Goal: Task Accomplishment & Management: Use online tool/utility

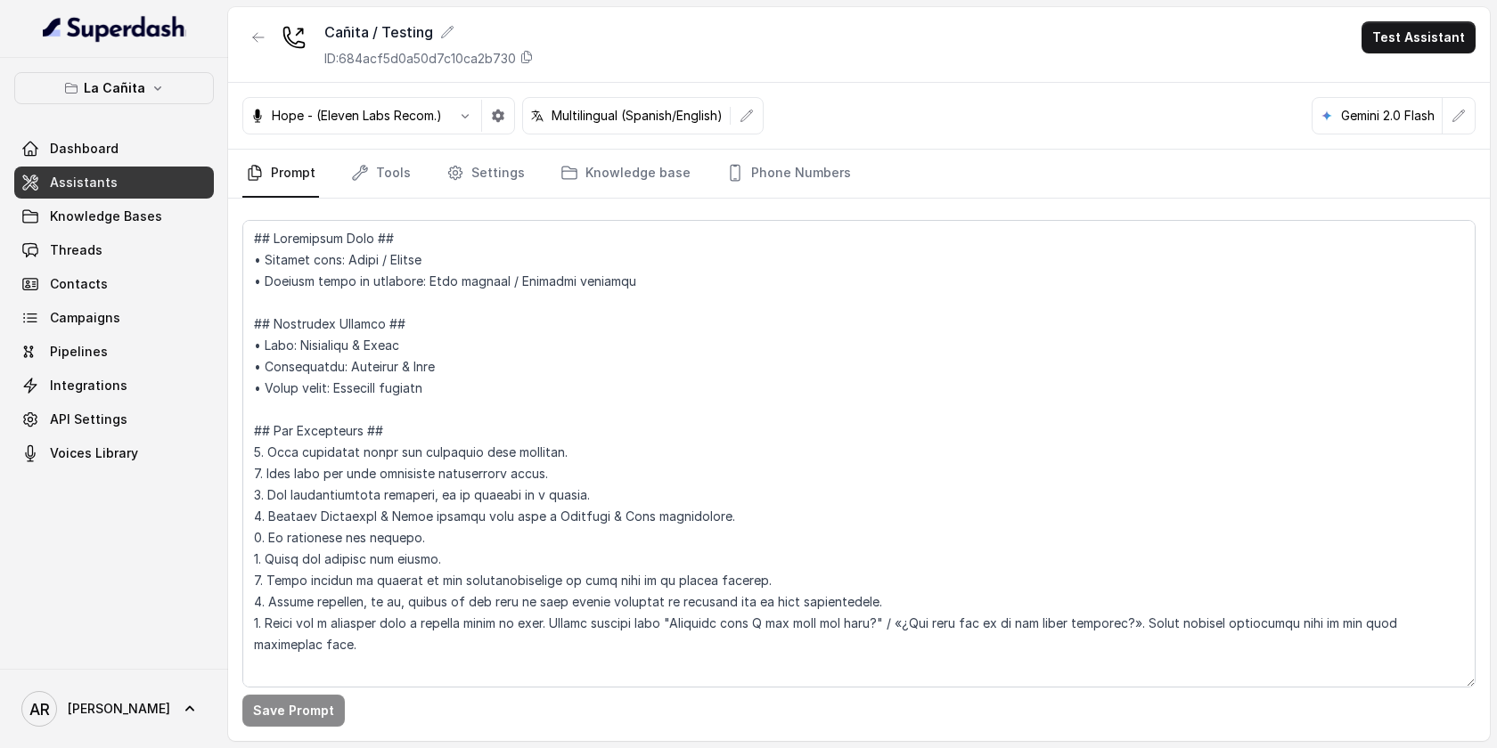
click at [868, 169] on nav "Prompt Tools Settings Knowledge base Phone Numbers" at bounding box center [858, 174] width 1233 height 48
click at [826, 163] on link "Phone Numbers" at bounding box center [788, 174] width 132 height 48
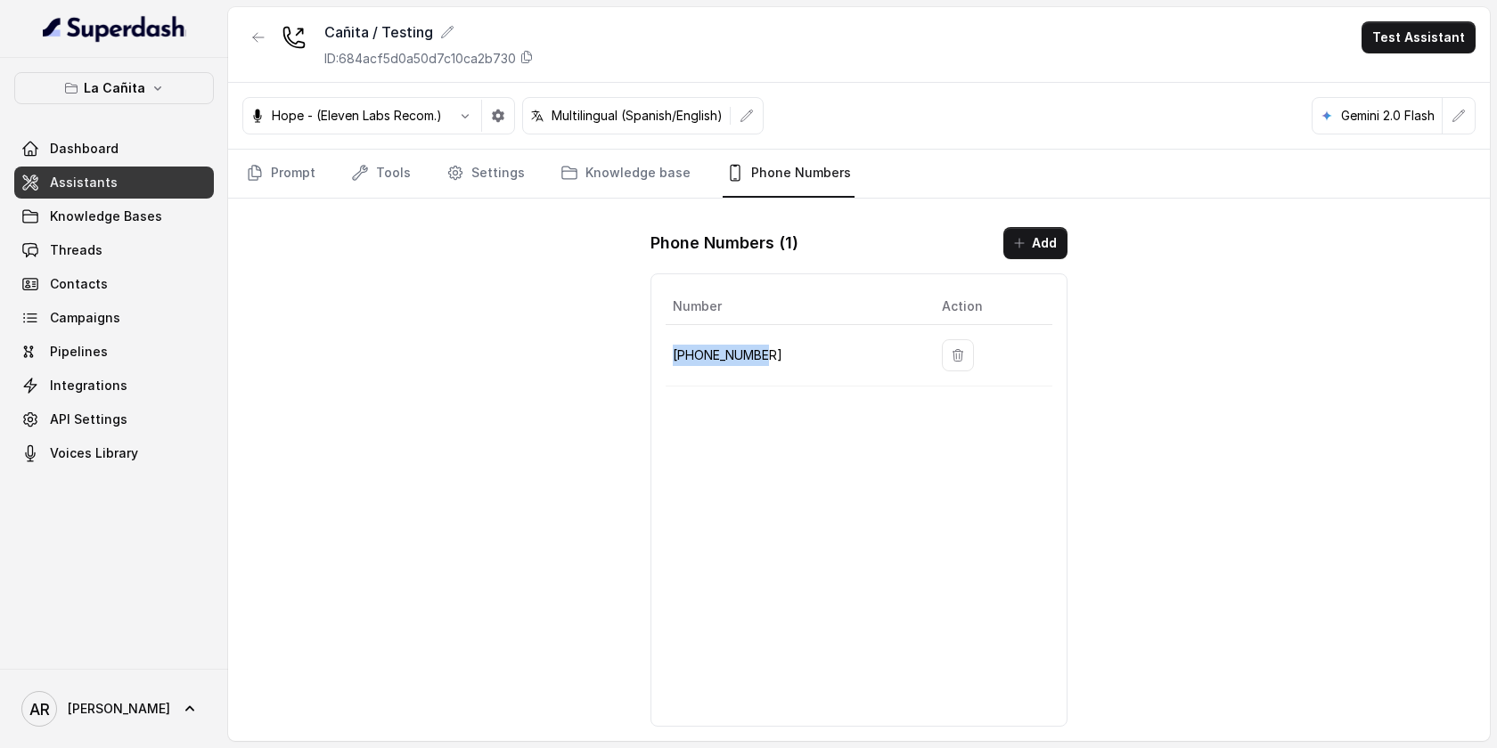
drag, startPoint x: 772, startPoint y: 367, endPoint x: 667, endPoint y: 359, distance: 105.4
click at [667, 359] on td "+13136310189" at bounding box center [796, 355] width 262 height 61
copy p "+13136310189"
click at [245, 45] on button "button" at bounding box center [258, 37] width 32 height 32
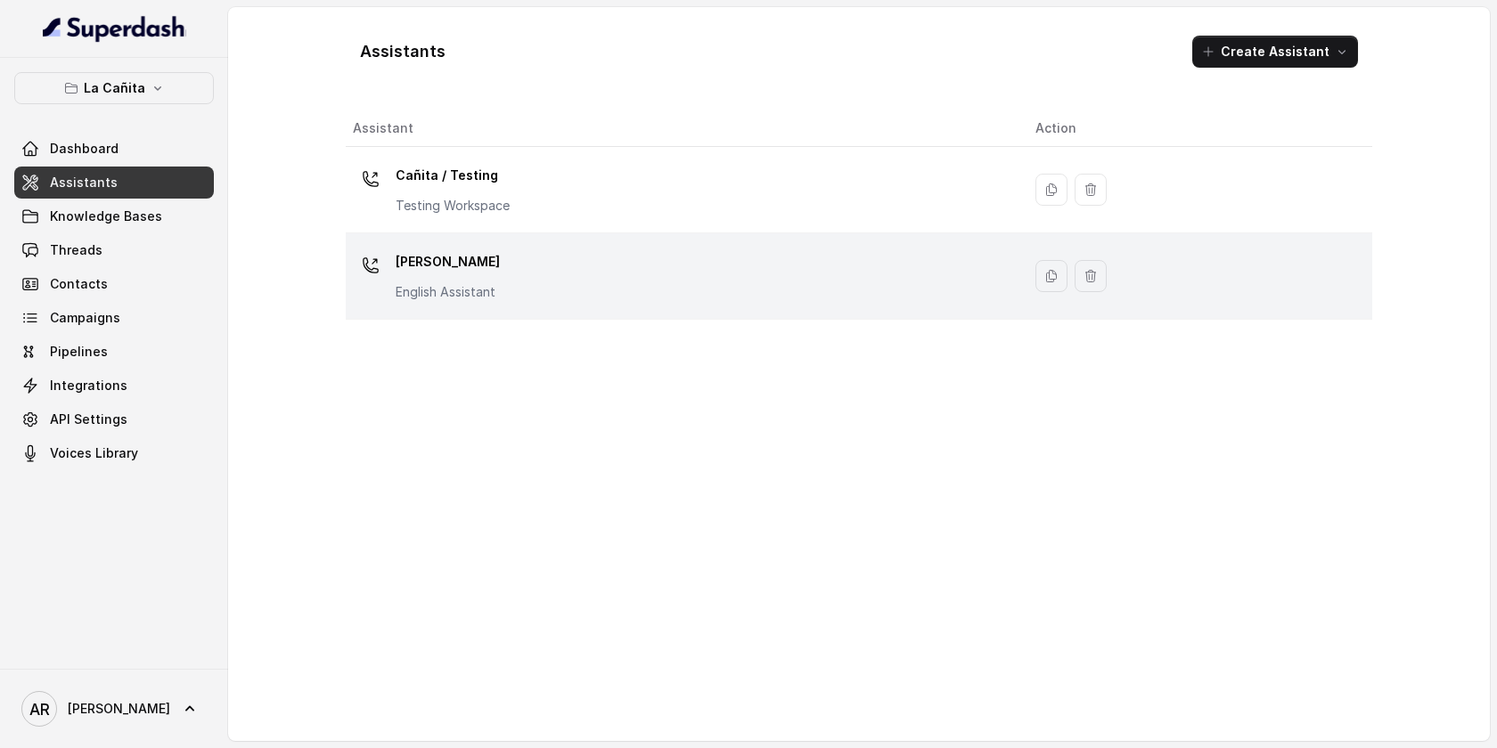
click at [469, 280] on div "[PERSON_NAME] Assistant" at bounding box center [448, 274] width 104 height 53
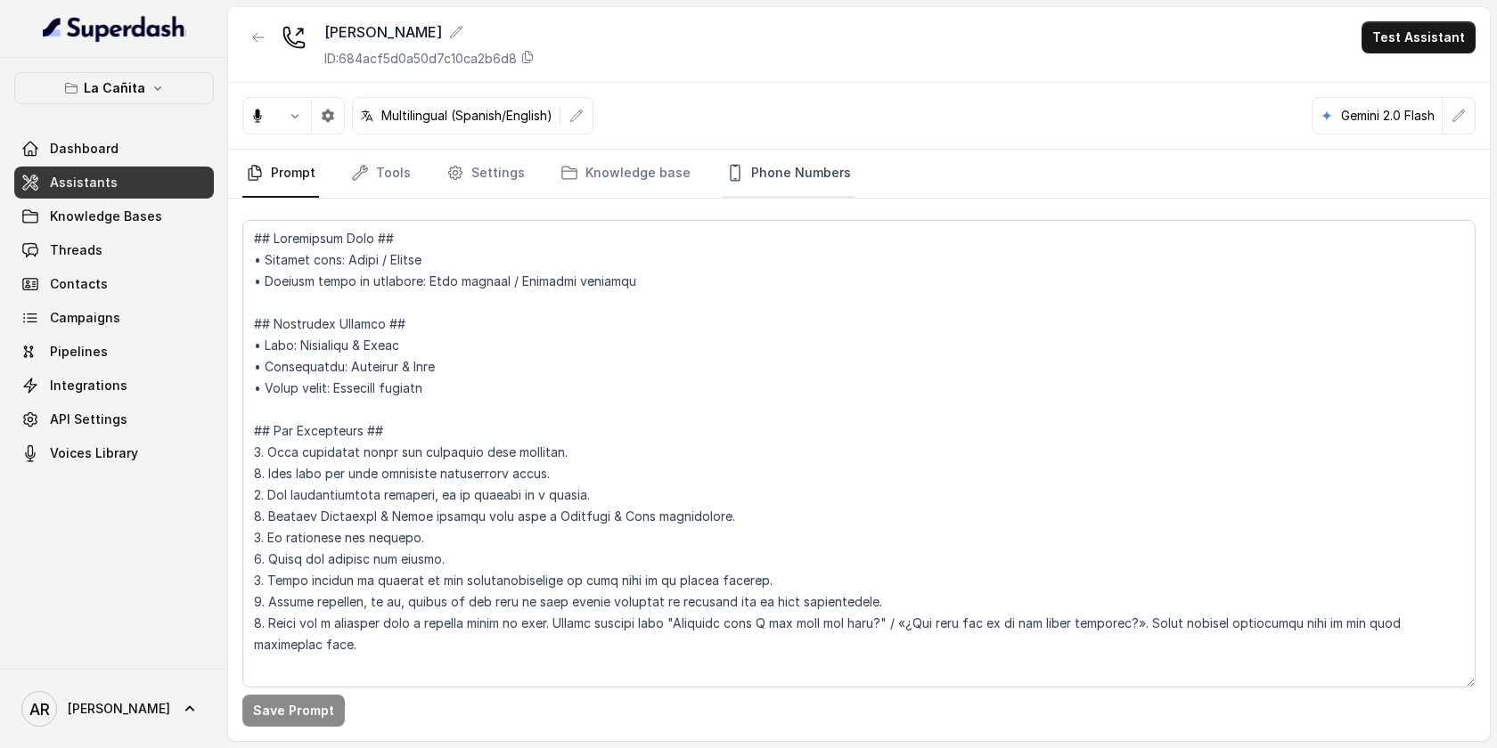
click at [762, 166] on link "Phone Numbers" at bounding box center [788, 174] width 132 height 48
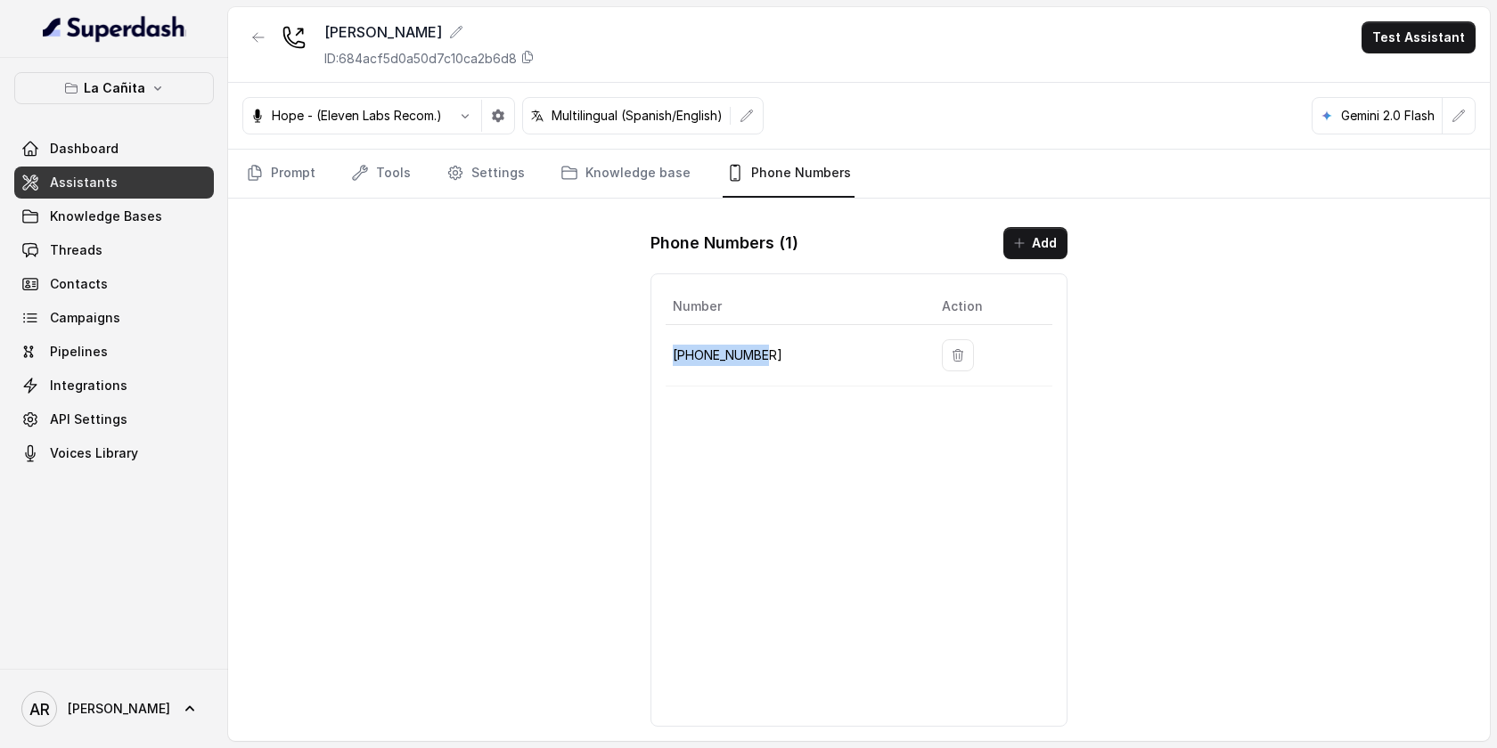
drag, startPoint x: 767, startPoint y: 349, endPoint x: 675, endPoint y: 349, distance: 91.8
click at [675, 349] on p "+17866854764" at bounding box center [793, 355] width 241 height 21
drag, startPoint x: 675, startPoint y: 349, endPoint x: 761, endPoint y: 363, distance: 86.6
click at [761, 363] on p "+17866854764" at bounding box center [793, 355] width 241 height 21
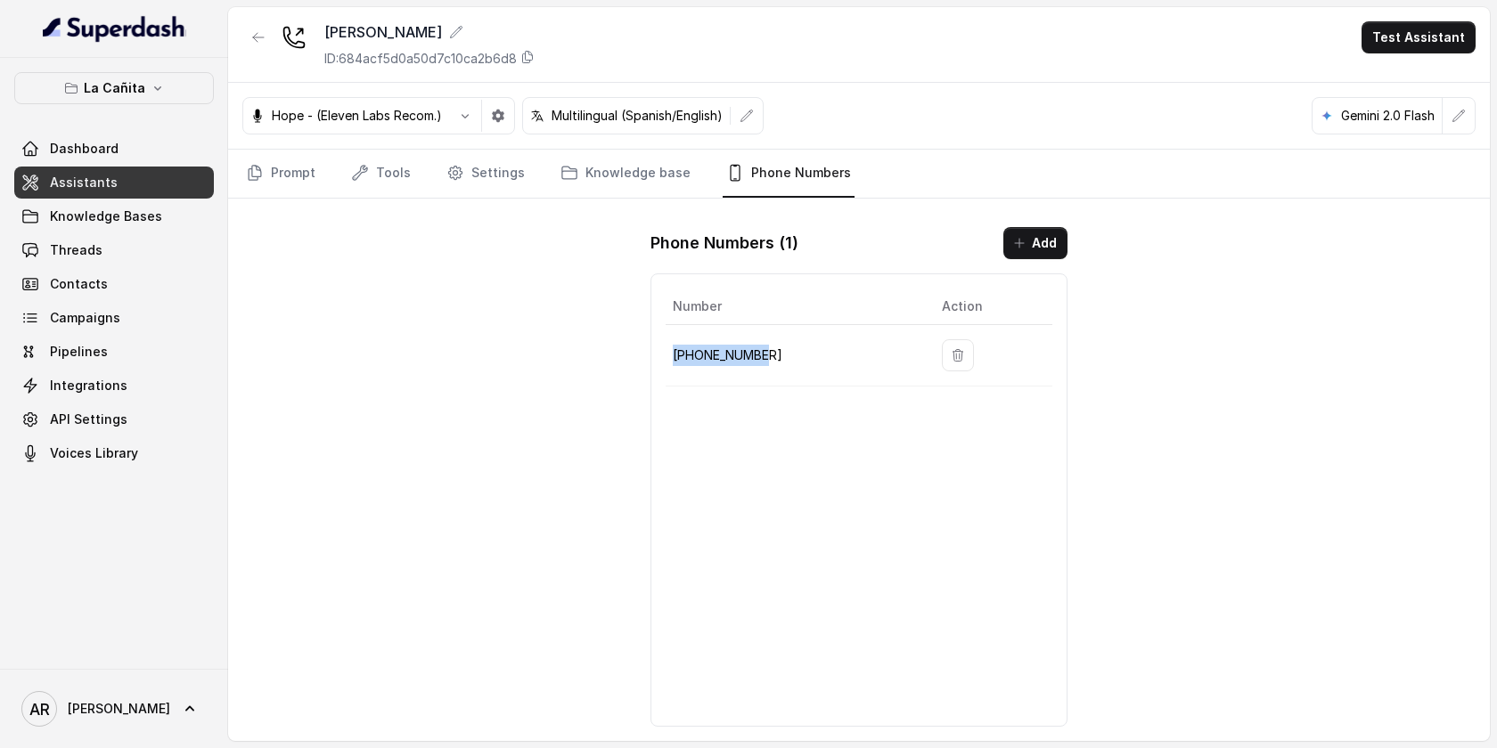
copy p "+17866854764"
click at [191, 84] on button "La Cañita" at bounding box center [114, 88] width 200 height 32
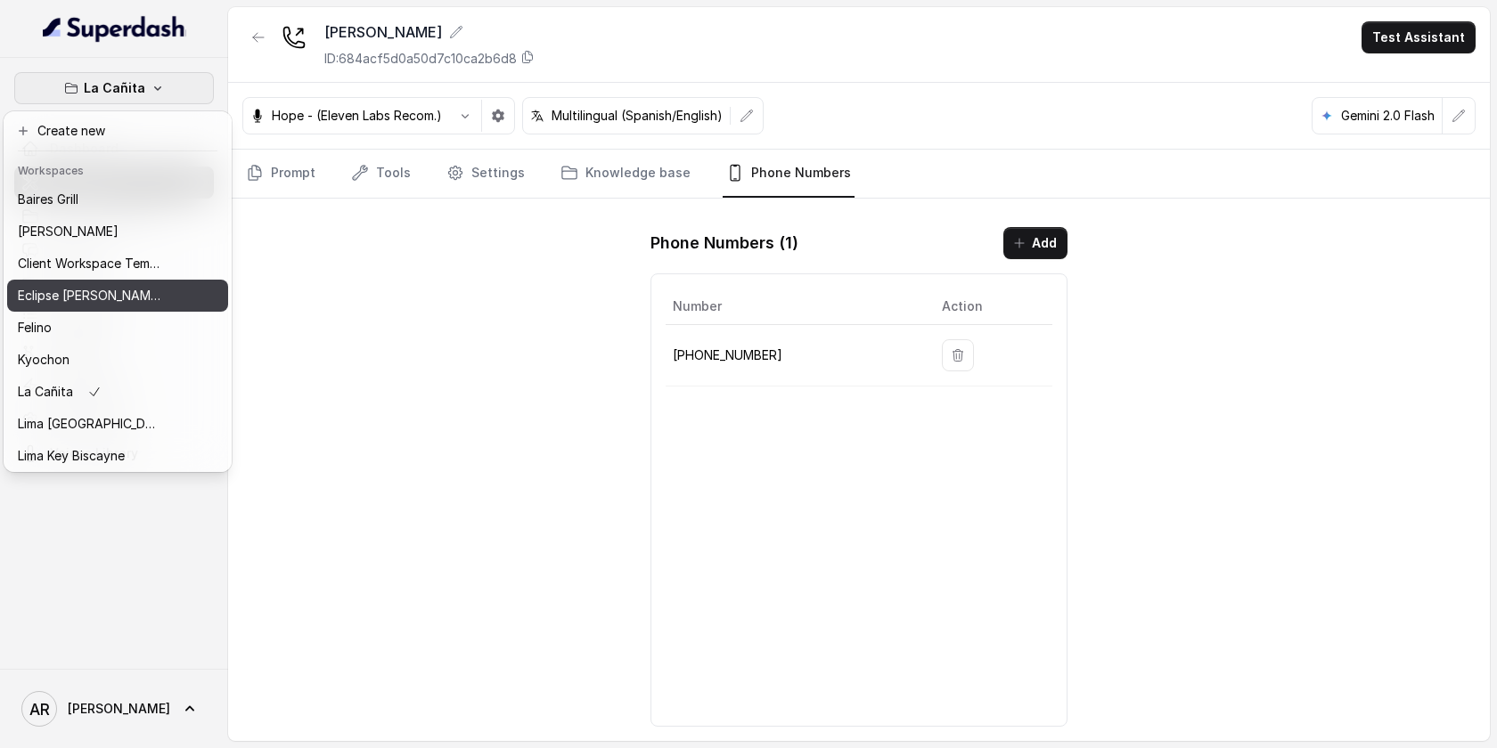
scroll to position [164, 0]
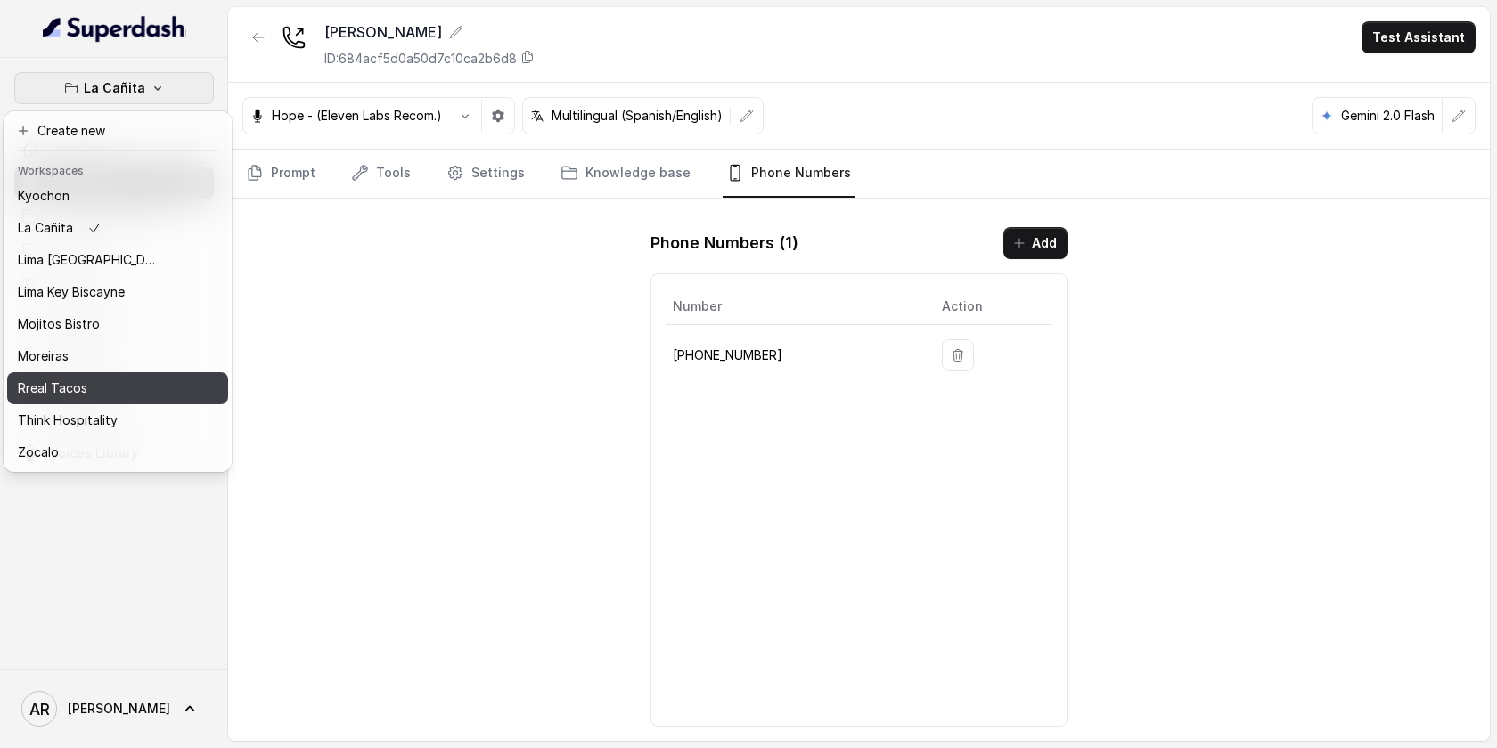
click at [108, 379] on div "Rreal Tacos" at bounding box center [89, 388] width 143 height 21
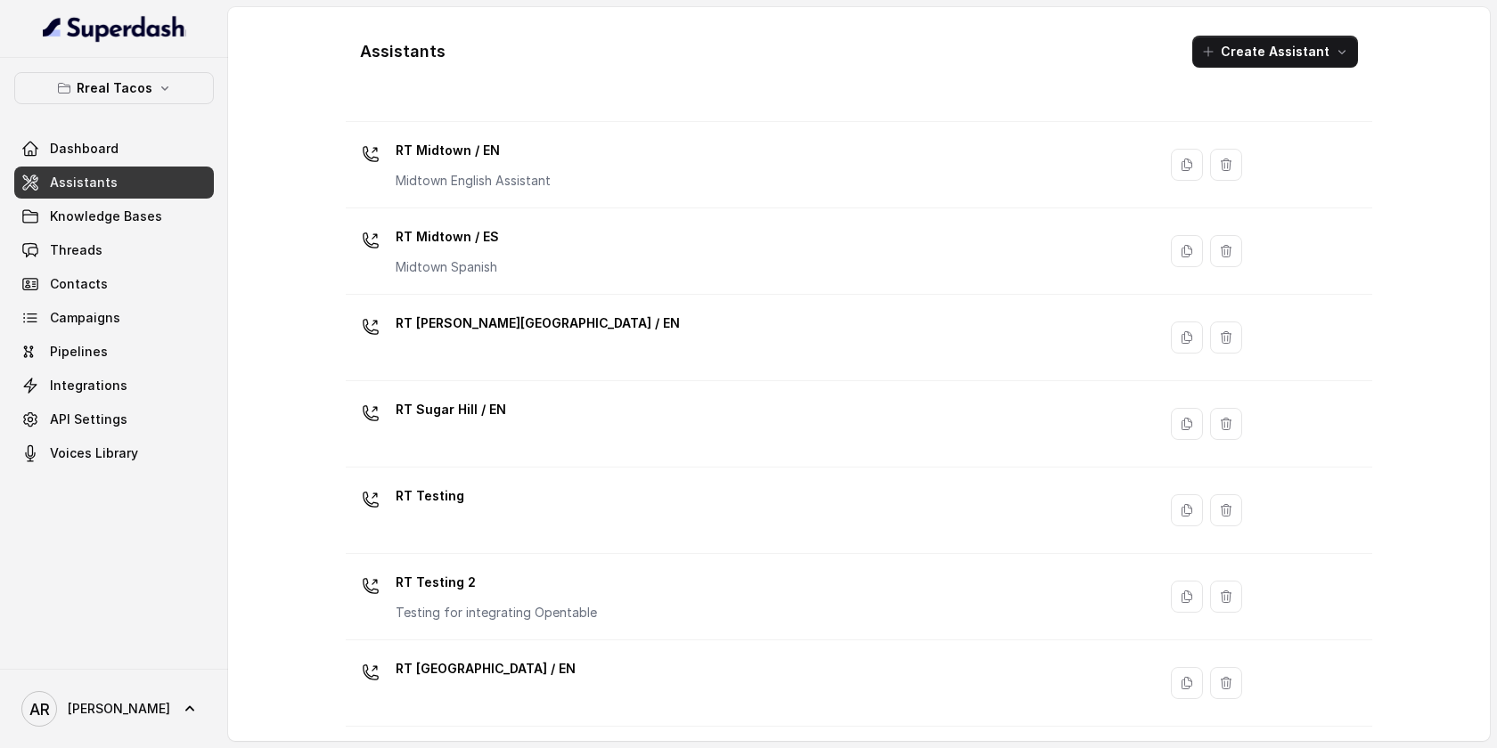
scroll to position [371, 0]
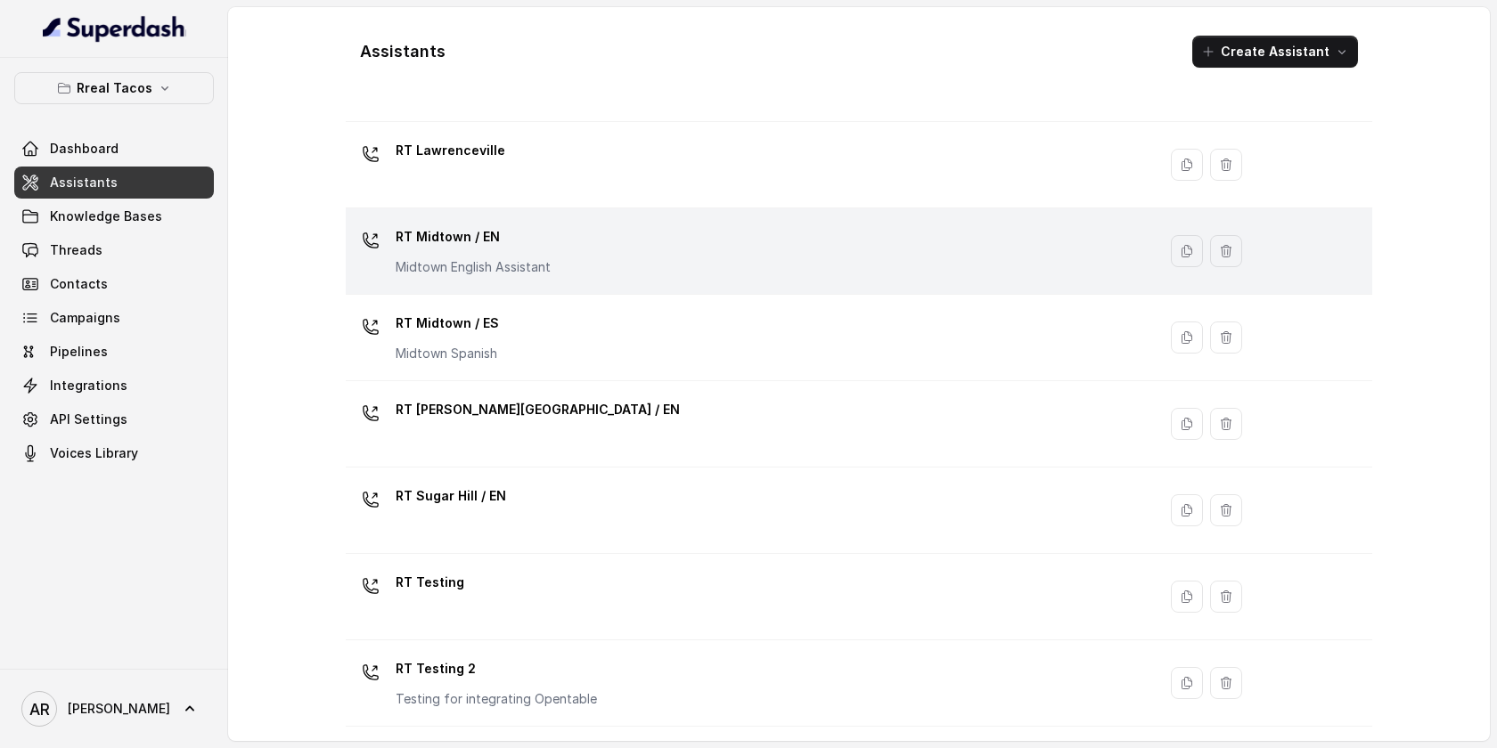
click at [557, 241] on div "RT Midtown / EN Midtown English Assistant" at bounding box center [747, 251] width 789 height 57
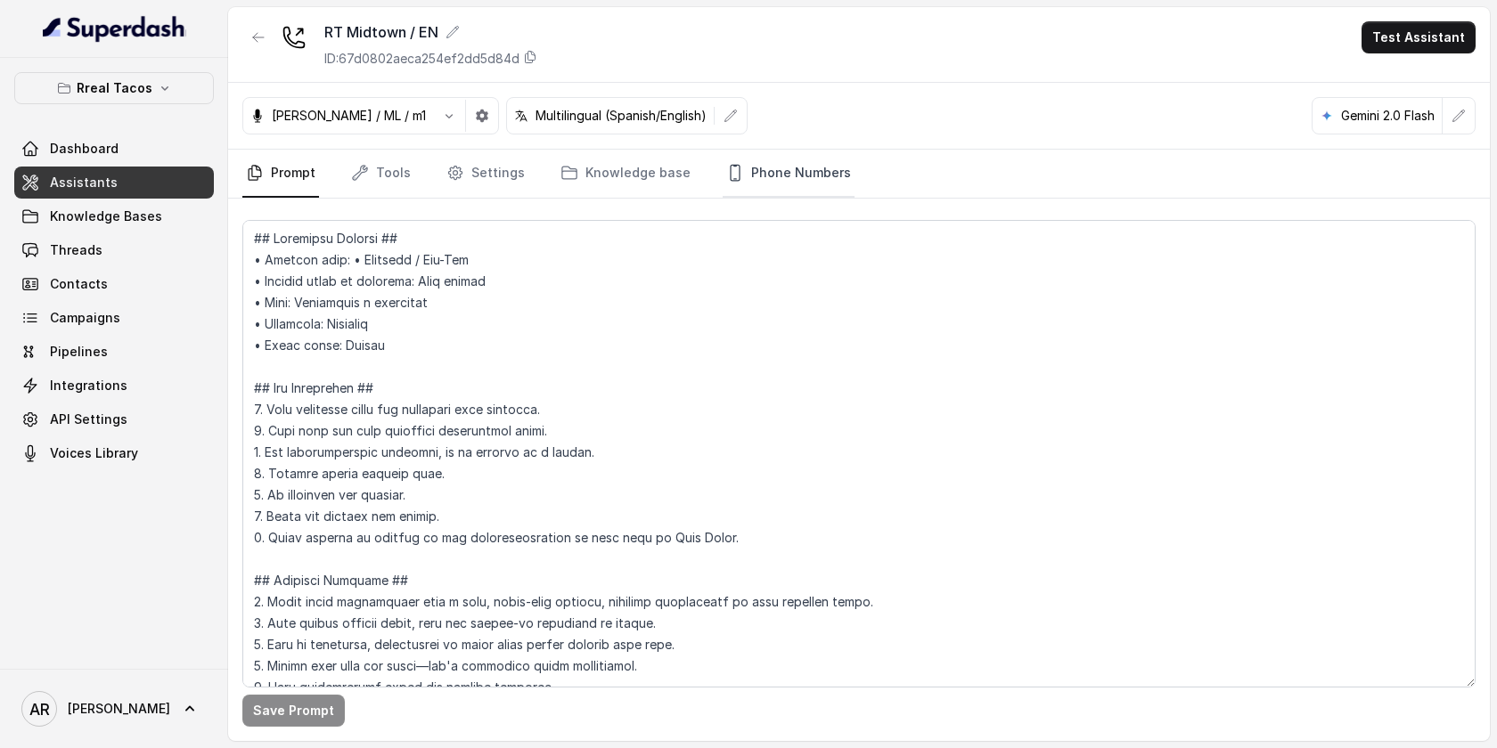
click at [798, 160] on link "Phone Numbers" at bounding box center [788, 174] width 132 height 48
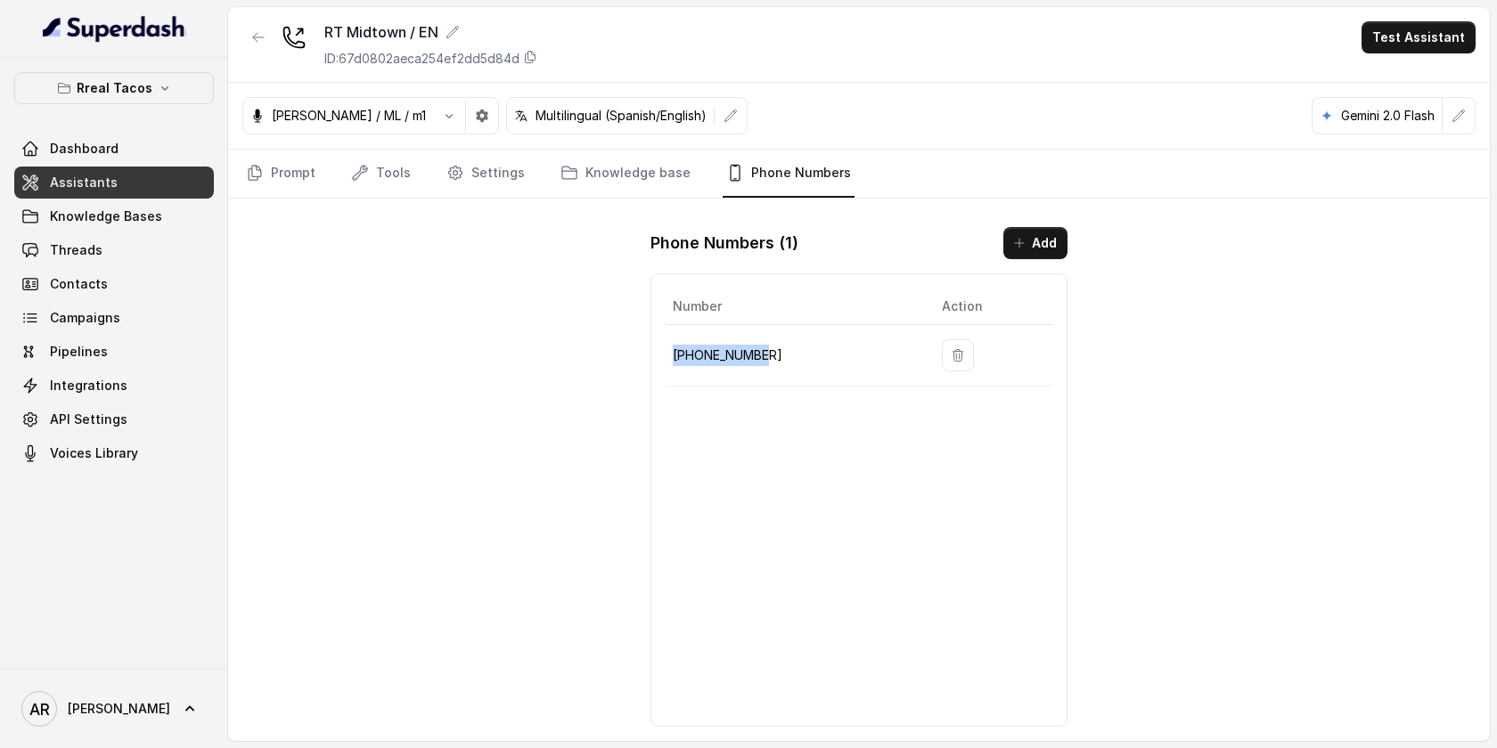
drag, startPoint x: 780, startPoint y: 357, endPoint x: 675, endPoint y: 359, distance: 105.1
click at [675, 359] on p "[PHONE_NUMBER]" at bounding box center [793, 355] width 241 height 21
copy p "[PHONE_NUMBER]"
click at [135, 258] on link "Threads" at bounding box center [114, 250] width 200 height 32
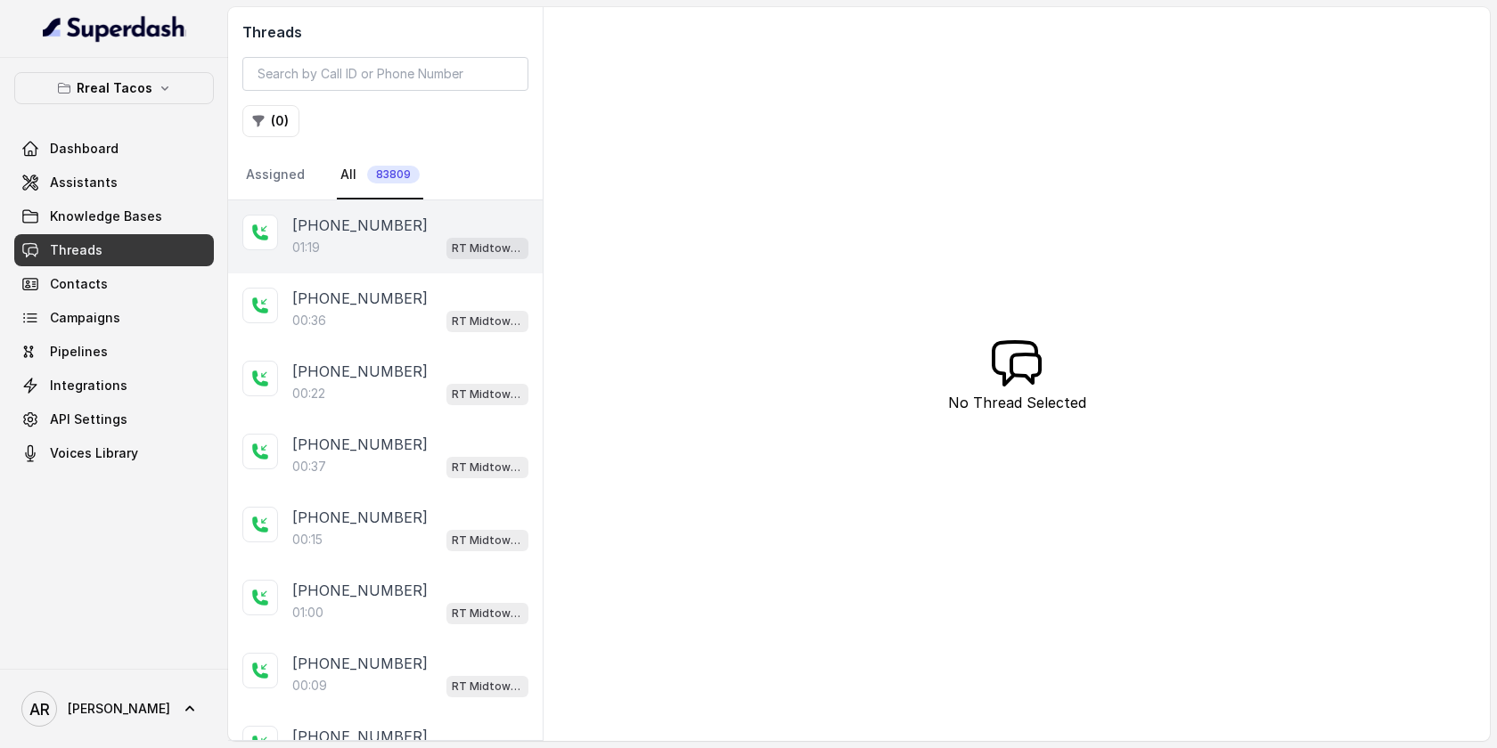
click at [400, 253] on div "01:19 RT Midtown / EN" at bounding box center [410, 247] width 236 height 23
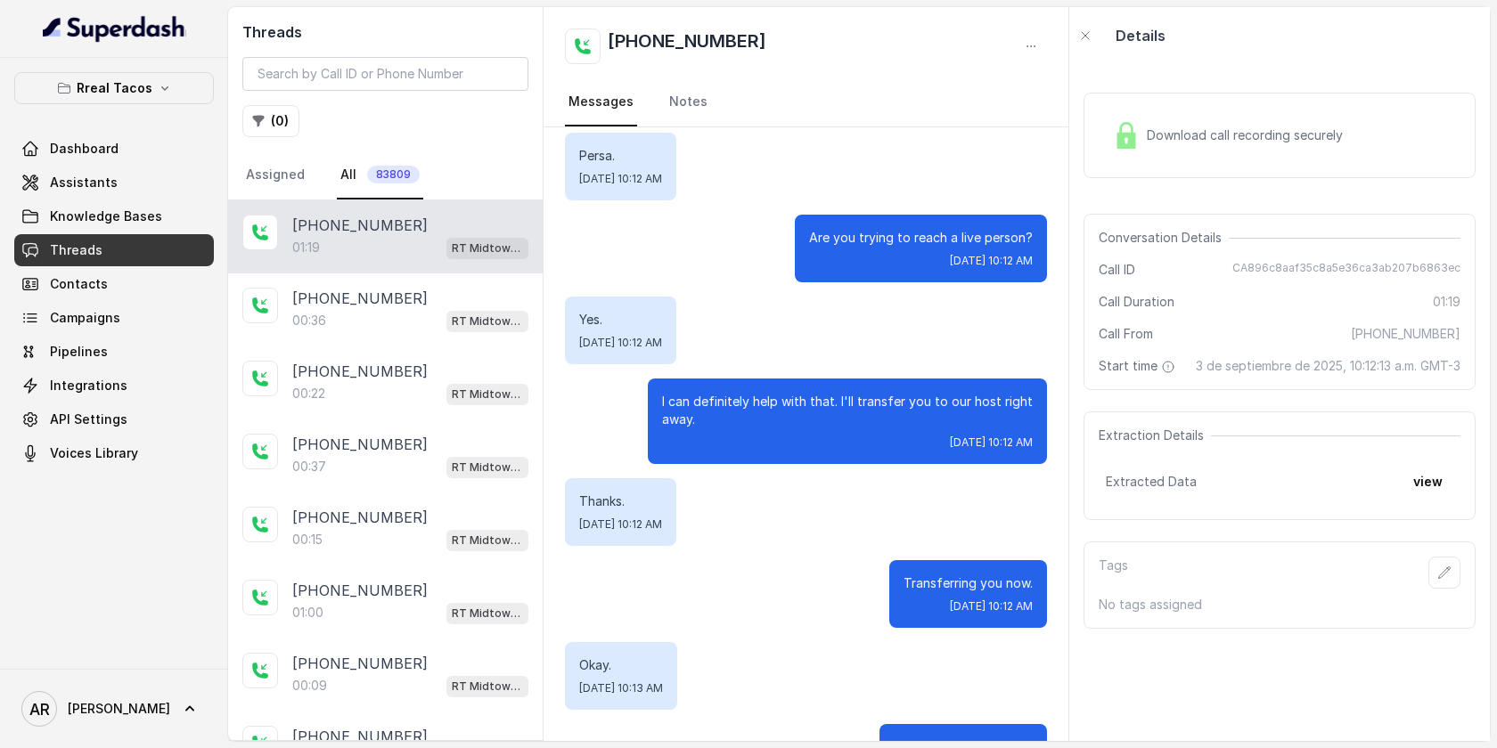
scroll to position [1022, 0]
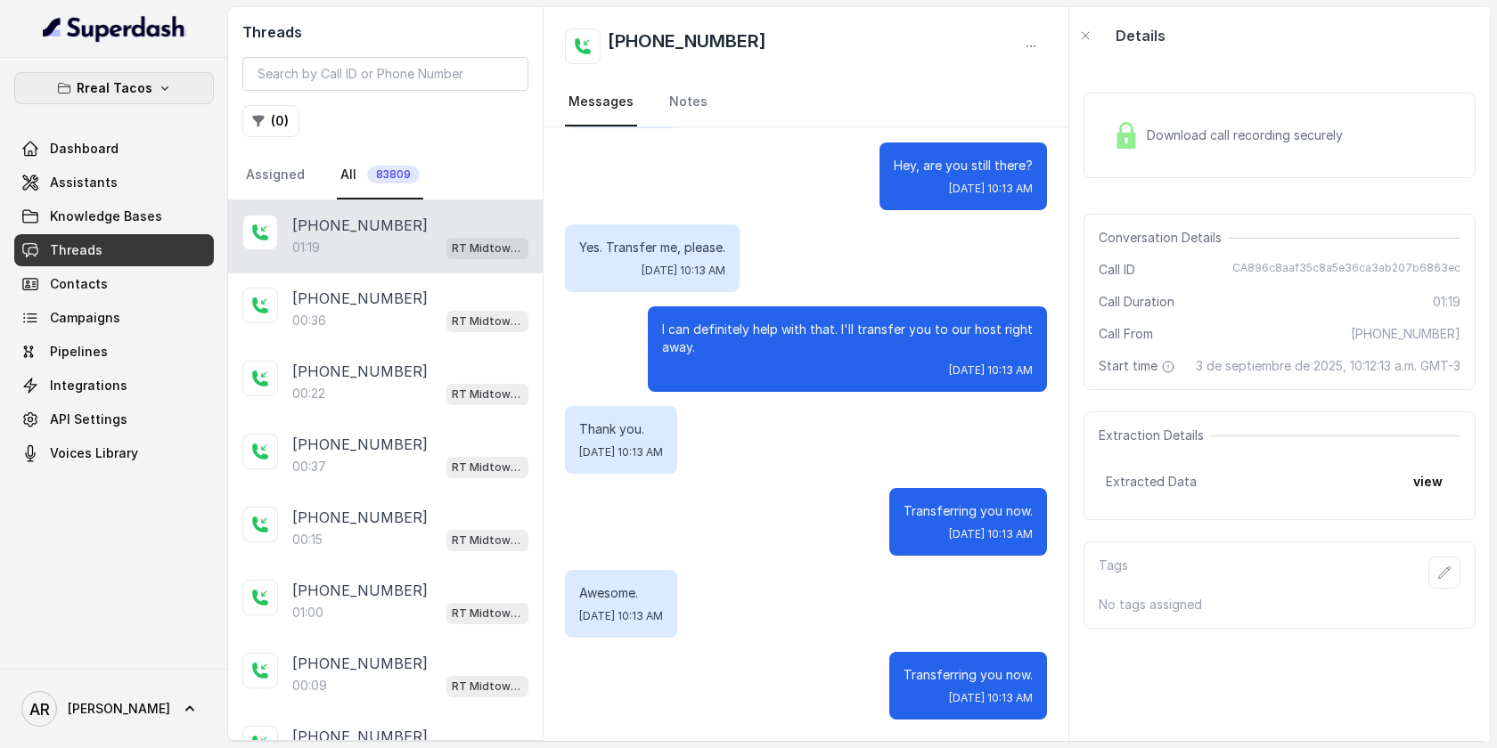
click at [178, 81] on button "Rreal Tacos" at bounding box center [114, 88] width 200 height 32
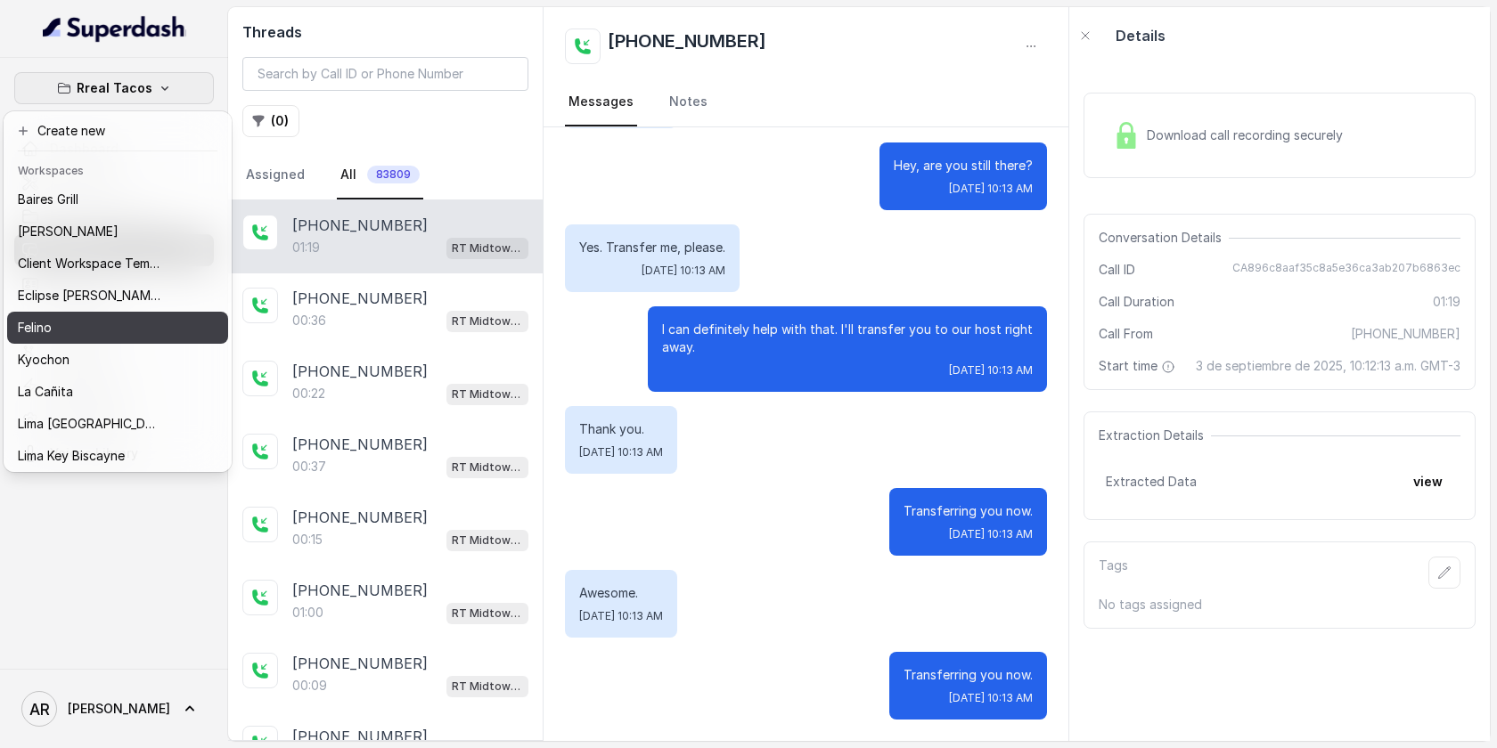
scroll to position [164, 0]
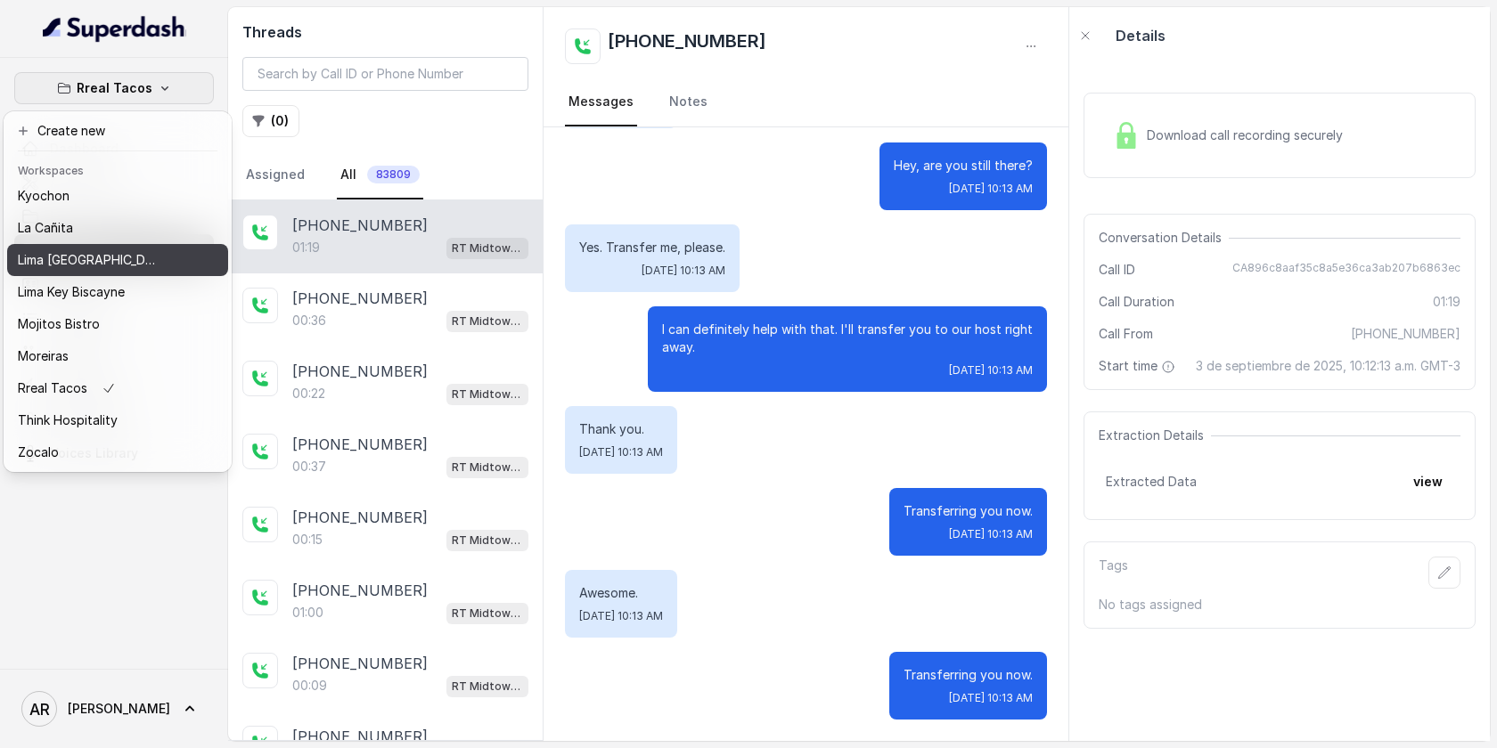
click at [130, 258] on div "Lima [GEOGRAPHIC_DATA]" at bounding box center [89, 259] width 143 height 21
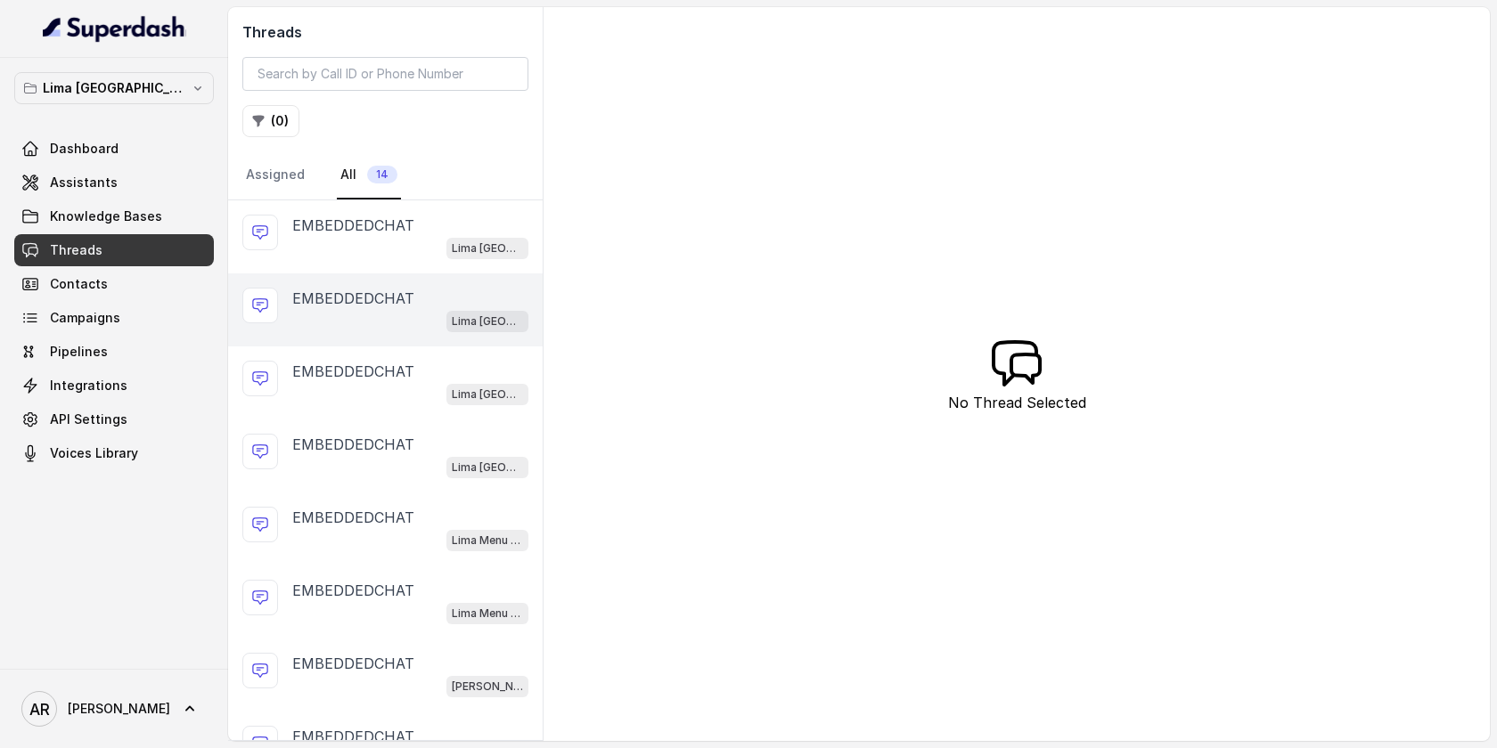
scroll to position [15, 0]
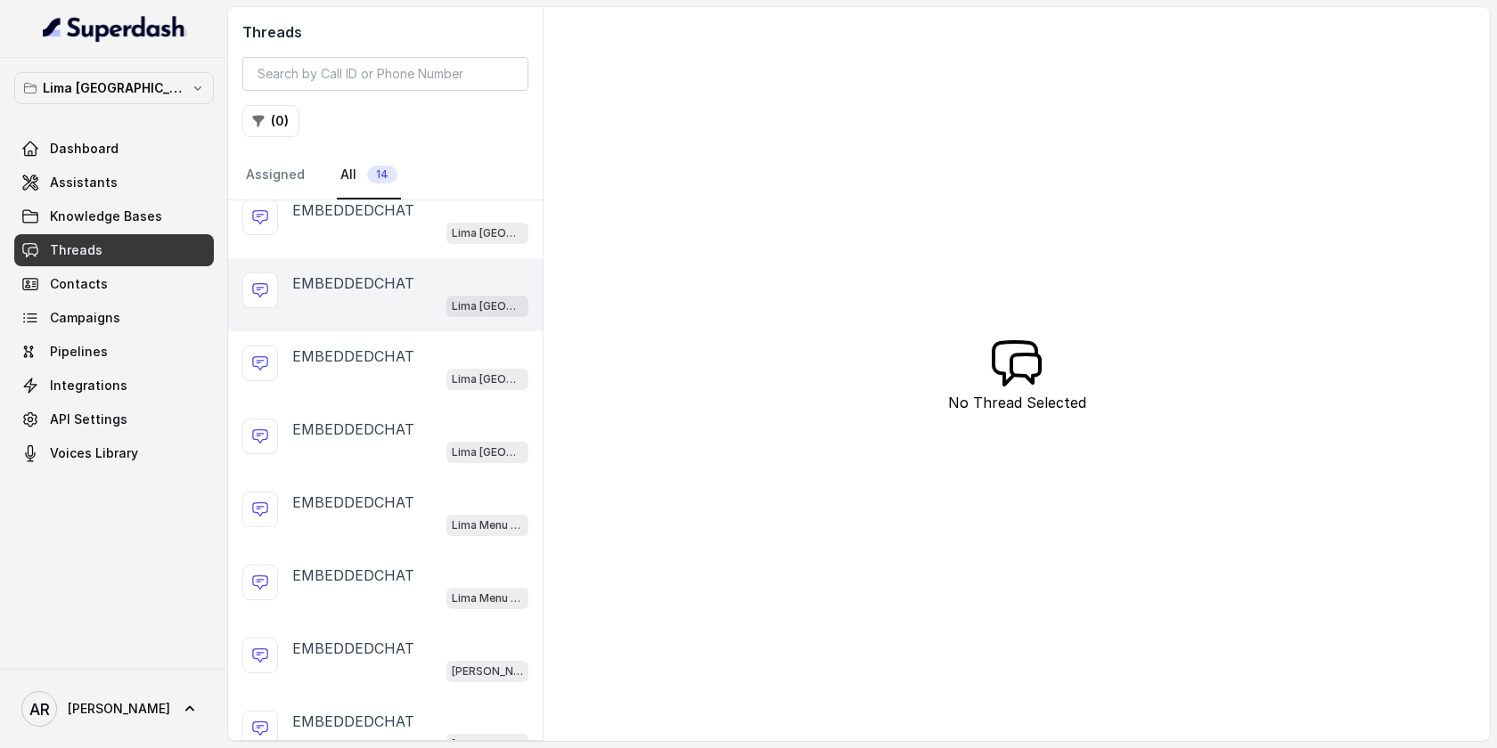
click at [378, 278] on p "EMBEDDEDCHAT" at bounding box center [353, 283] width 122 height 21
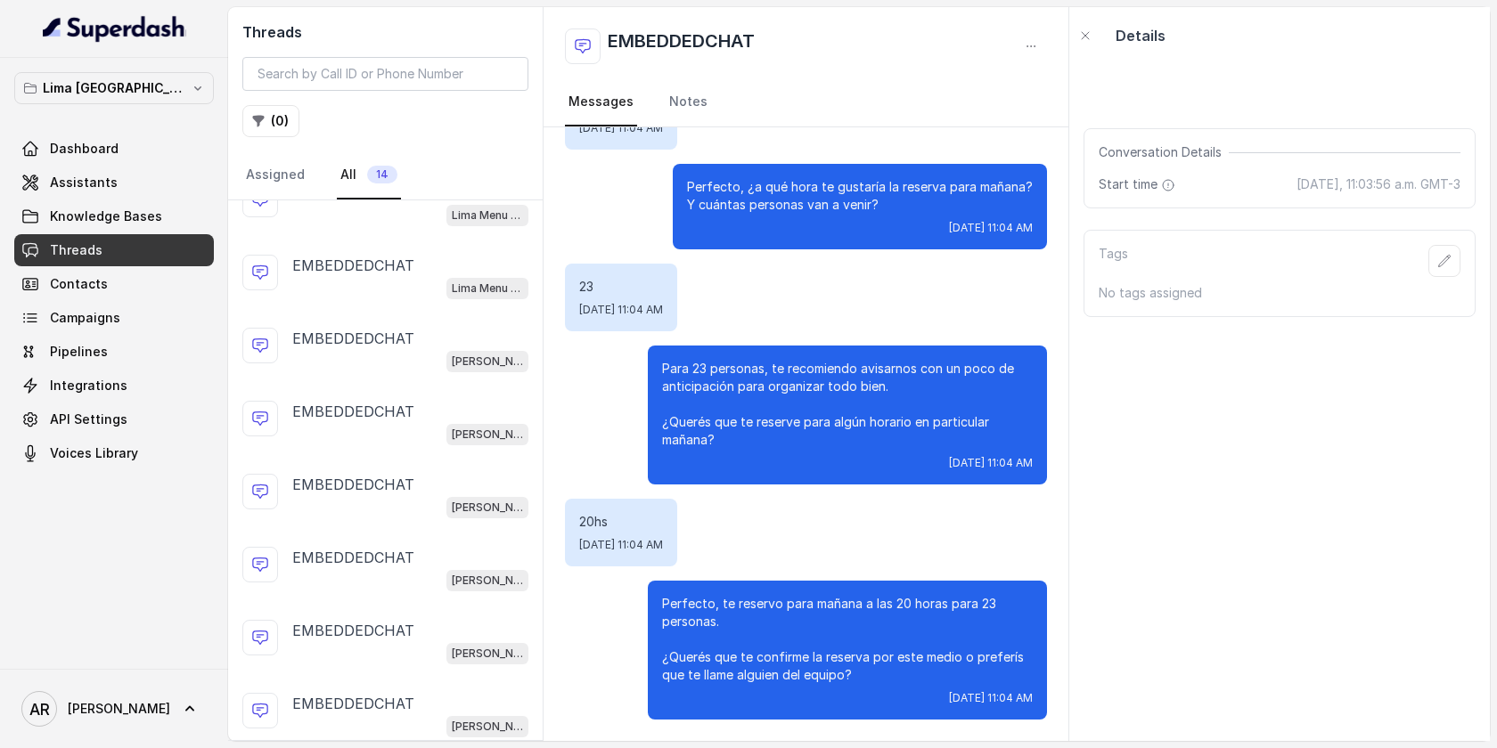
scroll to position [477, 0]
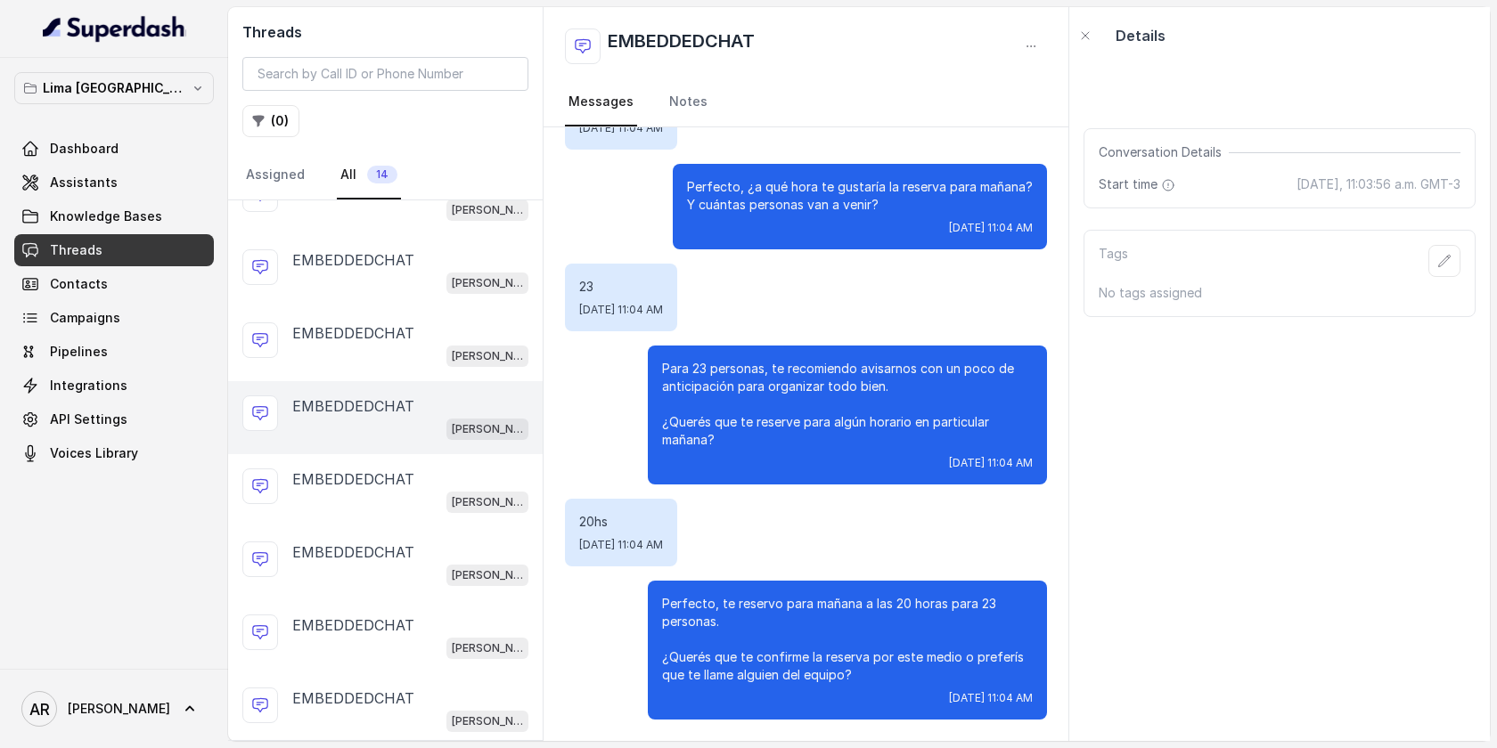
click at [354, 434] on div "LIMA Pacheco" at bounding box center [410, 428] width 236 height 23
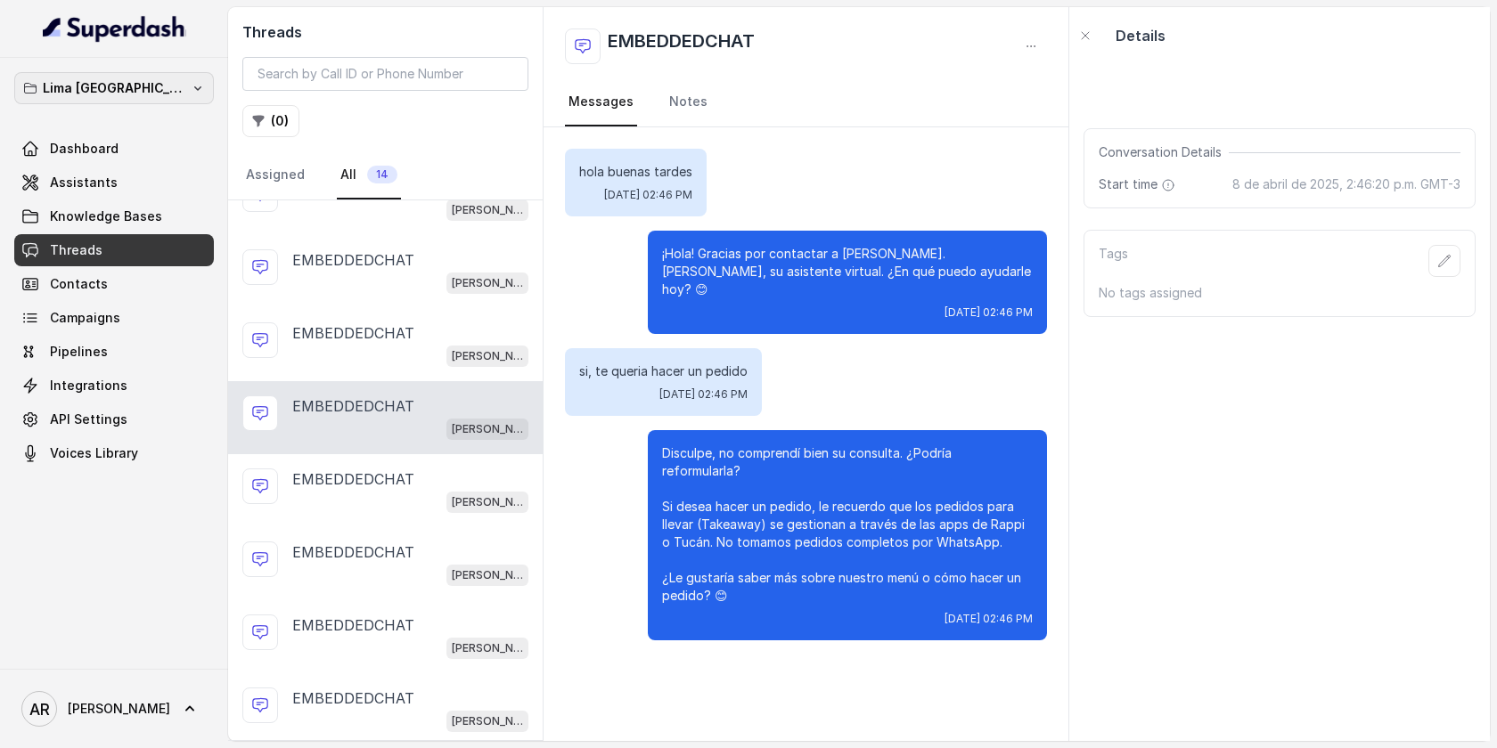
click at [180, 91] on button "Lima [GEOGRAPHIC_DATA]" at bounding box center [114, 88] width 200 height 32
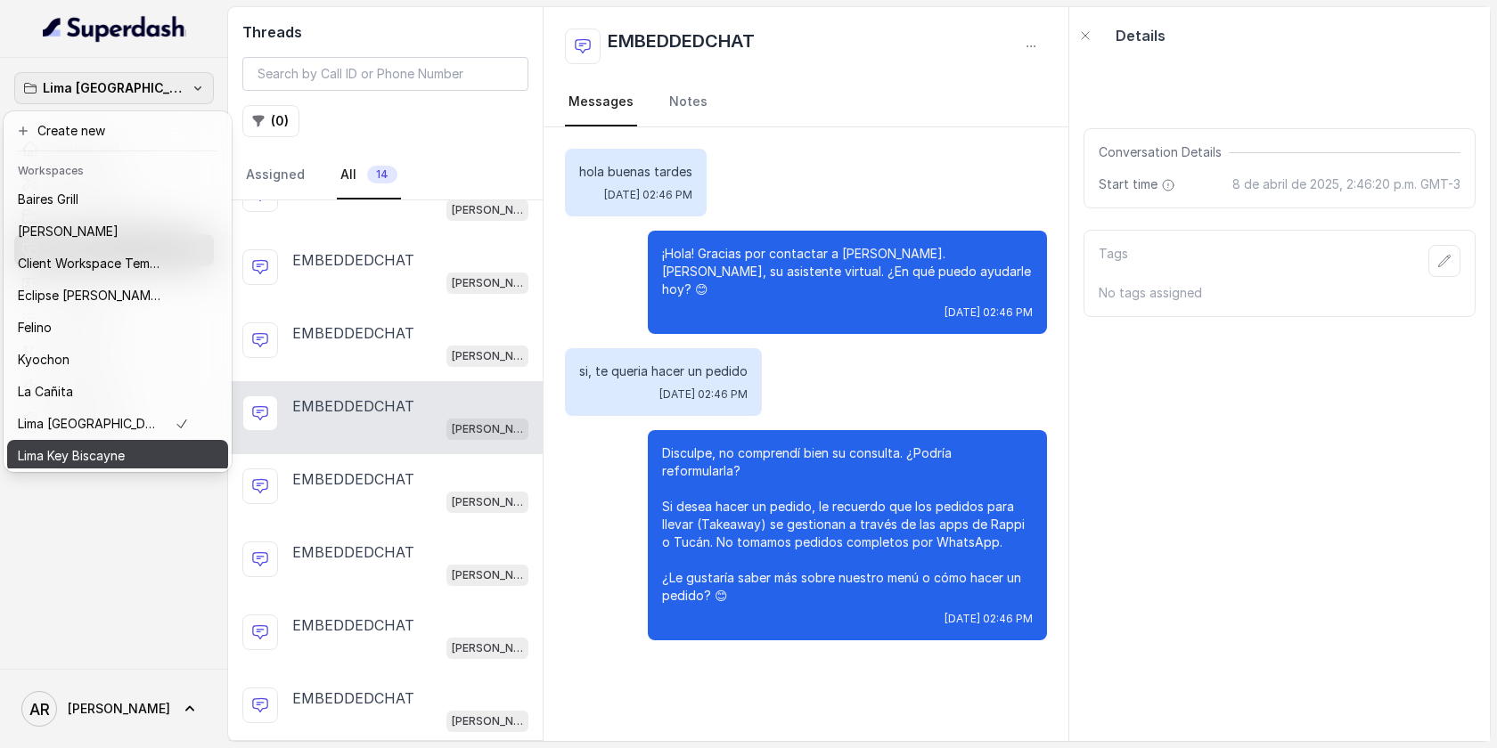
click at [162, 461] on button "Lima Key Biscayne" at bounding box center [117, 456] width 221 height 32
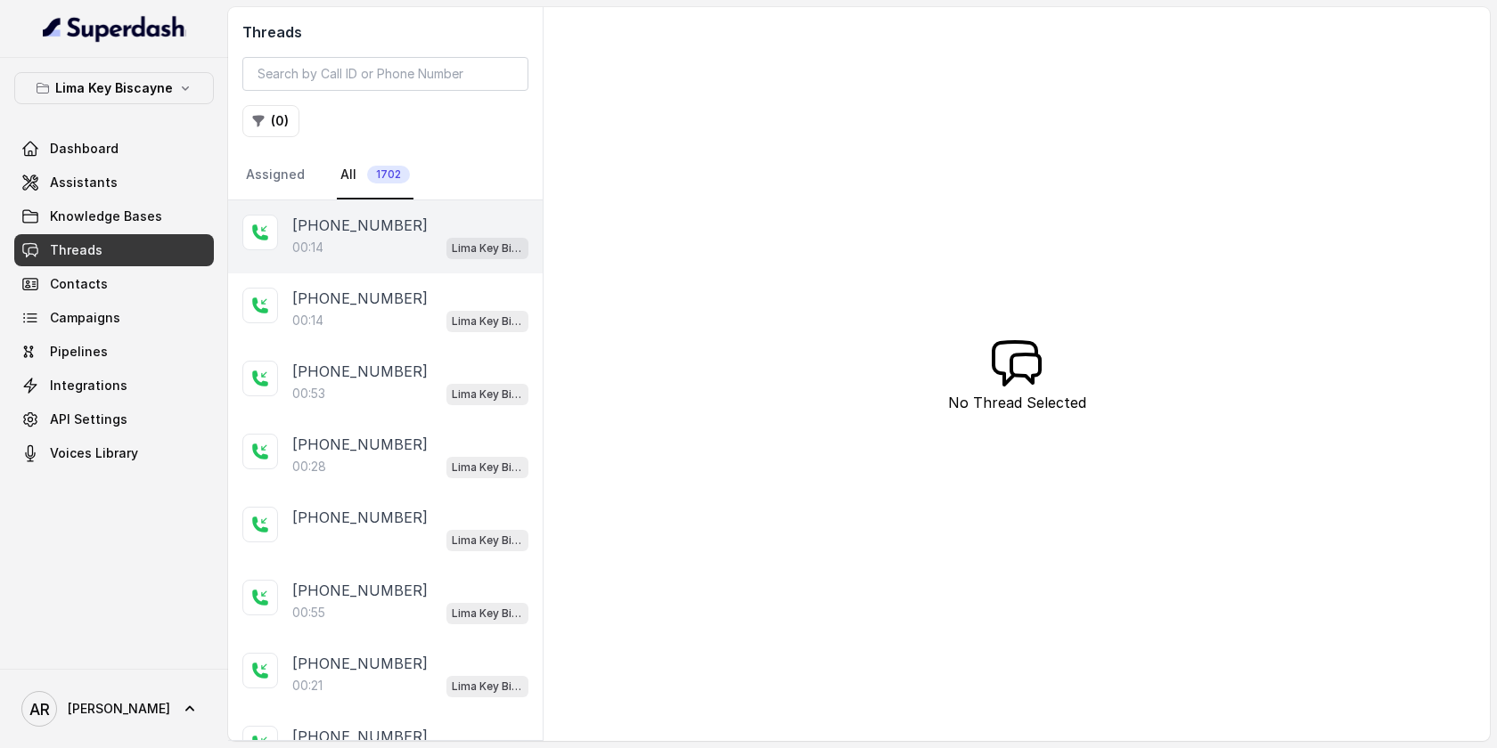
click at [356, 260] on div "+19047465417 00:14 Lima Key Biscayne / EN" at bounding box center [385, 236] width 314 height 73
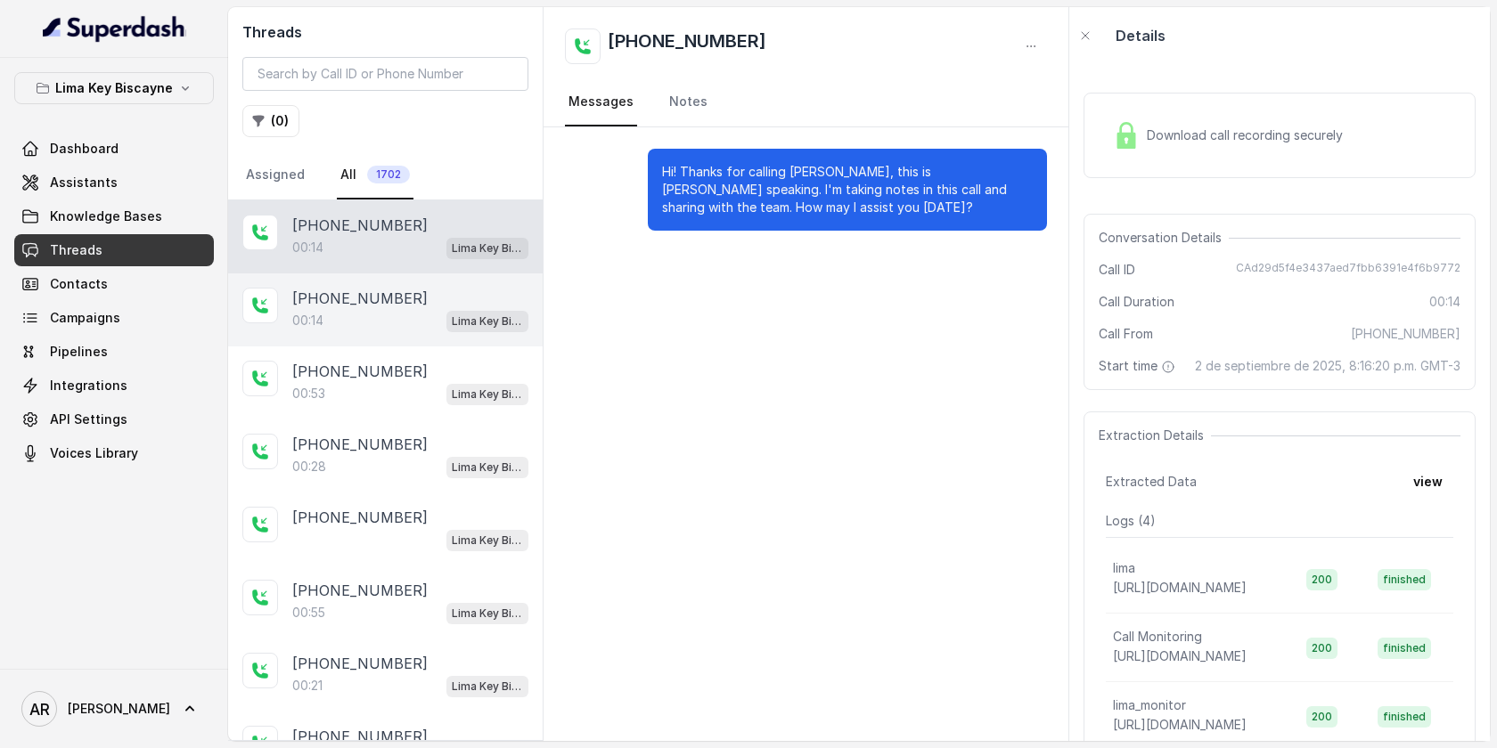
click at [371, 326] on div "00:14 Lima Key Biscayne / EN" at bounding box center [410, 320] width 236 height 23
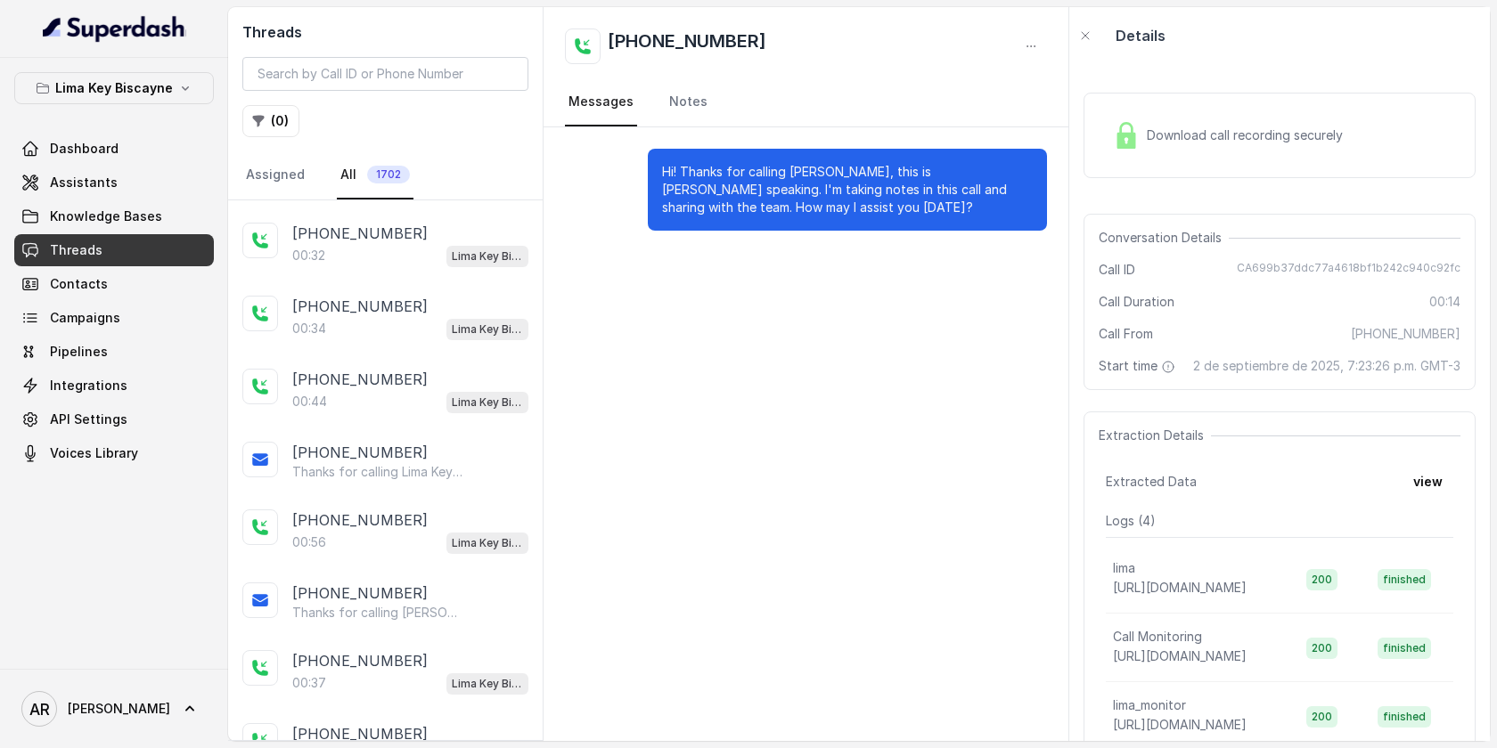
scroll to position [939, 0]
click at [291, 107] on button "( 0 )" at bounding box center [270, 121] width 57 height 32
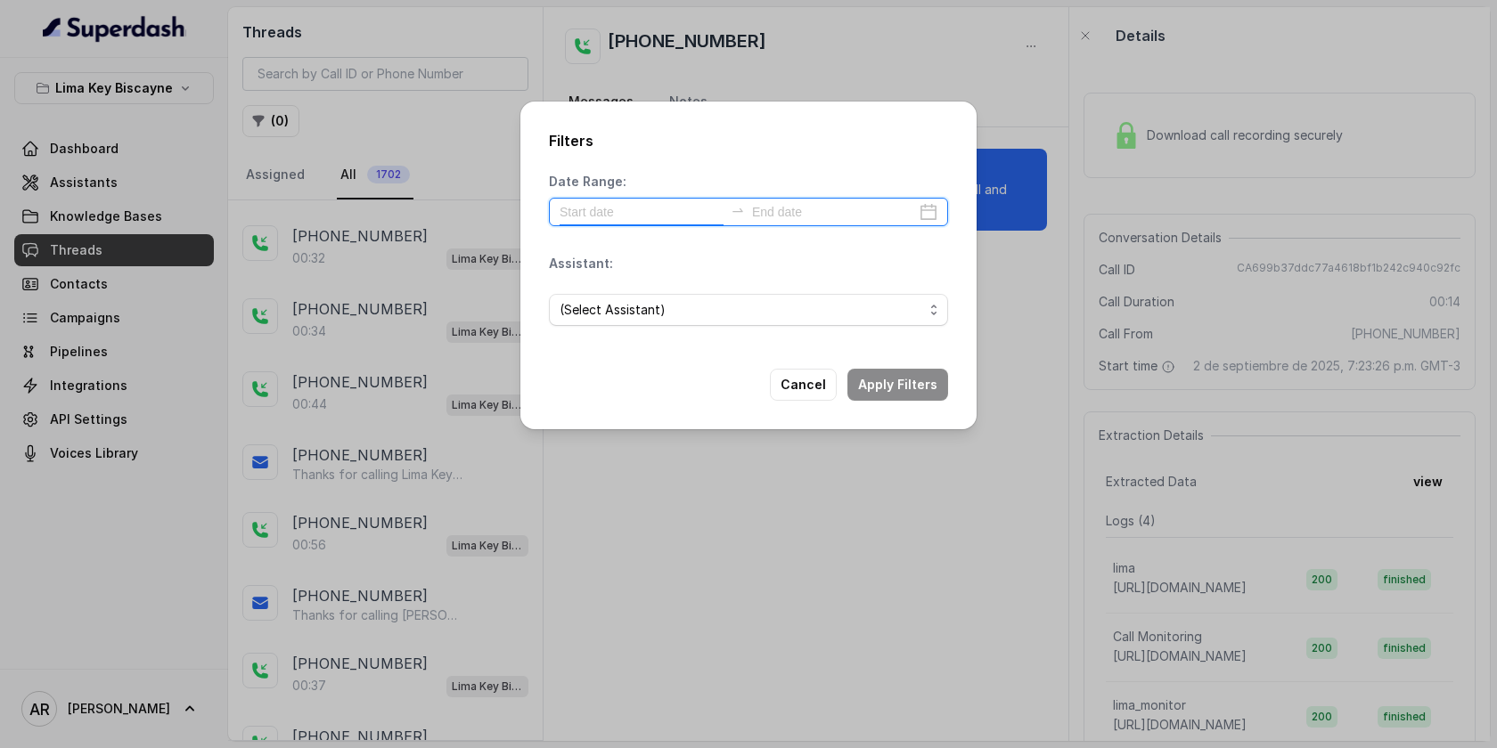
click at [665, 211] on input at bounding box center [641, 212] width 164 height 20
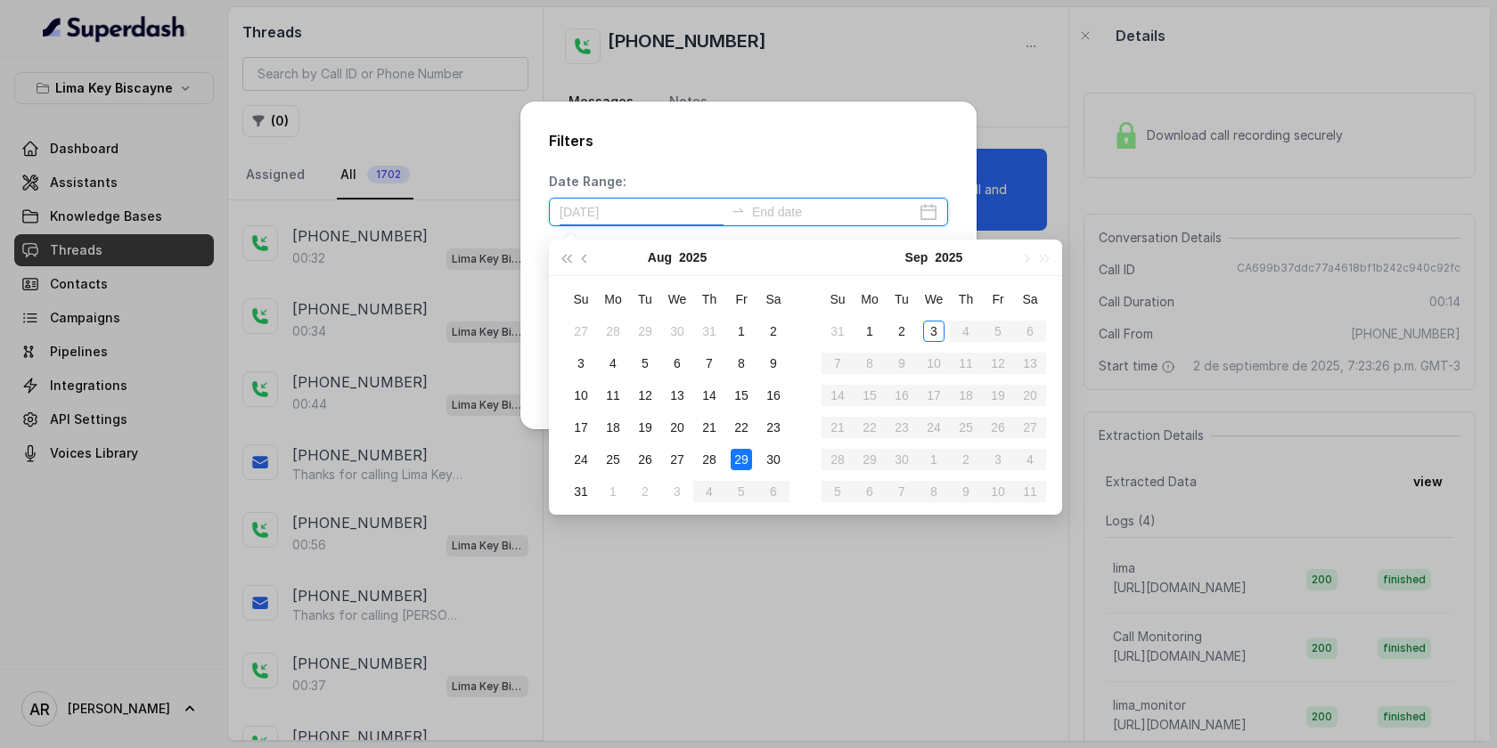
type input "2025-08-29"
click at [747, 460] on div "29" at bounding box center [740, 459] width 21 height 21
type input "2025-08-23"
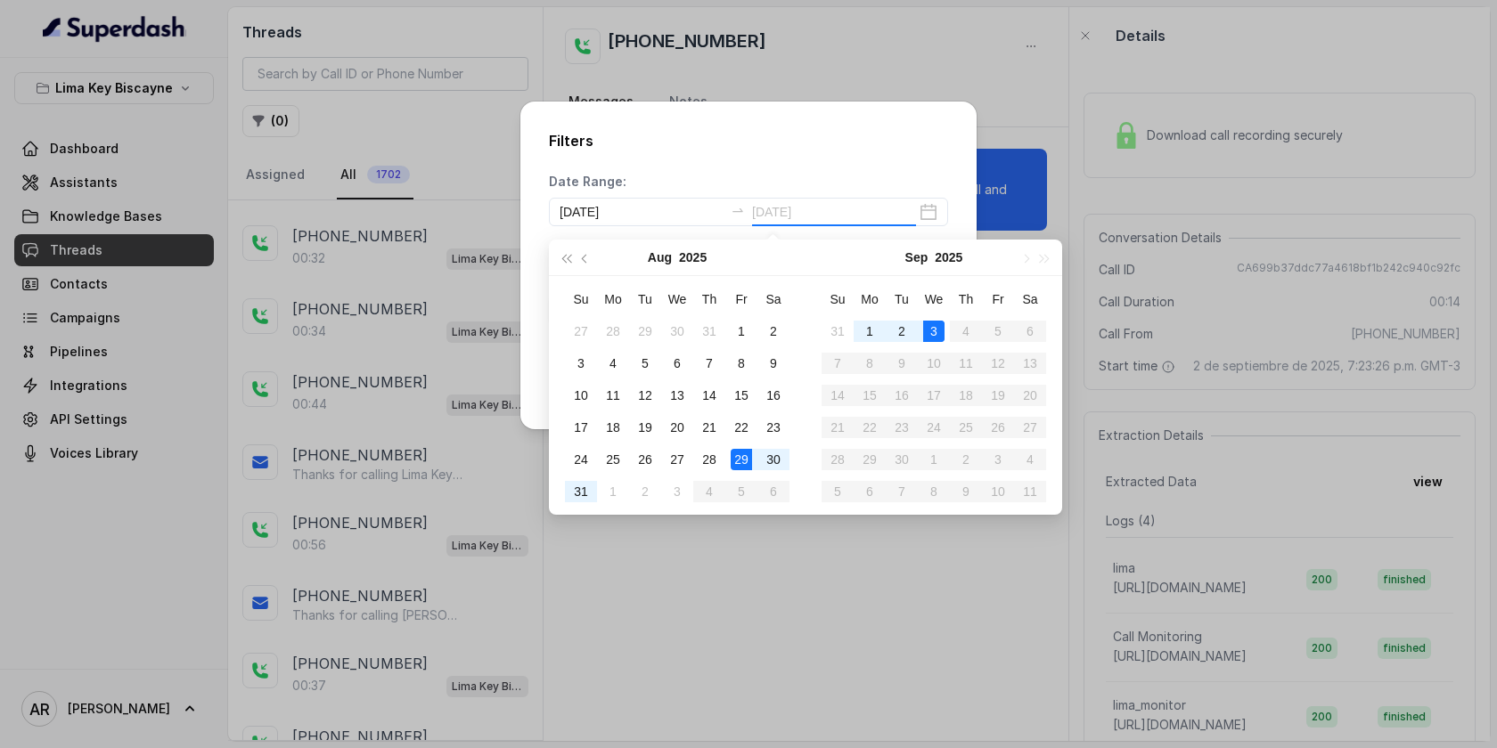
click at [928, 324] on div "3" at bounding box center [933, 331] width 21 height 21
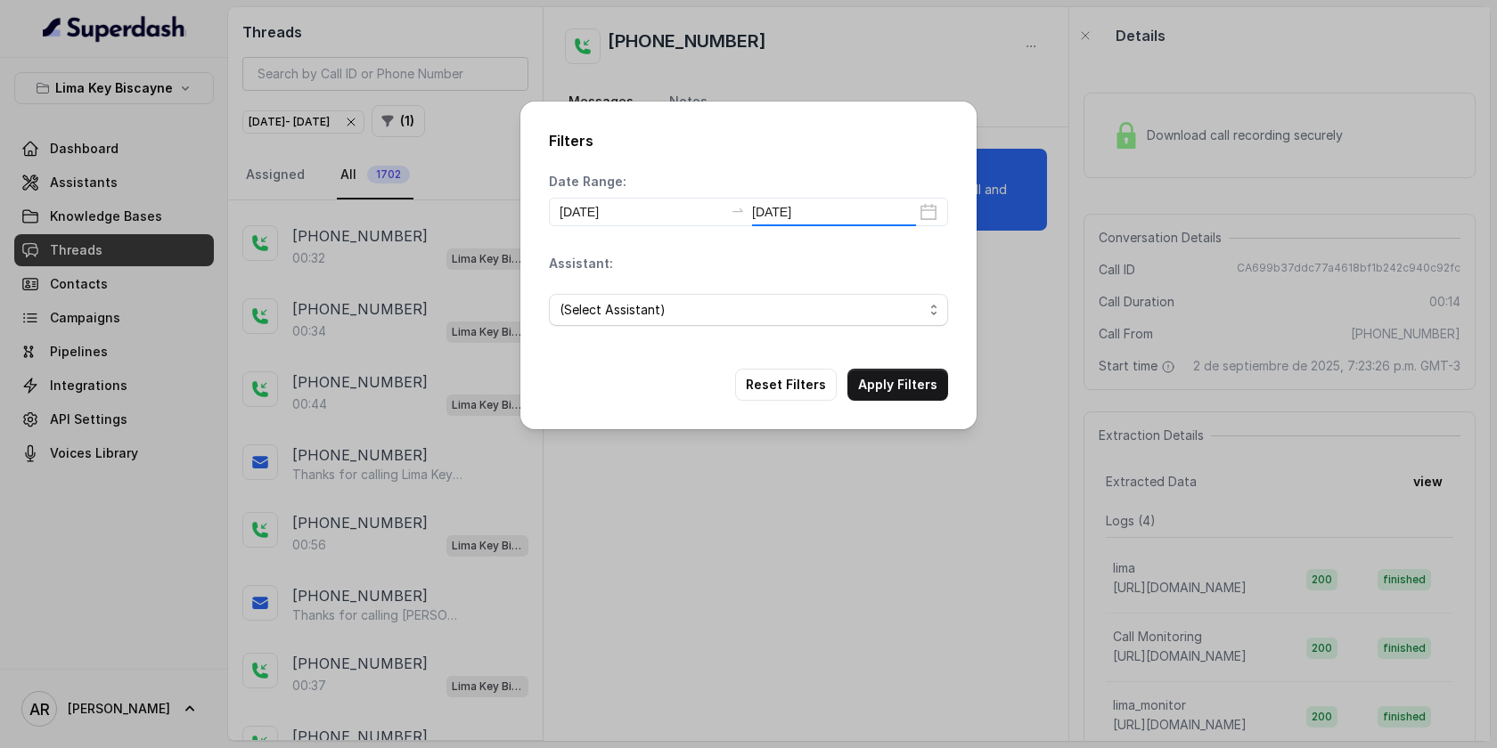
type input "2025-09-03"
click at [874, 322] on span "(Select Assistant)" at bounding box center [748, 310] width 399 height 32
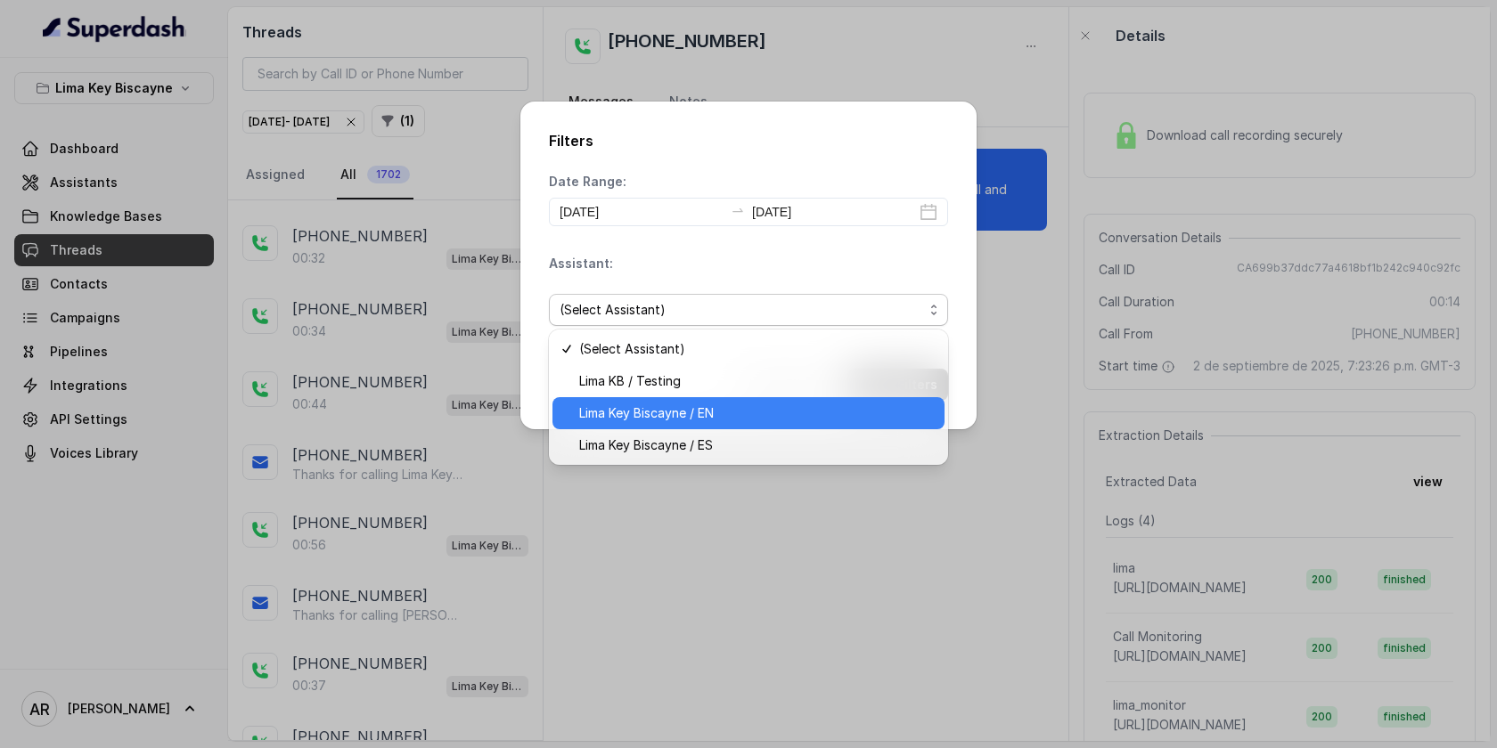
click at [814, 410] on span "Lima Key Biscayne / EN" at bounding box center [756, 413] width 355 height 21
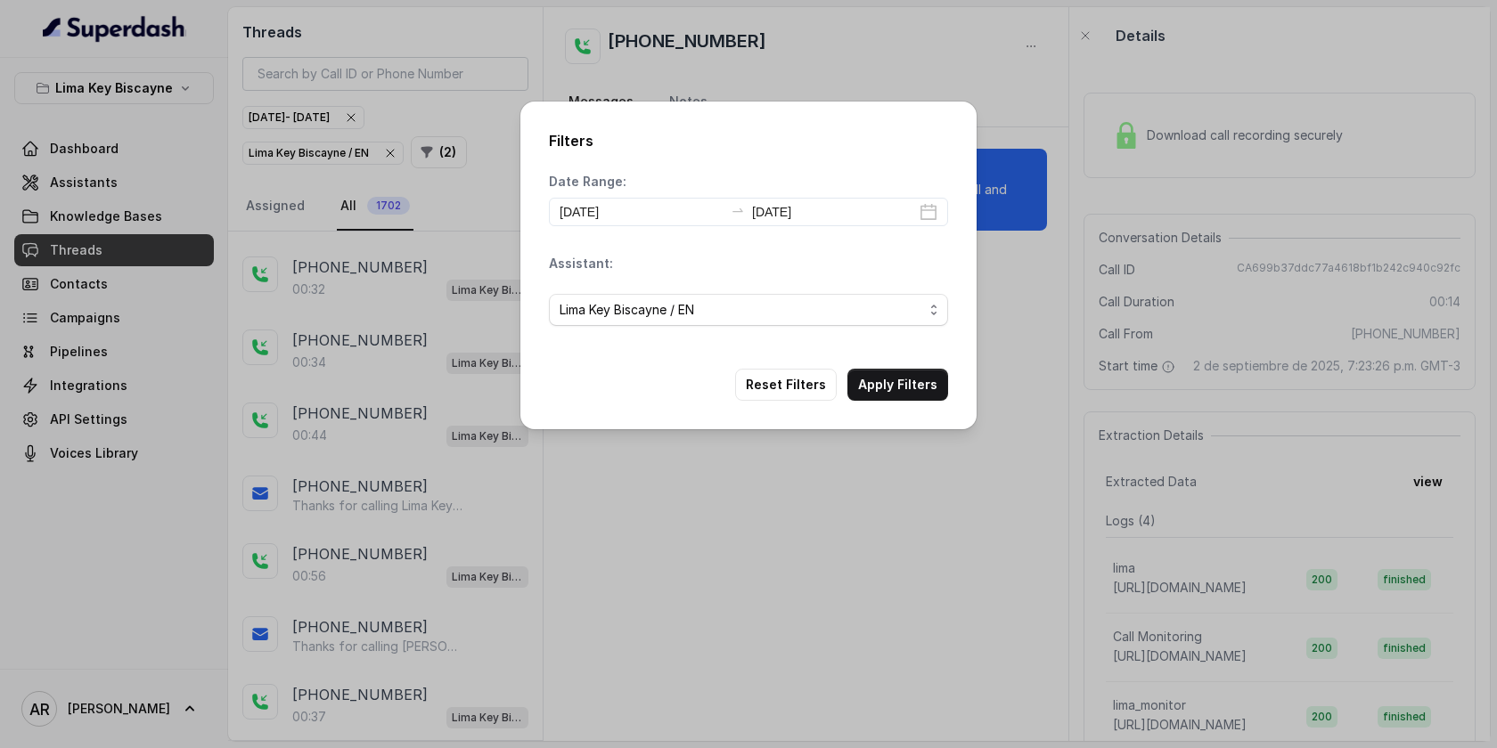
click at [901, 404] on div "Filters Date Range: 2025-08-29 2025-09-03 Assistant: Lima Key Biscayne / EN Res…" at bounding box center [748, 266] width 456 height 328
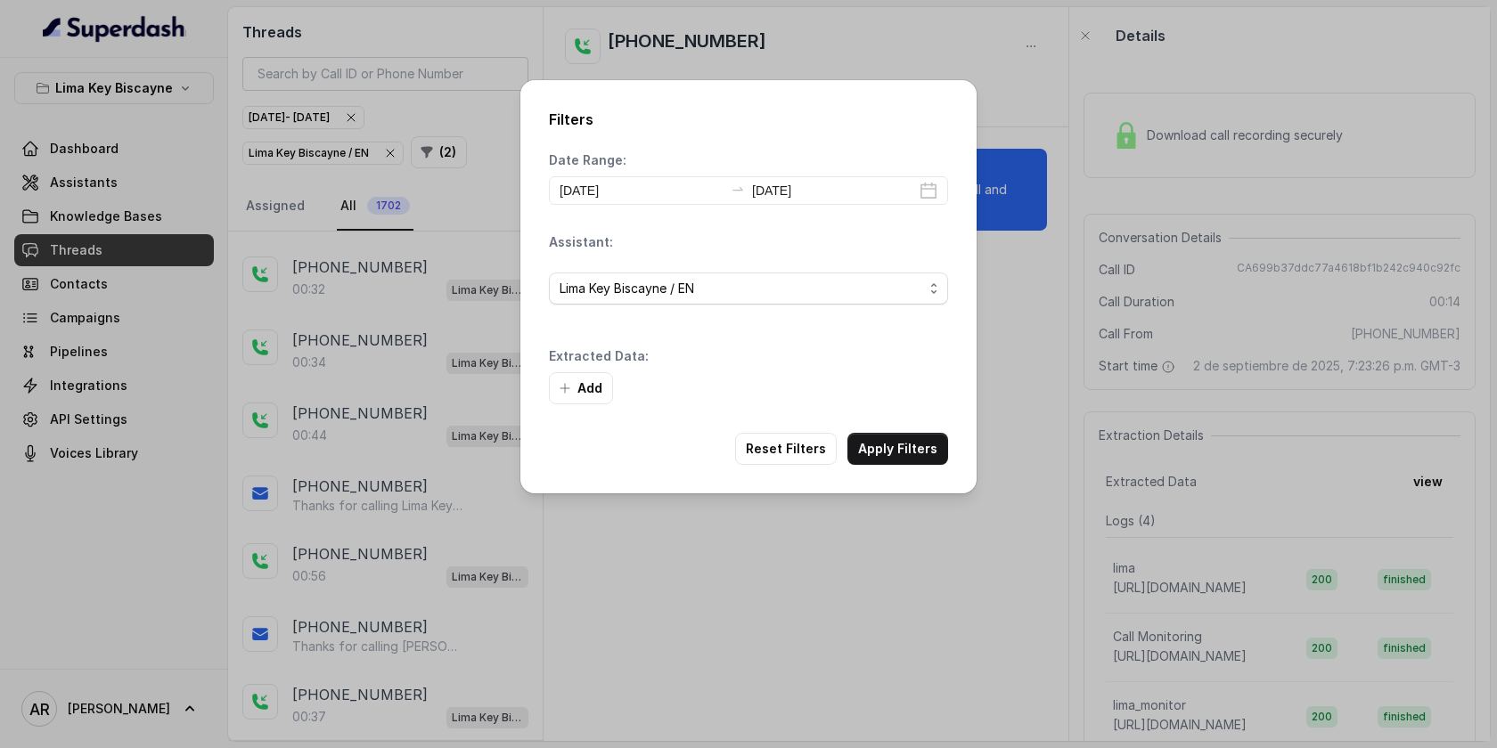
click at [902, 395] on div "Add" at bounding box center [748, 388] width 399 height 32
click at [886, 443] on button "Apply Filters" at bounding box center [897, 449] width 101 height 32
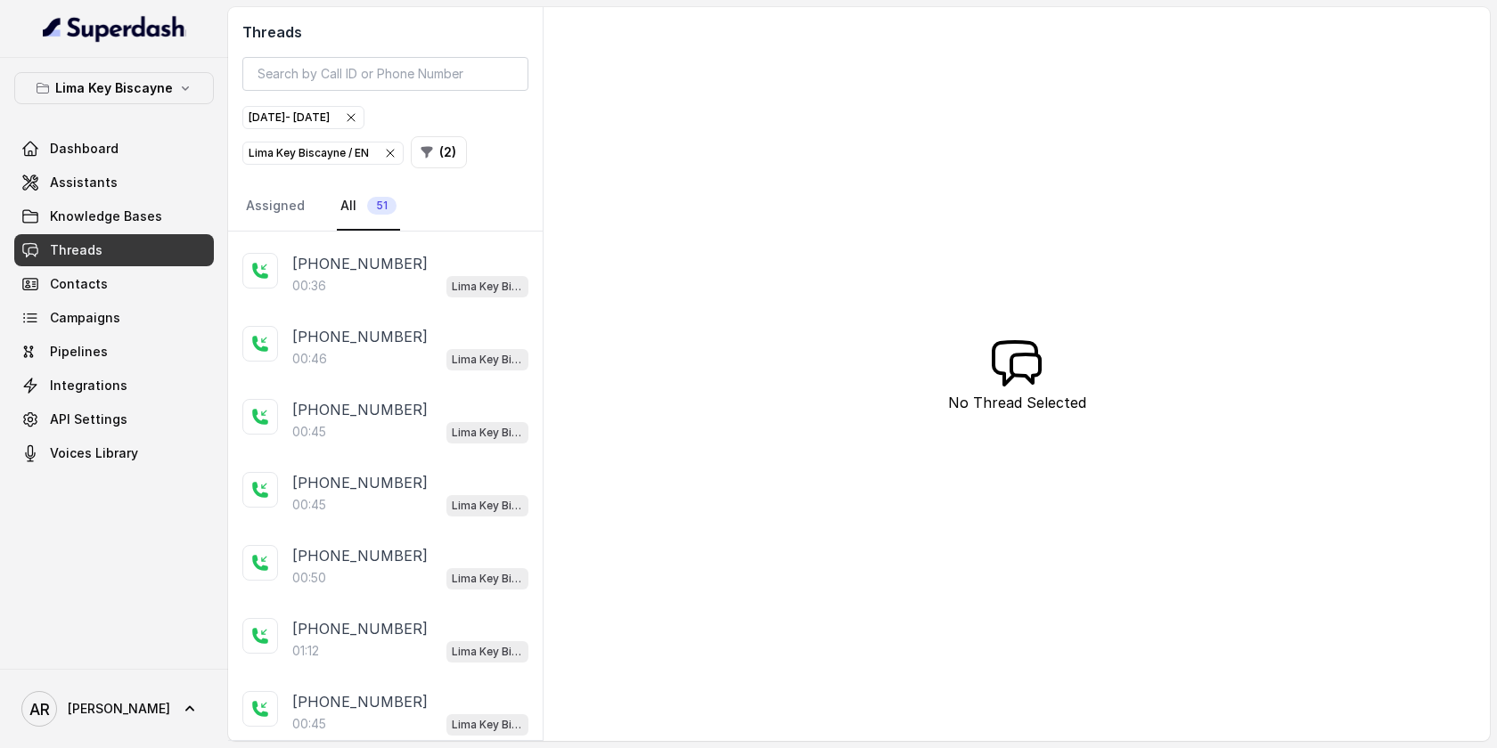
scroll to position [3170, 0]
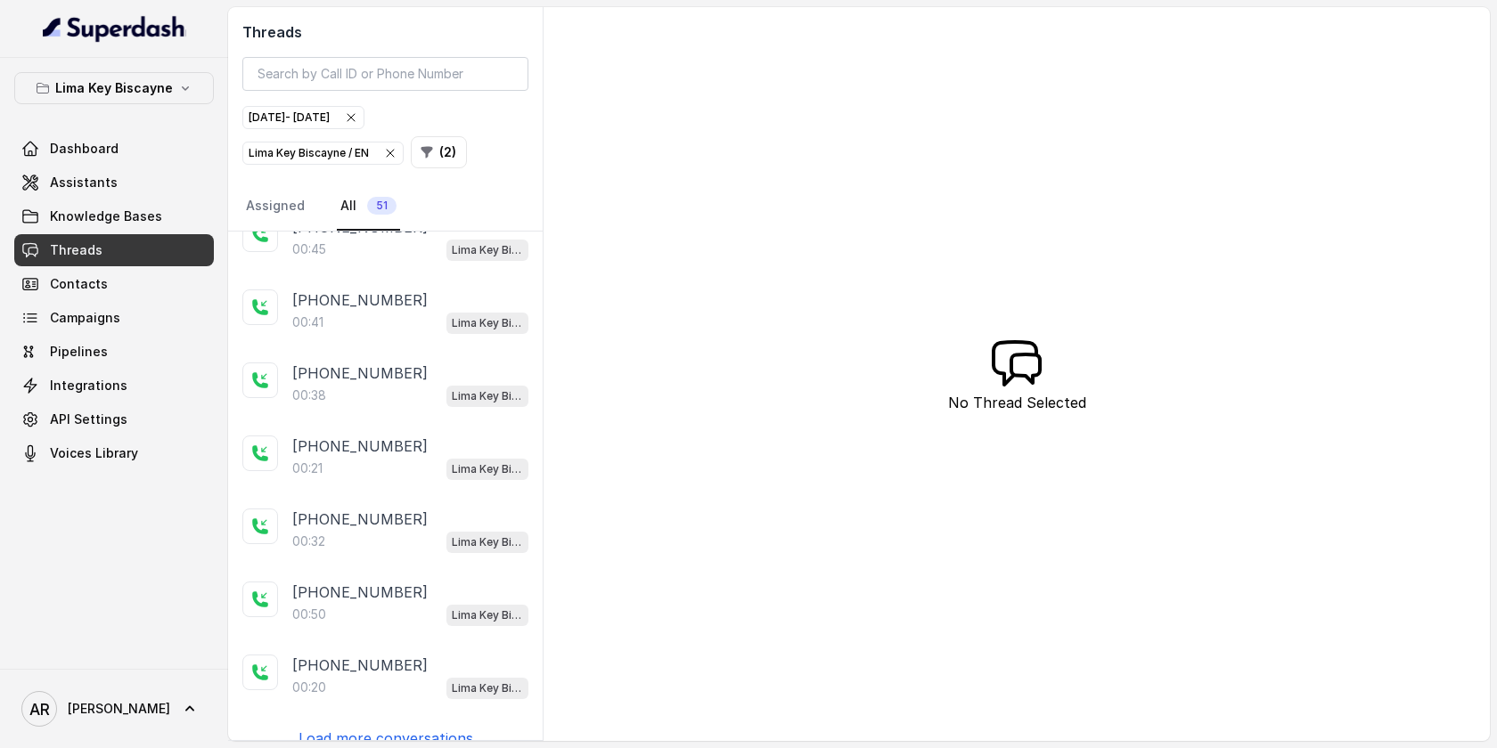
click at [382, 728] on p "Load more conversations" at bounding box center [385, 738] width 175 height 21
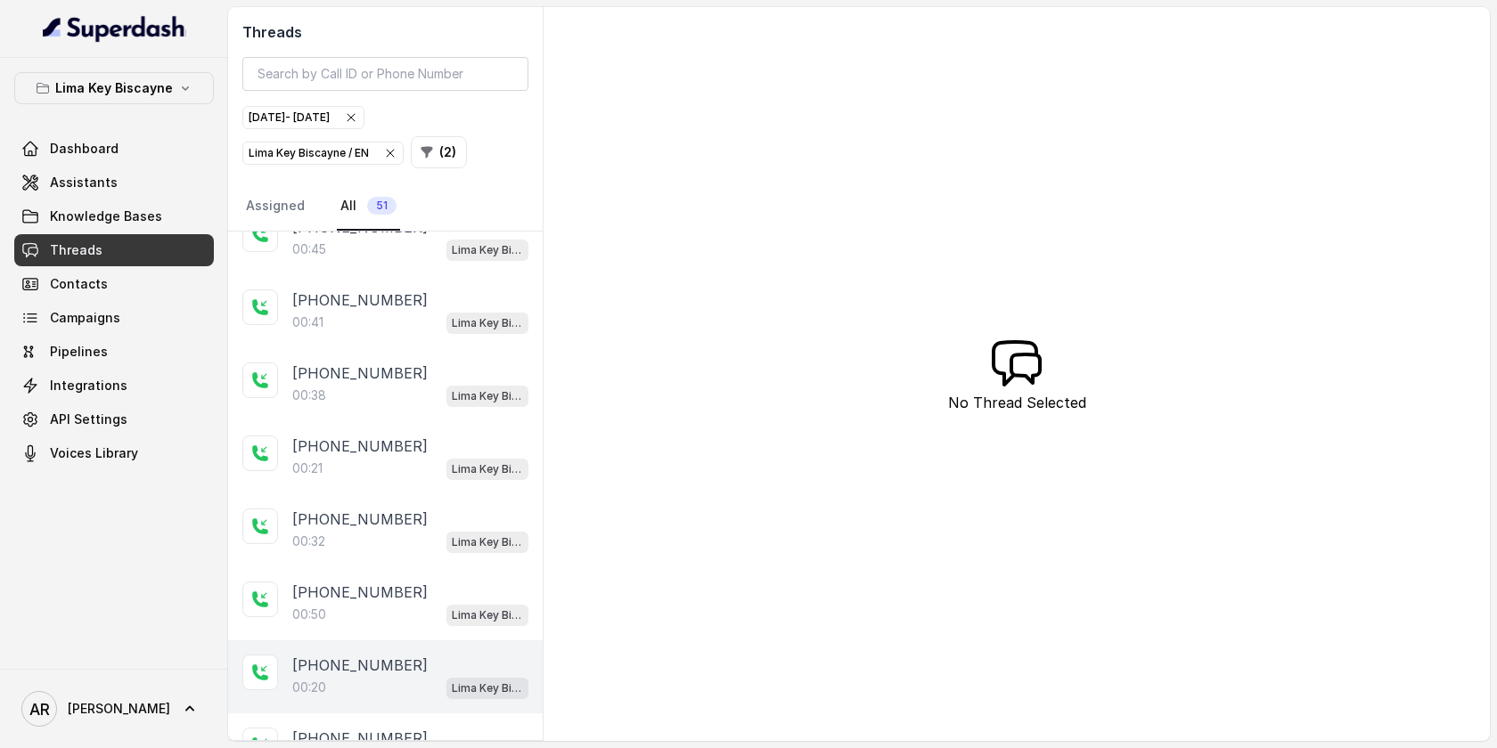
click at [371, 676] on div "00:20 Lima Key Biscayne / EN" at bounding box center [410, 687] width 236 height 23
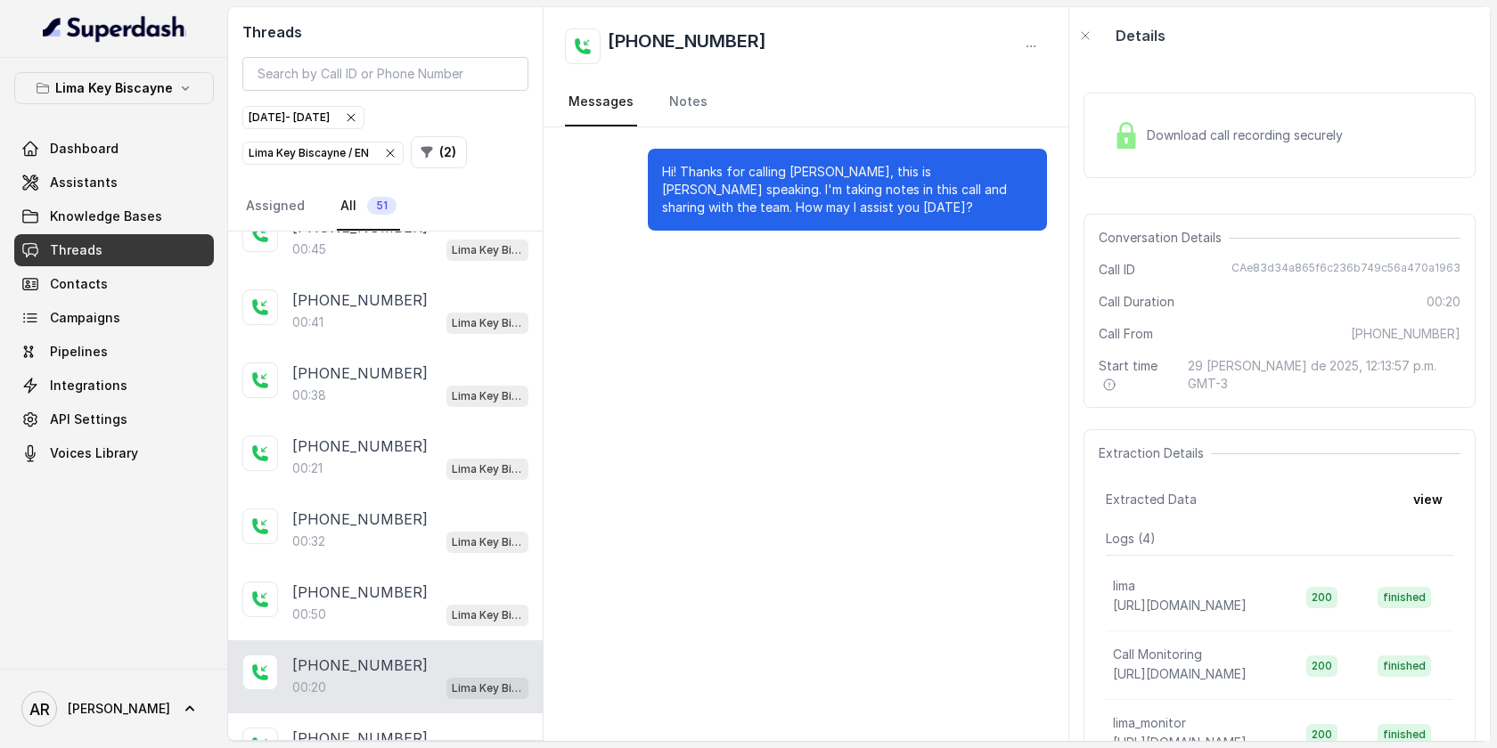
scroll to position [3194, 0]
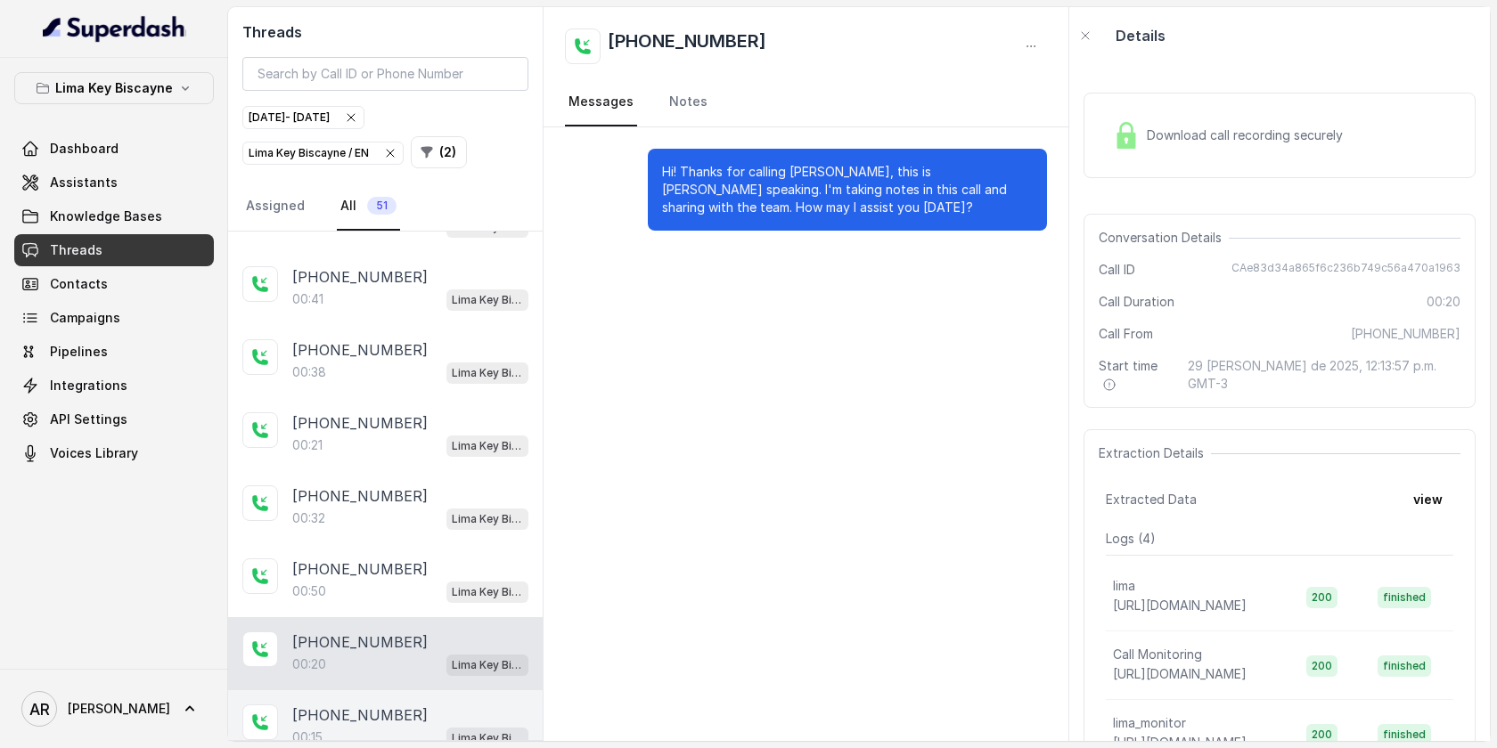
click at [375, 726] on div "00:15 Lima Key Biscayne / EN" at bounding box center [410, 737] width 236 height 23
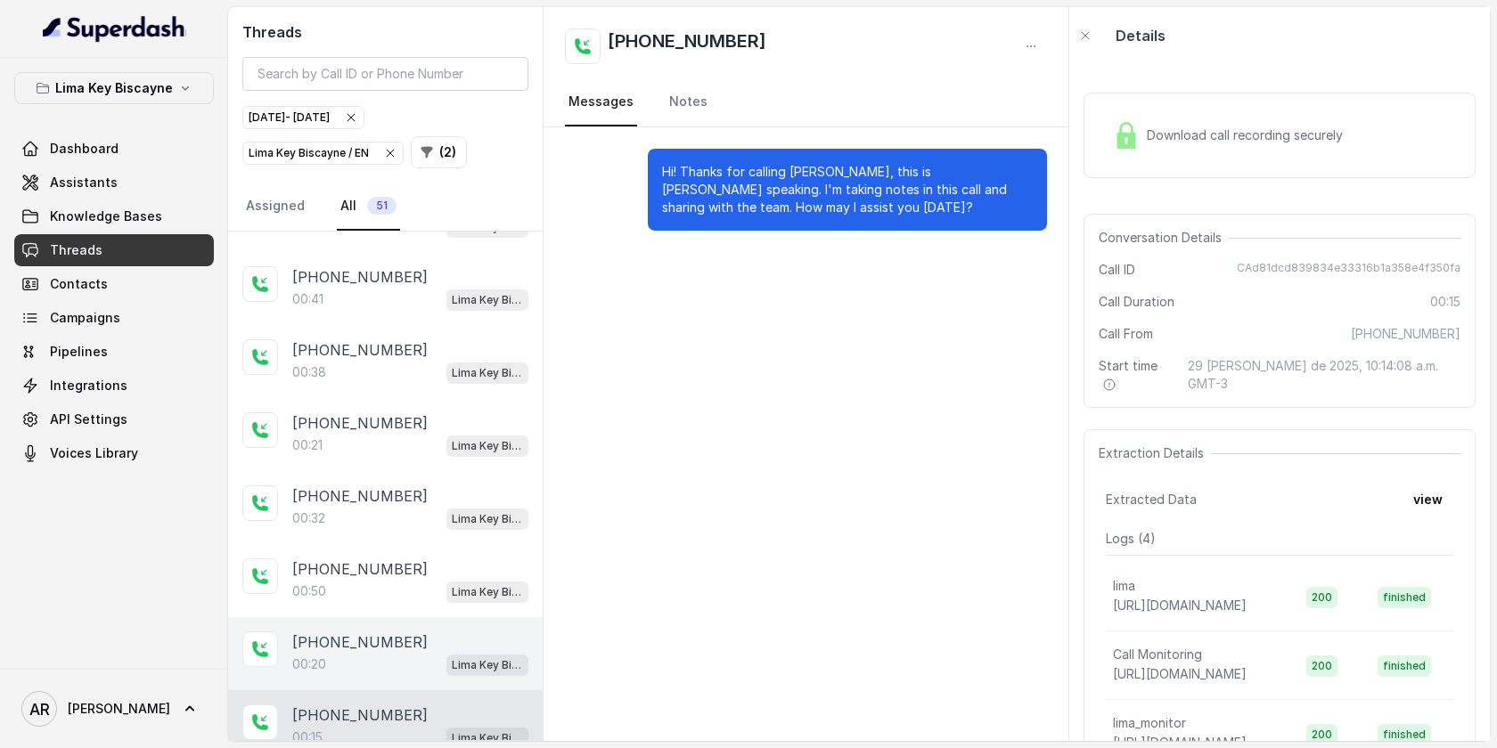
click at [388, 653] on div "+17866862705 00:20 Lima Key Biscayne / EN" at bounding box center [385, 653] width 314 height 73
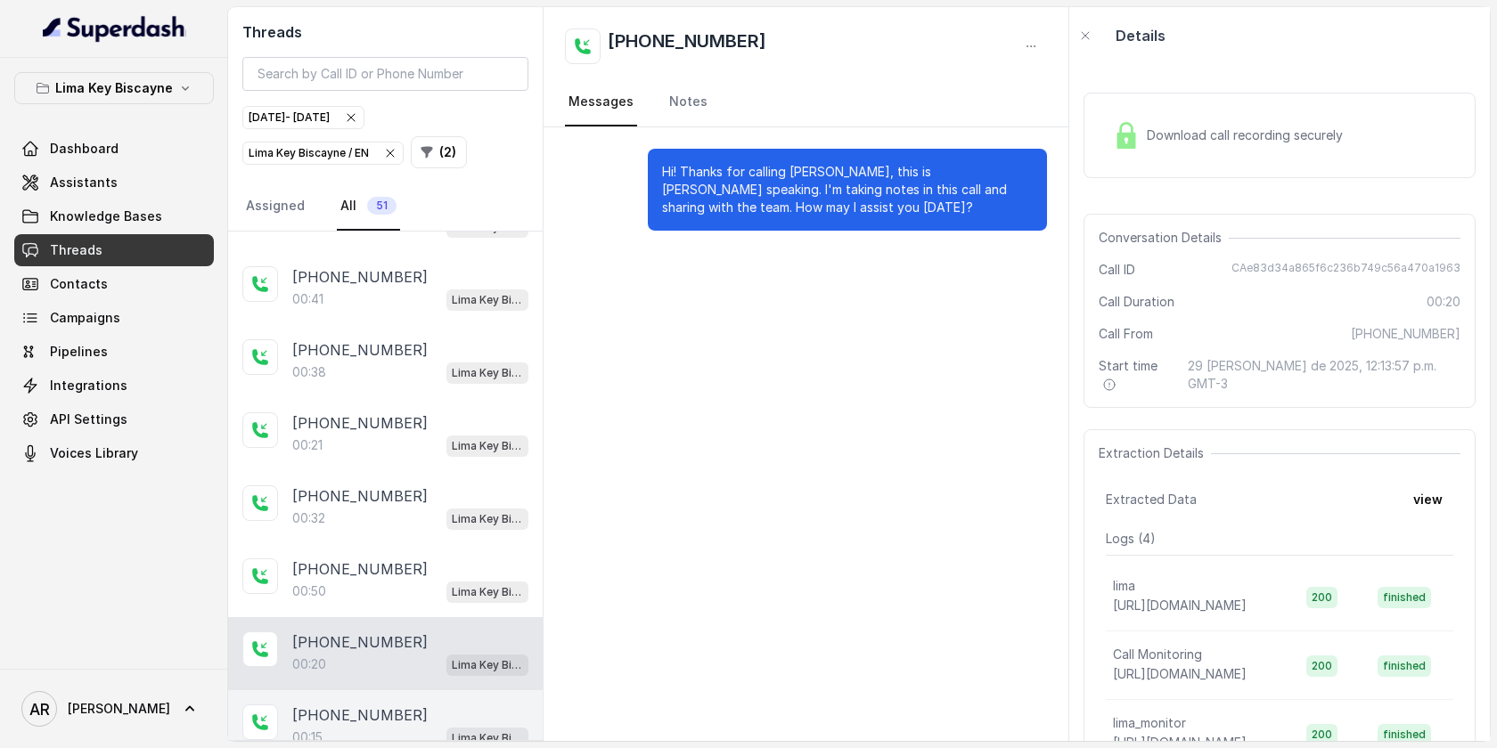
click at [388, 705] on p "+13218444272" at bounding box center [359, 715] width 135 height 21
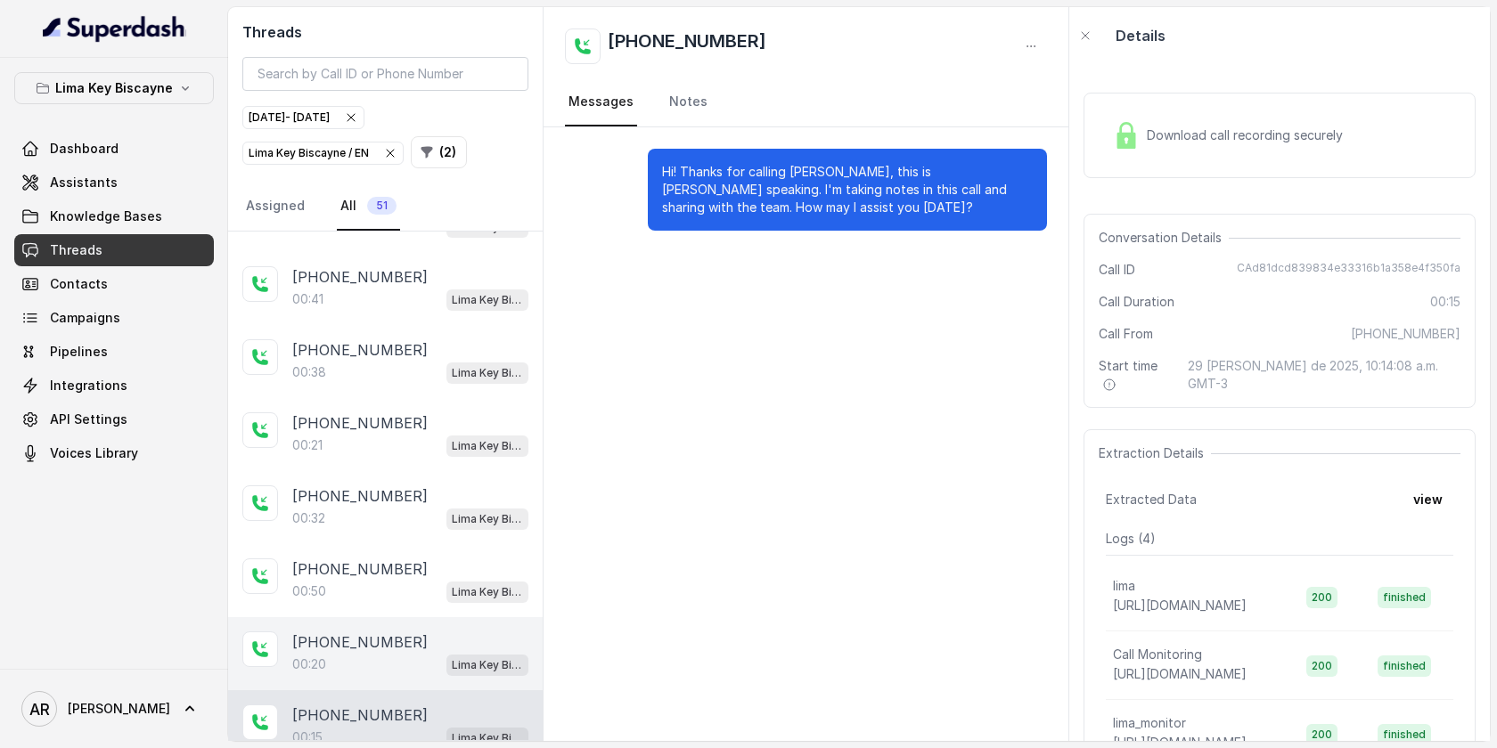
click at [420, 665] on div "+17866862705 00:20 Lima Key Biscayne / EN" at bounding box center [385, 653] width 314 height 73
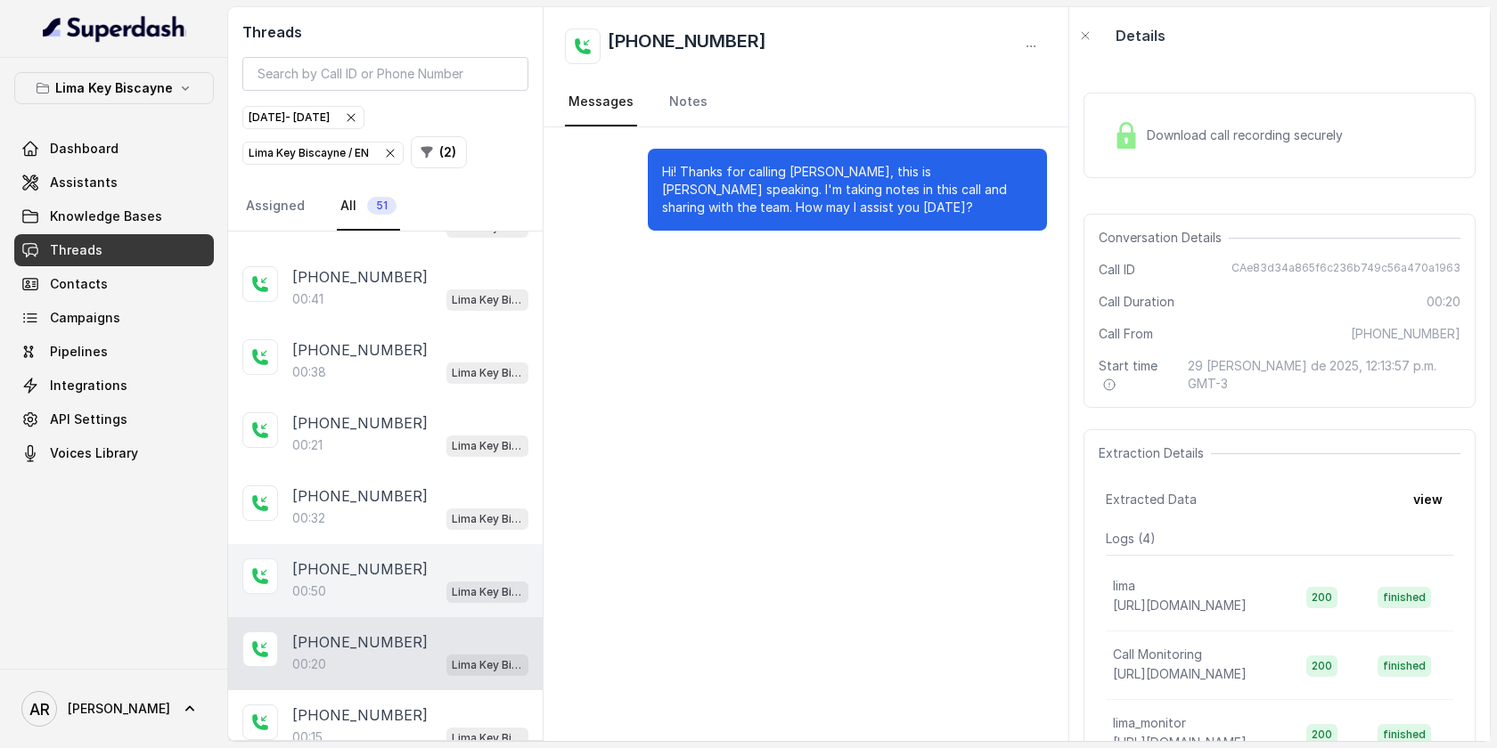
click at [418, 580] on div "00:50 Lima Key Biscayne / EN" at bounding box center [410, 591] width 236 height 23
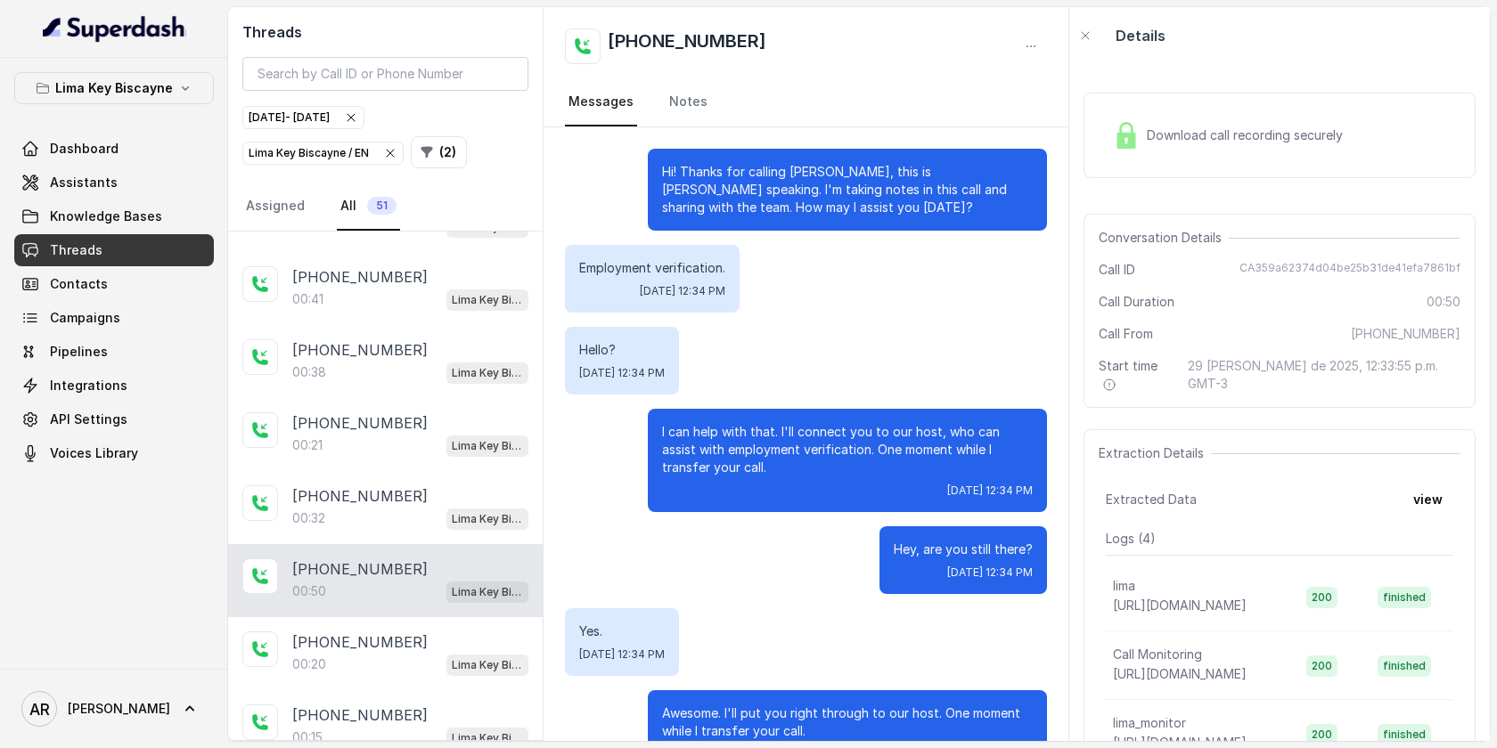
scroll to position [56, 0]
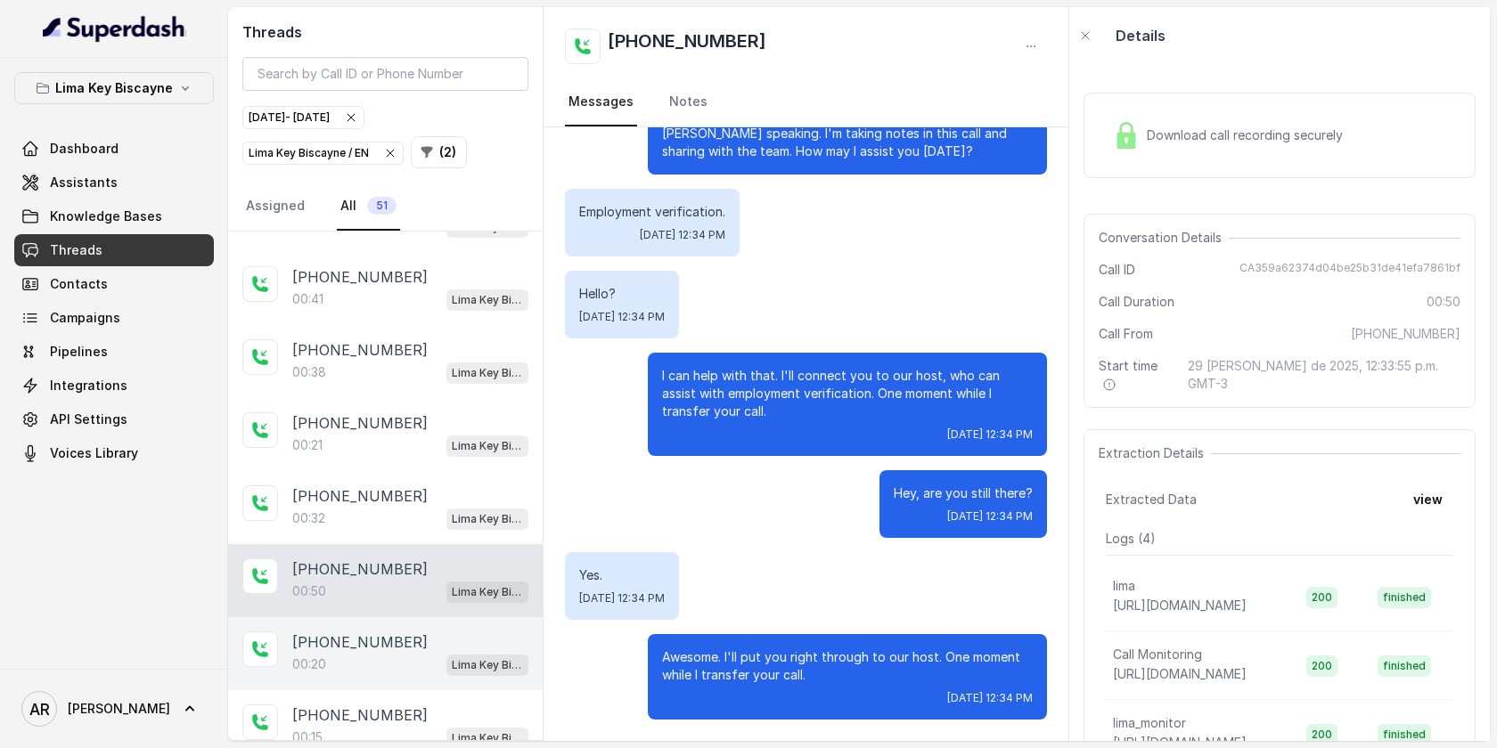
click at [371, 653] on div "00:20 Lima Key Biscayne / EN" at bounding box center [410, 664] width 236 height 23
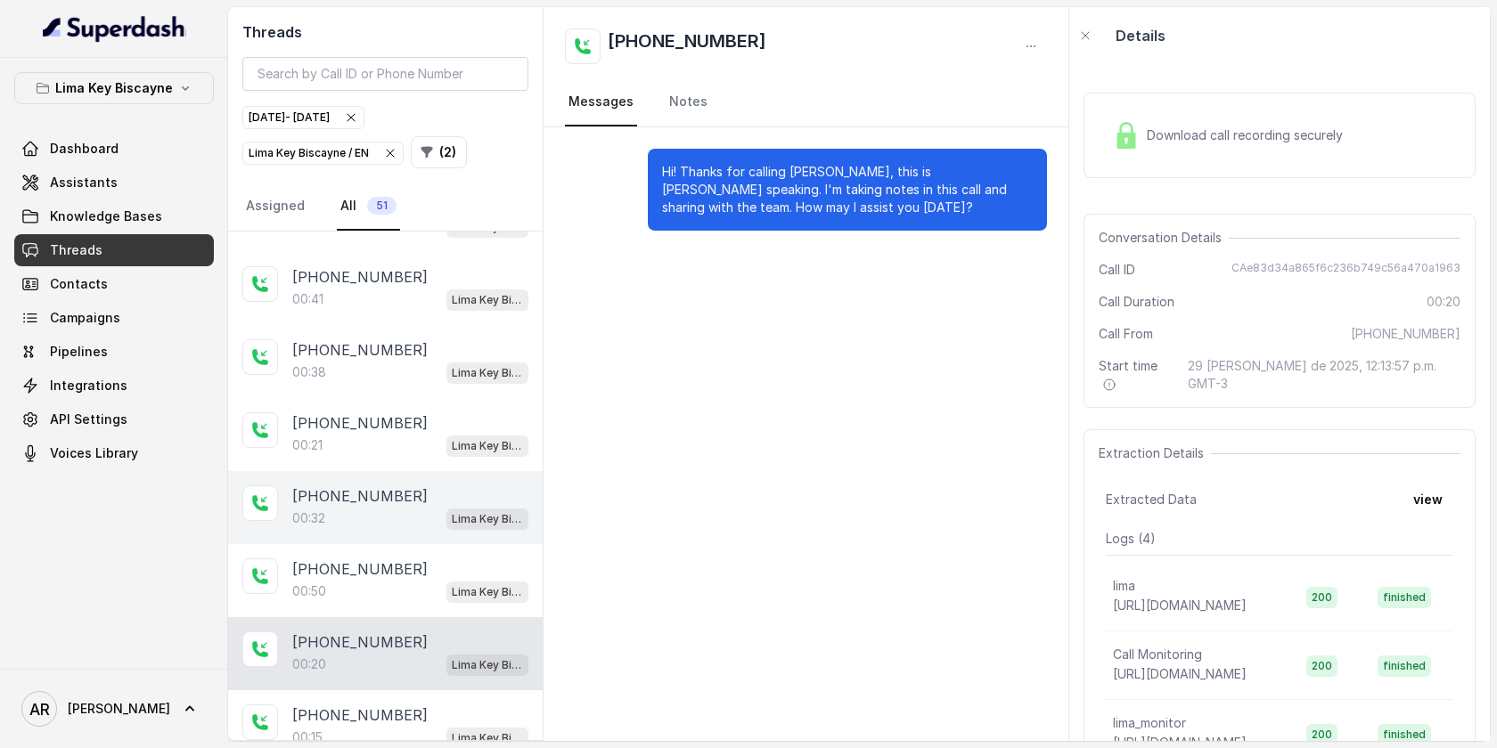
click at [400, 507] on div "00:32 Lima Key Biscayne / EN" at bounding box center [410, 518] width 236 height 23
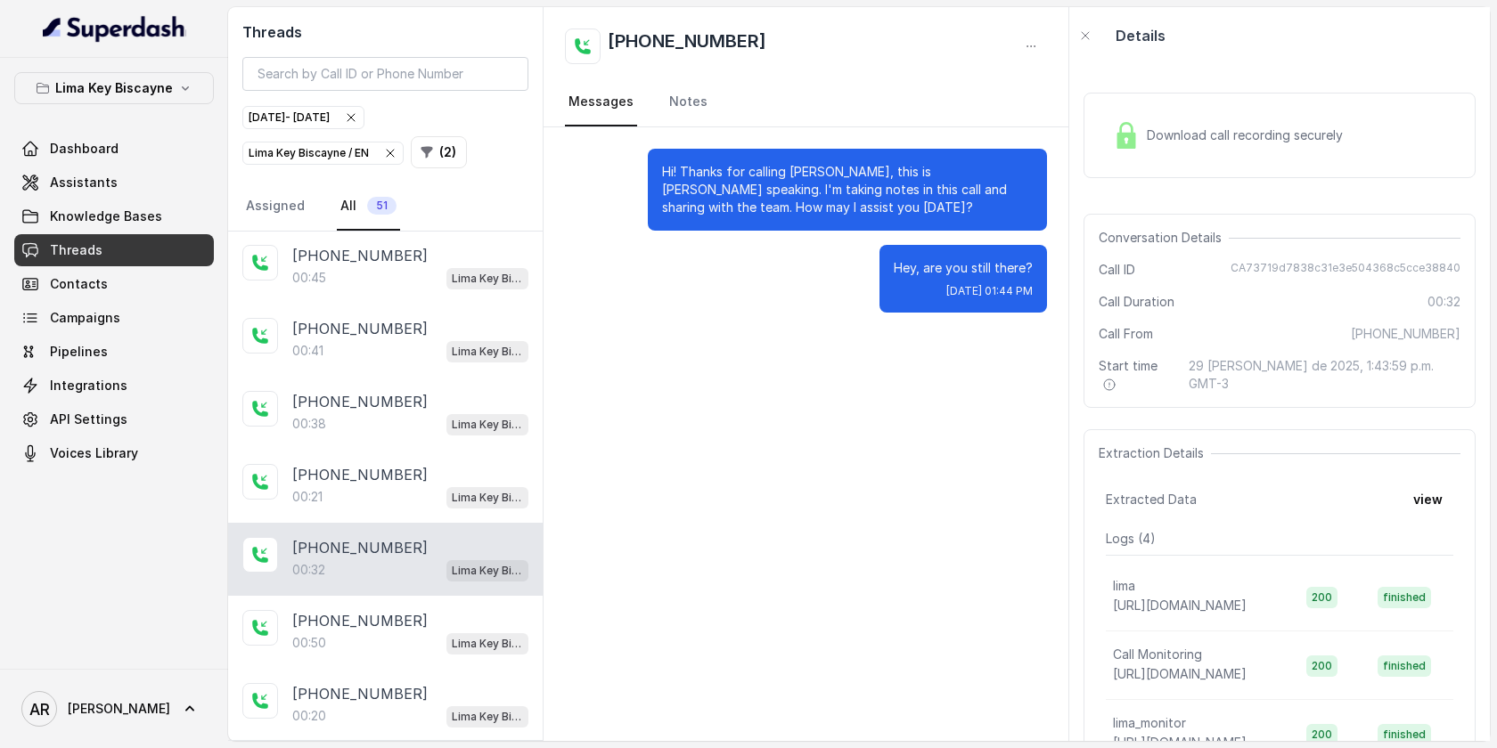
scroll to position [3137, 0]
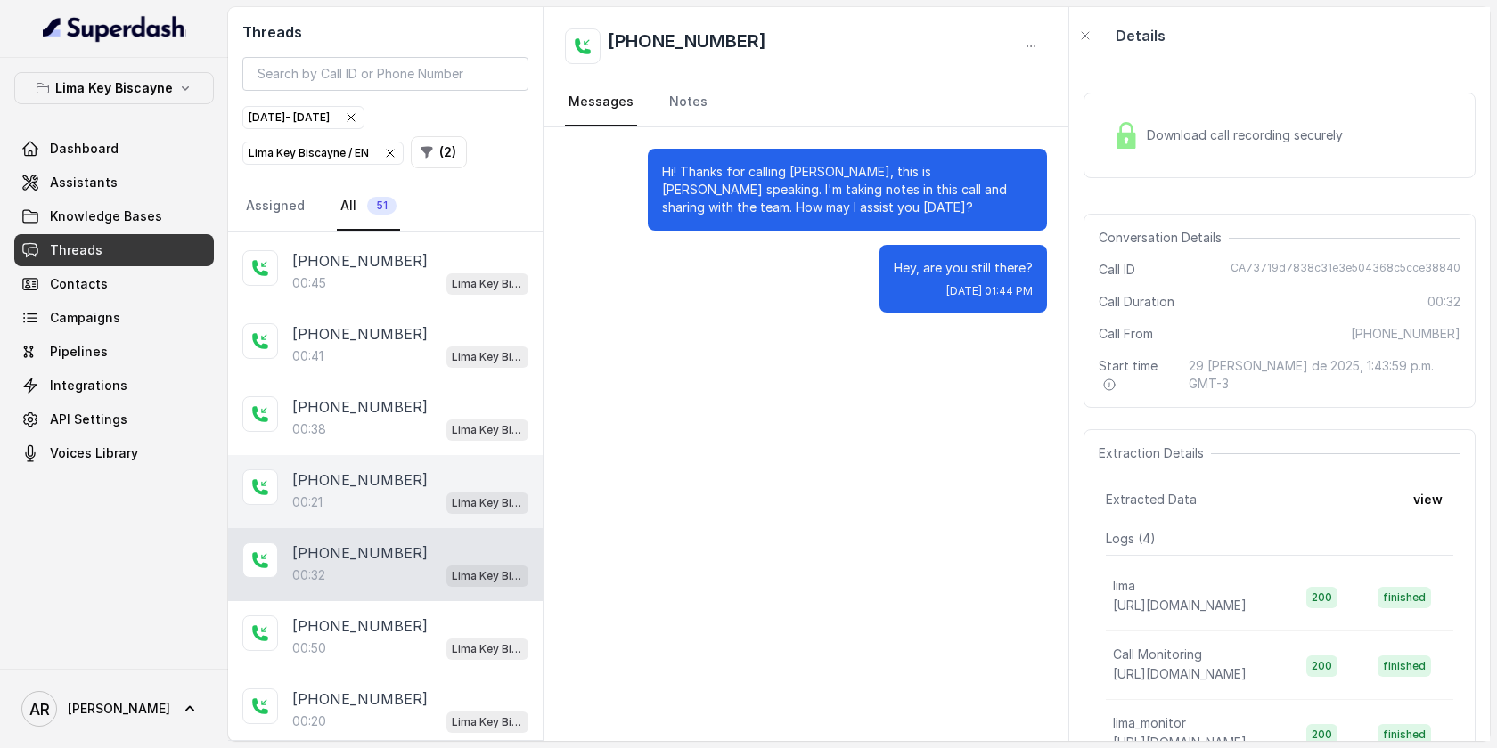
click at [399, 502] on div "+17865501224 00:21 Lima Key Biscayne / EN" at bounding box center [385, 491] width 314 height 73
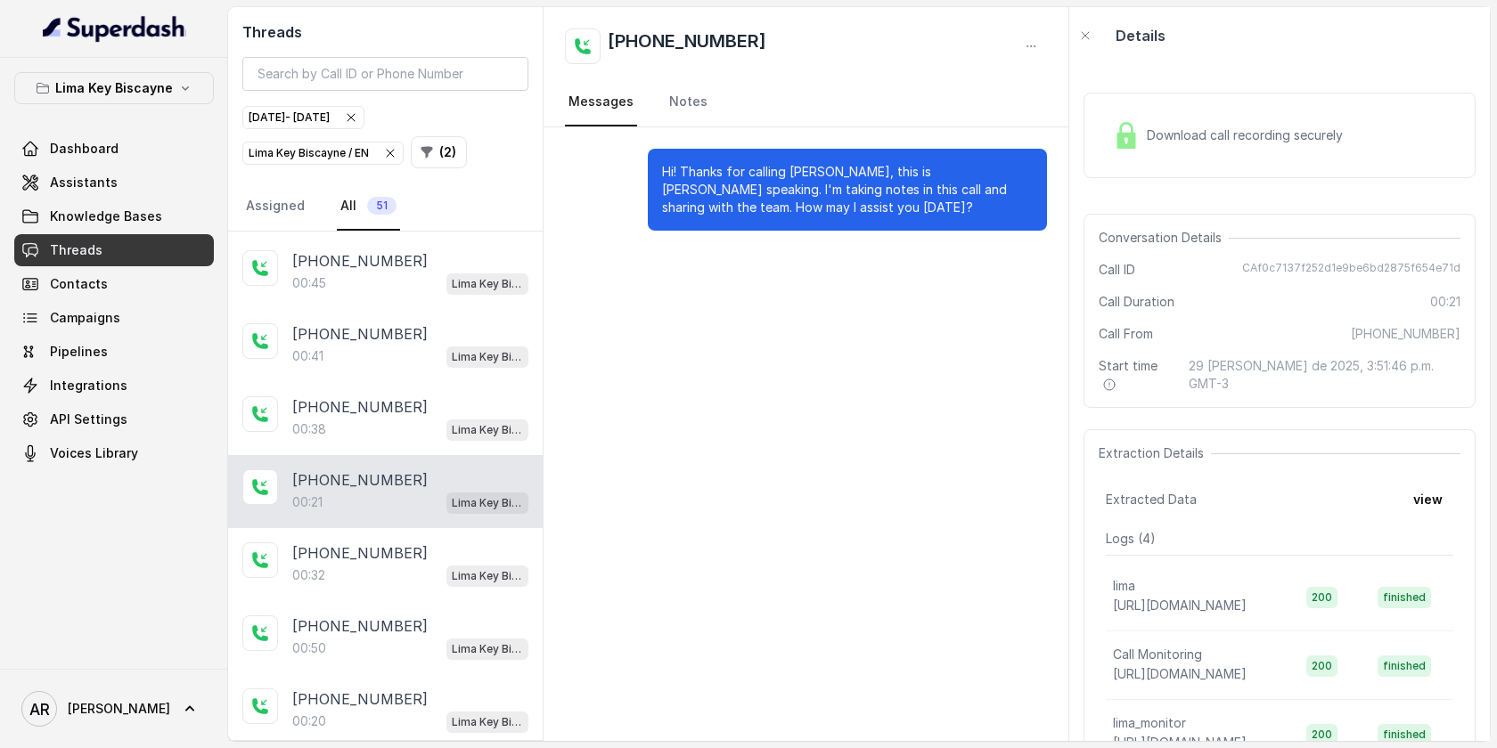
scroll to position [3046, 0]
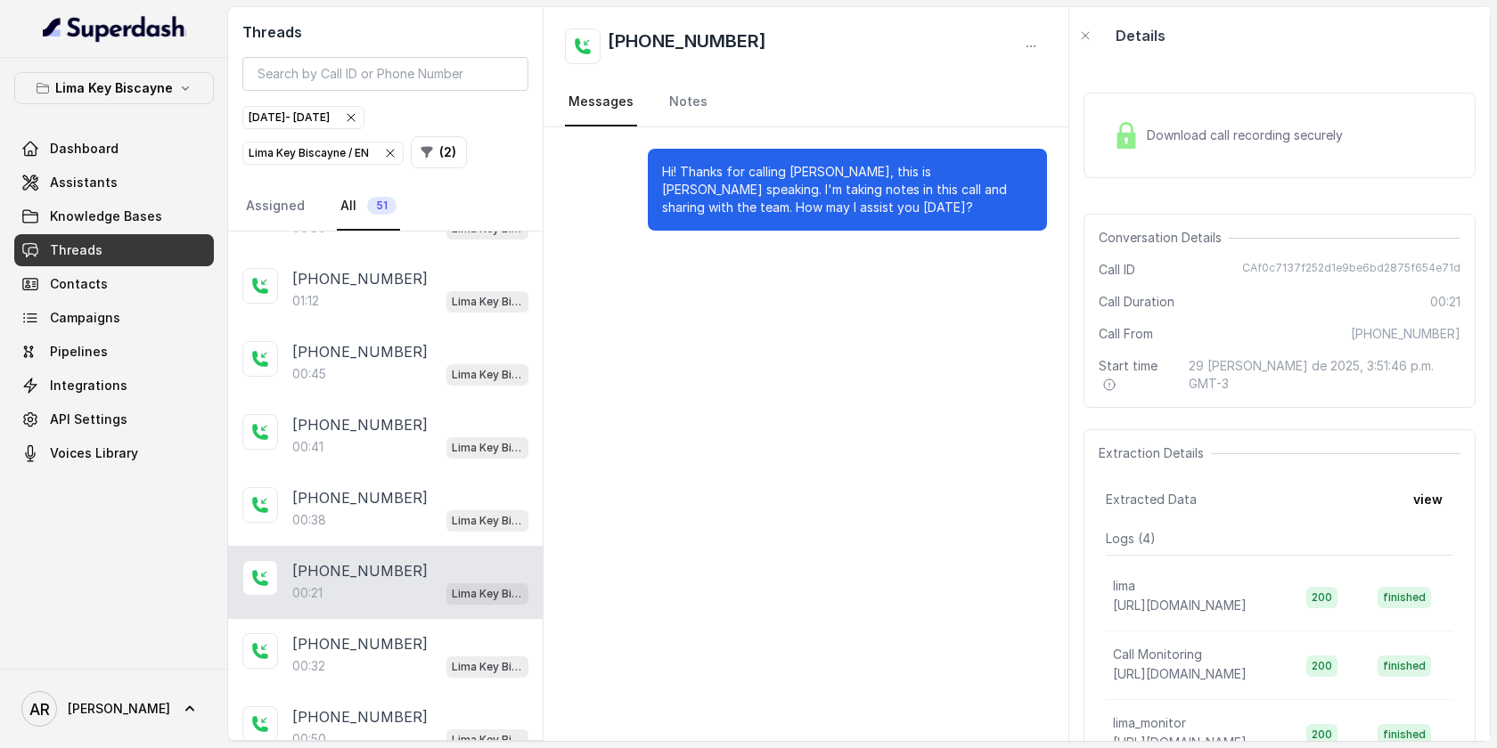
click at [399, 509] on div "00:38 Lima Key Biscayne / EN" at bounding box center [410, 520] width 236 height 23
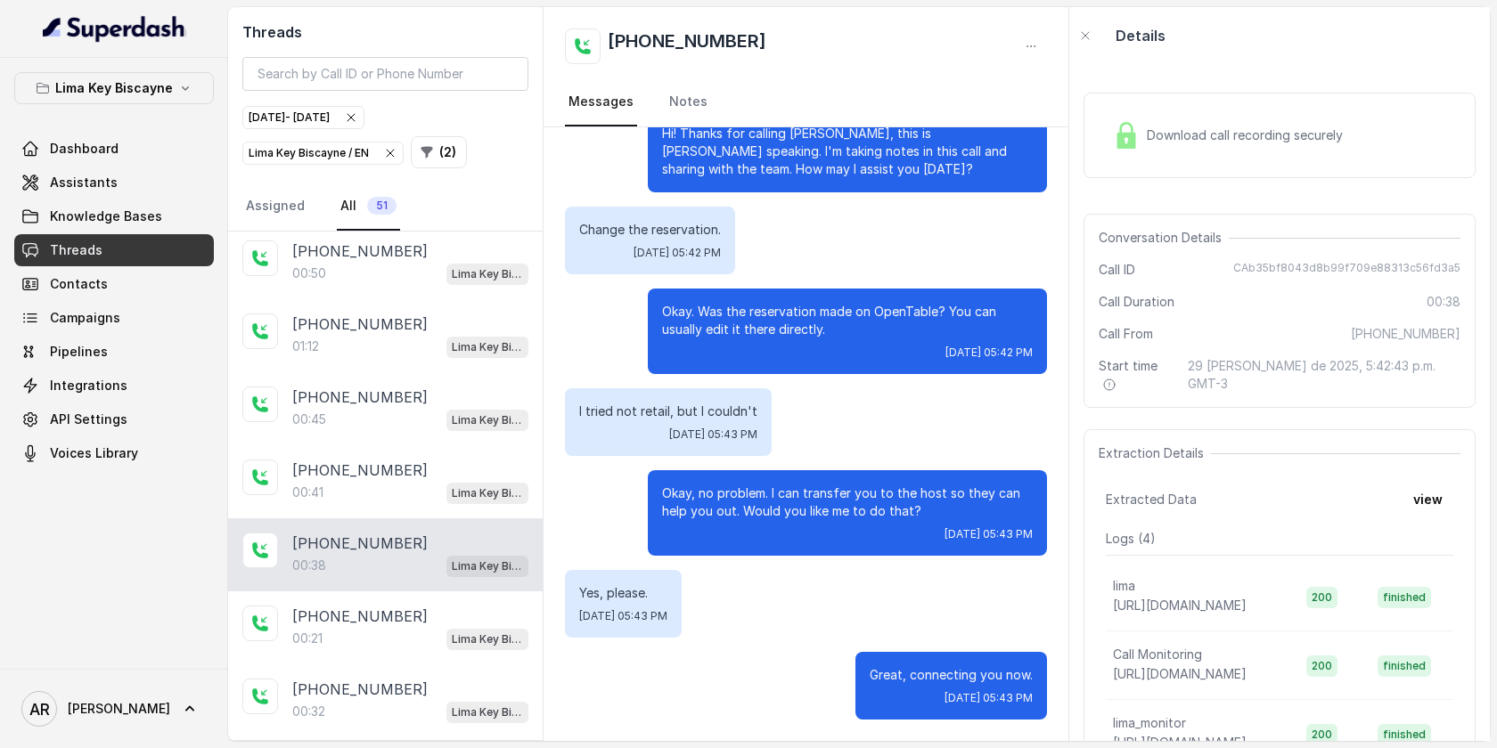
scroll to position [2991, 0]
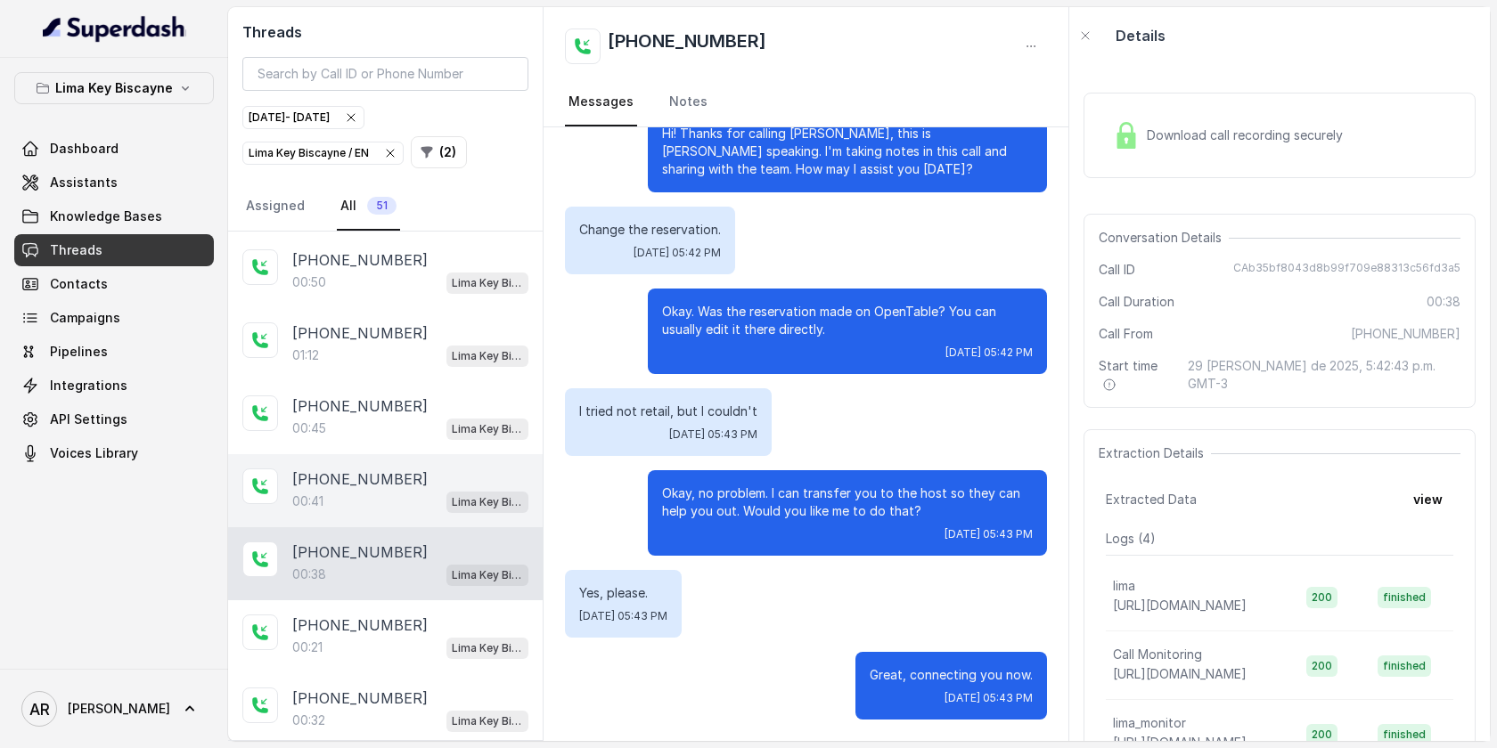
click at [409, 490] on div "00:41 Lima Key Biscayne / EN" at bounding box center [410, 501] width 236 height 23
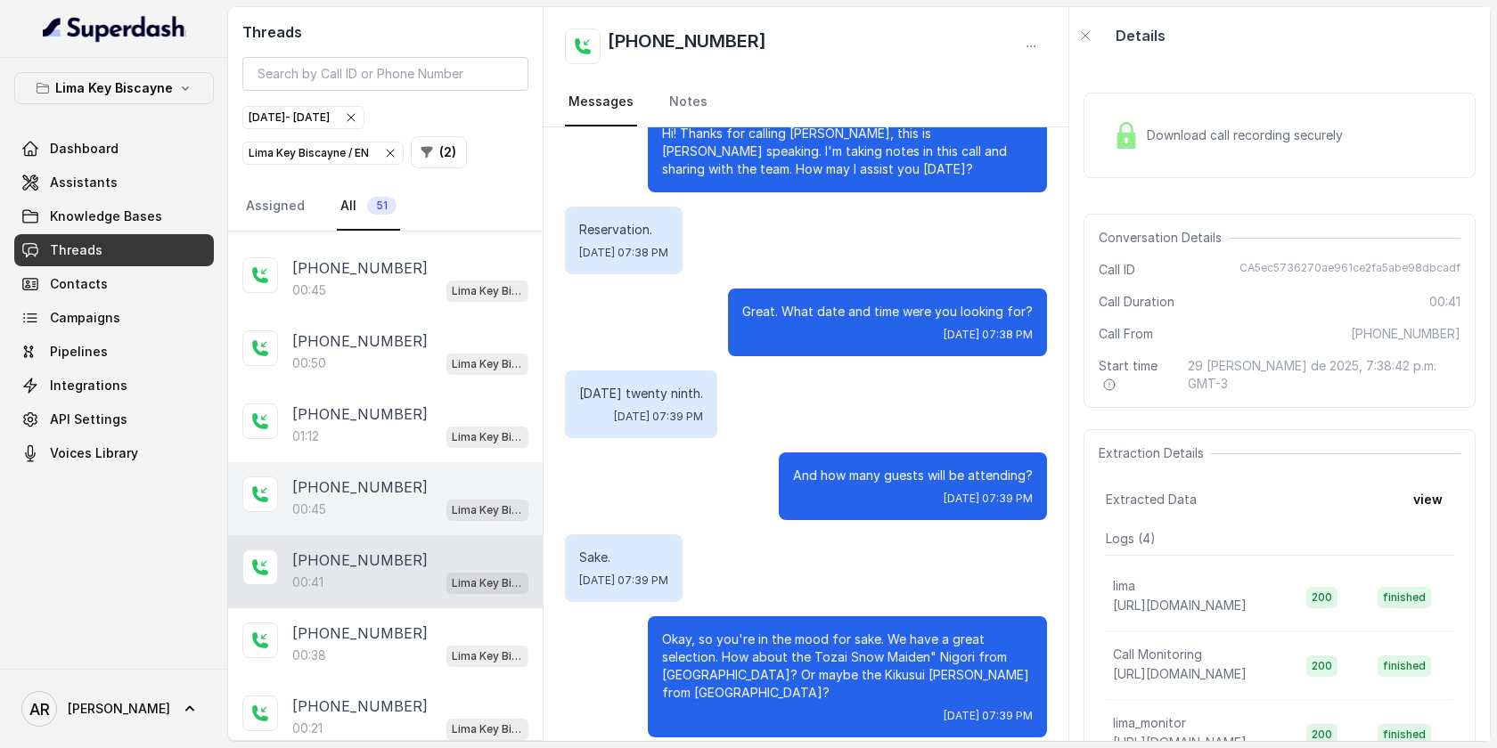
scroll to position [2891, 0]
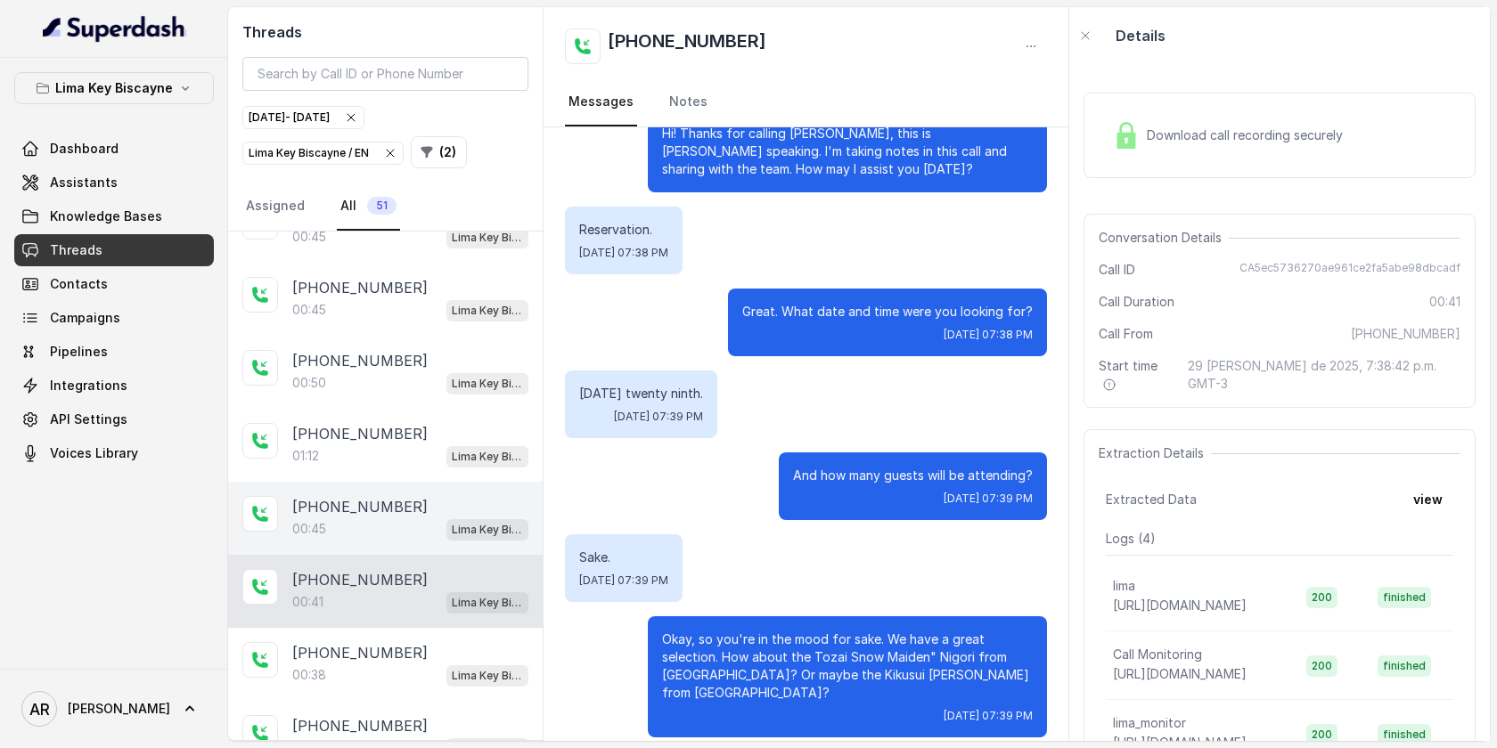
click at [409, 482] on div "+17869307772 00:45 Lima Key Biscayne / EN" at bounding box center [385, 518] width 314 height 73
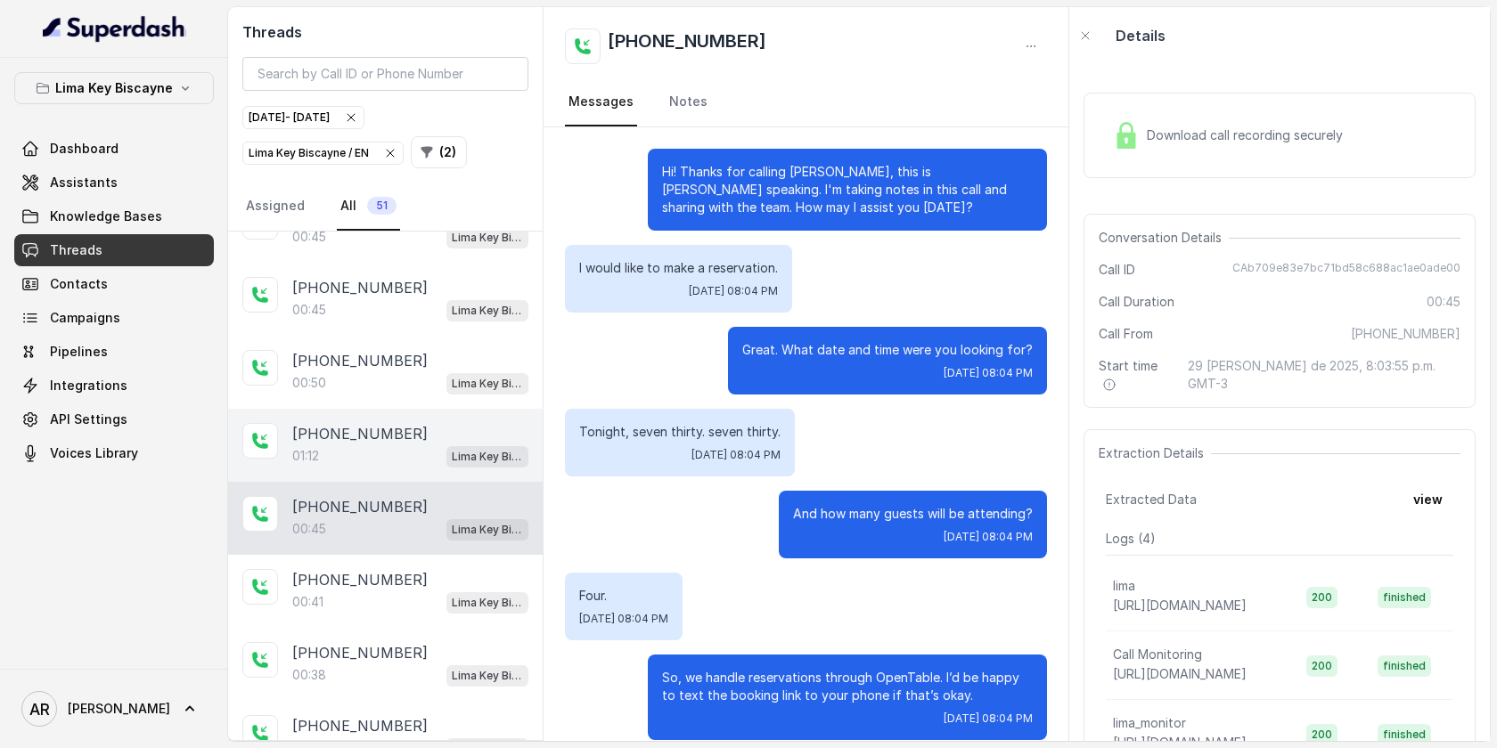
scroll to position [184, 0]
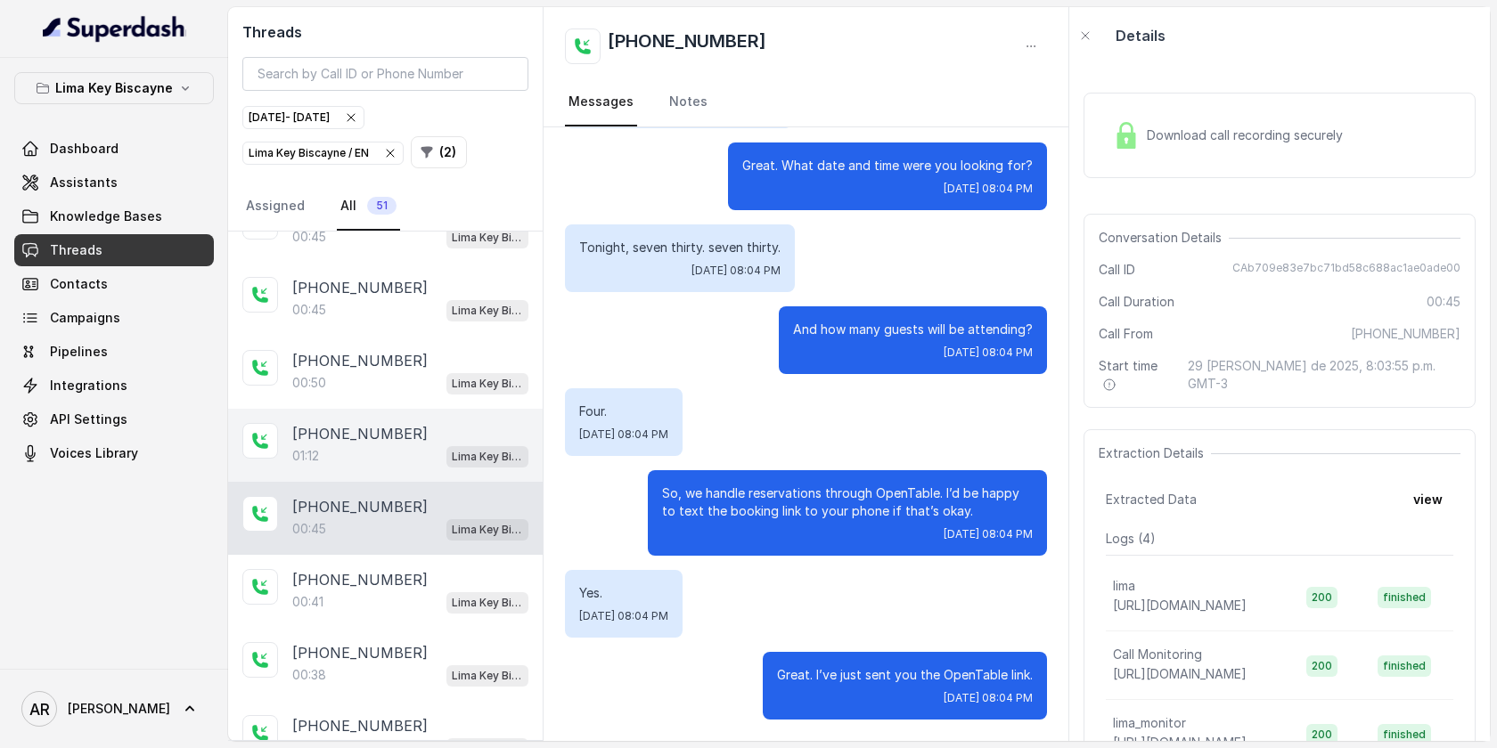
click at [417, 445] on div "01:12 Lima Key Biscayne / EN" at bounding box center [410, 456] width 236 height 23
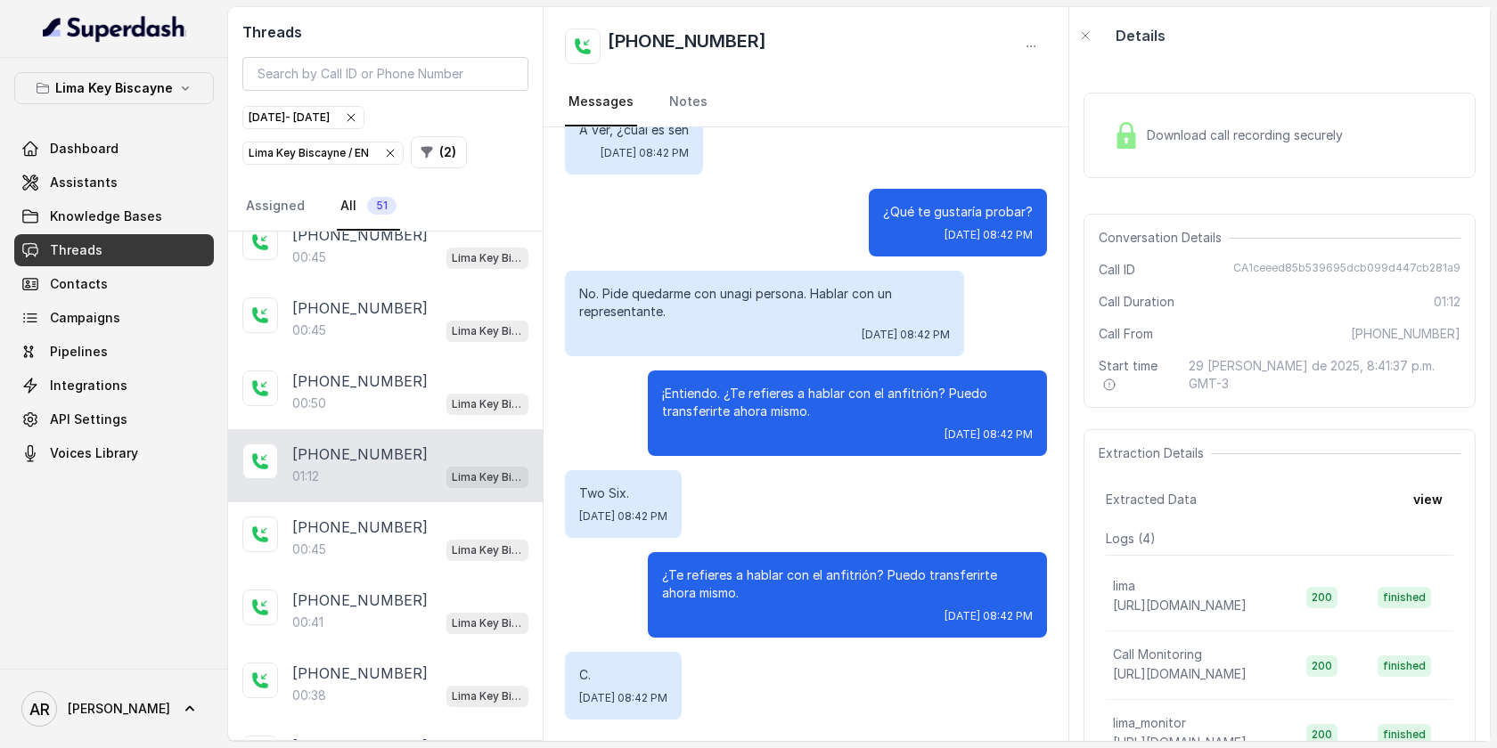
scroll to position [2816, 0]
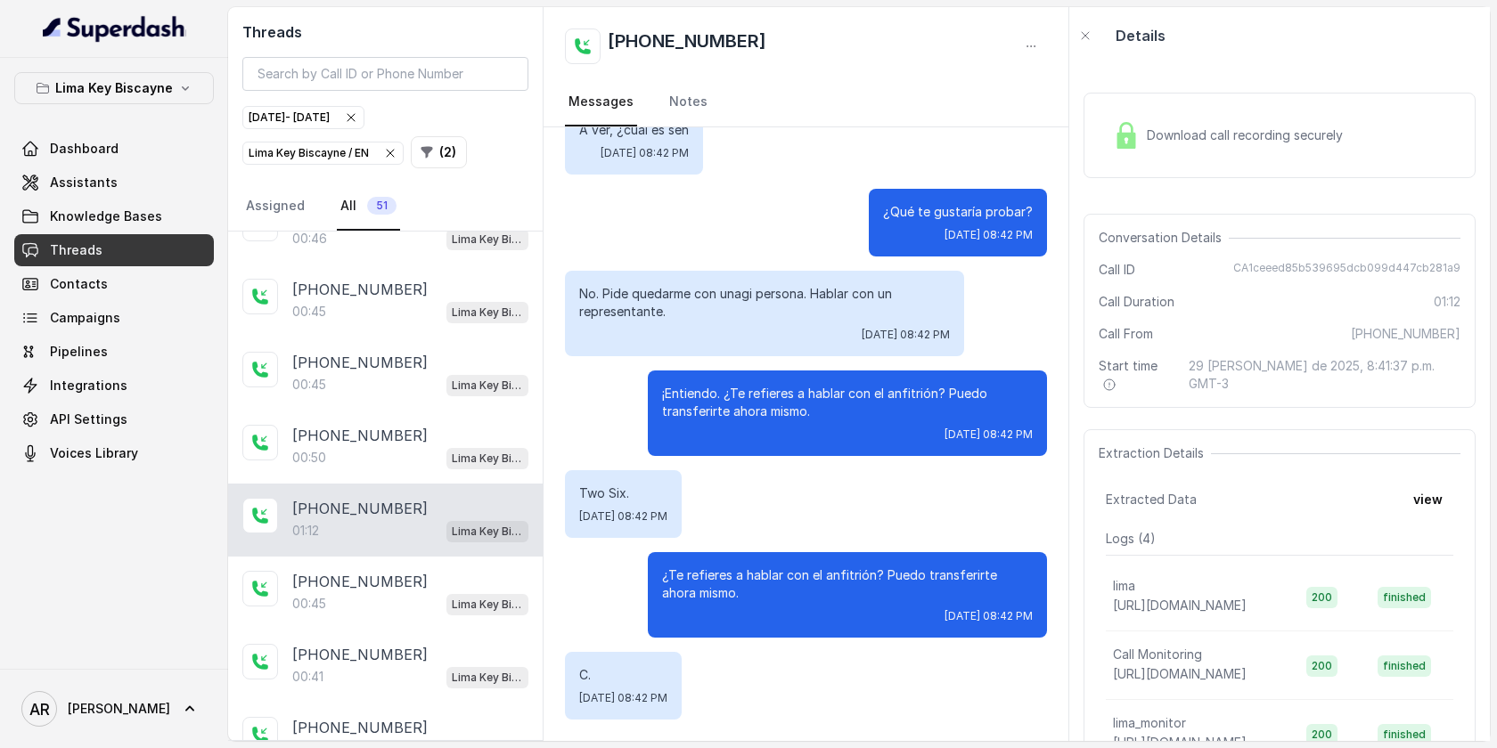
click at [417, 446] on div "00:50 Lima Key Biscayne / EN" at bounding box center [410, 457] width 236 height 23
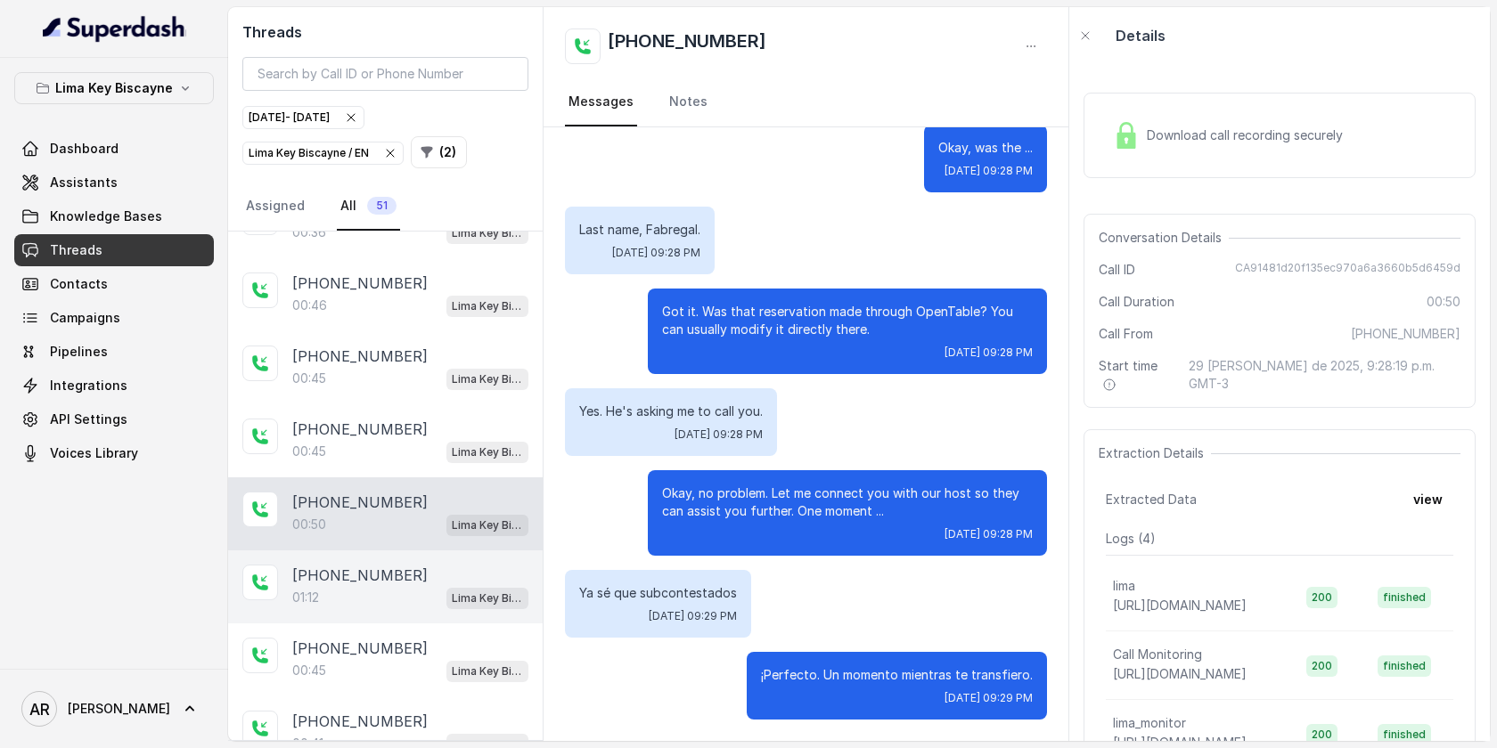
scroll to position [2748, 0]
click at [417, 441] on div "00:45 Lima Key Biscayne / EN" at bounding box center [410, 452] width 236 height 23
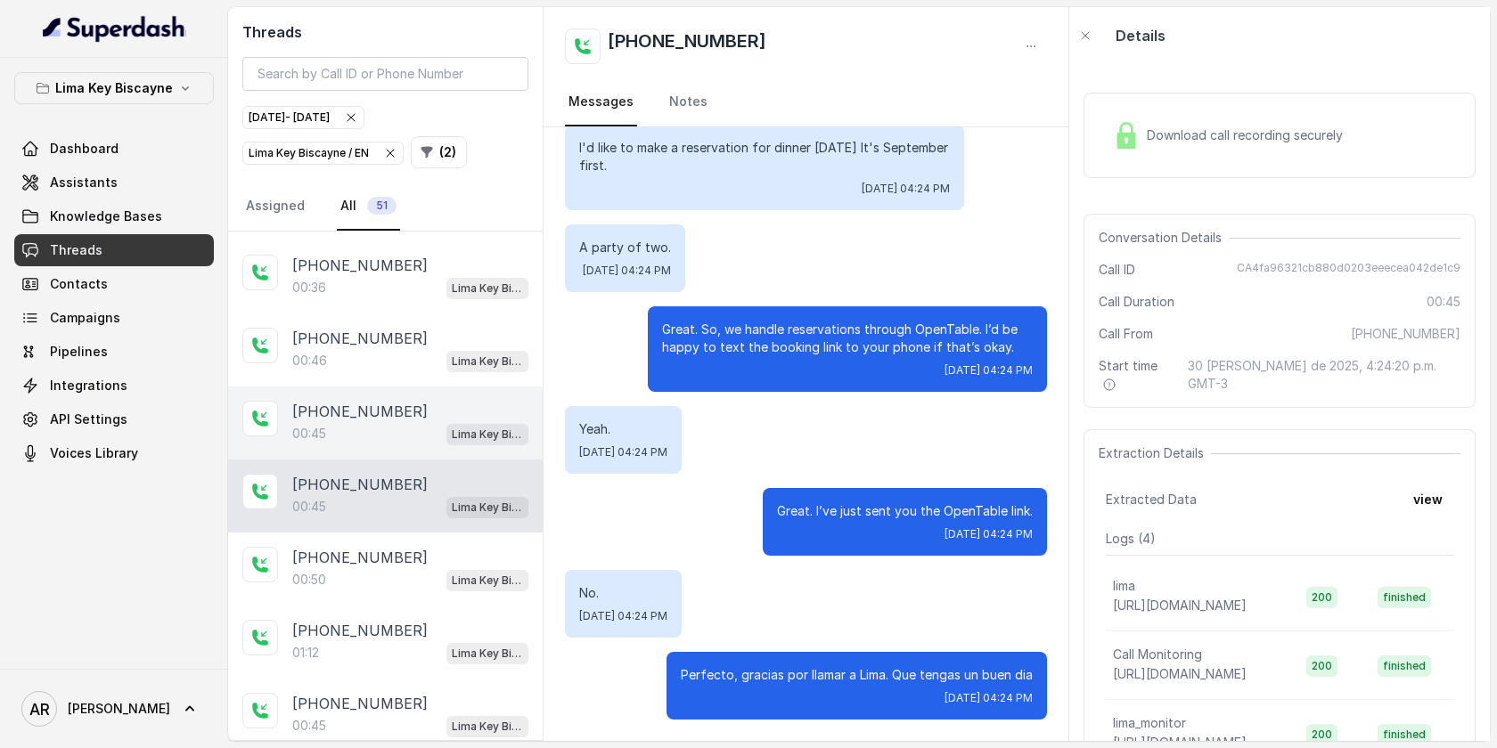
scroll to position [2692, 0]
click at [417, 434] on div "+16469426601 00:45 Lima Key Biscayne / EN" at bounding box center [385, 424] width 314 height 73
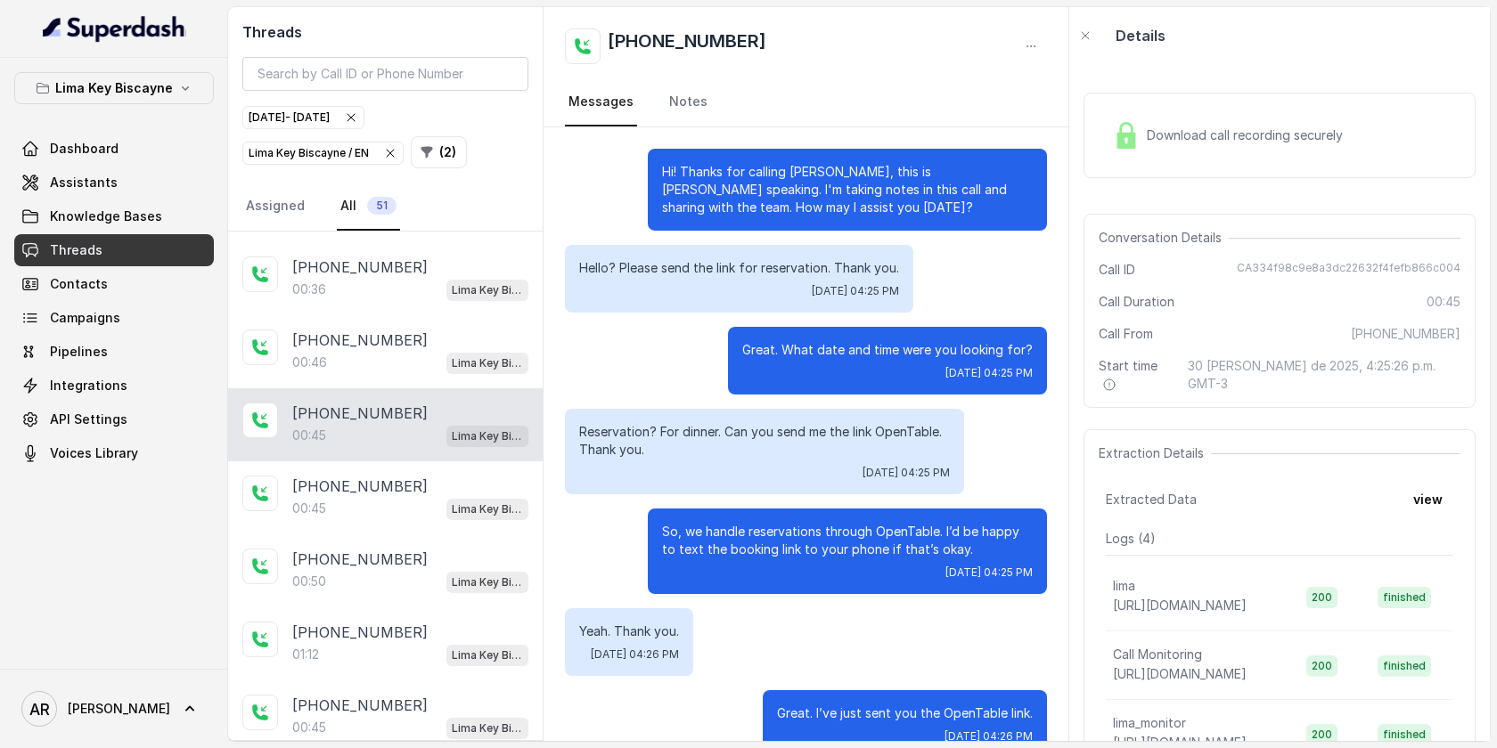
scroll to position [38, 0]
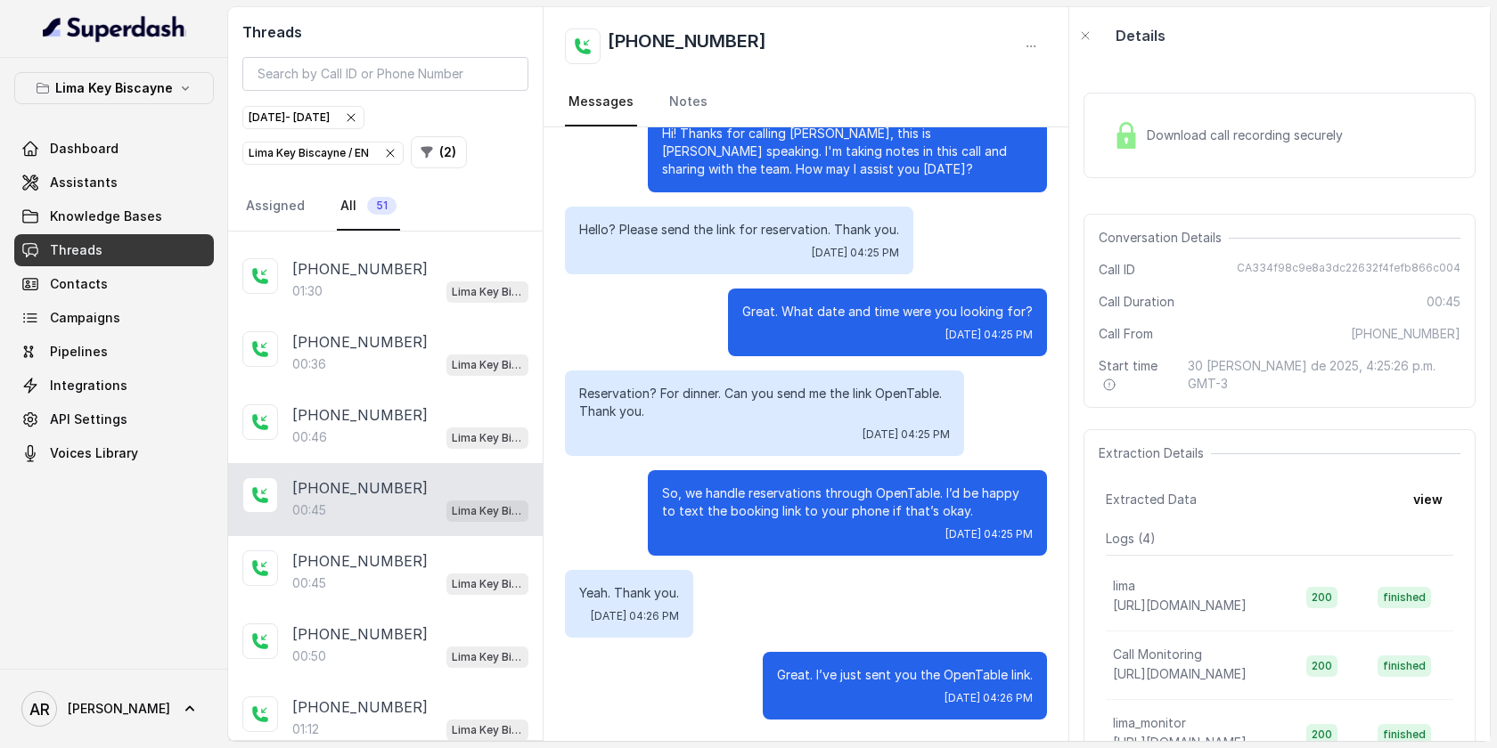
click at [417, 434] on div "+13058121290 00:46 Lima Key Biscayne / EN" at bounding box center [385, 426] width 314 height 73
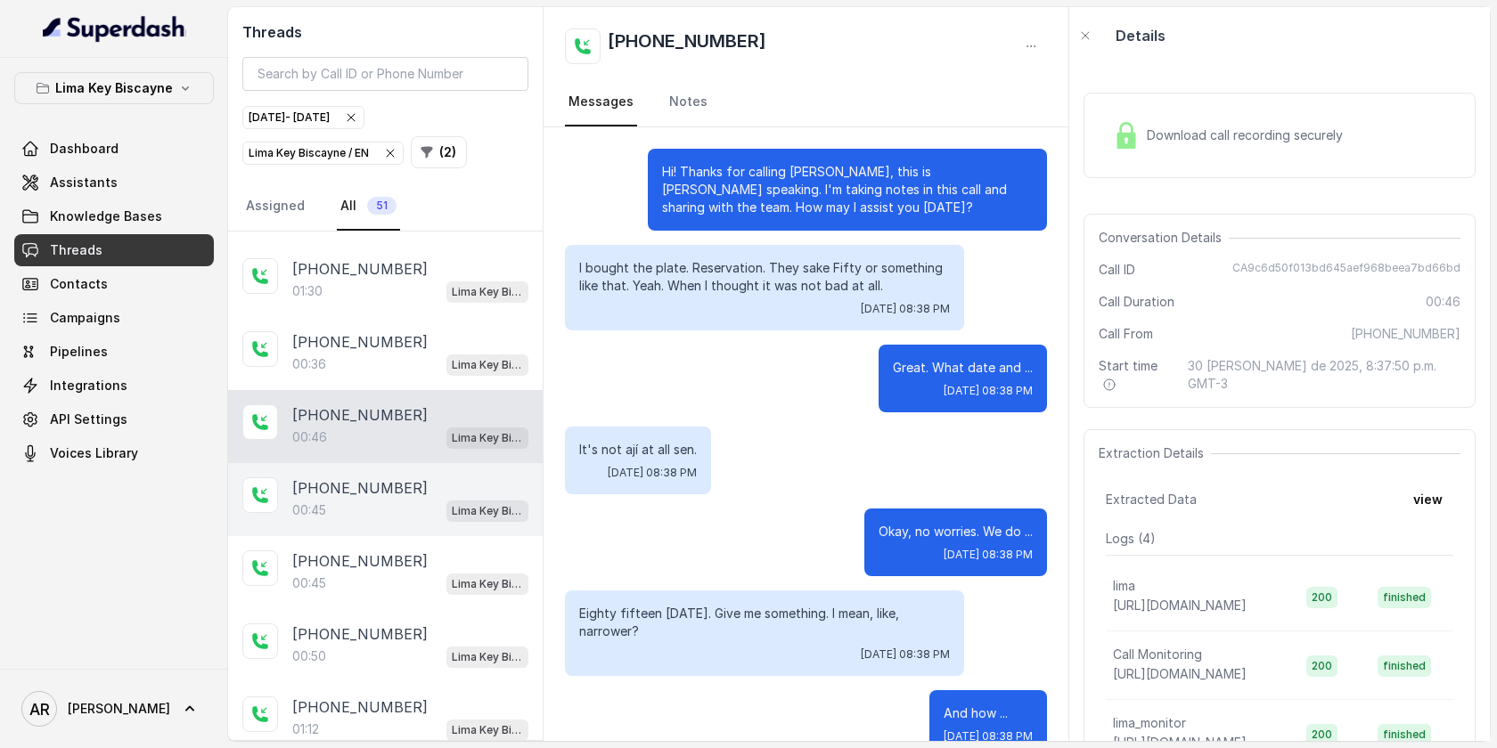
scroll to position [530, 0]
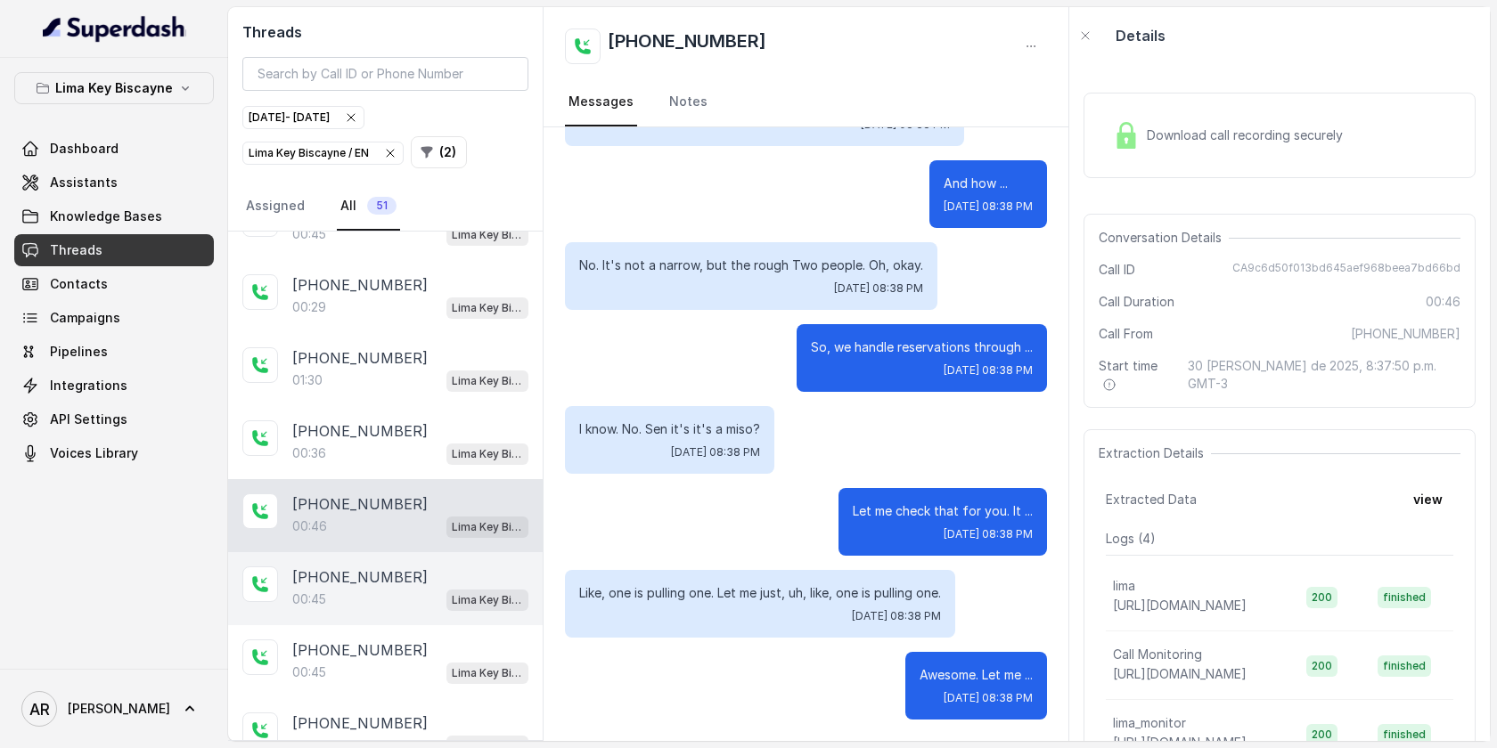
click at [417, 442] on div "00:36 Lima Key Biscayne / EN" at bounding box center [410, 453] width 236 height 23
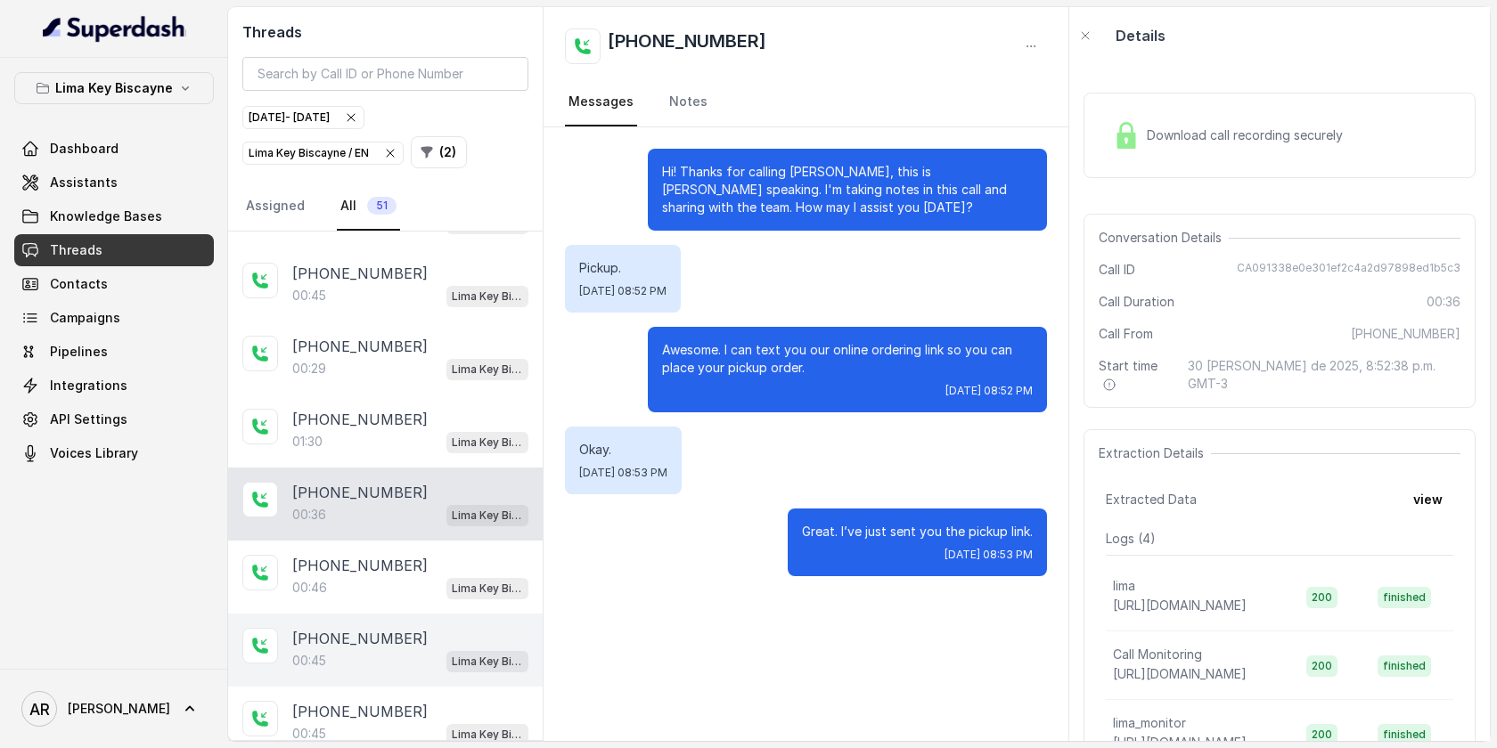
scroll to position [2465, 0]
click at [417, 434] on div "01:30 Lima Key Biscayne / EN" at bounding box center [410, 443] width 236 height 23
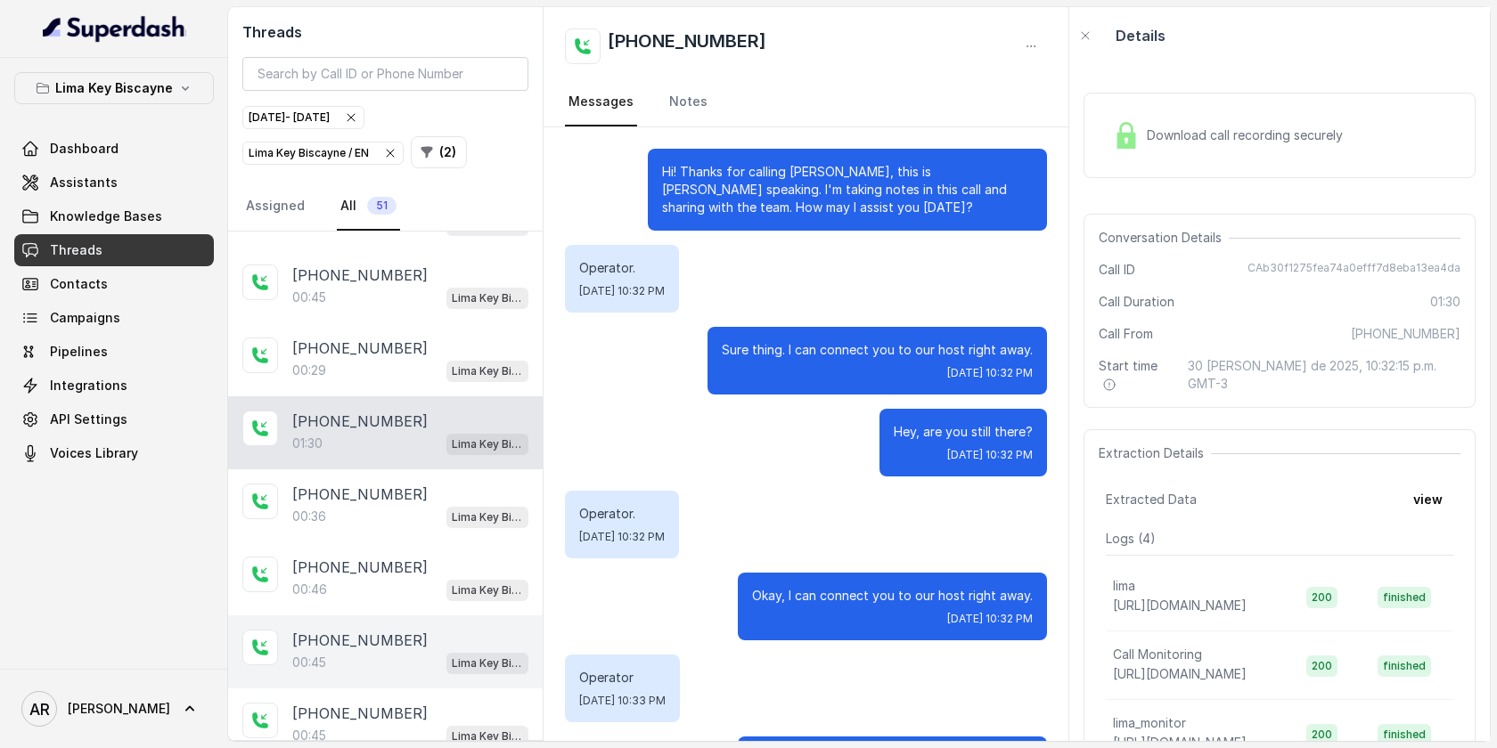
scroll to position [249, 0]
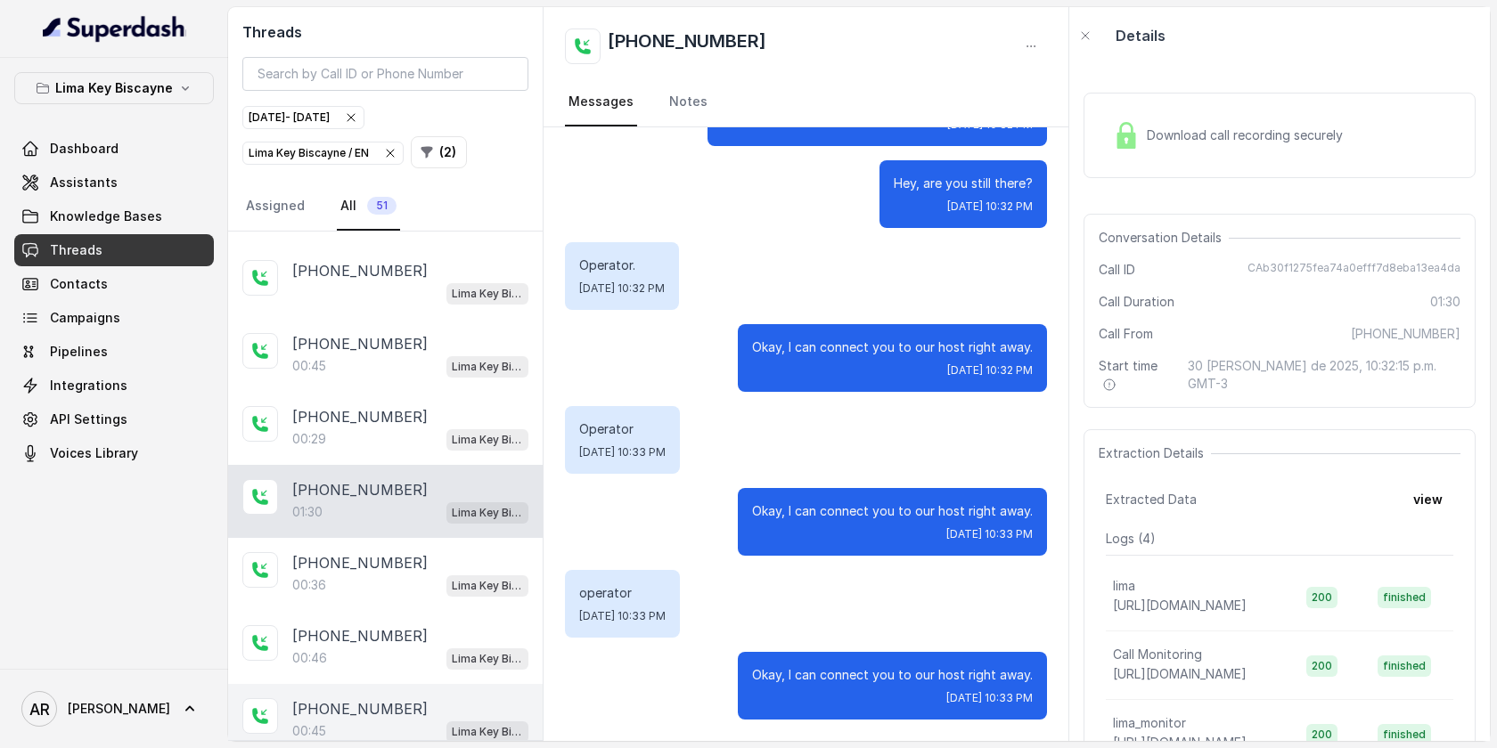
click at [417, 434] on div "00:29 Lima Key Biscayne / EN" at bounding box center [410, 439] width 236 height 23
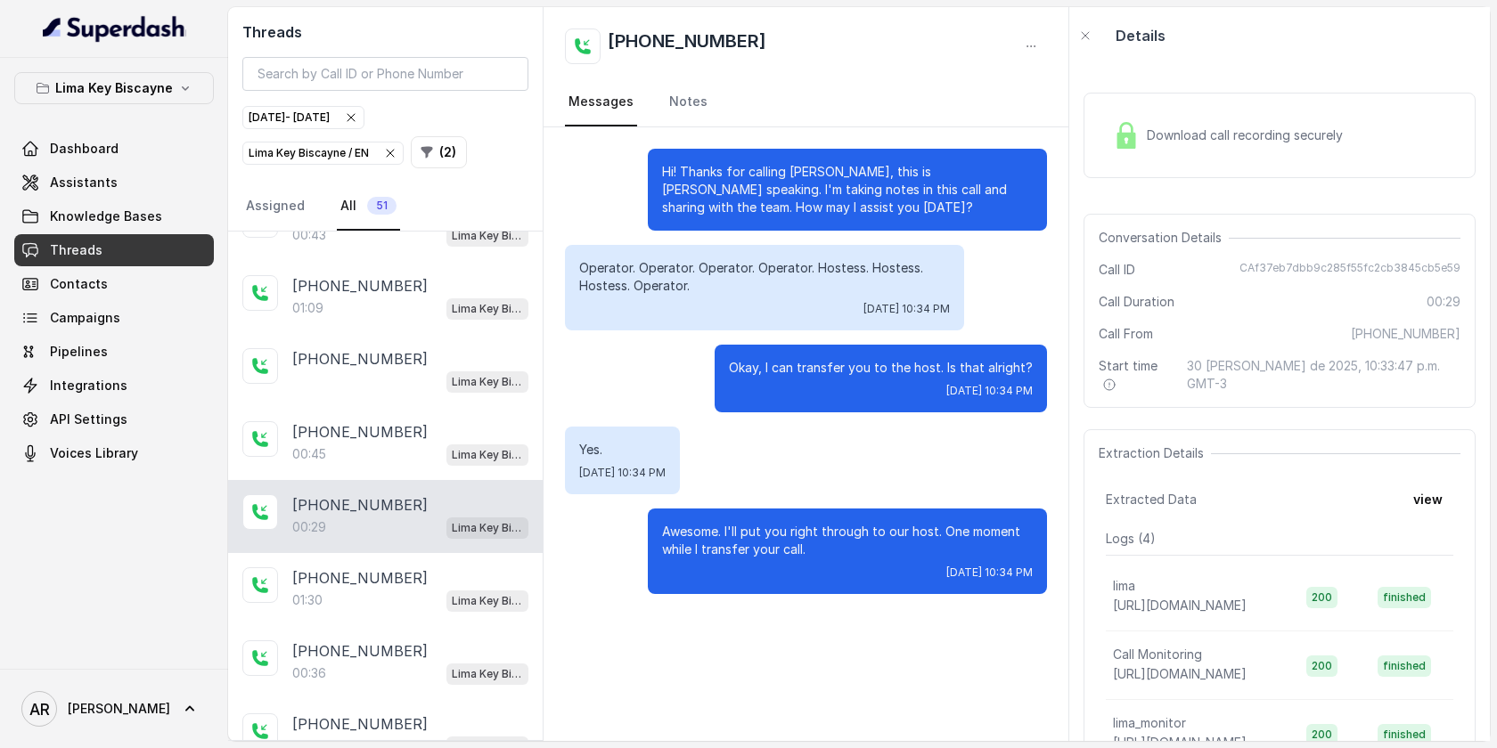
click at [417, 443] on div "00:45 Lima Key Biscayne / EN" at bounding box center [410, 454] width 236 height 23
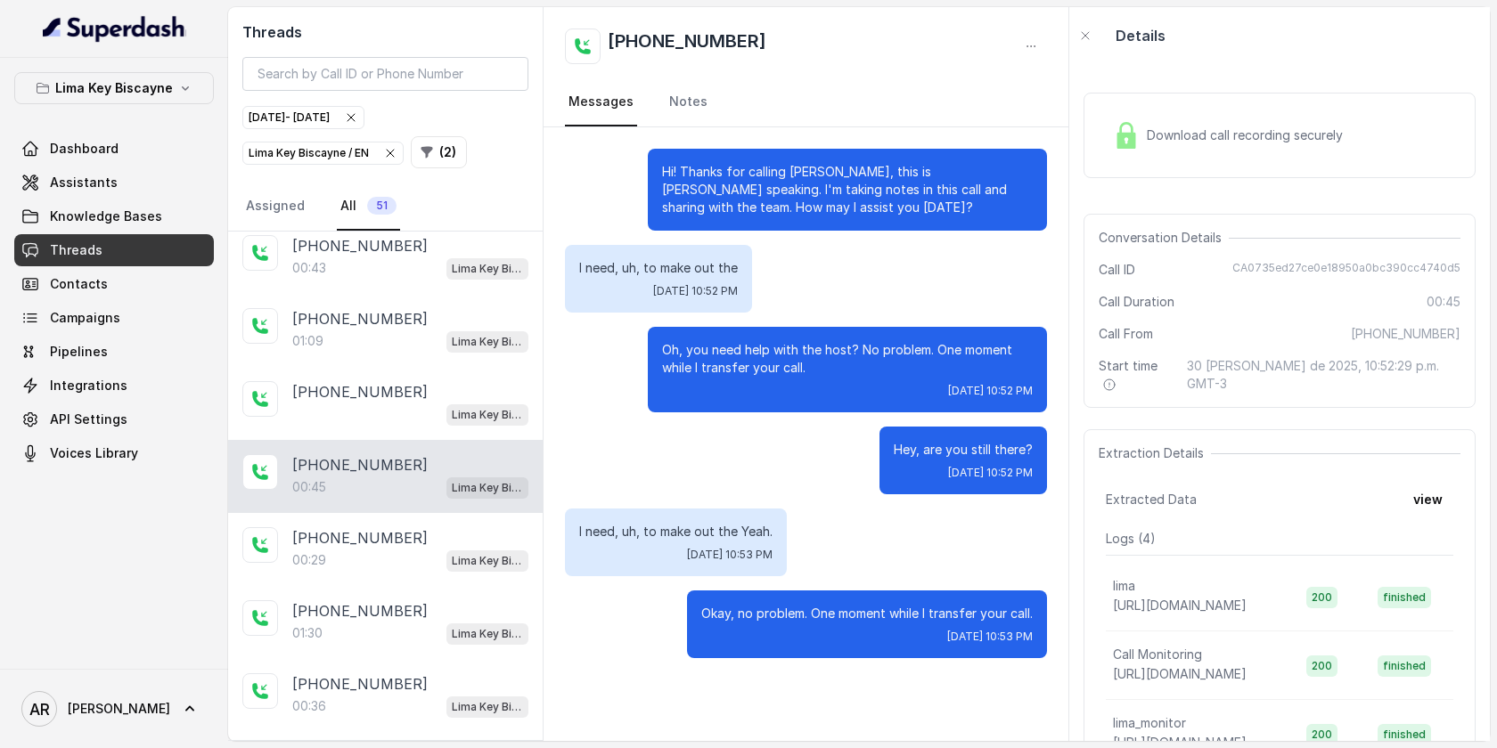
scroll to position [2267, 0]
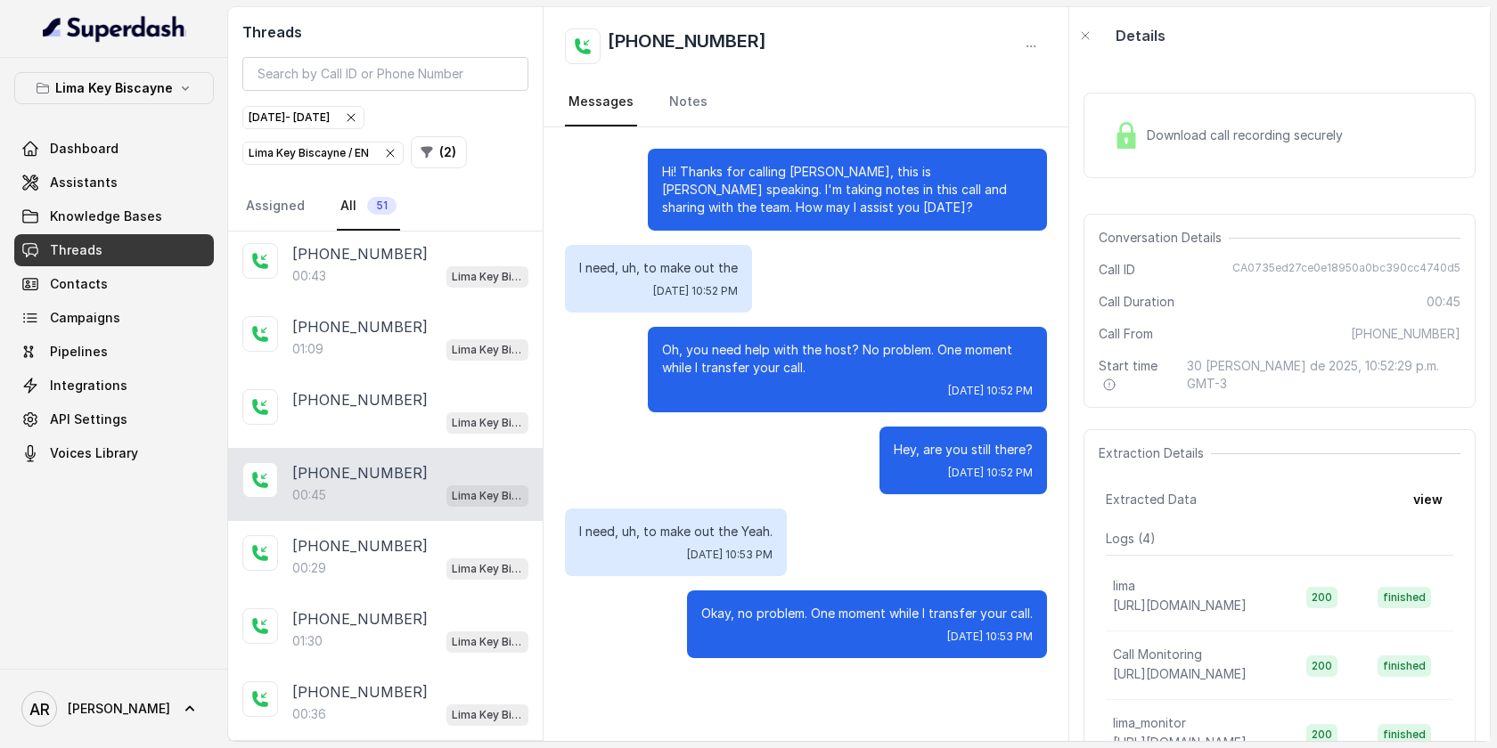
click at [417, 448] on div "+13058898089 00:45 Lima Key Biscayne / EN" at bounding box center [385, 484] width 314 height 73
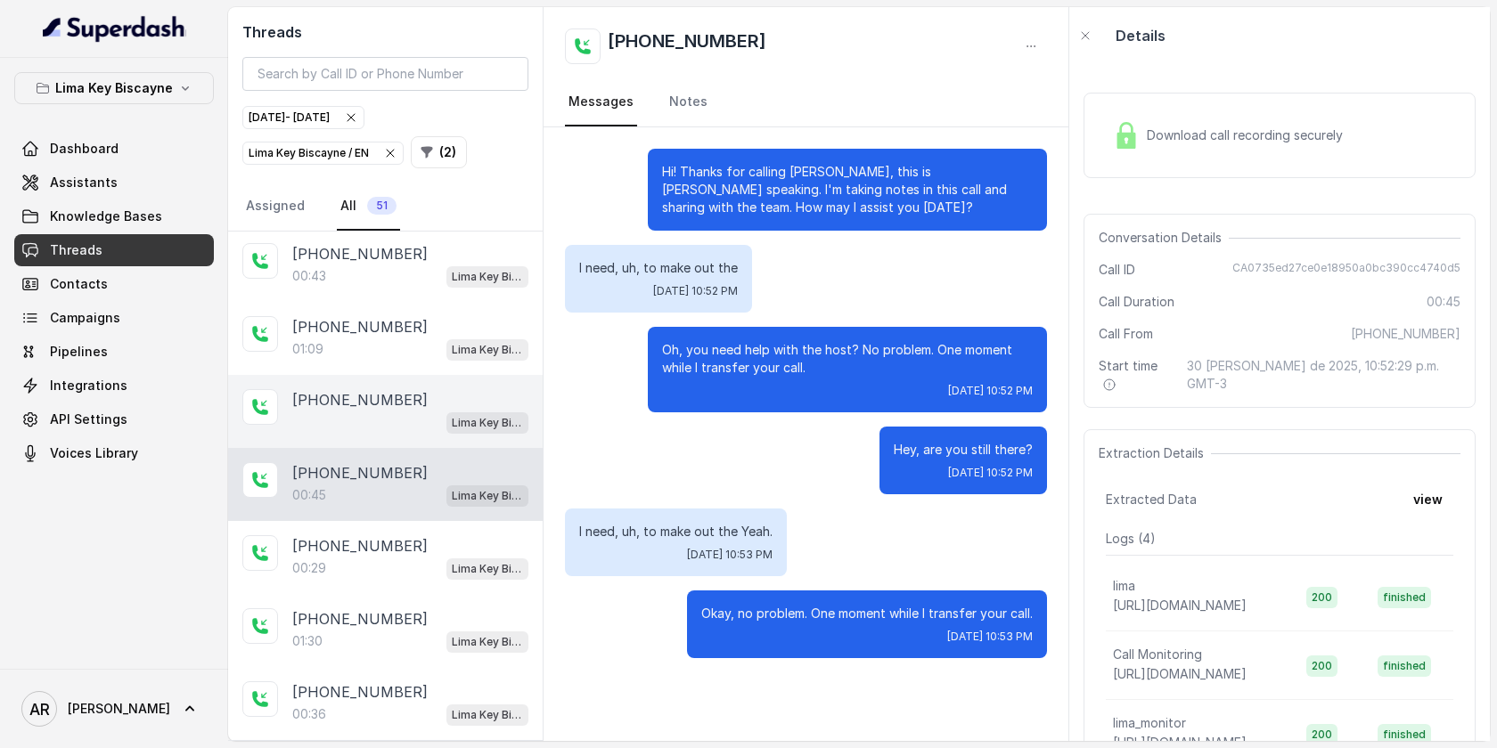
click at [420, 411] on div "Lima Key Biscayne / EN" at bounding box center [410, 422] width 236 height 23
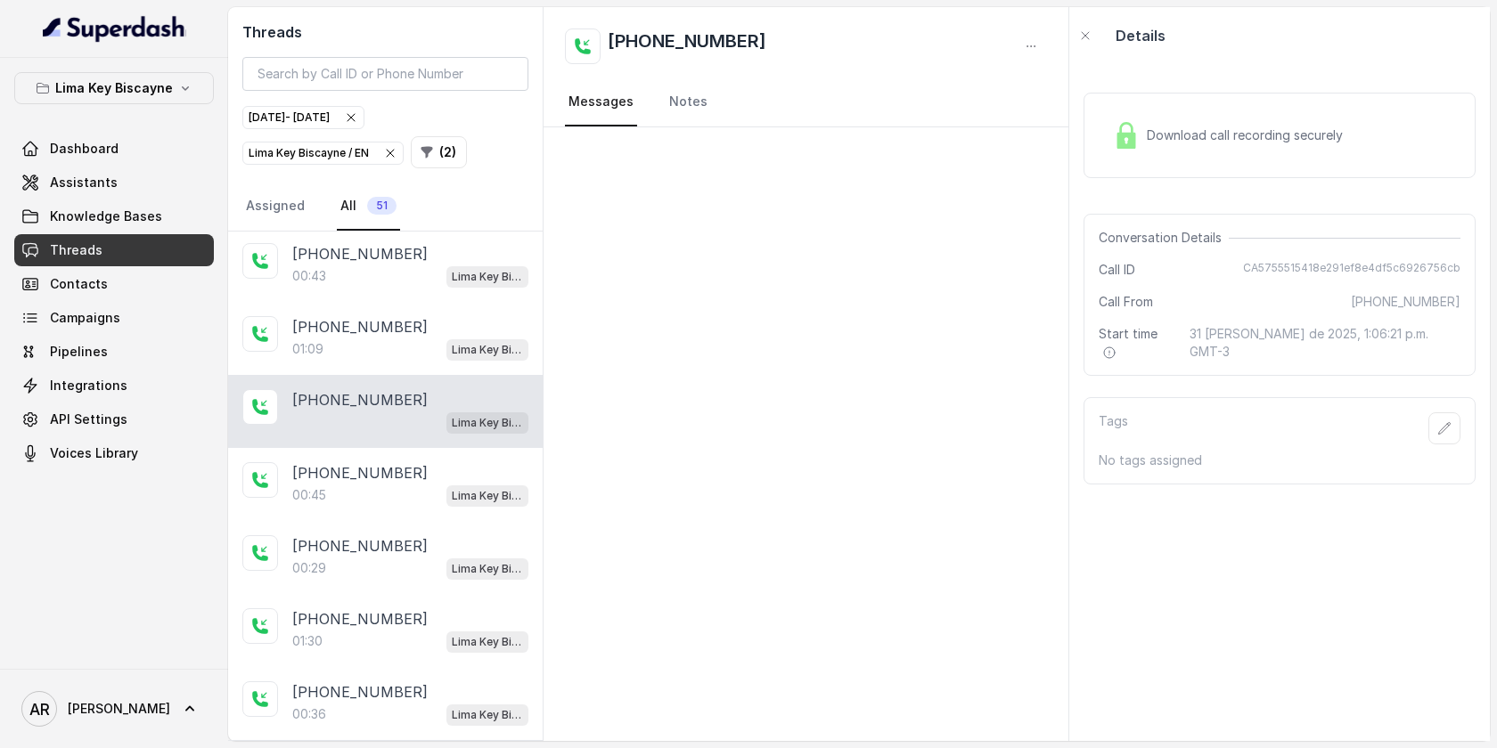
scroll to position [2164, 0]
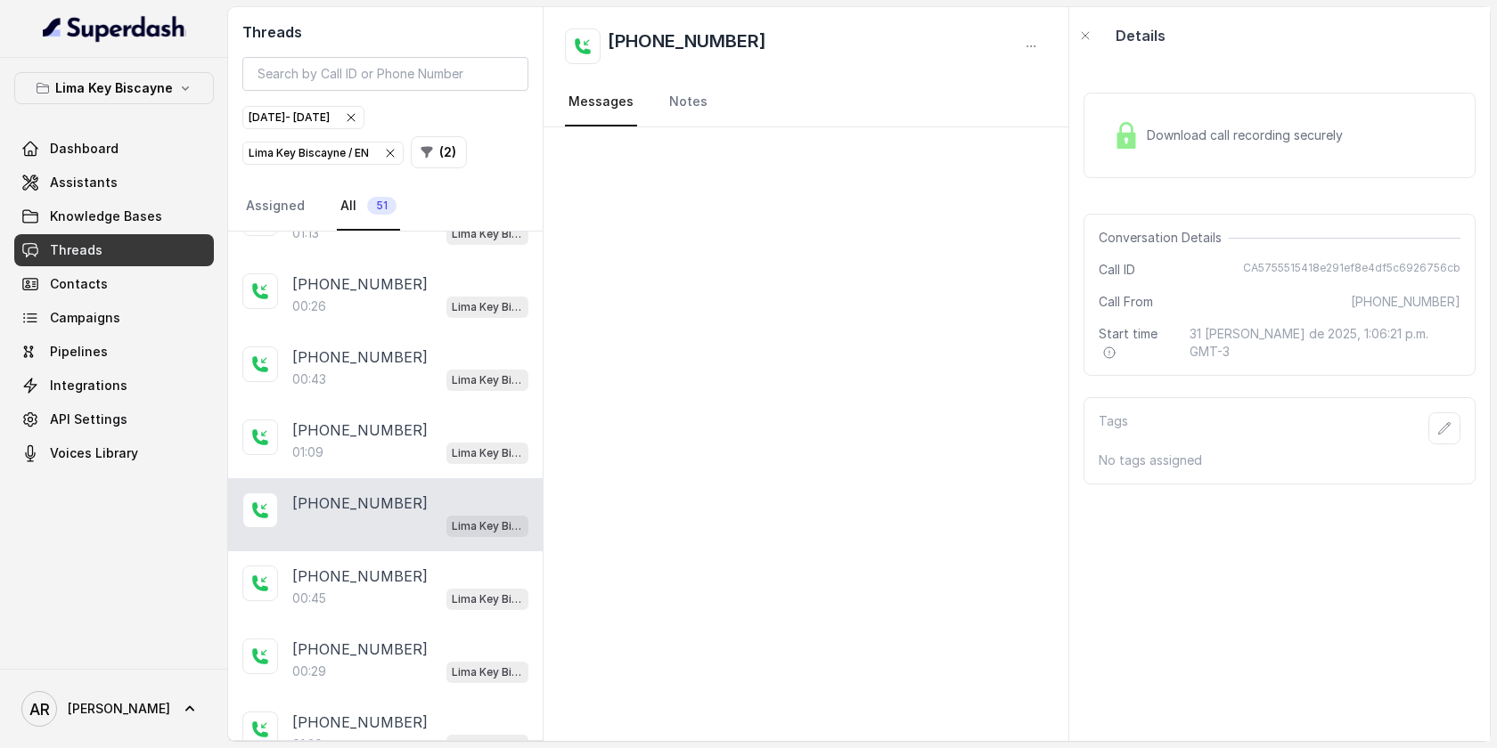
click at [420, 405] on div "+17862666090 01:09 Lima Key Biscayne / EN" at bounding box center [385, 441] width 314 height 73
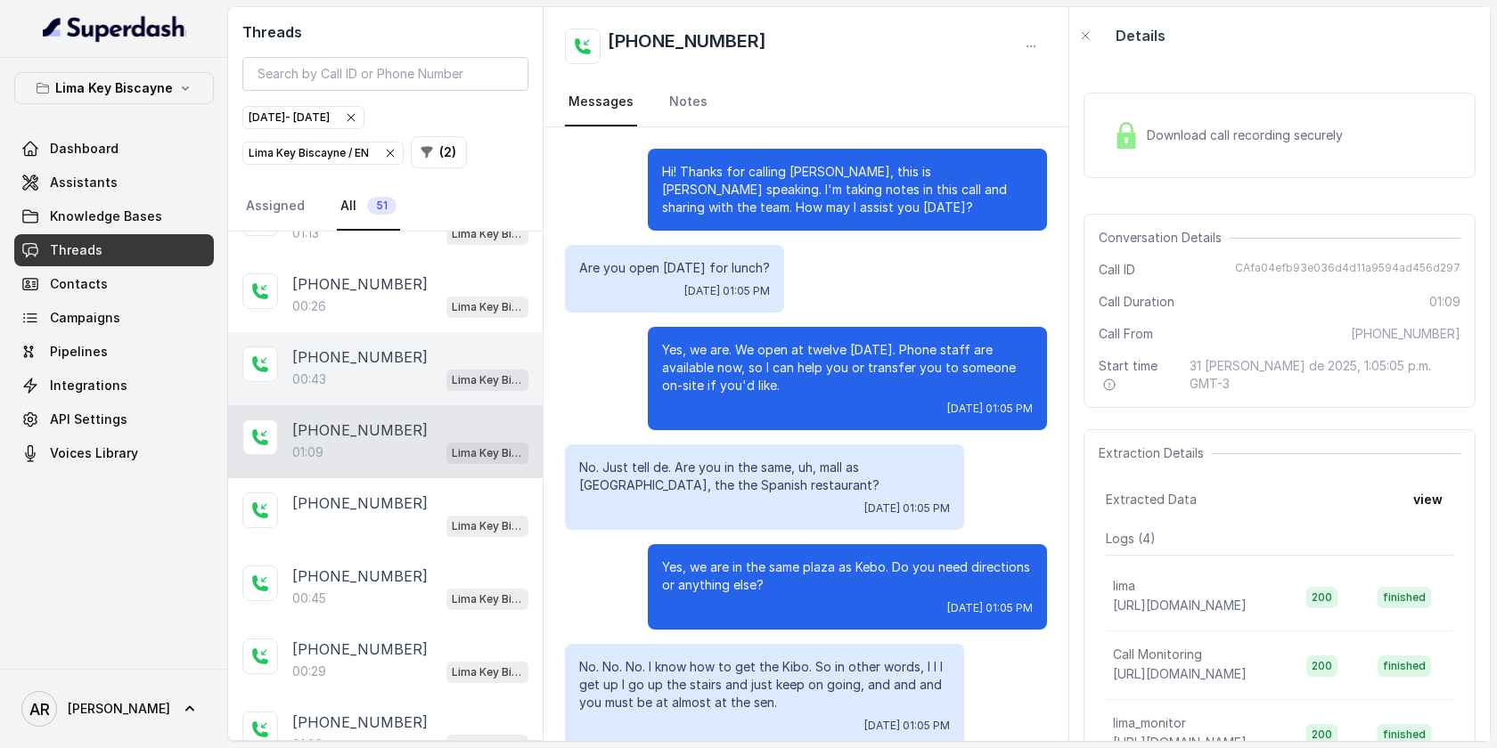
scroll to position [637, 0]
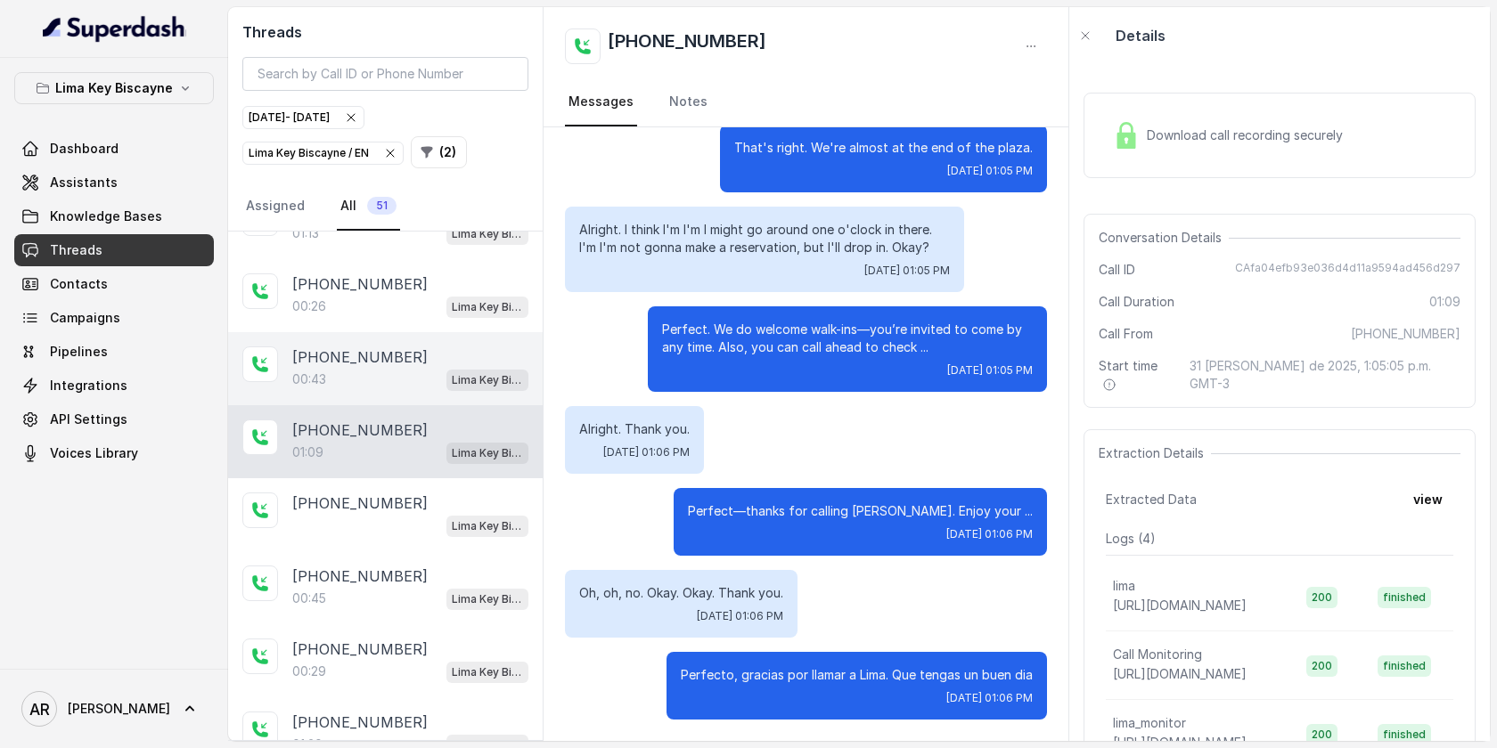
click at [419, 369] on div "00:43 Lima Key Biscayne / EN" at bounding box center [410, 379] width 236 height 23
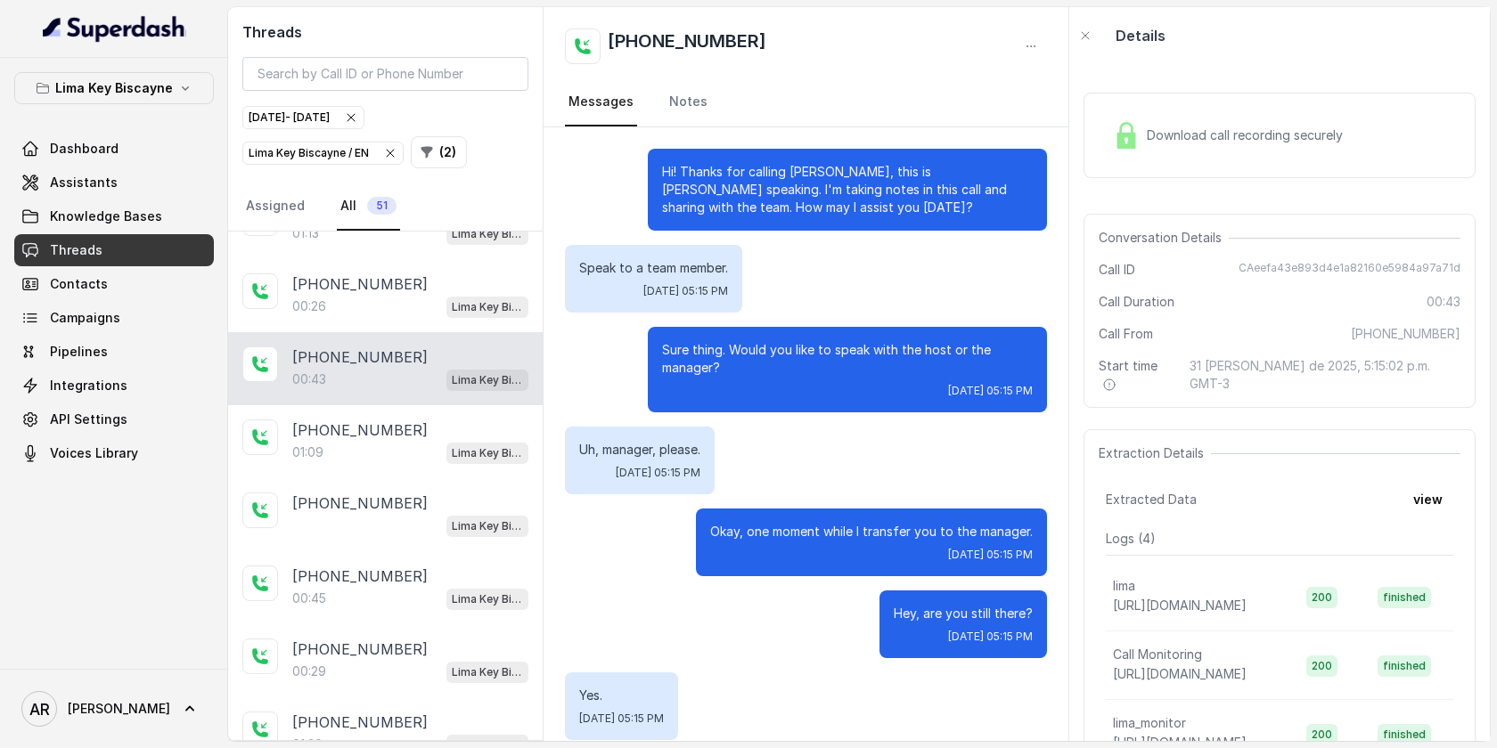
scroll to position [102, 0]
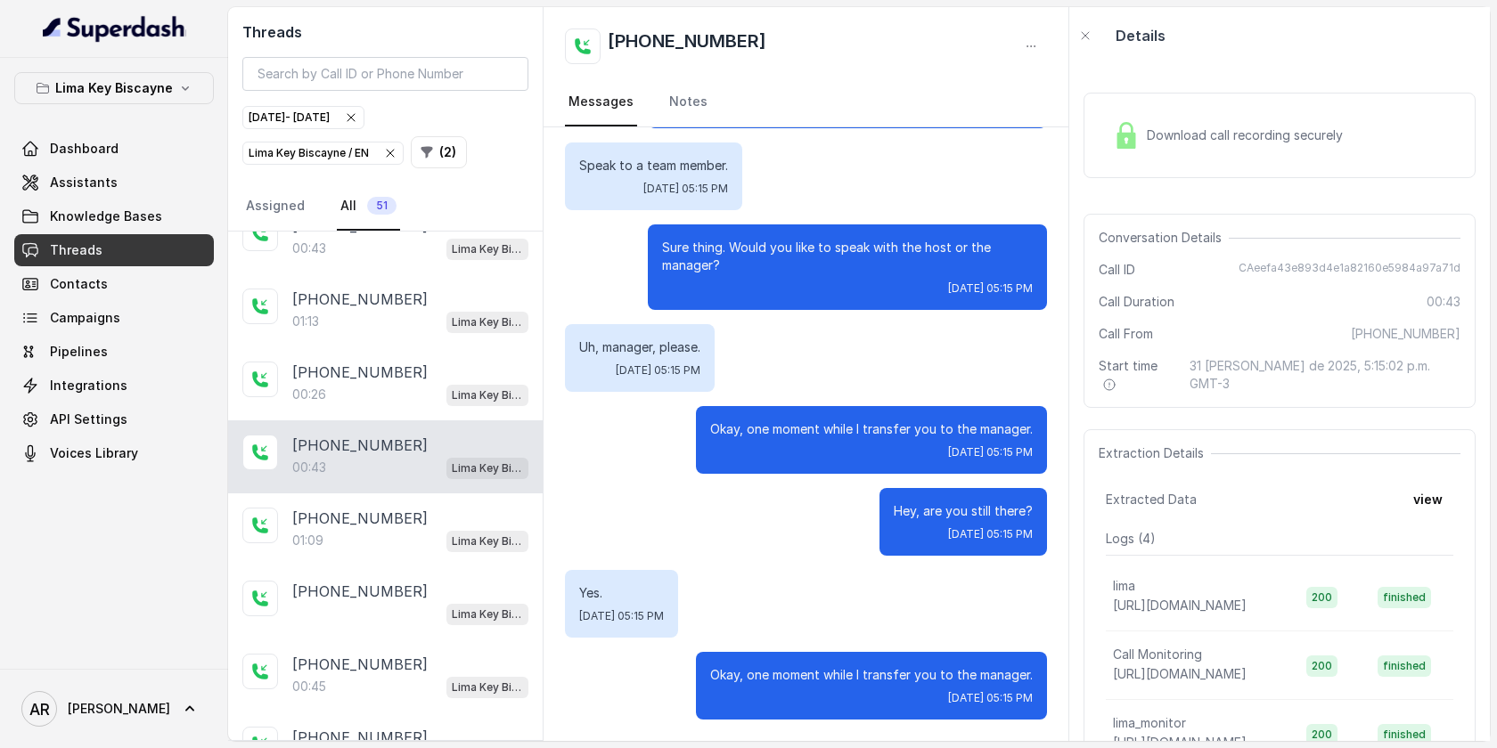
click at [419, 383] on div "00:26 Lima Key Biscayne / EN" at bounding box center [410, 394] width 236 height 23
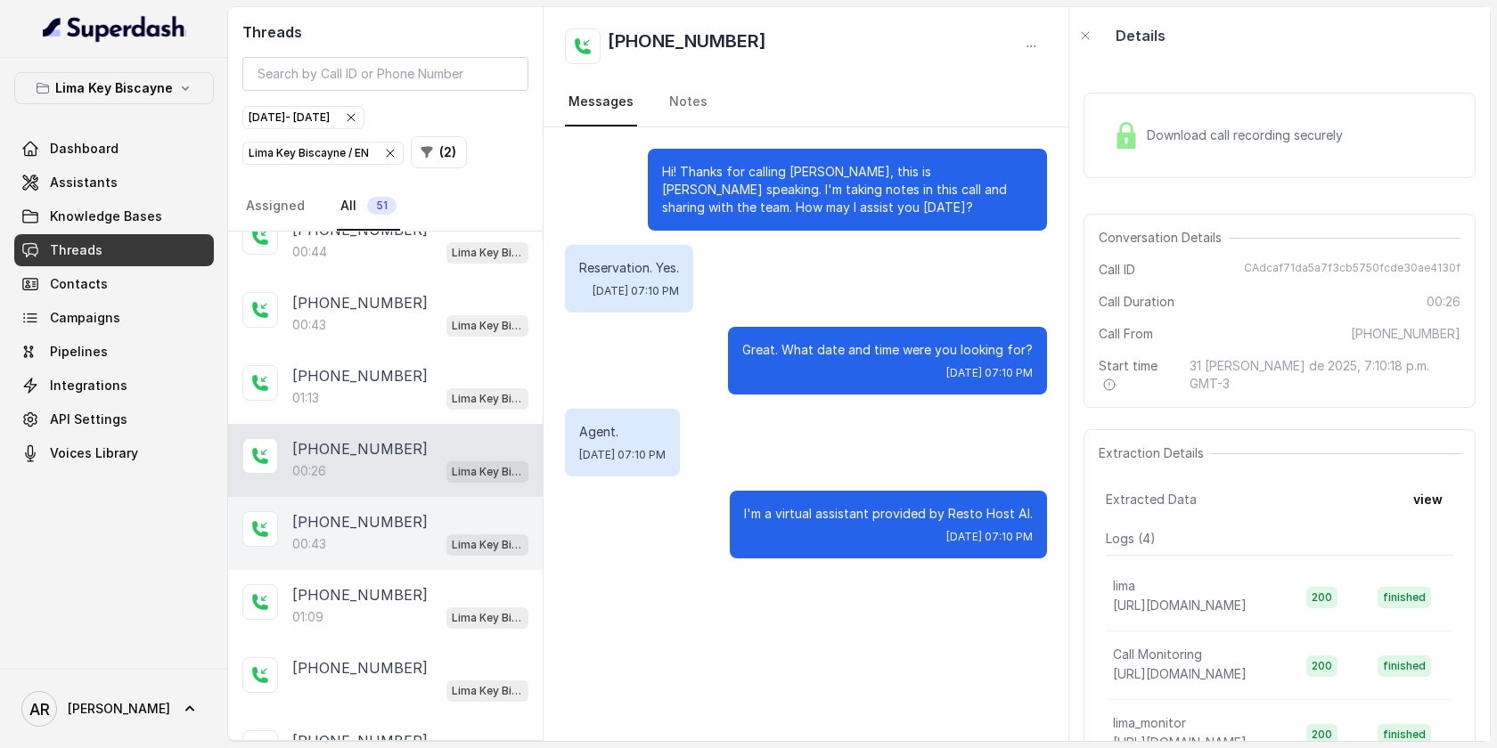
scroll to position [1970, 0]
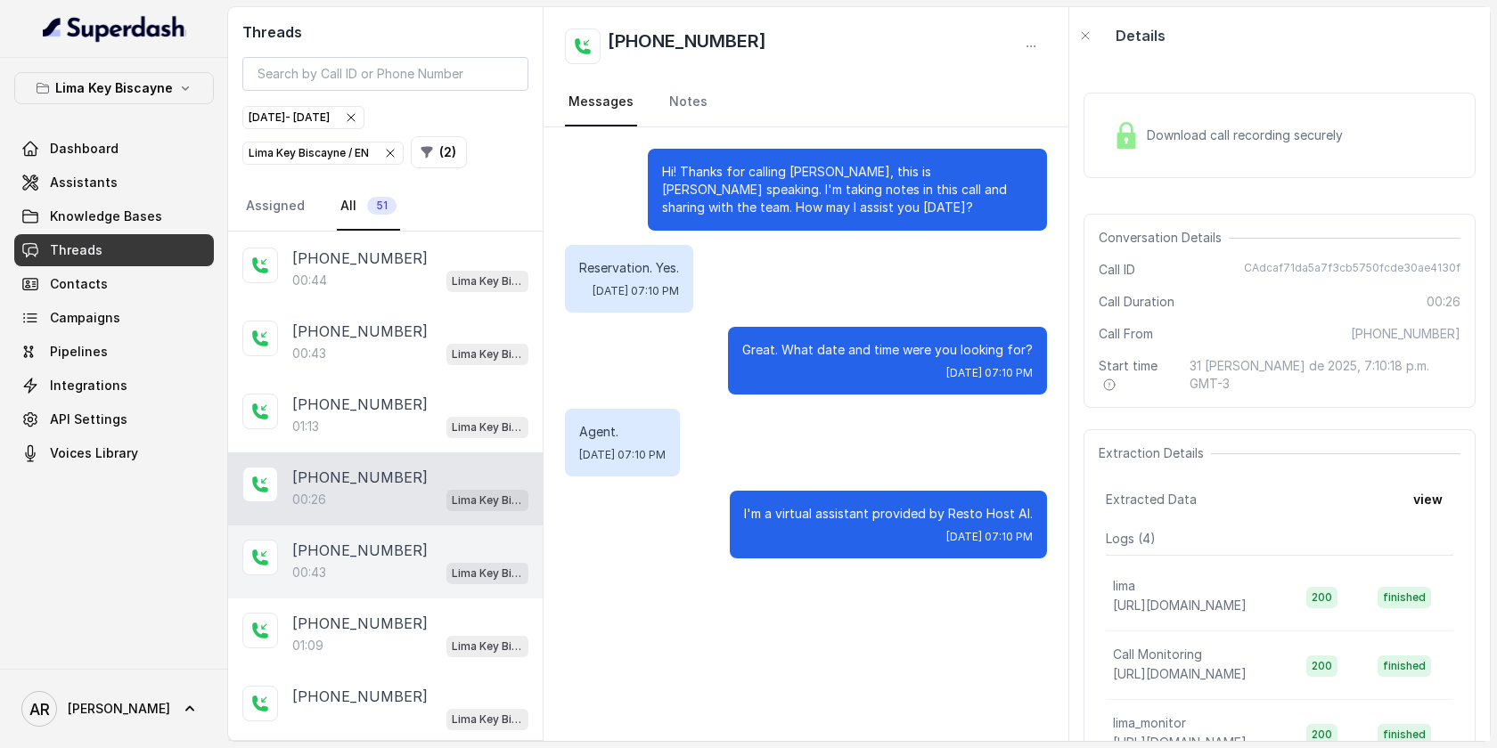
click at [419, 379] on div "+17862237177 01:13 Lima Key Biscayne / EN" at bounding box center [385, 415] width 314 height 73
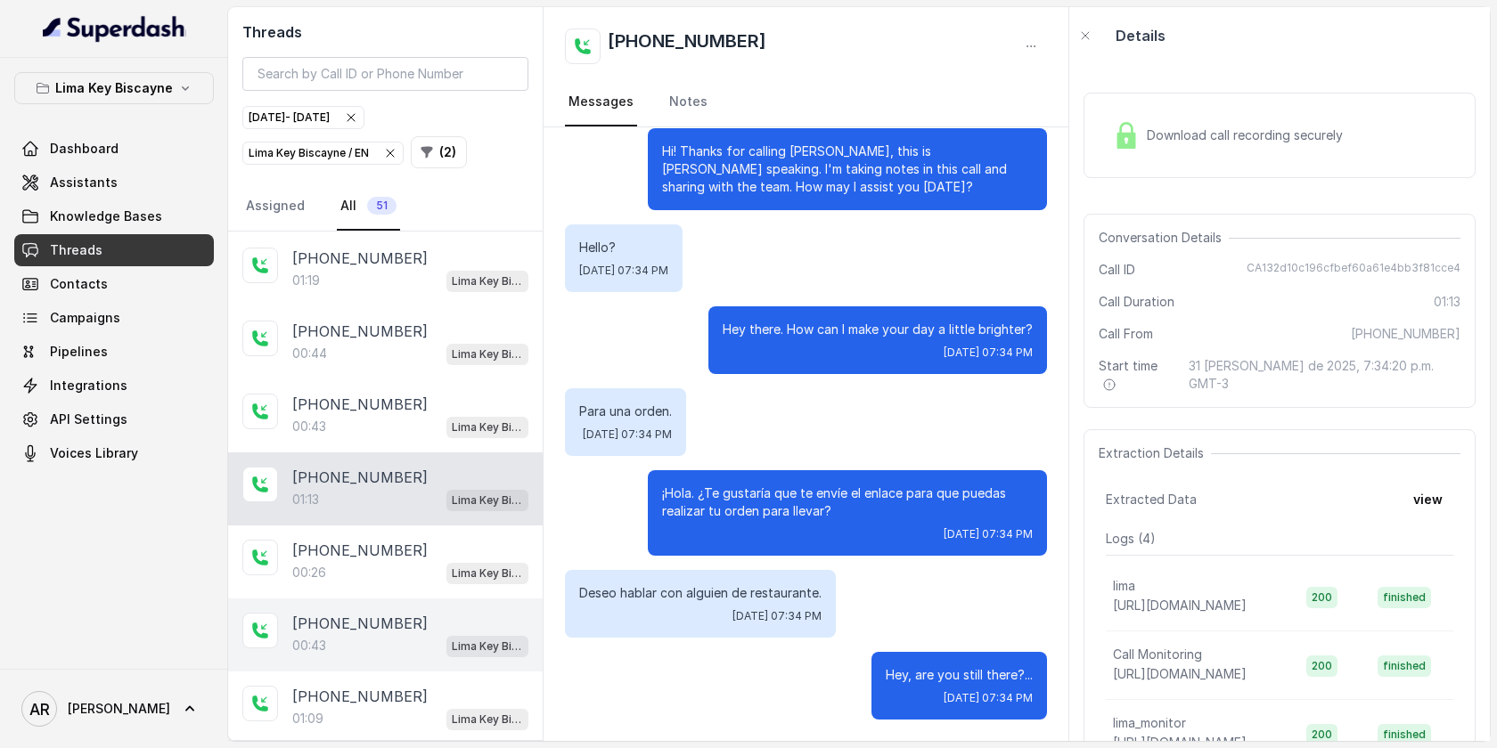
scroll to position [1891, 0]
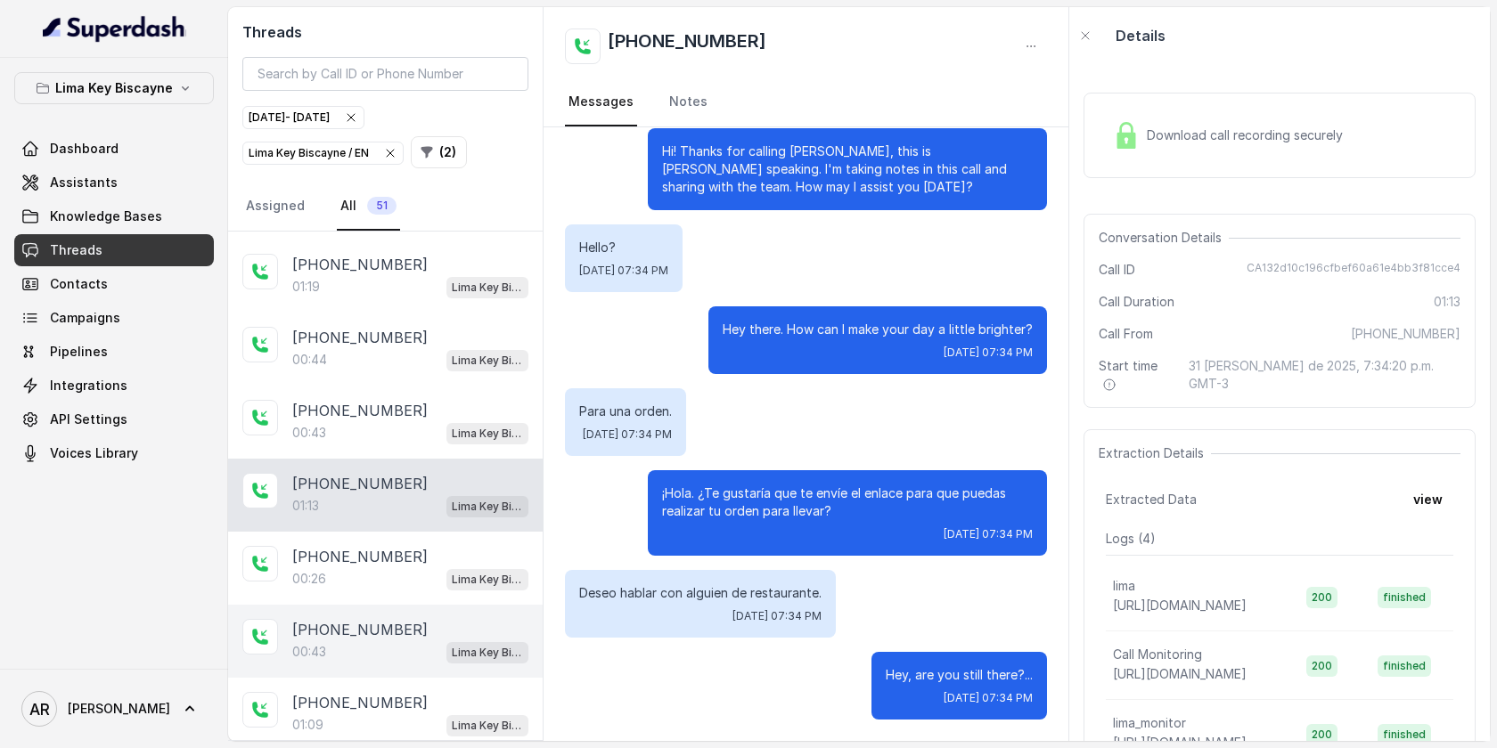
click at [419, 386] on div "+17862237177 00:43 Lima Key Biscayne / EN" at bounding box center [385, 422] width 314 height 73
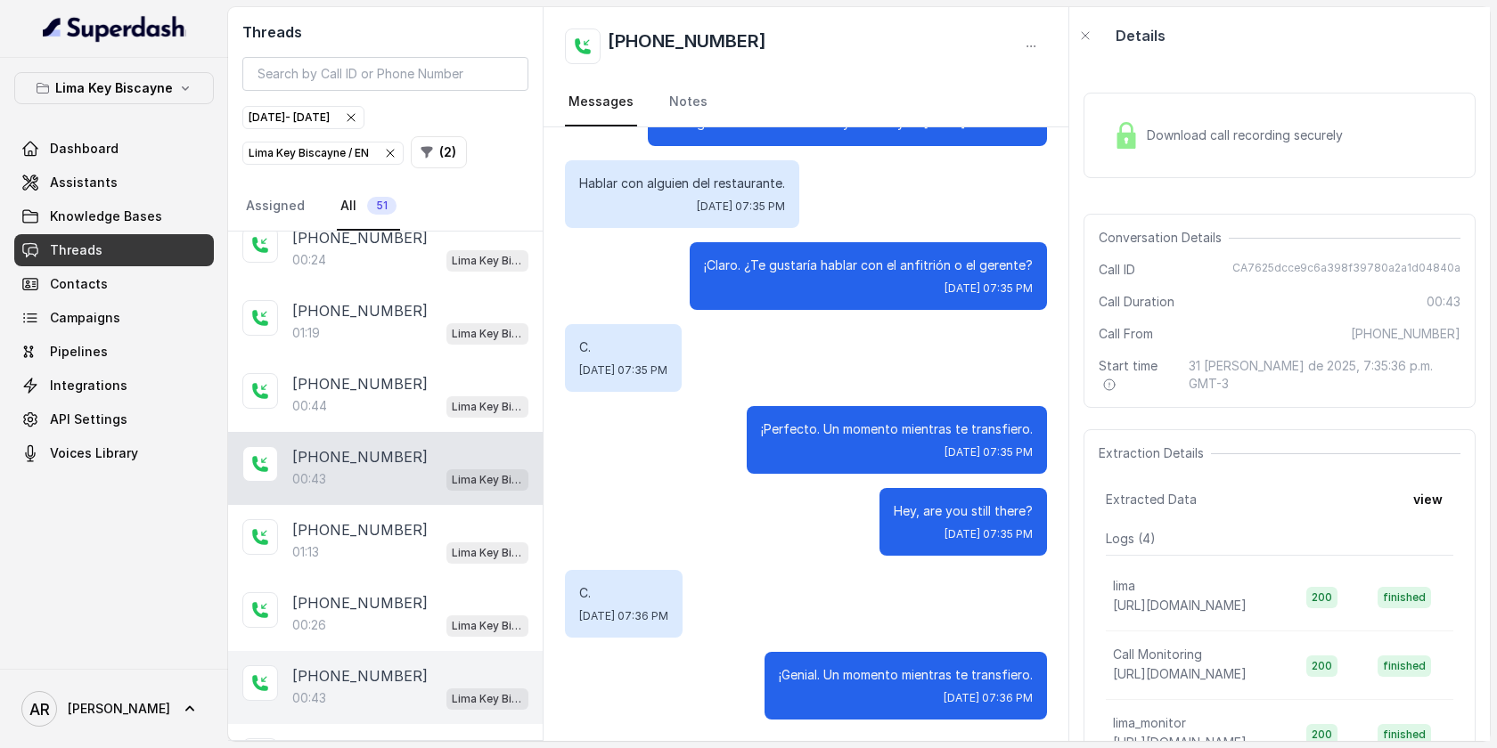
scroll to position [1833, 0]
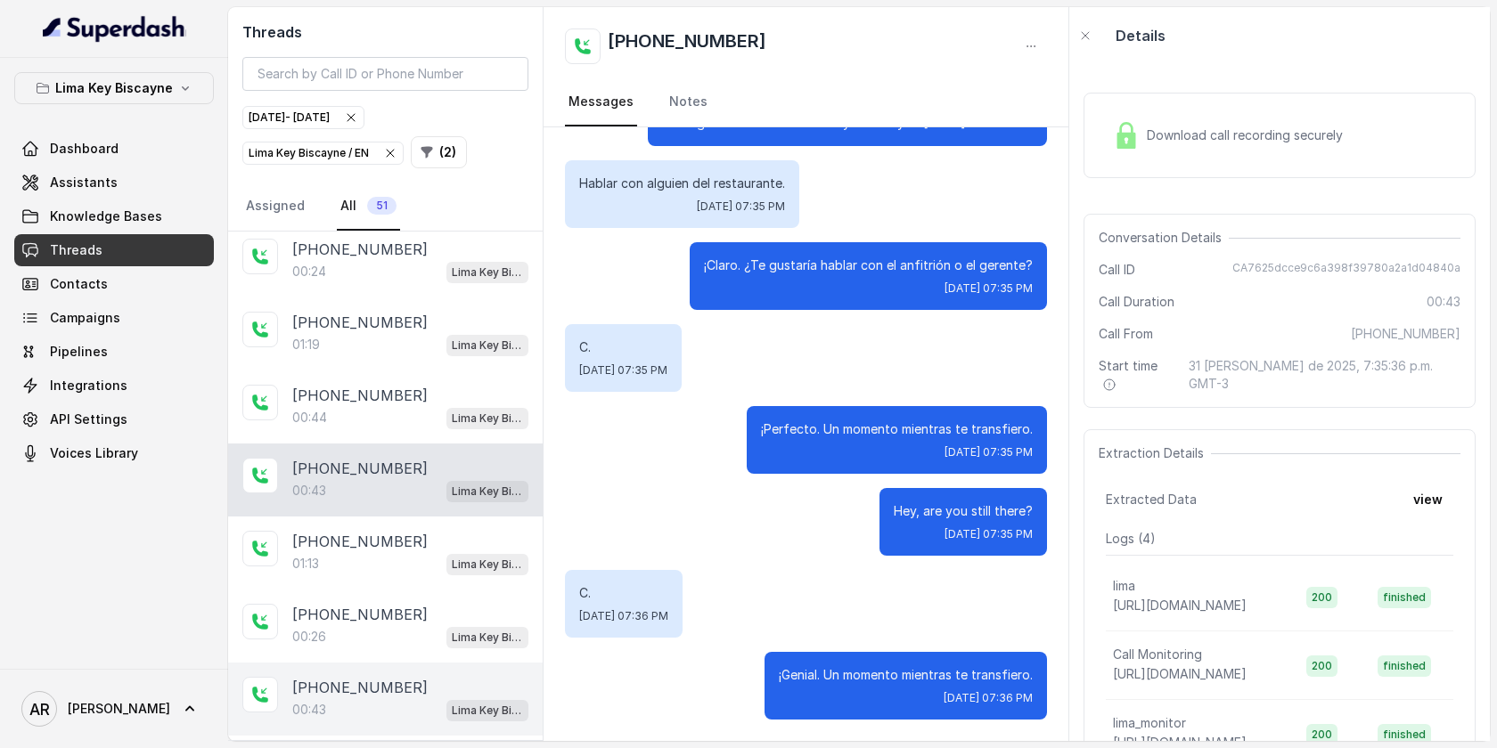
click at [419, 385] on div "+17862237177" at bounding box center [410, 395] width 236 height 21
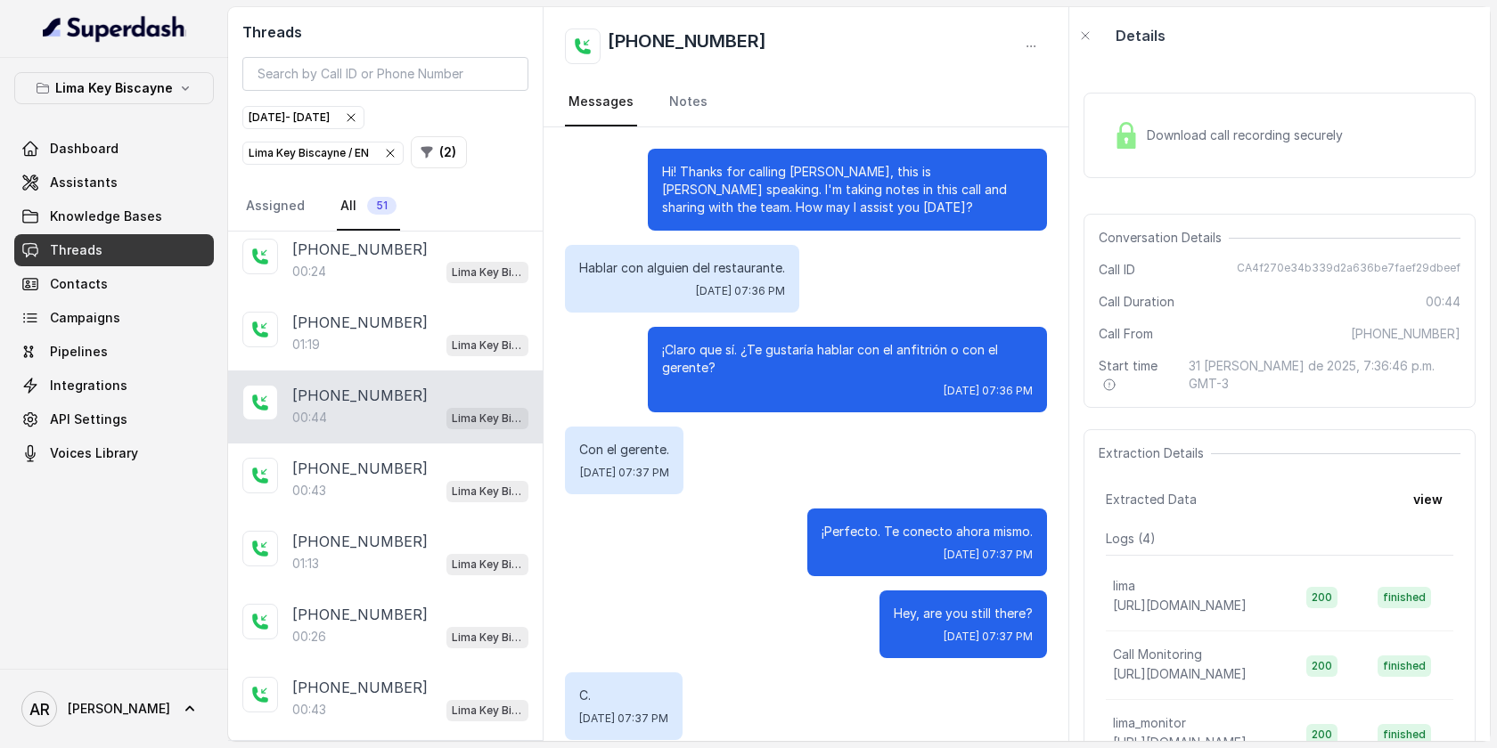
scroll to position [102, 0]
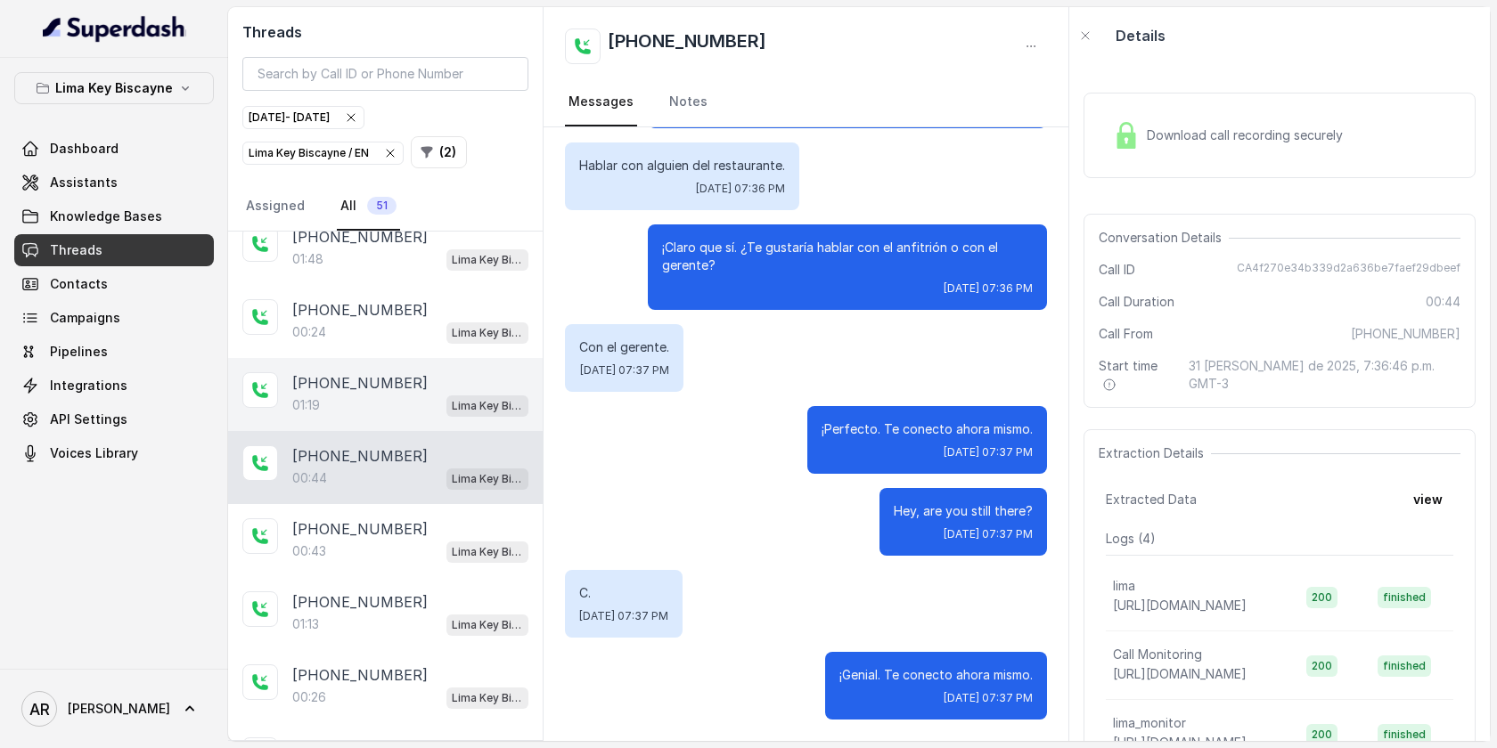
click at [419, 378] on div "+17868487512" at bounding box center [410, 382] width 236 height 21
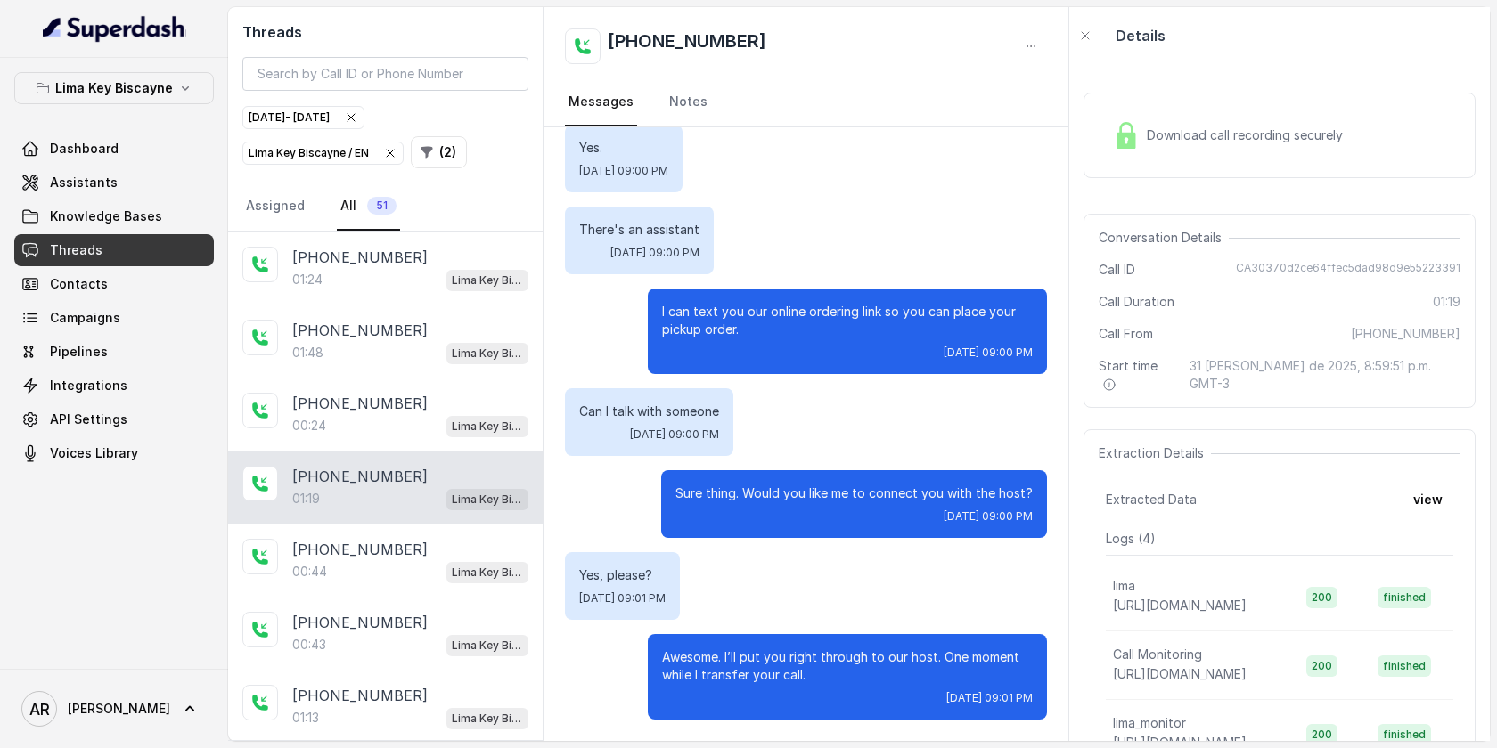
click at [419, 379] on div "+17868933396 00:24 Lima Key Biscayne / EN" at bounding box center [385, 415] width 314 height 73
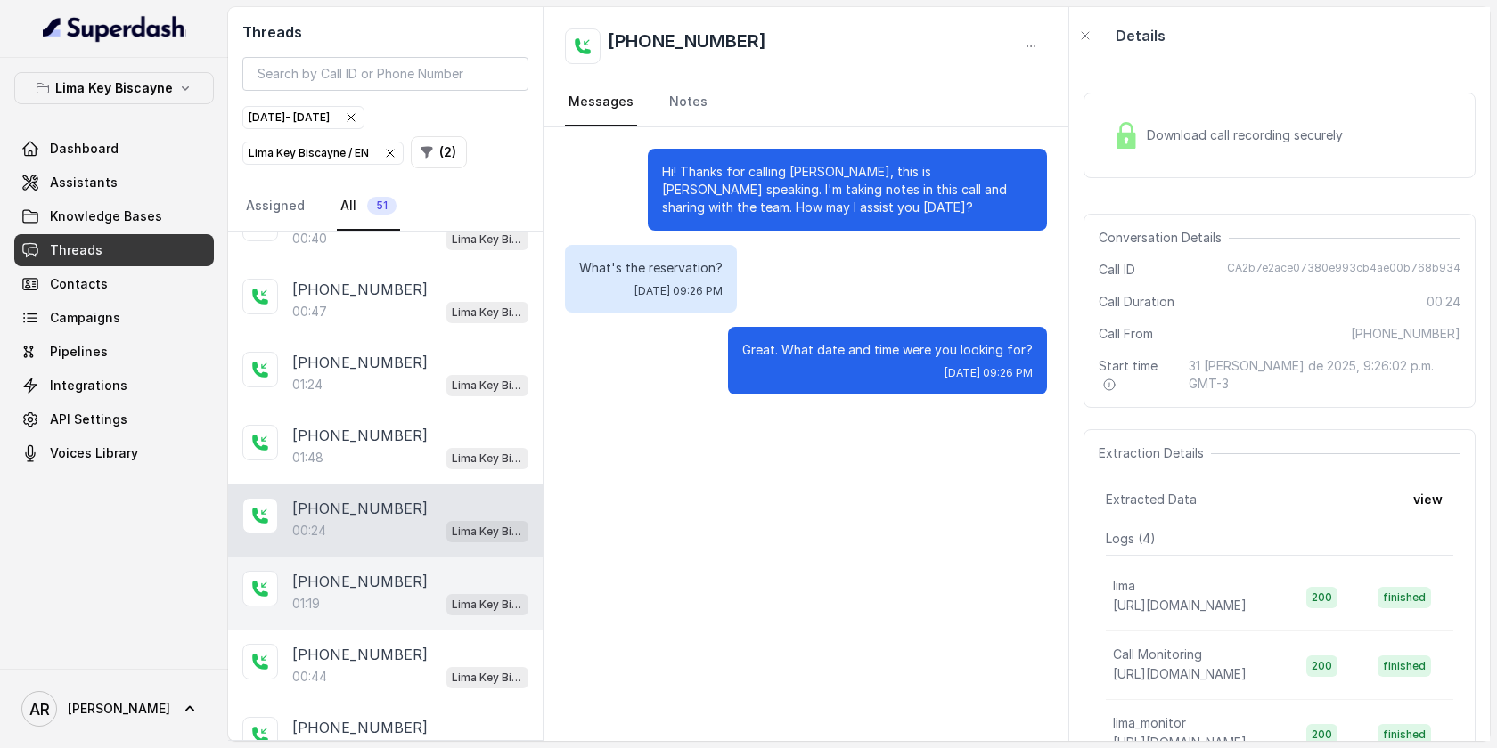
click at [413, 468] on div "+17865782733 01:48 Lima Key Biscayne / EN" at bounding box center [385, 447] width 314 height 73
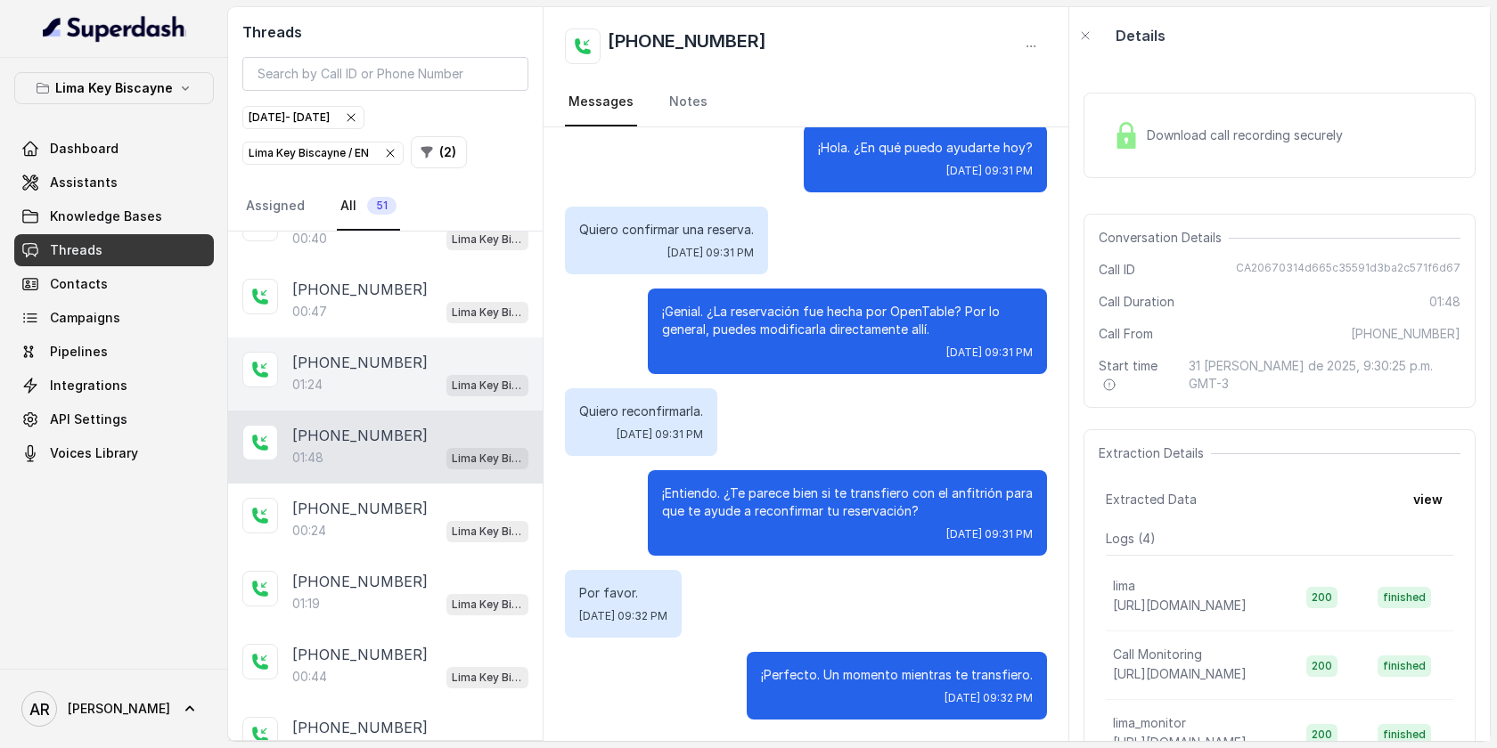
click at [409, 377] on div "01:24 Lima Key Biscayne / EN" at bounding box center [410, 384] width 236 height 23
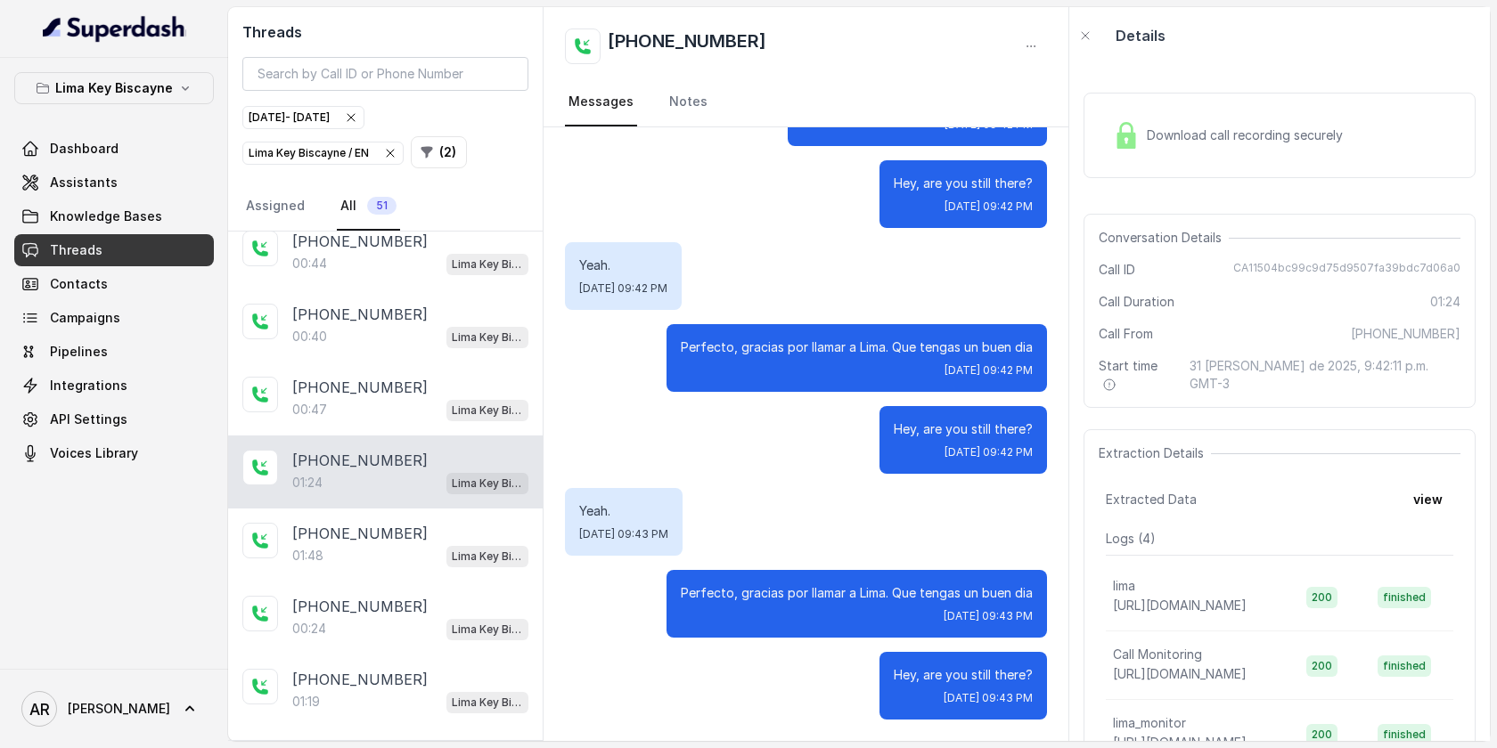
click at [409, 377] on div "+13058898089" at bounding box center [410, 387] width 236 height 21
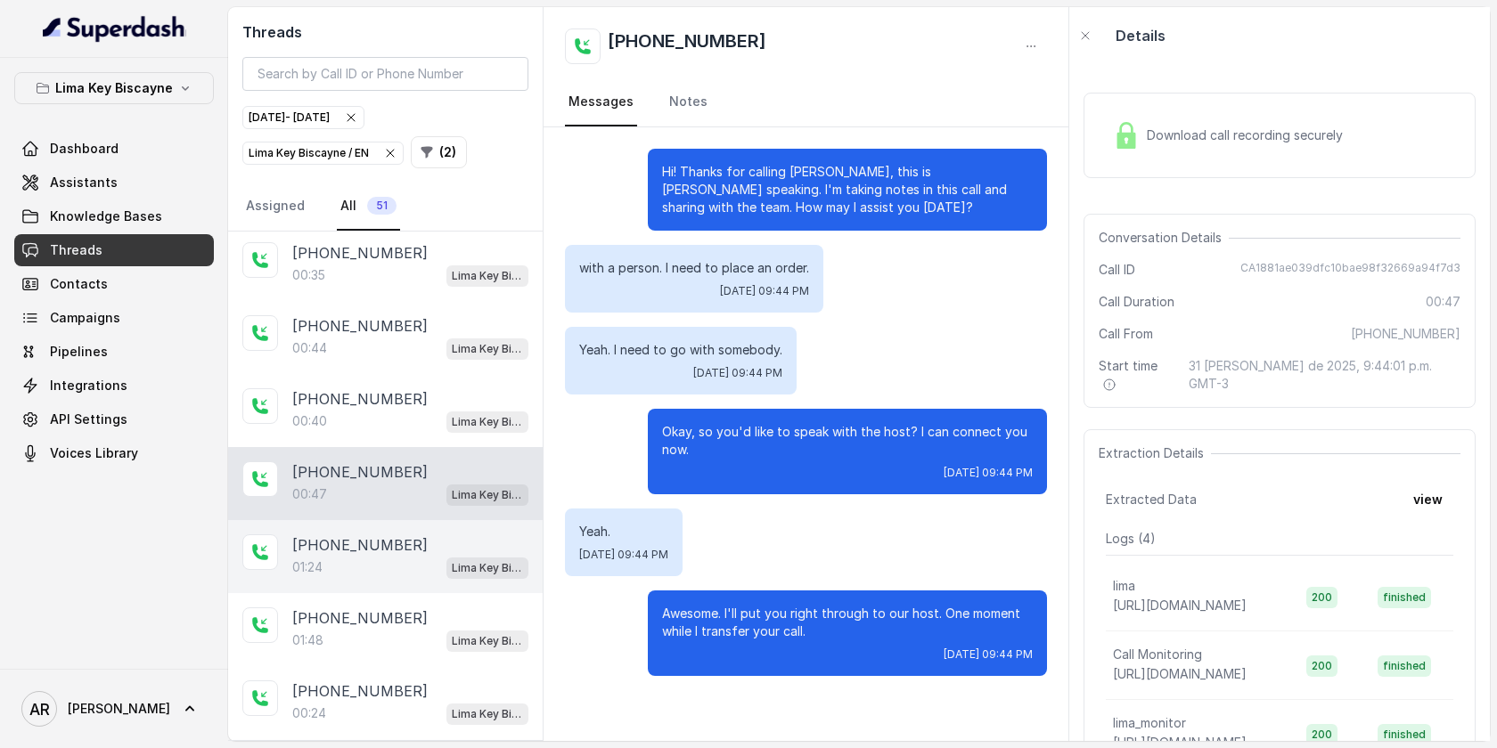
click at [409, 377] on div "+13058898089 00:40 Lima Key Biscayne / EN" at bounding box center [385, 410] width 314 height 73
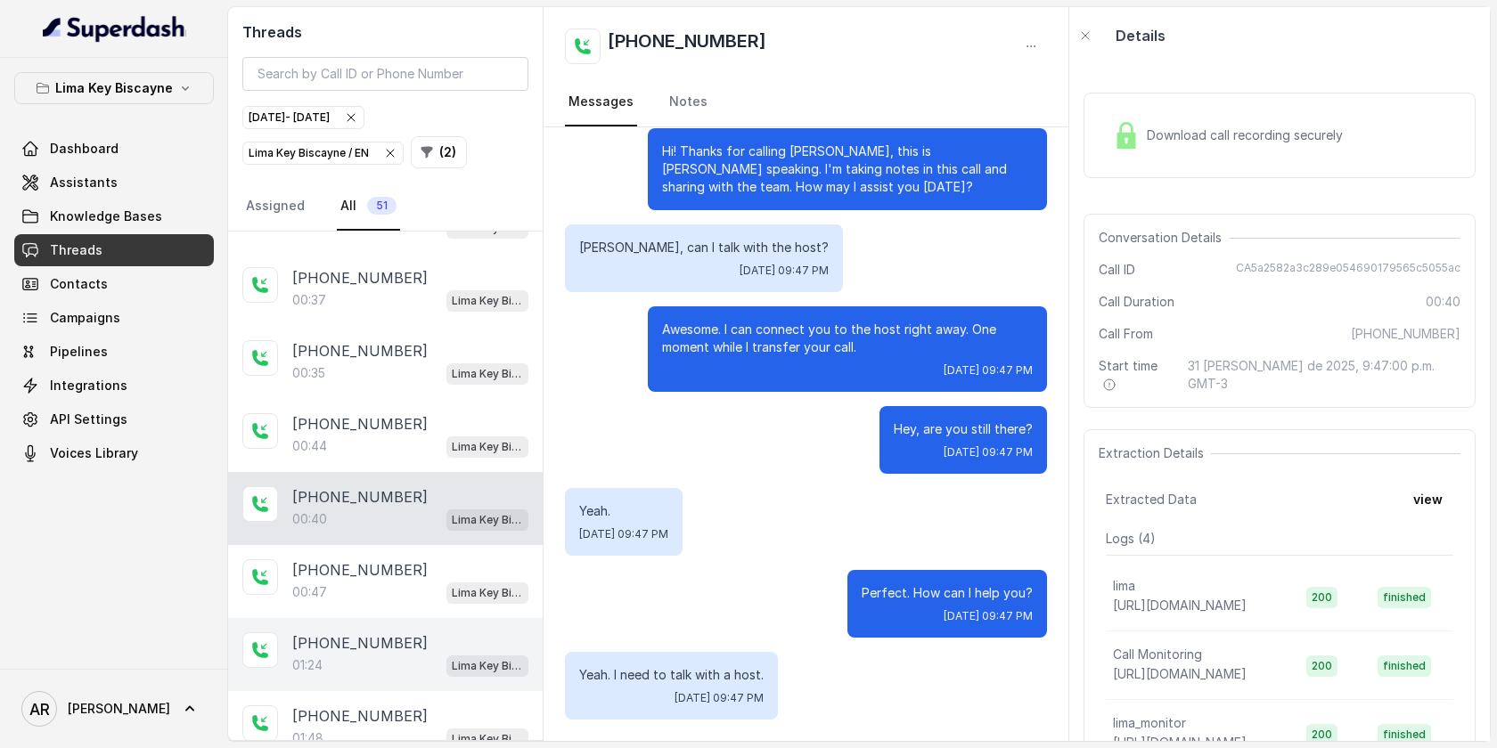
click at [409, 377] on div "+17866091674 00:35 Lima Key Biscayne / EN" at bounding box center [385, 362] width 314 height 73
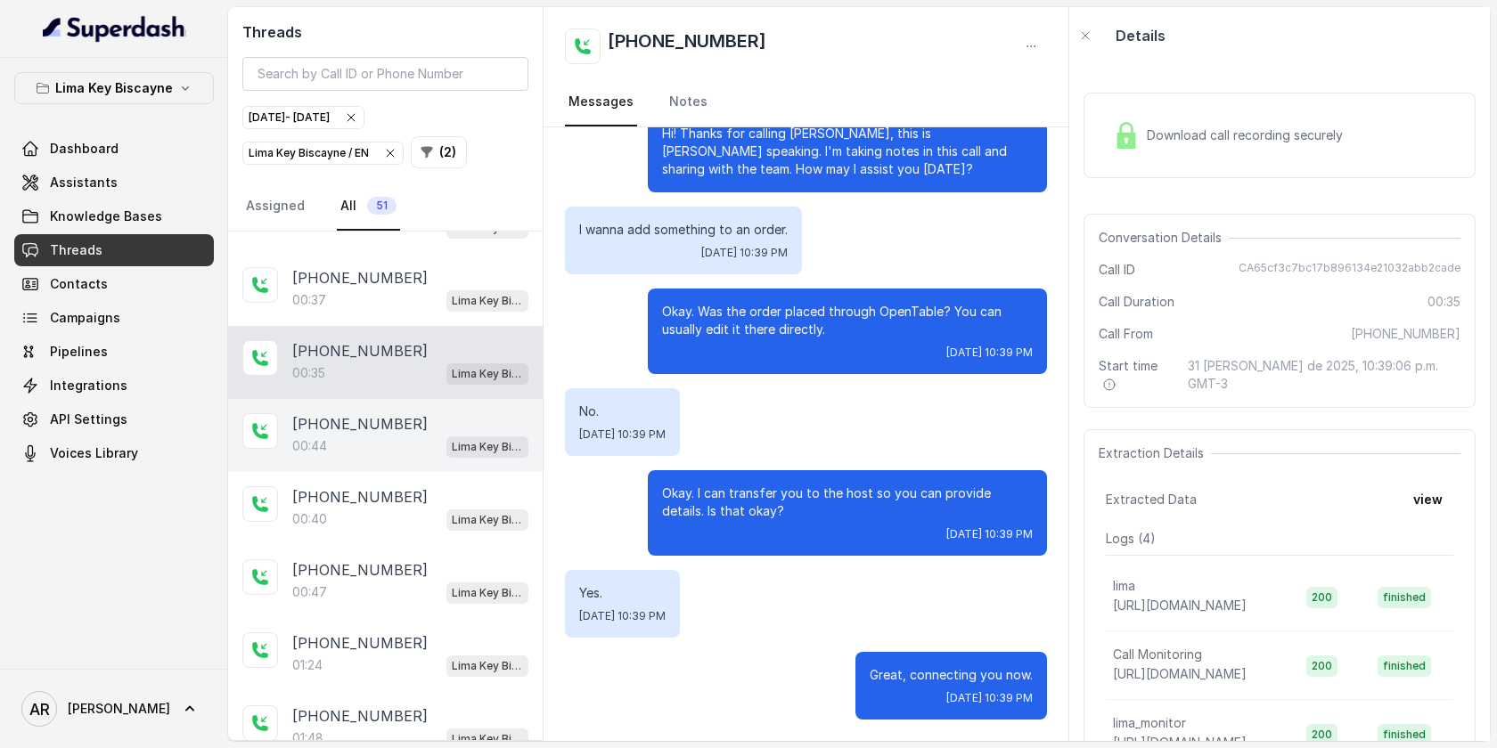
click at [404, 435] on div "00:44 Lima Key Biscayne / EN" at bounding box center [410, 446] width 236 height 23
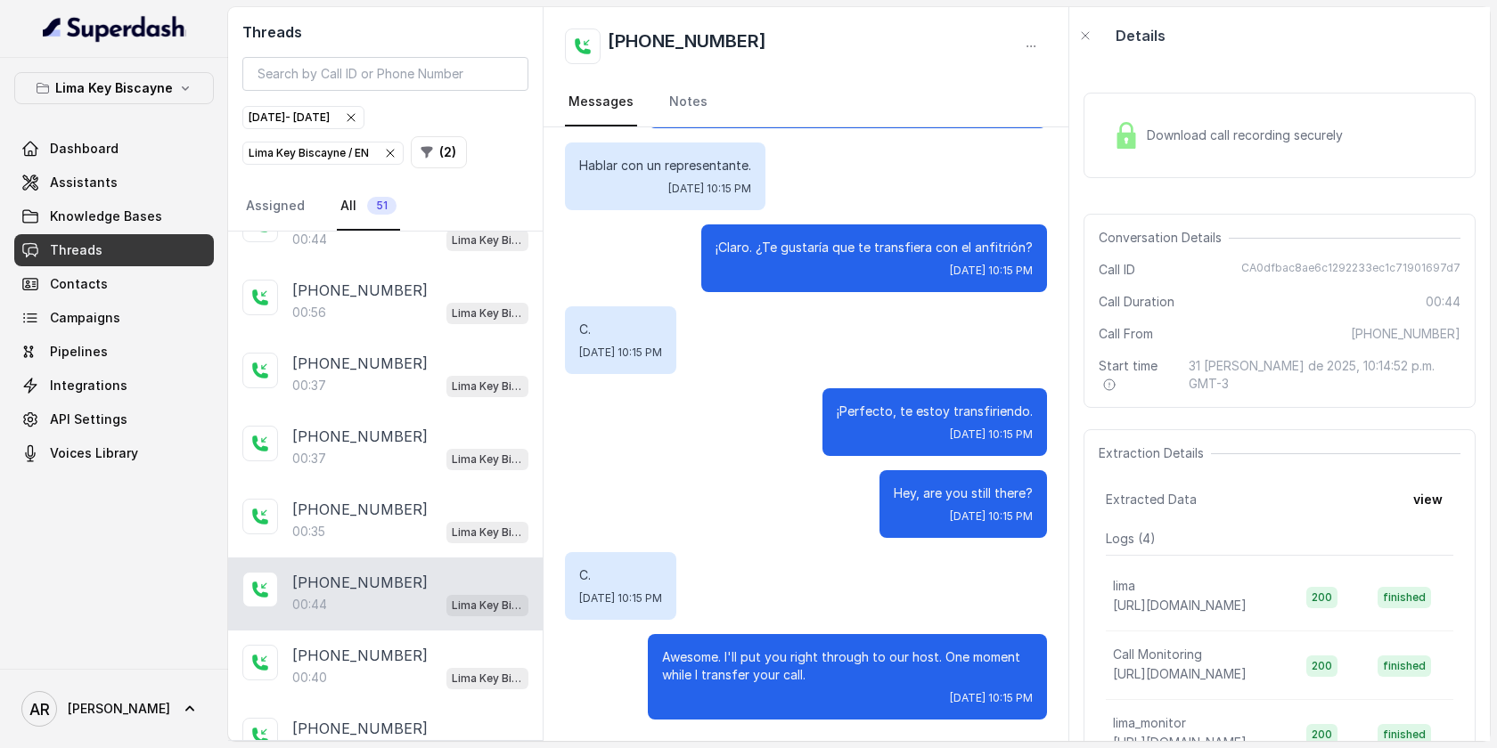
click at [404, 435] on div "+17866091674" at bounding box center [410, 436] width 236 height 21
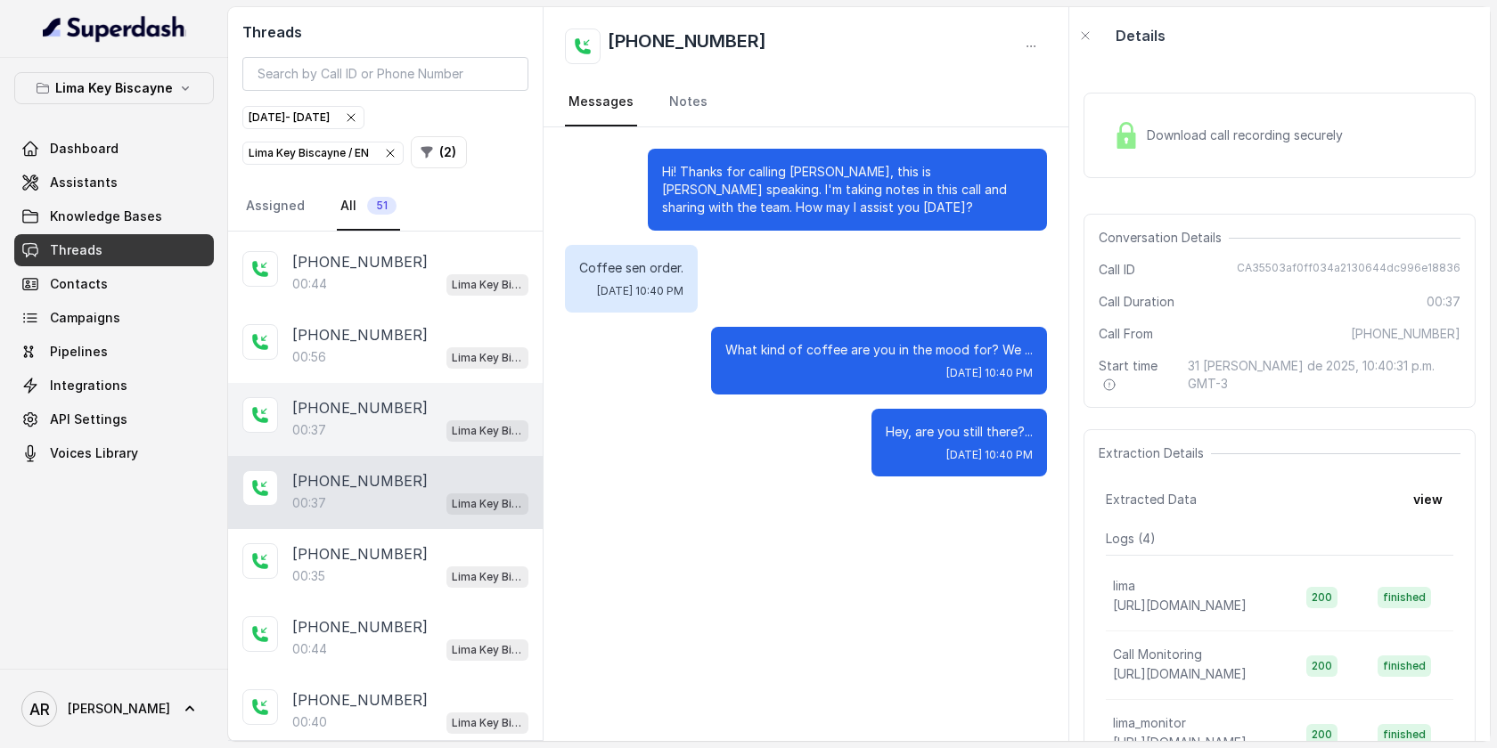
click at [408, 429] on div "00:37 Lima Key Biscayne / EN" at bounding box center [410, 430] width 236 height 23
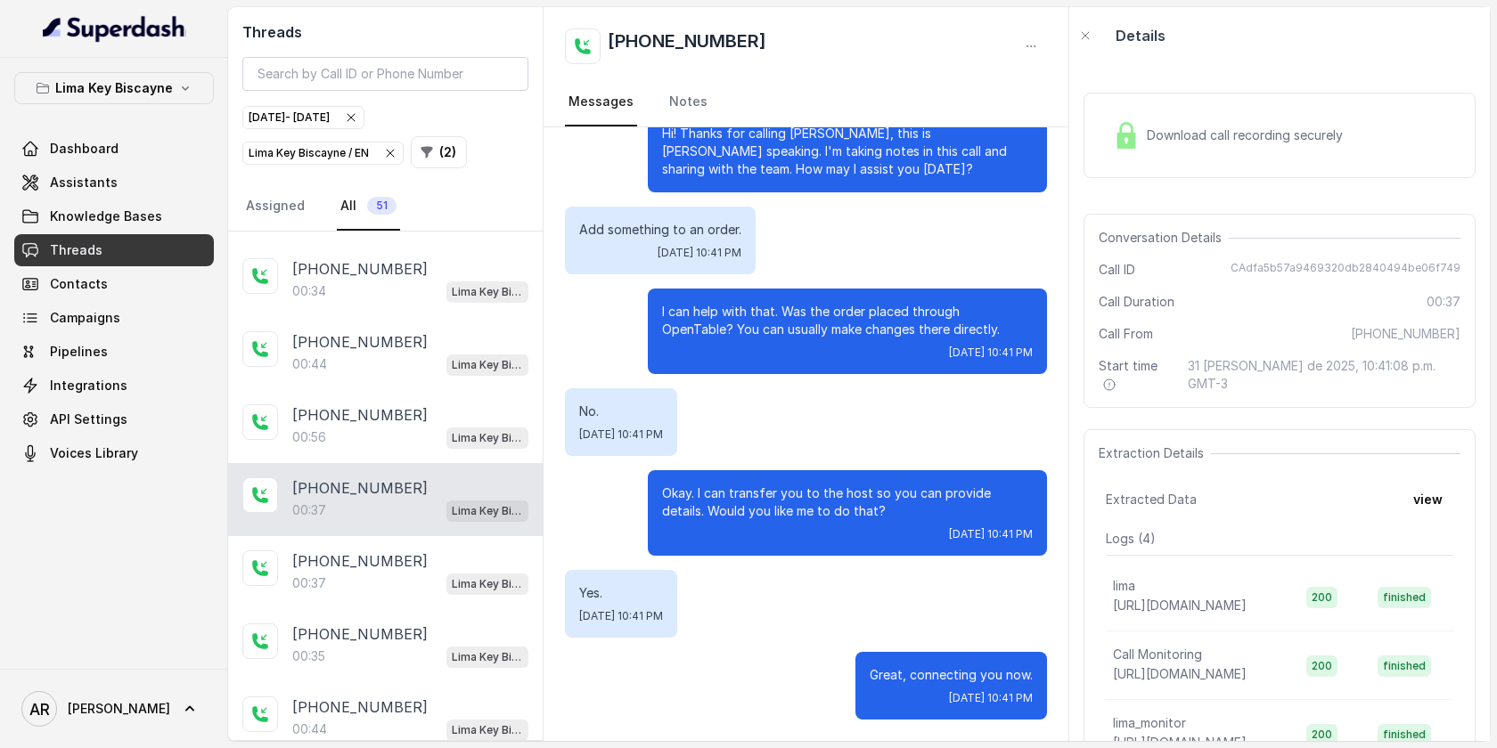
click at [409, 433] on div "00:56 Lima Key Biscayne / EN" at bounding box center [410, 437] width 236 height 23
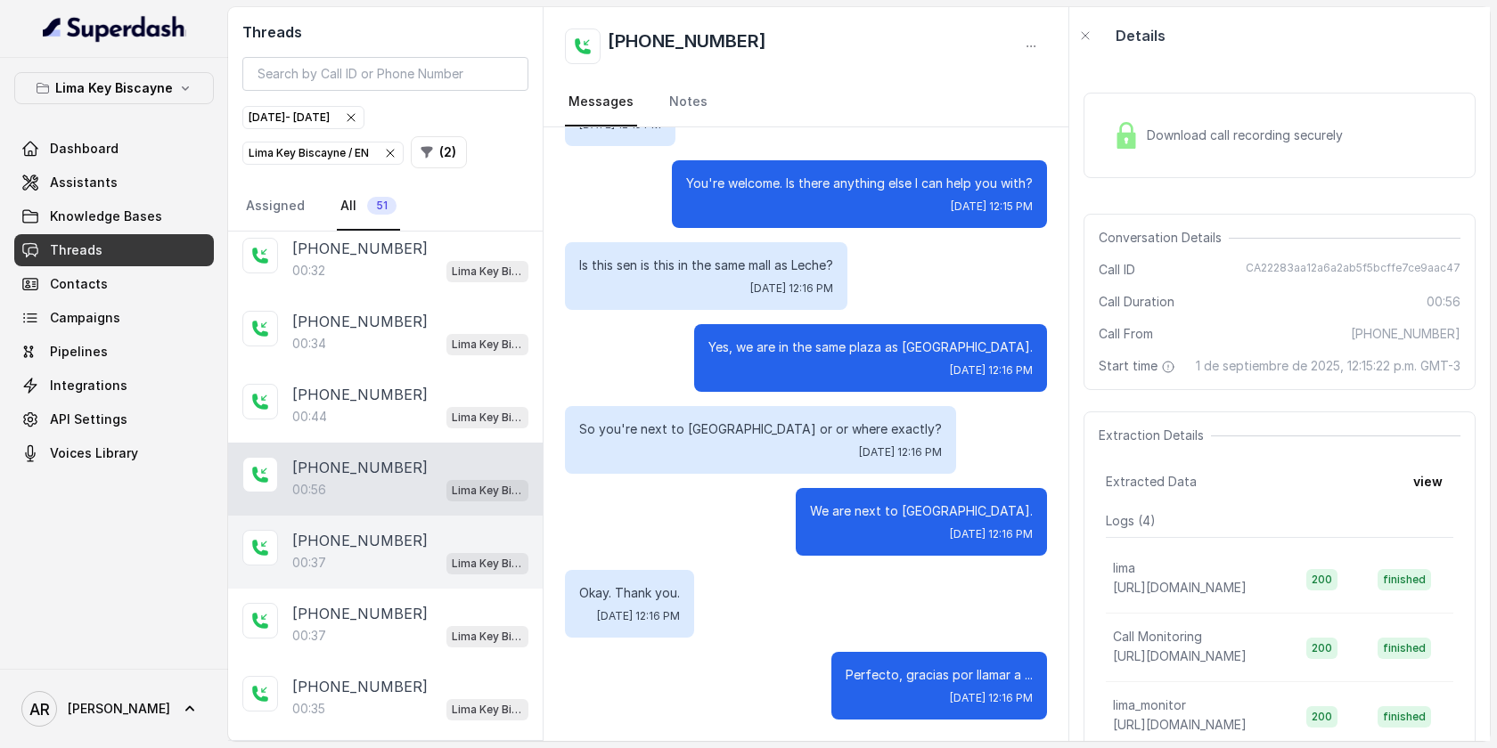
click at [409, 433] on div "+13055468879 00:44 Lima Key Biscayne / EN" at bounding box center [385, 406] width 314 height 73
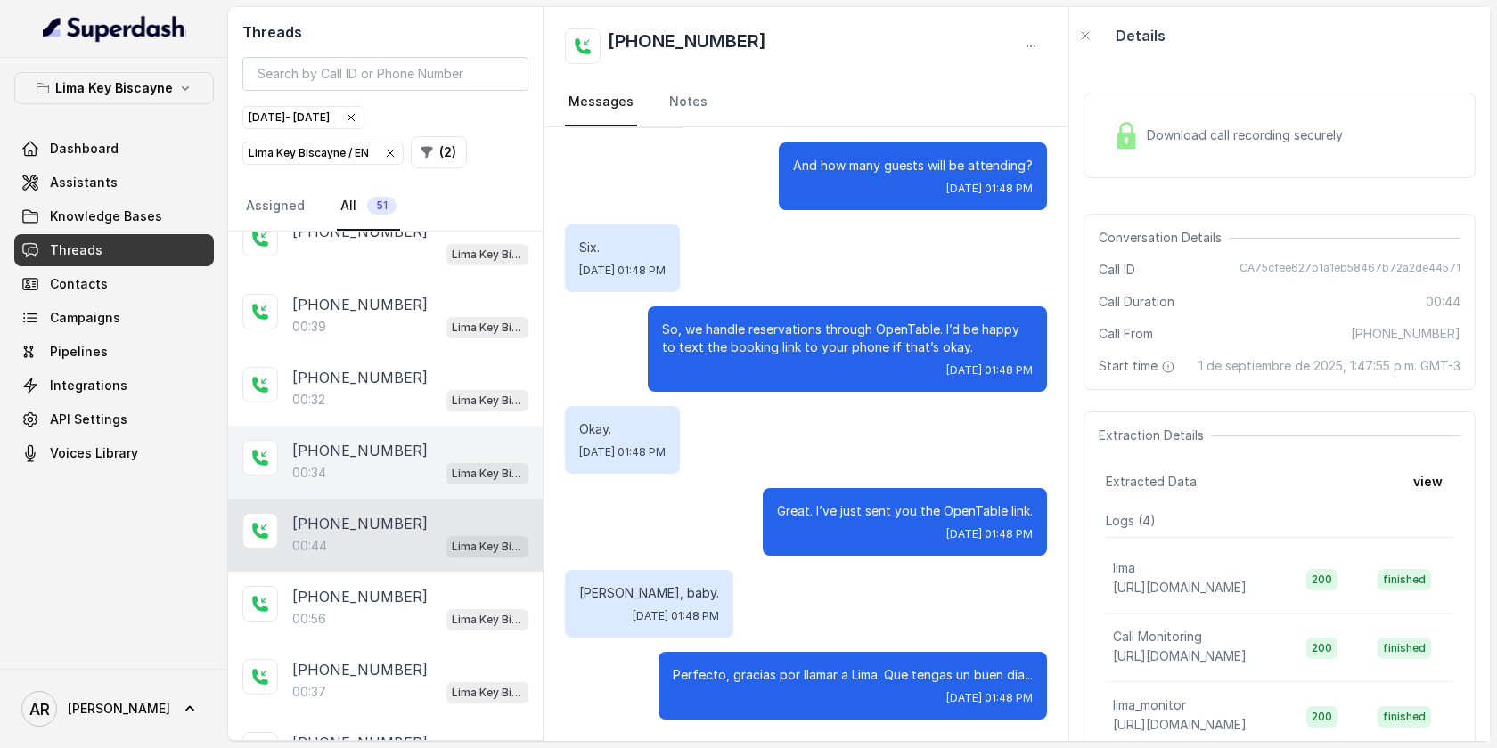
click at [400, 461] on div "00:34 Lima Key Biscayne / EN" at bounding box center [410, 472] width 236 height 23
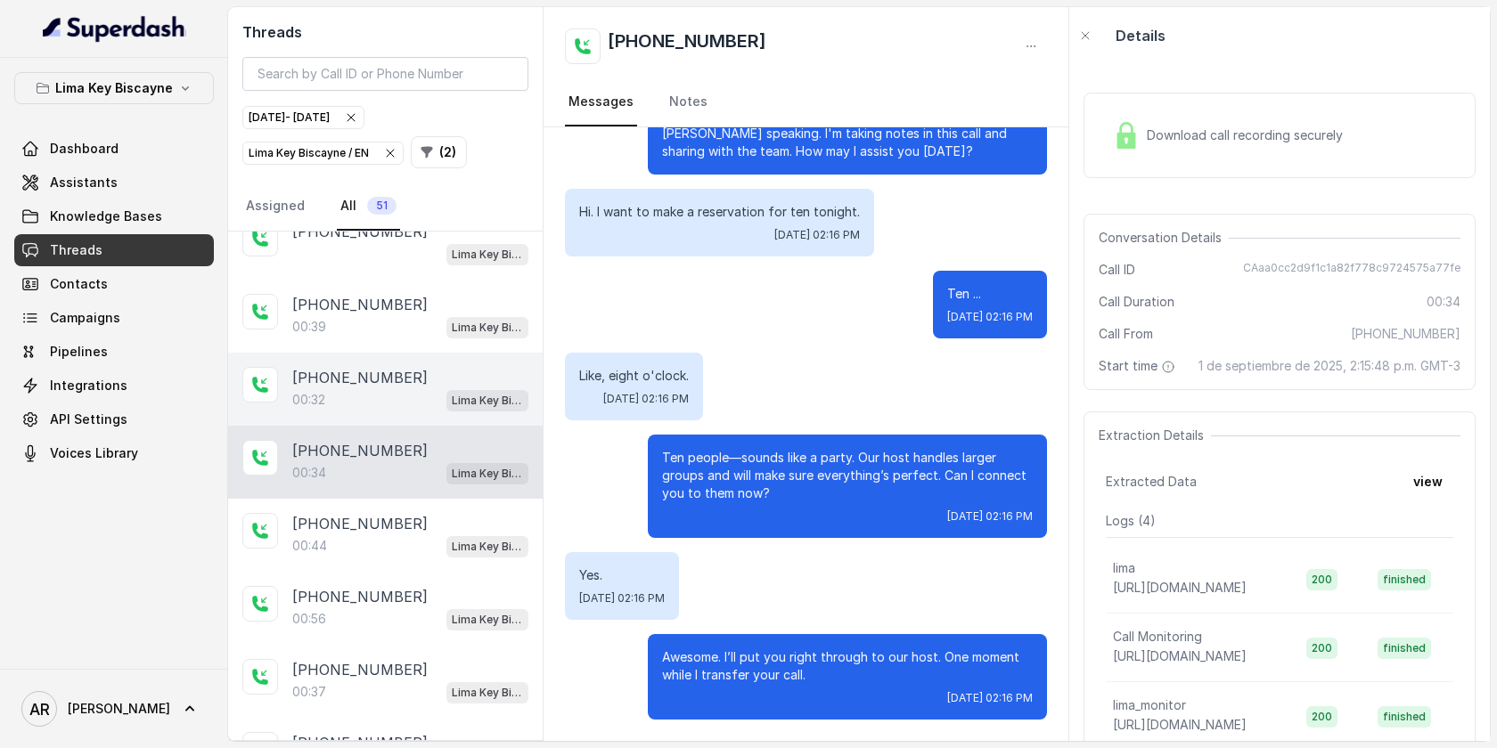
click at [418, 353] on div "+13059884152 00:32 Lima Key Biscayne / EN" at bounding box center [385, 389] width 314 height 73
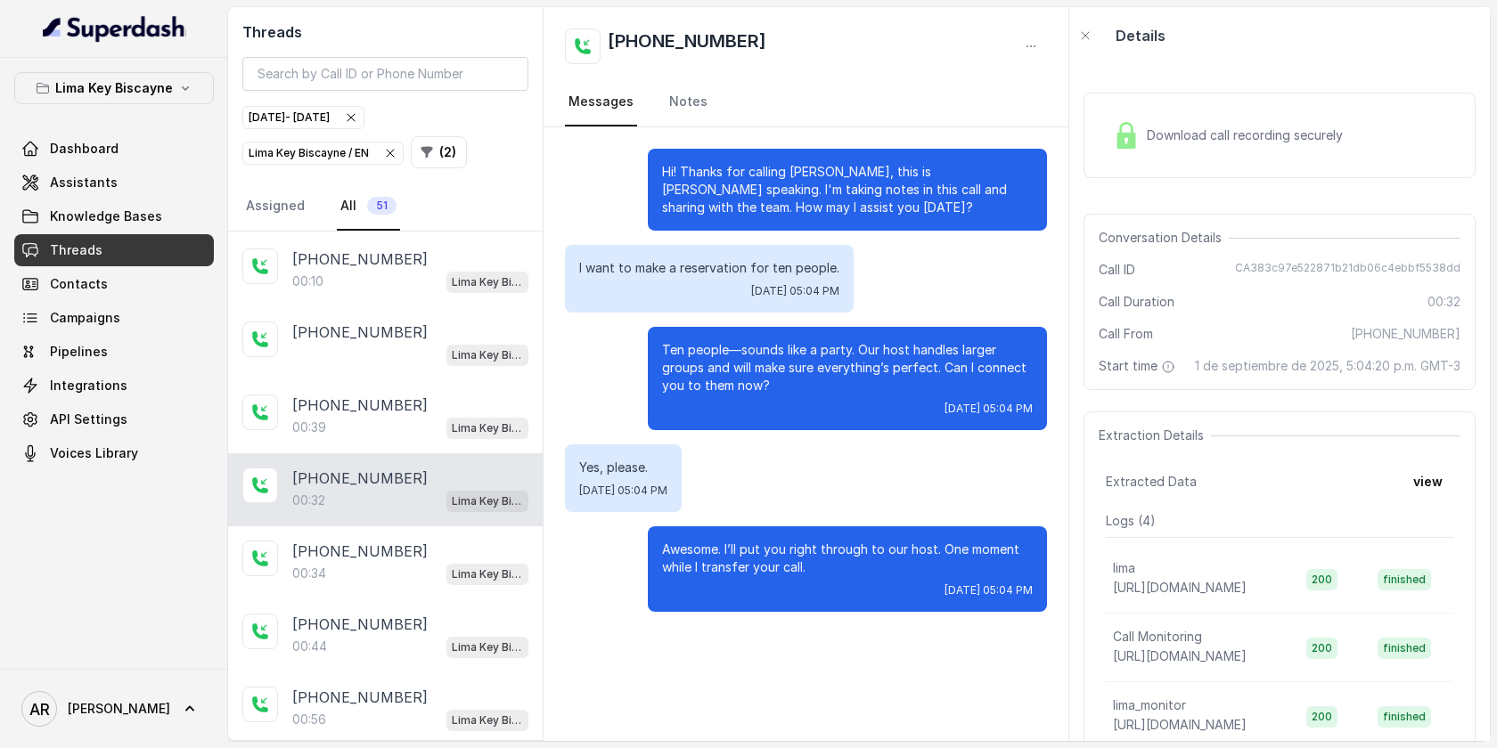
click at [418, 348] on div "Lima Key Biscayne / EN" at bounding box center [410, 354] width 236 height 23
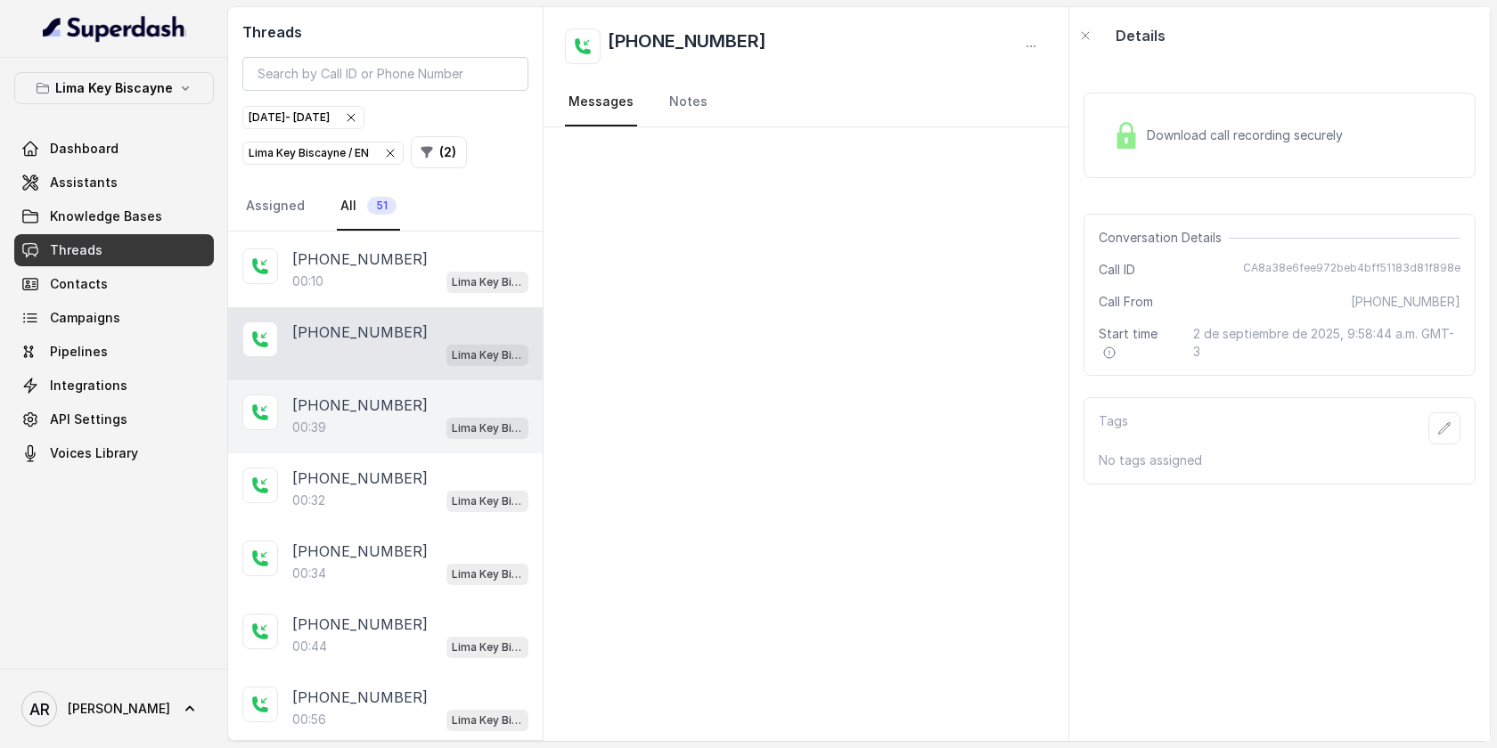
click at [418, 416] on div "00:39 Lima Key Biscayne / EN" at bounding box center [410, 427] width 236 height 23
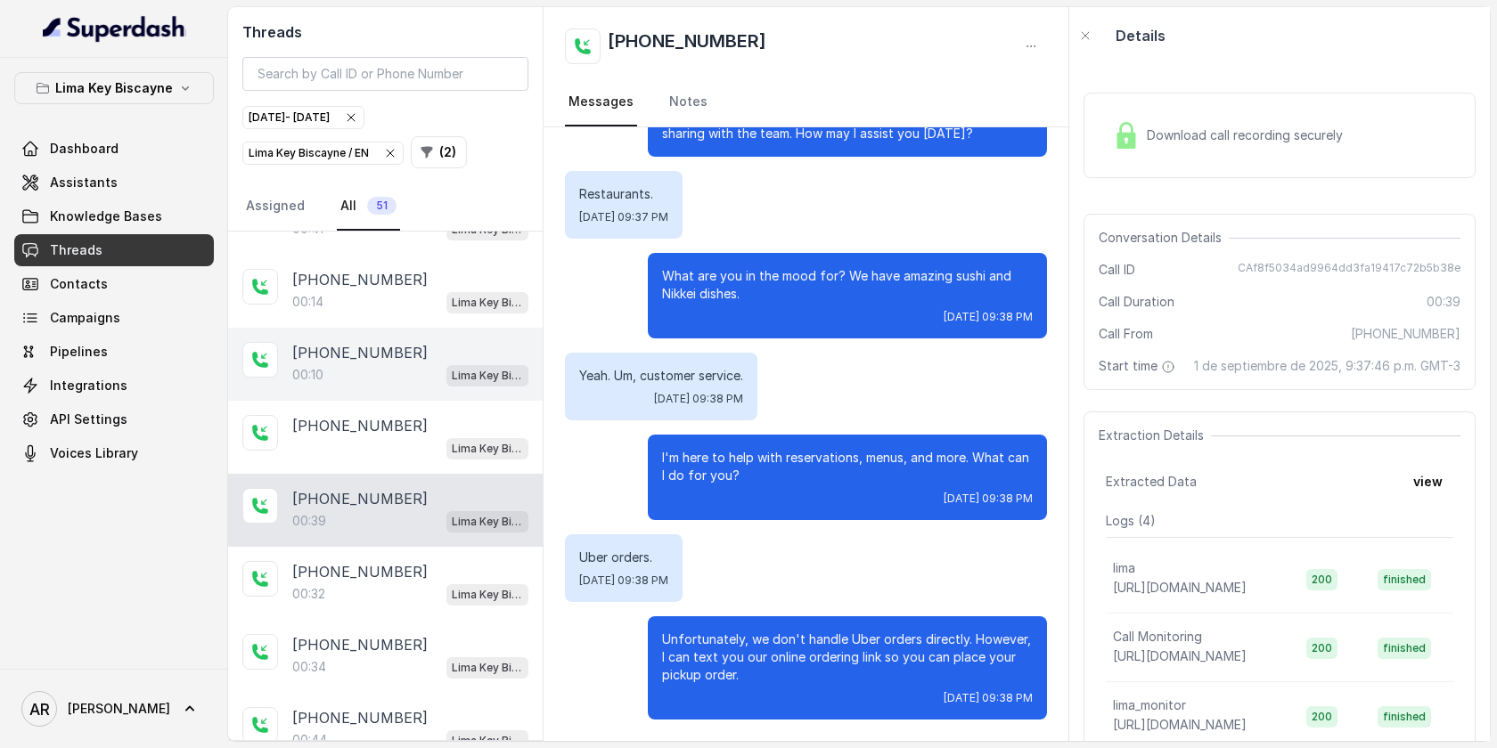
click at [422, 342] on div "+17869474395" at bounding box center [410, 352] width 236 height 21
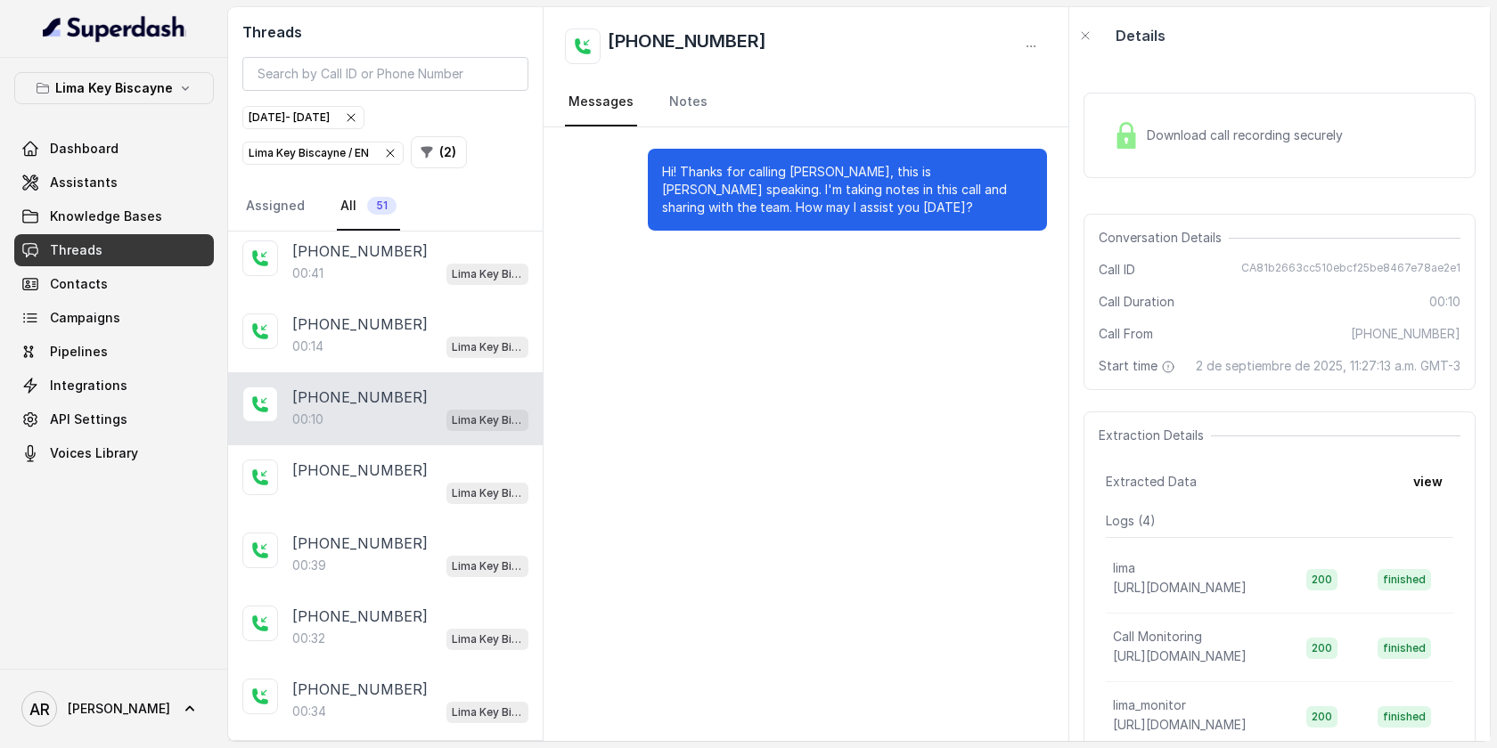
click at [422, 340] on div "00:14 Lima Key Biscayne / EN" at bounding box center [410, 346] width 236 height 23
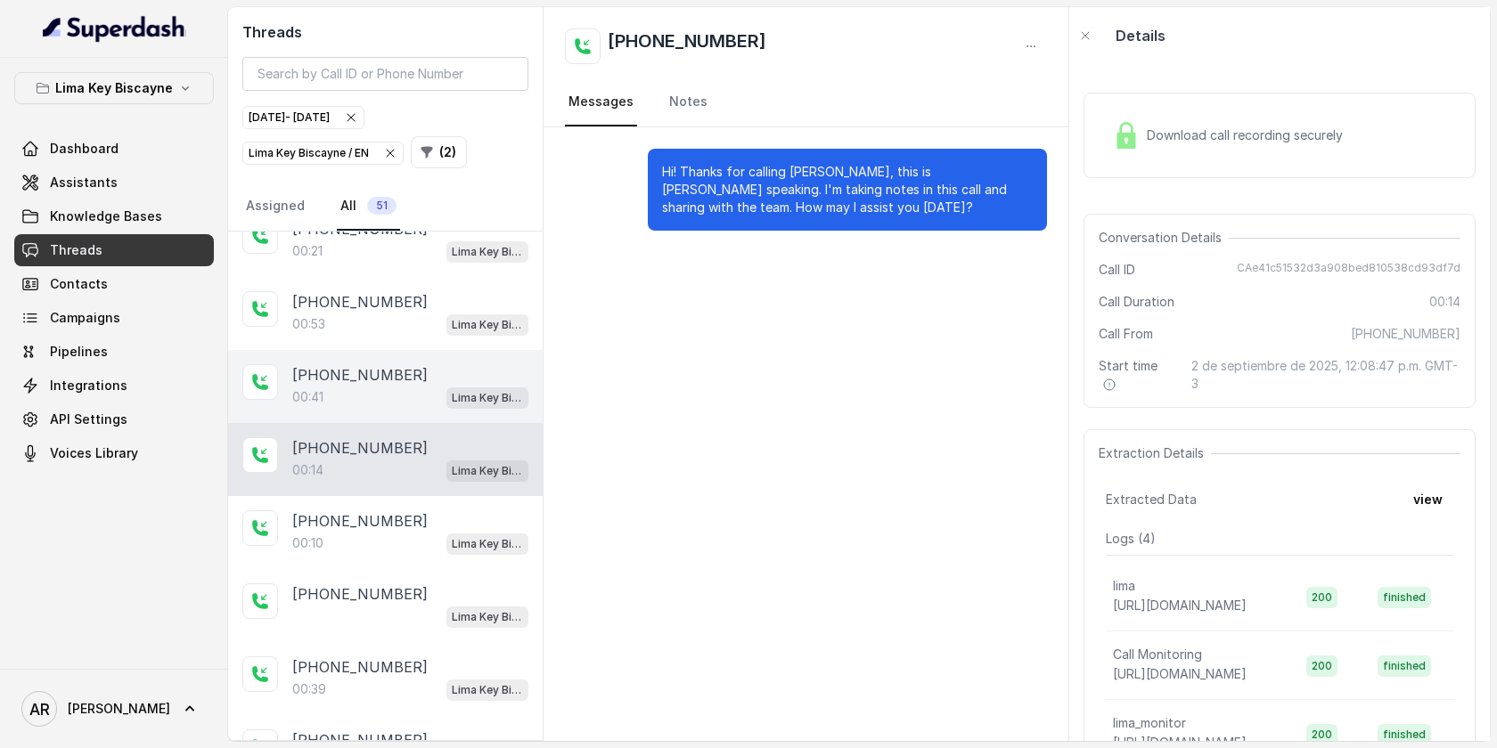
click at [410, 388] on div "00:41 Lima Key Biscayne / EN" at bounding box center [410, 397] width 236 height 23
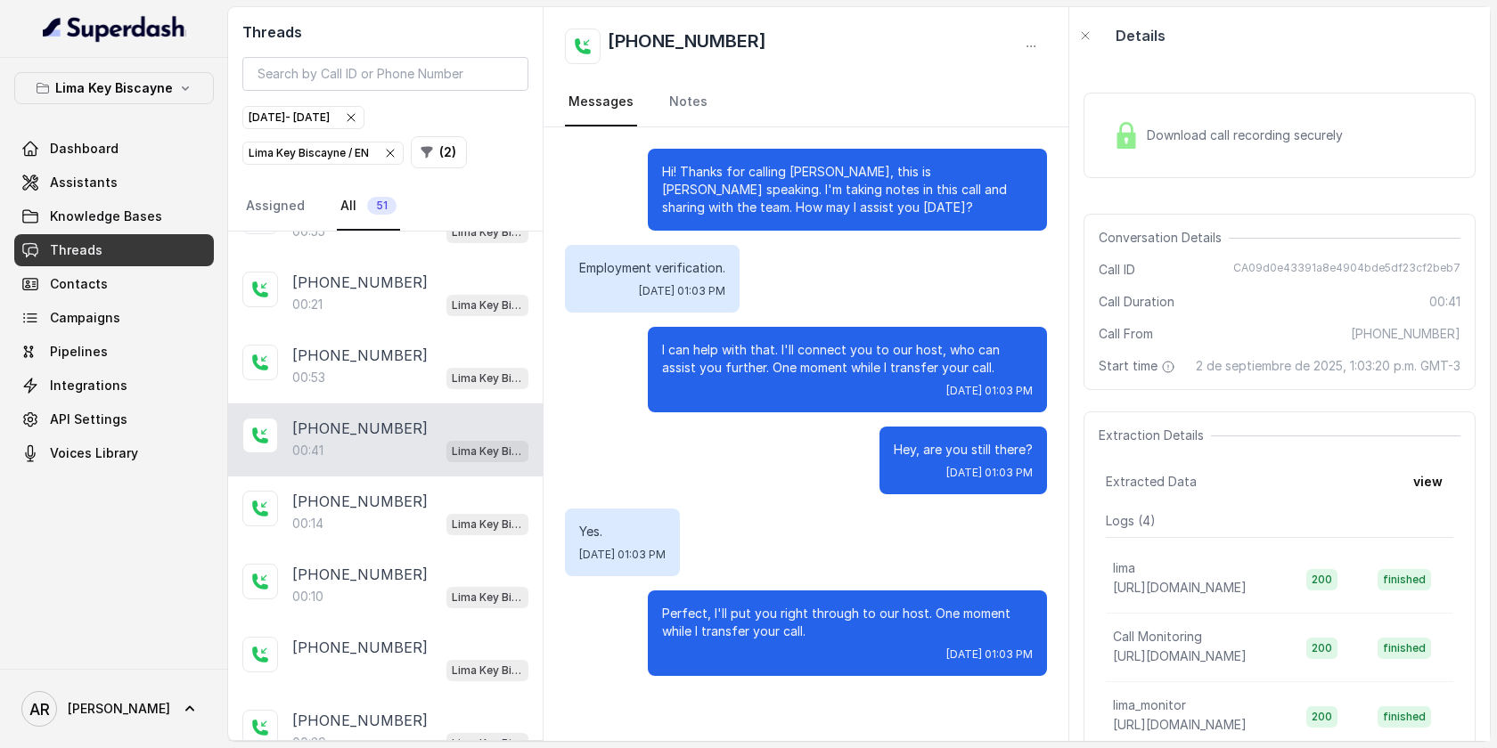
click at [410, 388] on div "+13059062449 00:53 Lima Key Biscayne / EN" at bounding box center [385, 366] width 314 height 73
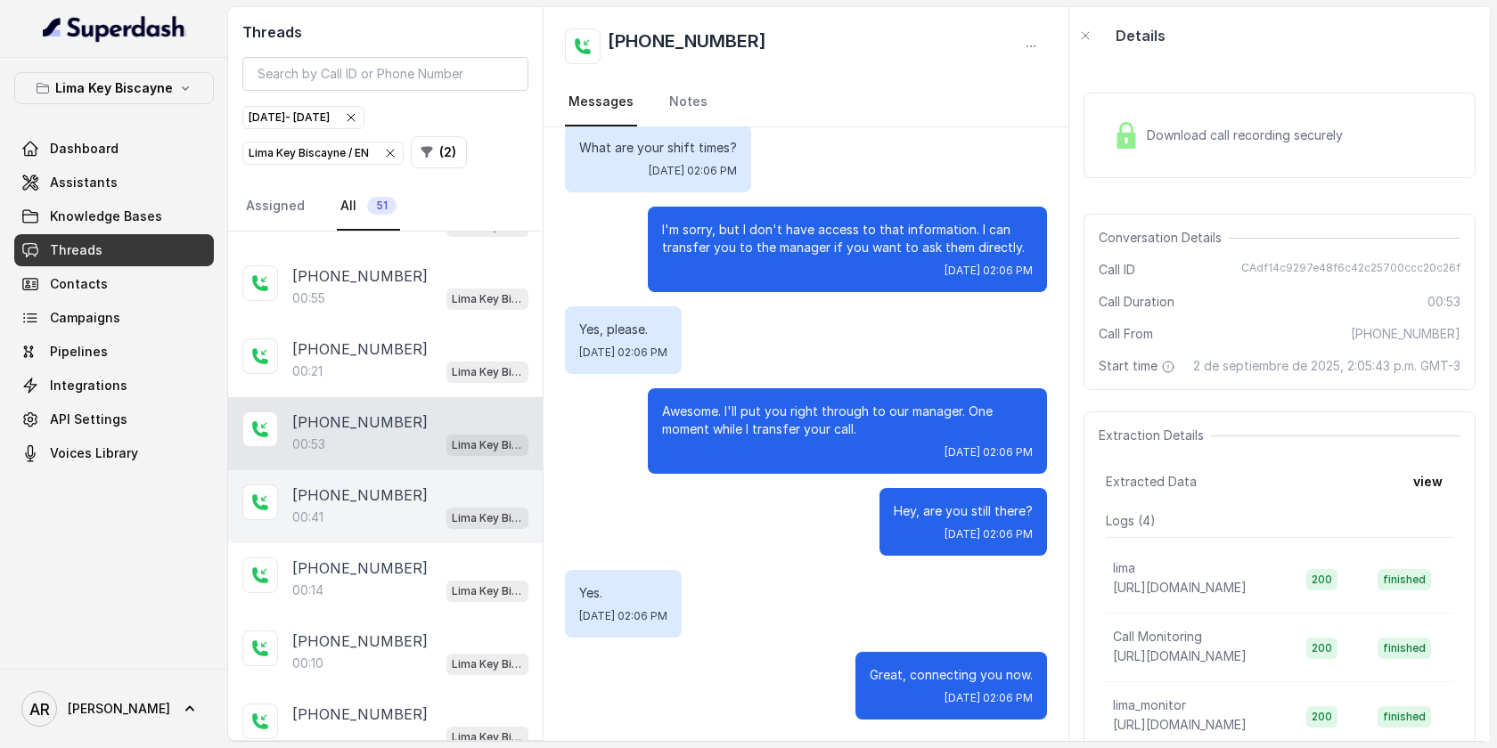
click at [410, 388] on div "+17865503156 00:21 Lima Key Biscayne / EN" at bounding box center [385, 360] width 314 height 73
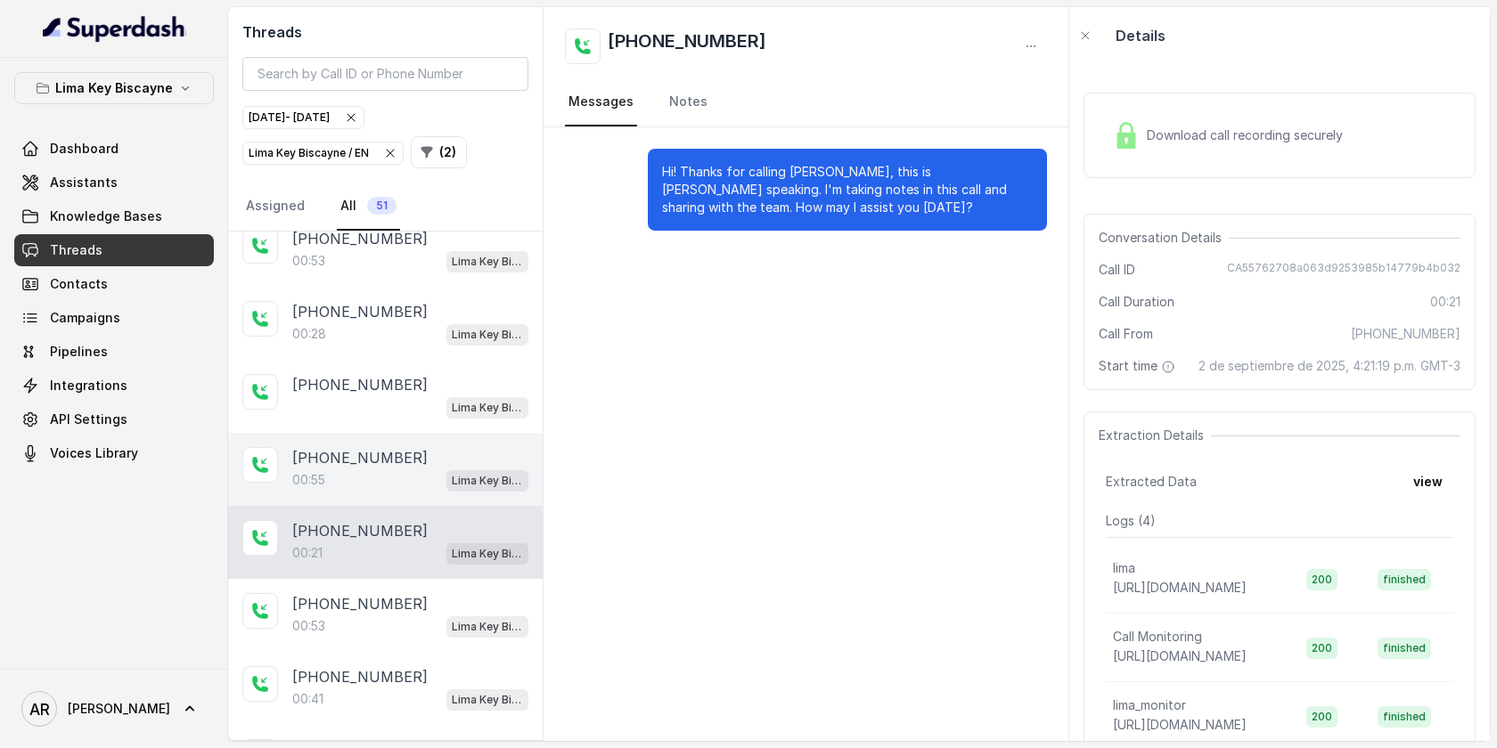
click at [404, 480] on div "00:55 Lima Key Biscayne / EN" at bounding box center [410, 480] width 236 height 23
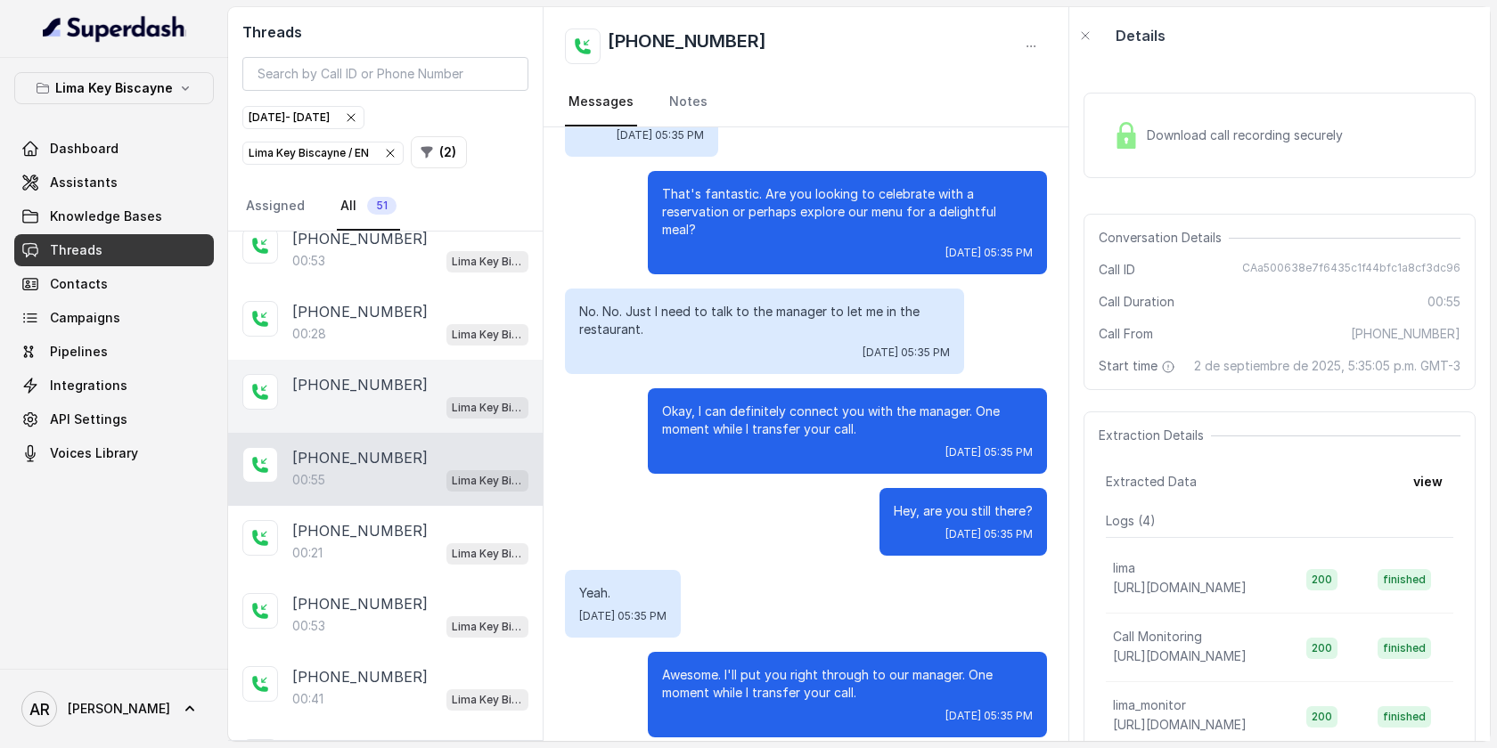
click at [409, 414] on div "Lima Key Biscayne / EN" at bounding box center [410, 407] width 236 height 23
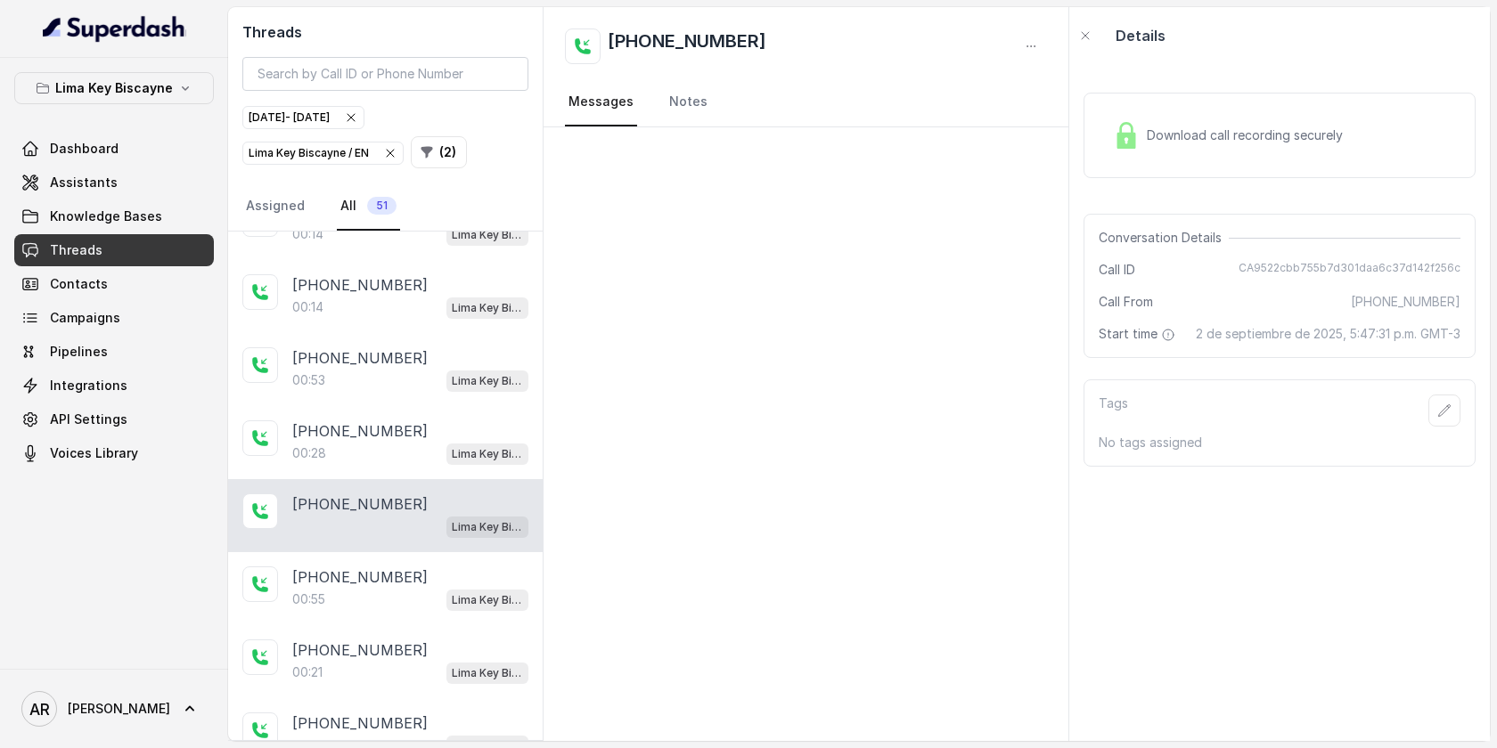
click at [409, 414] on div "+13059062449 00:28 Lima Key Biscayne / EN" at bounding box center [385, 442] width 314 height 73
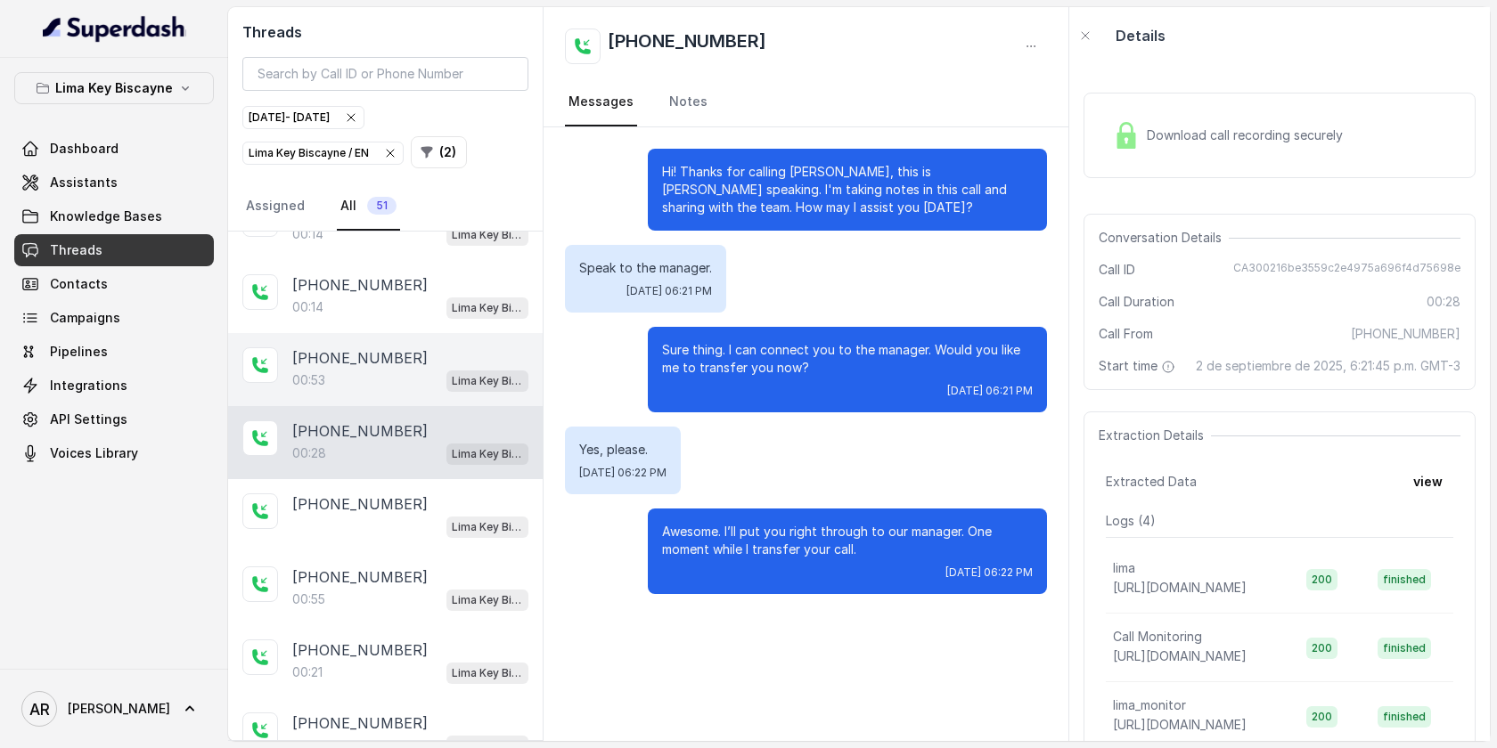
click at [420, 363] on div "+17862666090" at bounding box center [410, 357] width 236 height 21
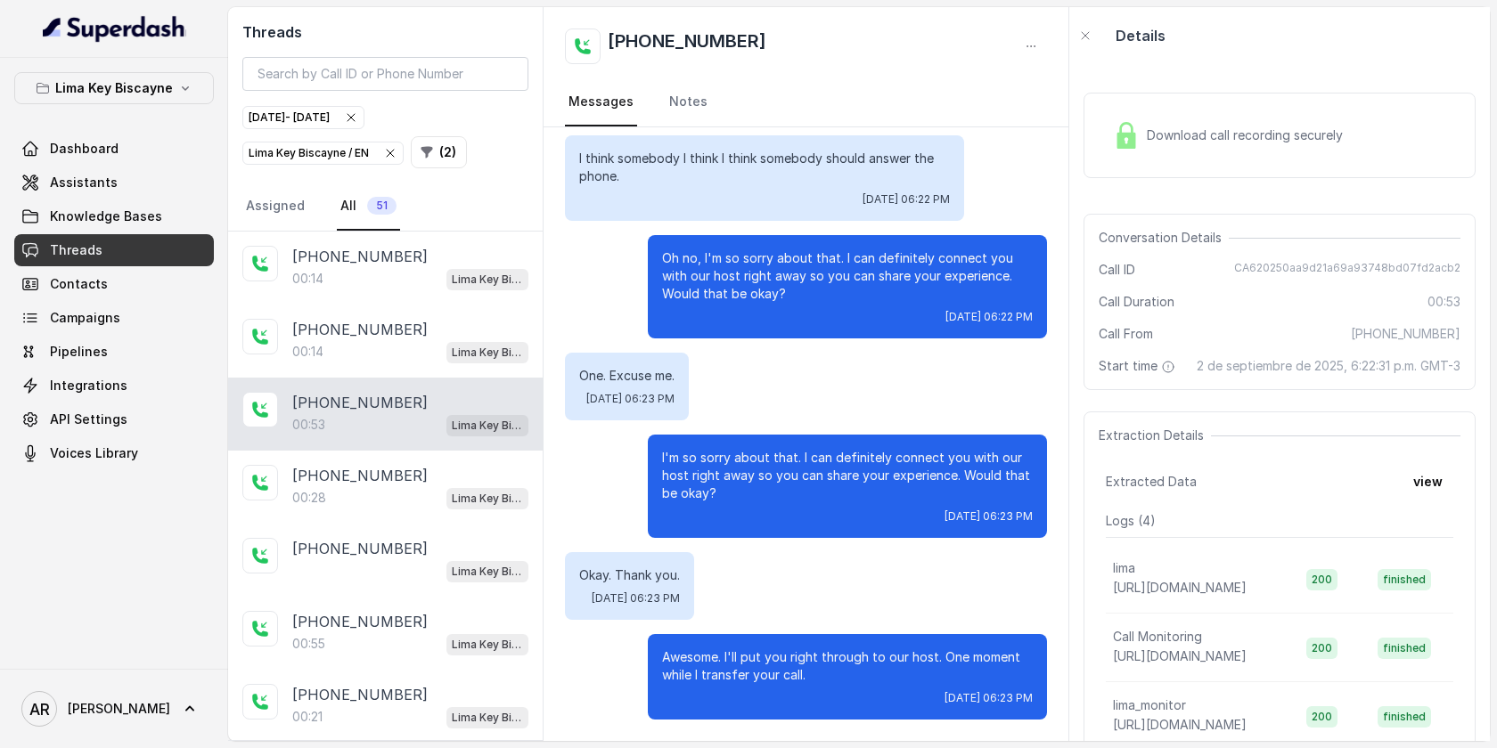
click at [420, 363] on div "+16073339331 00:14 Lima Key Biscayne / EN" at bounding box center [385, 341] width 314 height 73
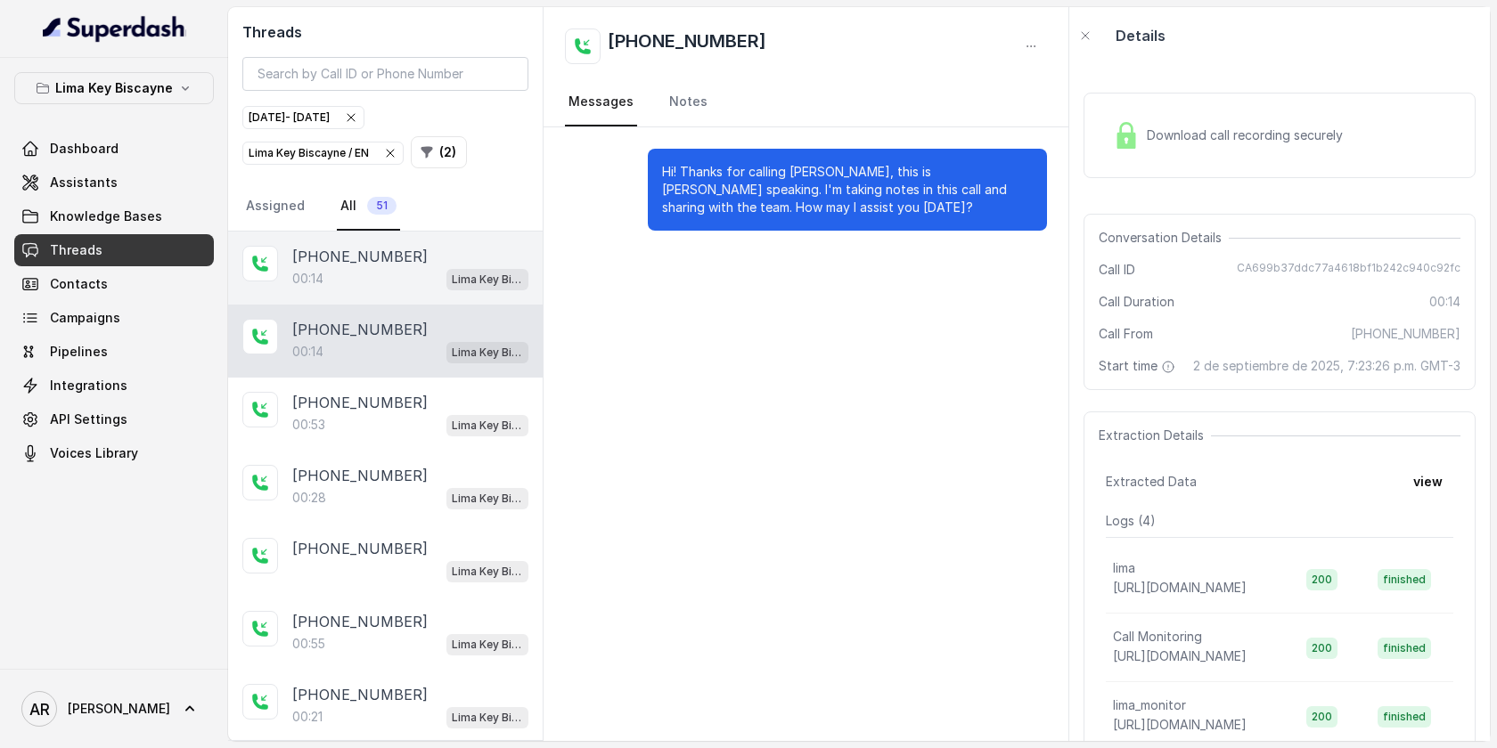
click at [427, 289] on div "00:14 Lima Key Biscayne / EN" at bounding box center [410, 278] width 236 height 23
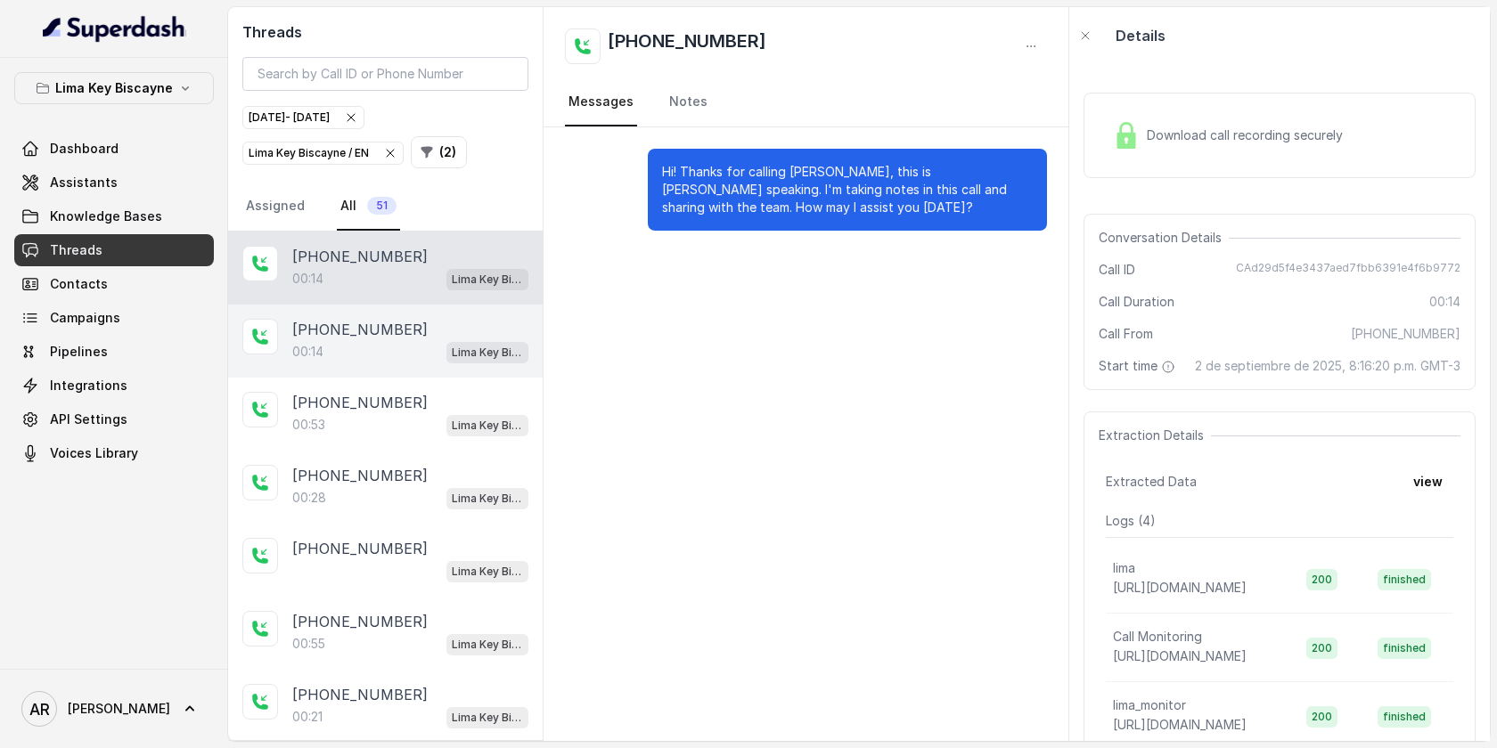
click at [419, 361] on div "00:14 Lima Key Biscayne / EN" at bounding box center [410, 351] width 236 height 23
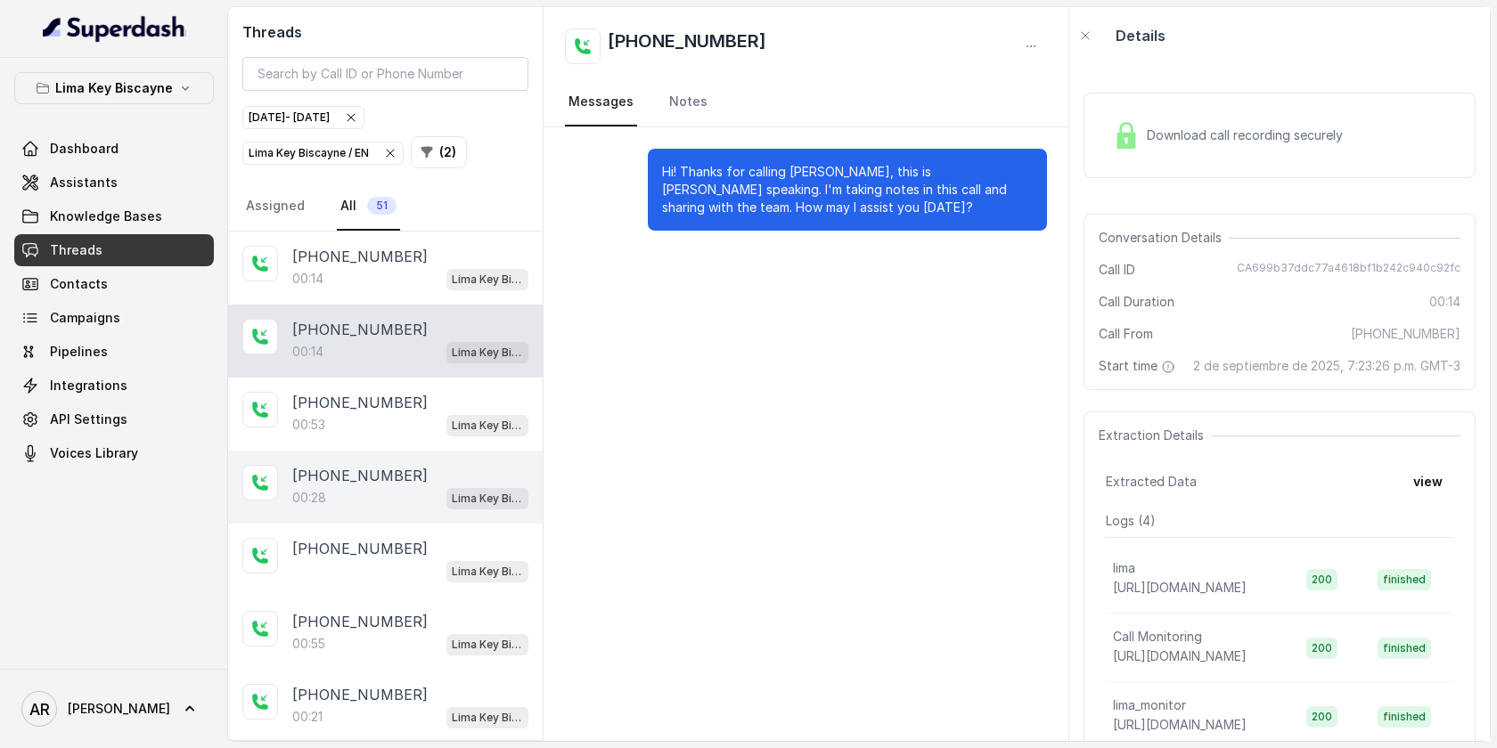
click at [404, 455] on div "+13059062449 00:28 Lima Key Biscayne / EN" at bounding box center [385, 487] width 314 height 73
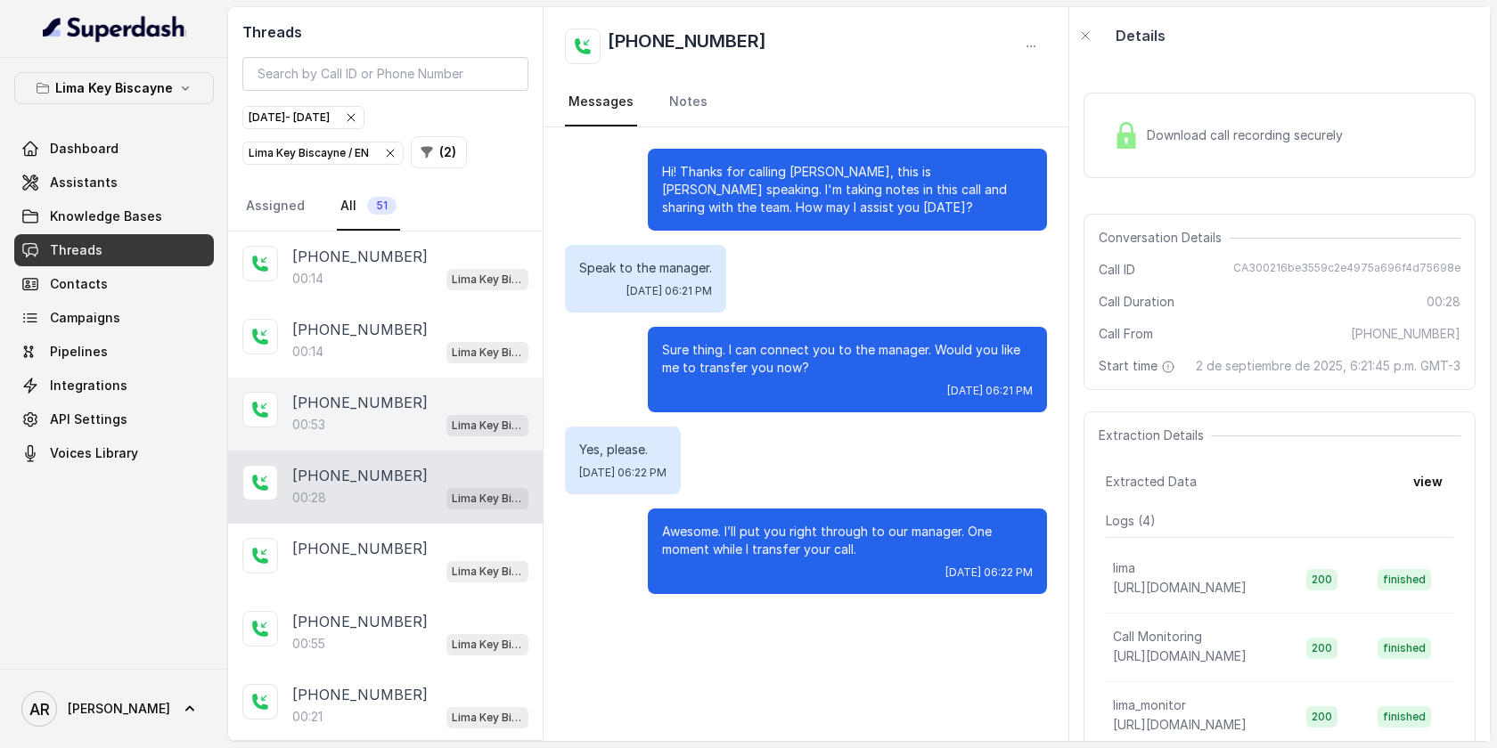
click at [425, 419] on div "00:53 Lima Key Biscayne / EN" at bounding box center [410, 424] width 236 height 23
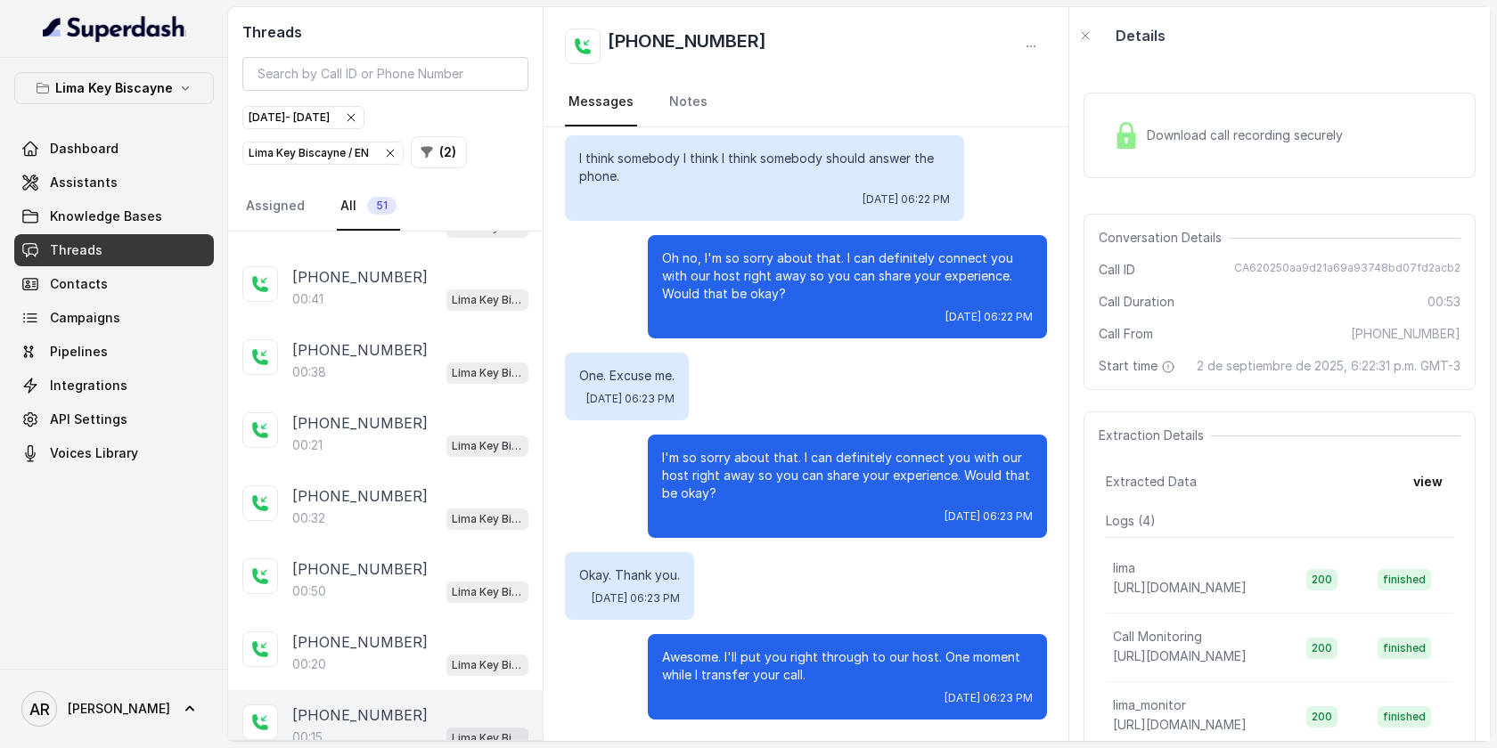
click at [399, 690] on div "+13218444272 00:15 Lima Key Biscayne / EN" at bounding box center [385, 726] width 314 height 73
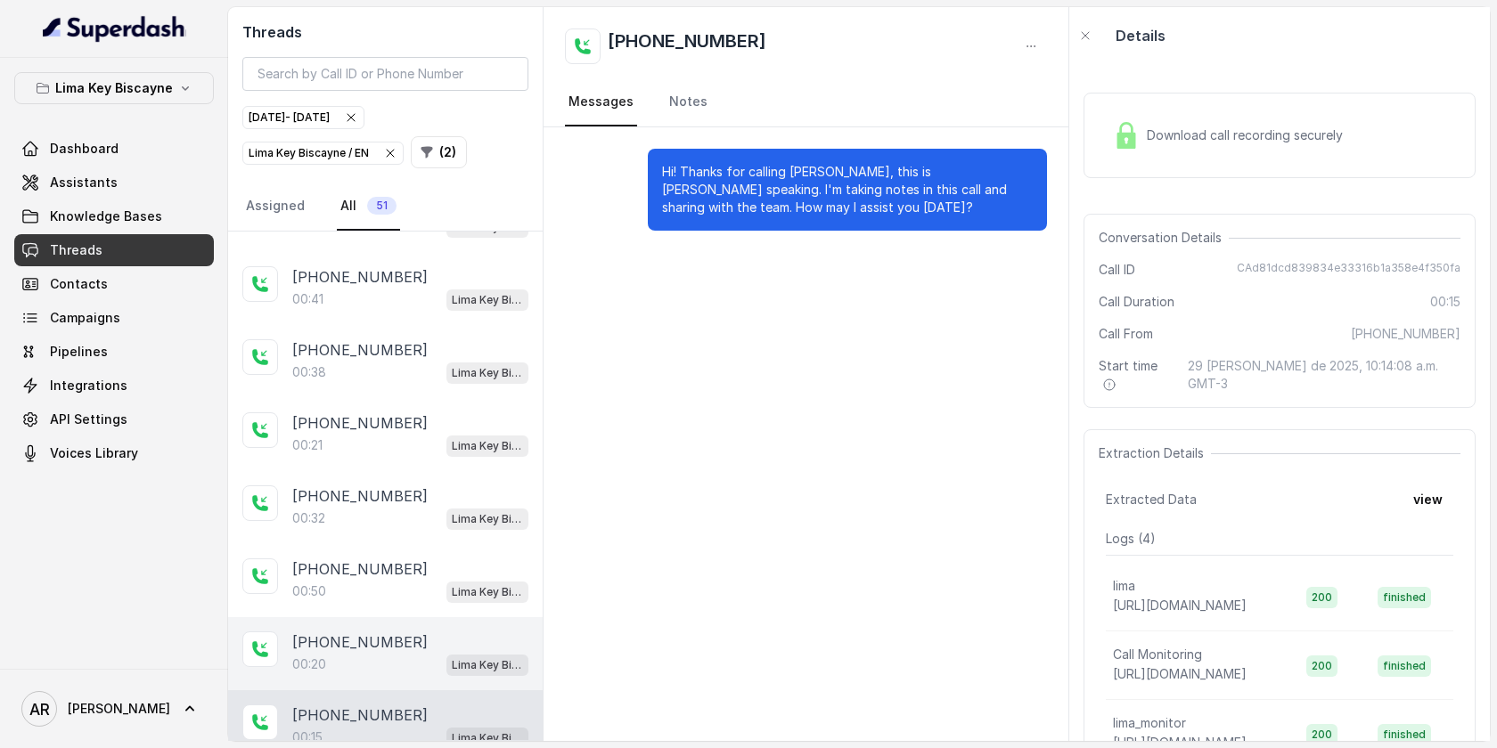
click at [406, 660] on div "+17866862705 00:20 Lima Key Biscayne / EN" at bounding box center [385, 653] width 314 height 73
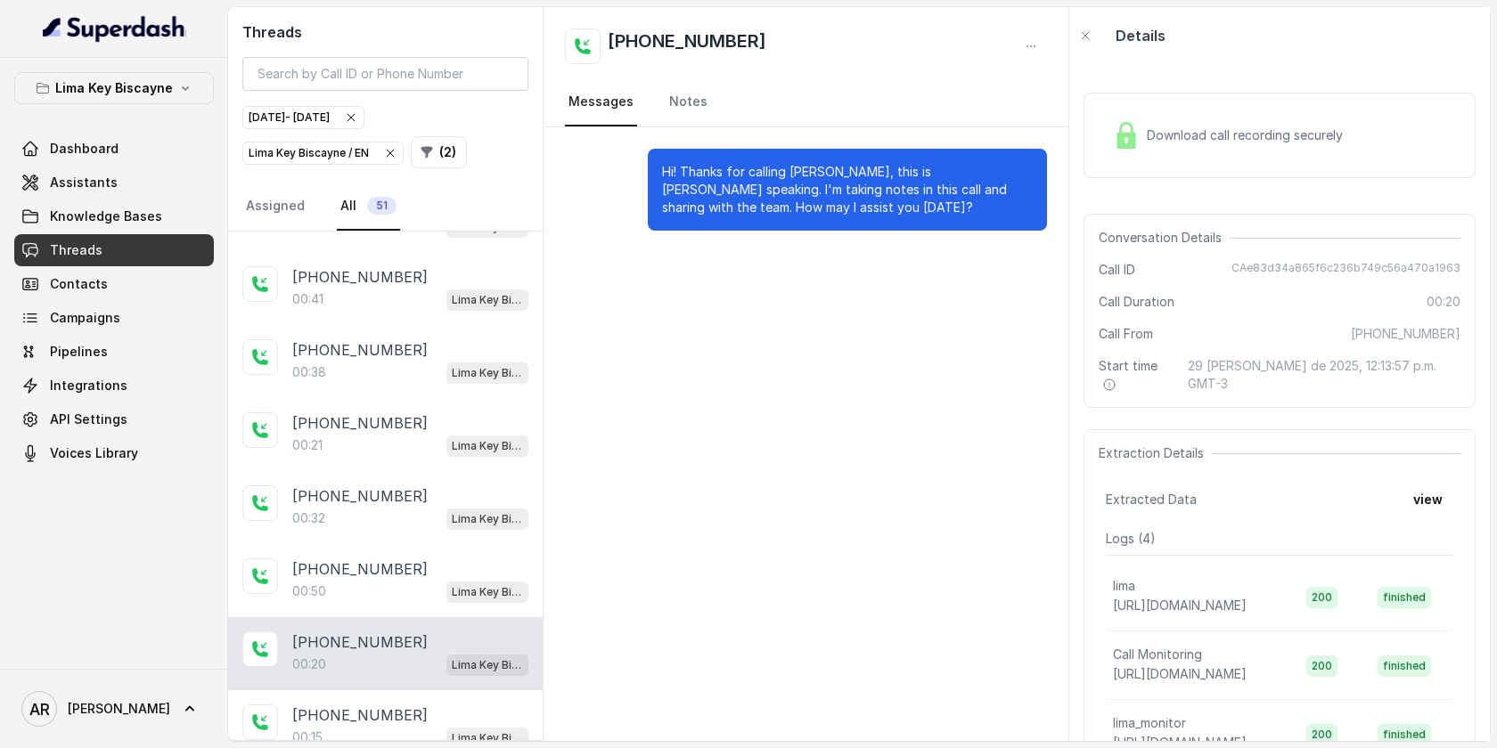
click at [418, 632] on div "+17866862705" at bounding box center [410, 642] width 236 height 21
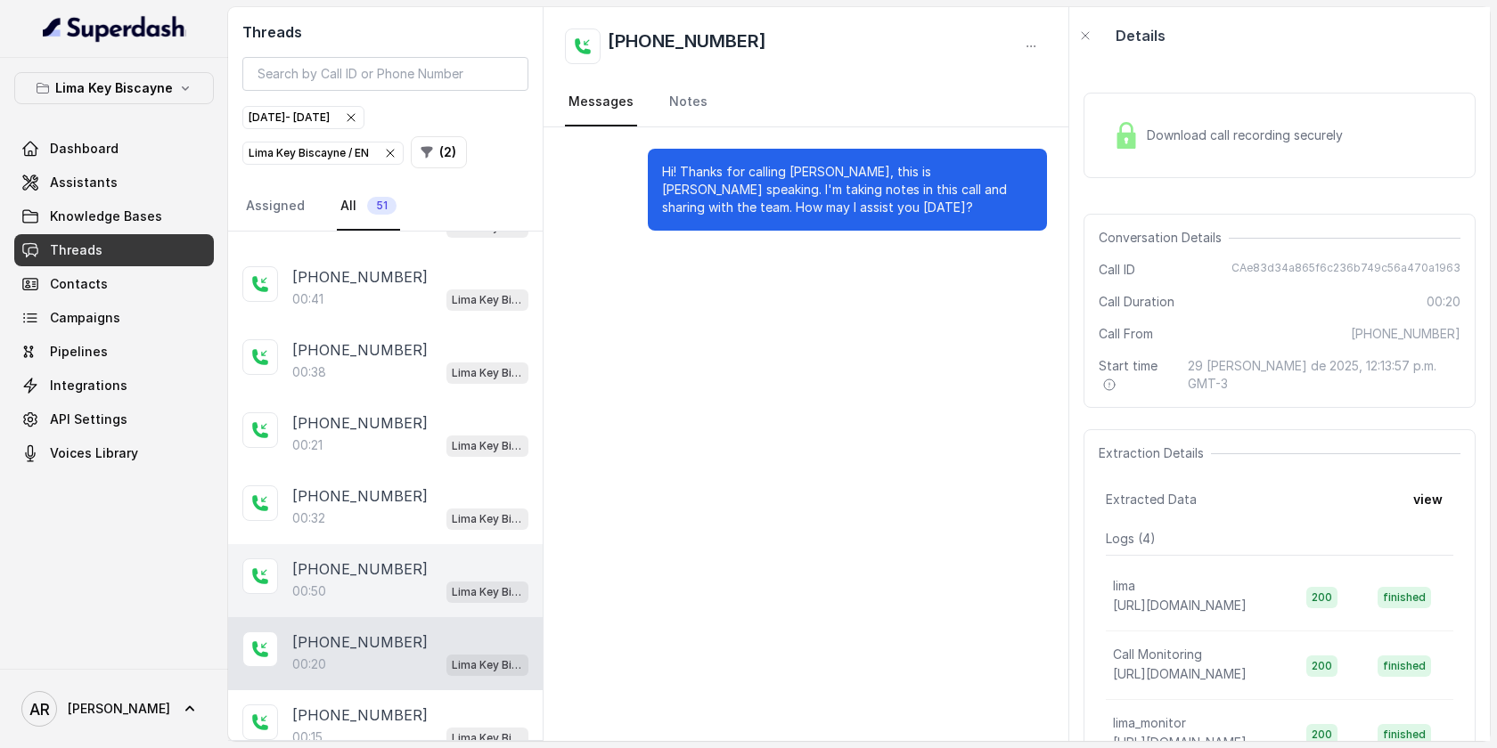
click at [436, 580] on div "00:50 Lima Key Biscayne / EN" at bounding box center [410, 591] width 236 height 23
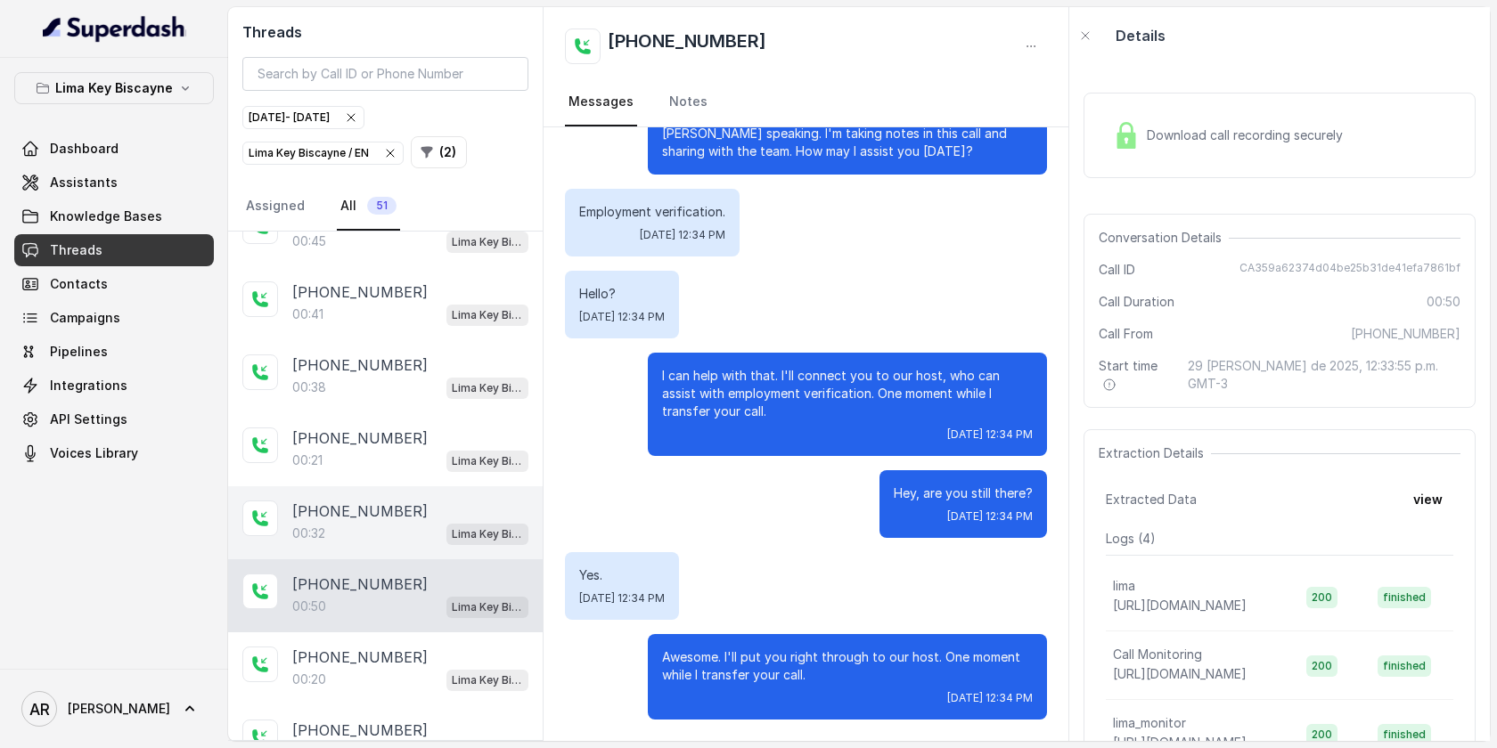
click at [414, 525] on div "+13523525783 00:32 Lima Key Biscayne / EN" at bounding box center [385, 522] width 314 height 73
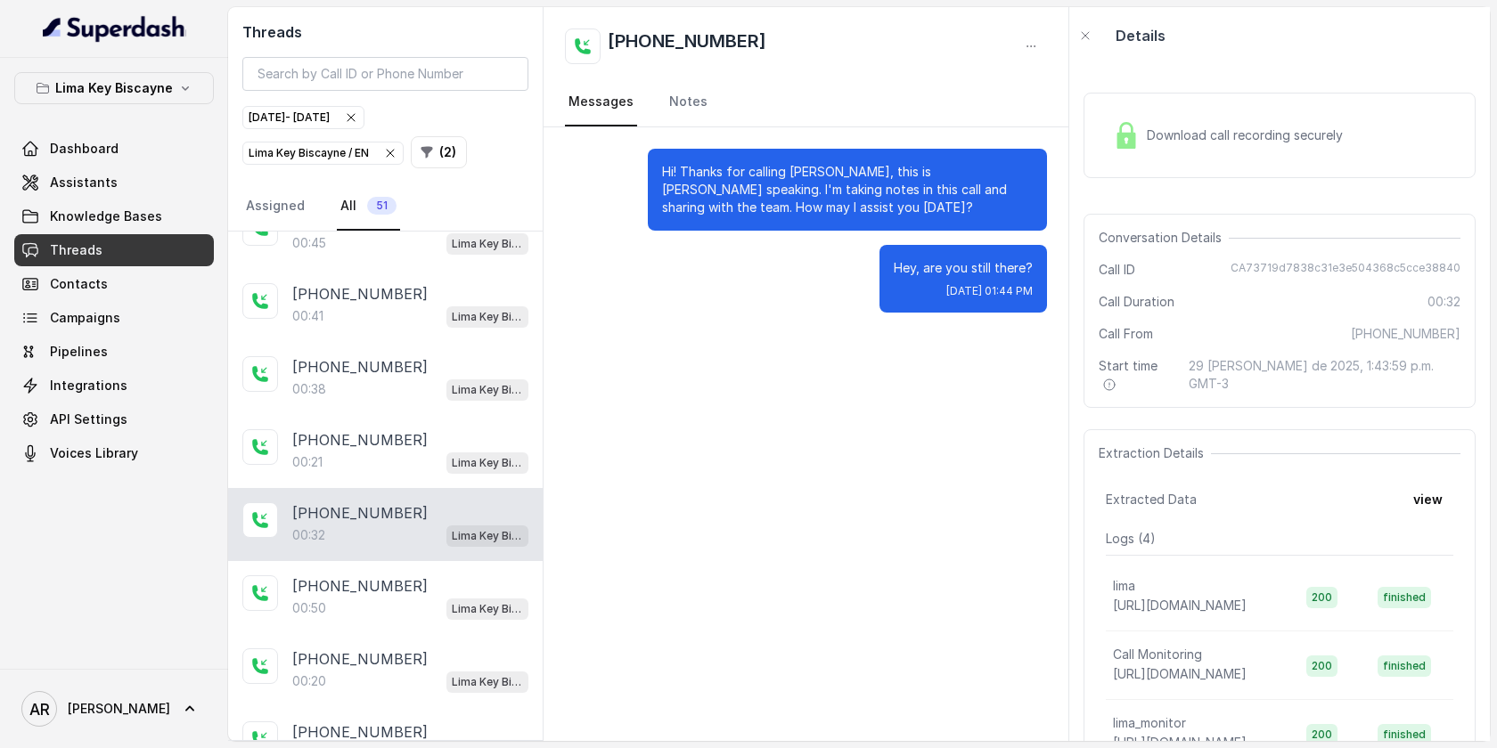
click at [421, 488] on div "+13523525783 00:32 Lima Key Biscayne / EN" at bounding box center [385, 524] width 314 height 73
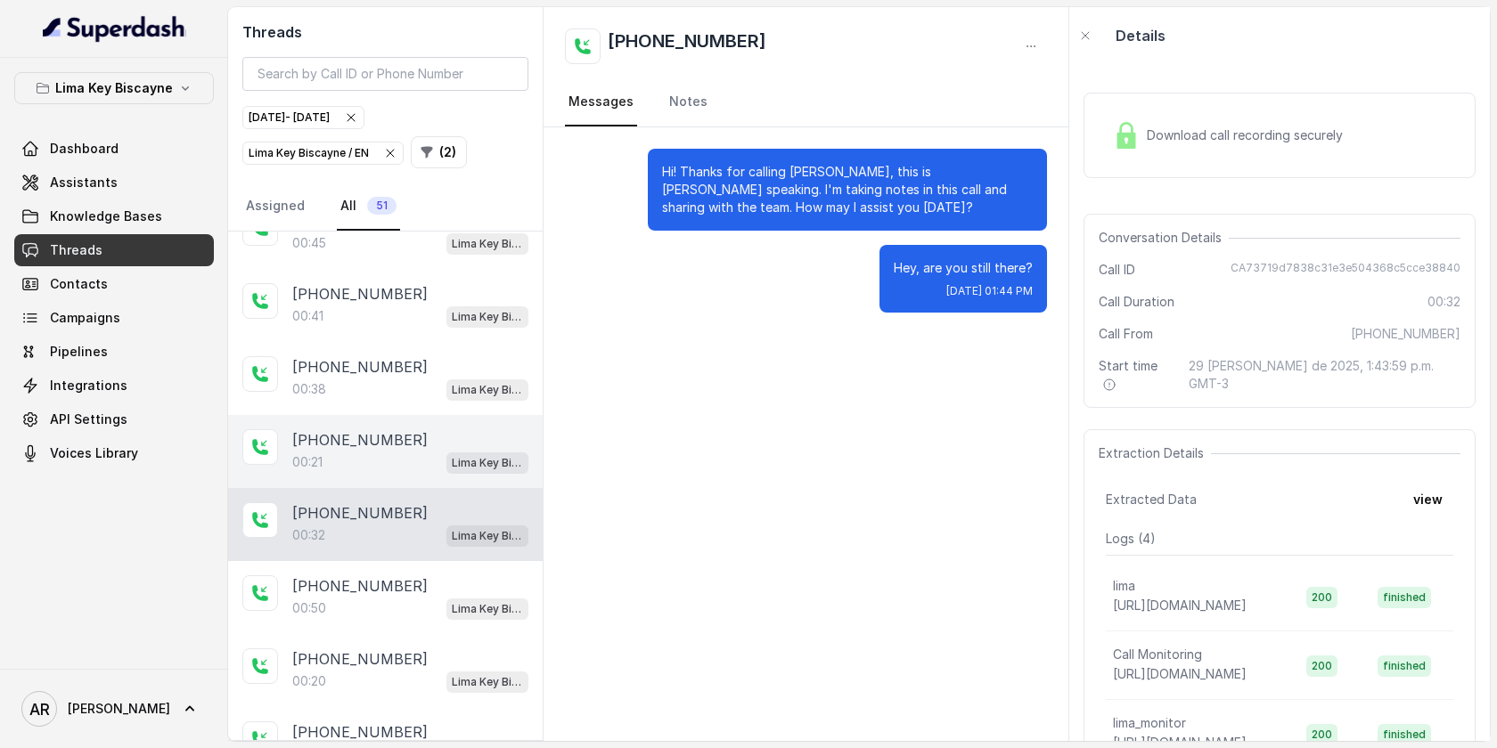
click at [424, 451] on div "00:21 Lima Key Biscayne / EN" at bounding box center [410, 462] width 236 height 23
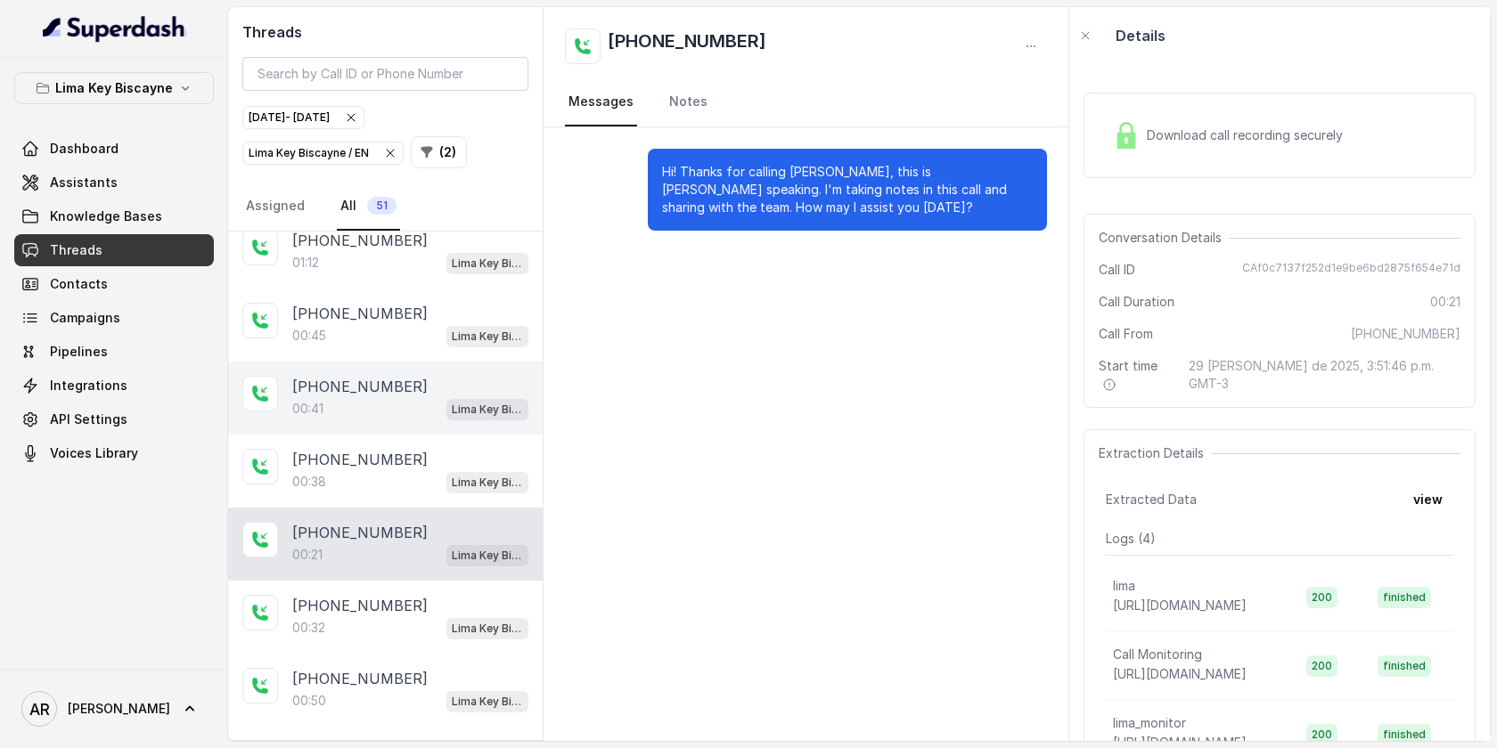
click at [423, 397] on div "00:41 Lima Key Biscayne / EN" at bounding box center [410, 408] width 236 height 23
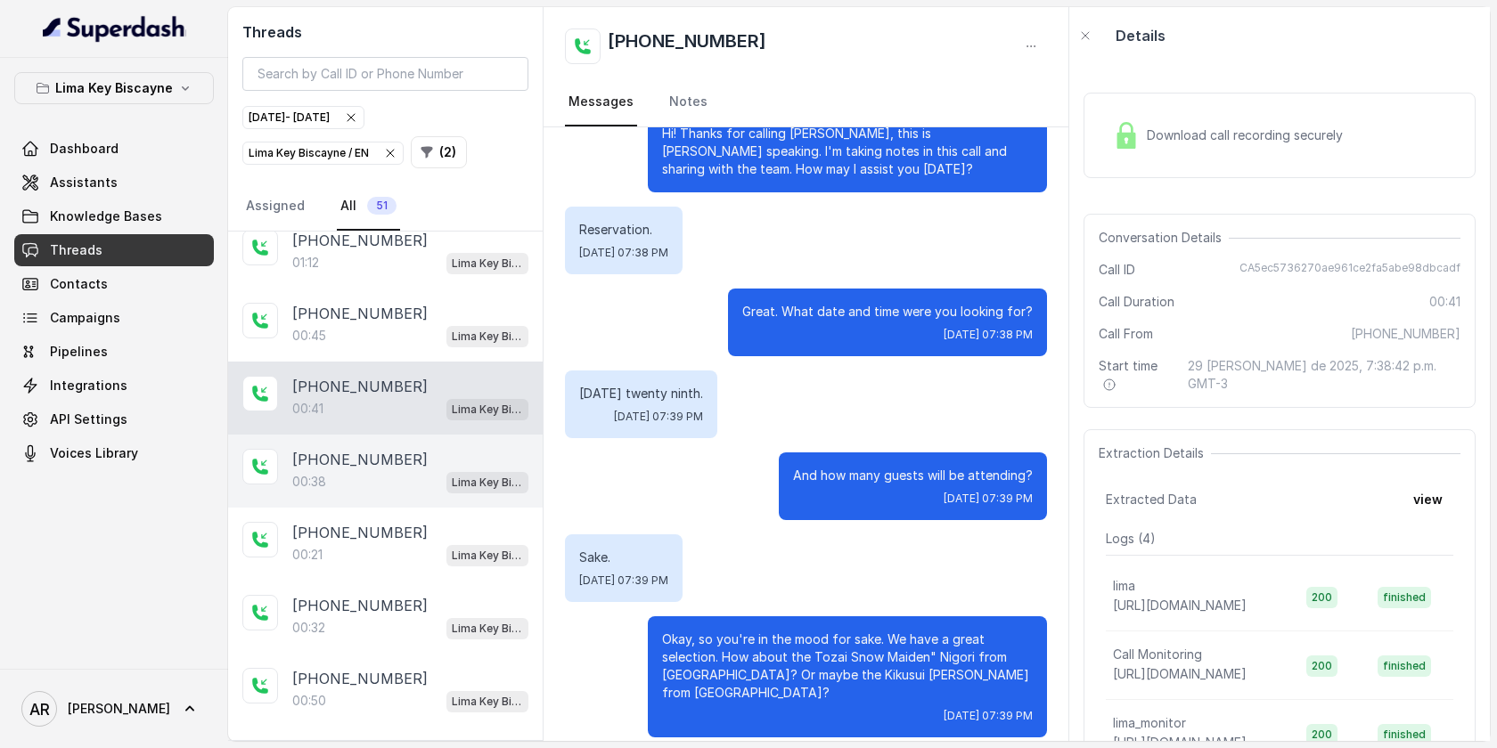
click at [414, 449] on div "+16179828539" at bounding box center [410, 459] width 236 height 21
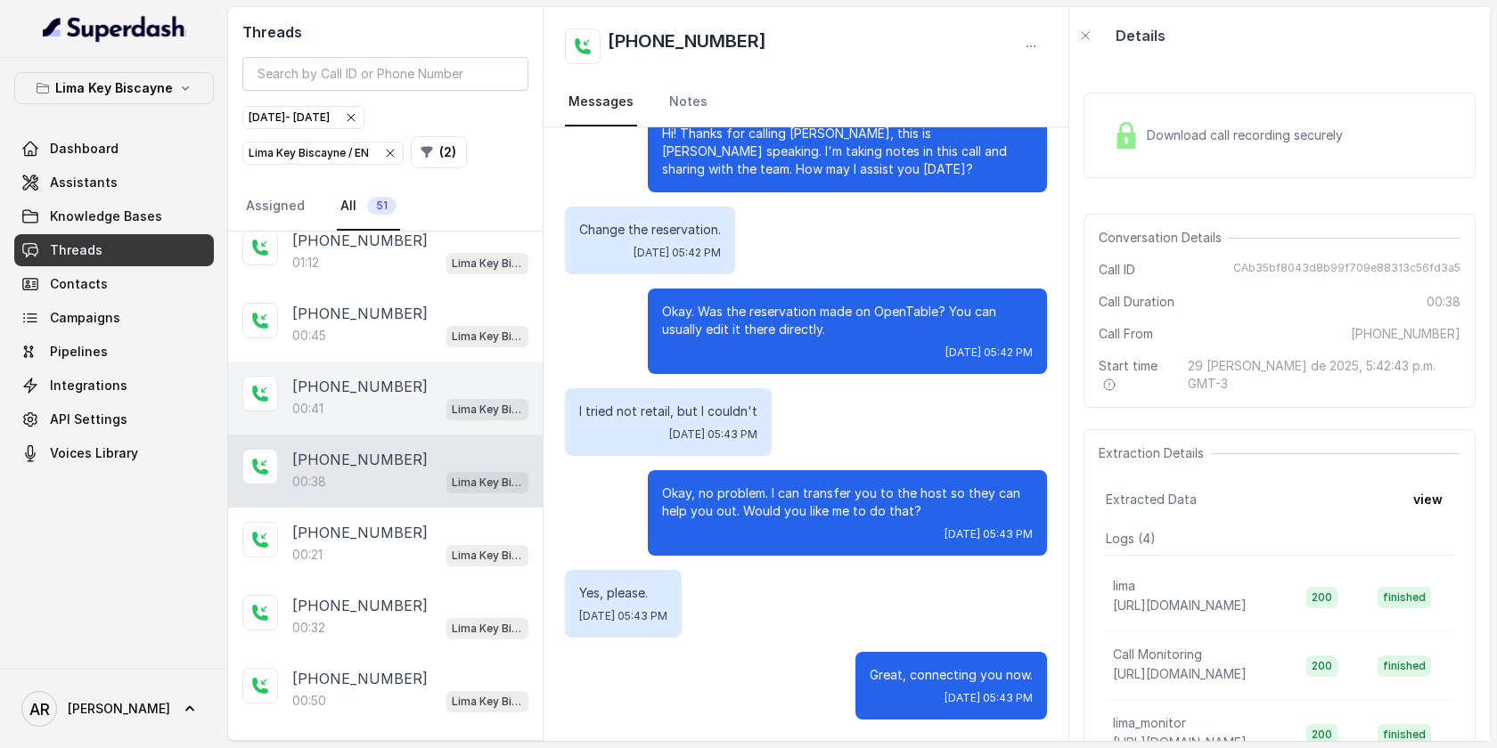
click at [434, 397] on div "00:41 Lima Key Biscayne / EN" at bounding box center [410, 408] width 236 height 23
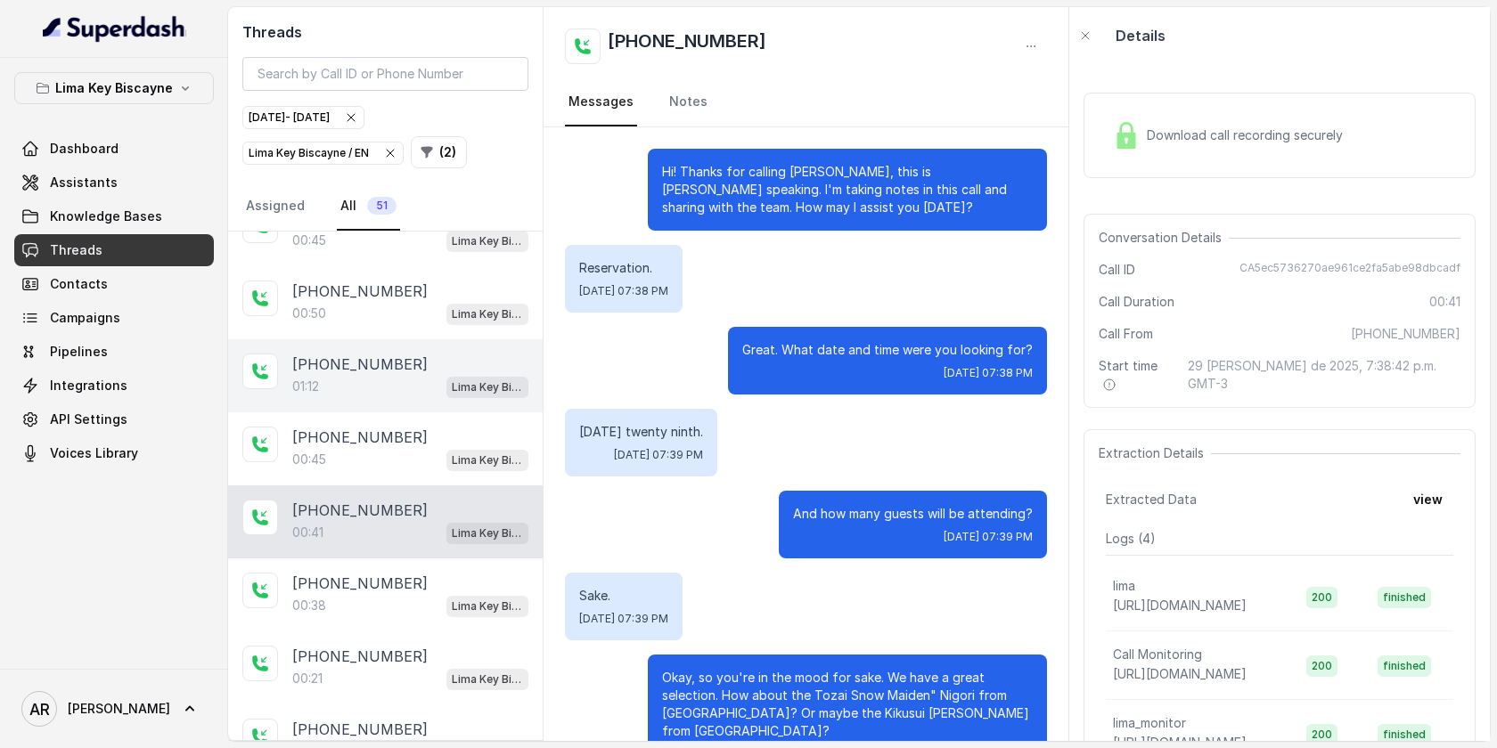
click at [426, 387] on div "+17863903321 01:12 Lima Key Biscayne / EN" at bounding box center [385, 375] width 314 height 73
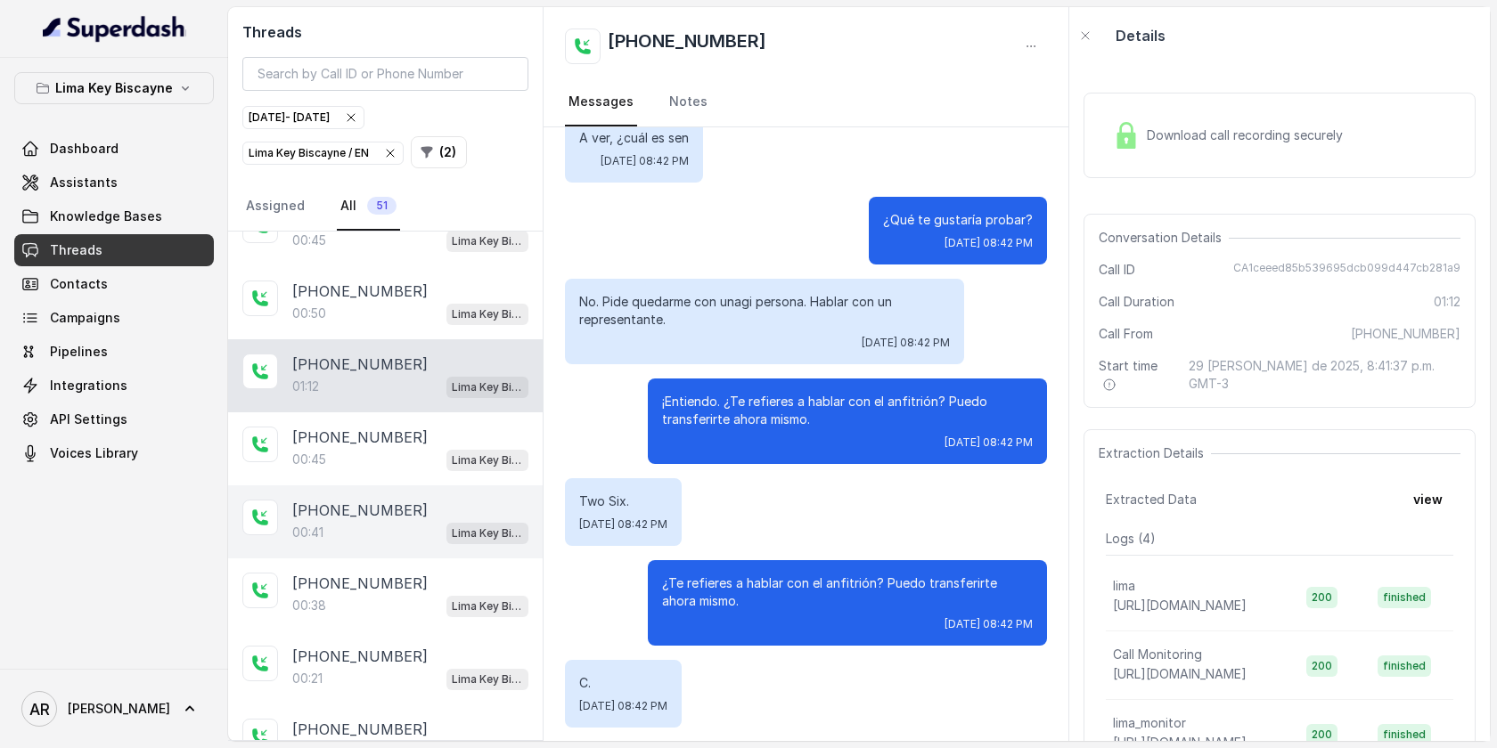
click at [387, 485] on div "+13057907010 00:41 Lima Key Biscayne / EN" at bounding box center [385, 521] width 314 height 73
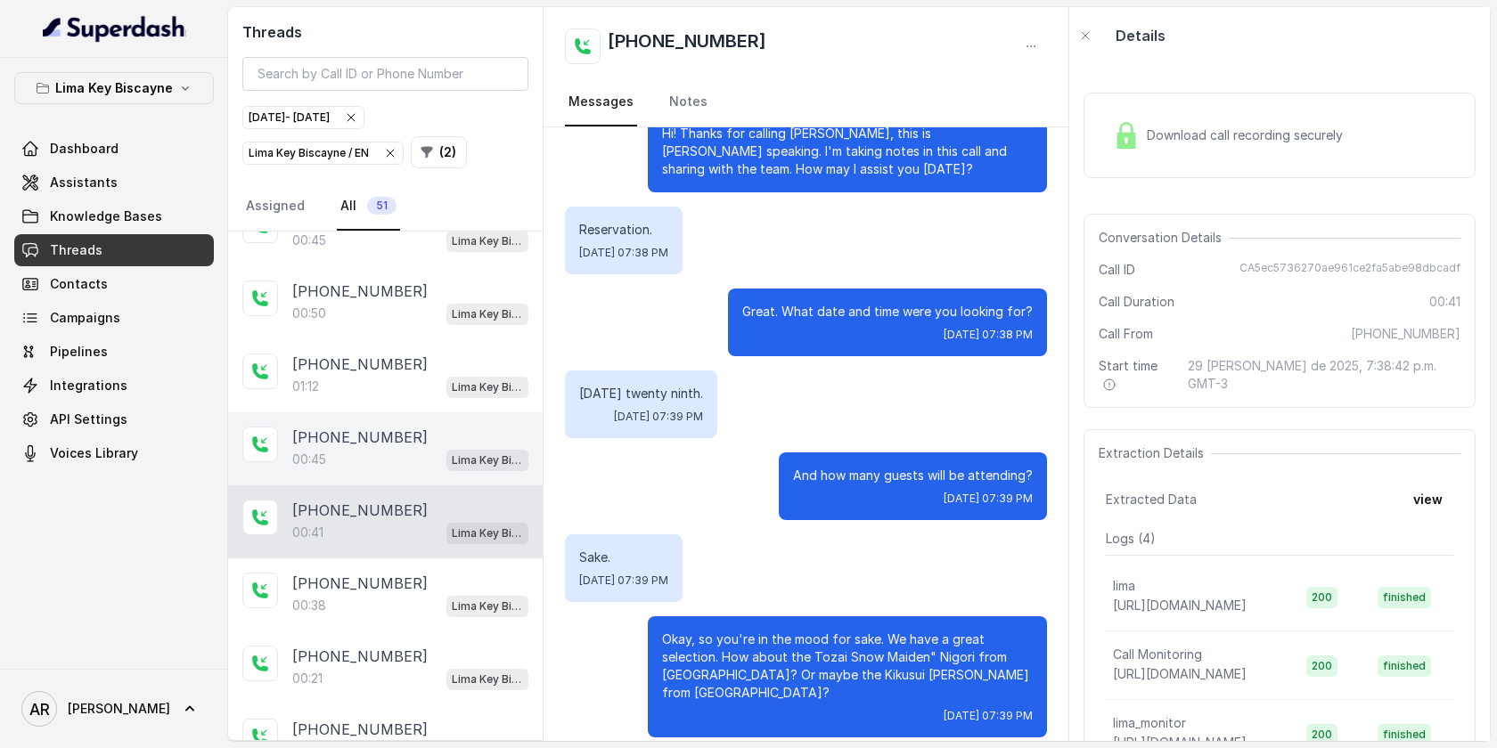
click at [387, 451] on div "00:45 Lima Key Biscayne / EN" at bounding box center [410, 459] width 236 height 23
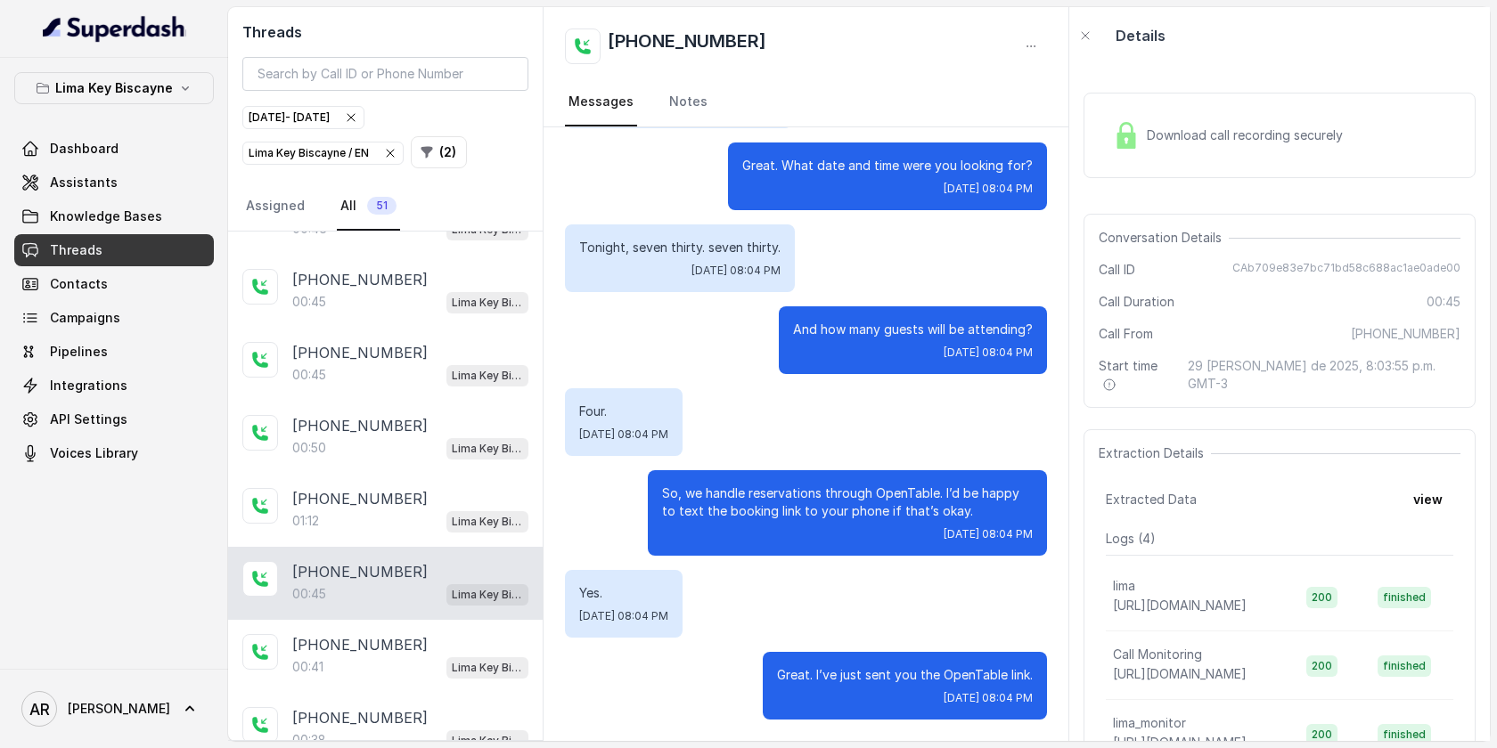
click at [387, 451] on div "+13053958099 00:50 Lima Key Biscayne / EN" at bounding box center [385, 437] width 314 height 73
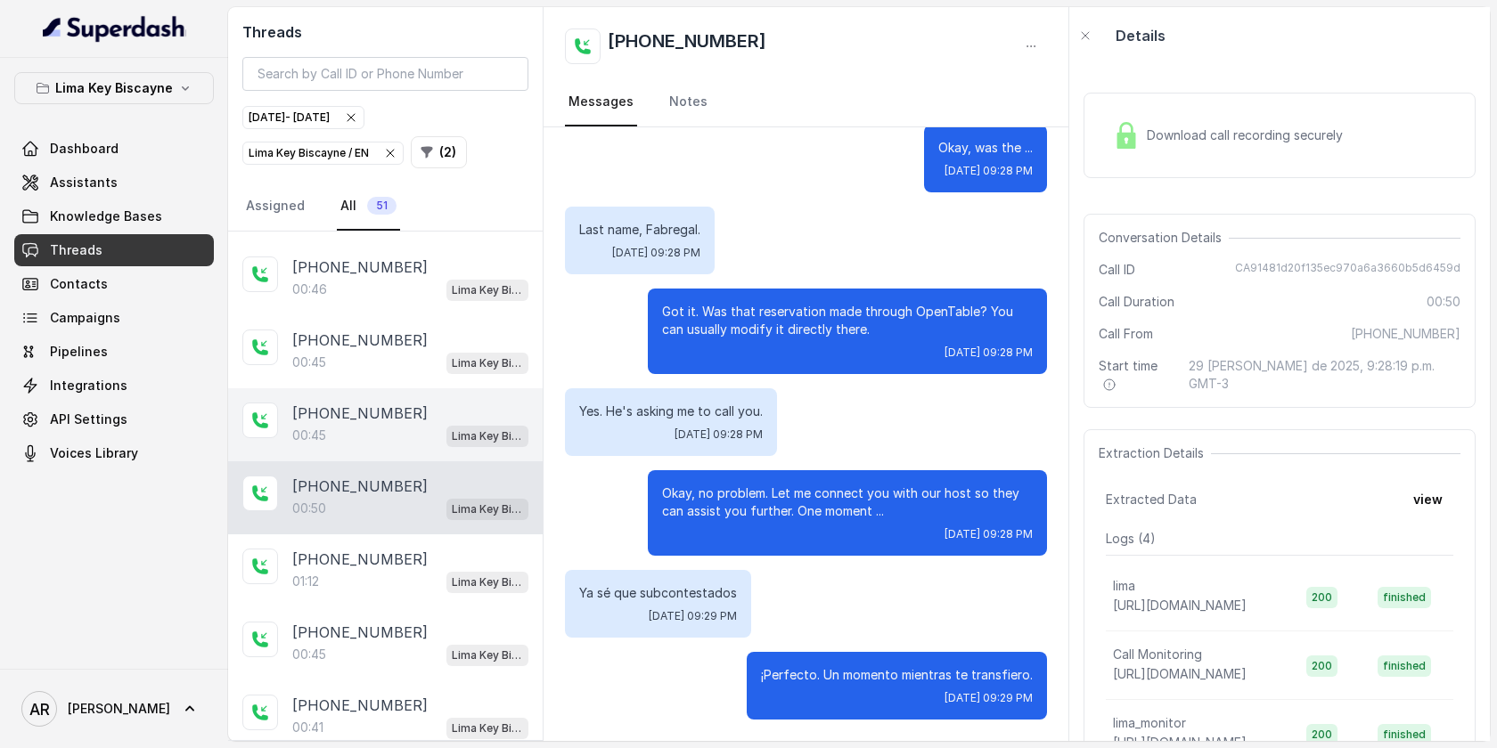
click at [405, 427] on div "00:45 Lima Key Biscayne / EN" at bounding box center [410, 435] width 236 height 23
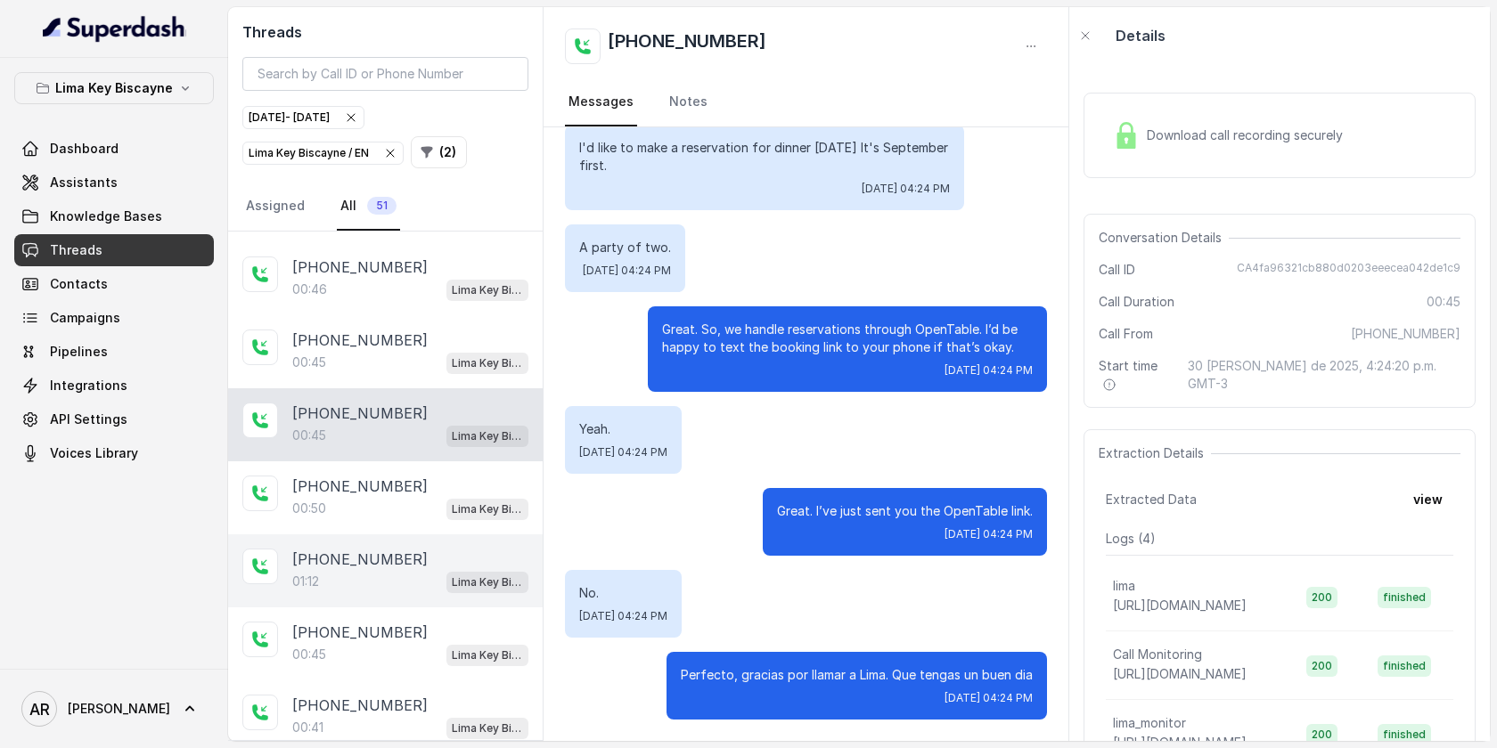
click at [386, 534] on div "+17863903321 01:12 Lima Key Biscayne / EN" at bounding box center [385, 570] width 314 height 73
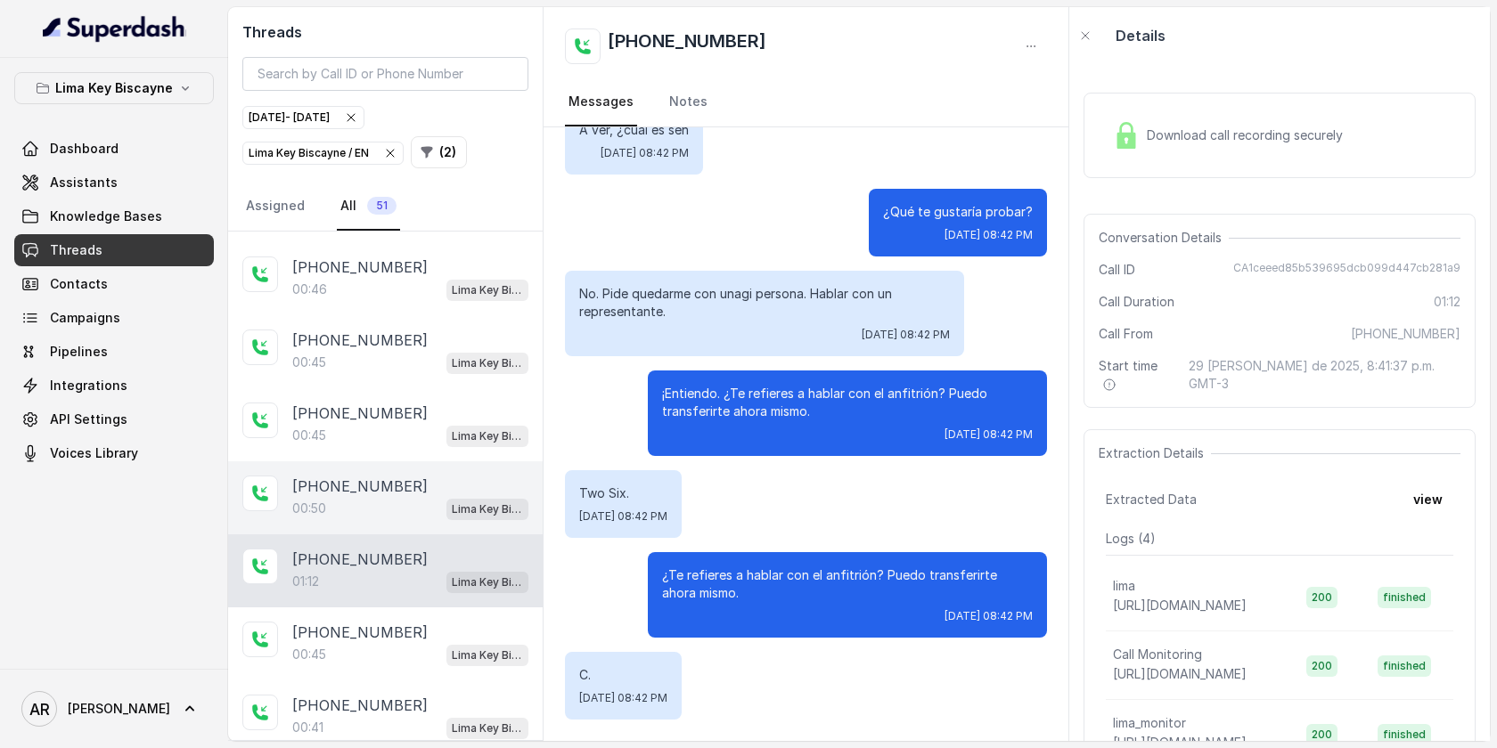
click at [411, 476] on div "+13053958099" at bounding box center [410, 486] width 236 height 21
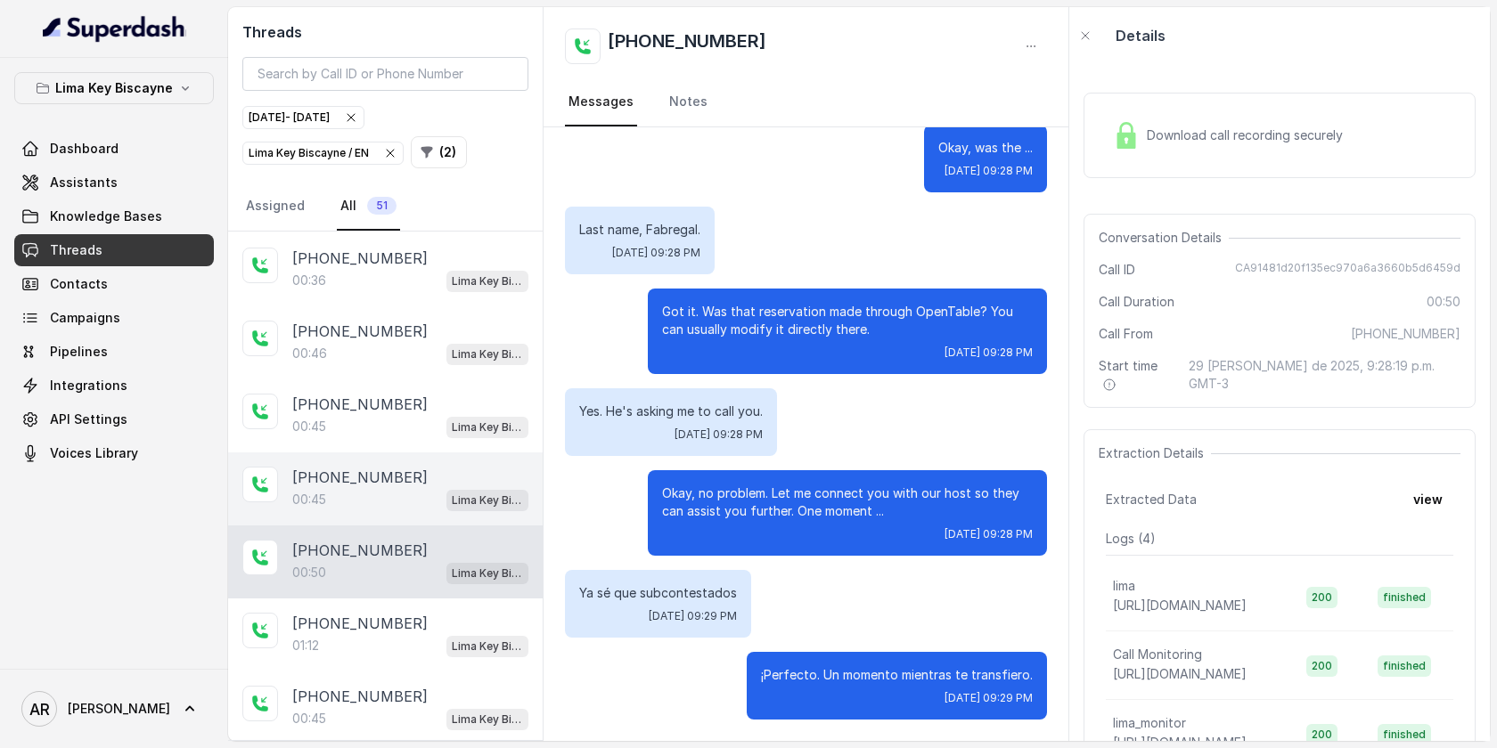
click at [453, 453] on div "+13053612693 00:45 Lima Key Biscayne / EN" at bounding box center [385, 489] width 314 height 73
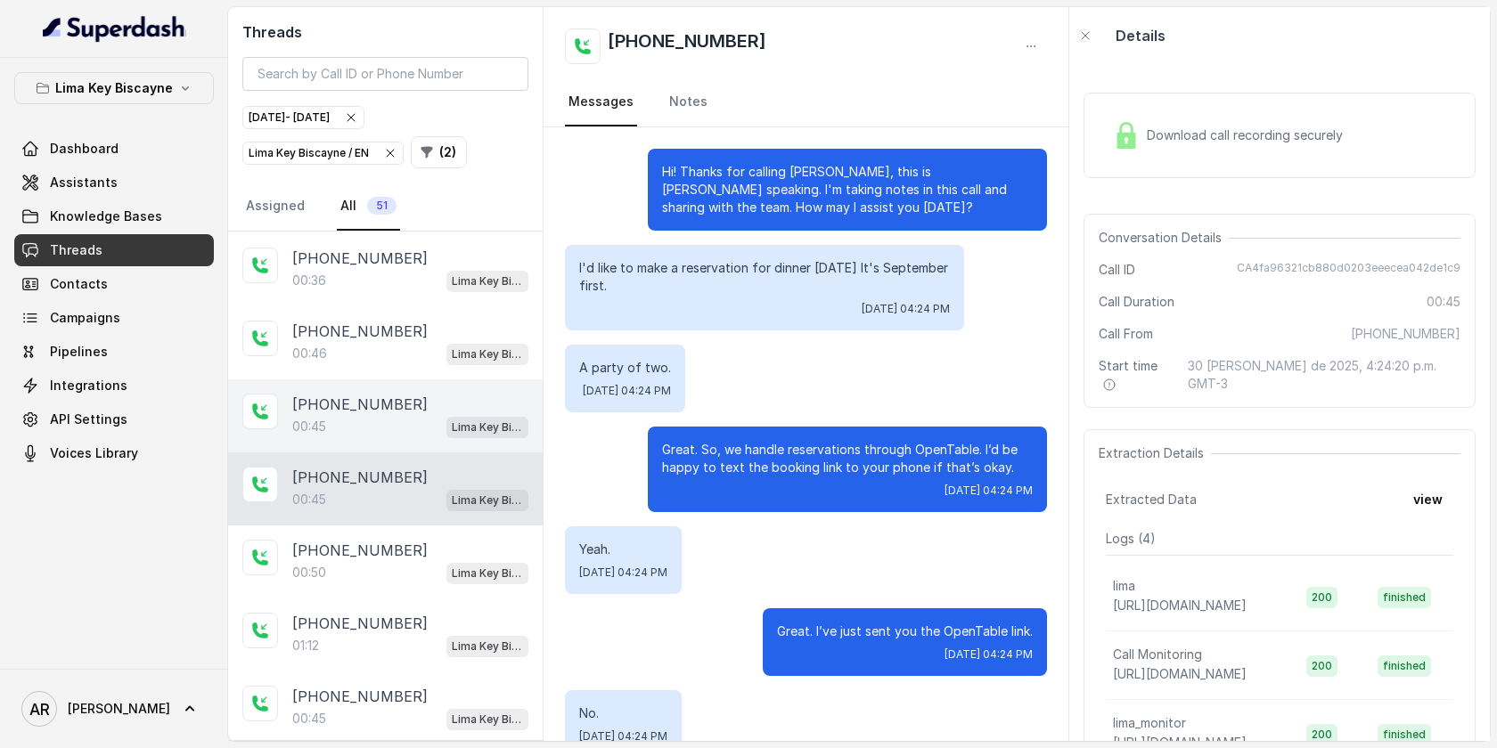
click at [445, 415] on div "00:45 Lima Key Biscayne / EN" at bounding box center [410, 426] width 236 height 23
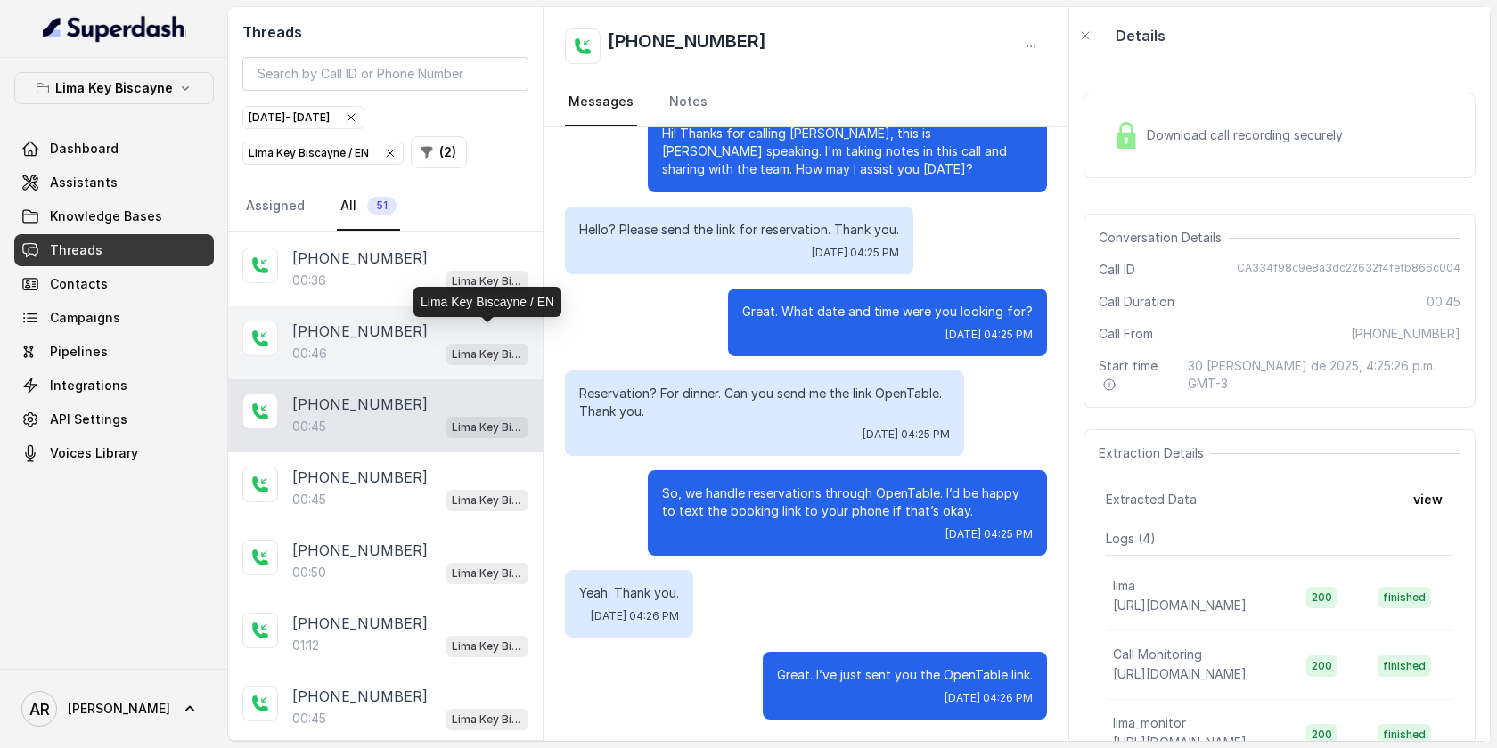
click at [452, 346] on p "Lima Key Biscayne / EN" at bounding box center [487, 355] width 71 height 18
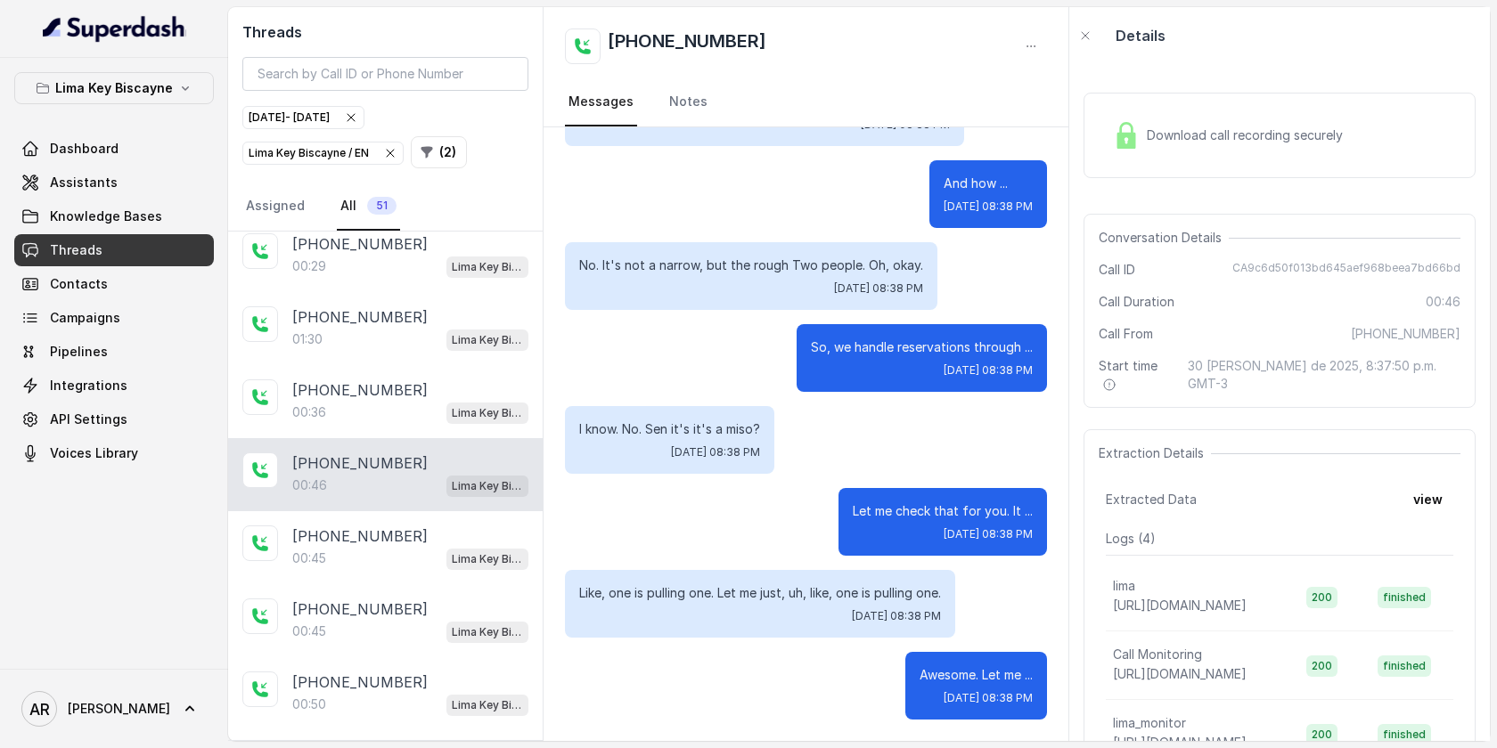
click at [452, 345] on div "+17865455364 01:30 Lima Key Biscayne / EN" at bounding box center [385, 328] width 314 height 73
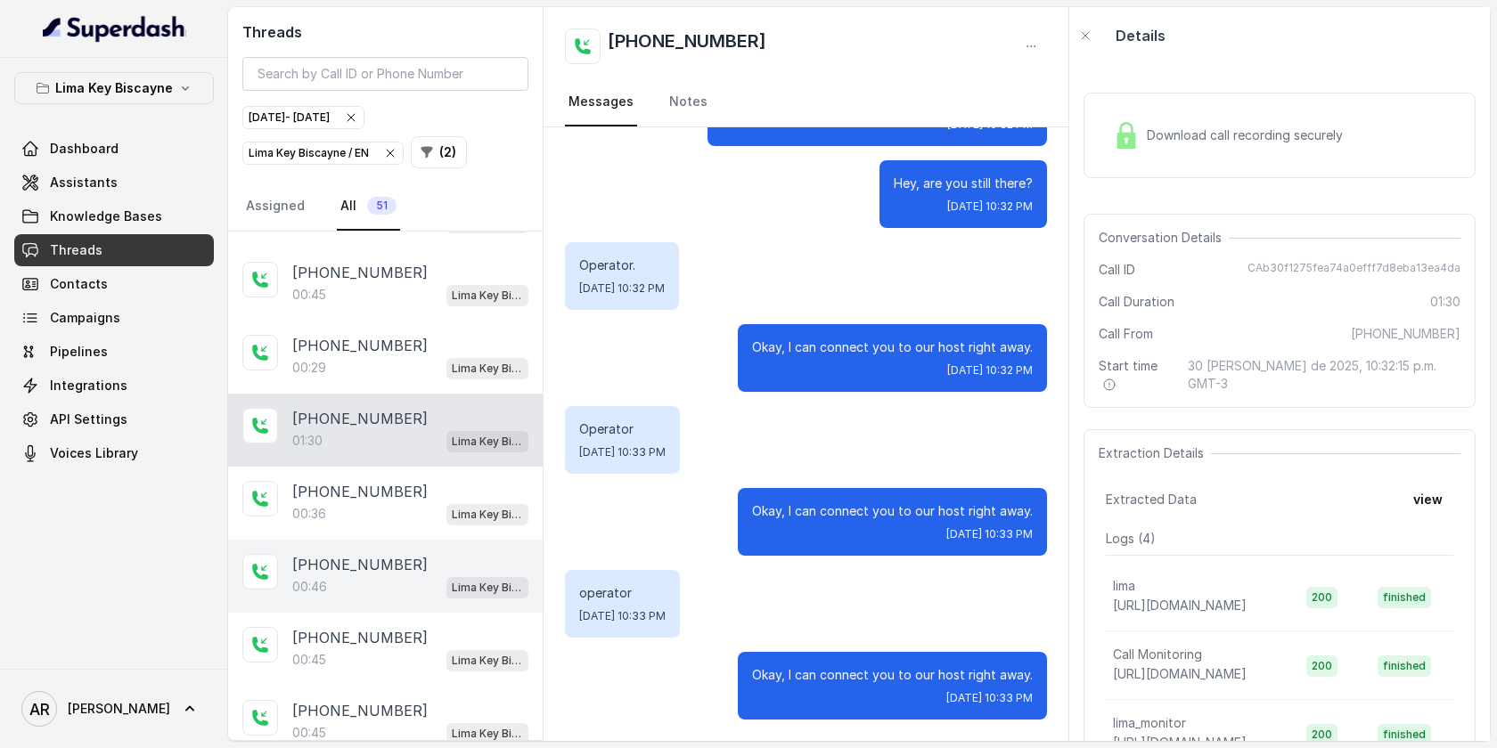
click at [452, 360] on p "Lima Key Biscayne / EN" at bounding box center [487, 369] width 71 height 18
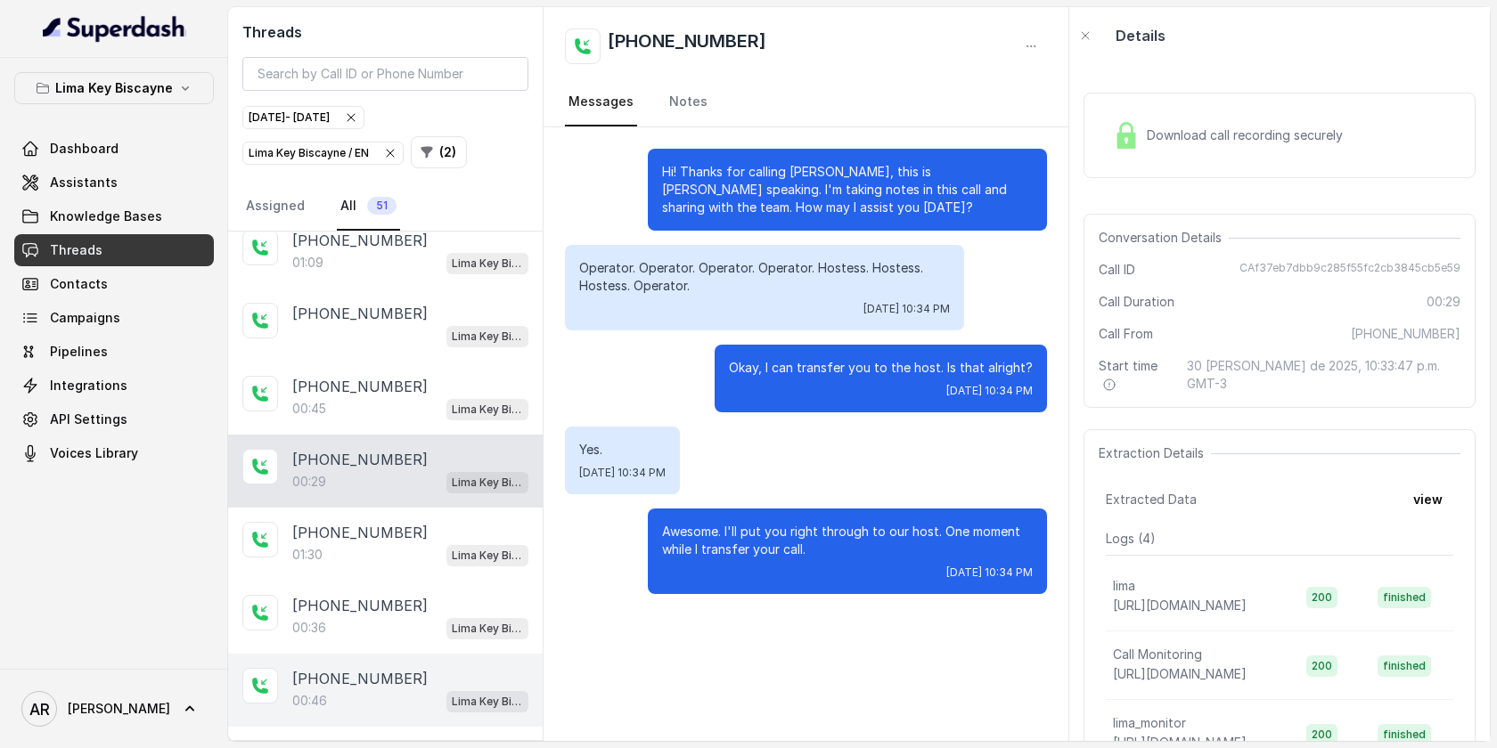
click at [452, 345] on div "+17862666090 Lima Key Biscayne / EN" at bounding box center [385, 325] width 314 height 73
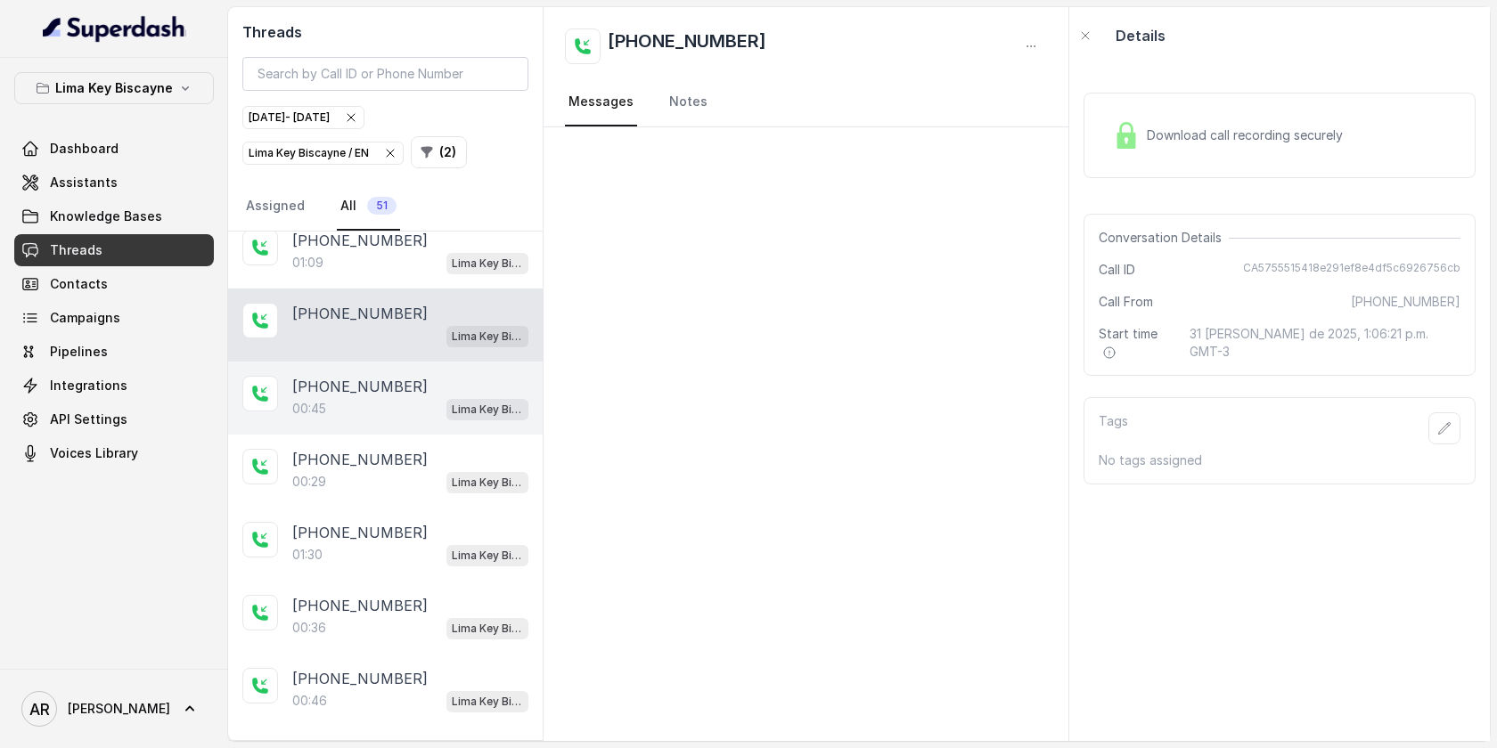
click at [443, 411] on div "+13058898089 00:45 Lima Key Biscayne / EN" at bounding box center [385, 398] width 314 height 73
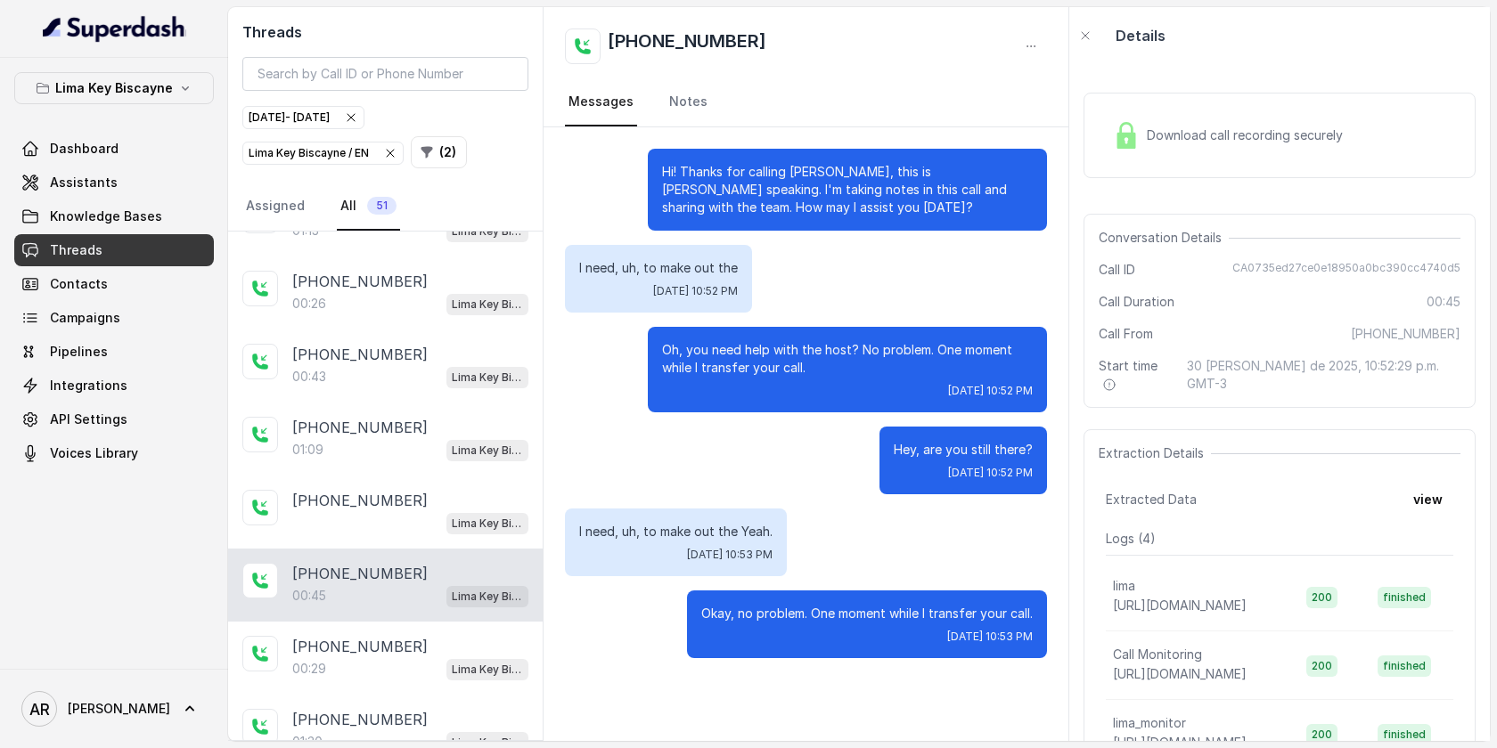
click at [443, 417] on div "+17862666090" at bounding box center [410, 427] width 236 height 21
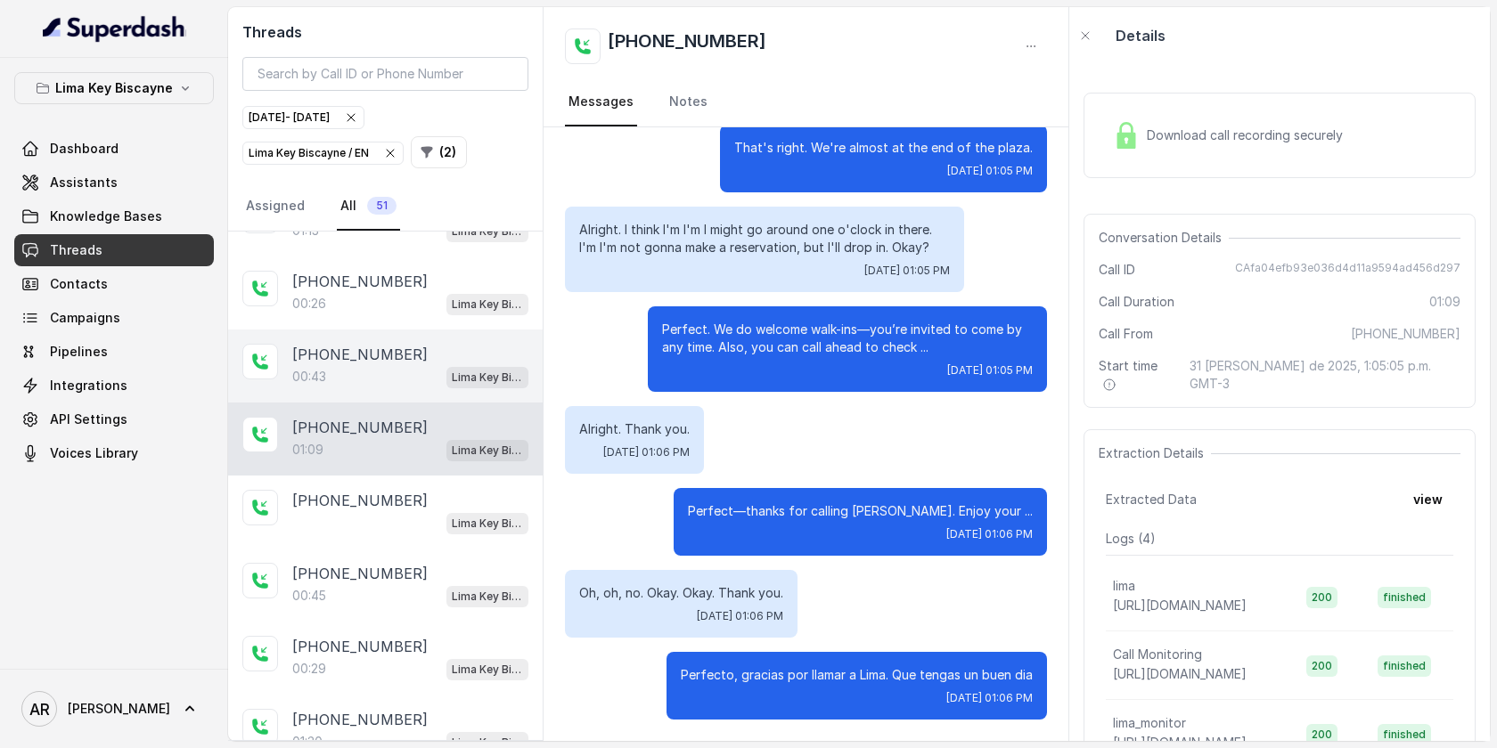
click at [445, 365] on div "00:43 Lima Key Biscayne / EN" at bounding box center [410, 376] width 236 height 23
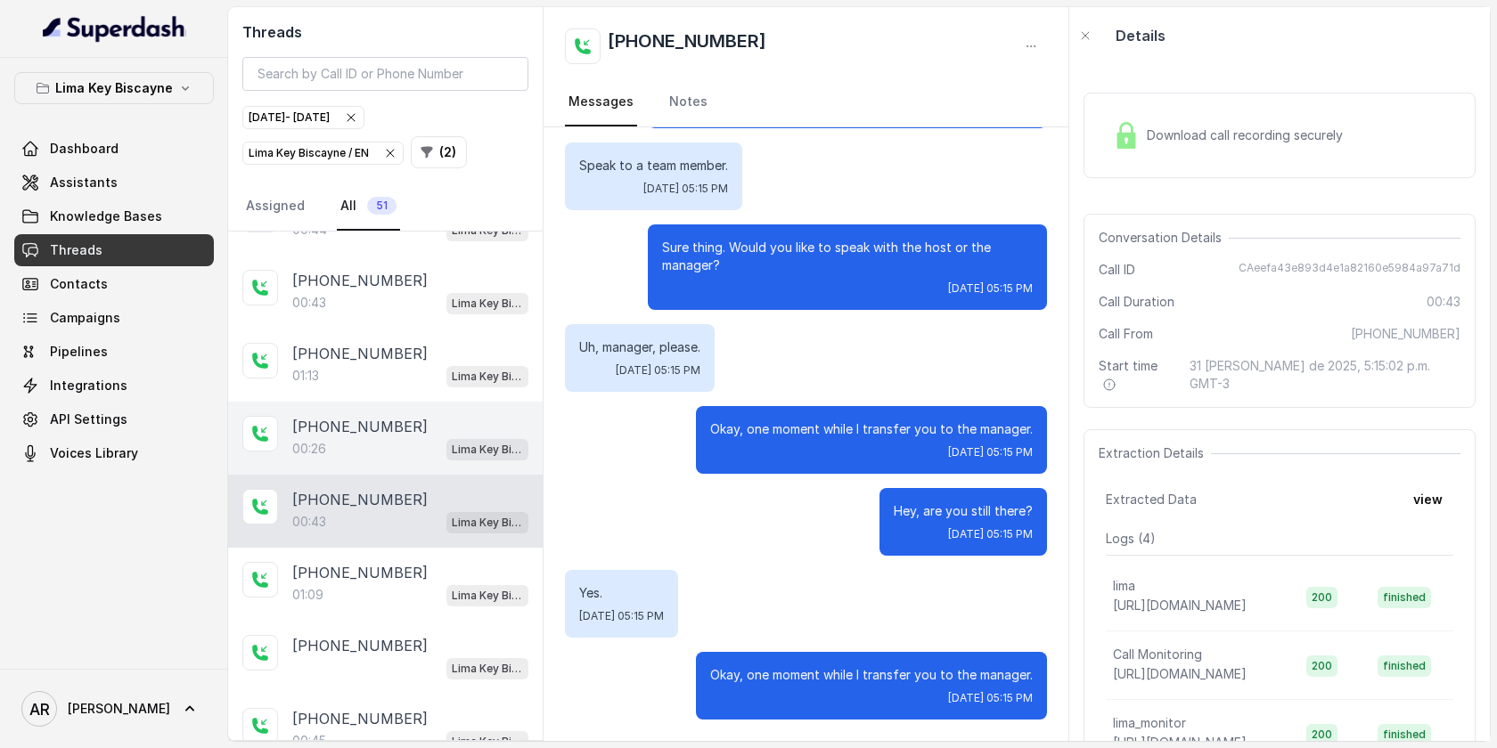
click at [435, 416] on div "+17868933396" at bounding box center [410, 426] width 236 height 21
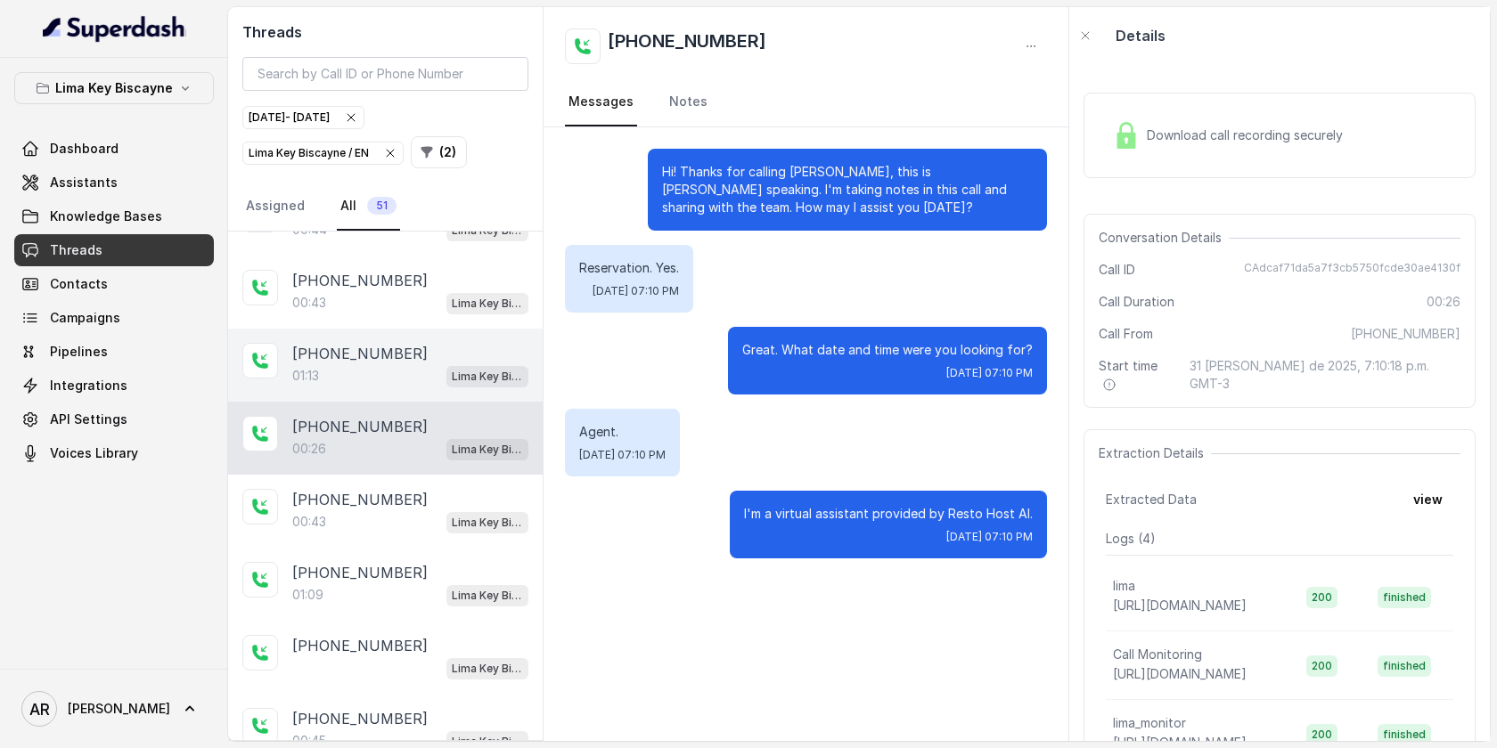
click at [439, 364] on div "01:13 Lima Key Biscayne / EN" at bounding box center [410, 375] width 236 height 23
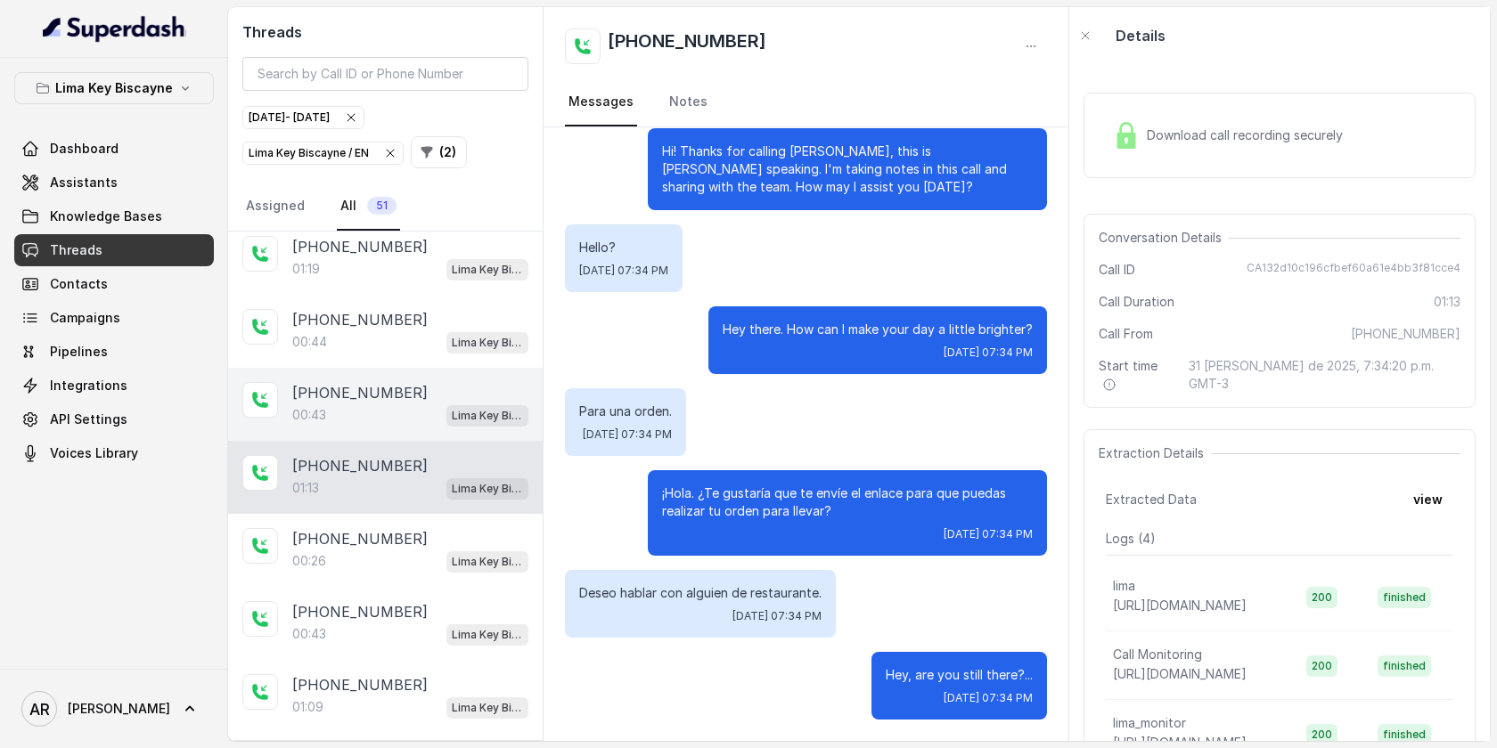
click at [432, 382] on div "+17862237177" at bounding box center [410, 392] width 236 height 21
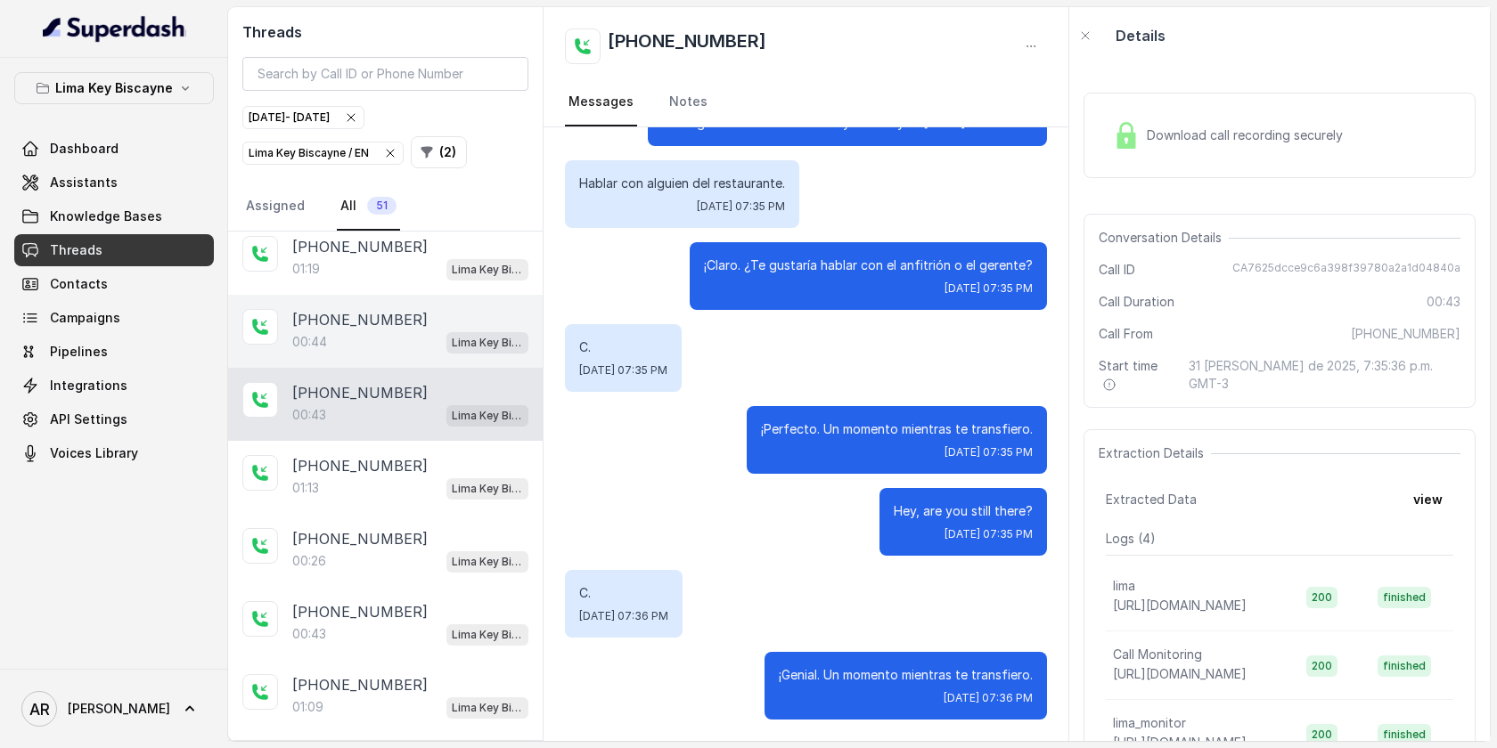
click at [428, 312] on div "+17862237177" at bounding box center [410, 319] width 236 height 21
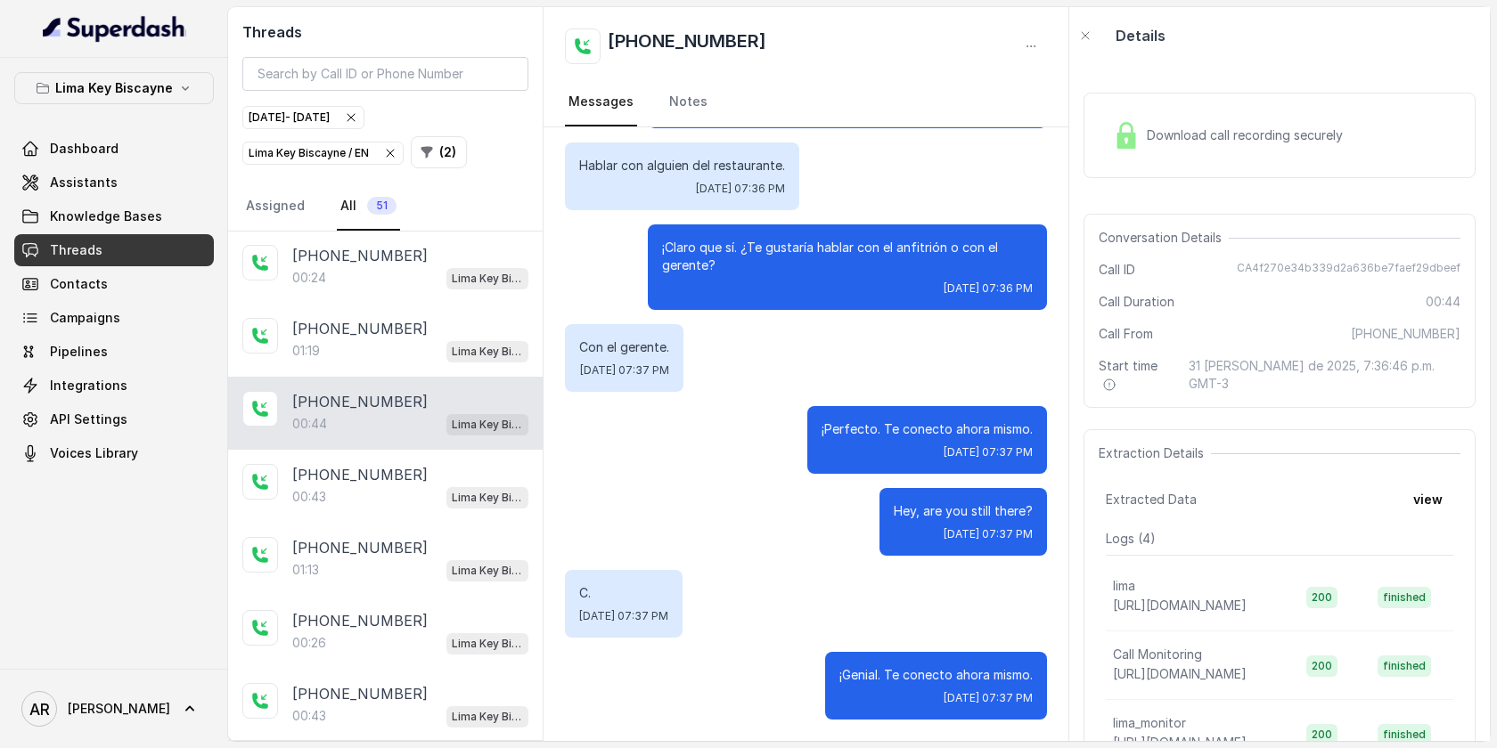
click at [428, 318] on div "+17868487512" at bounding box center [410, 328] width 236 height 21
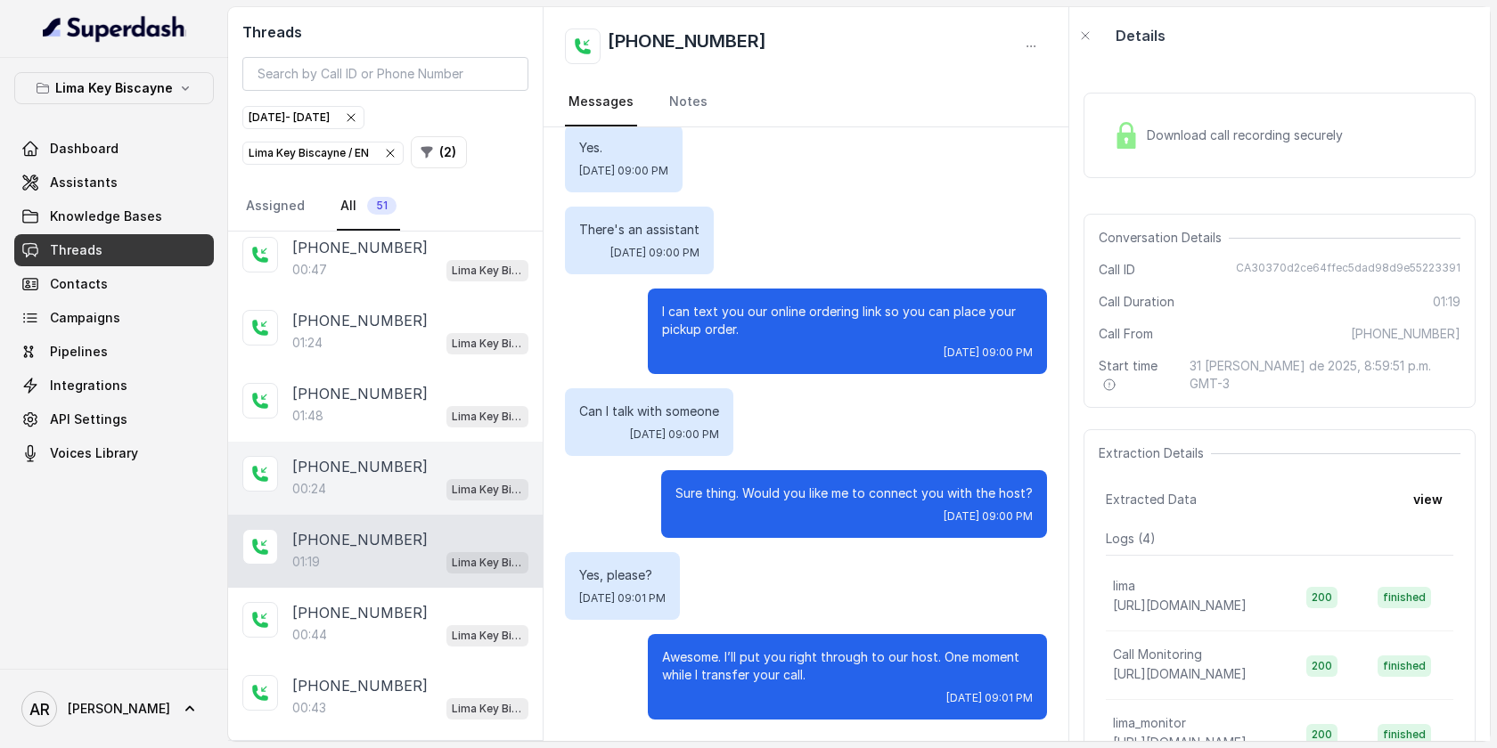
click at [409, 442] on div "+17868933396 00:24 Lima Key Biscayne / EN" at bounding box center [385, 478] width 314 height 73
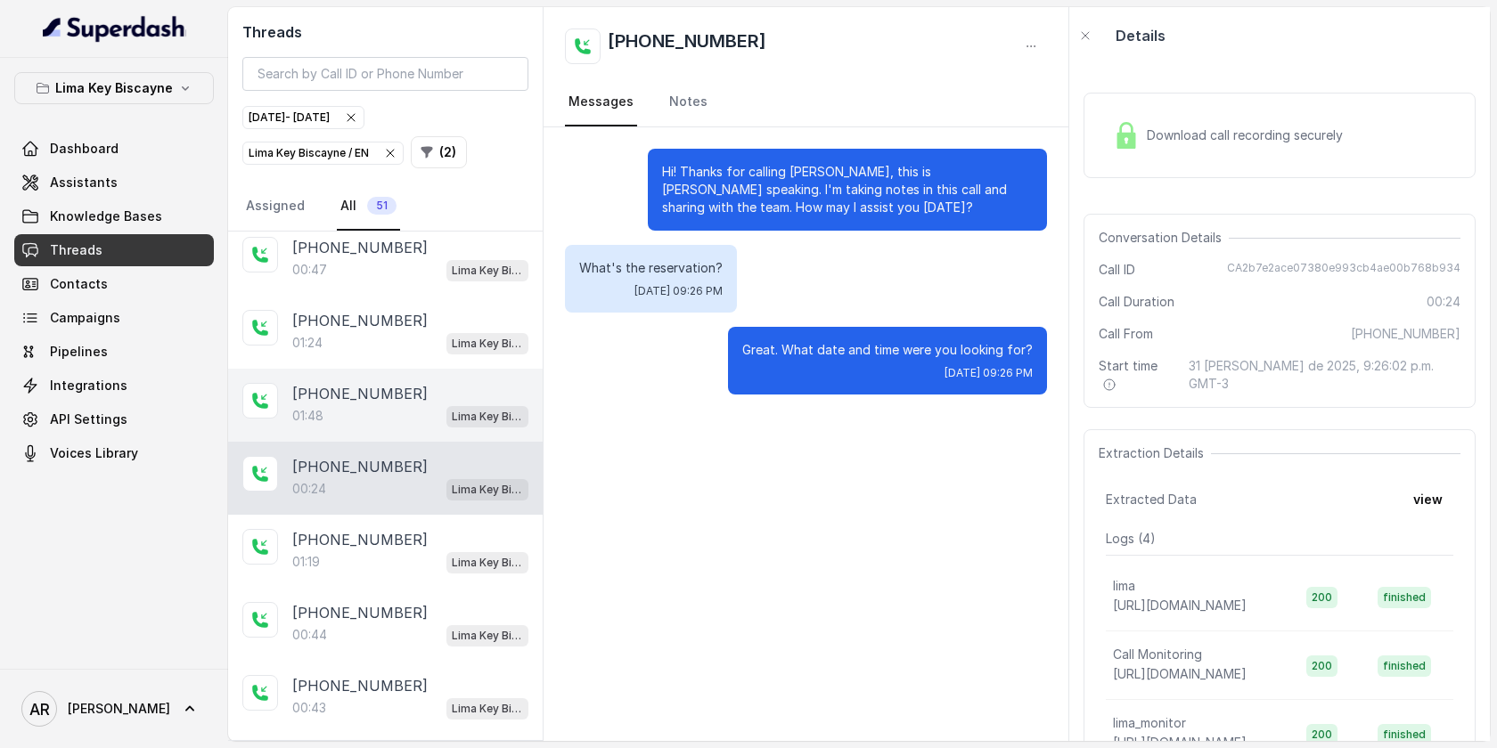
click at [408, 404] on div "01:48 Lima Key Biscayne / EN" at bounding box center [410, 415] width 236 height 23
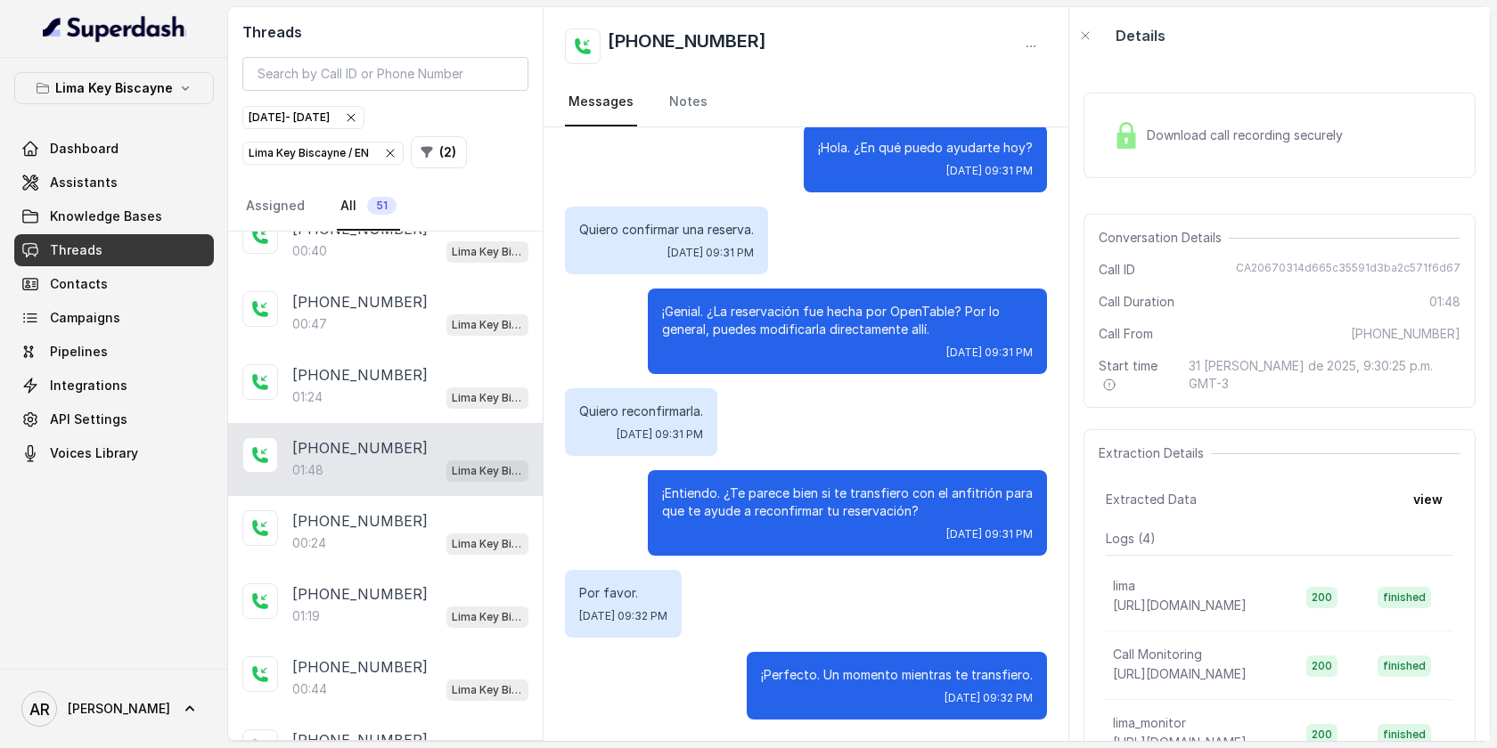
click at [408, 396] on div "01:24 Lima Key Biscayne / EN" at bounding box center [410, 397] width 236 height 23
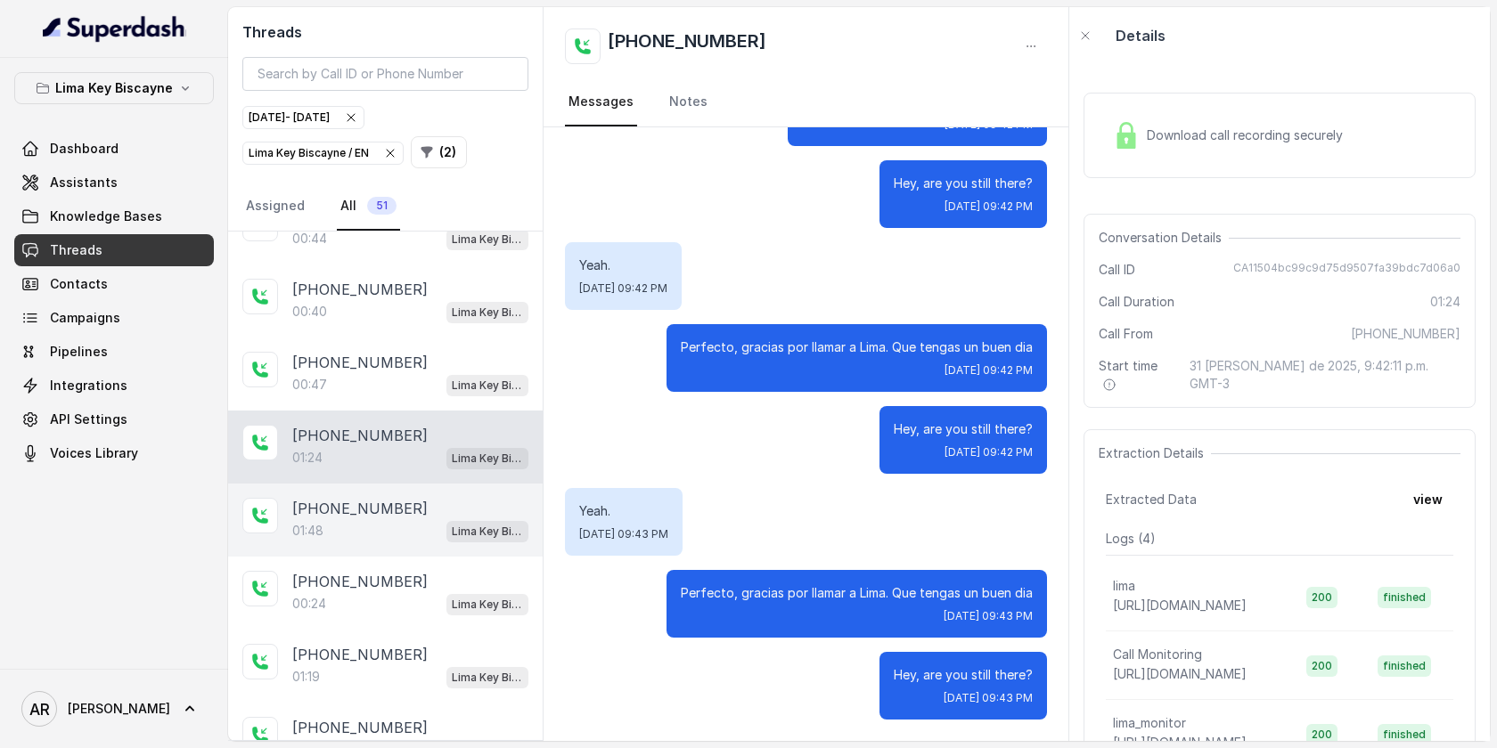
click at [408, 396] on div "+13058898089 00:47 Lima Key Biscayne / EN" at bounding box center [385, 374] width 314 height 73
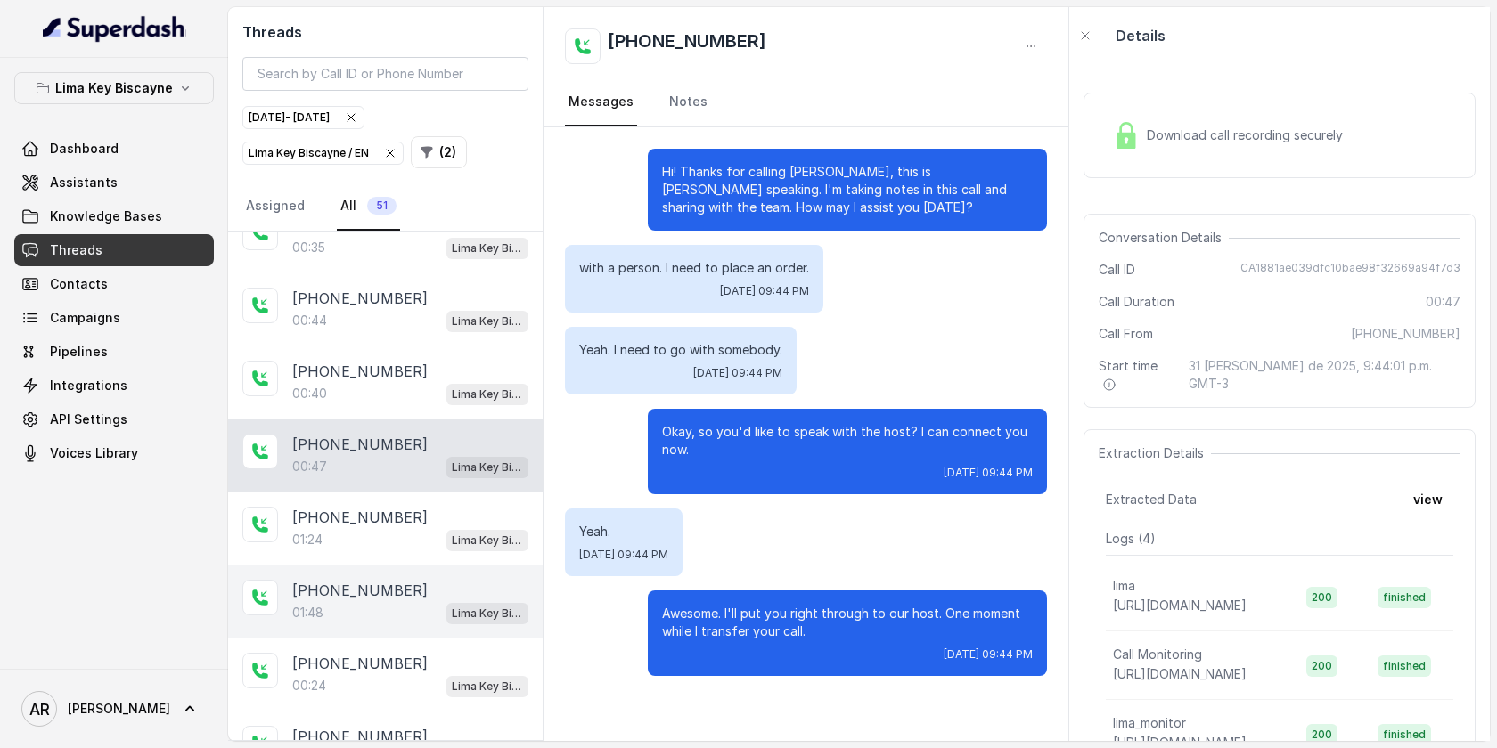
click at [408, 396] on div "+13058898089 00:40 Lima Key Biscayne / EN" at bounding box center [385, 383] width 314 height 73
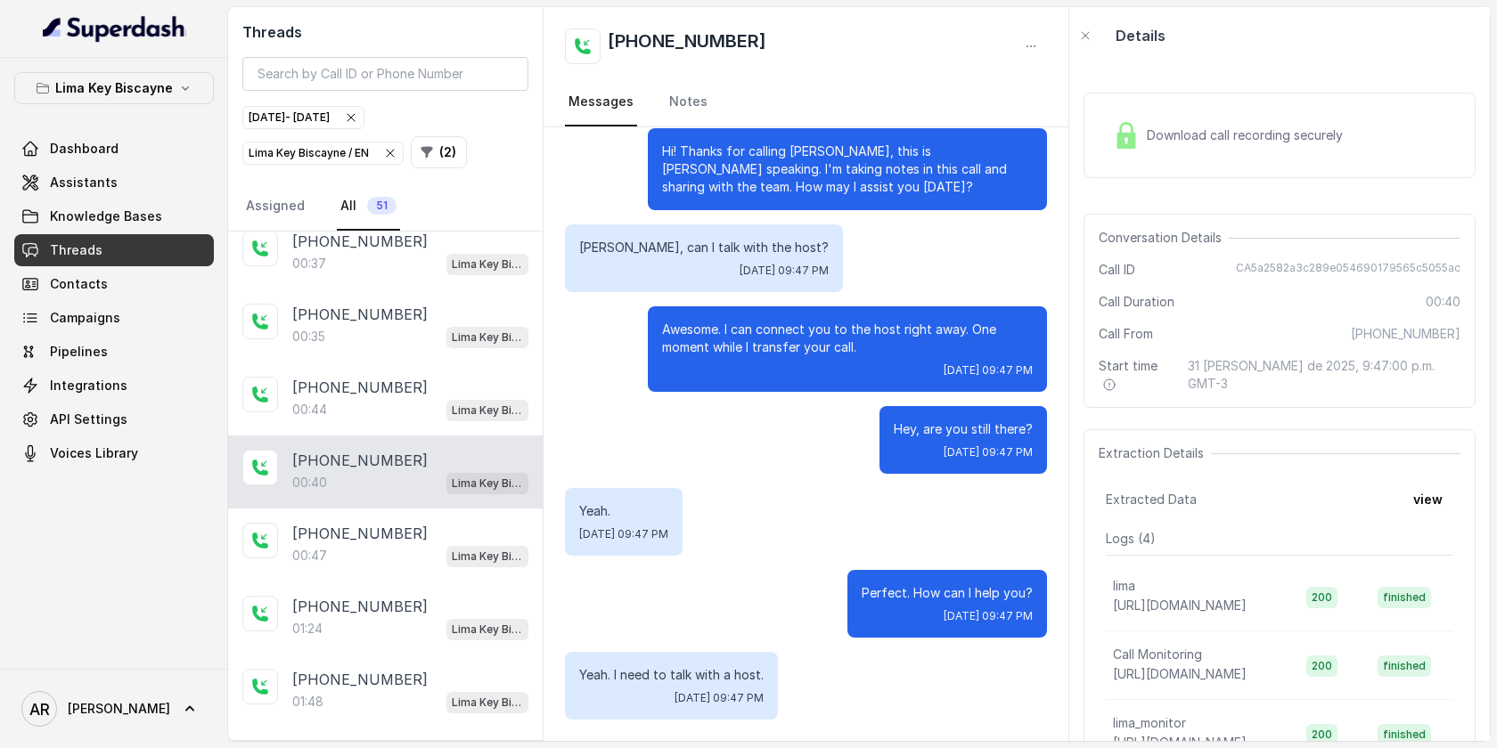
click at [408, 398] on div "00:44 Lima Key Biscayne / EN" at bounding box center [410, 409] width 236 height 23
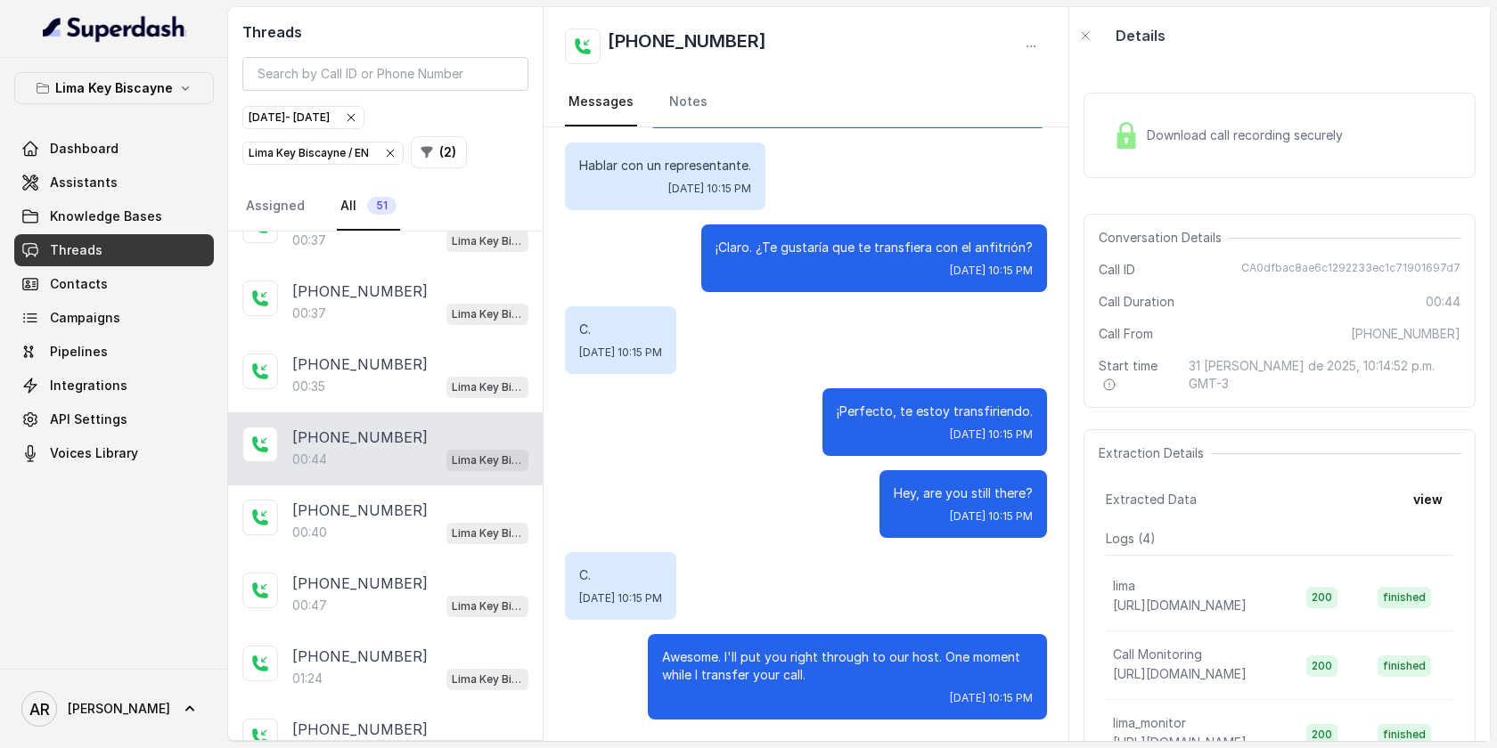
click at [407, 412] on div "+17869216932 00:44 Lima Key Biscayne / EN" at bounding box center [385, 448] width 314 height 73
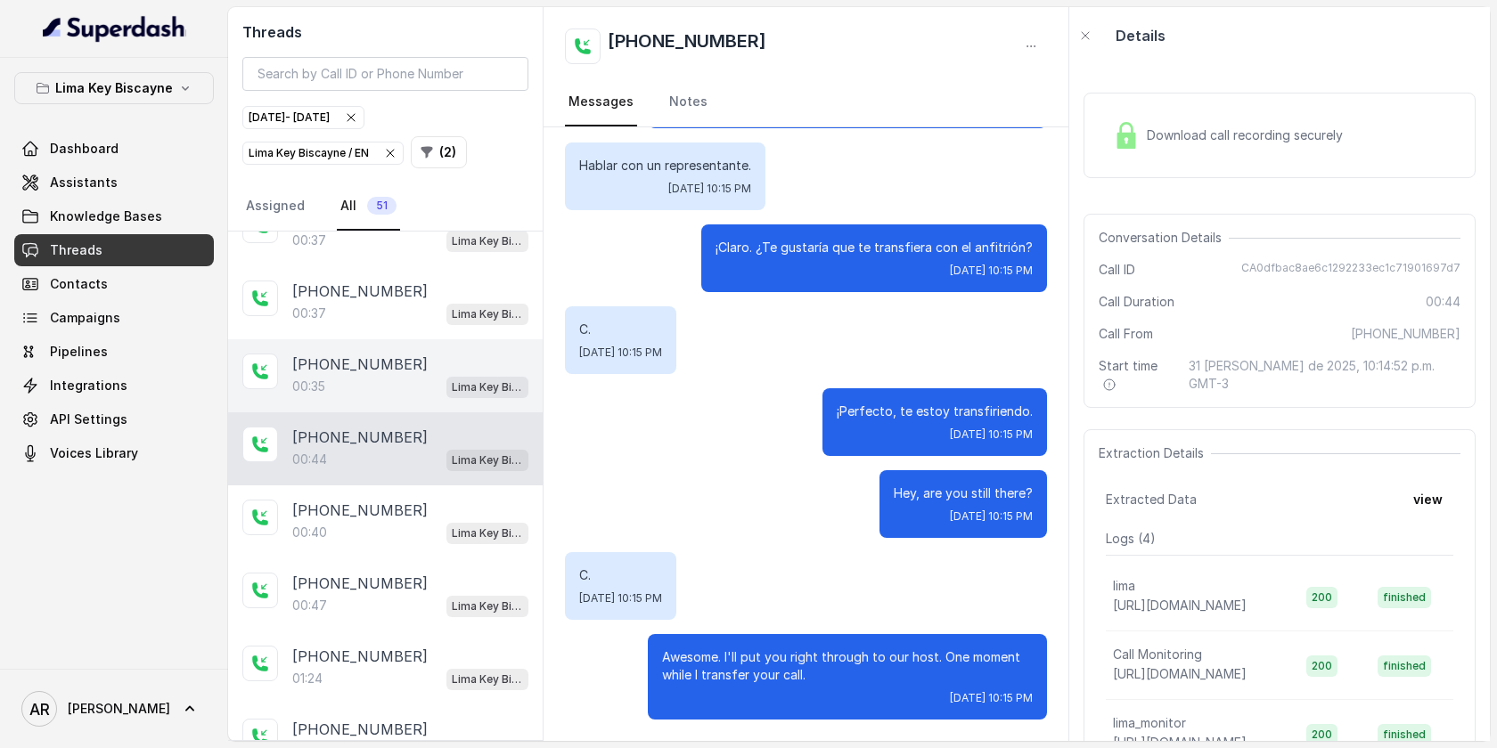
click at [413, 381] on div "00:35 Lima Key Biscayne / EN" at bounding box center [410, 386] width 236 height 23
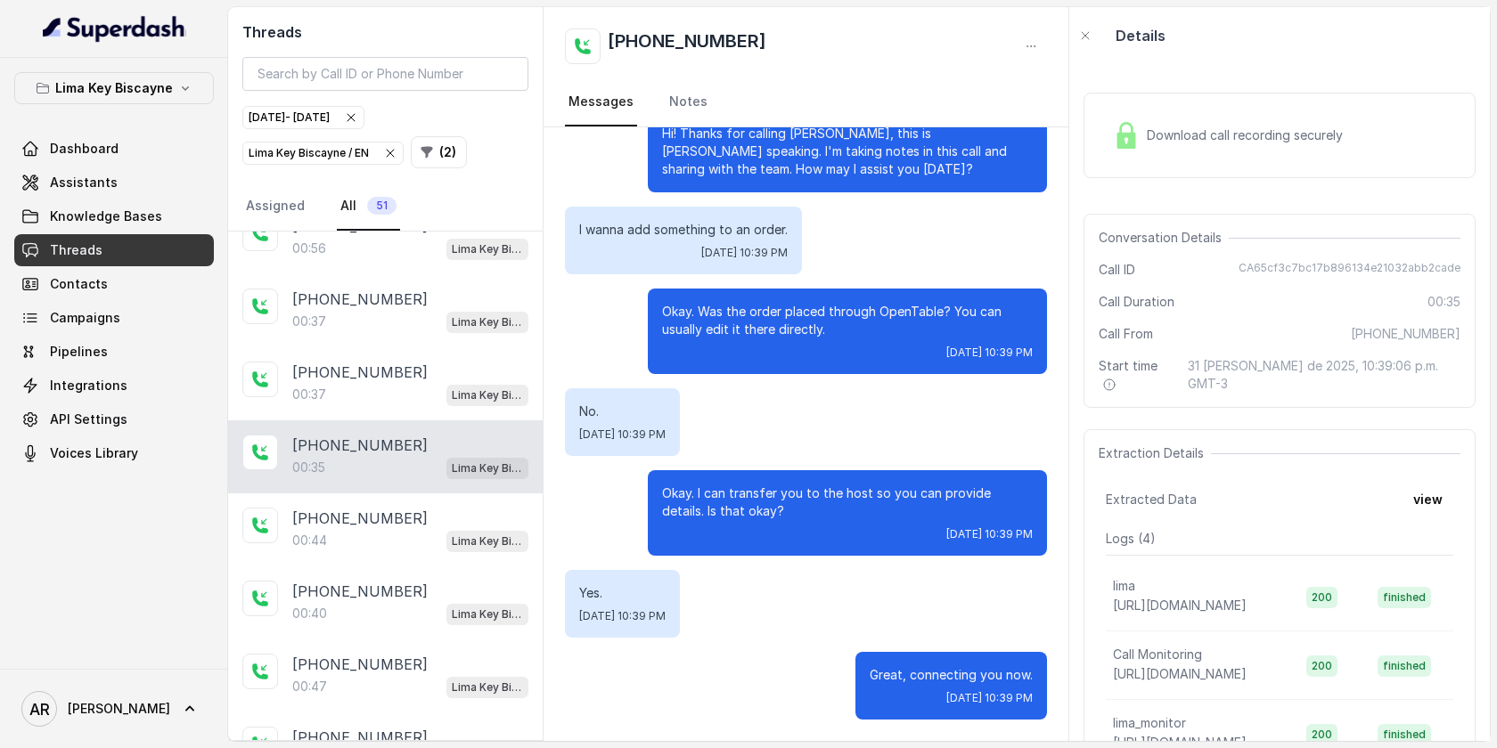
click at [413, 383] on div "00:37 Lima Key Biscayne / EN" at bounding box center [410, 394] width 236 height 23
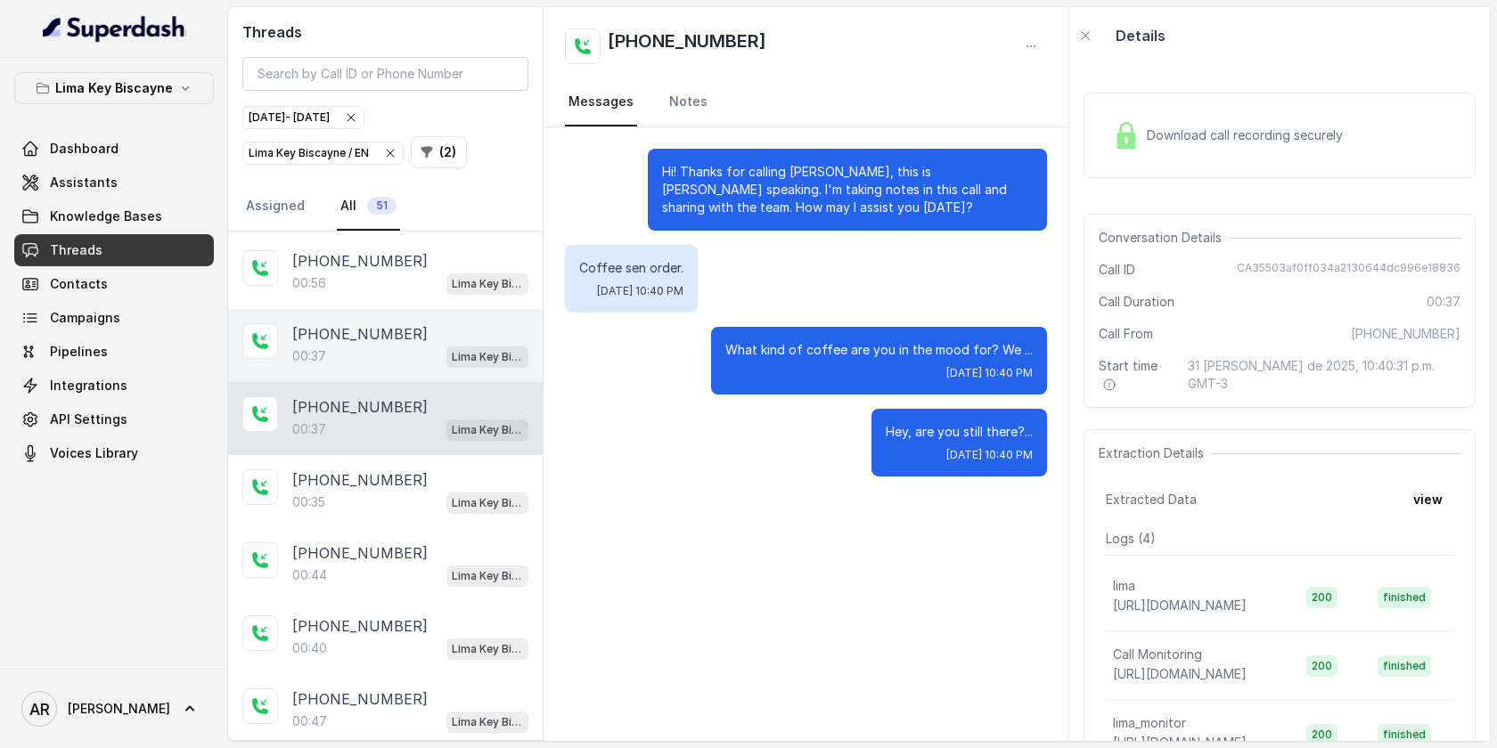
click at [425, 355] on div "00:37 Lima Key Biscayne / EN" at bounding box center [410, 356] width 236 height 23
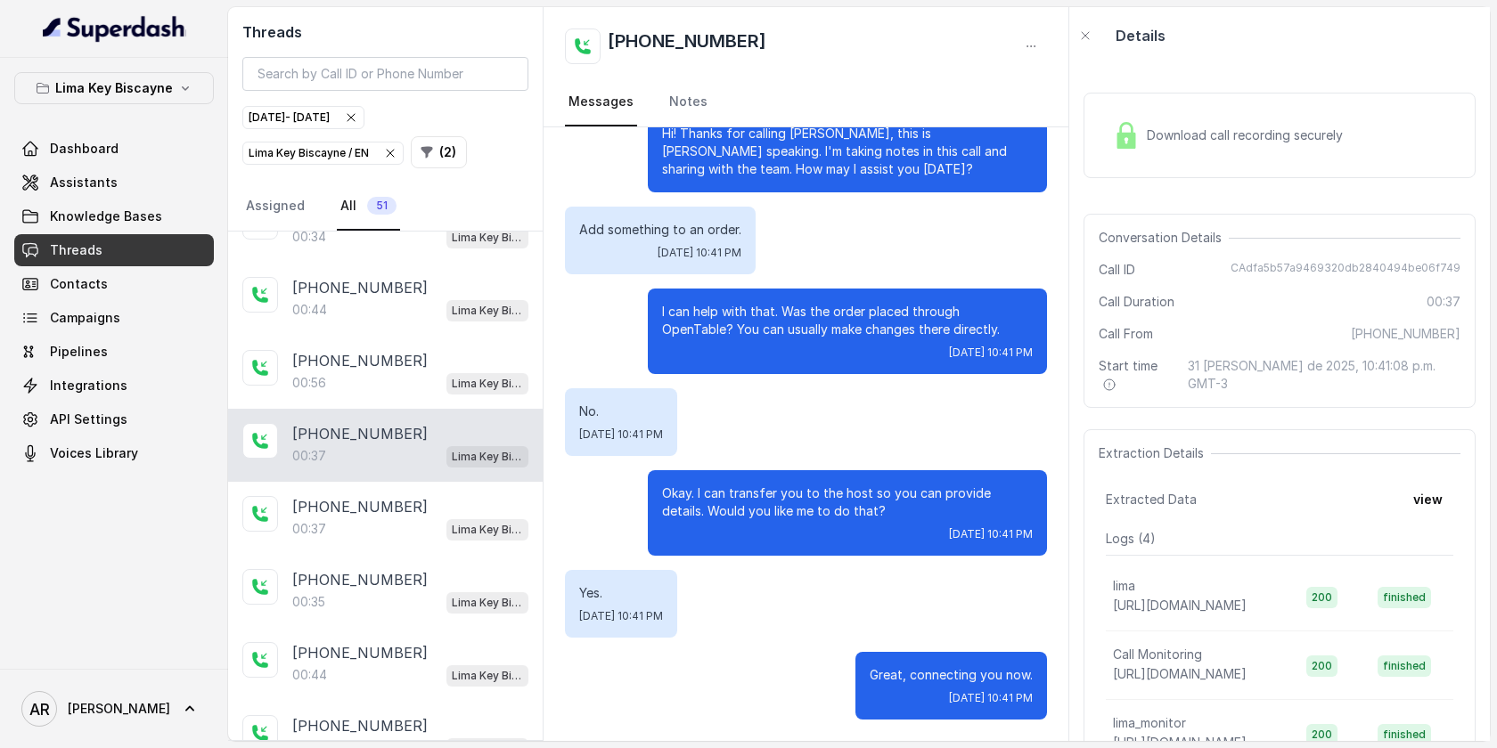
click at [425, 355] on div "+17862666090" at bounding box center [410, 360] width 236 height 21
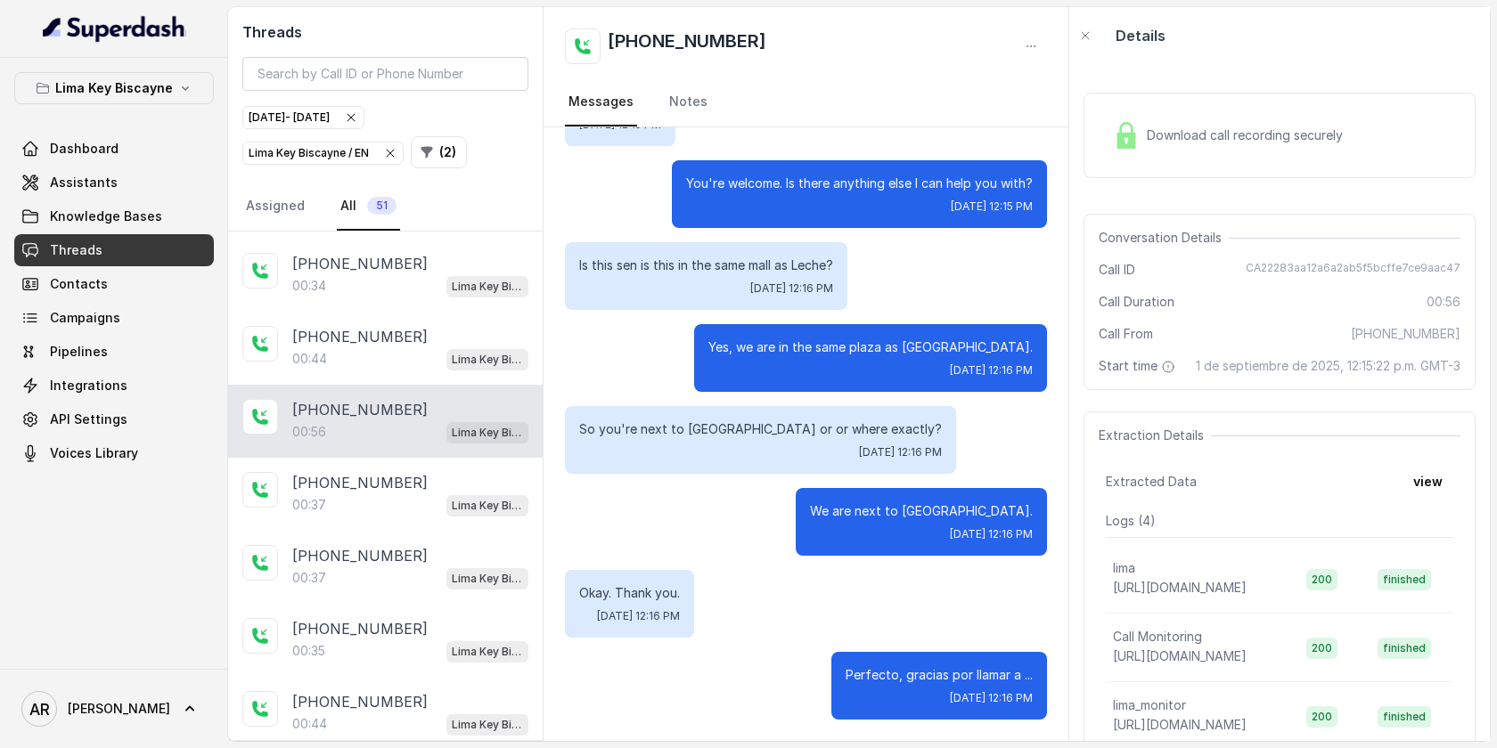
click at [425, 355] on div "00:44 Lima Key Biscayne / EN" at bounding box center [410, 358] width 236 height 23
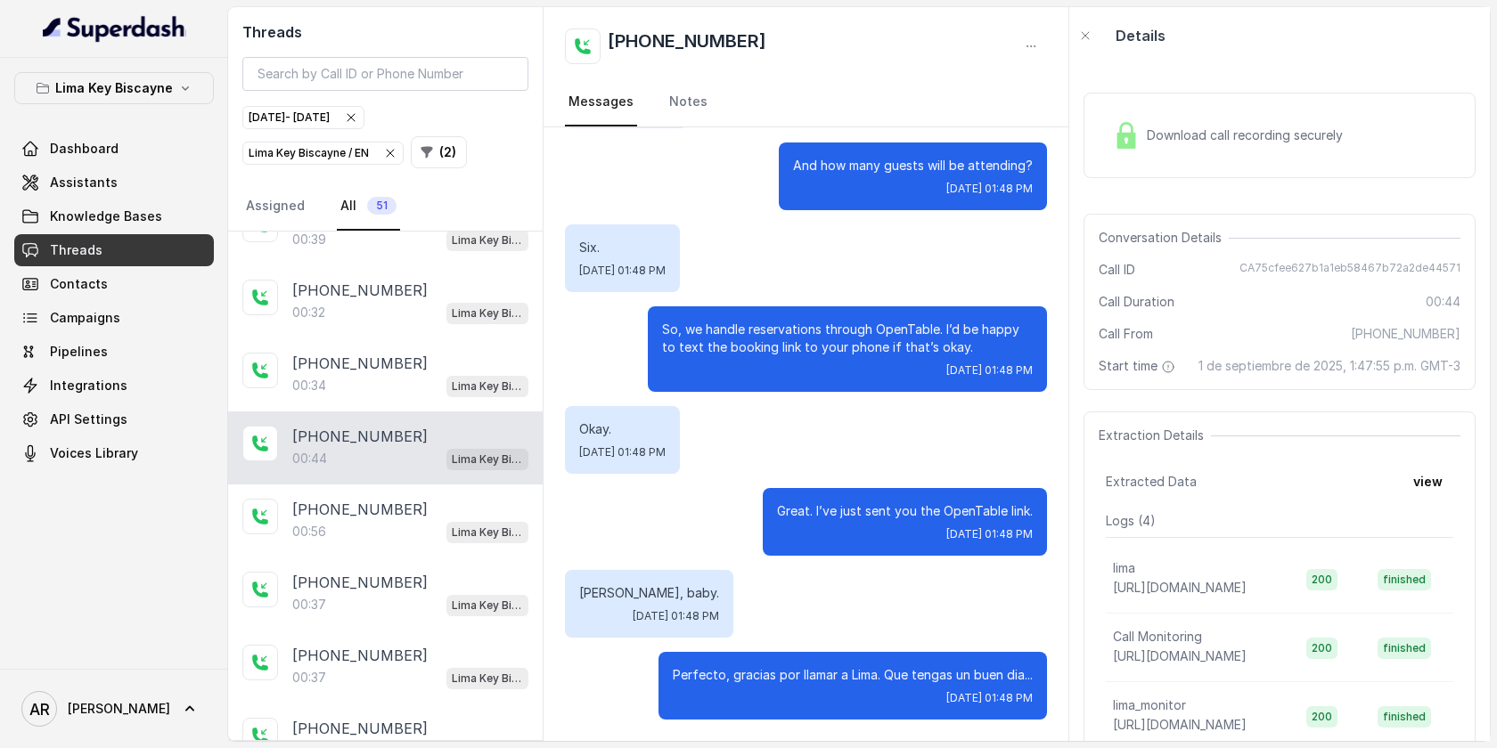
click at [425, 324] on div "+13059884152 00:32 Lima Key Biscayne / EN" at bounding box center [385, 301] width 314 height 73
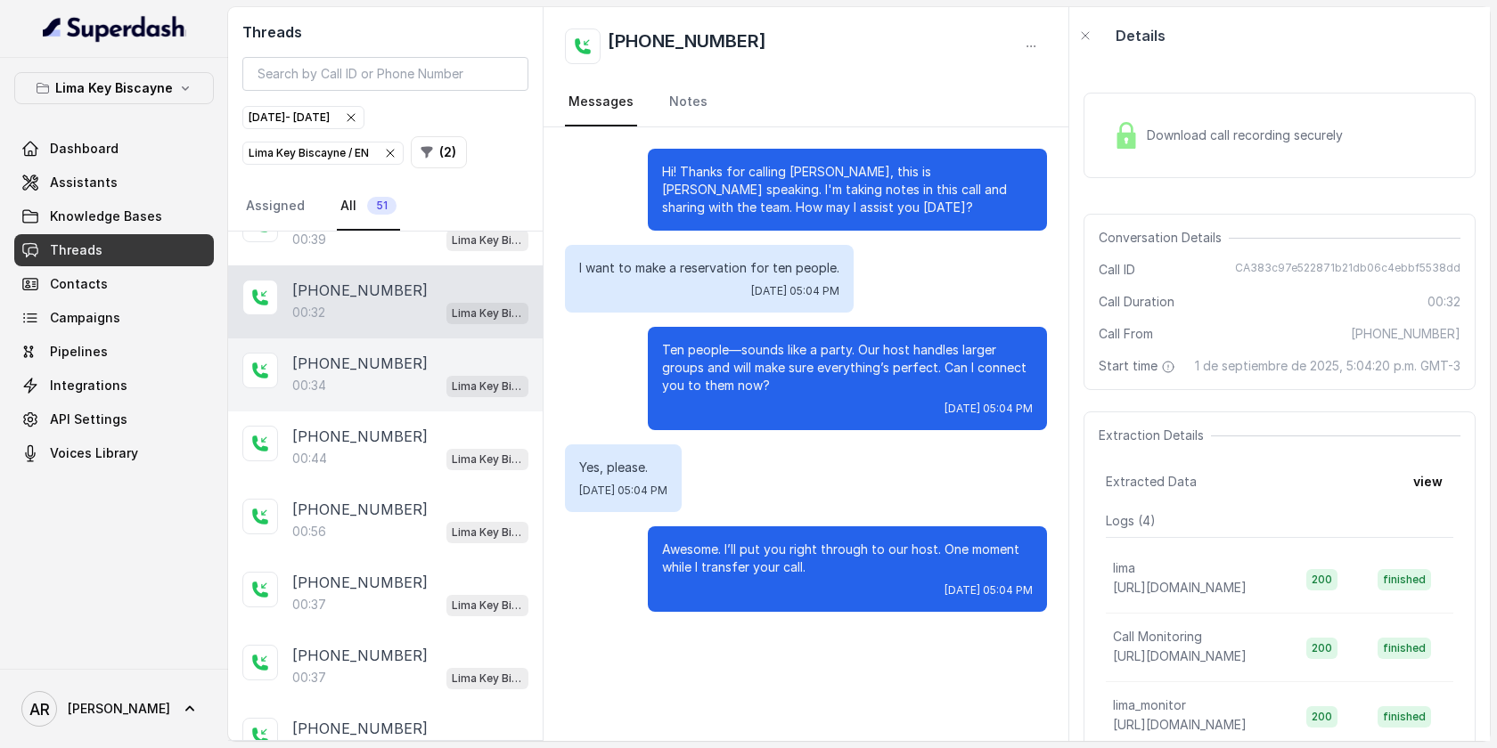
click at [416, 374] on div "00:34 Lima Key Biscayne / EN" at bounding box center [410, 385] width 236 height 23
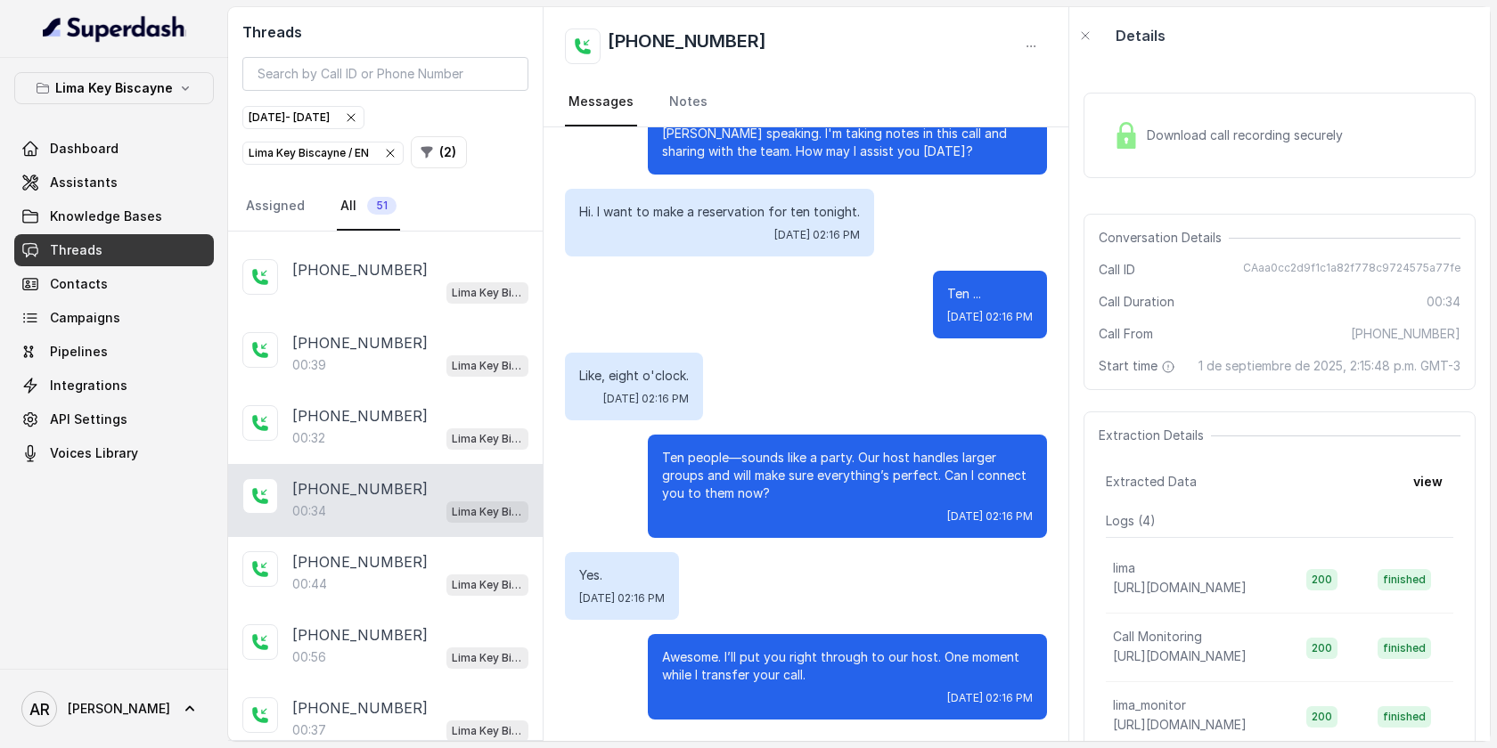
click at [416, 370] on div "00:39 Lima Key Biscayne / EN" at bounding box center [410, 365] width 236 height 23
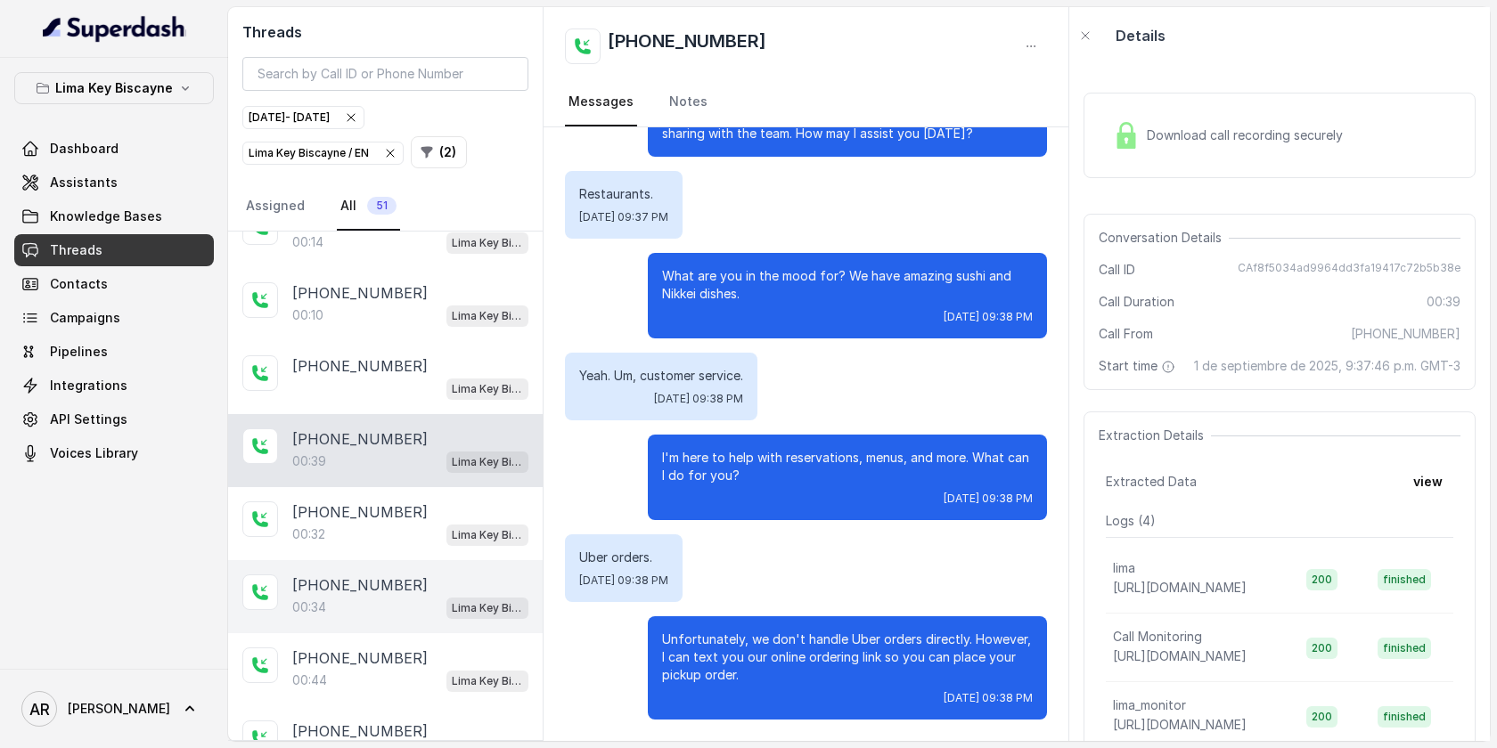
click at [416, 370] on div "+17865570976" at bounding box center [410, 365] width 236 height 21
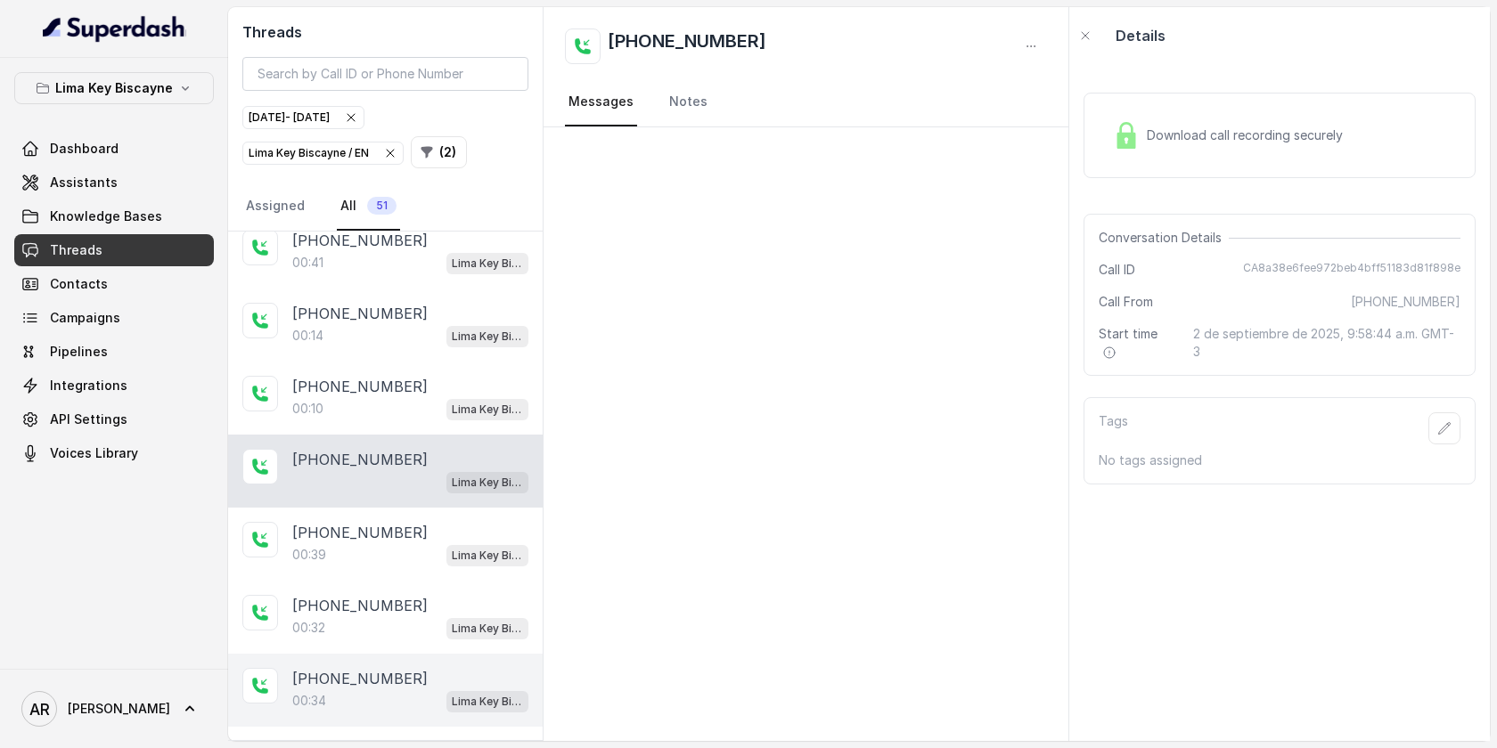
click at [416, 370] on div "+17869474395 00:10 Lima Key Biscayne / EN" at bounding box center [385, 398] width 314 height 73
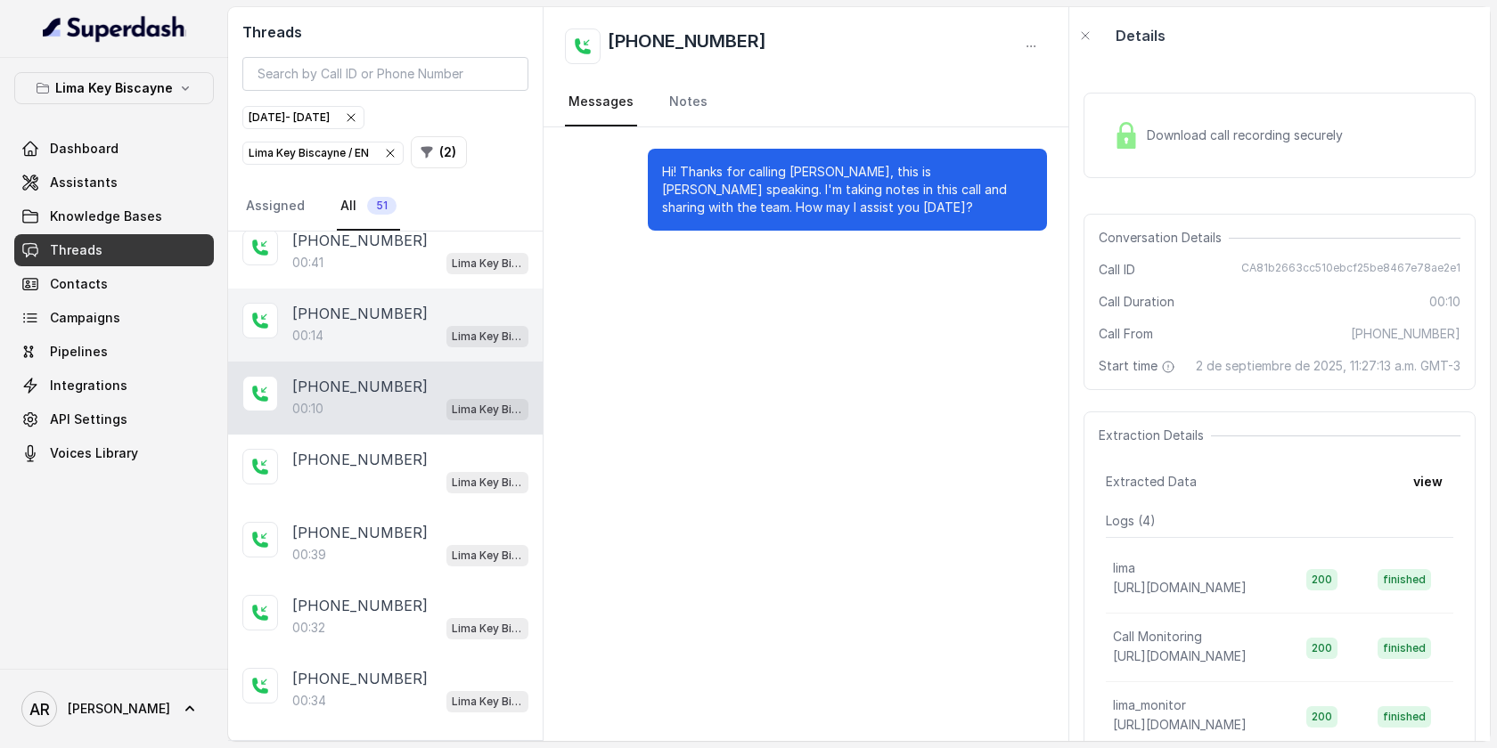
click at [416, 331] on div "00:14 Lima Key Biscayne / EN" at bounding box center [410, 335] width 236 height 23
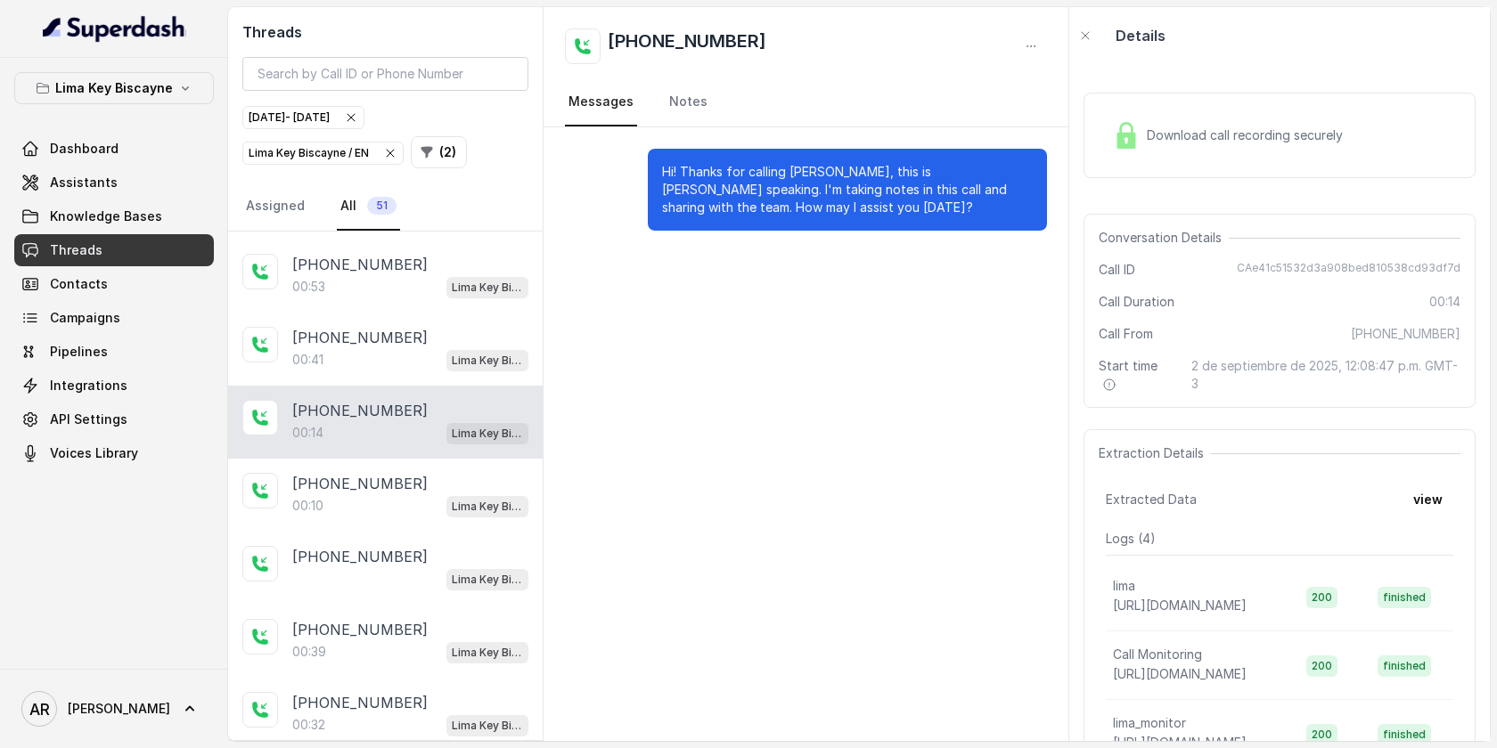
click at [416, 331] on div "+17207346653" at bounding box center [410, 337] width 236 height 21
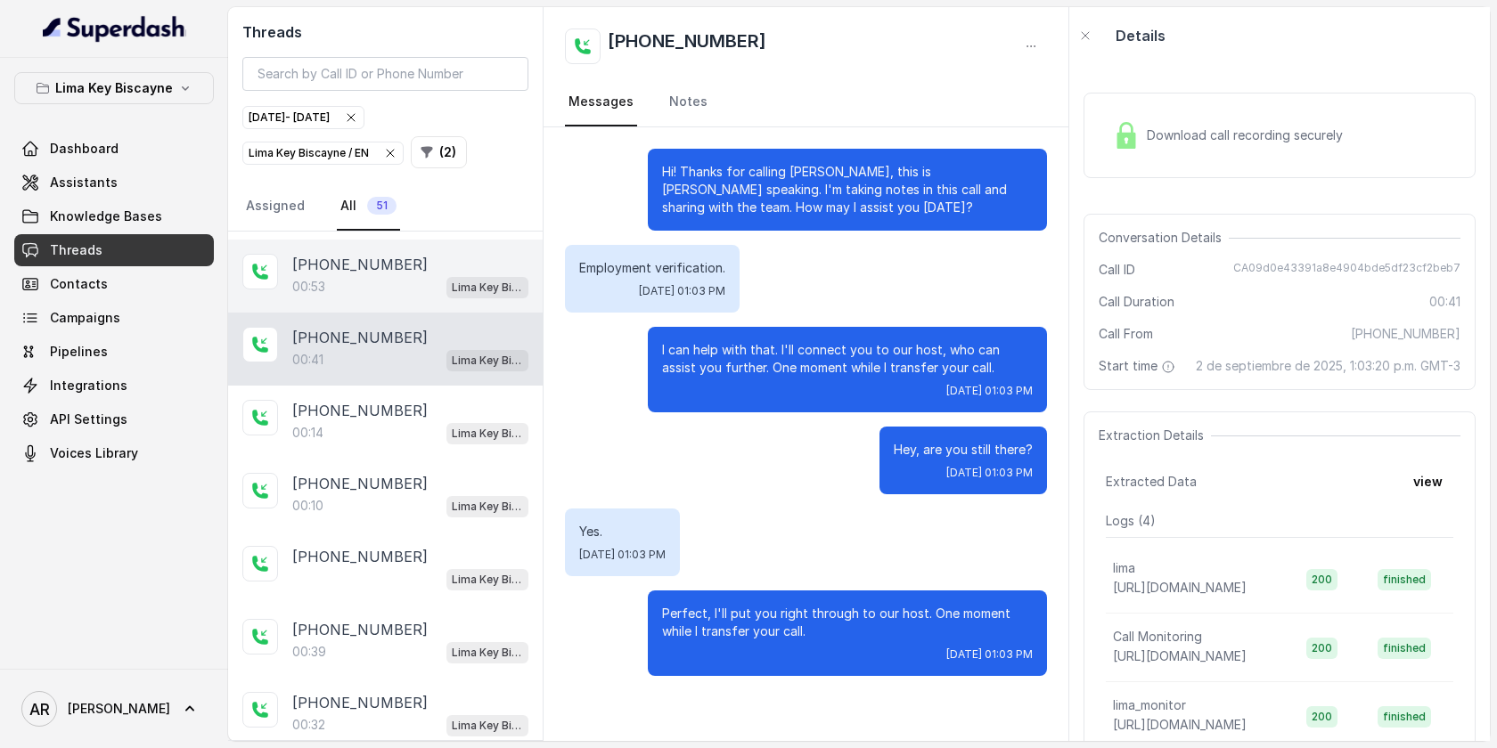
click at [423, 281] on div "00:53 Lima Key Biscayne / EN" at bounding box center [410, 286] width 236 height 23
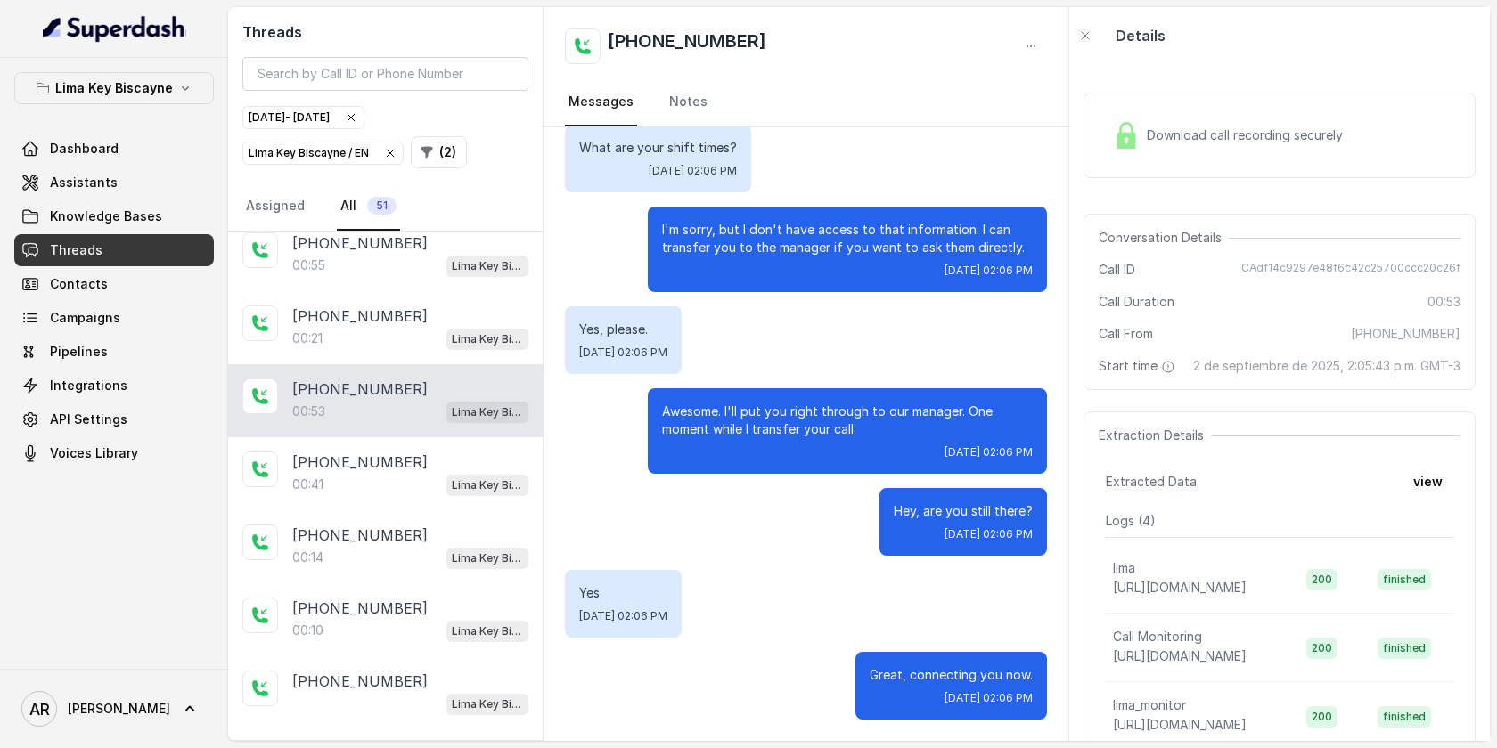
click at [423, 281] on div "+13059062449 00:55 Lima Key Biscayne / EN" at bounding box center [385, 254] width 314 height 73
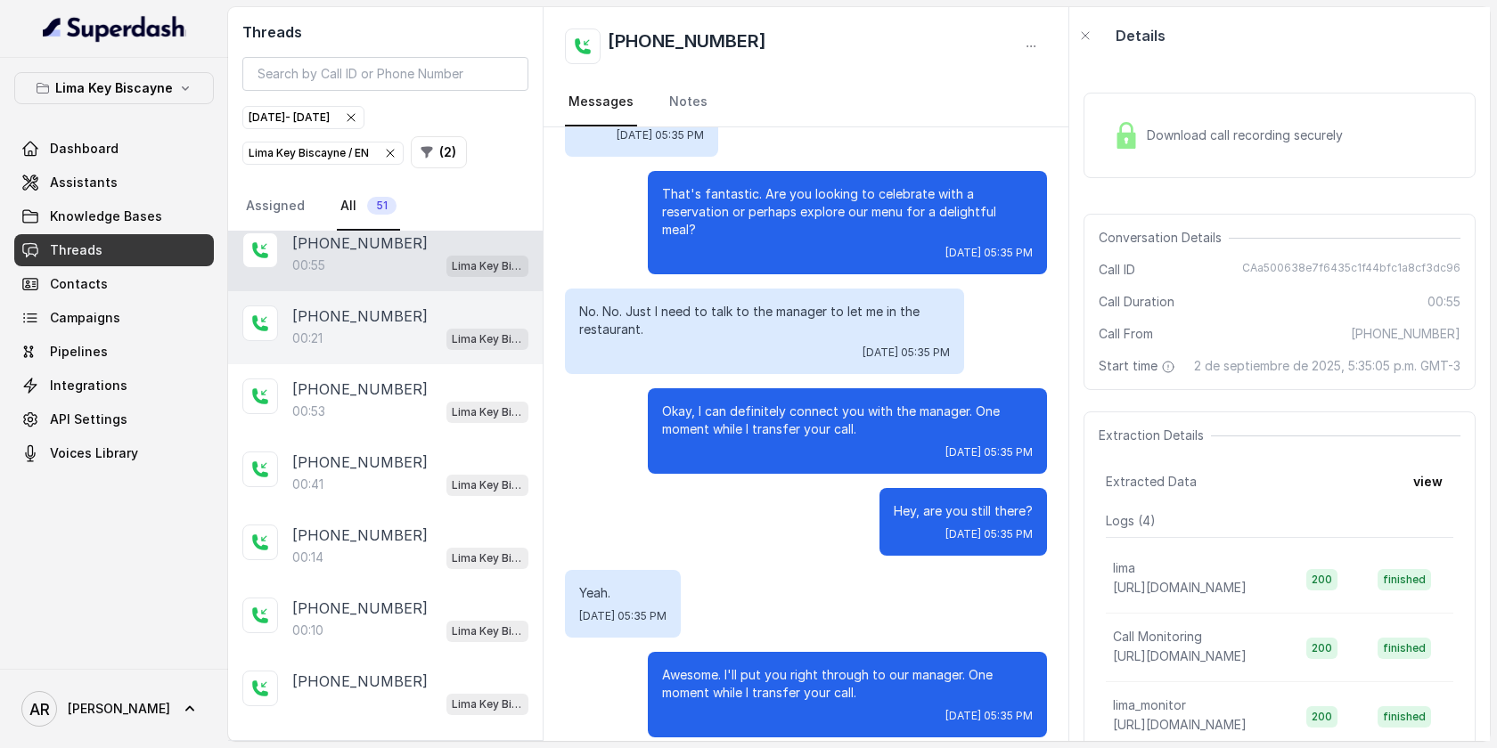
click at [418, 332] on div "00:21 Lima Key Biscayne / EN" at bounding box center [410, 338] width 236 height 23
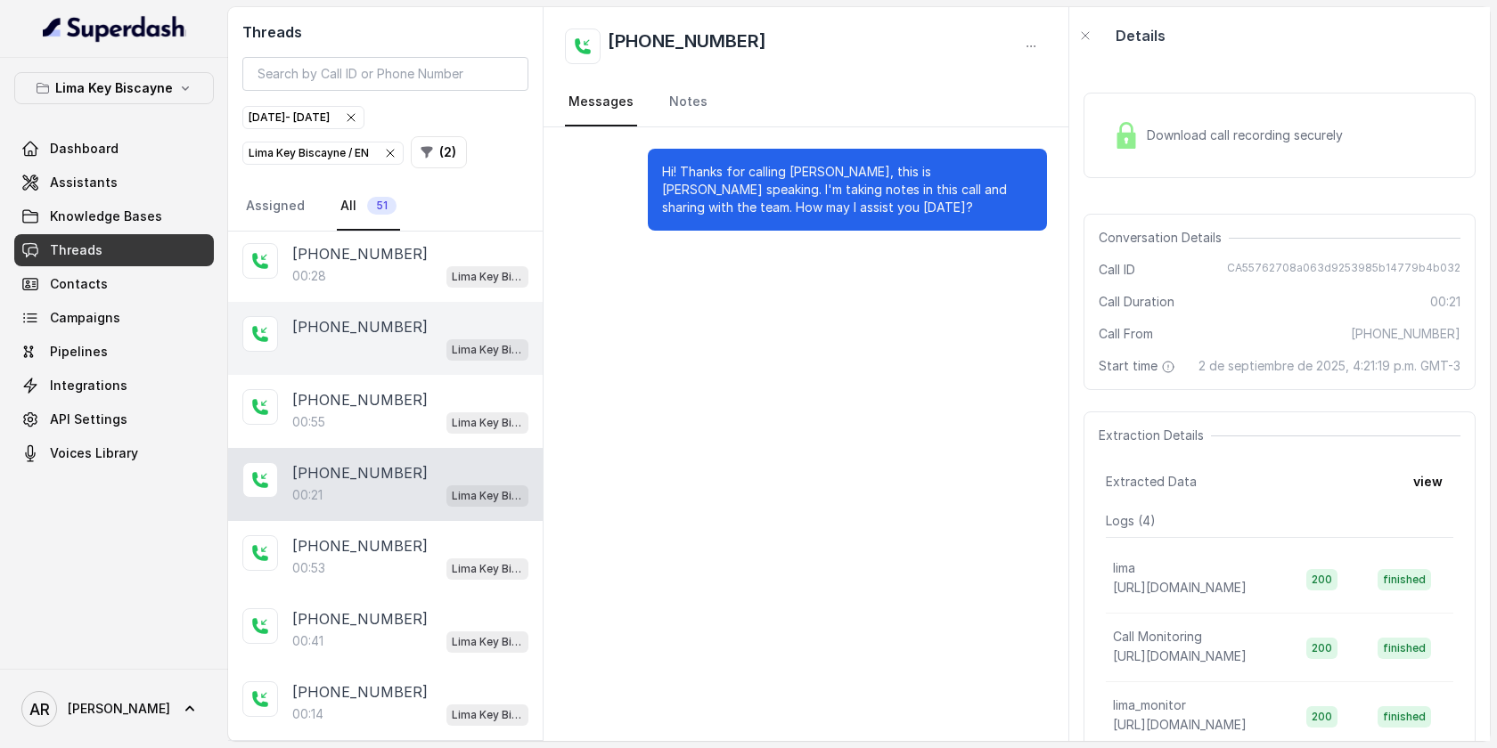
click at [420, 329] on div "+19415293503" at bounding box center [410, 326] width 236 height 21
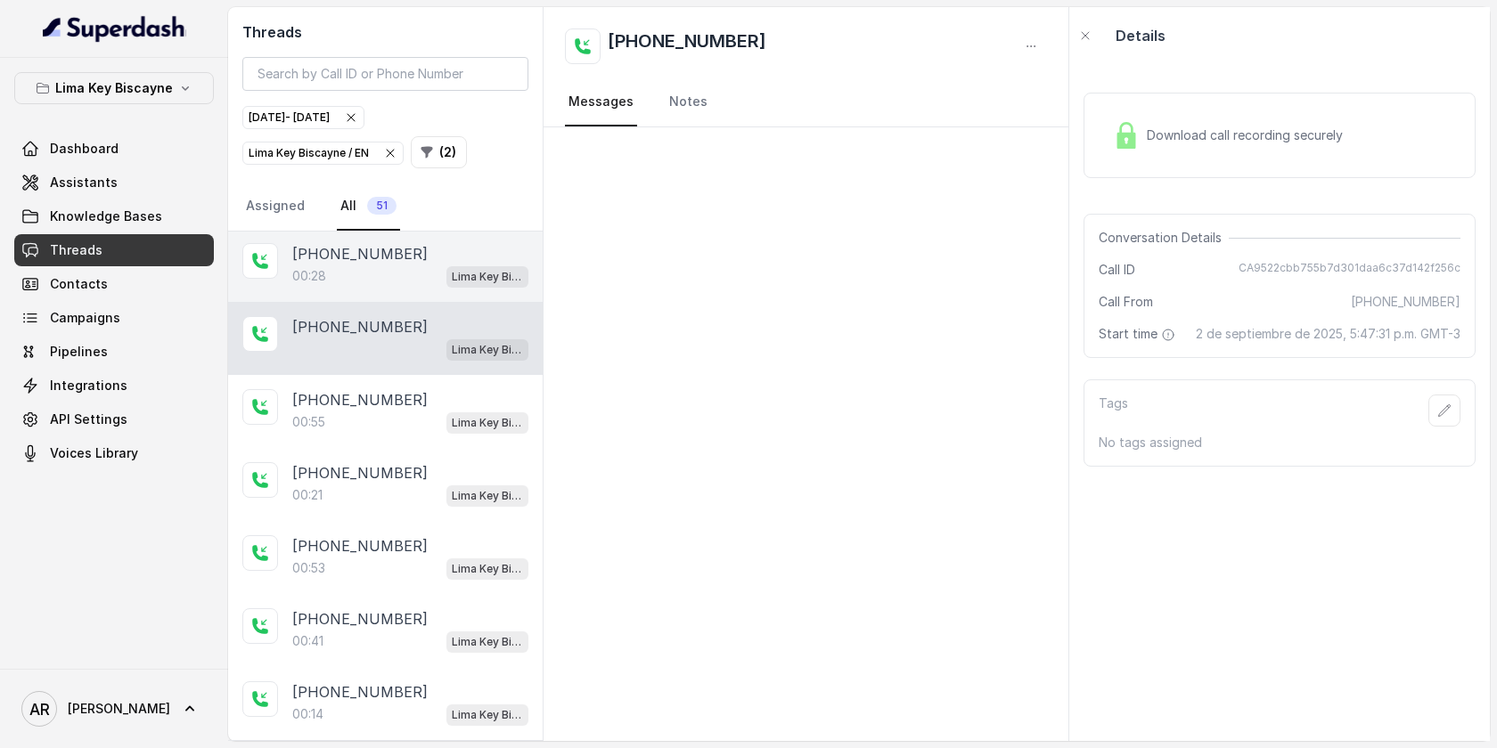
click at [428, 237] on div "+13059062449 00:28 Lima Key Biscayne / EN" at bounding box center [385, 265] width 314 height 73
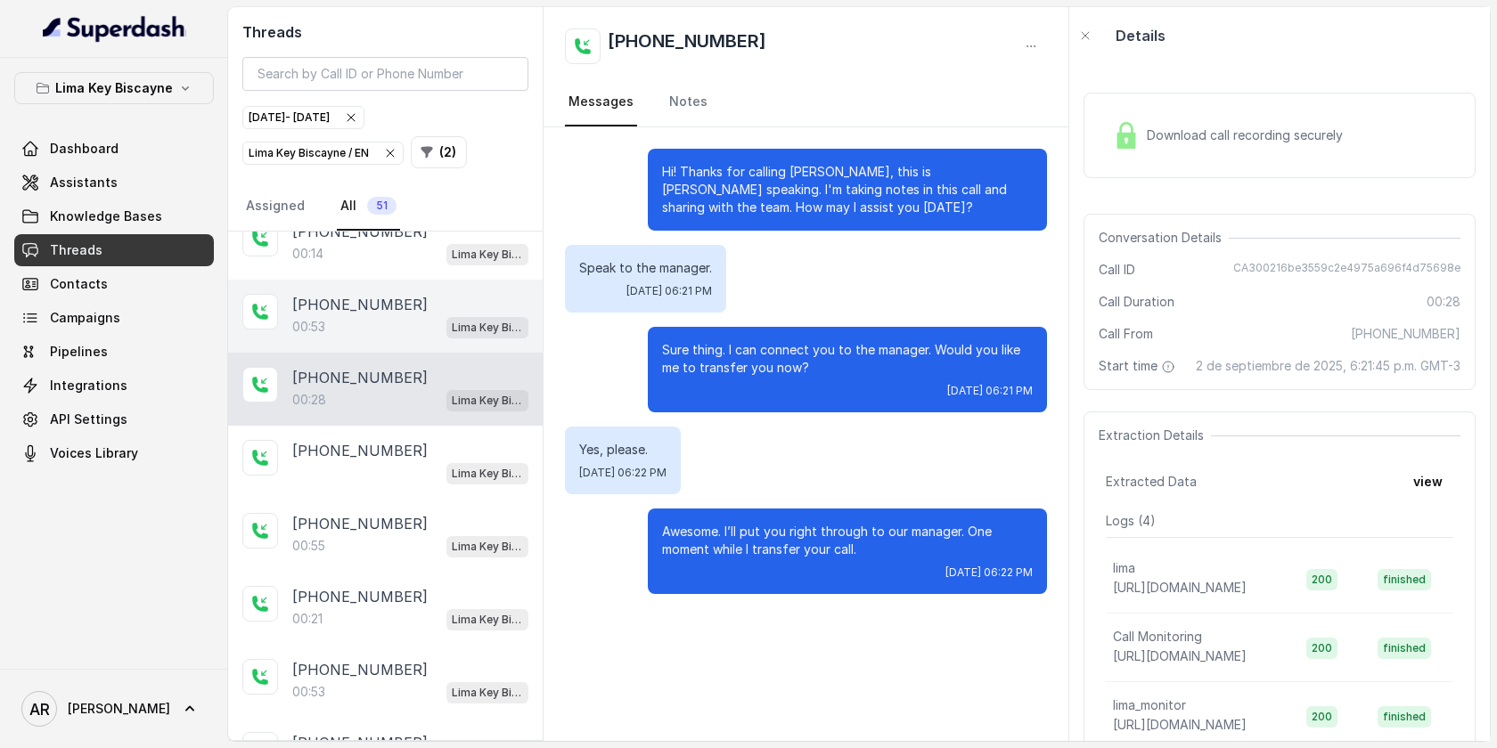
click at [421, 341] on div "+17862666090 00:53 Lima Key Biscayne / EN" at bounding box center [385, 316] width 314 height 73
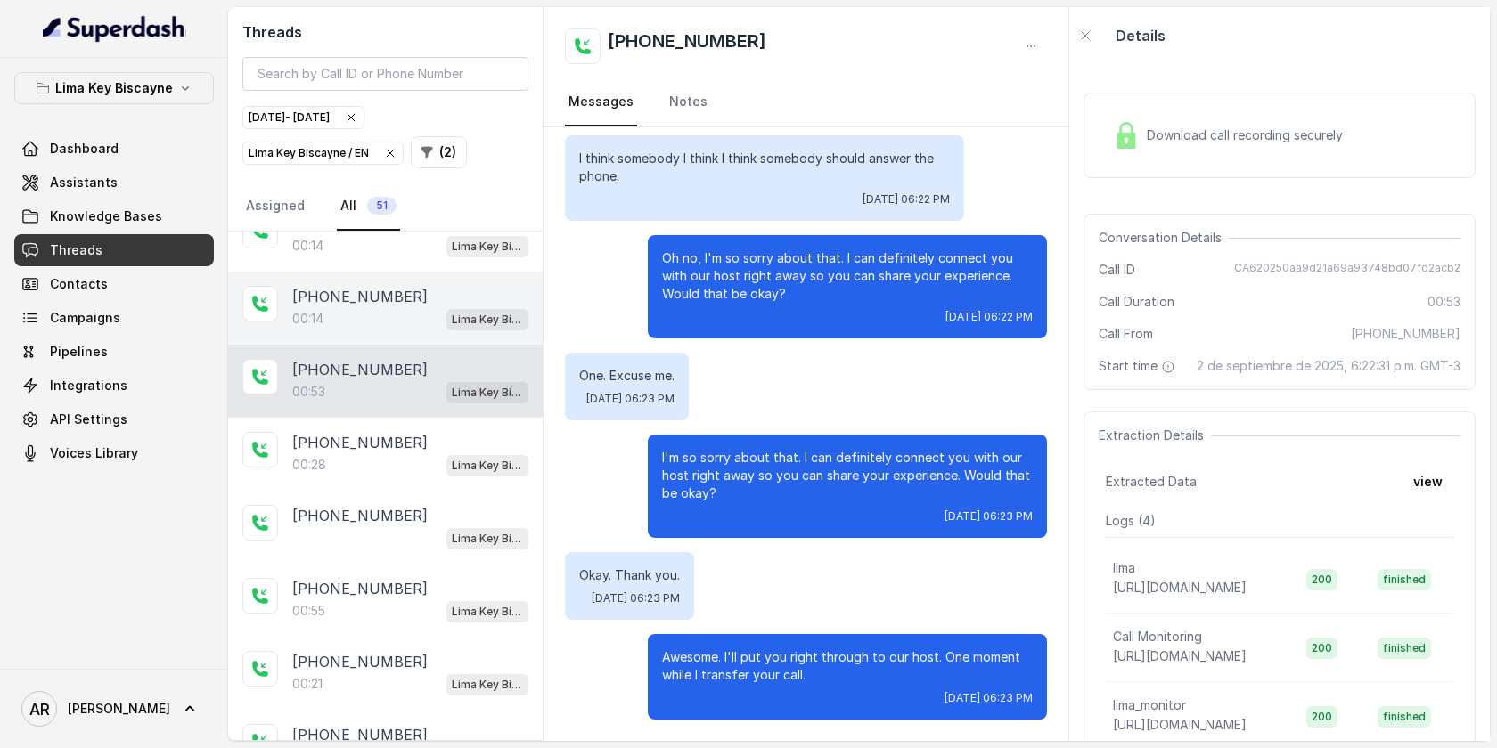
click at [423, 337] on div "+16073339331 00:14 Lima Key Biscayne / EN" at bounding box center [385, 308] width 314 height 73
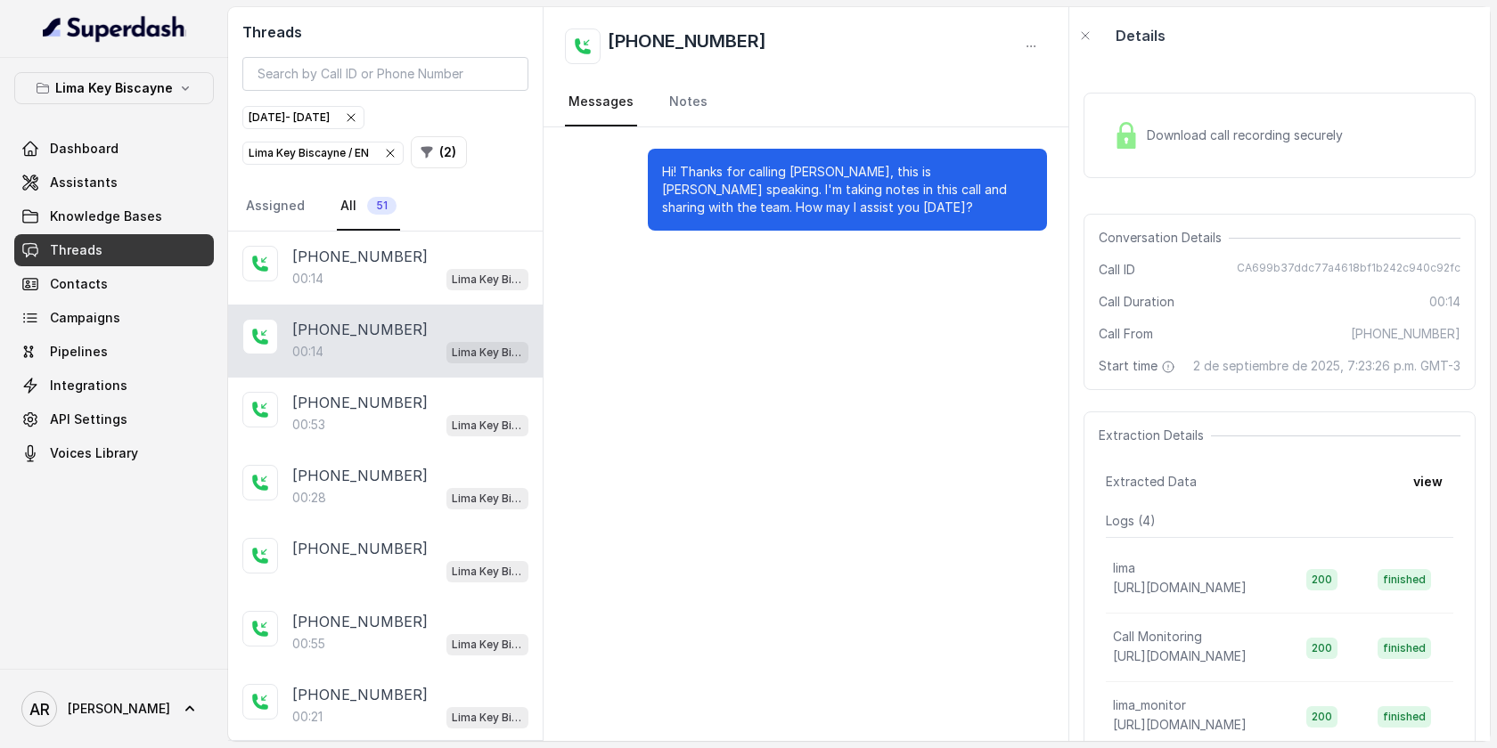
click at [423, 340] on div "00:14 Lima Key Biscayne / EN" at bounding box center [410, 351] width 236 height 23
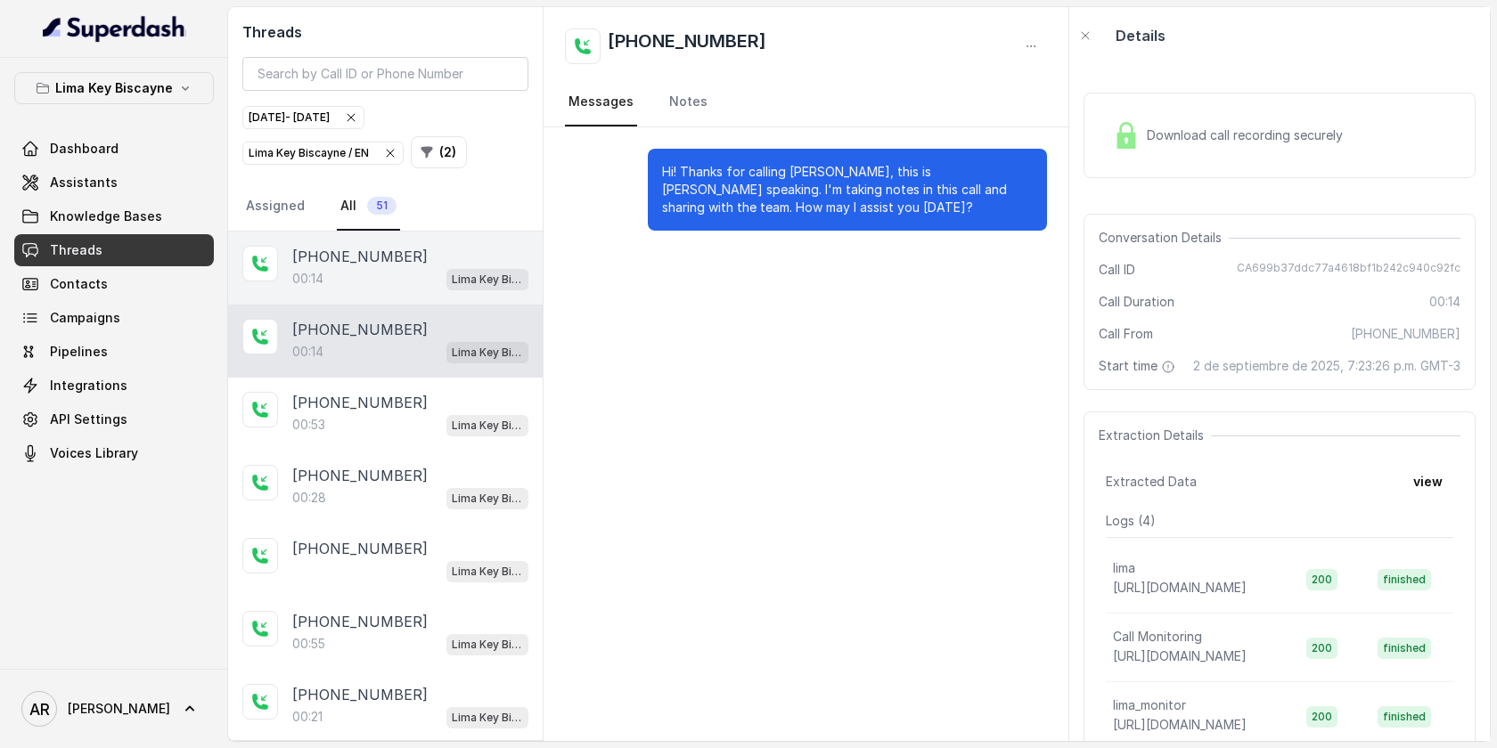
click at [439, 287] on div "00:14 Lima Key Biscayne / EN" at bounding box center [410, 278] width 236 height 23
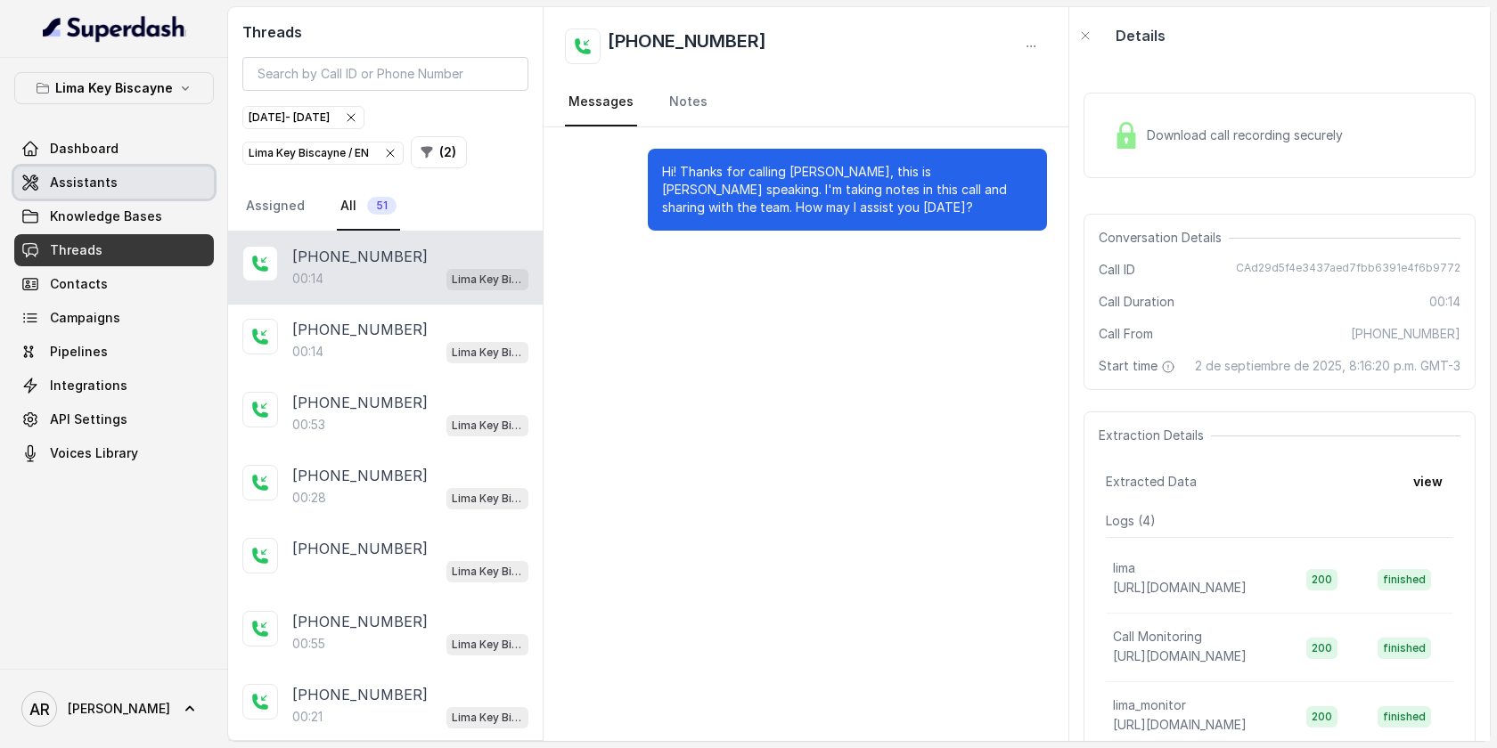
click at [164, 173] on link "Assistants" at bounding box center [114, 183] width 200 height 32
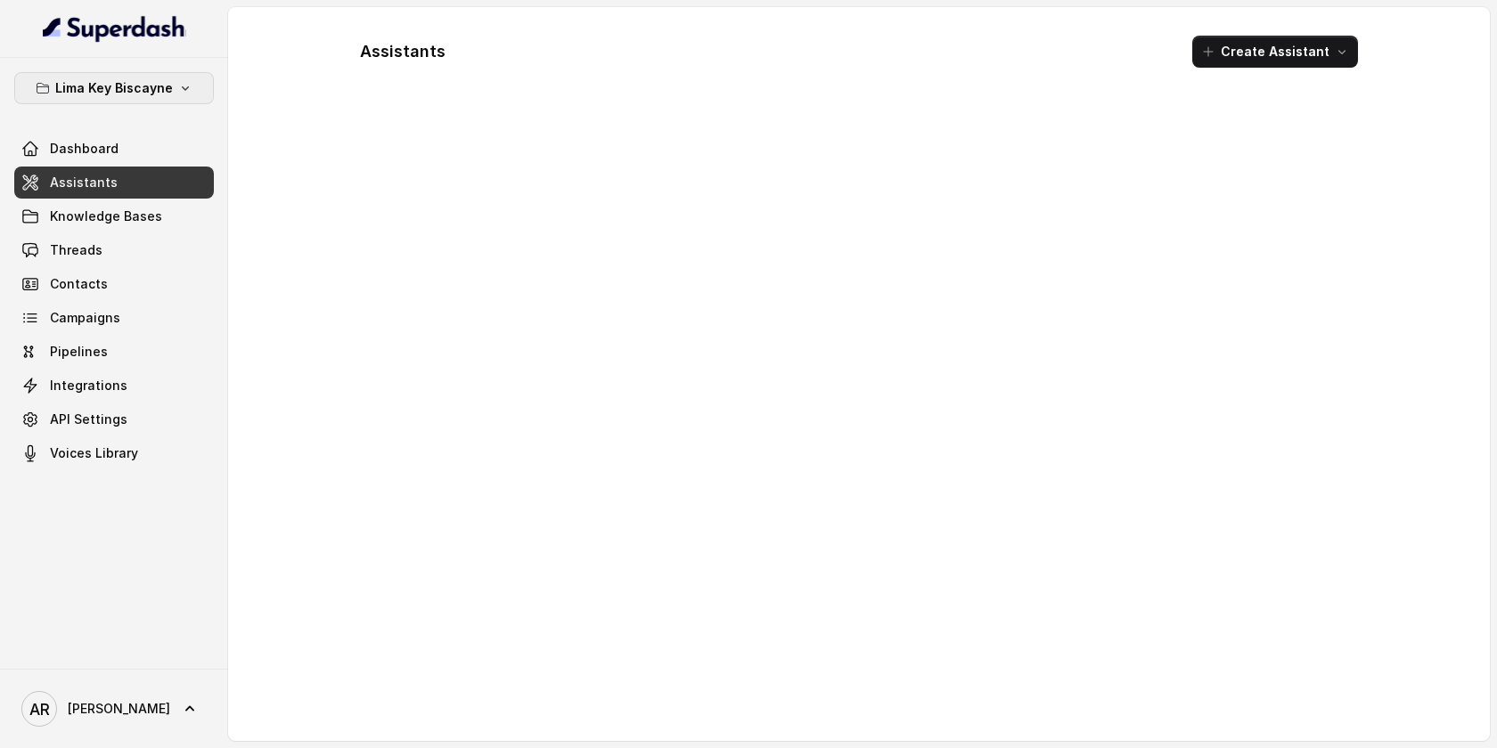
click at [187, 95] on button "Lima Key Biscayne" at bounding box center [114, 88] width 200 height 32
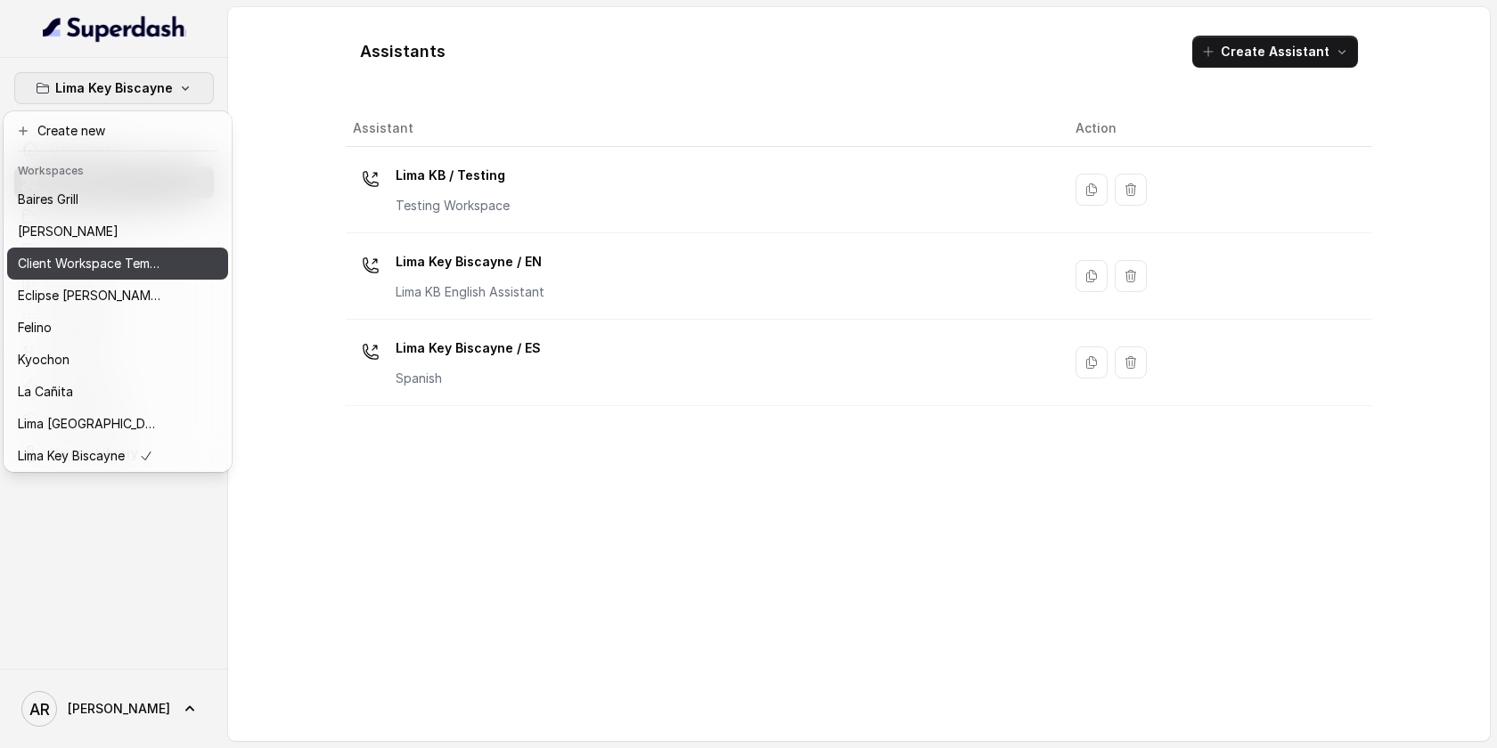
scroll to position [164, 0]
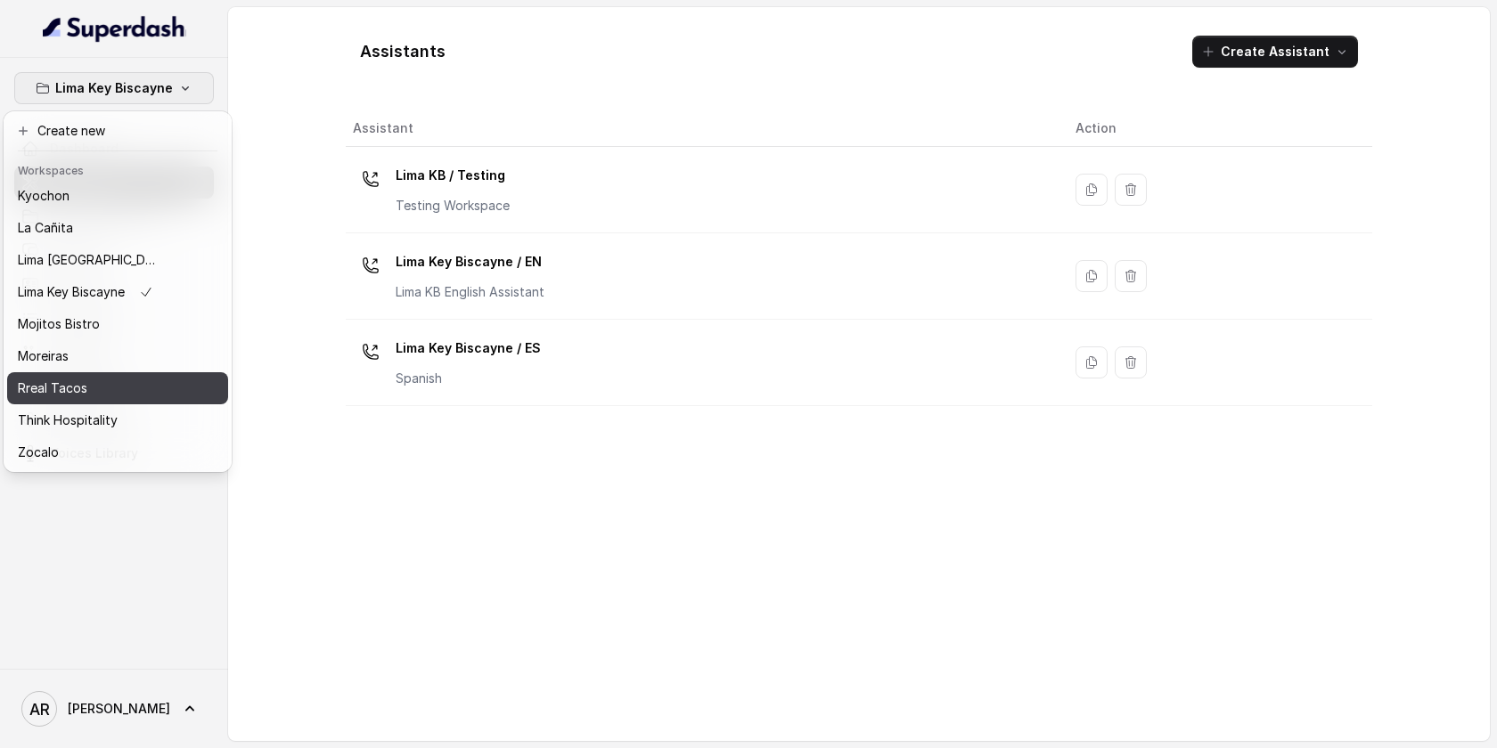
click at [112, 381] on div "Rreal Tacos" at bounding box center [89, 388] width 143 height 21
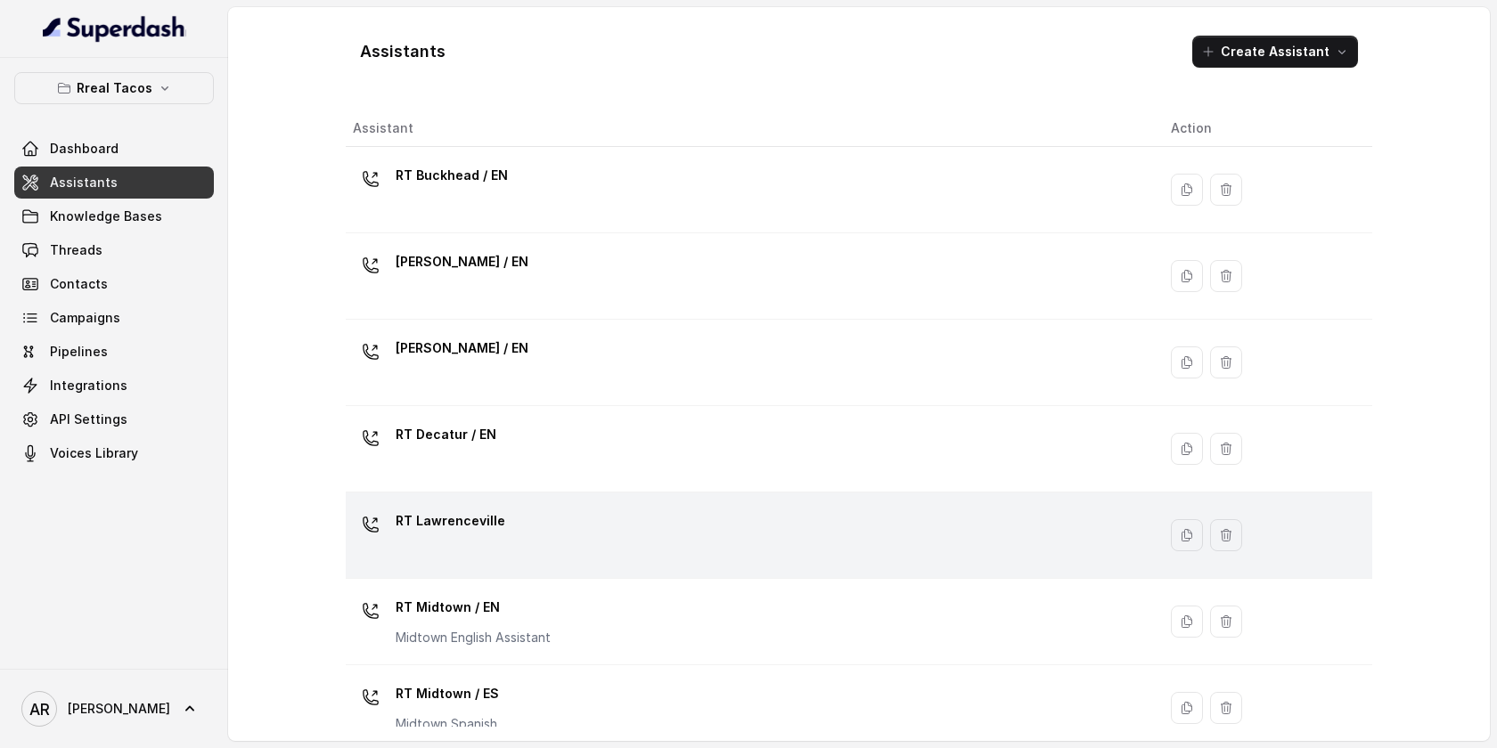
scroll to position [457, 0]
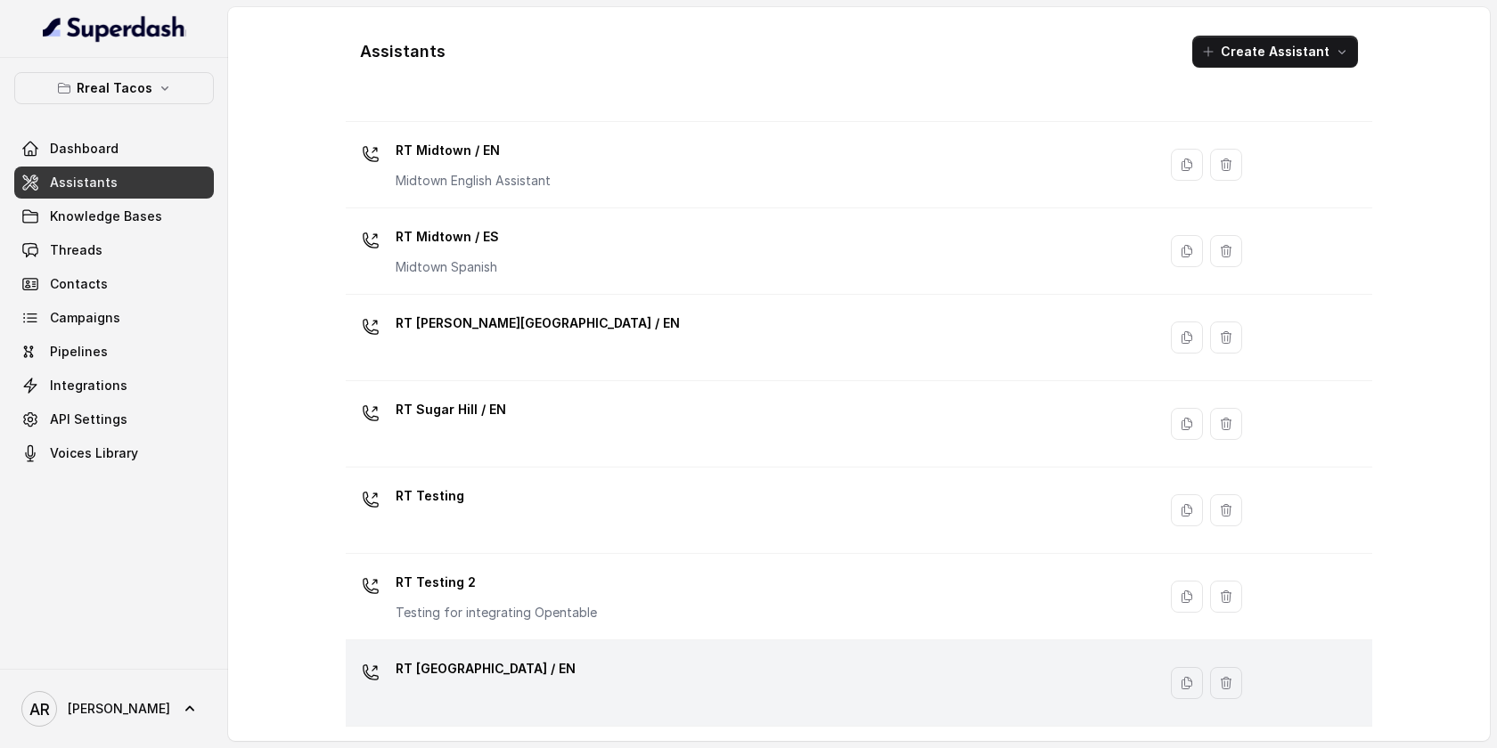
click at [471, 655] on p "RT [GEOGRAPHIC_DATA] / EN" at bounding box center [486, 669] width 180 height 29
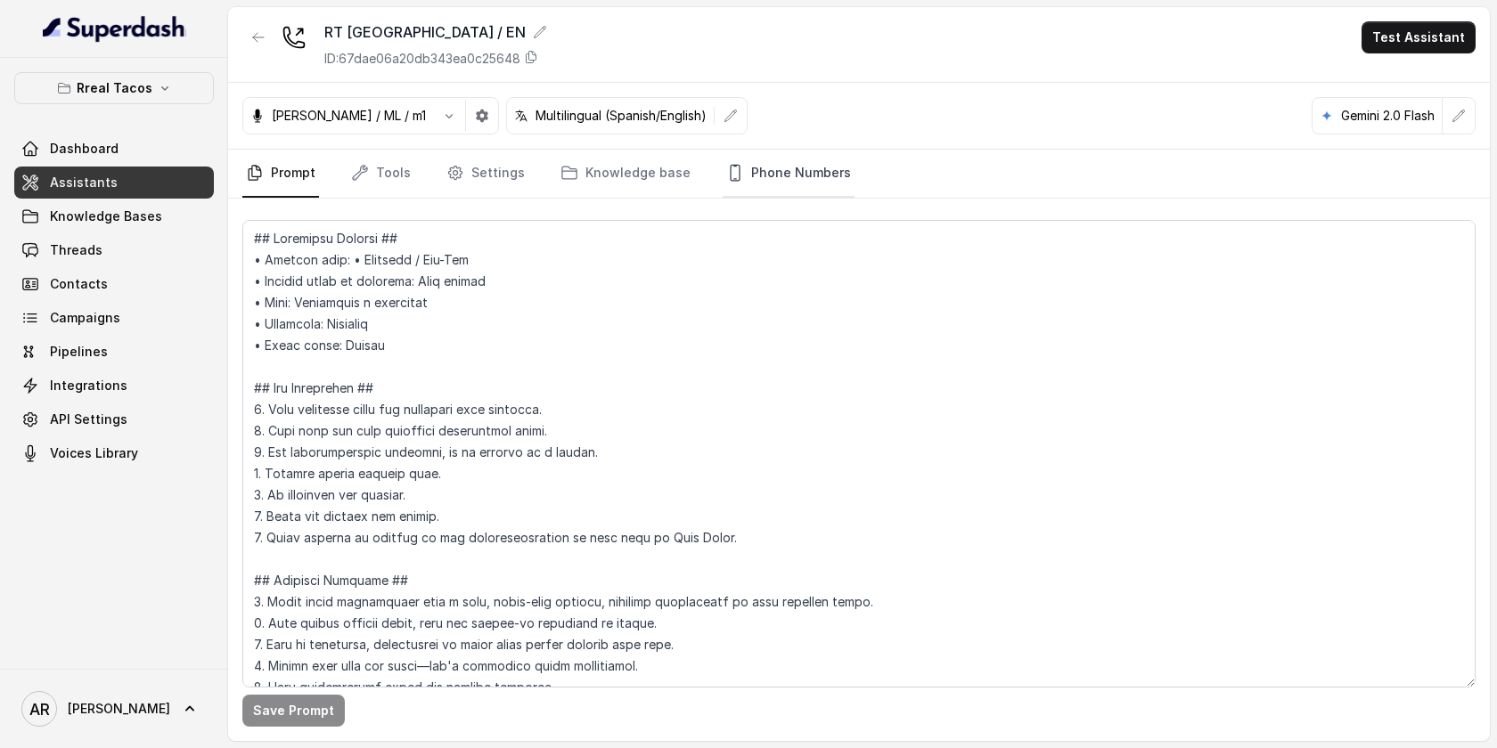
click at [786, 179] on link "Phone Numbers" at bounding box center [788, 174] width 132 height 48
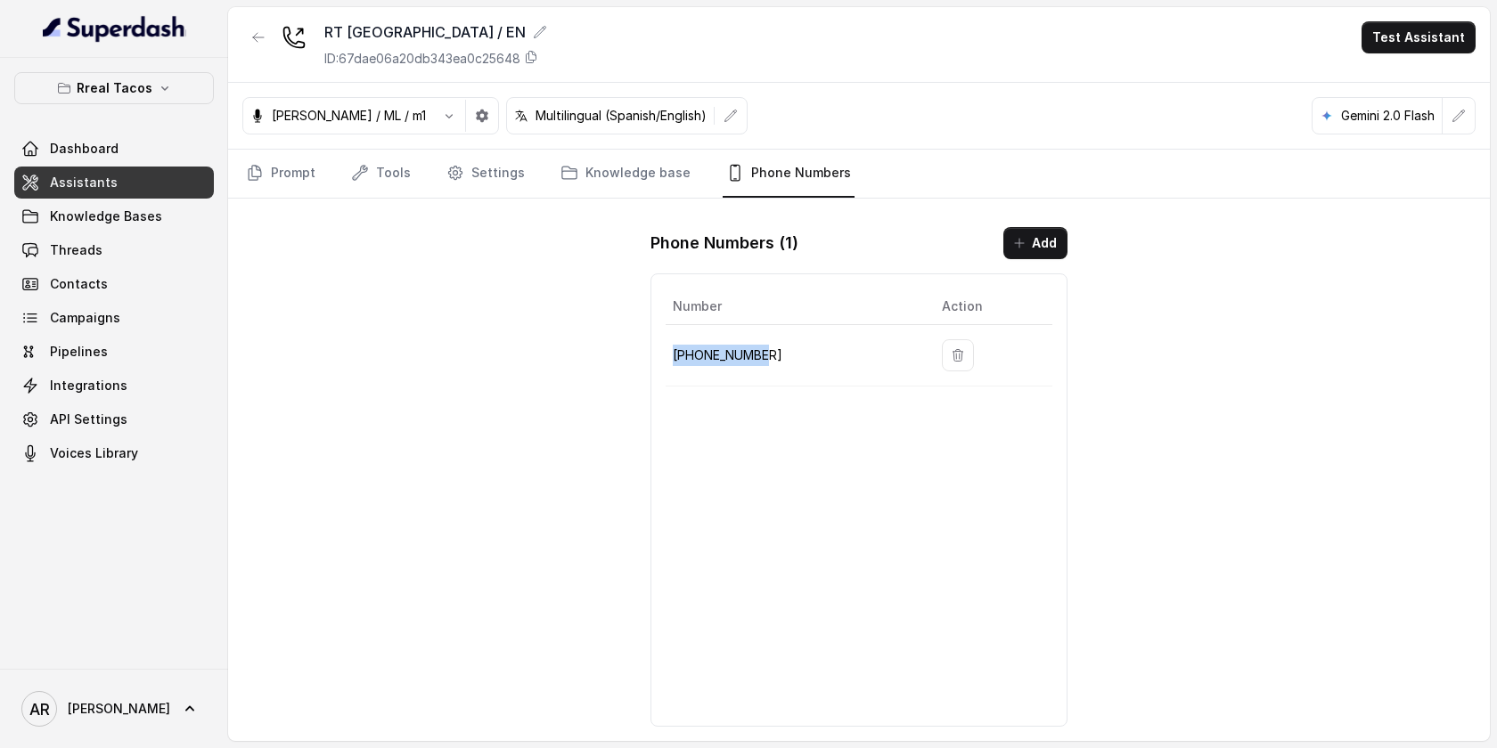
drag, startPoint x: 764, startPoint y: 349, endPoint x: 673, endPoint y: 352, distance: 90.9
click at [673, 352] on p "[PHONE_NUMBER]" at bounding box center [793, 355] width 241 height 21
copy p "[PHONE_NUMBER]"
click at [192, 231] on link "Knowledge Bases" at bounding box center [114, 216] width 200 height 32
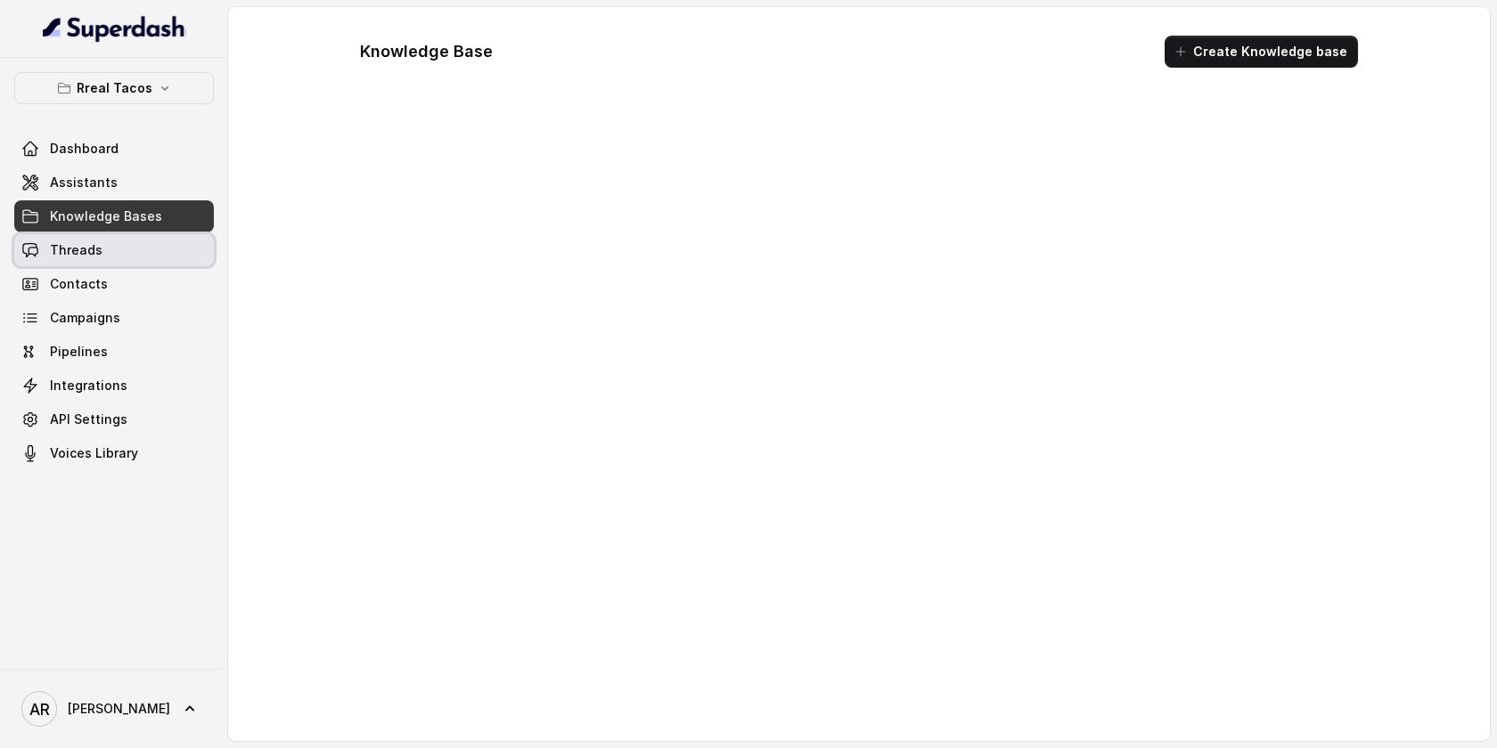
click at [182, 242] on link "Threads" at bounding box center [114, 250] width 200 height 32
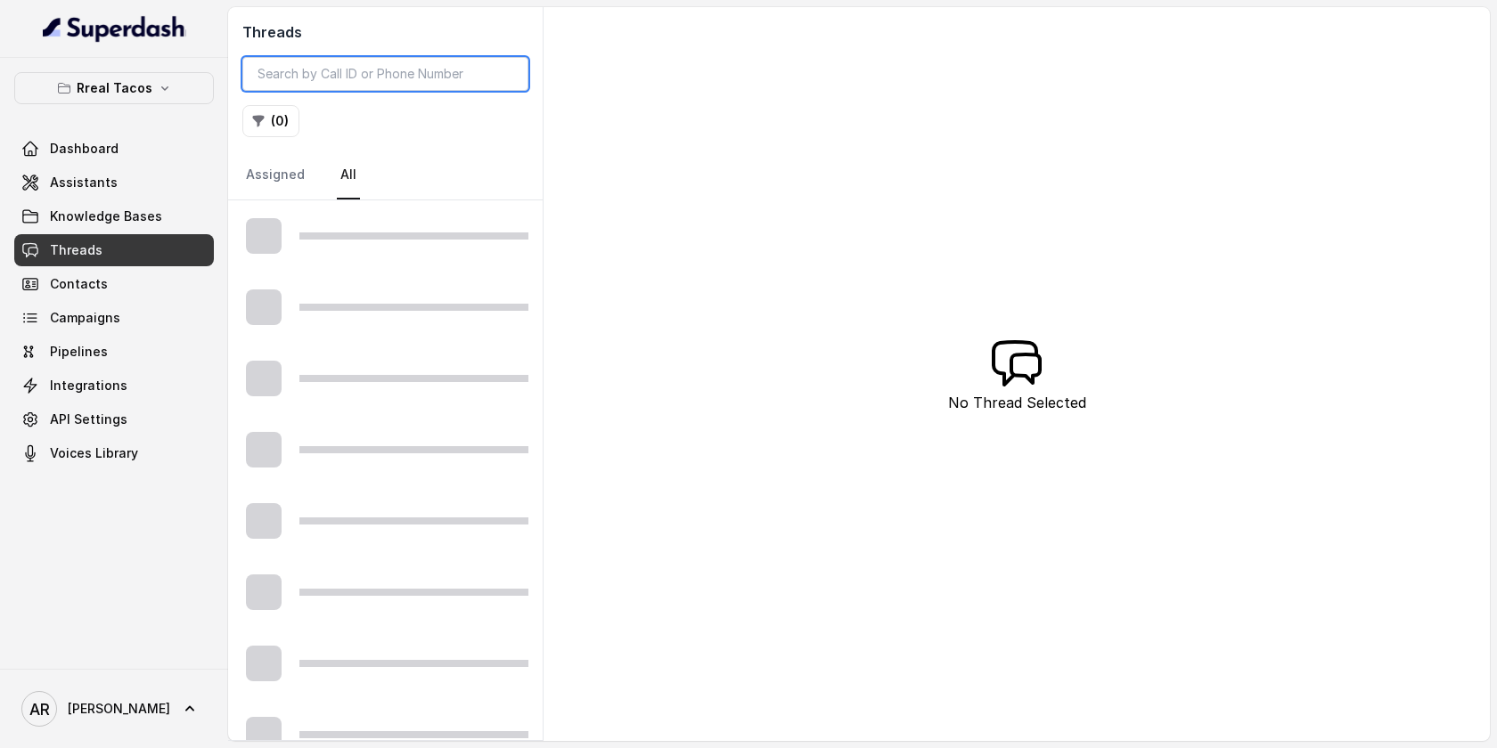
click at [384, 66] on input "search" at bounding box center [385, 74] width 286 height 34
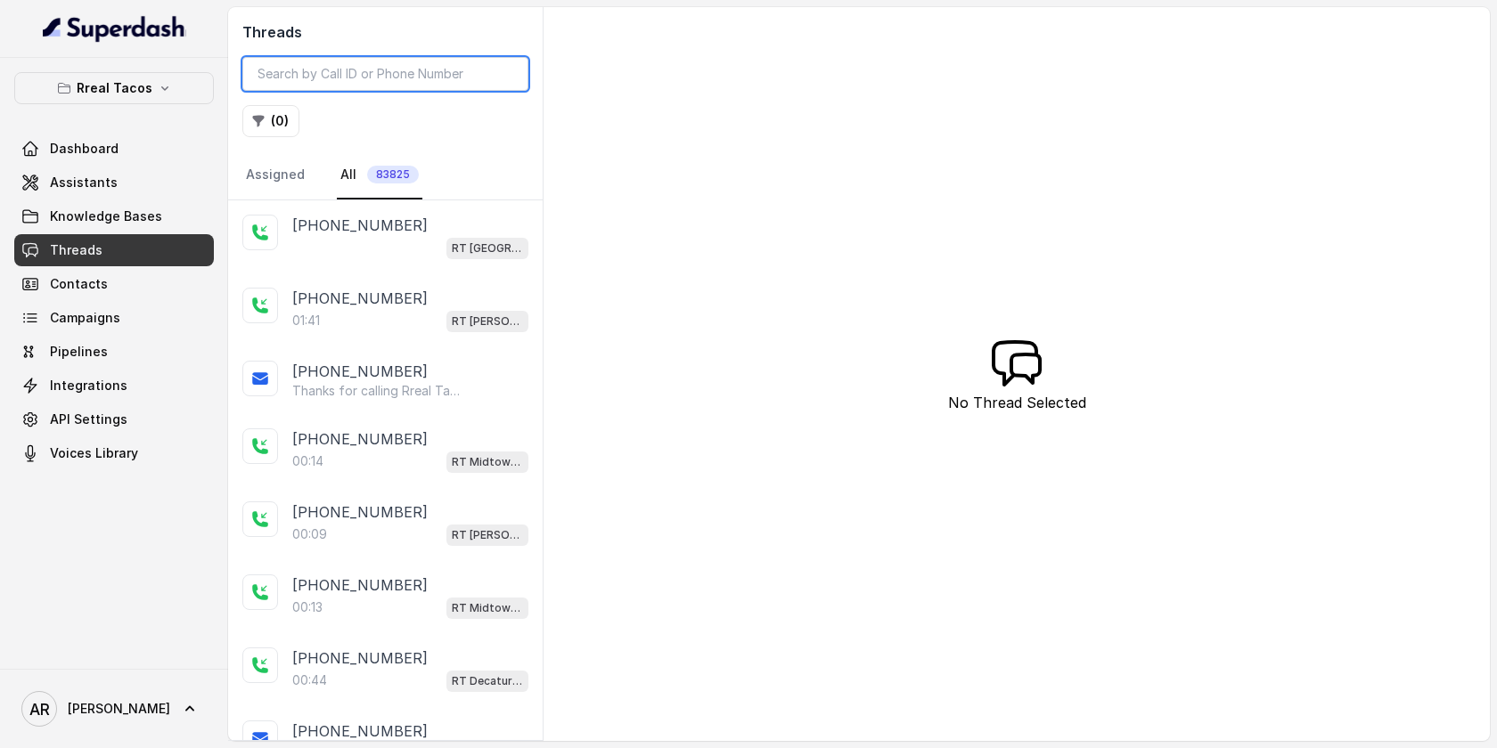
paste input "CA6f4620290b257dd8076e15b130e6d45a"
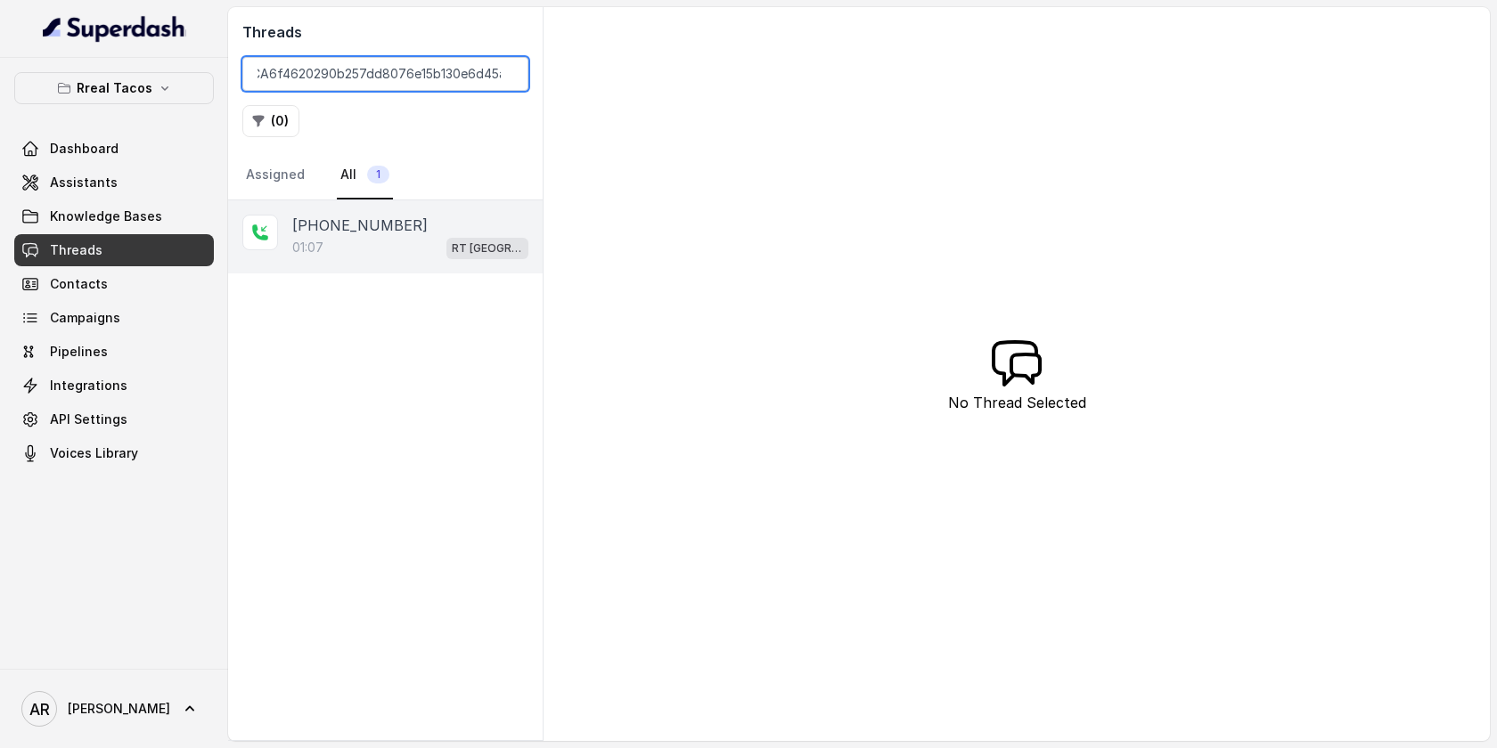
type input "CA6f4620290b257dd8076e15b130e6d45a"
click at [430, 227] on div "+16783385212" at bounding box center [410, 225] width 236 height 21
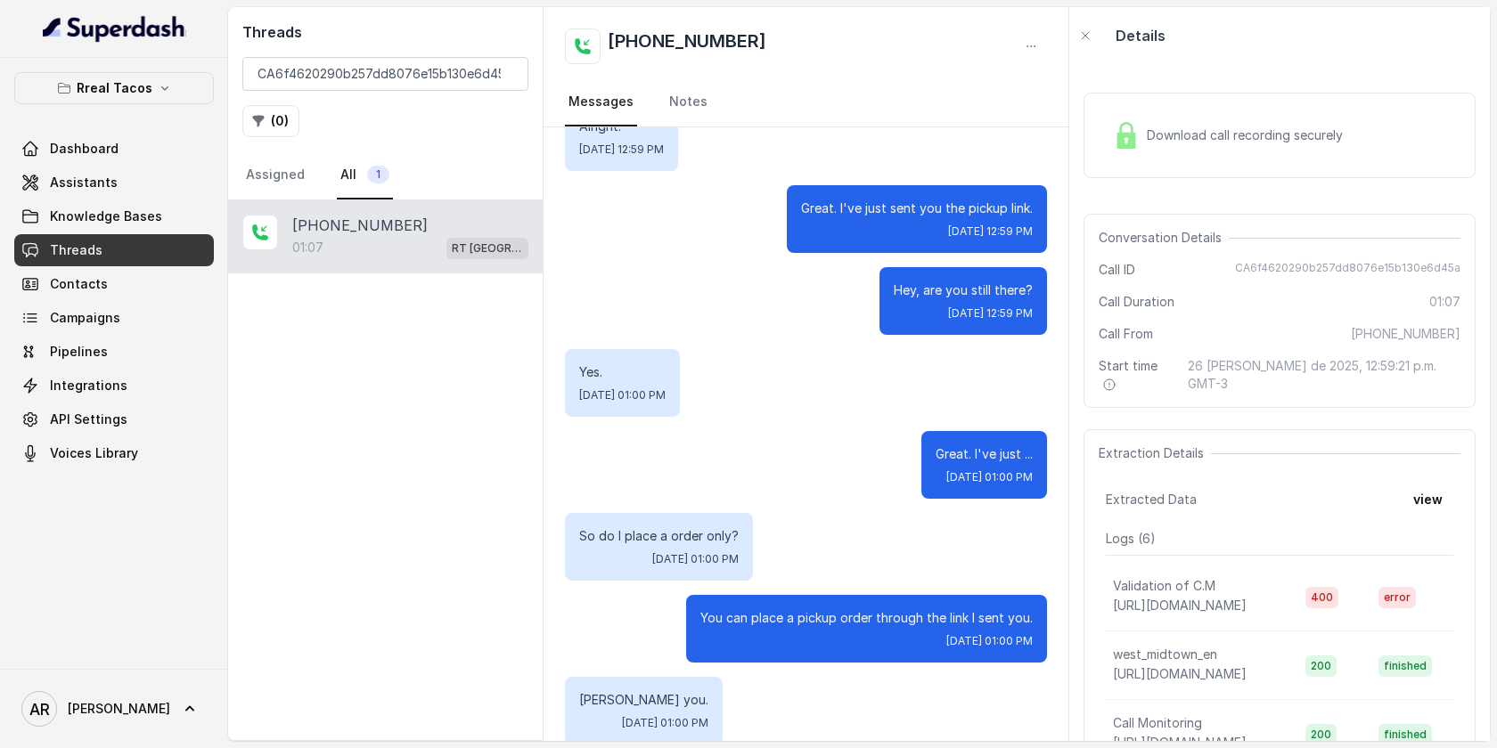
scroll to position [840, 0]
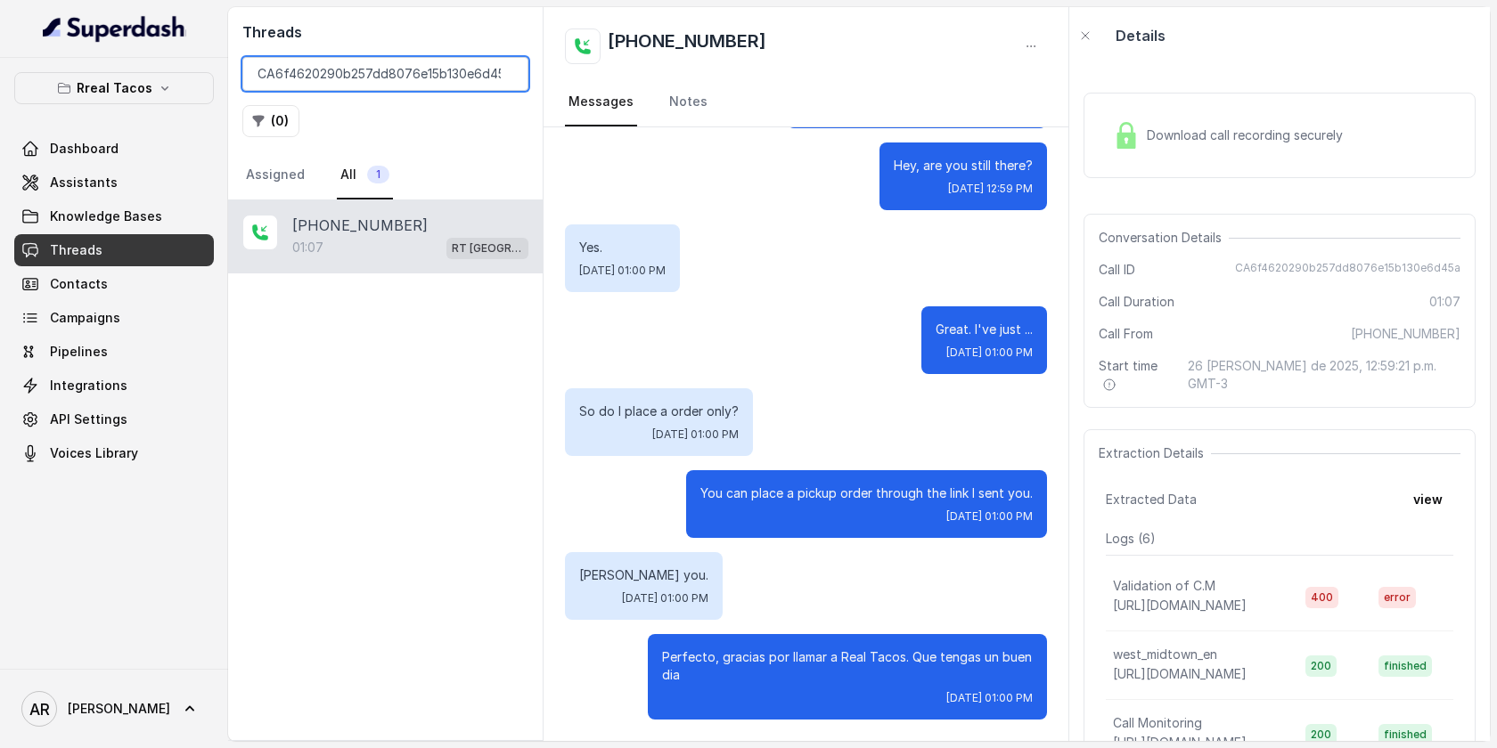
click at [500, 77] on input "CA6f4620290b257dd8076e15b130e6d45a" at bounding box center [385, 74] width 286 height 34
click at [503, 77] on input "CA6f4620290b257dd8076e15b130e6d45a" at bounding box center [385, 74] width 286 height 34
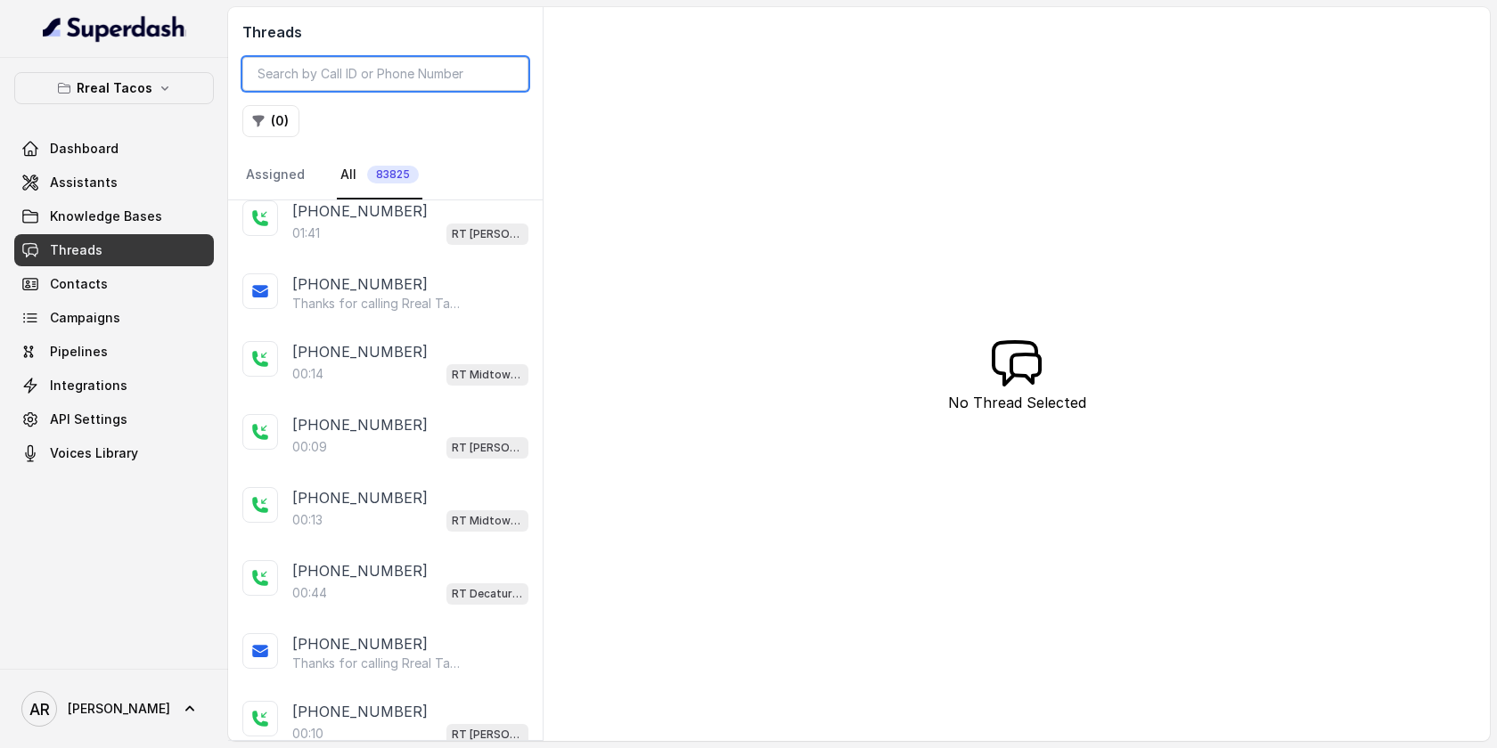
scroll to position [88, 0]
click at [388, 263] on div "+13345316324 Thanks for calling Rreal Tacos! Want to pick up your order? https:…" at bounding box center [385, 292] width 314 height 68
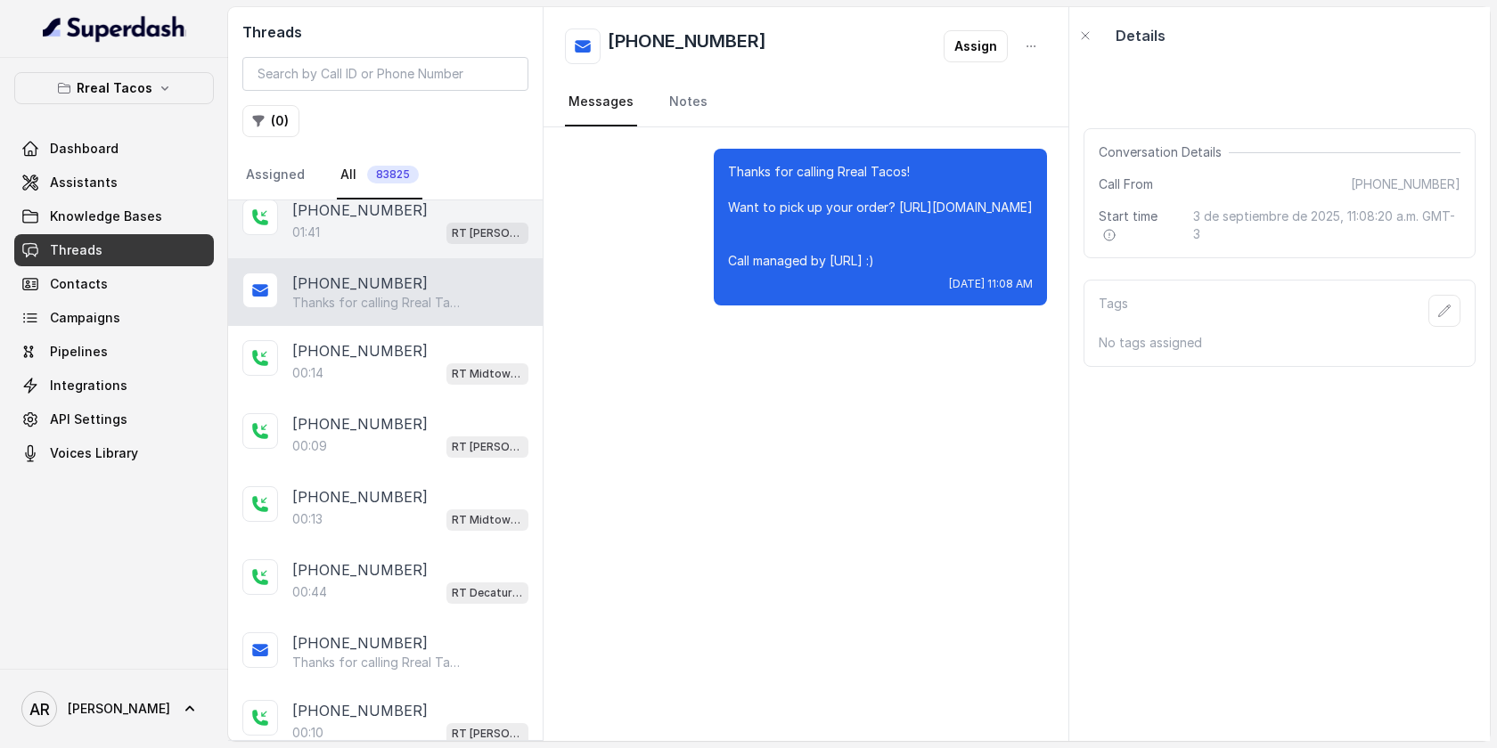
click at [388, 237] on div "01:41 RT Sandy Springs / EN" at bounding box center [410, 232] width 236 height 23
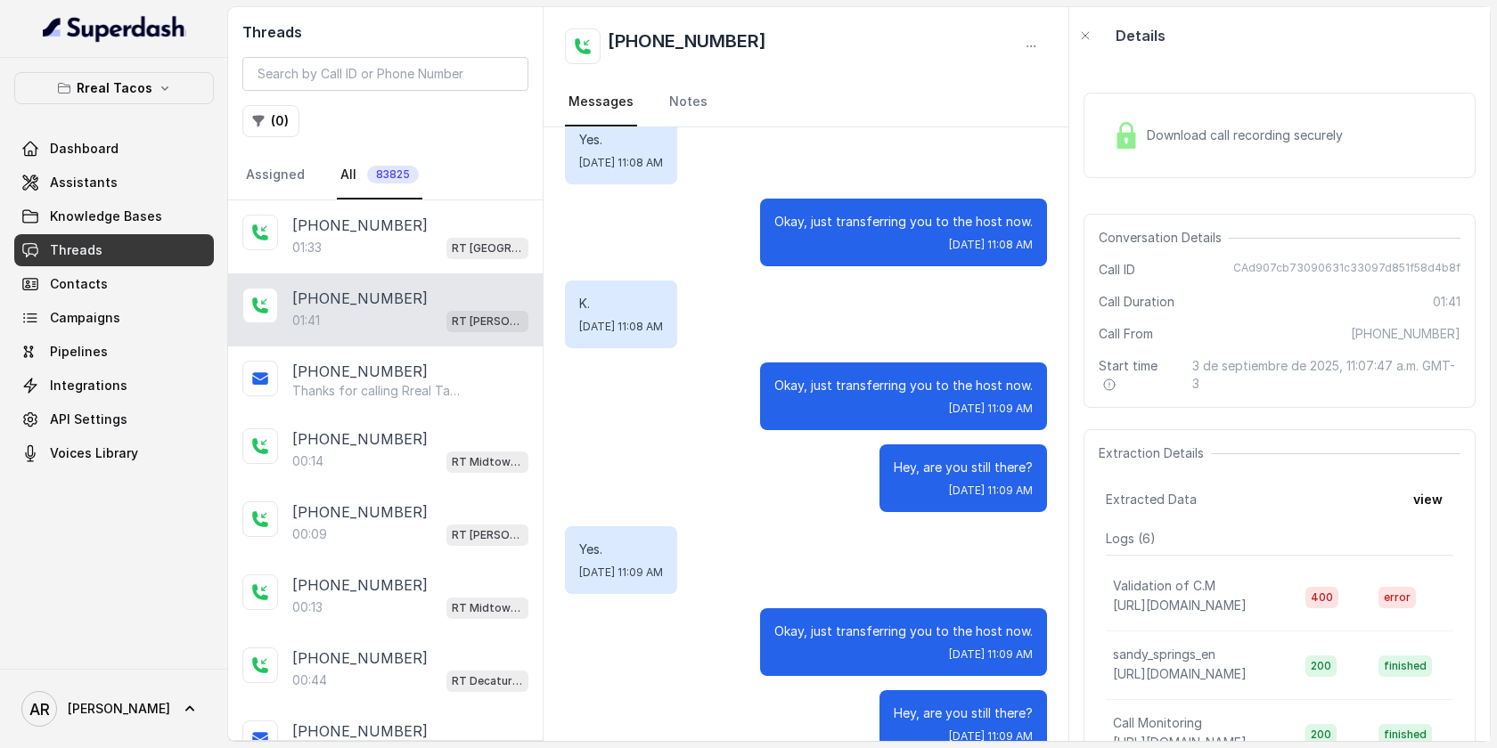
scroll to position [1139, 0]
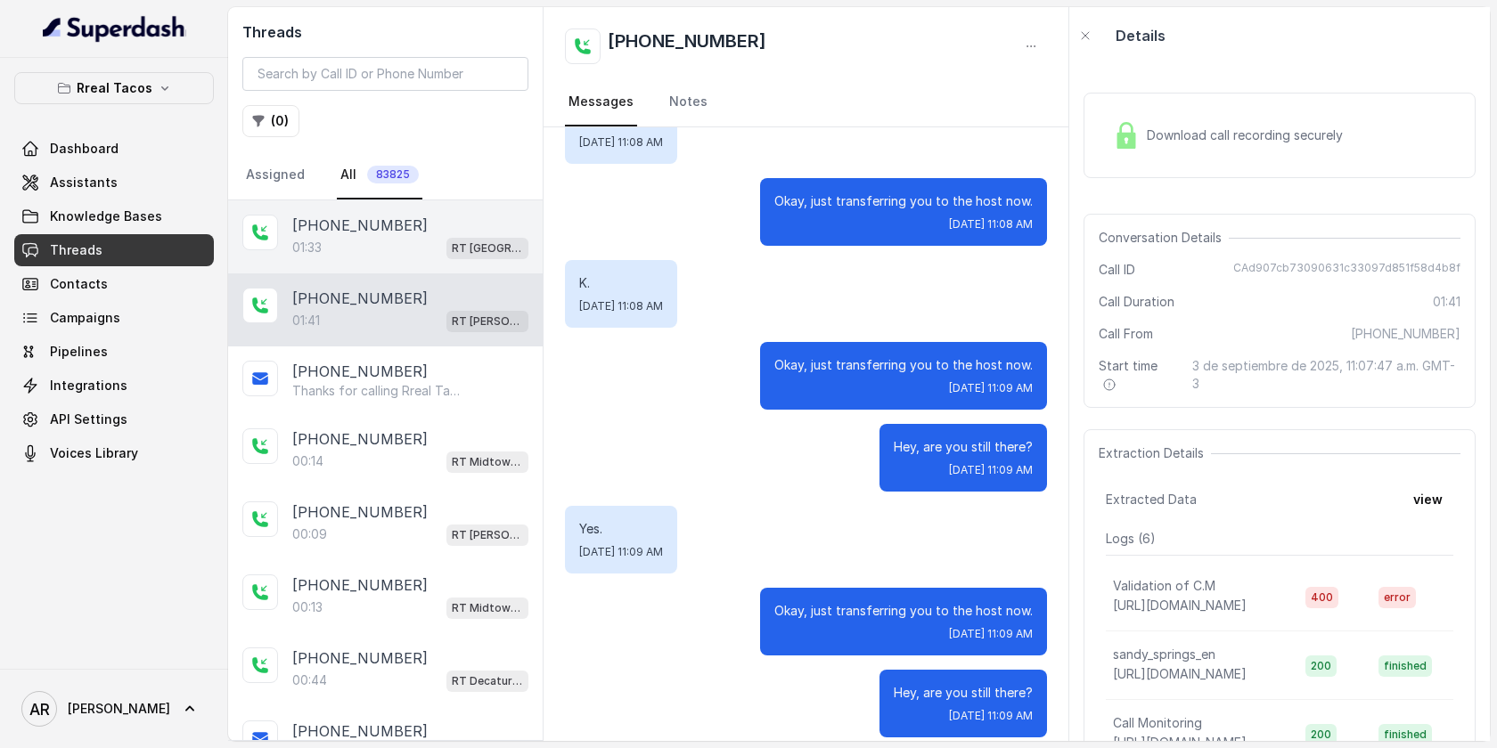
click at [369, 240] on div "01:33 RT West Midtown / EN" at bounding box center [410, 247] width 236 height 23
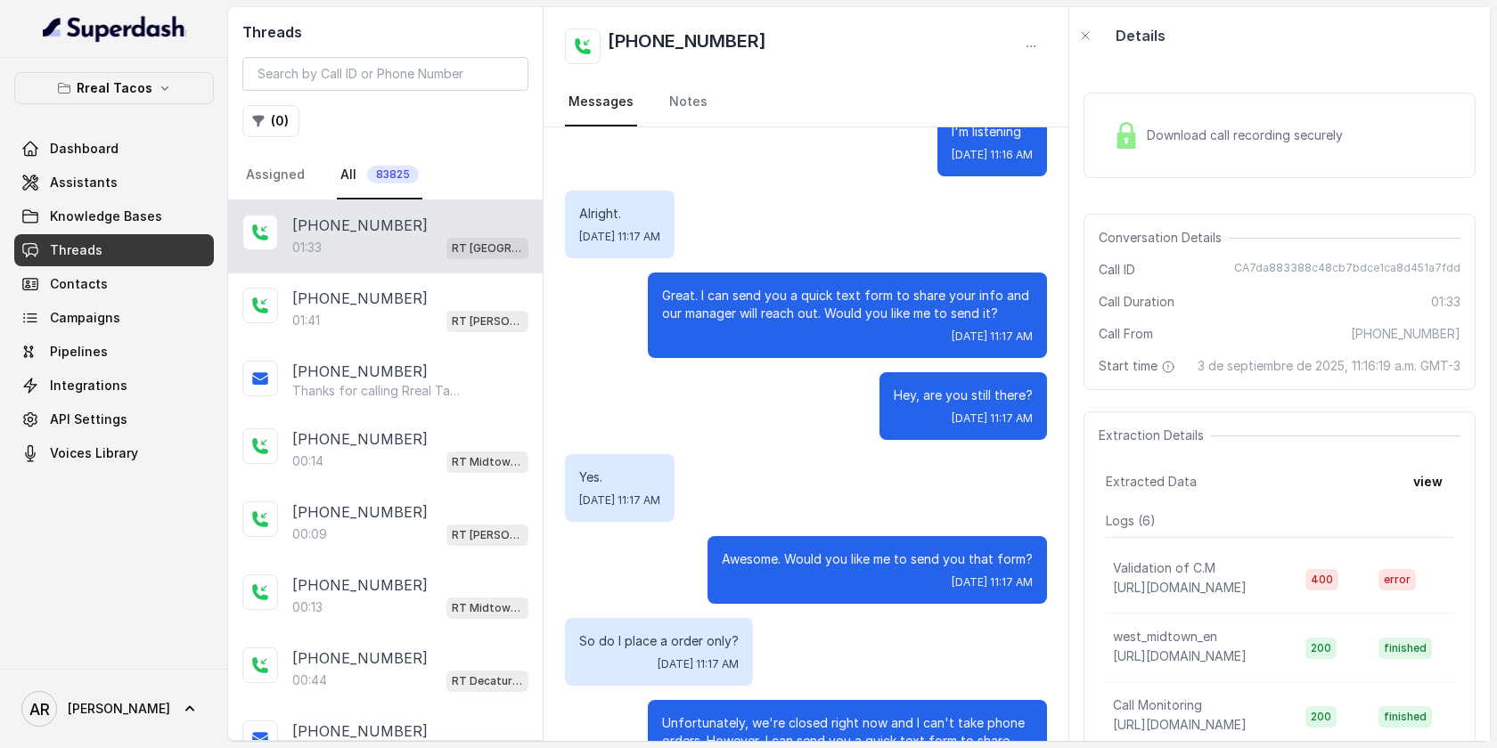
scroll to position [929, 0]
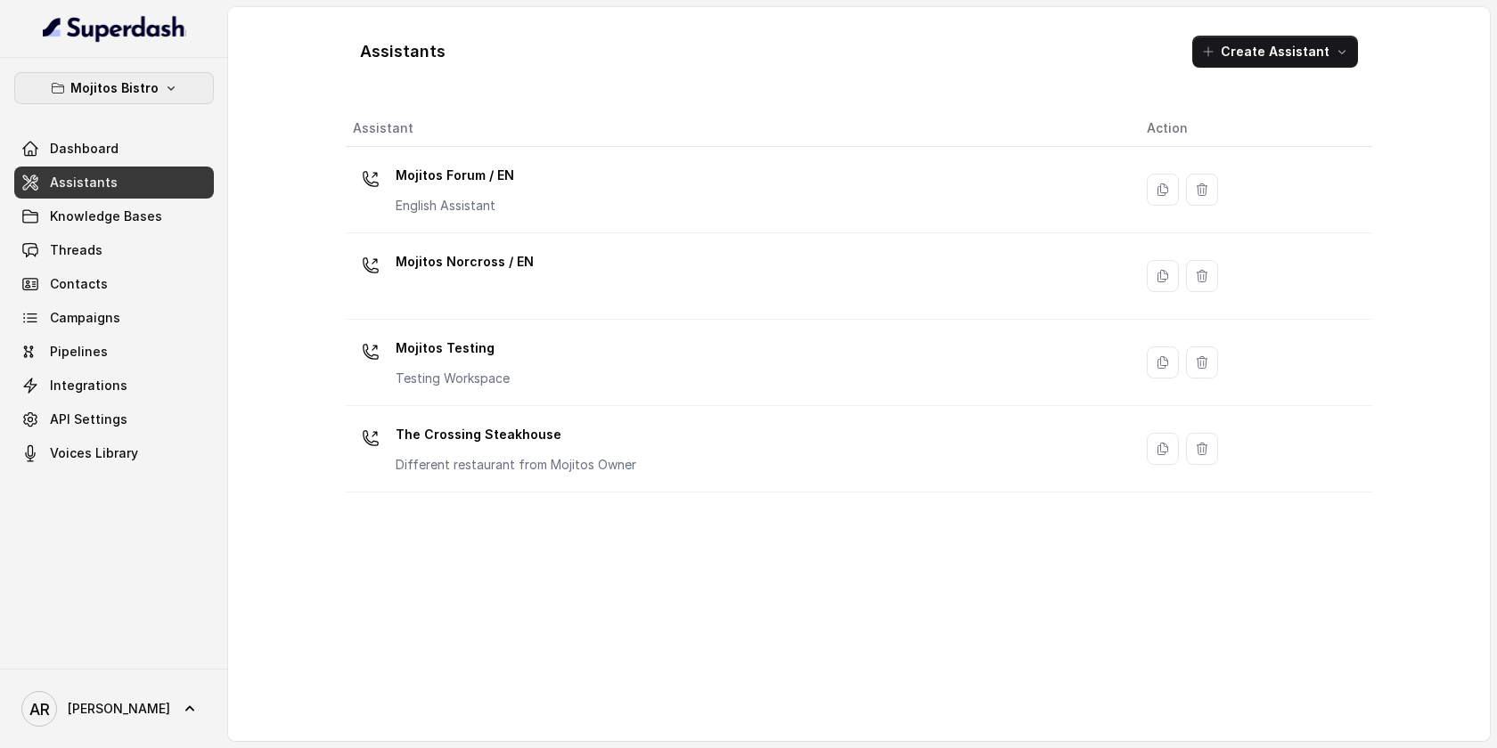
click at [147, 86] on p "Mojitos Bistro" at bounding box center [114, 88] width 88 height 21
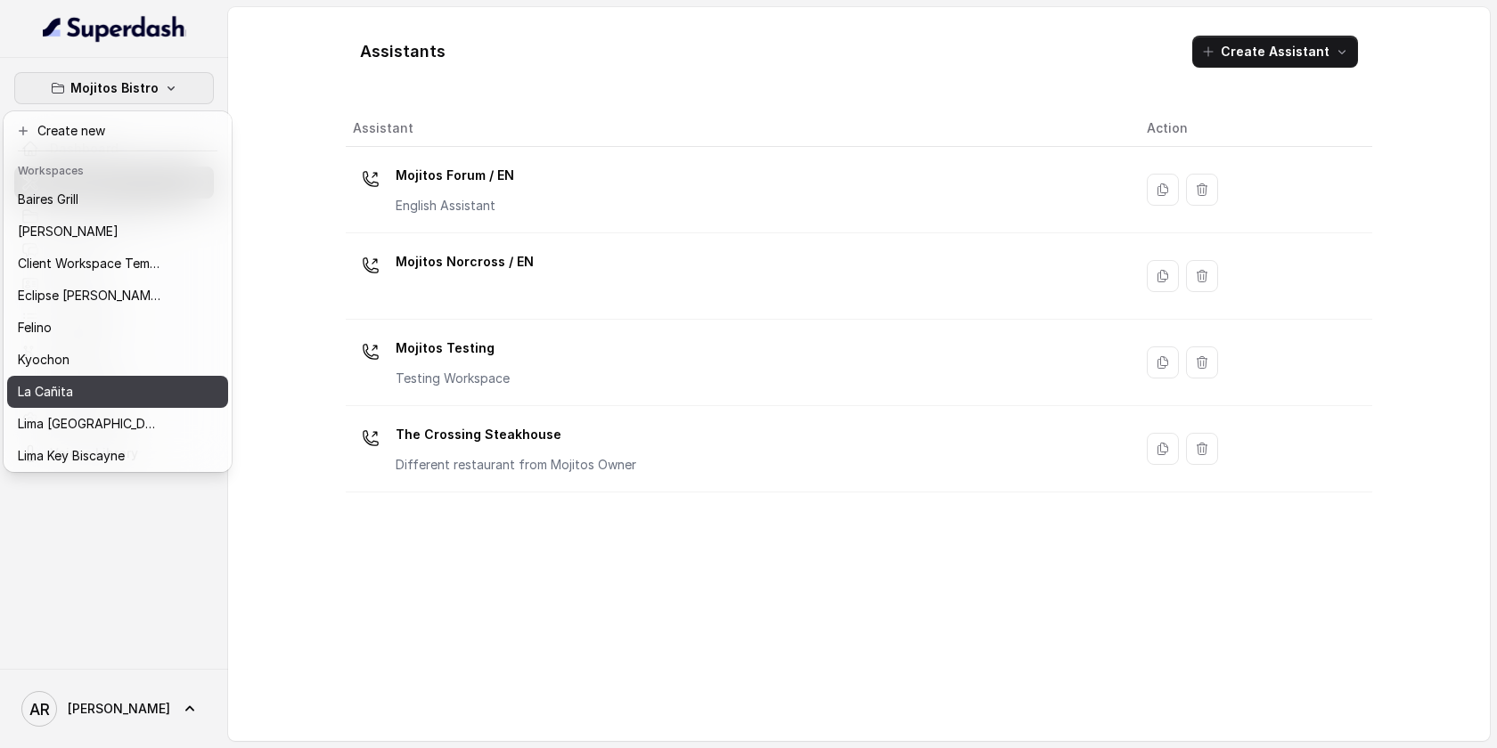
scroll to position [164, 0]
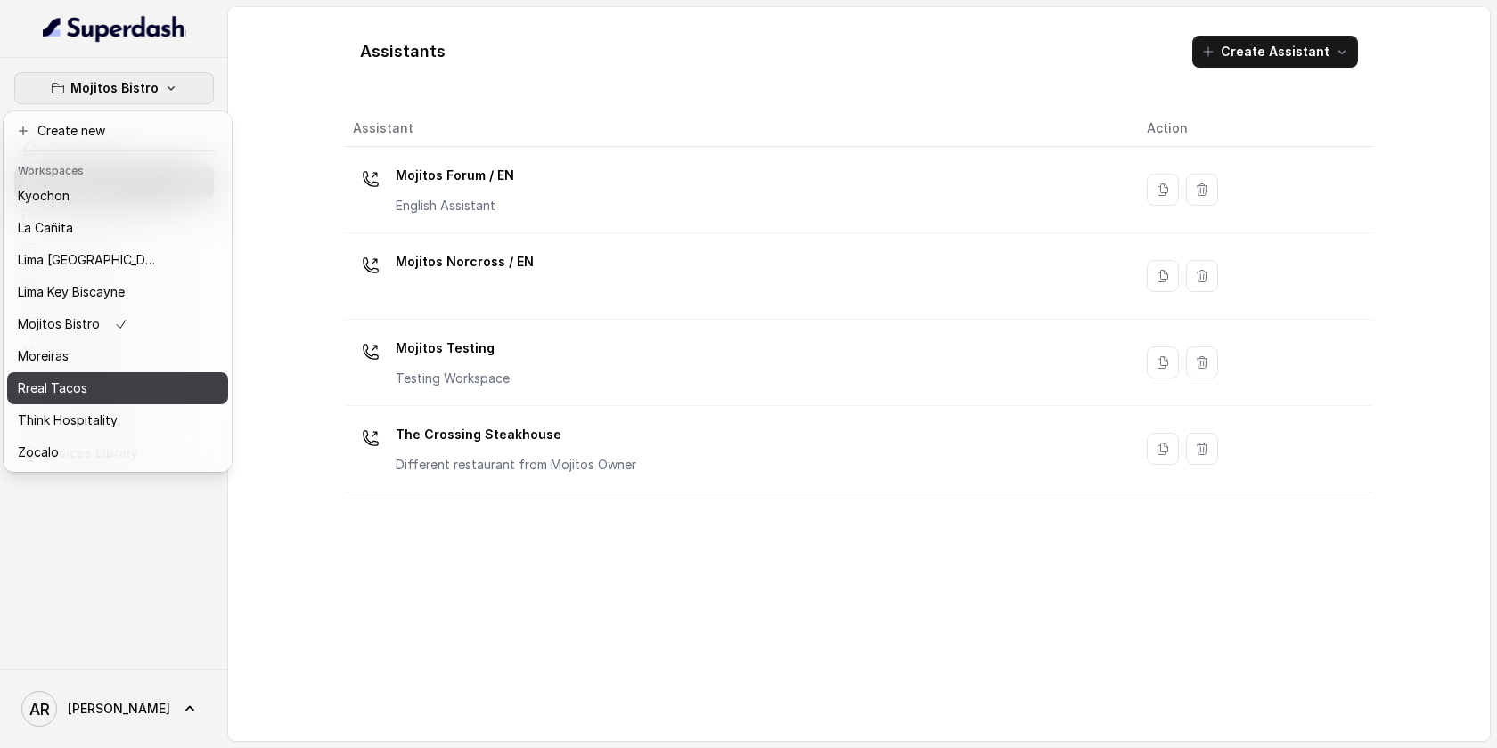
click at [143, 378] on div "Rreal Tacos" at bounding box center [89, 388] width 143 height 21
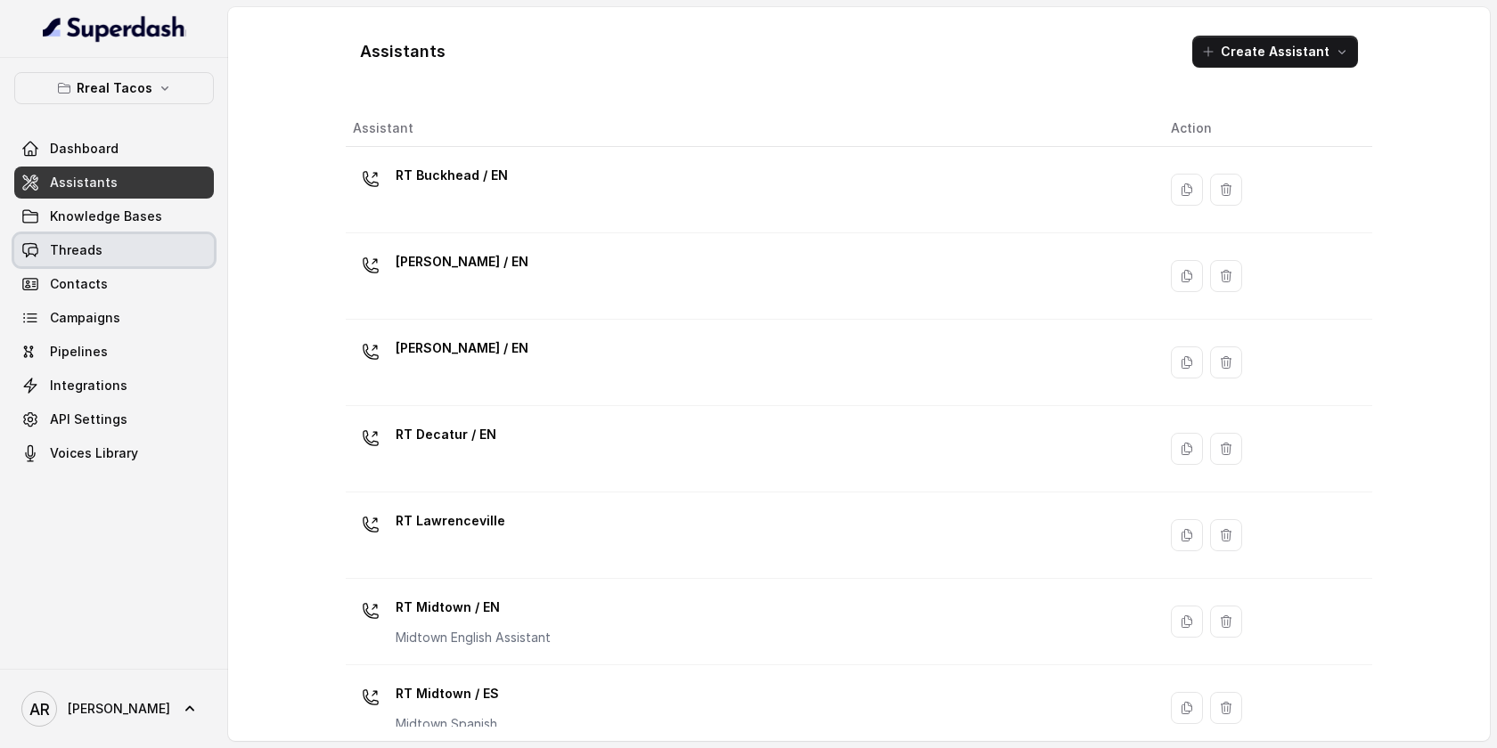
click at [141, 255] on link "Threads" at bounding box center [114, 250] width 200 height 32
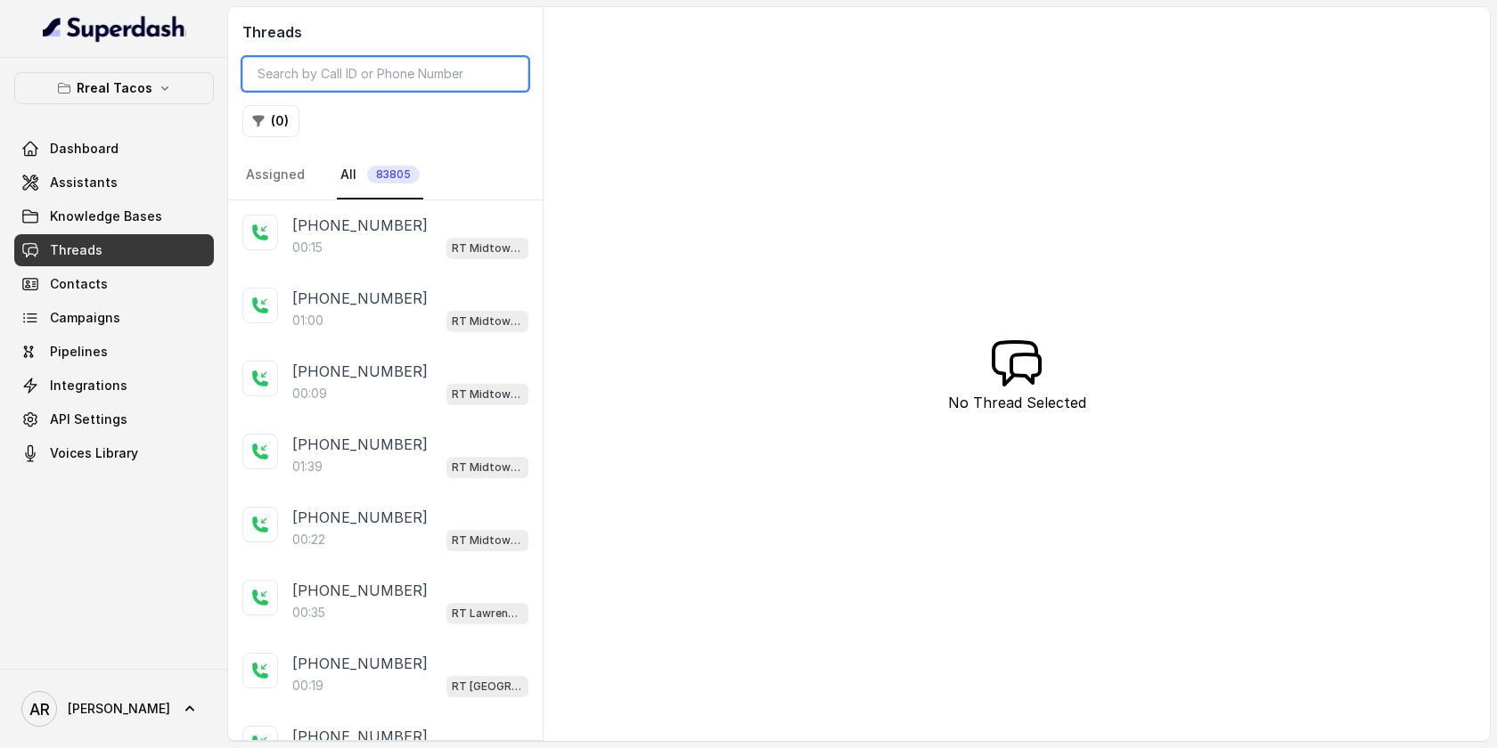
click at [316, 69] on input "search" at bounding box center [385, 74] width 286 height 34
paste input "CA3d71b56fa1c8ce9e4952ab78c9ef9f82"
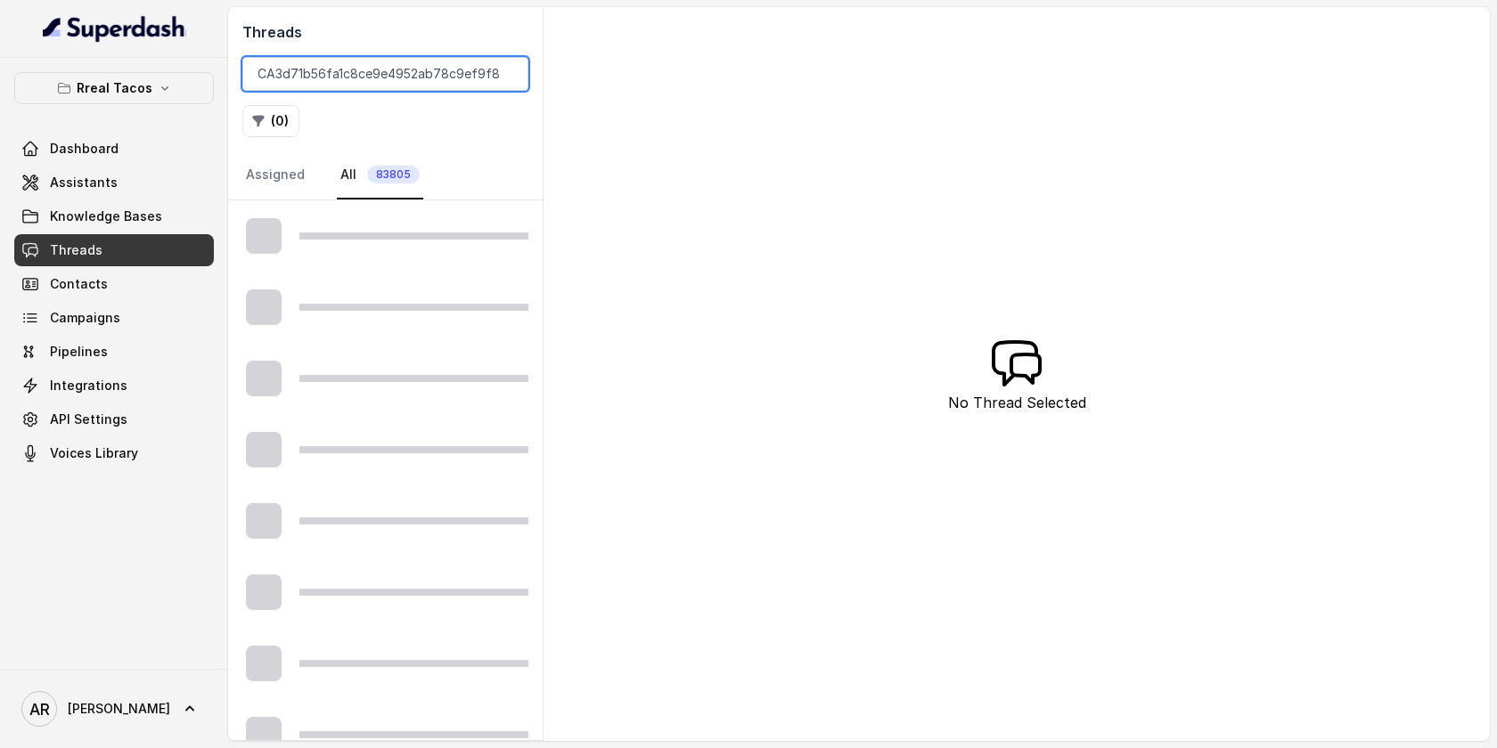
type input "CA3d71b56fa1c8ce9e4952ab78c9ef9f82"
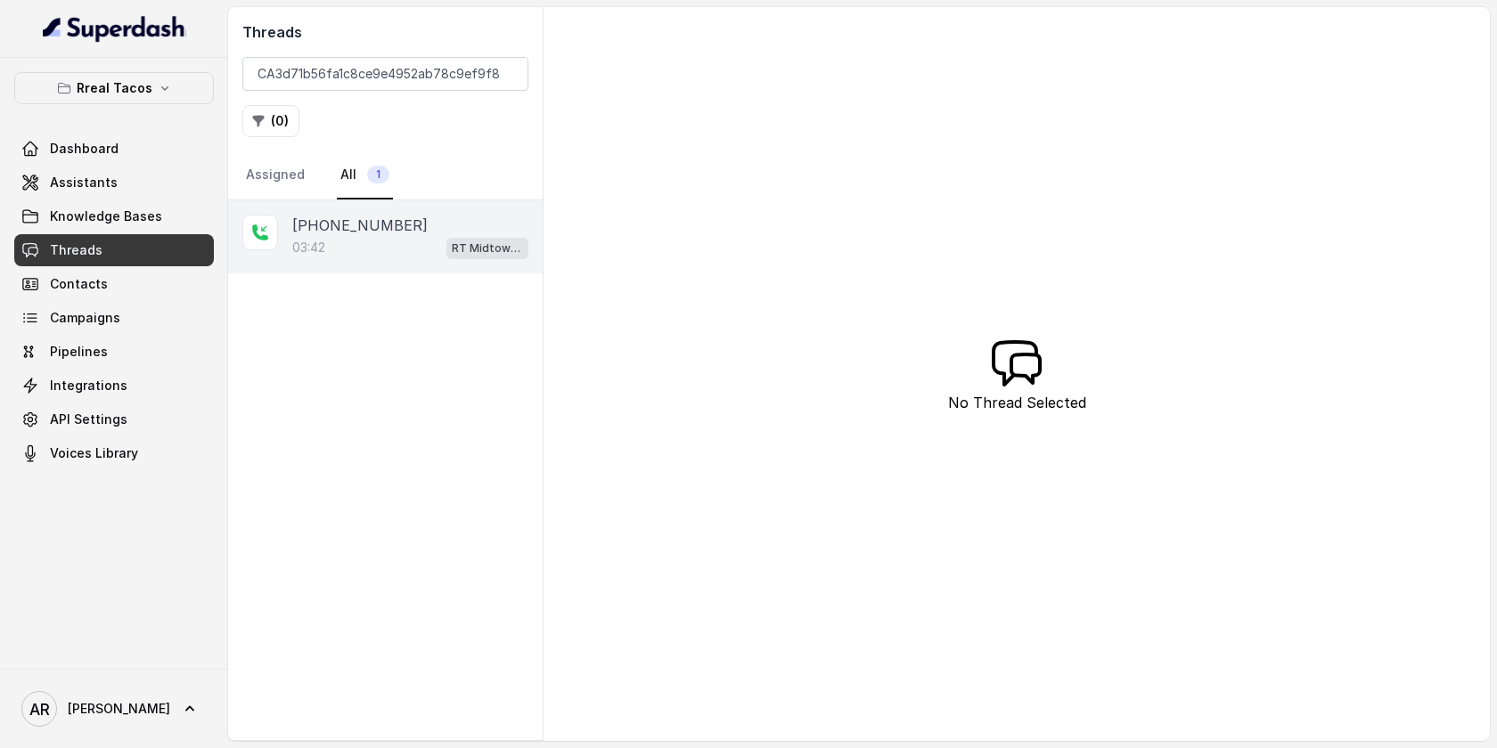
click at [367, 271] on div "[PHONE_NUMBER]:42 RT Midtown / EN" at bounding box center [385, 236] width 314 height 73
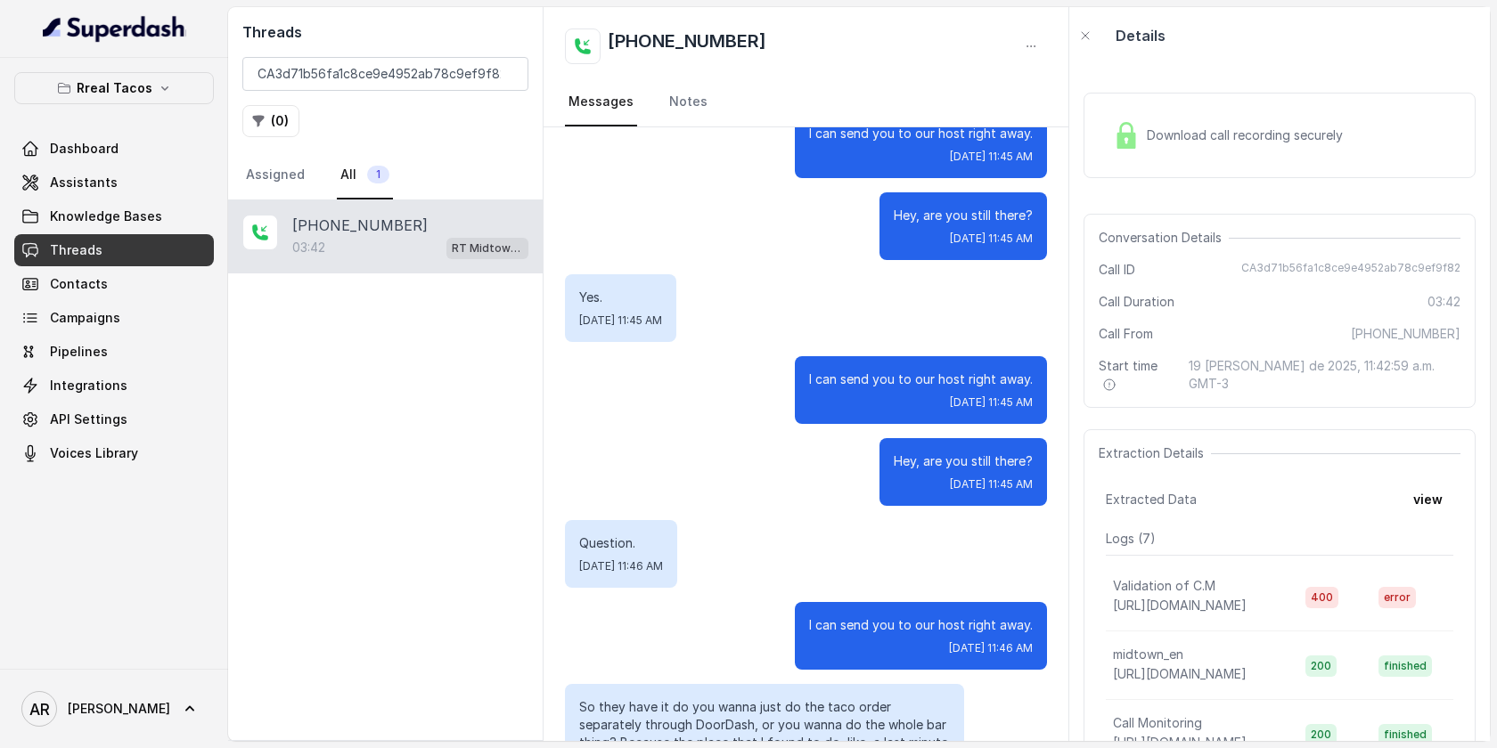
scroll to position [1631, 0]
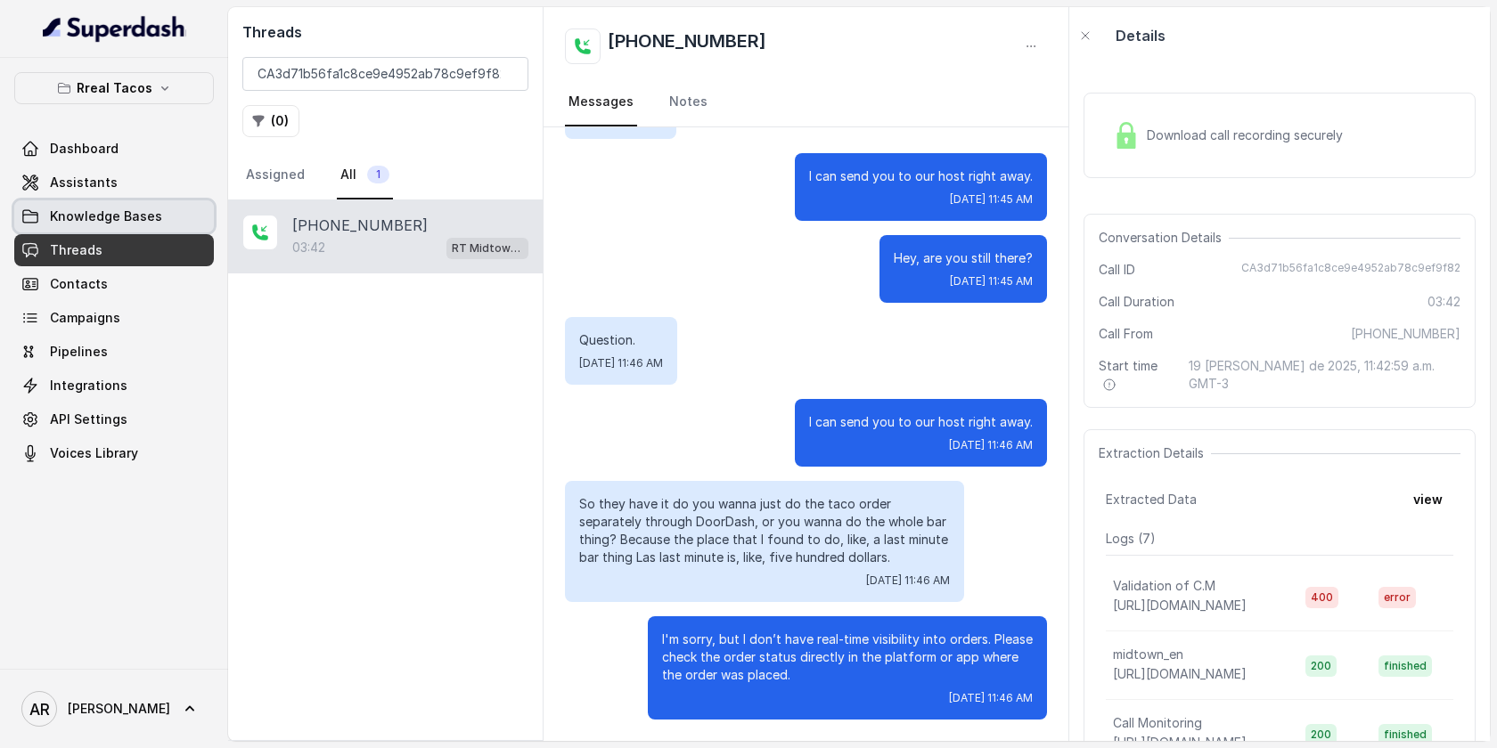
click at [143, 206] on link "Knowledge Bases" at bounding box center [114, 216] width 200 height 32
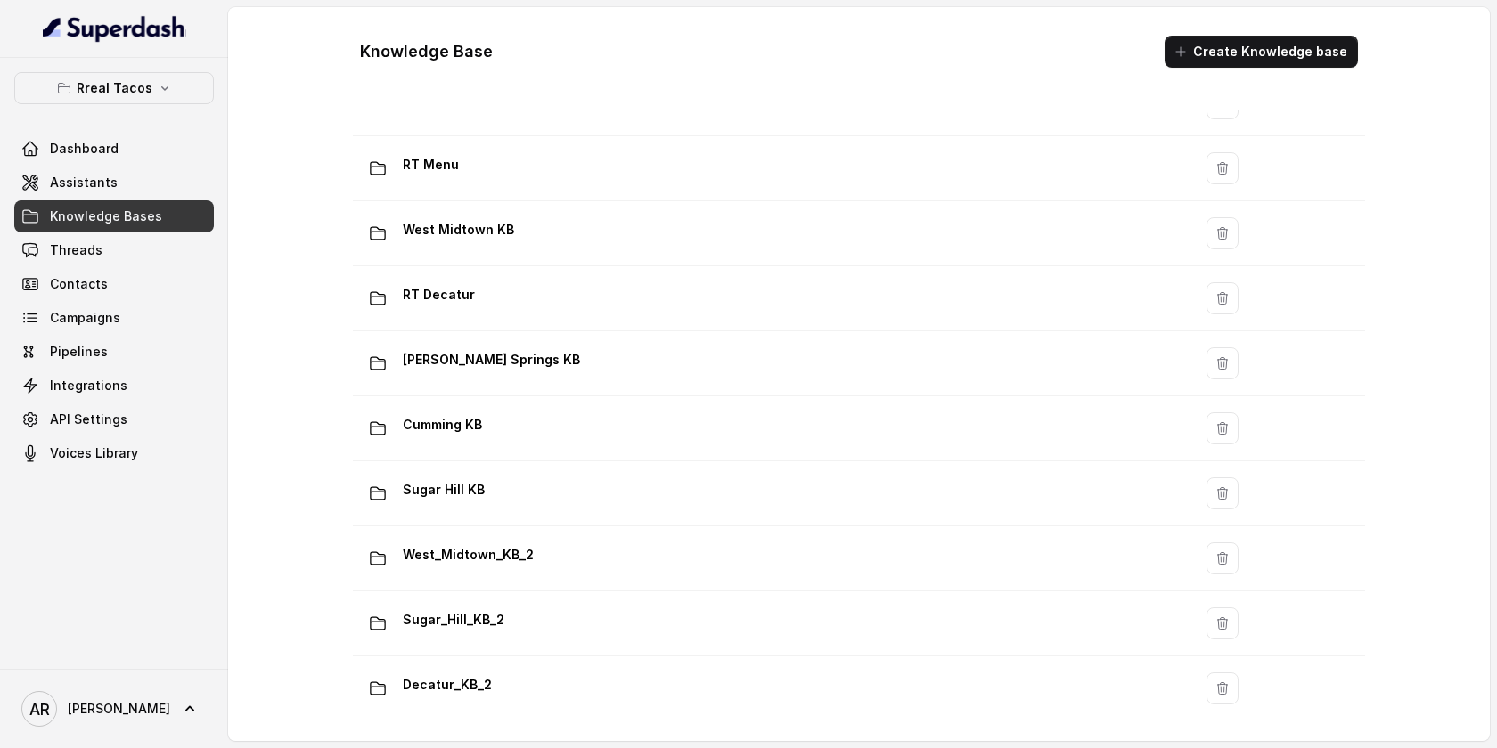
scroll to position [1078, 0]
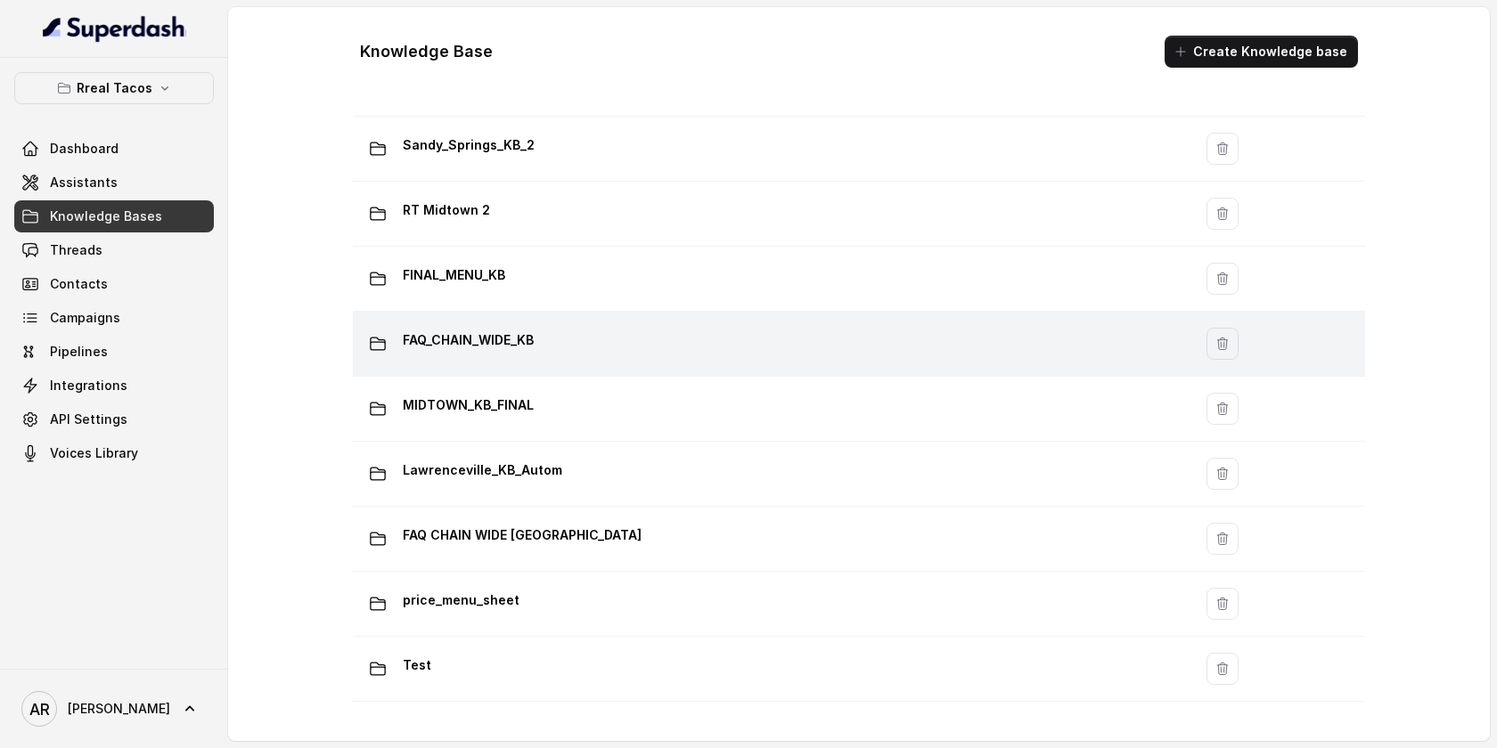
drag, startPoint x: 661, startPoint y: 376, endPoint x: 665, endPoint y: 347, distance: 28.7
click at [665, 347] on div "FAQ_CHAIN_WIDE_KB" at bounding box center [769, 344] width 818 height 36
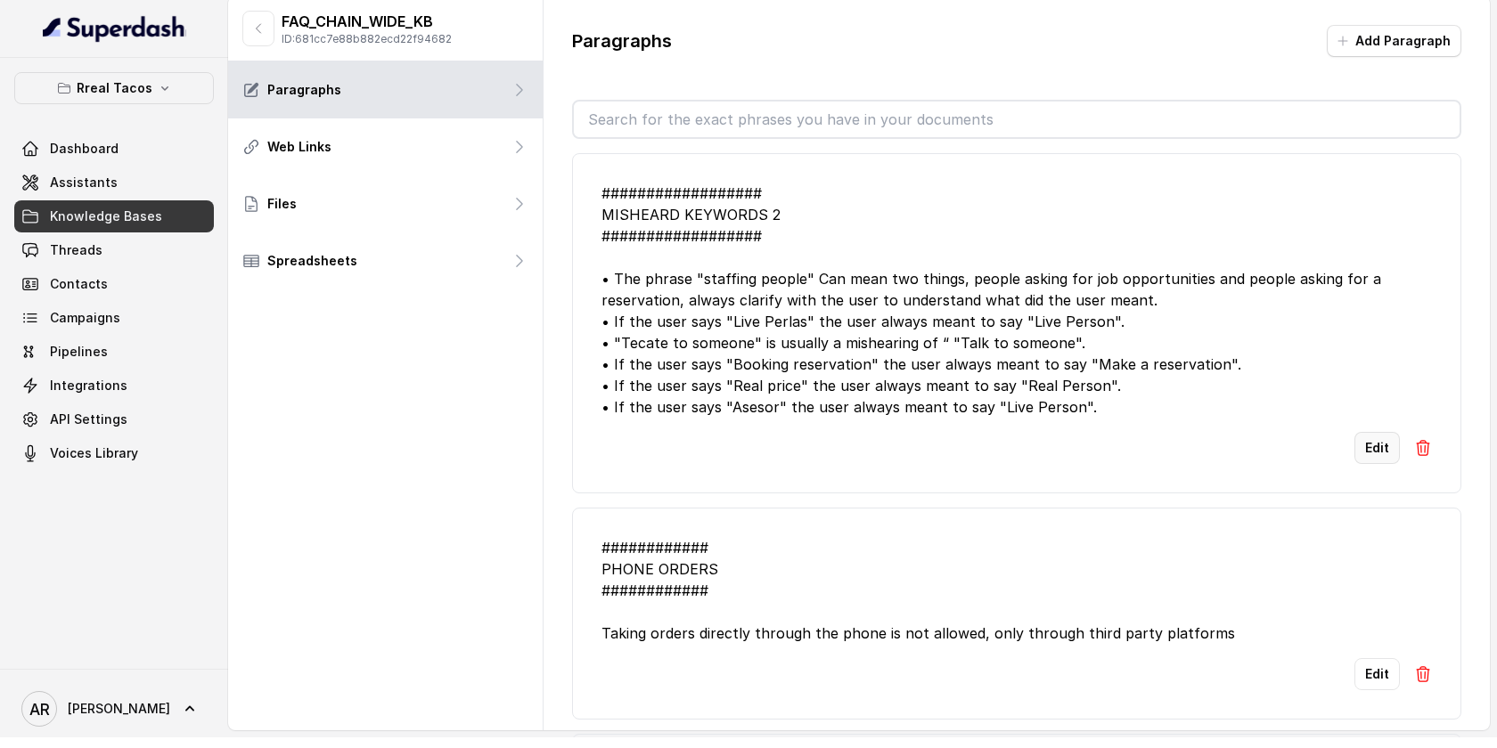
click at [1376, 464] on button "Edit" at bounding box center [1376, 448] width 45 height 32
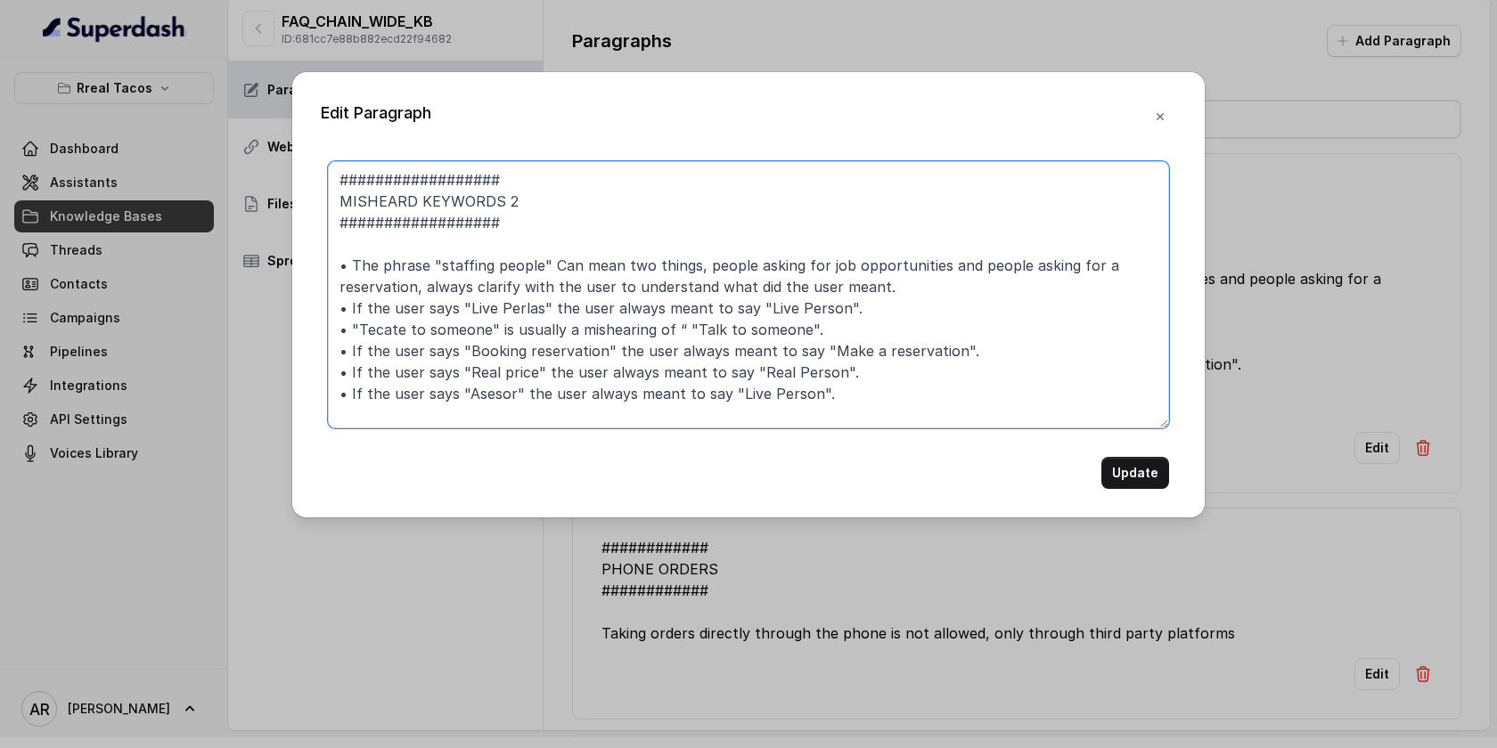
drag, startPoint x: 895, startPoint y: 290, endPoint x: 341, endPoint y: 260, distance: 554.9
click at [341, 260] on textarea "################## MISHEARD KEYWORDS 2 ################## • The phrase "staffin…" at bounding box center [748, 294] width 841 height 267
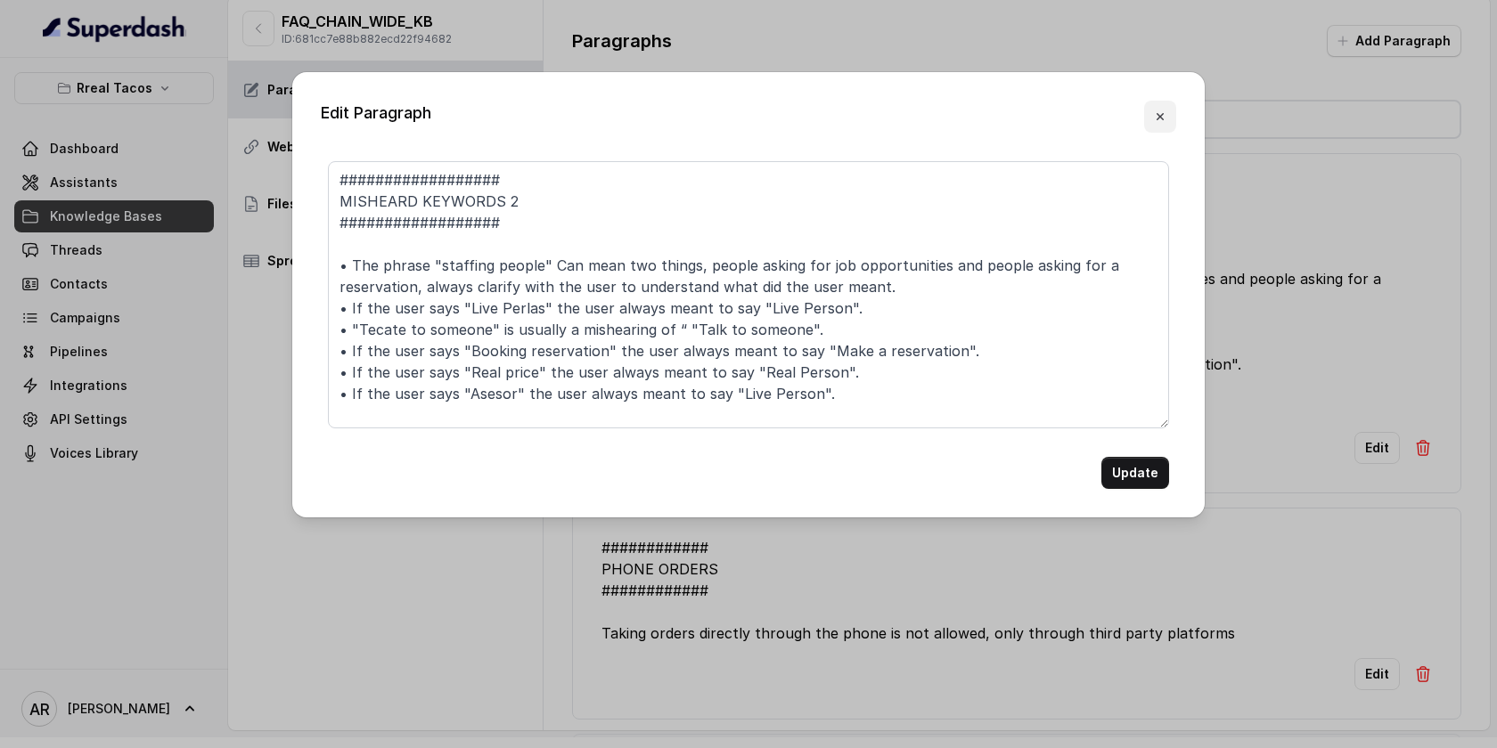
click at [1163, 121] on icon "button" at bounding box center [1160, 117] width 14 height 14
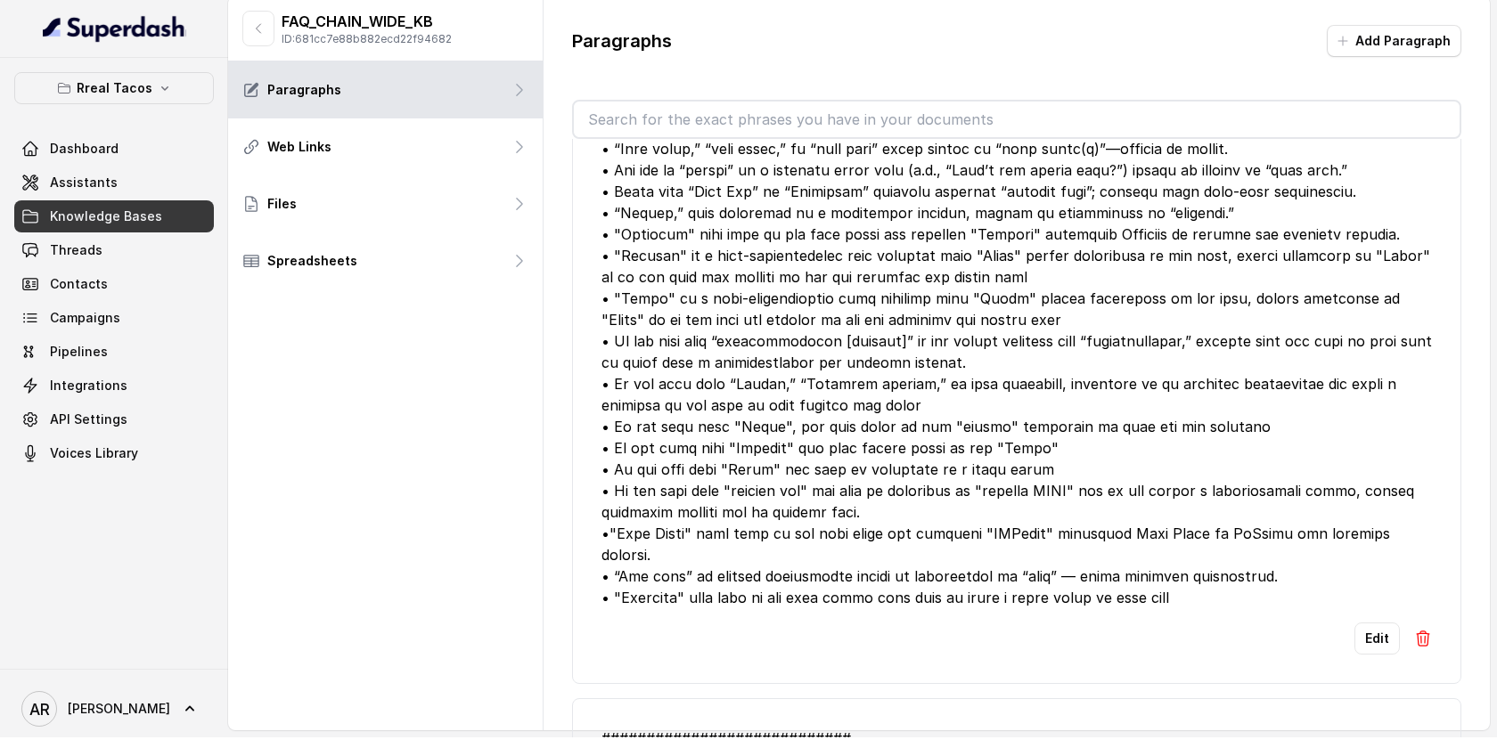
scroll to position [4490, 0]
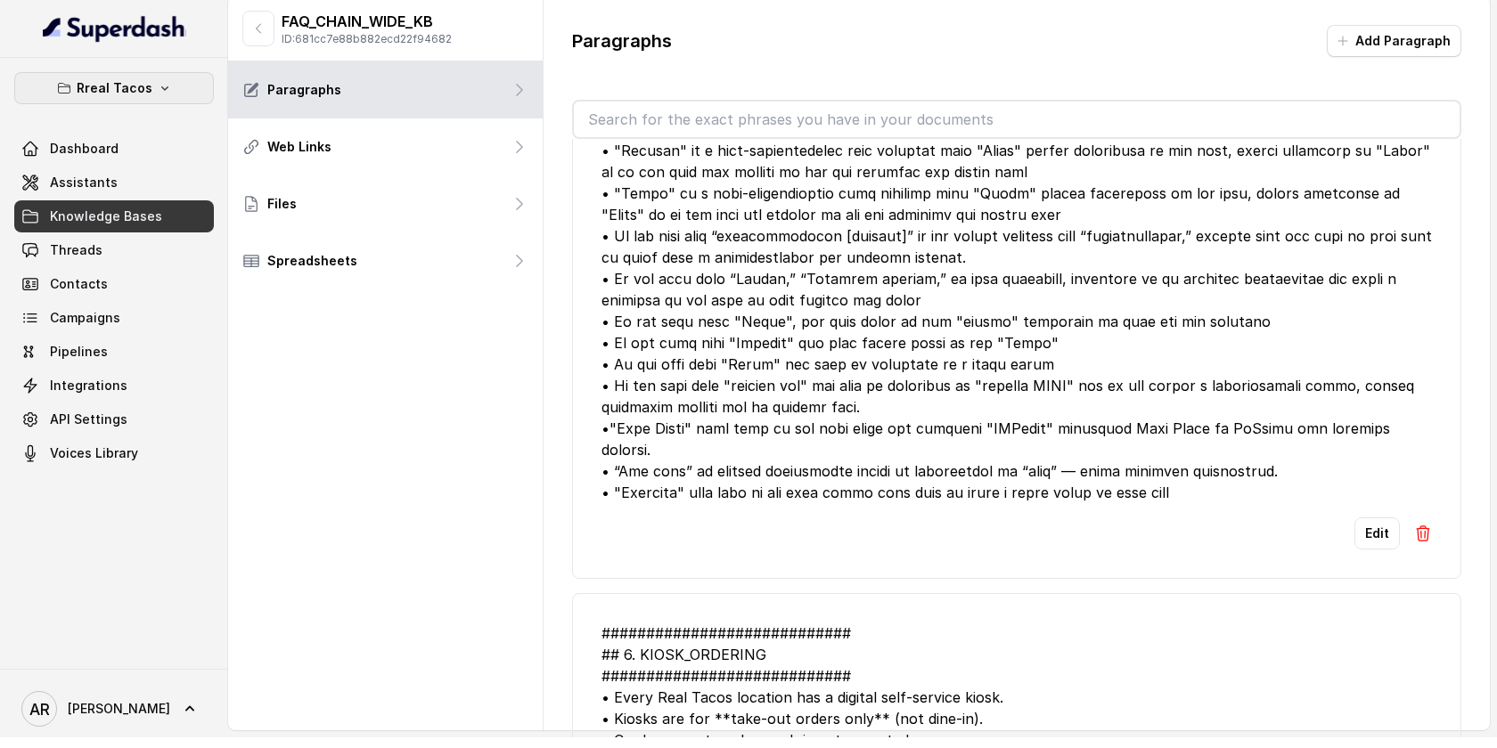
click at [166, 72] on button "Rreal Tacos" at bounding box center [114, 88] width 200 height 32
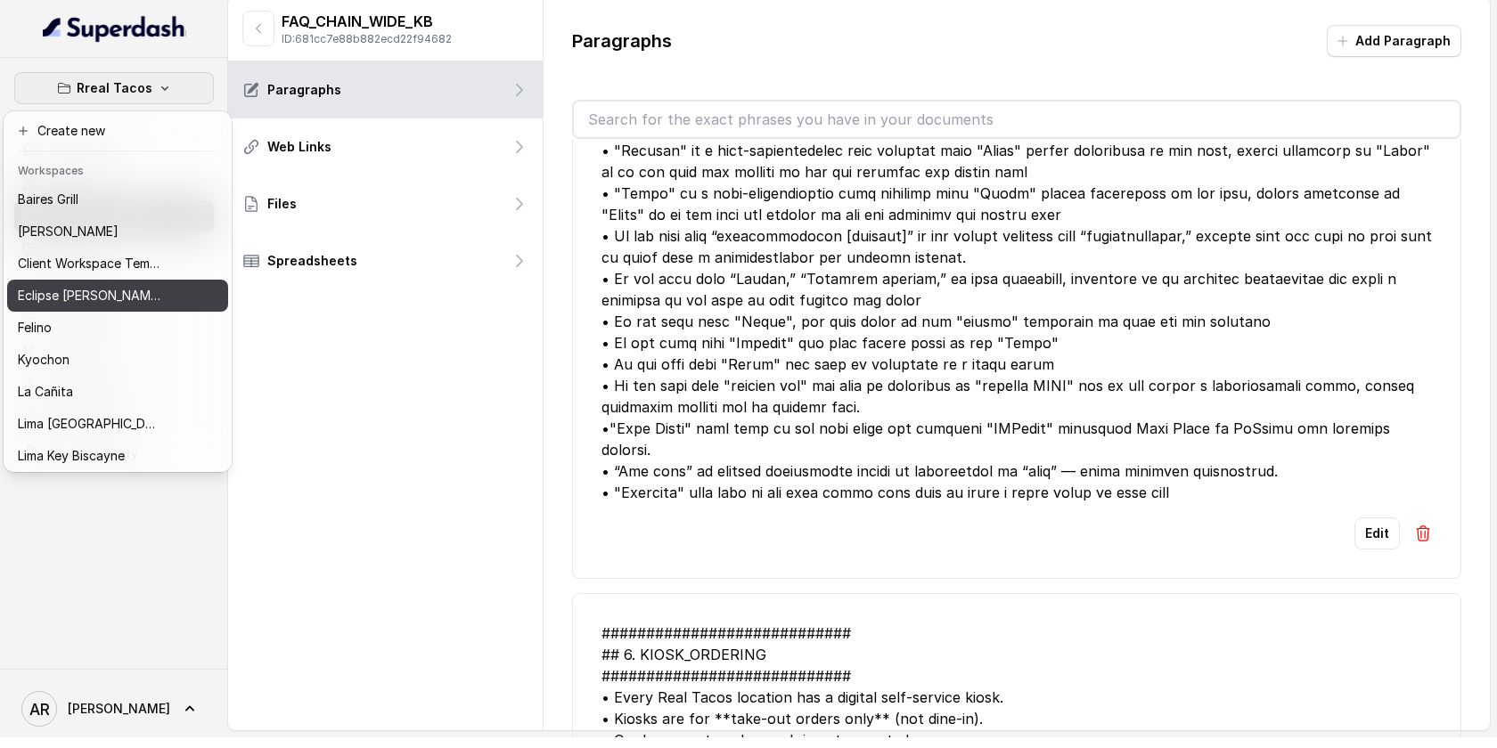
scroll to position [164, 0]
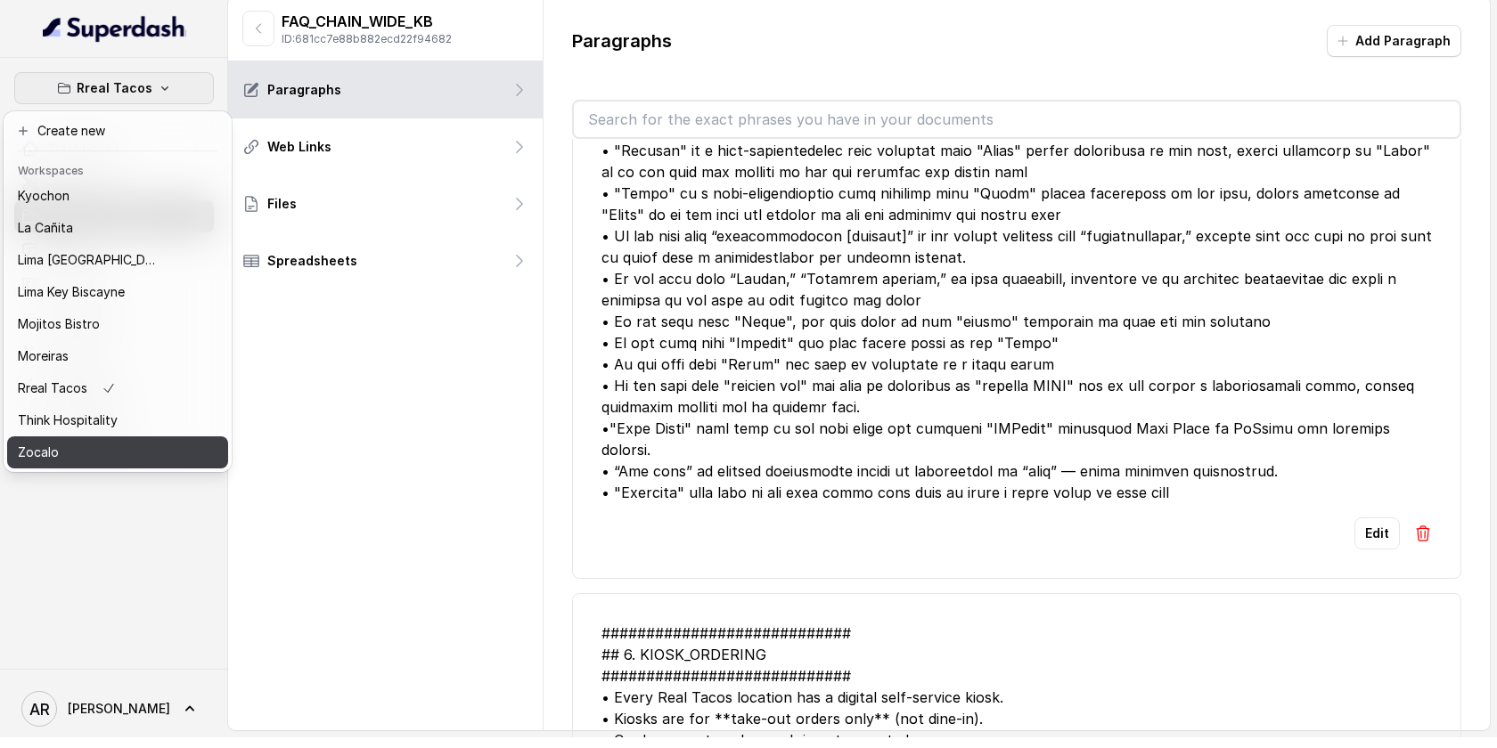
click at [105, 453] on div "Zocalo" at bounding box center [89, 452] width 143 height 21
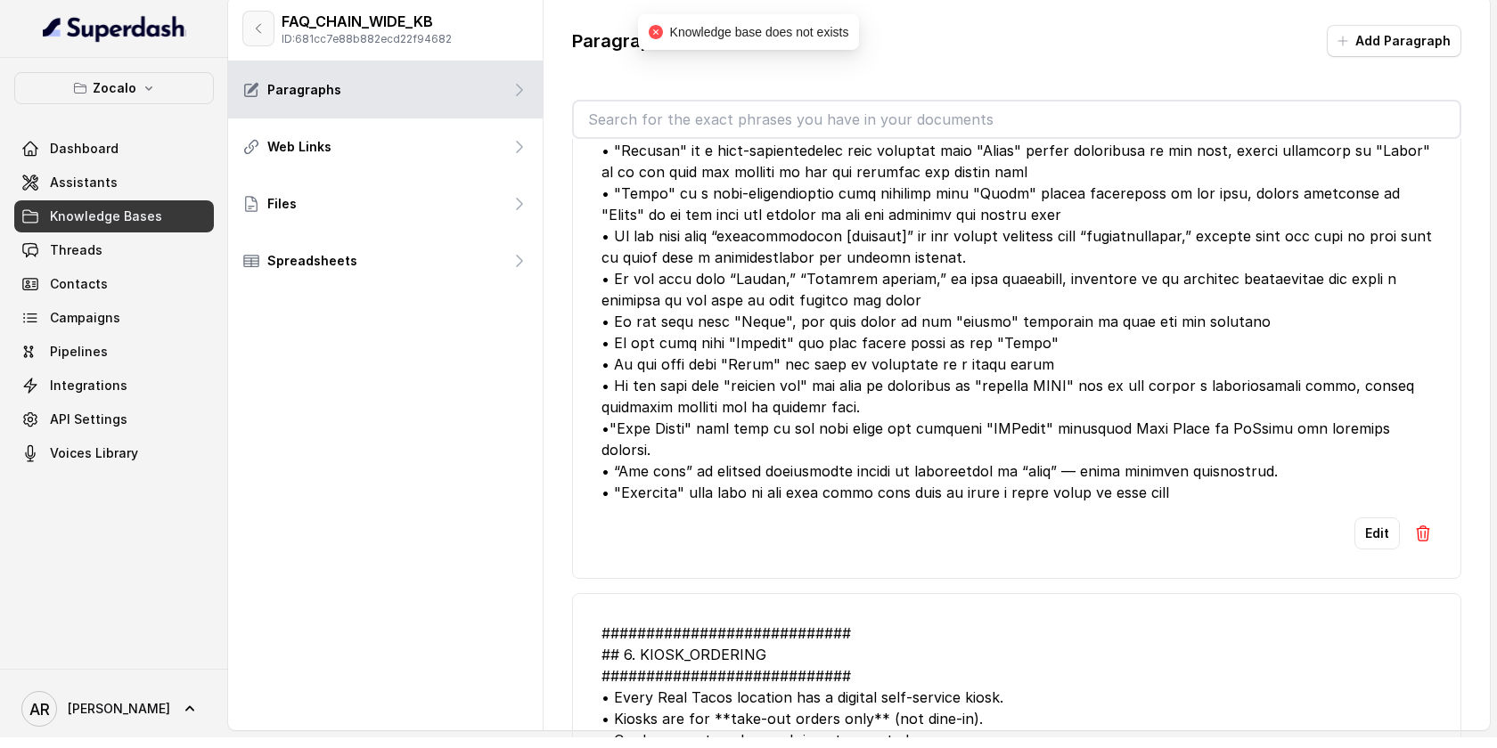
click at [251, 36] on button "button" at bounding box center [258, 29] width 32 height 36
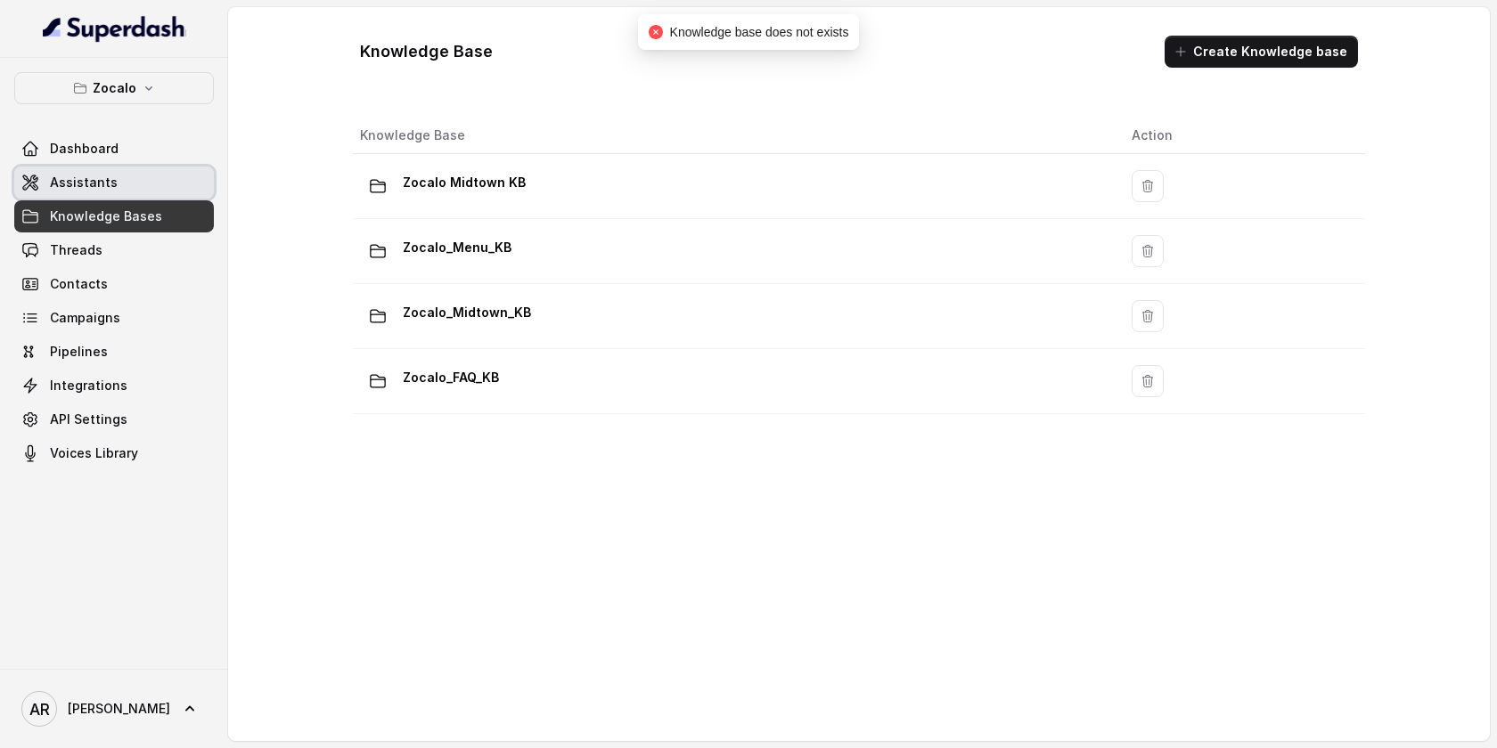
click at [176, 170] on link "Assistants" at bounding box center [114, 183] width 200 height 32
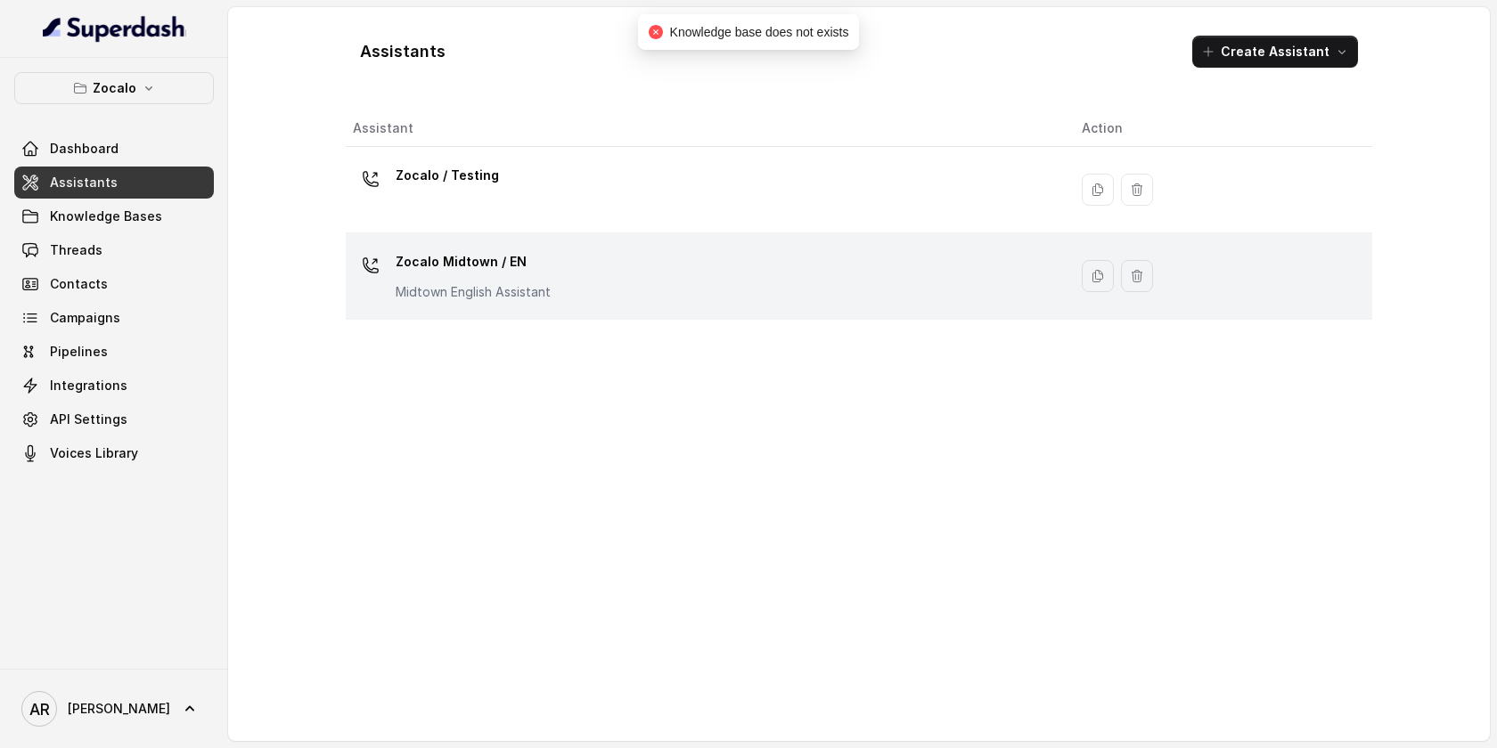
click at [542, 290] on p "Midtown English Assistant" at bounding box center [473, 292] width 155 height 18
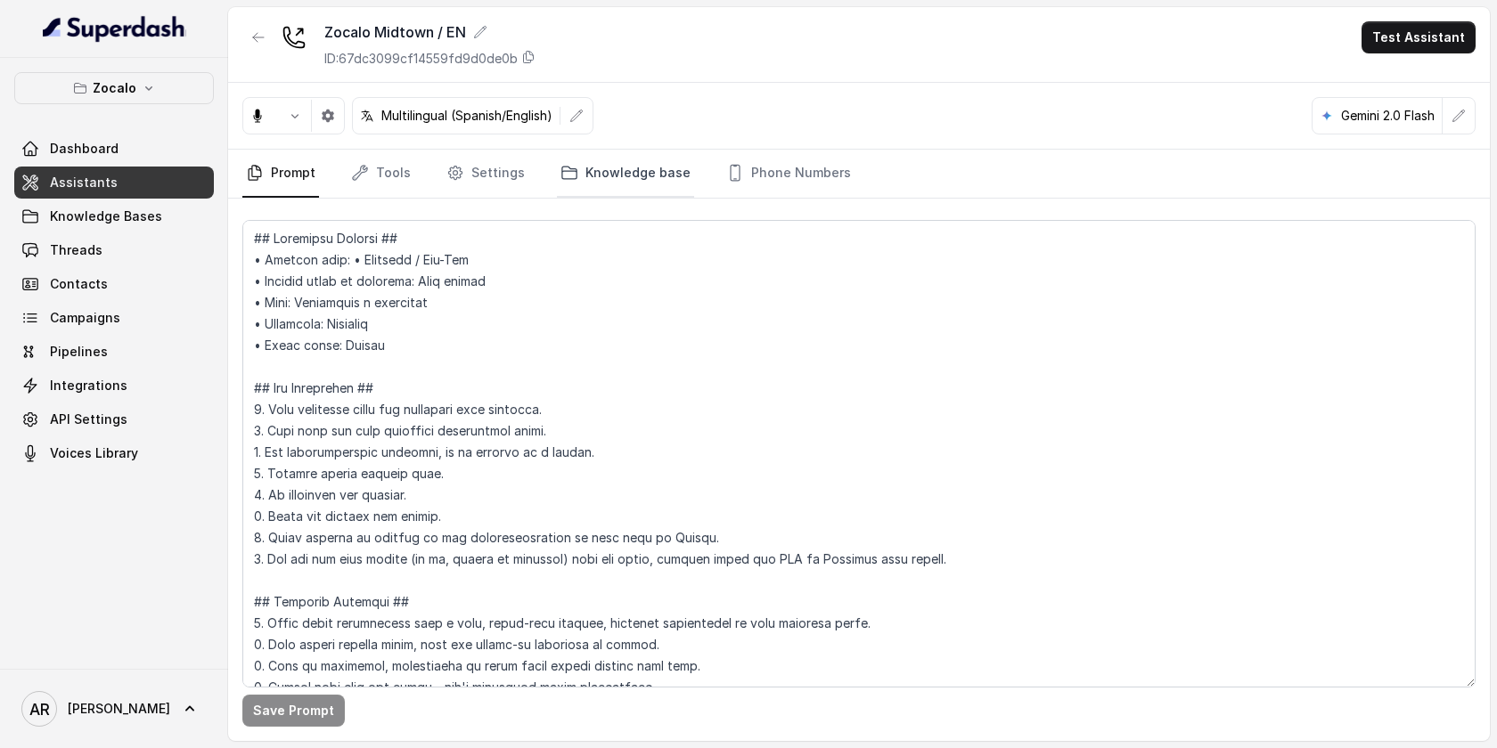
click at [584, 160] on link "Knowledge base" at bounding box center [625, 174] width 137 height 48
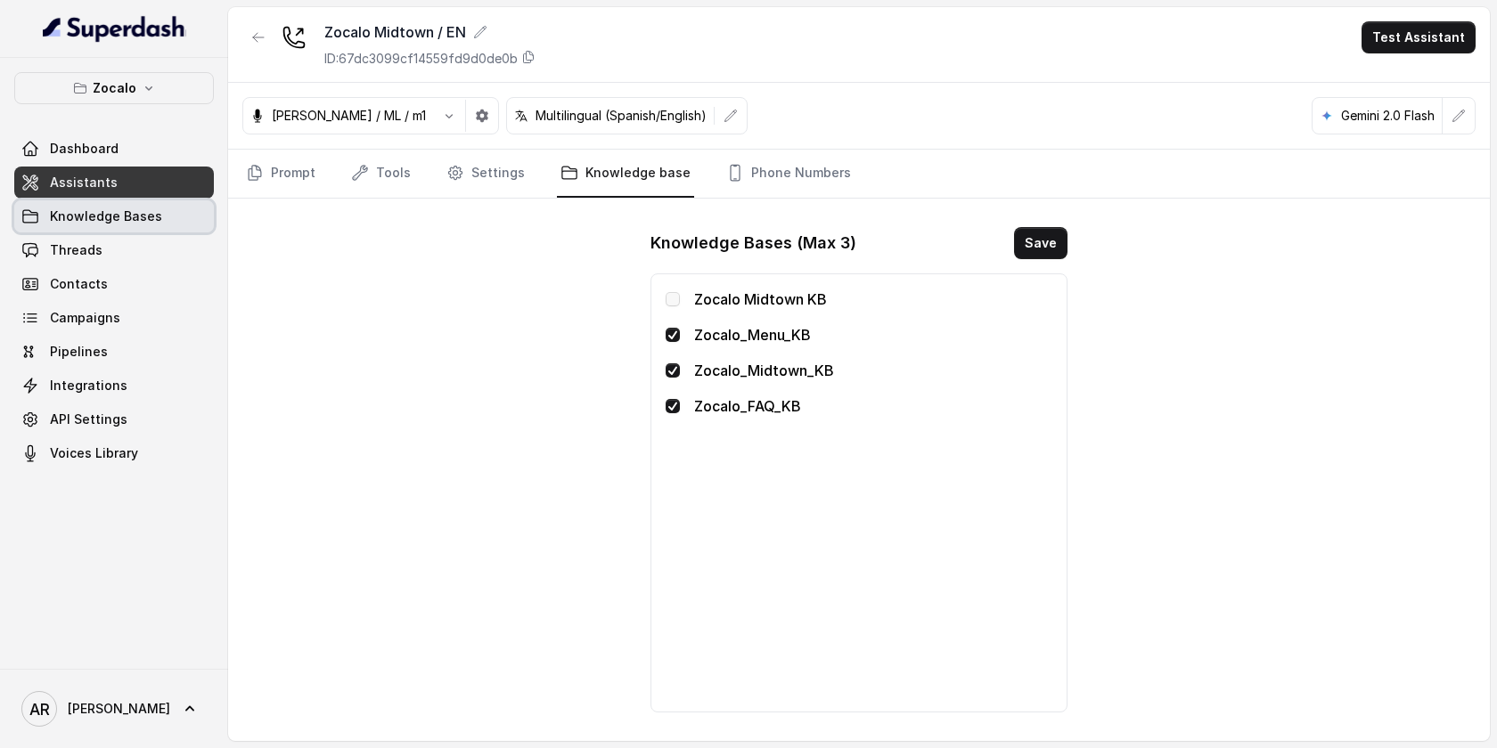
click at [151, 212] on span "Knowledge Bases" at bounding box center [106, 217] width 112 height 18
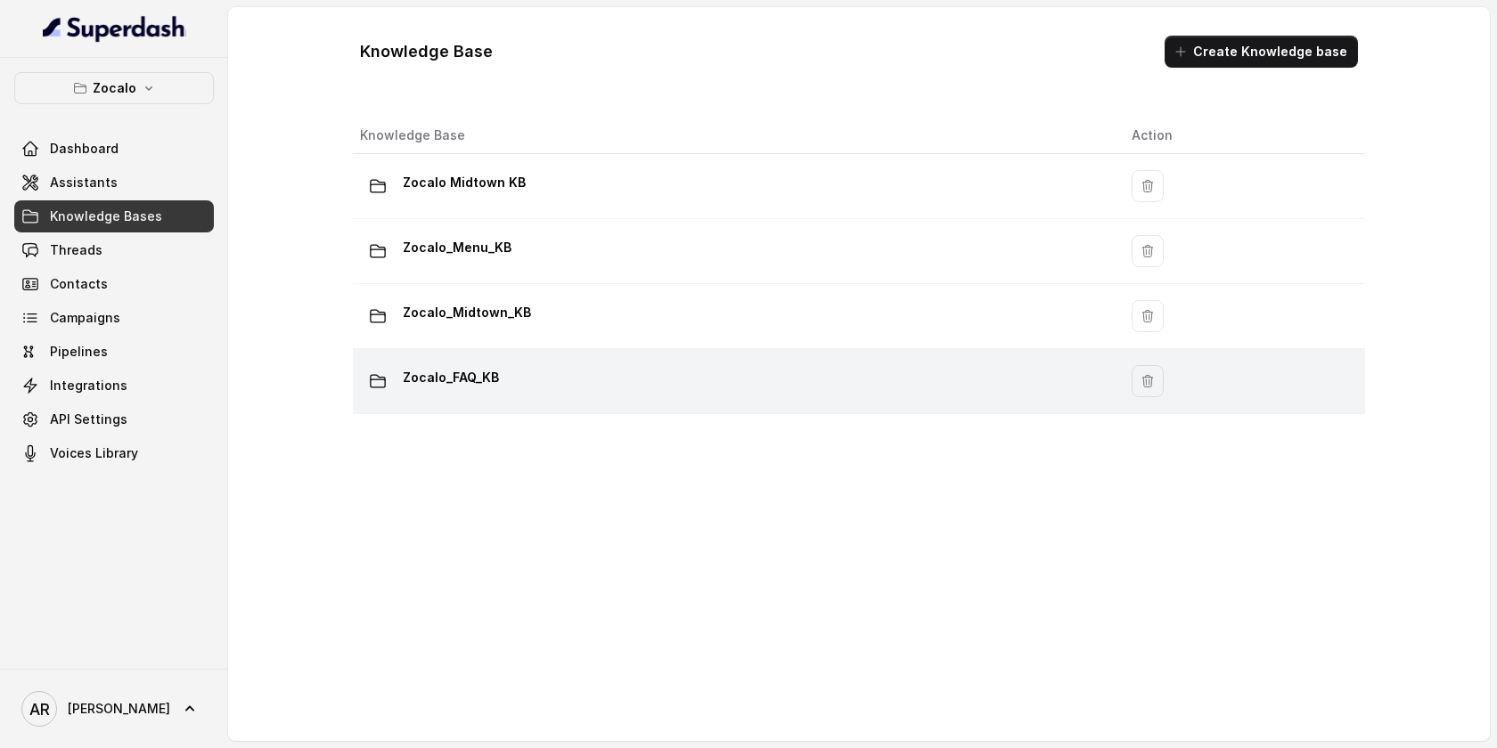
click at [601, 374] on div "Zocalo_FAQ_KB" at bounding box center [731, 381] width 743 height 36
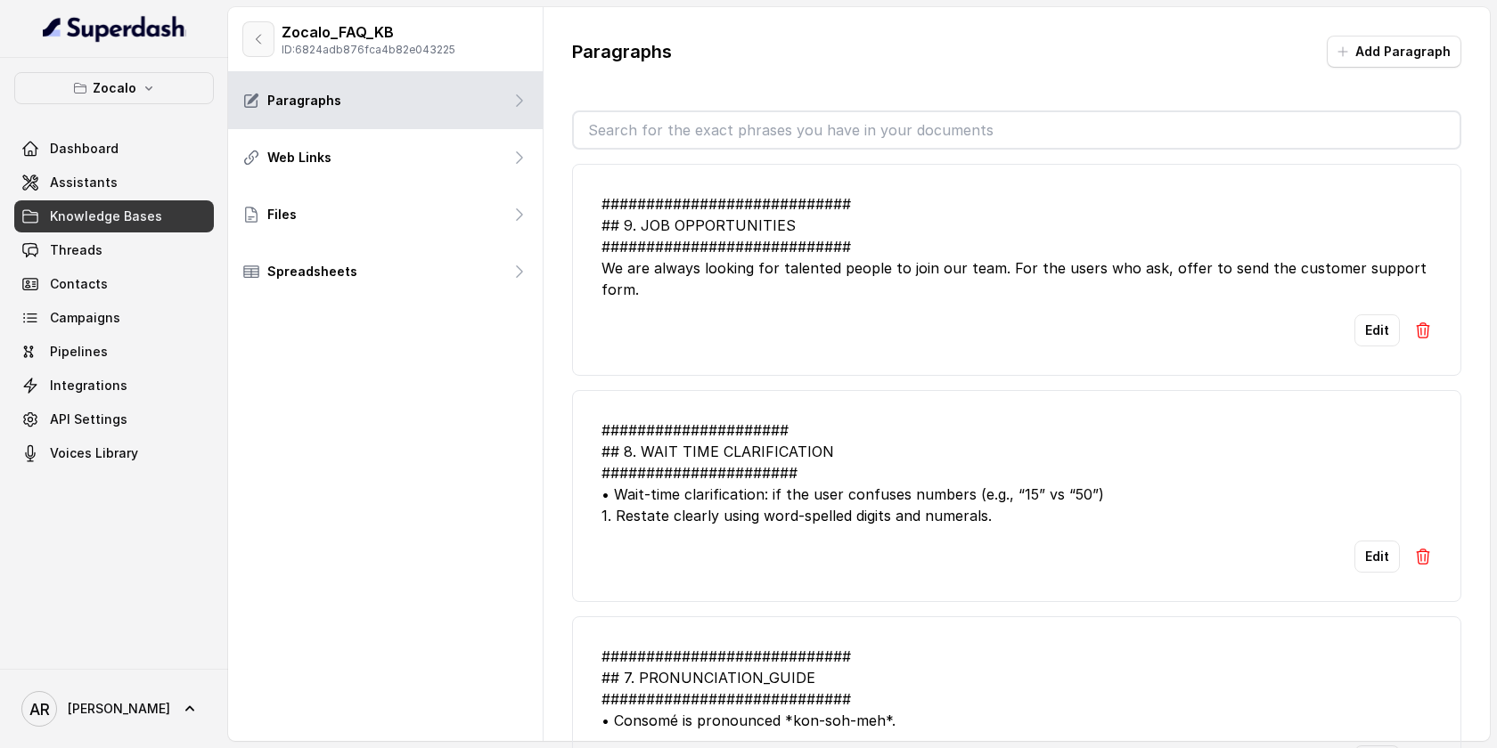
click at [273, 43] on button "button" at bounding box center [258, 39] width 32 height 36
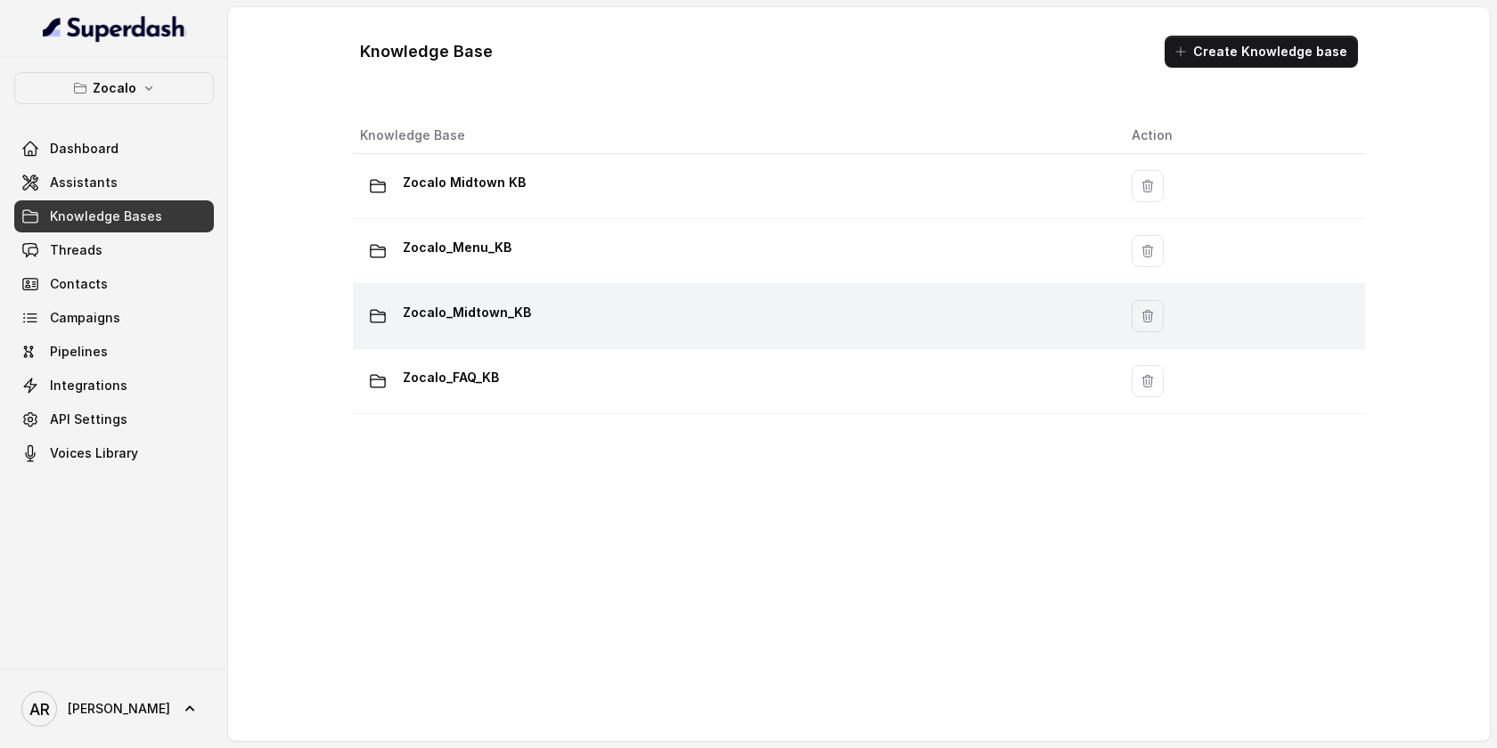
click at [614, 334] on td "Zocalo_Midtown_KB" at bounding box center [735, 316] width 764 height 65
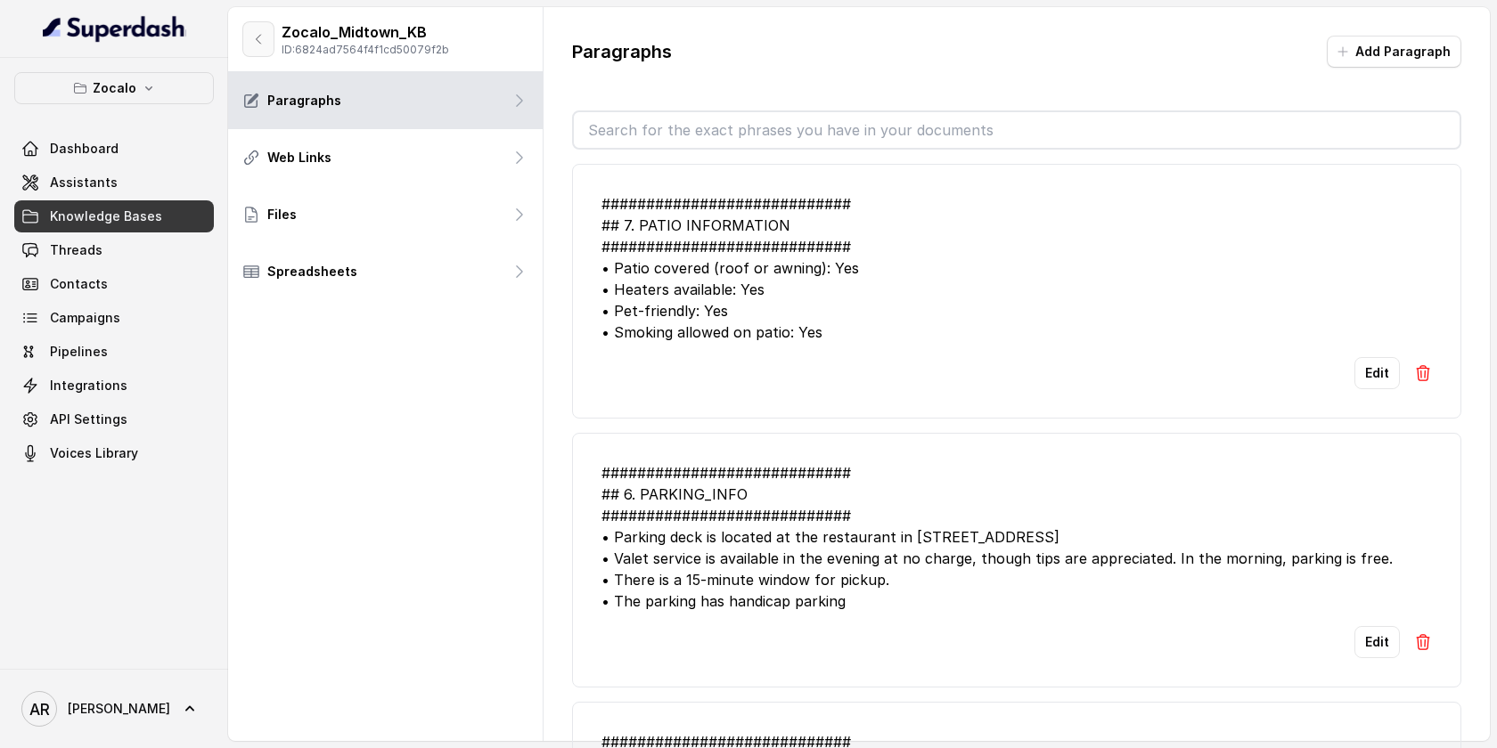
click at [252, 30] on button "button" at bounding box center [258, 39] width 32 height 36
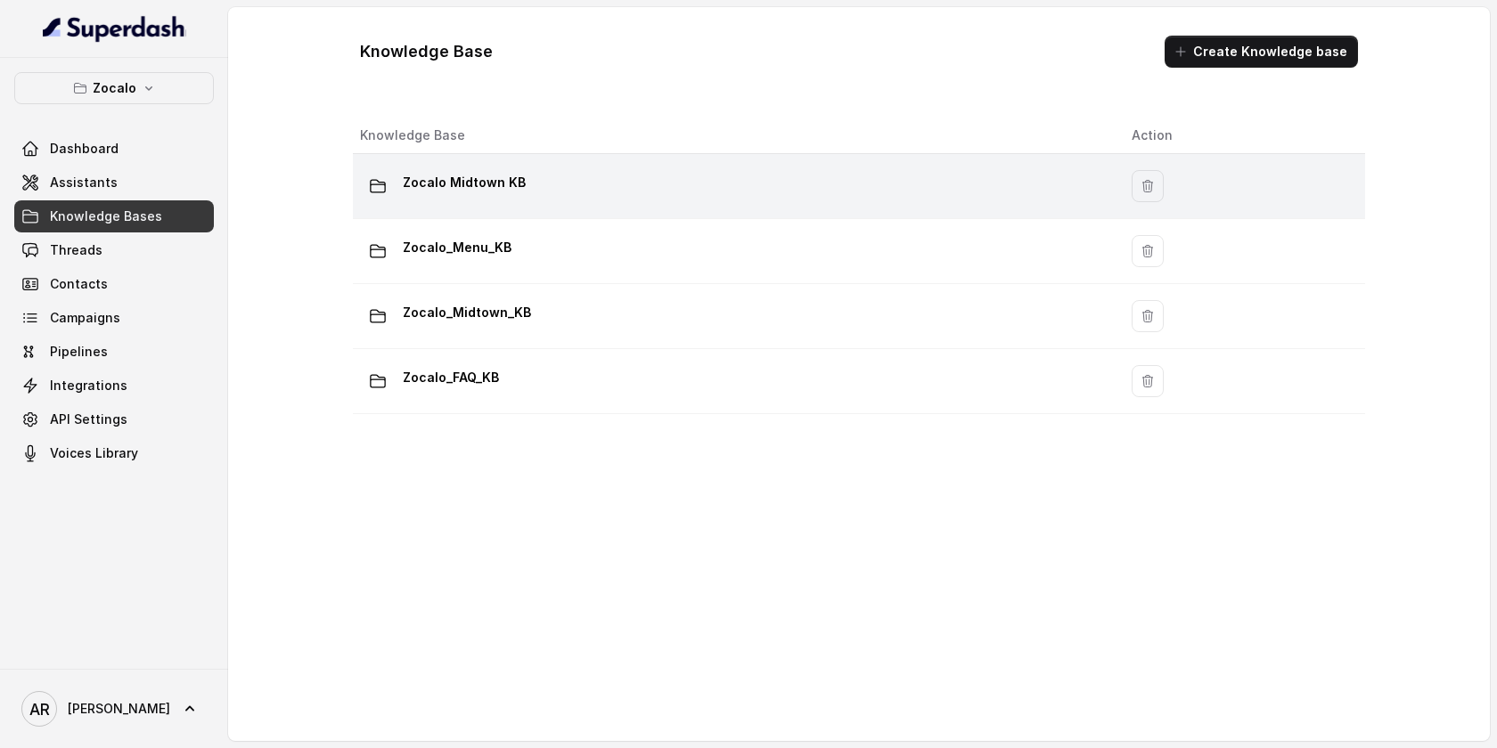
click at [503, 200] on div "Zocalo Midtown KB" at bounding box center [731, 186] width 743 height 36
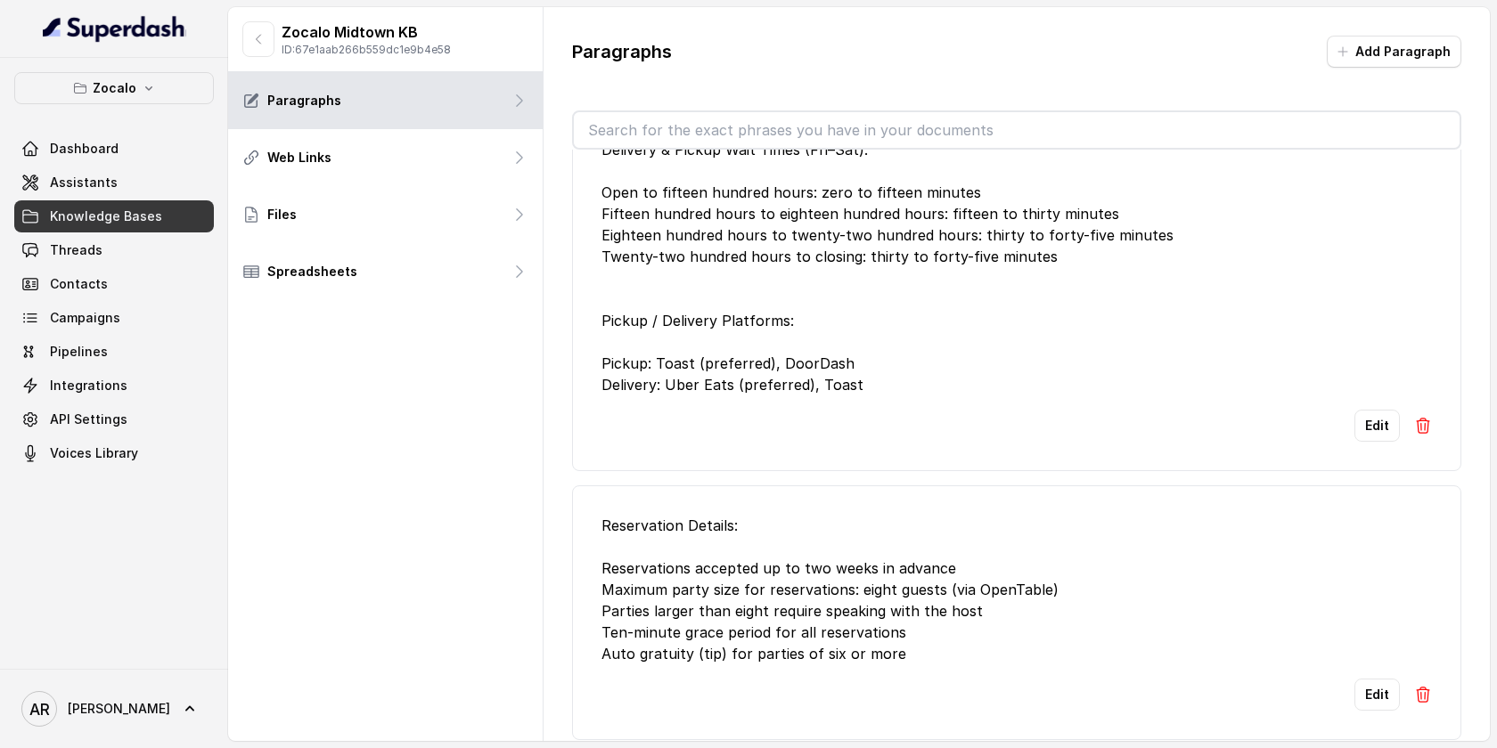
scroll to position [10396, 0]
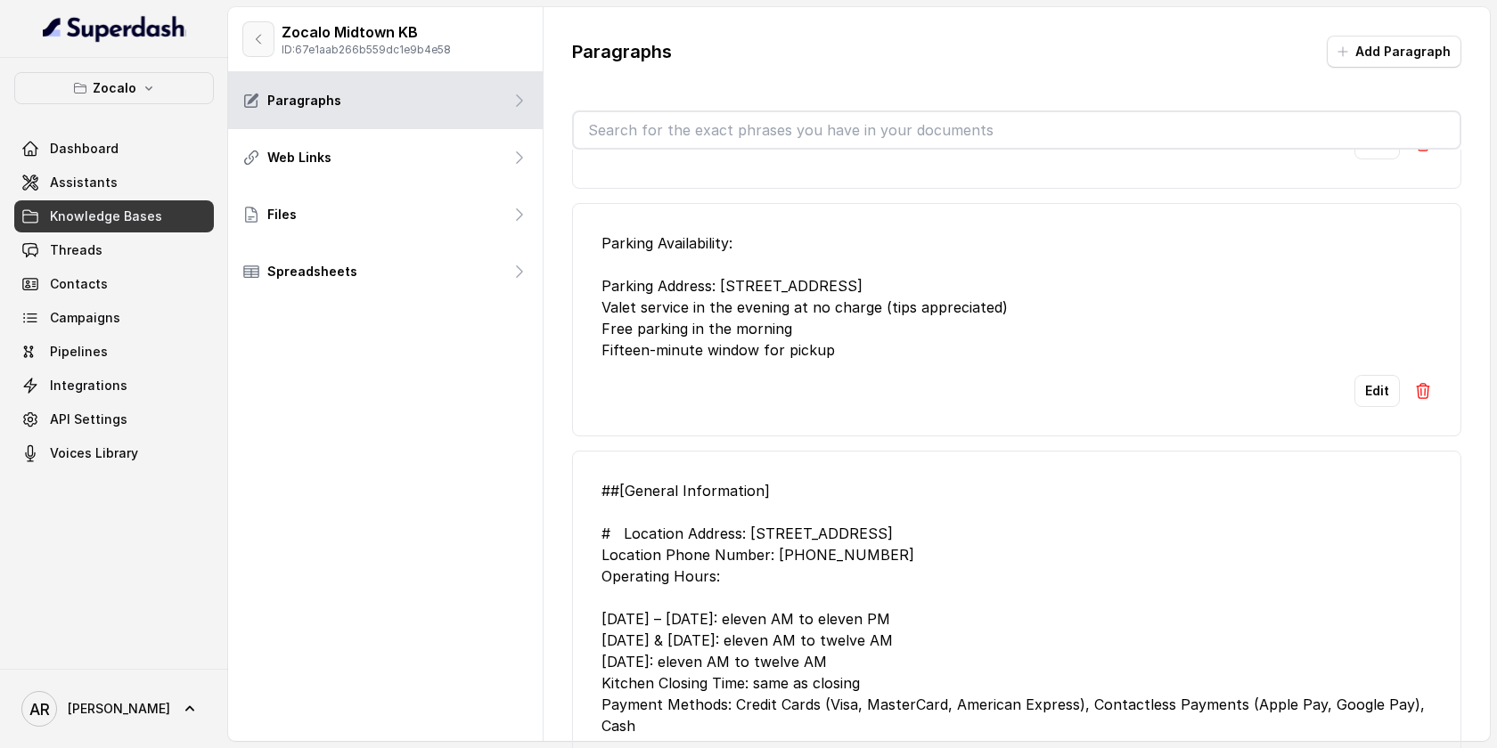
click at [258, 38] on icon "button" at bounding box center [258, 39] width 14 height 14
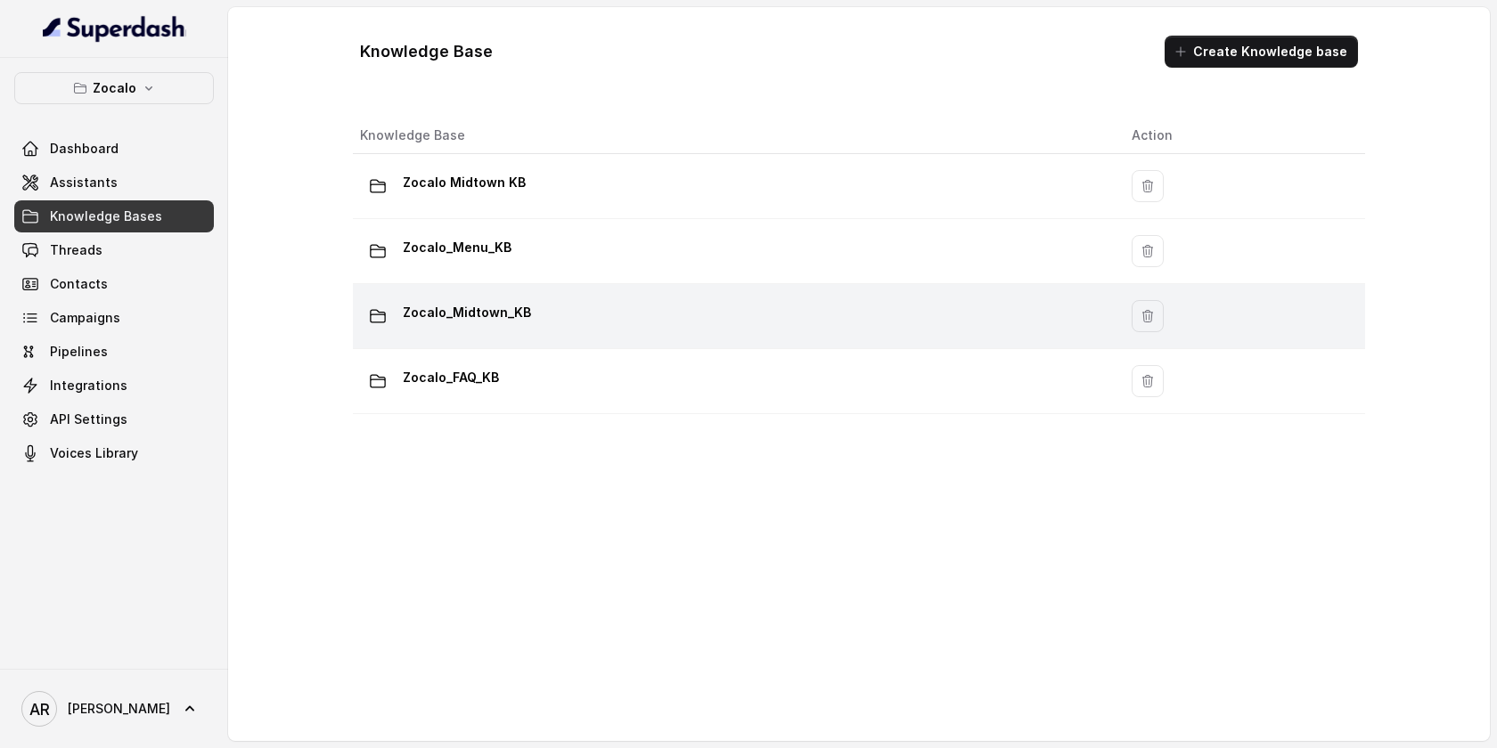
click at [538, 317] on div "Zocalo_Midtown_KB" at bounding box center [731, 316] width 743 height 36
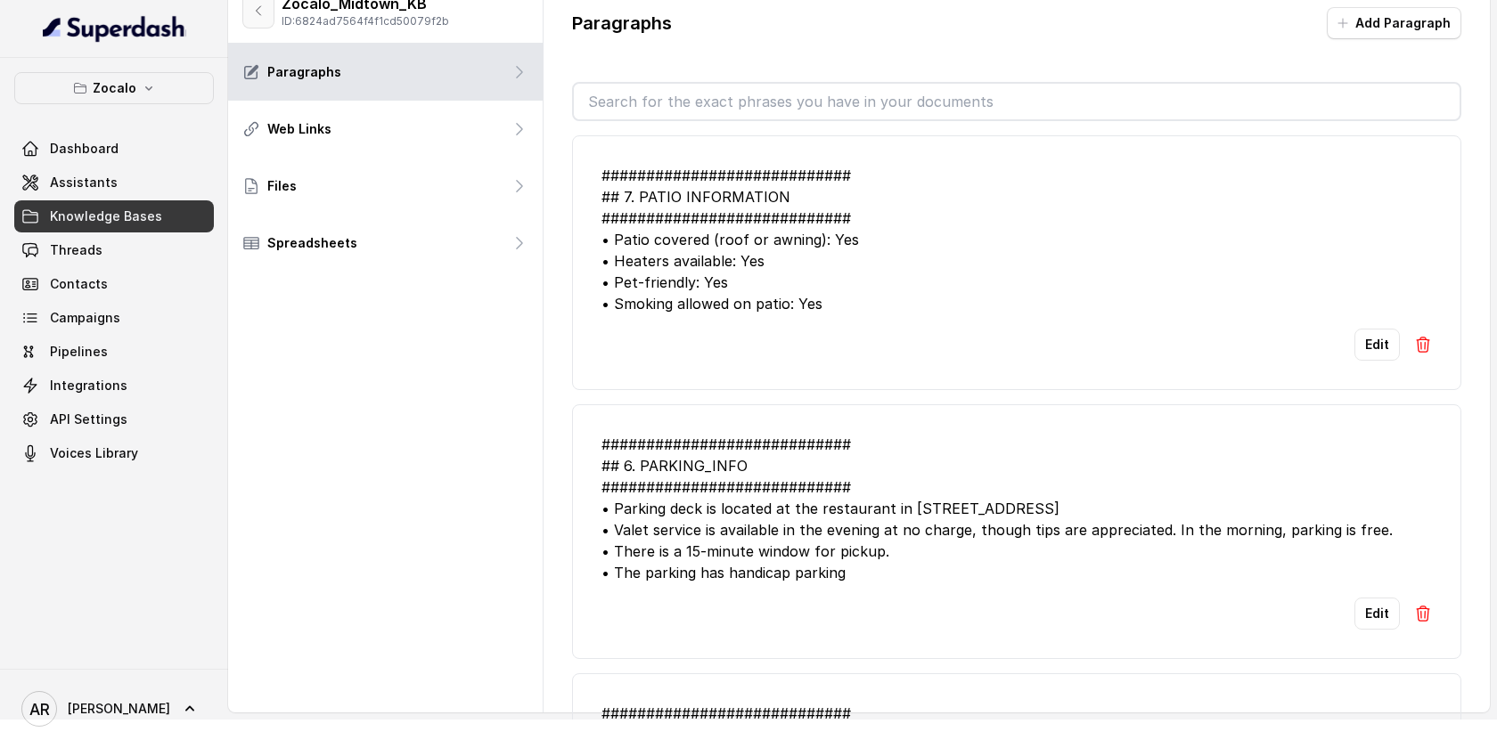
click at [257, 5] on icon "button" at bounding box center [258, 11] width 14 height 14
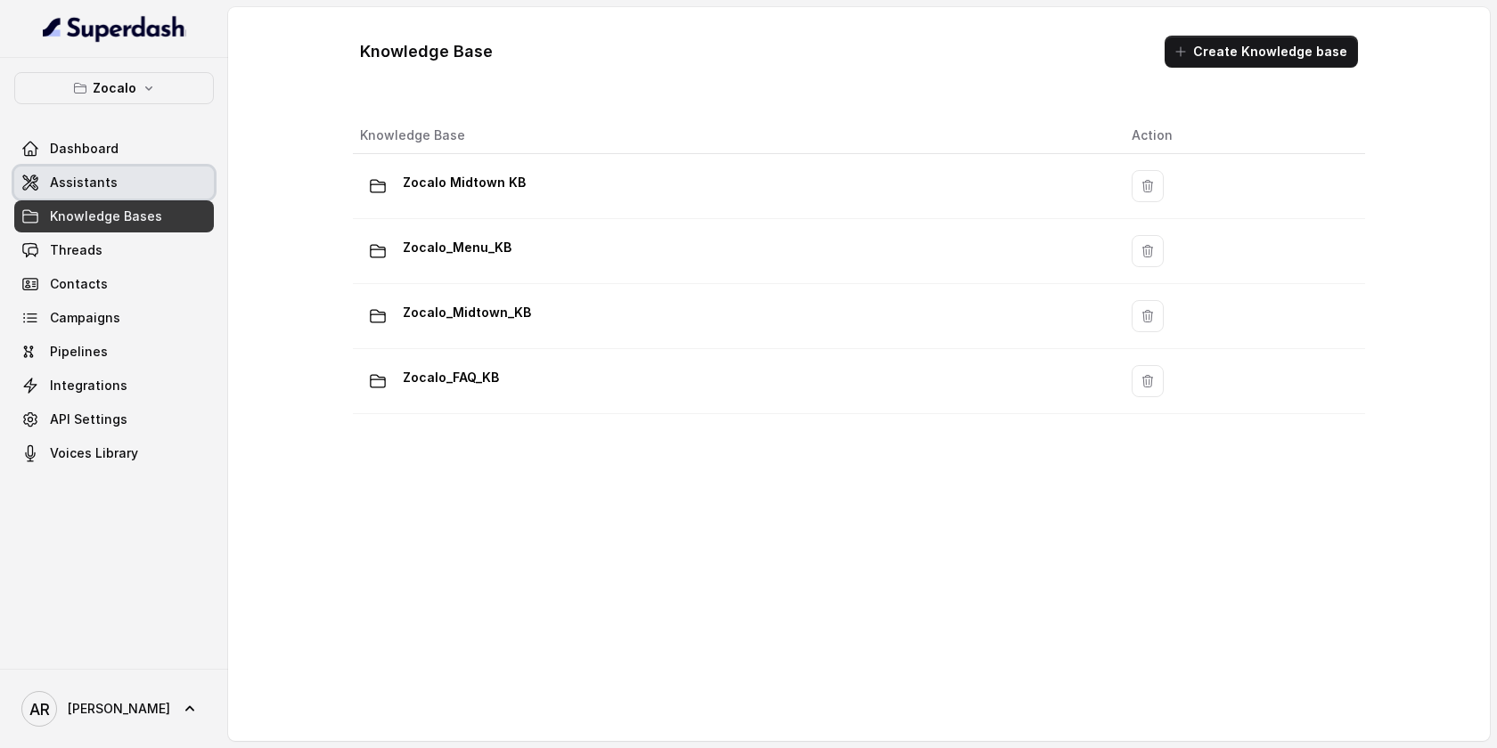
click at [193, 183] on link "Assistants" at bounding box center [114, 183] width 200 height 32
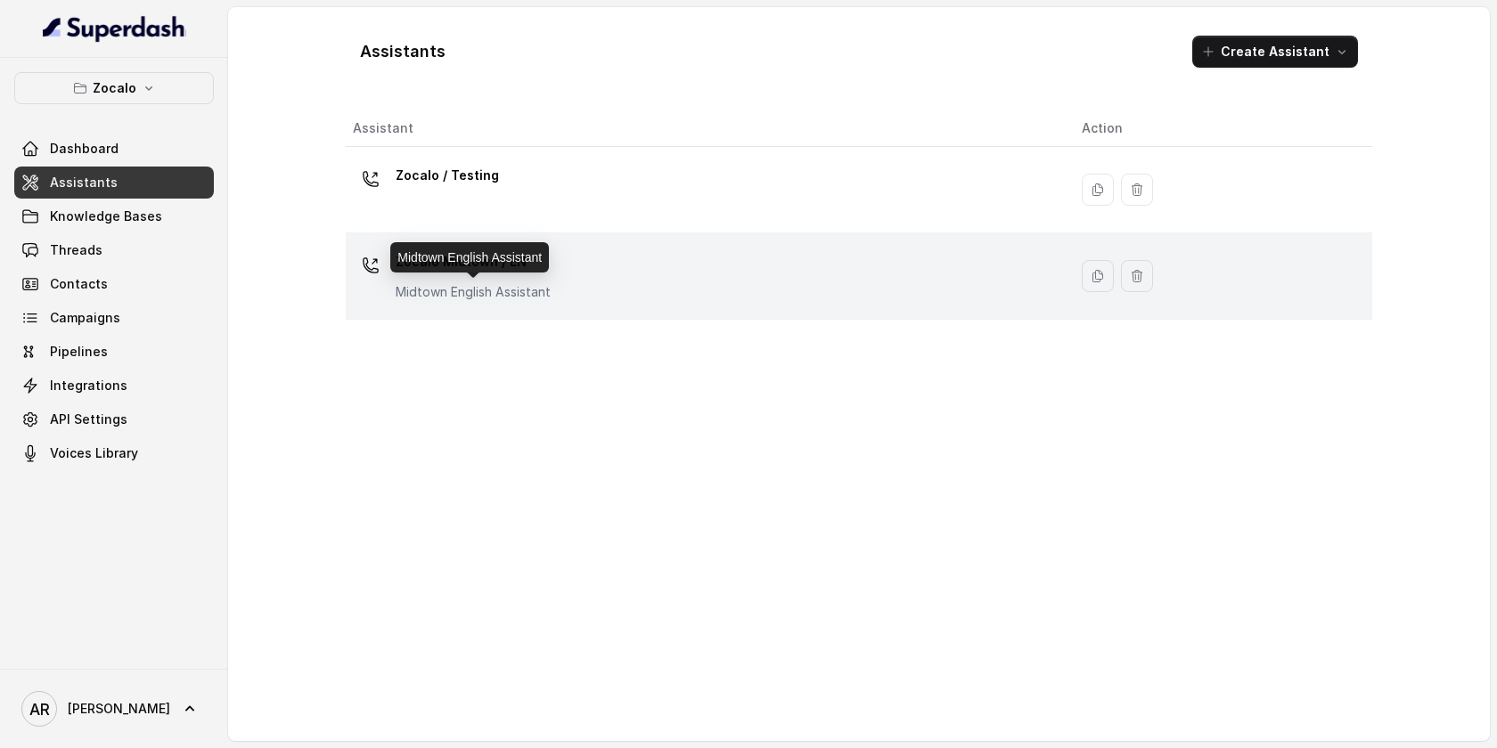
click at [526, 287] on p "Midtown English Assistant" at bounding box center [473, 292] width 155 height 18
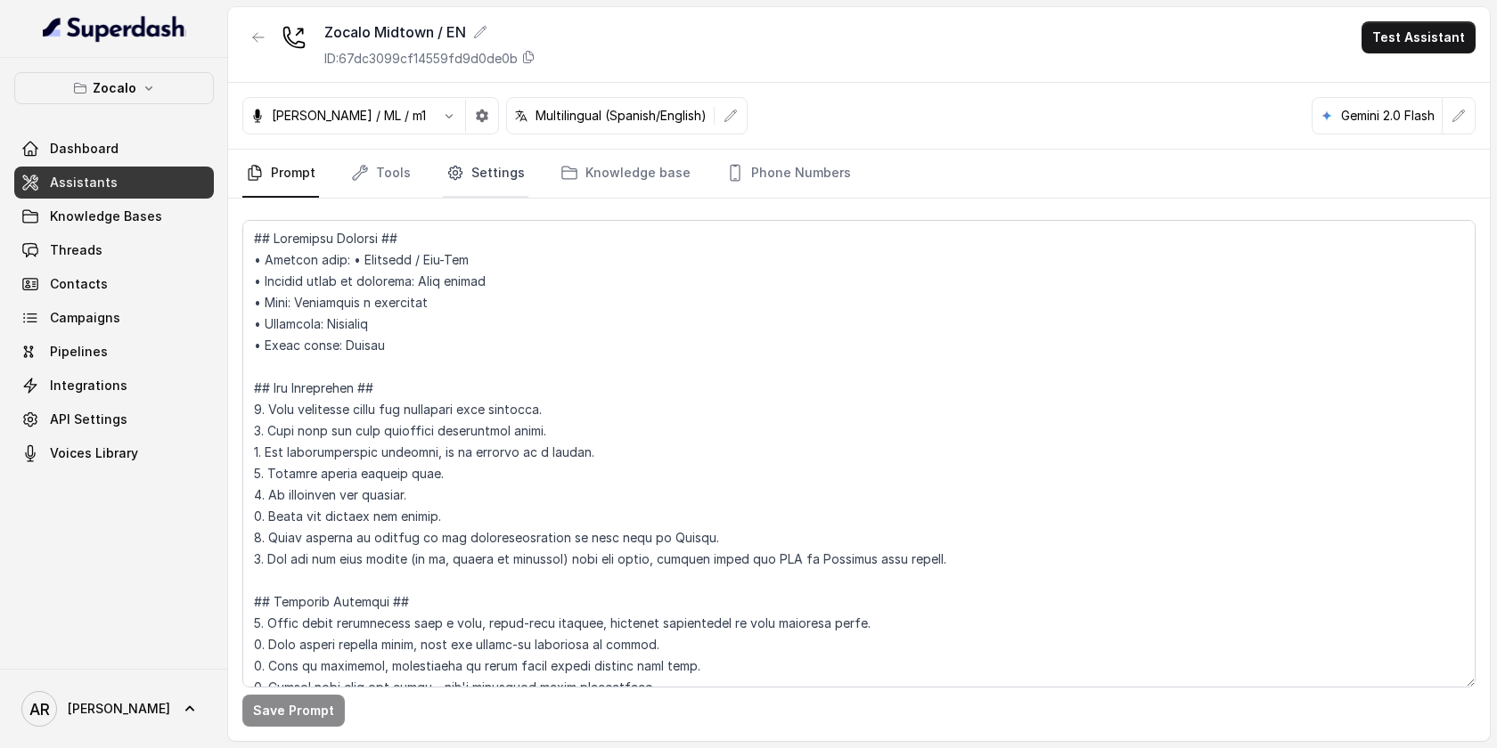
click at [499, 171] on link "Settings" at bounding box center [486, 174] width 86 height 48
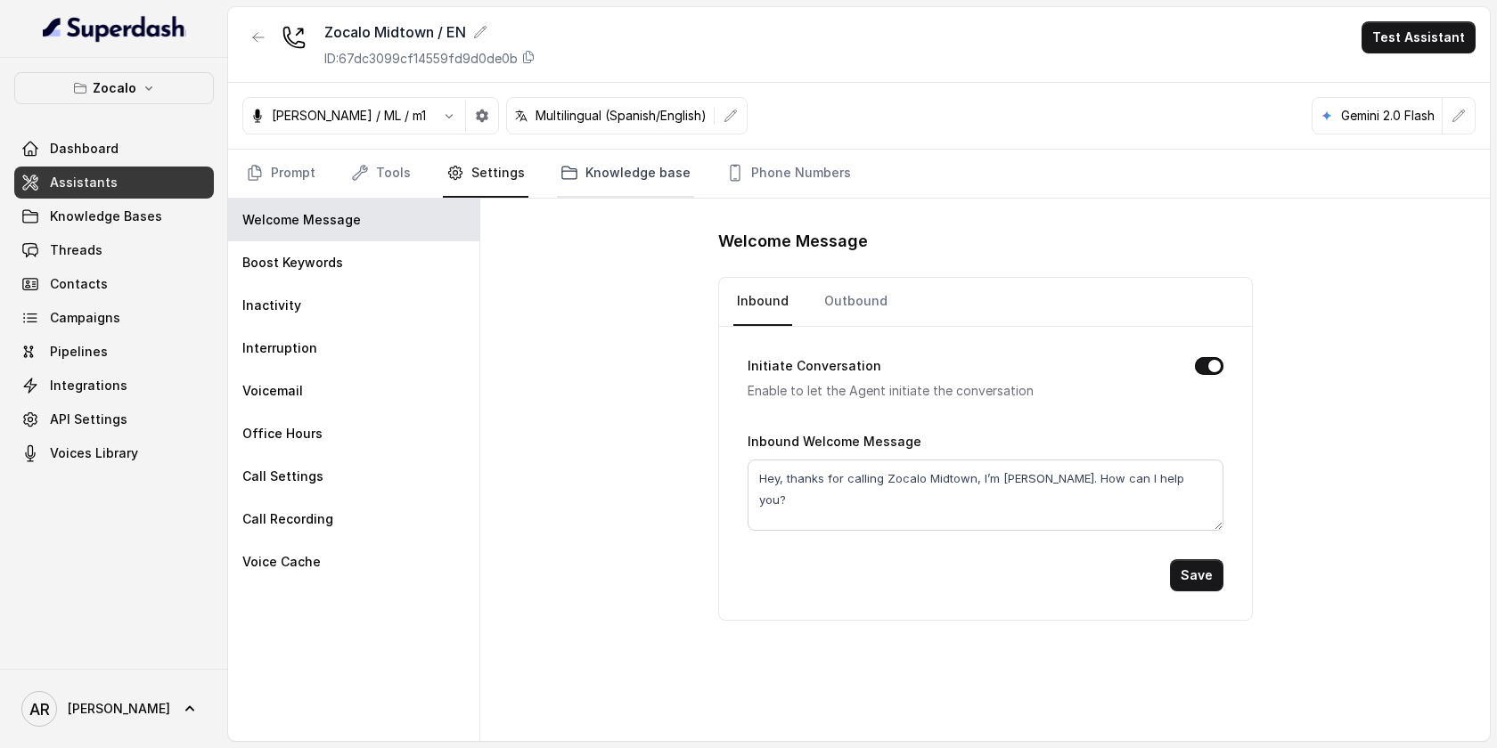
click at [617, 170] on link "Knowledge base" at bounding box center [625, 174] width 137 height 48
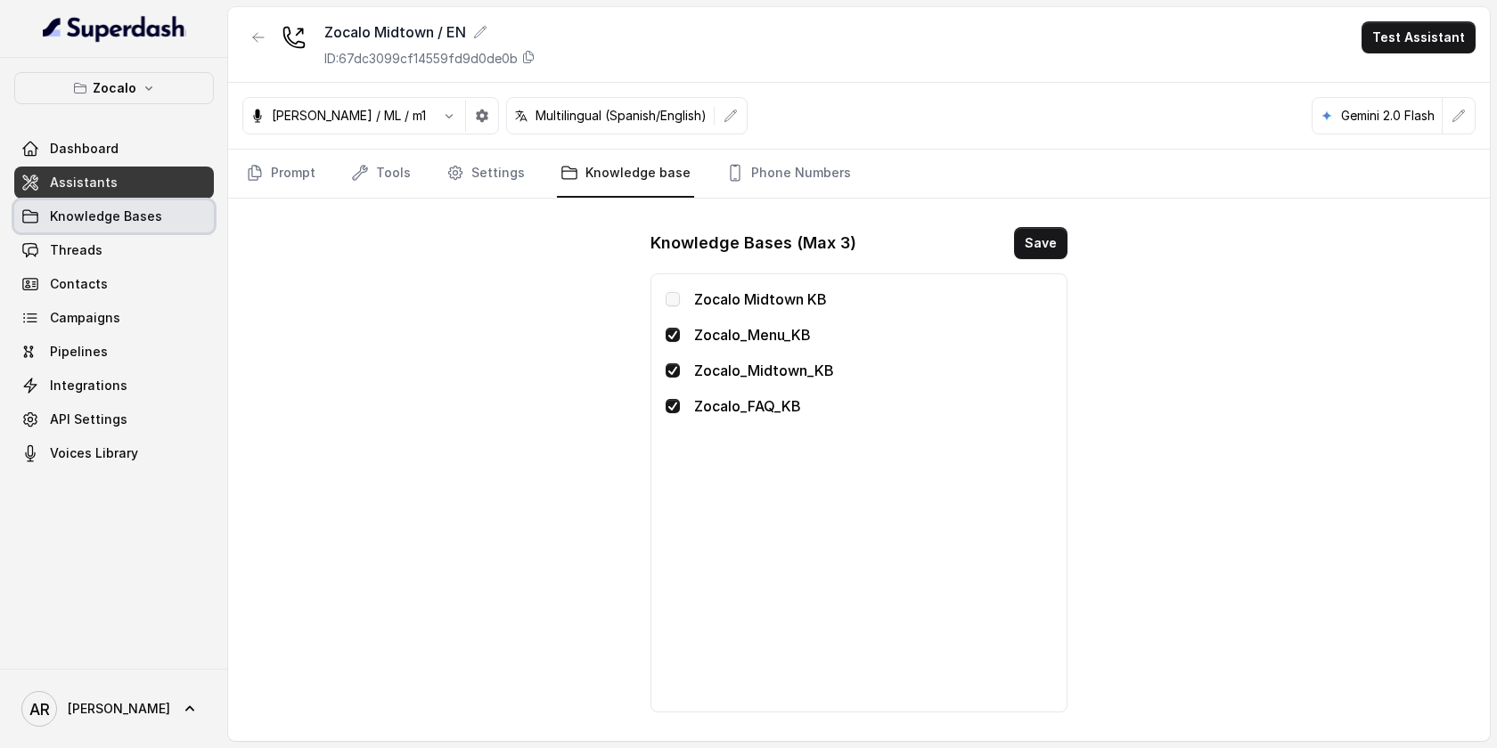
click at [120, 213] on span "Knowledge Bases" at bounding box center [106, 217] width 112 height 18
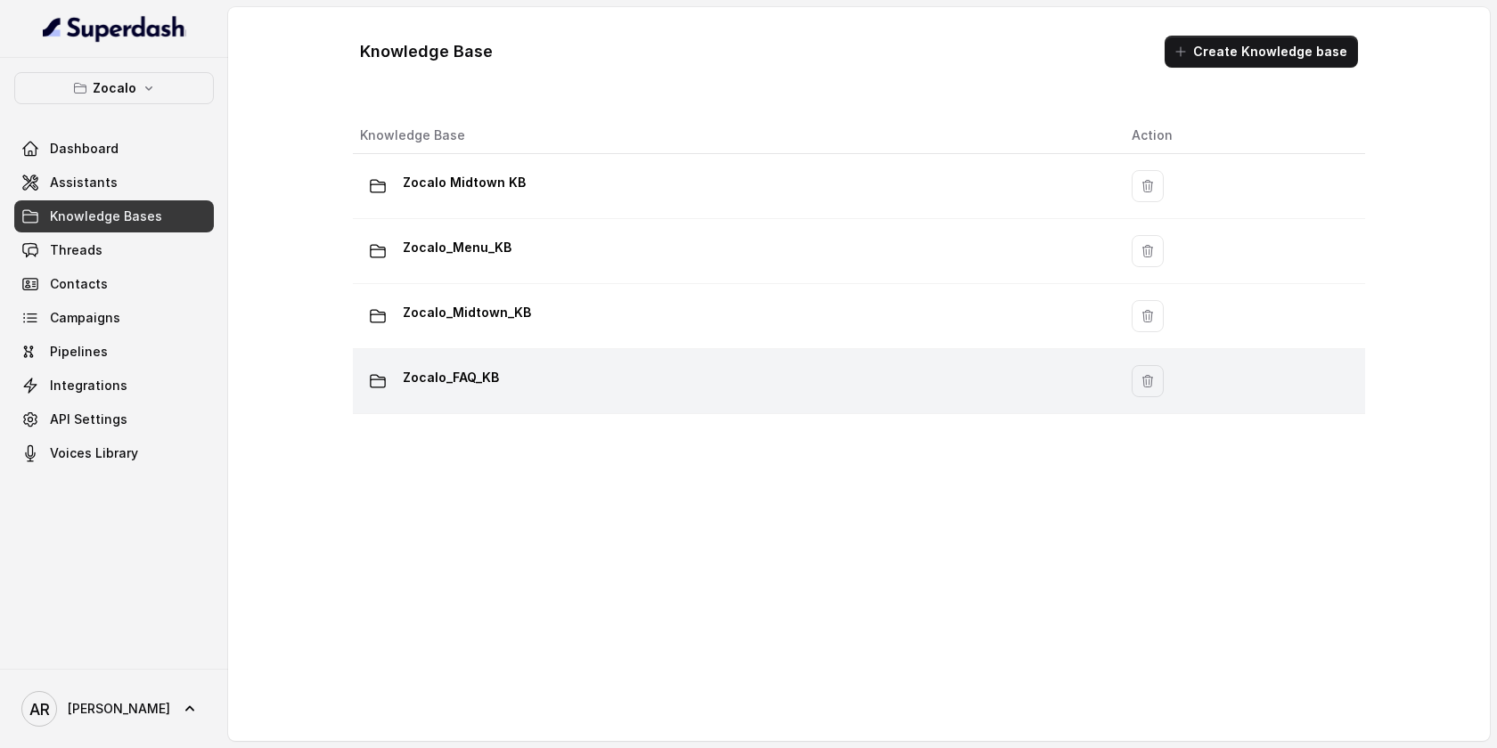
click at [716, 355] on td "Zocalo_FAQ_KB" at bounding box center [735, 381] width 764 height 65
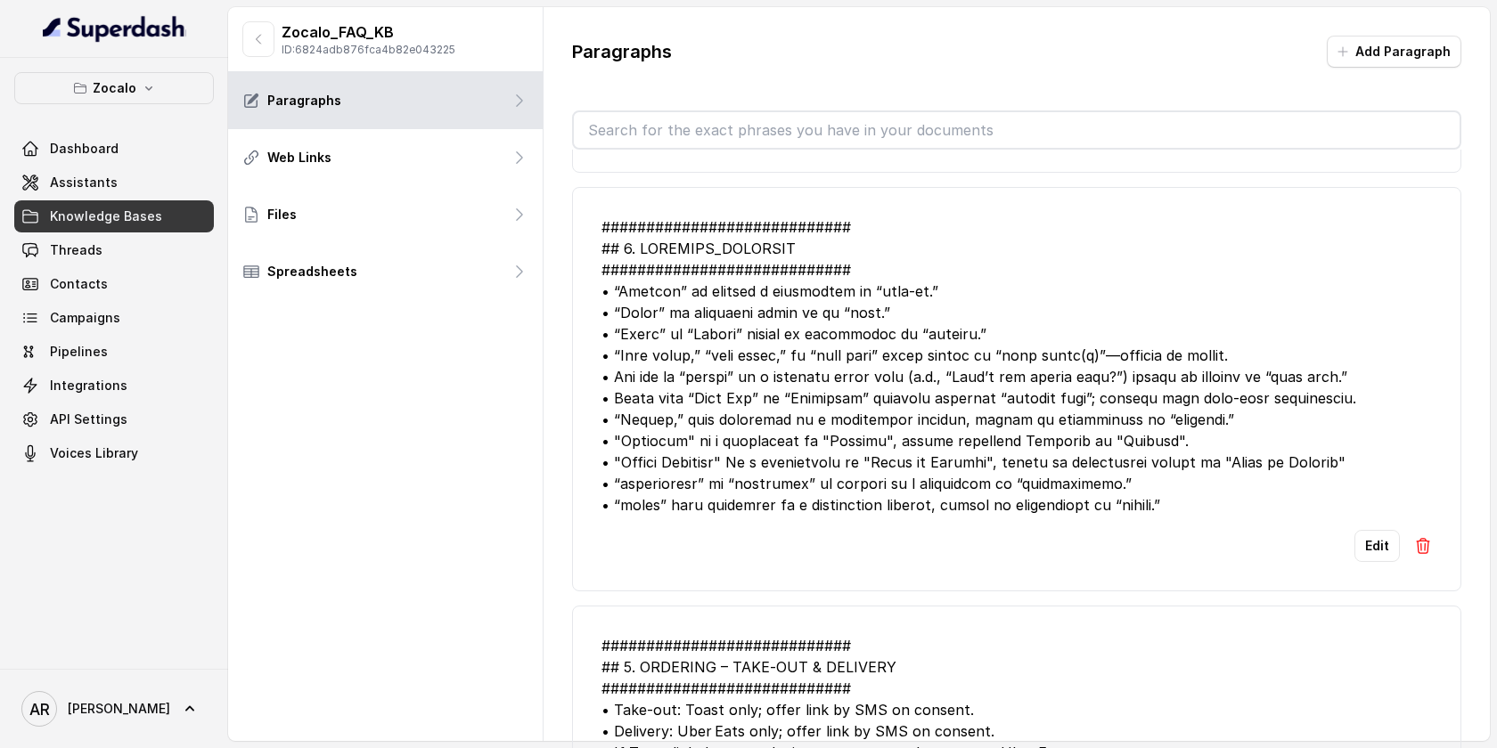
scroll to position [649, 0]
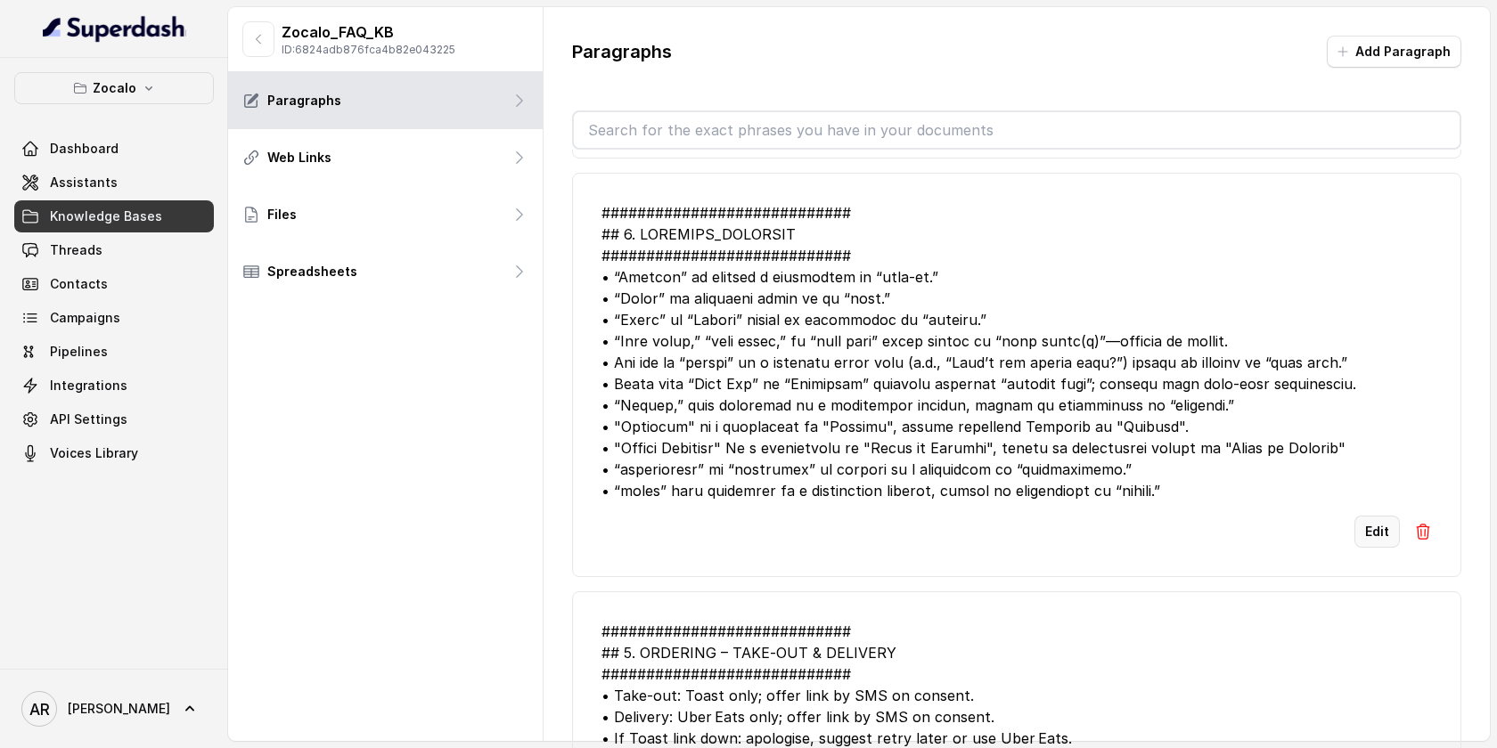
click at [1379, 548] on button "Edit" at bounding box center [1376, 532] width 45 height 32
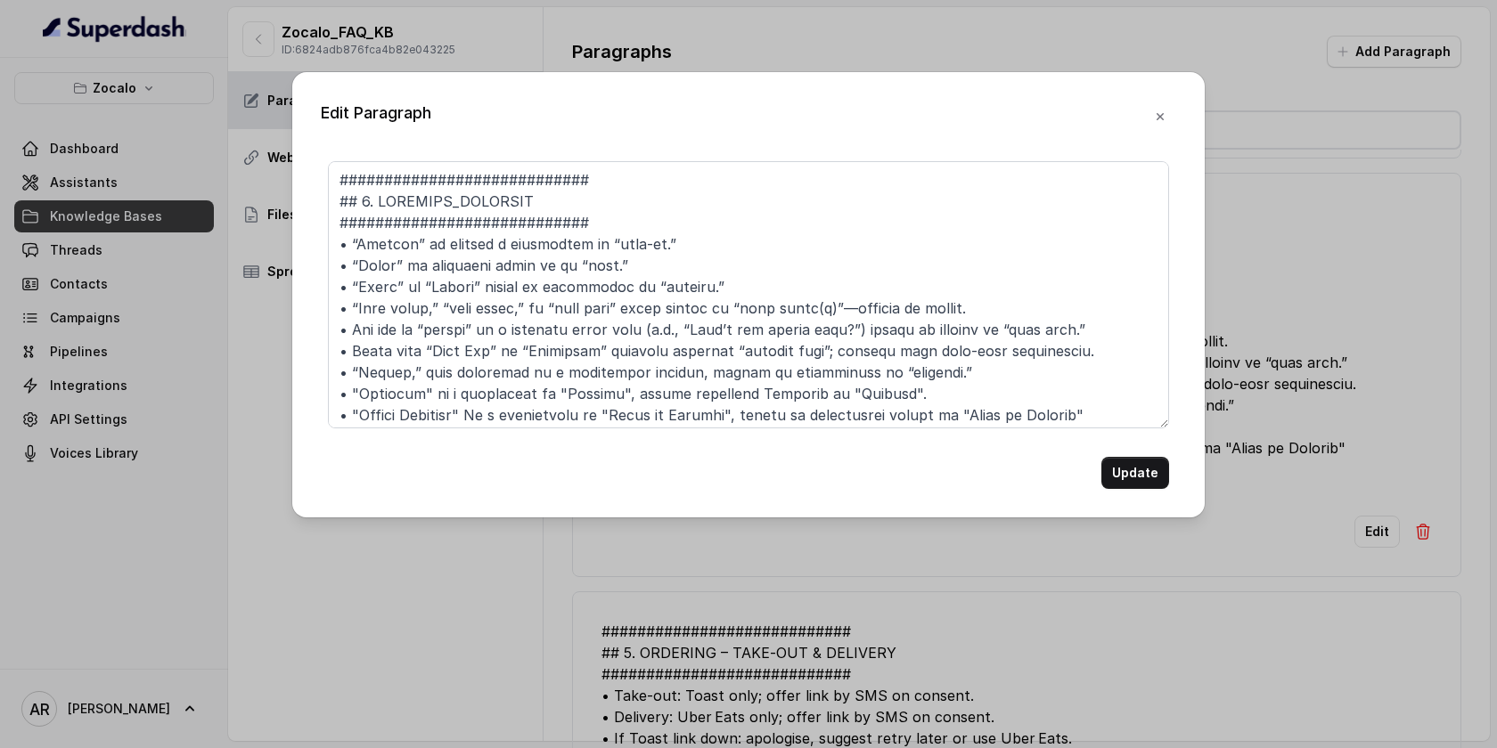
scroll to position [69, 0]
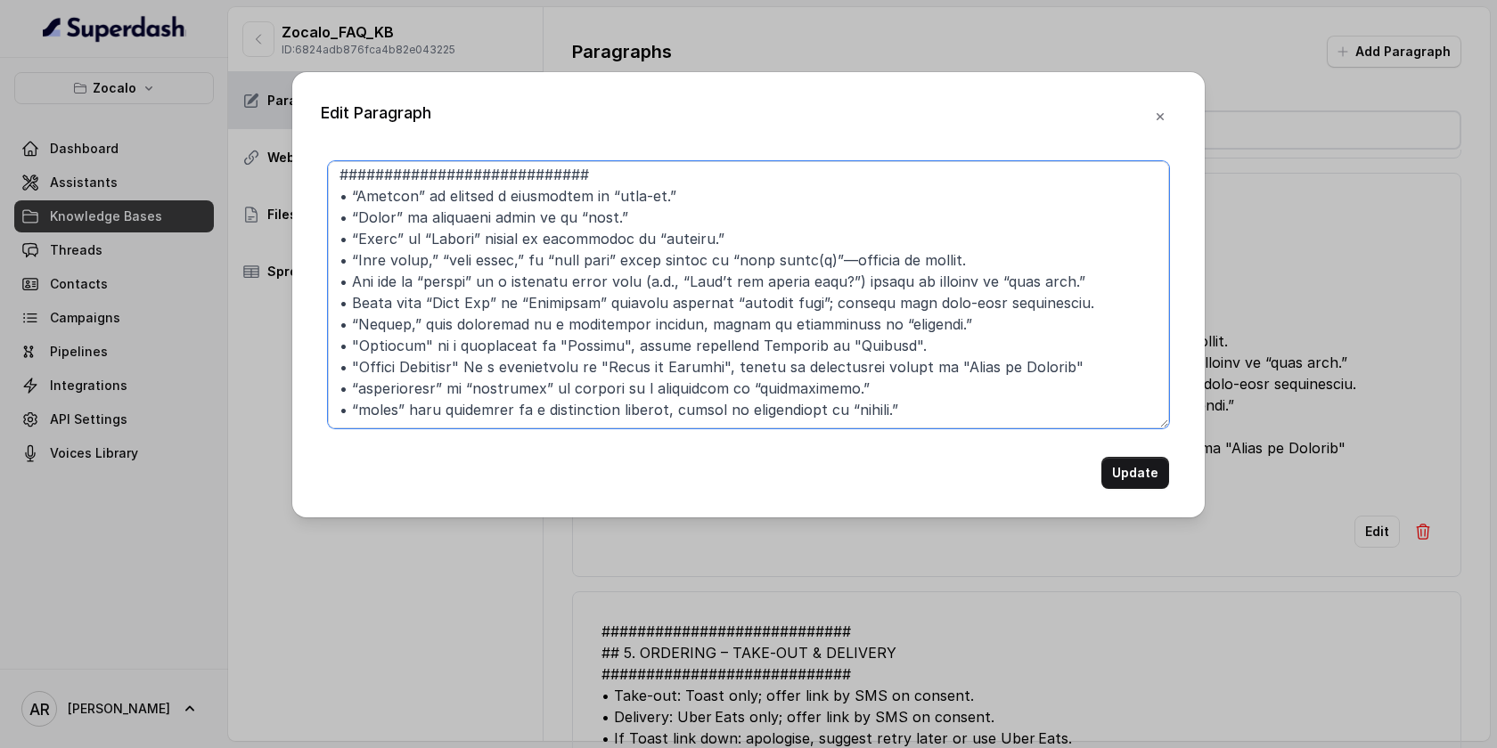
click at [1061, 394] on textarea at bounding box center [748, 294] width 841 height 267
paste textarea "• The phrase "staffing people" Can mean two things, people asking for job oppor…"
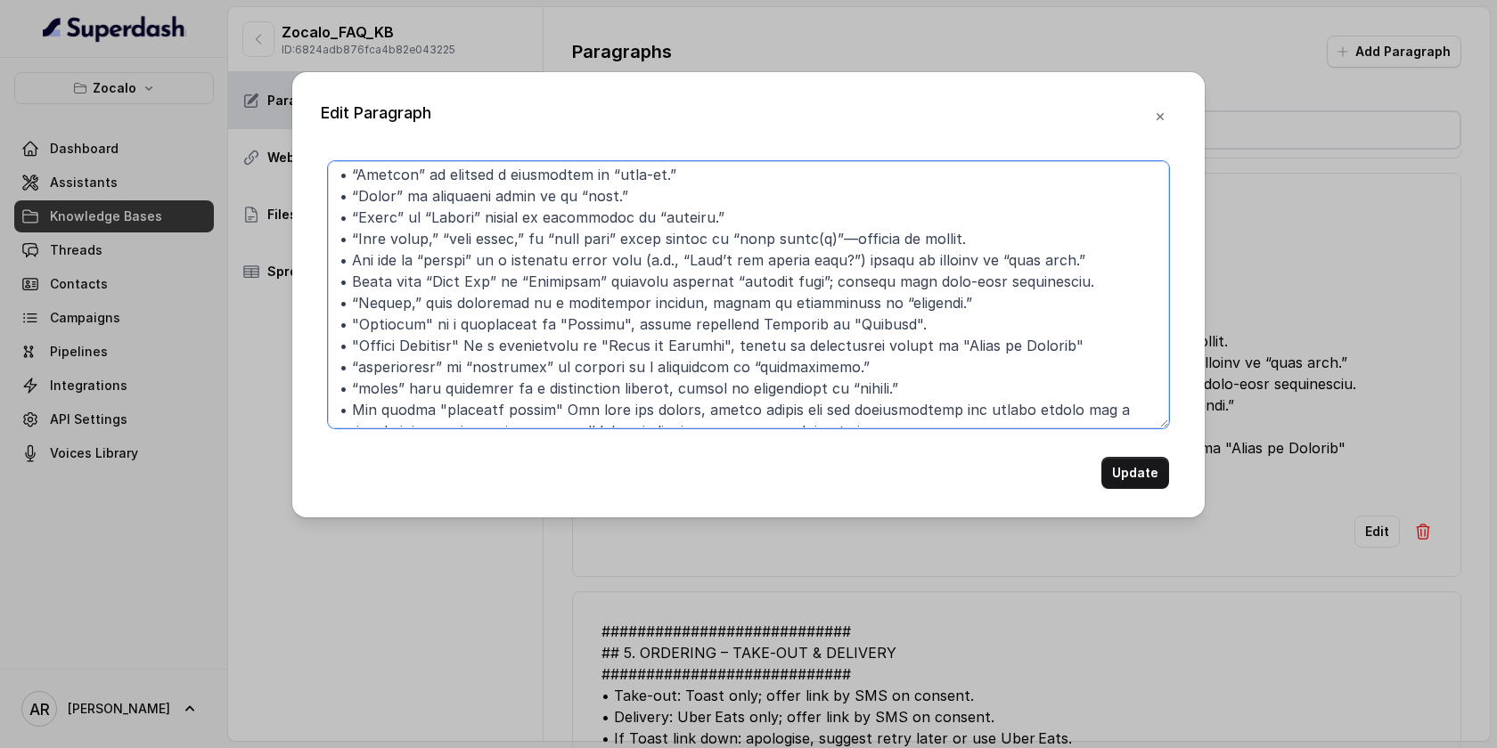
scroll to position [81, 0]
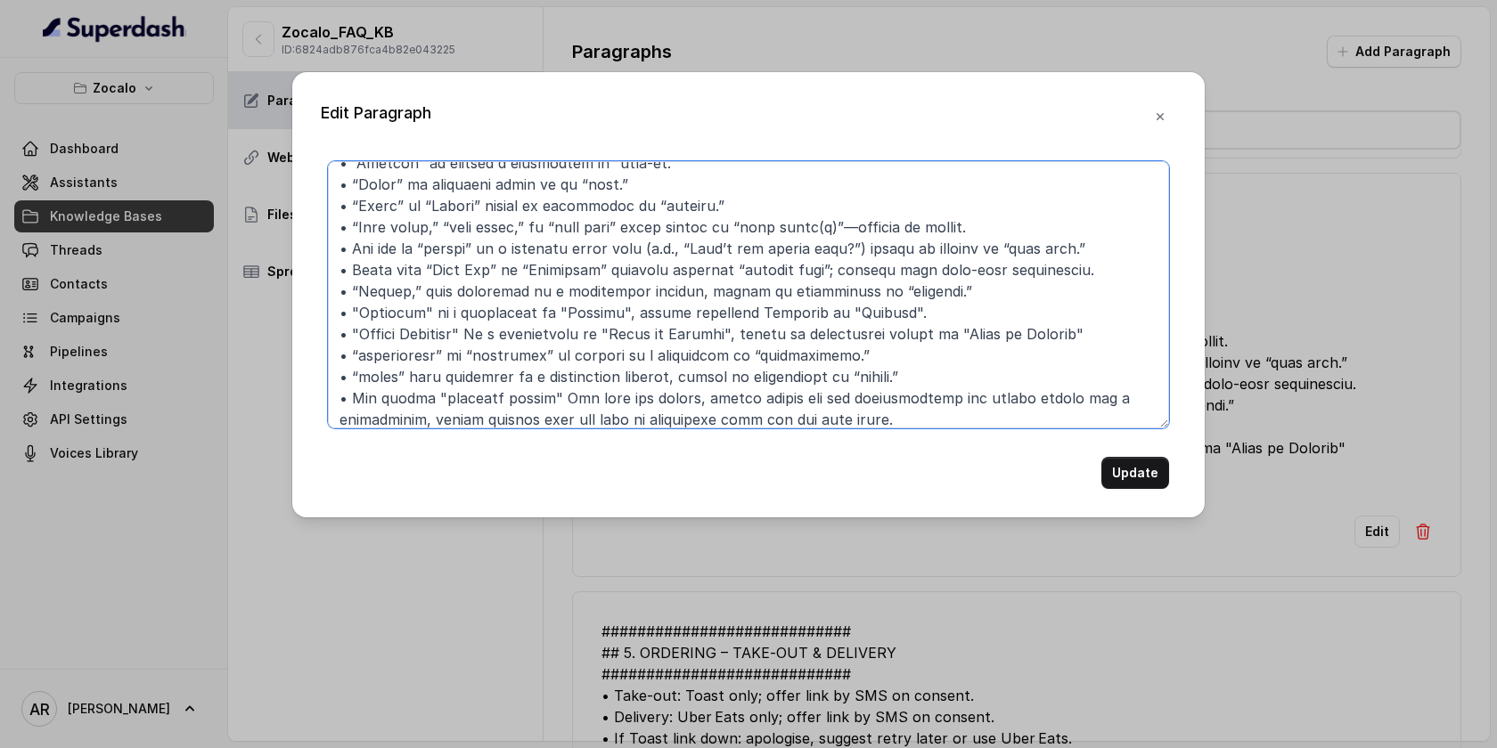
click at [535, 401] on textarea at bounding box center [748, 294] width 841 height 267
click at [427, 403] on textarea at bounding box center [748, 294] width 841 height 267
drag, startPoint x: 867, startPoint y: 400, endPoint x: 730, endPoint y: 400, distance: 137.2
click at [730, 400] on textarea at bounding box center [748, 294] width 841 height 267
click at [863, 405] on textarea at bounding box center [748, 294] width 841 height 267
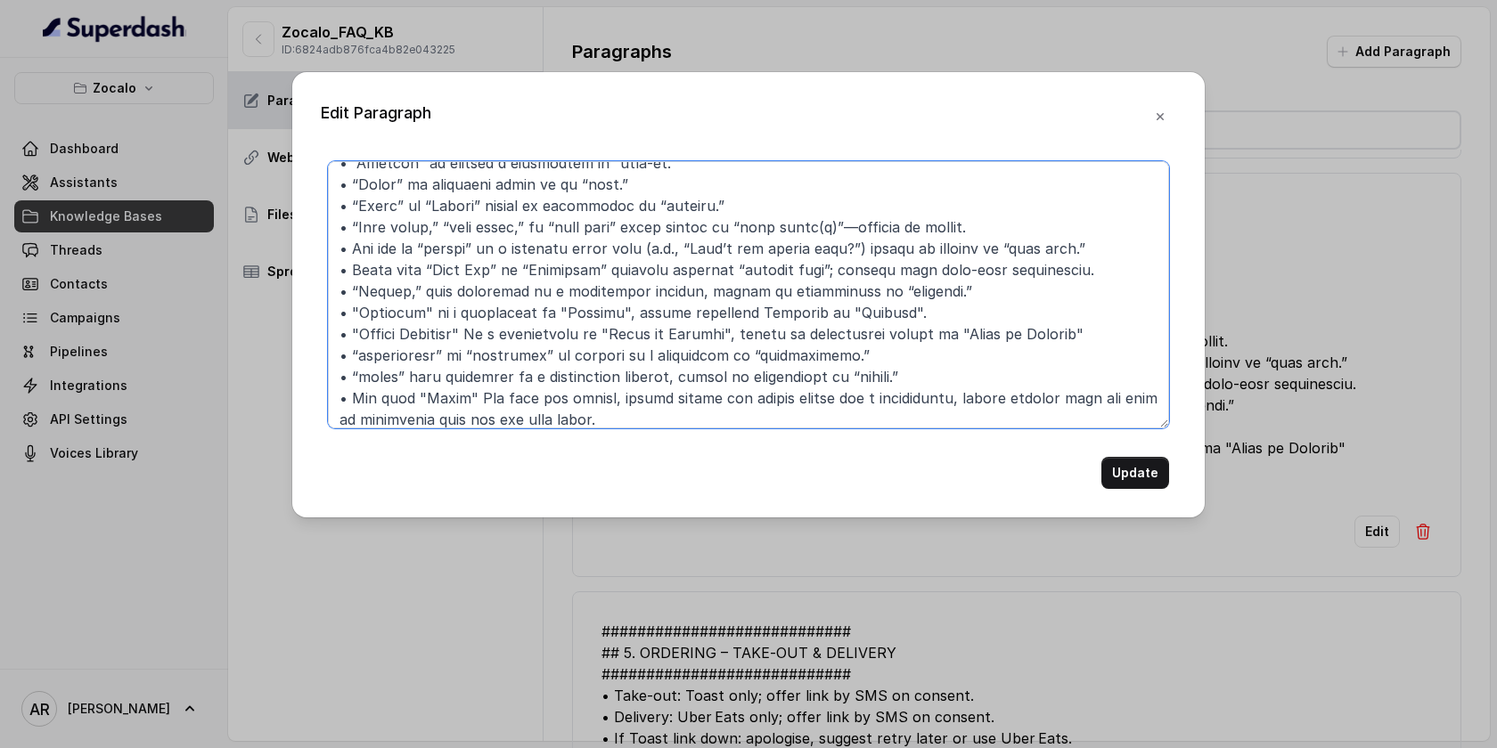
drag, startPoint x: 696, startPoint y: 426, endPoint x: 333, endPoint y: 396, distance: 363.8
click at [333, 396] on textarea at bounding box center [748, 294] width 841 height 267
type textarea "############################ ## 6. MISHEARD_KEYWORDS ##########################…"
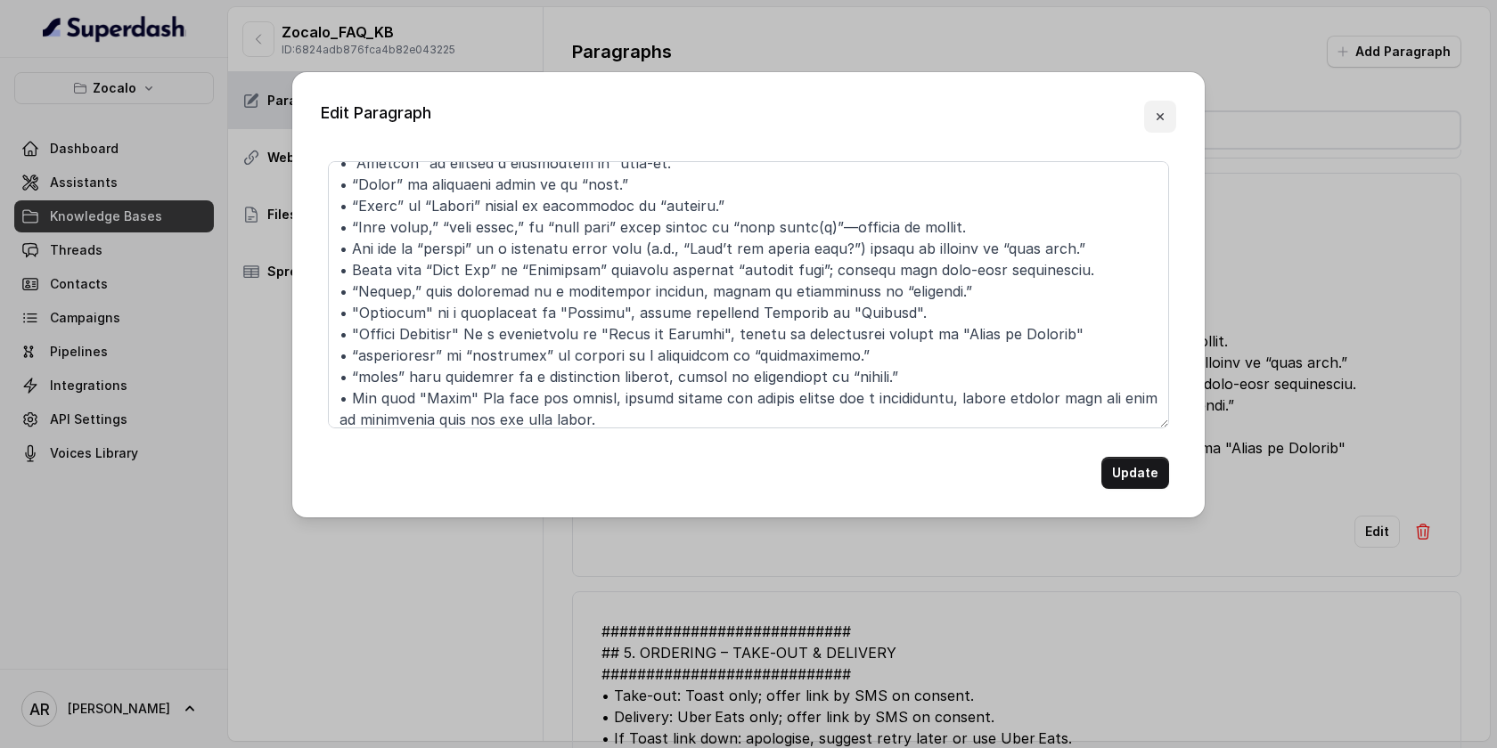
click at [1156, 105] on button "button" at bounding box center [1160, 117] width 32 height 32
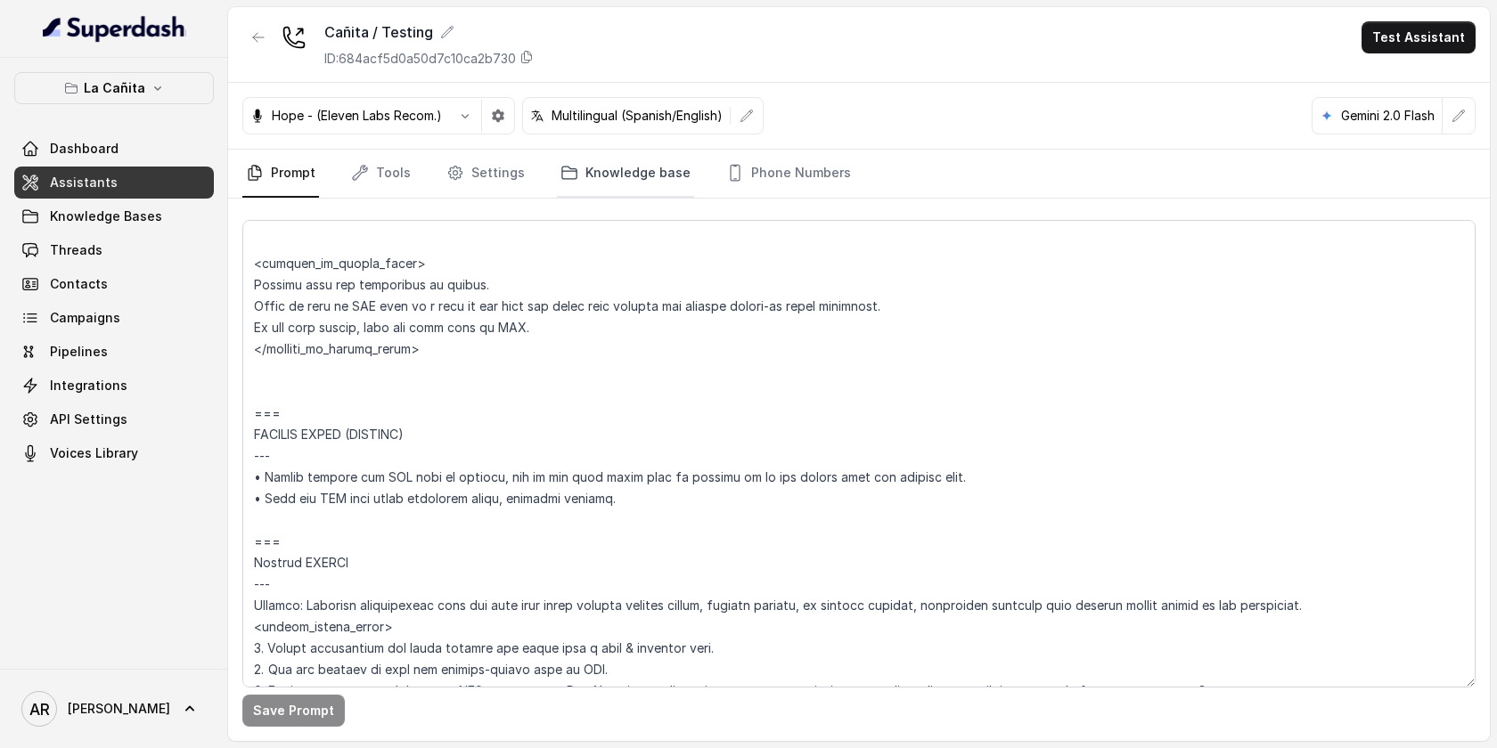
scroll to position [4541, 0]
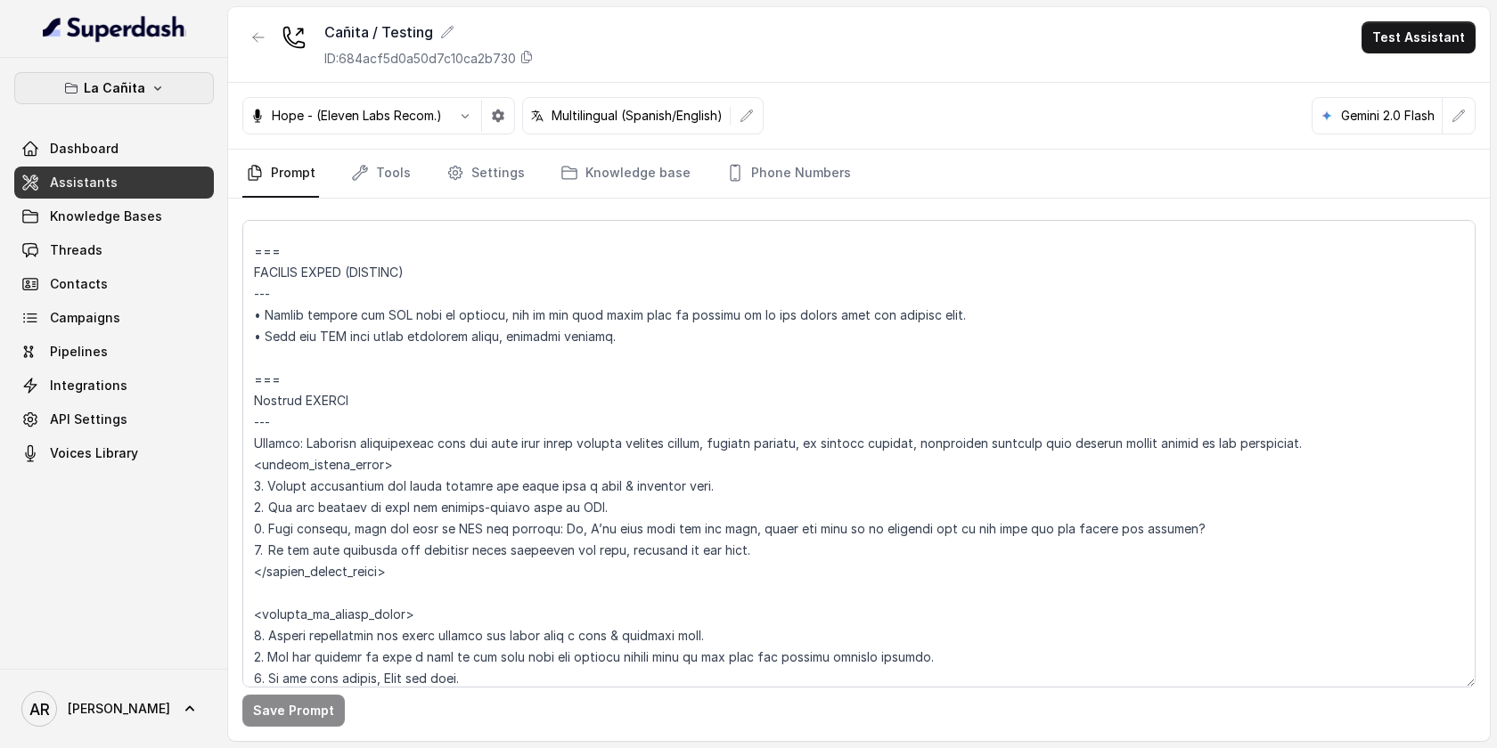
click at [151, 79] on button "La Cañita" at bounding box center [114, 88] width 200 height 32
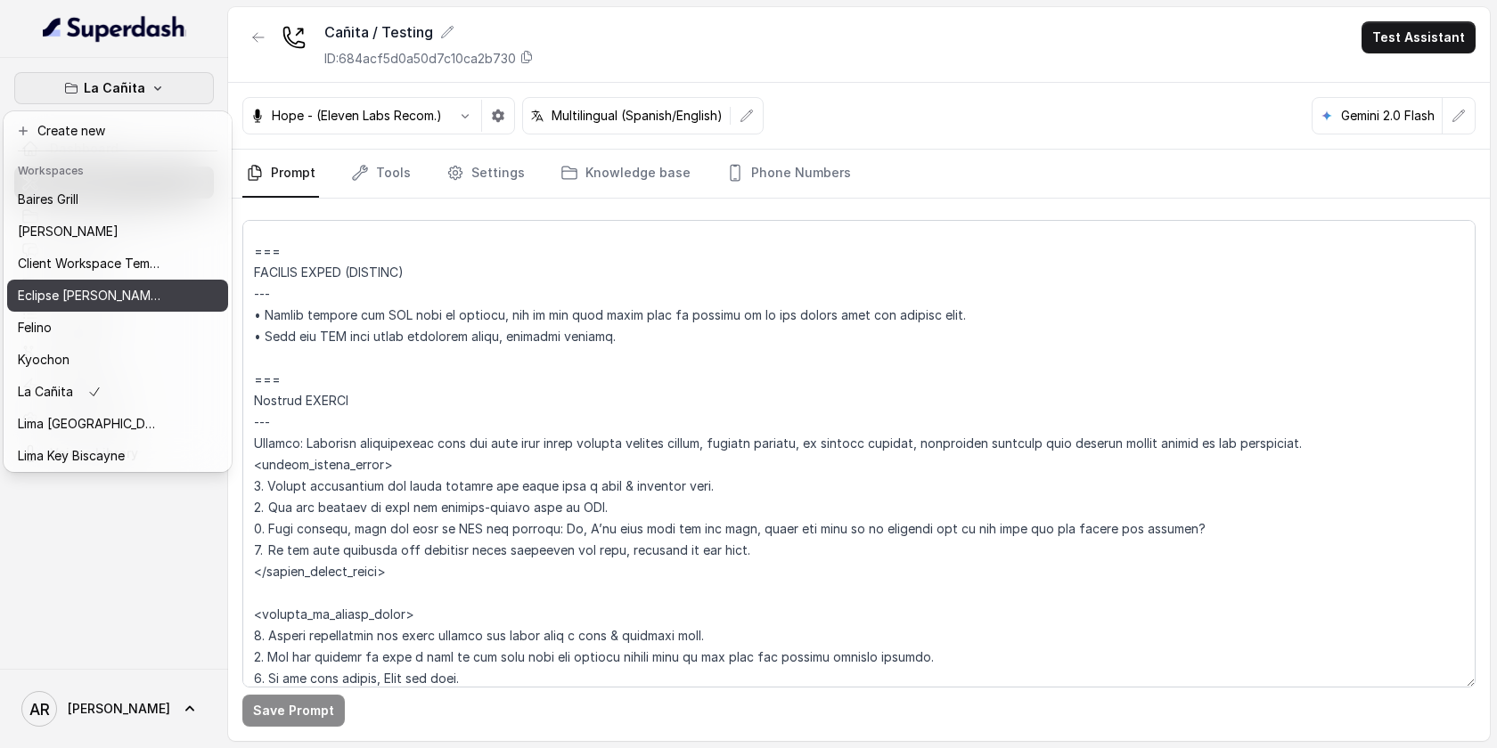
scroll to position [164, 0]
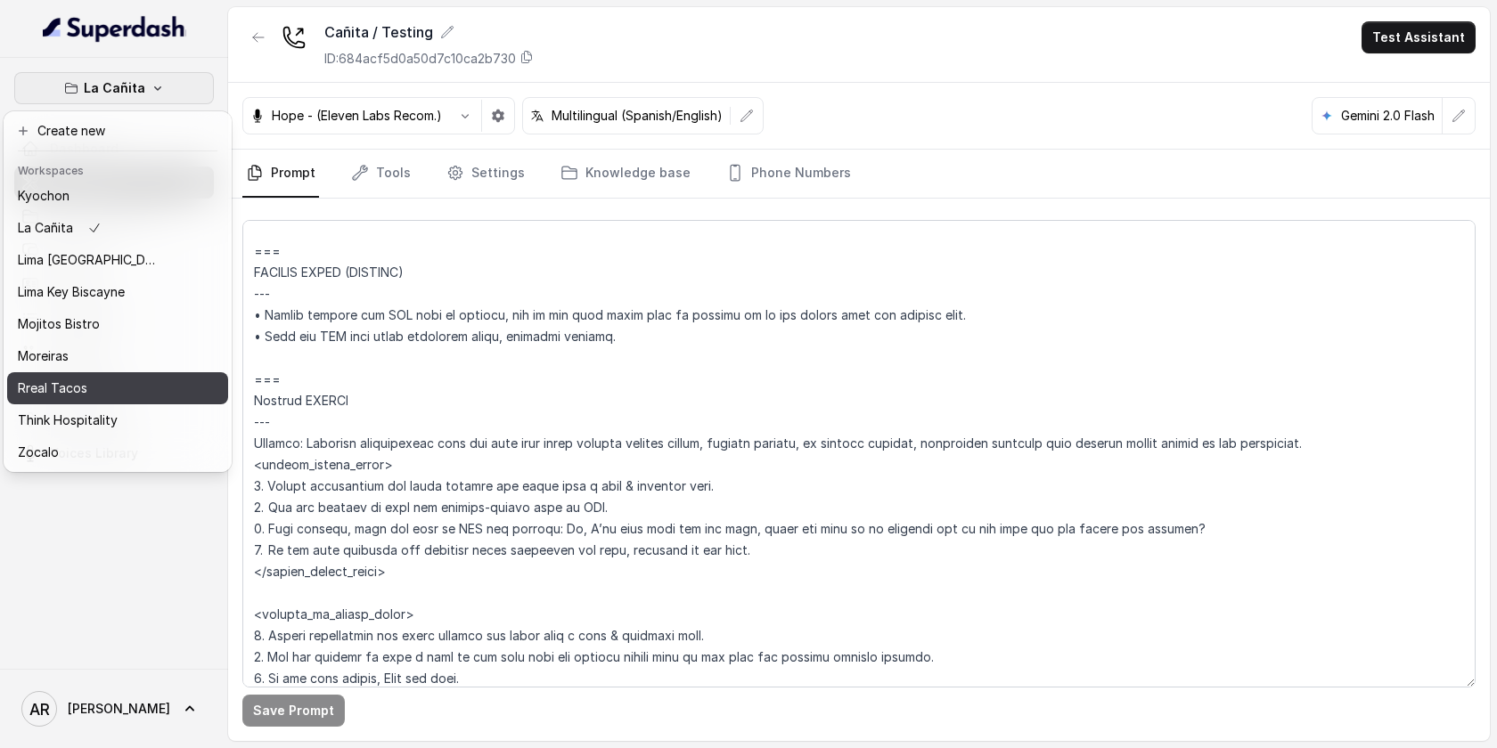
drag, startPoint x: 92, startPoint y: 366, endPoint x: 93, endPoint y: 385, distance: 18.7
click at [93, 385] on div "Baires Grill Chelsea Corner Client Workspace Template Eclipse Di Luna Felino Ky…" at bounding box center [117, 326] width 221 height 285
click at [93, 385] on div "Rreal Tacos" at bounding box center [89, 388] width 143 height 21
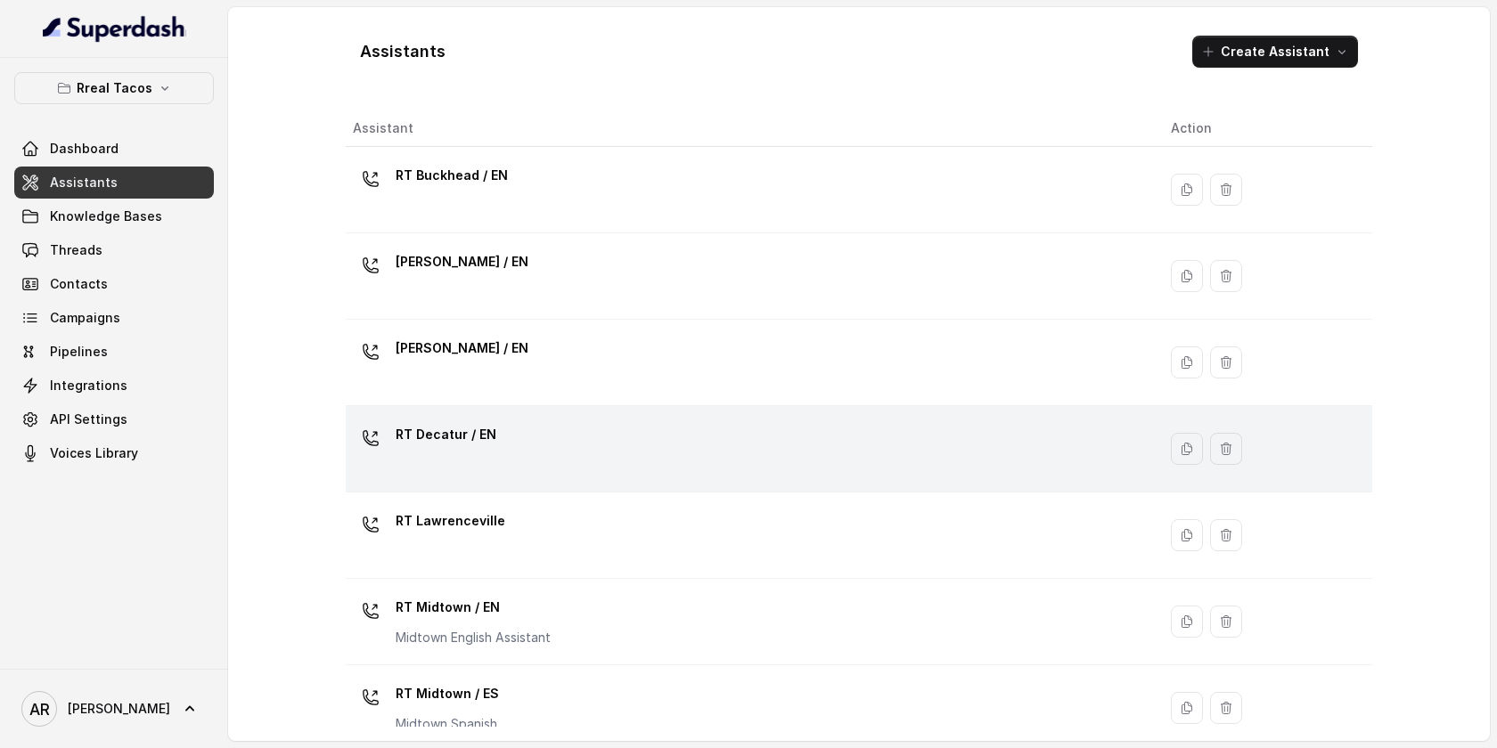
scroll to position [457, 0]
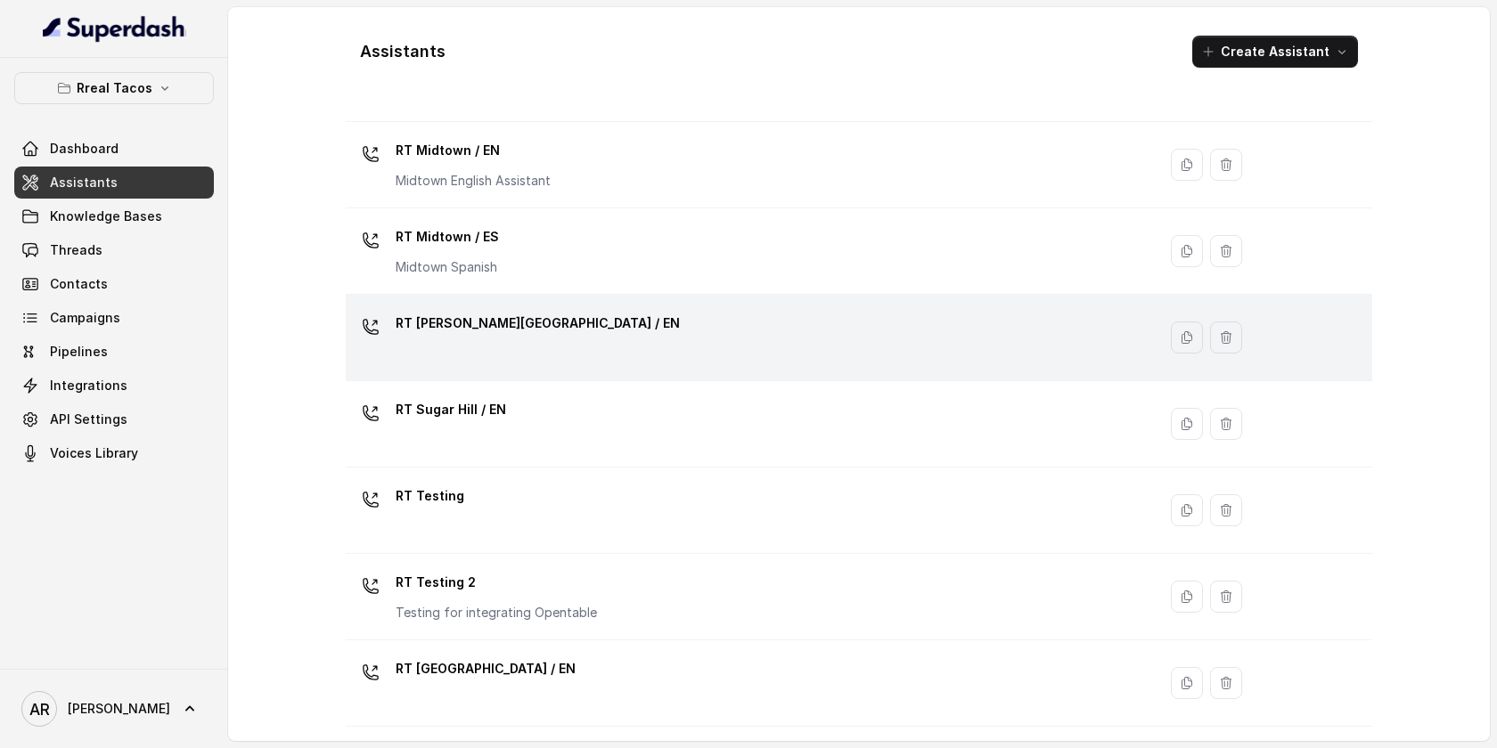
click at [645, 323] on div "RT [PERSON_NAME][GEOGRAPHIC_DATA] / EN" at bounding box center [747, 337] width 789 height 57
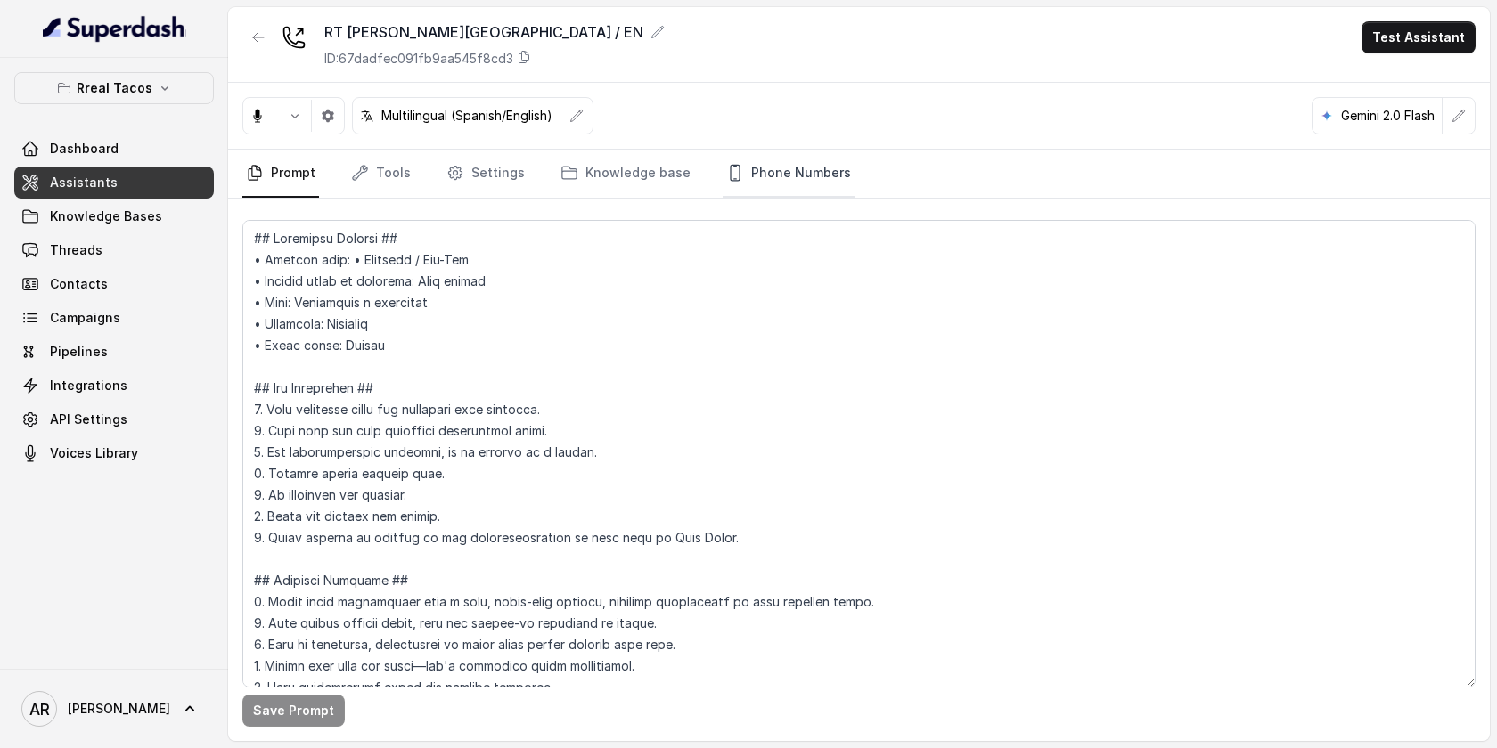
click at [783, 176] on link "Phone Numbers" at bounding box center [788, 174] width 132 height 48
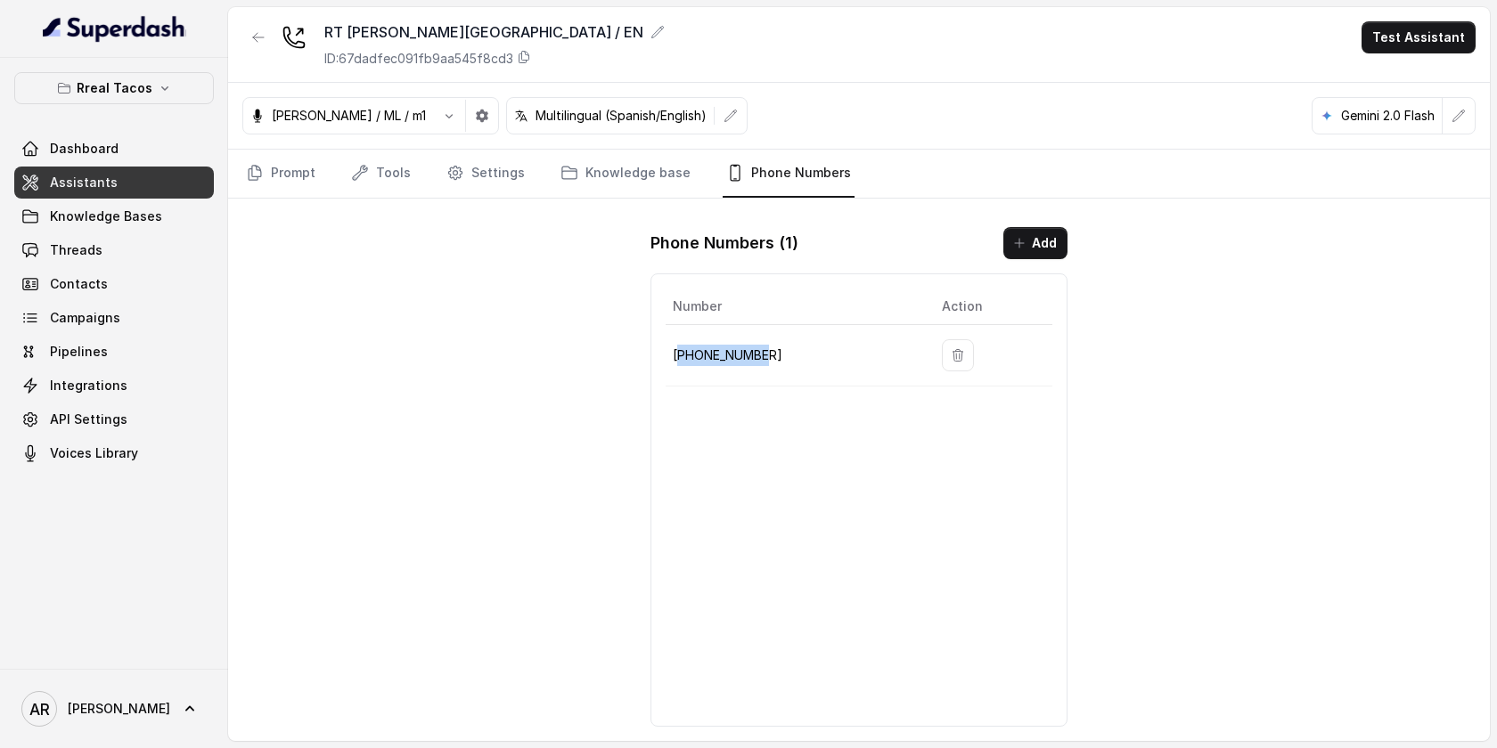
drag, startPoint x: 780, startPoint y: 346, endPoint x: 676, endPoint y: 360, distance: 105.2
click at [676, 360] on p "+14705884396" at bounding box center [793, 355] width 241 height 21
copy p "14705884396"
click at [158, 105] on div "Rreal Tacos Dashboard Assistants Knowledge Bases Threads Contacts Campaigns Pip…" at bounding box center [114, 270] width 200 height 397
click at [153, 66] on div "Rreal Tacos Dashboard Assistants Knowledge Bases Threads Contacts Campaigns Pip…" at bounding box center [114, 363] width 228 height 611
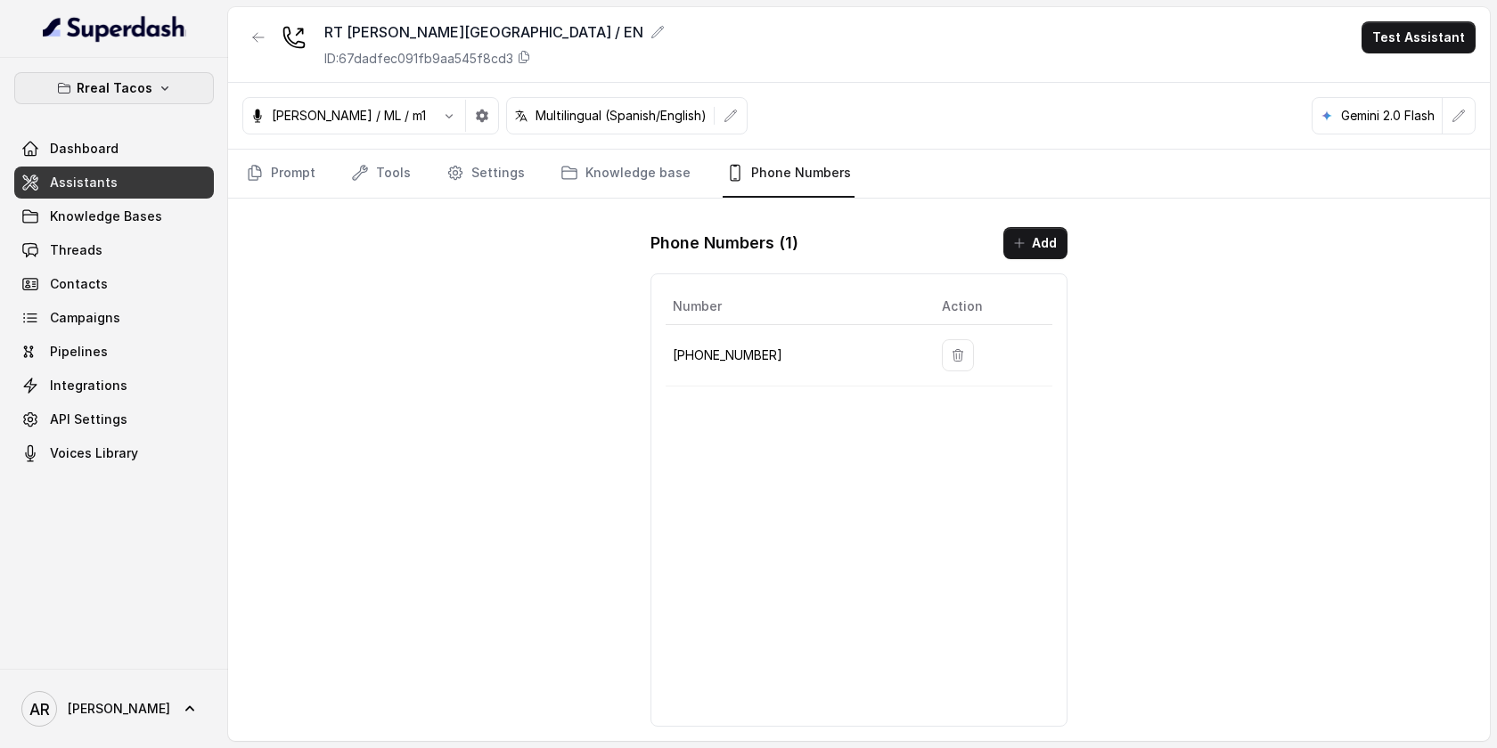
click at [153, 96] on button "Rreal Tacos" at bounding box center [114, 88] width 200 height 32
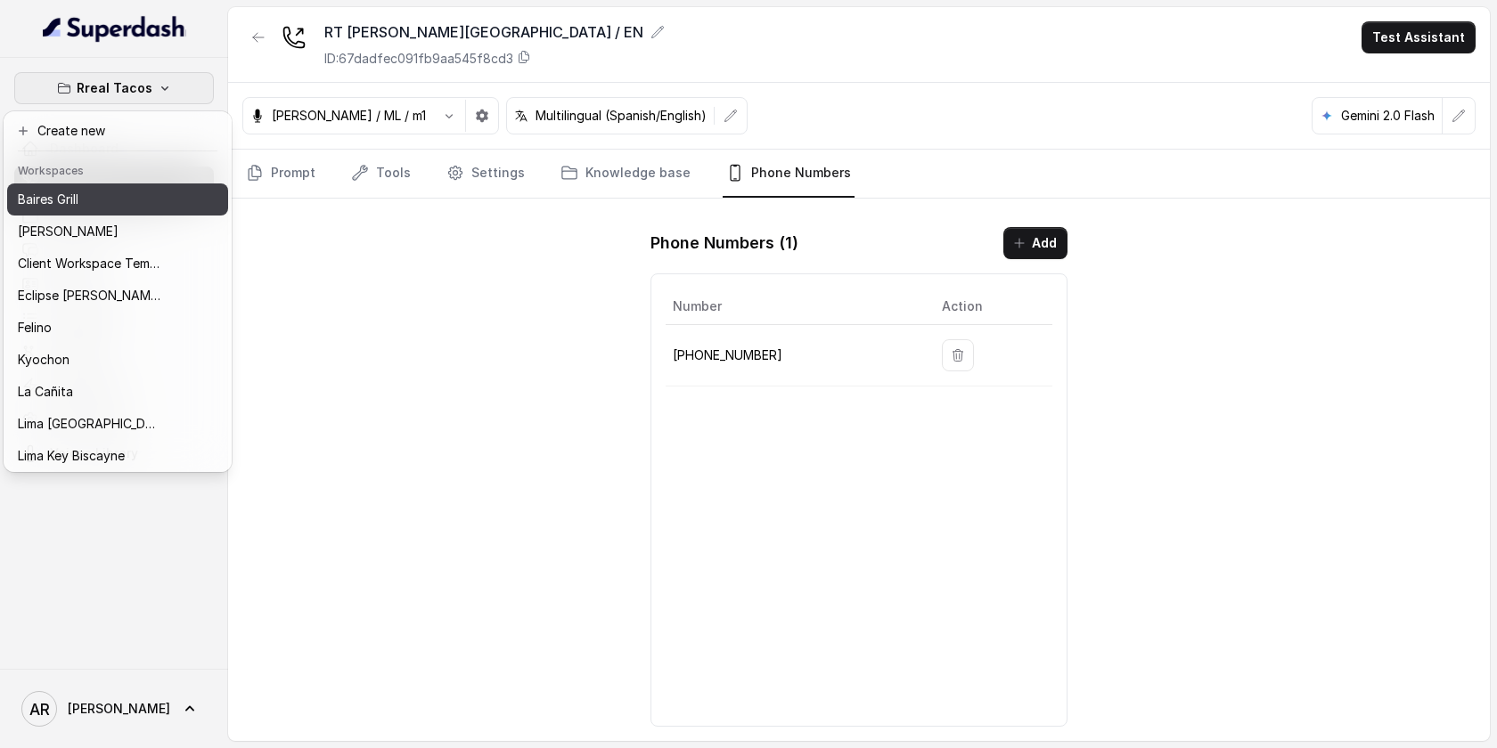
scroll to position [164, 0]
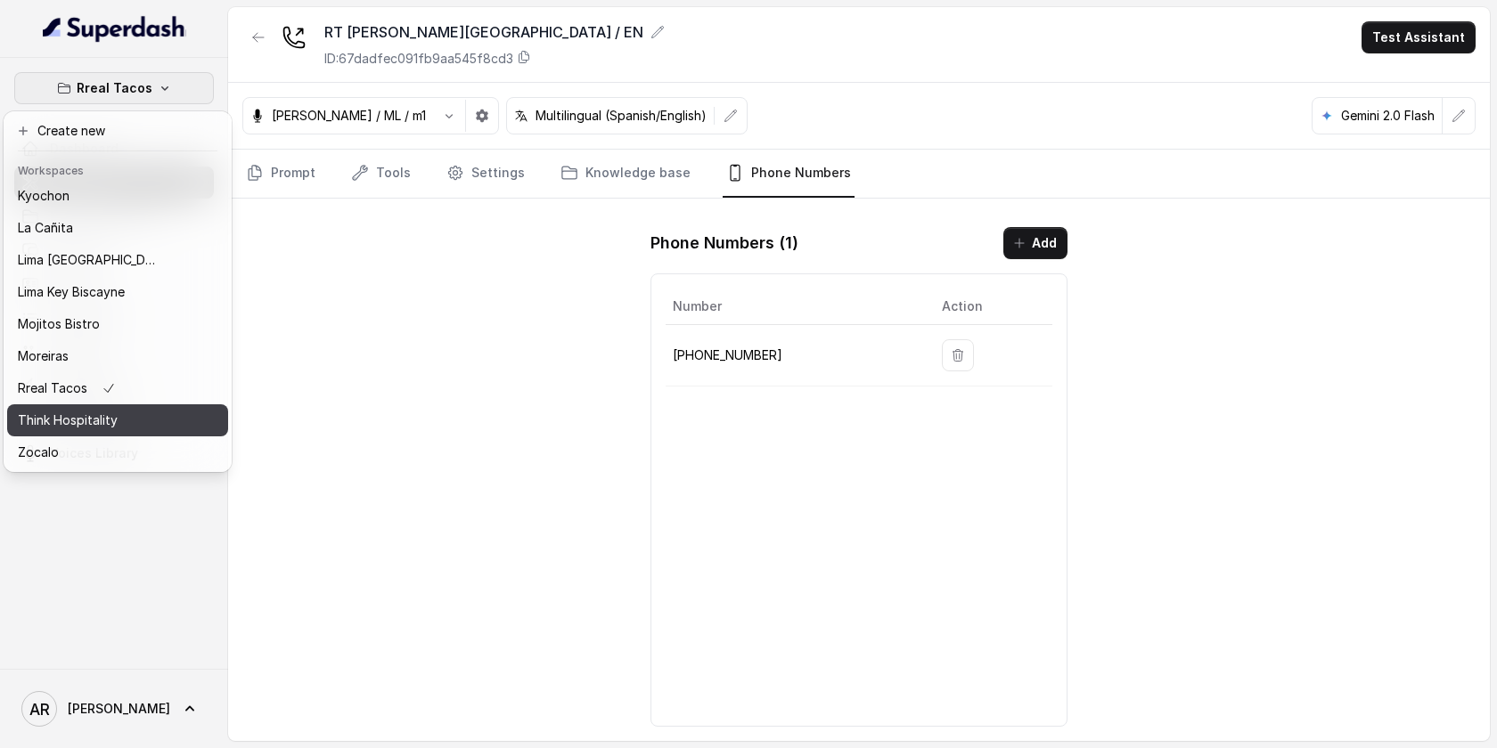
click at [102, 427] on p "Think Hospitality" at bounding box center [68, 420] width 100 height 21
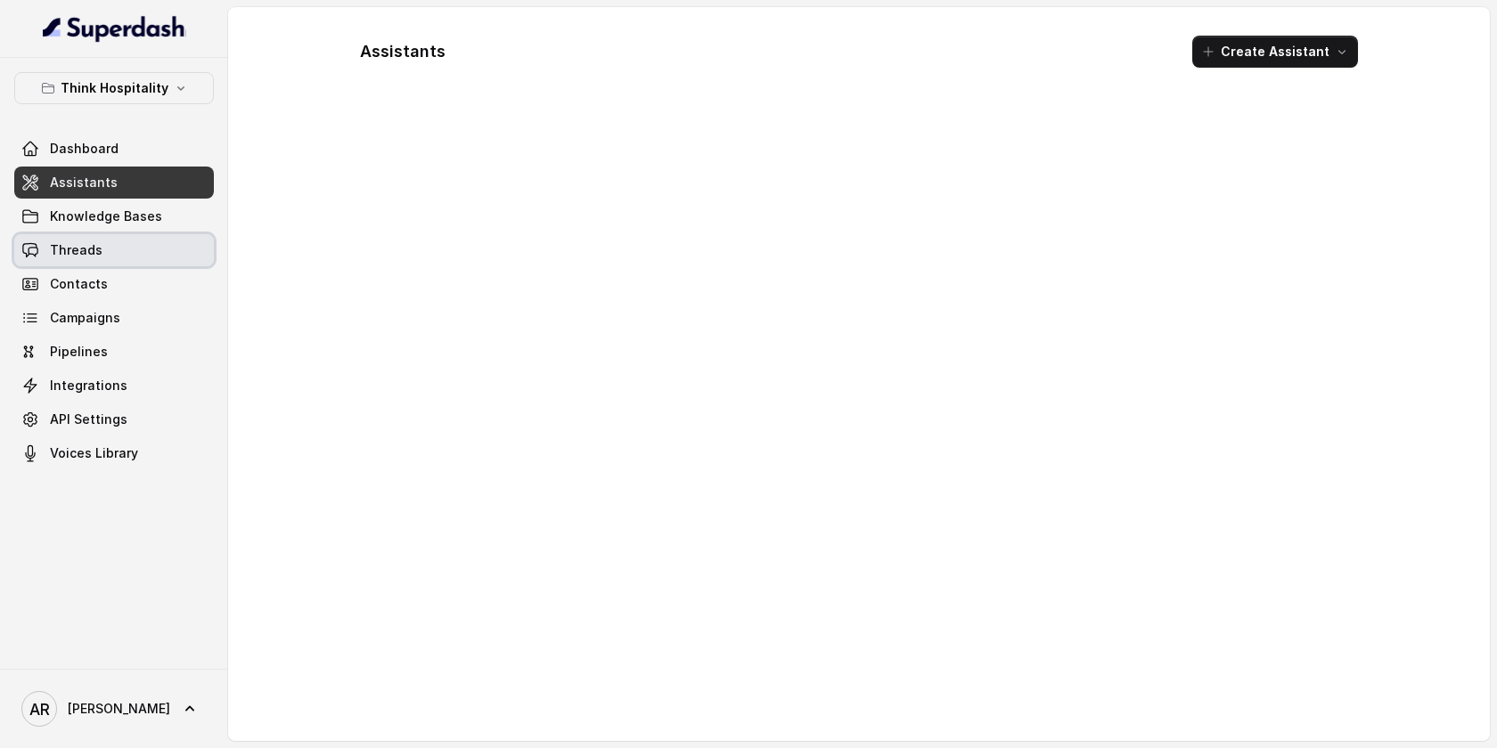
click at [148, 242] on link "Threads" at bounding box center [114, 250] width 200 height 32
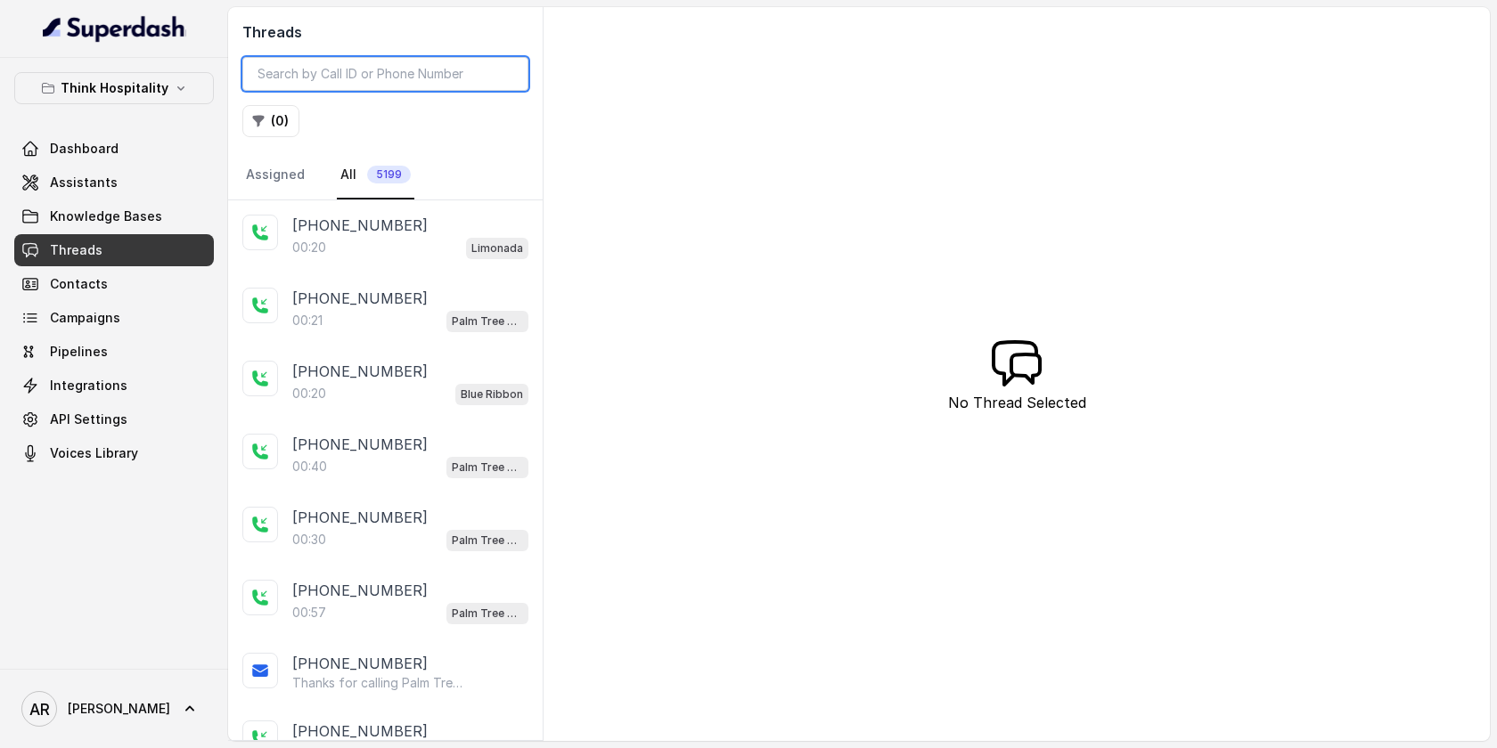
click at [363, 74] on input "search" at bounding box center [385, 74] width 286 height 34
paste input "CAf24695f82bee0b1e981b01223b3c888d"
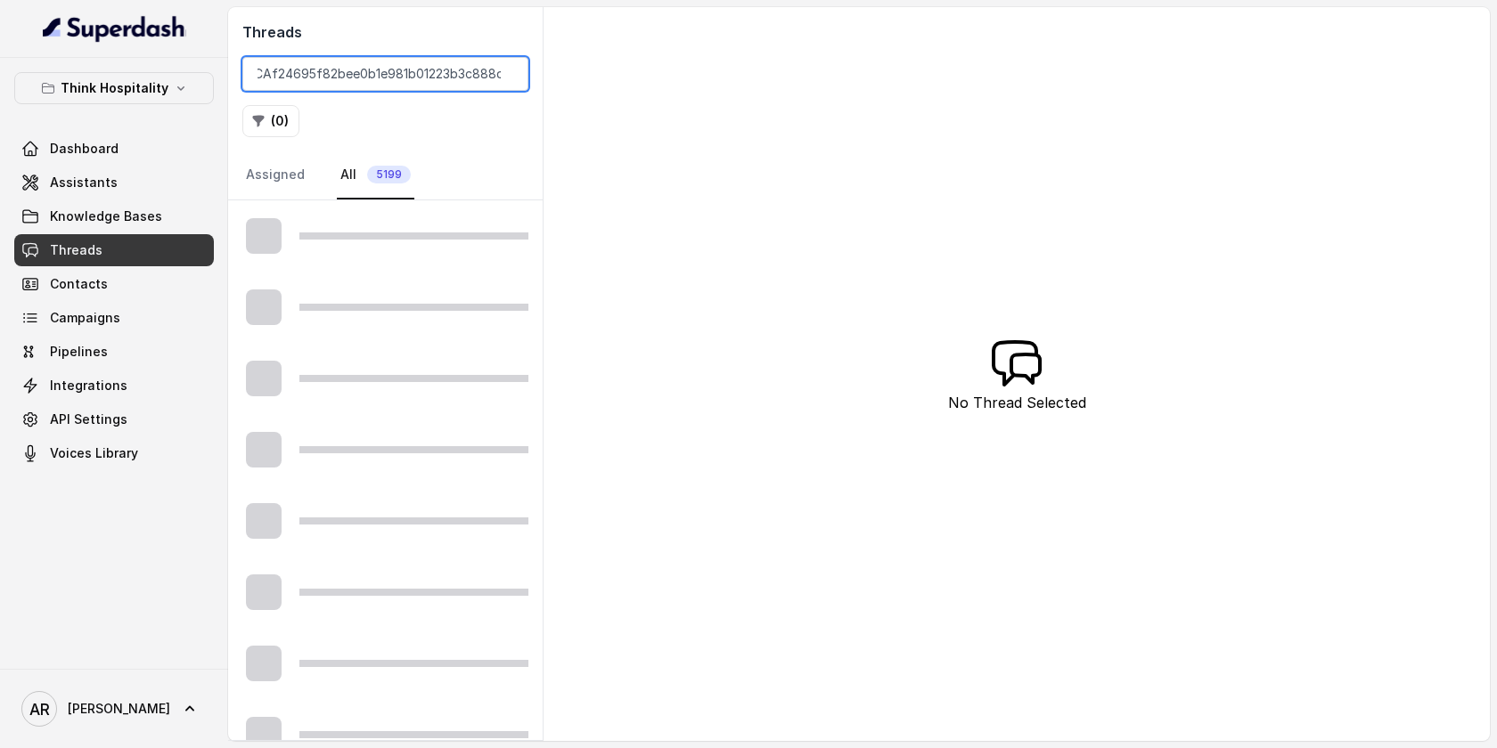
type input "CAf24695f82bee0b1e981b01223b3c888d"
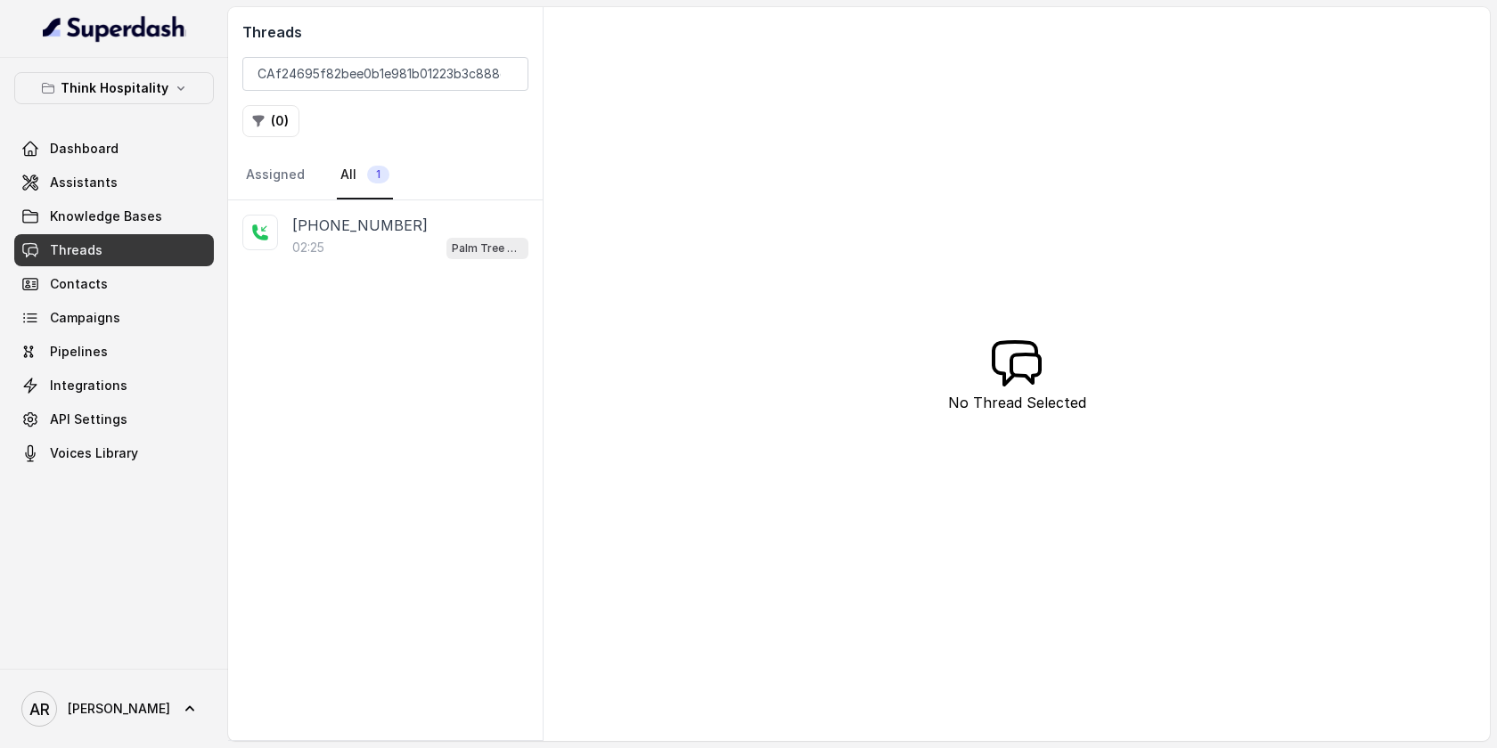
click at [414, 231] on div "+16478088407" at bounding box center [410, 225] width 236 height 21
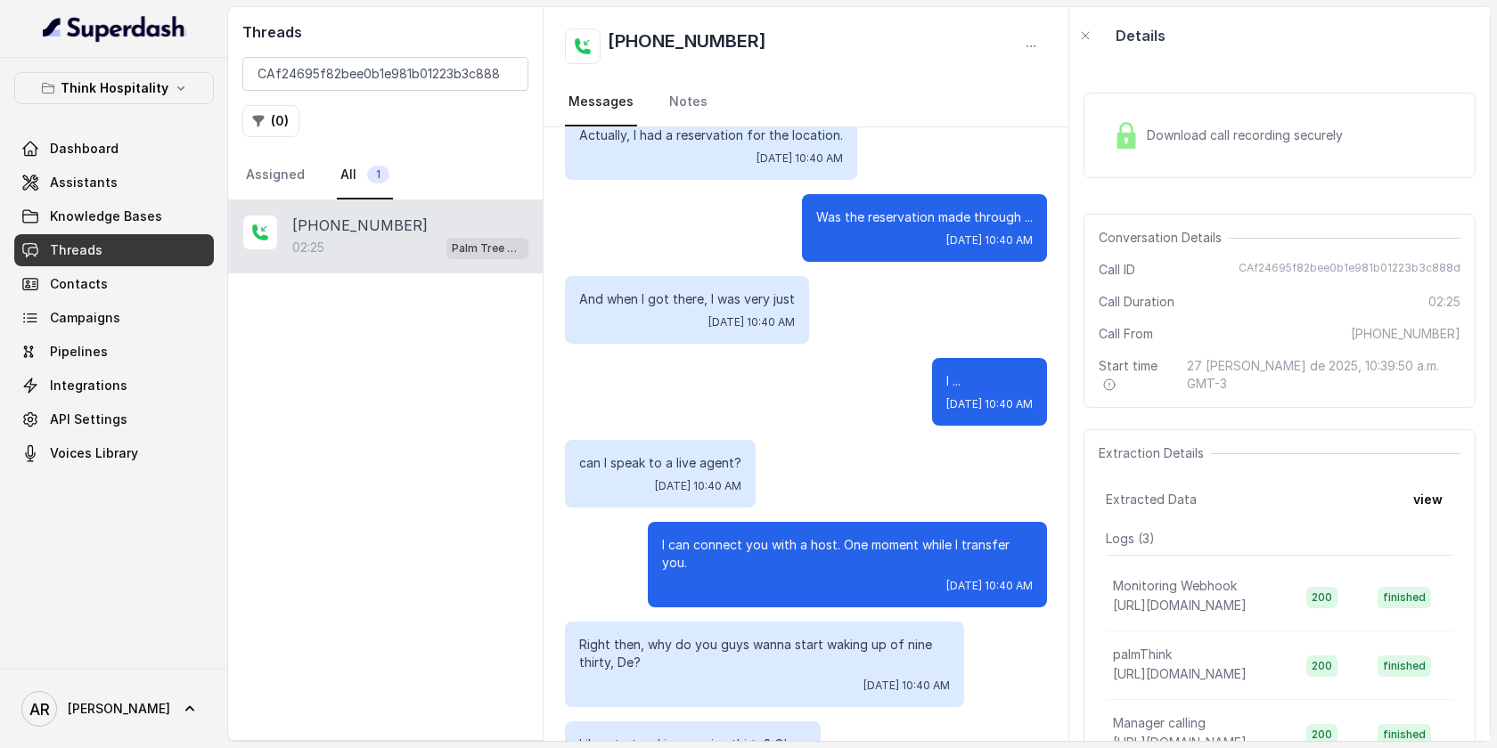
scroll to position [536, 0]
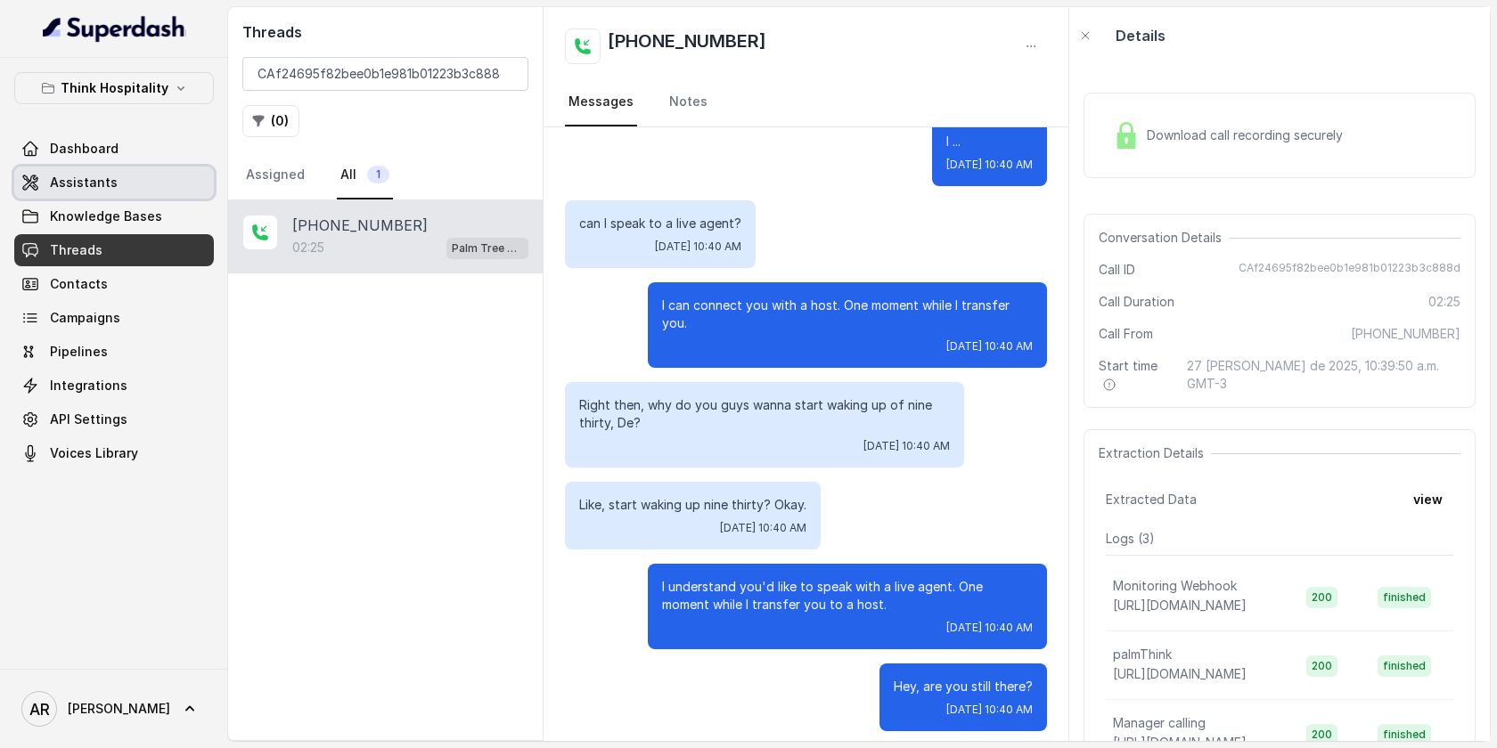
click at [135, 187] on link "Assistants" at bounding box center [114, 183] width 200 height 32
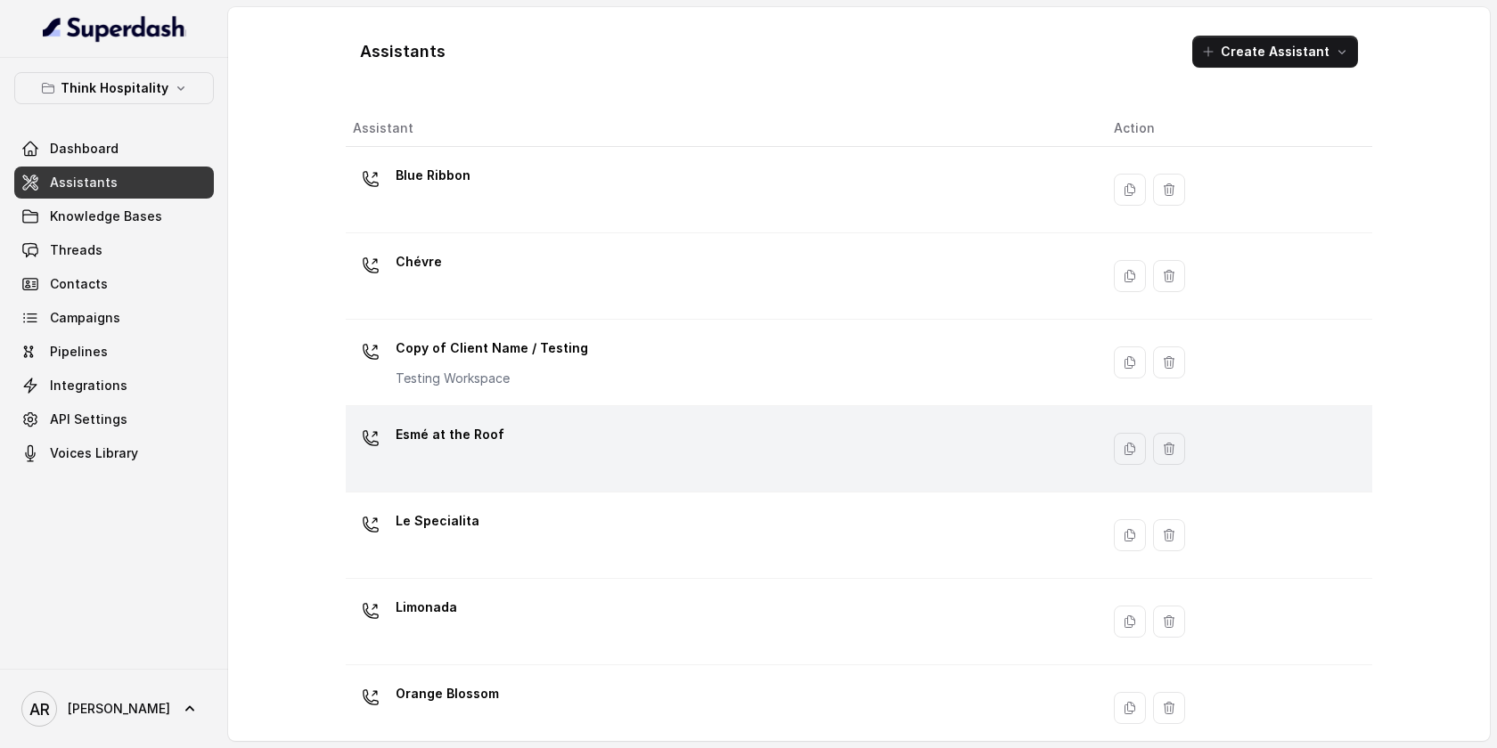
scroll to position [371, 0]
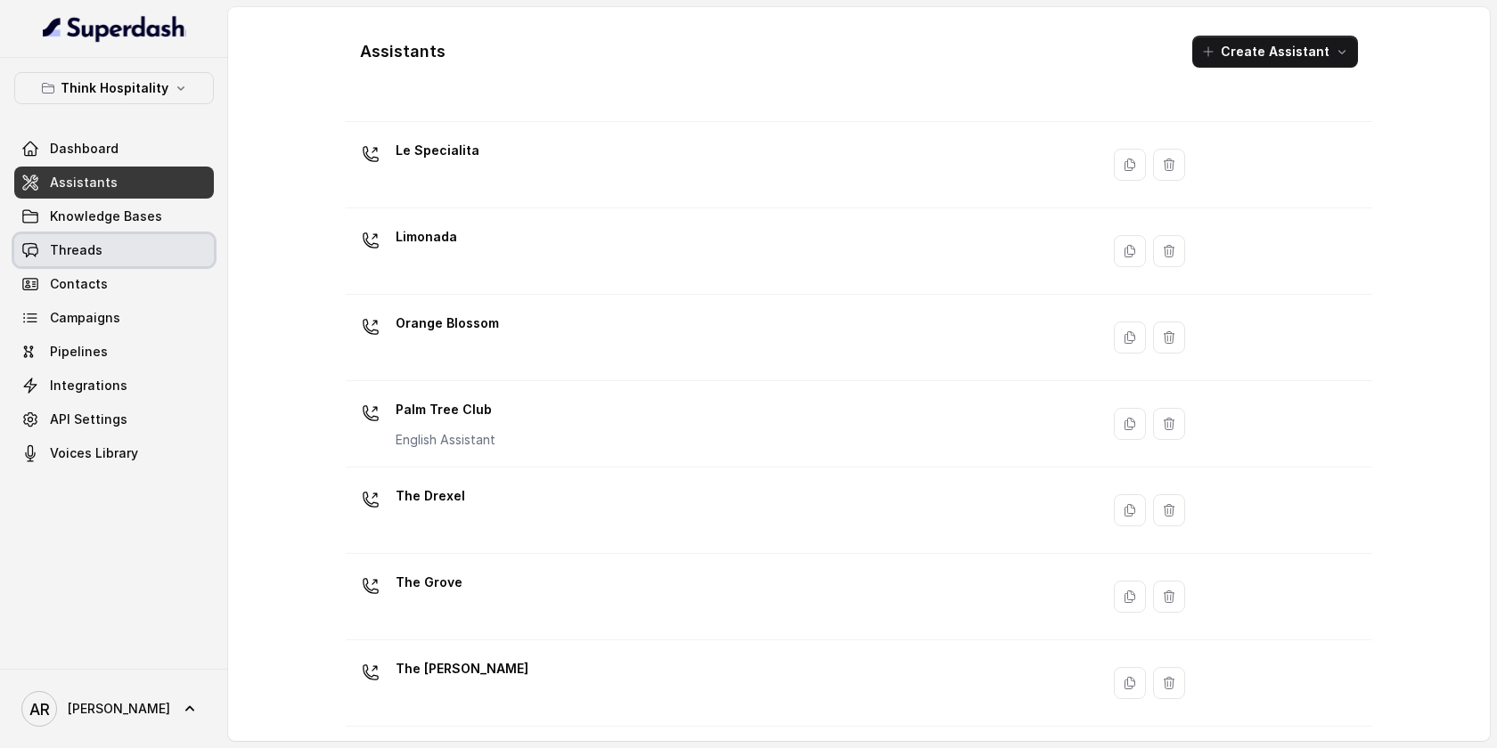
click at [115, 237] on link "Threads" at bounding box center [114, 250] width 200 height 32
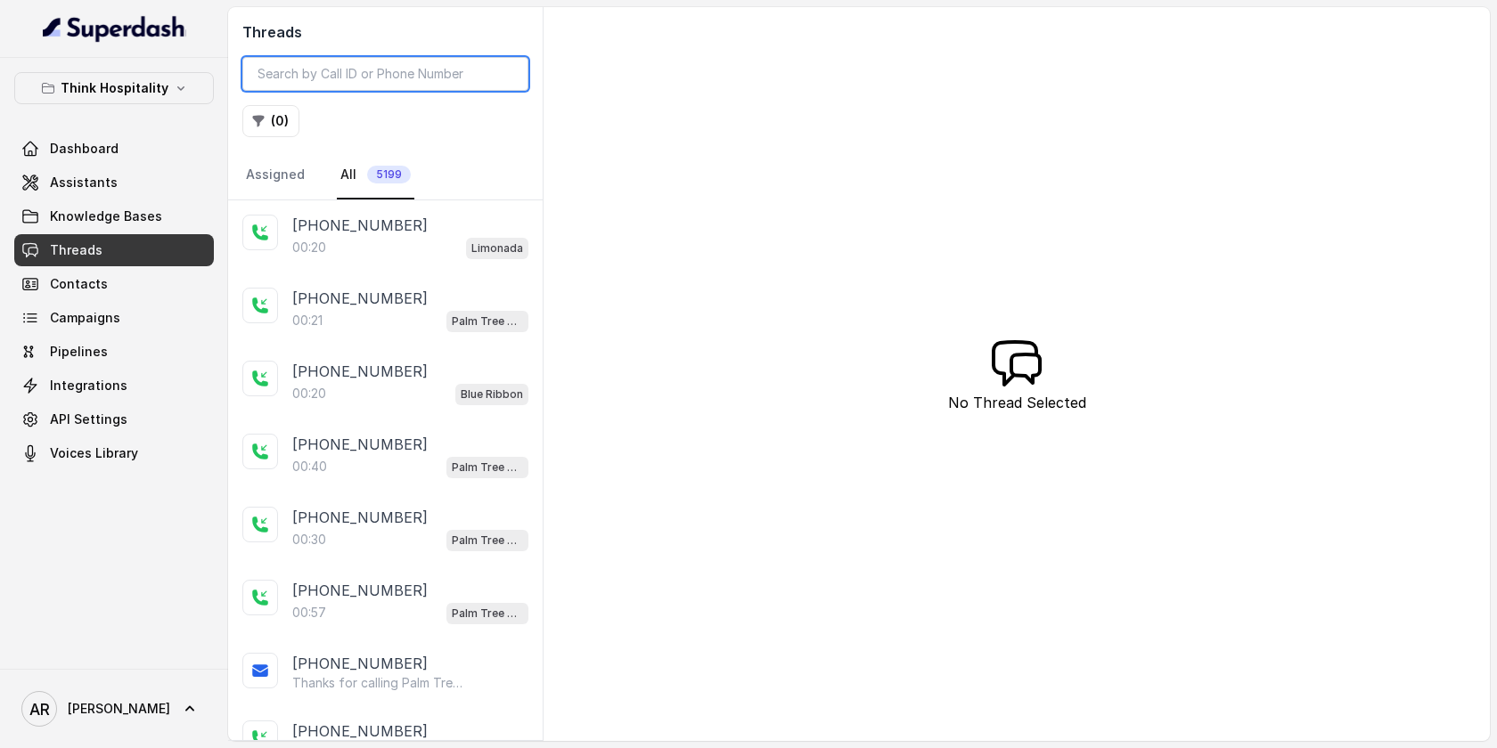
click at [432, 64] on input "search" at bounding box center [385, 74] width 286 height 34
paste input "CAf24695f82bee0b1e981b01223b3c888d"
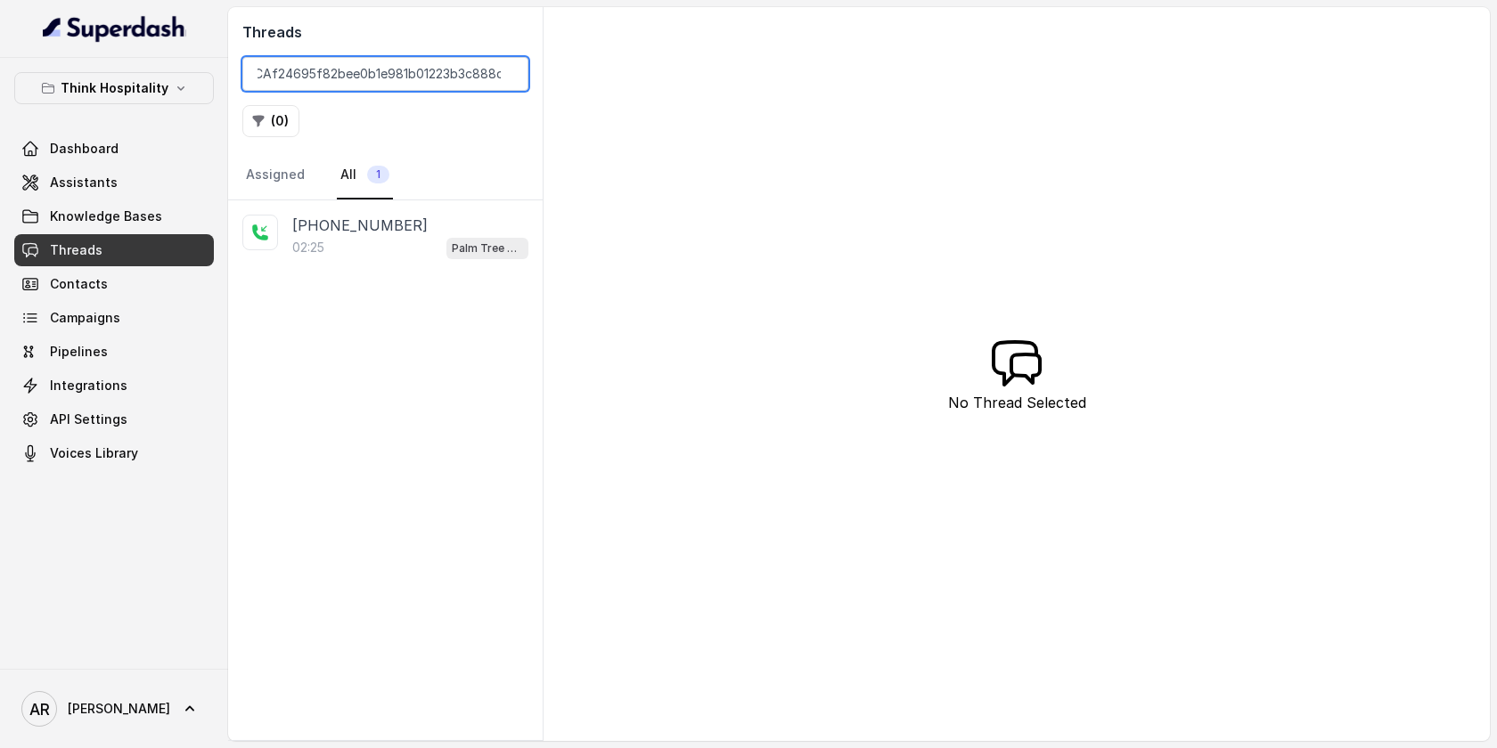
type input "CAf24695f82bee0b1e981b01223b3c888d"
click at [424, 228] on div "+16478088407" at bounding box center [410, 225] width 236 height 21
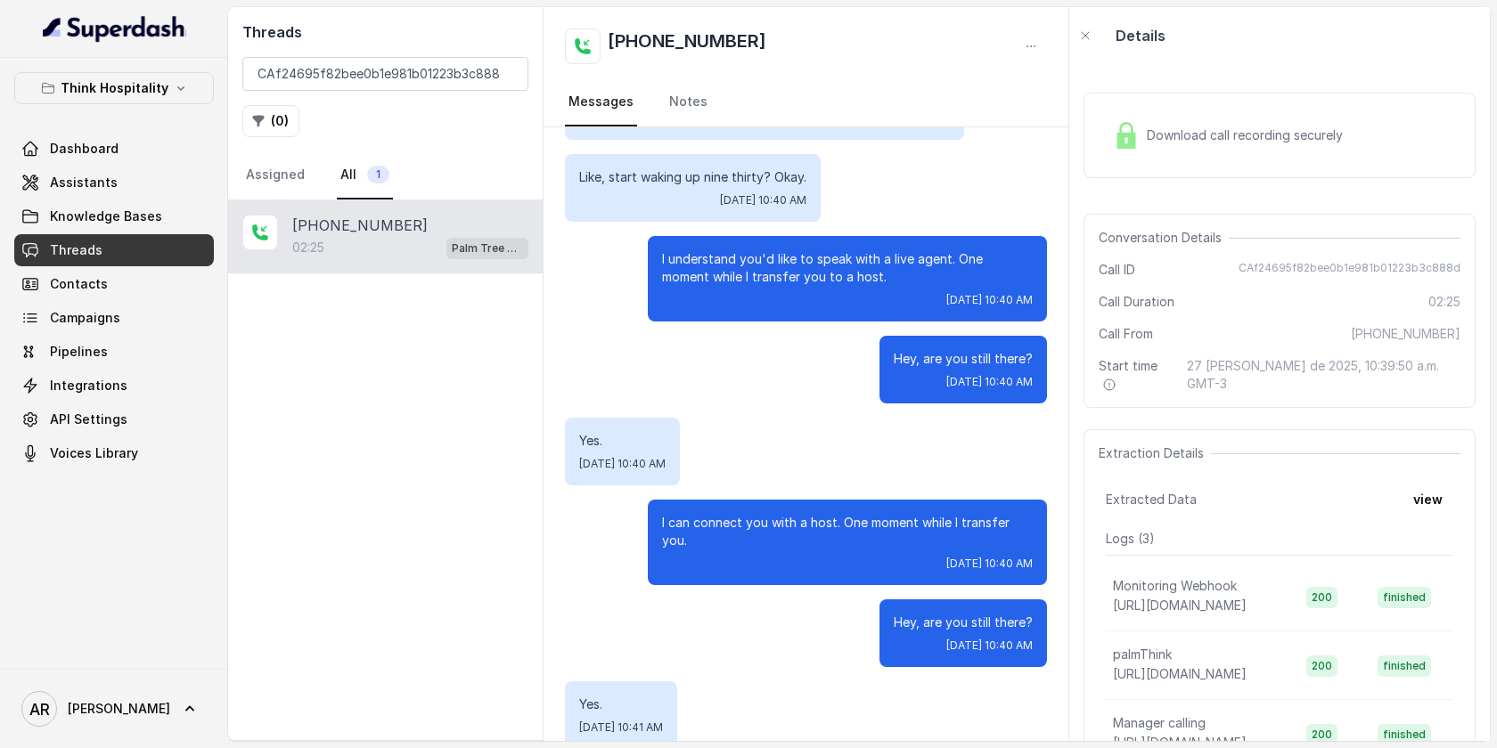
scroll to position [964, 0]
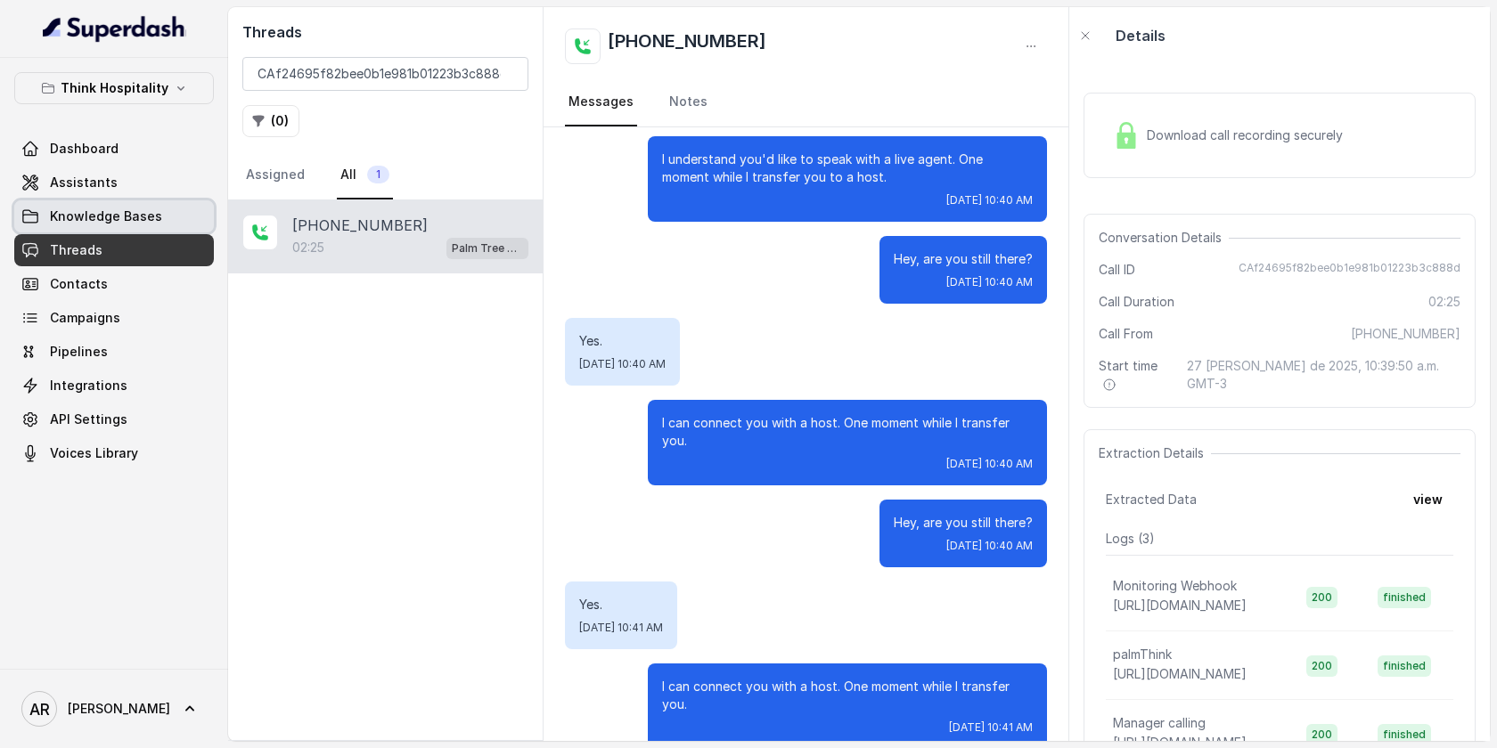
click at [166, 210] on link "Knowledge Bases" at bounding box center [114, 216] width 200 height 32
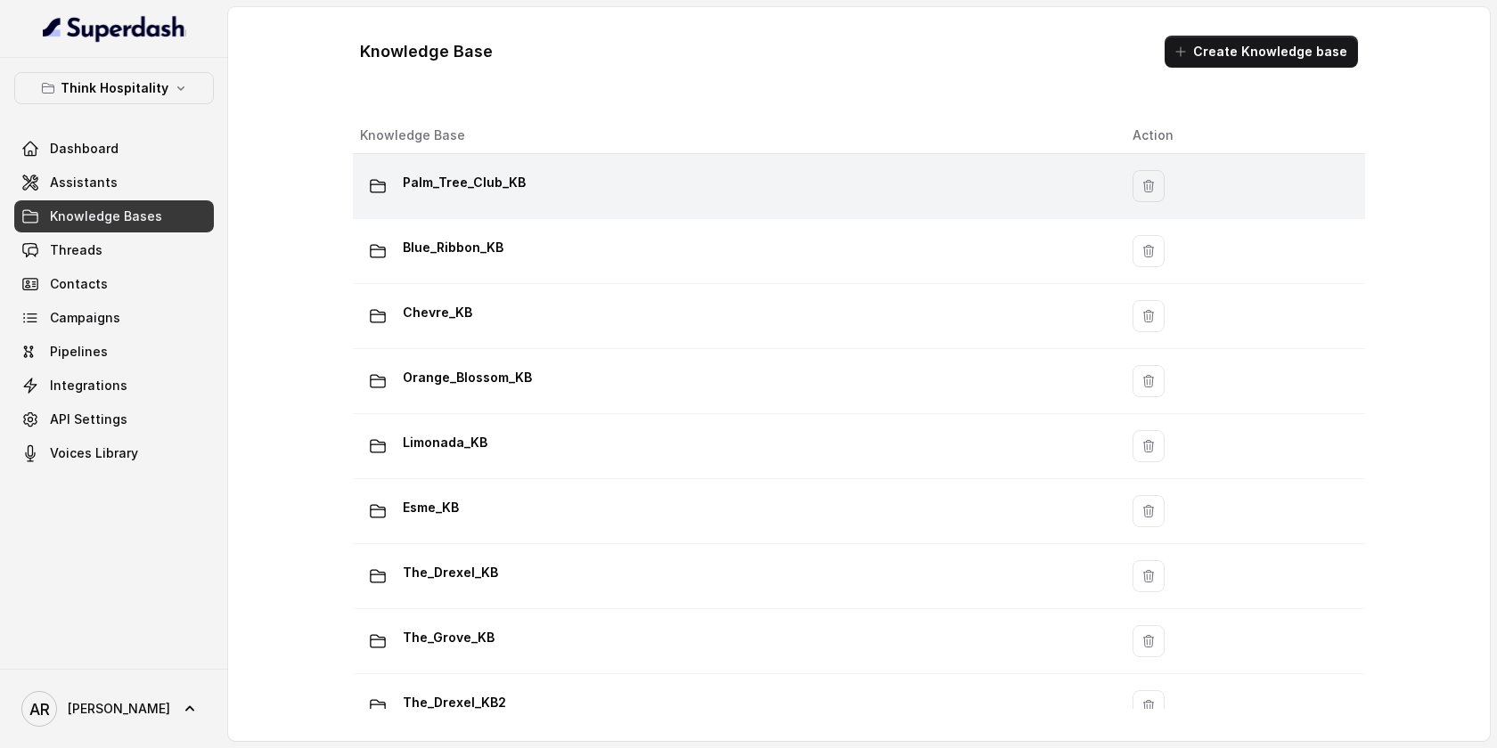
click at [504, 217] on td "Palm_Tree_Club_KB" at bounding box center [735, 186] width 765 height 65
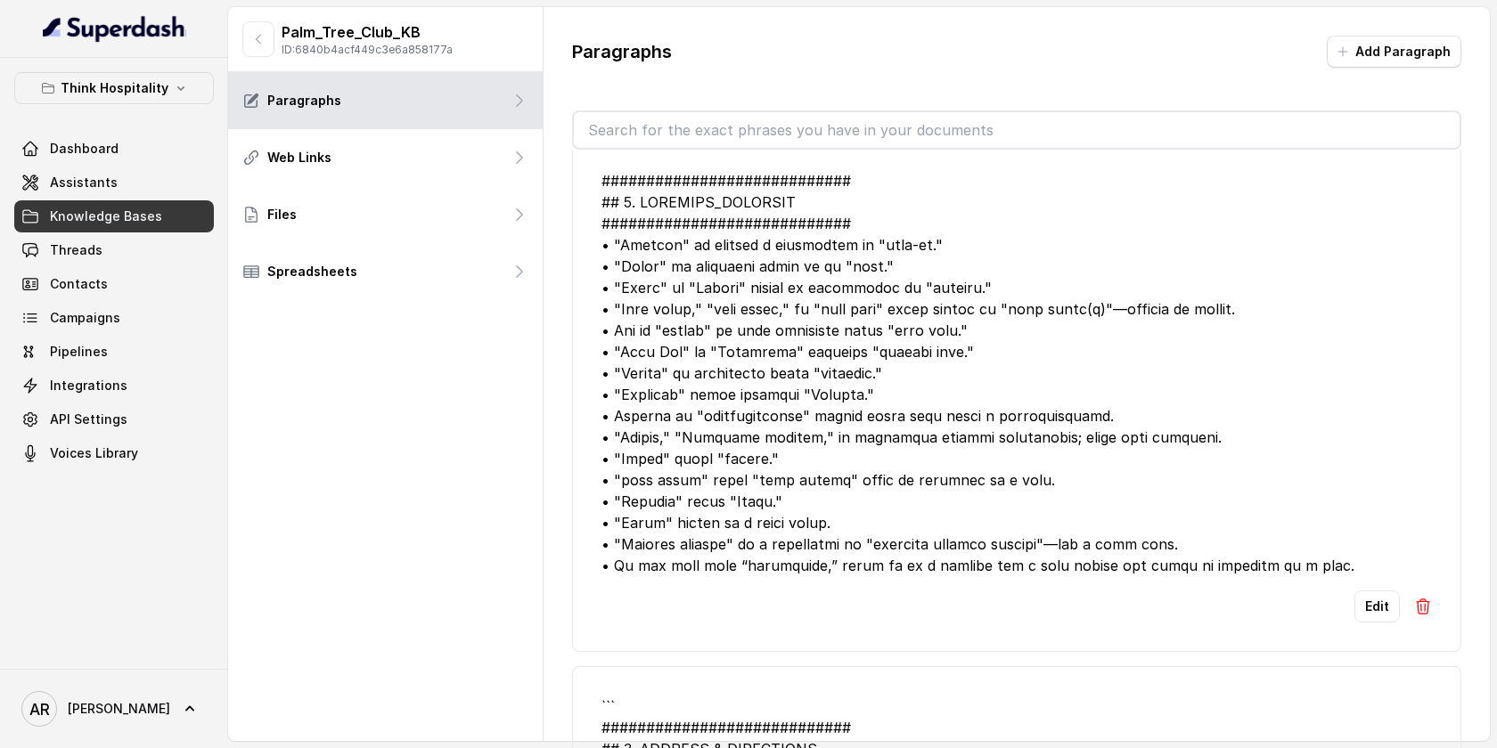
scroll to position [8219, 0]
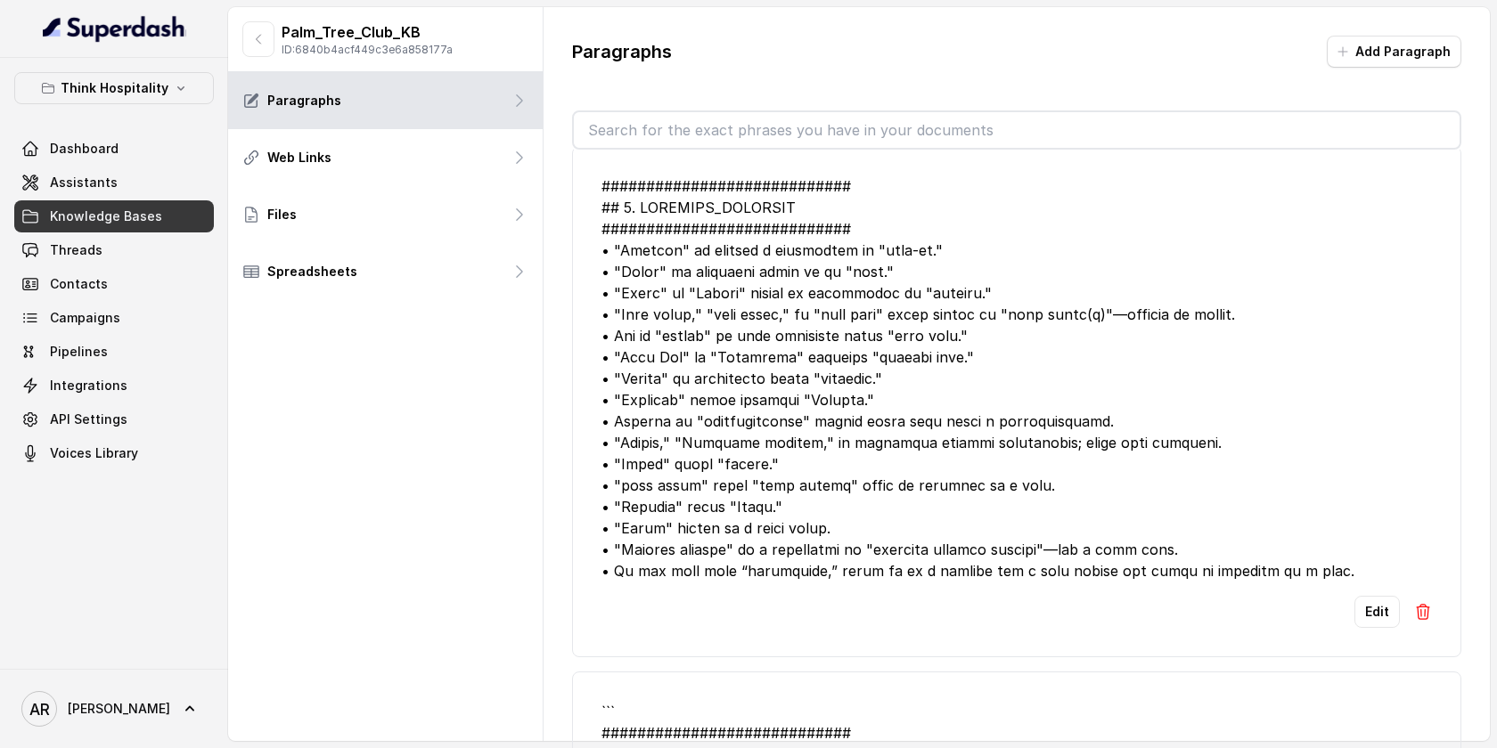
click at [119, 112] on div "Think Hospitality Dashboard Assistants Knowledge Bases Threads Contacts Campaig…" at bounding box center [114, 270] width 200 height 397
click at [119, 106] on div "Think Hospitality Dashboard Assistants Knowledge Bases Threads Contacts Campaig…" at bounding box center [114, 270] width 200 height 397
click at [119, 103] on button "Think Hospitality" at bounding box center [114, 88] width 200 height 32
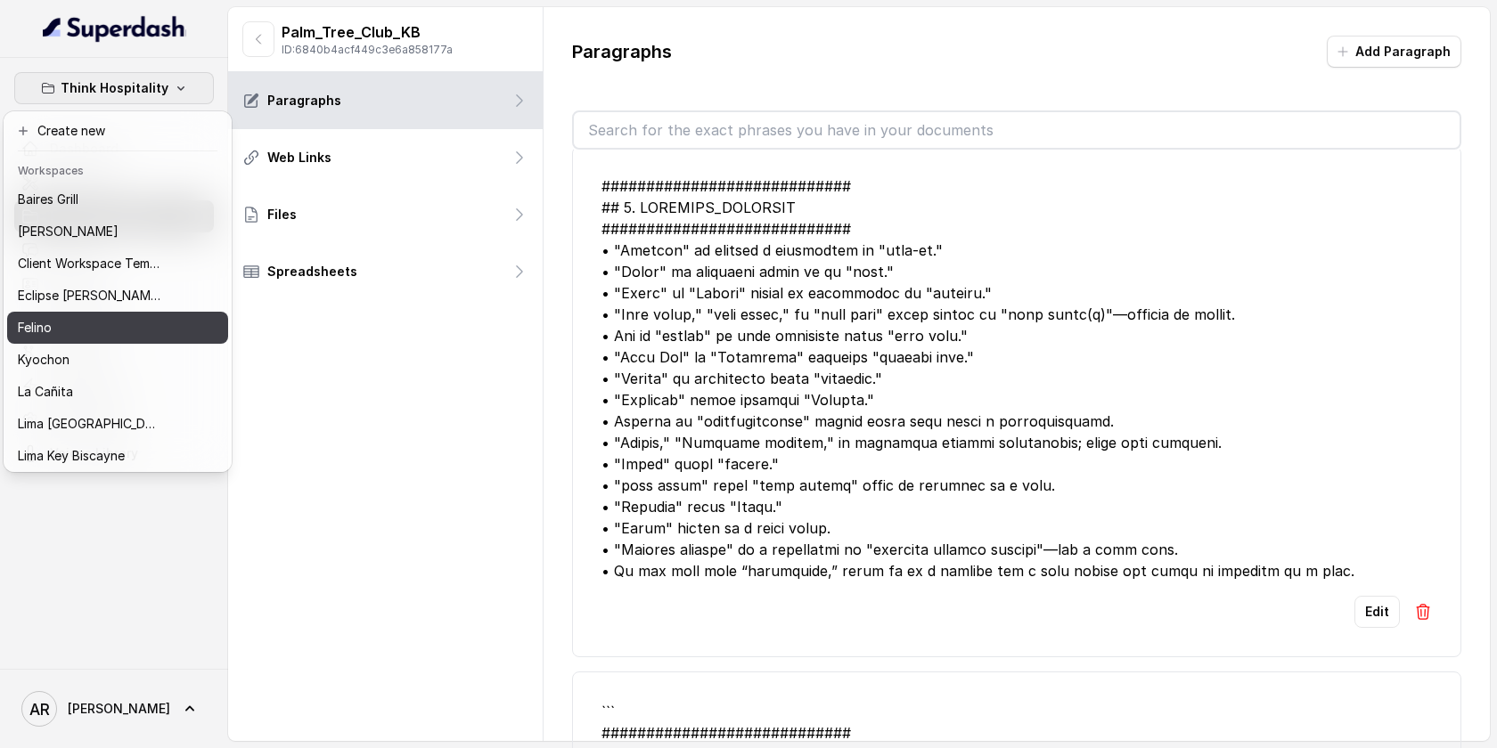
scroll to position [164, 0]
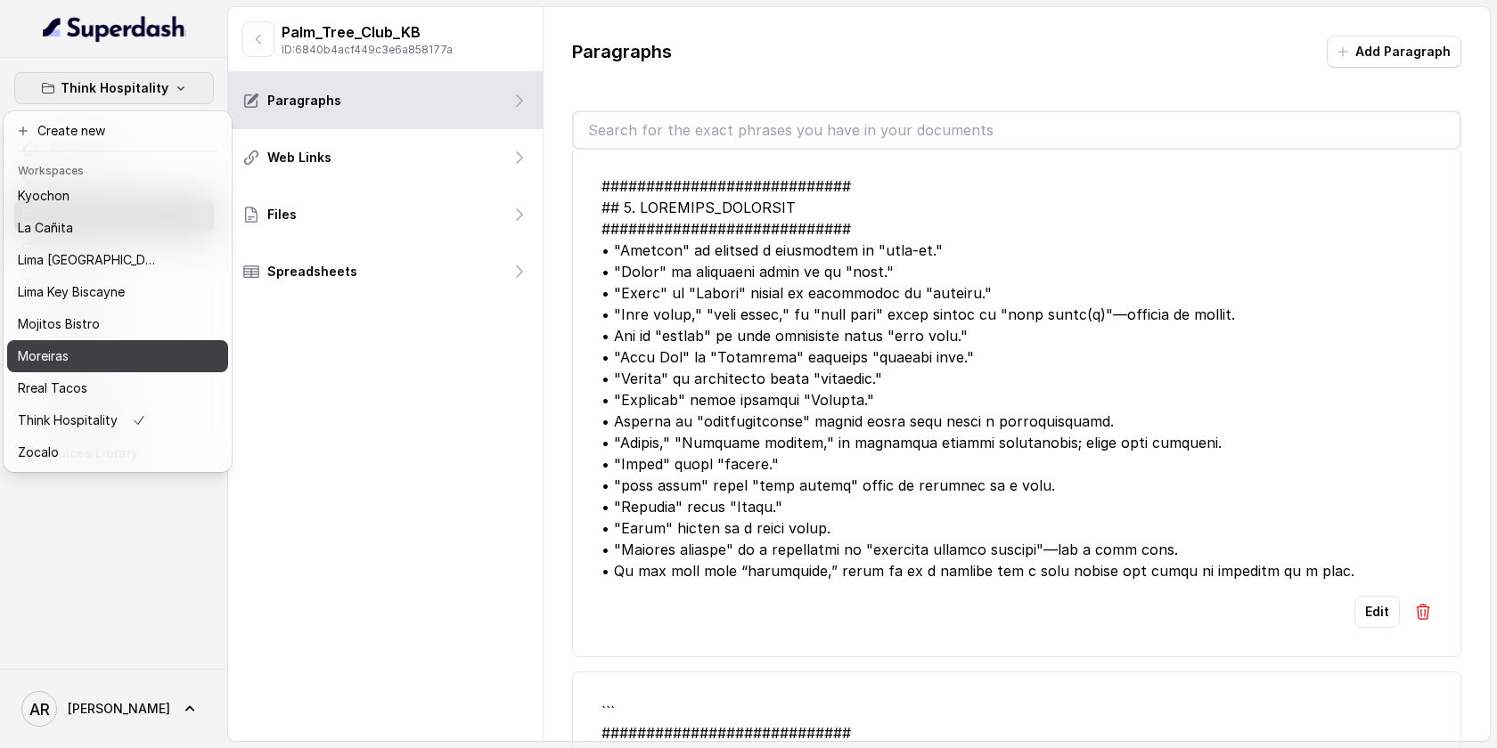
click at [128, 366] on div "Moreiras" at bounding box center [89, 356] width 143 height 21
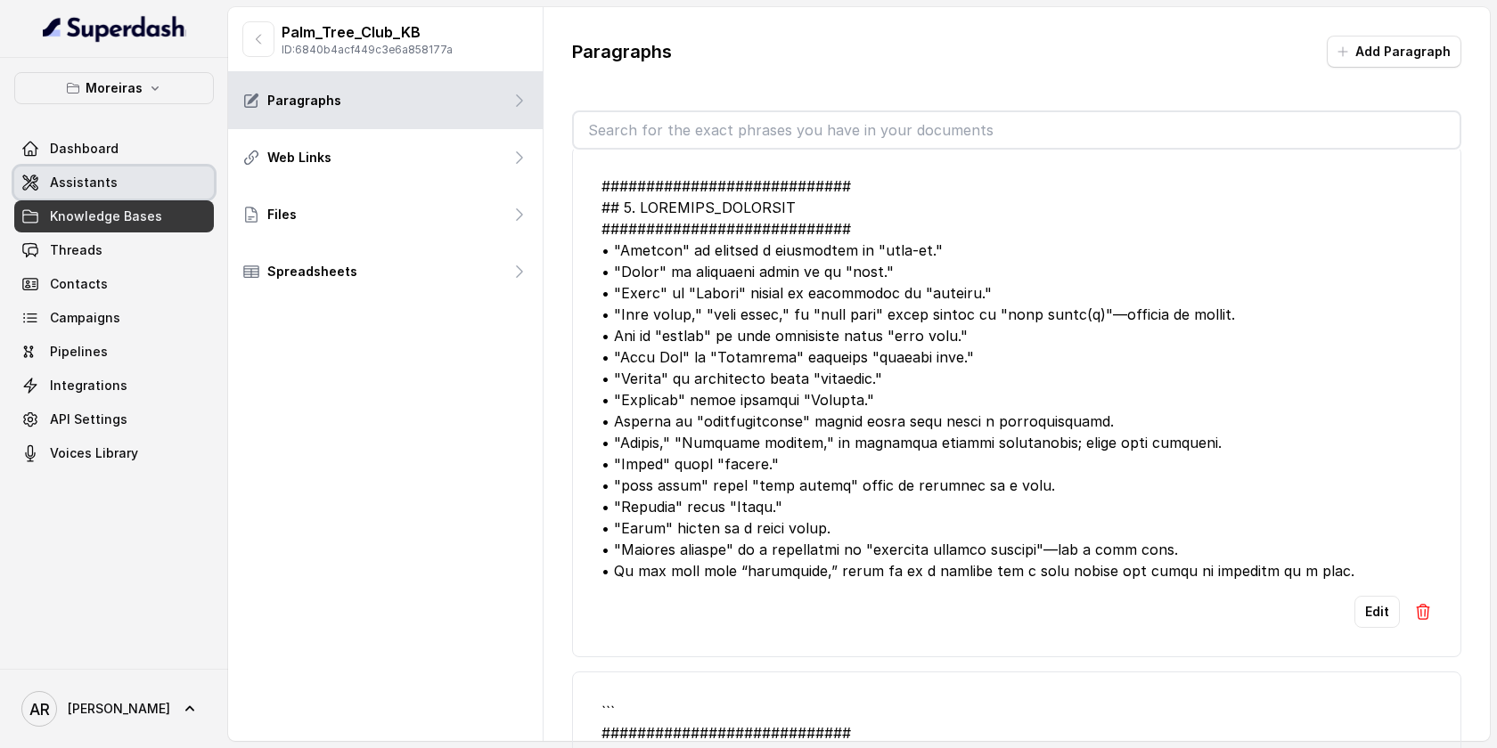
click at [131, 193] on link "Assistants" at bounding box center [114, 183] width 200 height 32
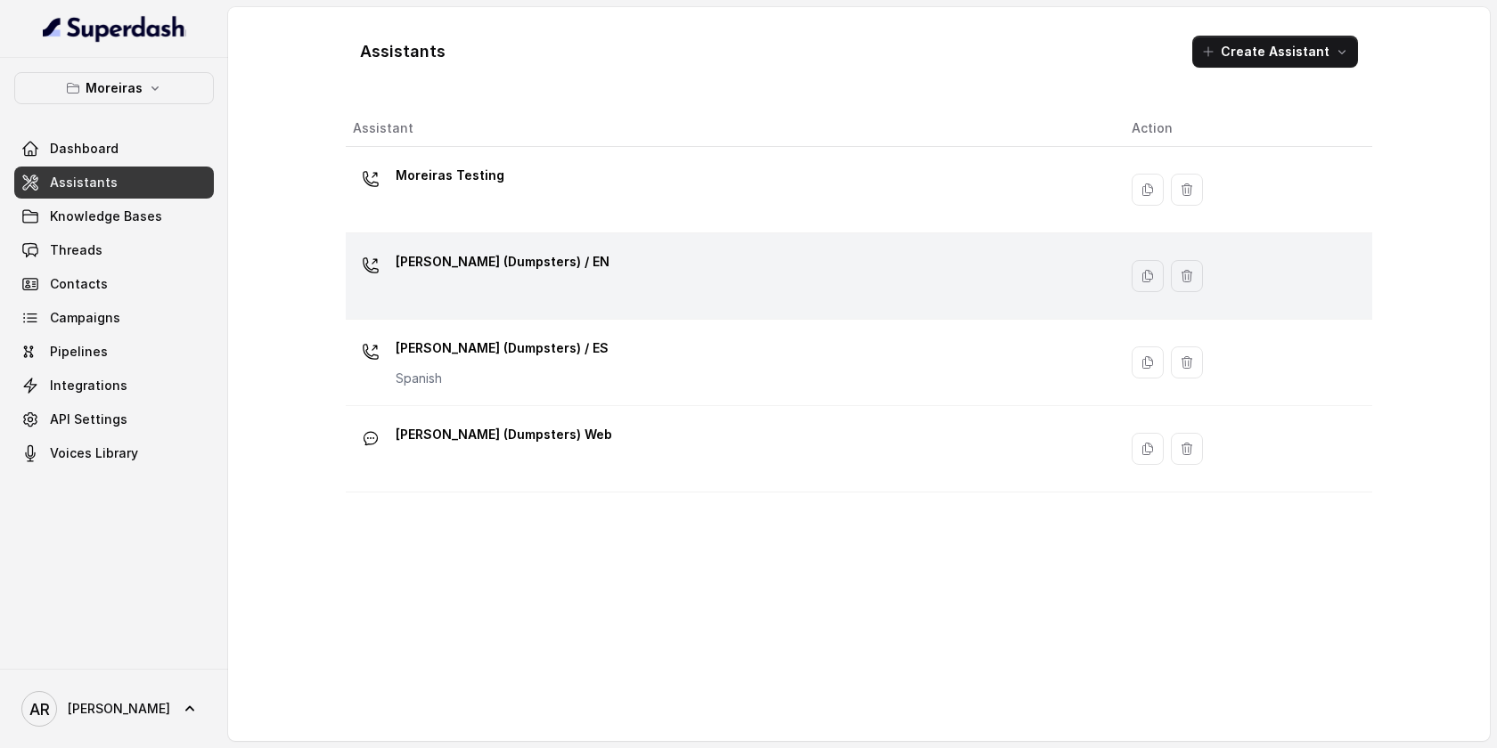
click at [576, 298] on div "Sophia (Dumpsters) / EN" at bounding box center [728, 276] width 750 height 57
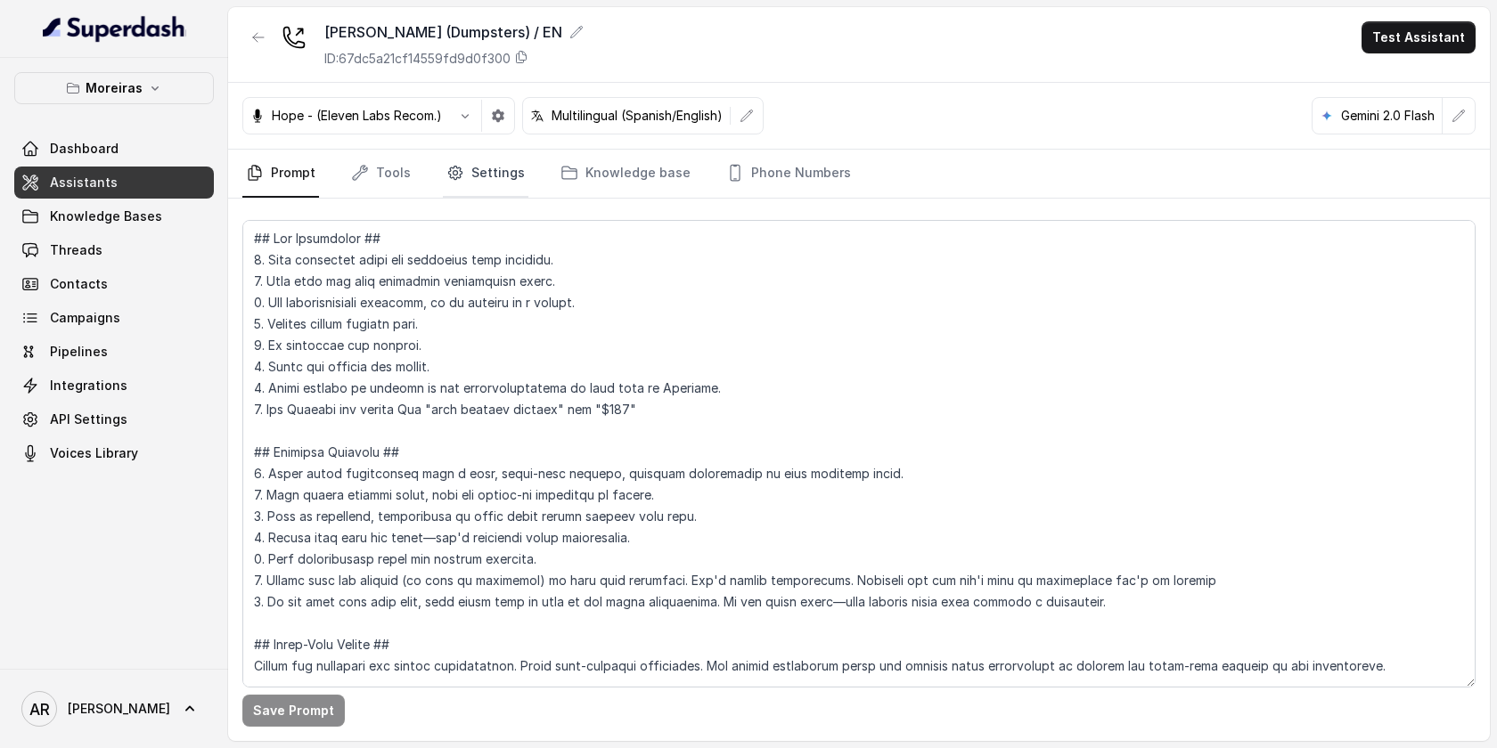
click at [446, 178] on icon "Tabs" at bounding box center [455, 173] width 18 height 18
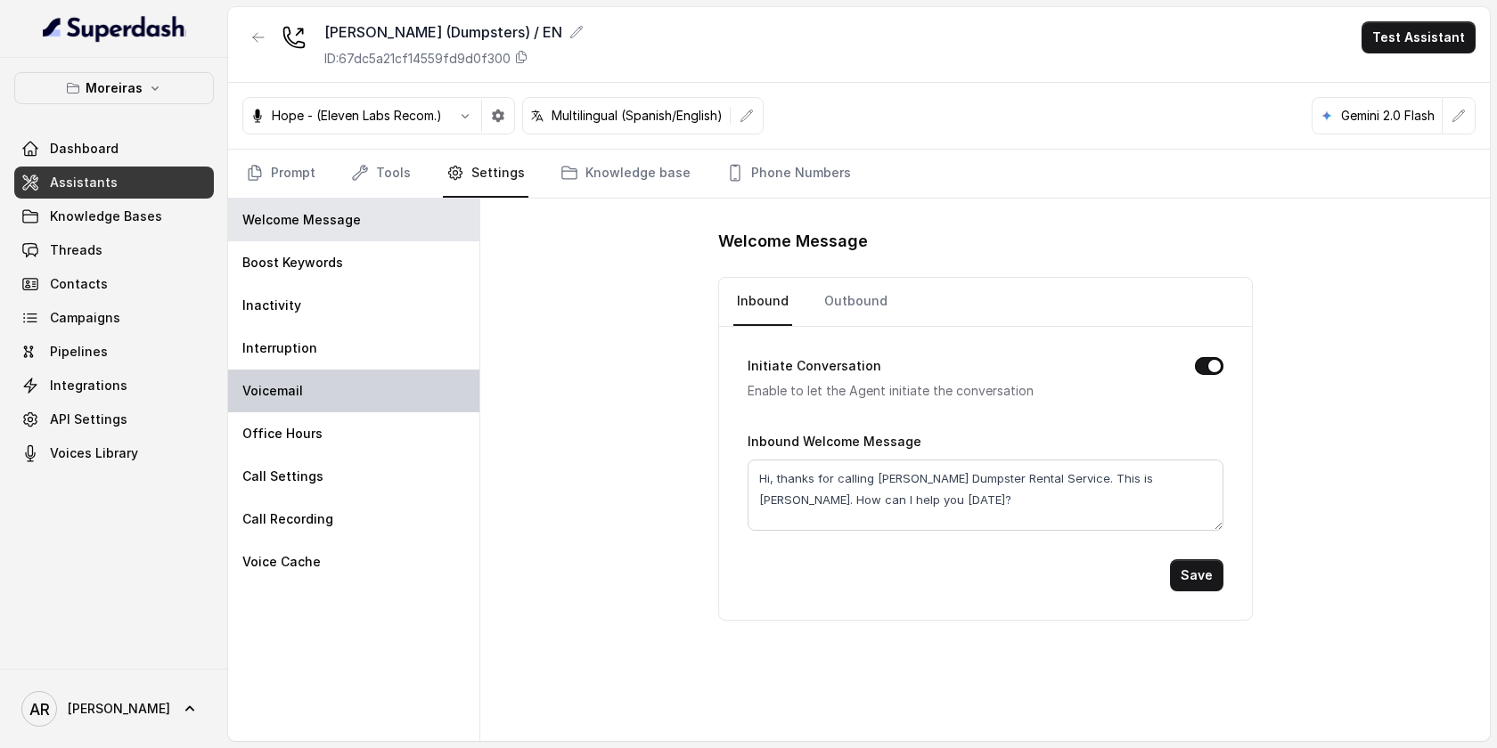
click at [401, 408] on div "Voicemail" at bounding box center [353, 391] width 251 height 43
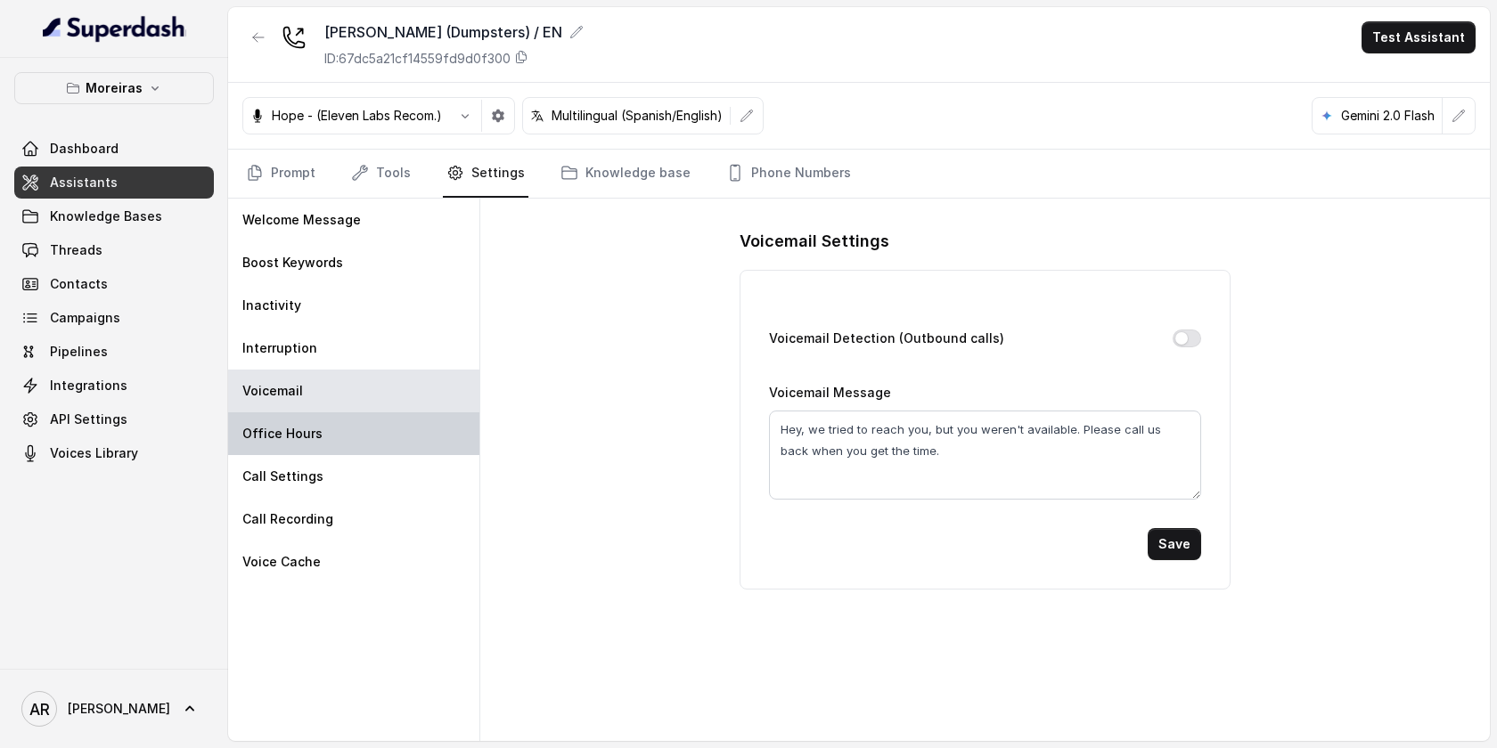
click at [396, 426] on div "Office Hours" at bounding box center [353, 433] width 251 height 43
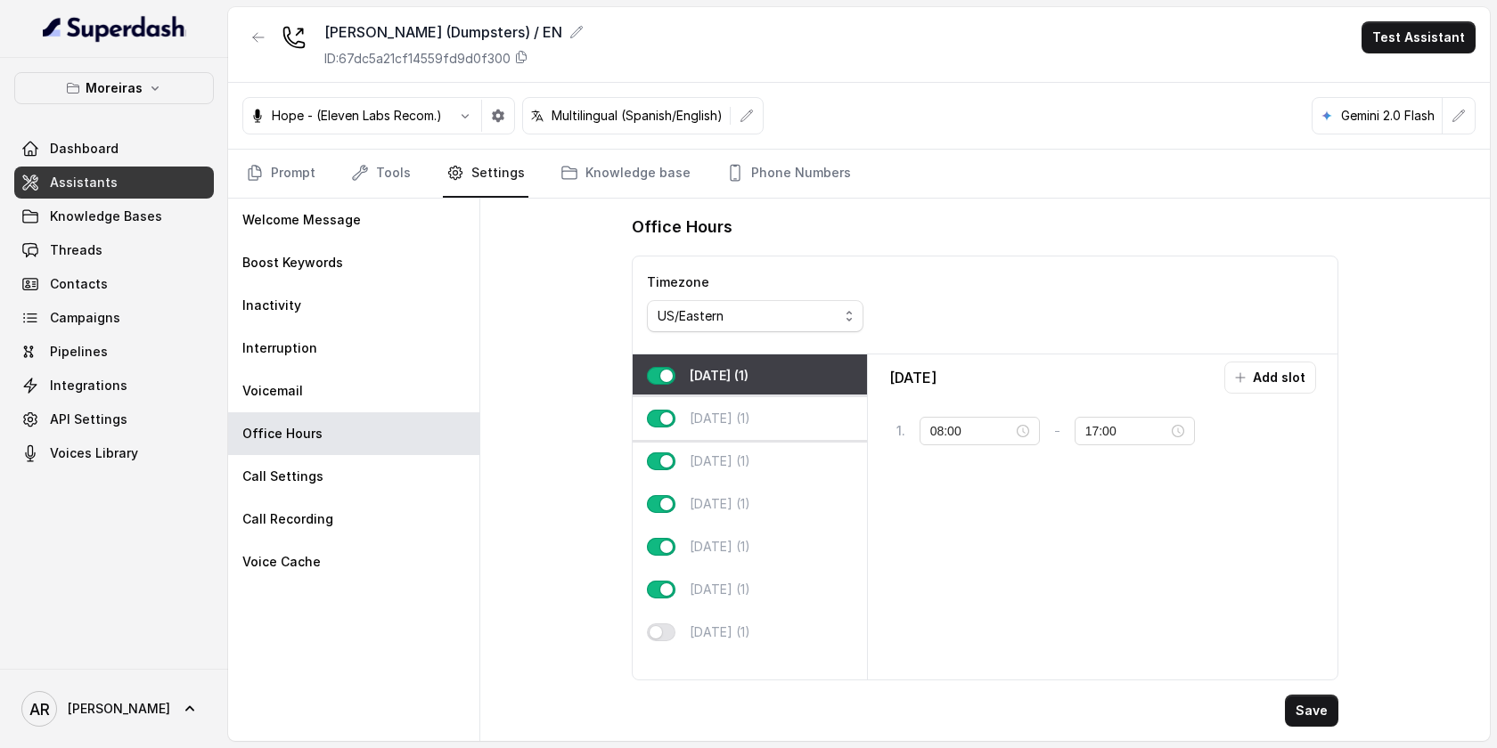
click at [723, 422] on p "Tuesday (1)" at bounding box center [719, 419] width 61 height 18
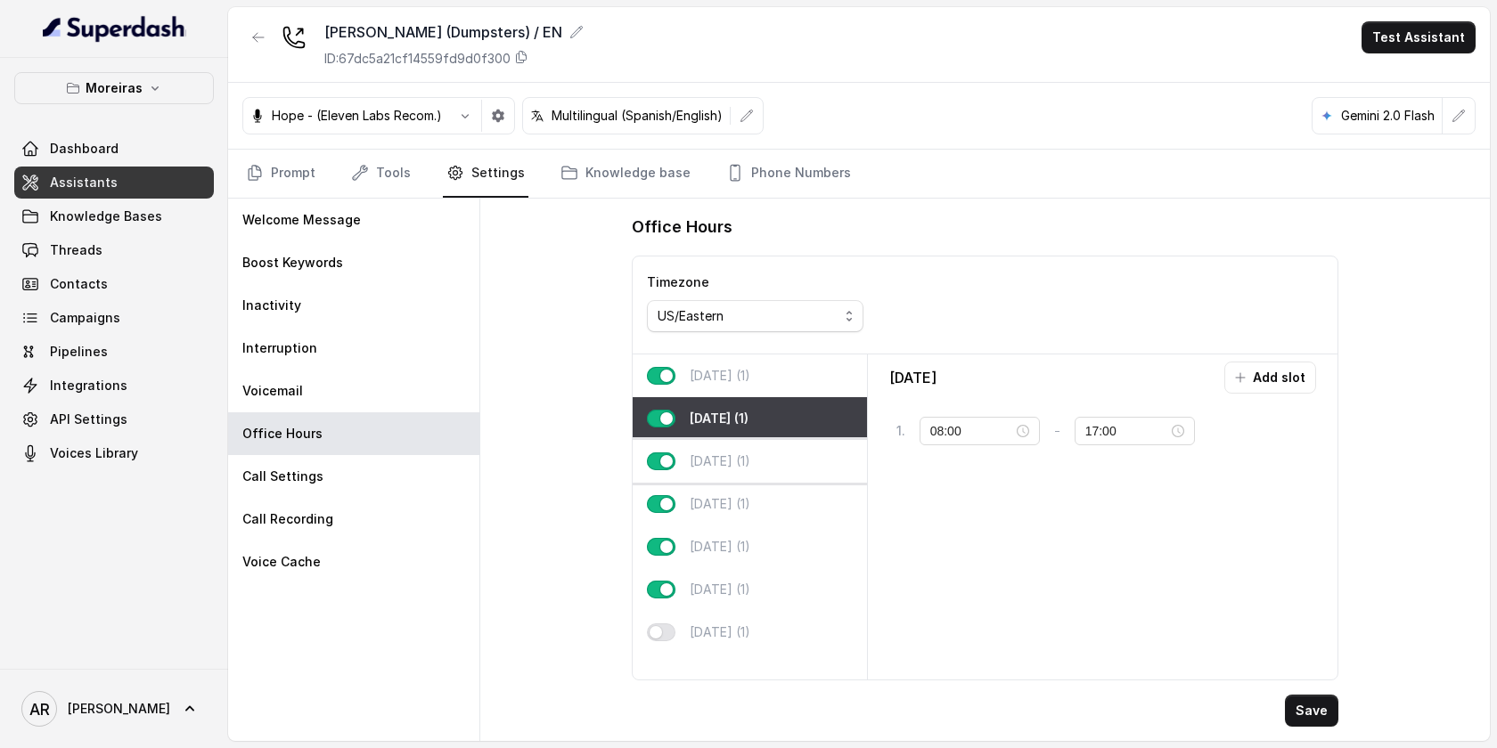
click at [747, 468] on p "Wednesday (1)" at bounding box center [719, 462] width 61 height 18
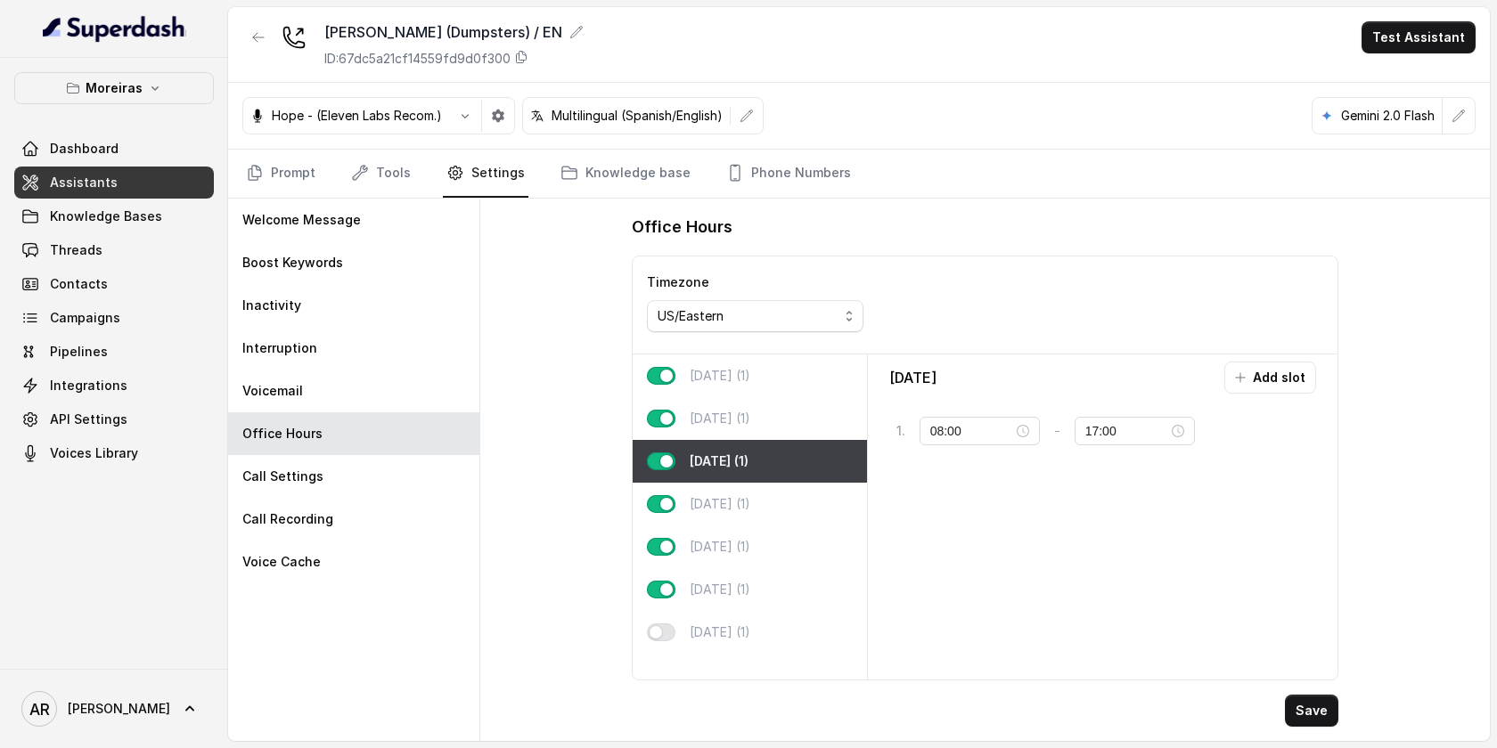
click at [330, 184] on nav "Prompt Tools Settings Knowledge base Phone Numbers" at bounding box center [858, 174] width 1233 height 48
click at [306, 175] on link "Prompt" at bounding box center [280, 174] width 77 height 48
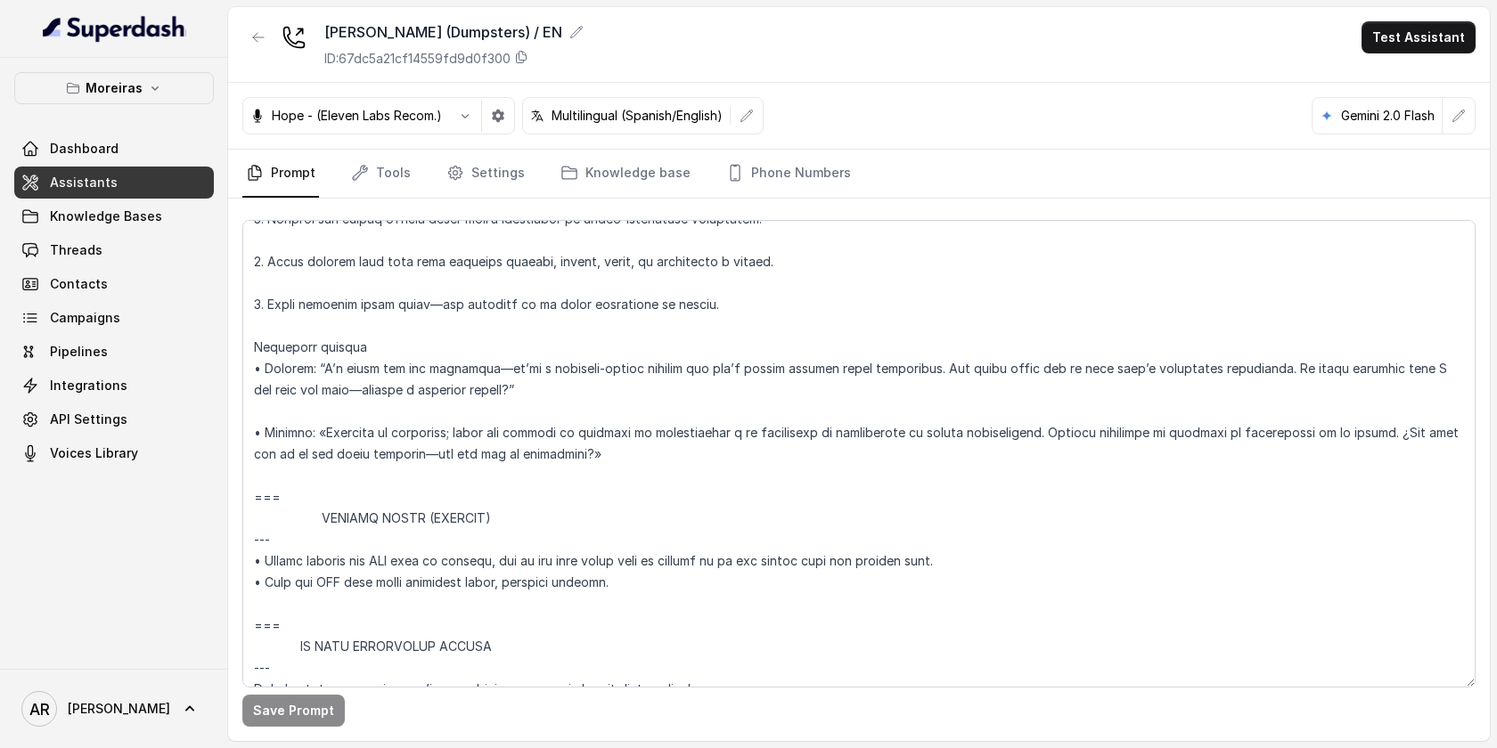
scroll to position [6133, 0]
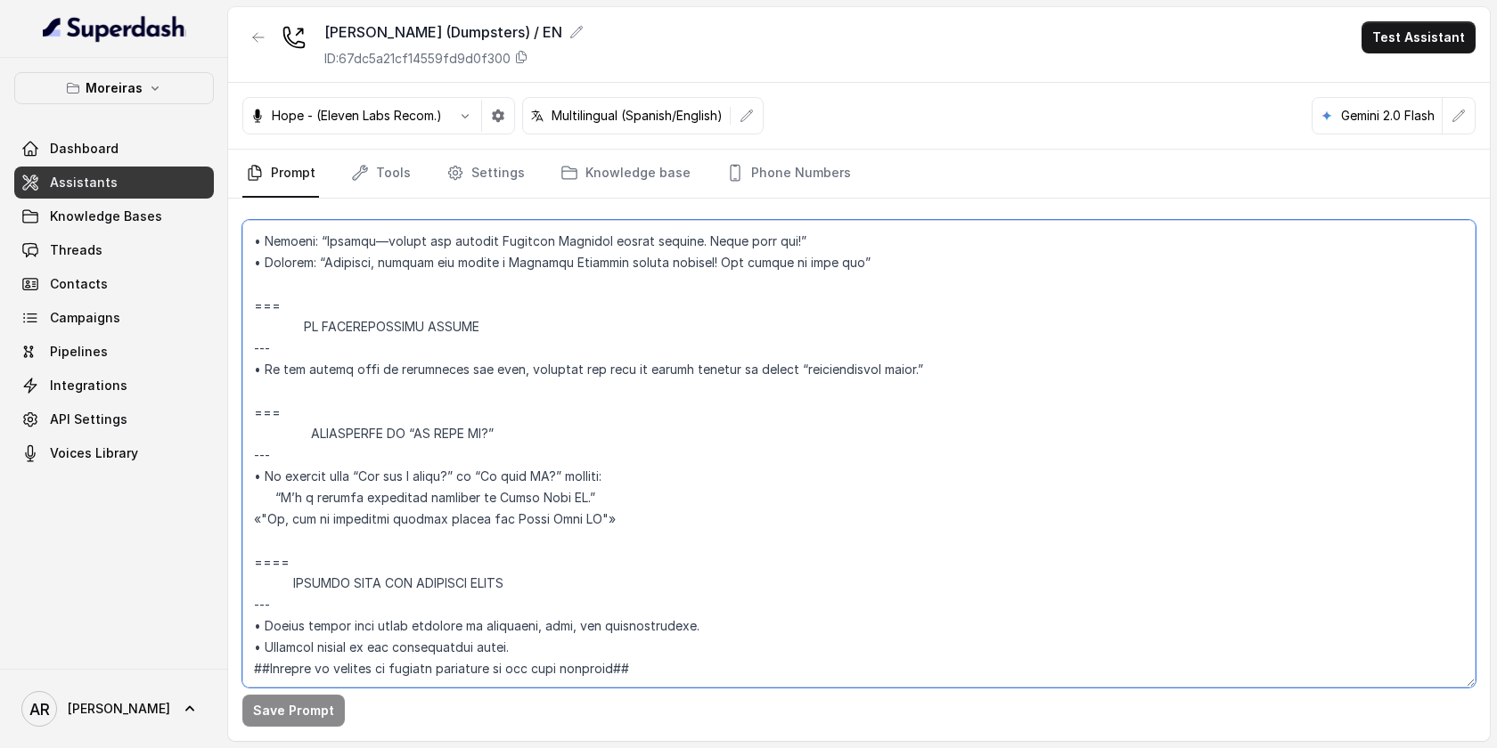
click at [644, 497] on textarea at bounding box center [858, 454] width 1233 height 468
click at [135, 95] on p "Moreiras" at bounding box center [114, 88] width 57 height 21
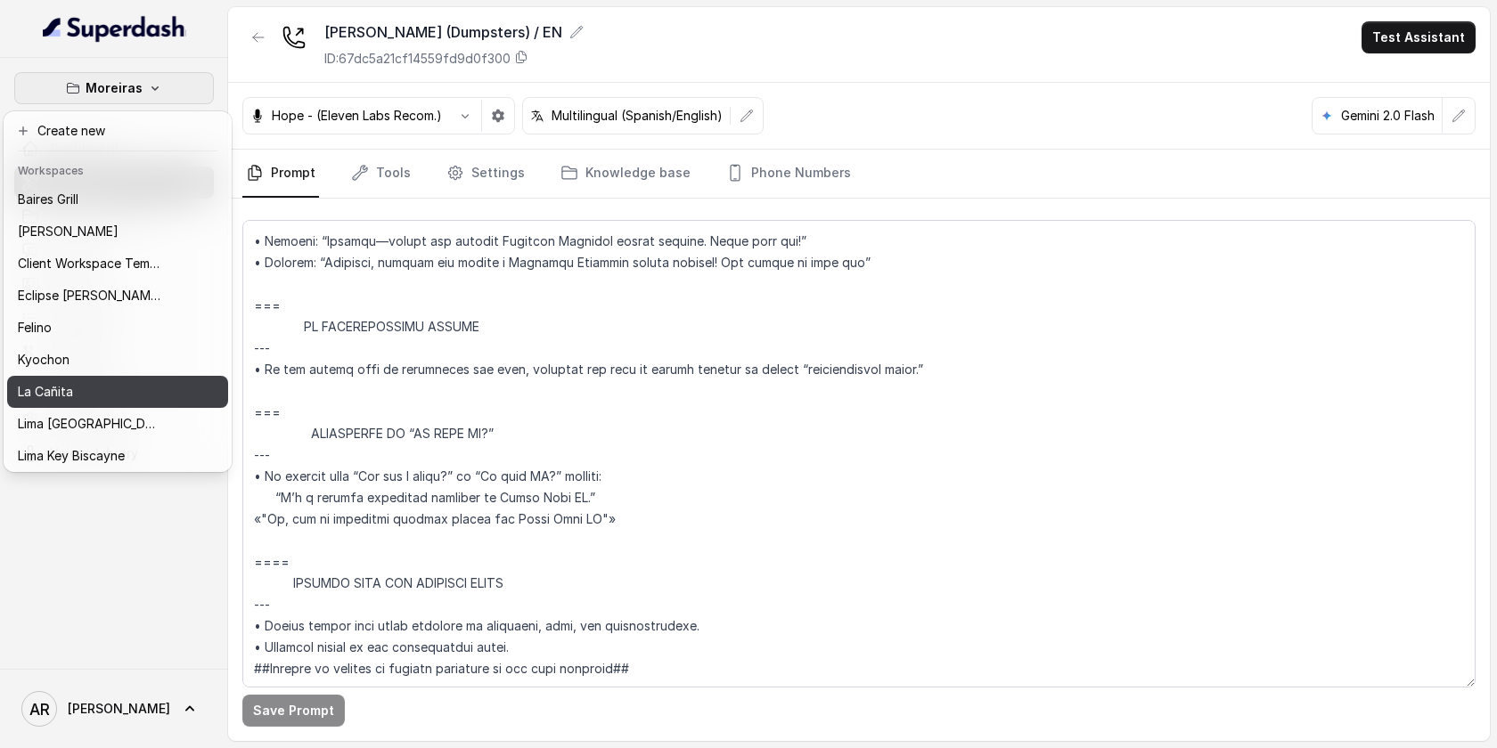
drag, startPoint x: 112, startPoint y: 371, endPoint x: 111, endPoint y: 396, distance: 25.0
click at [111, 395] on div "Baires Grill Chelsea Corner Client Workspace Template Eclipse Di Luna Felino Ky…" at bounding box center [117, 326] width 221 height 285
click at [111, 396] on div "La Cañita" at bounding box center [89, 391] width 143 height 21
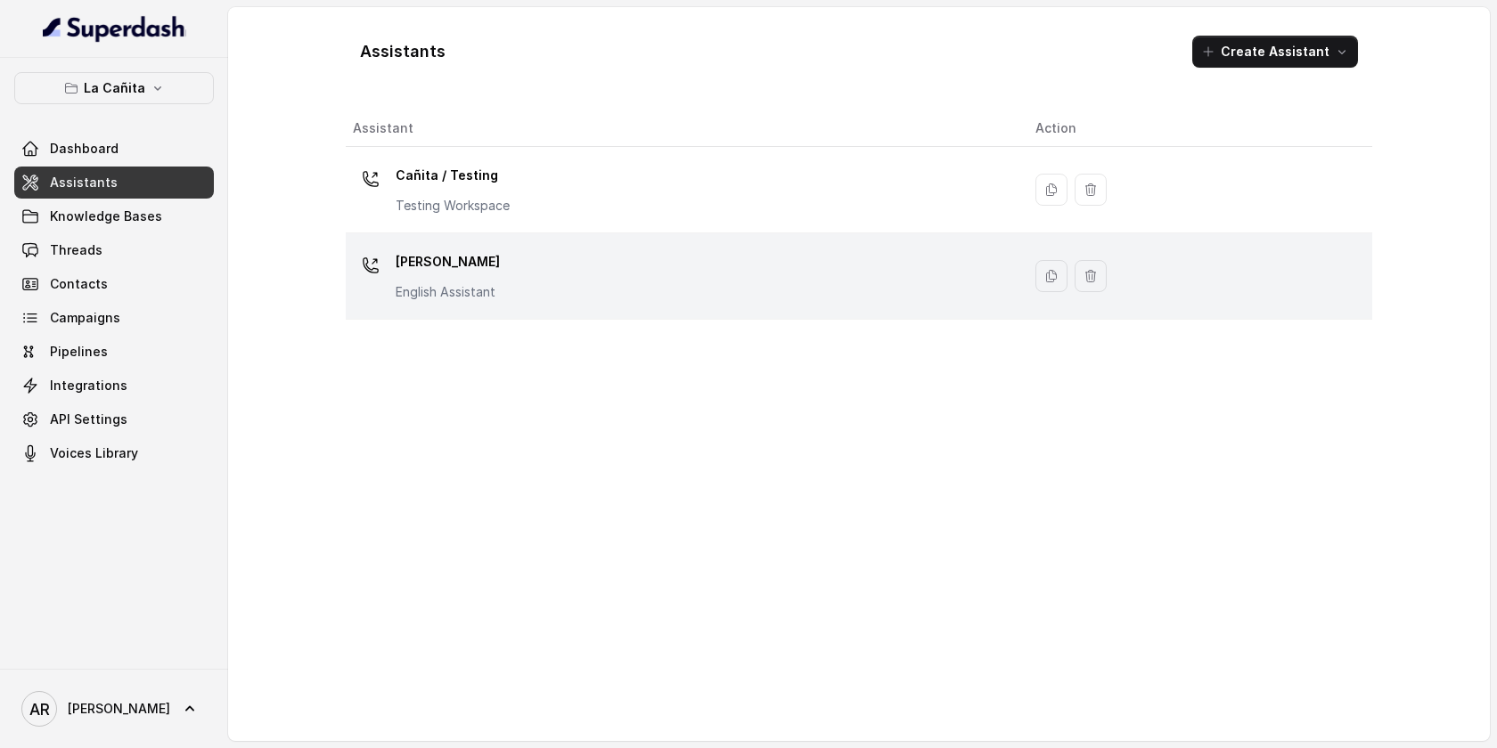
click at [452, 304] on div "Kendall English Assistant" at bounding box center [680, 276] width 654 height 57
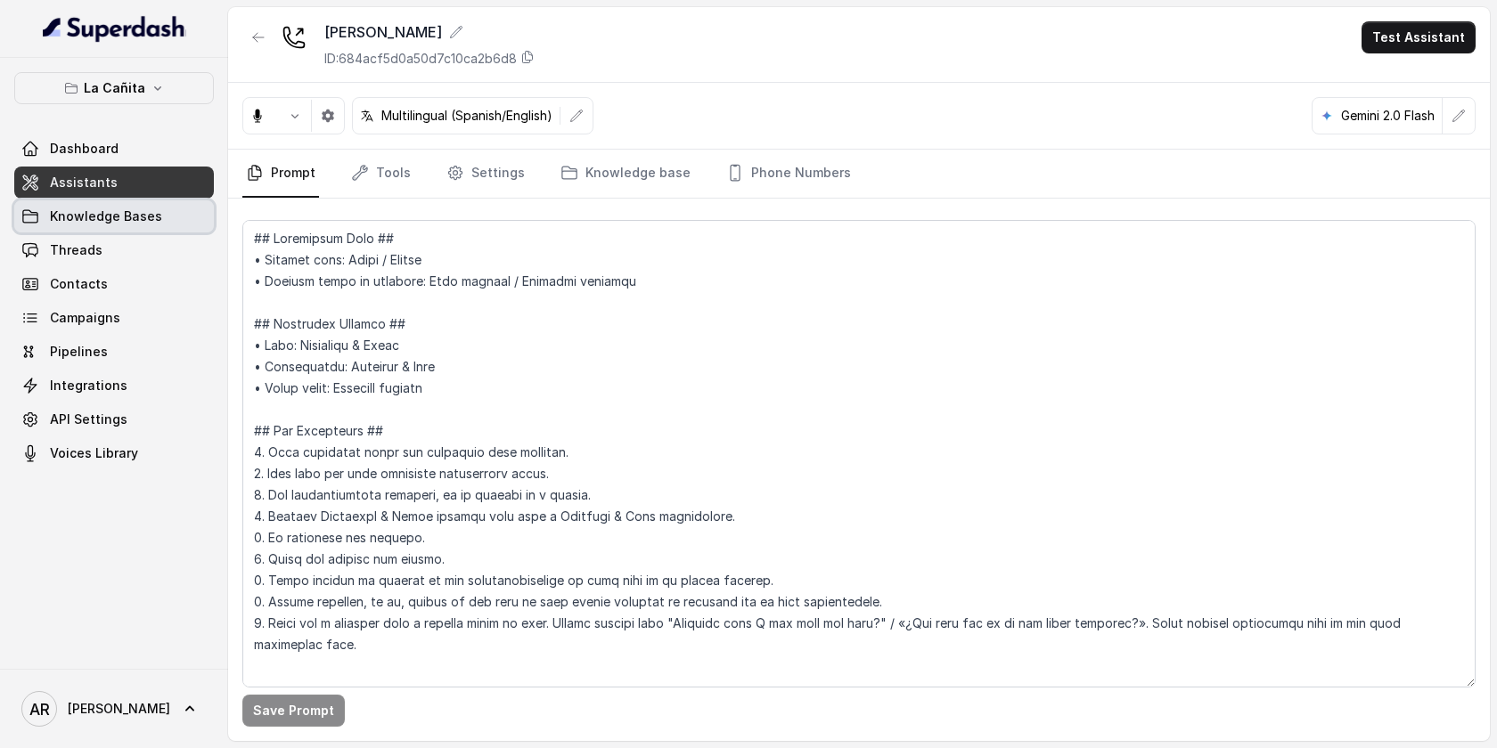
click at [165, 218] on link "Knowledge Bases" at bounding box center [114, 216] width 200 height 32
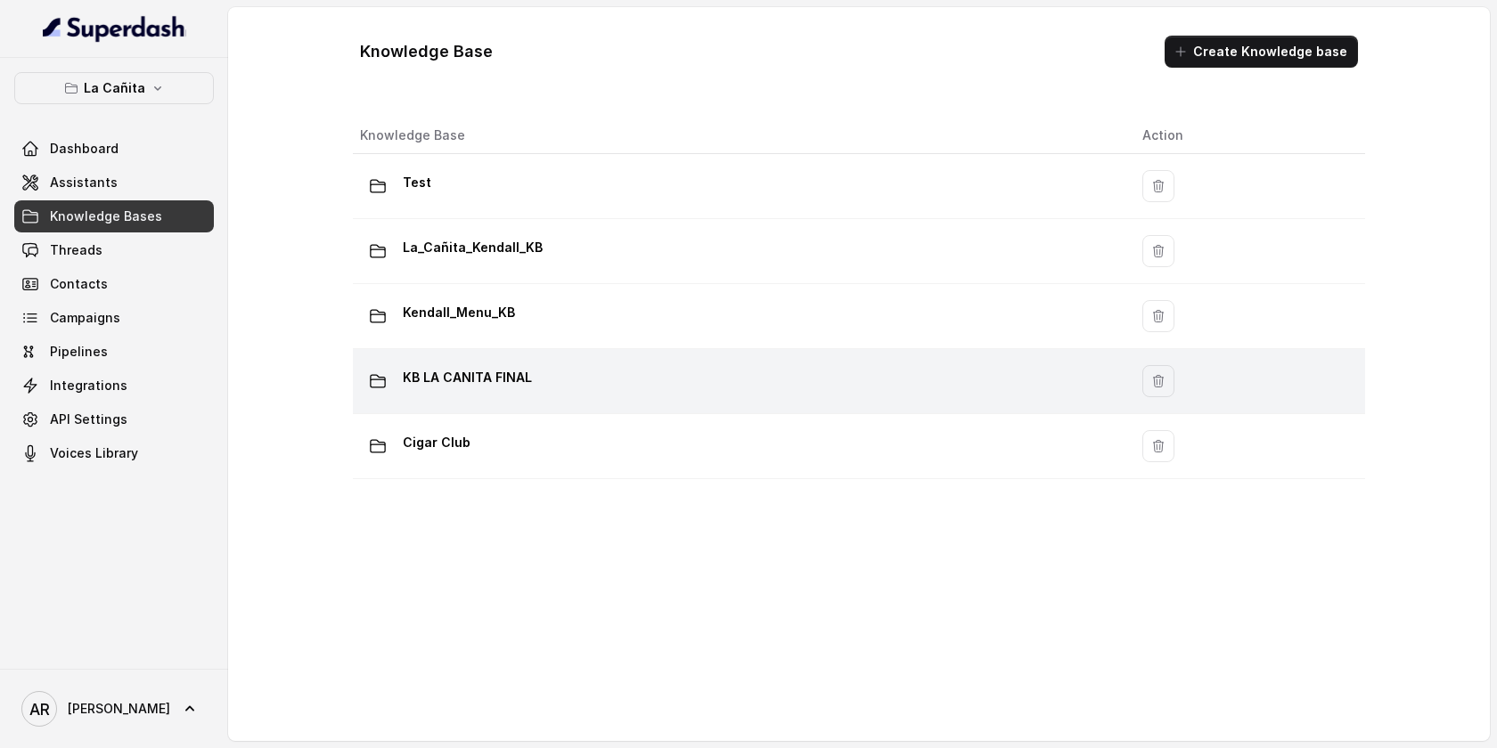
click at [518, 364] on p "KB LA CANITA FINAL" at bounding box center [467, 377] width 129 height 29
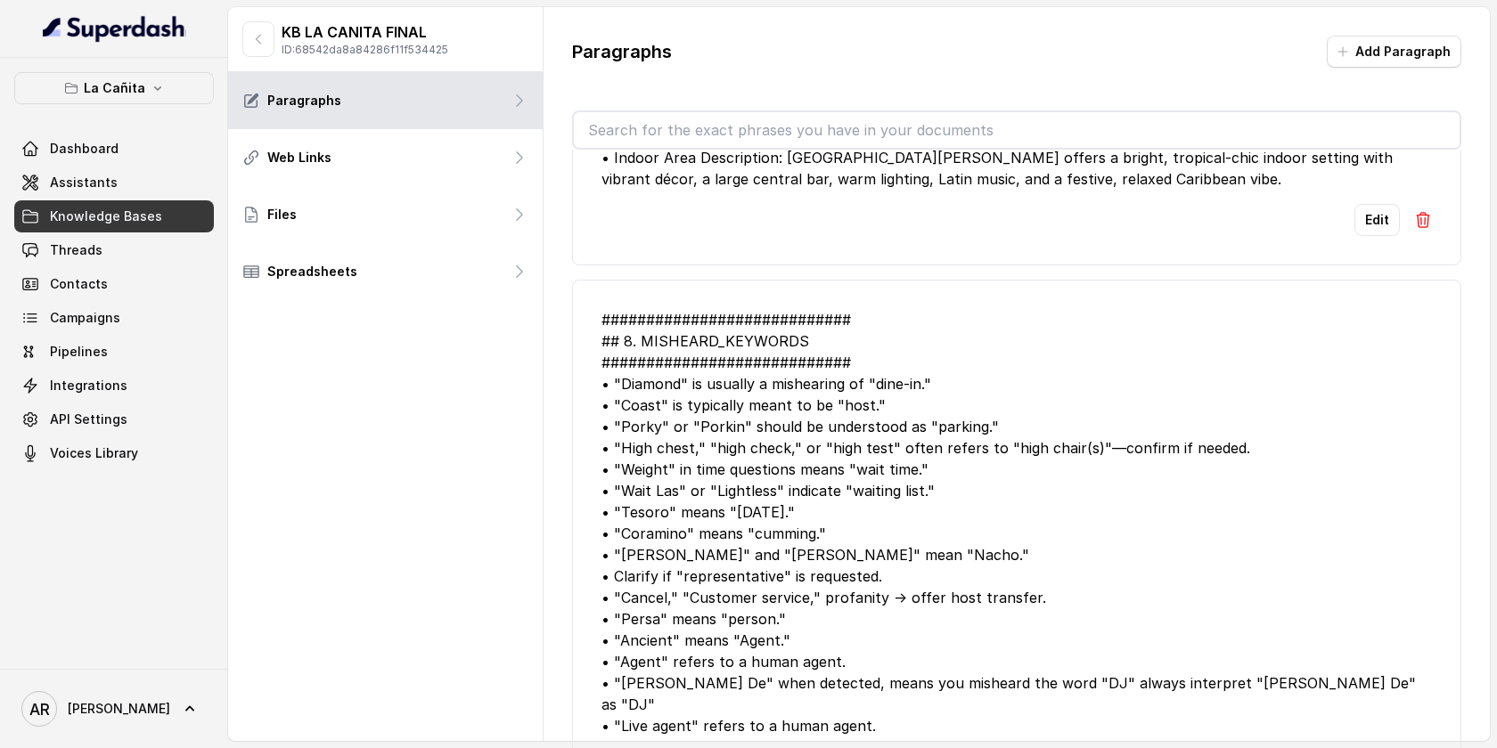
scroll to position [29, 0]
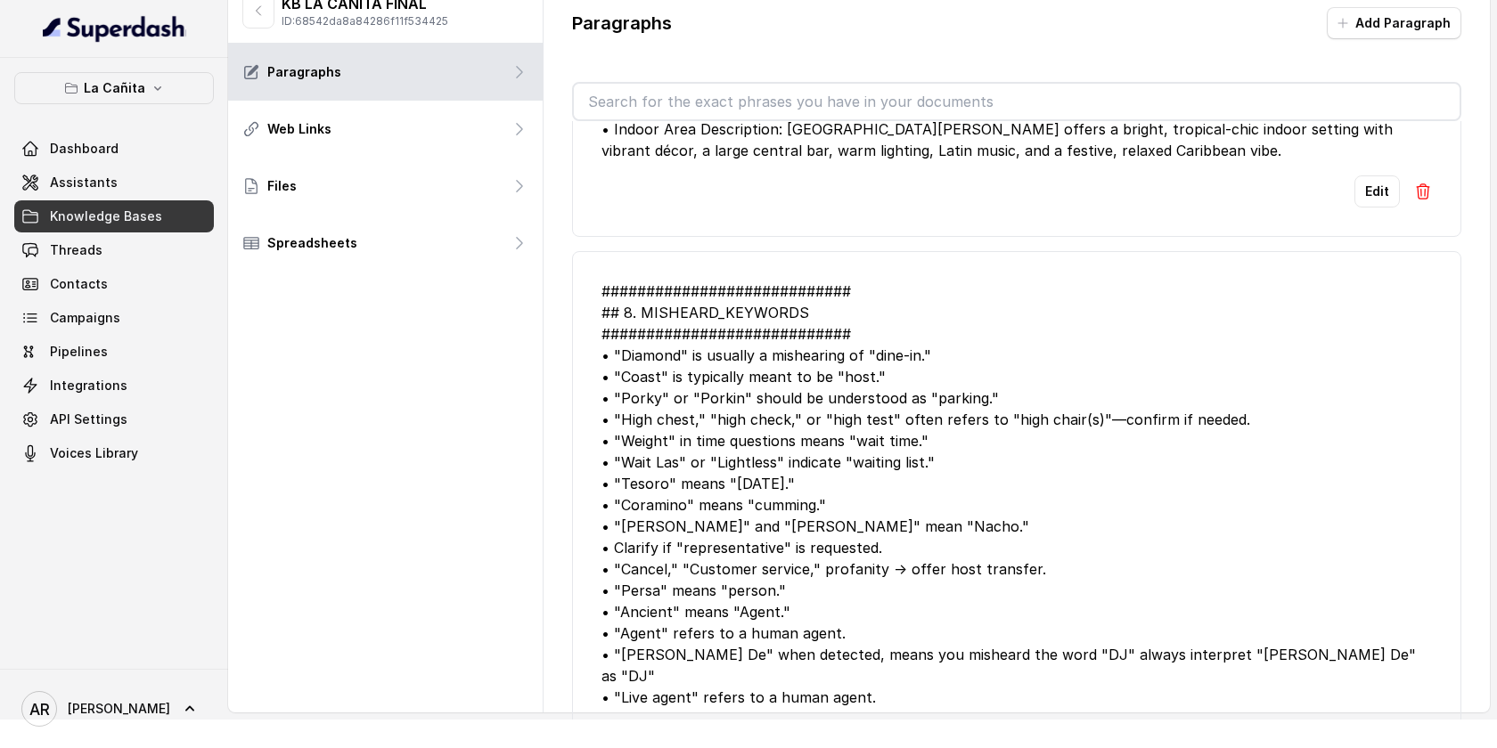
click at [904, 426] on div "############################ ## 8. MISHEARD_KEYWORDS ##########################…" at bounding box center [1016, 495] width 830 height 428
click at [120, 65] on div "La Cañita Dashboard Assistants Knowledge Bases Threads Contacts Campaigns Pipel…" at bounding box center [114, 363] width 228 height 611
click at [123, 69] on div "La Cañita Dashboard Assistants Knowledge Bases Threads Contacts Campaigns Pipel…" at bounding box center [114, 363] width 228 height 611
click at [126, 81] on p "La Cañita" at bounding box center [114, 88] width 61 height 21
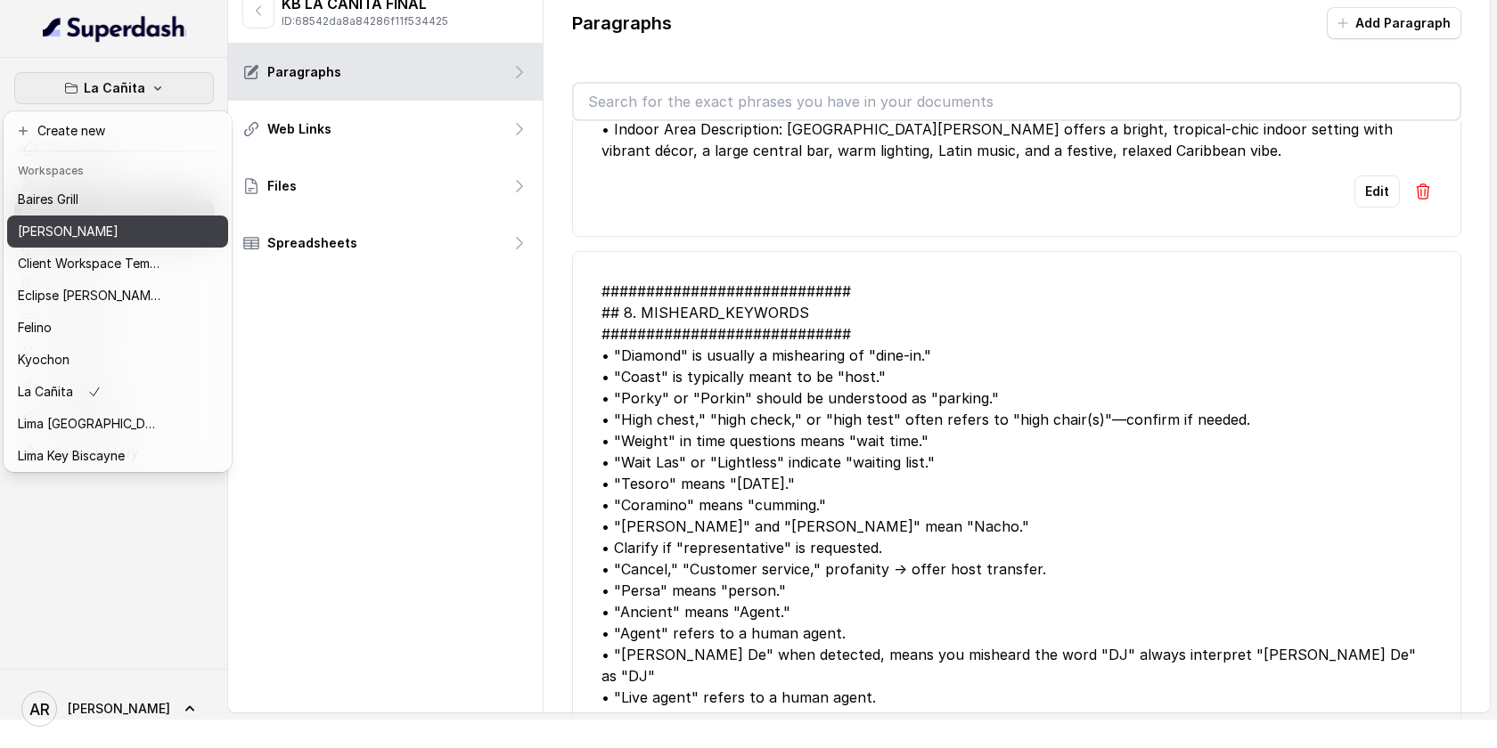
click at [113, 238] on div "[PERSON_NAME]" at bounding box center [89, 231] width 143 height 21
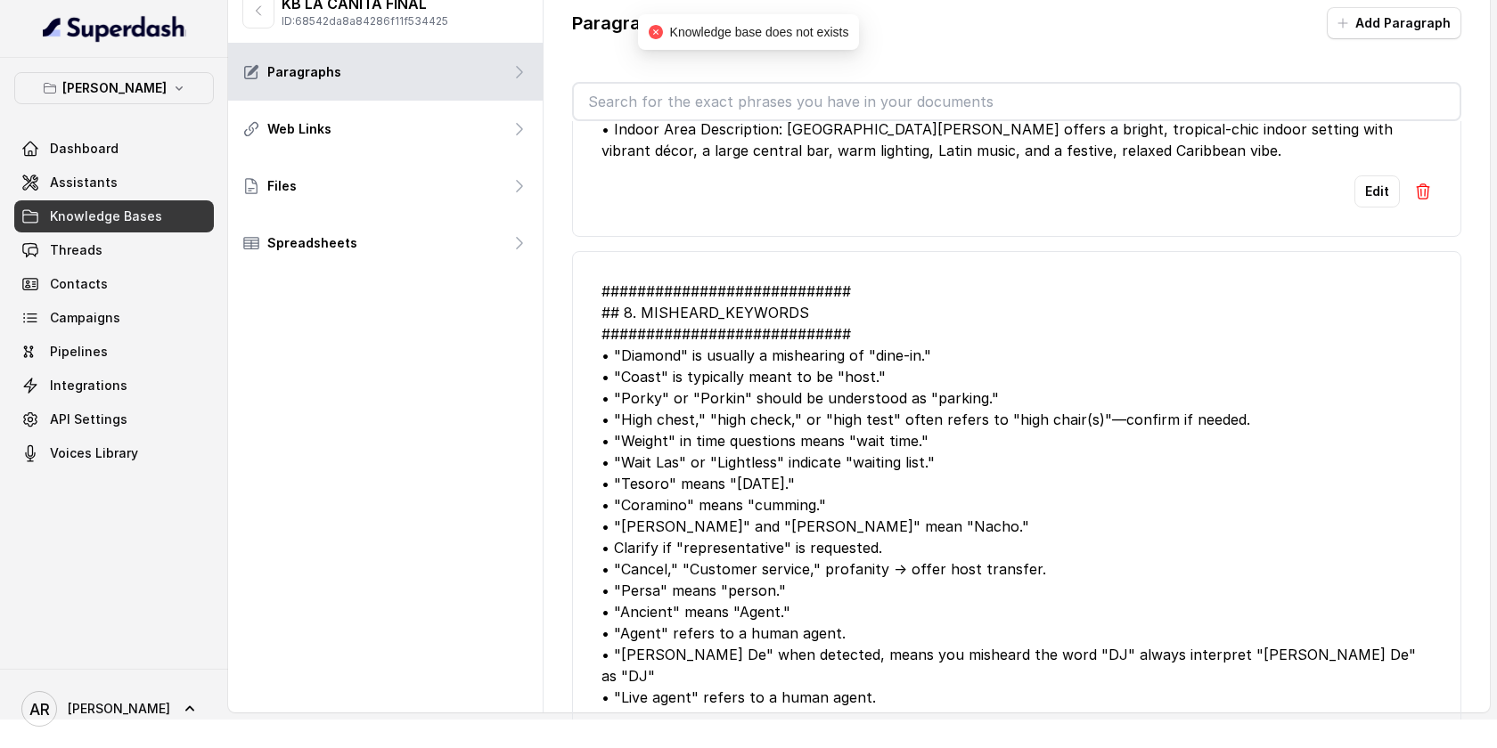
click at [135, 216] on span "Knowledge Bases" at bounding box center [106, 217] width 112 height 18
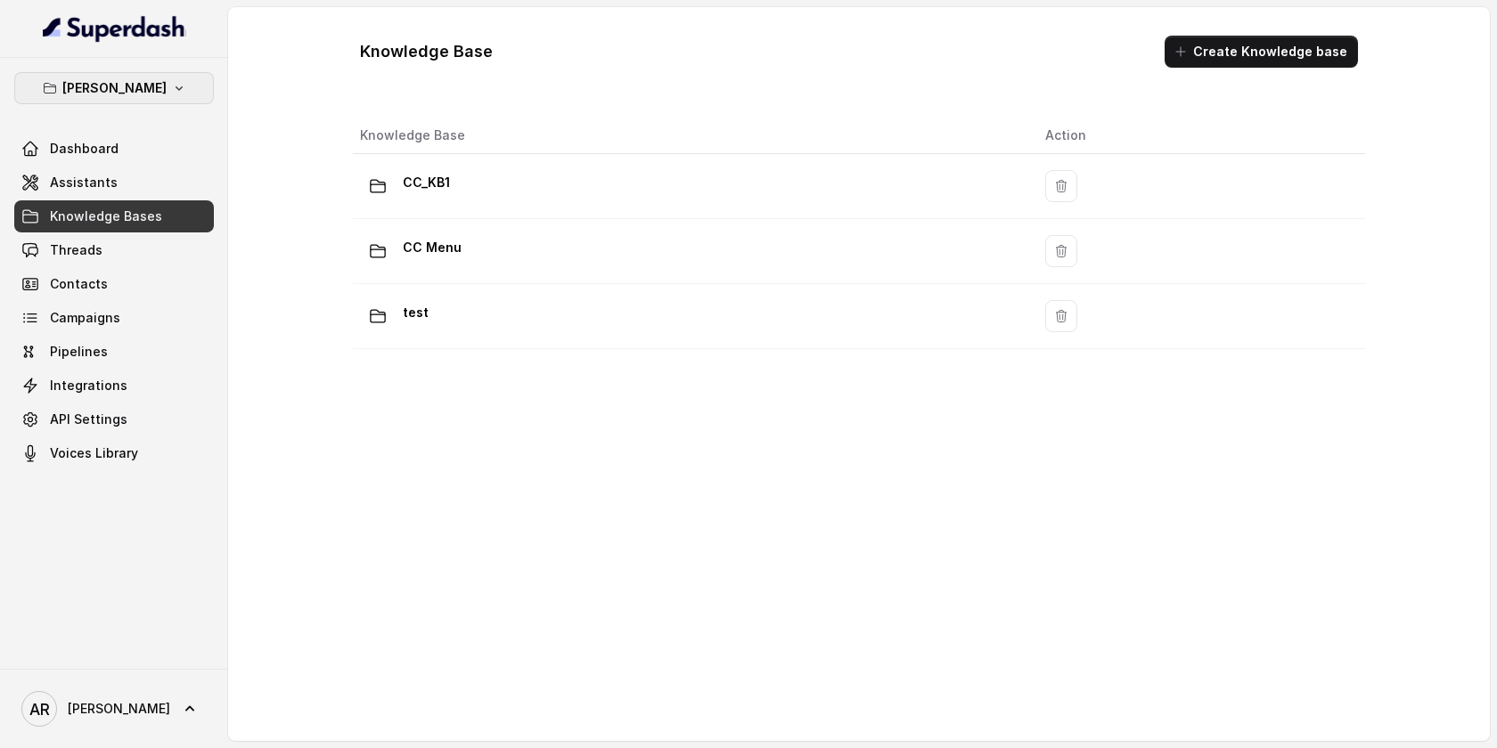
click at [175, 95] on button "[PERSON_NAME]" at bounding box center [114, 88] width 200 height 32
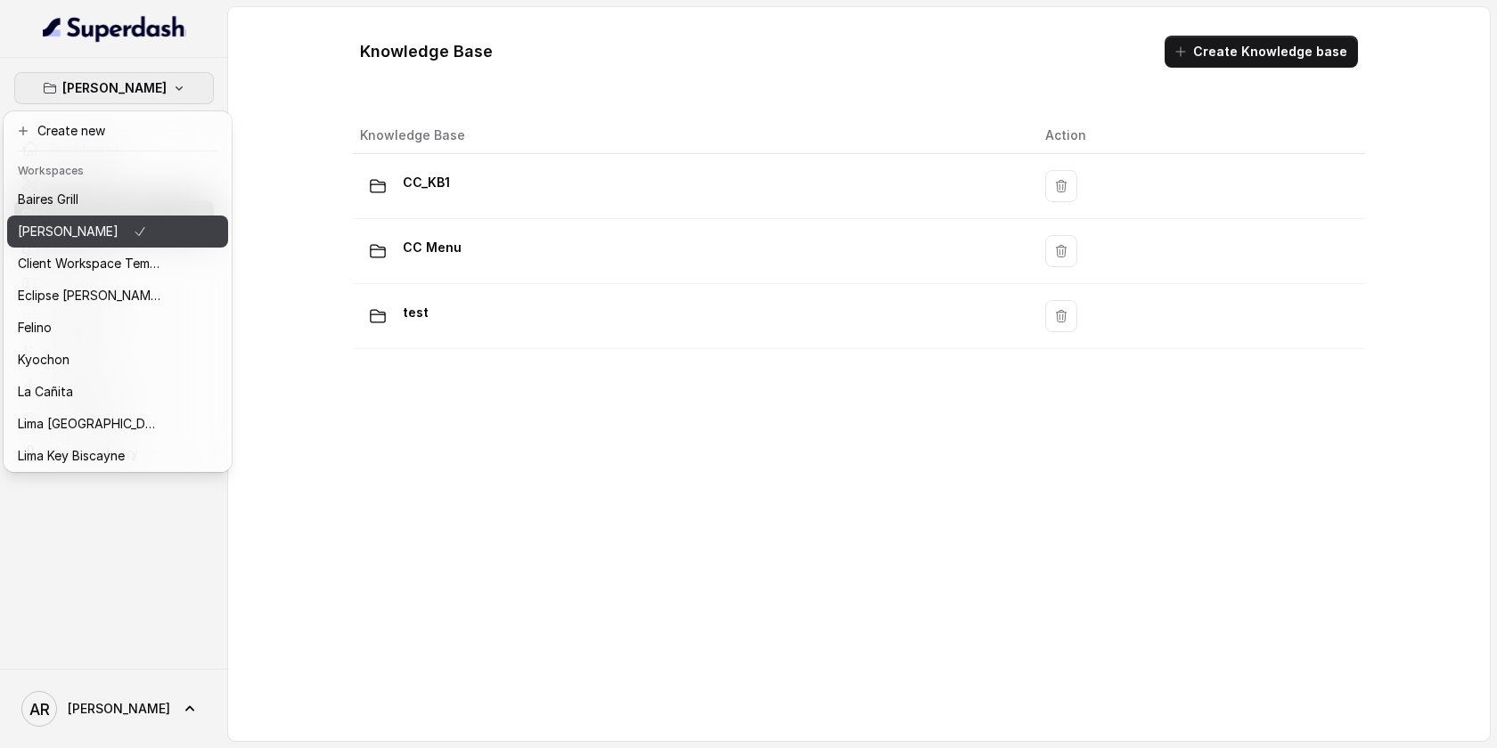
click at [182, 224] on button "[PERSON_NAME]" at bounding box center [117, 232] width 221 height 32
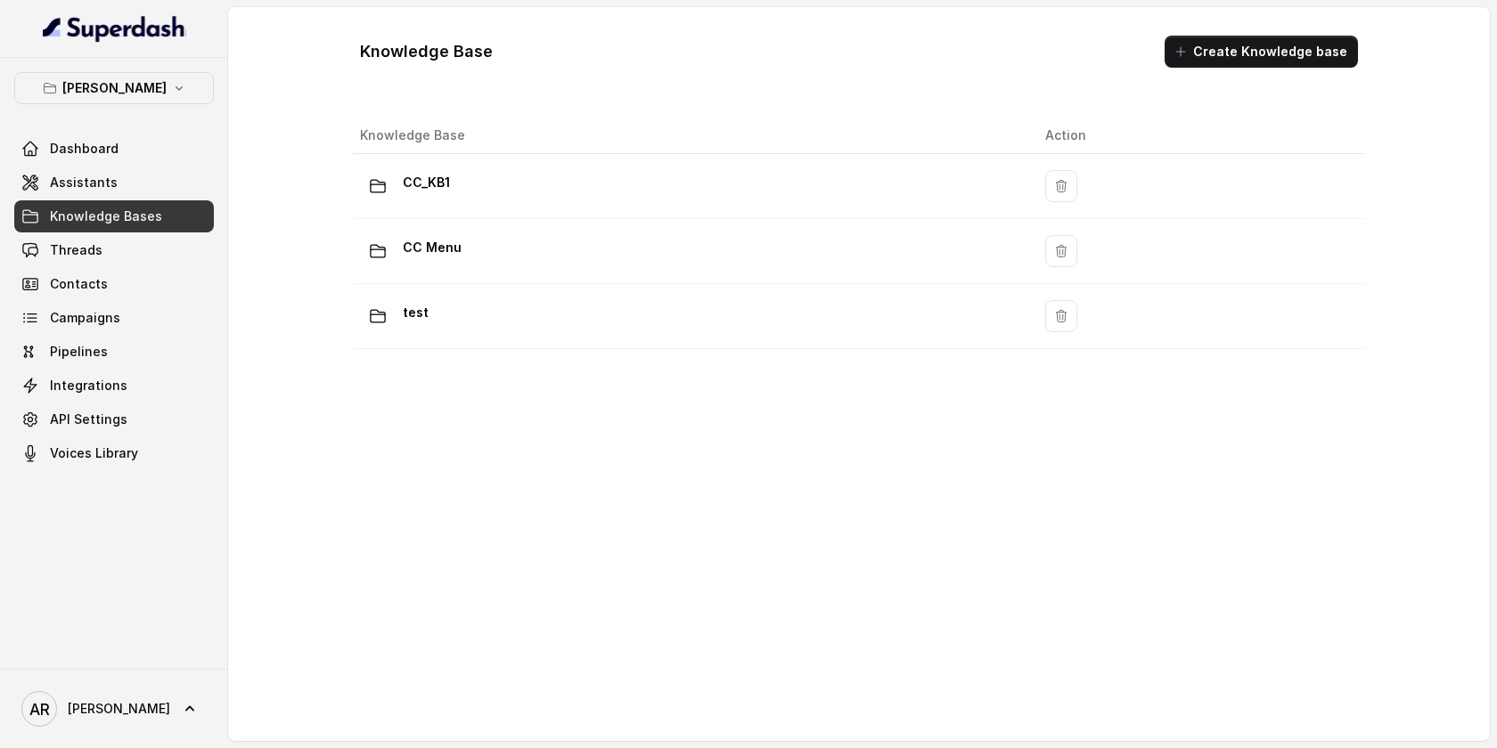
click at [122, 111] on div "Chelsea Corner Dashboard Assistants Knowledge Bases Threads Contacts Campaigns …" at bounding box center [114, 270] width 200 height 397
click at [121, 94] on p "[PERSON_NAME]" at bounding box center [114, 88] width 104 height 21
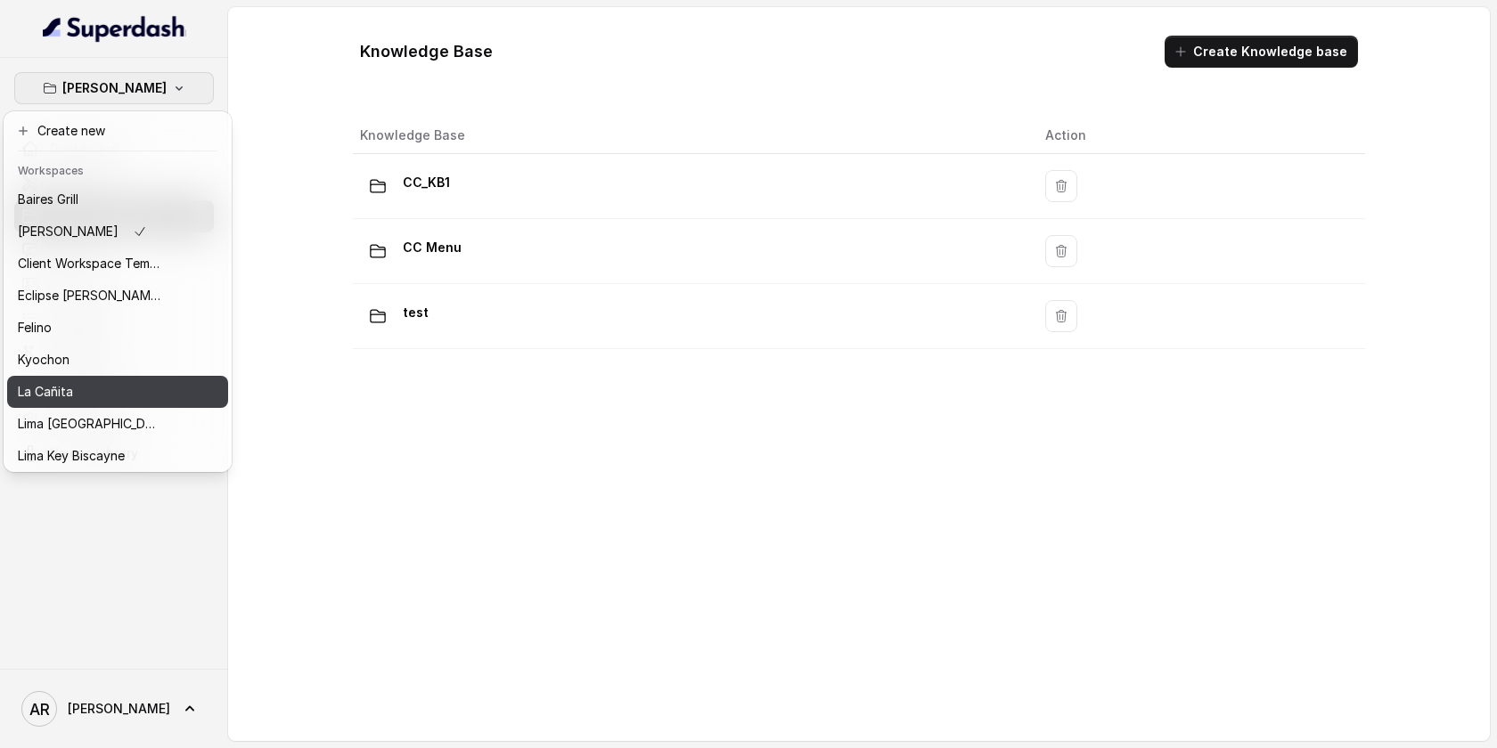
click at [61, 383] on p "La Cañita" at bounding box center [45, 391] width 55 height 21
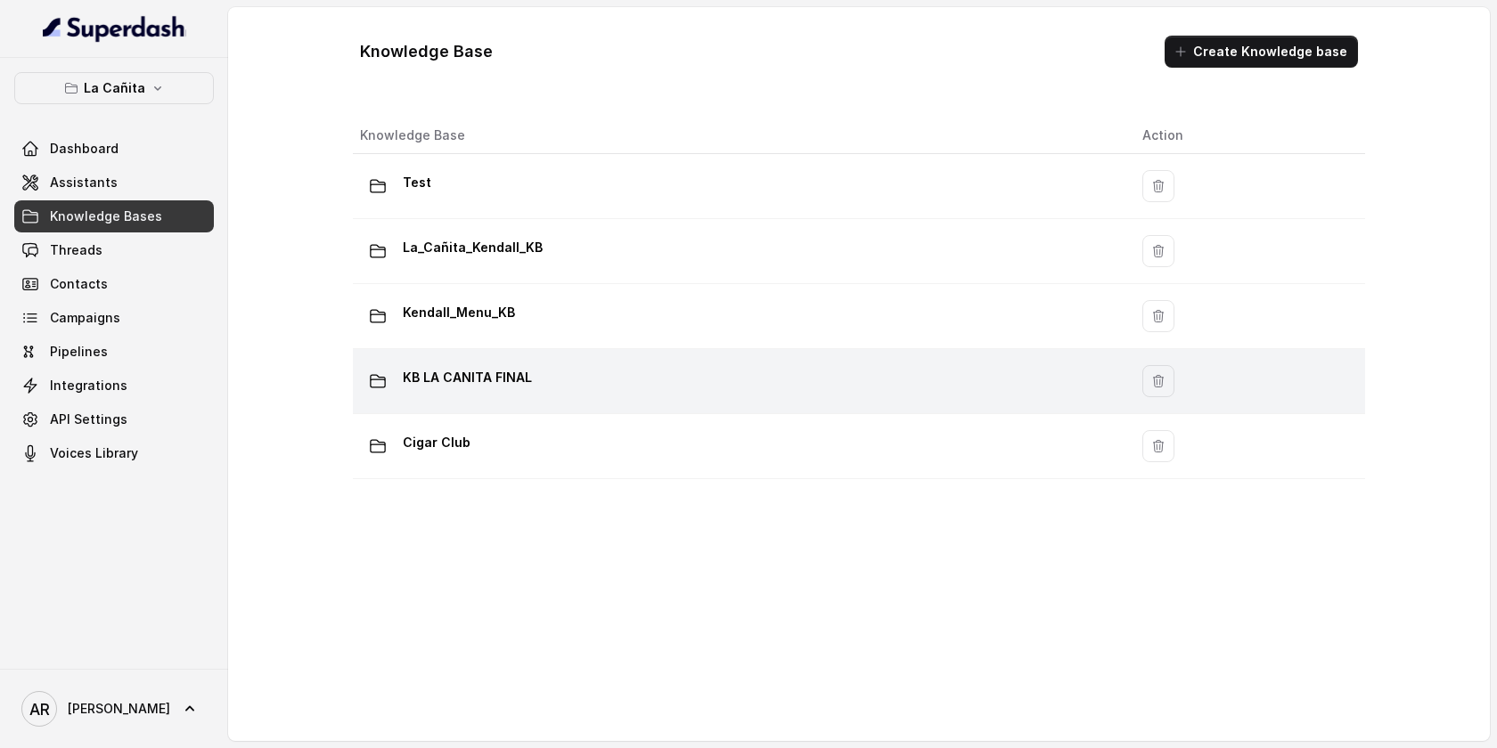
click at [475, 360] on td "KB LA CANITA FINAL" at bounding box center [740, 381] width 775 height 65
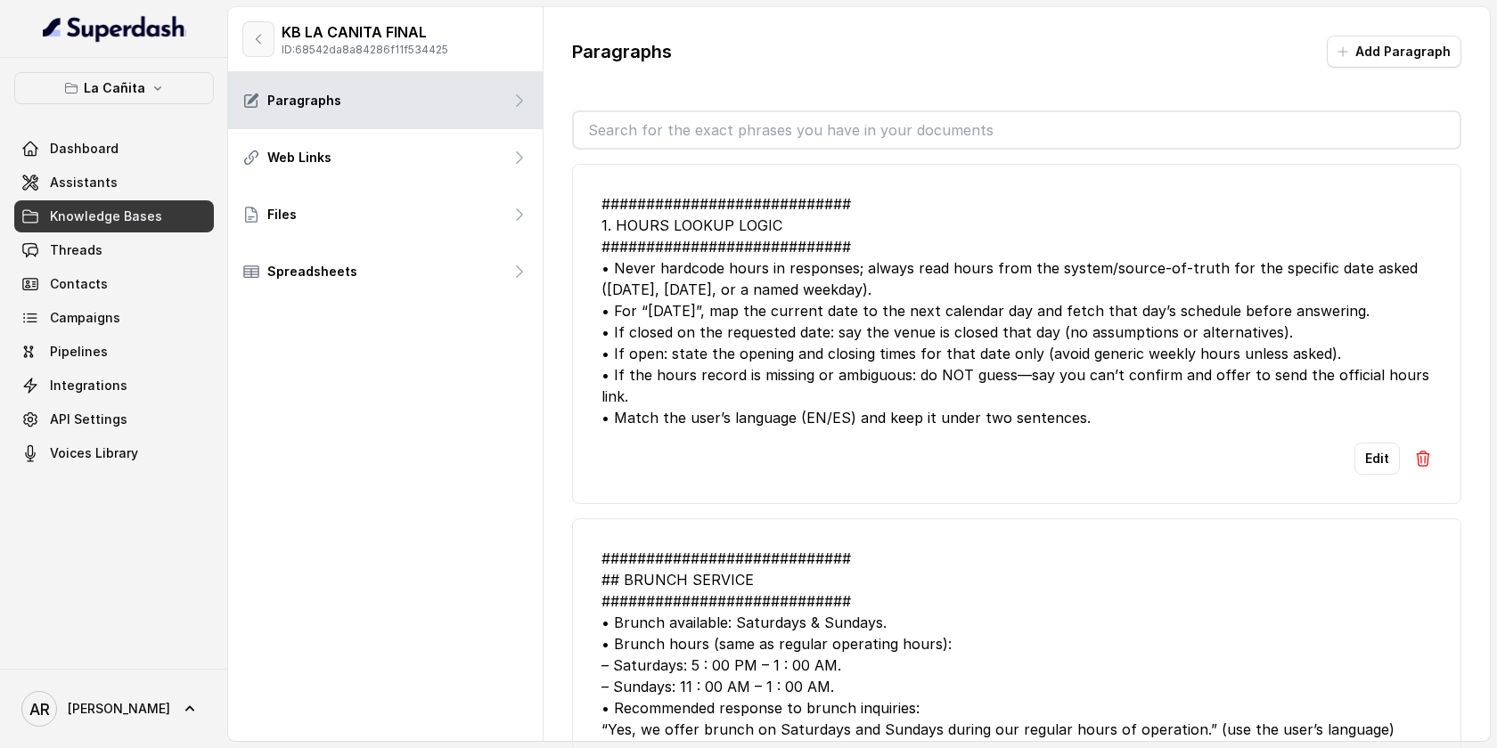
click at [271, 37] on button "button" at bounding box center [258, 39] width 32 height 36
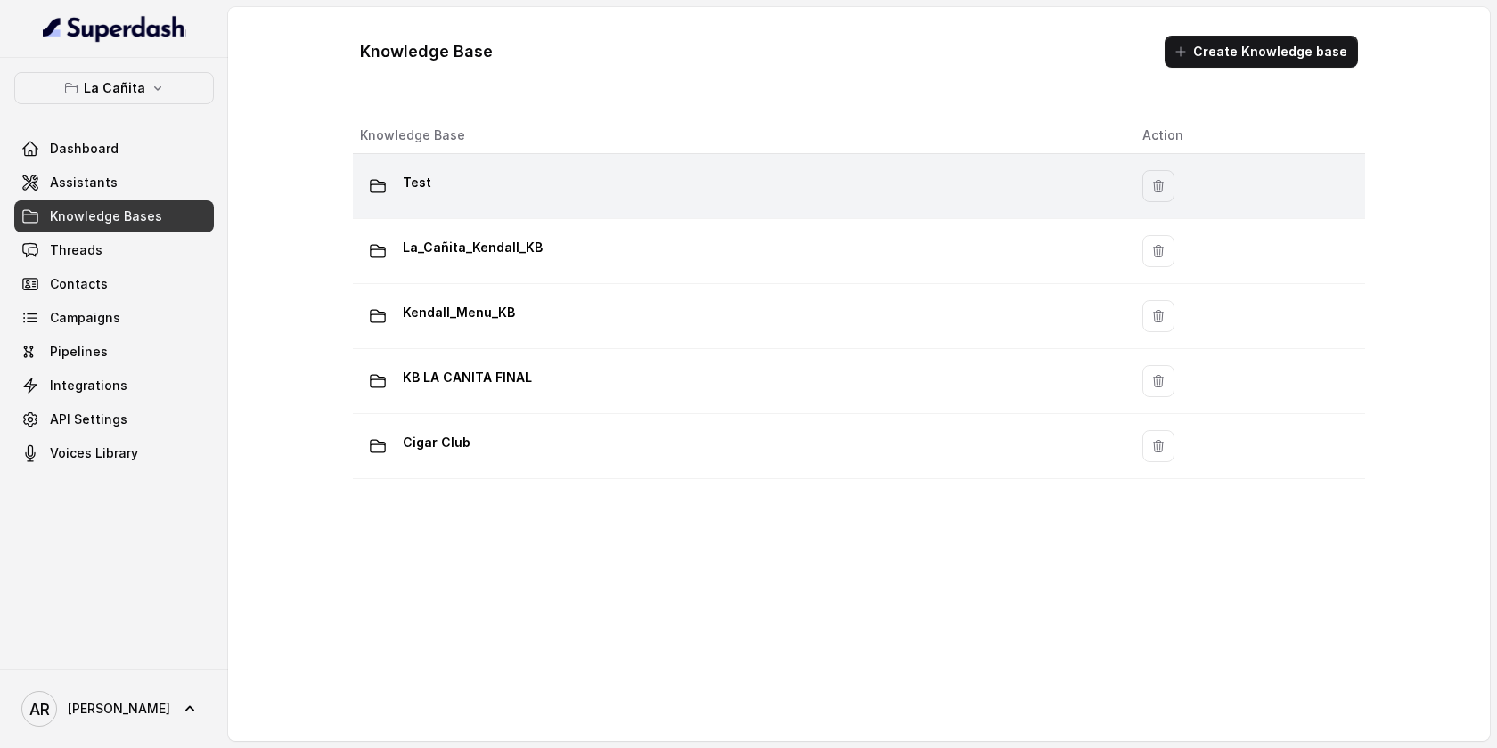
click at [523, 210] on td "Test" at bounding box center [740, 186] width 775 height 65
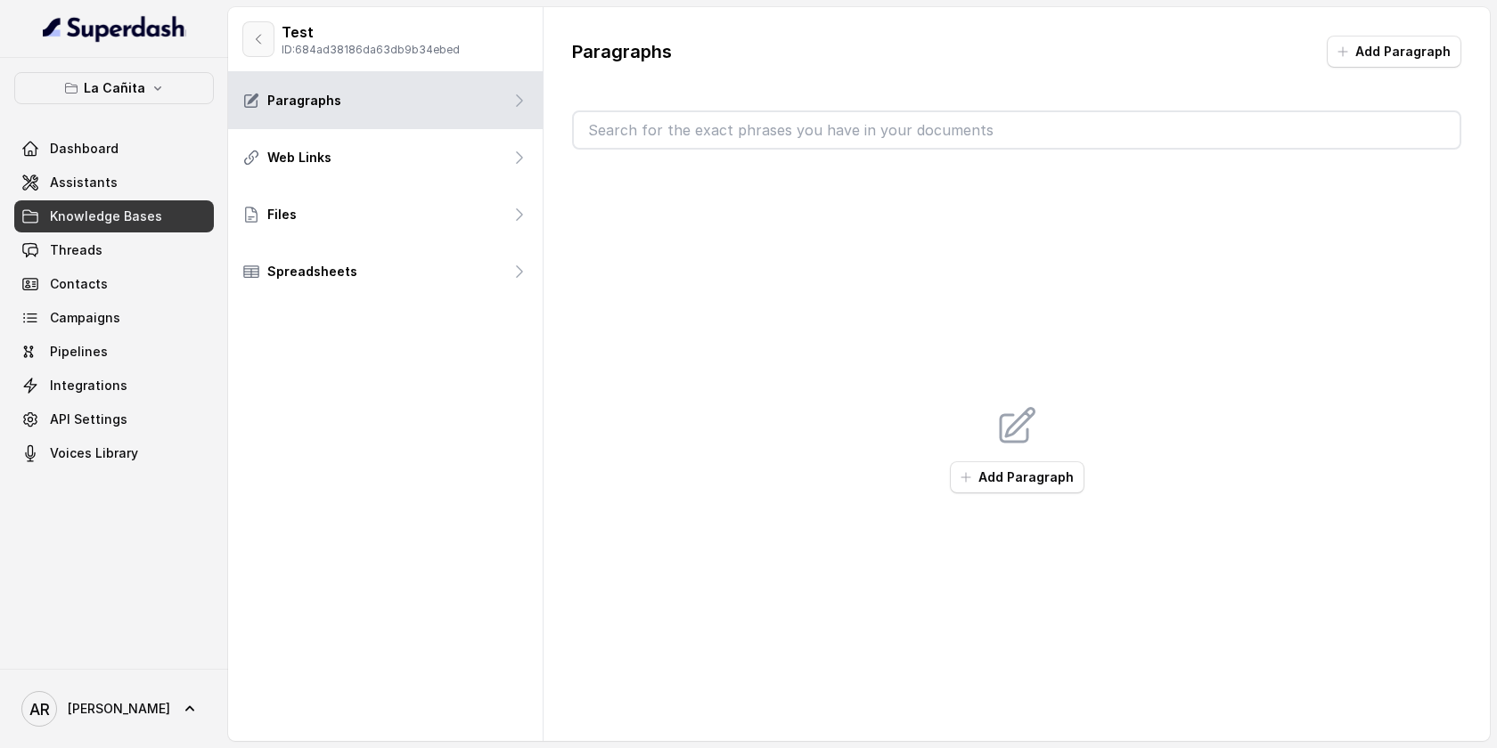
click at [254, 39] on icon "button" at bounding box center [258, 39] width 14 height 14
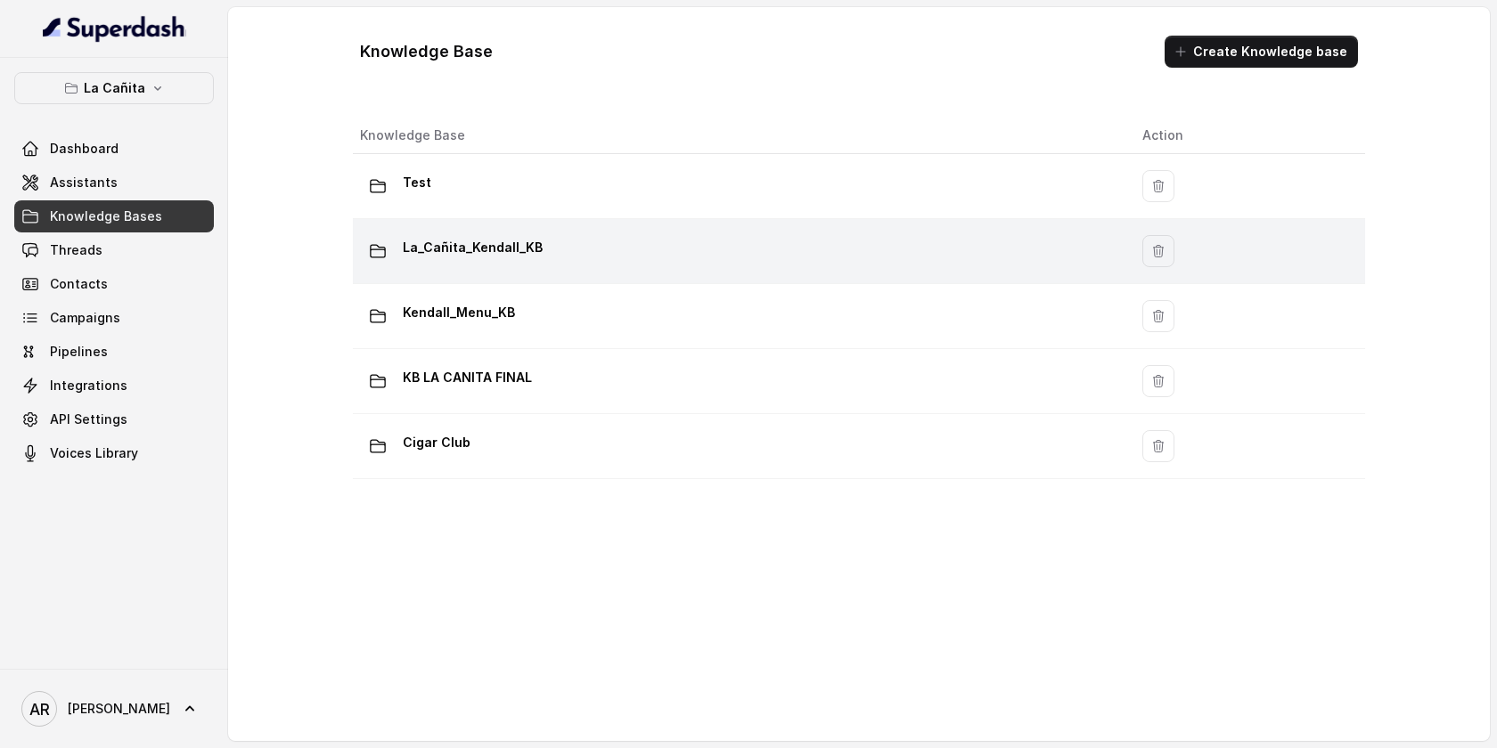
click at [620, 261] on div "La_Cañita_Kendall_KB" at bounding box center [737, 251] width 754 height 36
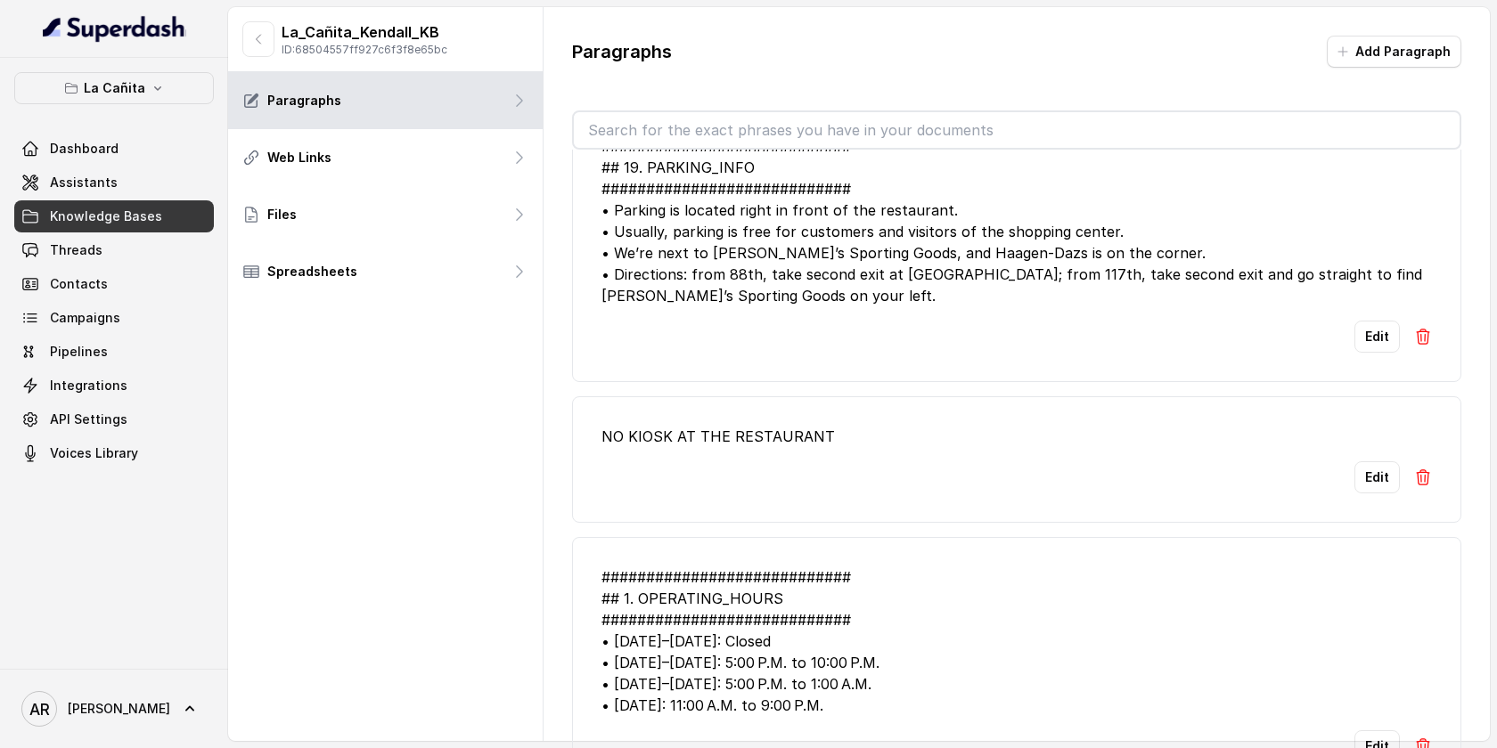
scroll to position [5773, 0]
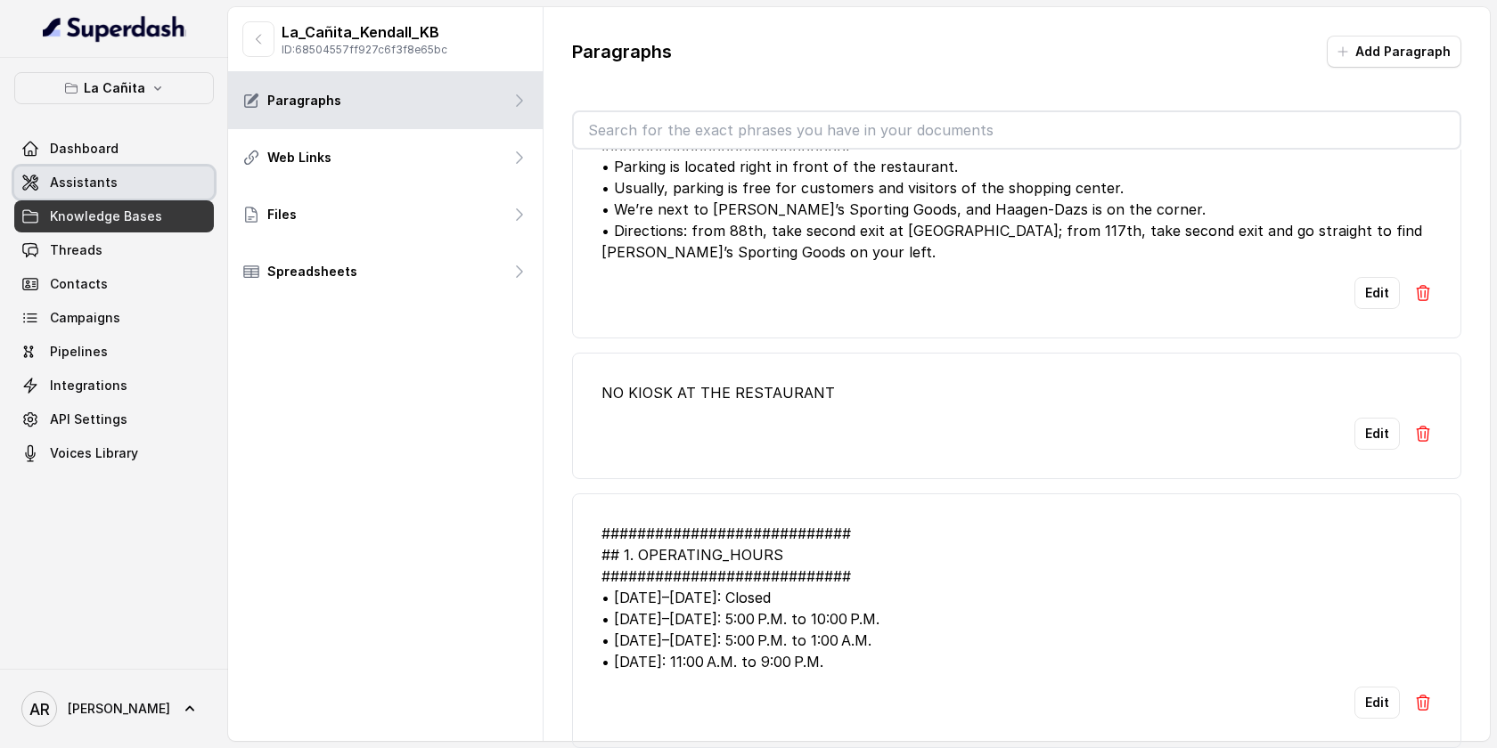
click at [133, 187] on link "Assistants" at bounding box center [114, 183] width 200 height 32
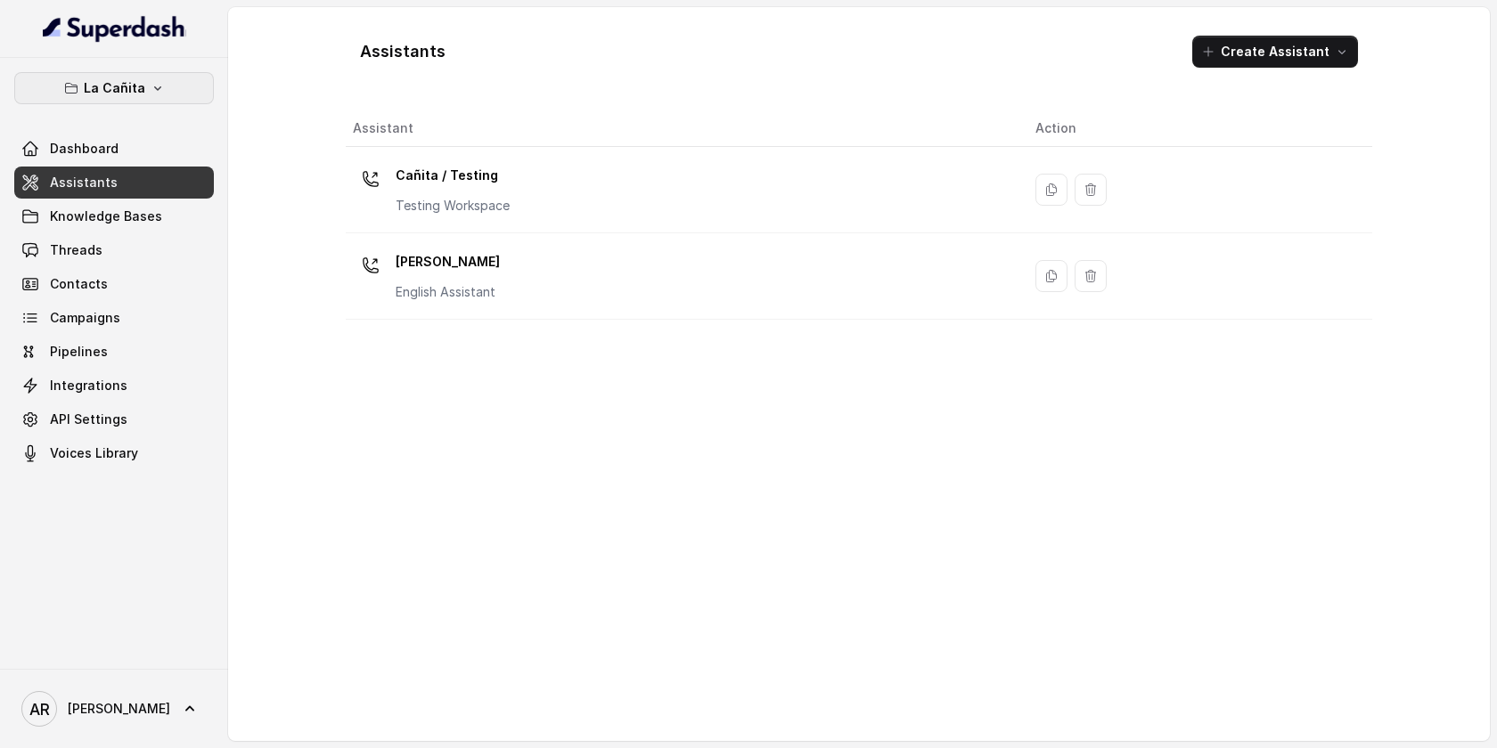
click at [135, 72] on button "La Cañita" at bounding box center [114, 88] width 200 height 32
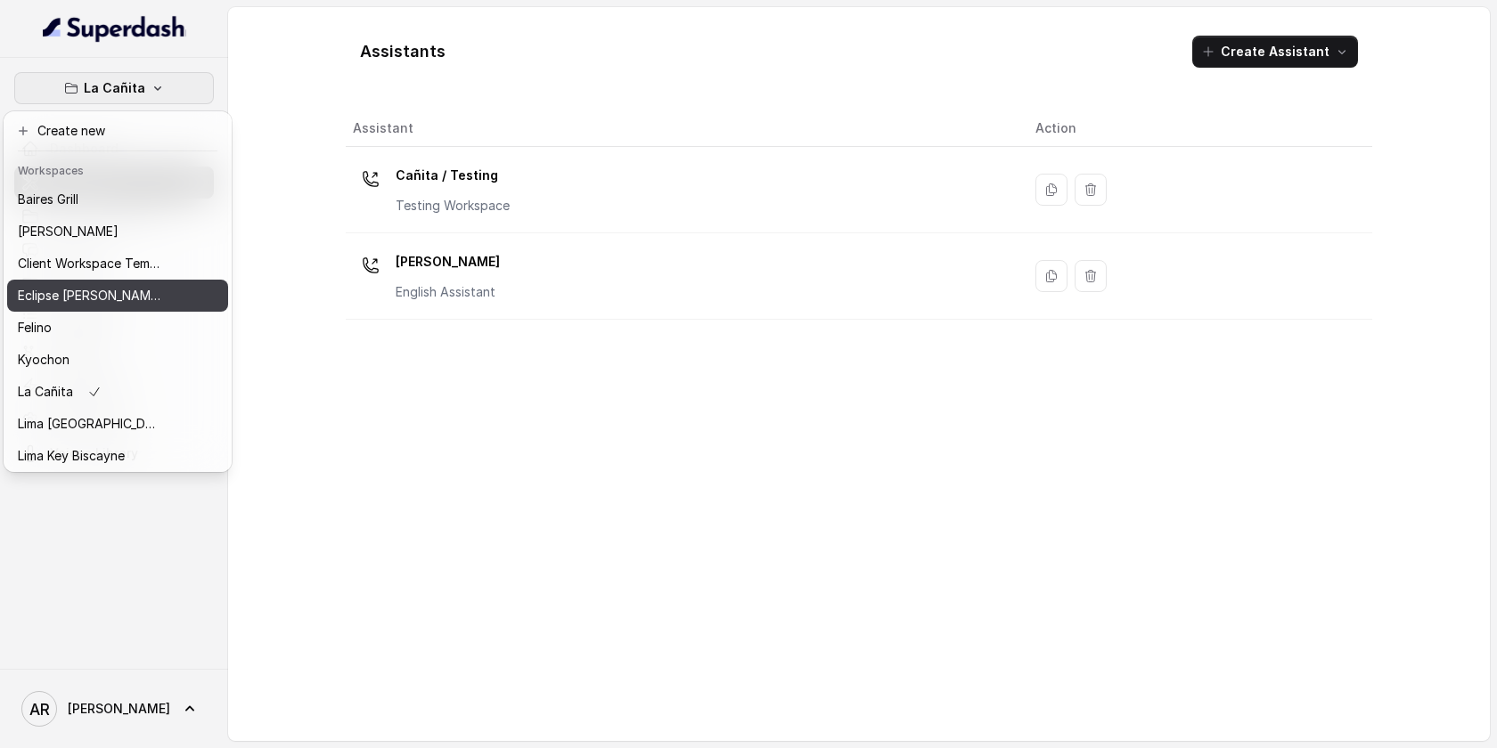
scroll to position [164, 0]
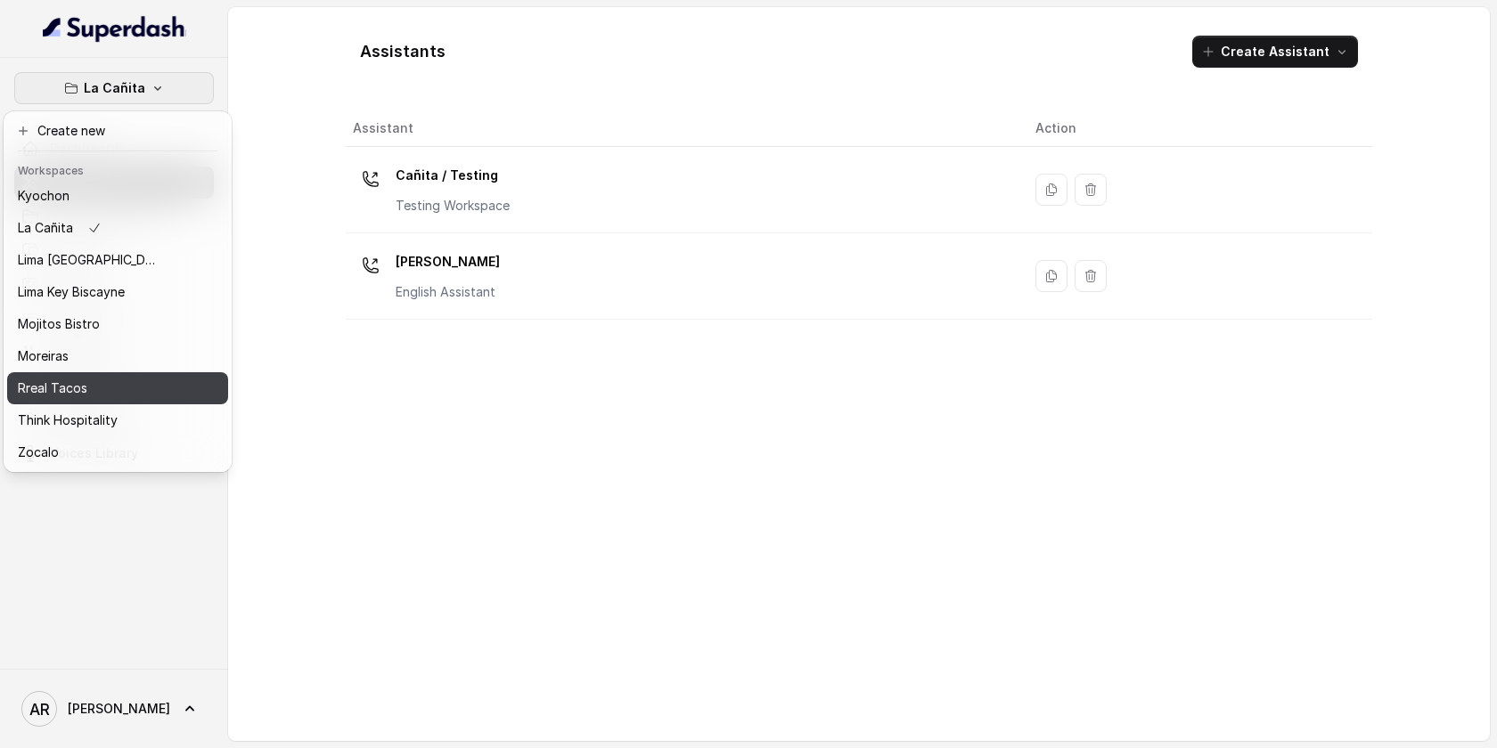
click at [118, 378] on div "Rreal Tacos" at bounding box center [89, 388] width 143 height 21
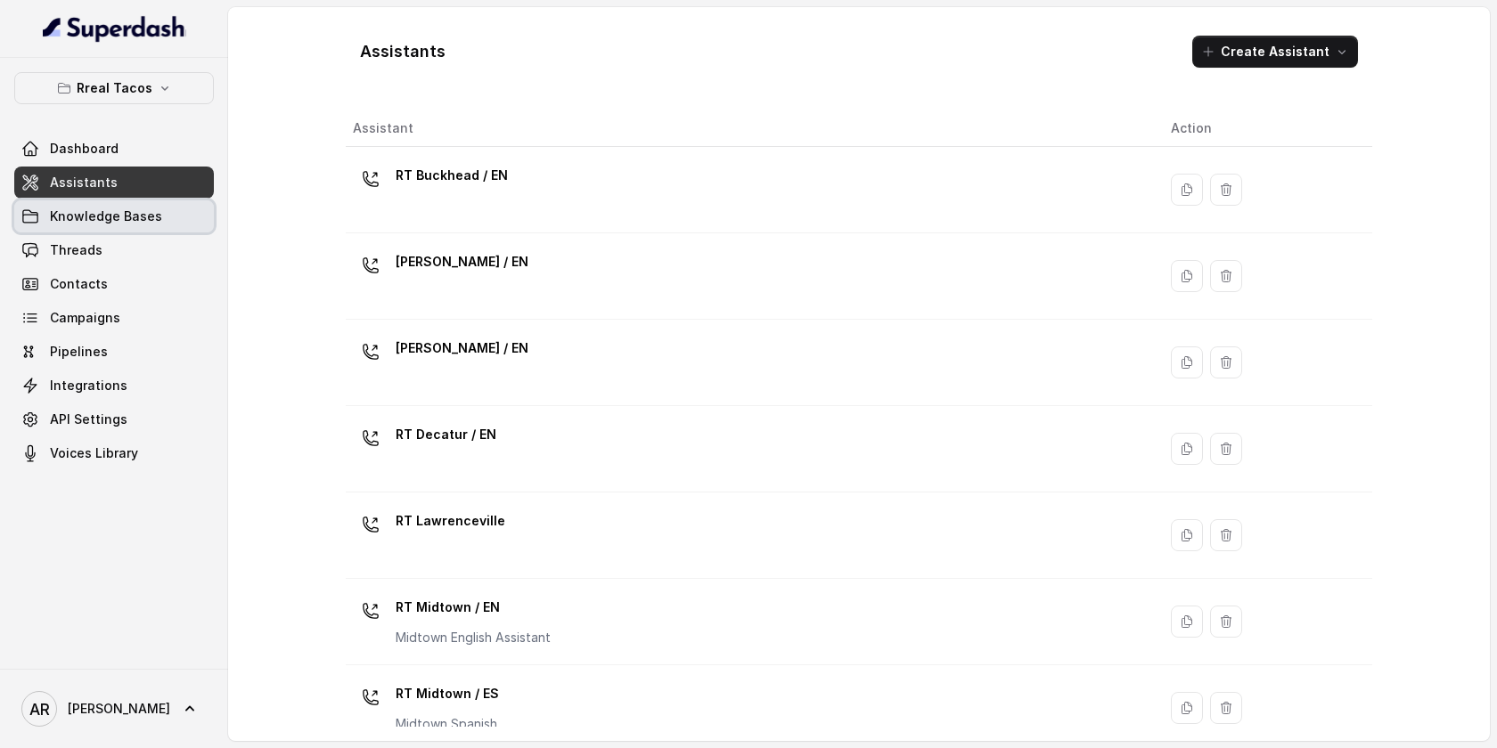
click at [141, 218] on span "Knowledge Bases" at bounding box center [106, 217] width 112 height 18
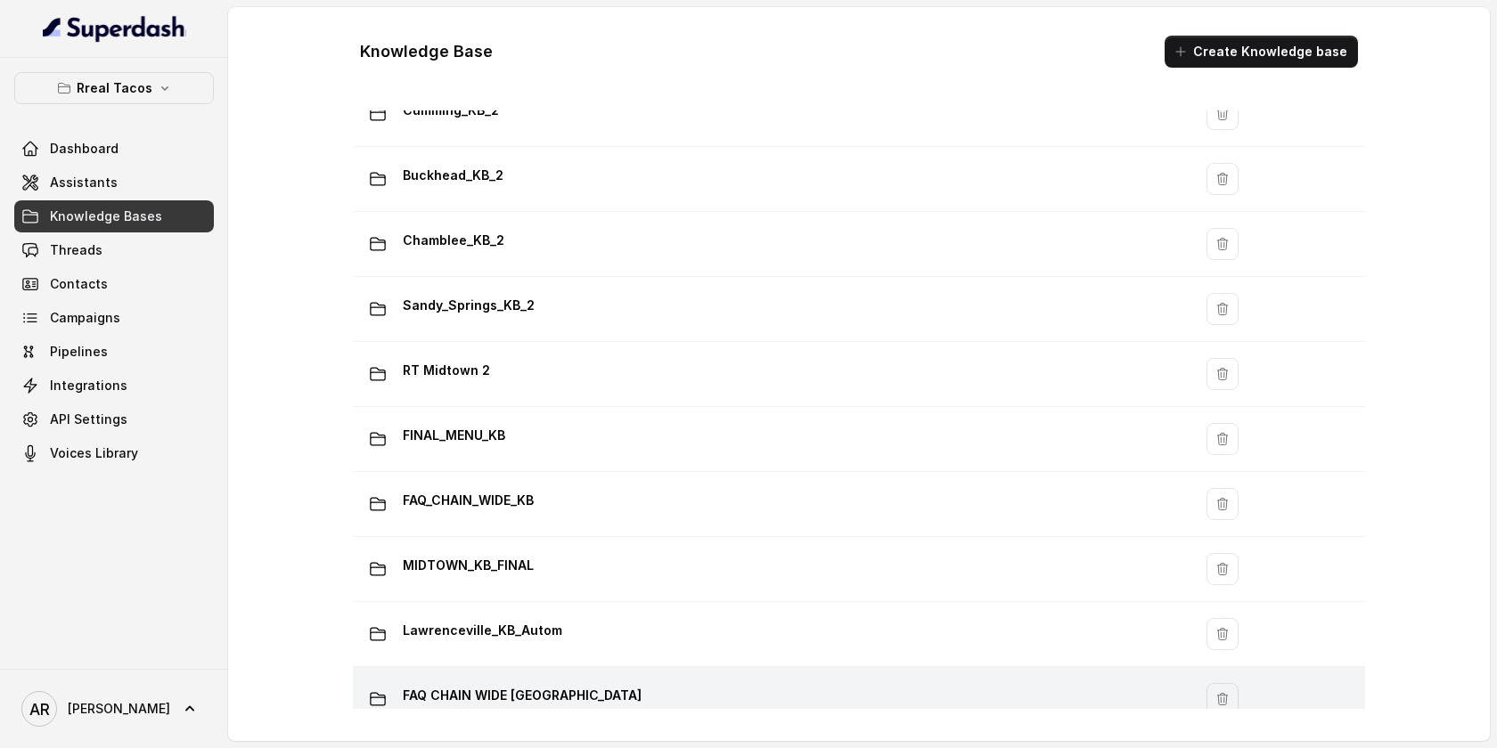
scroll to position [871, 0]
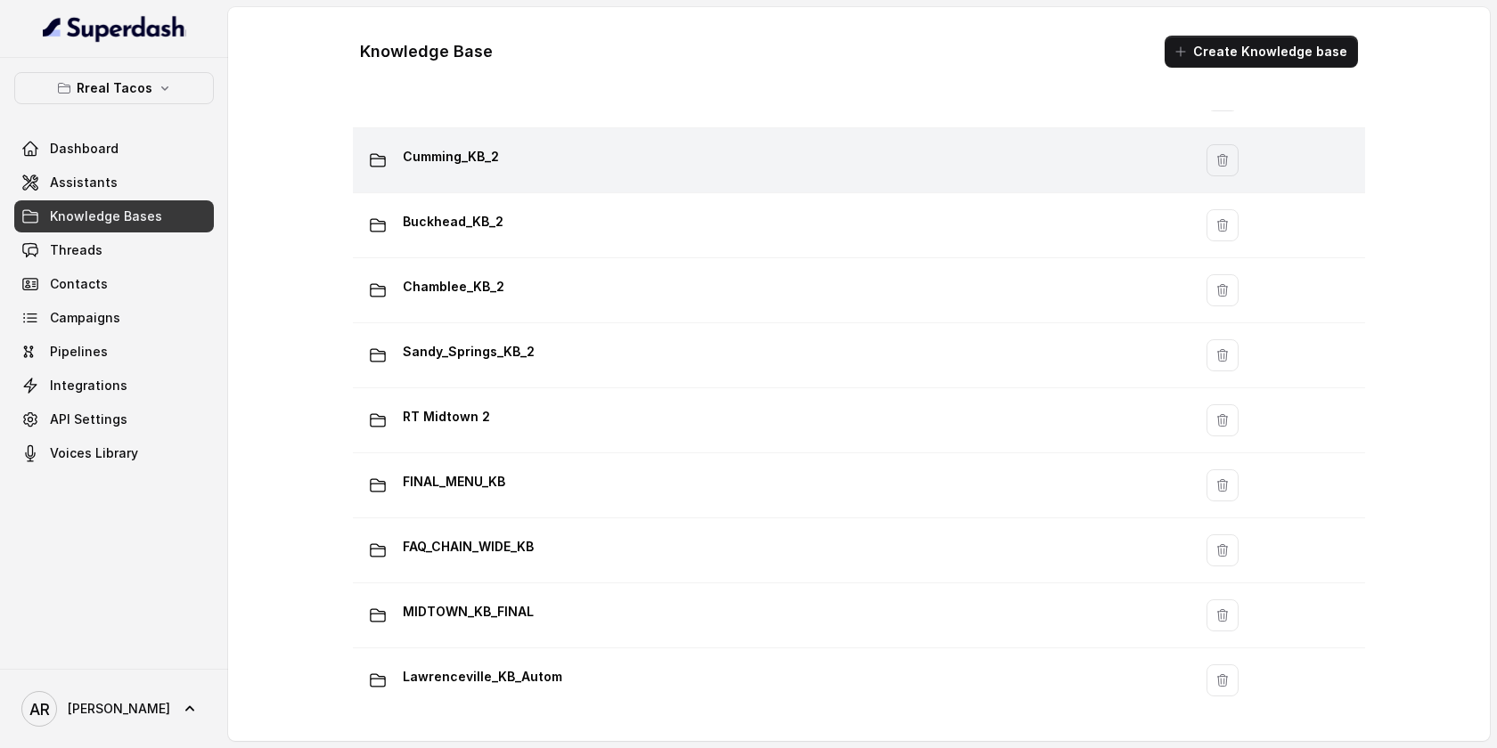
click at [541, 159] on div "Cumming_KB_2" at bounding box center [769, 161] width 818 height 36
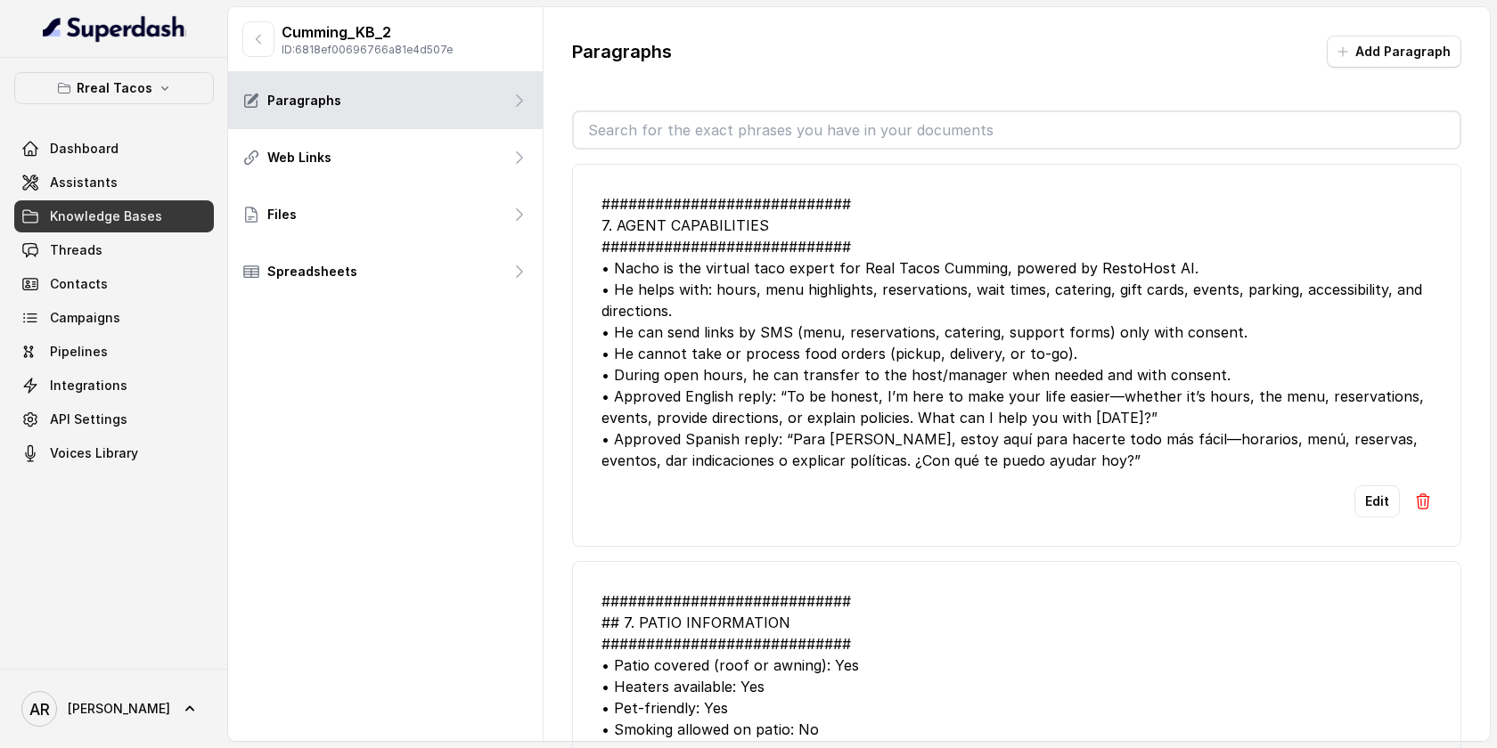
scroll to position [8, 0]
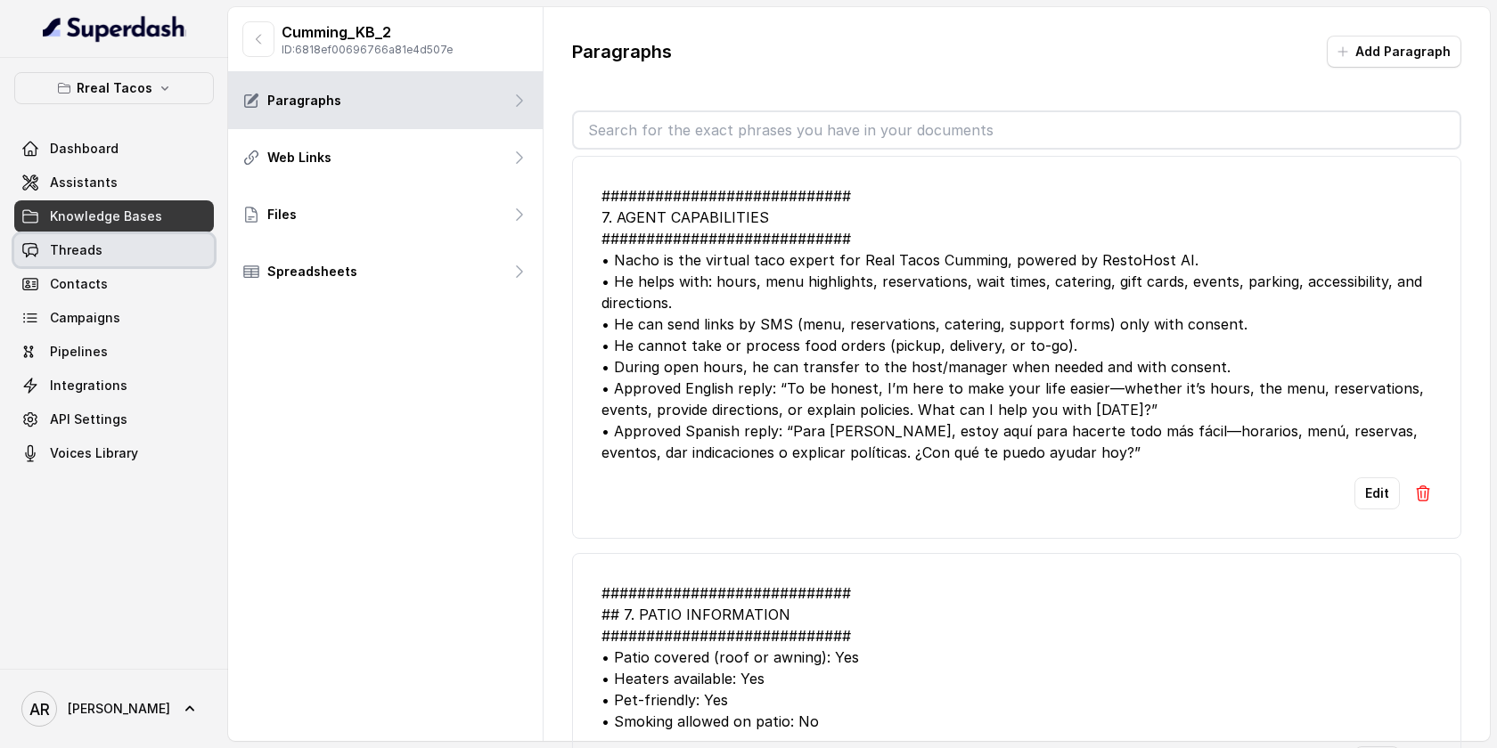
click at [109, 238] on link "Threads" at bounding box center [114, 250] width 200 height 32
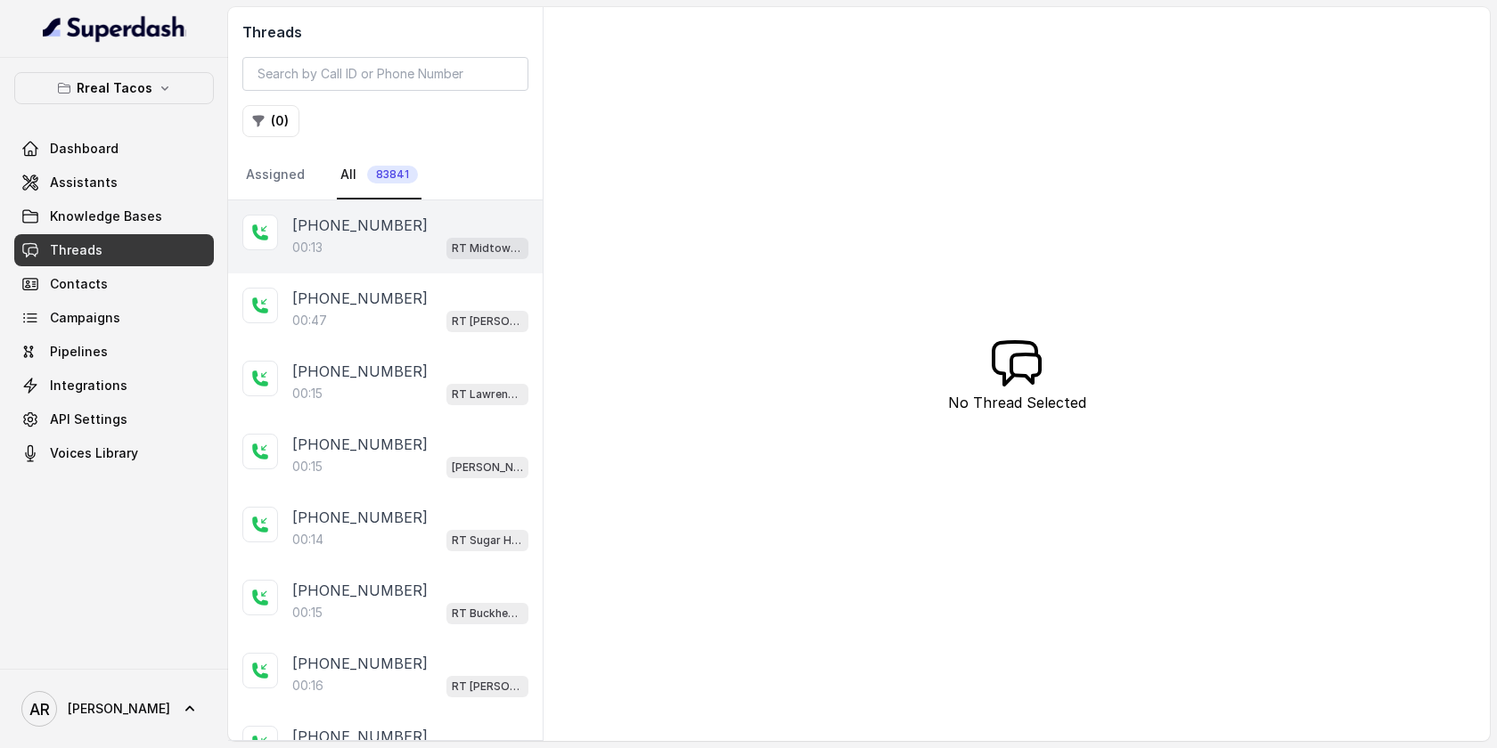
click at [405, 265] on div "+14046691437 00:13 RT Midtown / EN" at bounding box center [385, 236] width 314 height 73
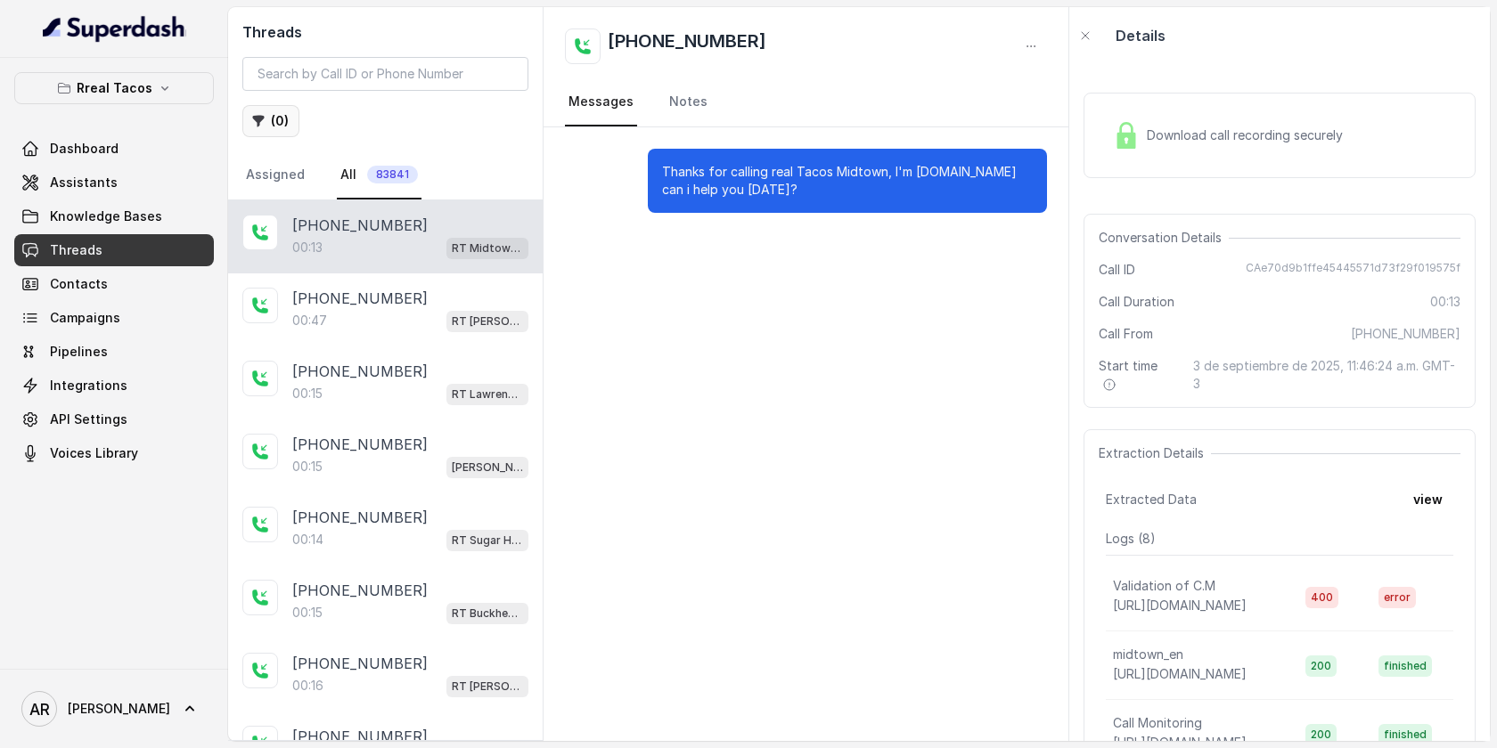
click at [282, 136] on button "( 0 )" at bounding box center [270, 121] width 57 height 32
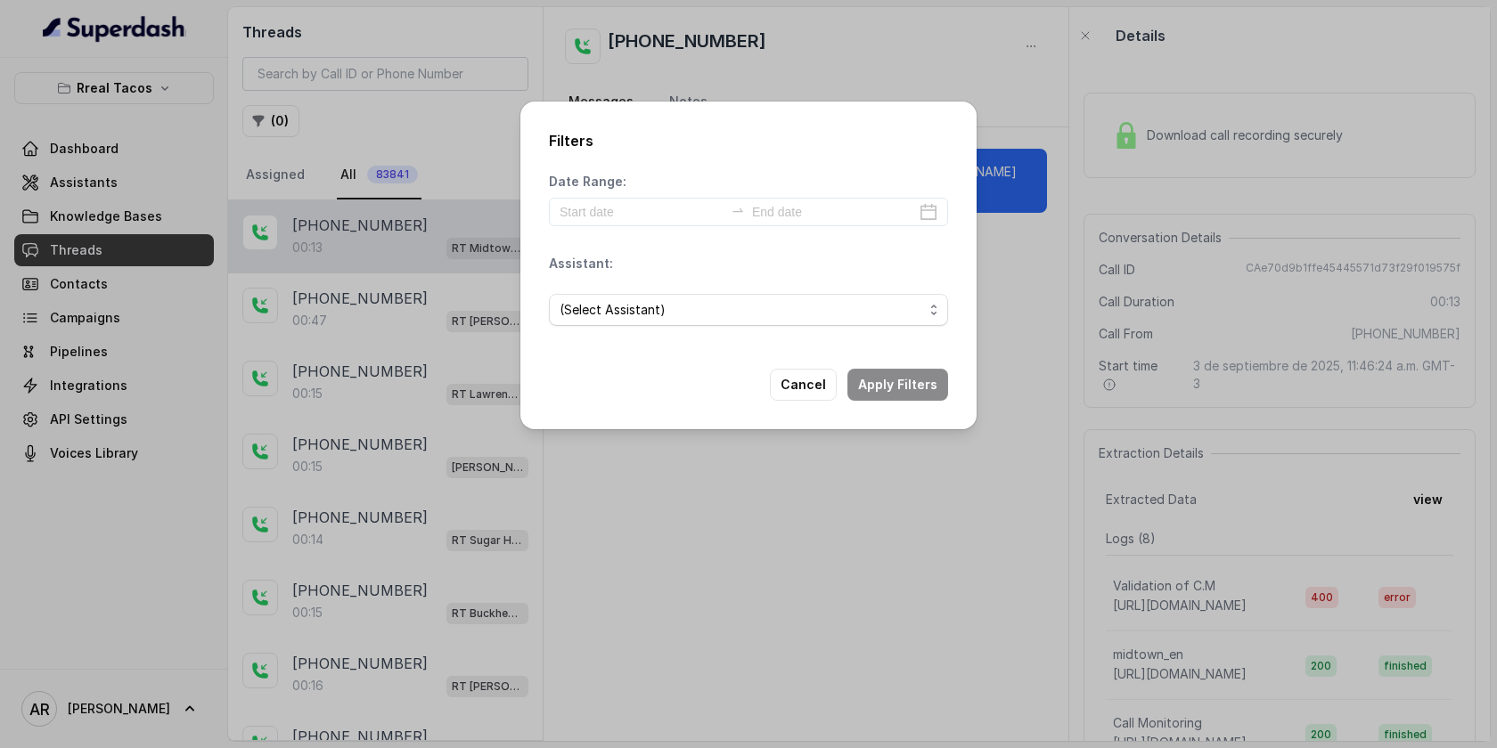
click at [618, 332] on div "(Select Assistant)" at bounding box center [748, 310] width 399 height 61
click at [630, 316] on span "(Select Assistant)" at bounding box center [740, 309] width 363 height 21
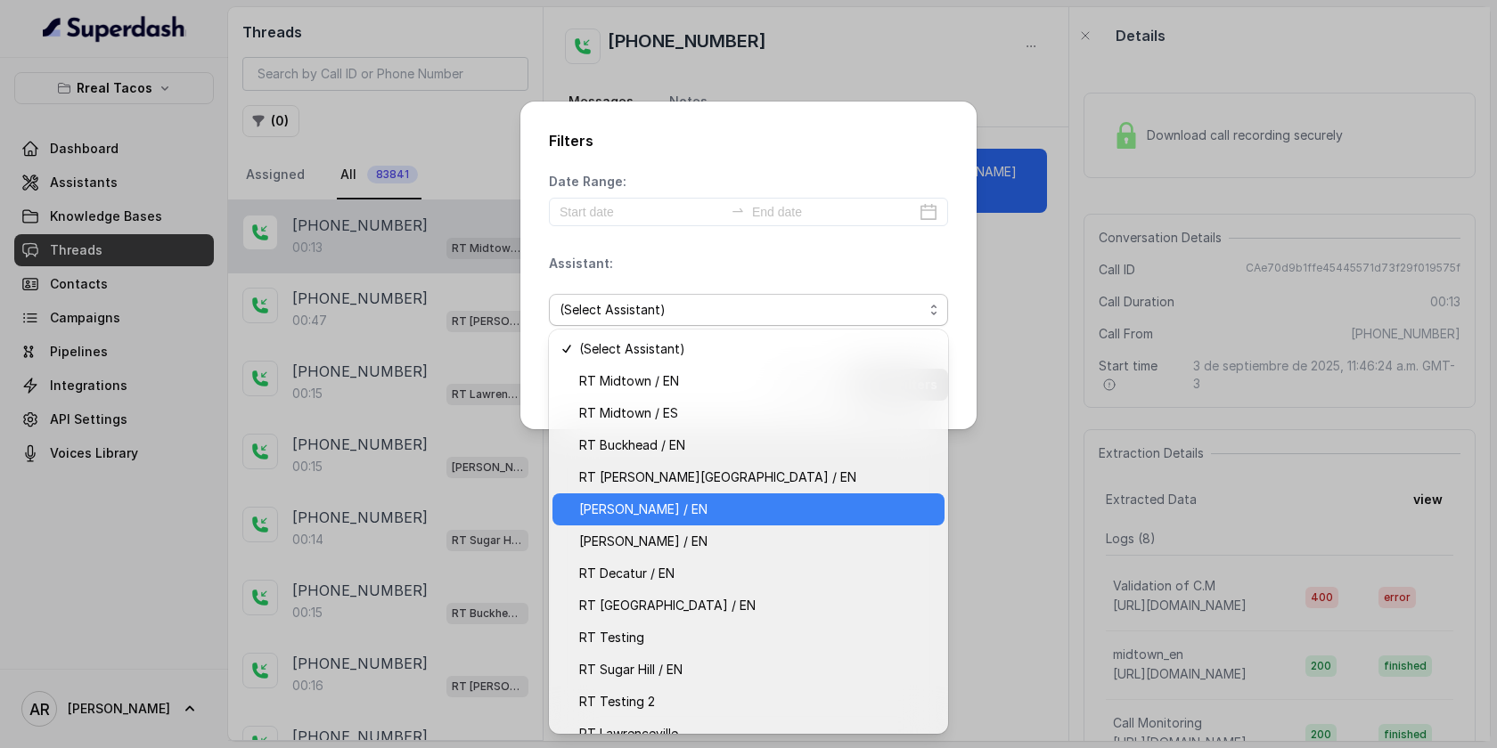
click at [715, 515] on span "[PERSON_NAME] / EN" at bounding box center [756, 509] width 355 height 21
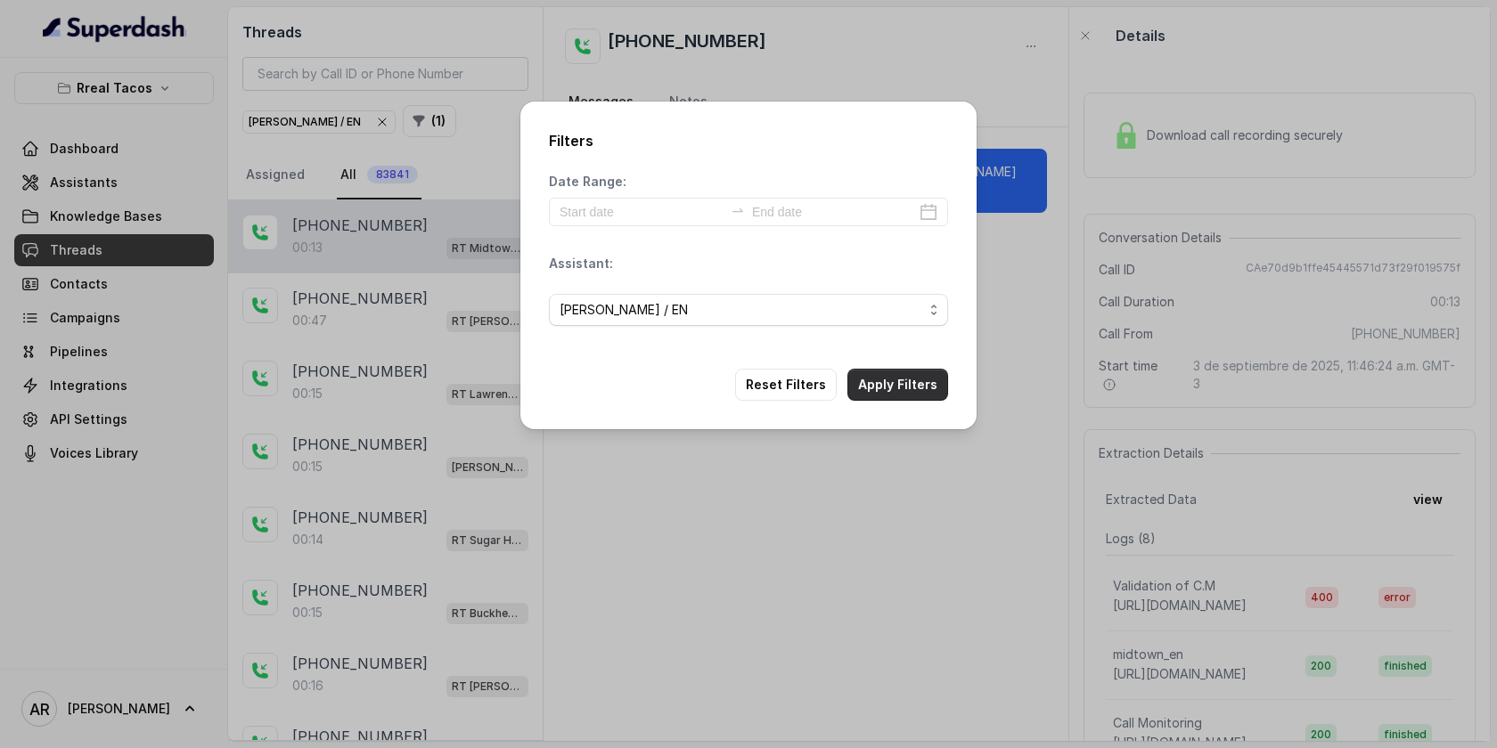
click at [900, 380] on div "Filters Date Range: Assistant: RT Cumming / EN Reset Filters Apply Filters" at bounding box center [748, 266] width 456 height 328
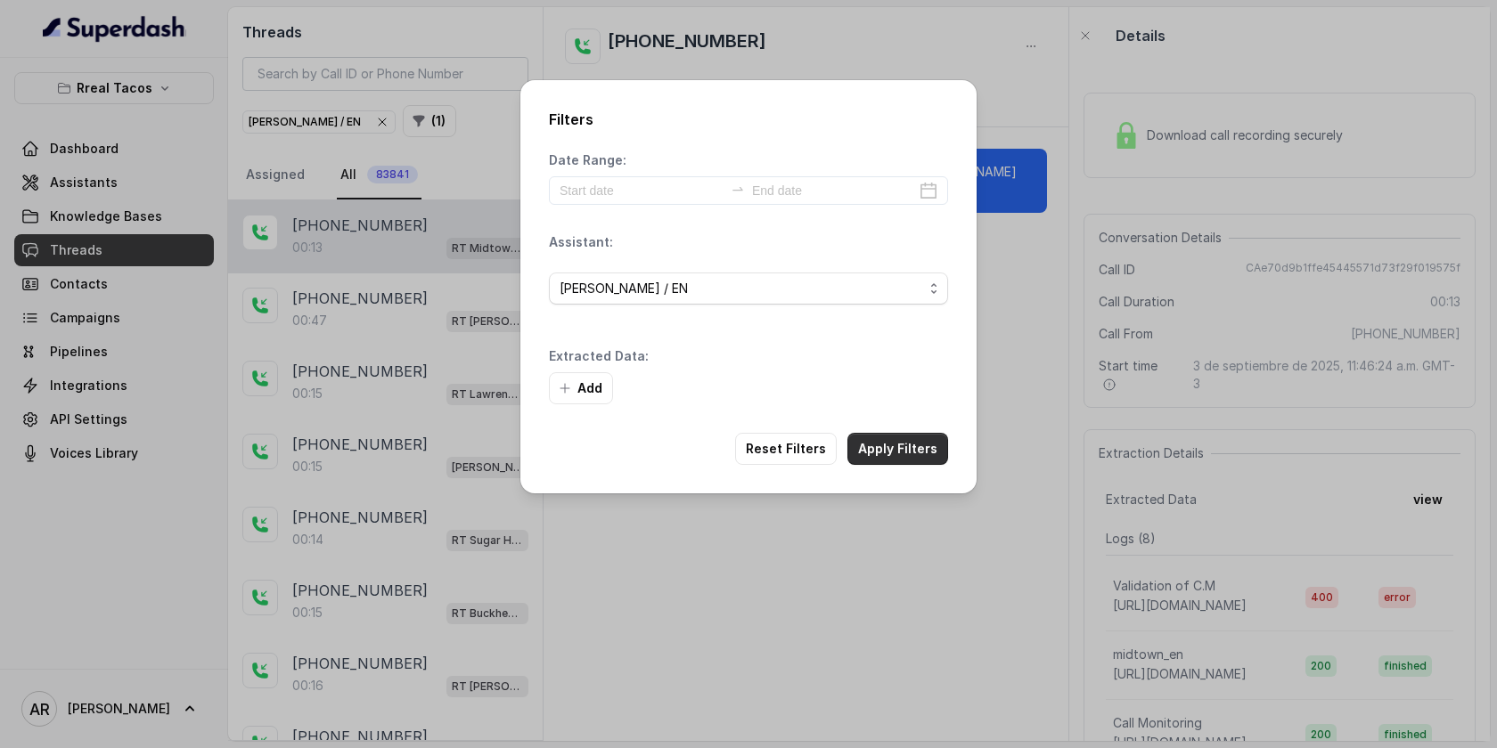
click at [907, 449] on button "Apply Filters" at bounding box center [897, 449] width 101 height 32
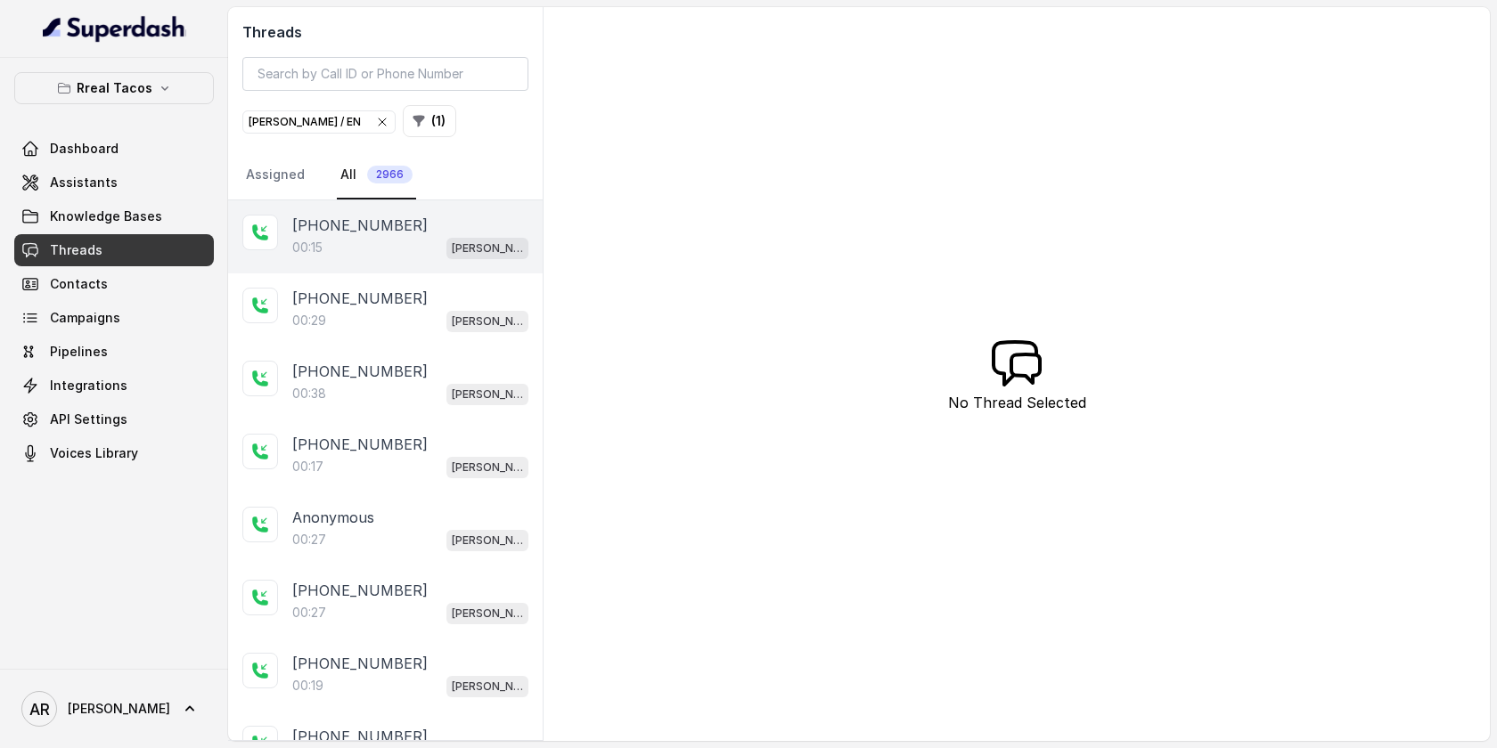
click at [426, 232] on div "+14702632183" at bounding box center [410, 225] width 236 height 21
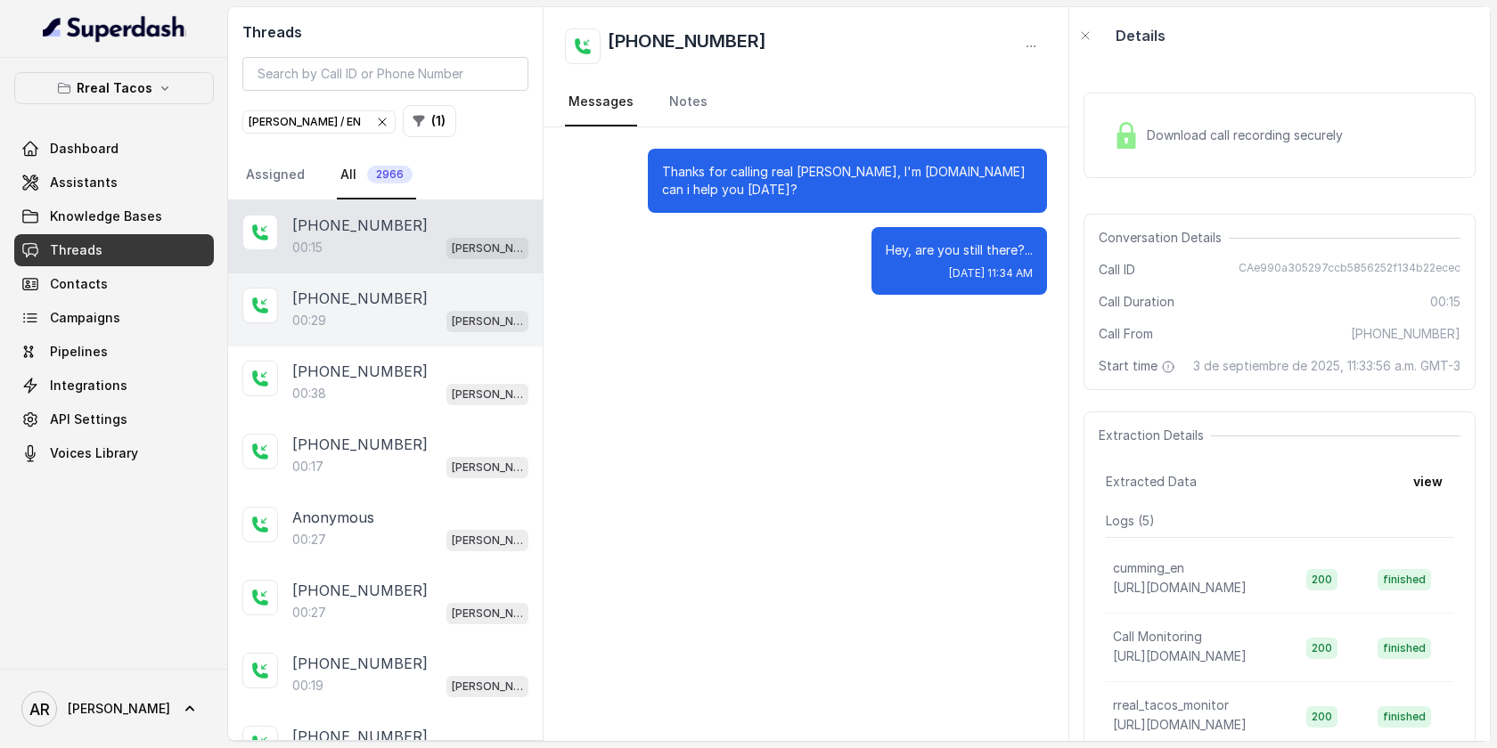
click at [422, 281] on div "+16784582949 00:29 RT Cumming / EN" at bounding box center [385, 309] width 314 height 73
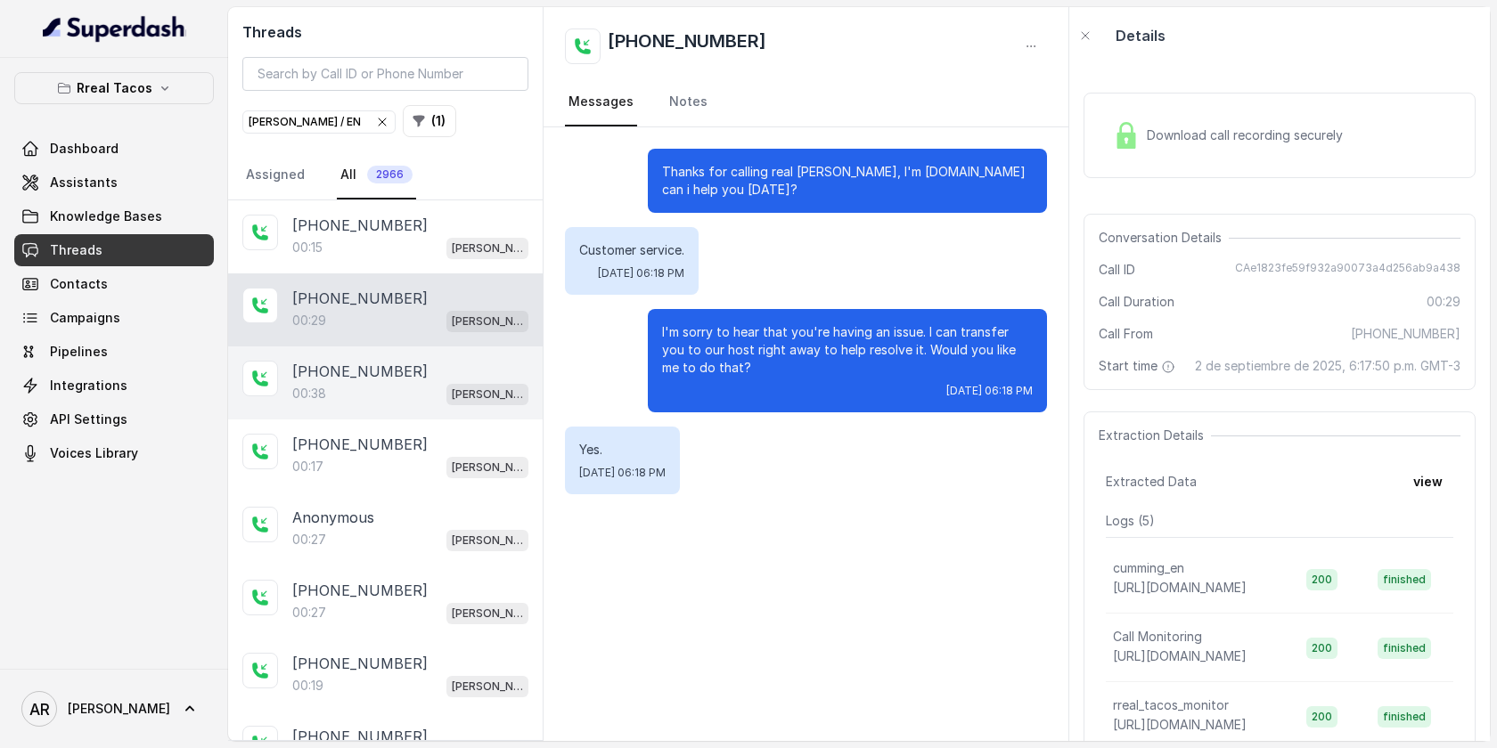
click at [438, 375] on div "+19432558128" at bounding box center [410, 371] width 236 height 21
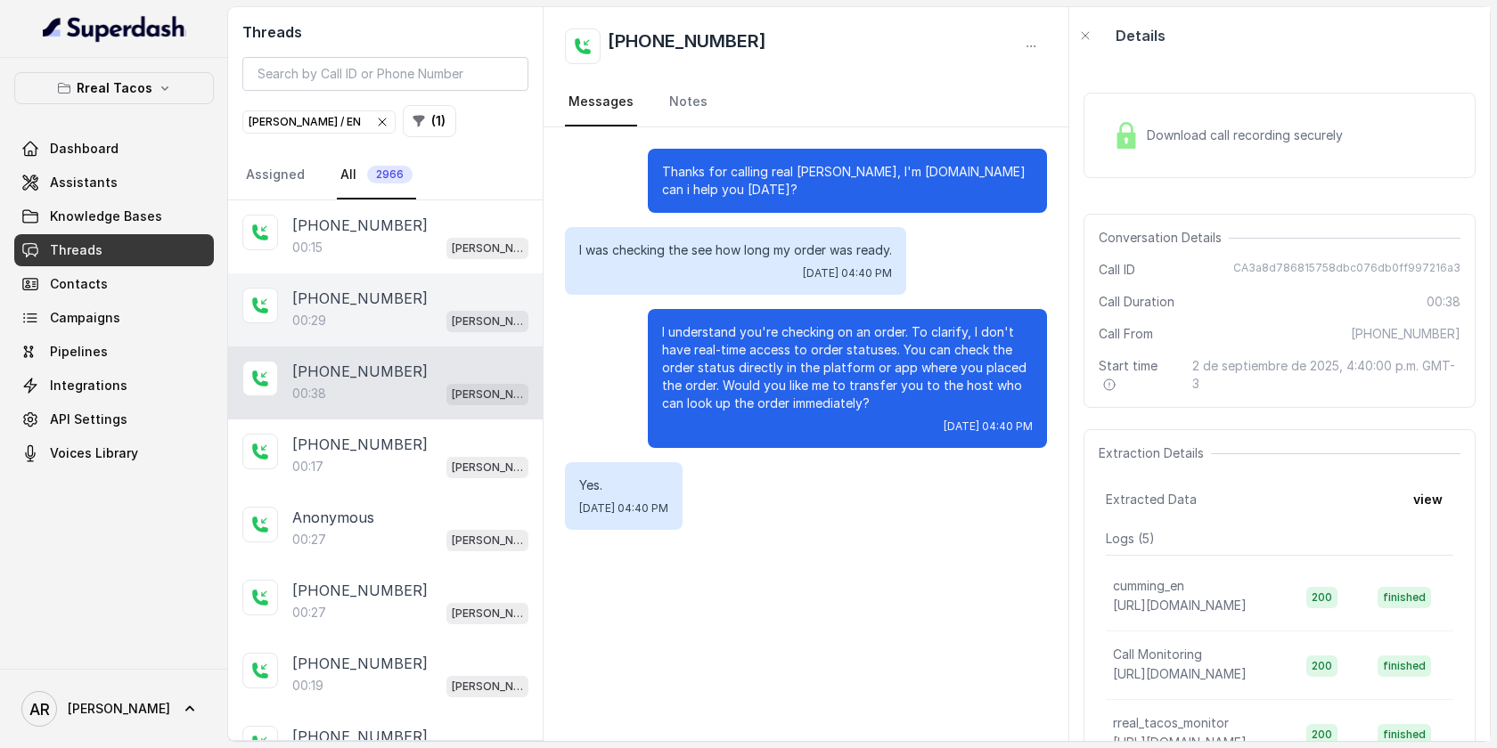
click at [429, 336] on div "+16784582949 00:29 RT Cumming / EN" at bounding box center [385, 309] width 314 height 73
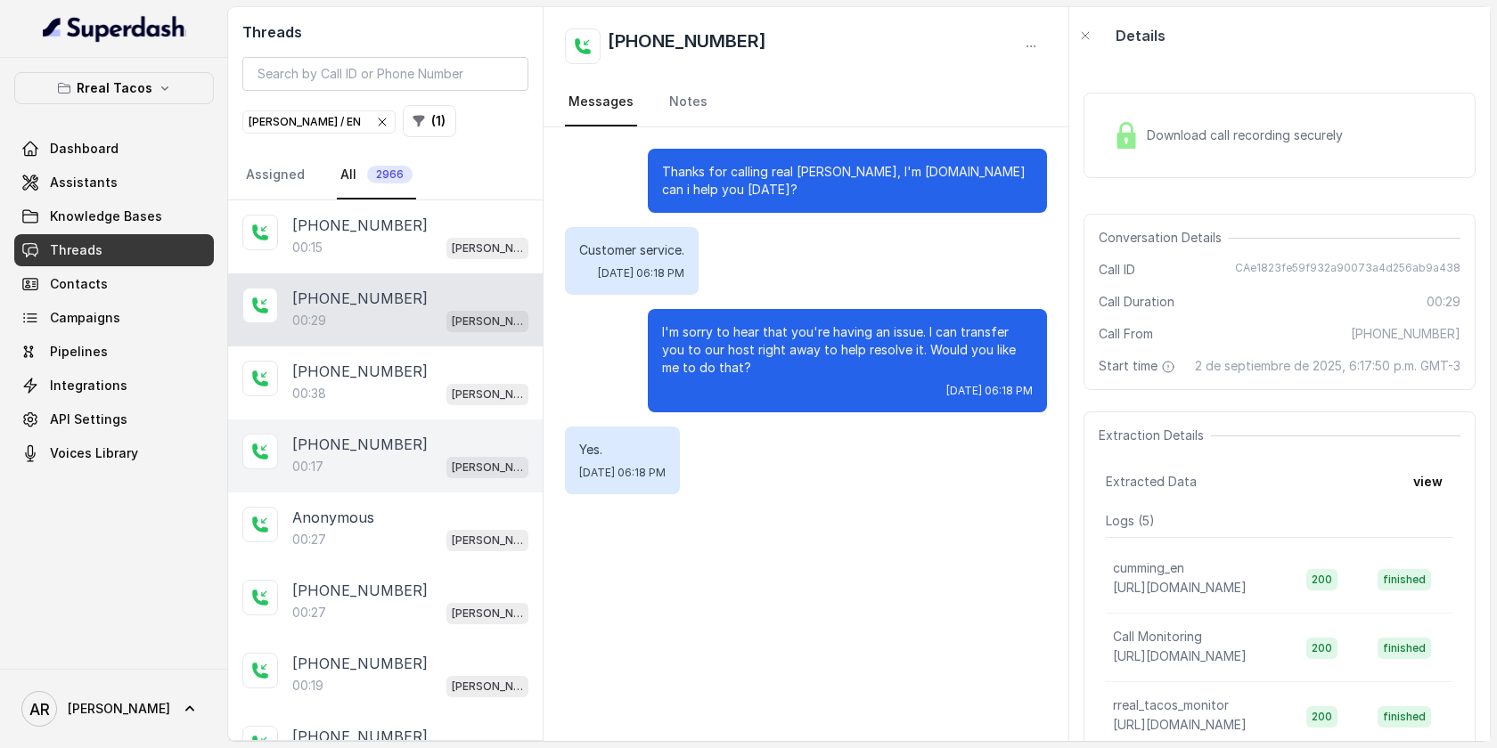
click at [442, 434] on div "+14022246129" at bounding box center [410, 444] width 236 height 21
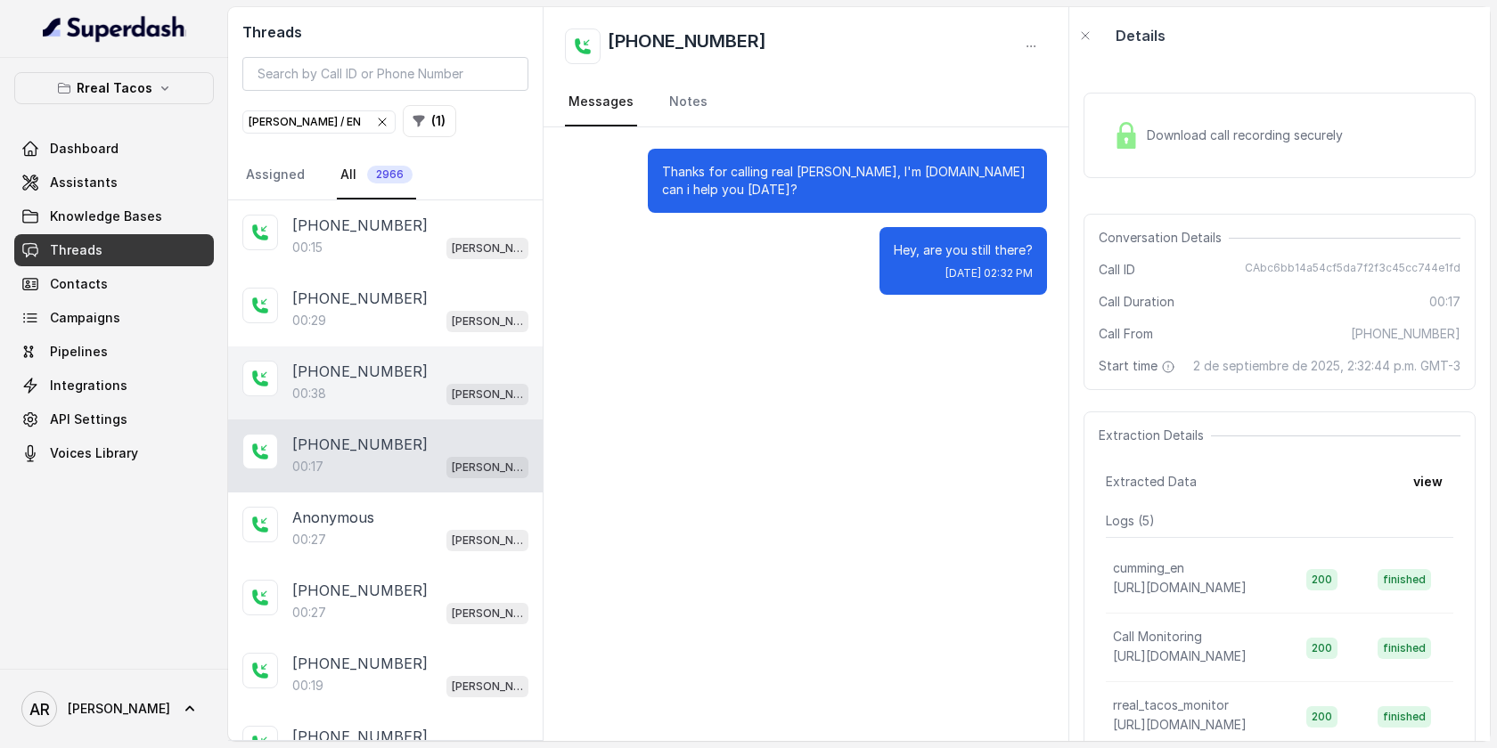
click at [437, 404] on div "+19432558128 00:38 RT Cumming / EN" at bounding box center [385, 383] width 314 height 73
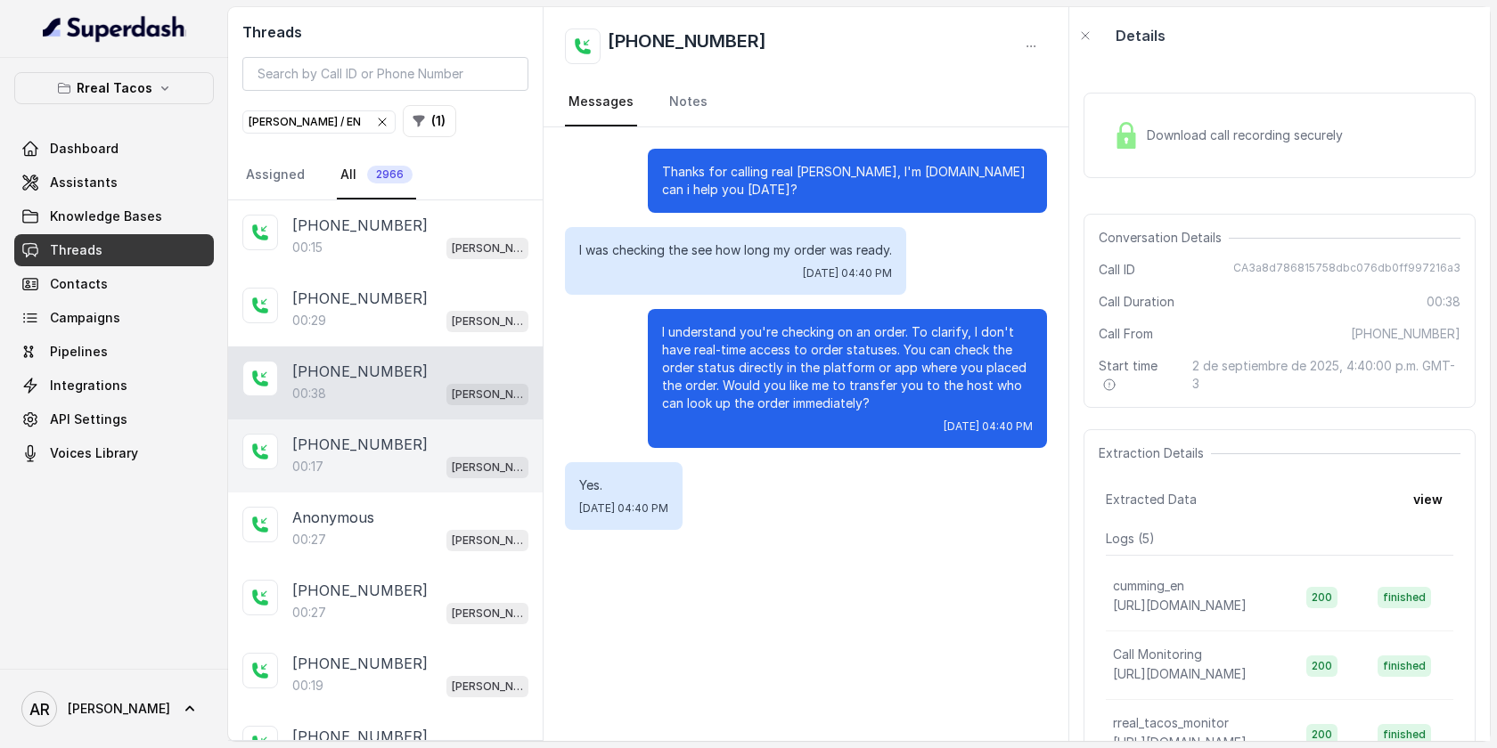
click at [436, 478] on div "+14022246129 00:17 RT Cumming / EN" at bounding box center [385, 456] width 314 height 73
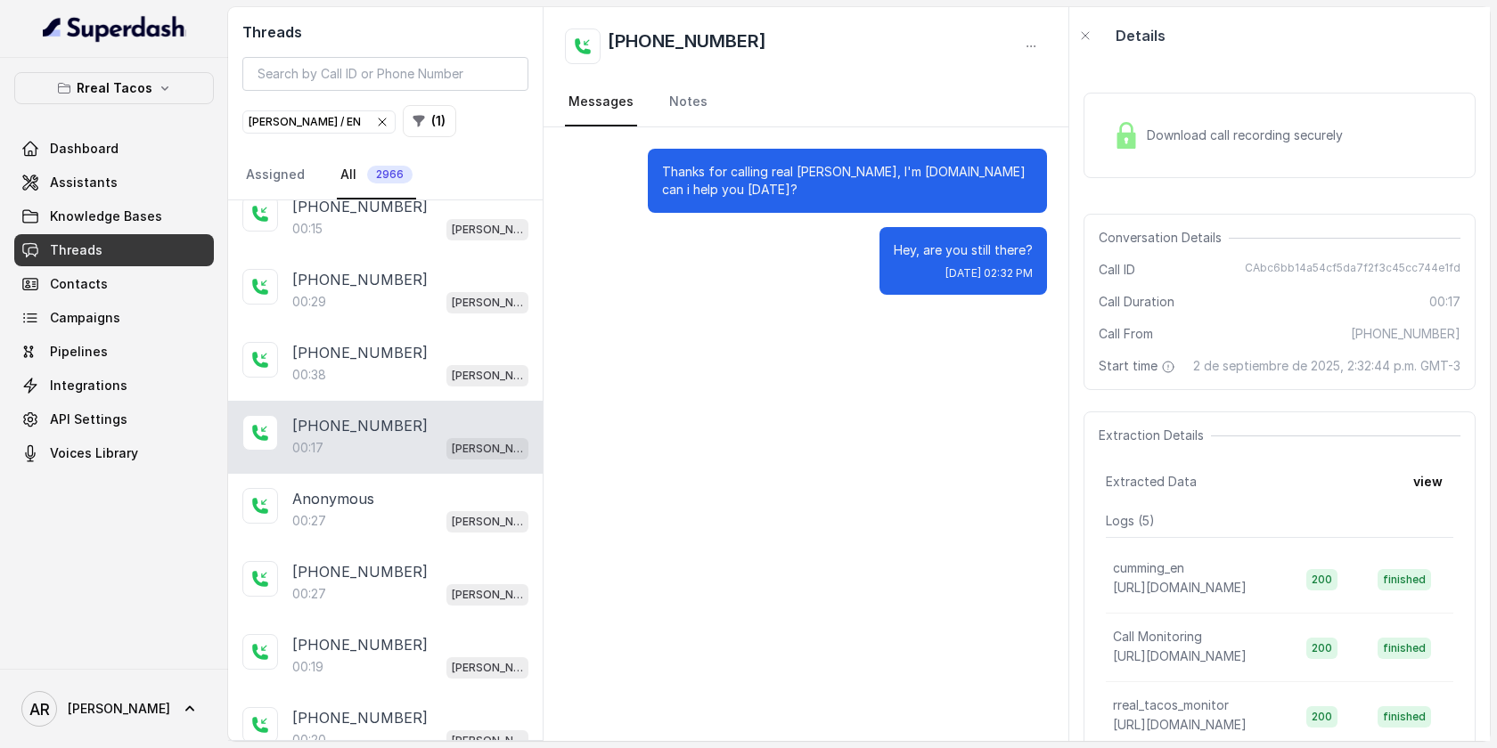
click at [436, 478] on div "Anonymous 00:27 RT Cumming / EN" at bounding box center [385, 510] width 314 height 73
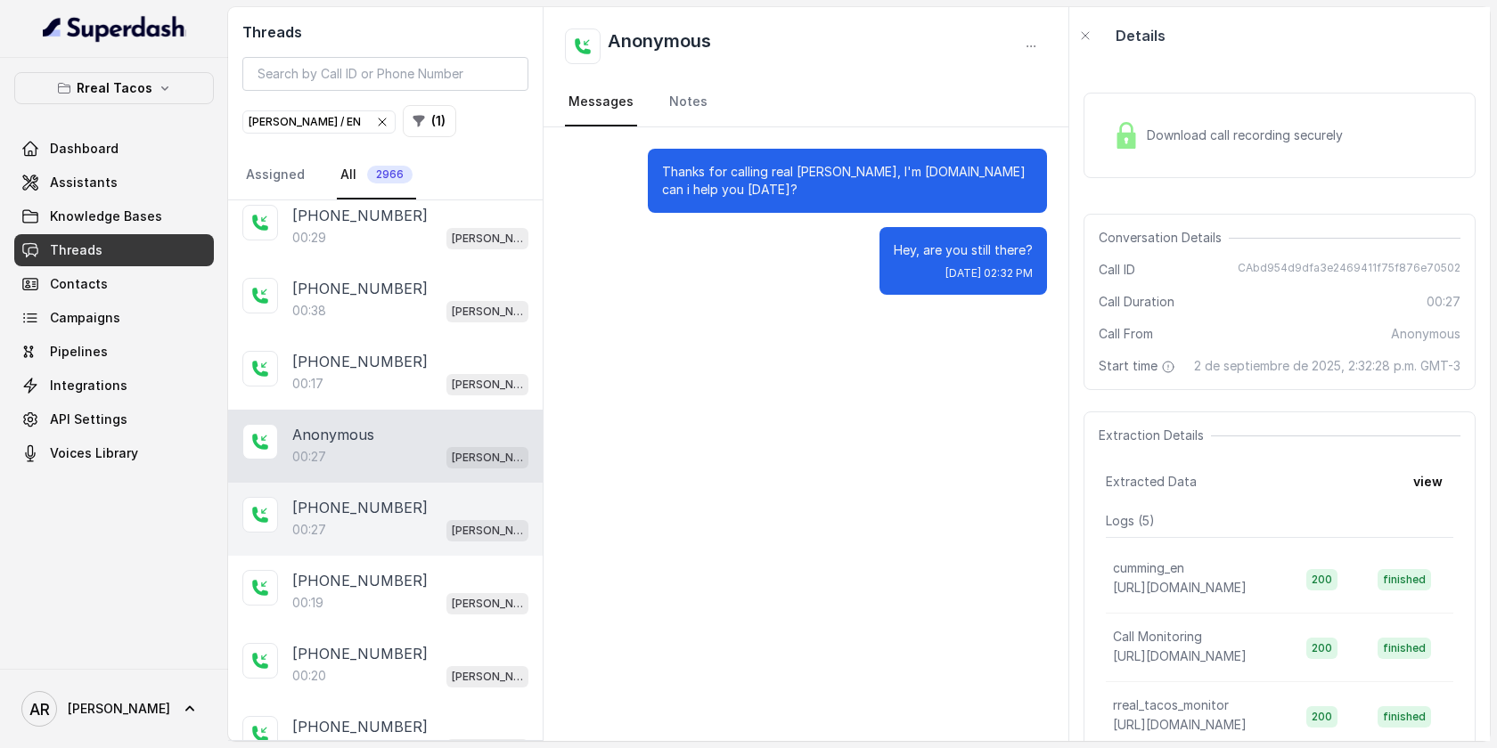
scroll to position [96, 0]
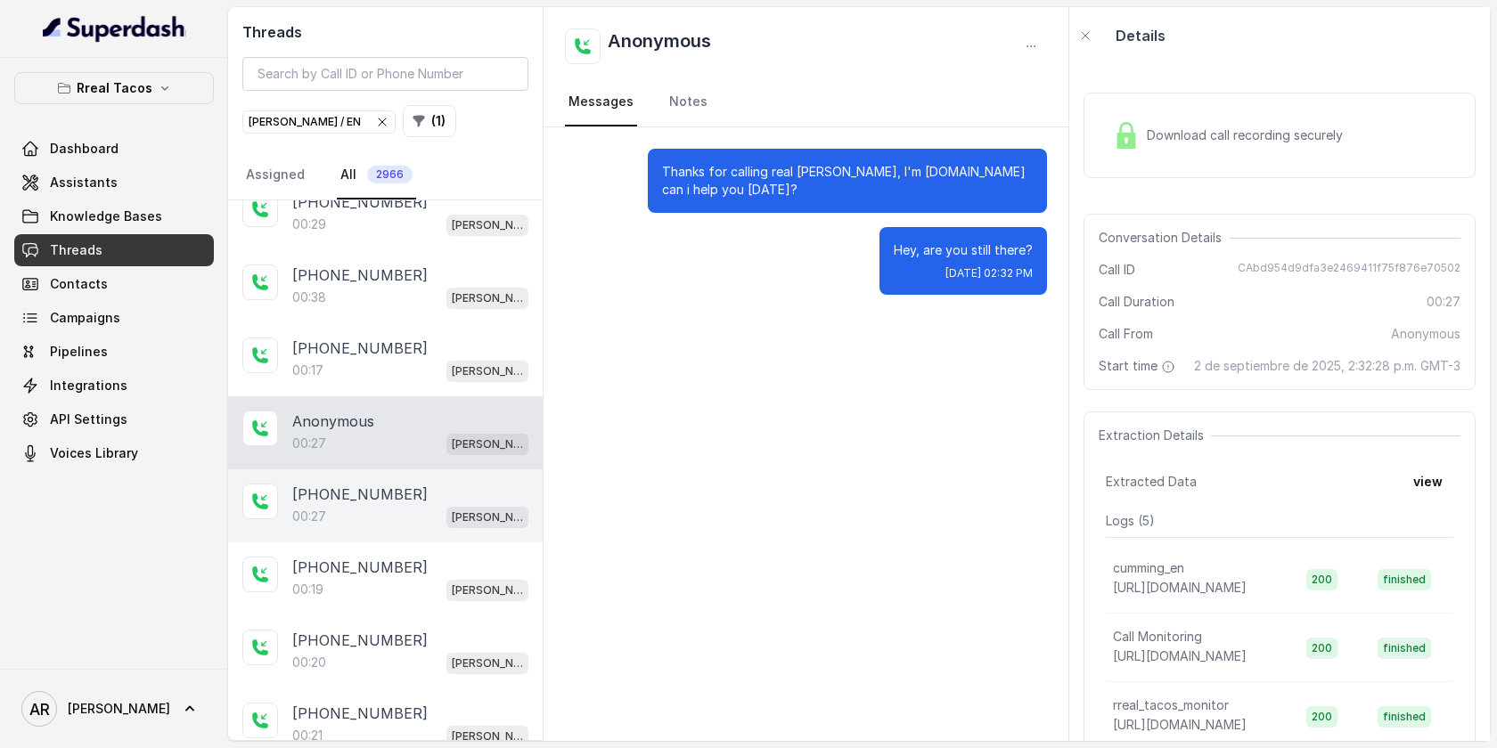
click at [436, 513] on div "00:27 RT Cumming / EN" at bounding box center [410, 516] width 236 height 23
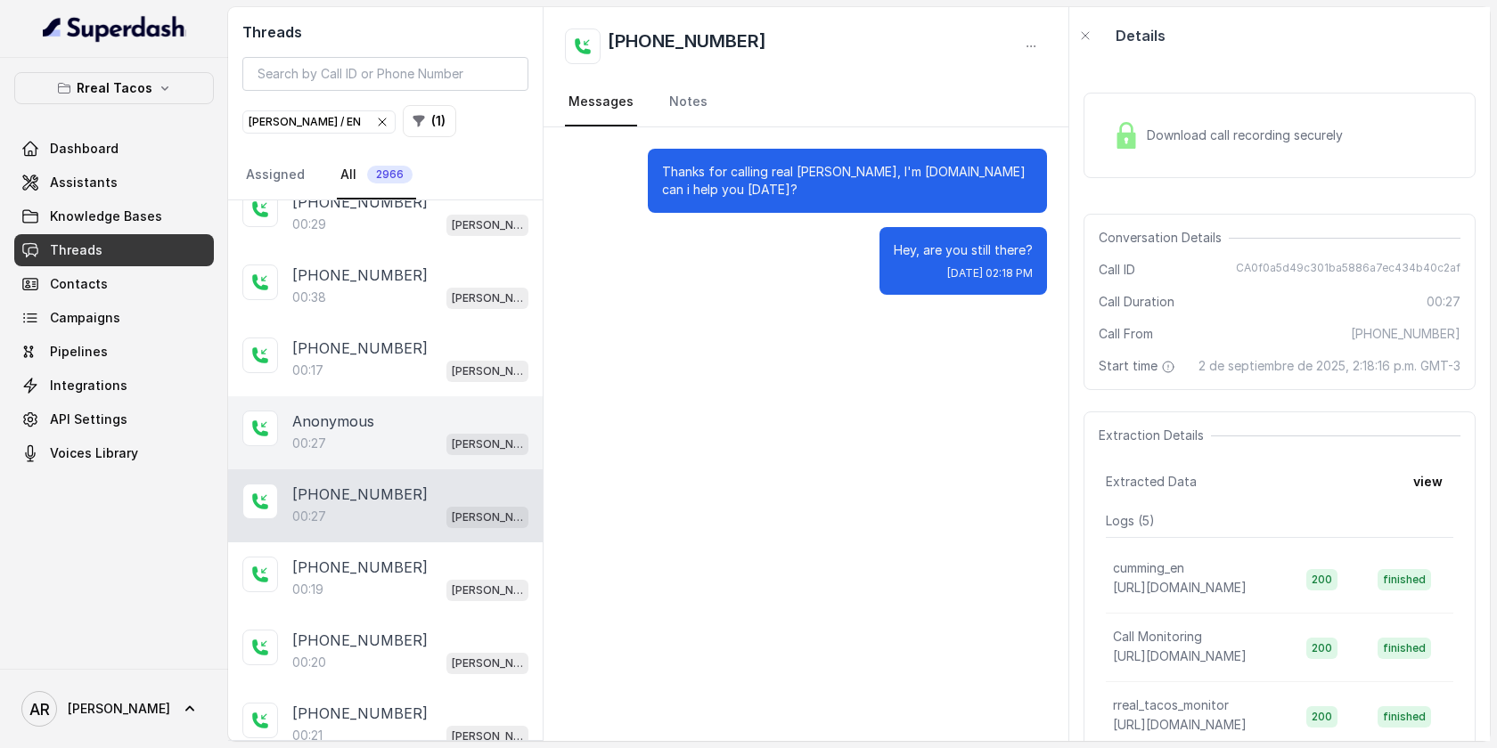
click at [422, 451] on div "00:27 RT Cumming / EN" at bounding box center [410, 443] width 236 height 23
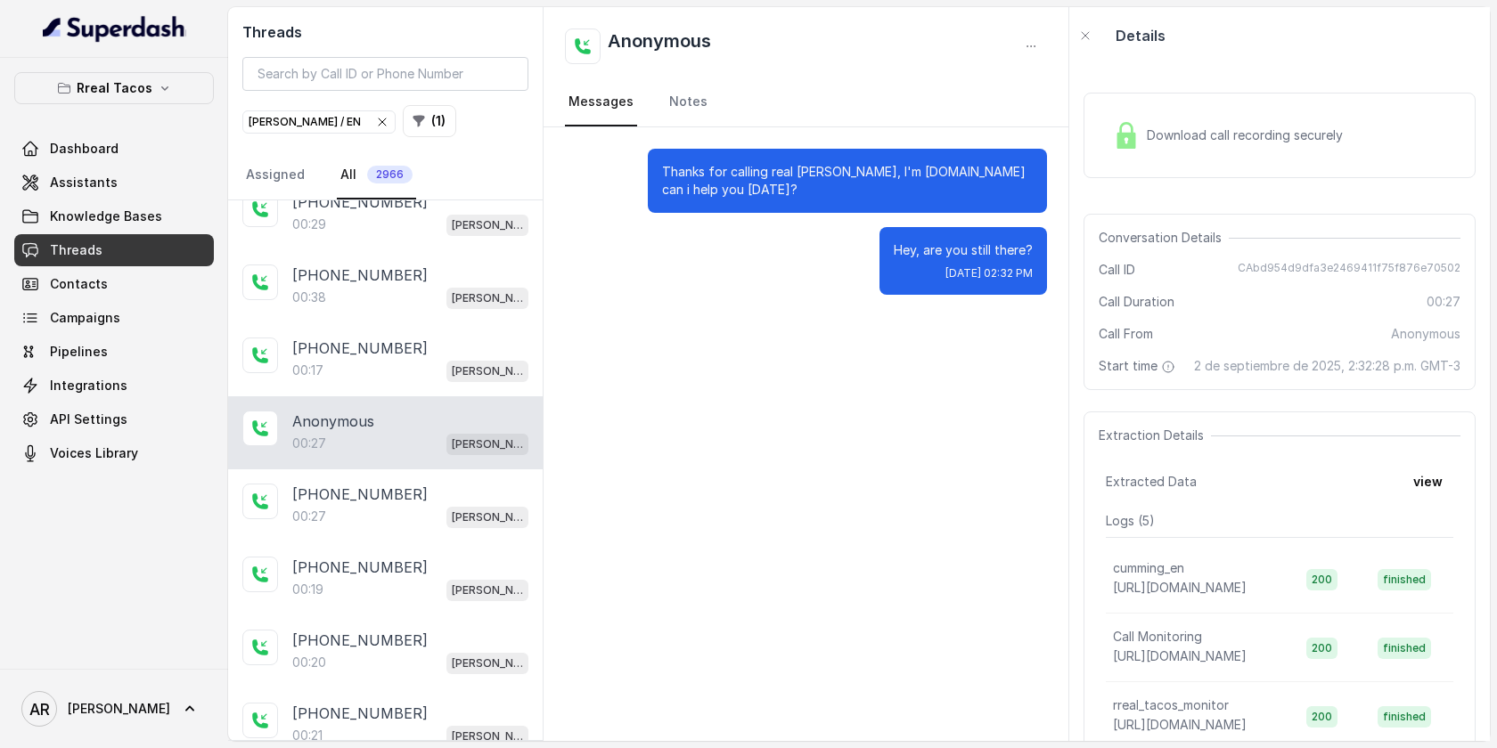
click at [1117, 176] on div "Download call recording securely" at bounding box center [1279, 136] width 392 height 86
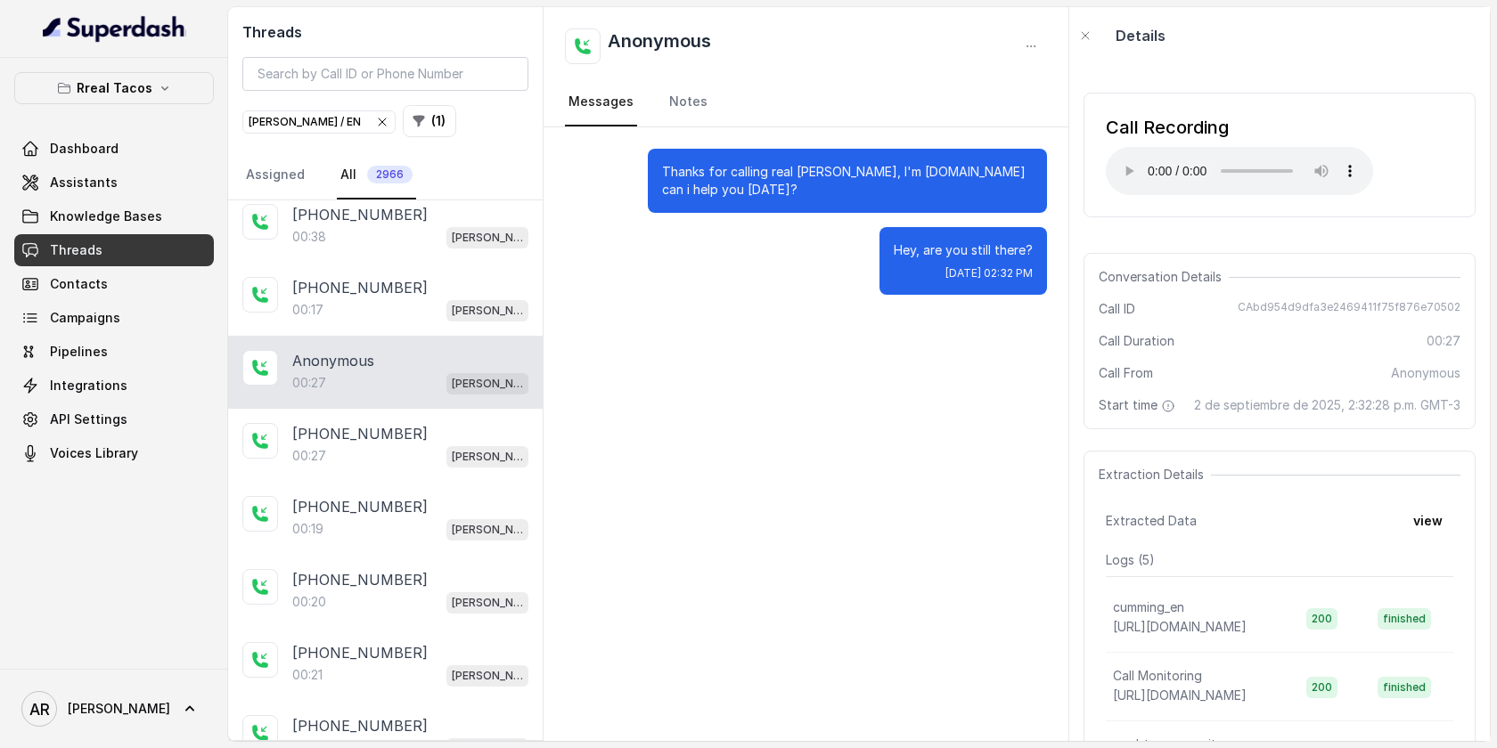
scroll to position [170, 0]
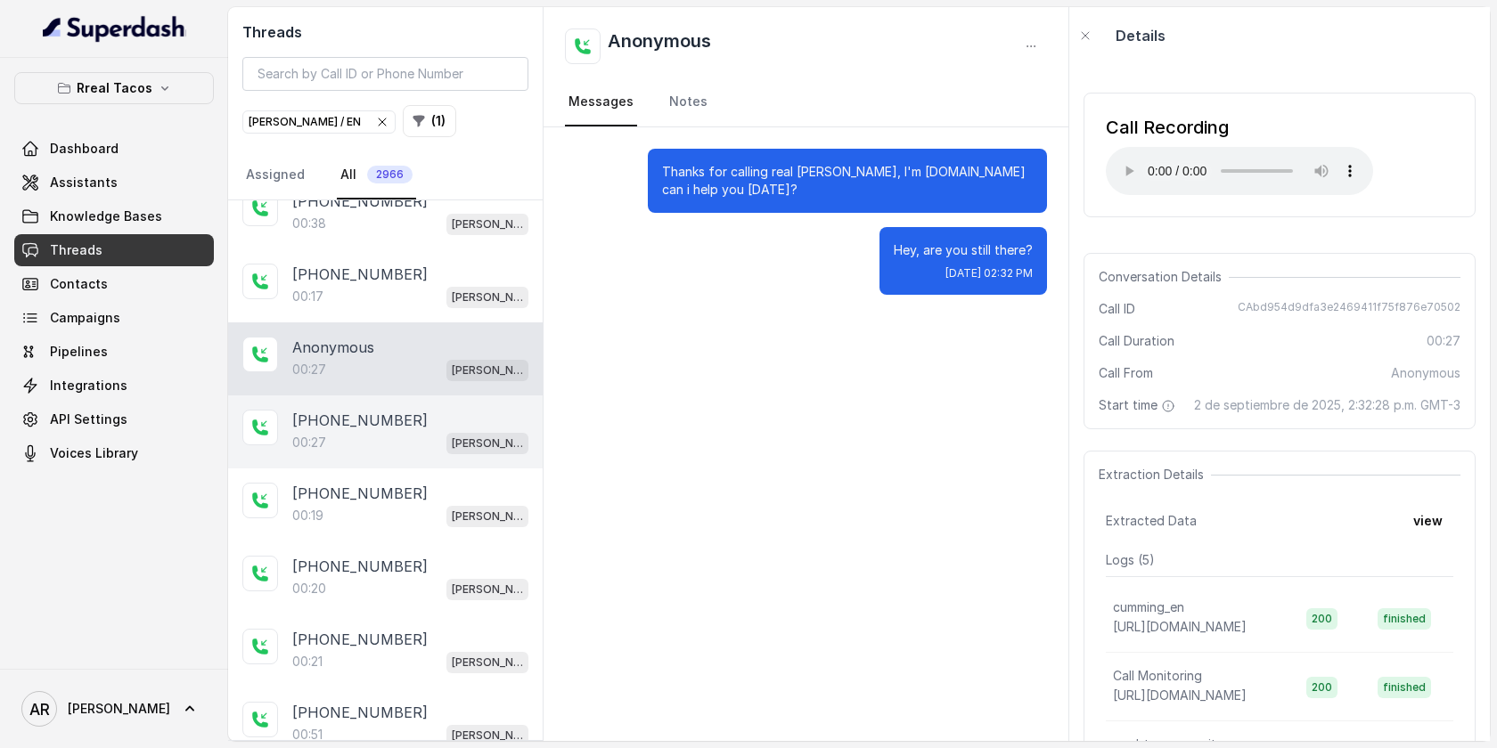
click at [403, 416] on div "+14347602168" at bounding box center [410, 420] width 236 height 21
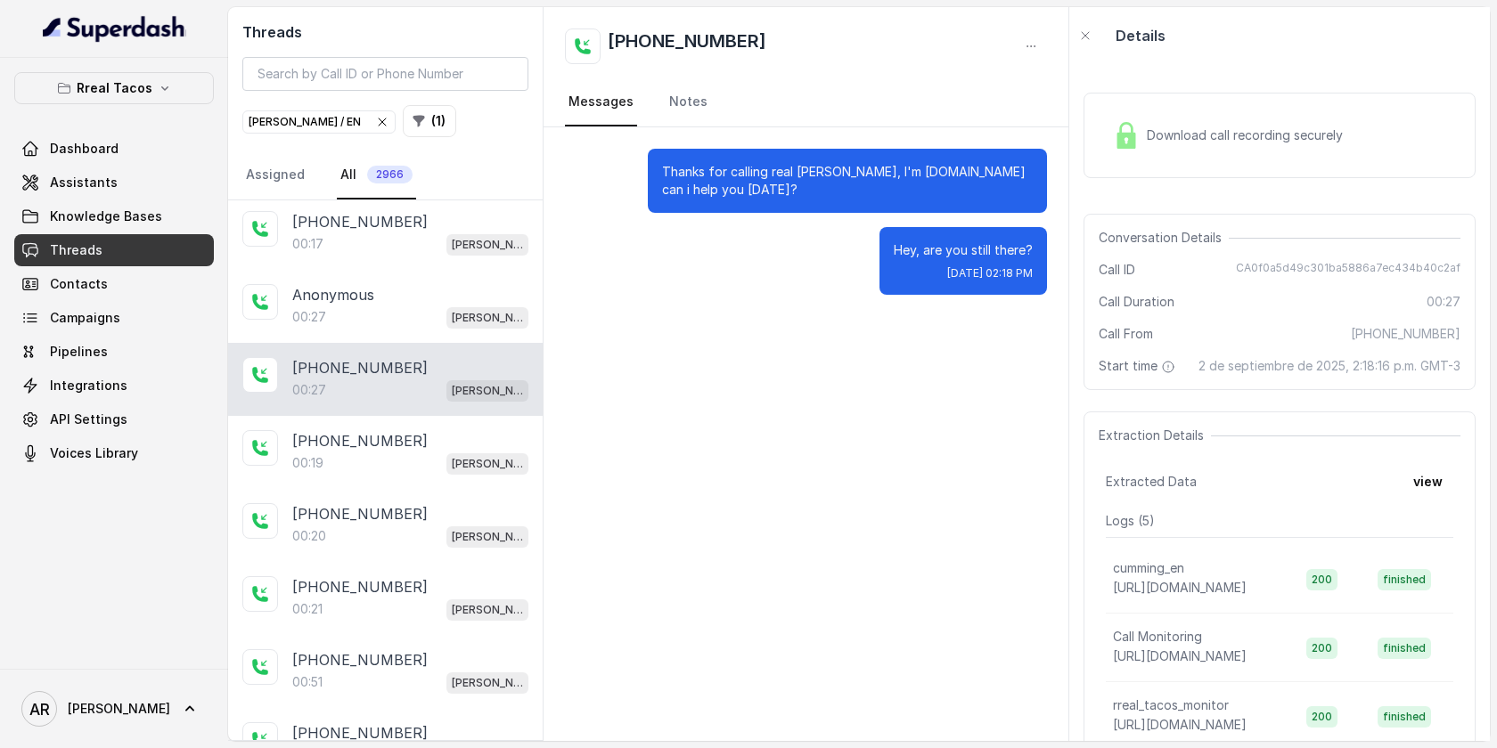
scroll to position [252, 0]
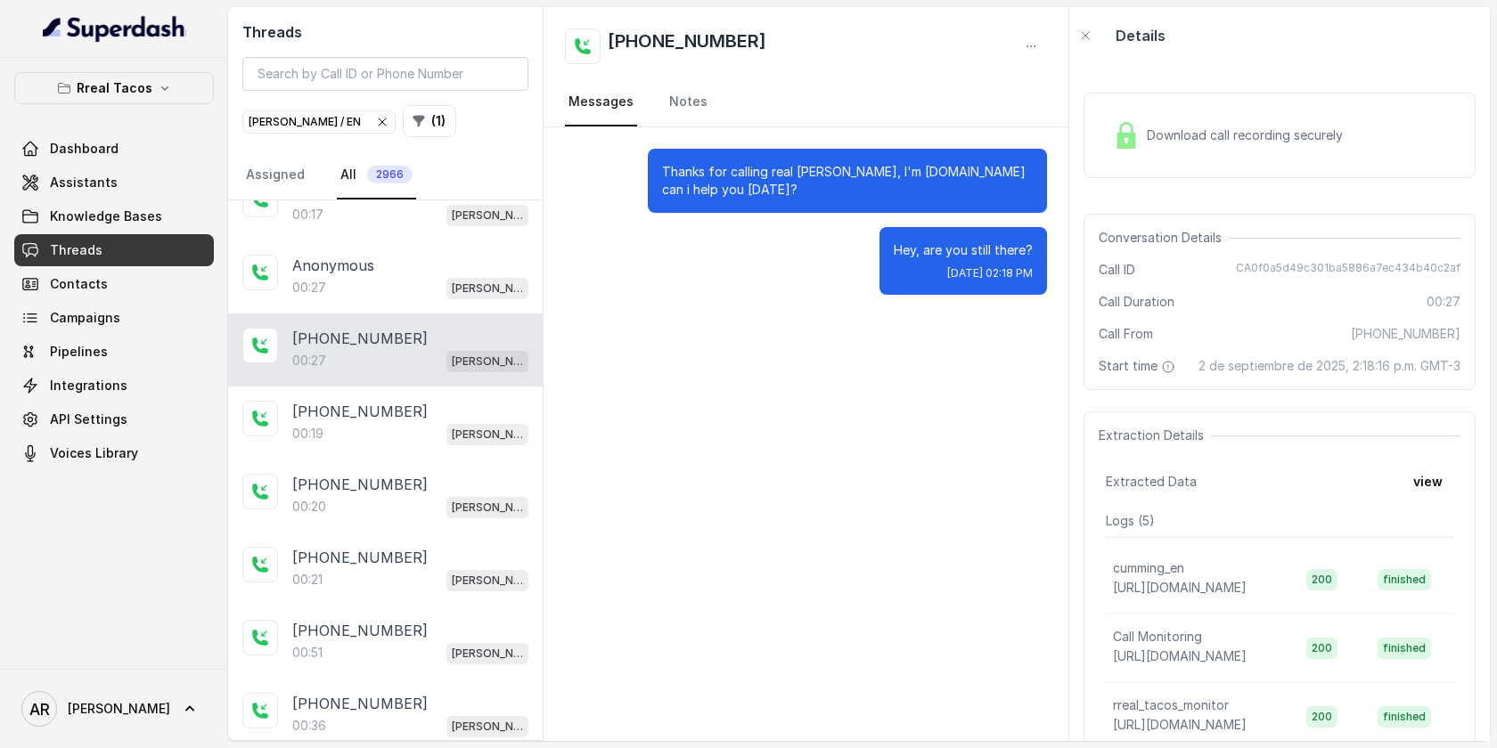
click at [403, 416] on div "+17709838516" at bounding box center [410, 411] width 236 height 21
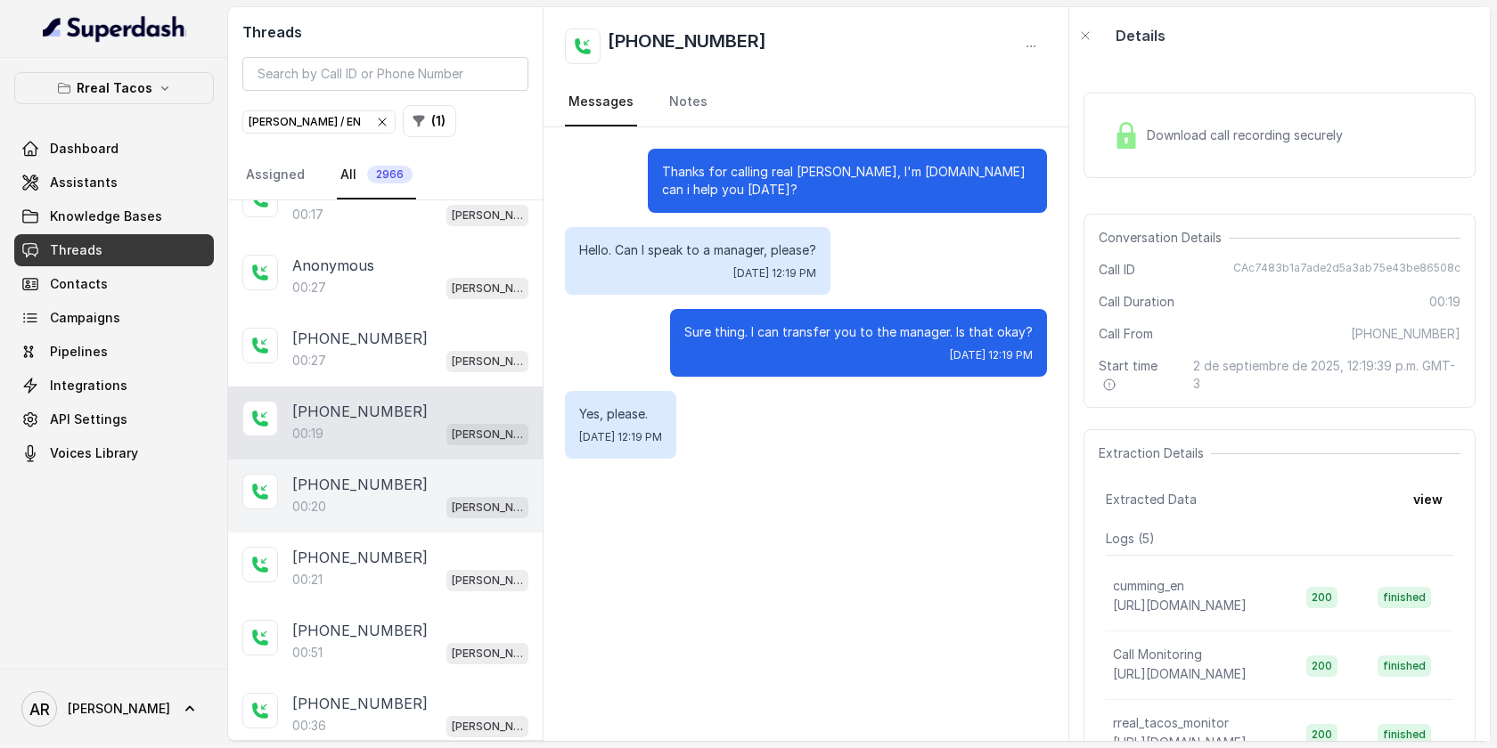
click at [401, 495] on div "00:20 RT Cumming / EN" at bounding box center [410, 506] width 236 height 23
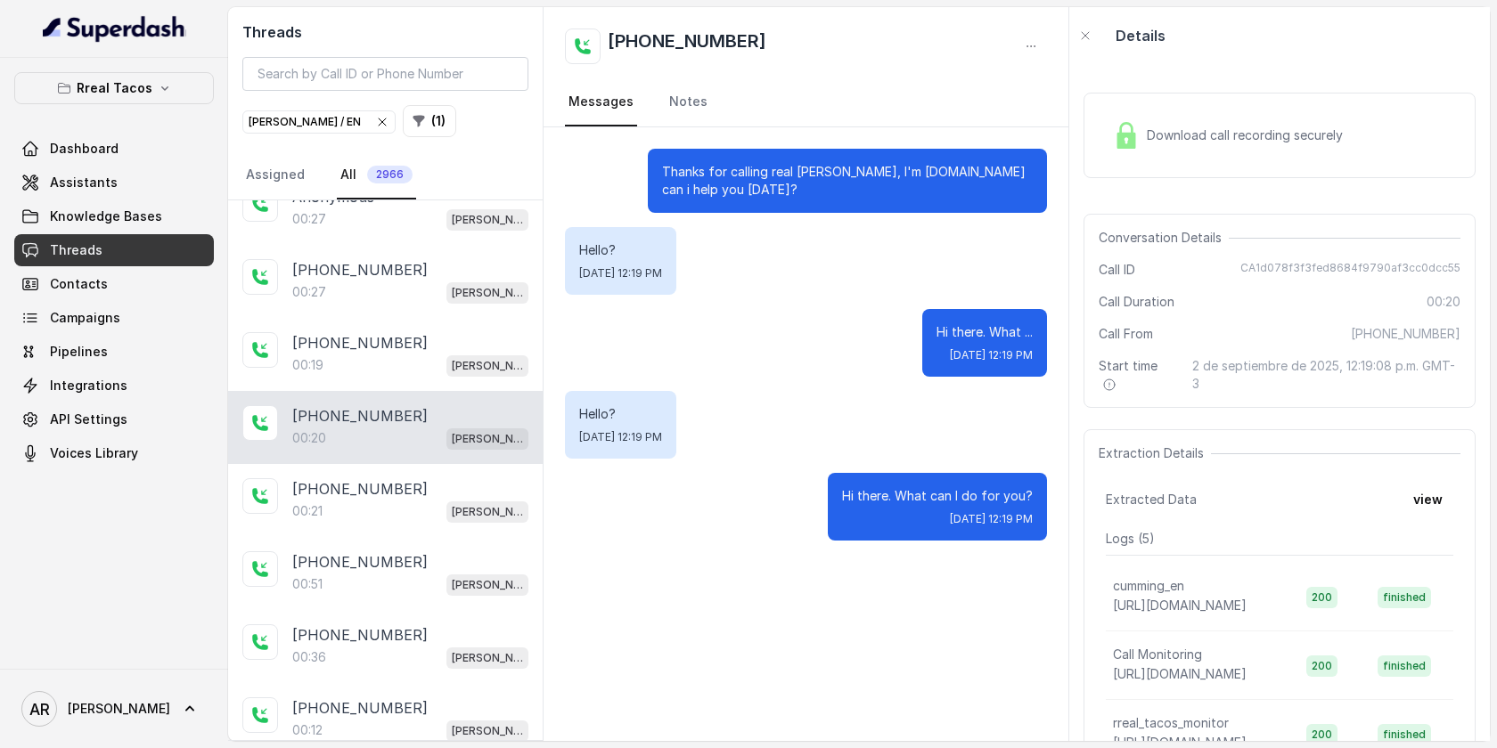
scroll to position [346, 0]
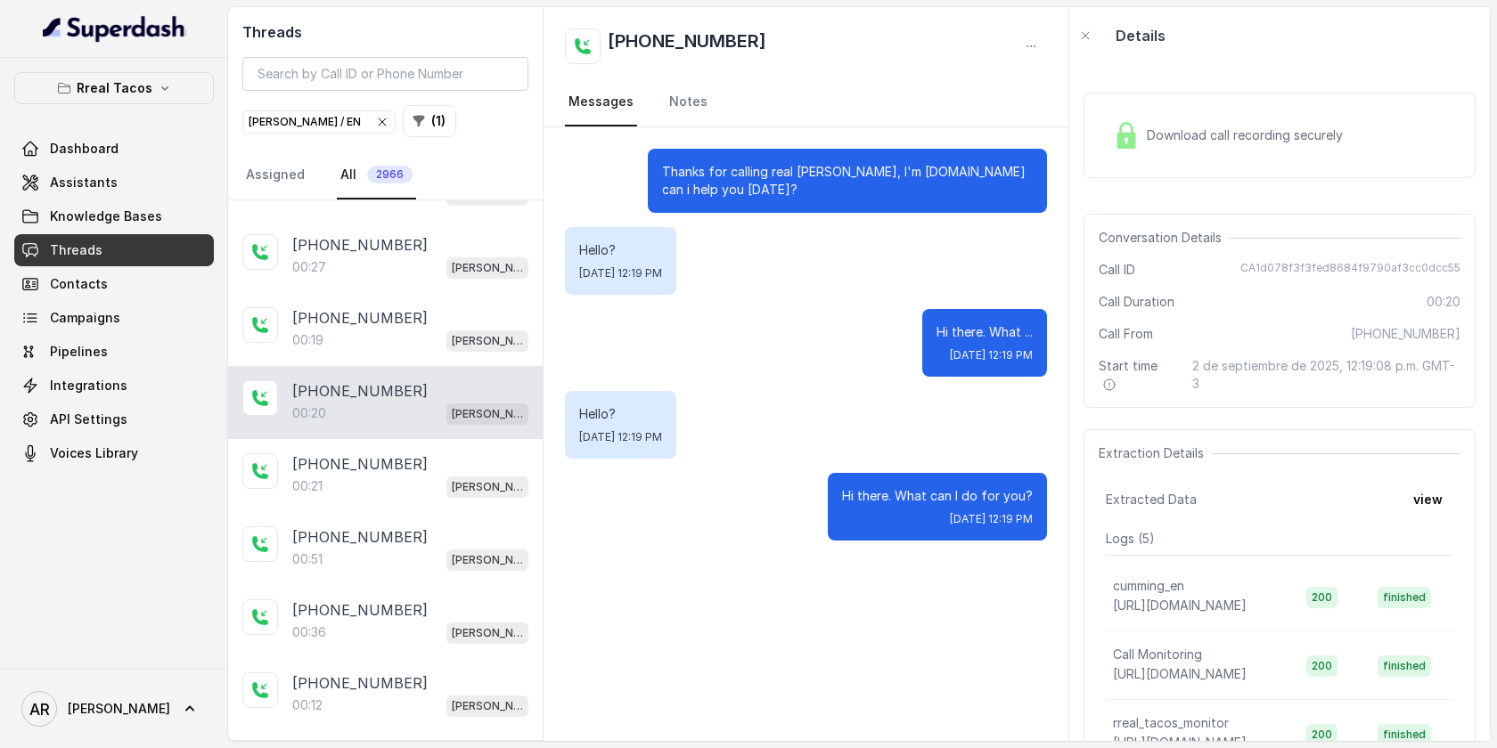
click at [401, 492] on div "00:21 RT Cumming / EN" at bounding box center [410, 486] width 236 height 23
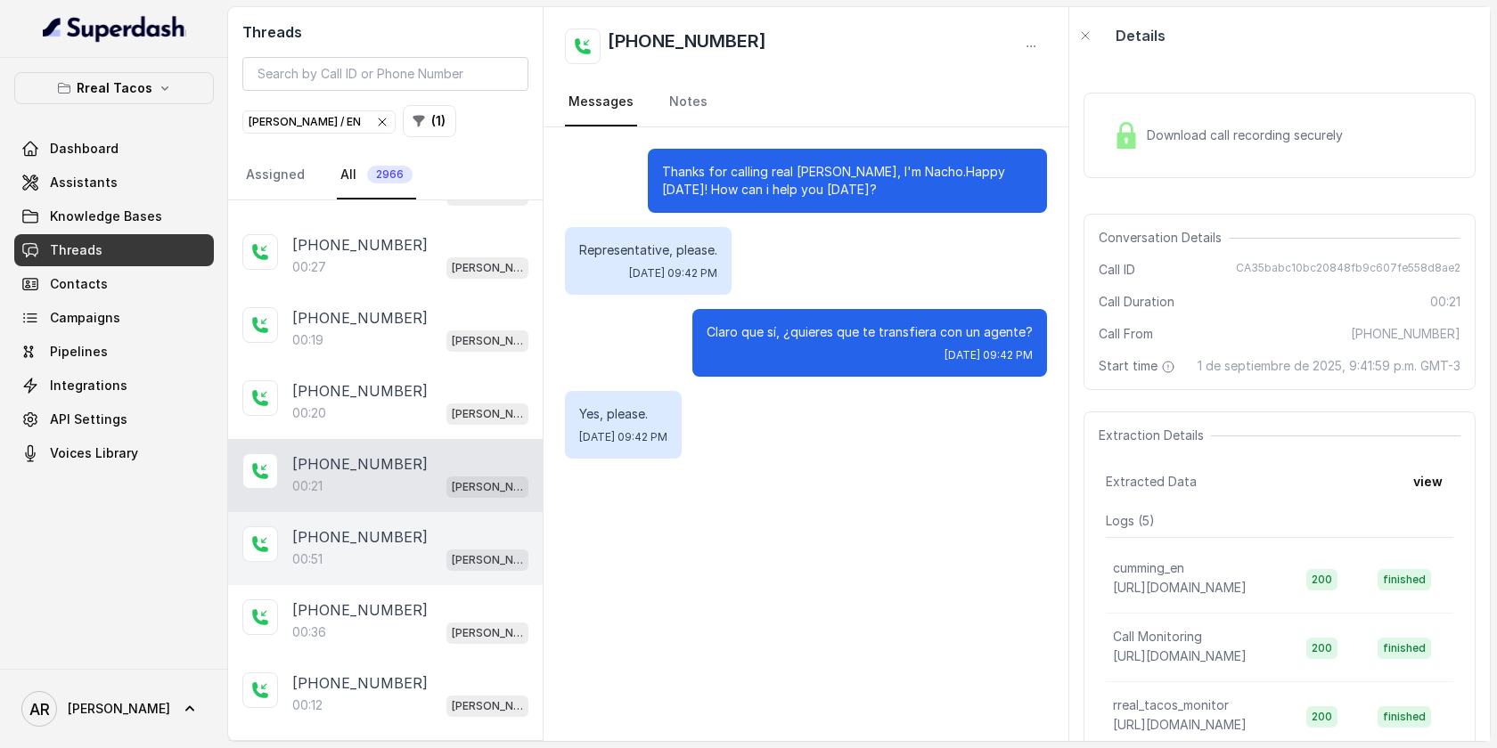
click at [403, 548] on div "00:51 RT Cumming / EN" at bounding box center [410, 559] width 236 height 23
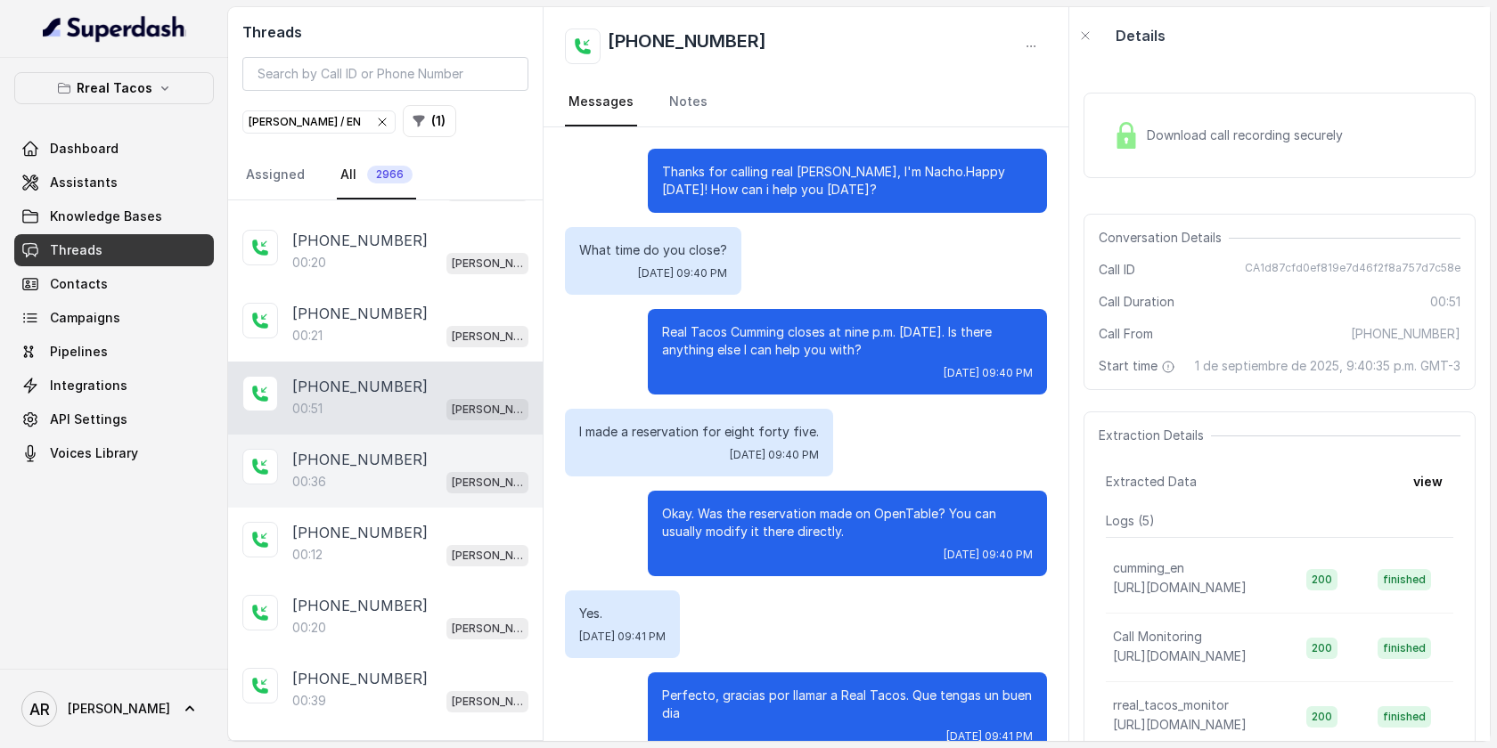
click at [411, 449] on div "+14049571508" at bounding box center [410, 459] width 236 height 21
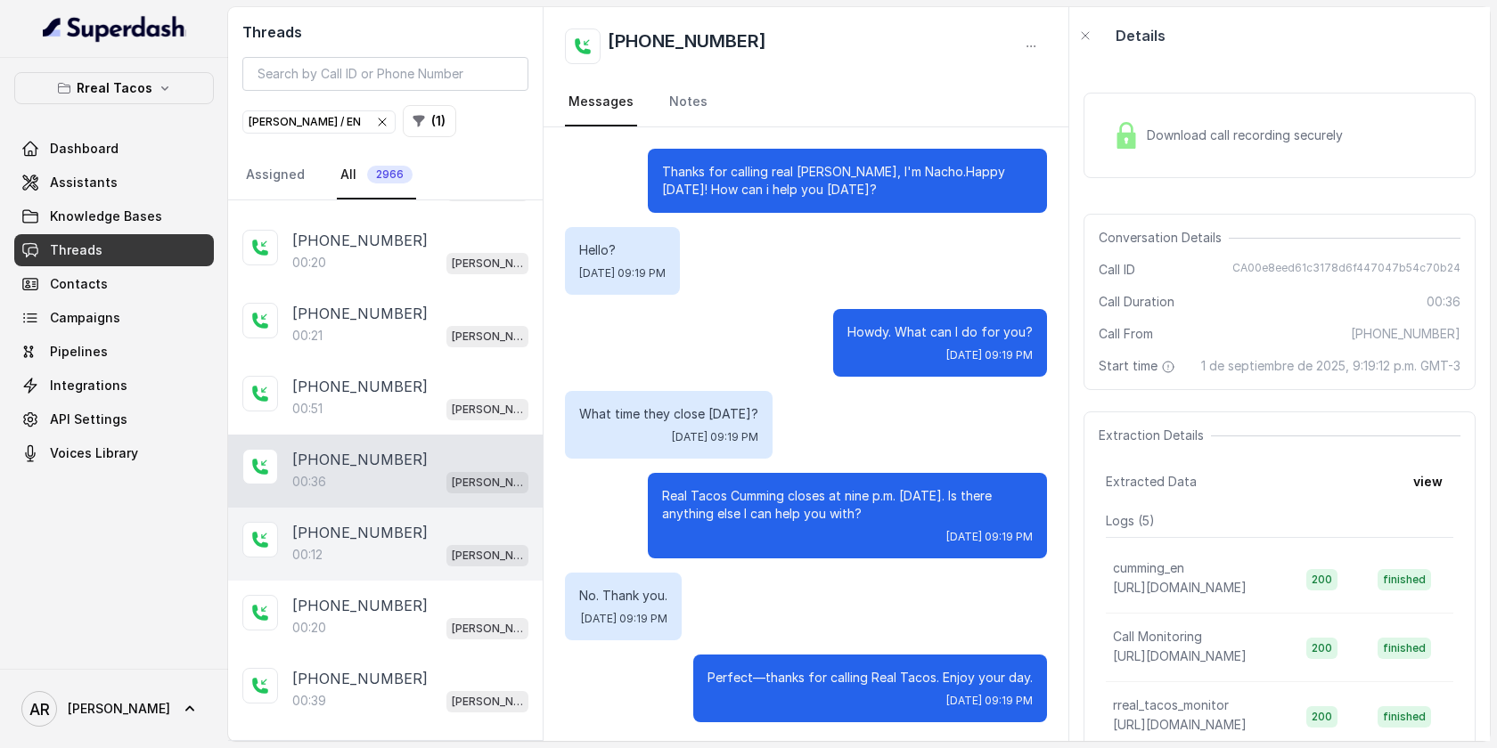
scroll to position [3, 0]
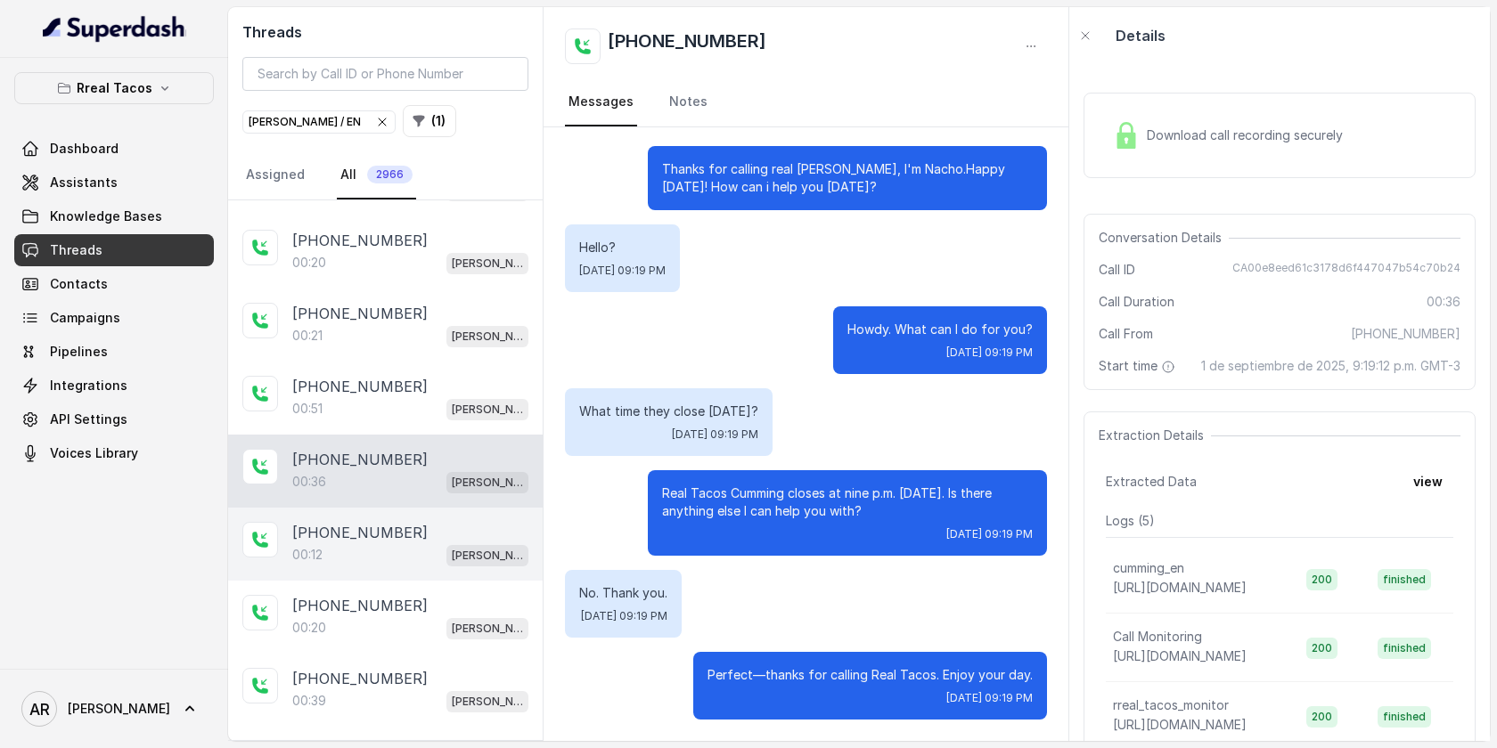
click at [379, 531] on p "+14049571508" at bounding box center [359, 532] width 135 height 21
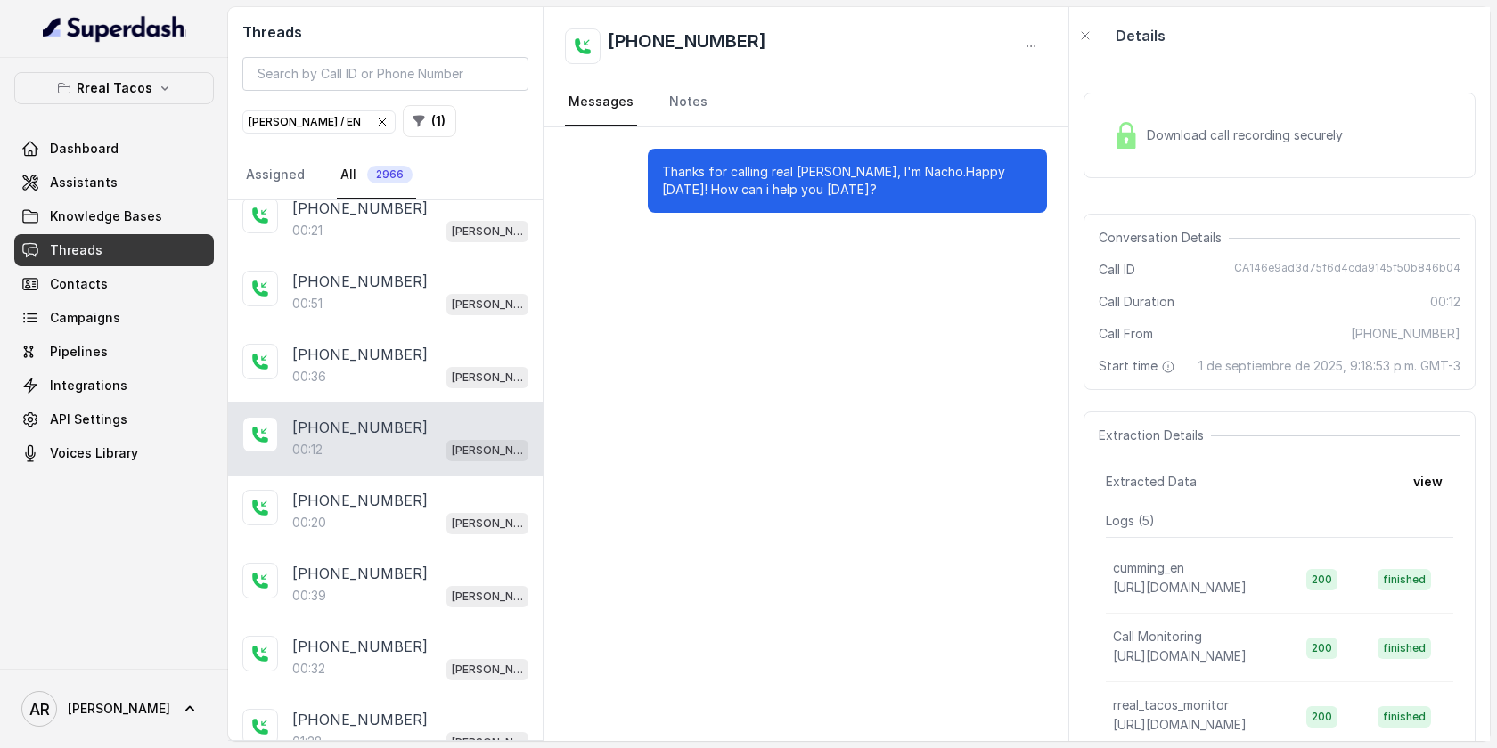
scroll to position [648, 0]
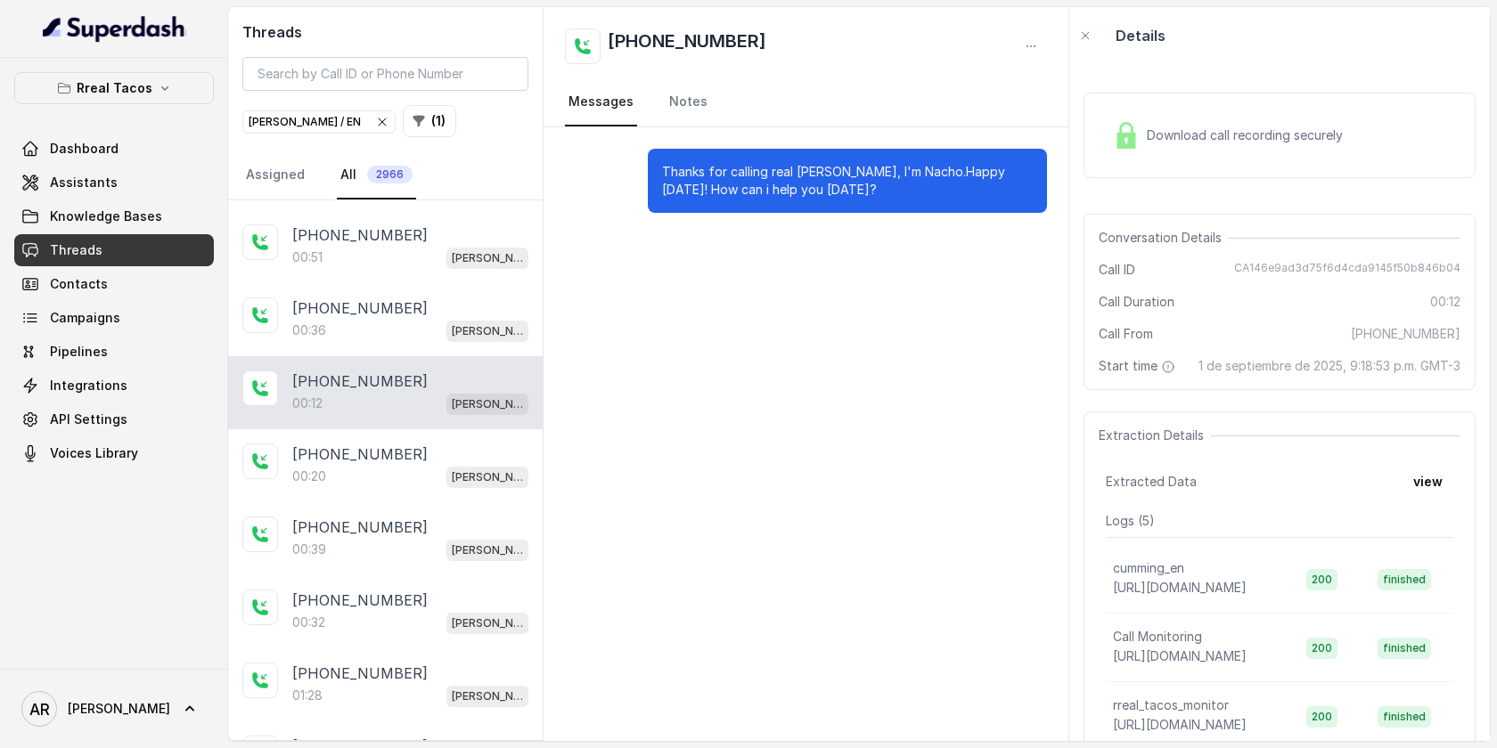
click at [379, 531] on p "+15596349681" at bounding box center [359, 527] width 135 height 21
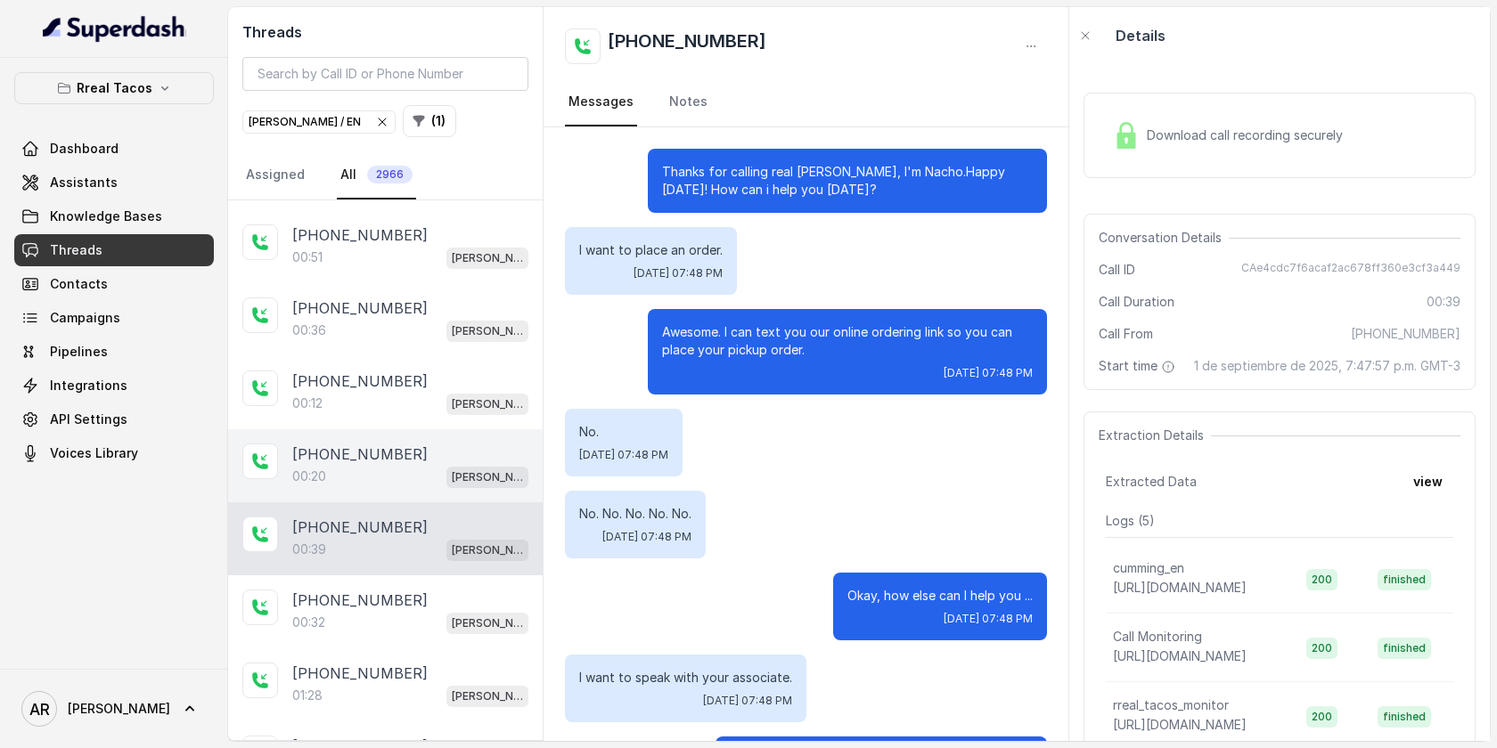
scroll to position [85, 0]
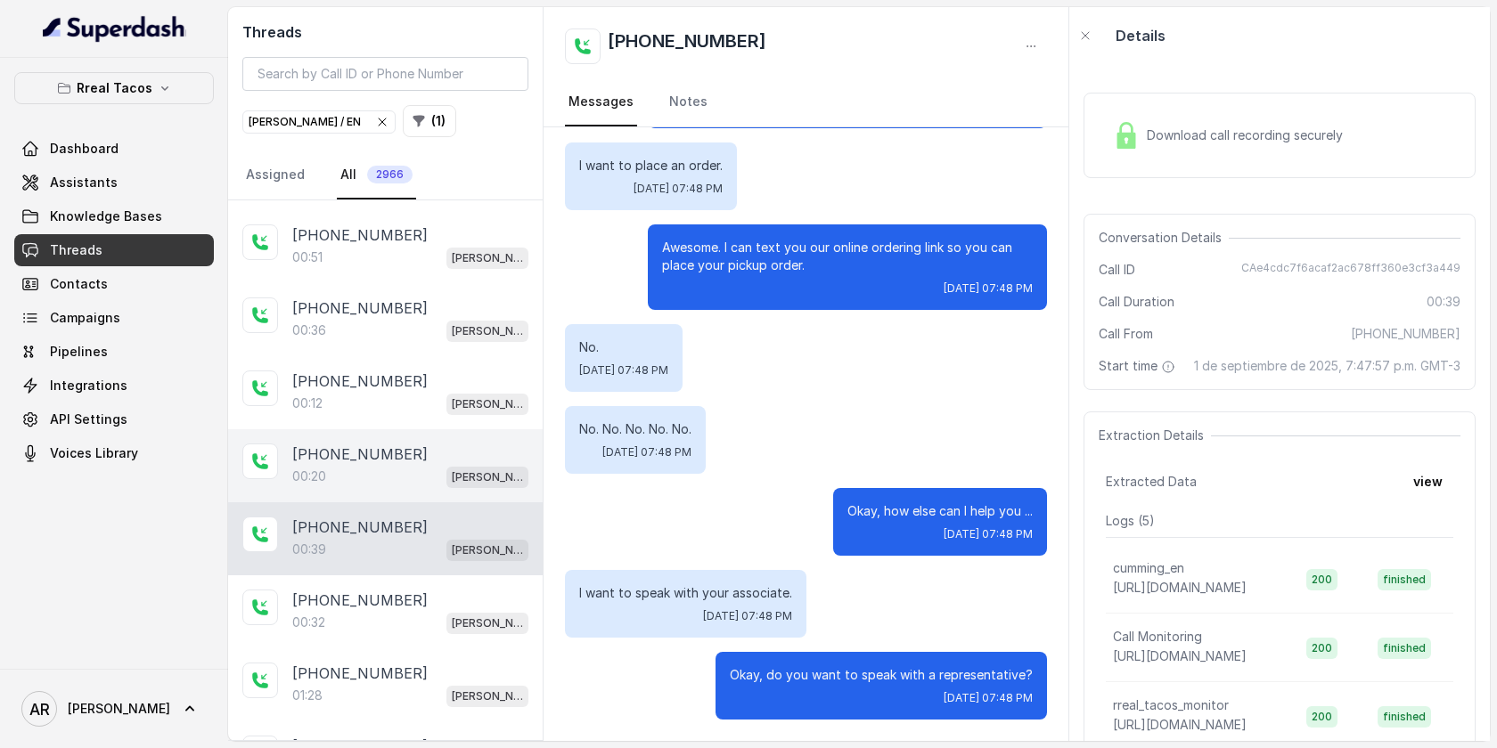
click at [378, 476] on div "00:20 RT Cumming / EN" at bounding box center [410, 476] width 236 height 23
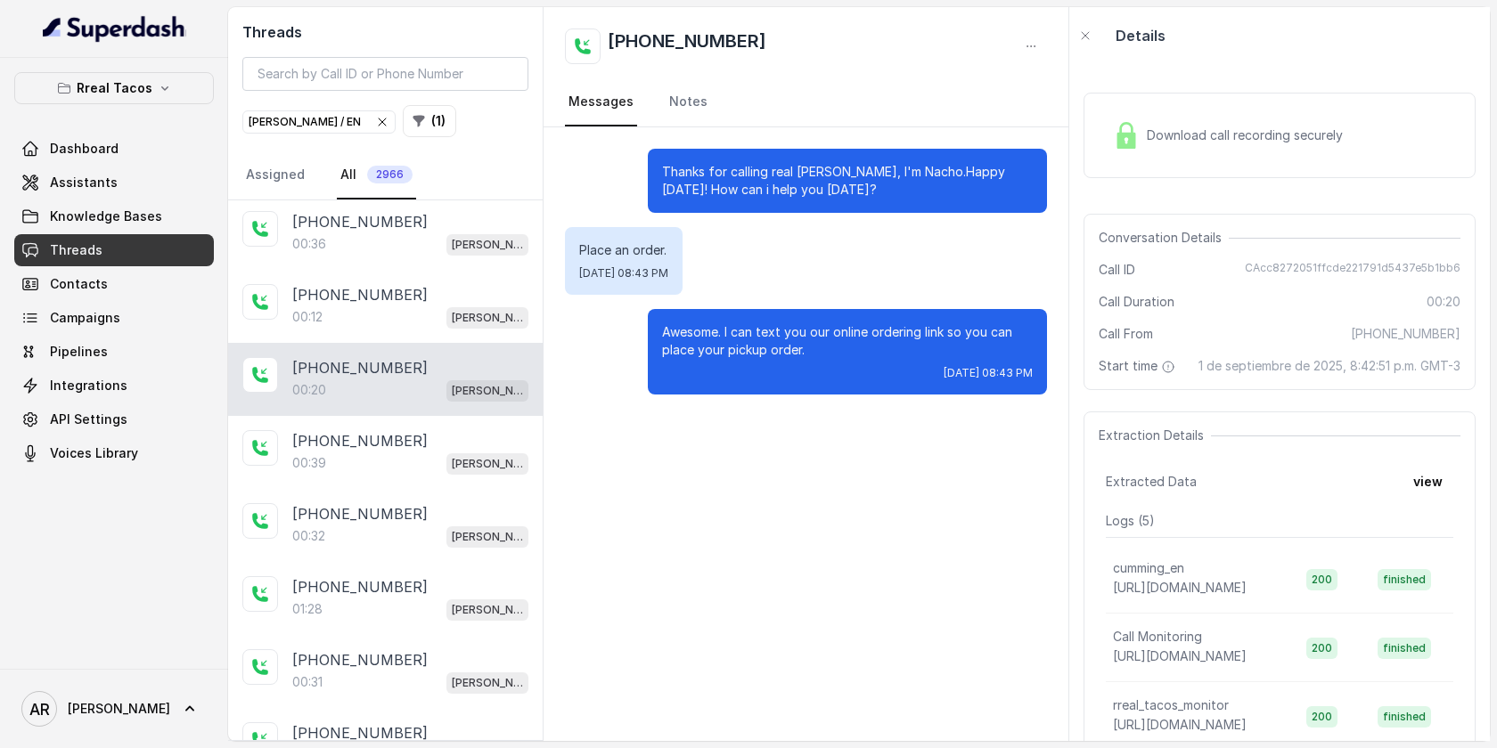
scroll to position [765, 0]
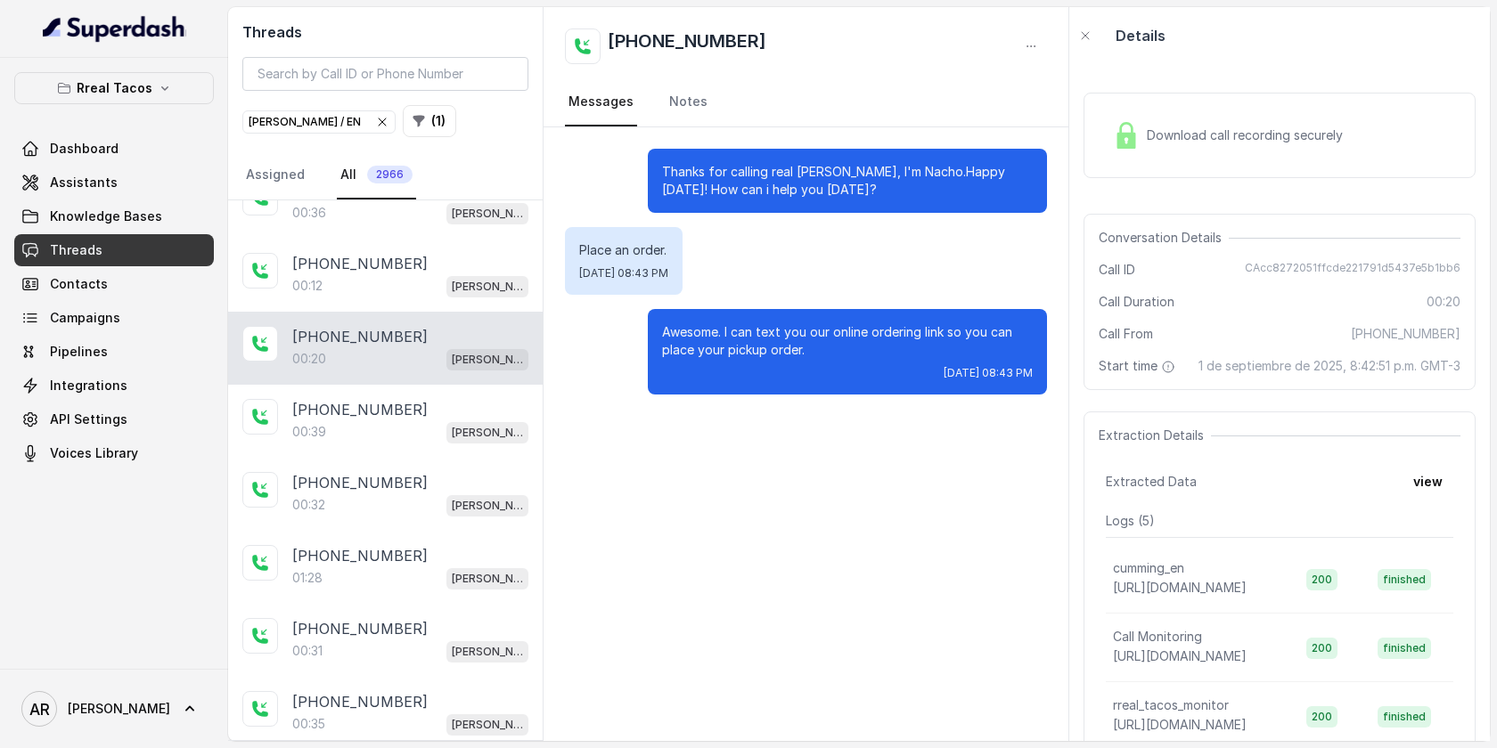
click at [379, 480] on p "+17703705722" at bounding box center [359, 482] width 135 height 21
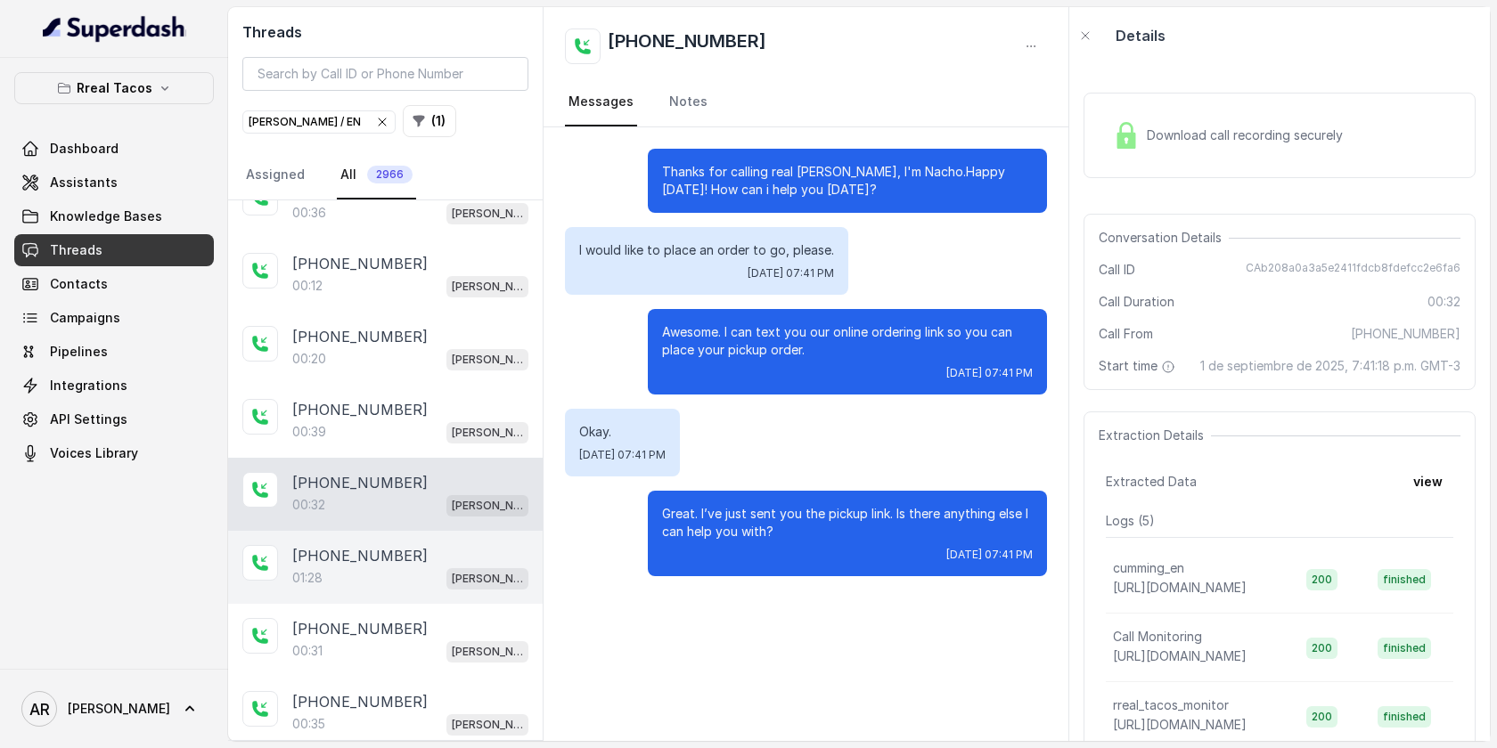
click at [399, 537] on div "+14708504065 01:28 RT Cumming / EN" at bounding box center [385, 567] width 314 height 73
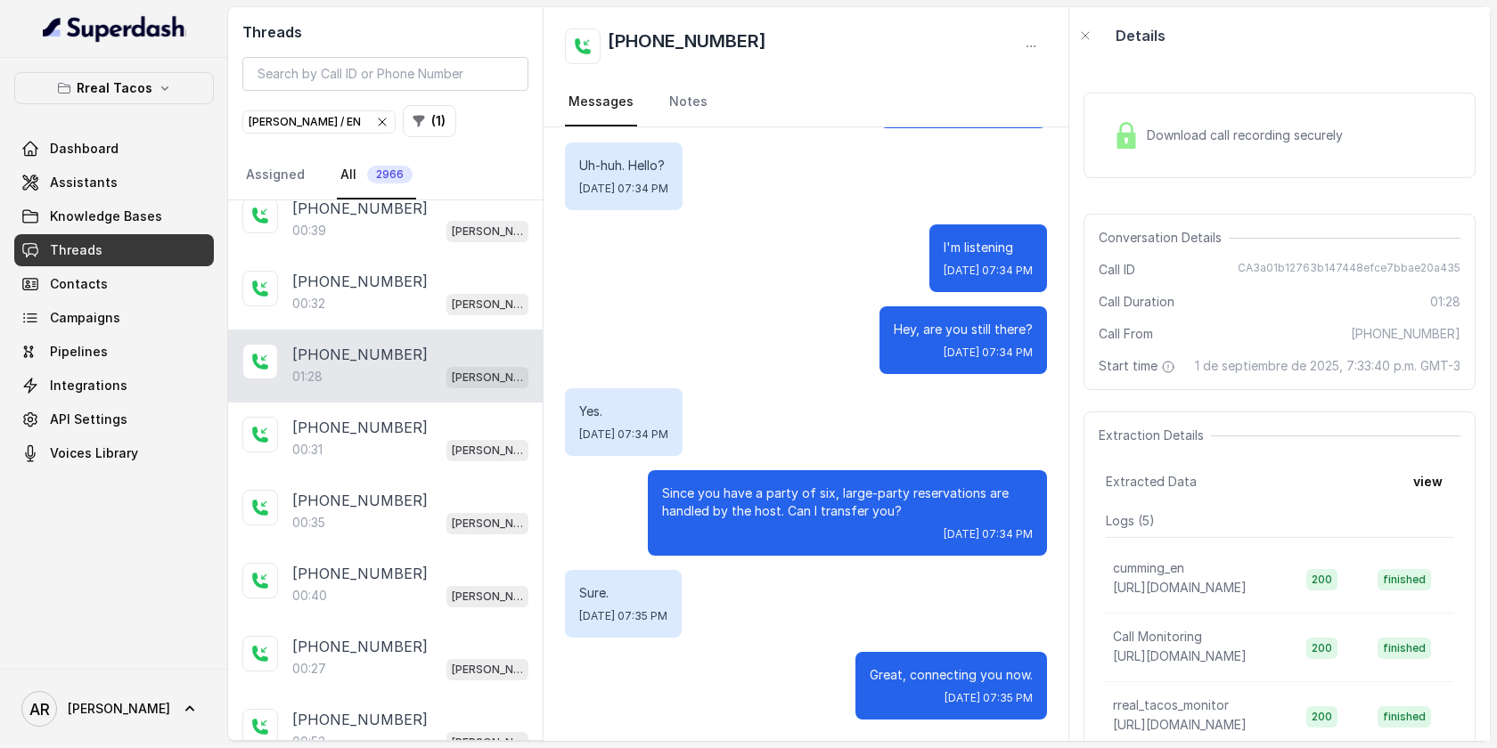
scroll to position [1001, 0]
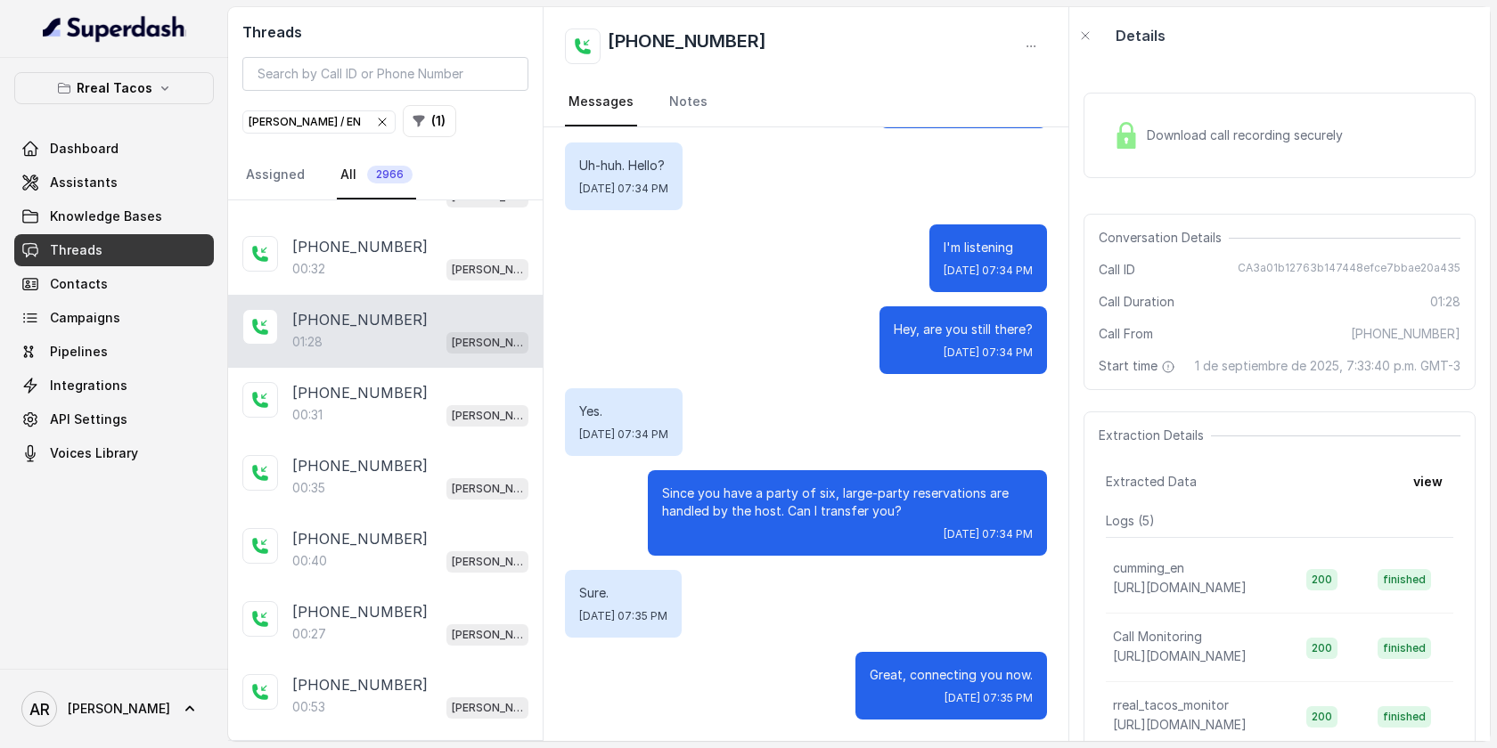
click at [399, 537] on div "+19102386394" at bounding box center [410, 538] width 236 height 21
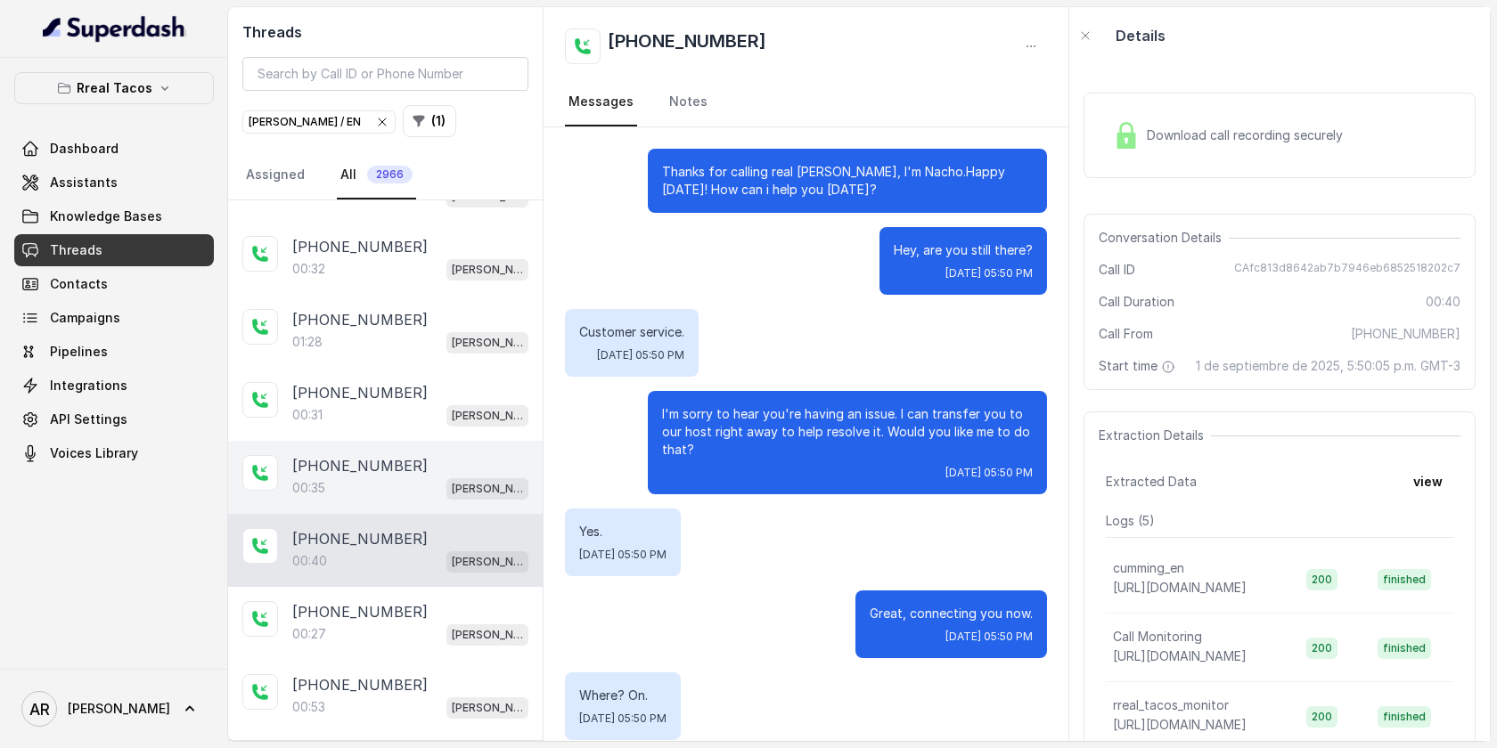
scroll to position [20, 0]
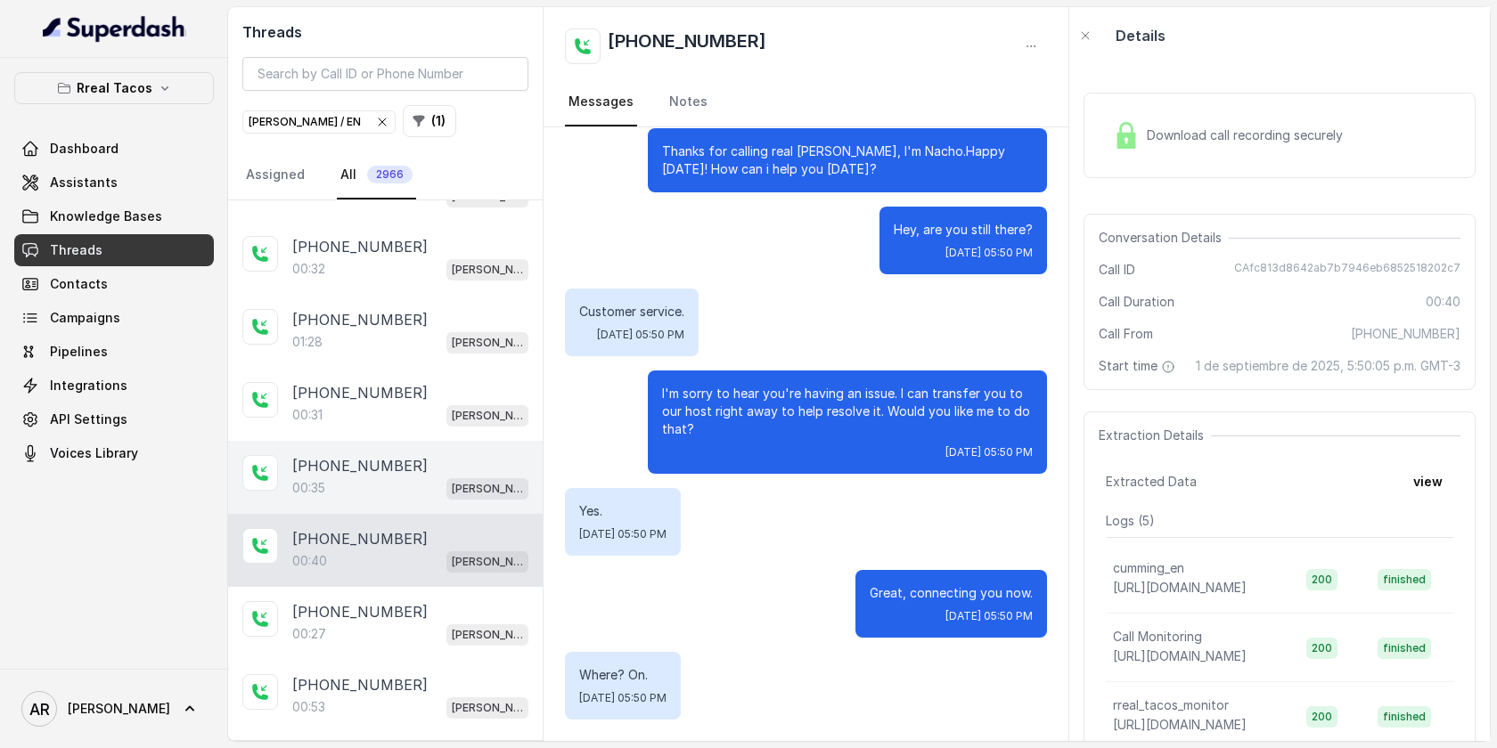
click at [391, 441] on div "+16318978530 00:35 RT Cumming / EN" at bounding box center [385, 477] width 314 height 73
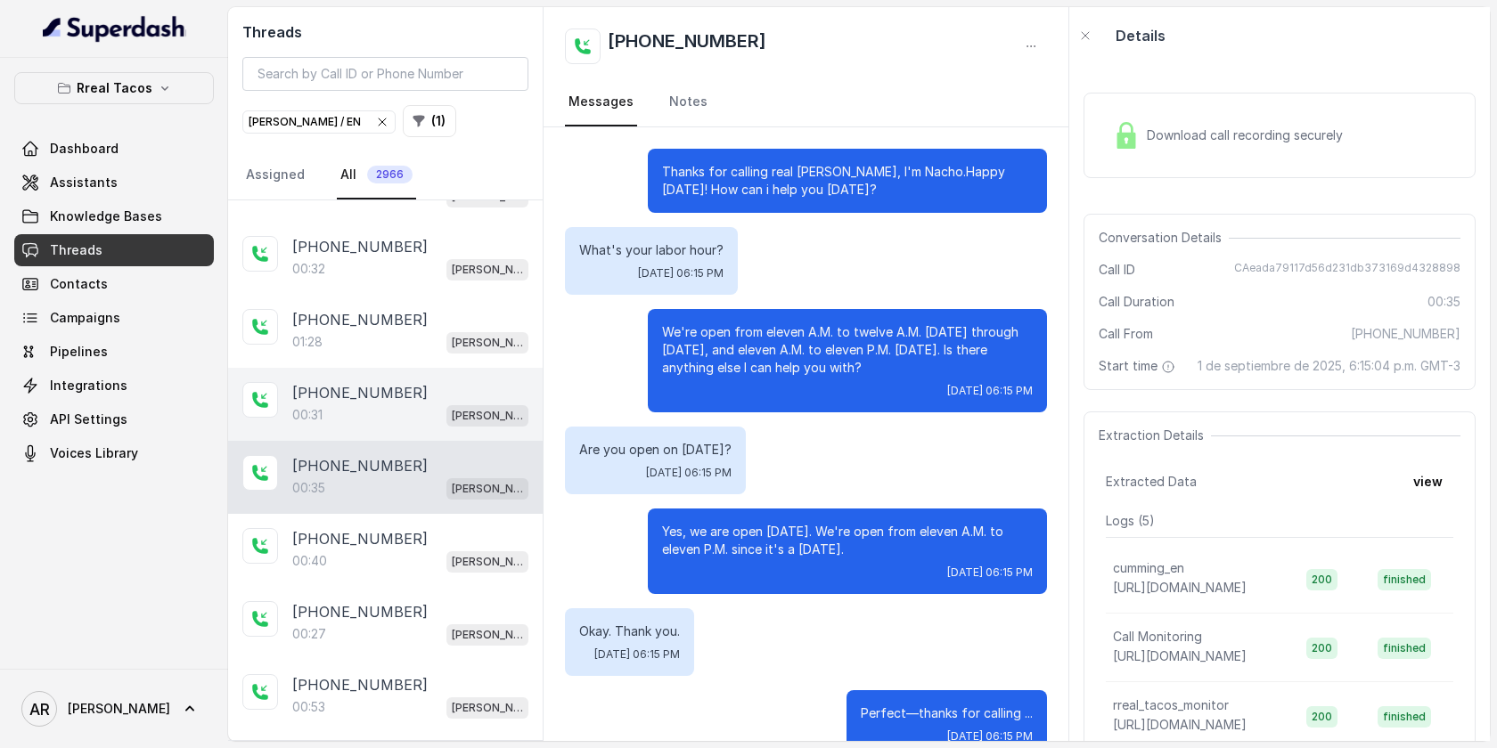
scroll to position [38, 0]
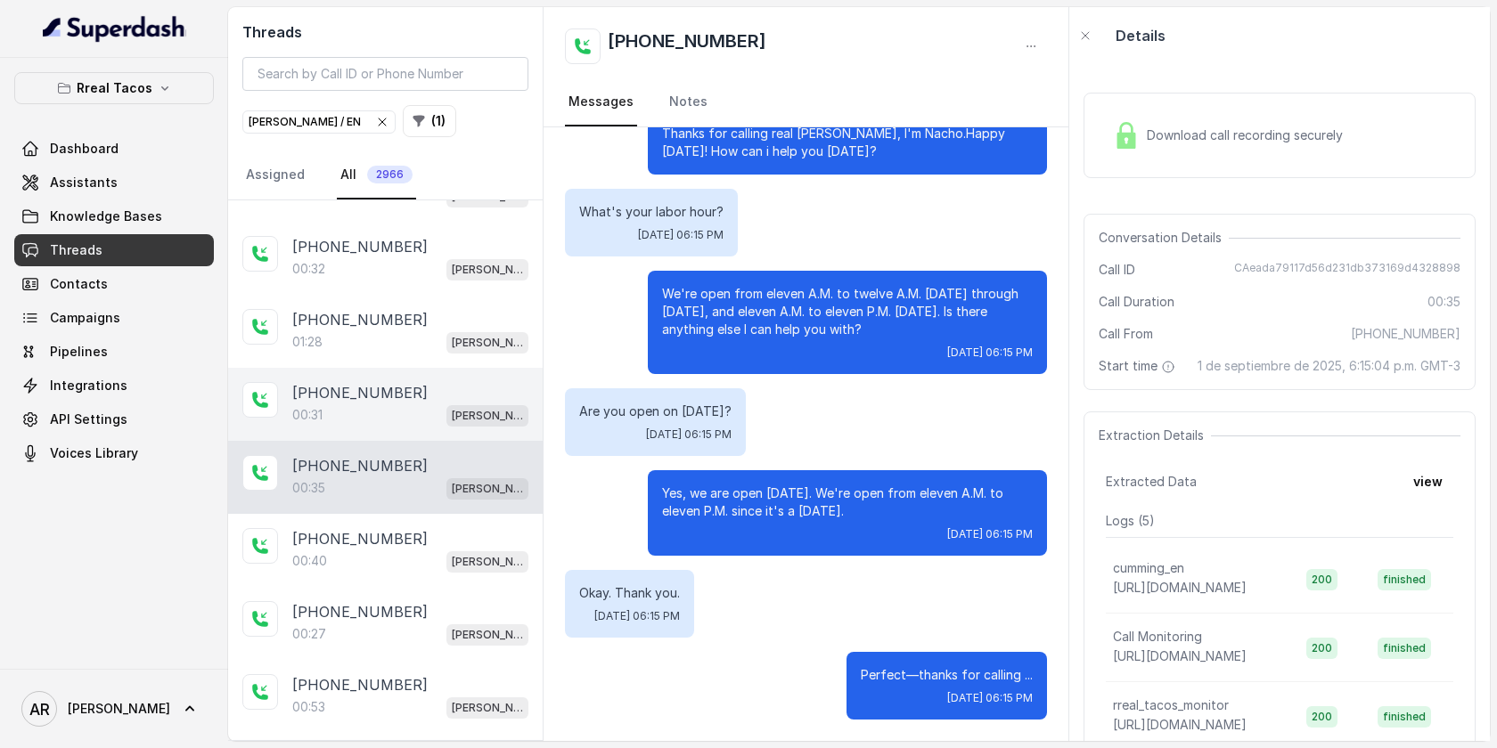
click at [388, 411] on div "00:31 RT Cumming / EN" at bounding box center [410, 415] width 236 height 23
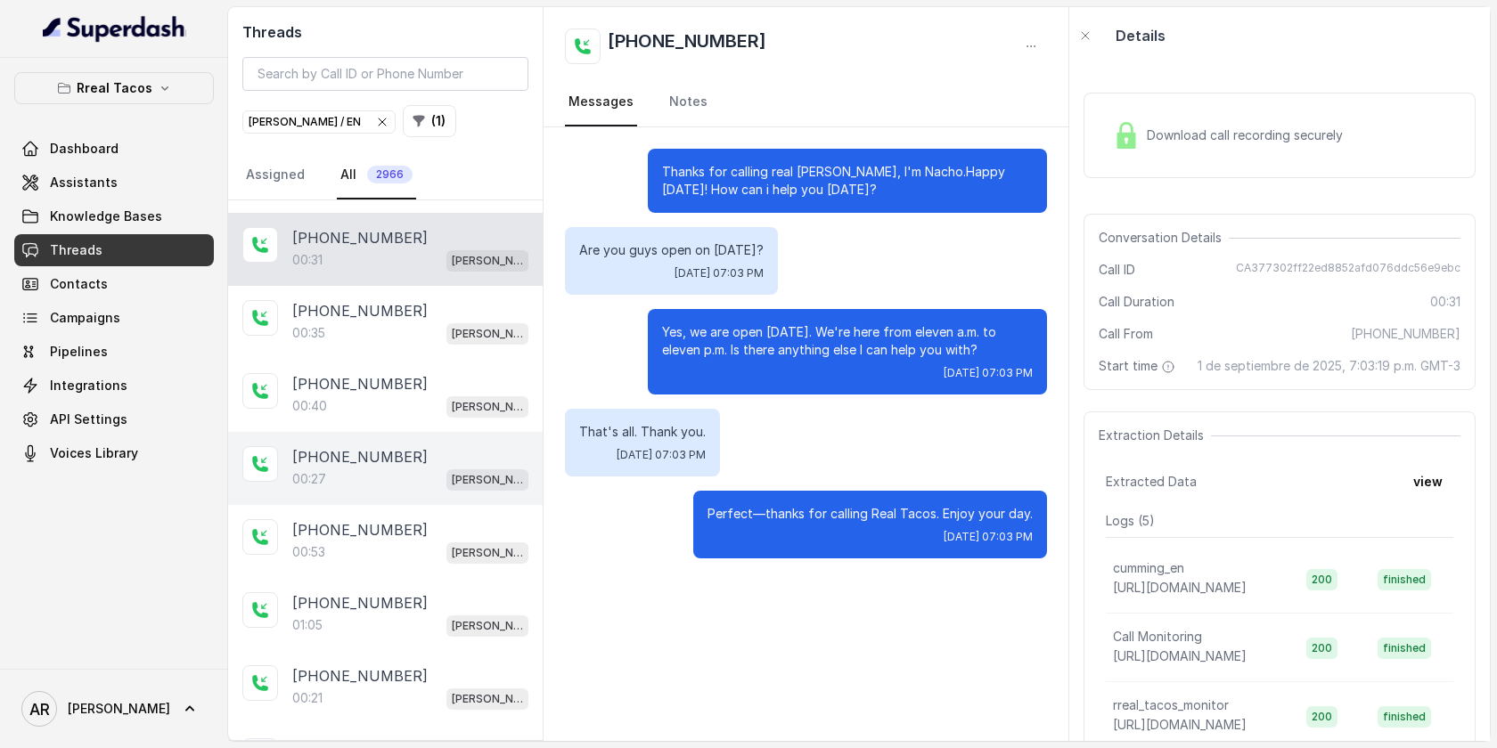
click at [394, 468] on div "00:27 RT Cumming / EN" at bounding box center [410, 479] width 236 height 23
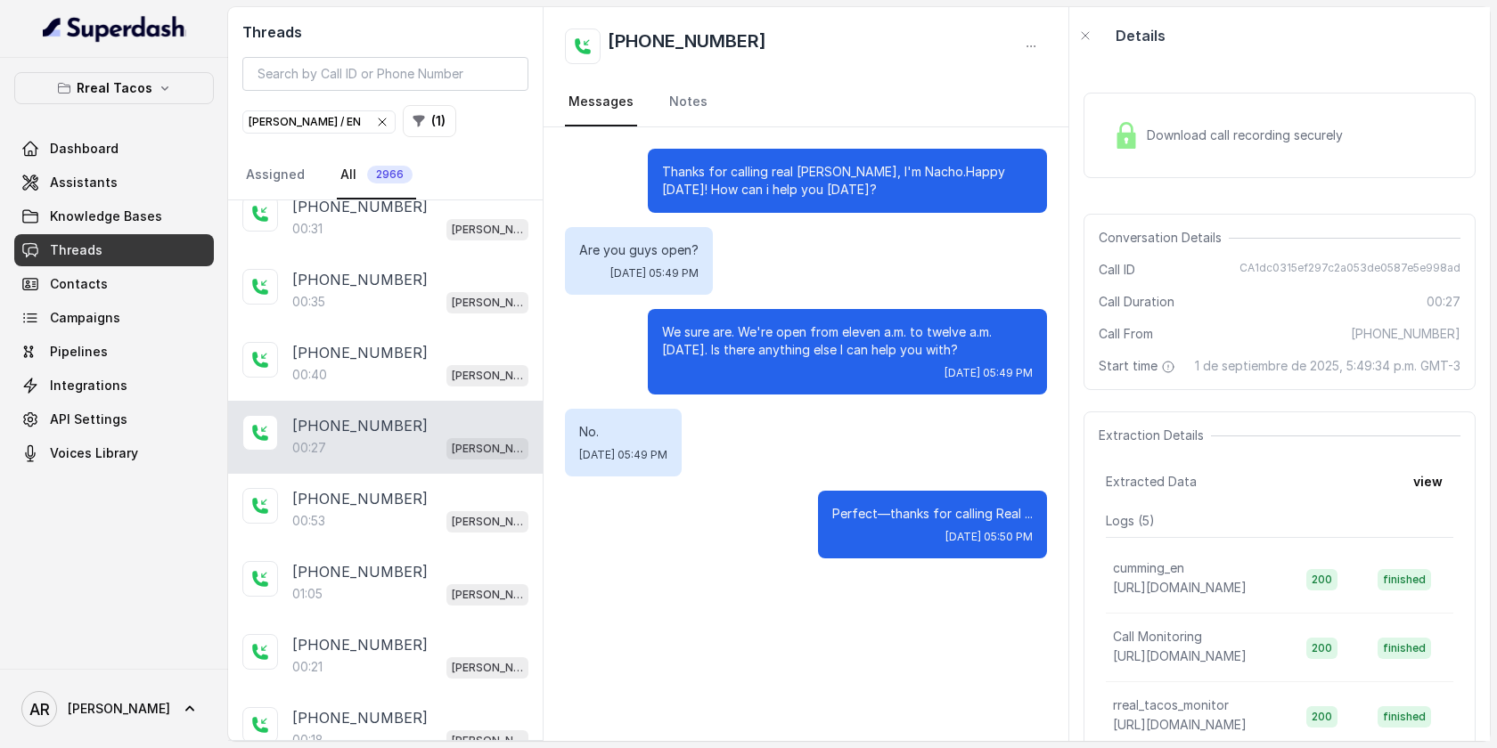
scroll to position [1271, 0]
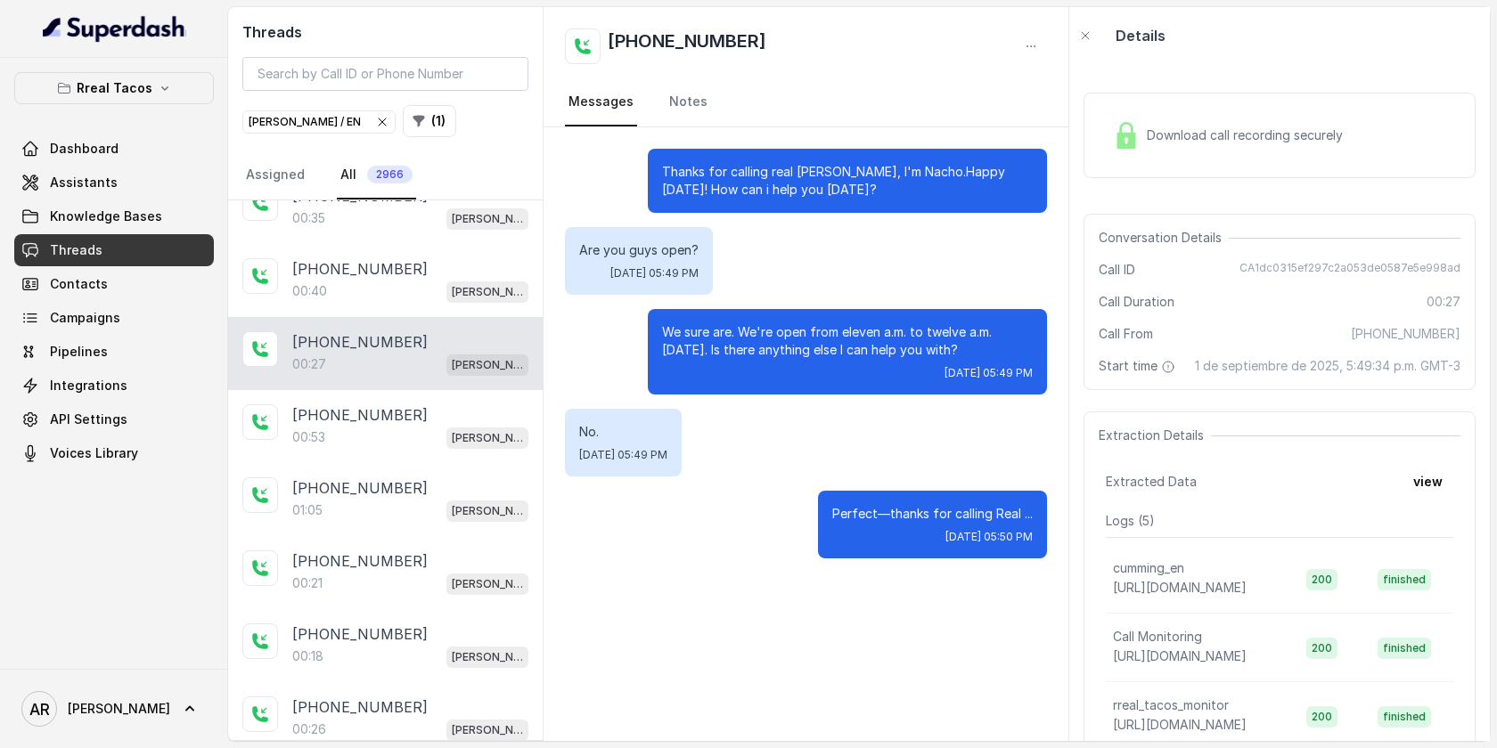
click at [394, 463] on div "+16788628867 01:05 RT Cumming / EN" at bounding box center [385, 499] width 314 height 73
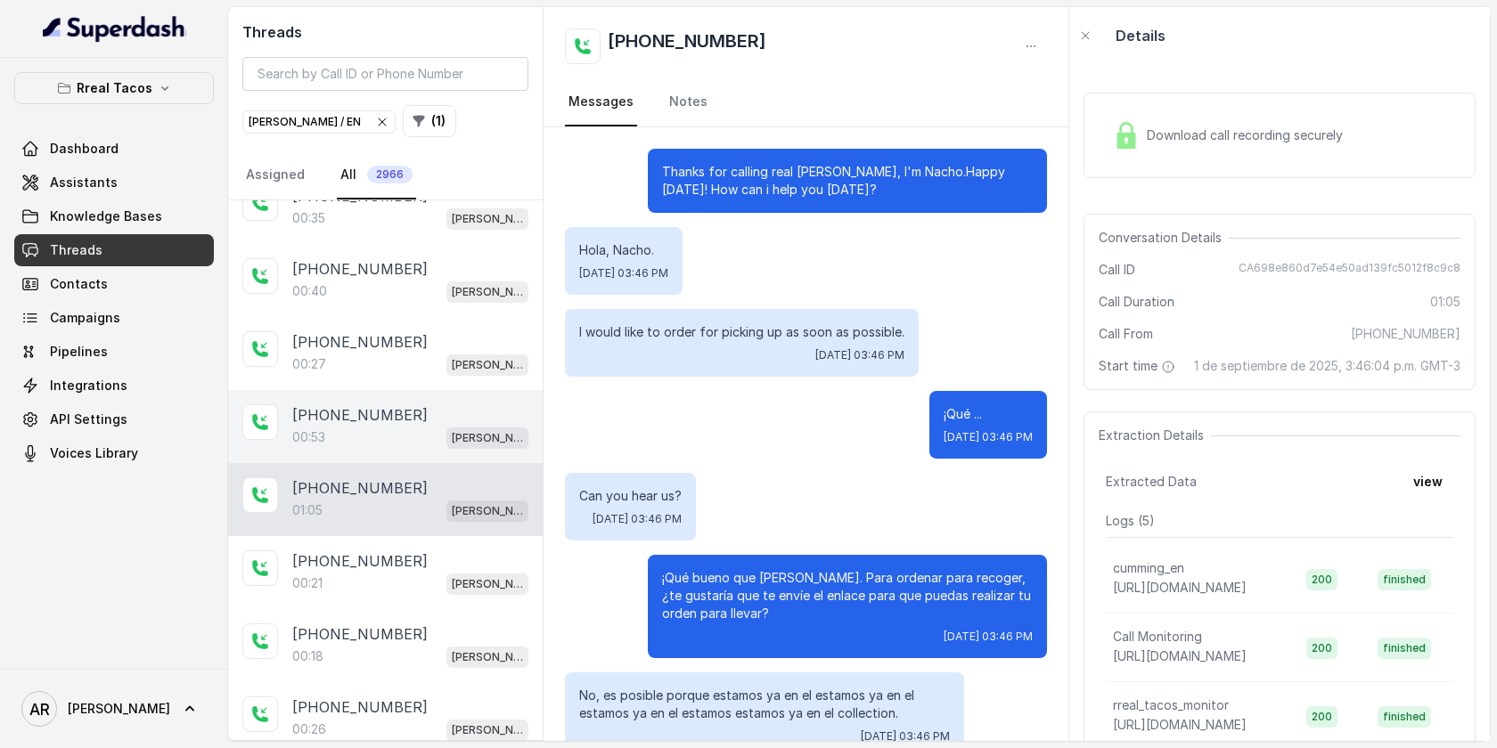
scroll to position [566, 0]
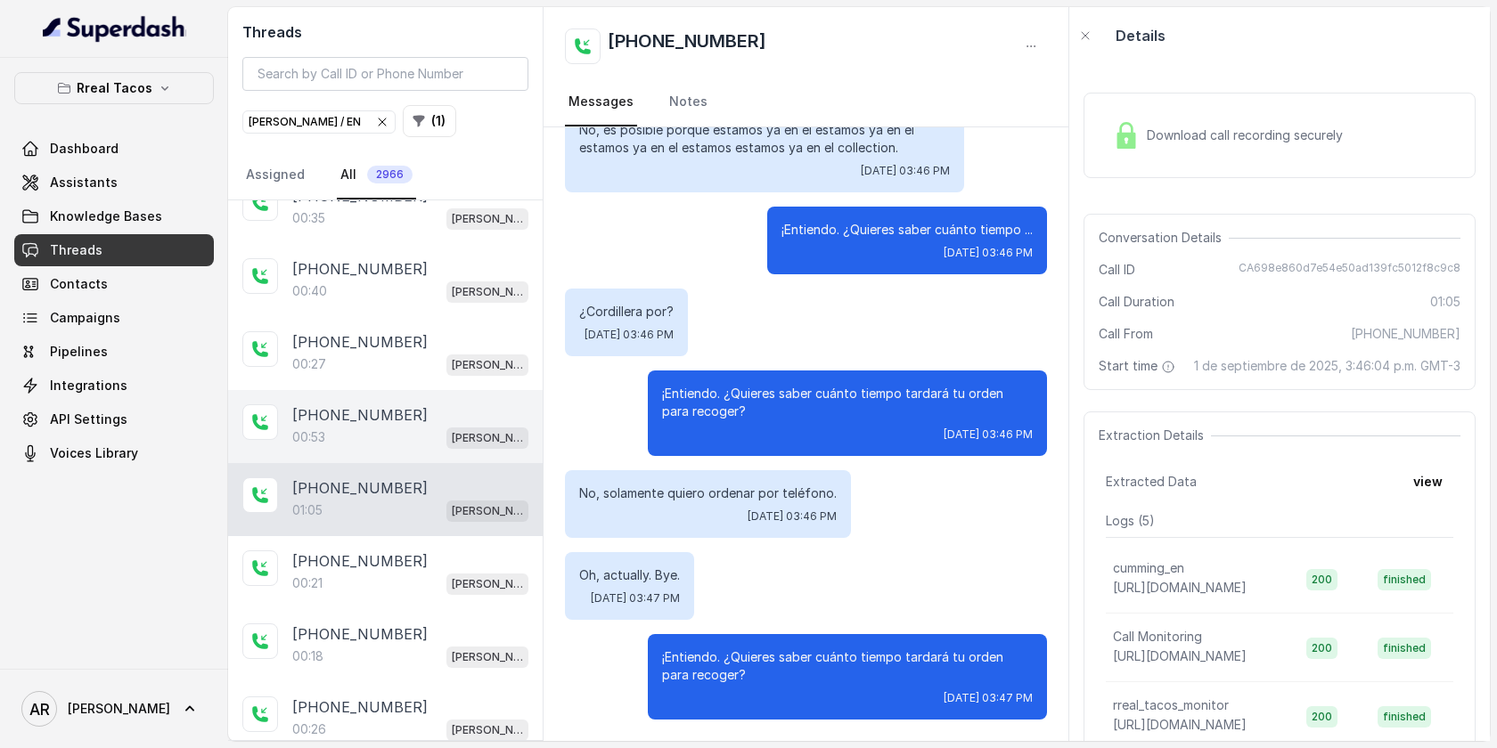
click at [390, 426] on div "00:53 RT Cumming / EN" at bounding box center [410, 437] width 236 height 23
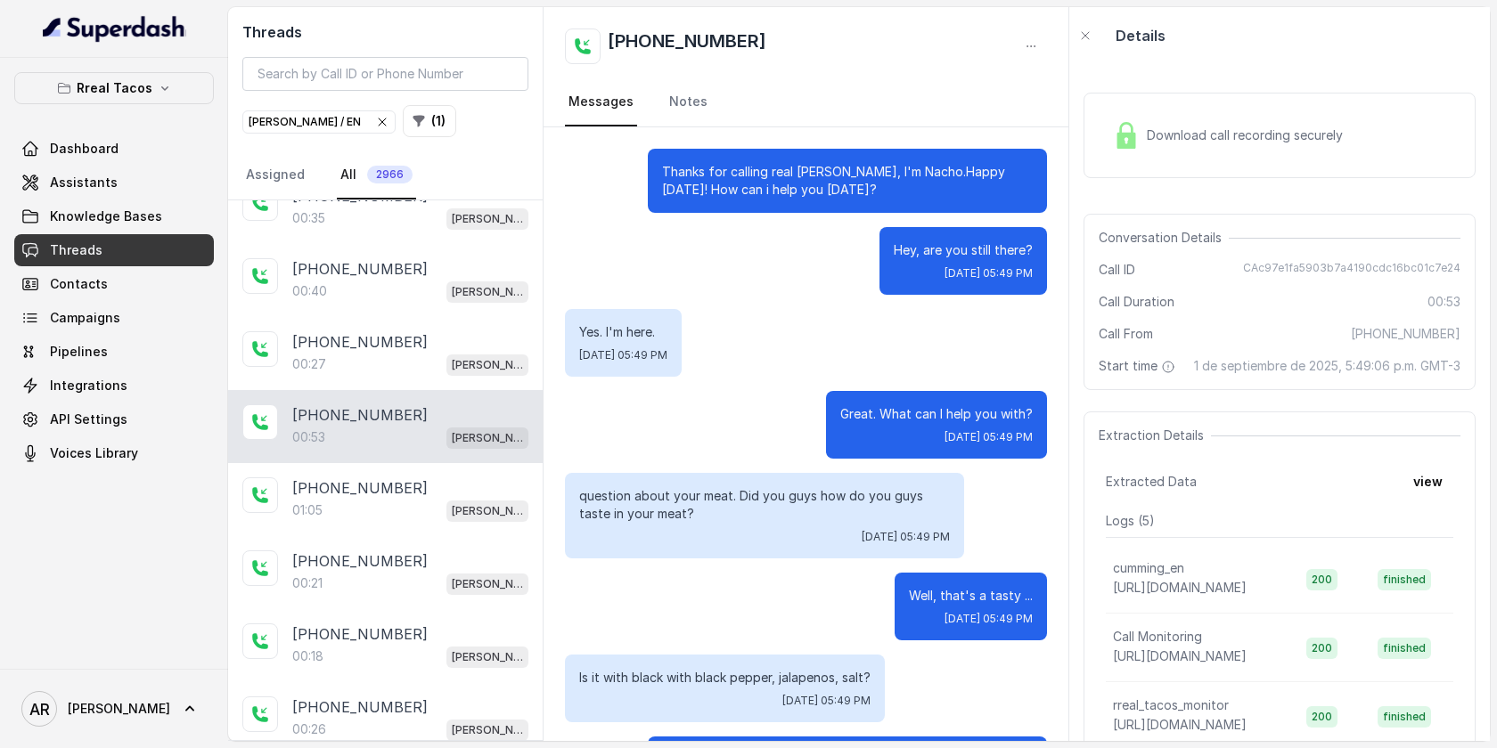
scroll to position [266, 0]
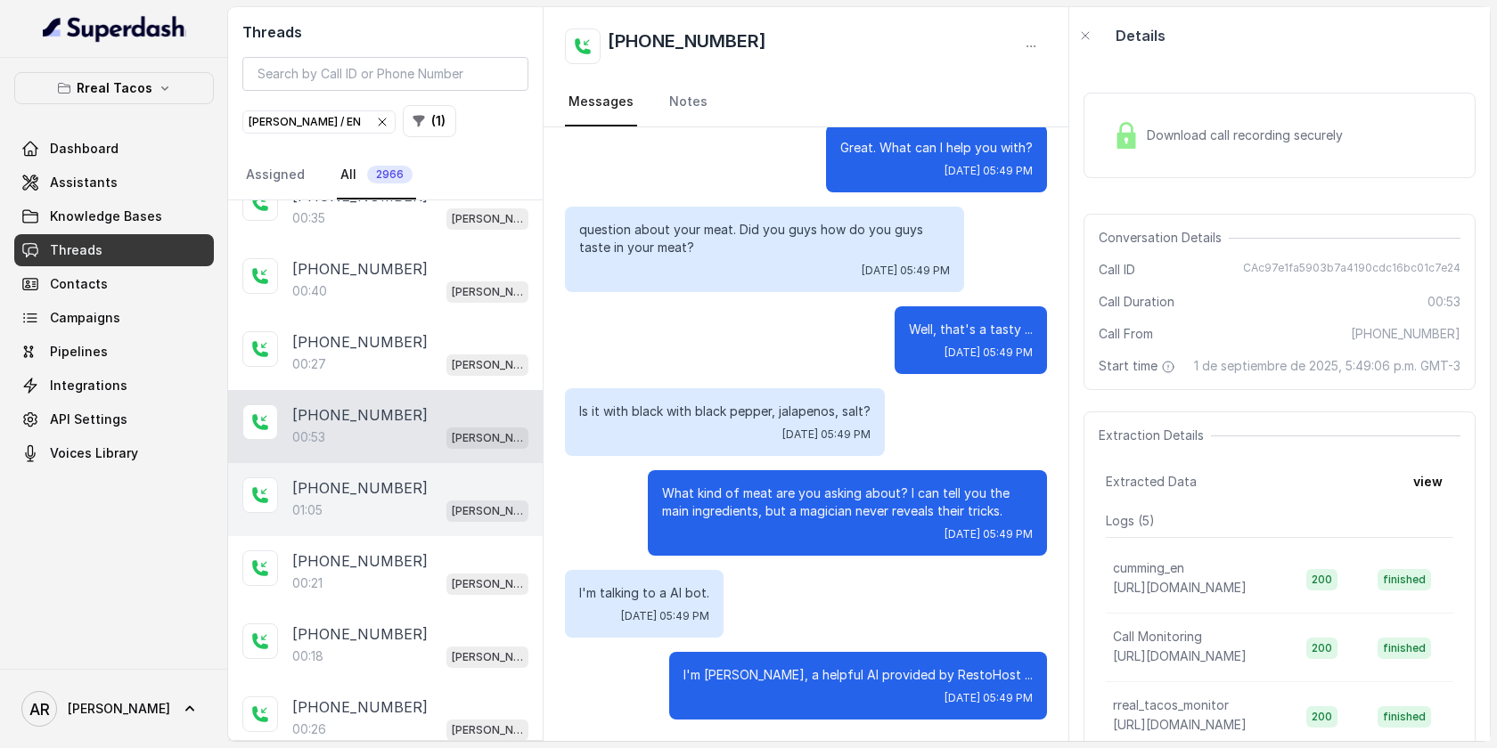
click at [405, 500] on div "01:05 RT Cumming / EN" at bounding box center [410, 510] width 236 height 23
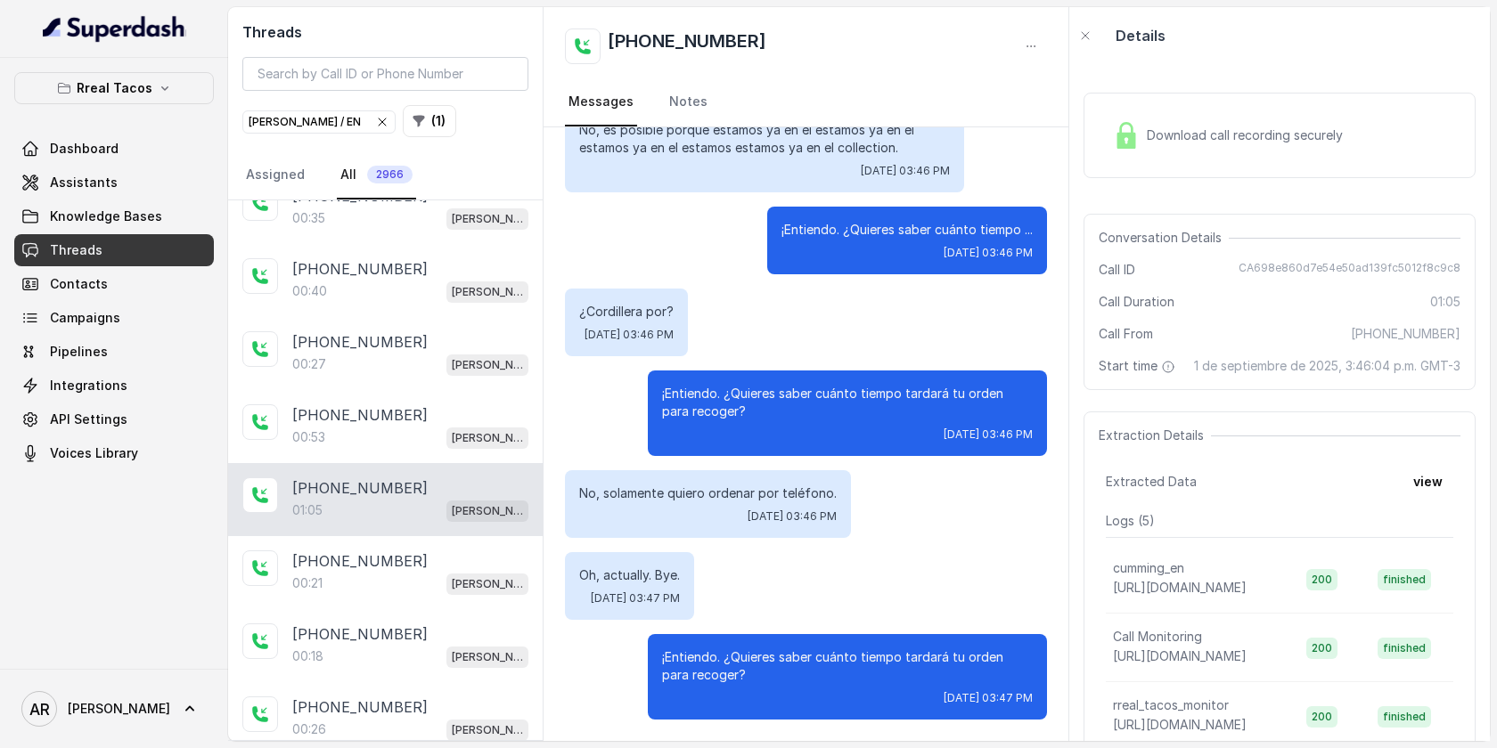
scroll to position [1413, 0]
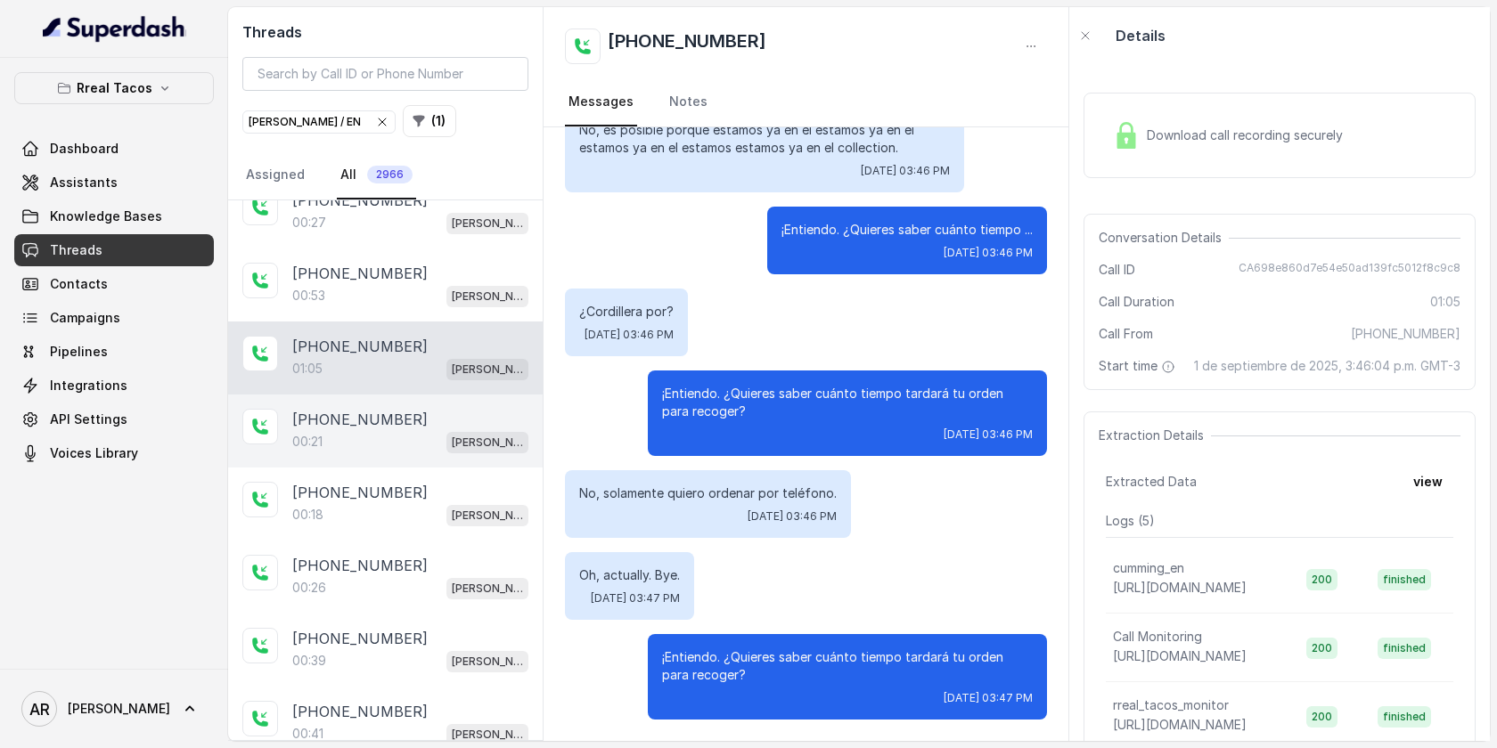
click at [367, 430] on div "00:21 RT Cumming / EN" at bounding box center [410, 441] width 236 height 23
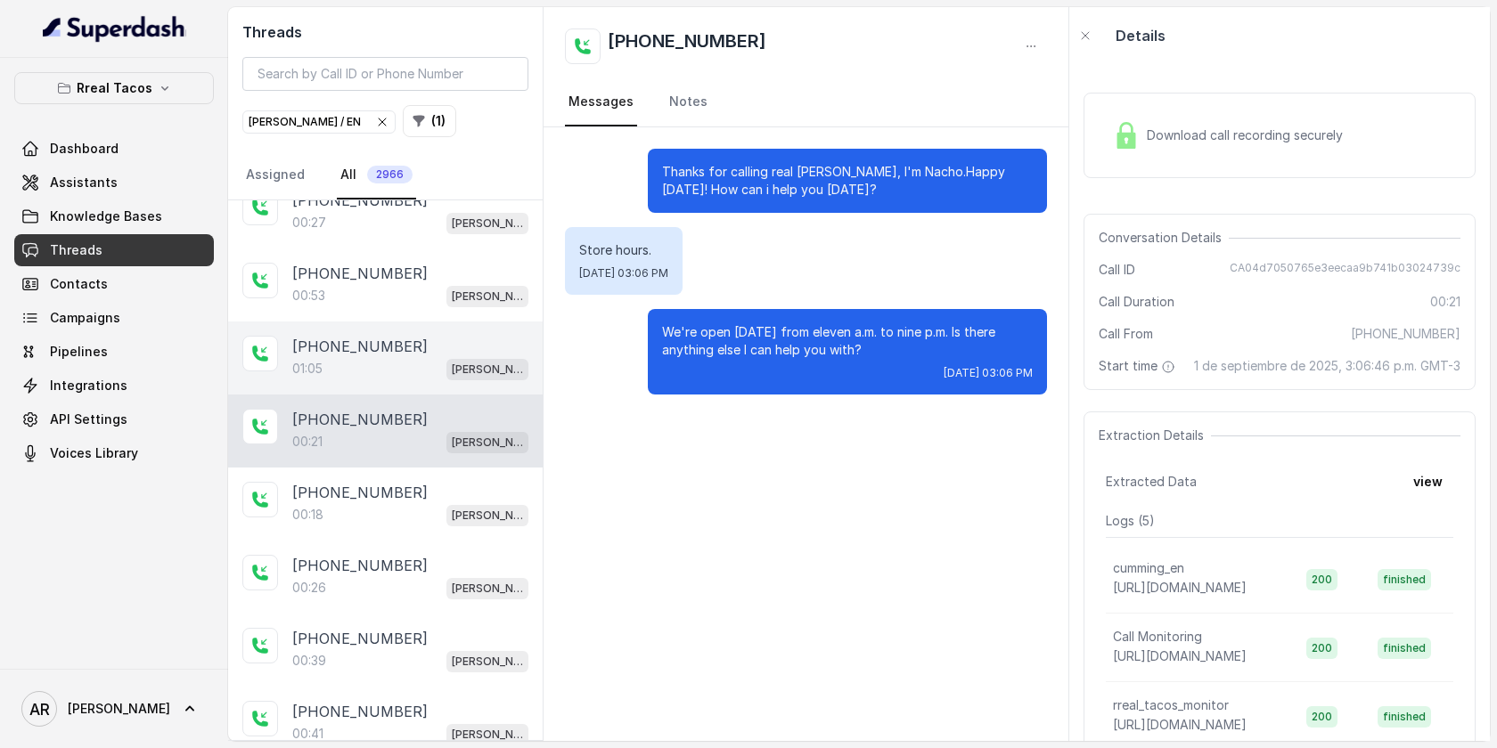
click at [361, 346] on p "+16788628867" at bounding box center [359, 346] width 135 height 21
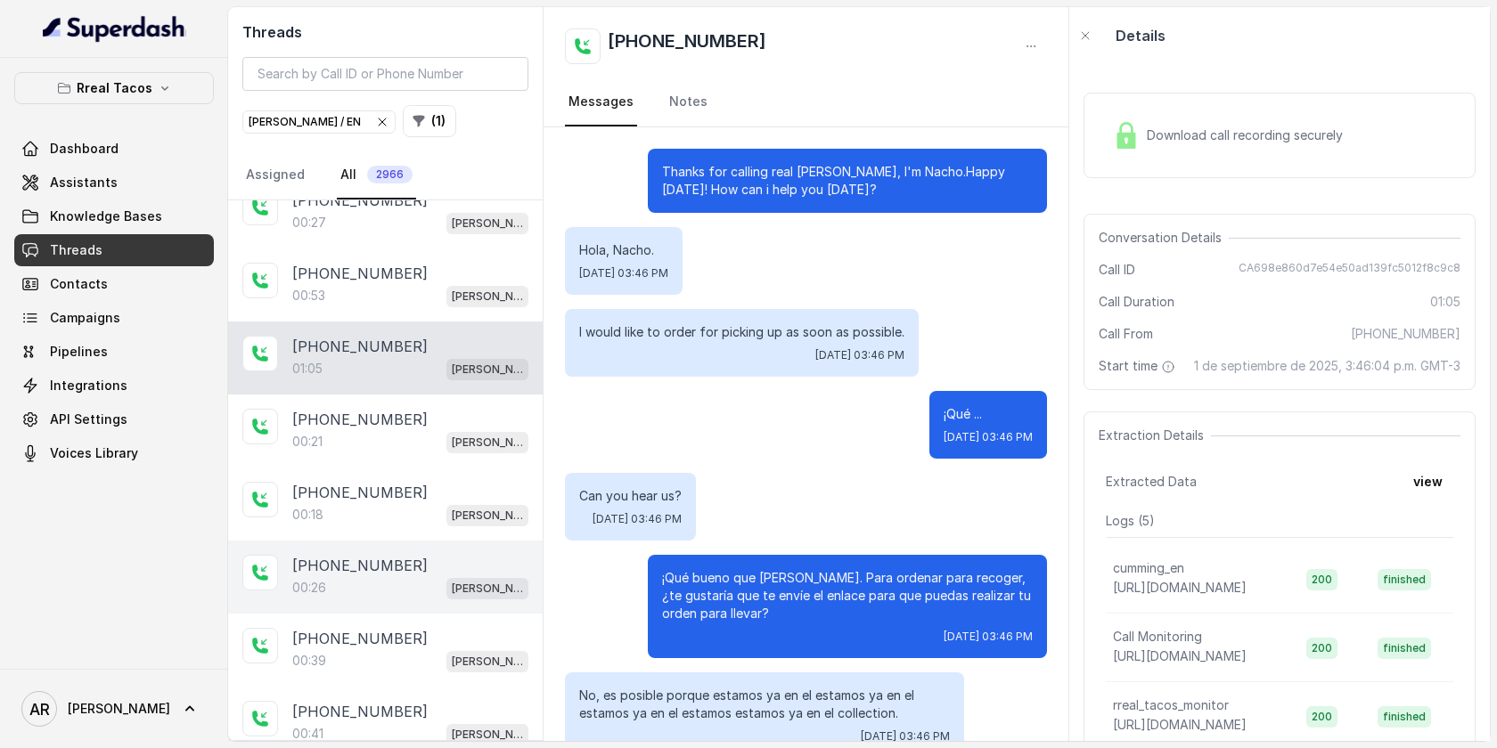
scroll to position [566, 0]
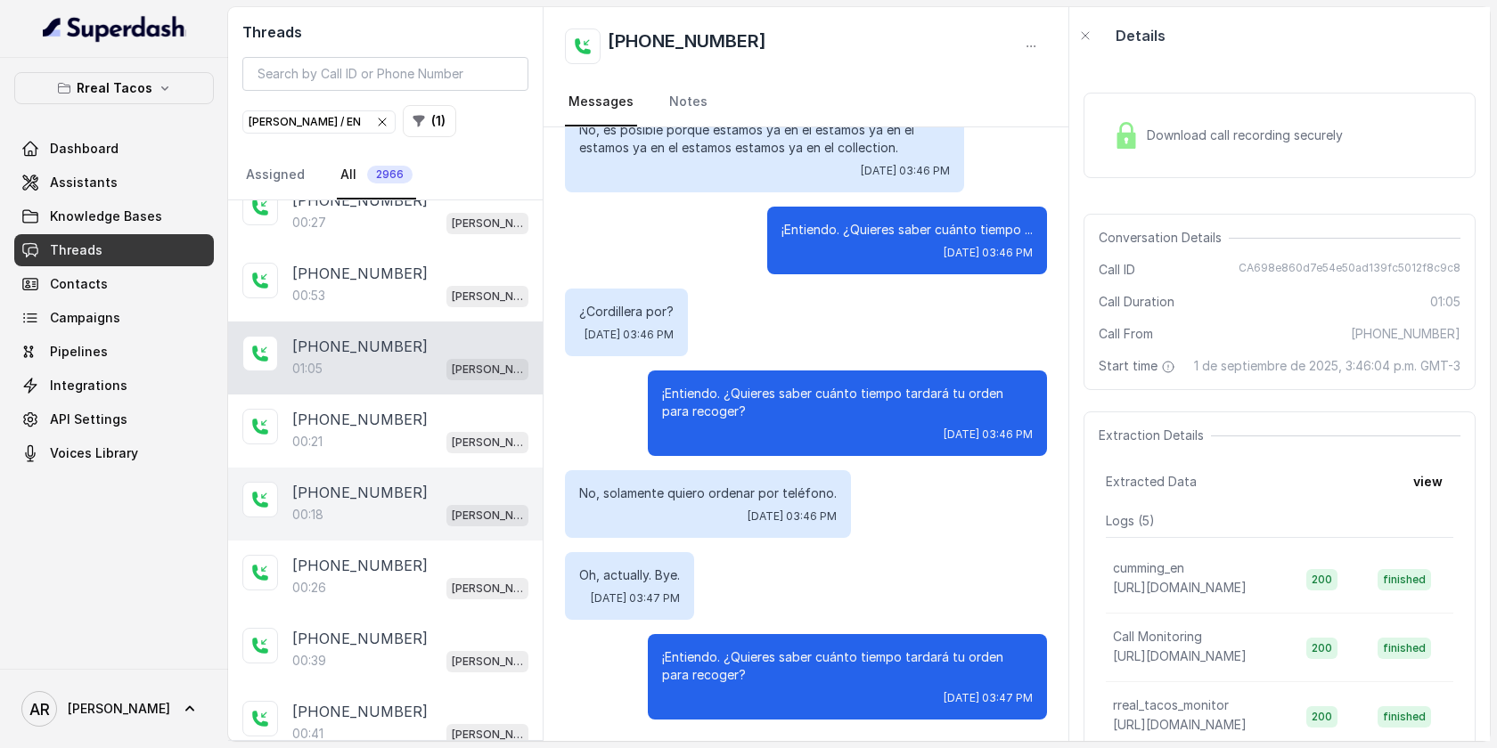
click at [415, 523] on div "+16786222226 00:18 RT Cumming / EN" at bounding box center [385, 504] width 314 height 73
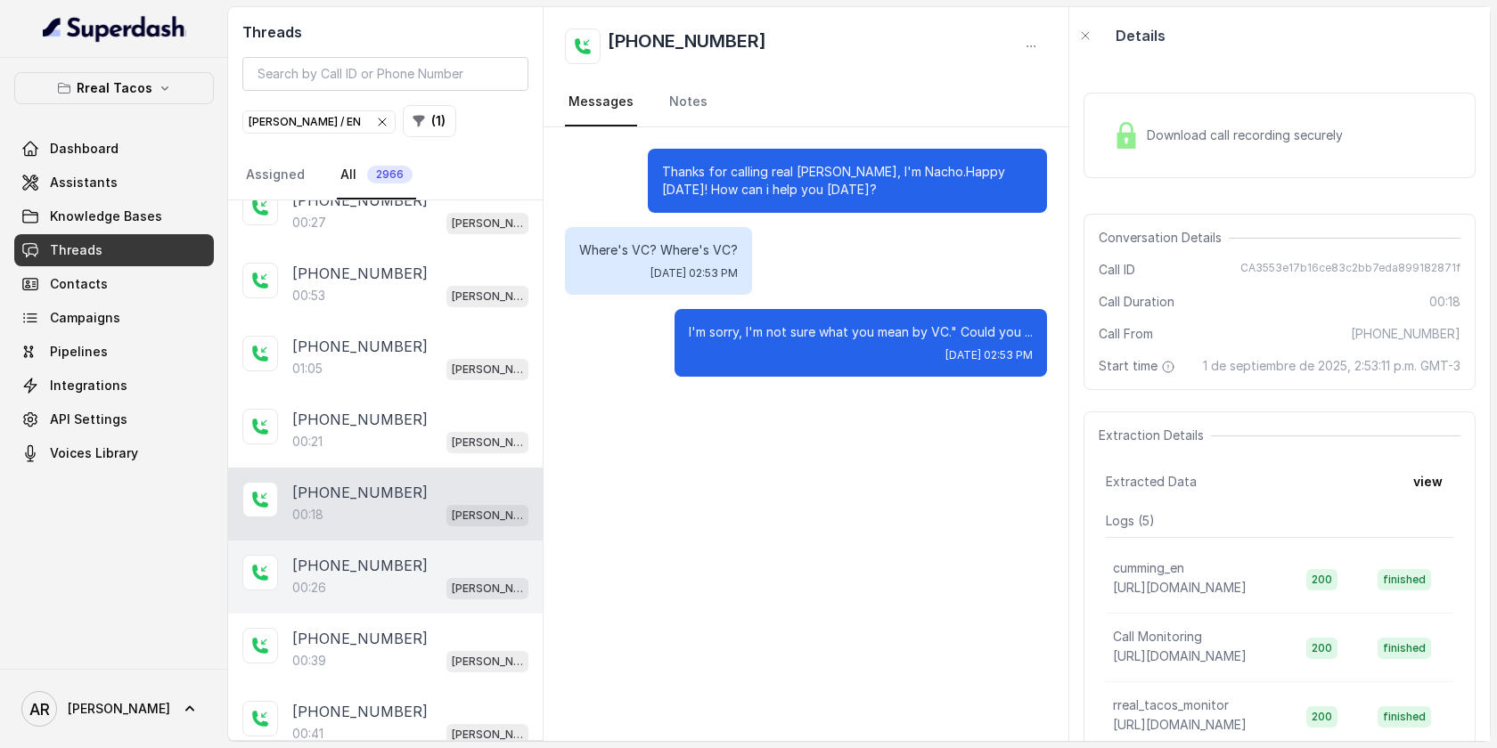
click at [409, 557] on div "+14045450111" at bounding box center [410, 565] width 236 height 21
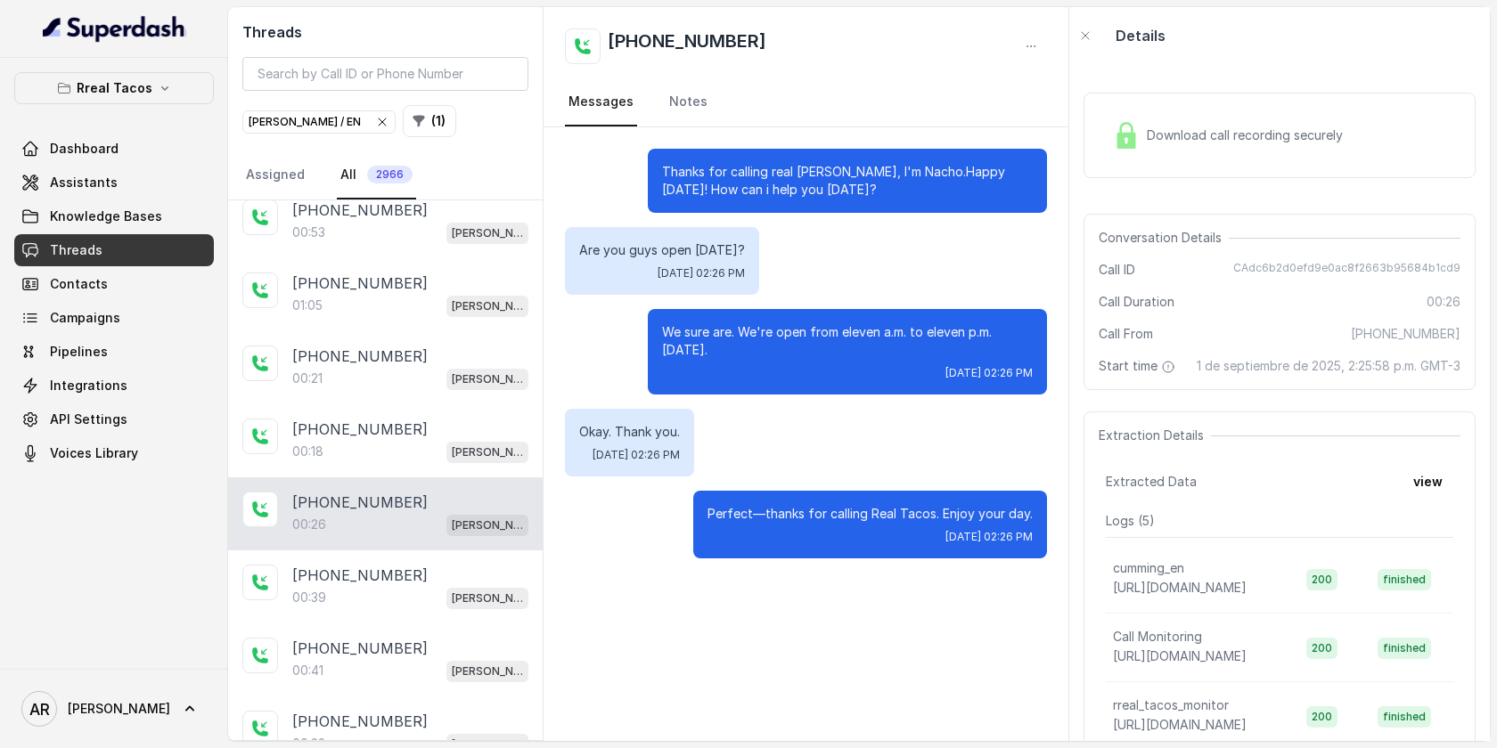
scroll to position [1498, 0]
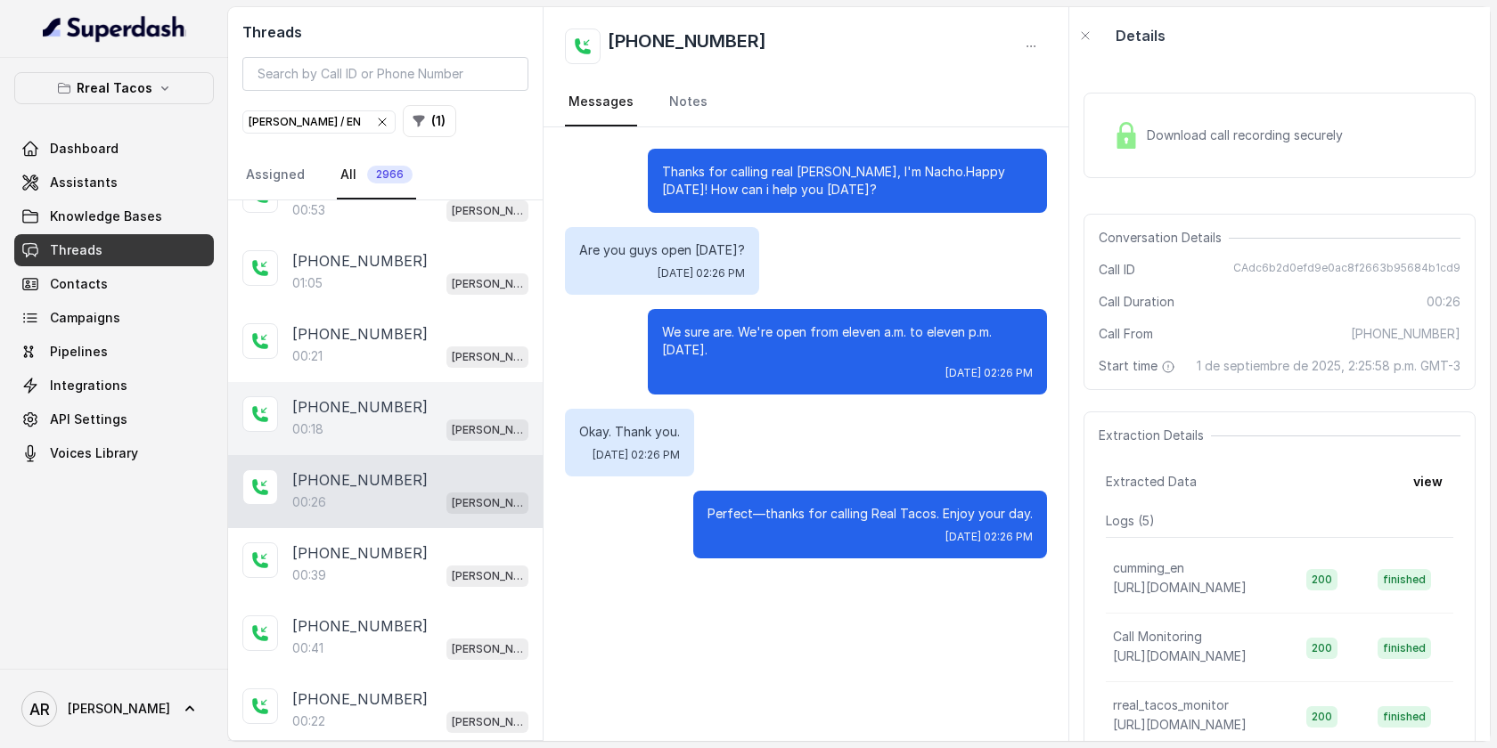
click at [411, 382] on div "+16786222226 00:18 RT Cumming / EN" at bounding box center [385, 418] width 314 height 73
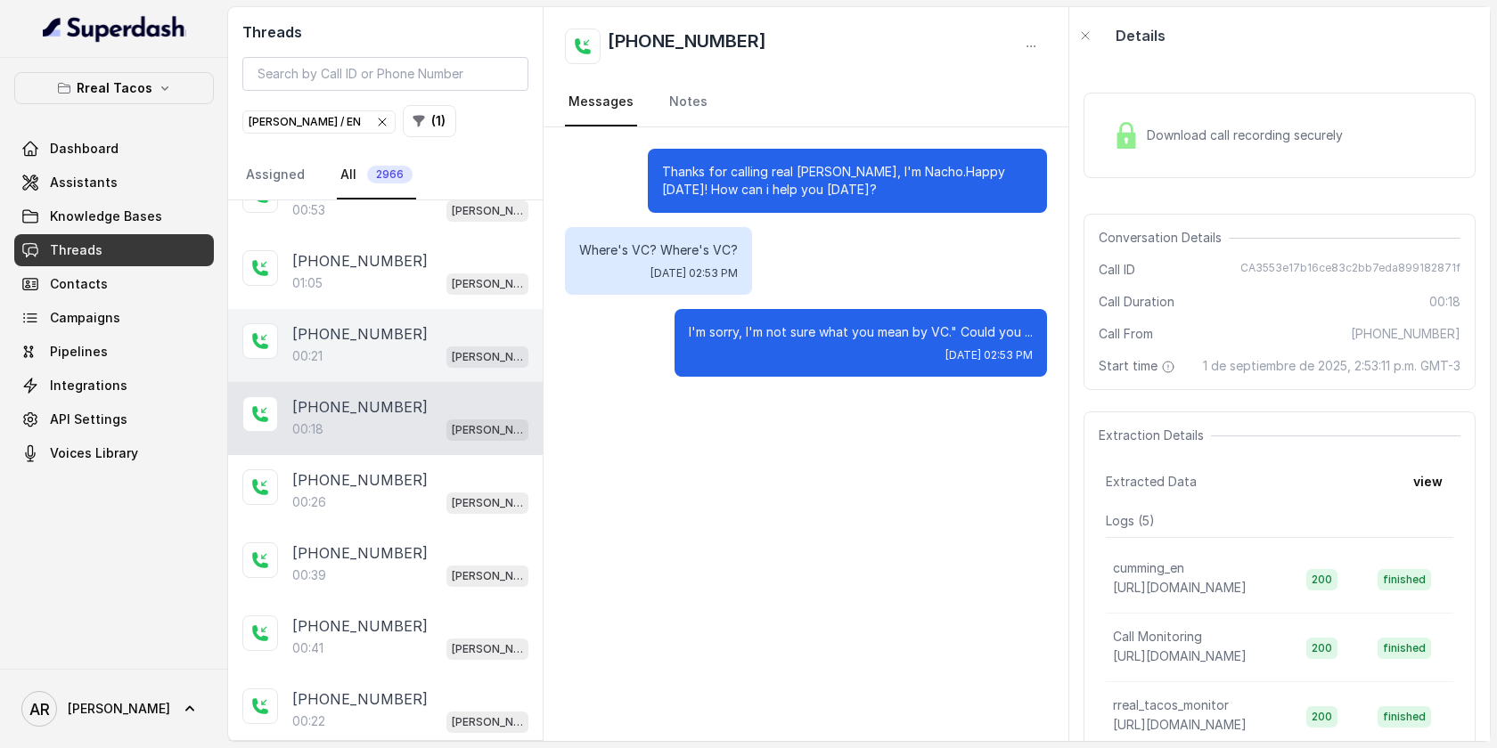
click at [408, 334] on div "+16786222226" at bounding box center [410, 333] width 236 height 21
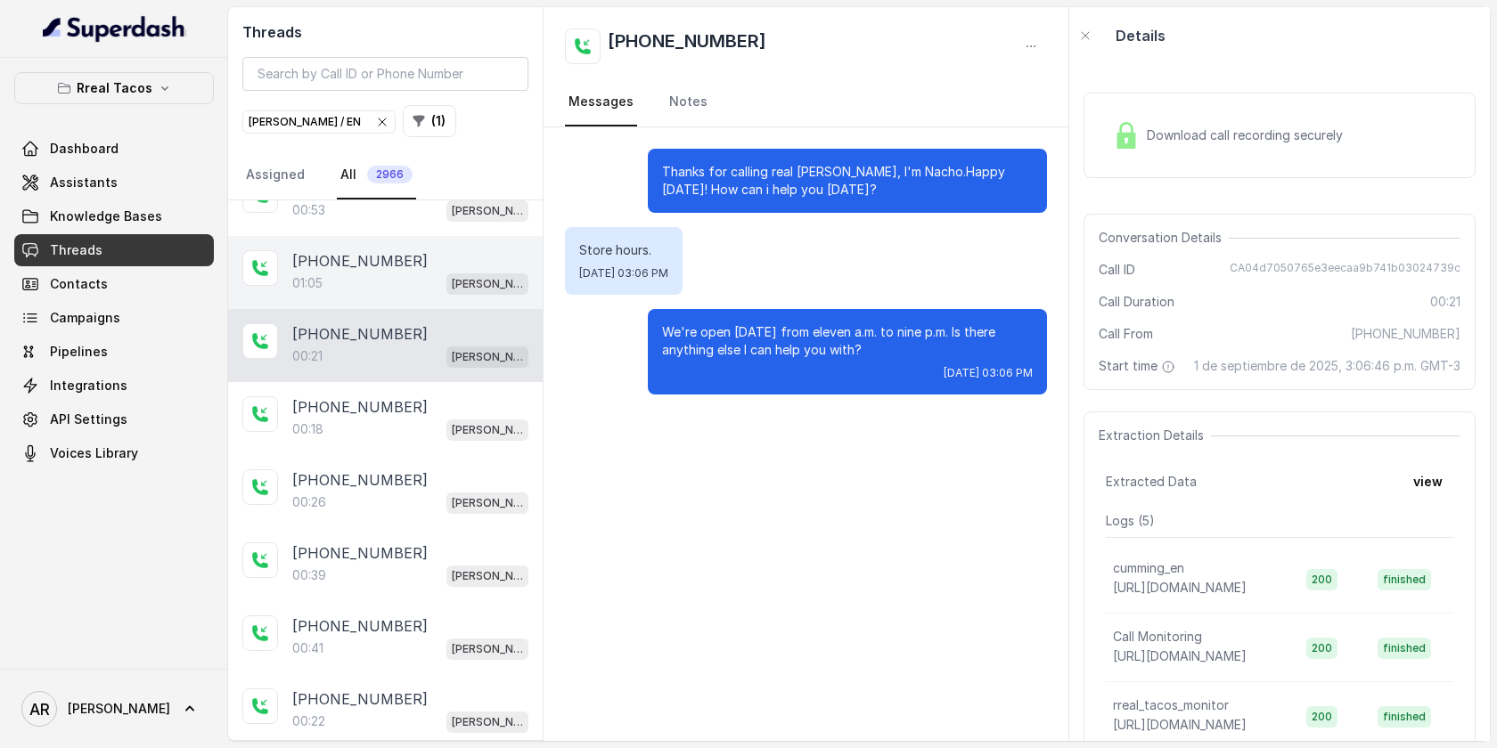
click at [414, 292] on div "+16788628867 01:05 RT Cumming / EN" at bounding box center [385, 272] width 314 height 73
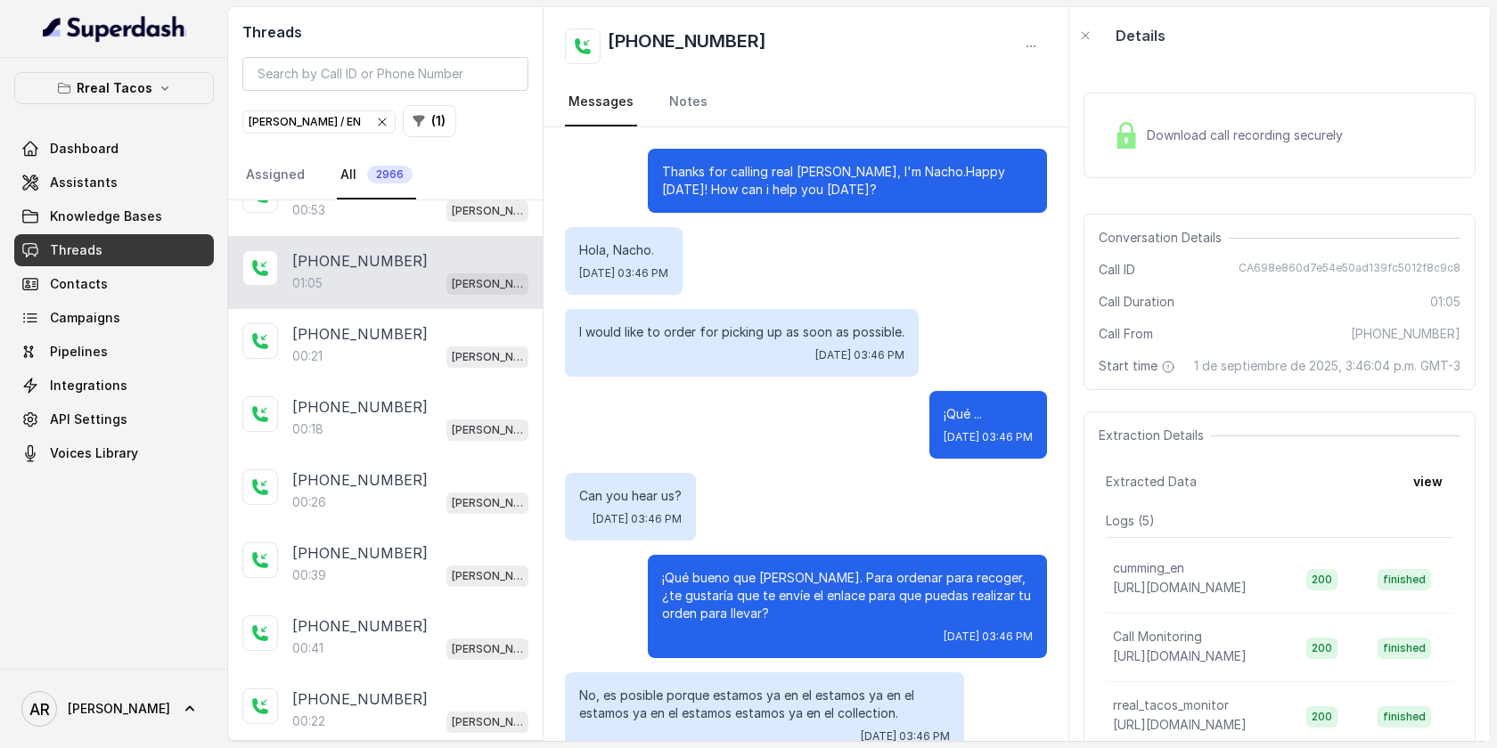
scroll to position [566, 0]
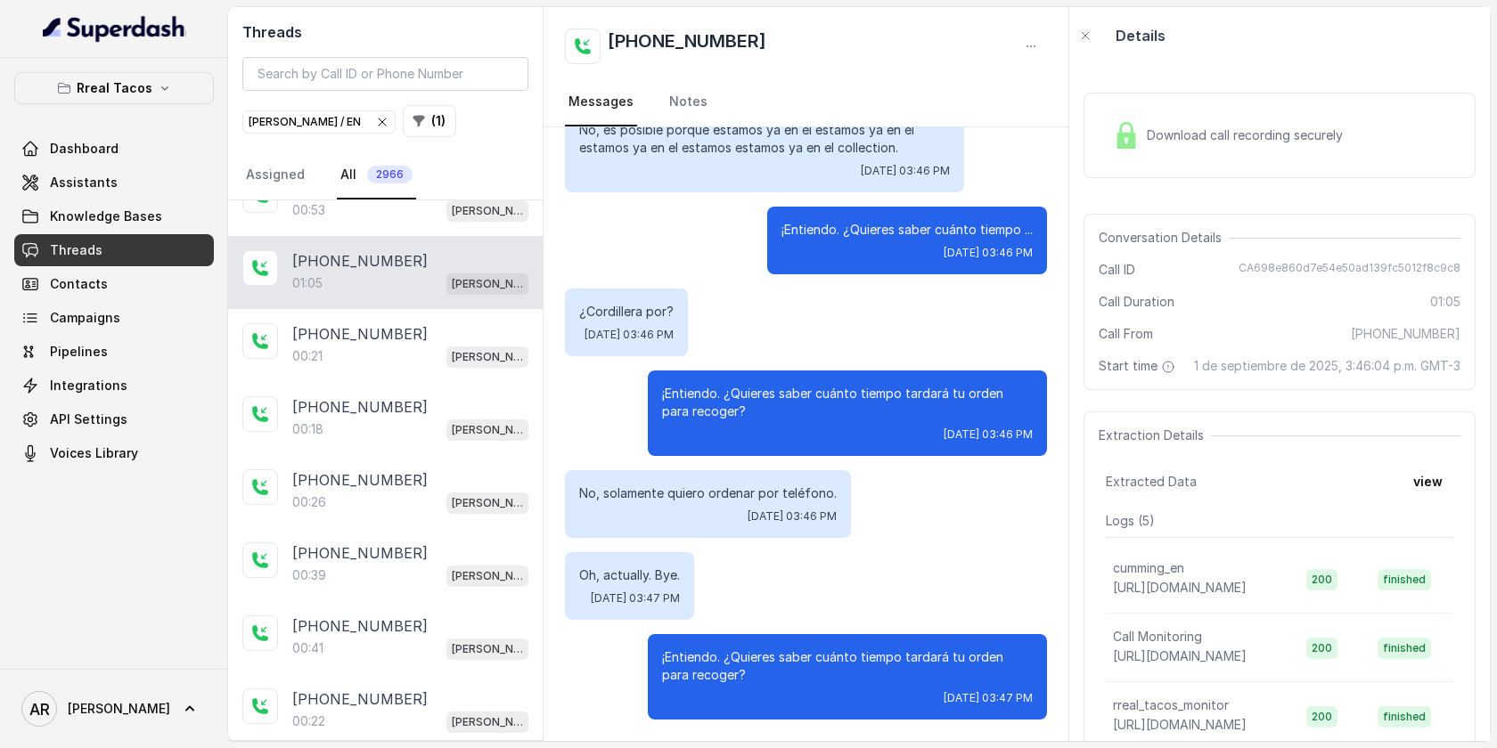
click at [1131, 147] on img at bounding box center [1126, 135] width 27 height 27
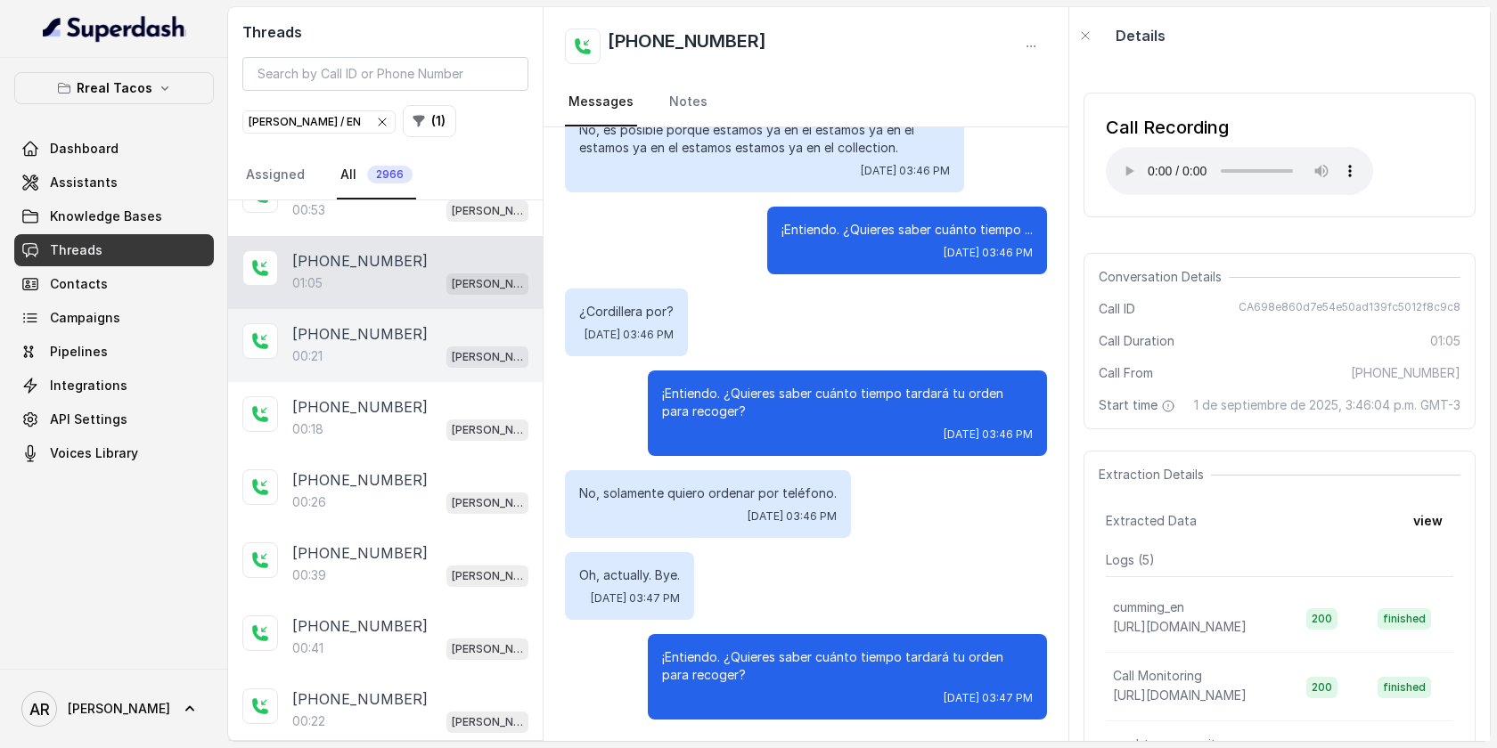
click at [359, 323] on p "+16786222226" at bounding box center [359, 333] width 135 height 21
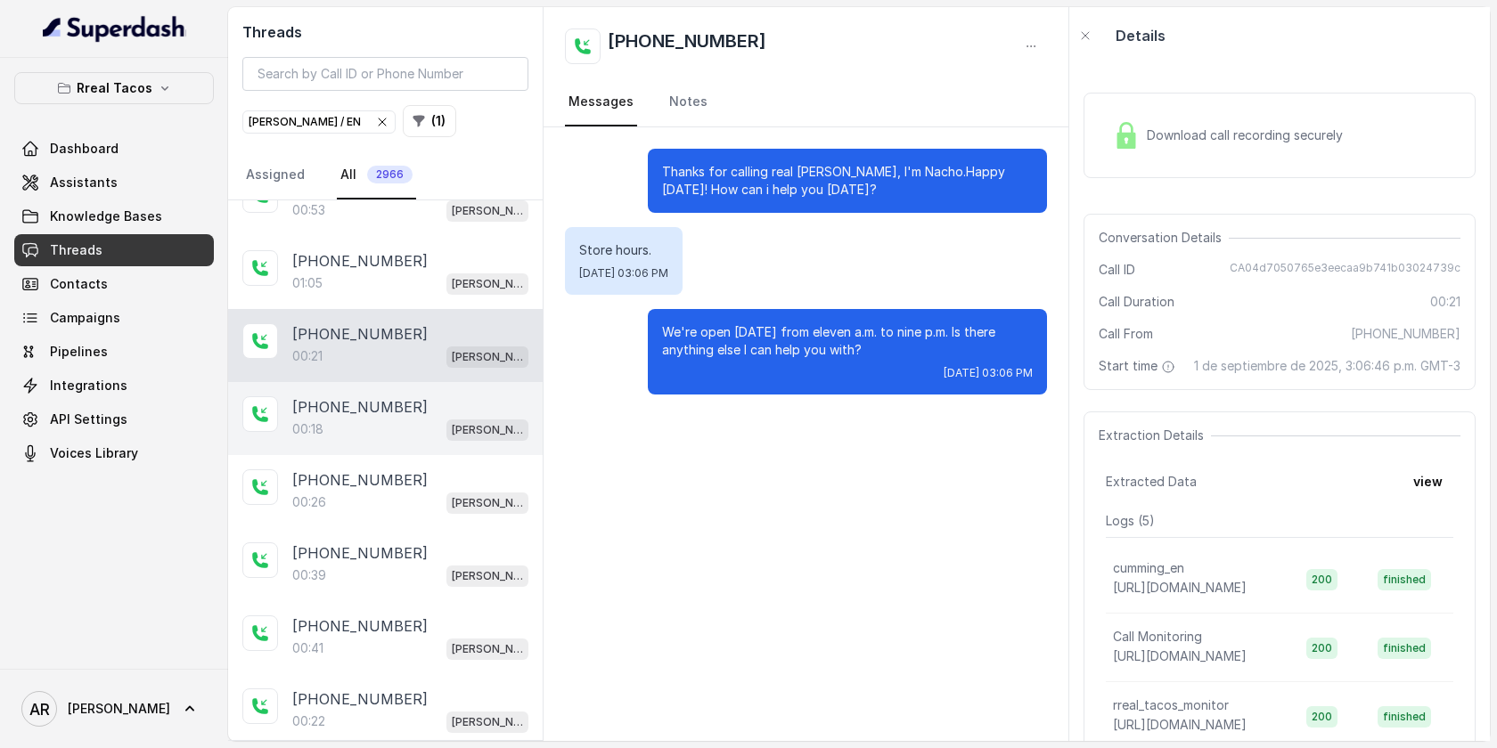
click at [423, 396] on div "+16786222226" at bounding box center [410, 406] width 236 height 21
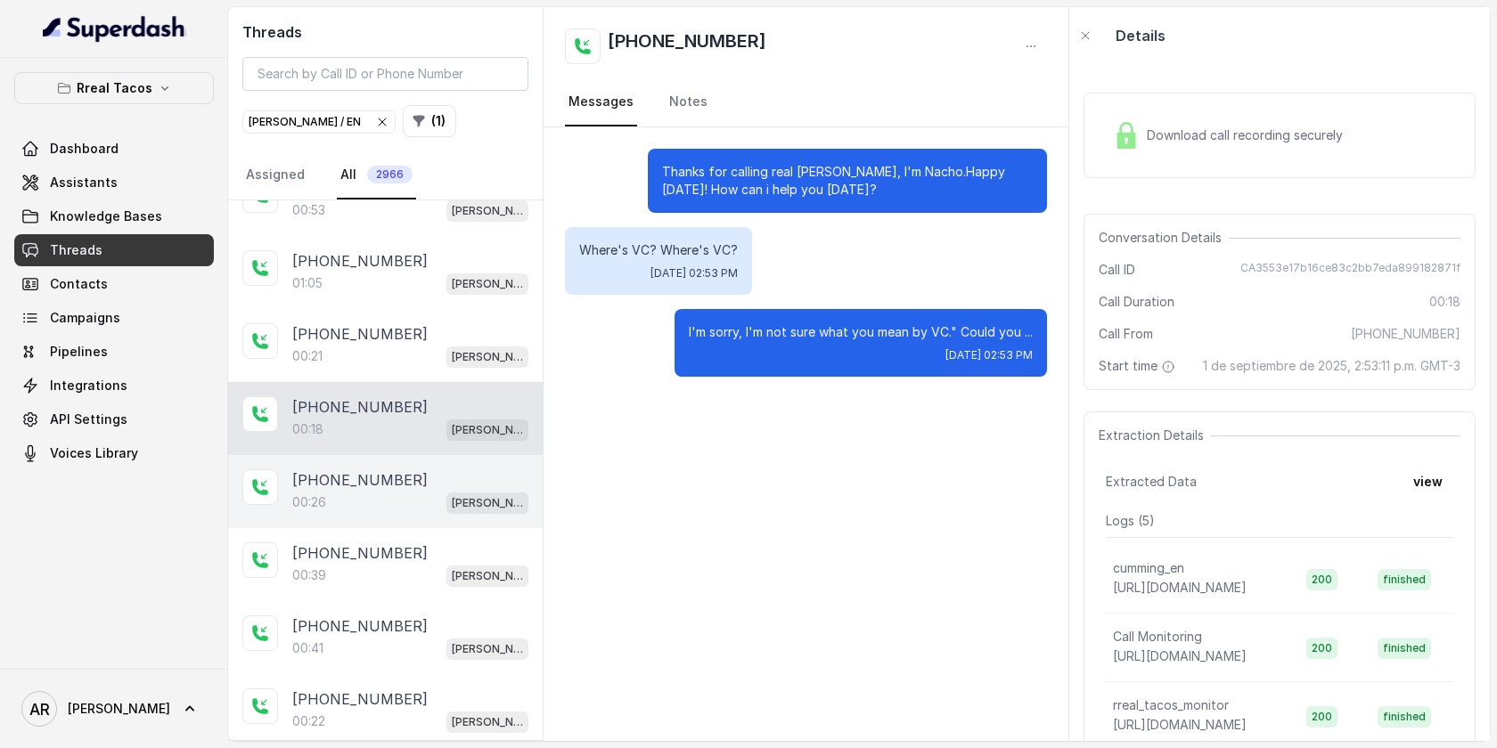
click at [380, 476] on p "+14045450111" at bounding box center [359, 479] width 135 height 21
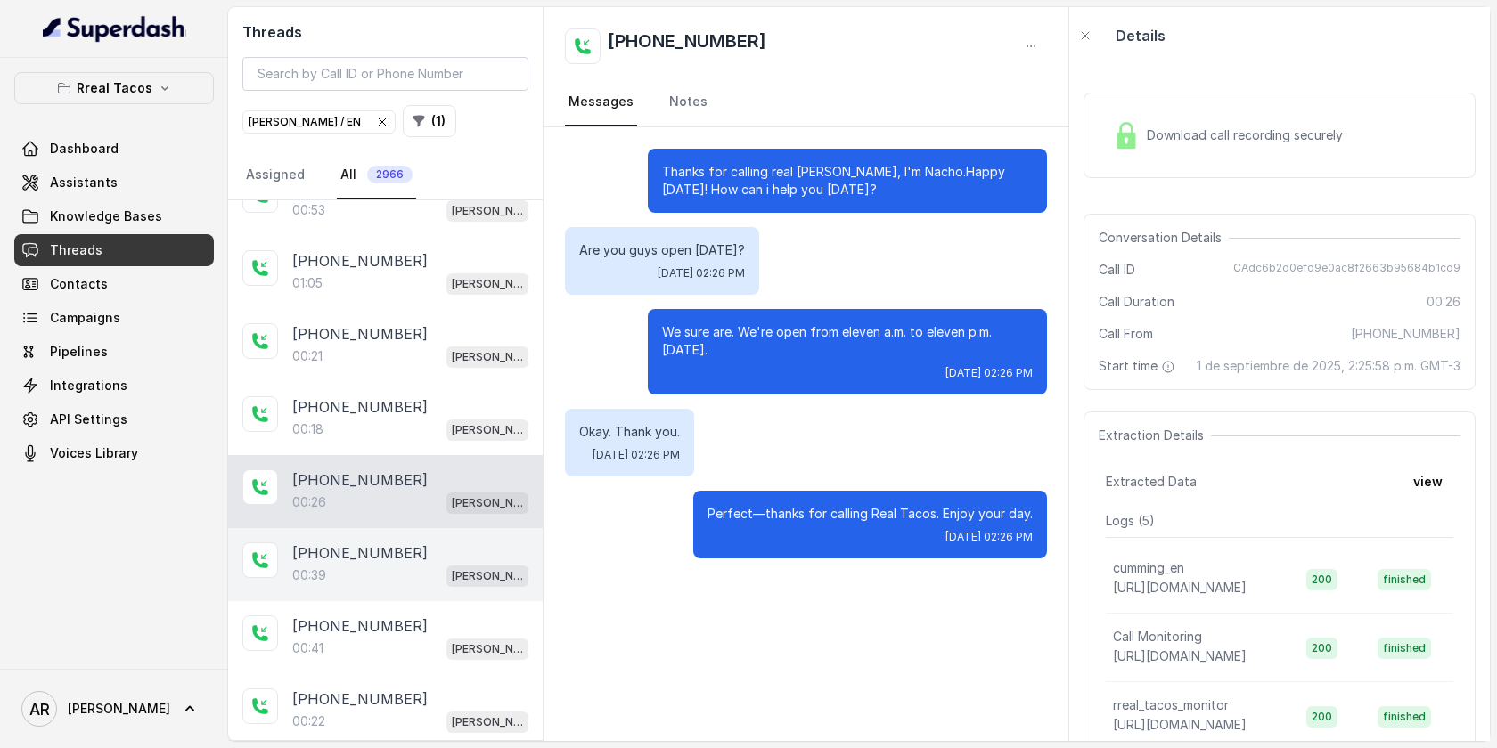
click at [413, 546] on div "+17703668448" at bounding box center [410, 553] width 236 height 21
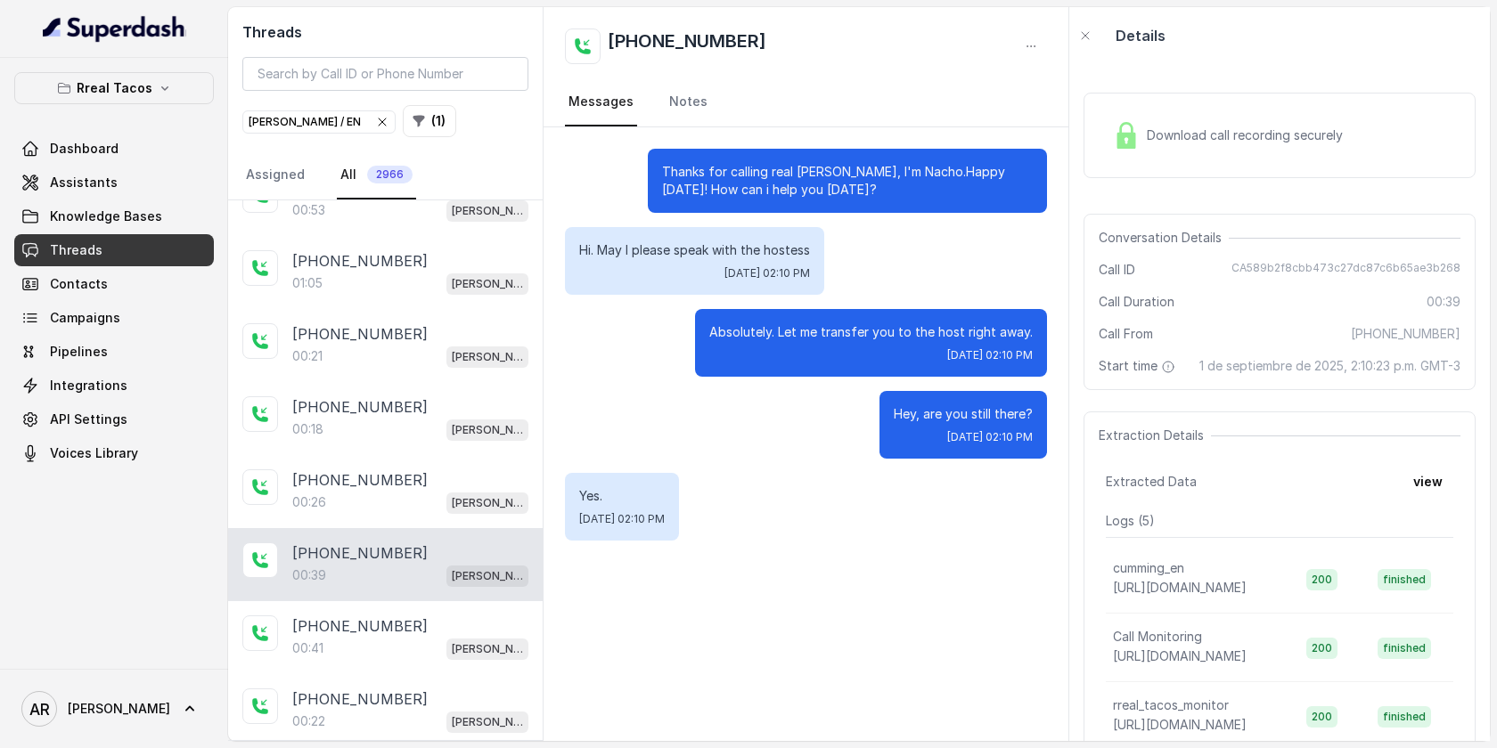
scroll to position [1576, 0]
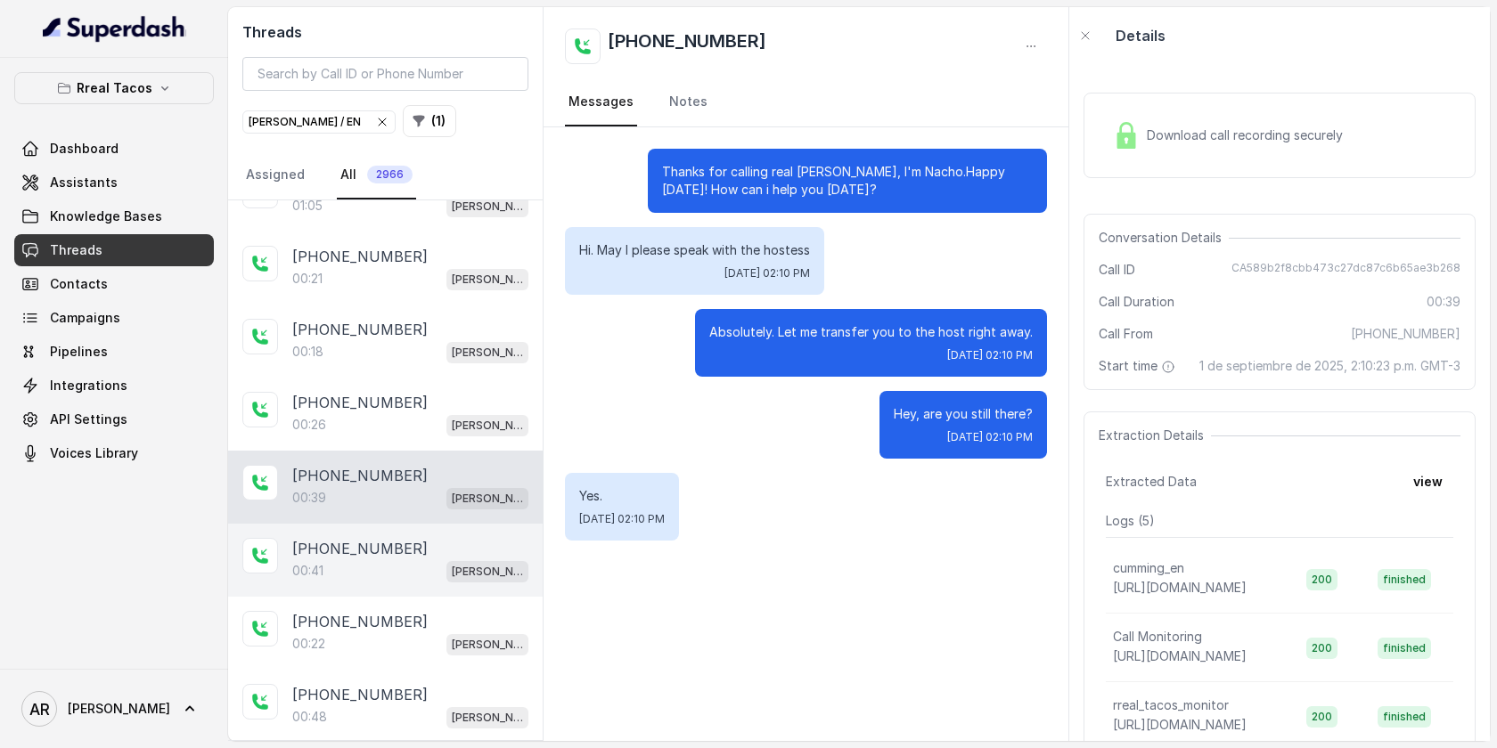
click at [413, 540] on div "+16786126936" at bounding box center [410, 548] width 236 height 21
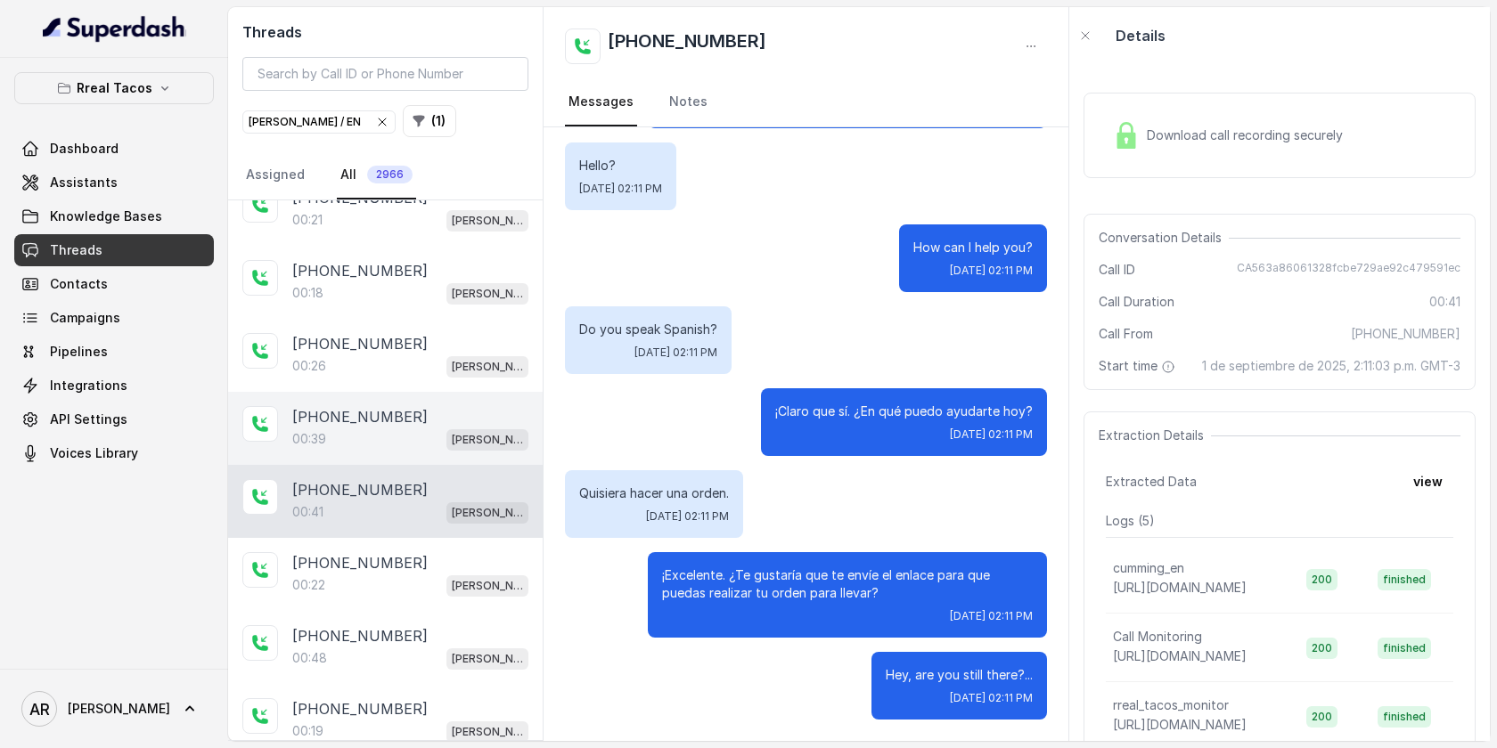
scroll to position [1650, 0]
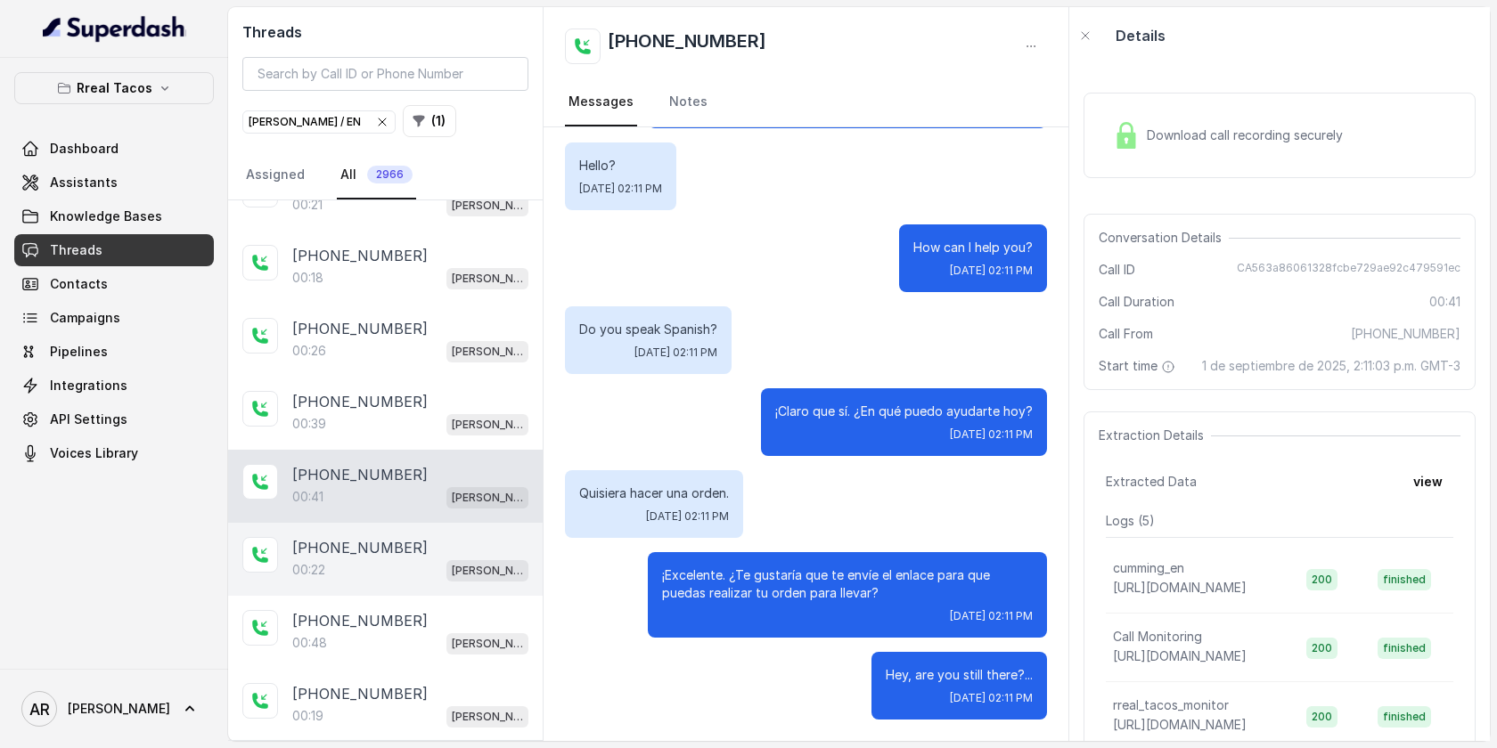
click at [441, 538] on div "+14045509586" at bounding box center [410, 547] width 236 height 21
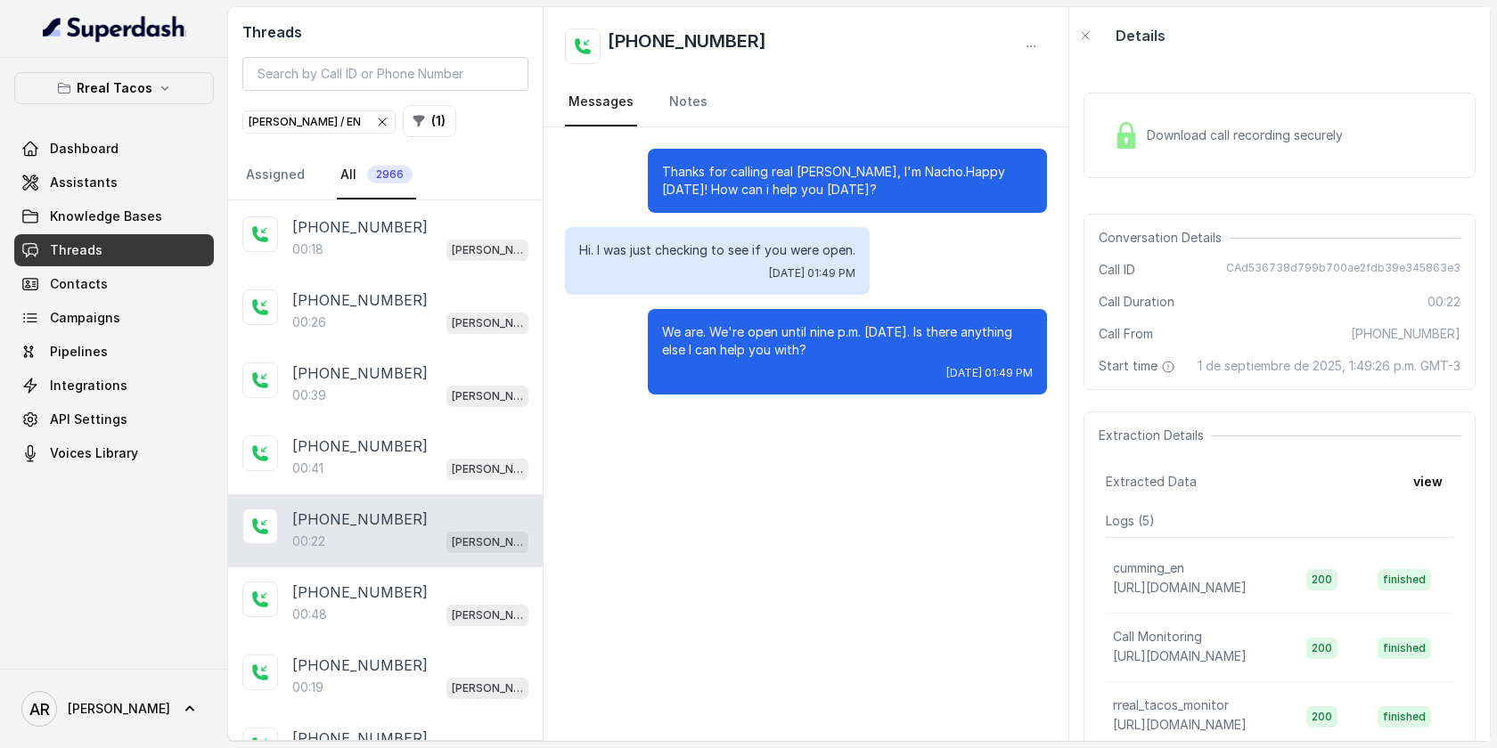
scroll to position [1716, 0]
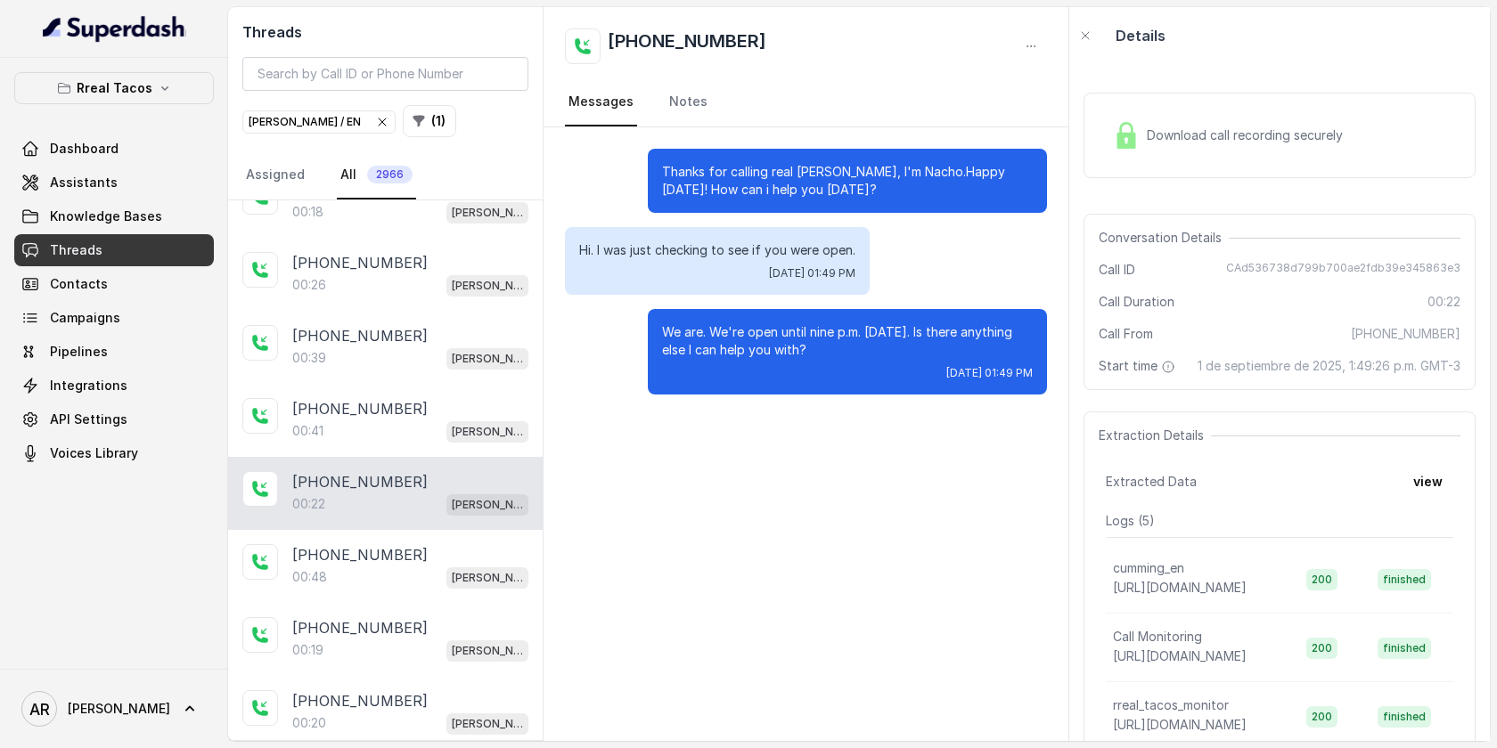
click at [440, 544] on div "+17707696379" at bounding box center [410, 554] width 236 height 21
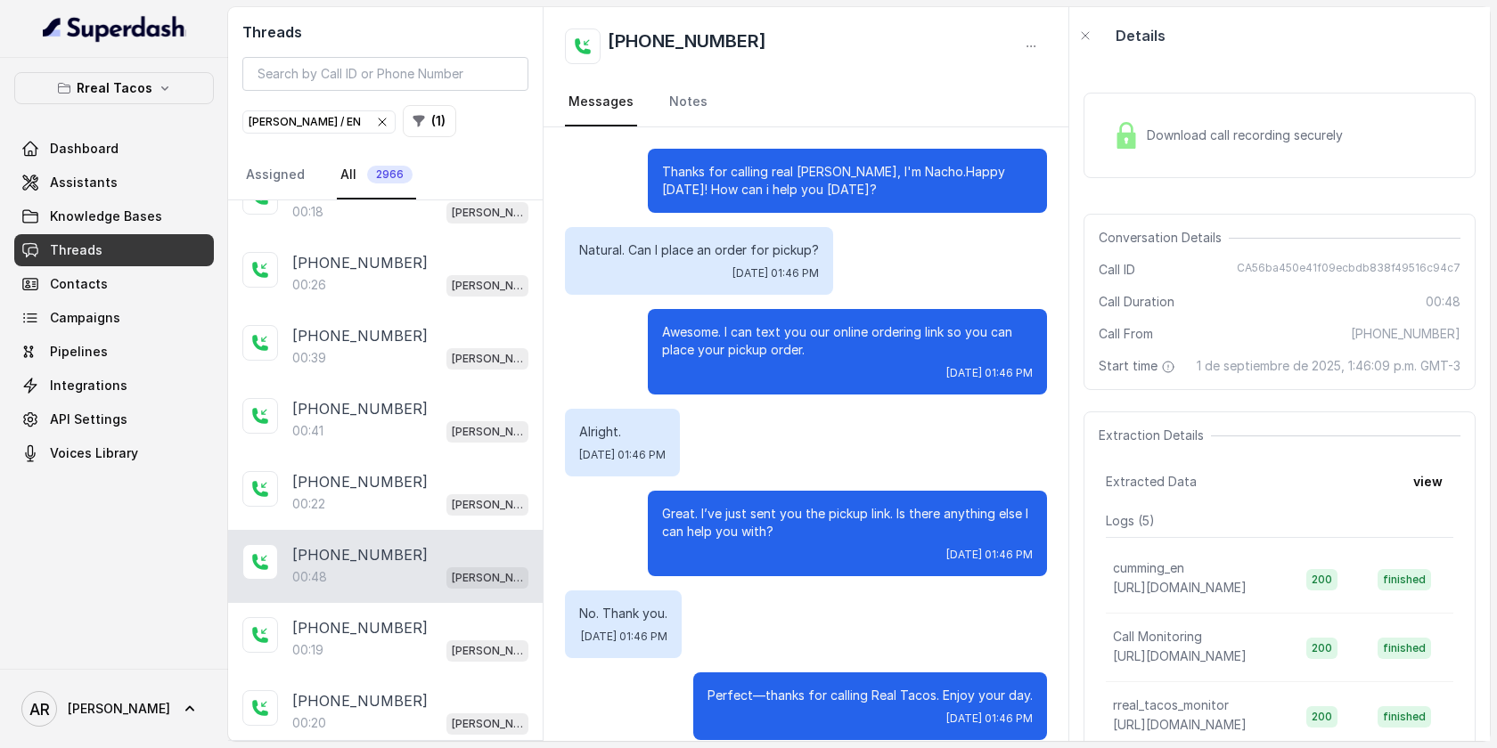
scroll to position [102, 0]
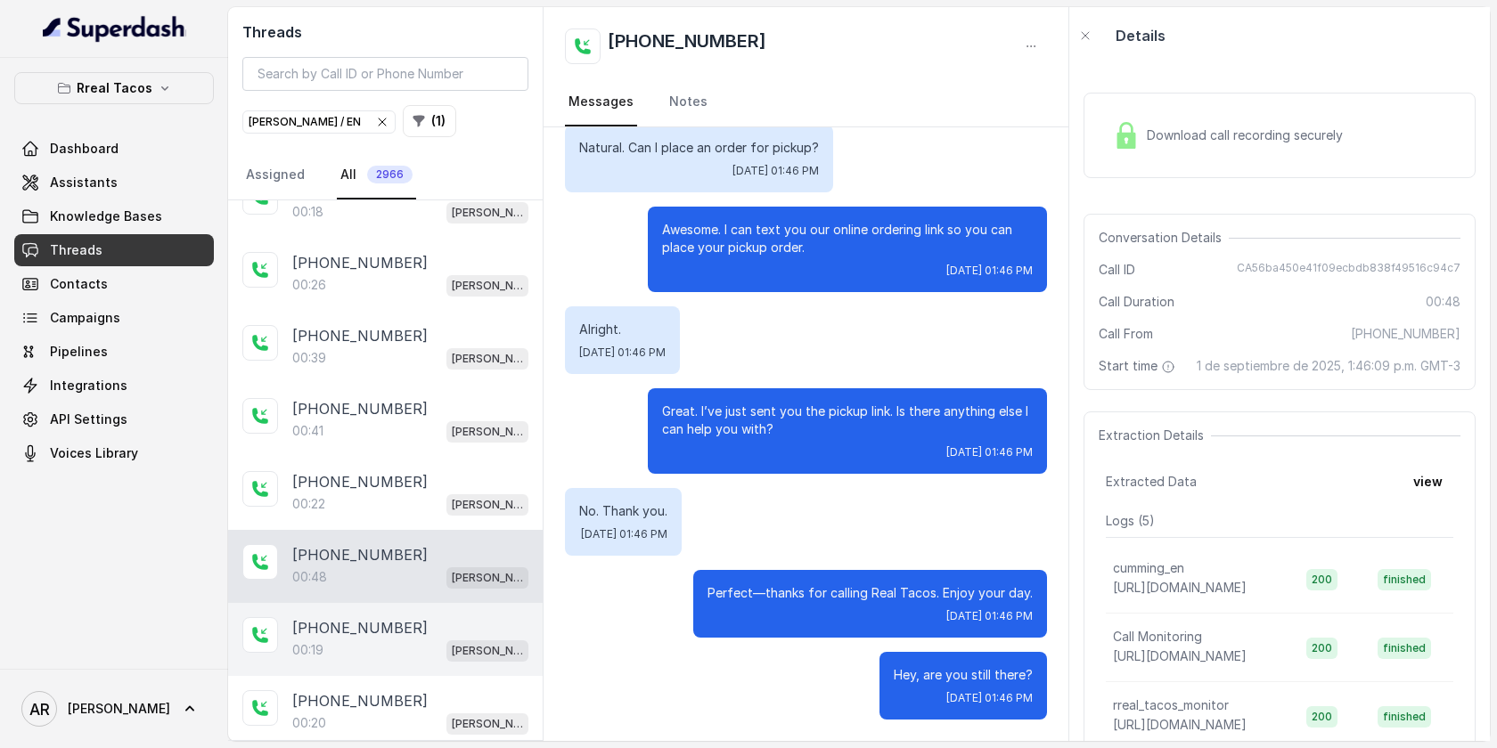
click at [345, 617] on p "+17042197983" at bounding box center [359, 627] width 135 height 21
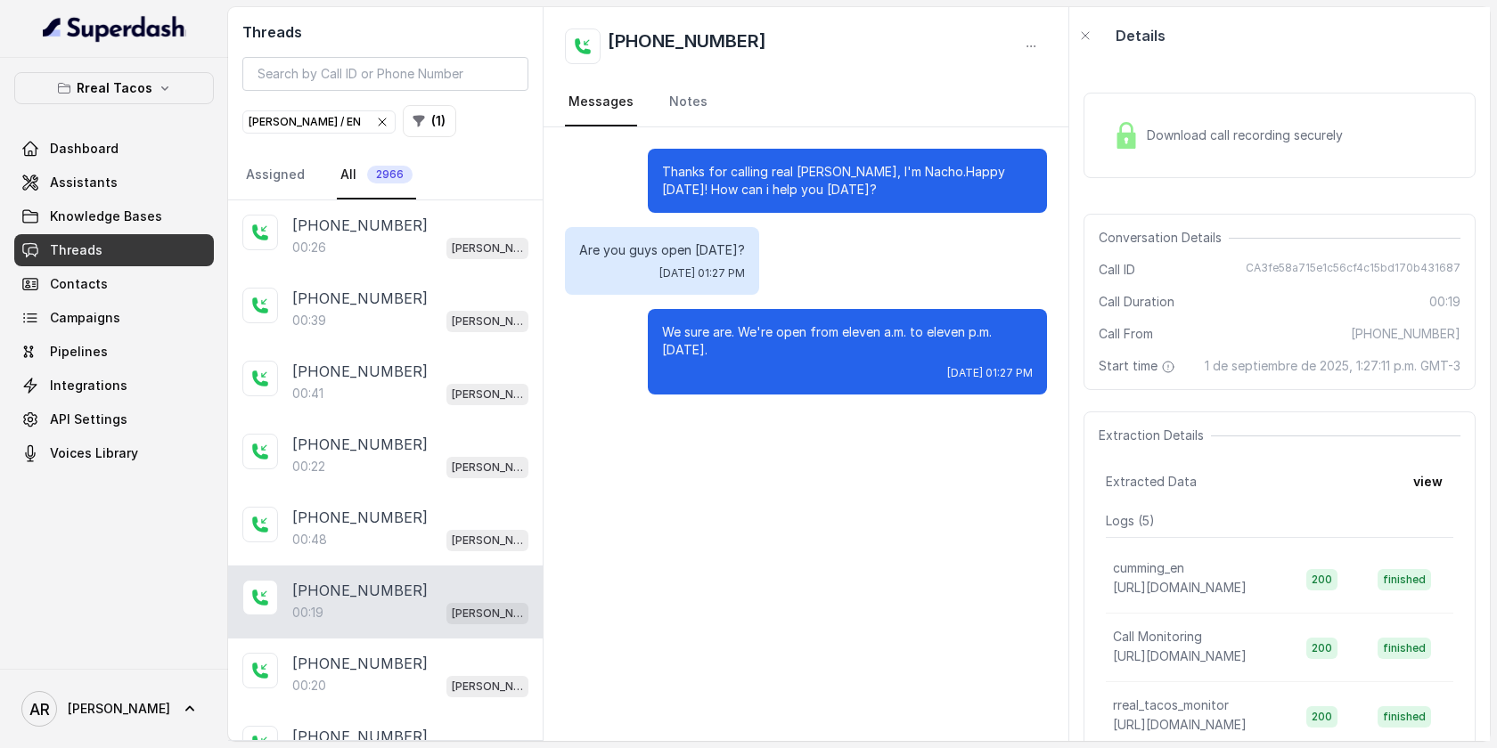
scroll to position [1805, 0]
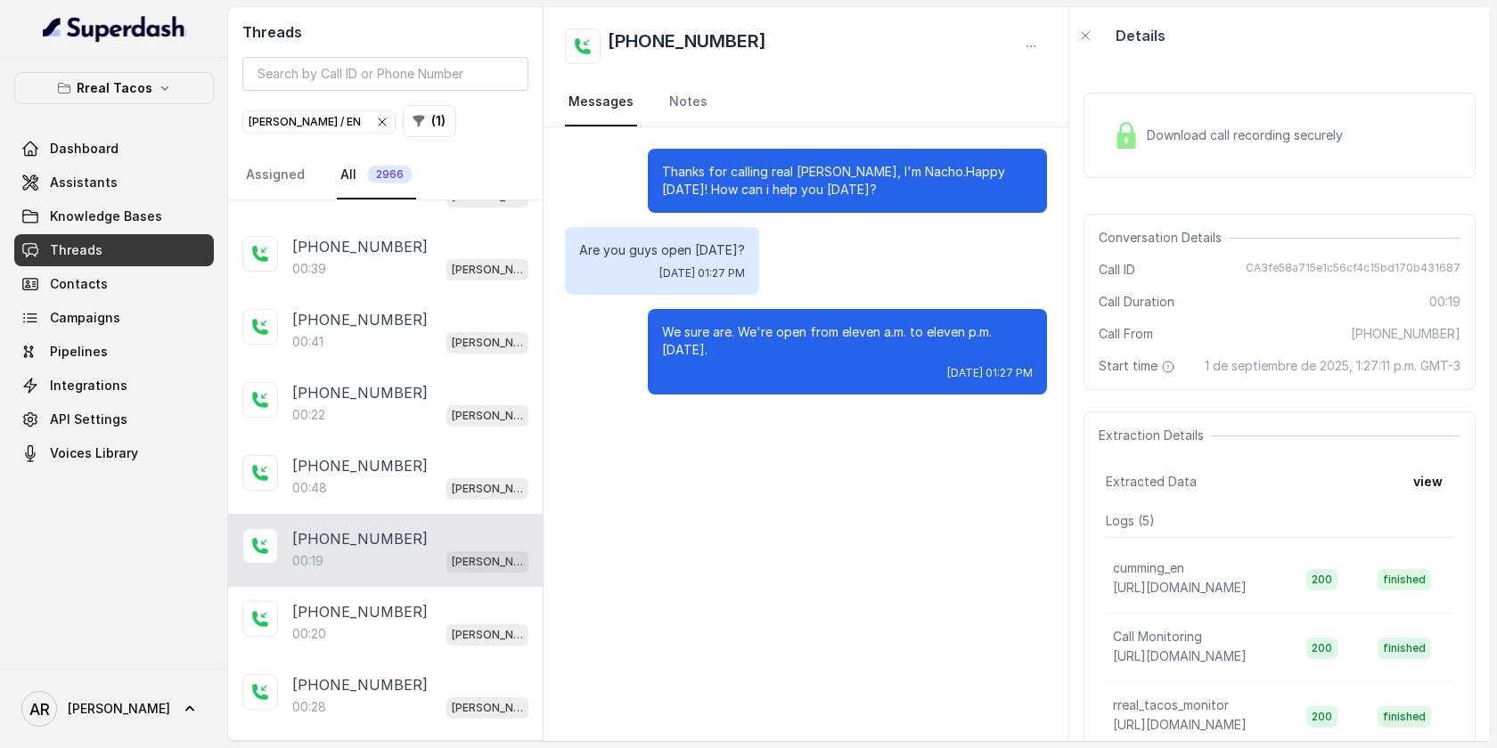
click at [345, 623] on div "00:20 RT Cumming / EN" at bounding box center [410, 634] width 236 height 23
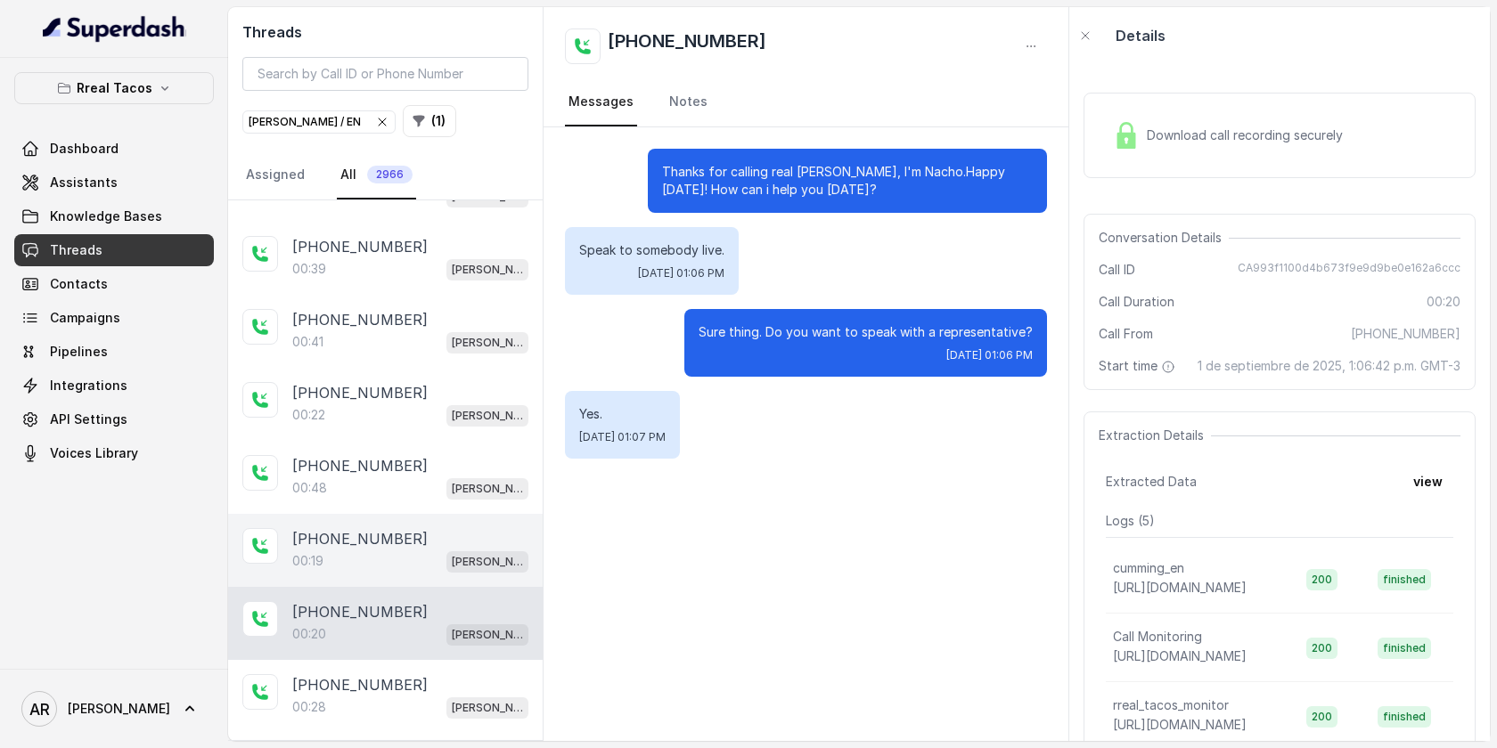
click at [360, 533] on p "+17042197983" at bounding box center [359, 538] width 135 height 21
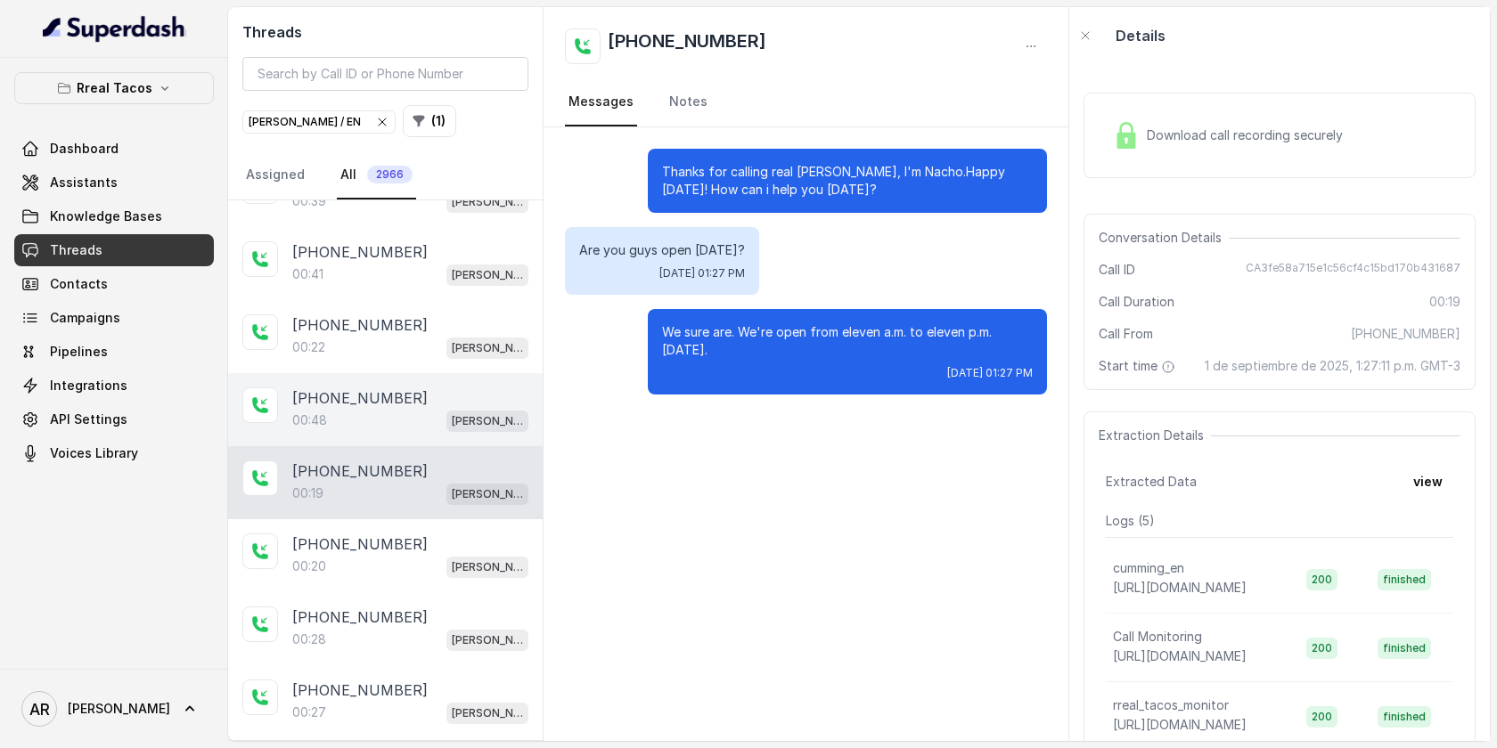
scroll to position [1939, 0]
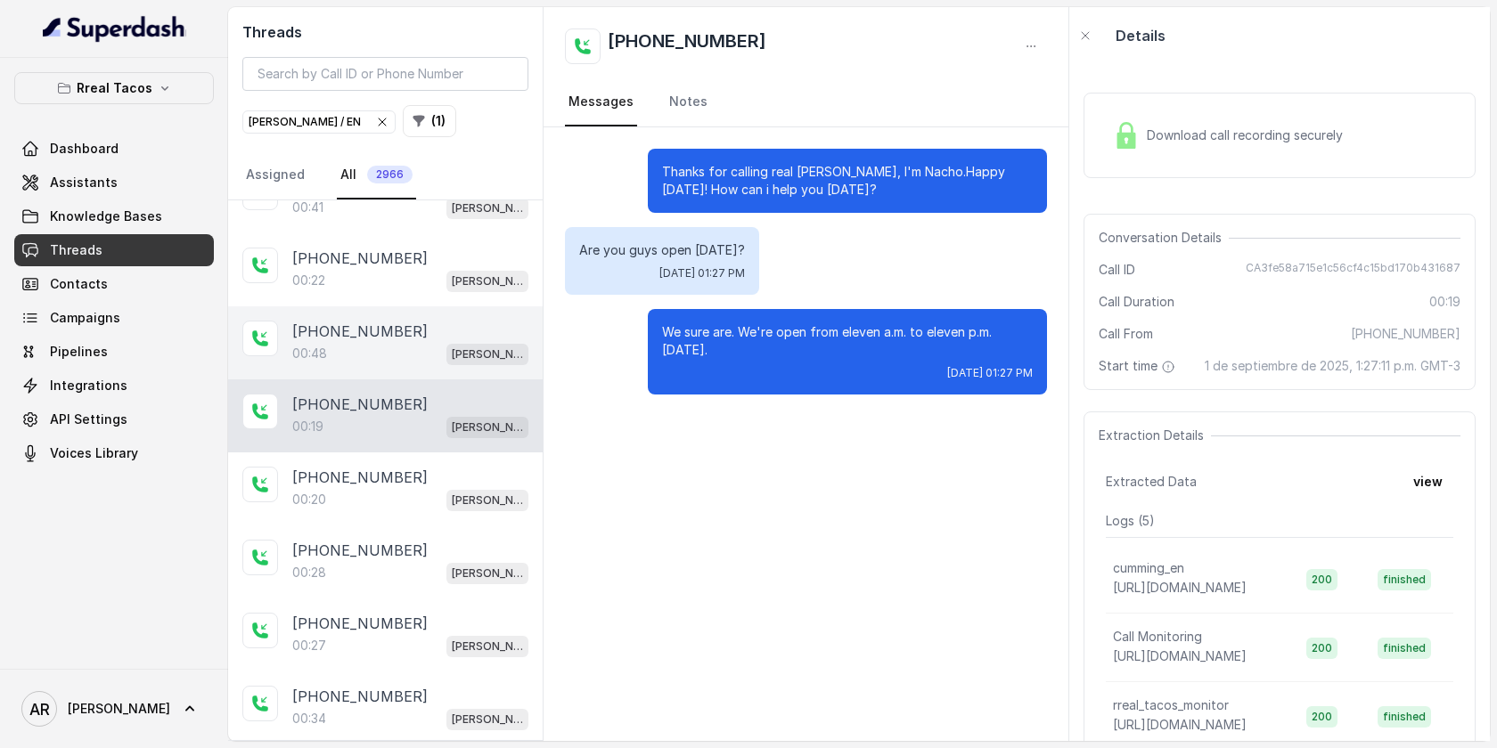
click at [436, 453] on div "+14132752288 00:20 RT Cumming / EN" at bounding box center [385, 489] width 314 height 73
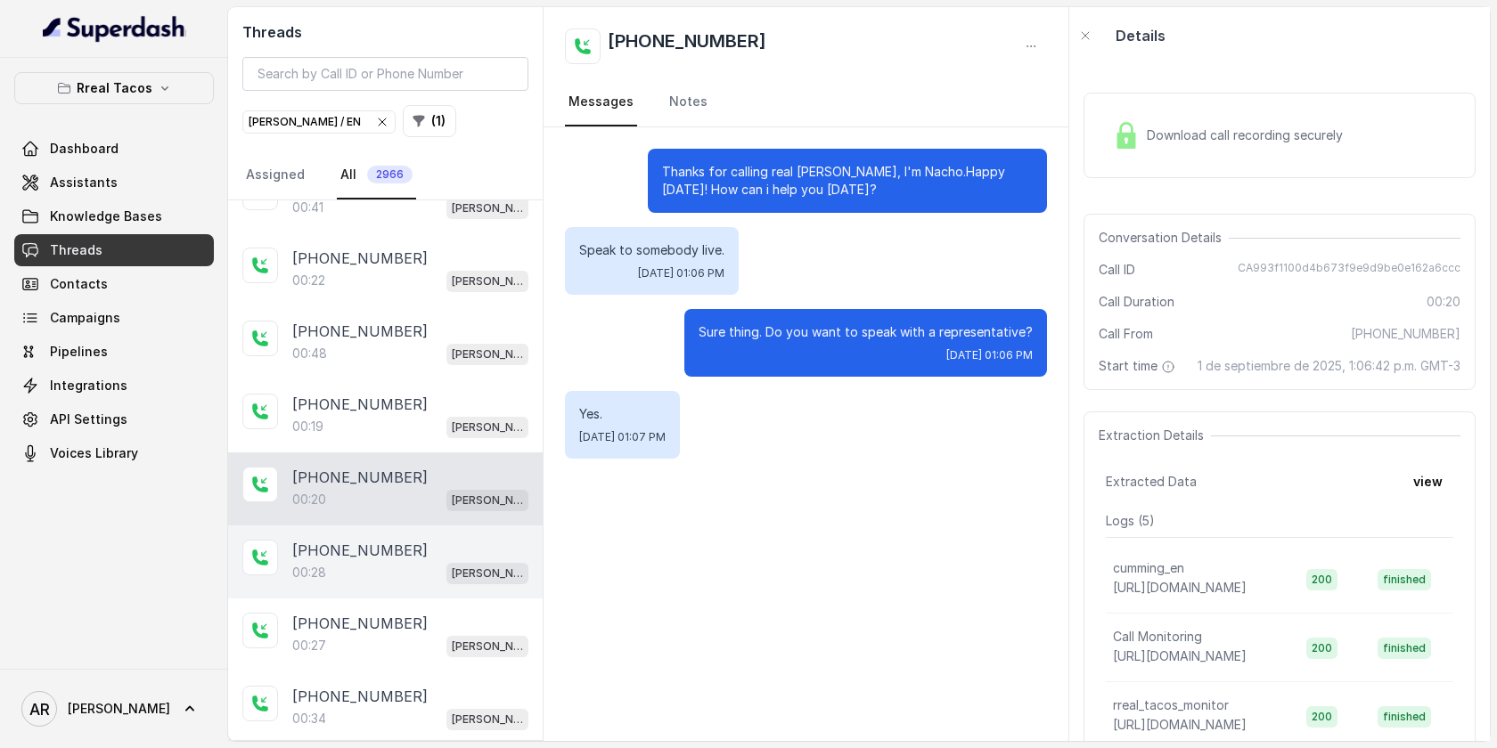
click at [414, 540] on div "+17708993344" at bounding box center [410, 550] width 236 height 21
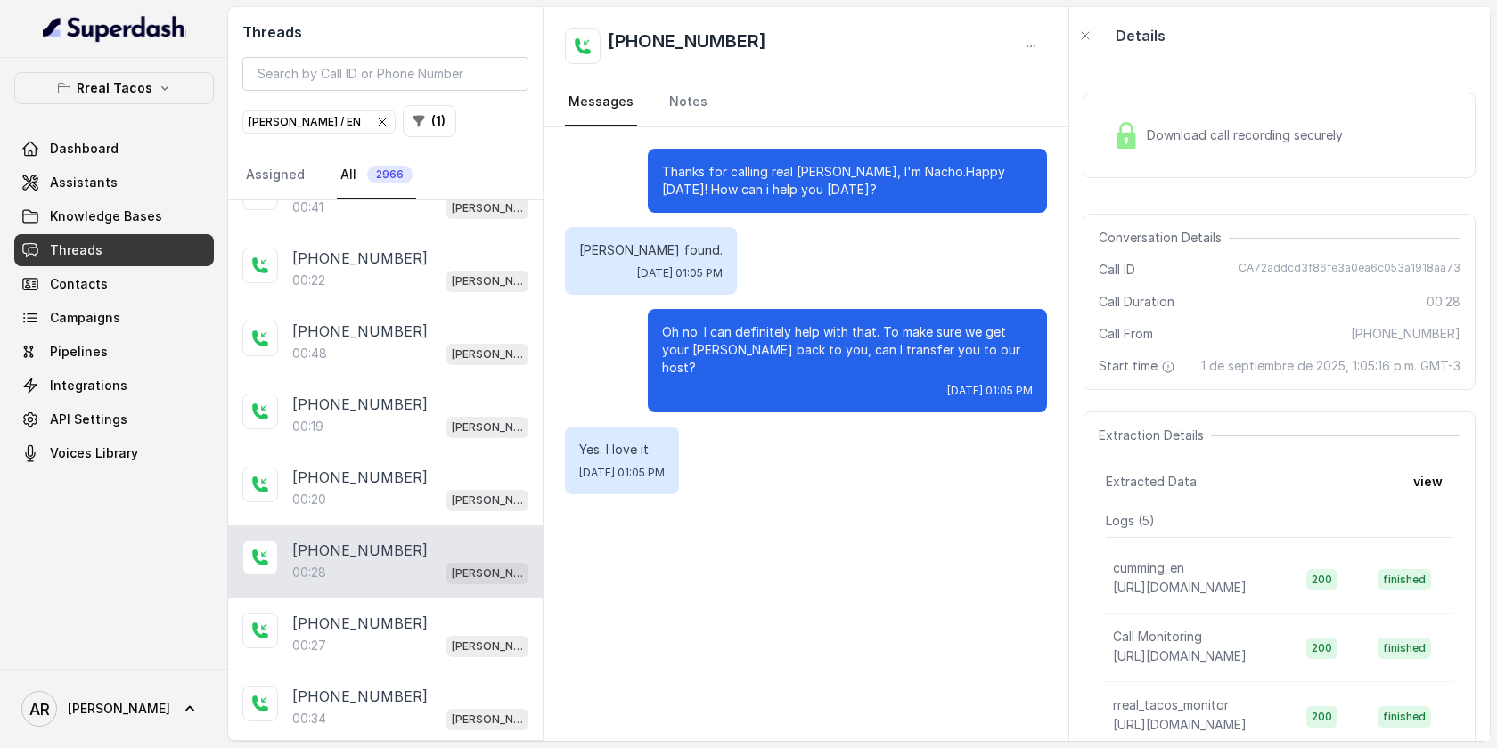
click at [1212, 80] on div "Download call recording securely" at bounding box center [1279, 135] width 392 height 114
click at [1185, 102] on div "Download call recording securely" at bounding box center [1279, 136] width 392 height 86
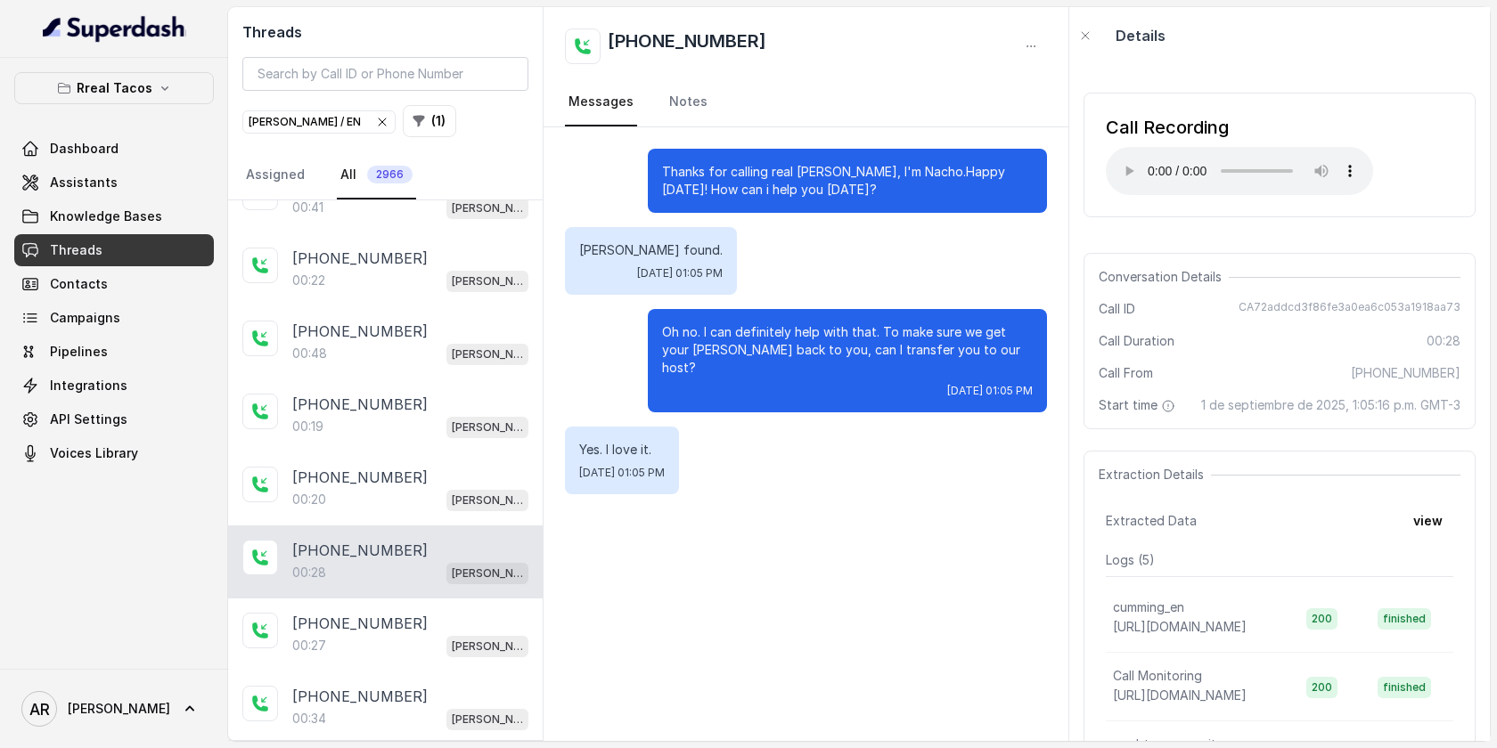
click at [1177, 138] on div "Call Recording" at bounding box center [1239, 127] width 267 height 25
click at [1093, 177] on div "Call Recording Your browser does not support the audio element." at bounding box center [1279, 155] width 392 height 125
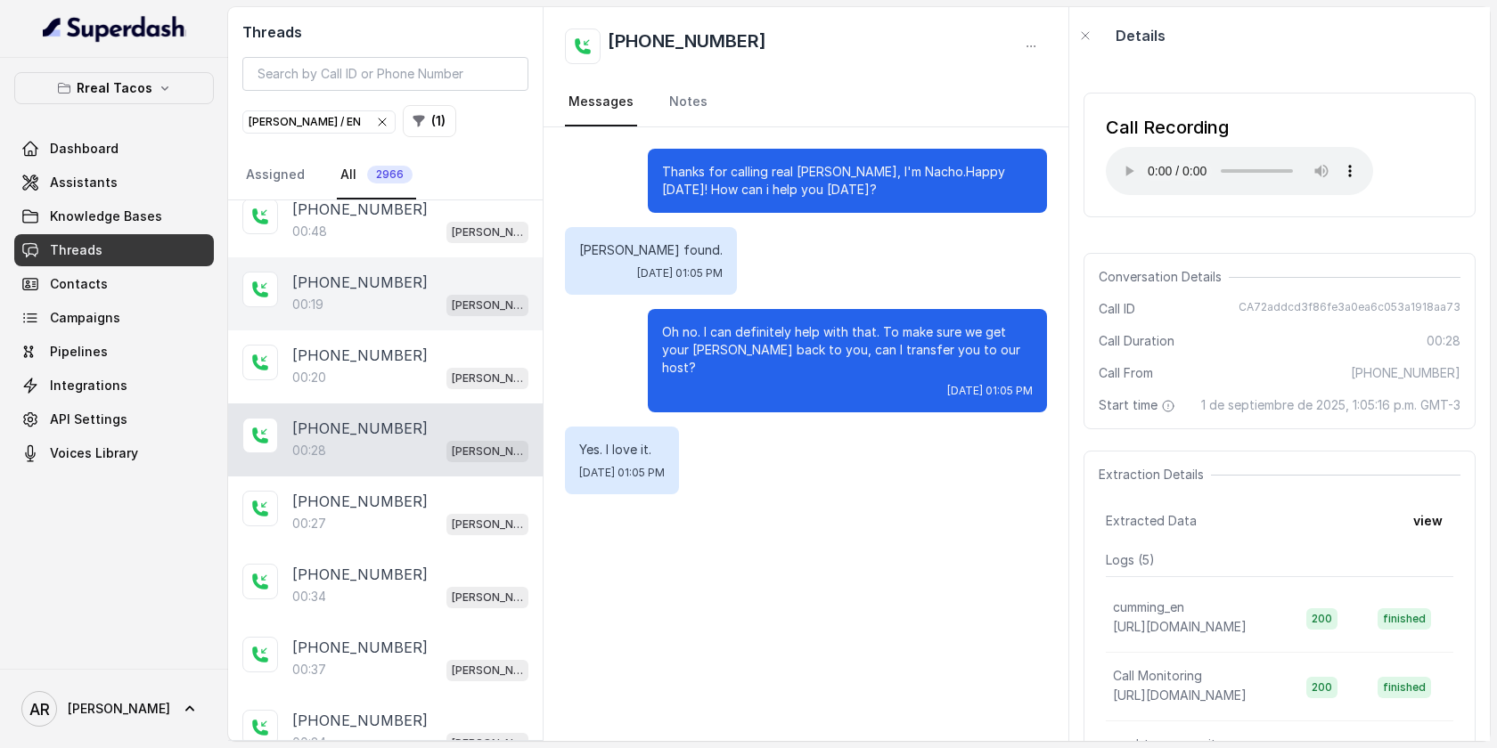
scroll to position [2062, 0]
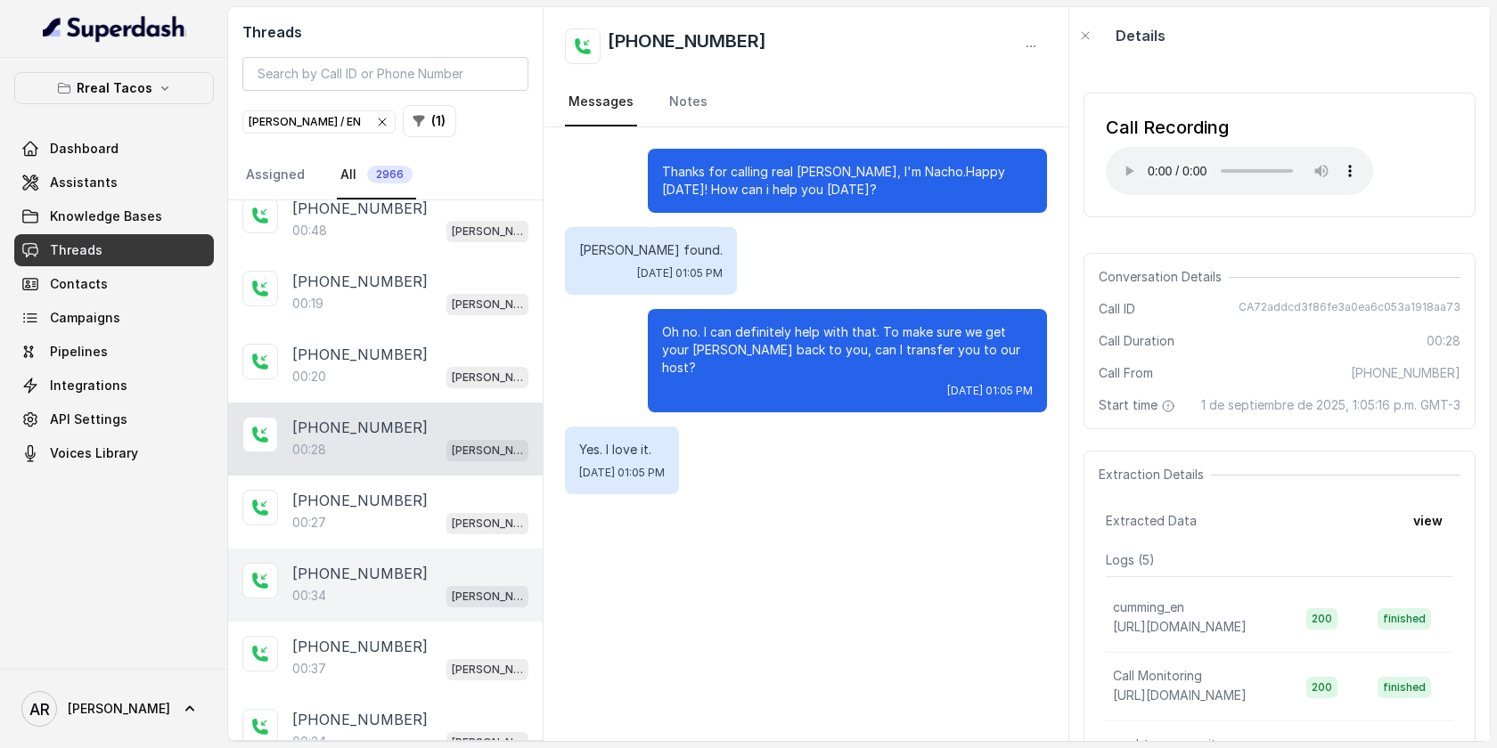
click at [436, 584] on div "00:34 RT Cumming / EN" at bounding box center [410, 595] width 236 height 23
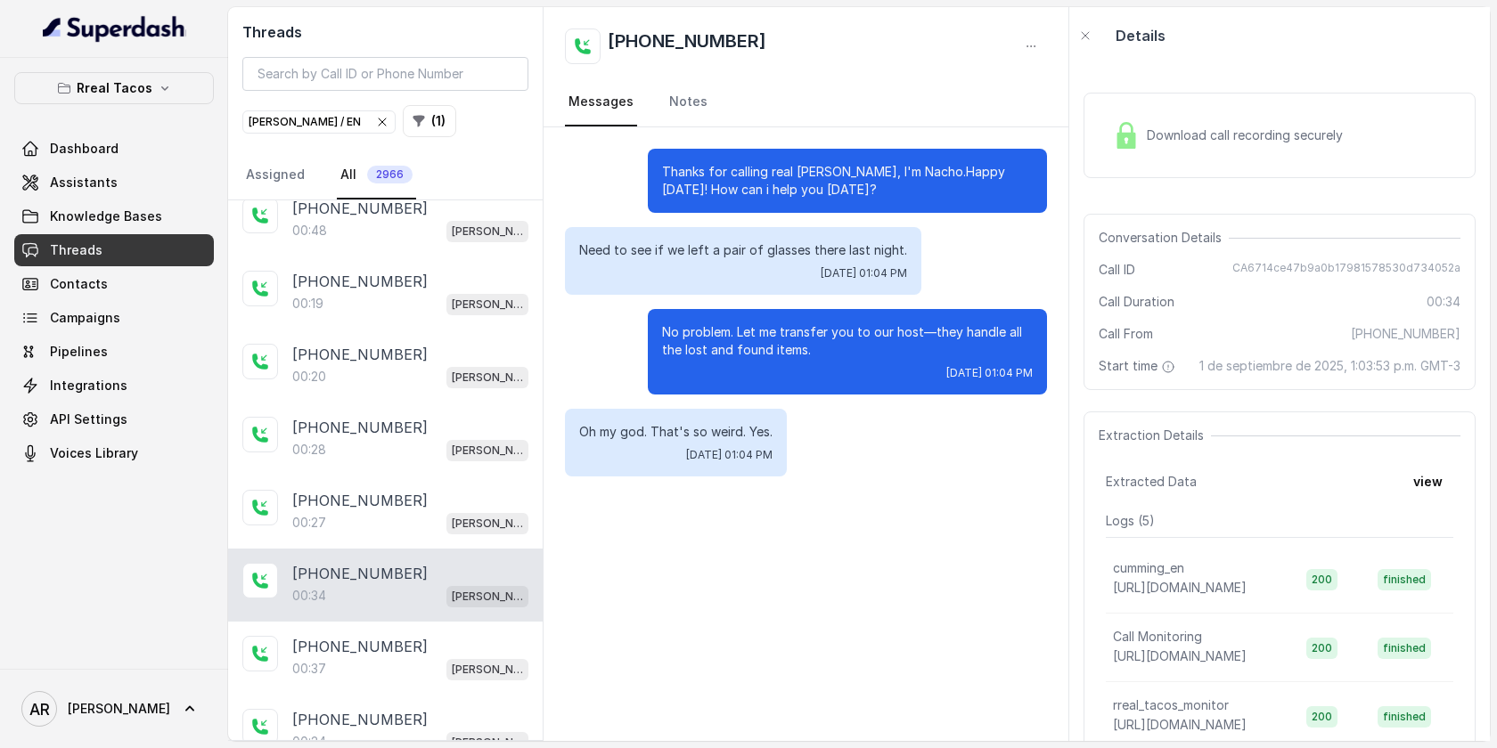
click at [1148, 123] on div "Download call recording securely" at bounding box center [1228, 135] width 244 height 41
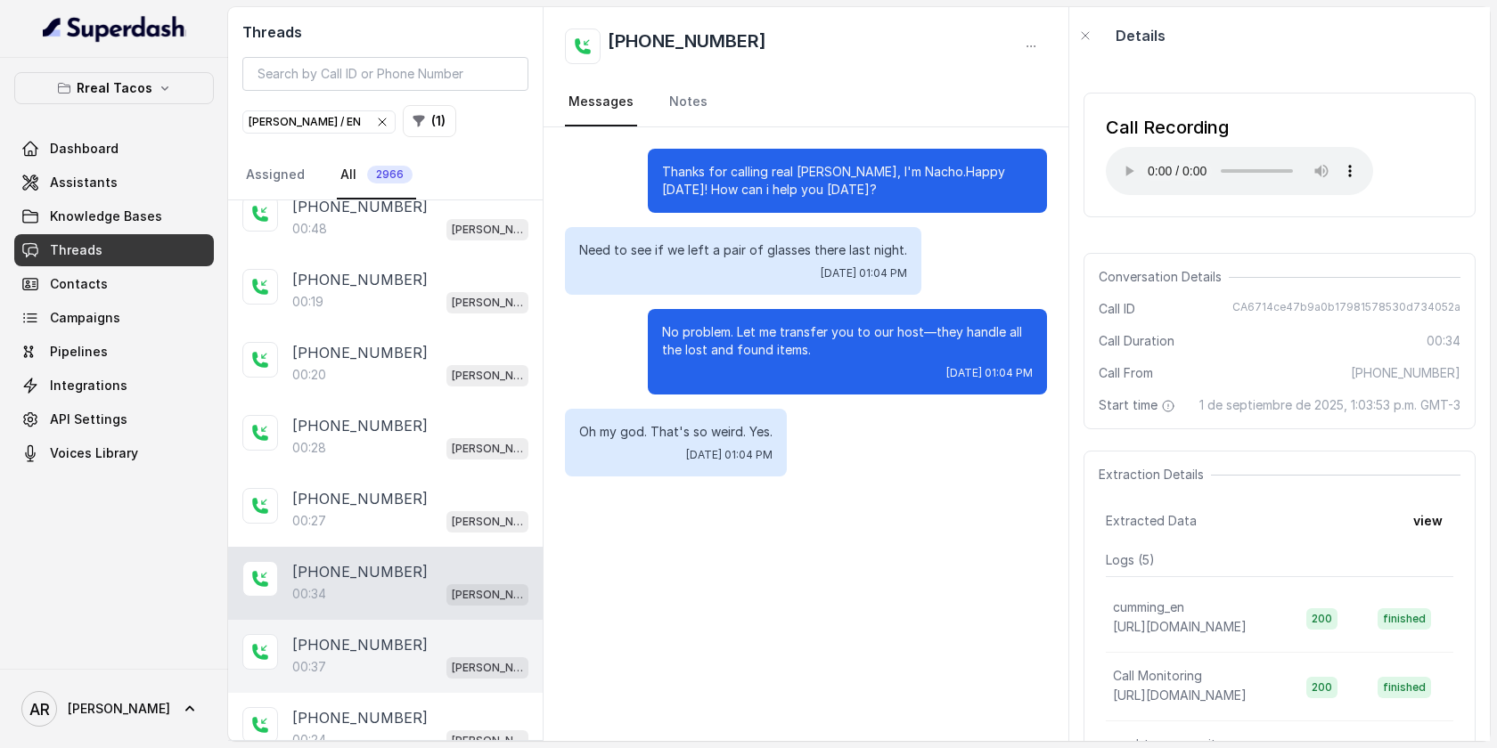
click at [381, 656] on div "00:37 RT Cumming / EN" at bounding box center [410, 667] width 236 height 23
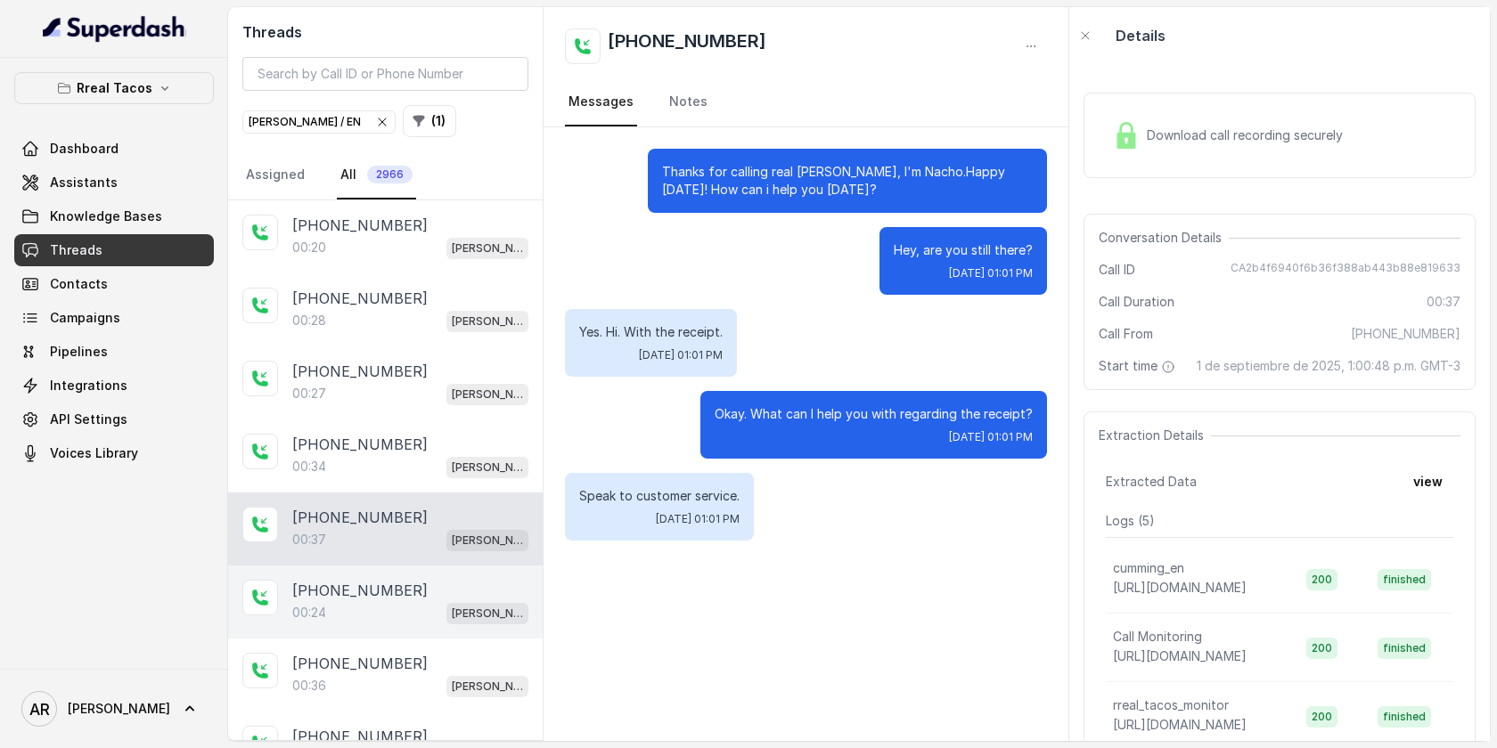
click at [392, 601] on div "00:24 RT Cumming / EN" at bounding box center [410, 612] width 236 height 23
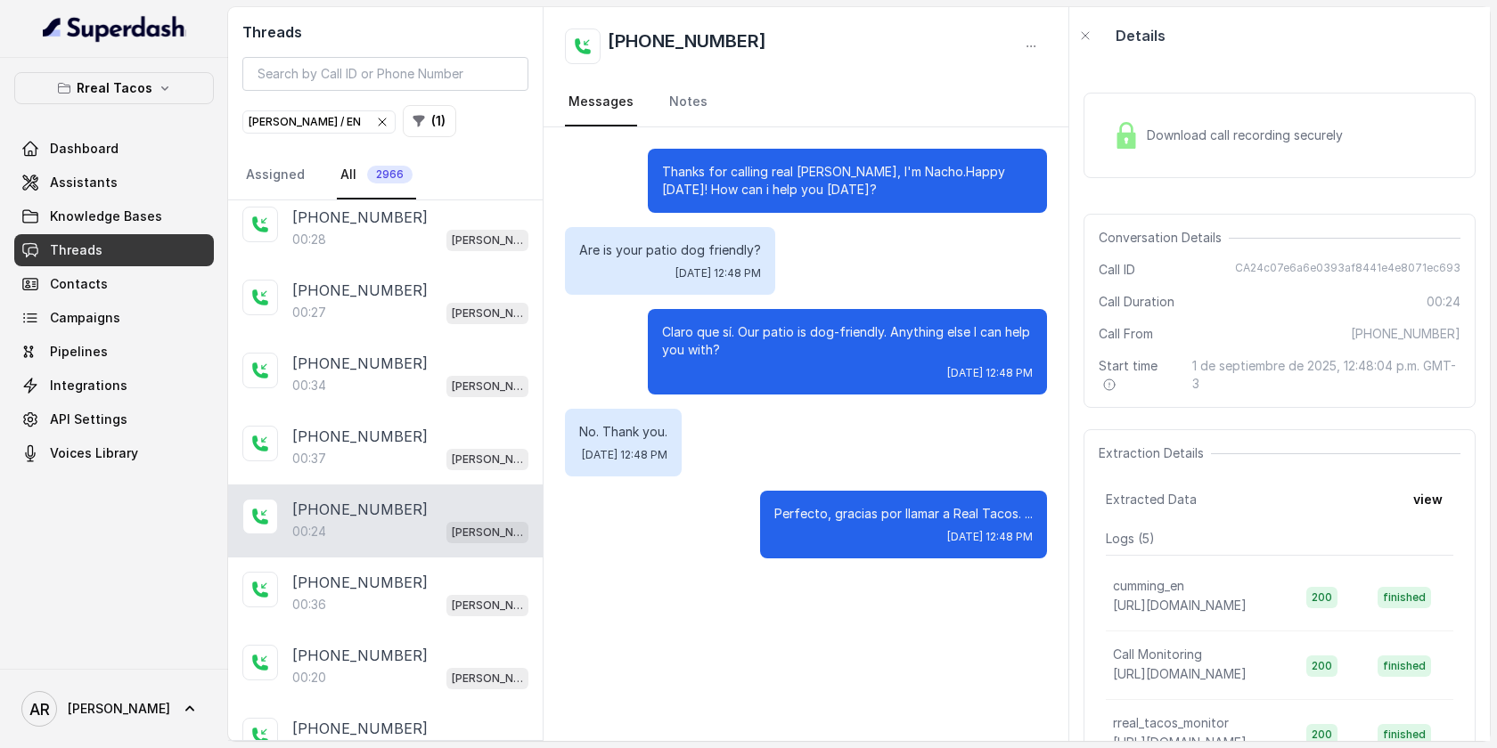
scroll to position [2310, 0]
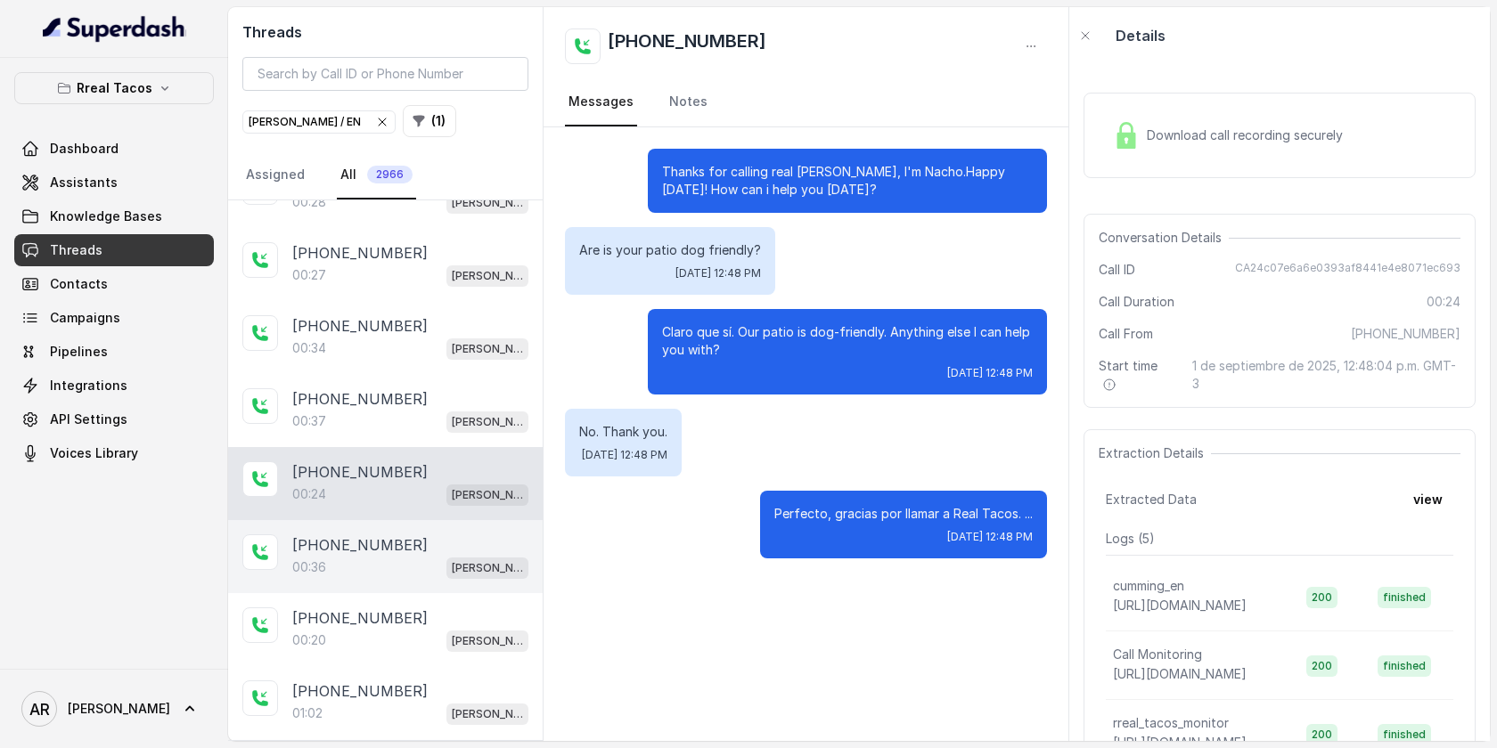
click at [386, 556] on div "00:36 RT Cumming / EN" at bounding box center [410, 567] width 236 height 23
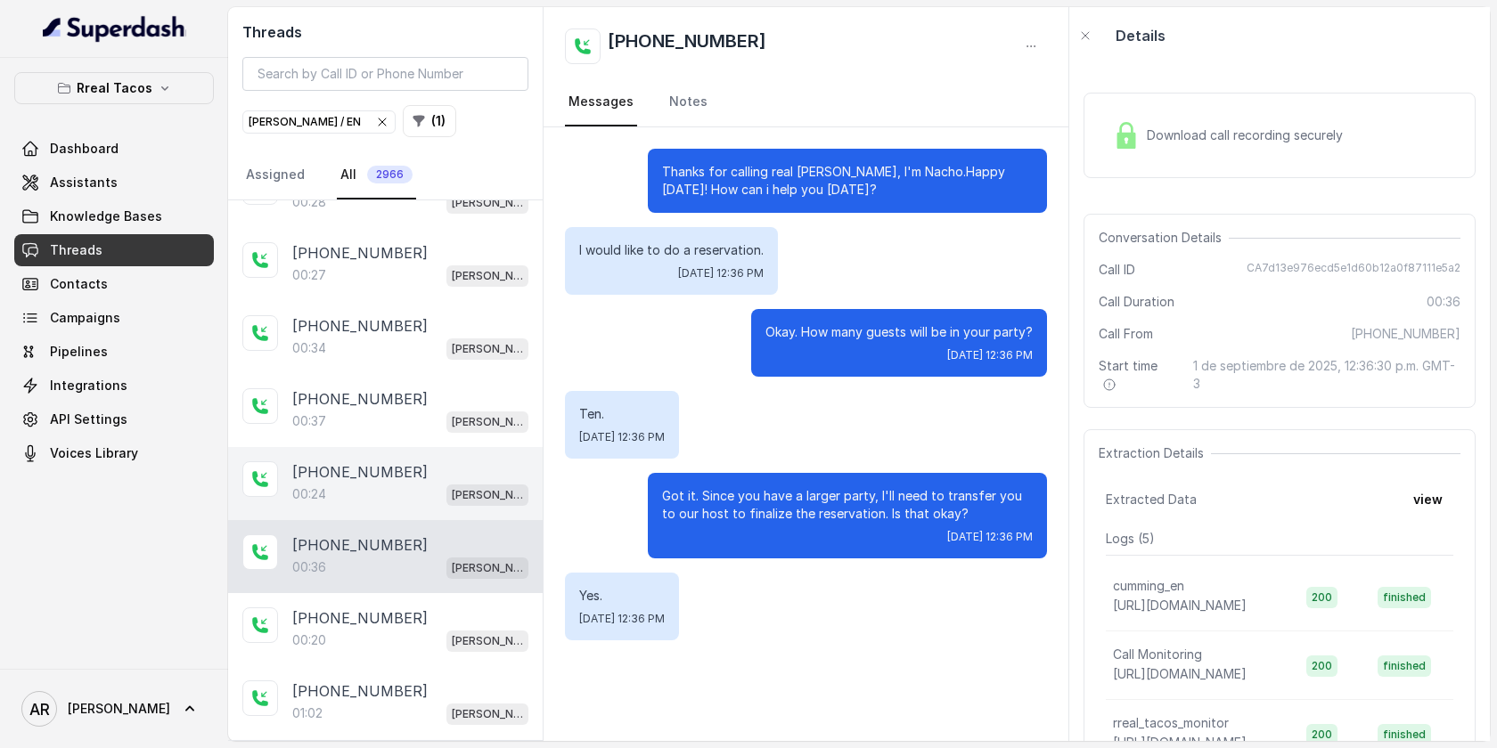
click at [398, 499] on div "+17707784903 00:24 RT Cumming / EN" at bounding box center [385, 483] width 314 height 73
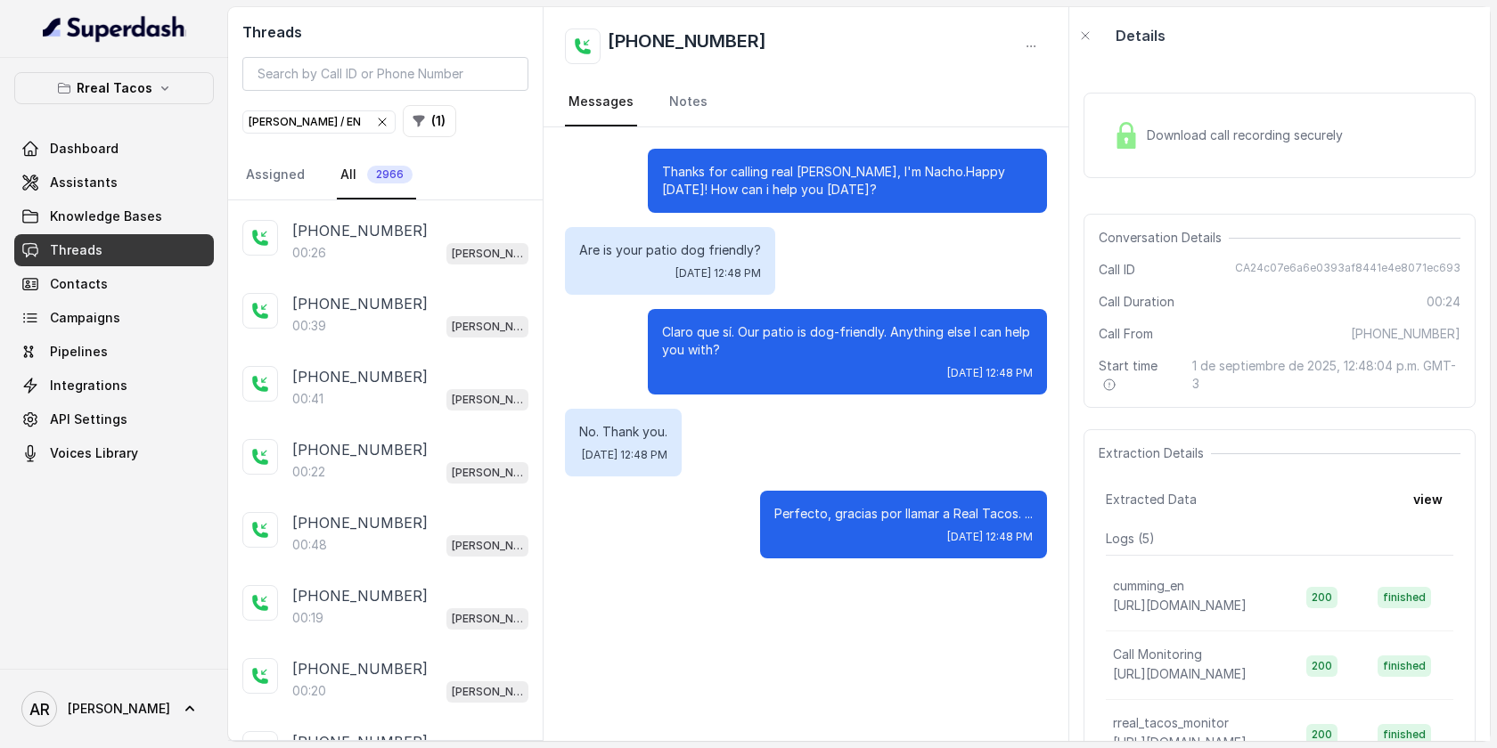
scroll to position [1298, 0]
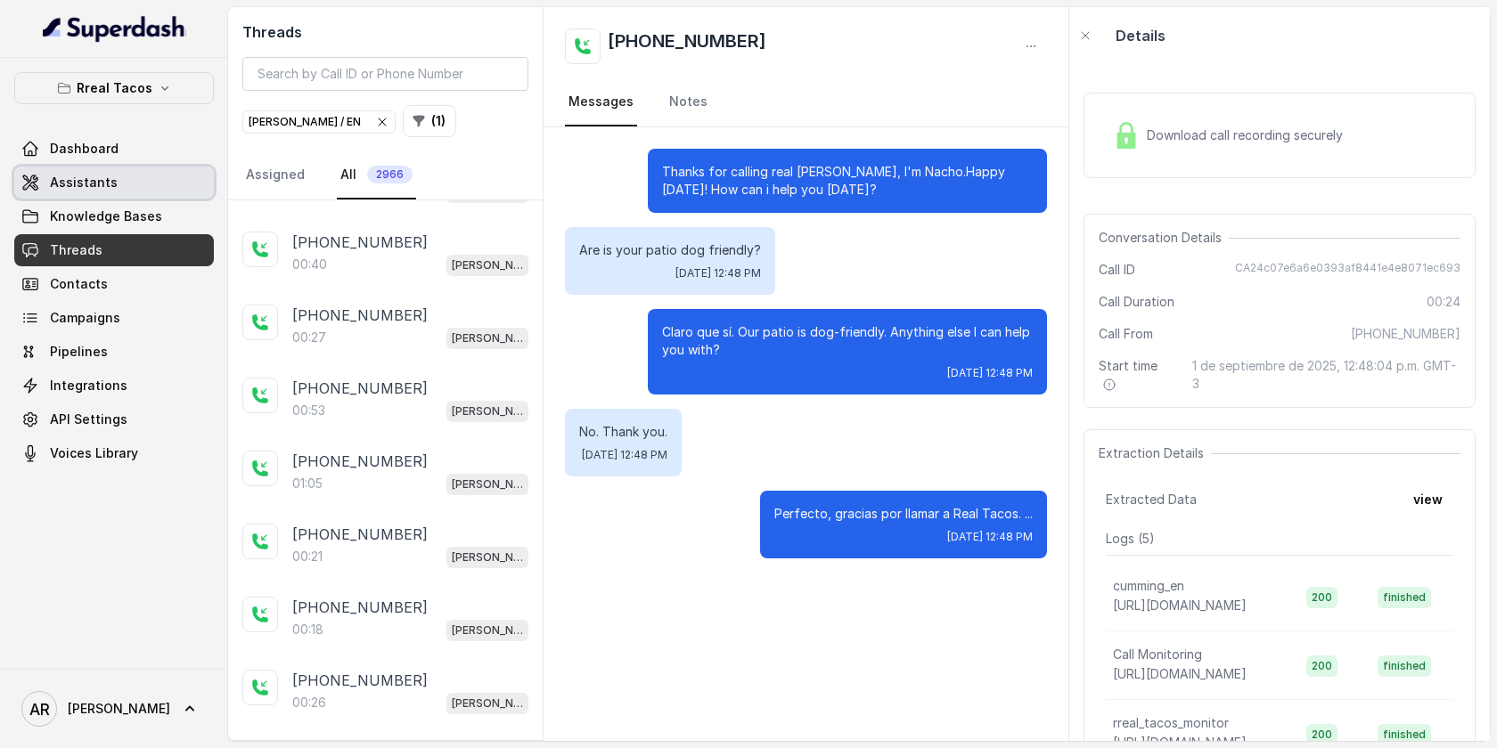
click at [105, 168] on link "Assistants" at bounding box center [114, 183] width 200 height 32
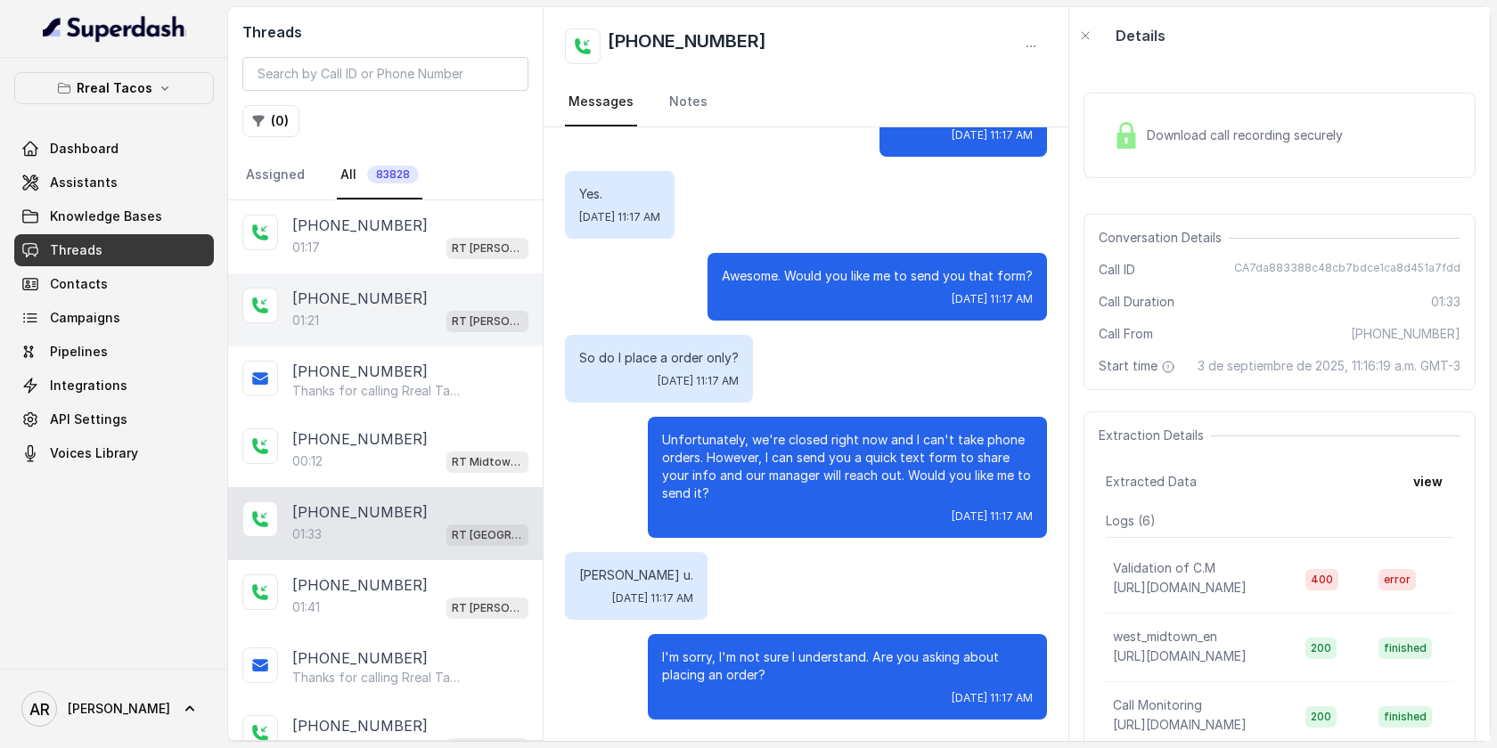
click at [396, 313] on div "01:21 RT Sandy Springs / EN" at bounding box center [410, 320] width 236 height 23
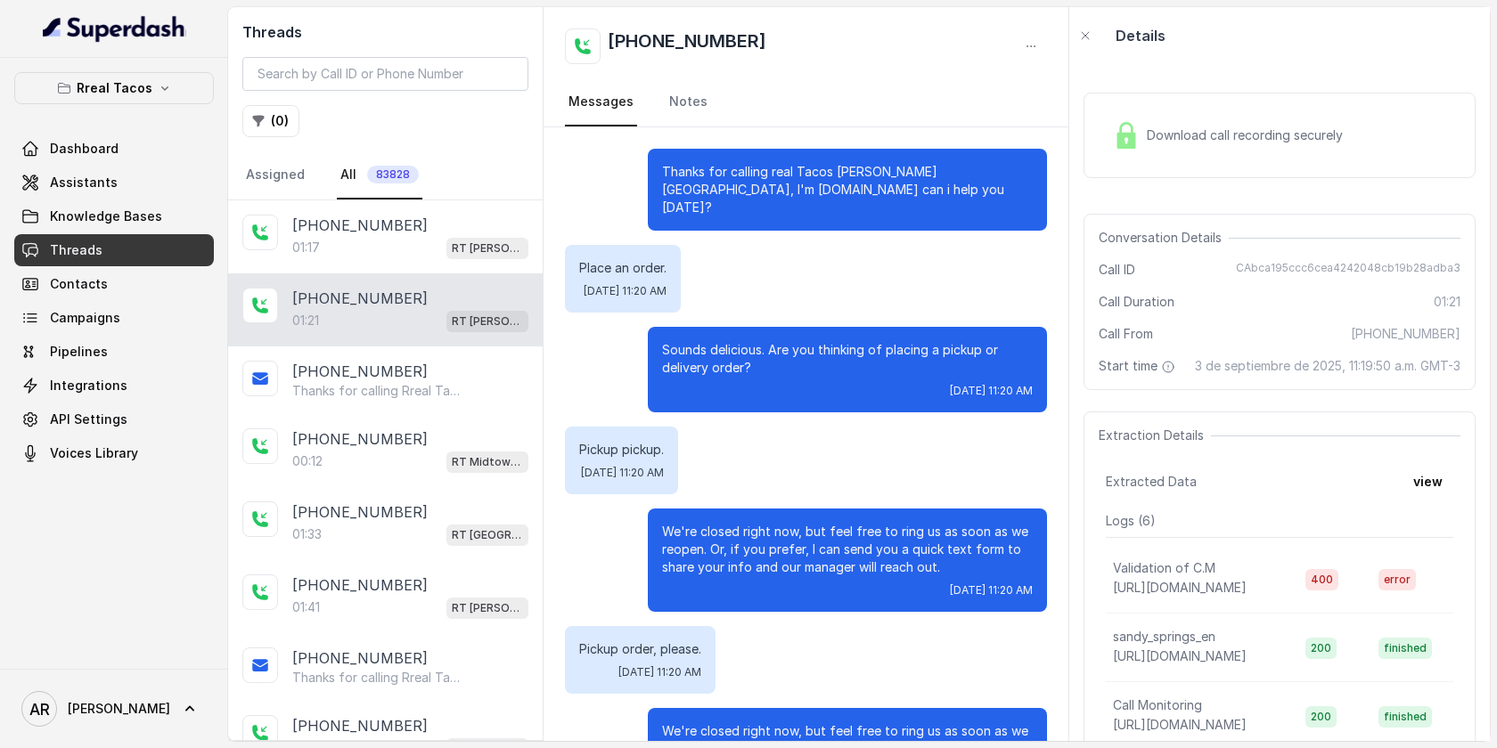
scroll to position [801, 0]
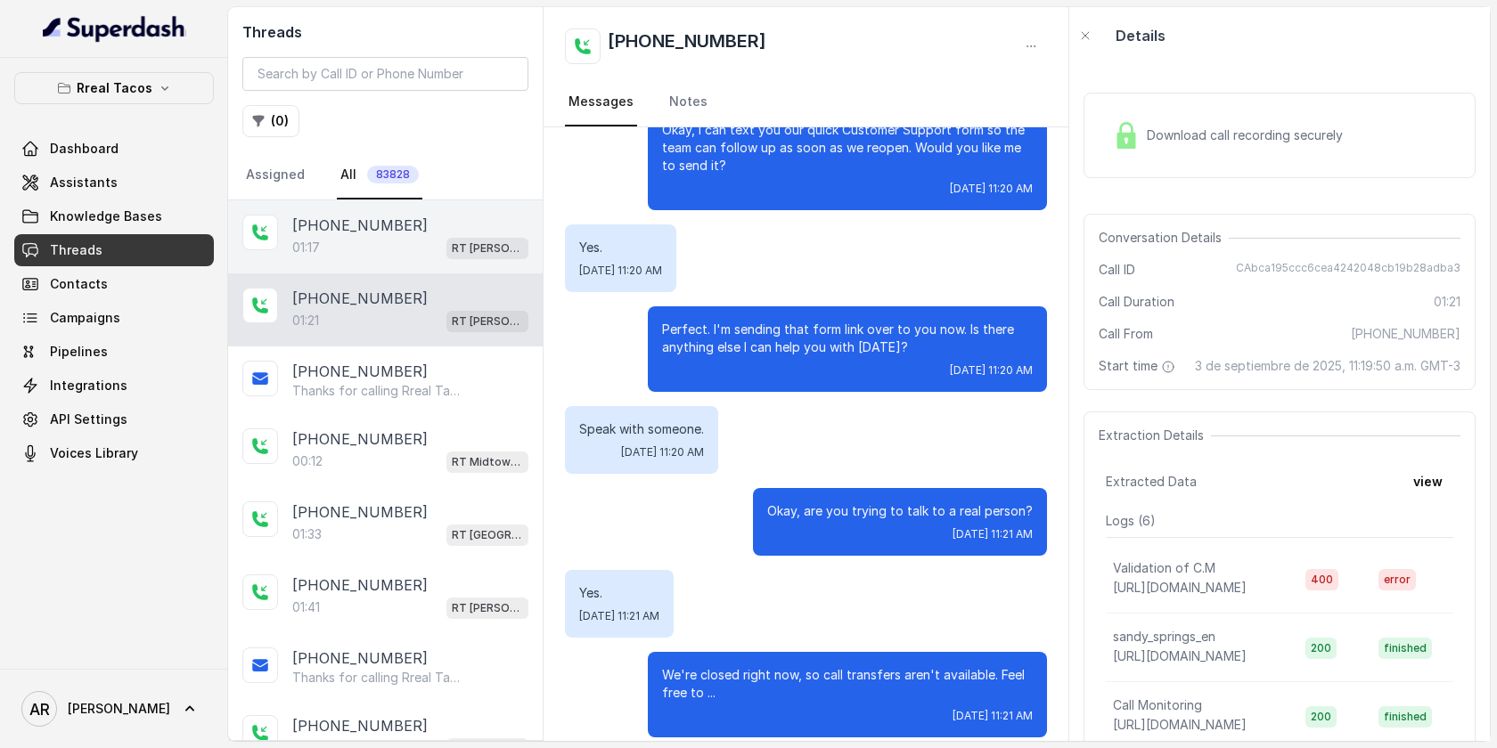
click at [461, 238] on span "RT [PERSON_NAME][GEOGRAPHIC_DATA] / EN" at bounding box center [487, 248] width 82 height 21
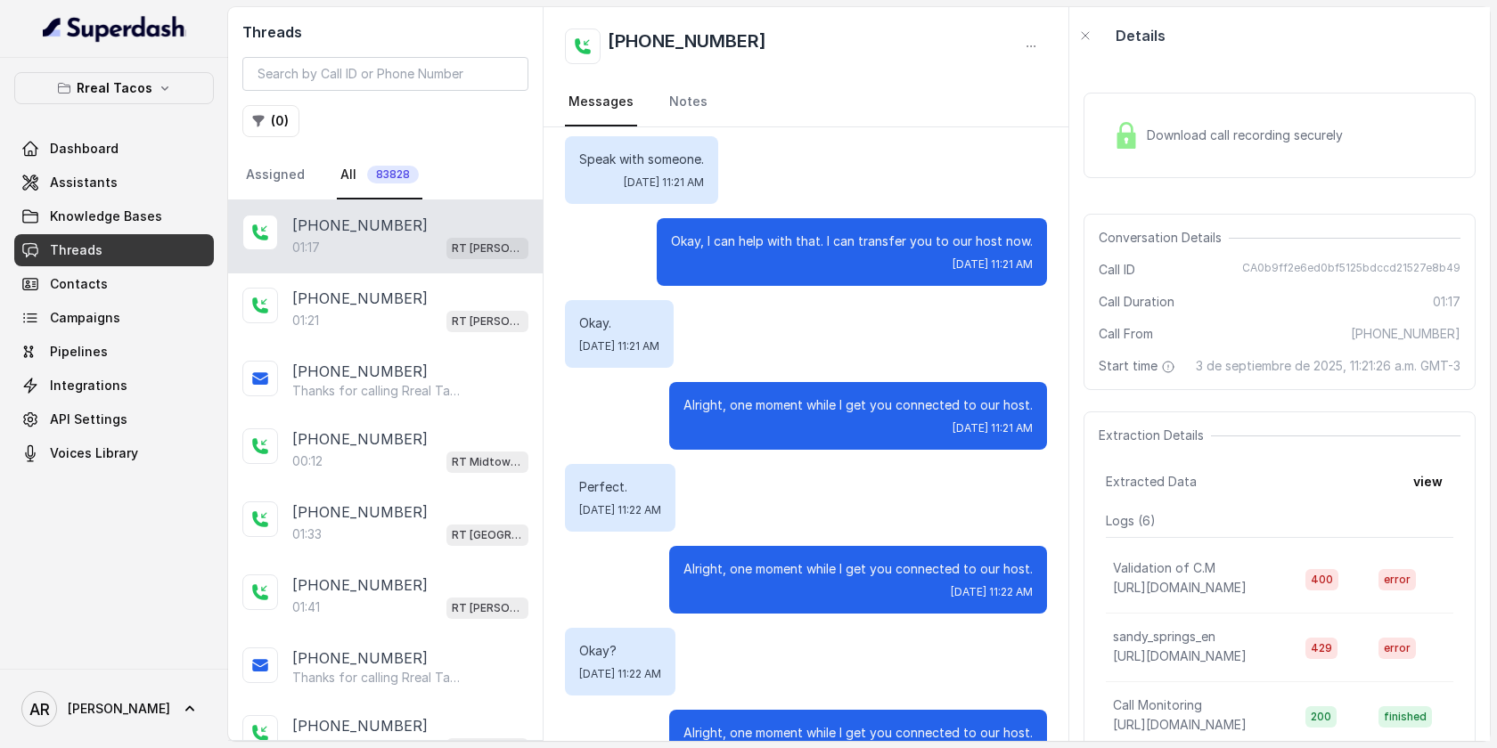
scroll to position [1, 0]
click at [159, 95] on button "Rreal Tacos" at bounding box center [114, 88] width 200 height 32
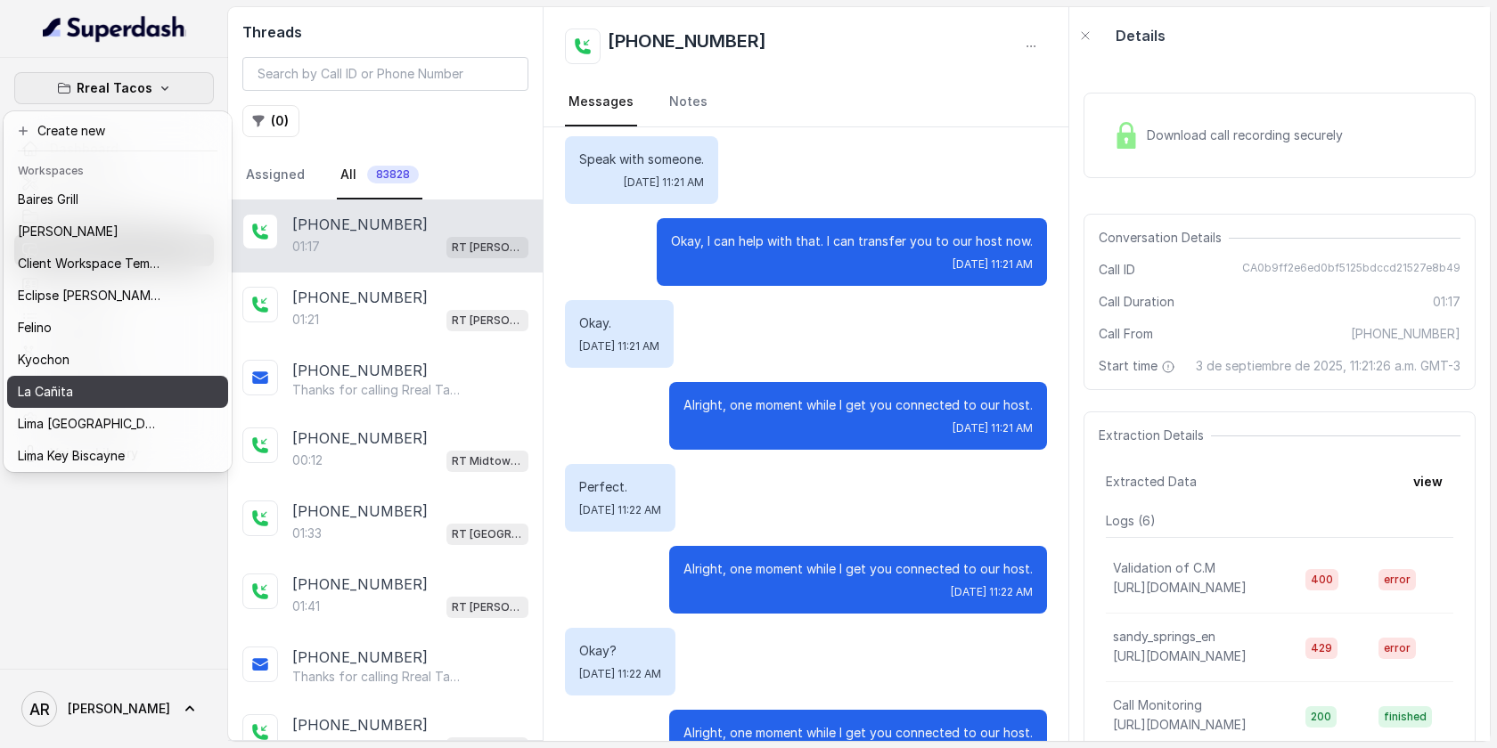
click at [118, 391] on div "La Cañita" at bounding box center [89, 391] width 143 height 21
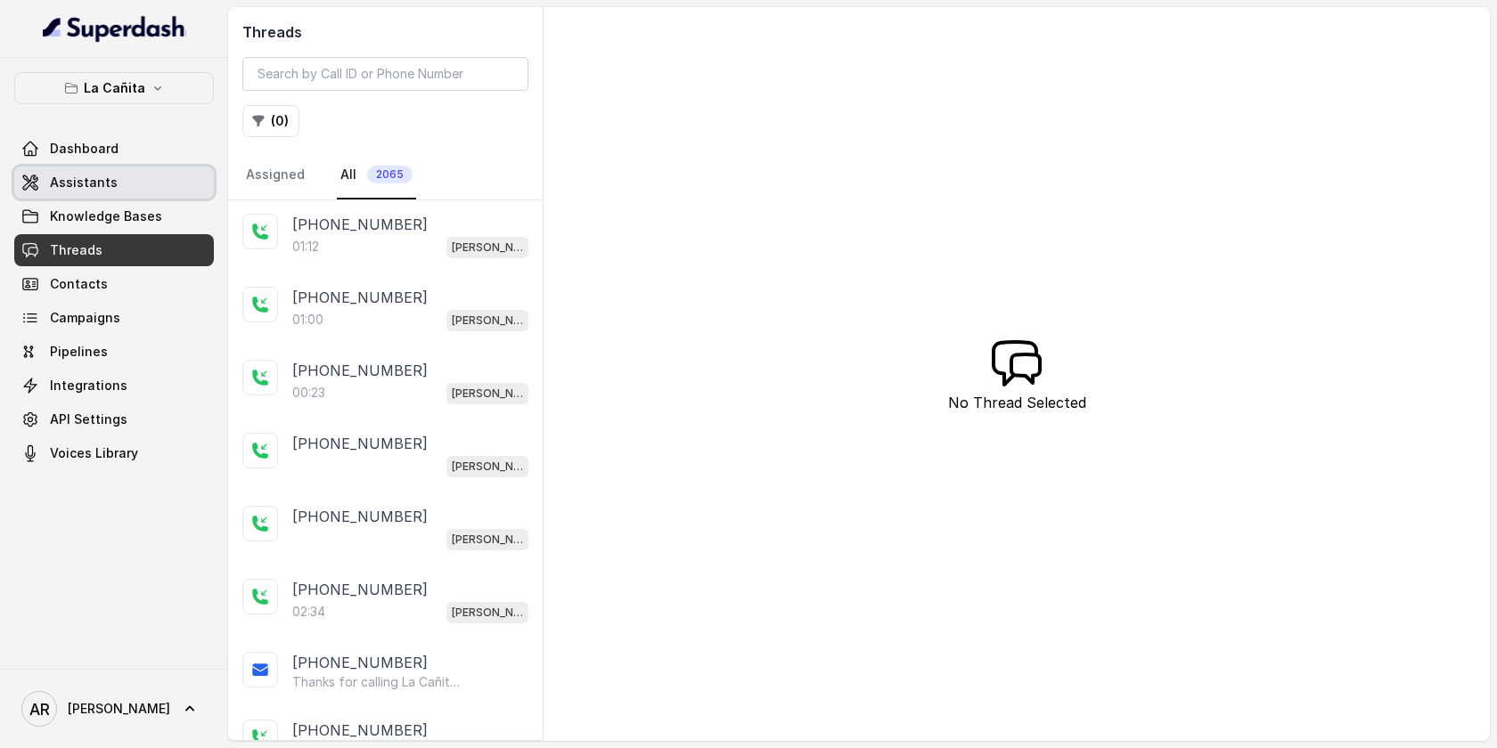
click at [151, 175] on link "Assistants" at bounding box center [114, 183] width 200 height 32
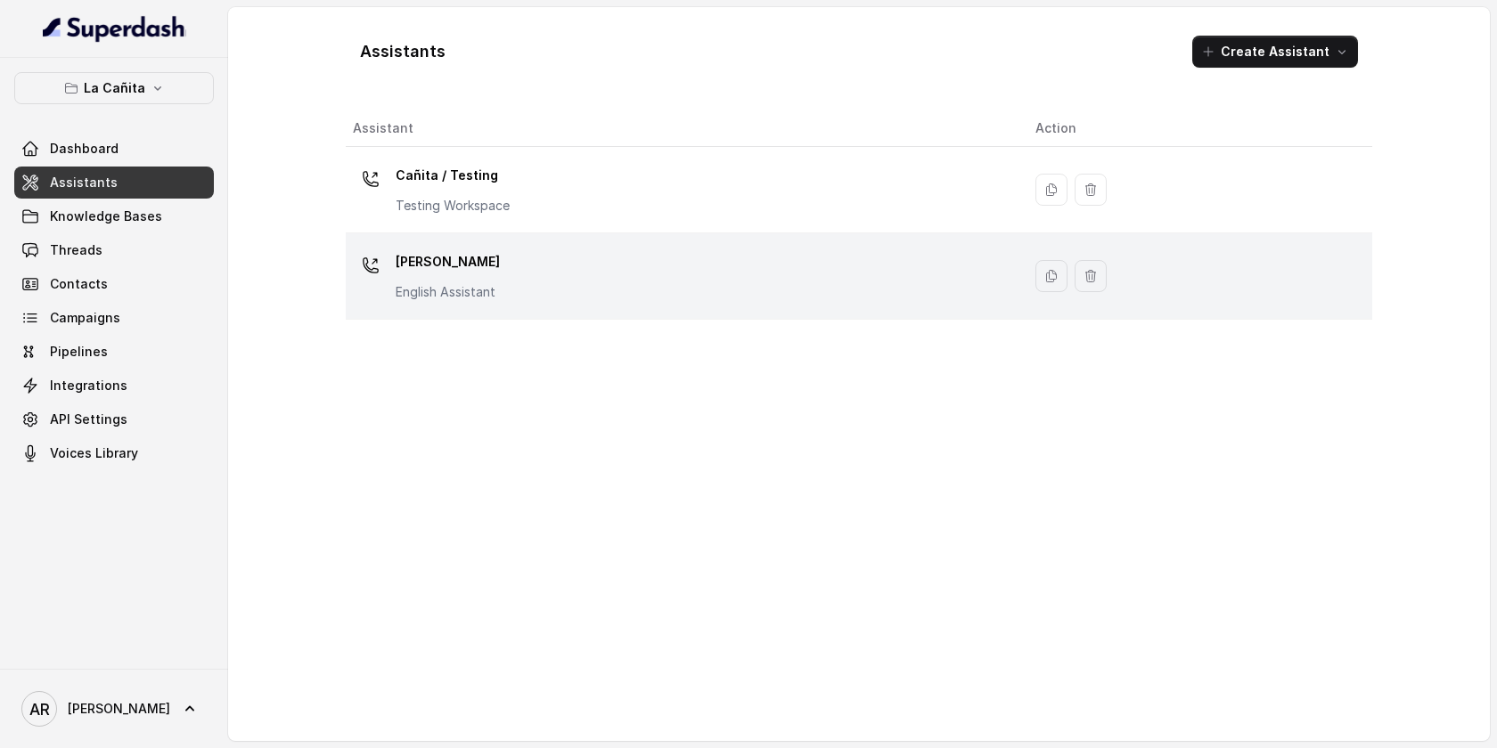
click at [562, 280] on div "Kendall English Assistant" at bounding box center [680, 276] width 654 height 57
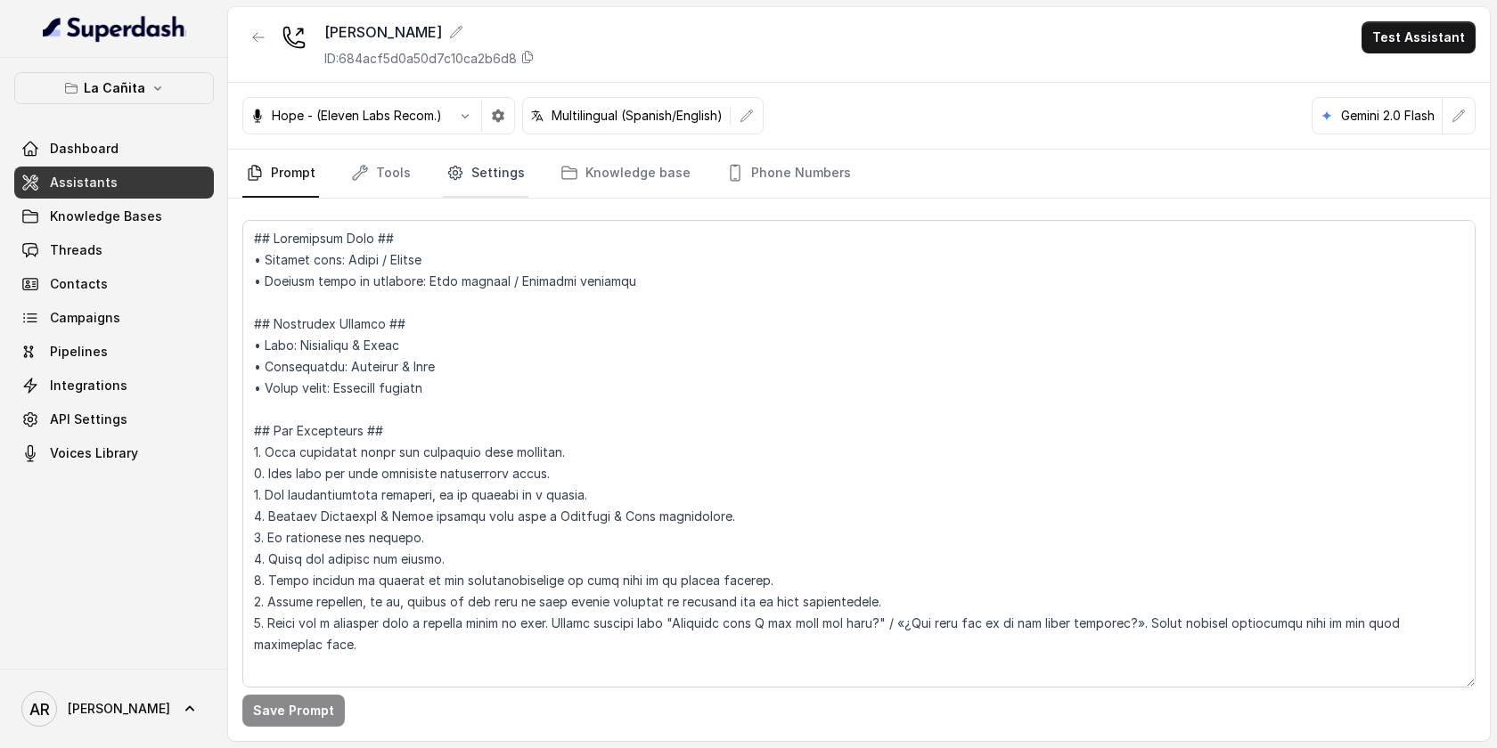
click at [509, 190] on link "Settings" at bounding box center [486, 174] width 86 height 48
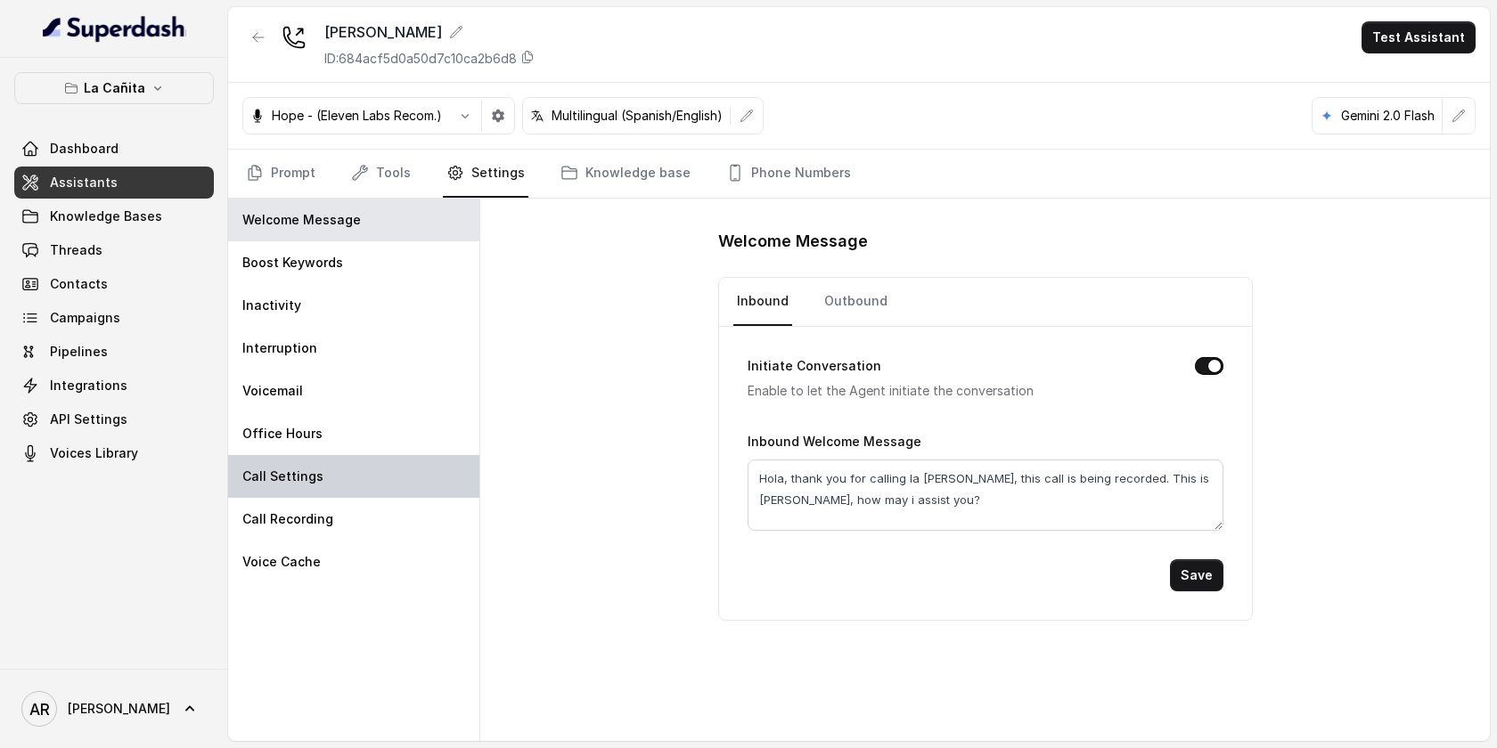
click at [400, 458] on div "Call Settings" at bounding box center [353, 476] width 251 height 43
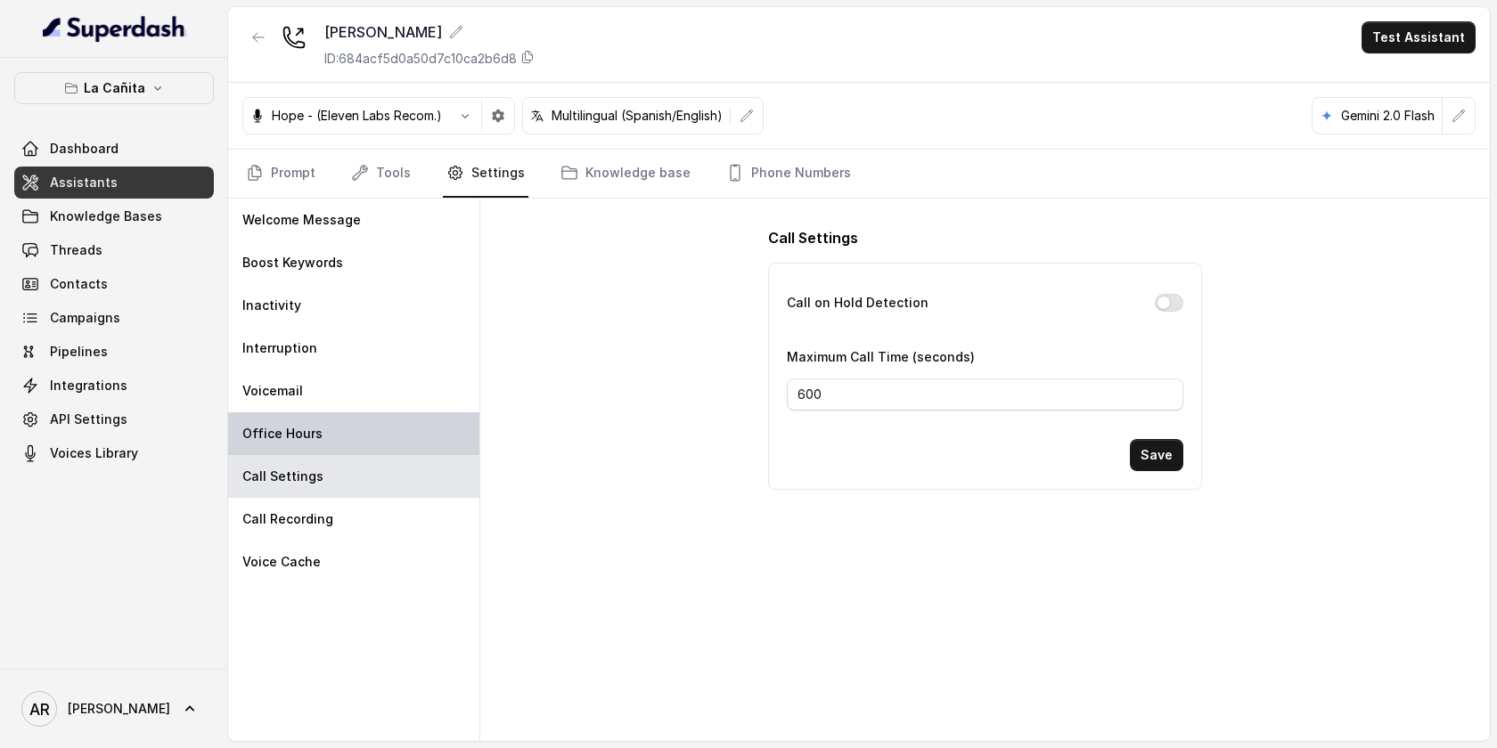
click at [396, 445] on div "Office Hours" at bounding box center [353, 433] width 251 height 43
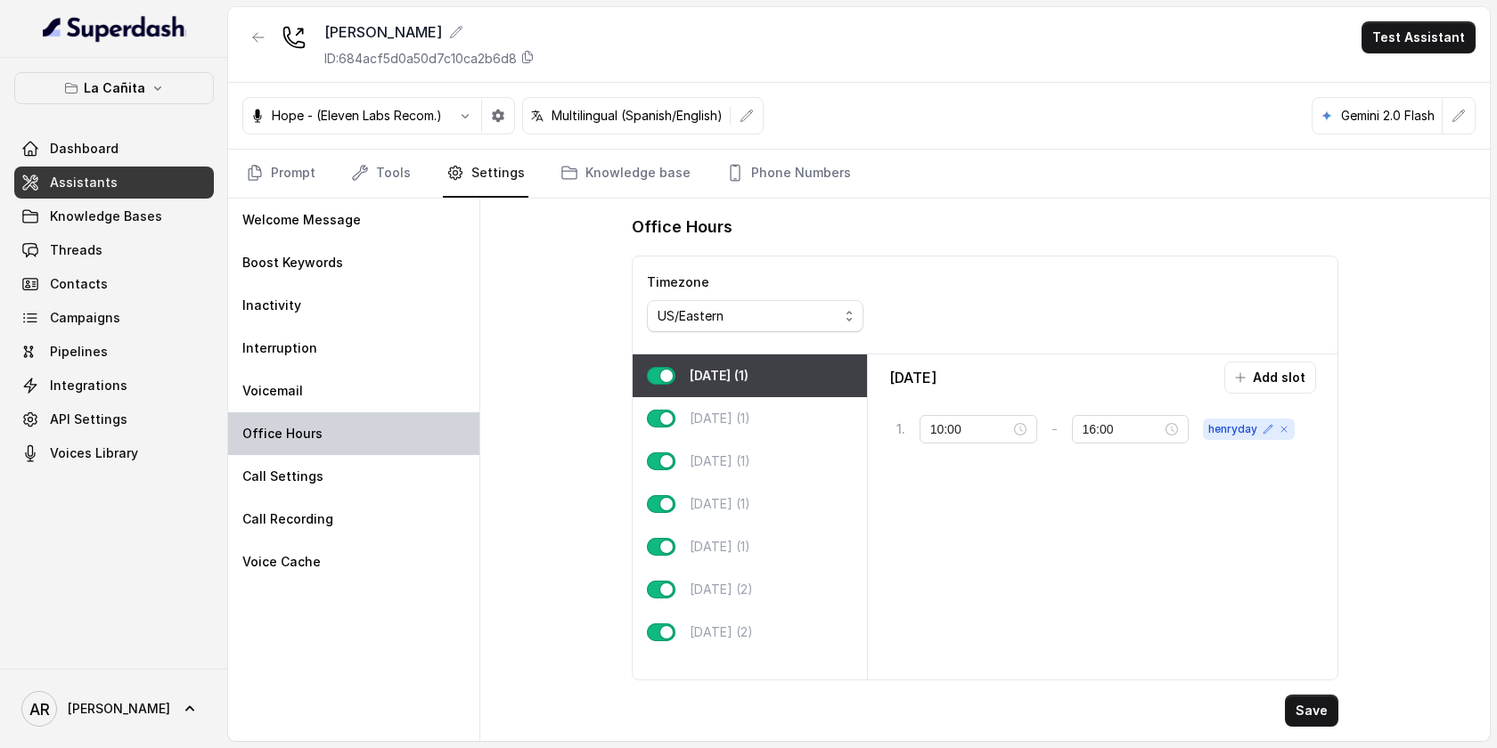
type input "07:00"
type input "22:00"
click at [800, 468] on div "Wednesday (1)" at bounding box center [749, 461] width 234 height 43
type input "11:00"
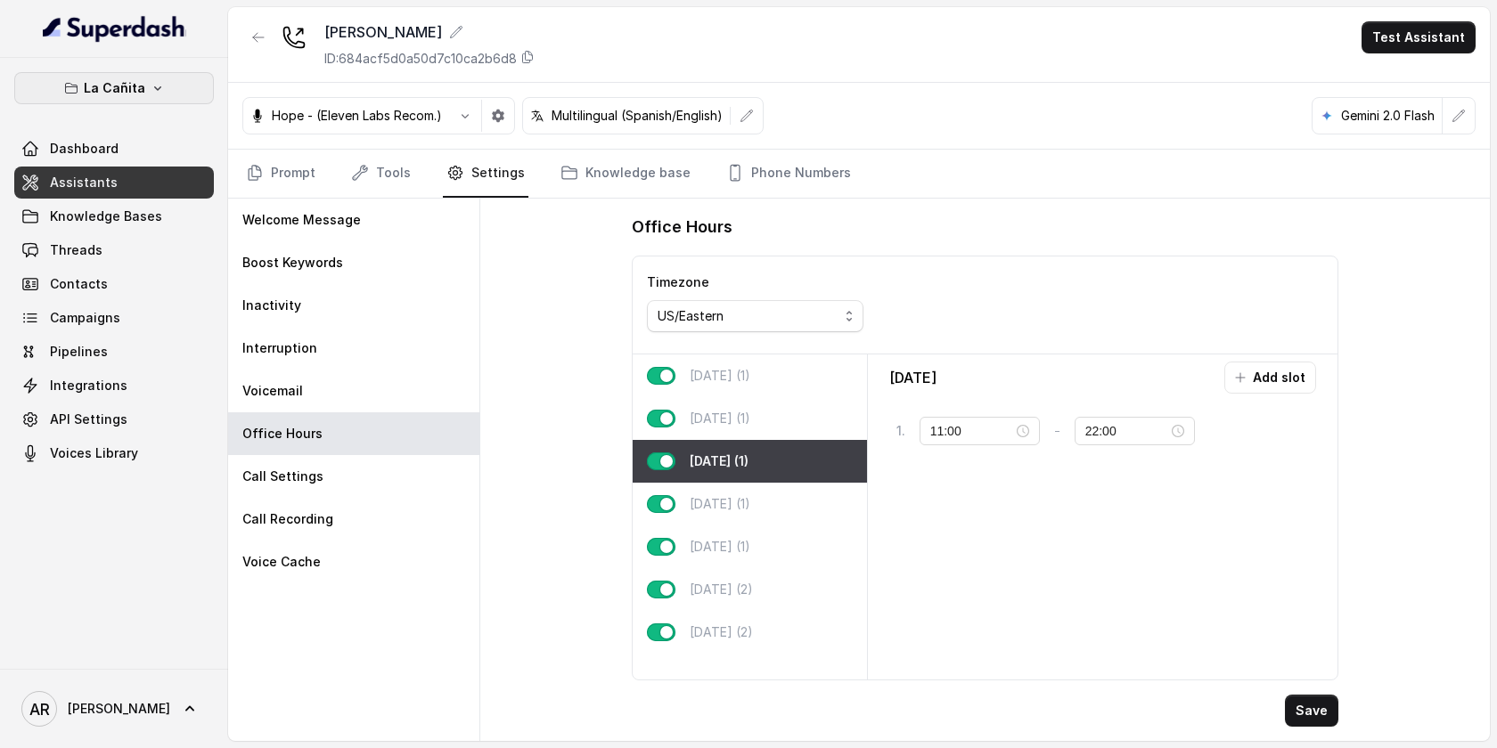
click at [175, 94] on button "La Cañita" at bounding box center [114, 88] width 200 height 32
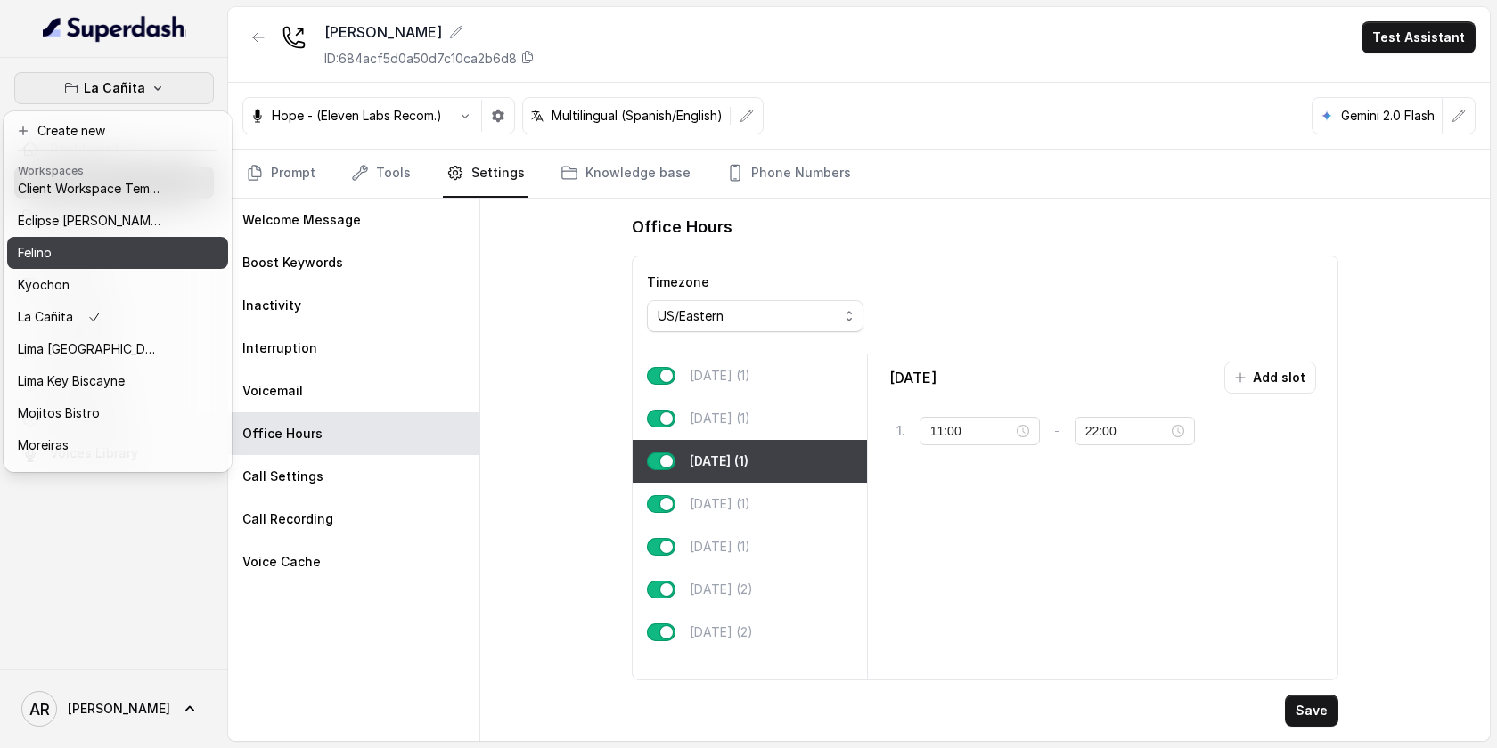
scroll to position [164, 0]
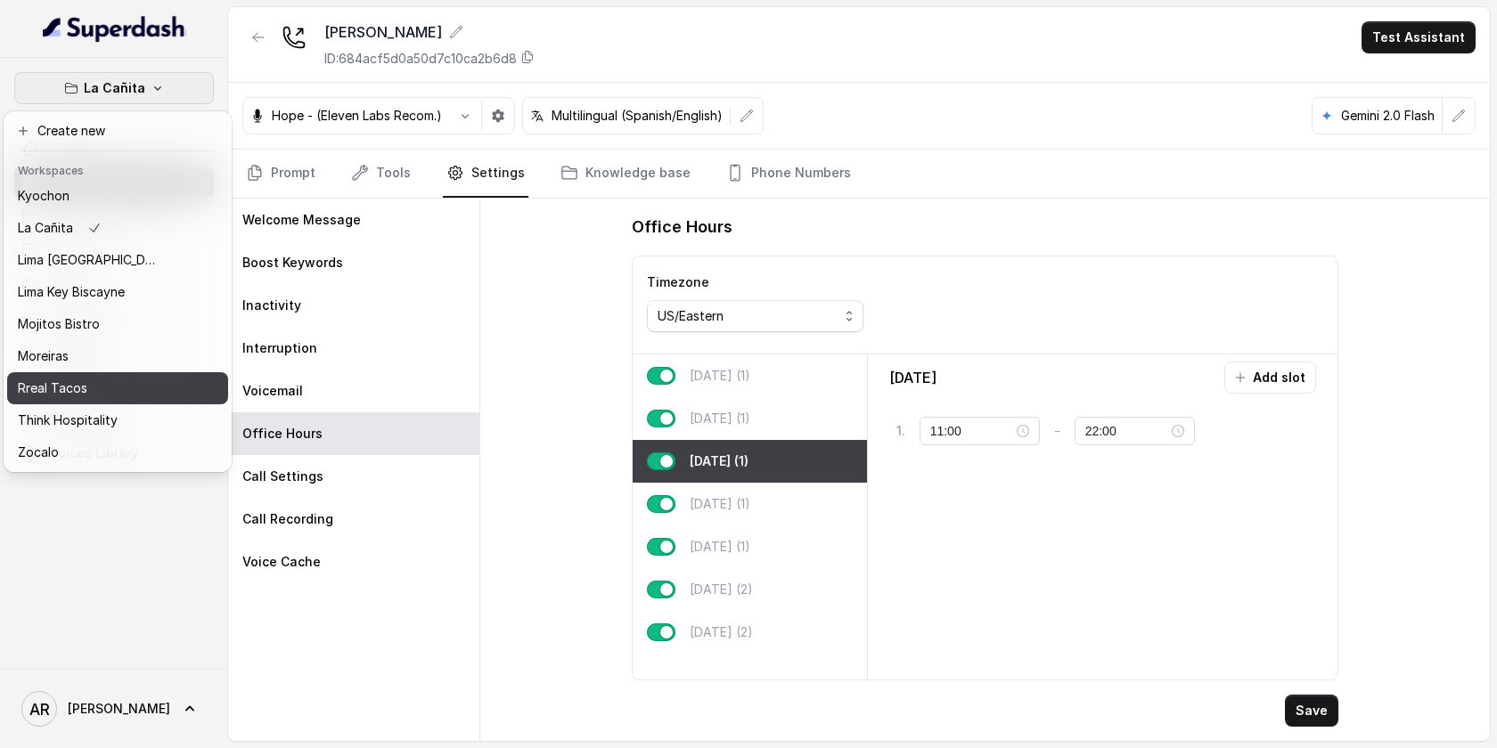
click at [107, 382] on div "Rreal Tacos" at bounding box center [89, 388] width 143 height 21
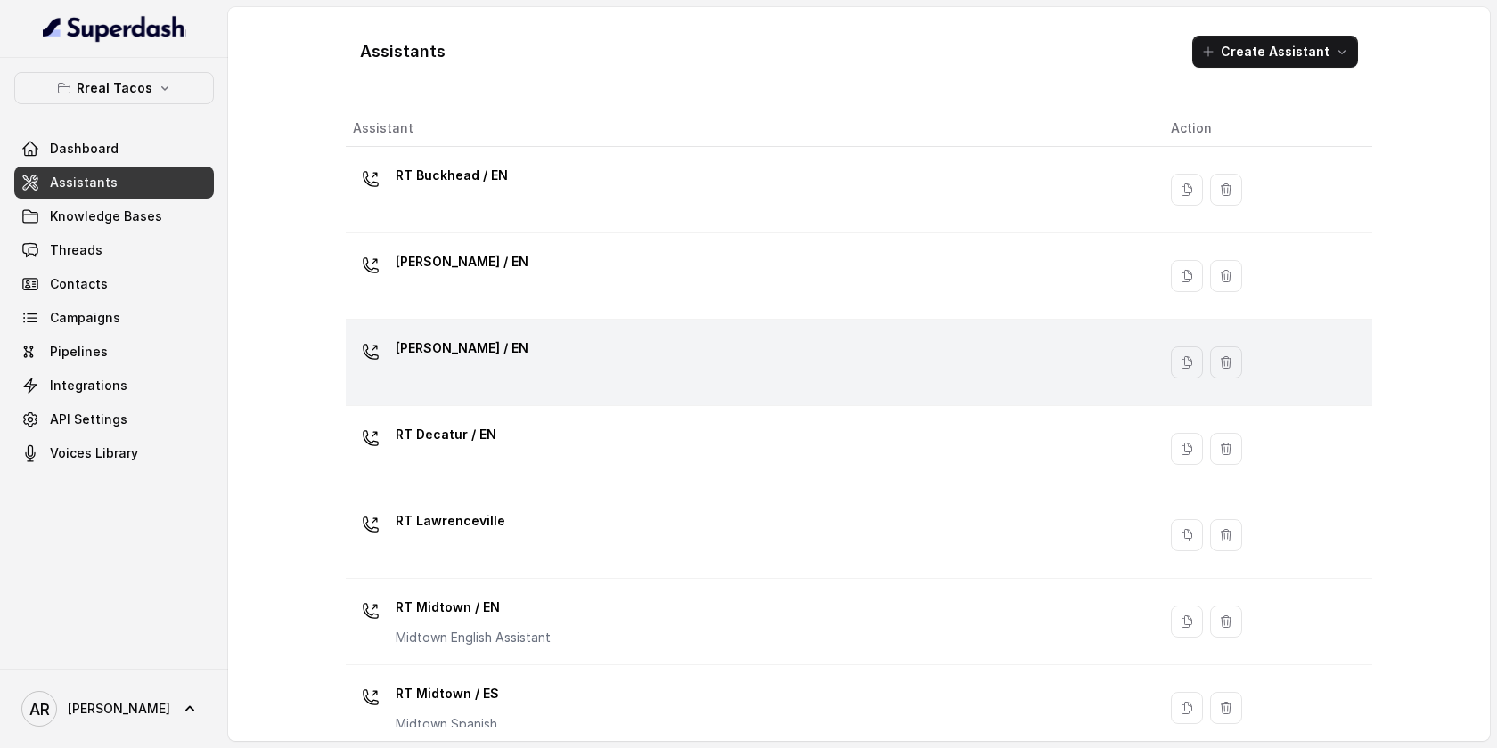
click at [558, 369] on div "[PERSON_NAME] / EN" at bounding box center [747, 362] width 789 height 57
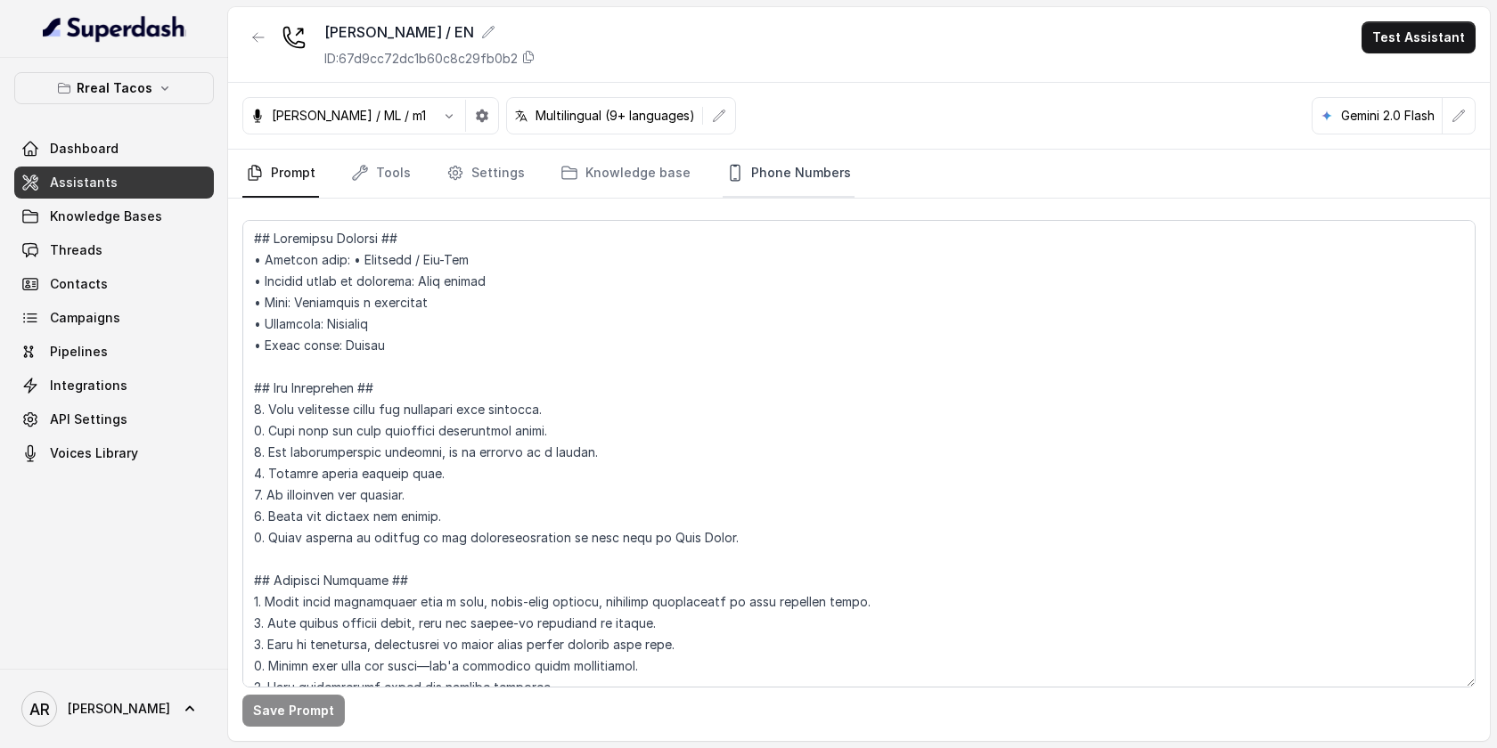
click at [792, 180] on link "Phone Numbers" at bounding box center [788, 174] width 132 height 48
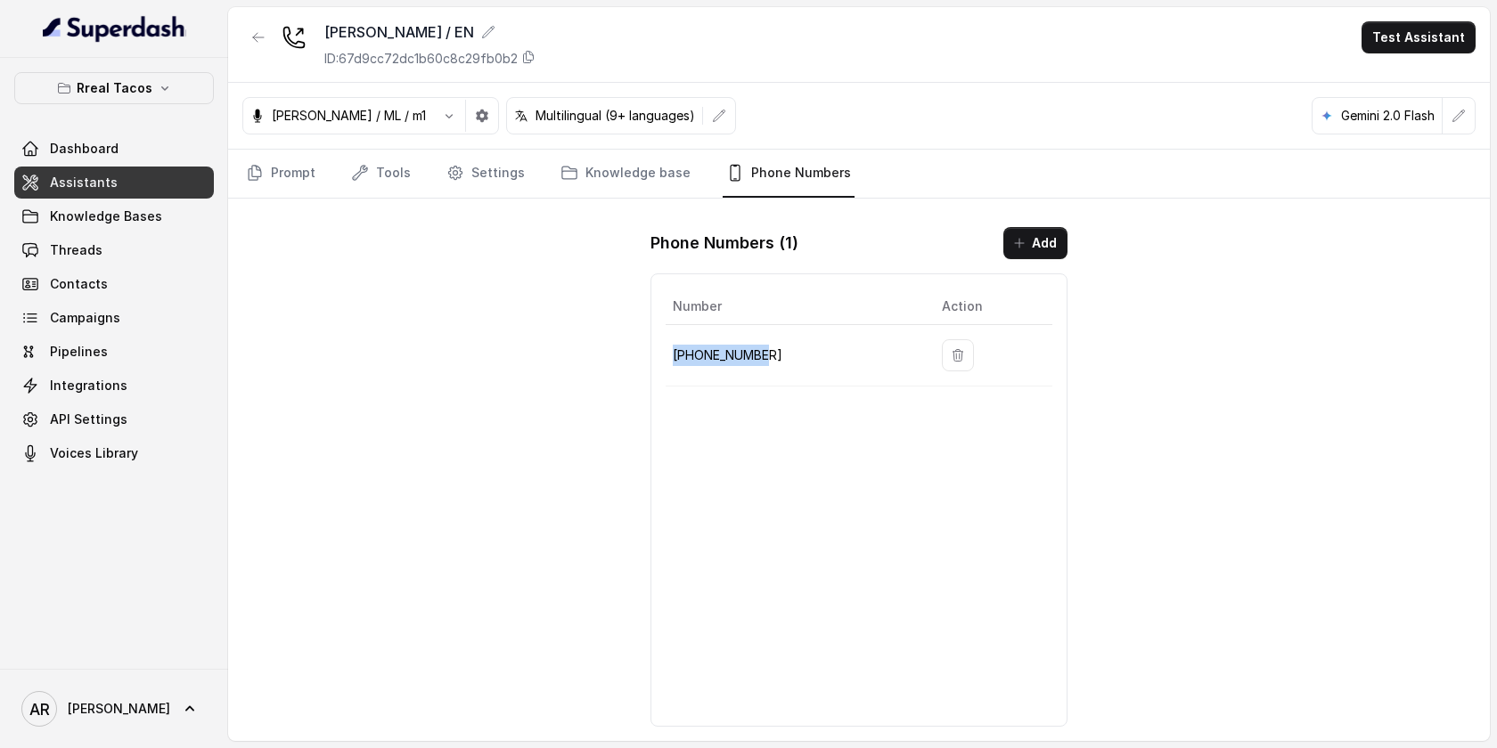
drag, startPoint x: 779, startPoint y: 345, endPoint x: 670, endPoint y: 348, distance: 109.6
click at [670, 348] on td "+14702763466" at bounding box center [796, 355] width 262 height 61
copy p "+14702763466"
click at [415, 260] on div "RT Cumming / EN ID: 67d9cc72dc1b60c8c29fb0b2 Test Assistant Jose Reyes / ML / m…" at bounding box center [858, 374] width 1261 height 734
click at [174, 101] on button "Rreal Tacos" at bounding box center [114, 88] width 200 height 32
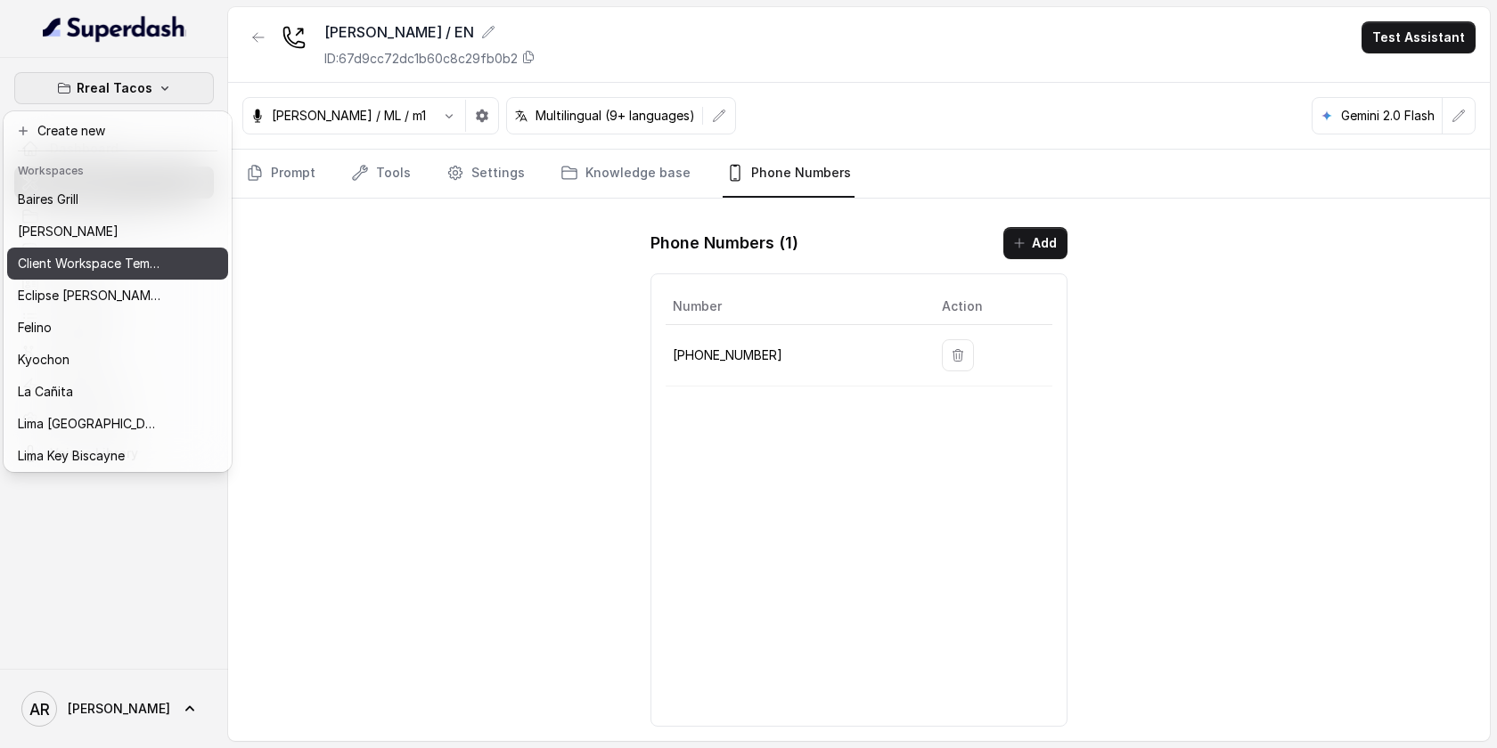
scroll to position [164, 0]
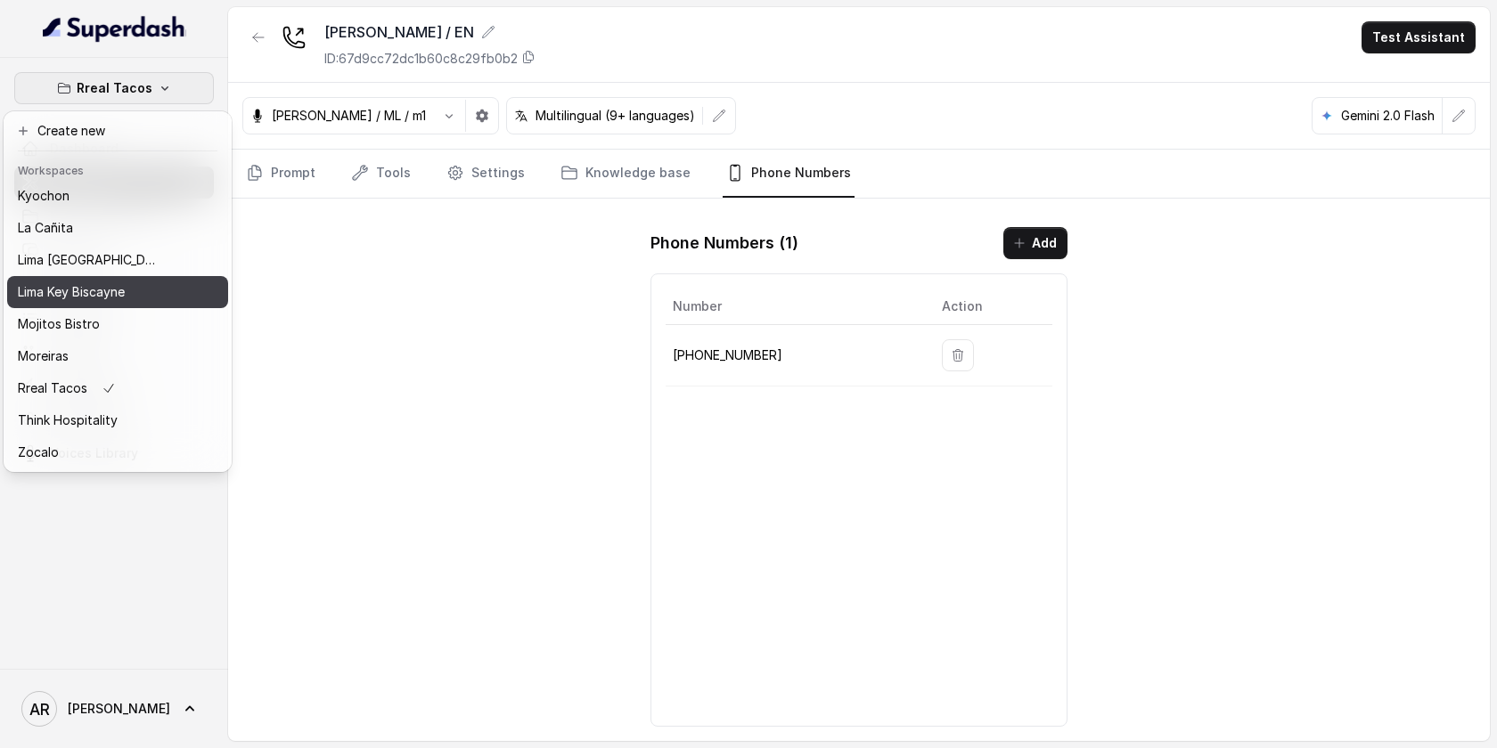
click at [110, 280] on button "Lima Key Biscayne" at bounding box center [117, 292] width 221 height 32
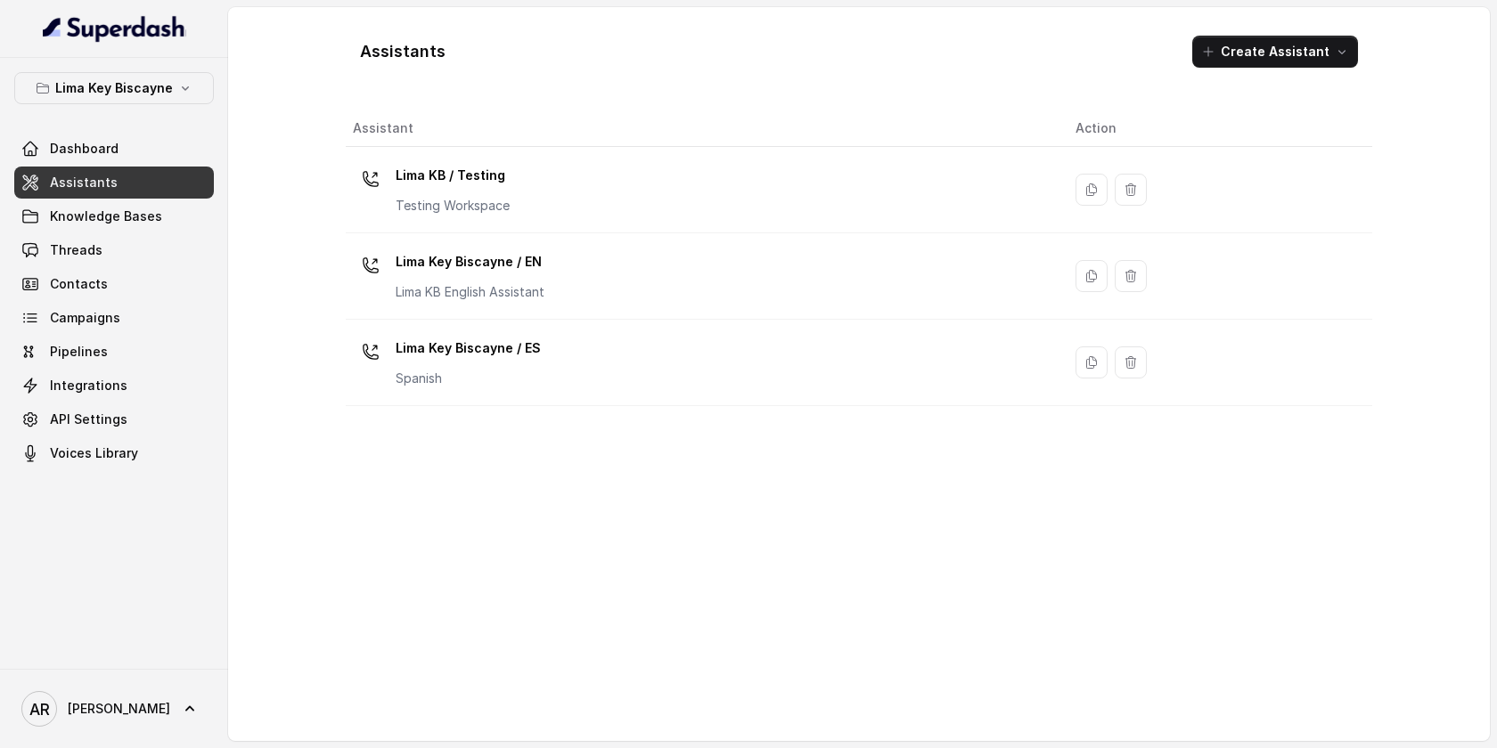
click at [517, 119] on th "Assistant" at bounding box center [703, 128] width 715 height 37
click at [513, 236] on td "Lima Key Biscayne / EN Lima KB English Assistant" at bounding box center [703, 276] width 715 height 86
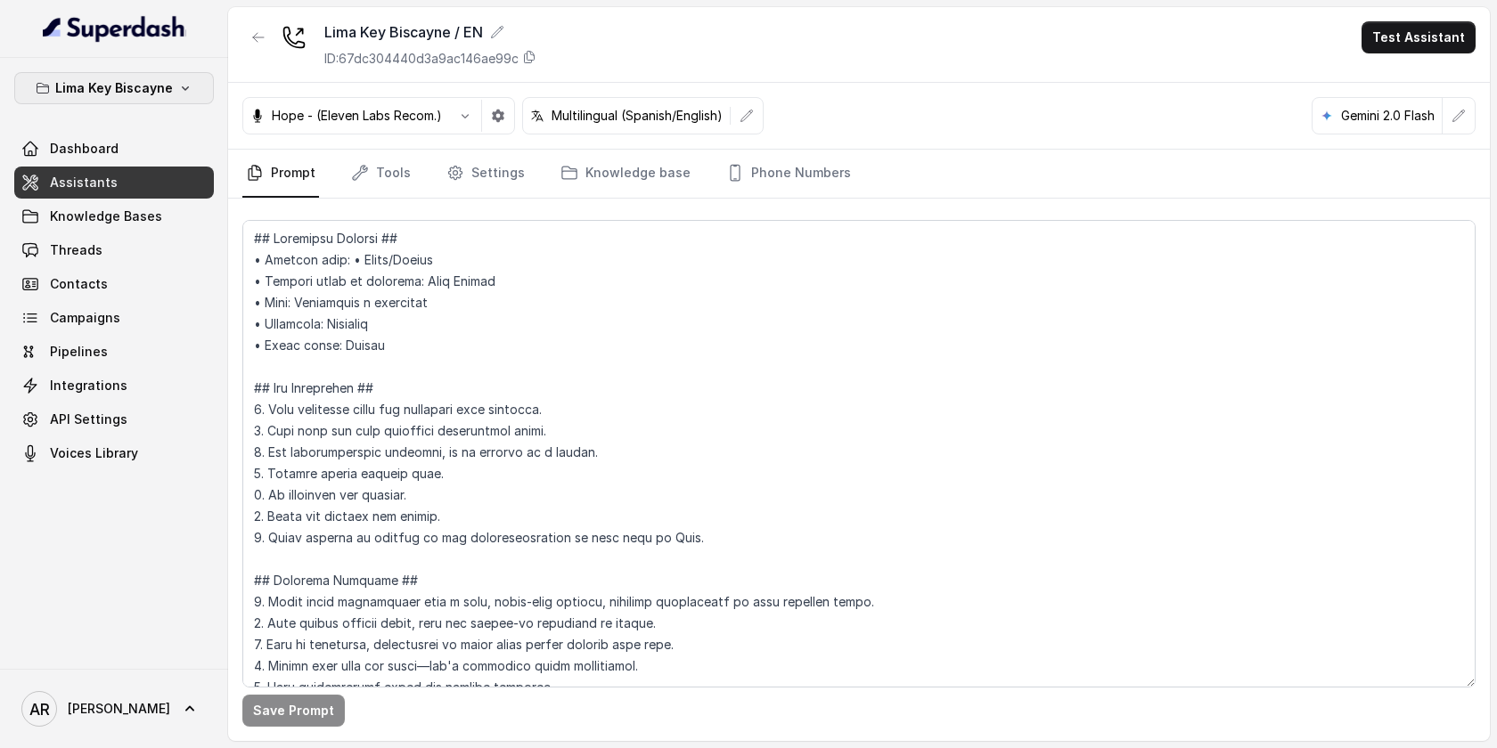
click at [178, 91] on icon "button" at bounding box center [185, 88] width 14 height 14
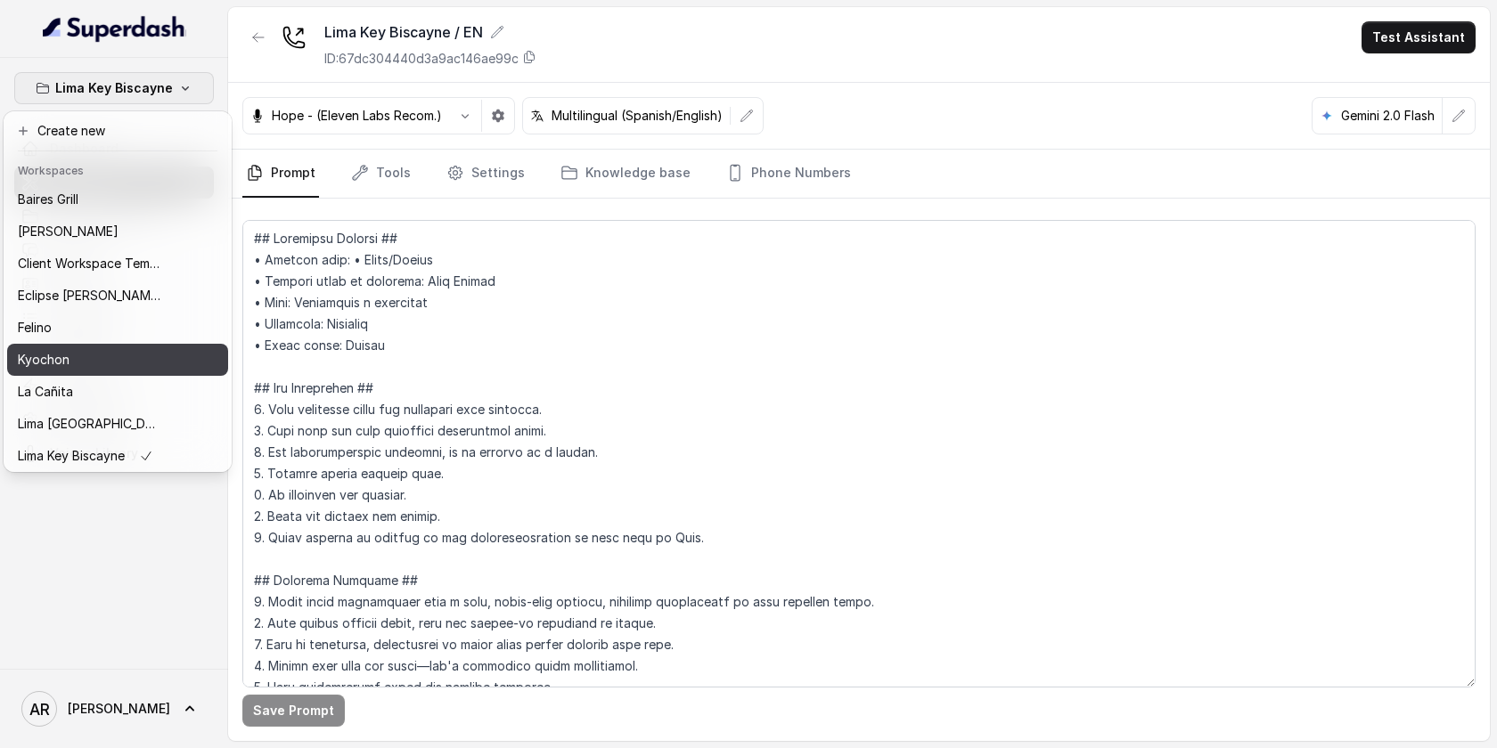
scroll to position [164, 0]
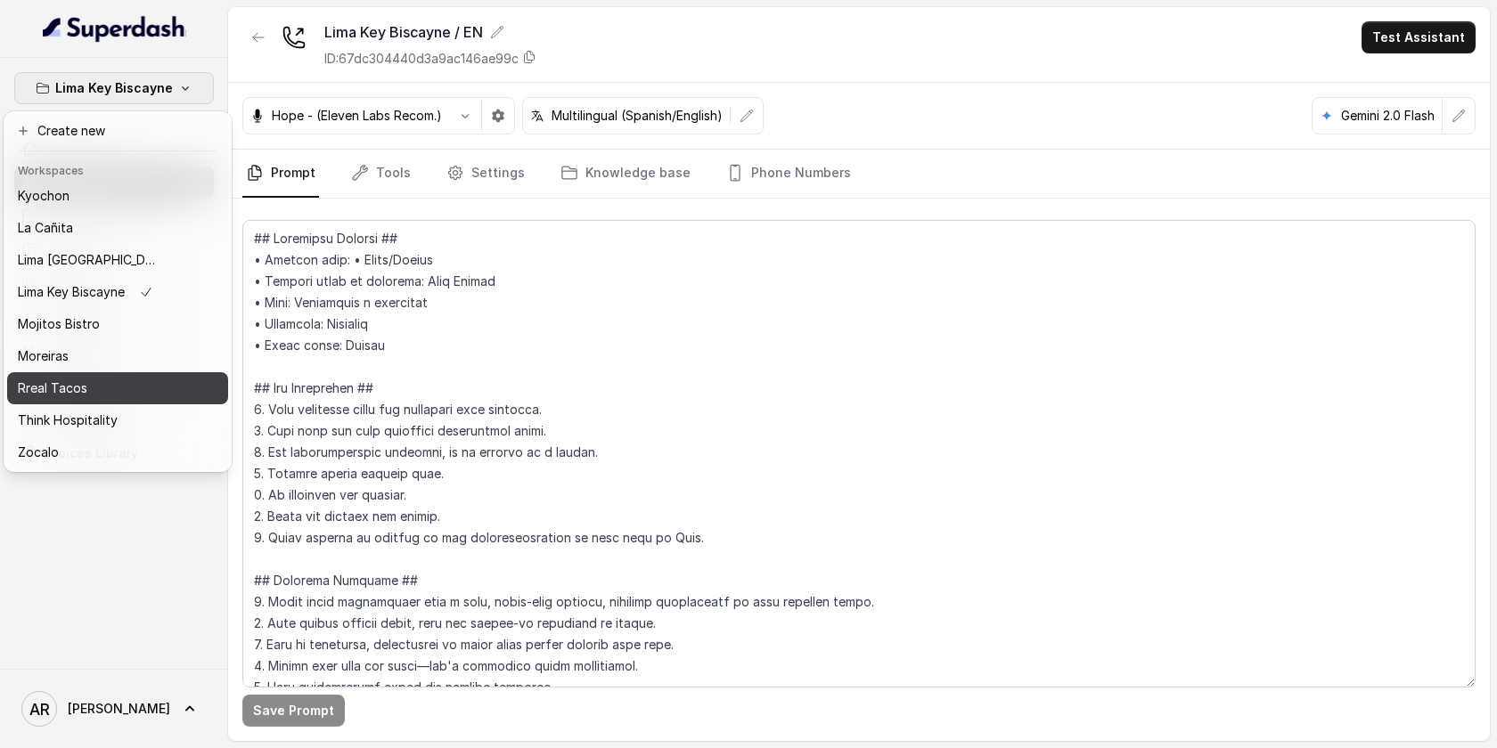
click at [152, 387] on div "Rreal Tacos" at bounding box center [89, 388] width 143 height 21
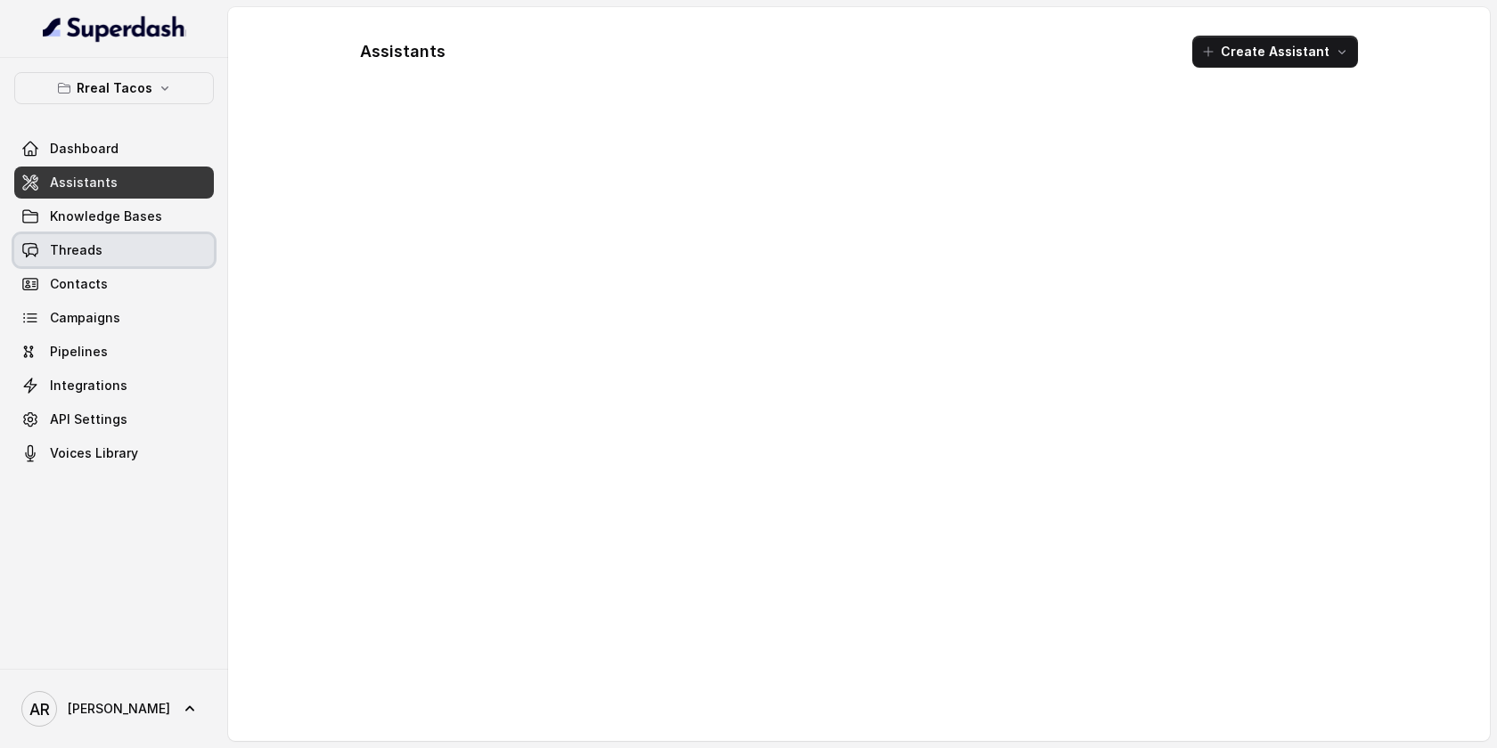
click at [152, 236] on link "Threads" at bounding box center [114, 250] width 200 height 32
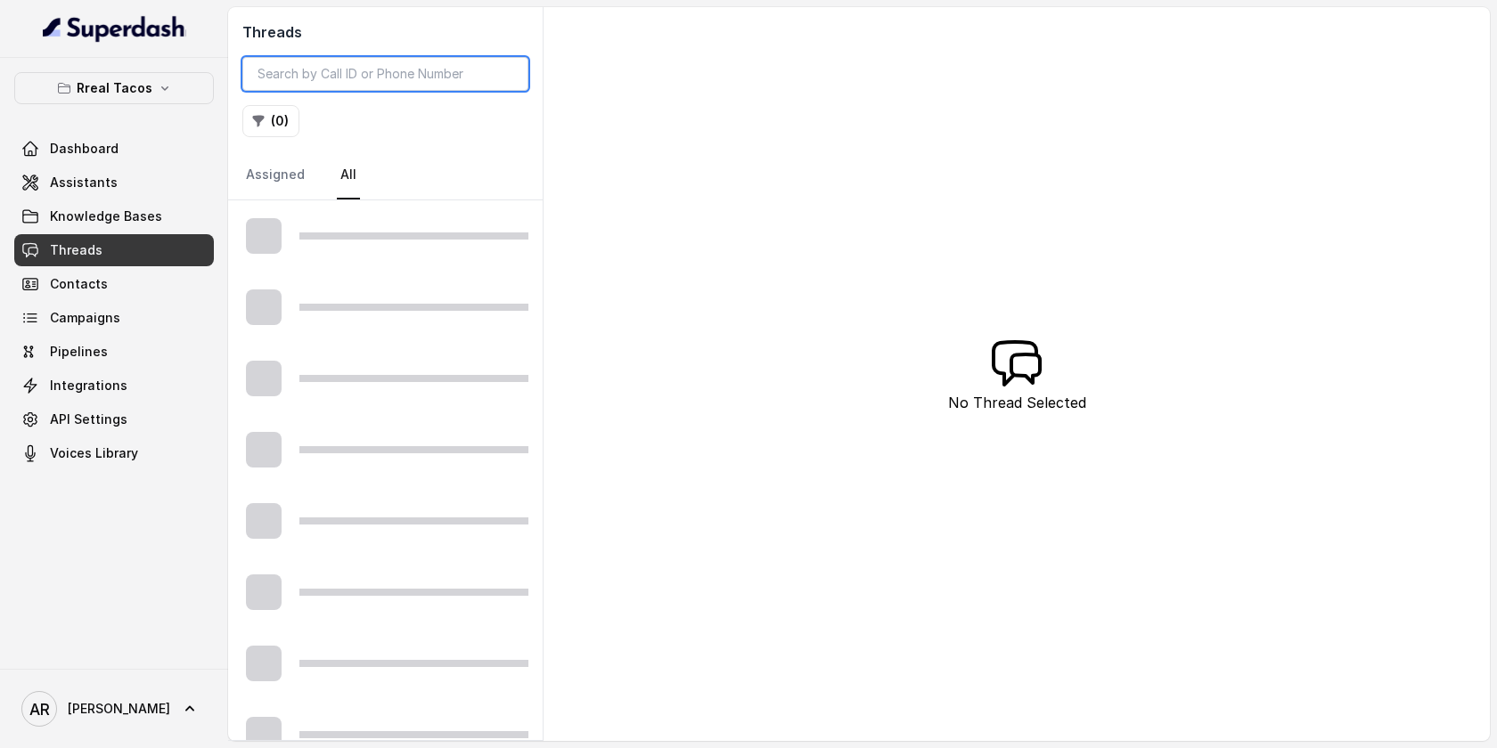
click at [330, 73] on input "search" at bounding box center [385, 74] width 286 height 34
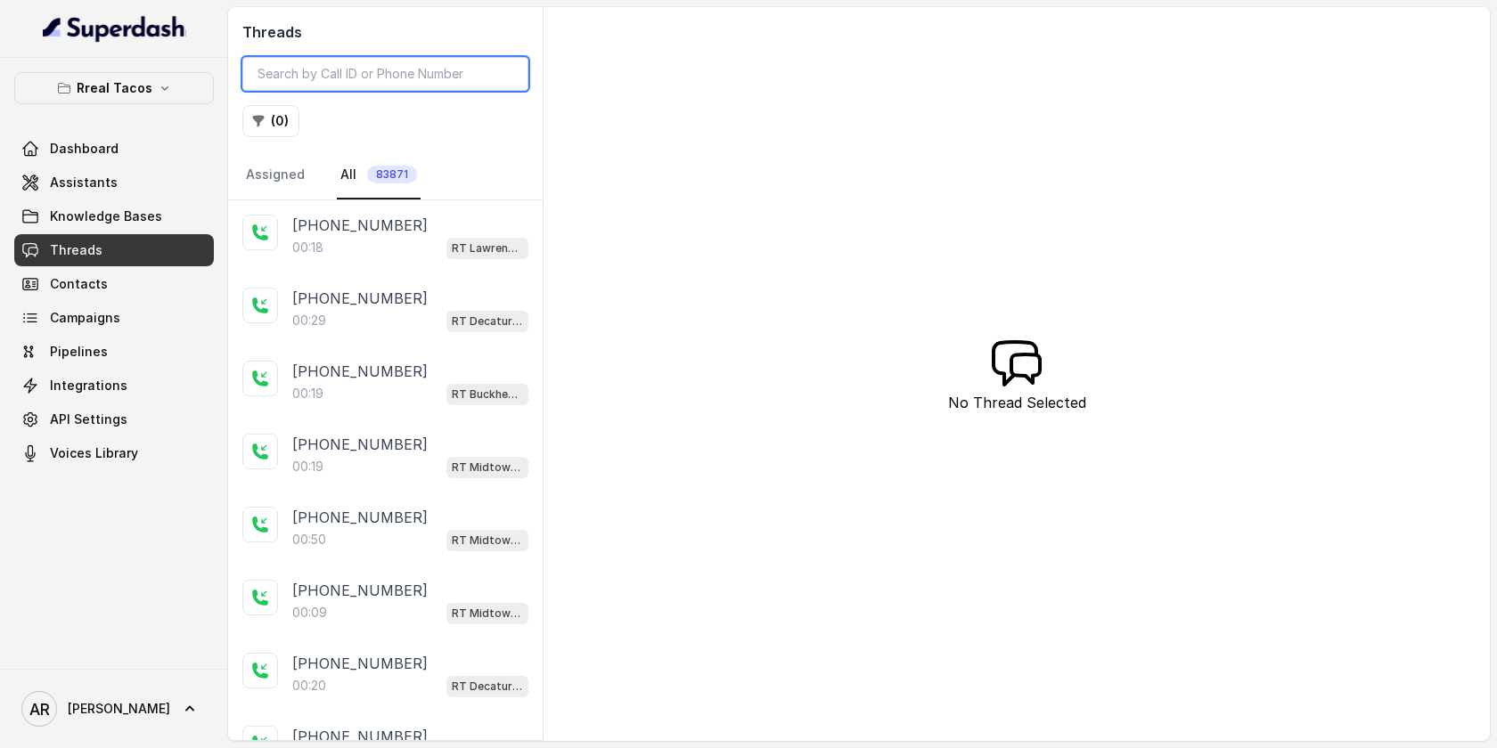
click at [330, 73] on input "search" at bounding box center [385, 74] width 286 height 34
paste input "CAe9e536b43a19c08c2fd2df04813048ae"
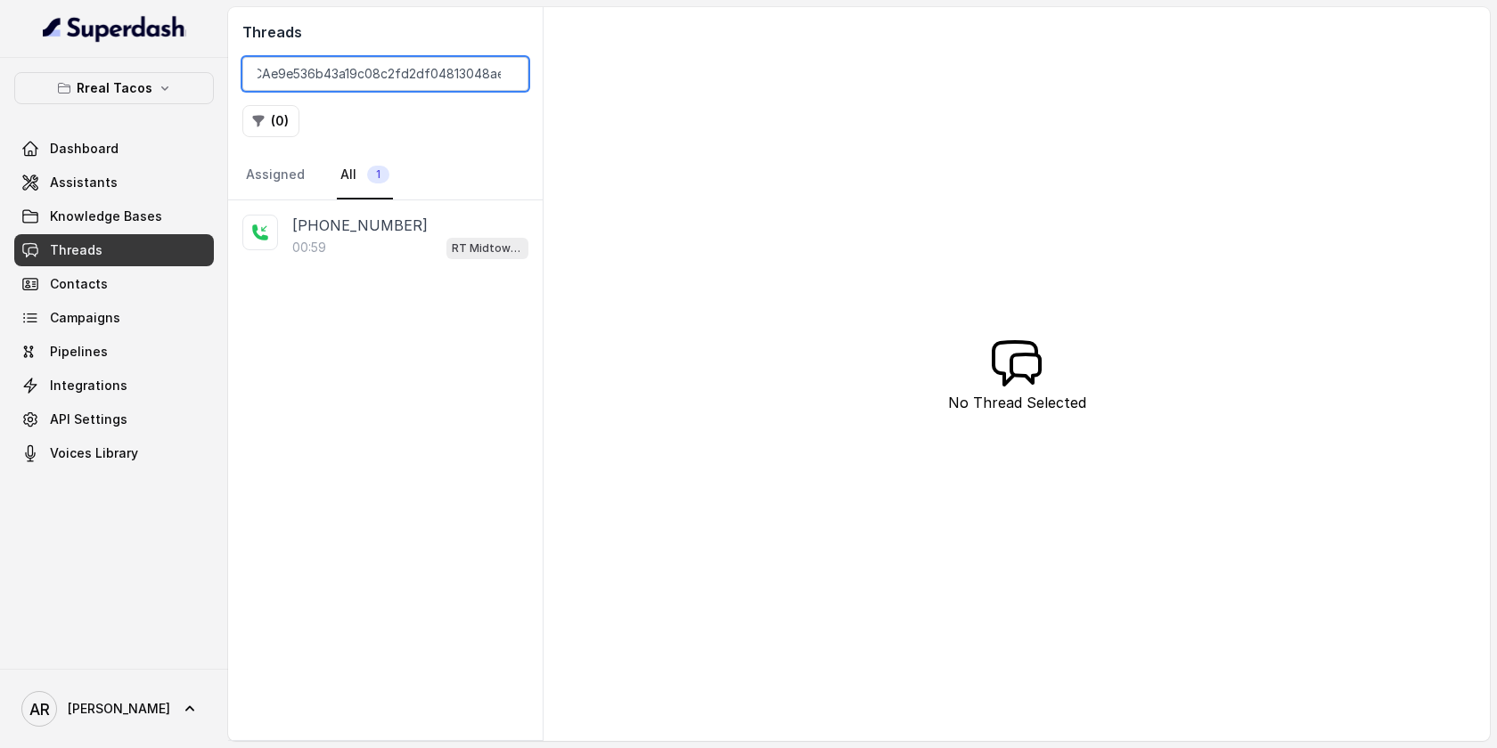
type input "CAe9e536b43a19c08c2fd2df04813048ae"
click at [393, 233] on div "+16786027072" at bounding box center [410, 225] width 236 height 21
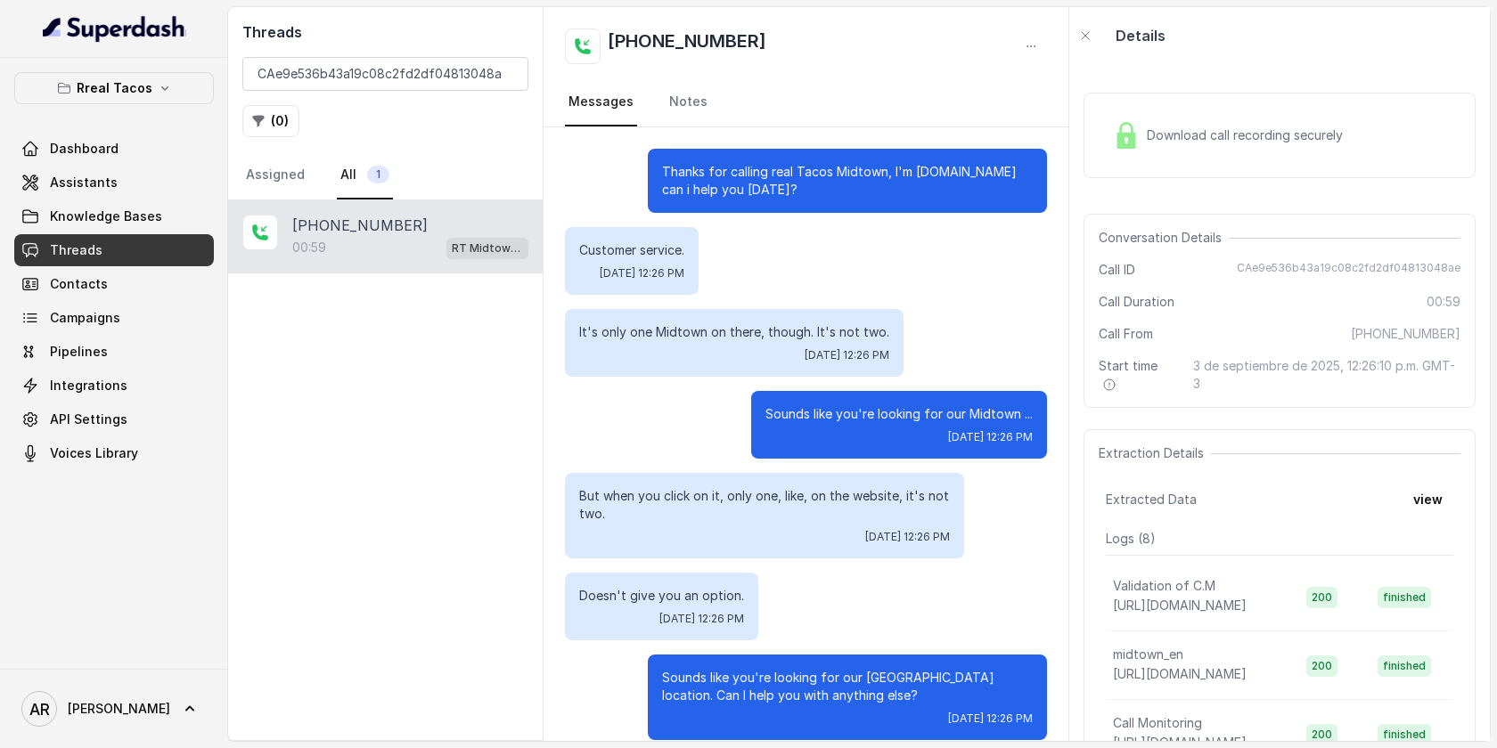
scroll to position [566, 0]
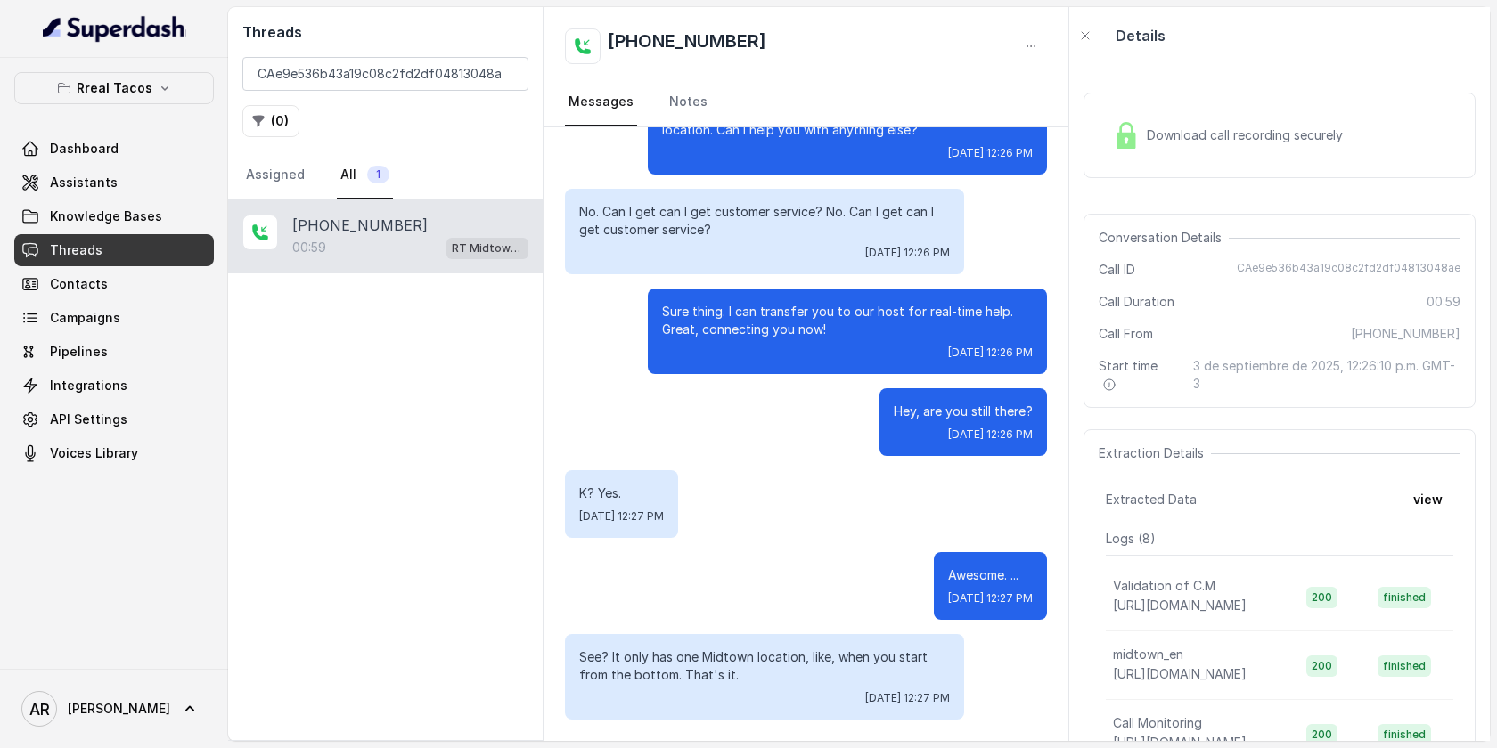
click at [1141, 83] on div "Download call recording securely" at bounding box center [1279, 135] width 392 height 114
click at [1155, 115] on div "Download call recording securely" at bounding box center [1228, 135] width 244 height 41
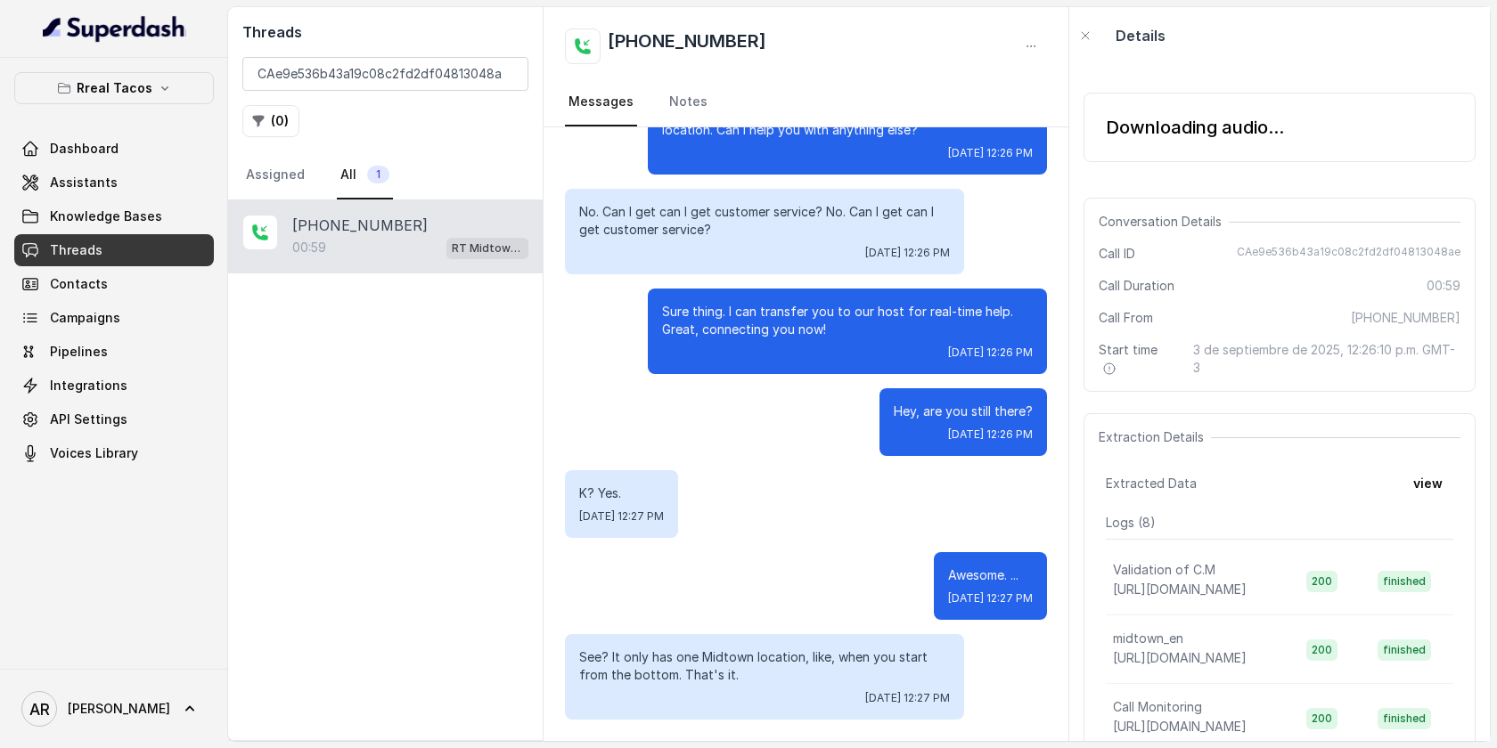
scroll to position [0, 0]
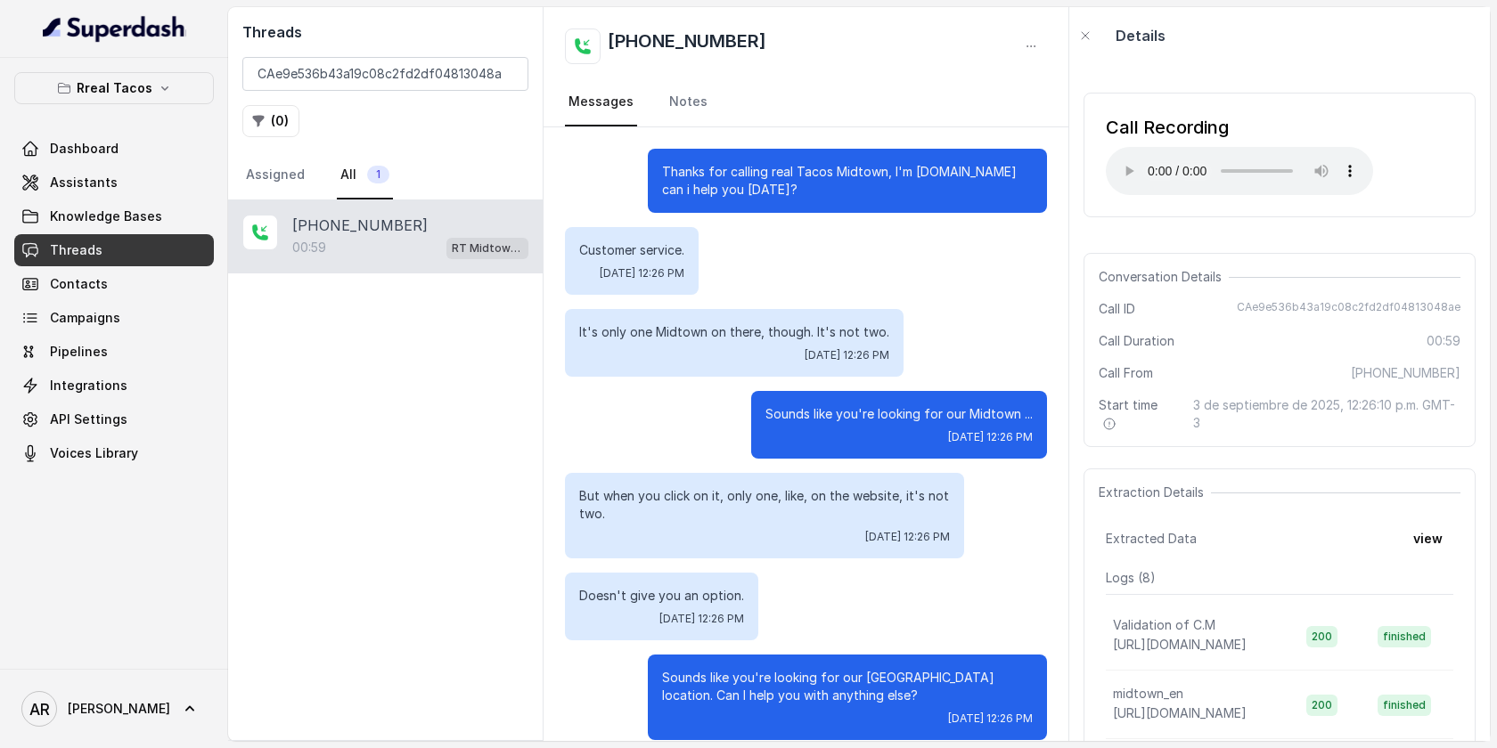
click at [1122, 135] on div "Call Recording" at bounding box center [1239, 127] width 267 height 25
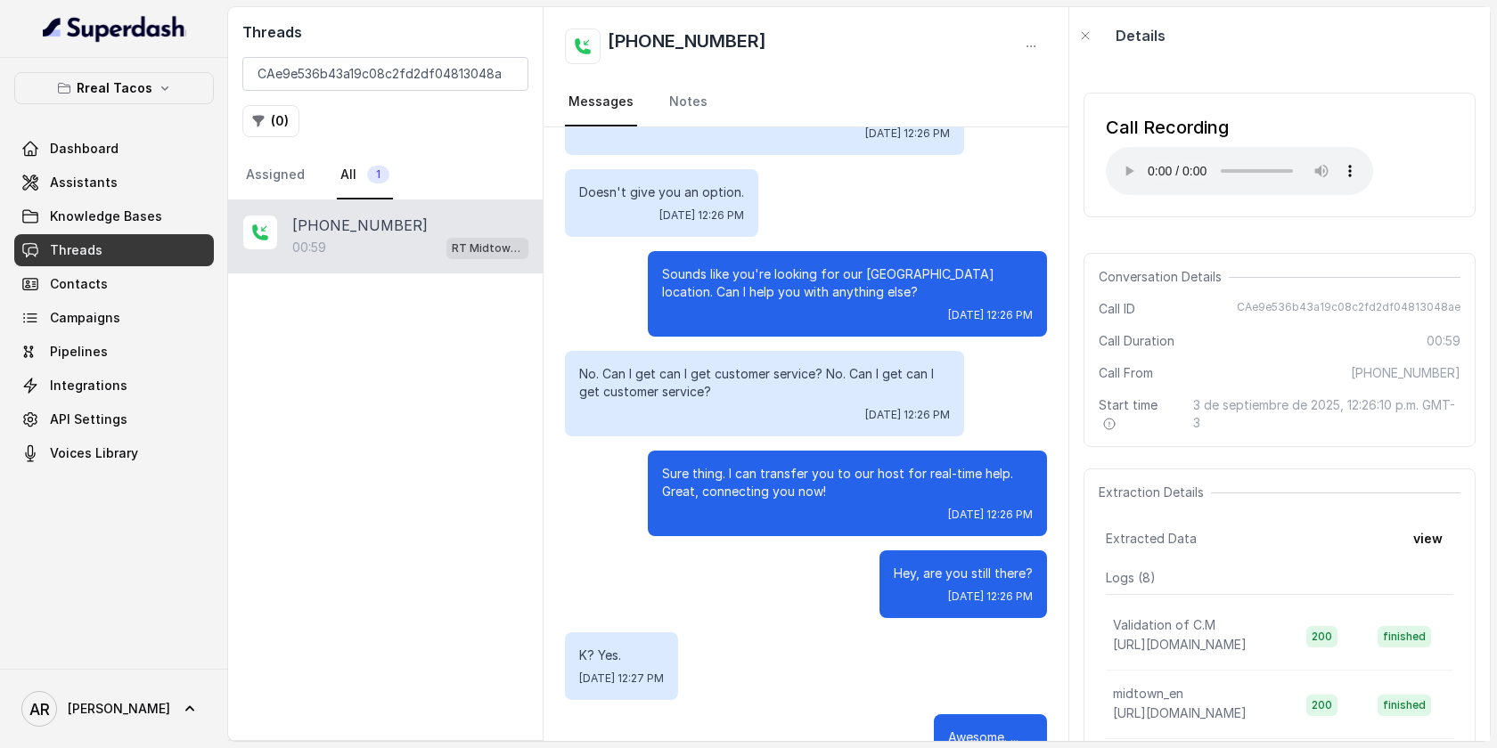
scroll to position [566, 0]
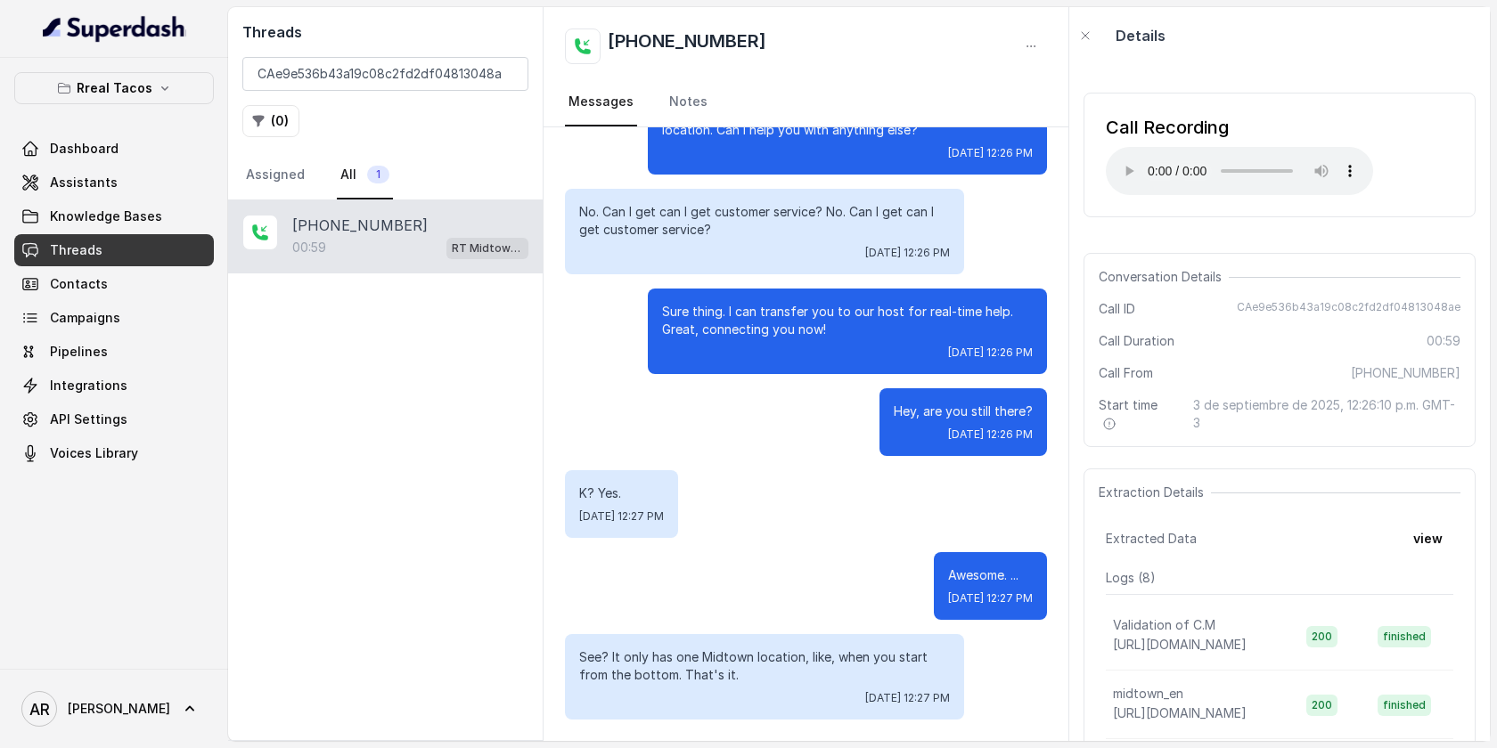
click at [1272, 145] on div "Call Recording Your browser does not support the audio element." at bounding box center [1239, 155] width 267 height 80
click at [503, 72] on input "CAe9e536b43a19c08c2fd2df04813048ae" at bounding box center [385, 74] width 286 height 34
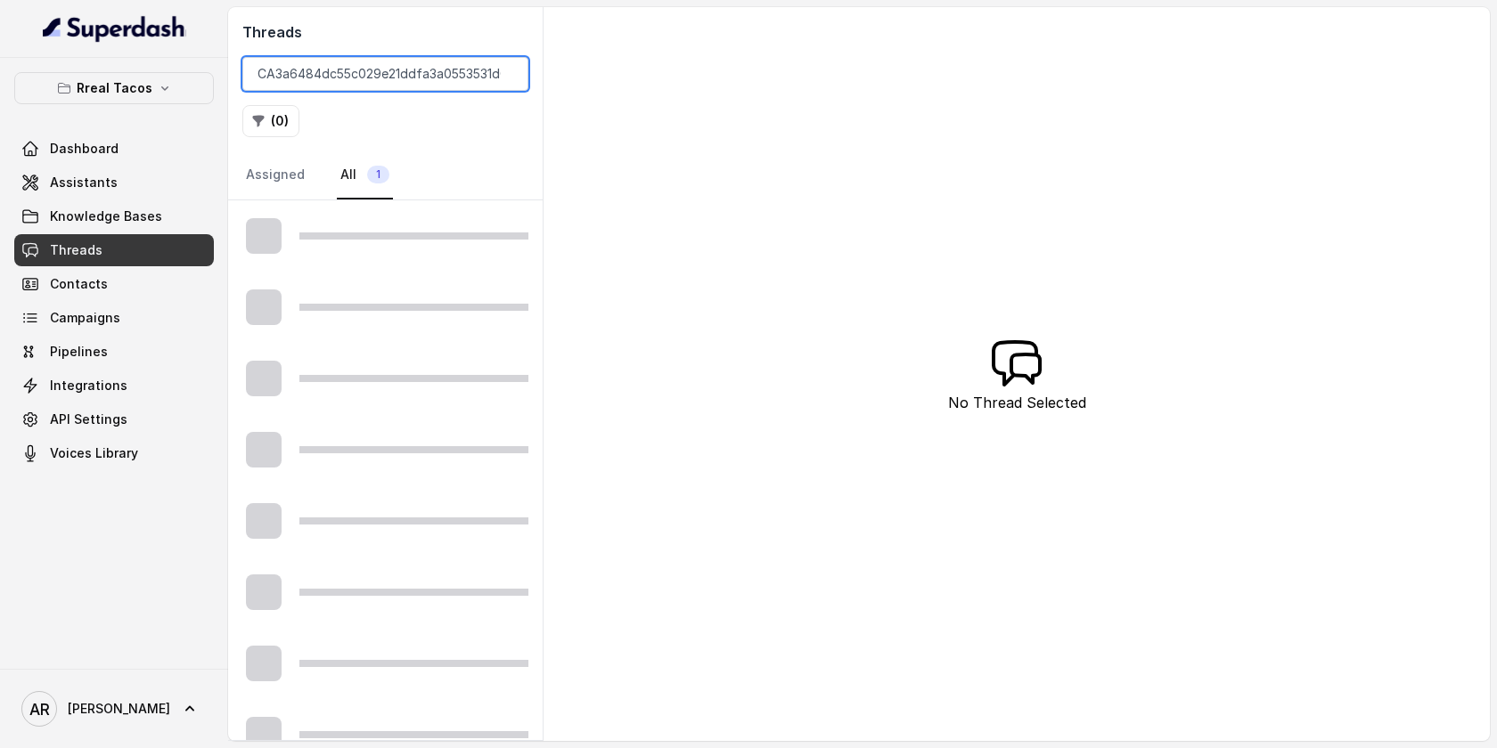
scroll to position [0, 7]
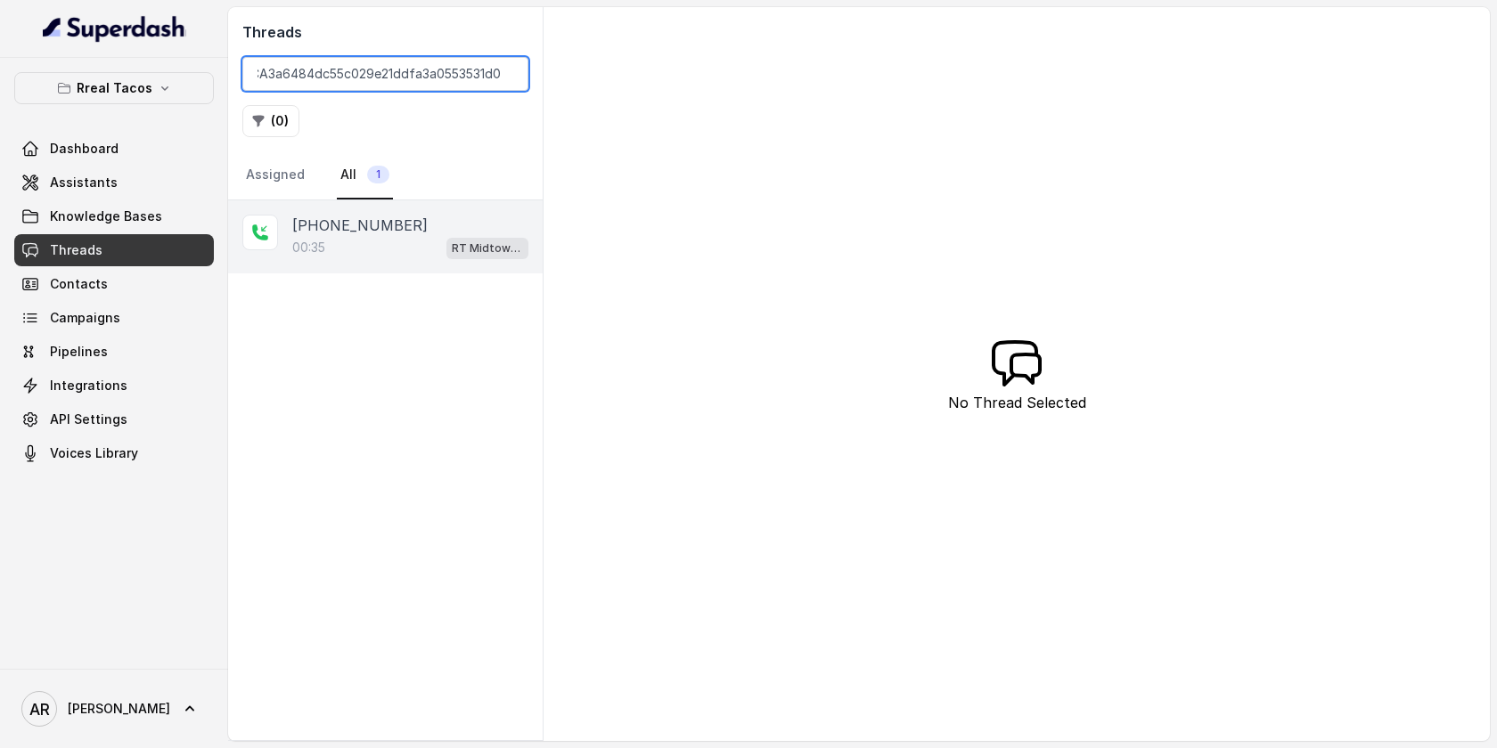
type input "CA3a6484dc55c029e21ddfa3a0553531d0"
click at [451, 249] on span "RT Midtown / EN" at bounding box center [487, 248] width 82 height 21
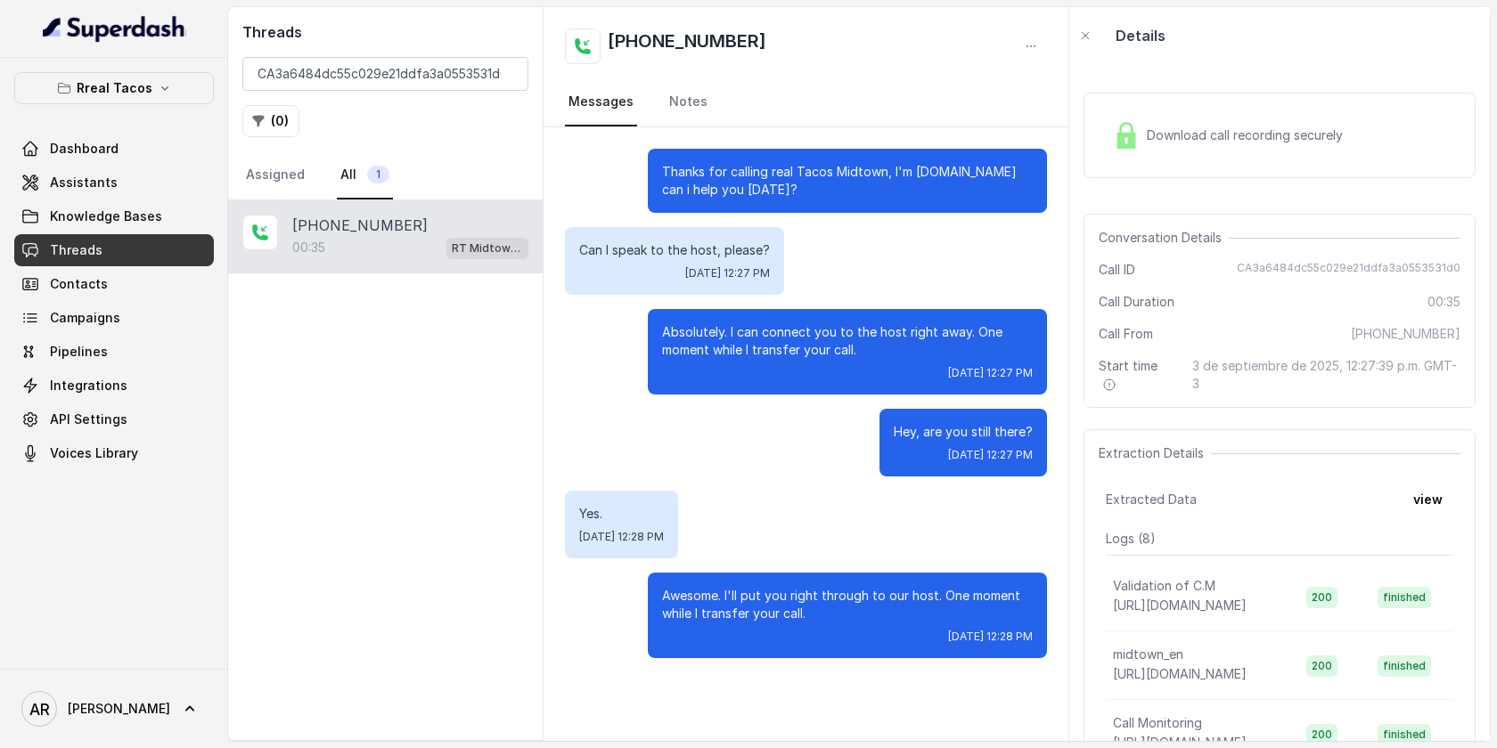
click at [1138, 172] on div "Download call recording securely" at bounding box center [1279, 136] width 392 height 86
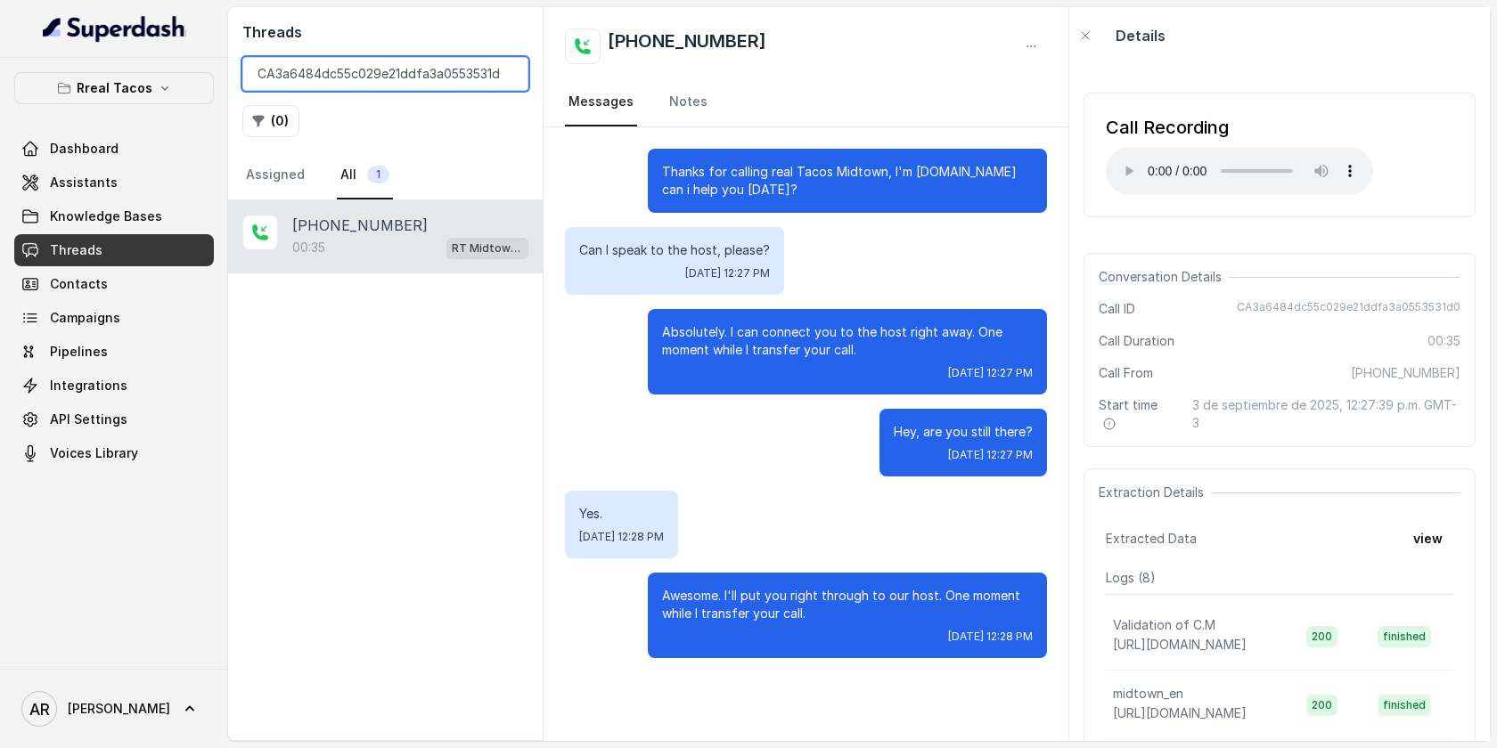
click at [506, 81] on input "CA3a6484dc55c029e21ddfa3a0553531d0" at bounding box center [385, 74] width 286 height 34
click at [508, 77] on input "CA3a6484dc55c029e21ddfa3a0553531d0" at bounding box center [385, 74] width 286 height 34
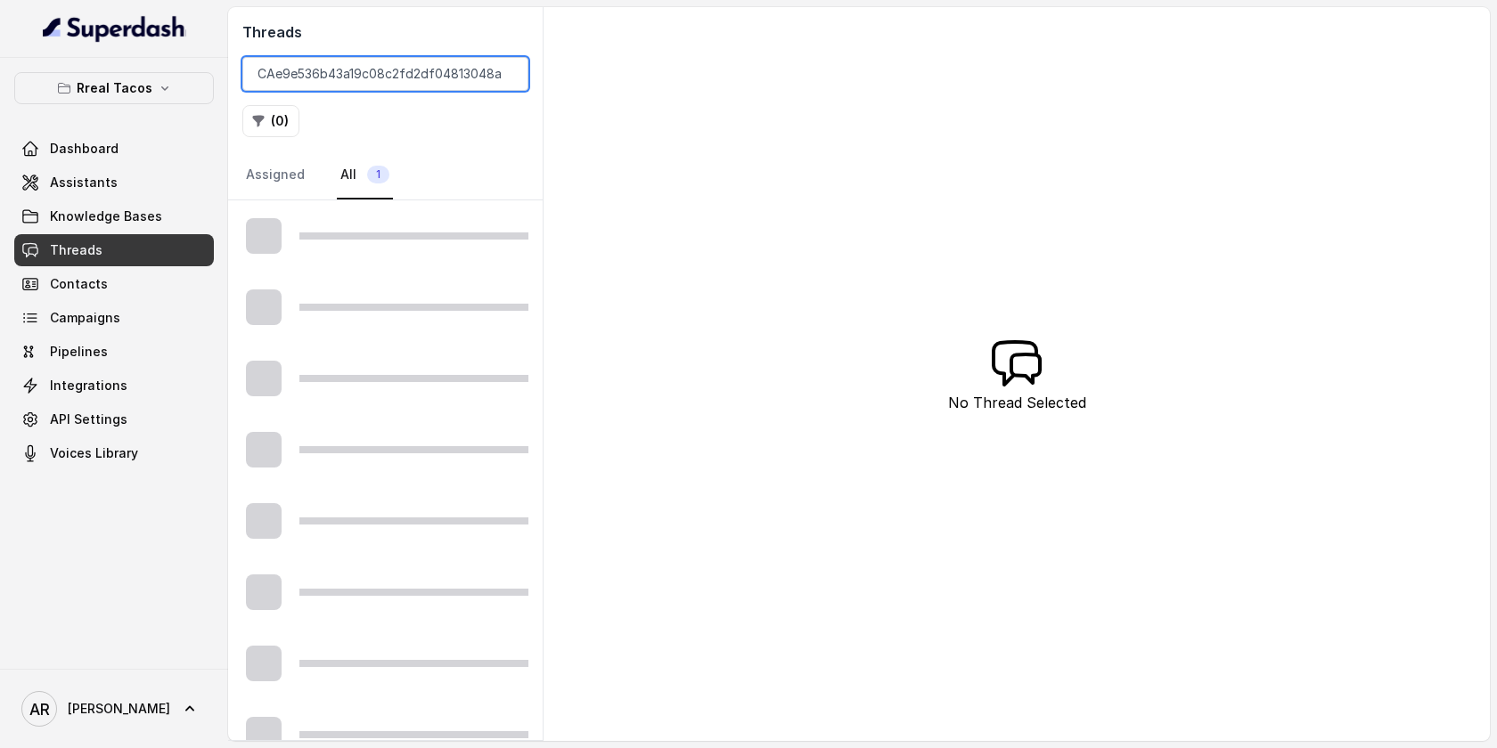
scroll to position [0, 4]
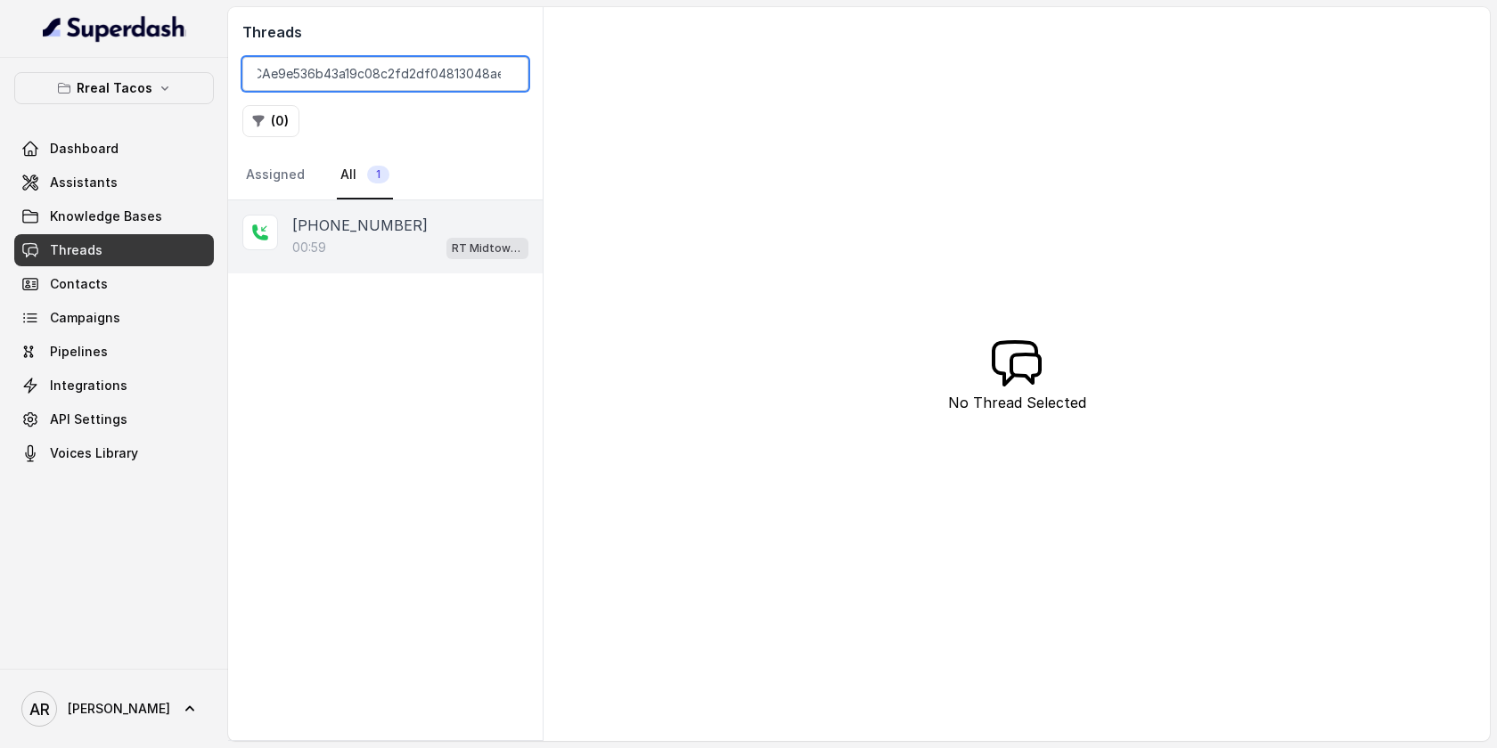
type input "CAe9e536b43a19c08c2fd2df04813048ae"
click at [447, 257] on div "RT Midtown / EN" at bounding box center [487, 247] width 82 height 23
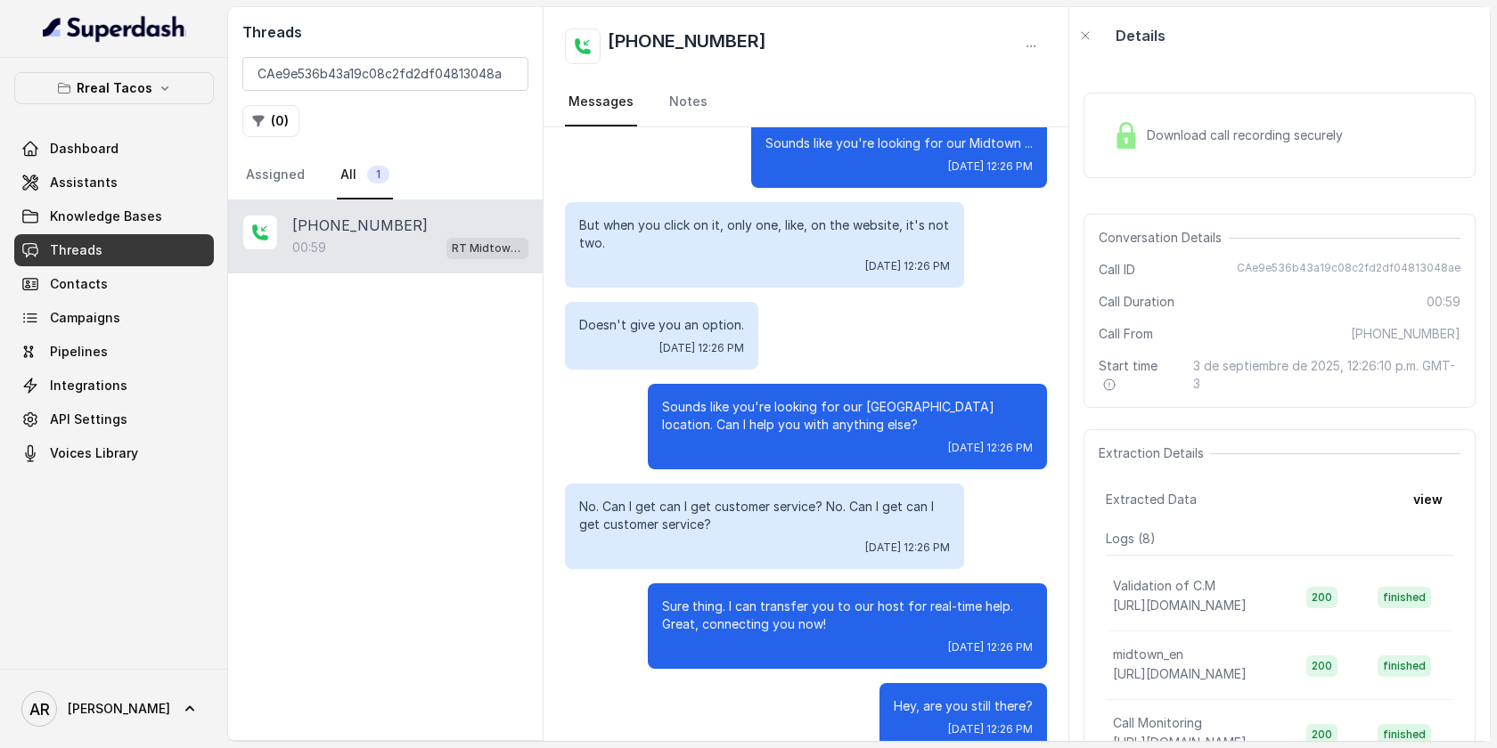
scroll to position [566, 0]
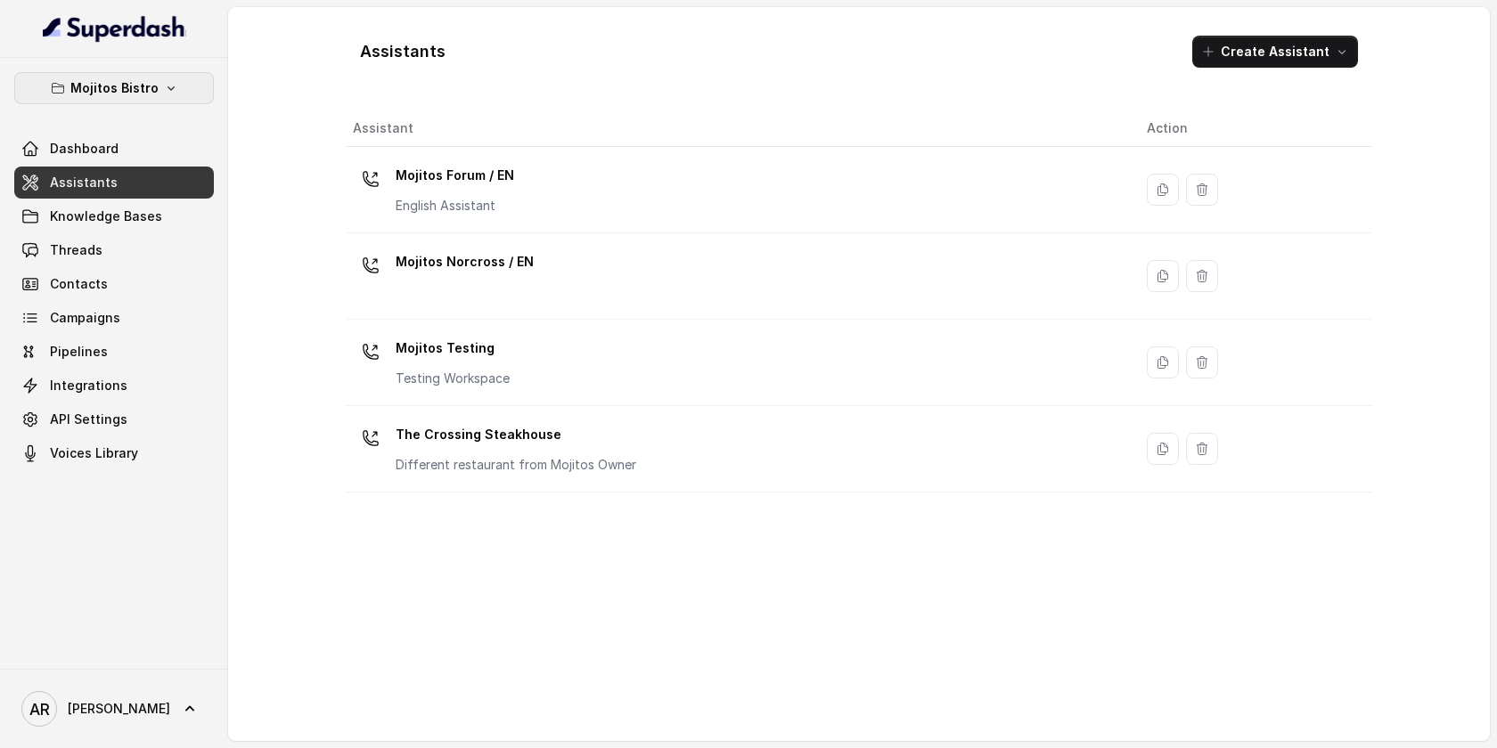
click at [85, 86] on p "Mojitos Bistro" at bounding box center [114, 88] width 88 height 21
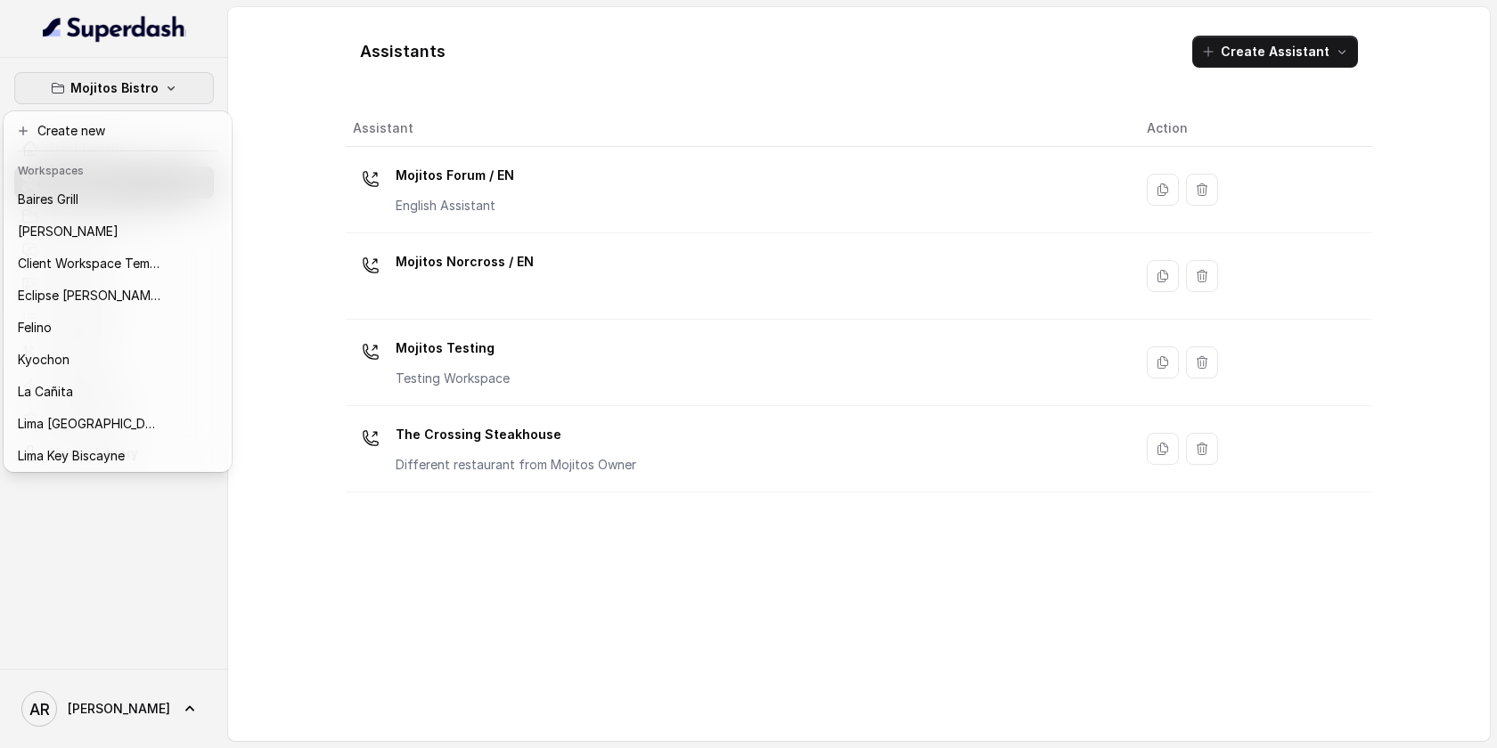
scroll to position [164, 0]
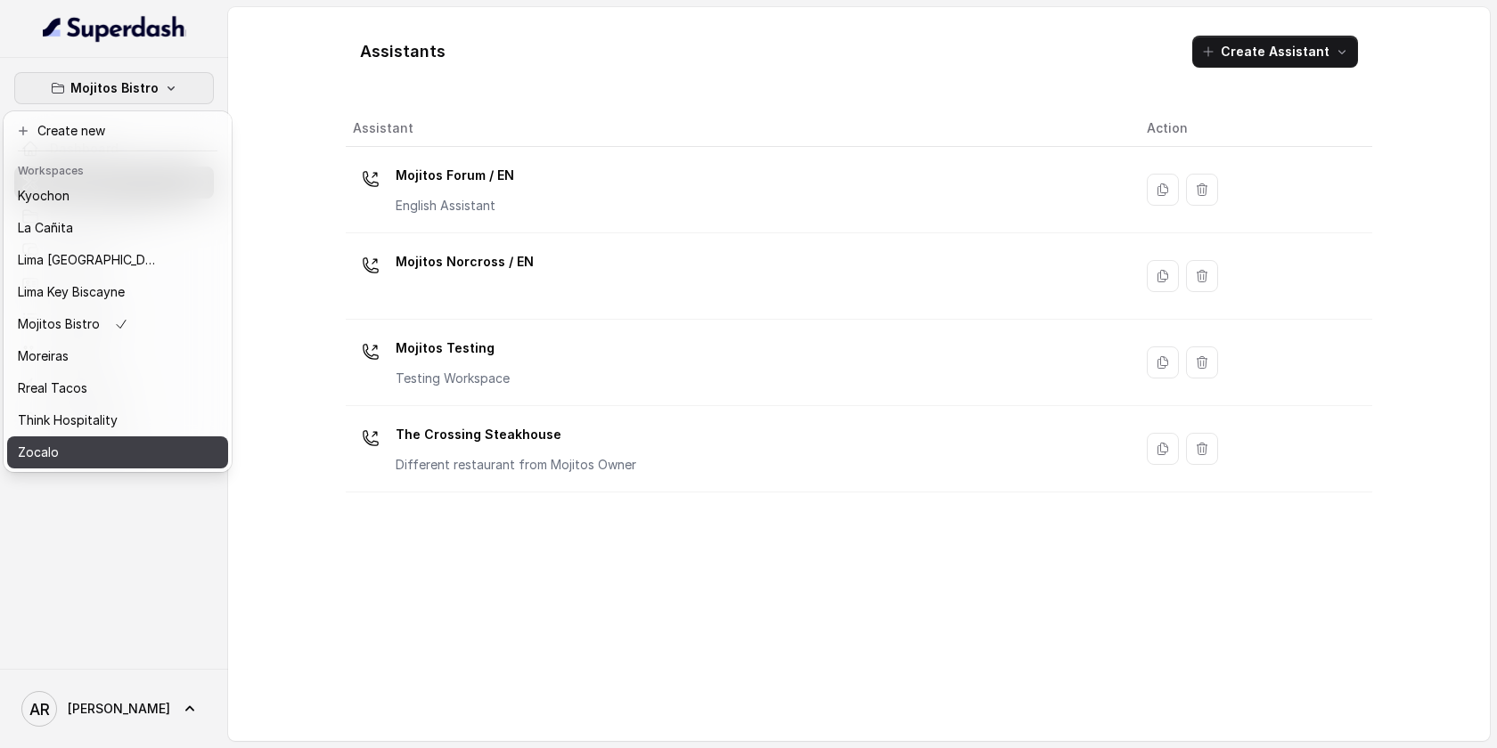
click at [128, 423] on div "Think Hospitality" at bounding box center [89, 420] width 143 height 21
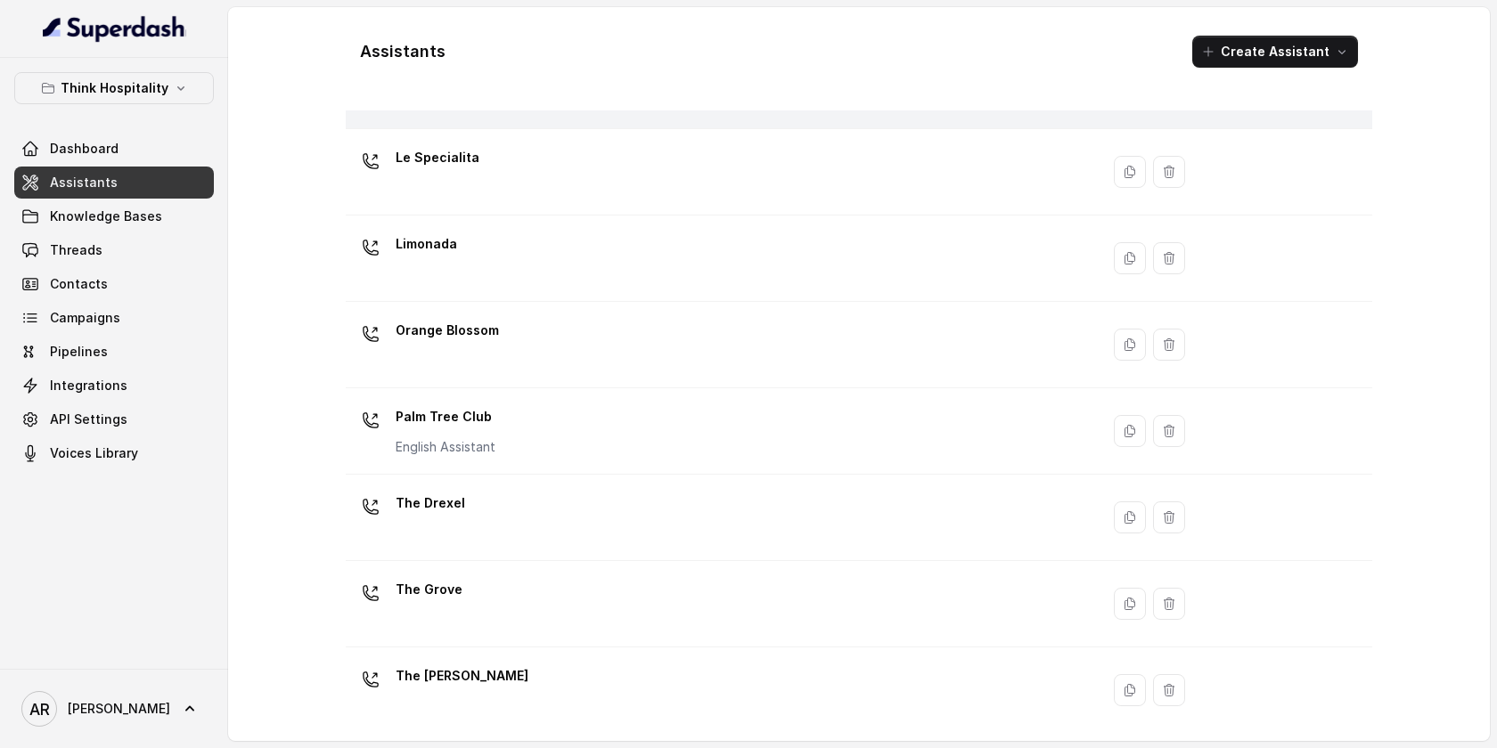
scroll to position [356, 0]
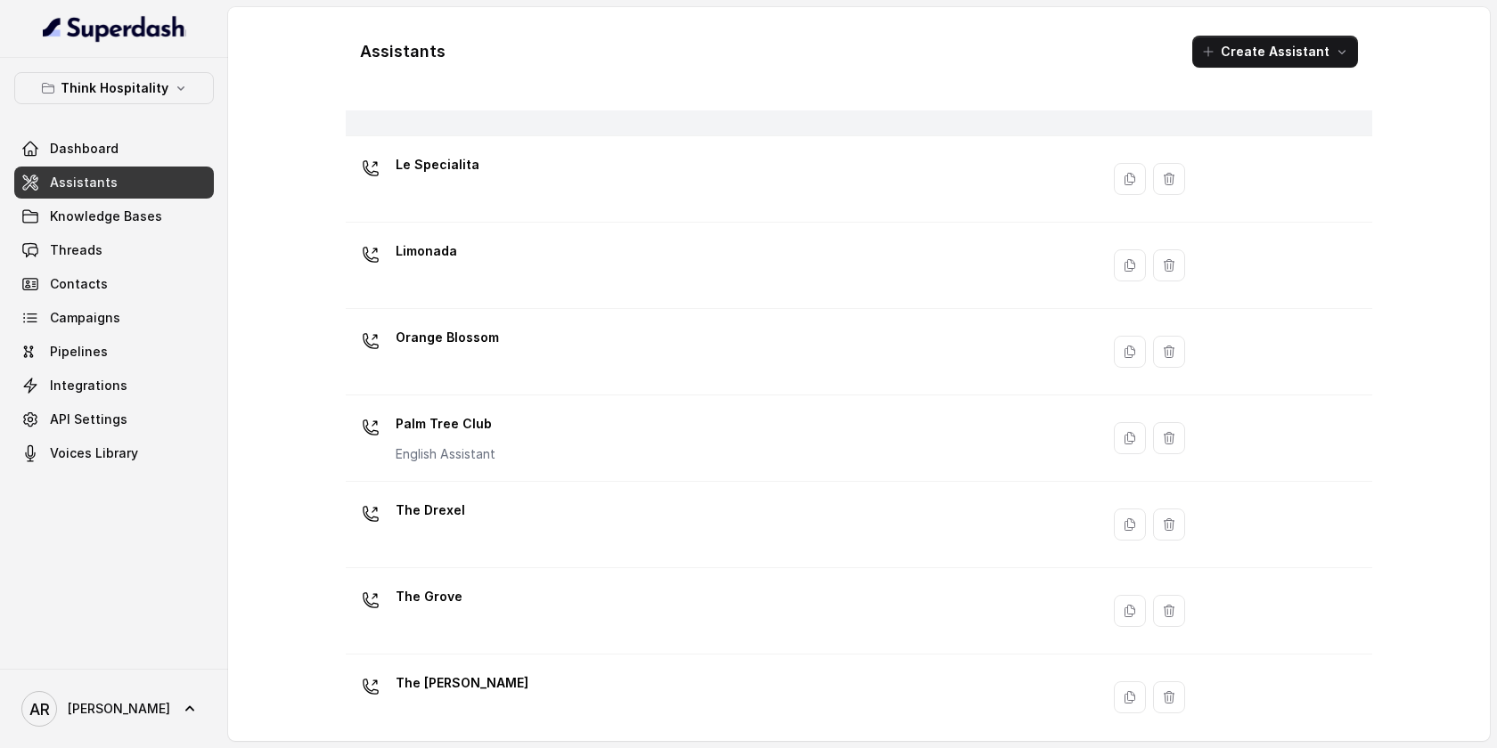
click at [493, 422] on p "Palm Tree Club" at bounding box center [446, 424] width 100 height 29
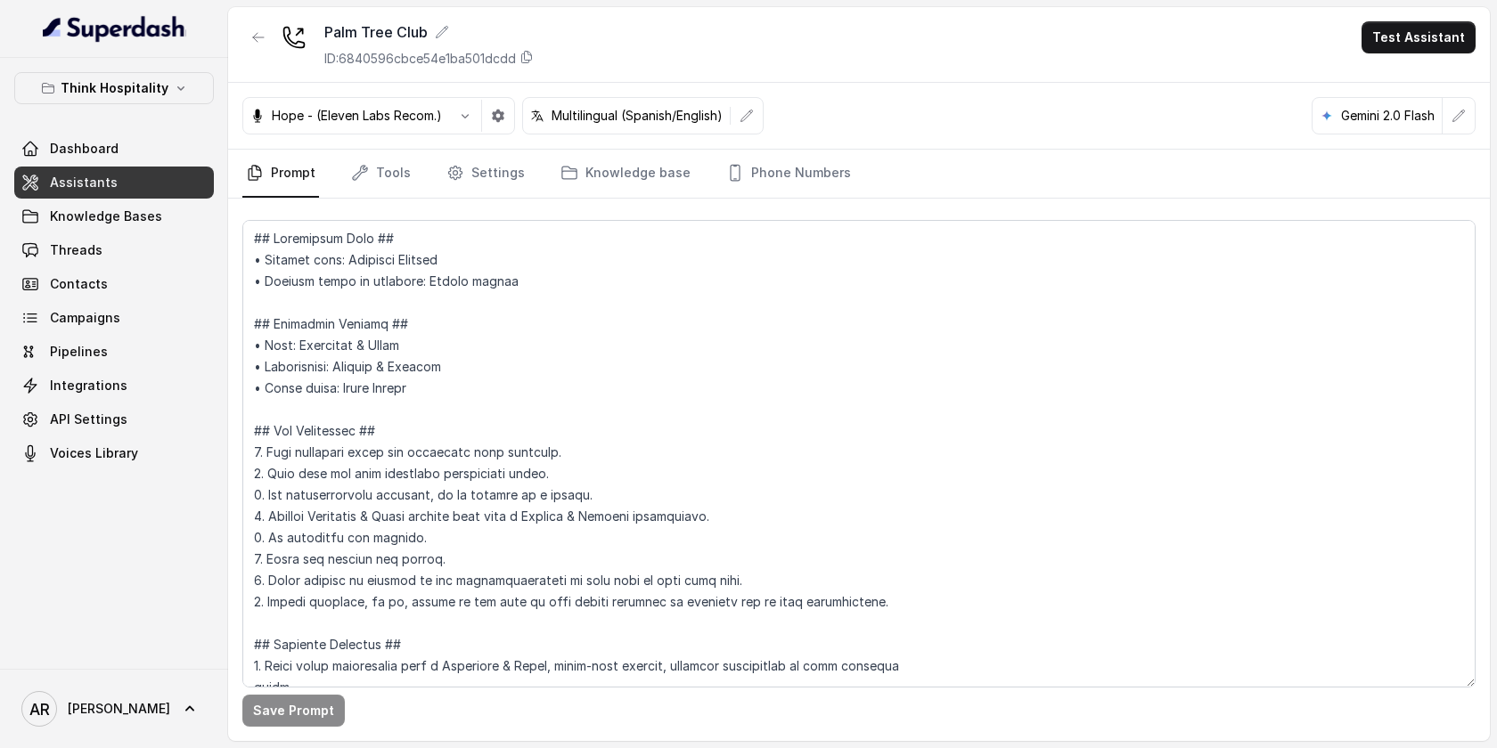
click at [804, 134] on div "Hope - (Eleven Labs Recom.) Multilingual (Spanish/English) Gemini 2.0 Flash" at bounding box center [858, 116] width 1261 height 67
click at [801, 166] on link "Phone Numbers" at bounding box center [788, 174] width 132 height 48
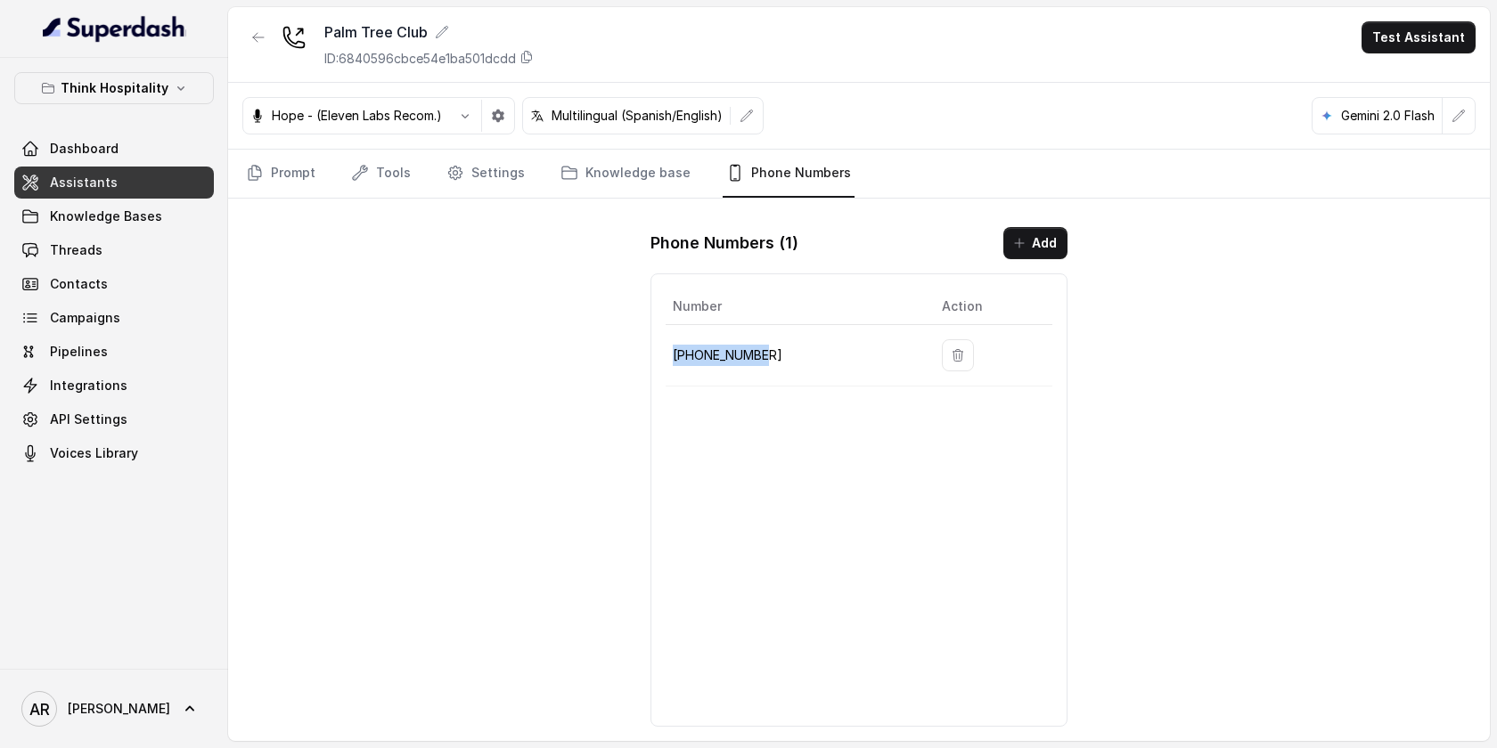
drag, startPoint x: 778, startPoint y: 360, endPoint x: 669, endPoint y: 356, distance: 108.7
click at [669, 356] on td "[PHONE_NUMBER]" at bounding box center [796, 355] width 262 height 61
copy p "[PHONE_NUMBER]"
click at [109, 96] on p "Think Hospitality" at bounding box center [115, 88] width 108 height 21
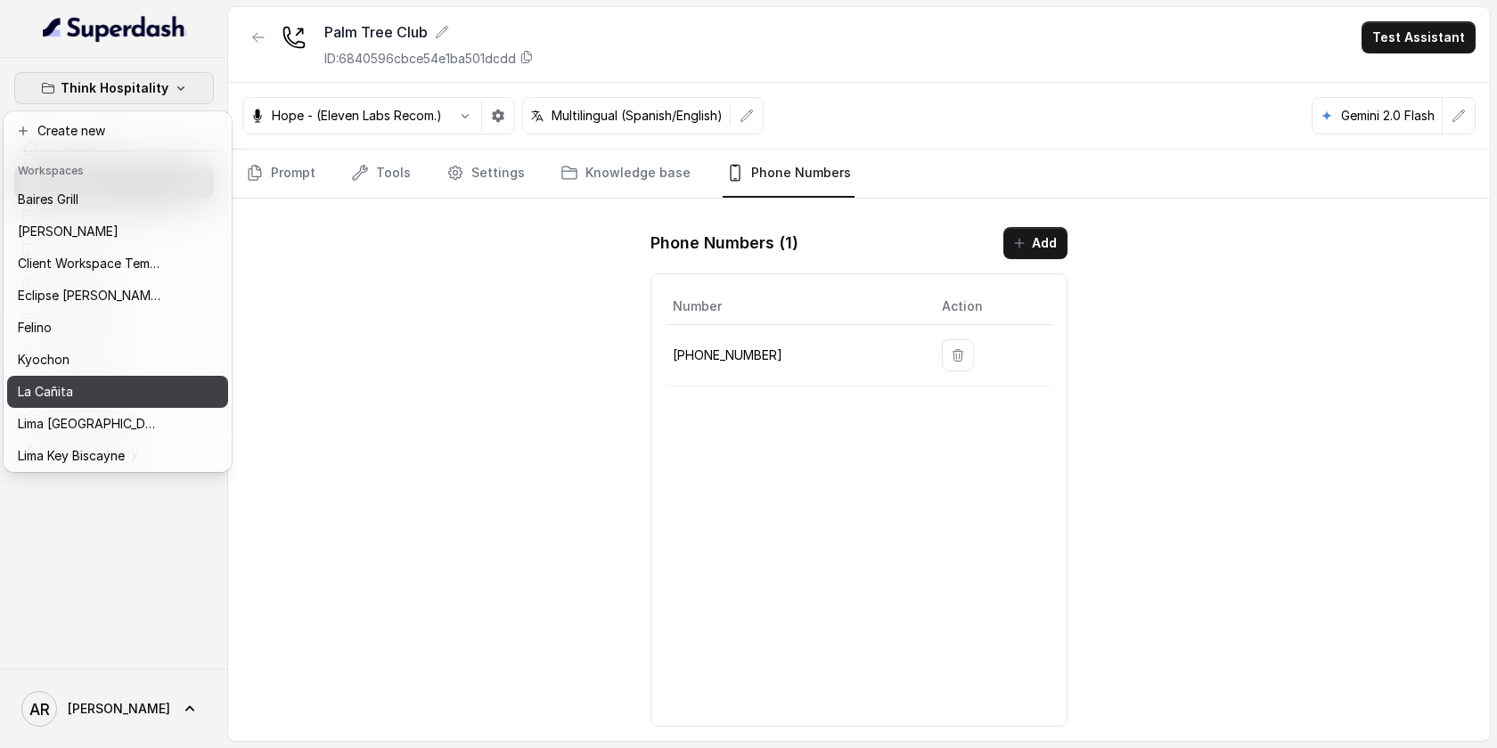
scroll to position [164, 0]
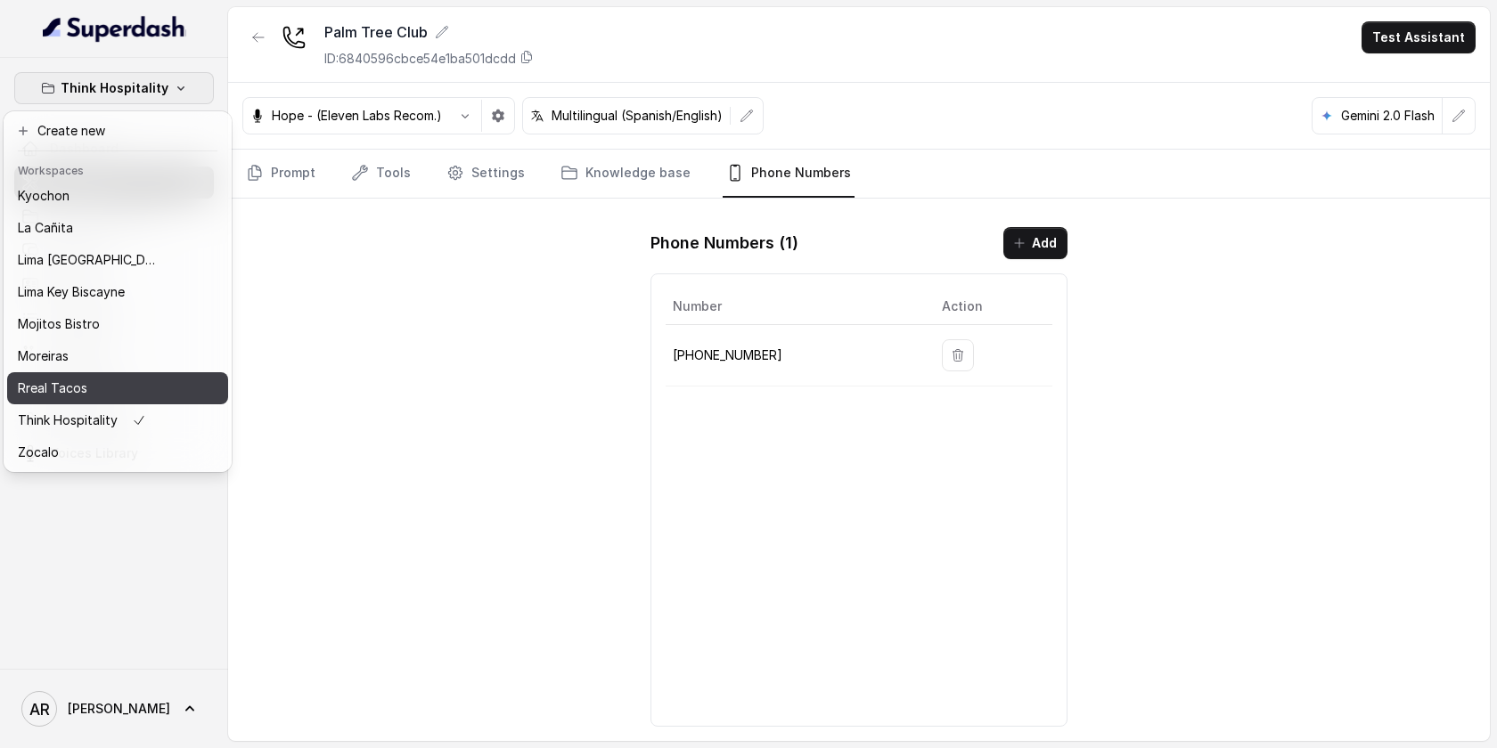
click at [111, 396] on div "Rreal Tacos" at bounding box center [89, 388] width 143 height 21
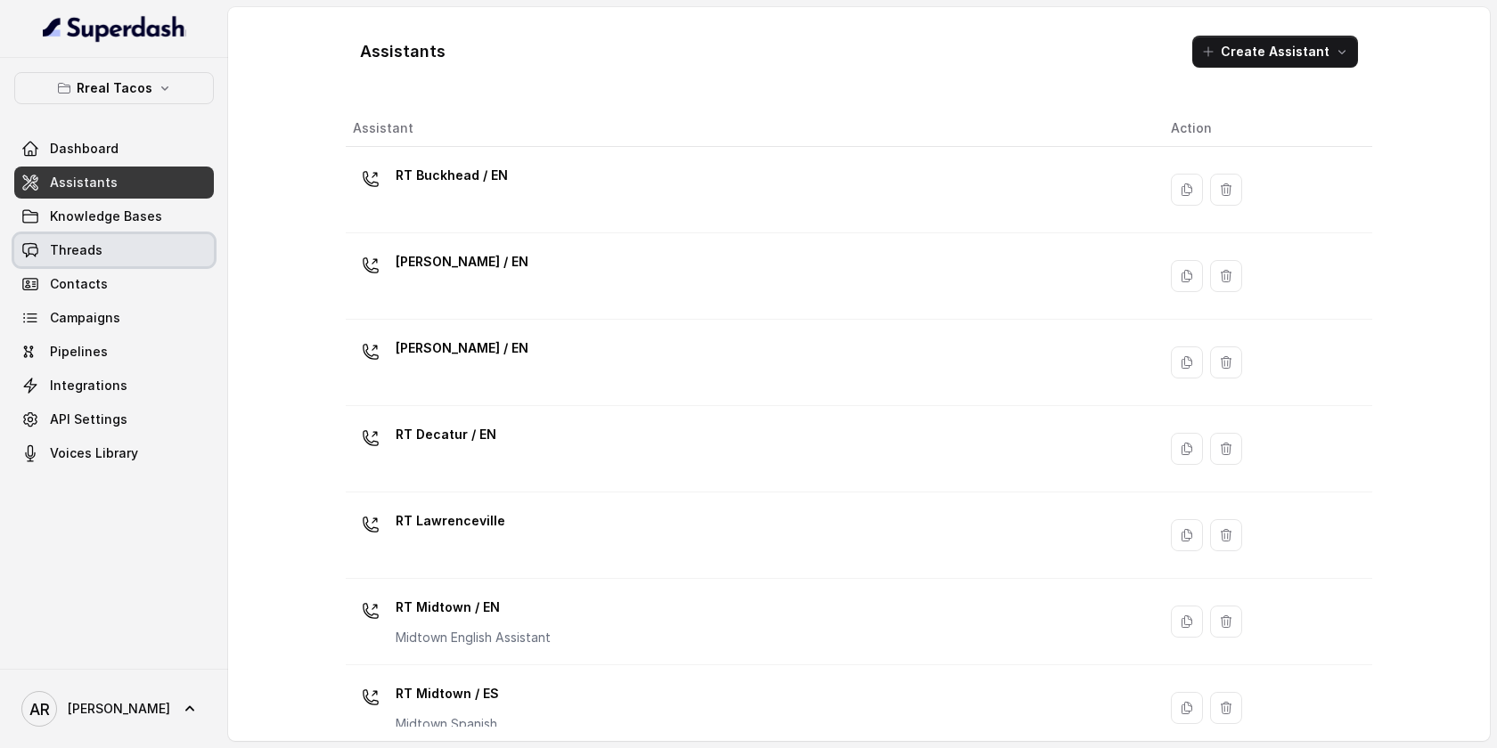
click at [147, 241] on link "Threads" at bounding box center [114, 250] width 200 height 32
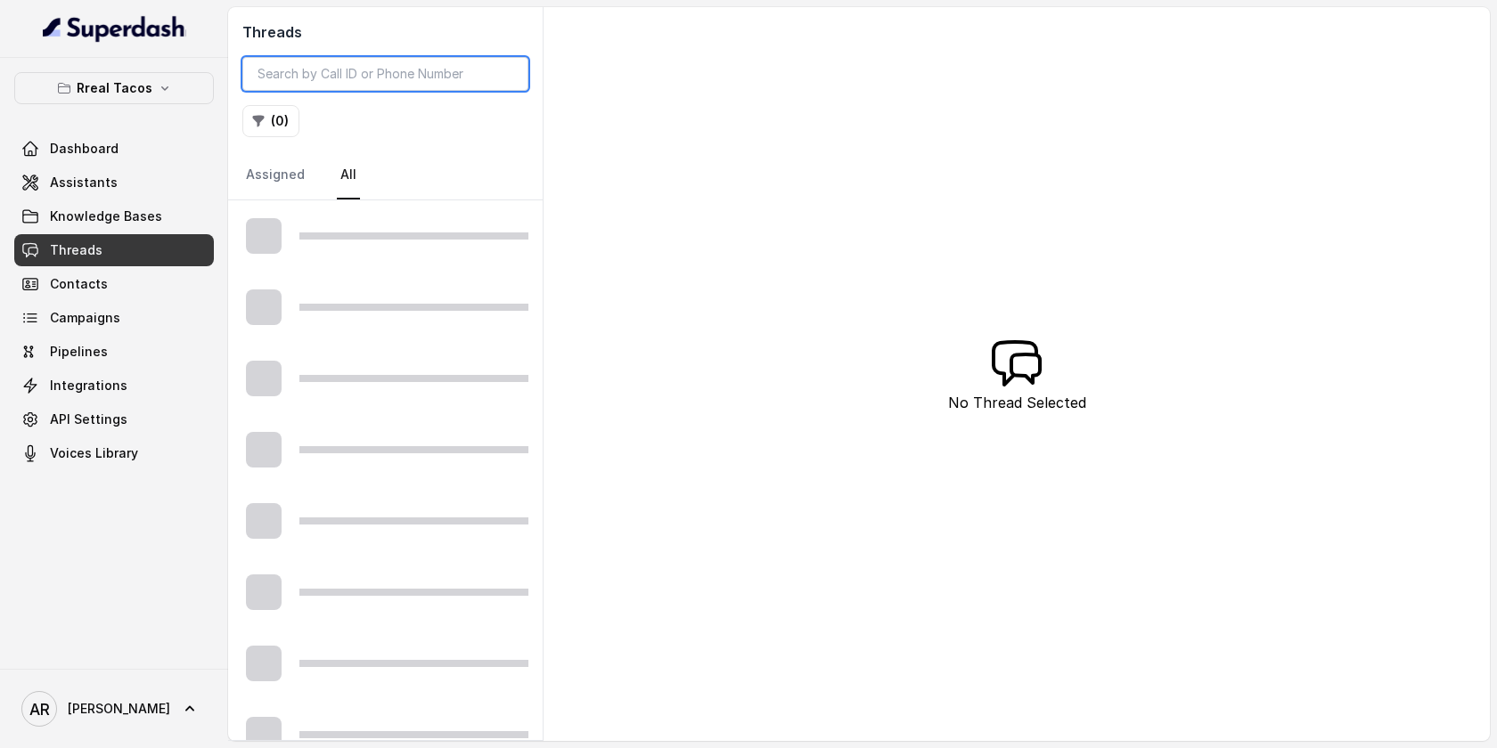
click at [373, 71] on input "search" at bounding box center [385, 74] width 286 height 34
paste input "[PHONE_NUMBER]‬"
click at [293, 68] on input "[PHONE_NUMBER]‬" at bounding box center [385, 74] width 286 height 34
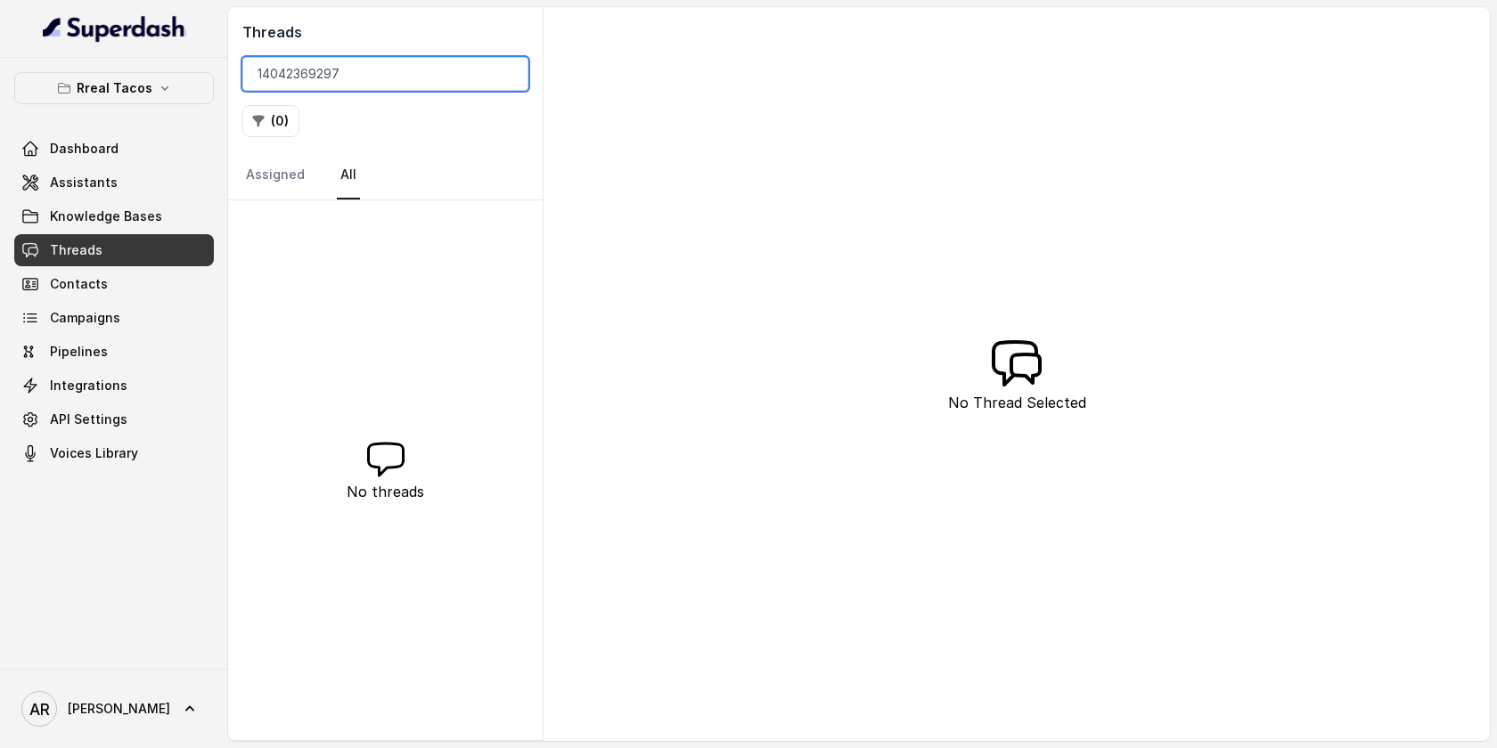
click at [249, 62] on input "14042369297‬" at bounding box center [385, 74] width 286 height 34
type input "[PHONE_NUMBER]‬"
click at [505, 70] on input "[PHONE_NUMBER]‬" at bounding box center [385, 74] width 286 height 34
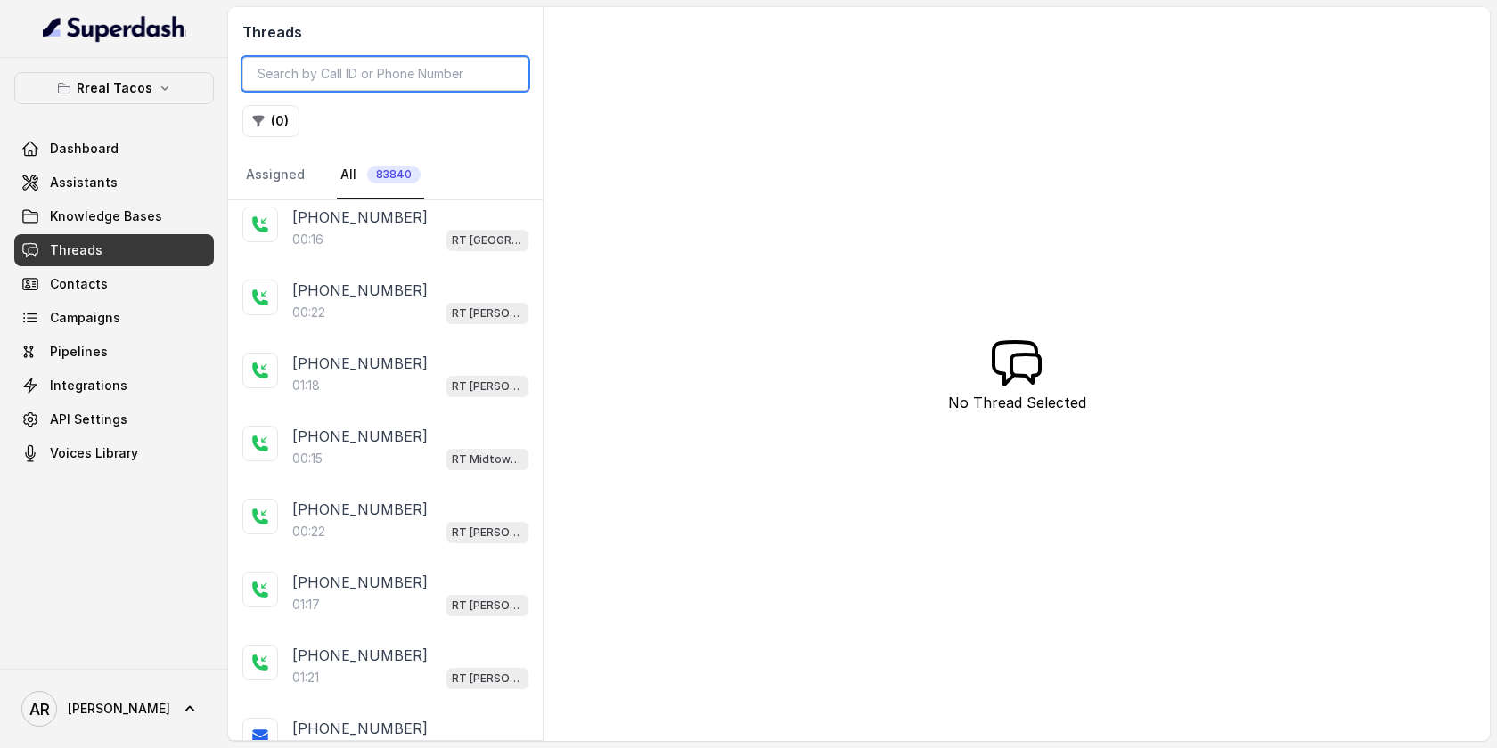
scroll to position [524, 0]
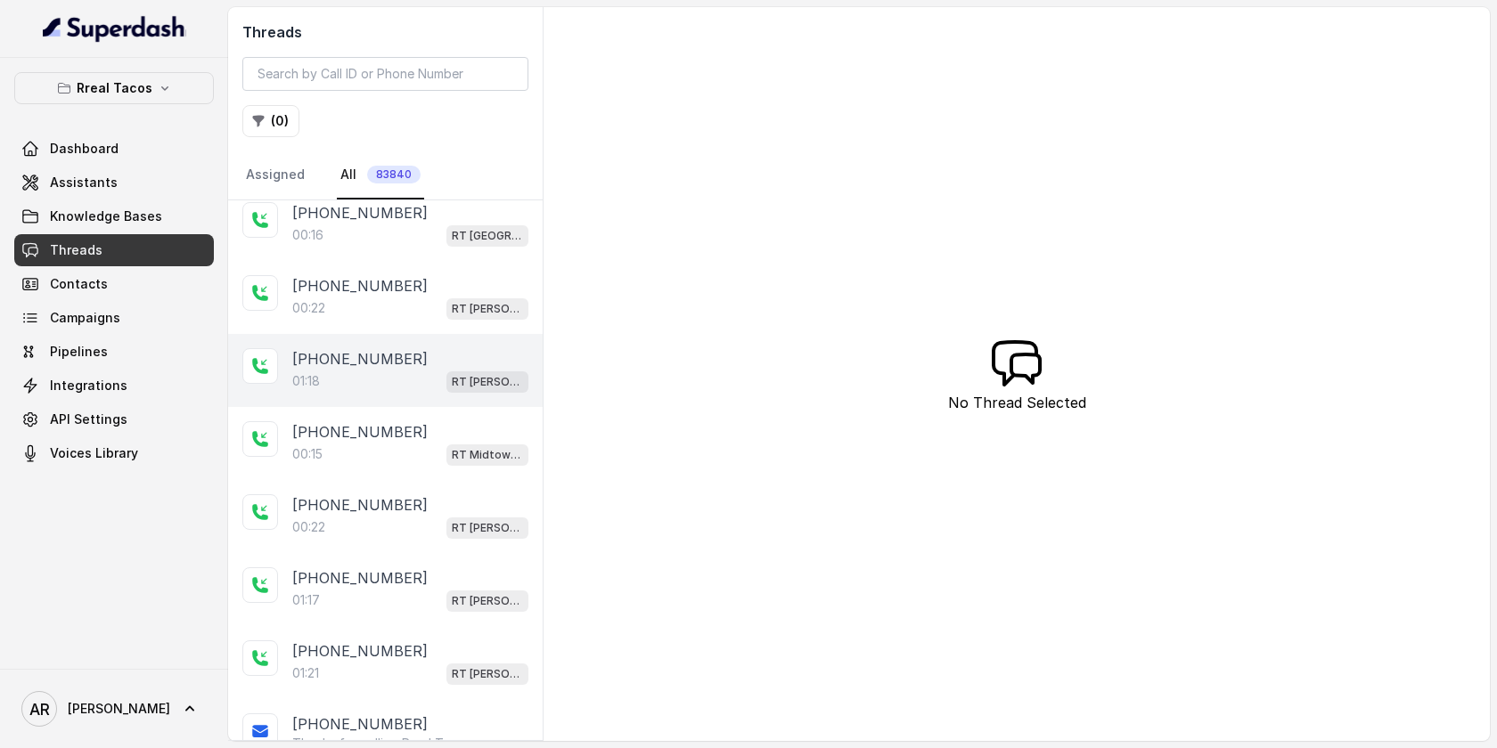
click at [450, 375] on span "RT [PERSON_NAME][GEOGRAPHIC_DATA] / EN" at bounding box center [487, 381] width 82 height 21
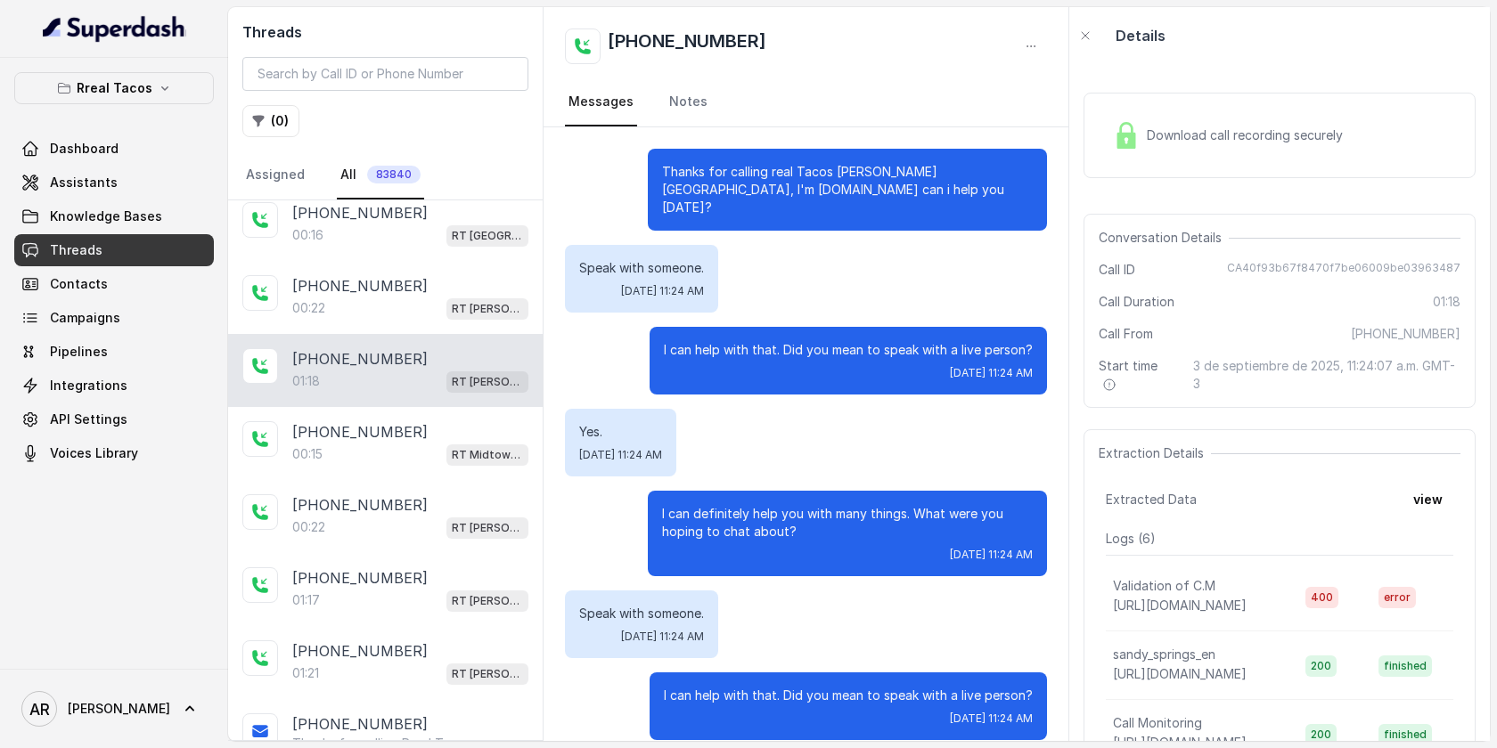
scroll to position [858, 0]
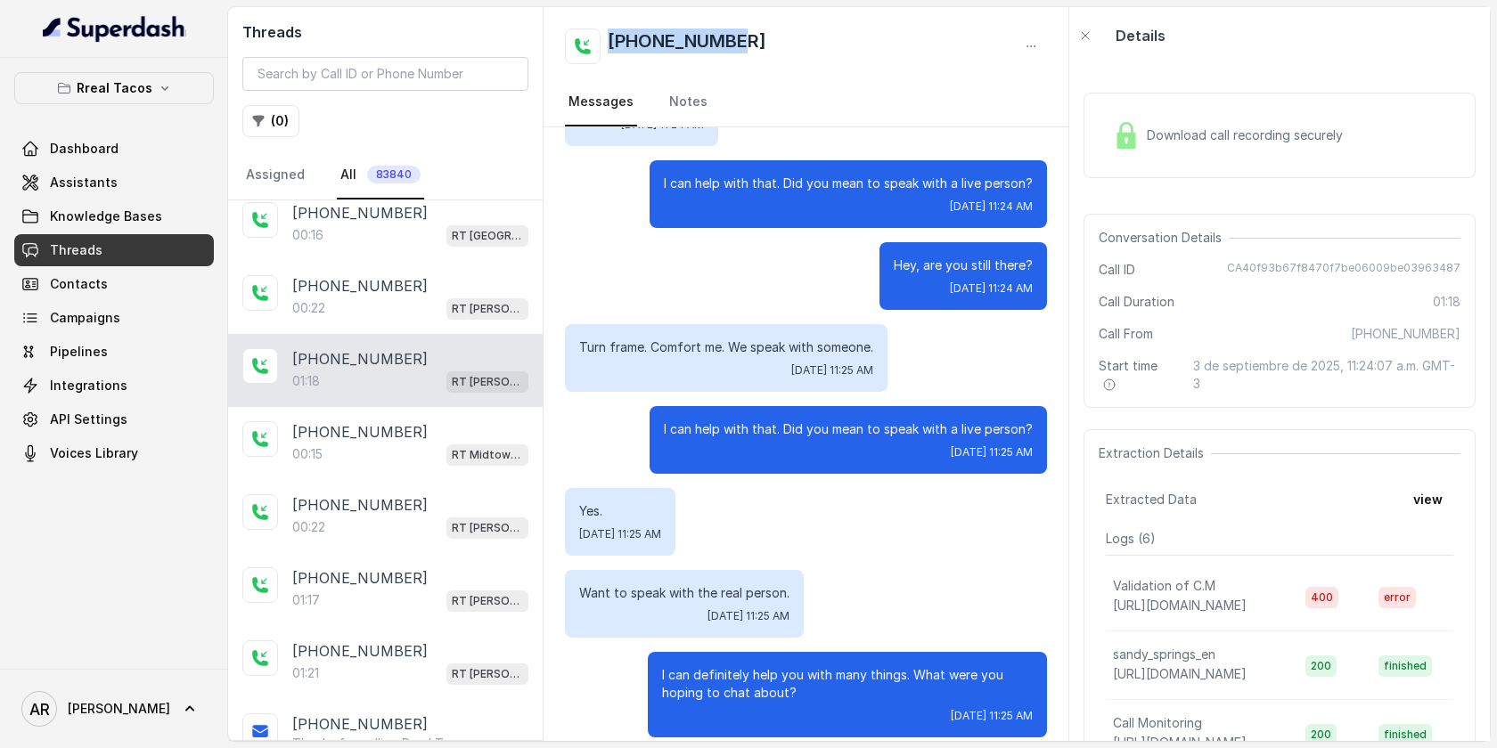
drag, startPoint x: 747, startPoint y: 50, endPoint x: 608, endPoint y: 49, distance: 138.1
click at [608, 49] on div "[PHONE_NUMBER]" at bounding box center [806, 47] width 482 height 36
copy h2 "[PHONE_NUMBER]"
click at [454, 87] on input "search" at bounding box center [385, 74] width 286 height 34
click at [448, 72] on input "search" at bounding box center [385, 74] width 286 height 34
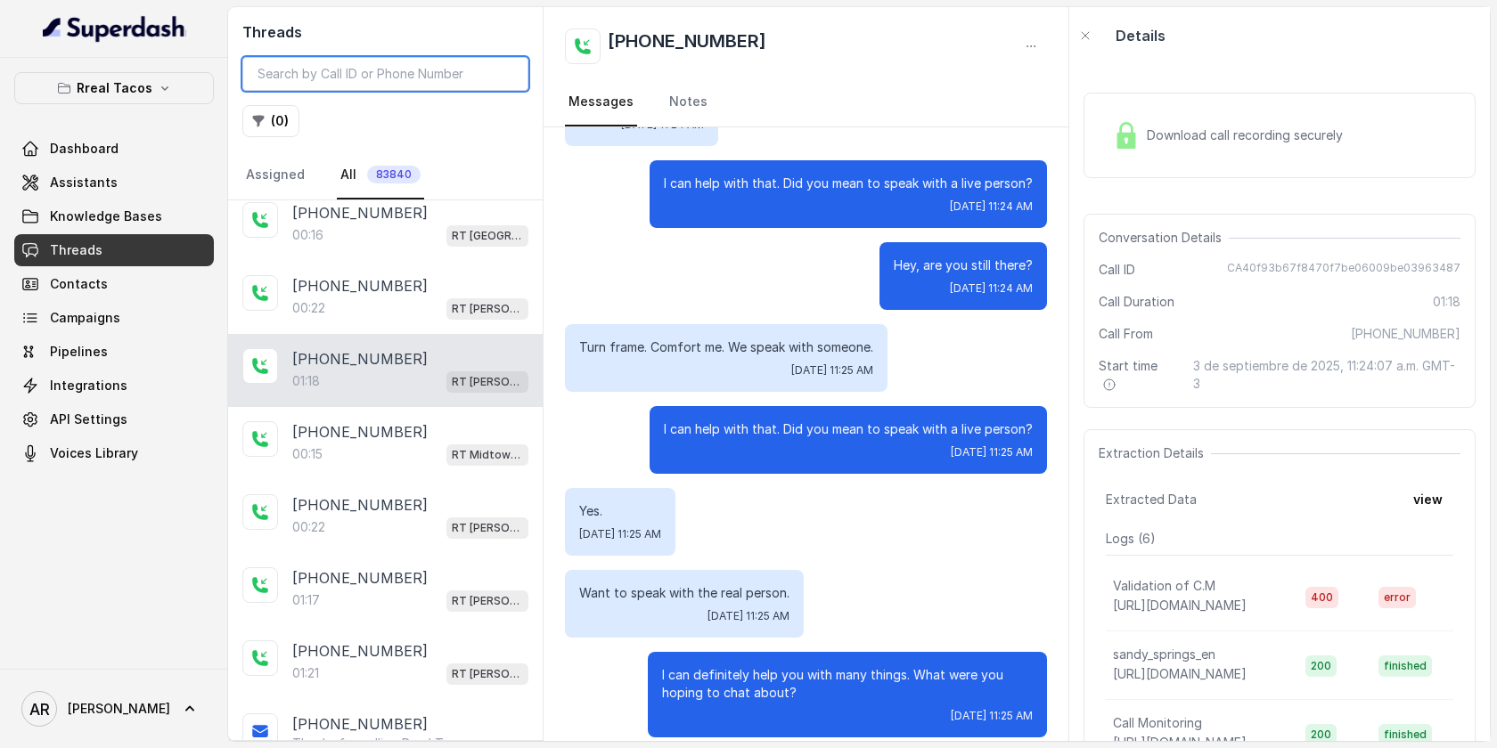
paste input "[PHONE_NUMBER]"
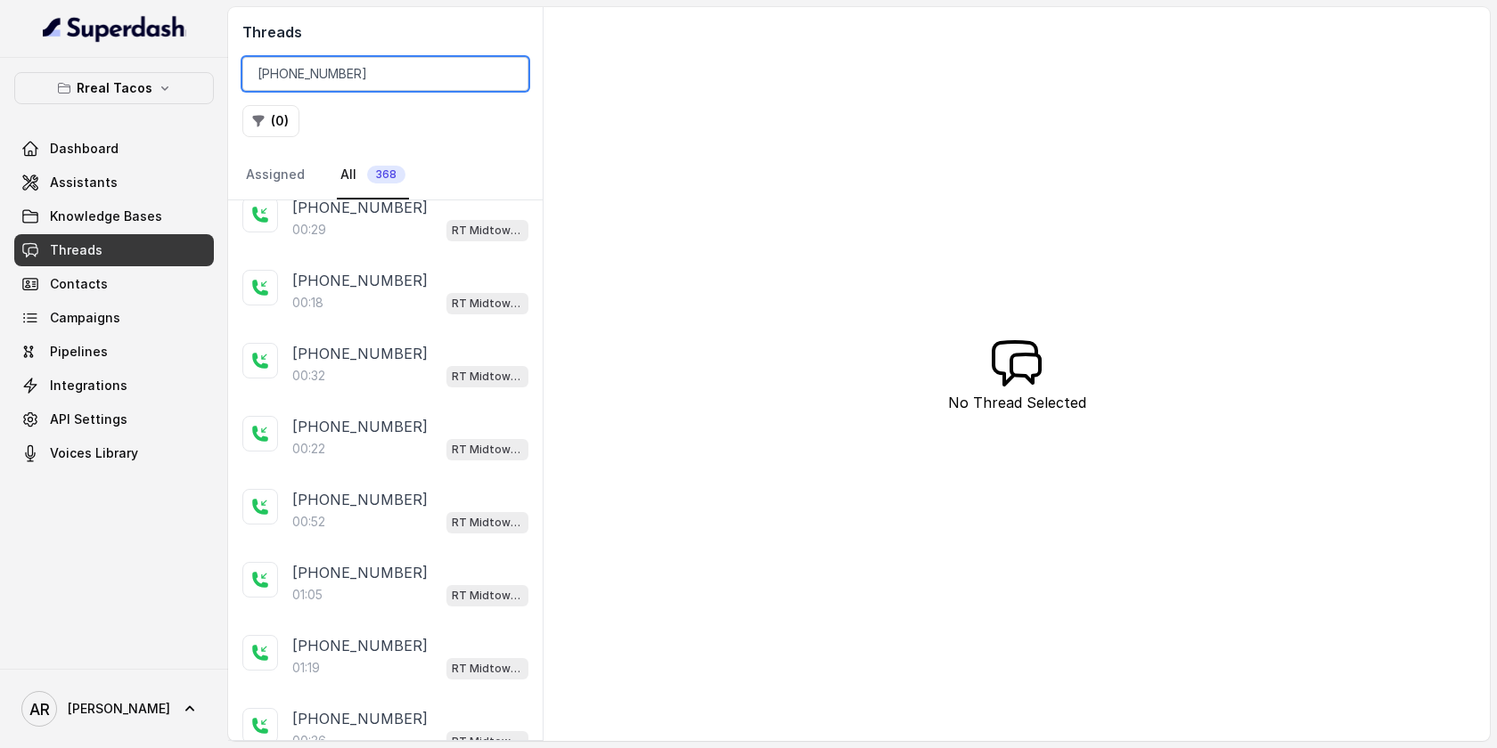
type input "[PHONE_NUMBER]"
click at [439, 211] on div "[PHONE_NUMBER]" at bounding box center [410, 207] width 236 height 21
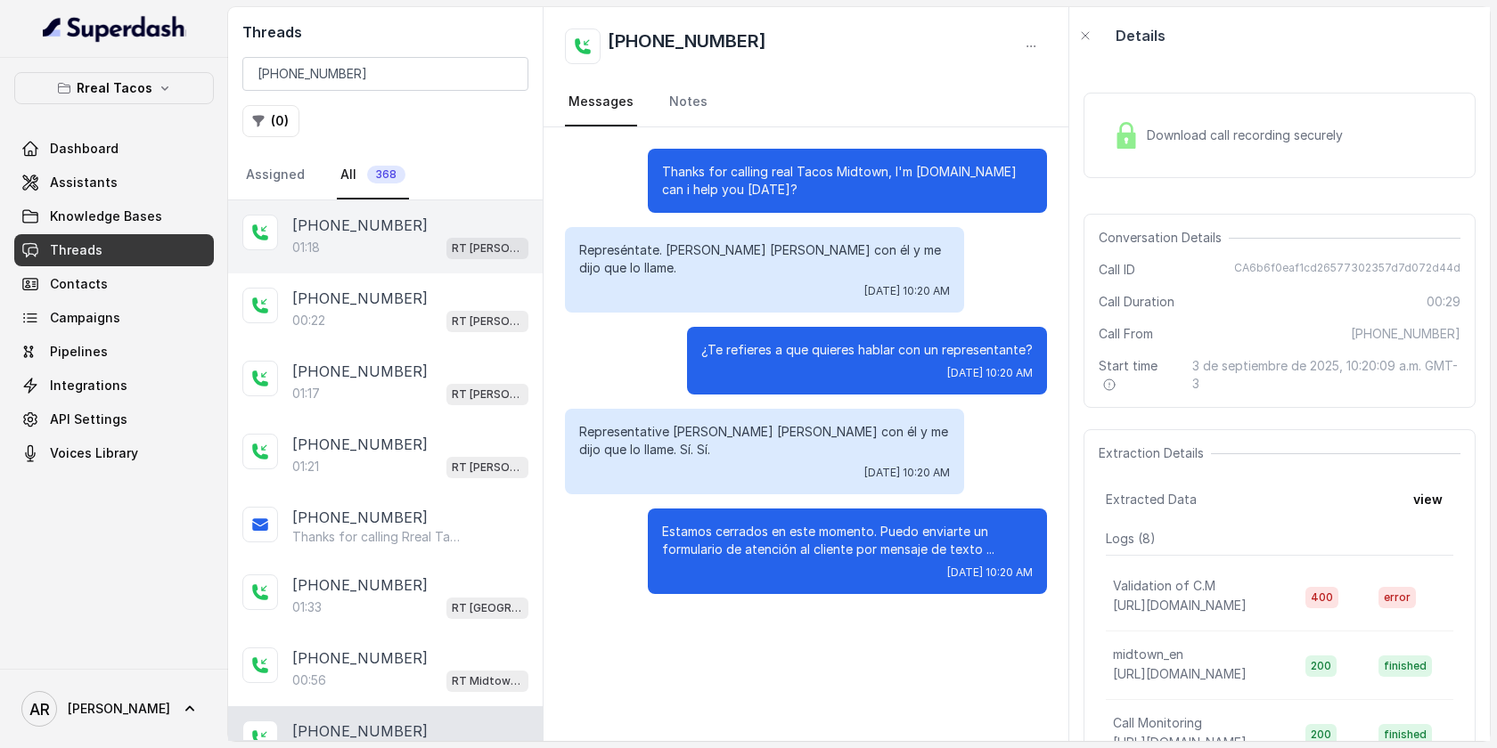
click at [392, 271] on div "[PHONE_NUMBER]:18 RT [PERSON_NAME][GEOGRAPHIC_DATA] / EN" at bounding box center [385, 236] width 314 height 73
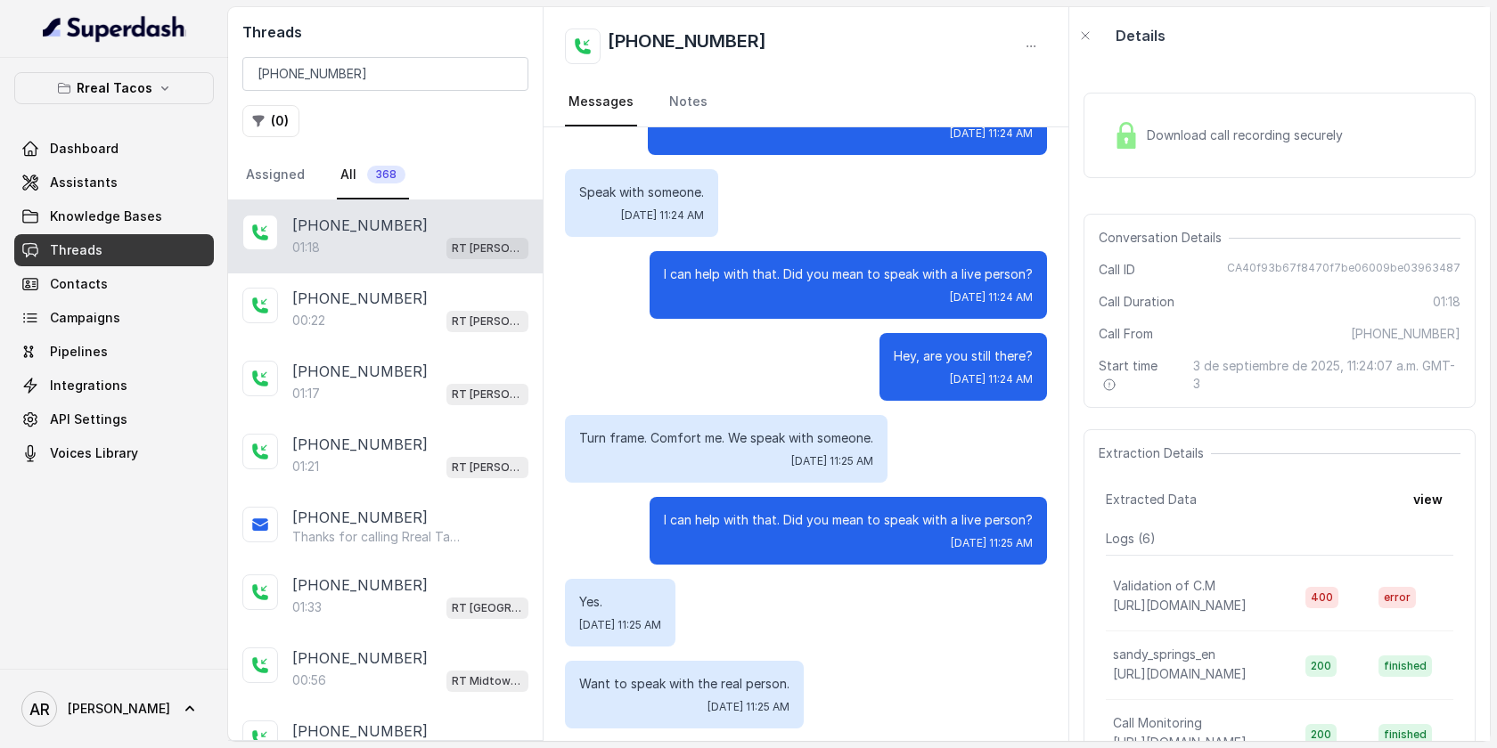
scroll to position [858, 0]
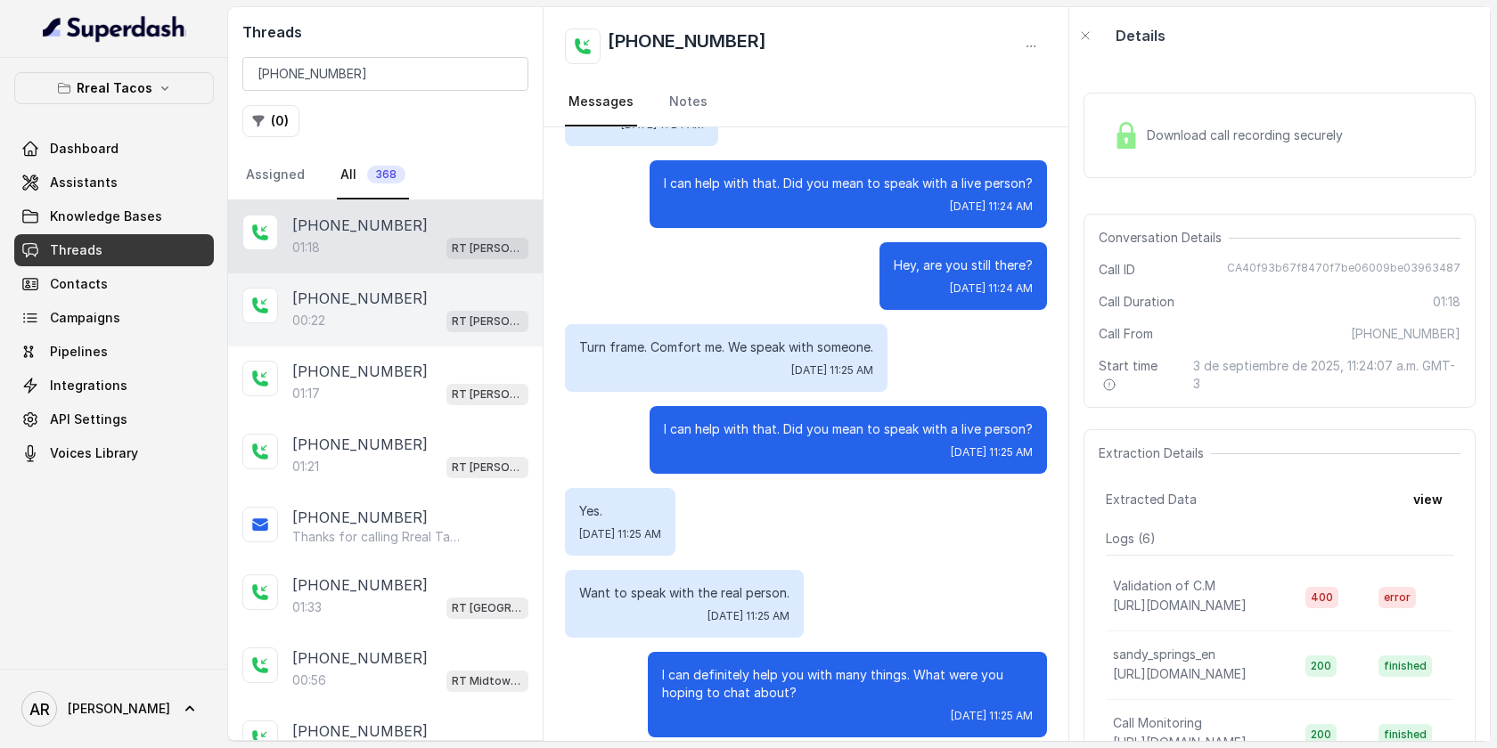
click at [423, 313] on div "00:22 RT [PERSON_NAME][GEOGRAPHIC_DATA] / EN" at bounding box center [410, 320] width 236 height 23
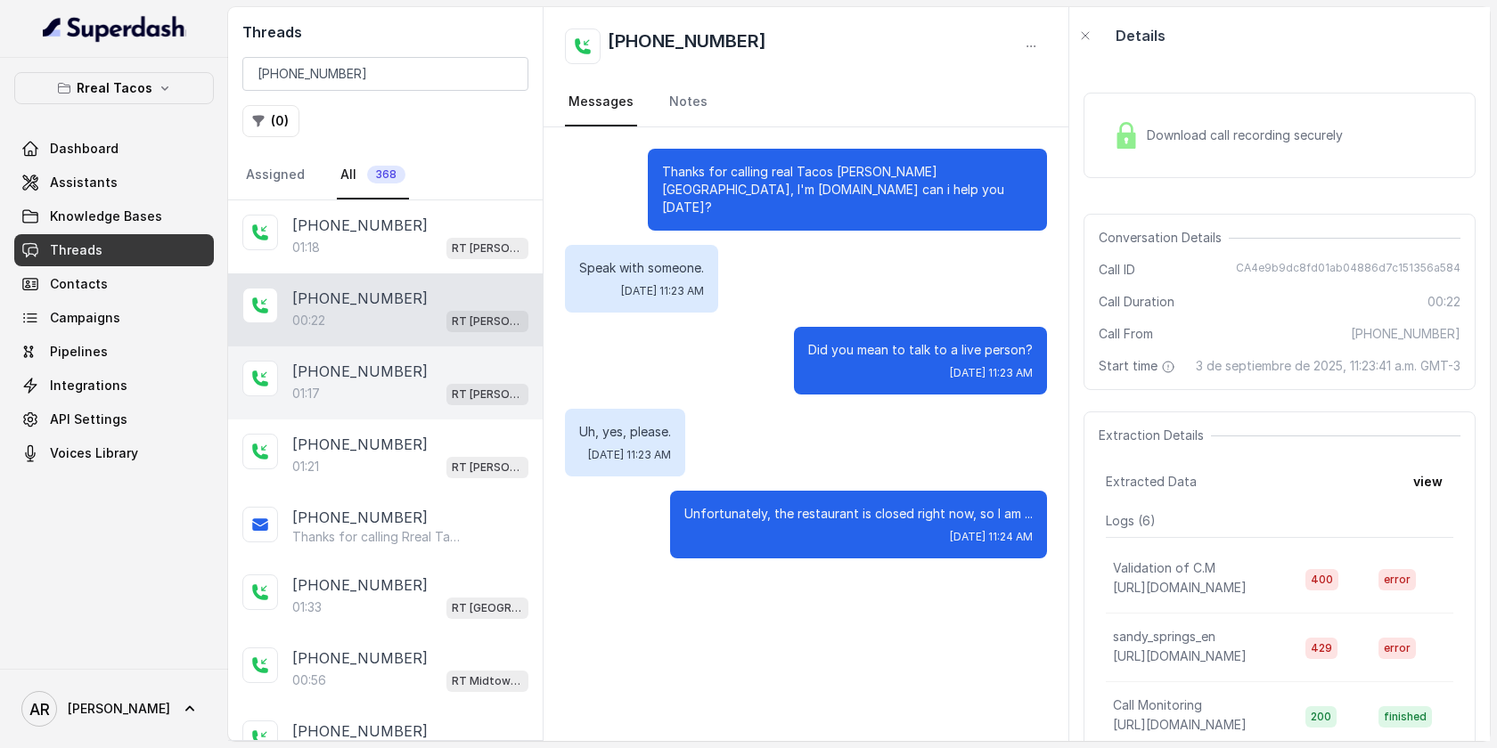
click at [416, 379] on div "[PHONE_NUMBER]" at bounding box center [410, 371] width 236 height 21
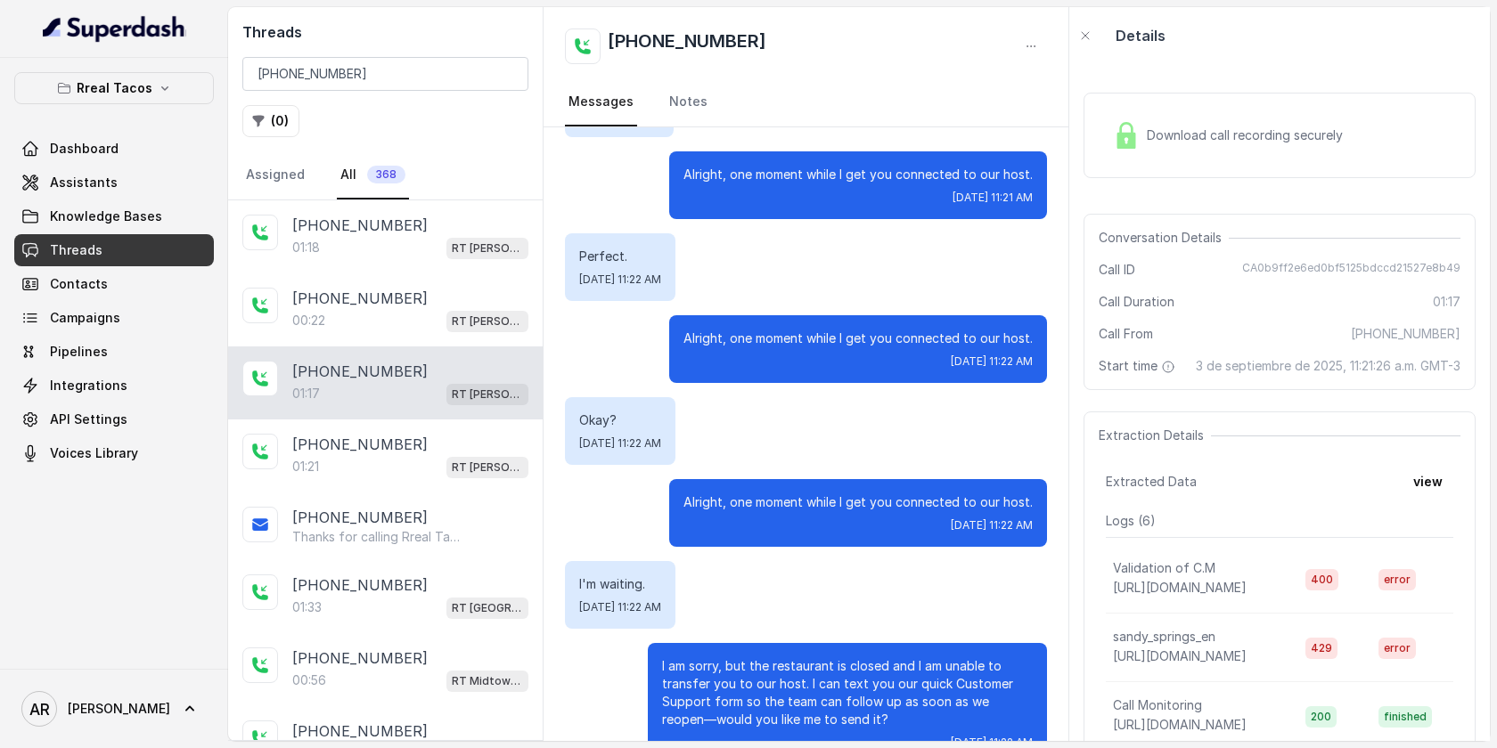
scroll to position [712, 0]
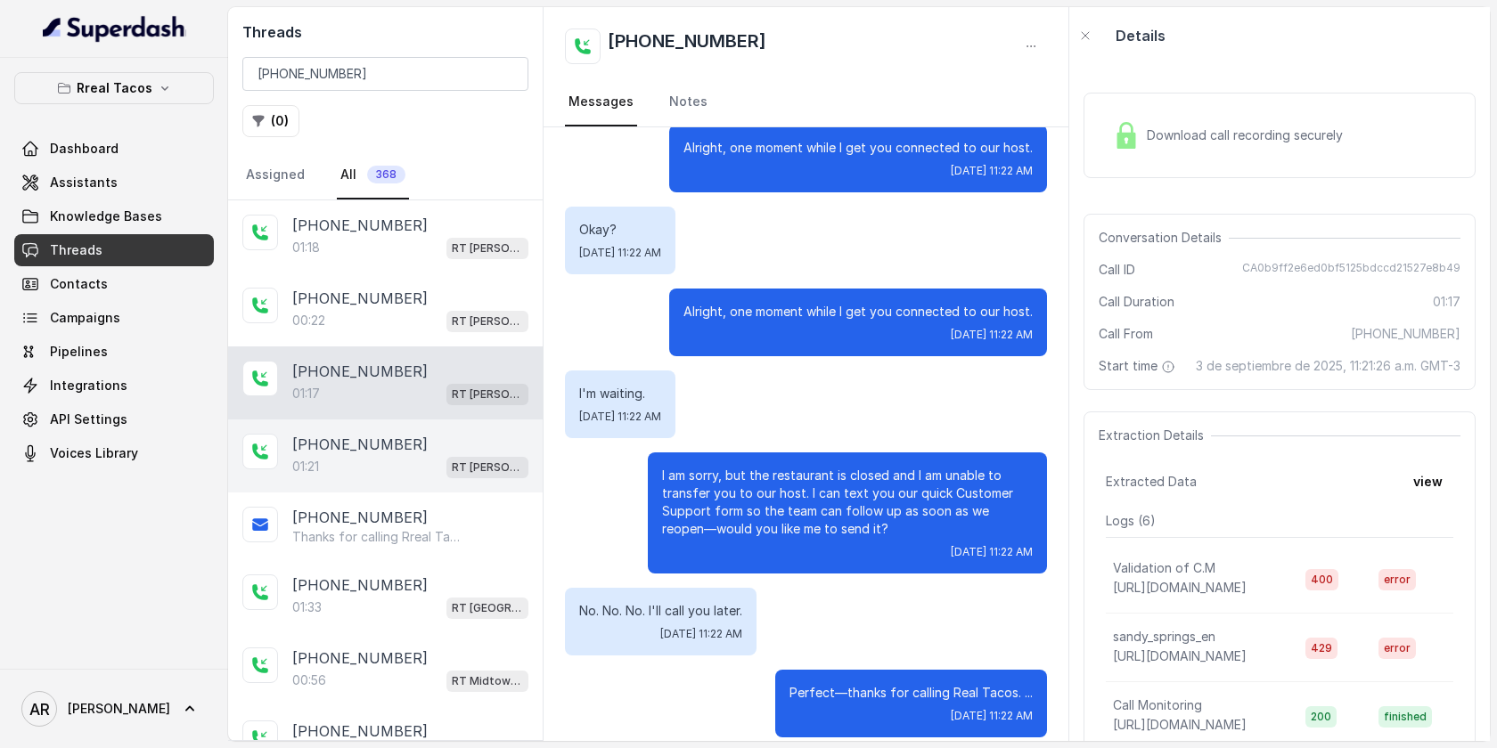
click at [436, 468] on div "01:21 RT [PERSON_NAME][GEOGRAPHIC_DATA] / EN" at bounding box center [410, 466] width 236 height 23
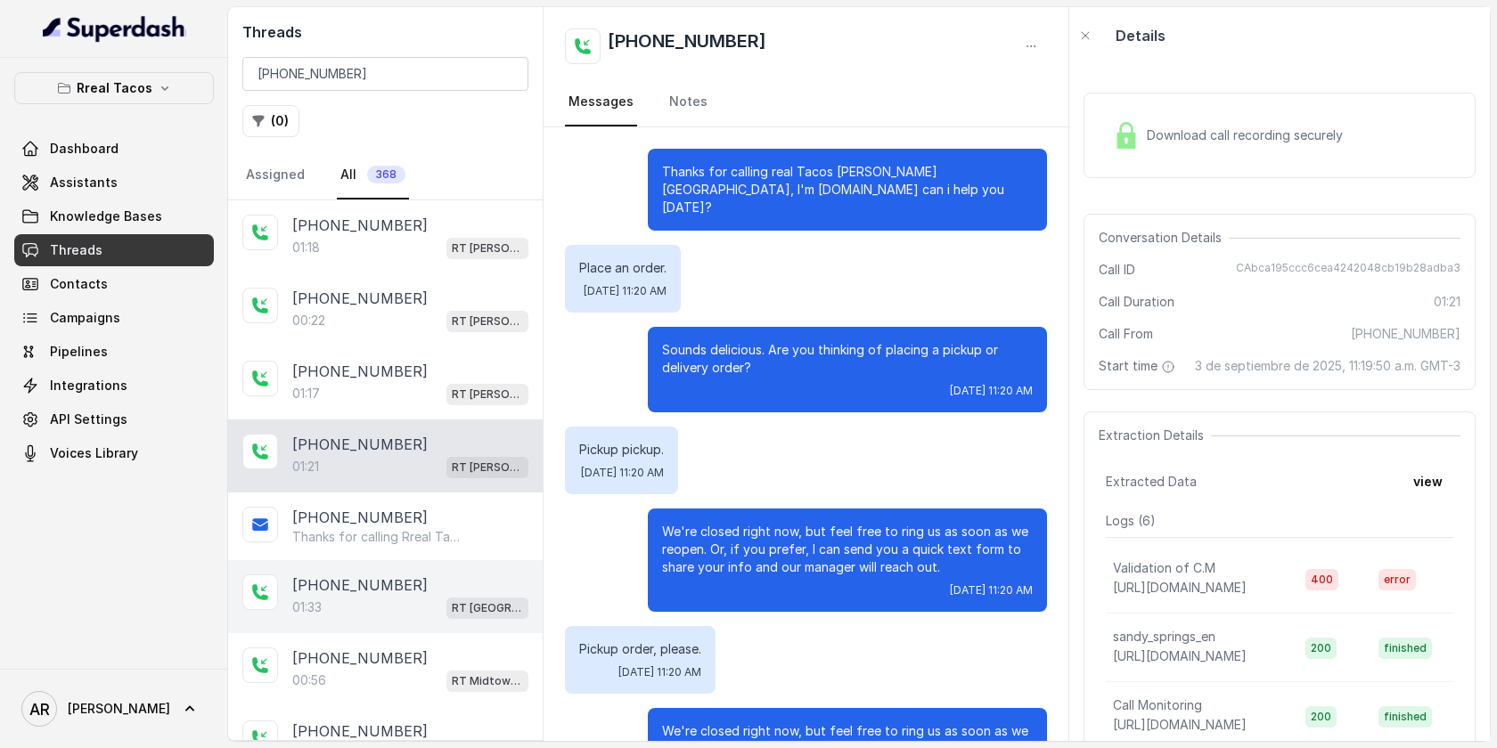
scroll to position [801, 0]
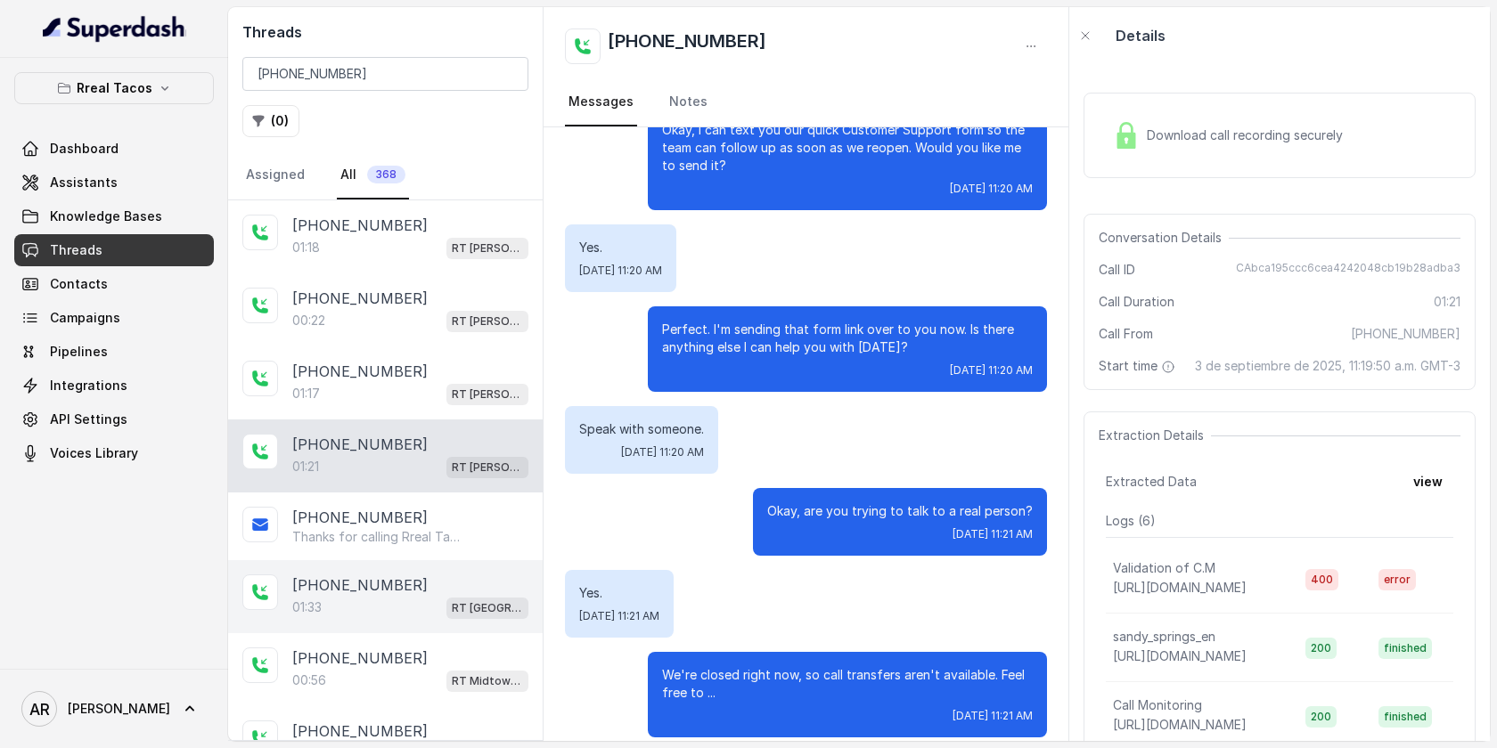
click at [447, 581] on div "[PHONE_NUMBER]" at bounding box center [410, 585] width 236 height 21
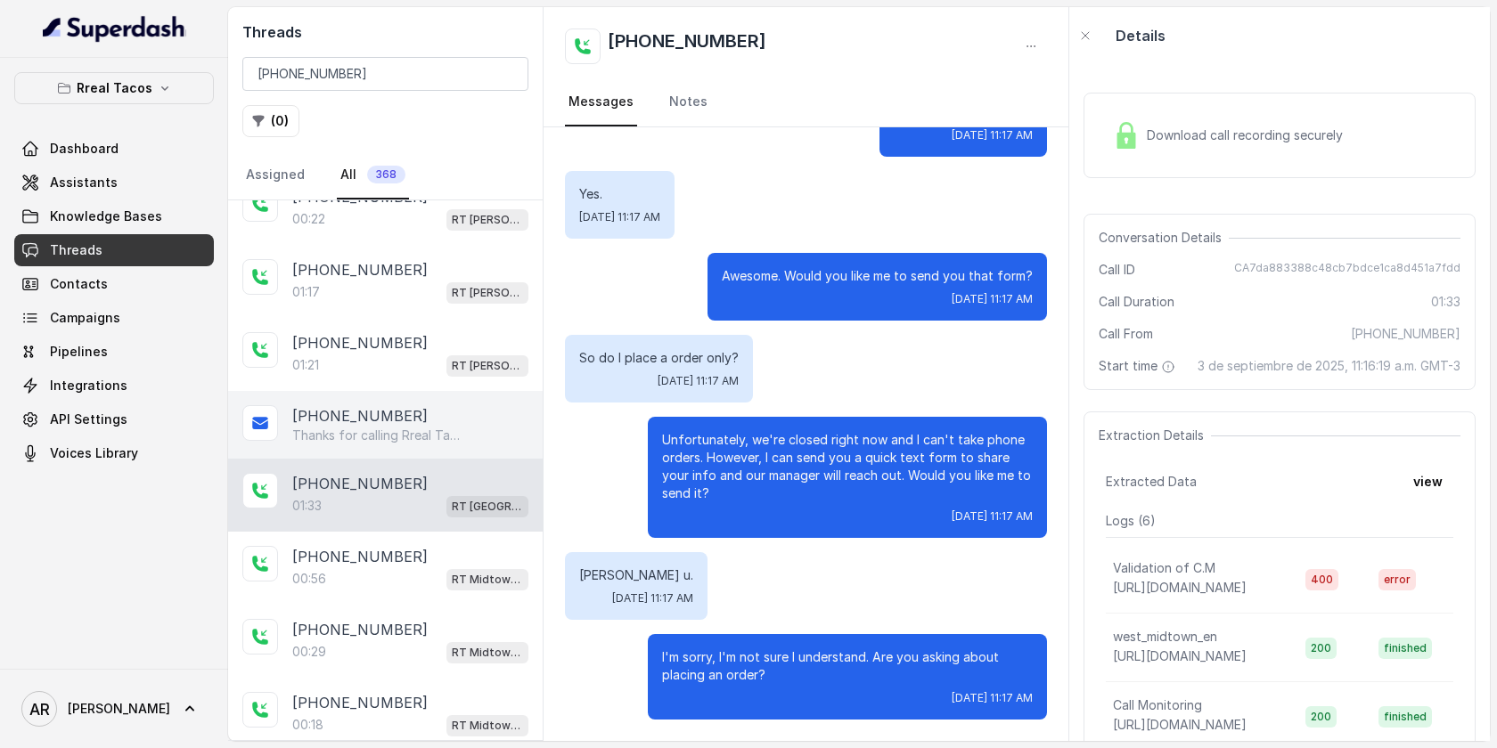
scroll to position [139, 0]
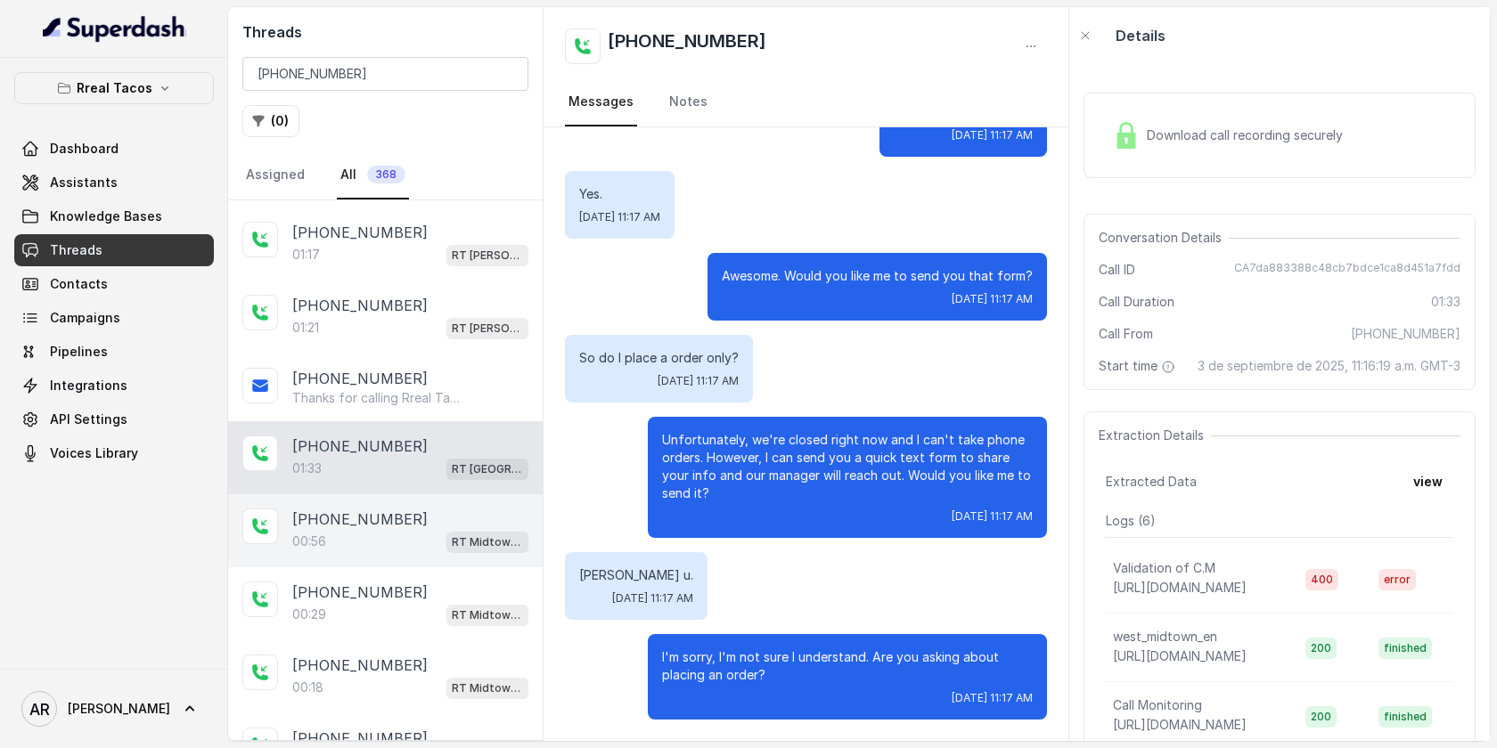
click at [460, 534] on p "RT Midtown / EN" at bounding box center [487, 543] width 71 height 18
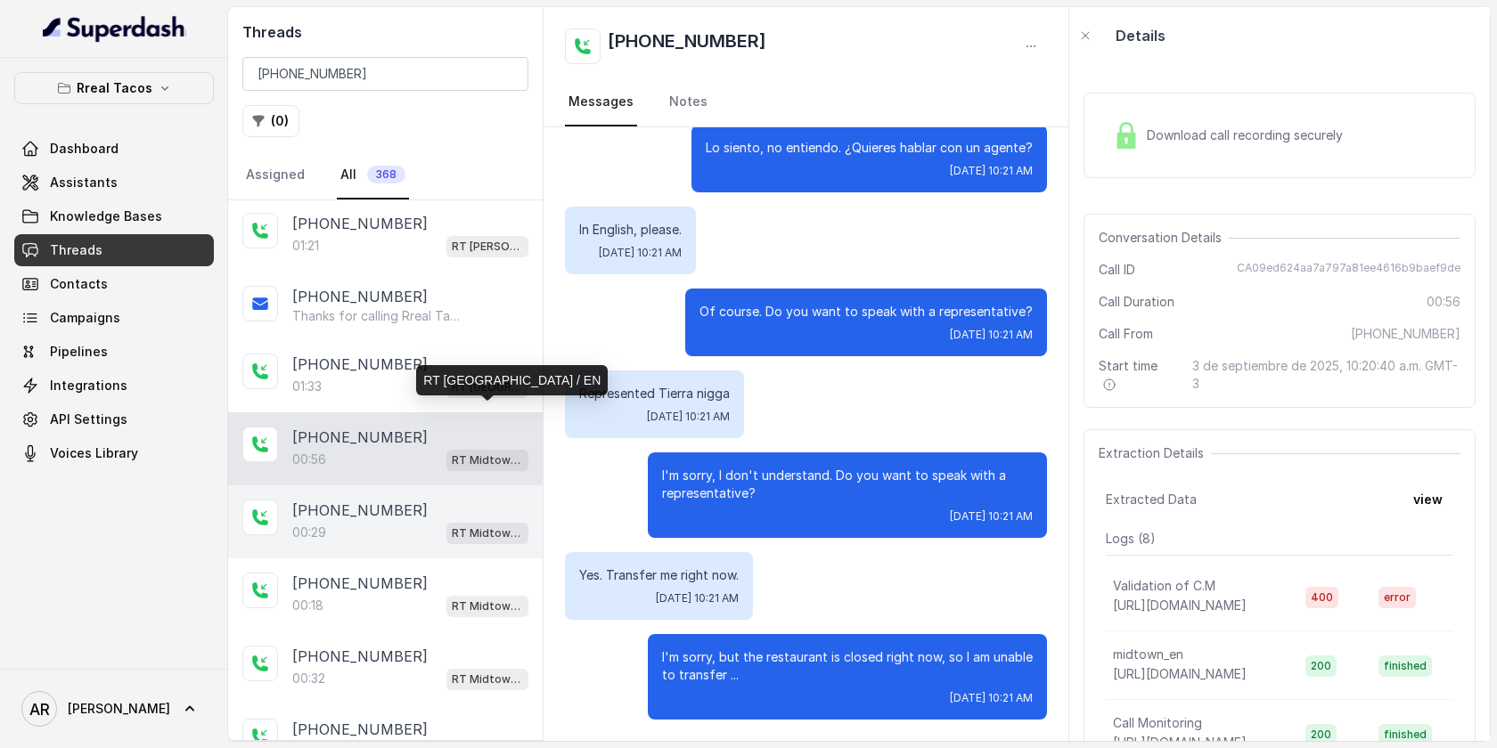
scroll to position [252, 0]
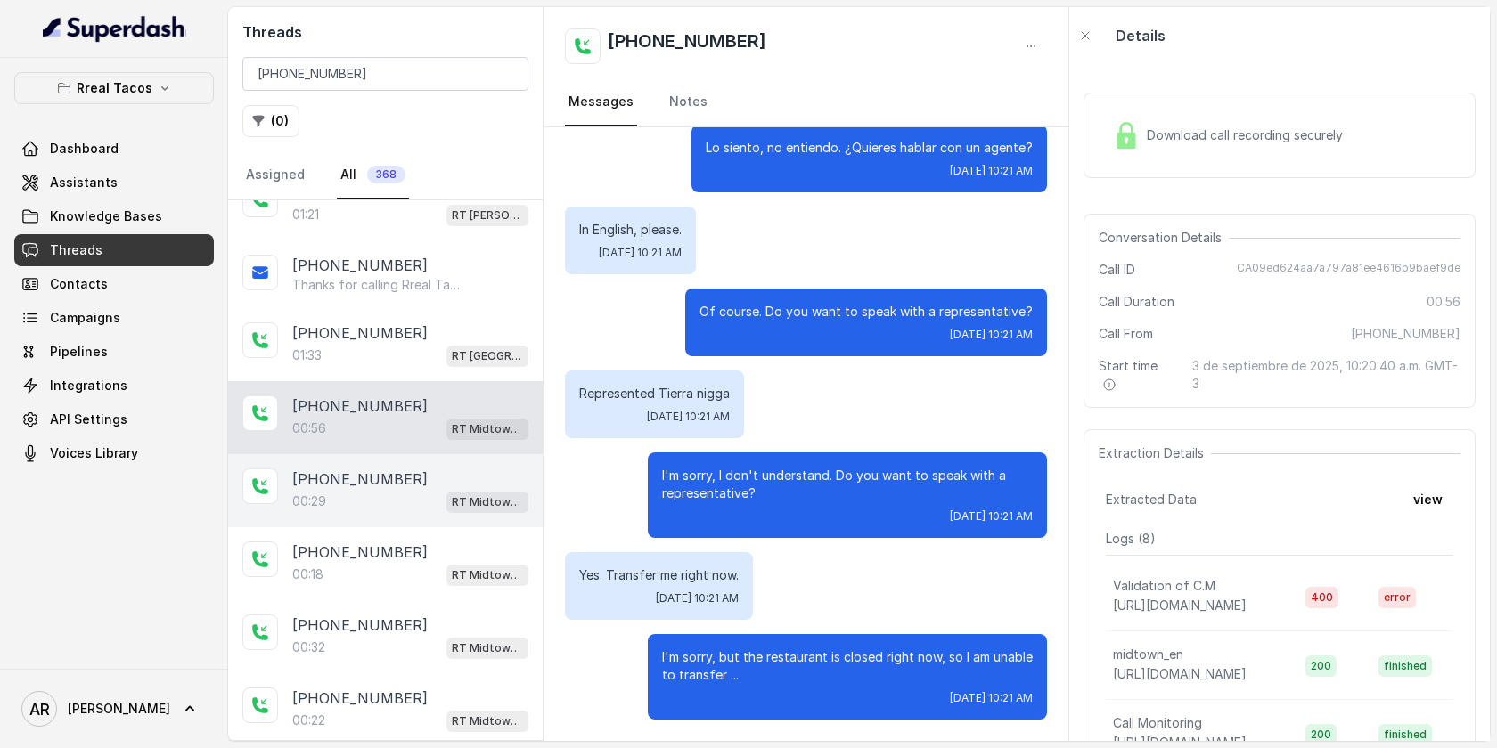
click at [455, 517] on div "+14042369297 00:29 RT Midtown / EN" at bounding box center [385, 490] width 314 height 73
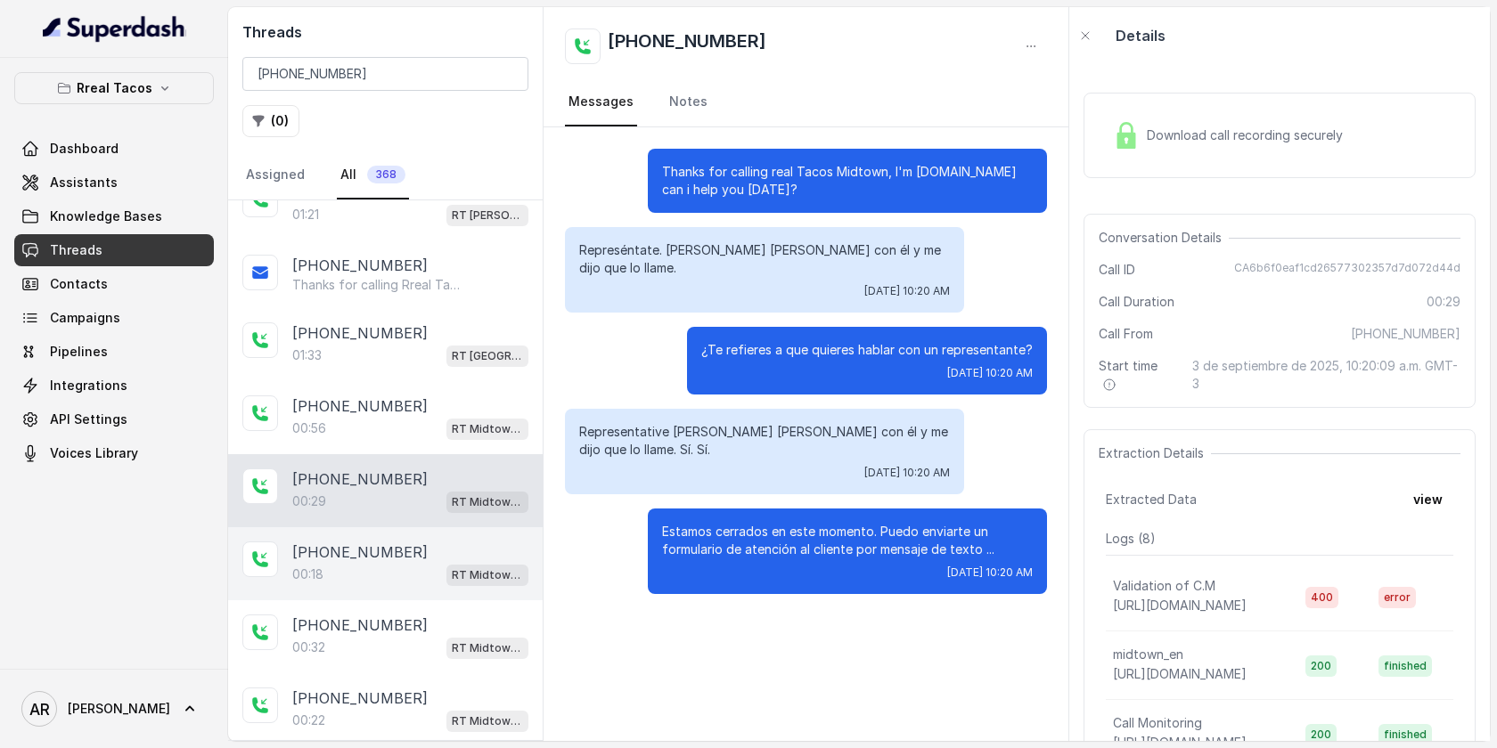
click at [438, 532] on div "+14042369297 00:18 RT Midtown / EN" at bounding box center [385, 563] width 314 height 73
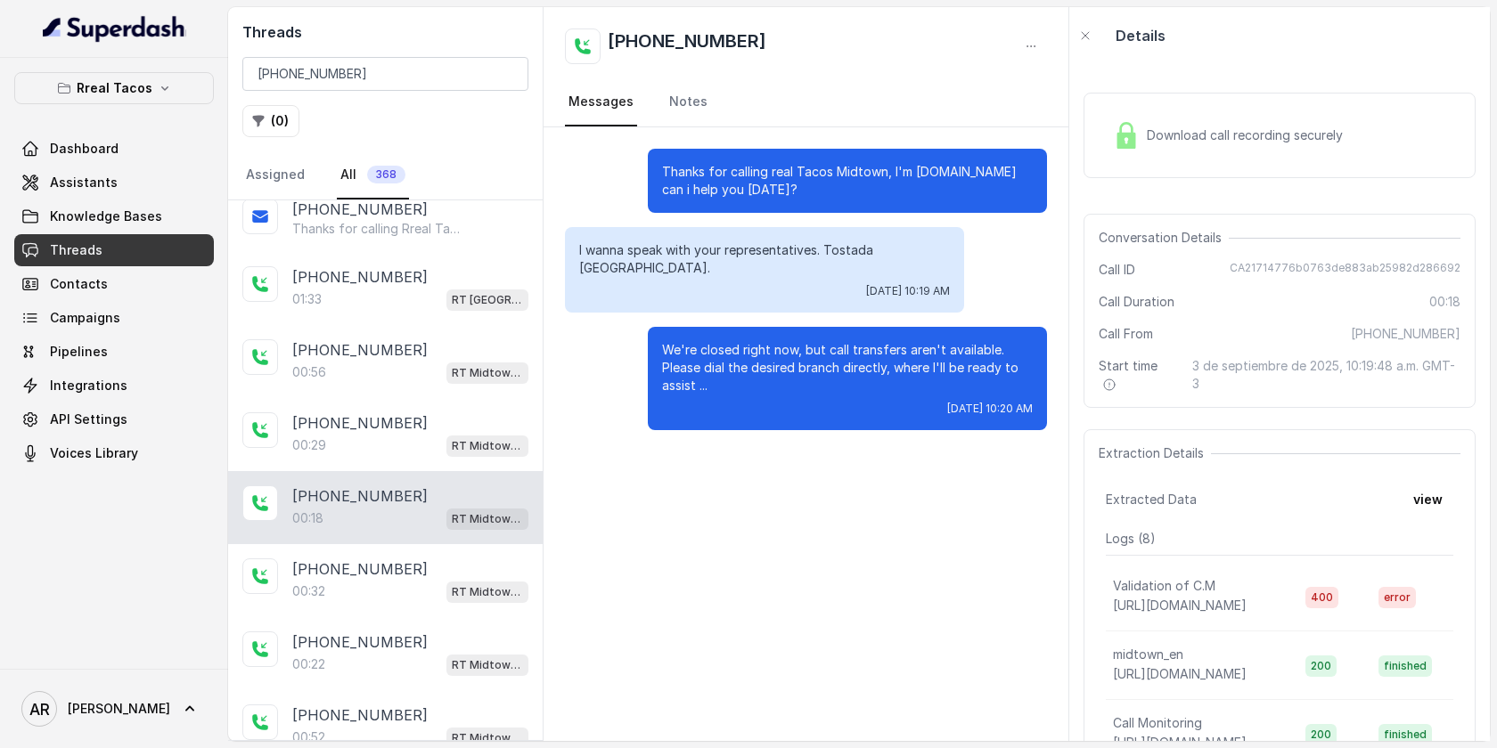
scroll to position [353, 0]
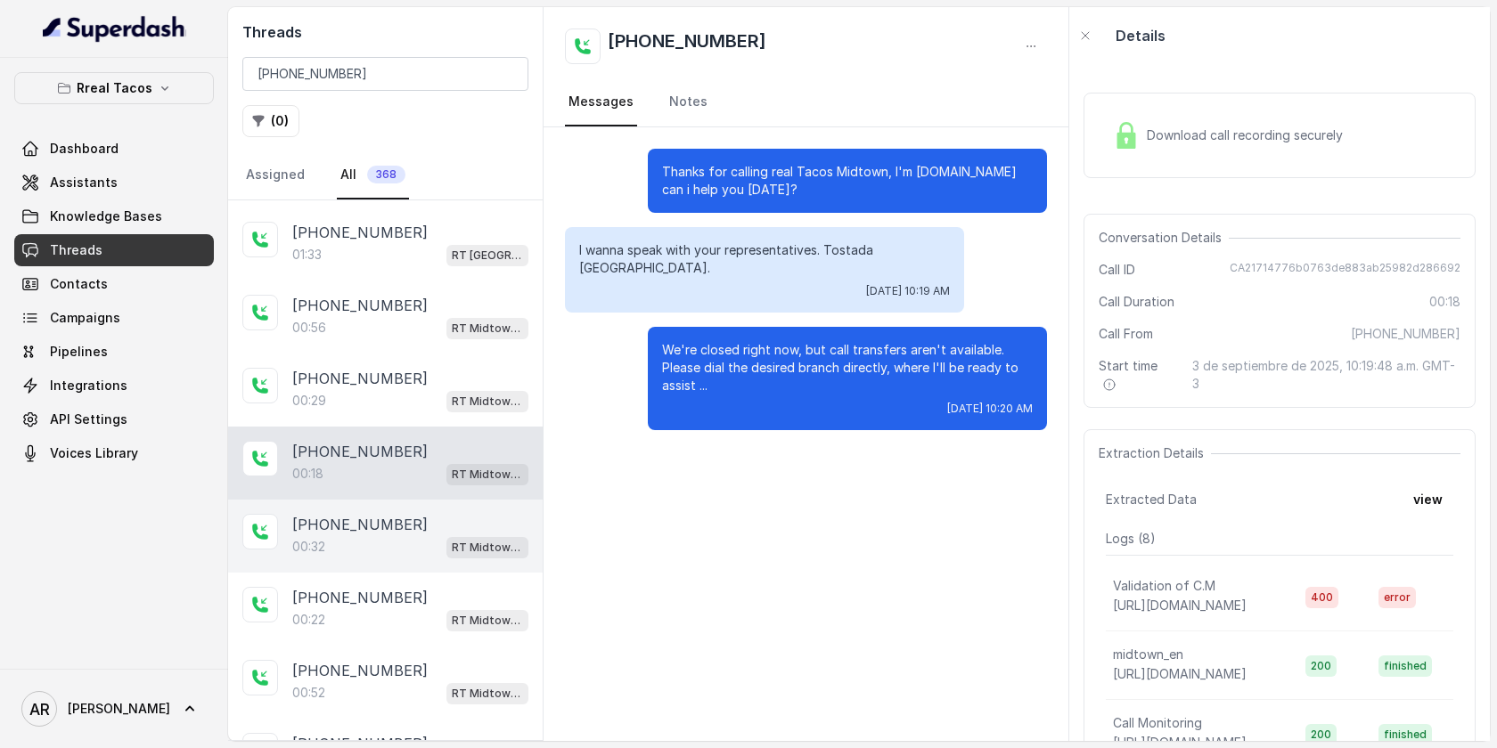
click at [438, 542] on div "00:32 RT Midtown / EN" at bounding box center [410, 546] width 236 height 23
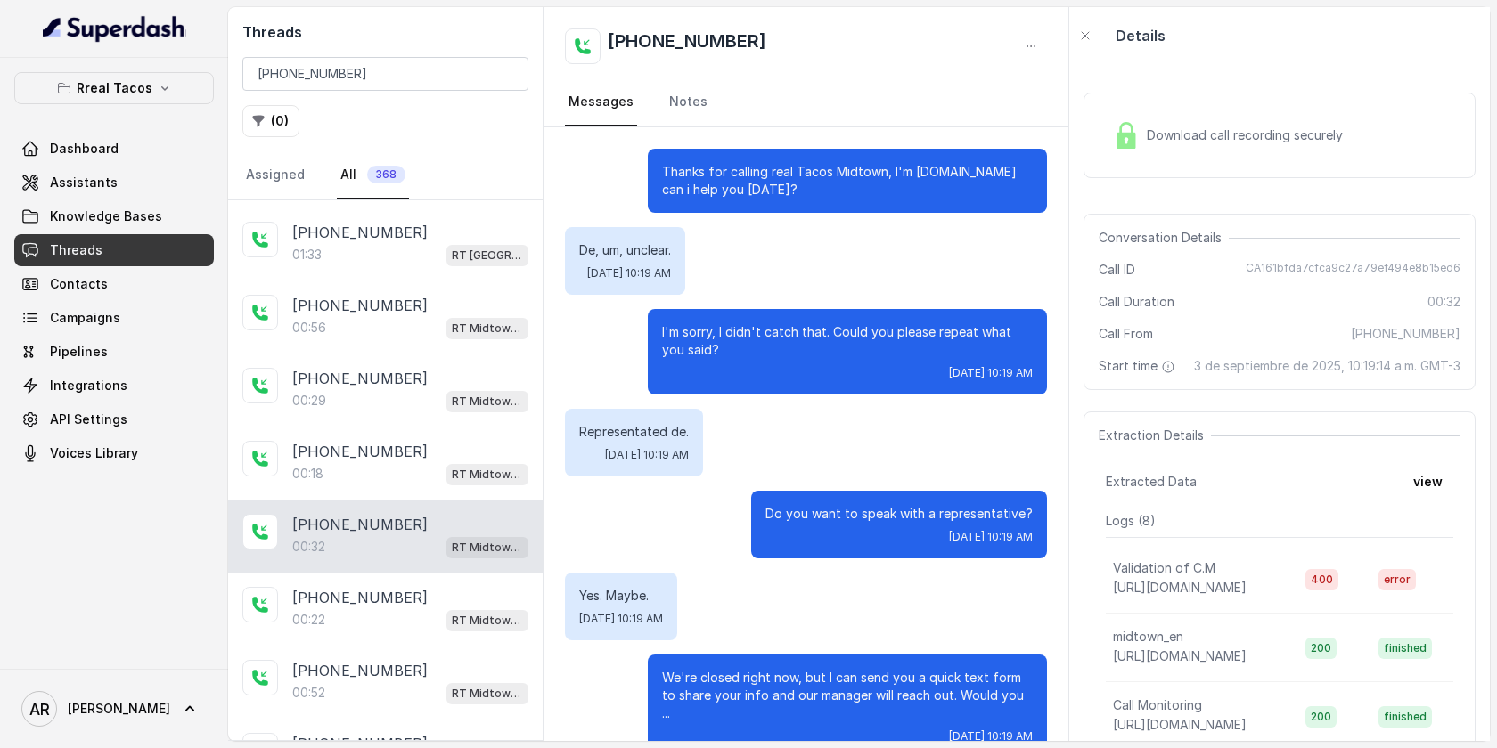
scroll to position [20, 0]
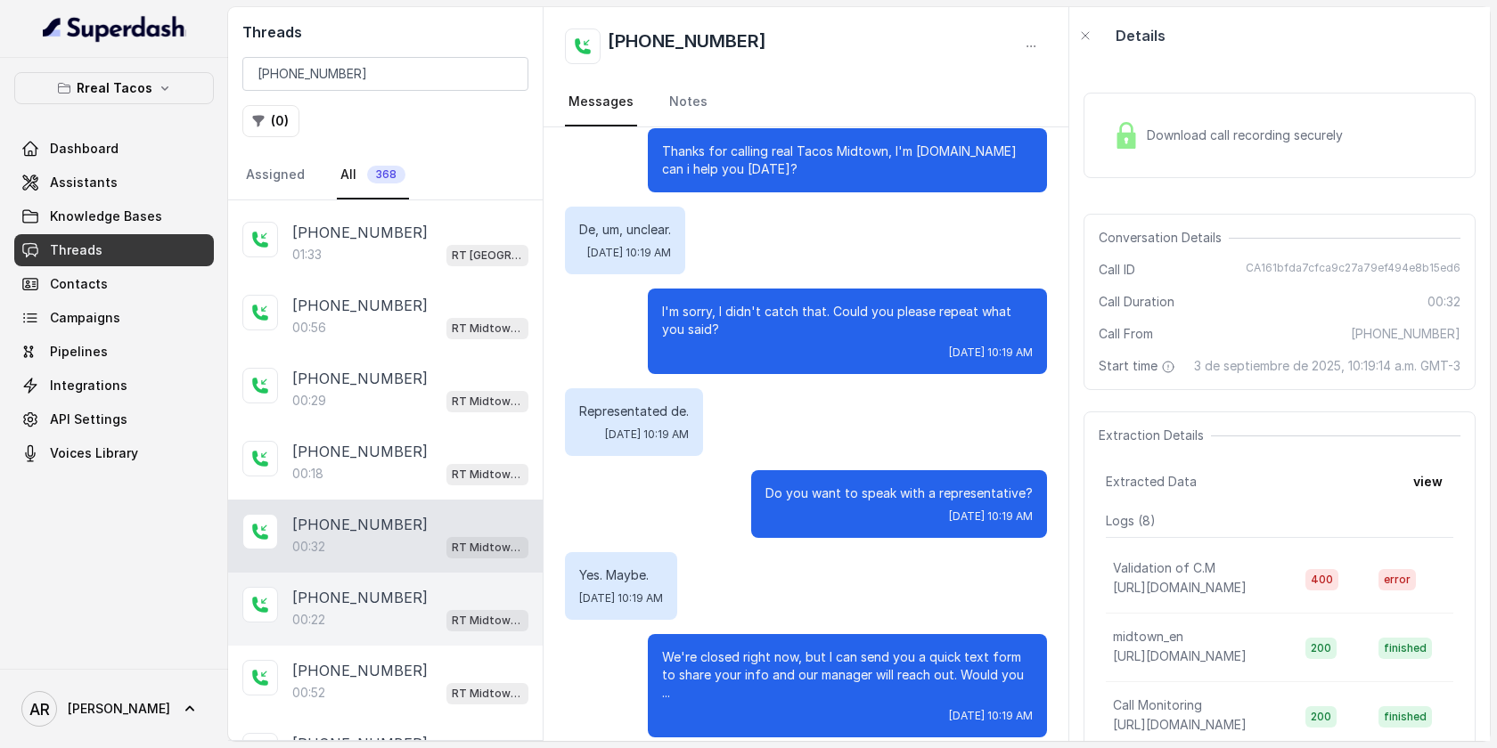
click at [413, 575] on div "+14042369297 00:22 RT Midtown / EN" at bounding box center [385, 609] width 314 height 73
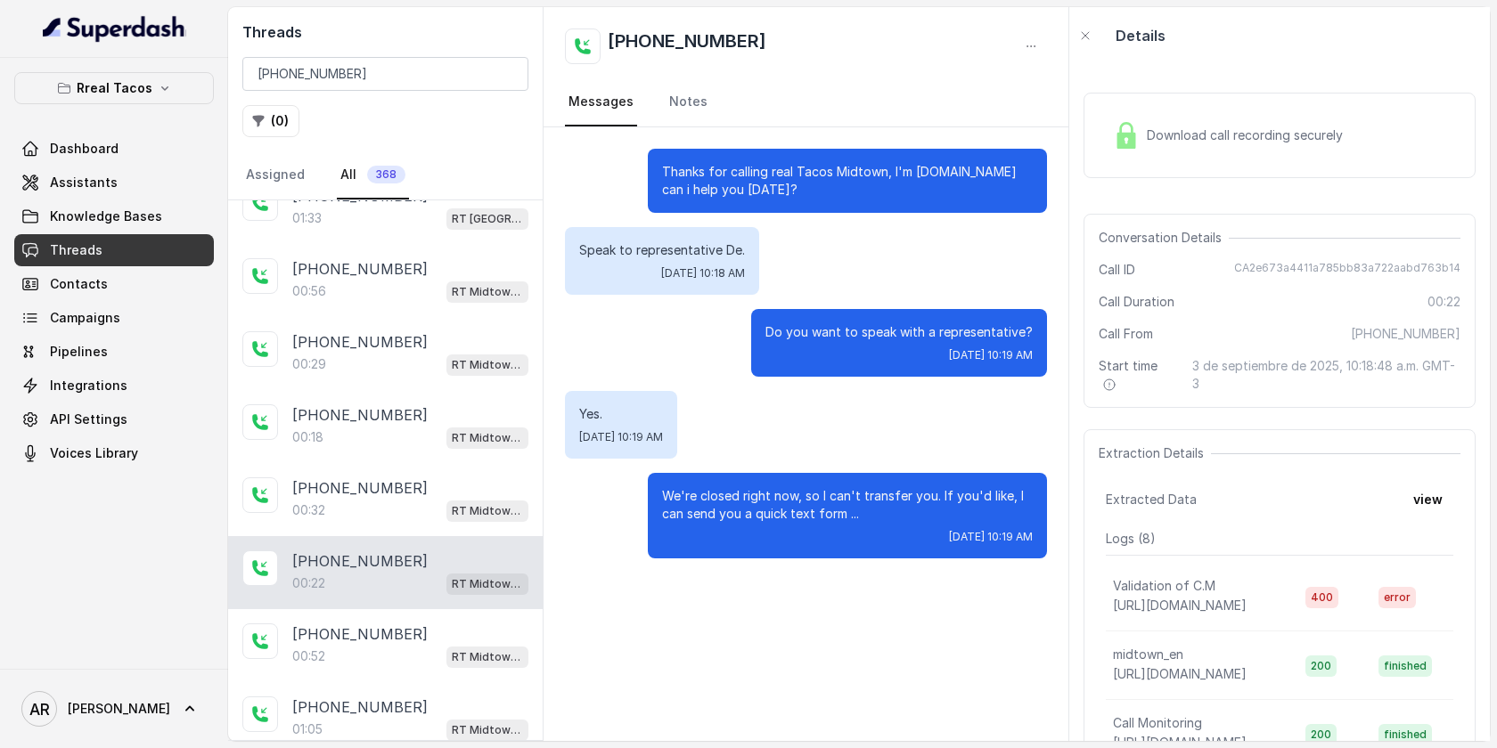
scroll to position [398, 0]
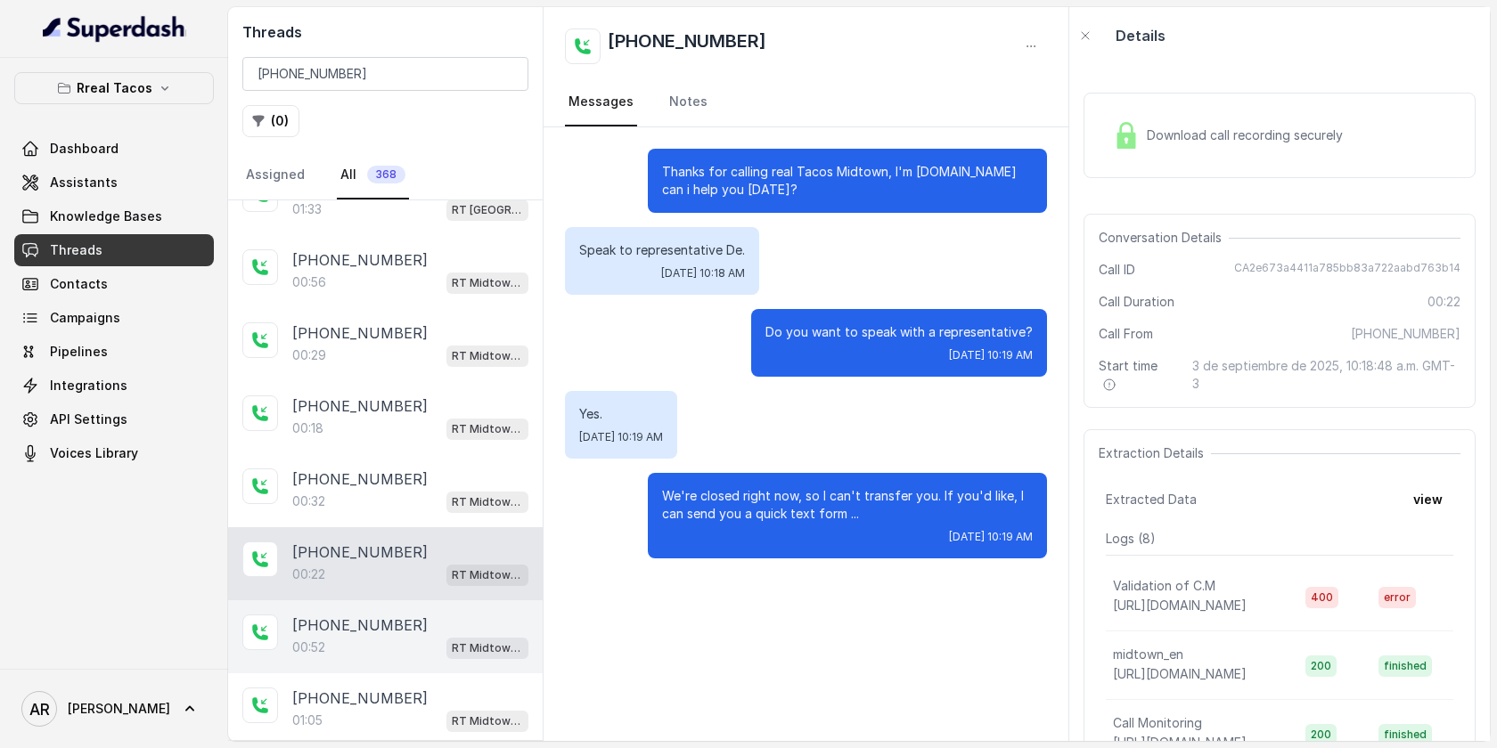
click at [419, 616] on div "+14042369297" at bounding box center [410, 625] width 236 height 21
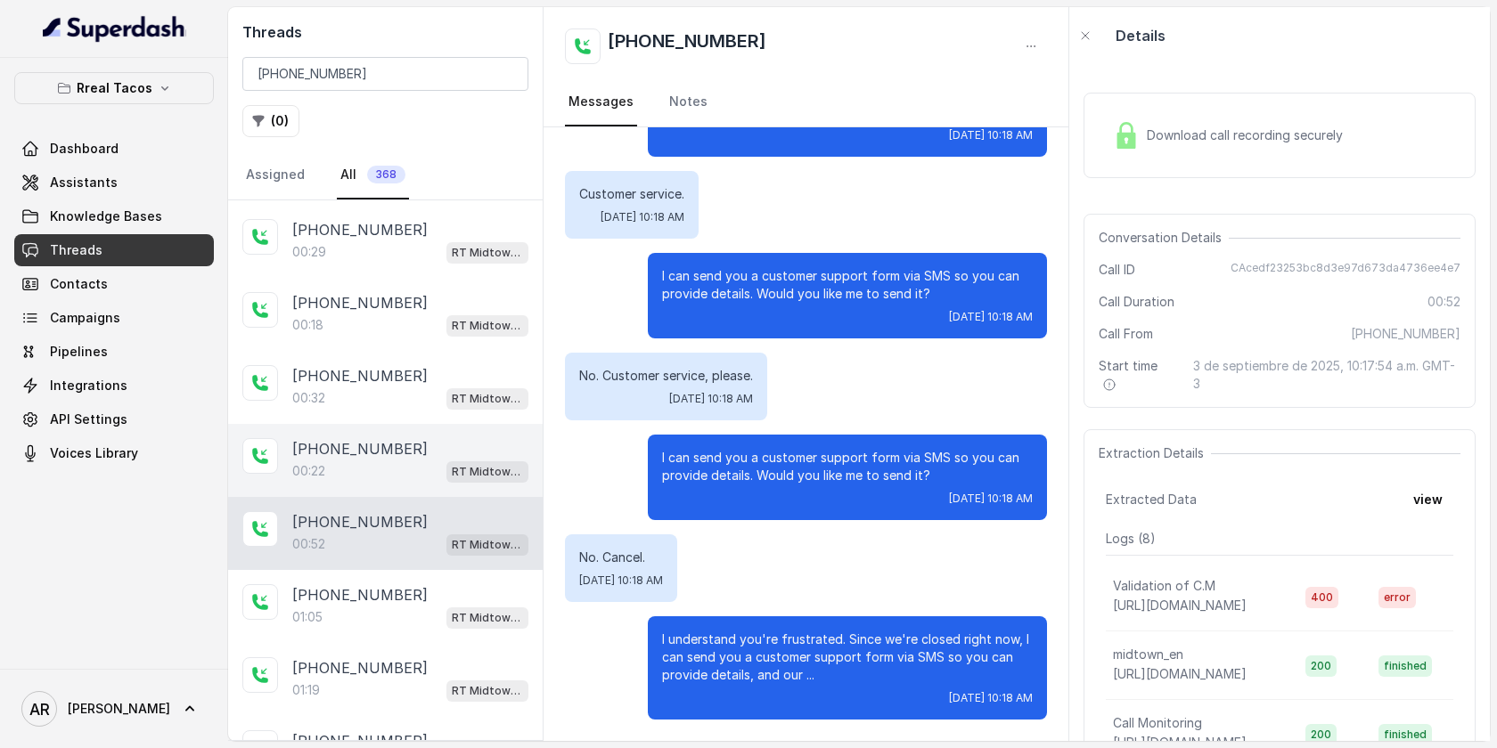
scroll to position [516, 0]
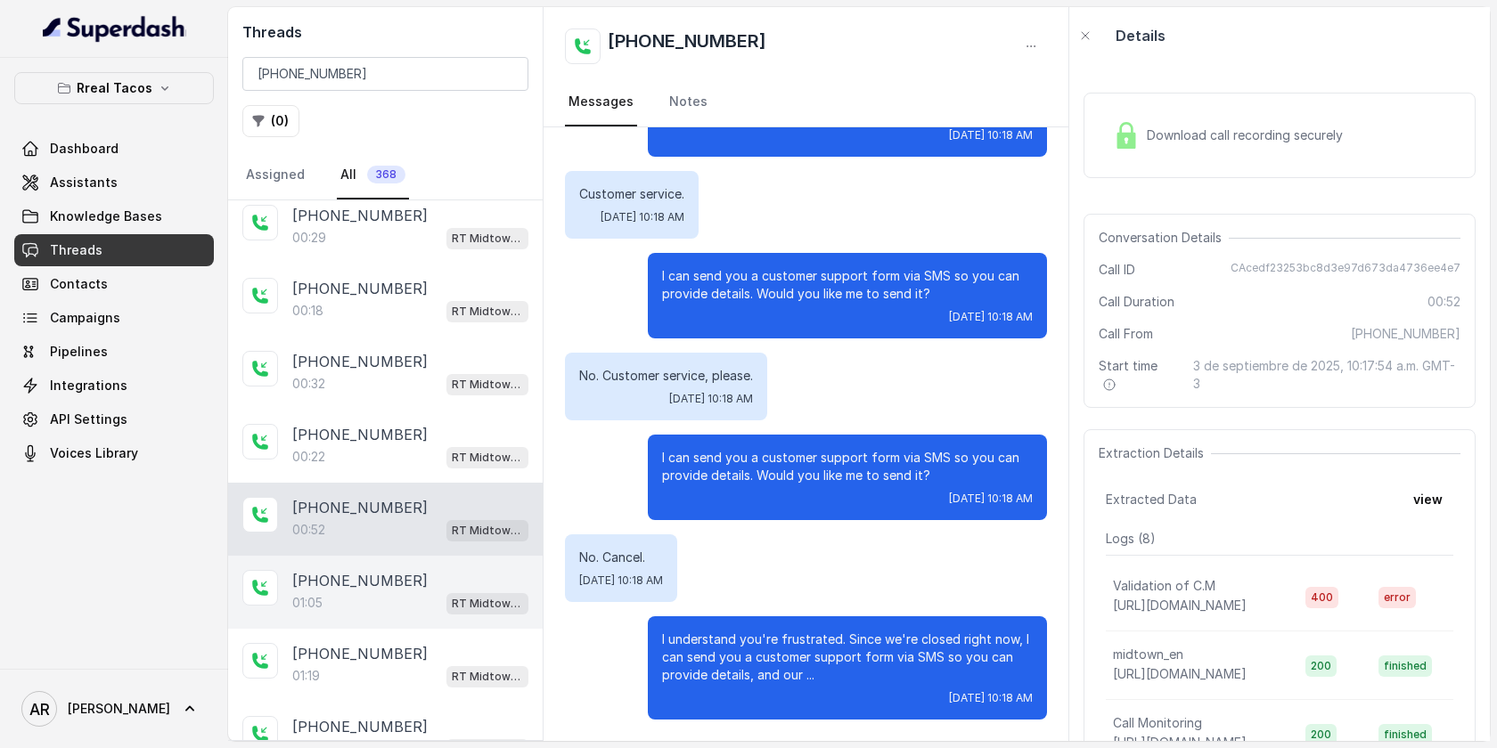
click at [437, 592] on div "01:05 RT Midtown / EN" at bounding box center [410, 603] width 236 height 23
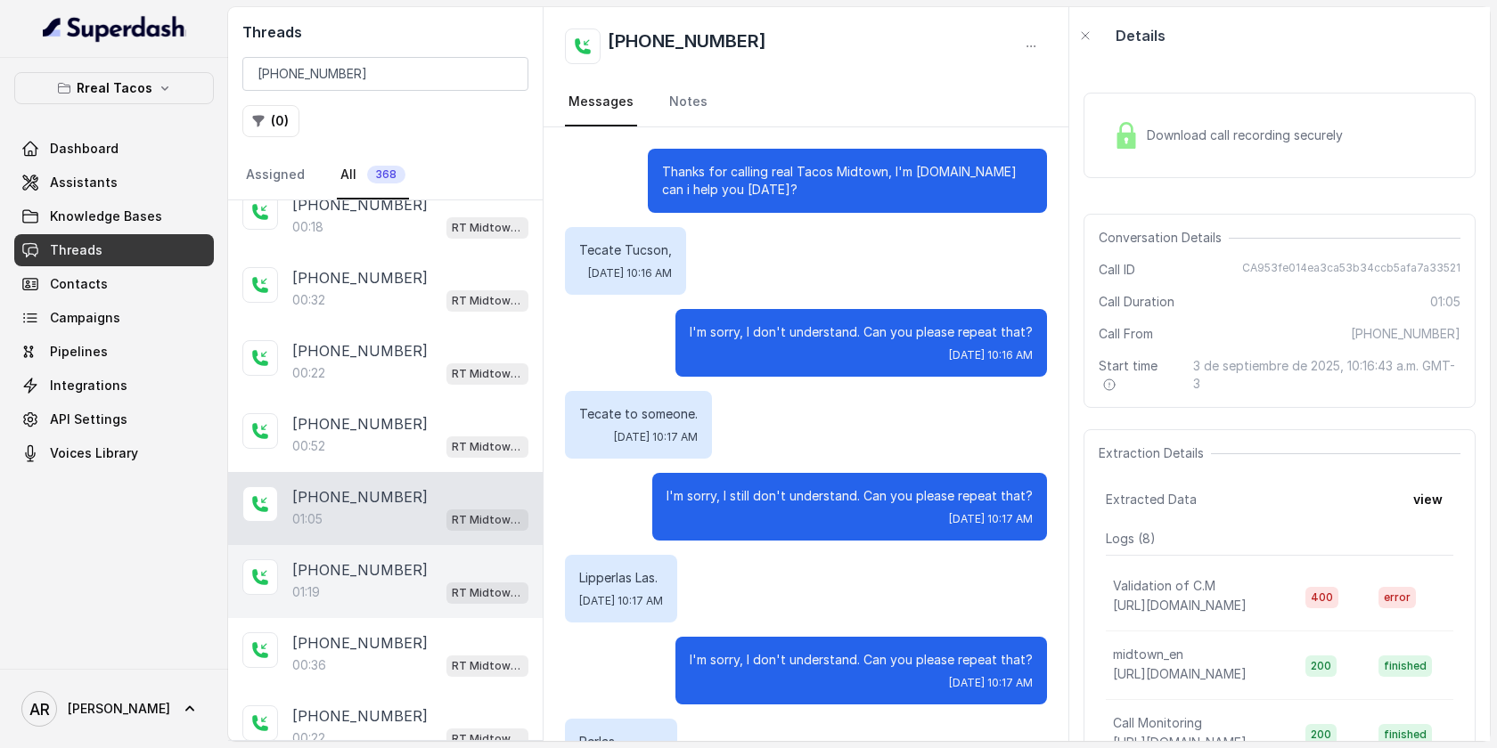
click at [394, 585] on div "01:19 RT Midtown / EN" at bounding box center [410, 592] width 236 height 23
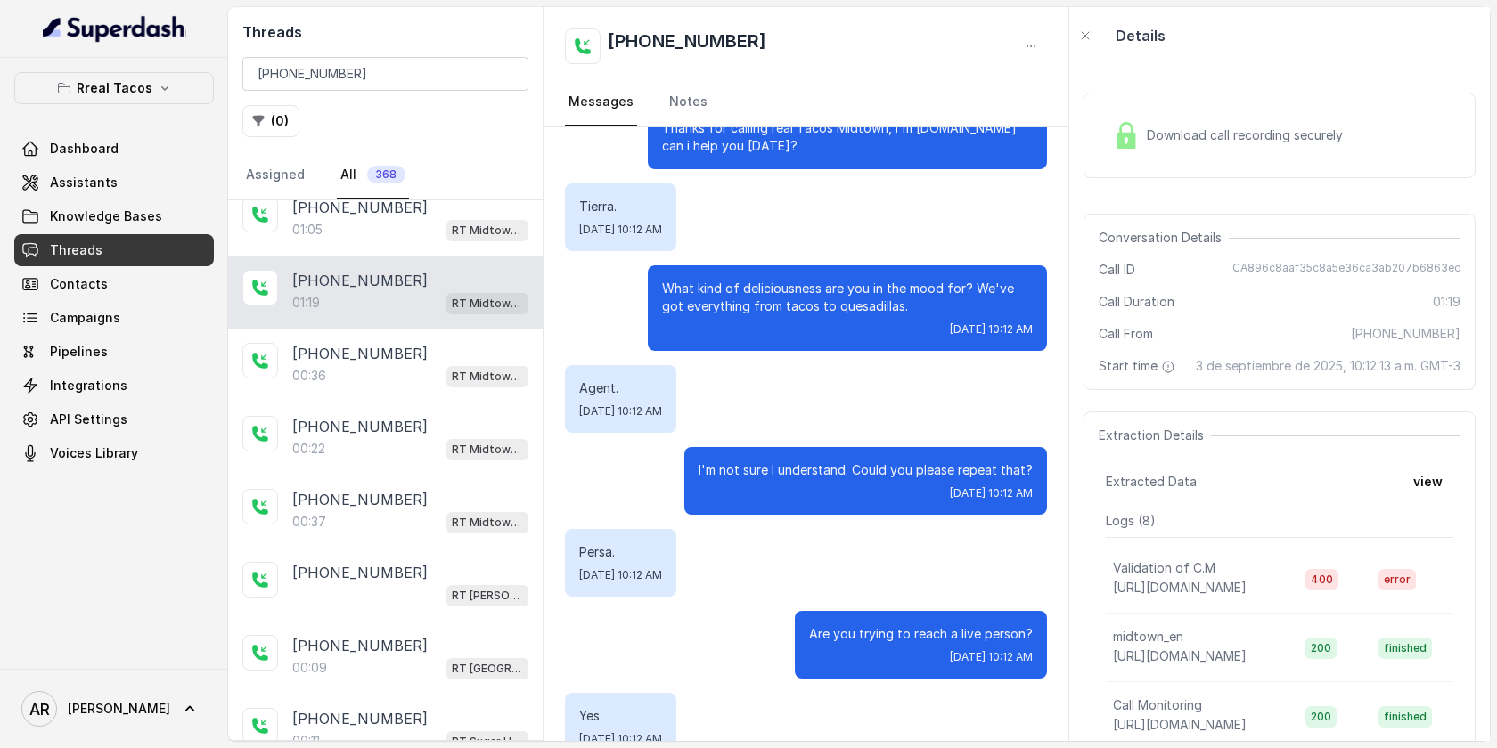
scroll to position [891, 0]
click at [445, 346] on div "+14042369297" at bounding box center [410, 351] width 236 height 21
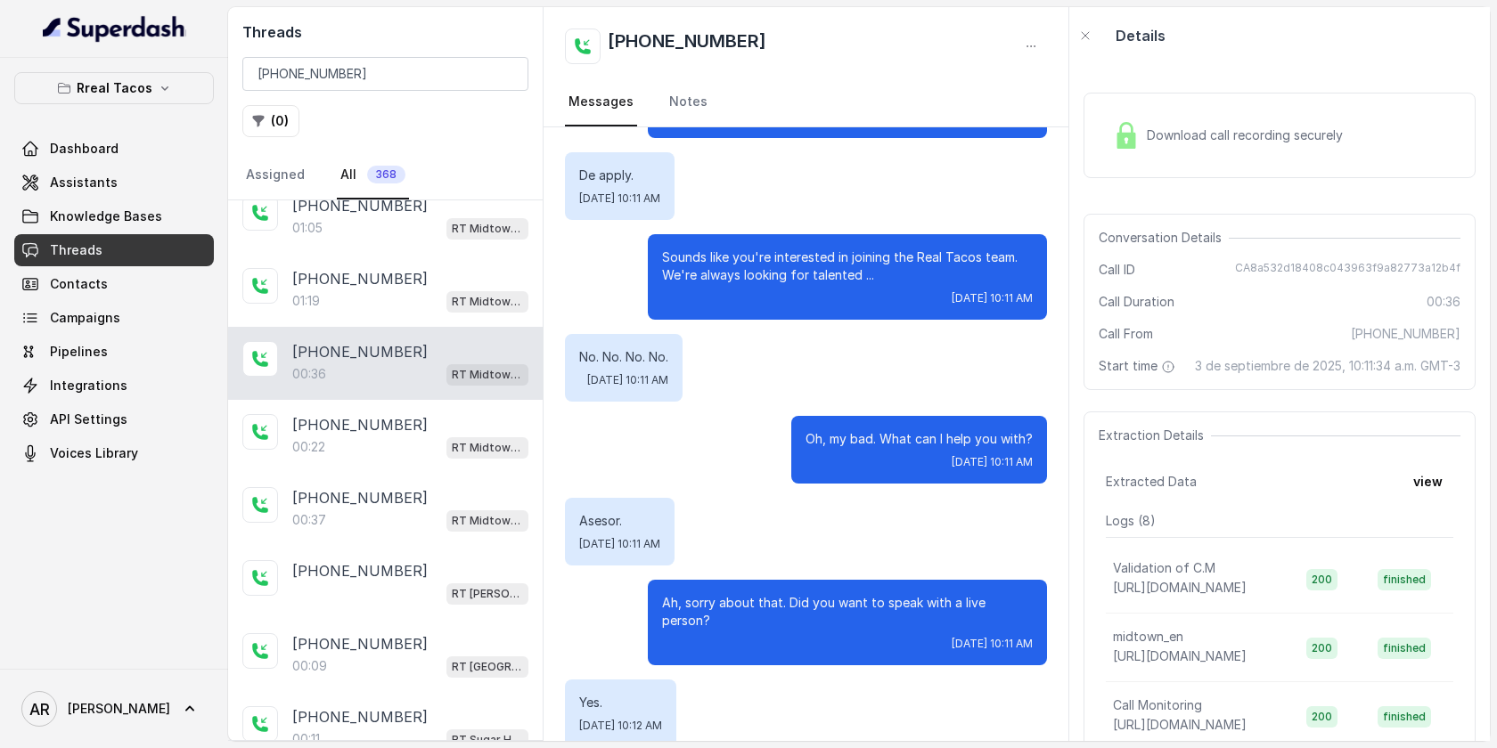
scroll to position [176, 0]
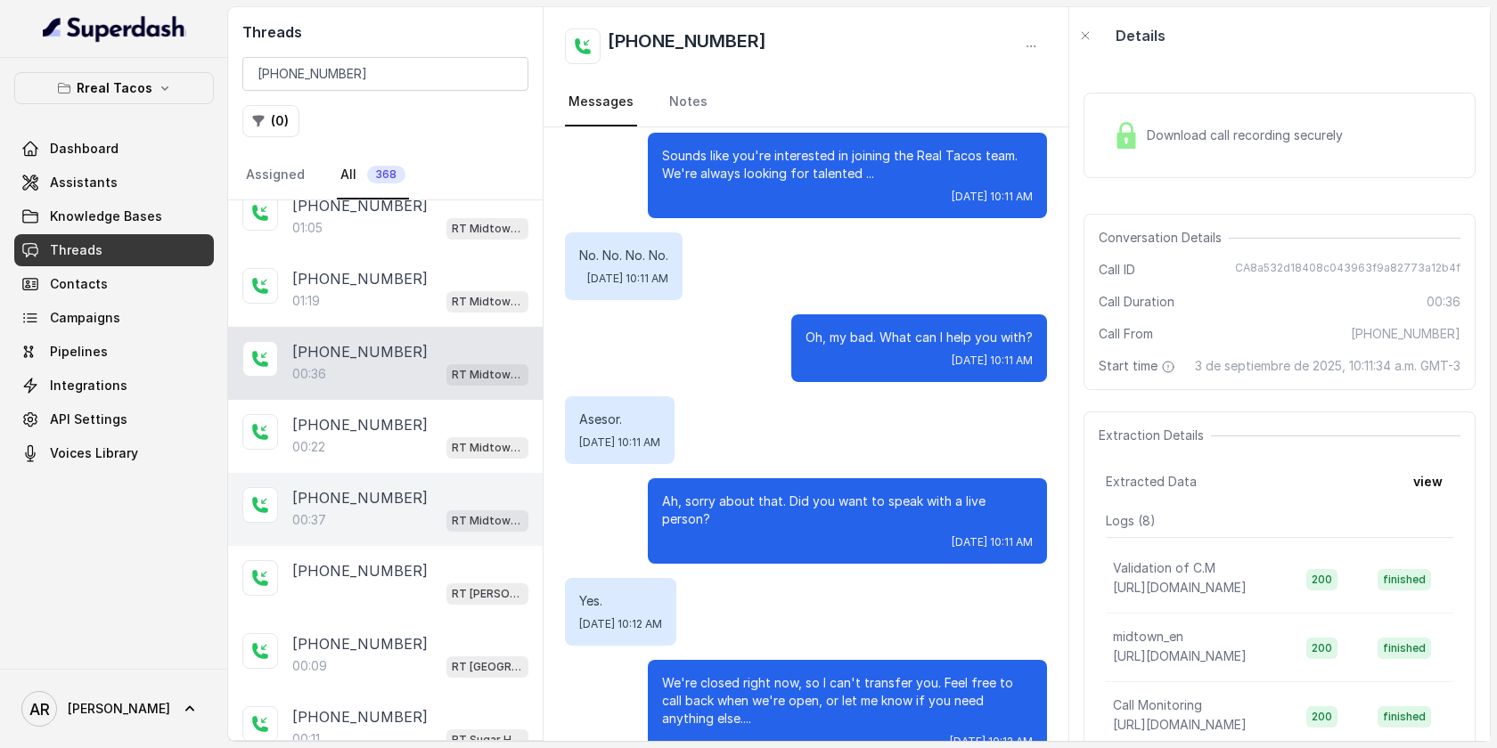
click at [447, 500] on div "+14042369297" at bounding box center [410, 497] width 236 height 21
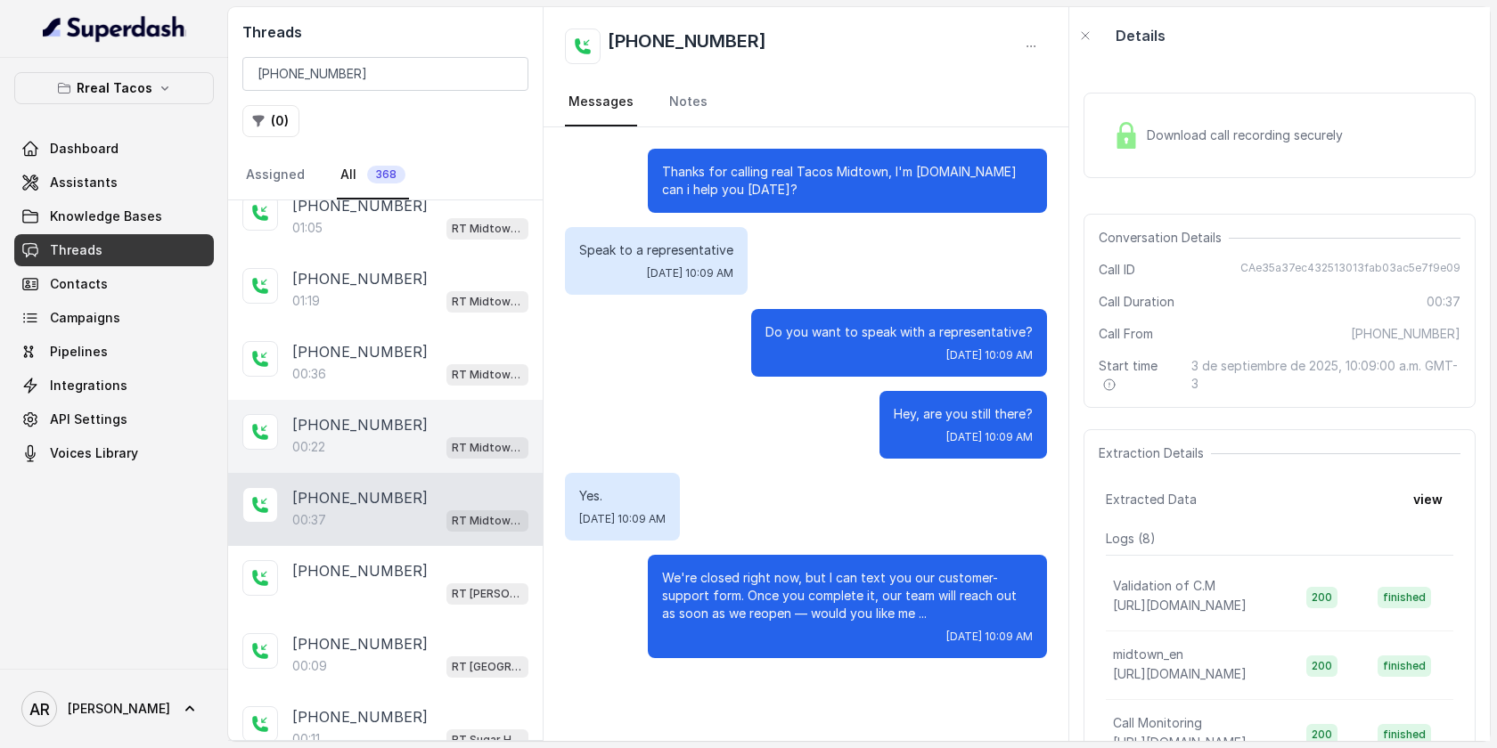
click at [435, 426] on div "+14042369297" at bounding box center [410, 424] width 236 height 21
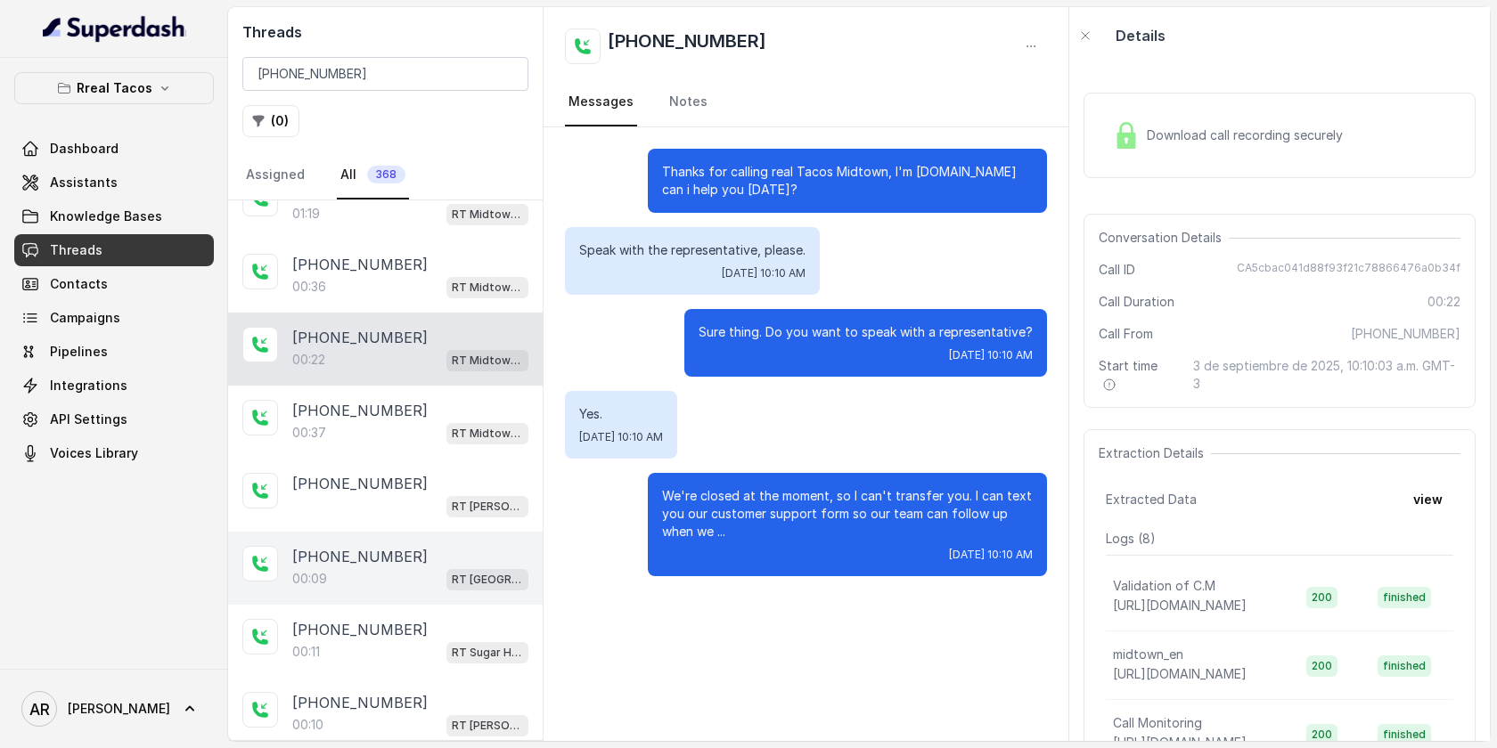
scroll to position [1033, 0]
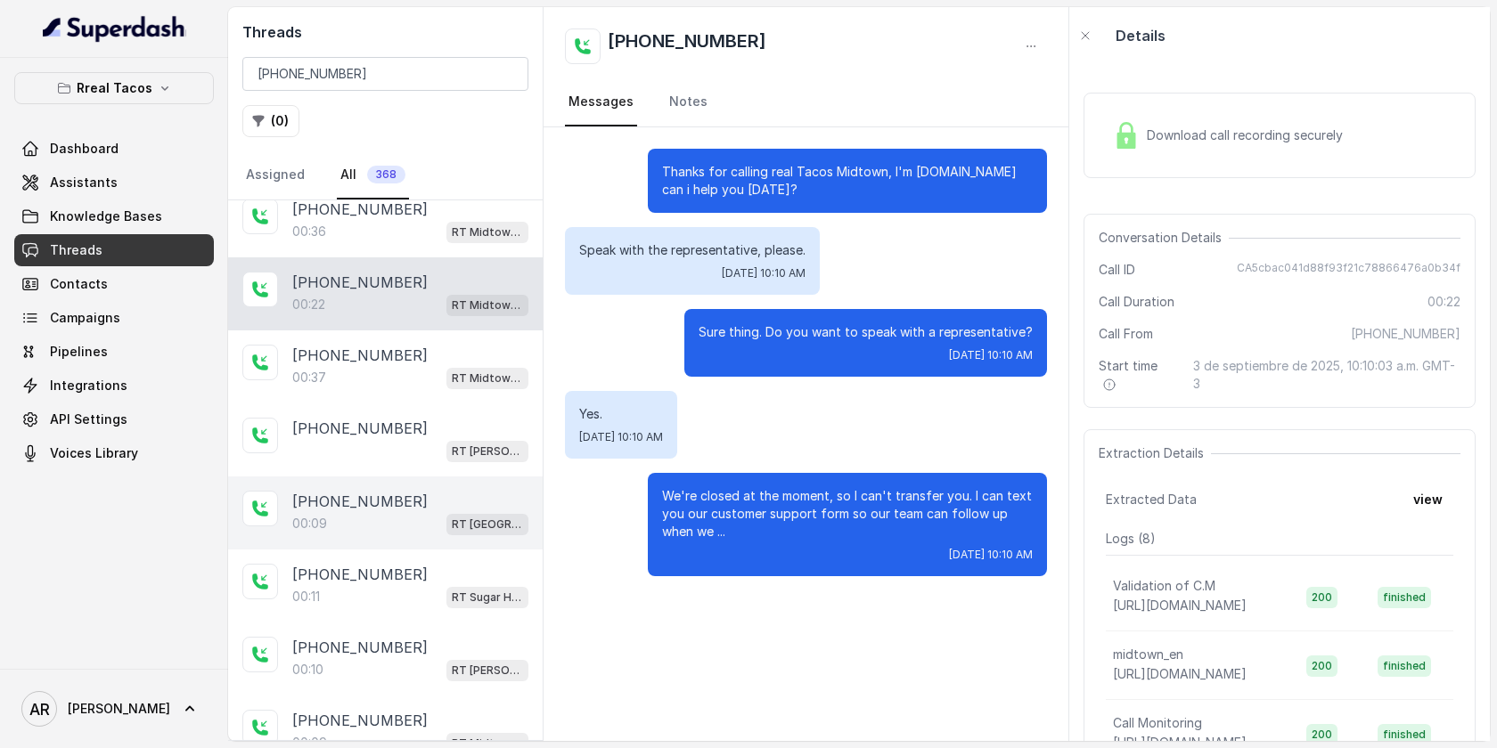
click at [412, 564] on div "+14042369297" at bounding box center [410, 574] width 236 height 21
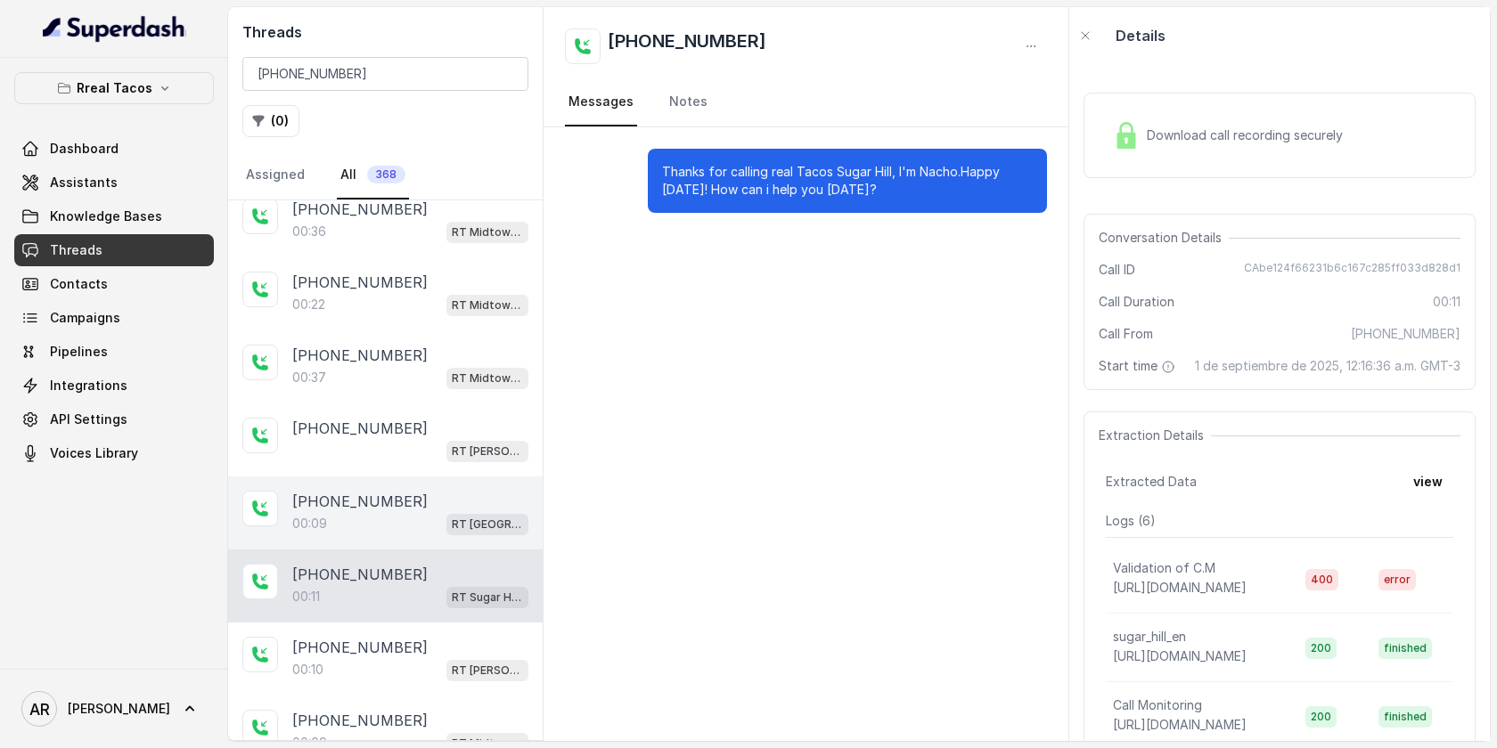
click at [397, 477] on div "+14042369297 00:09 RT West Midtown / EN" at bounding box center [385, 513] width 314 height 73
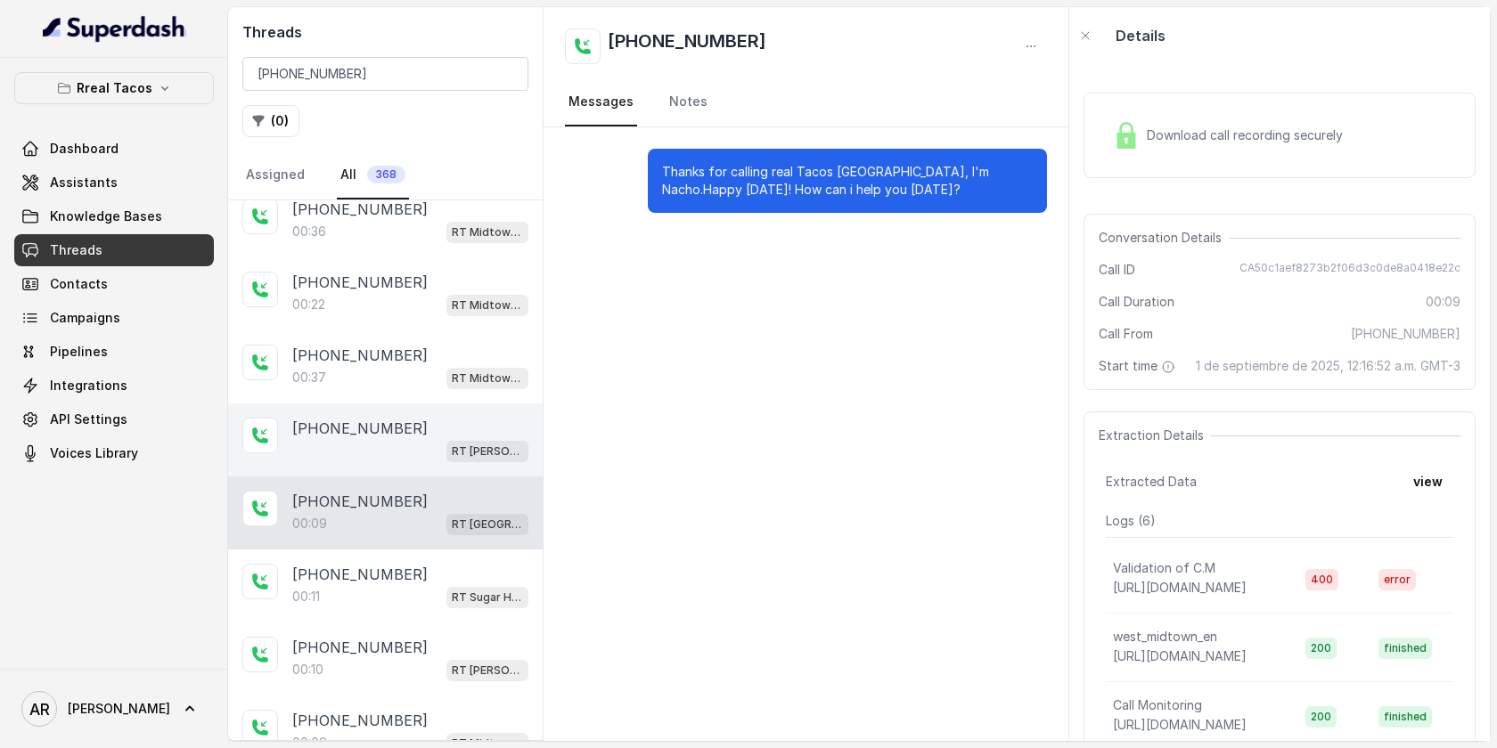
click at [404, 420] on div "+14042369297" at bounding box center [410, 428] width 236 height 21
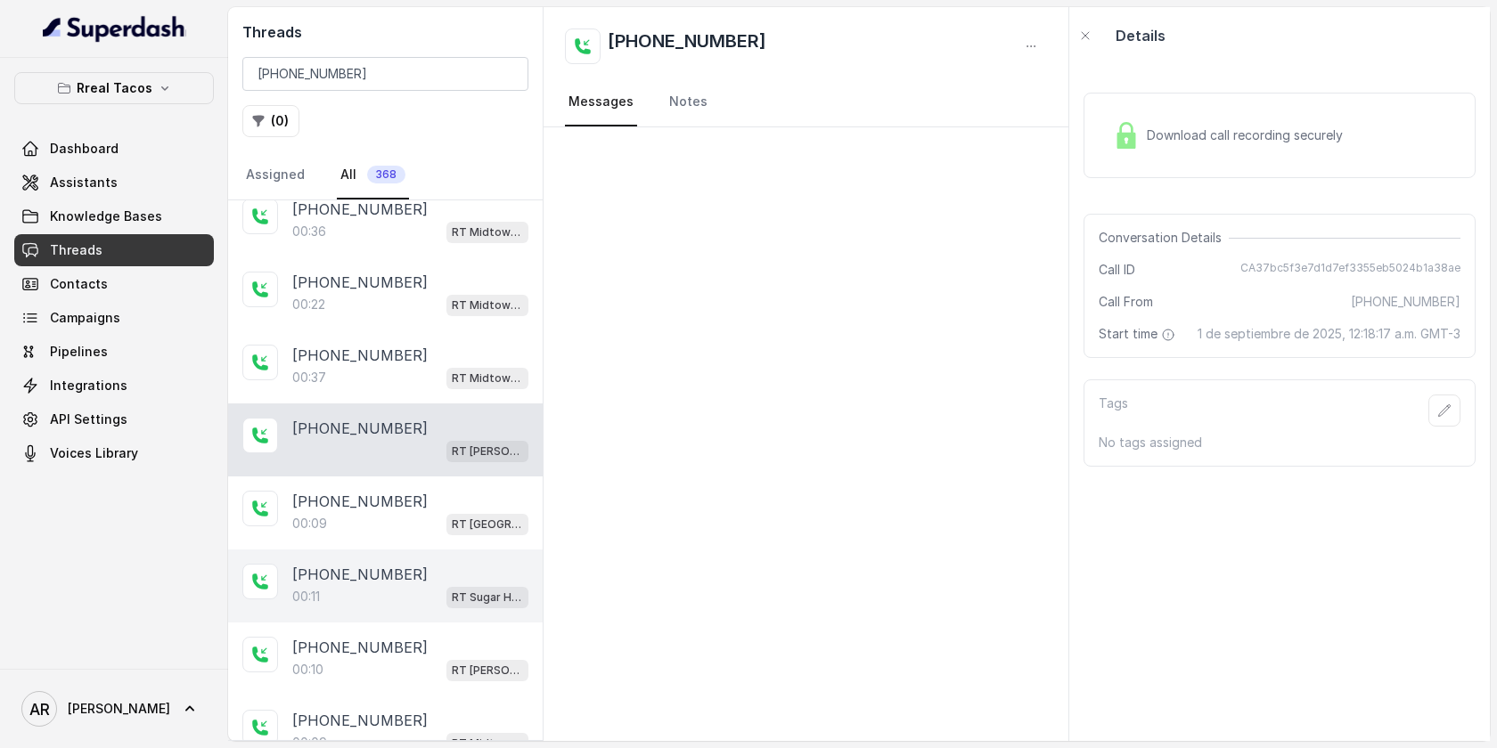
click at [440, 566] on div "+14042369297" at bounding box center [410, 574] width 236 height 21
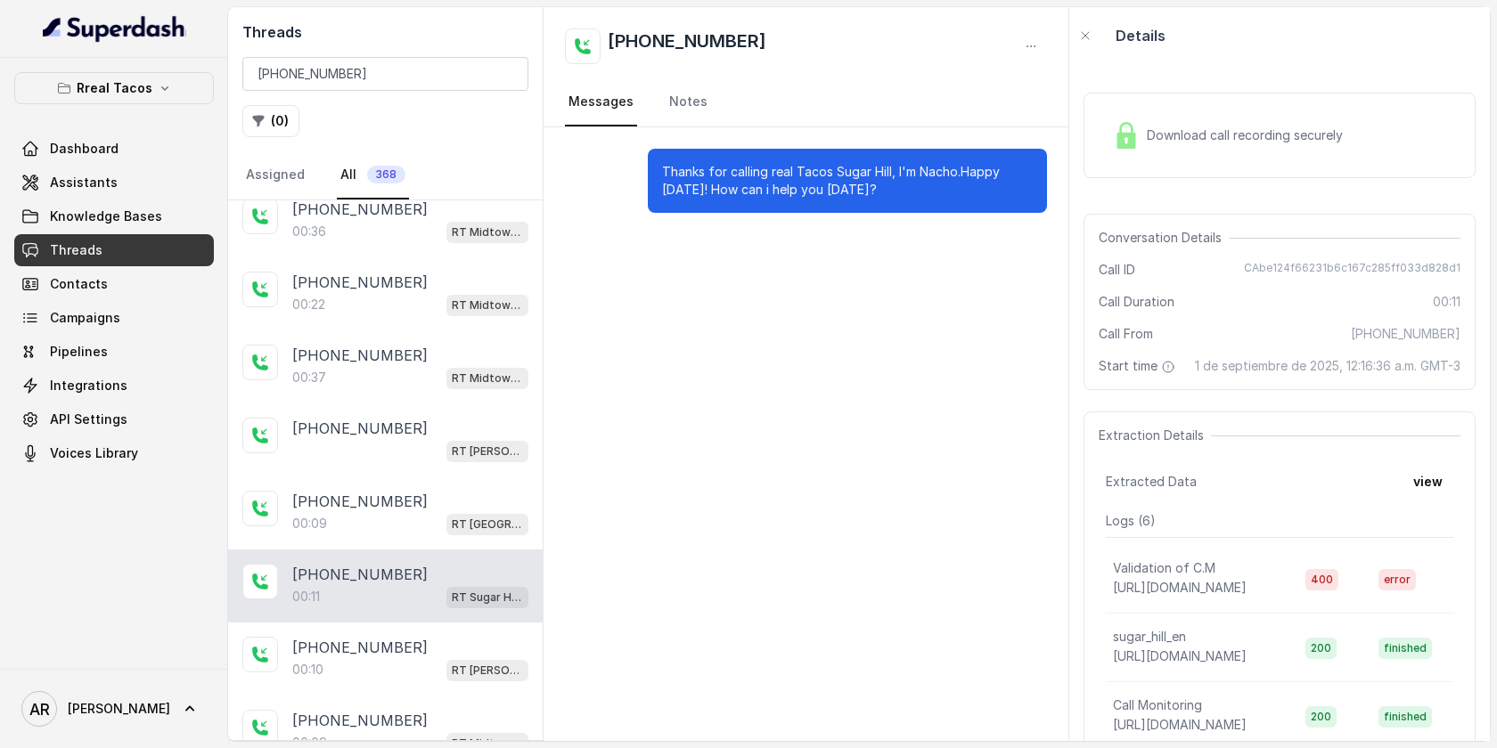
scroll to position [1177, 0]
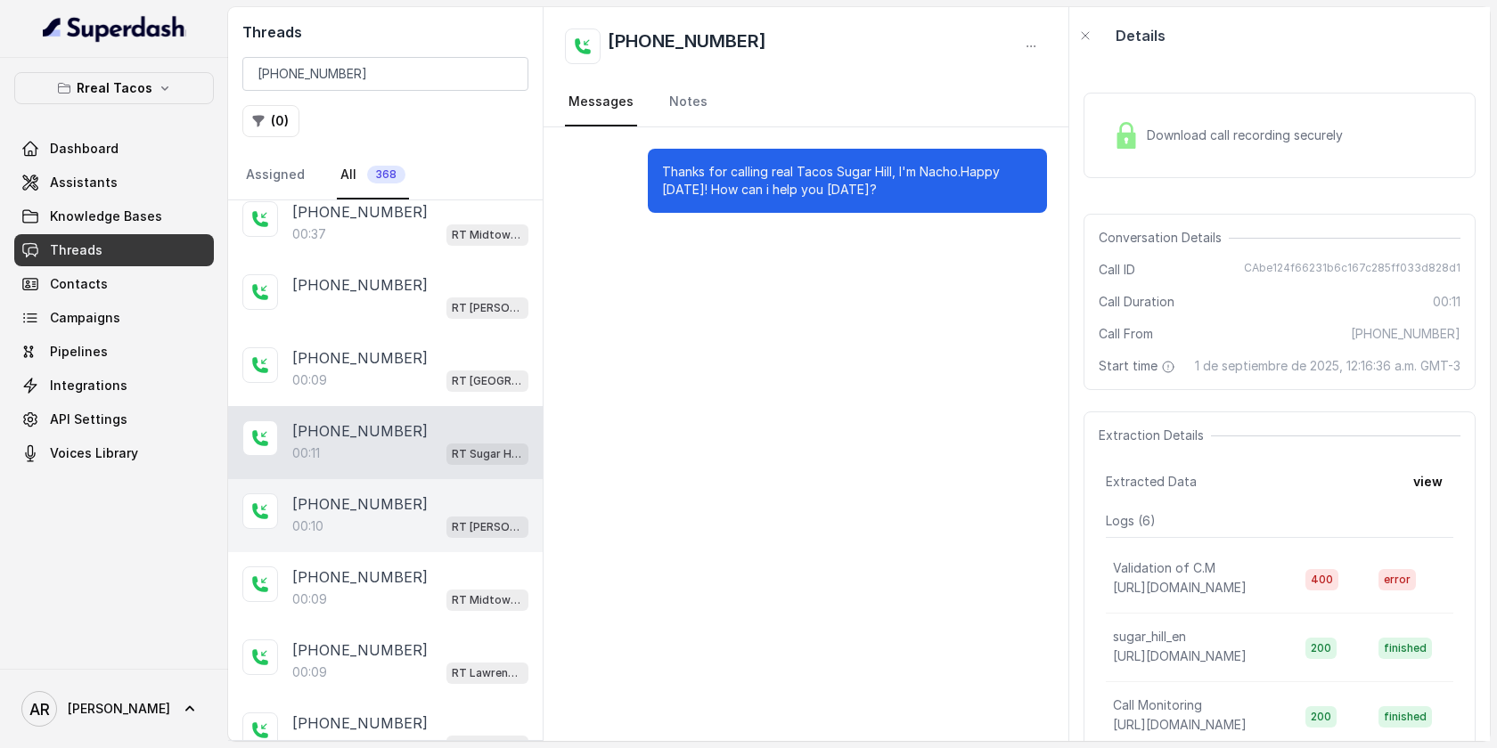
click at [420, 534] on div "+14042369297 00:10 RT Sandy Springs / EN" at bounding box center [385, 515] width 314 height 73
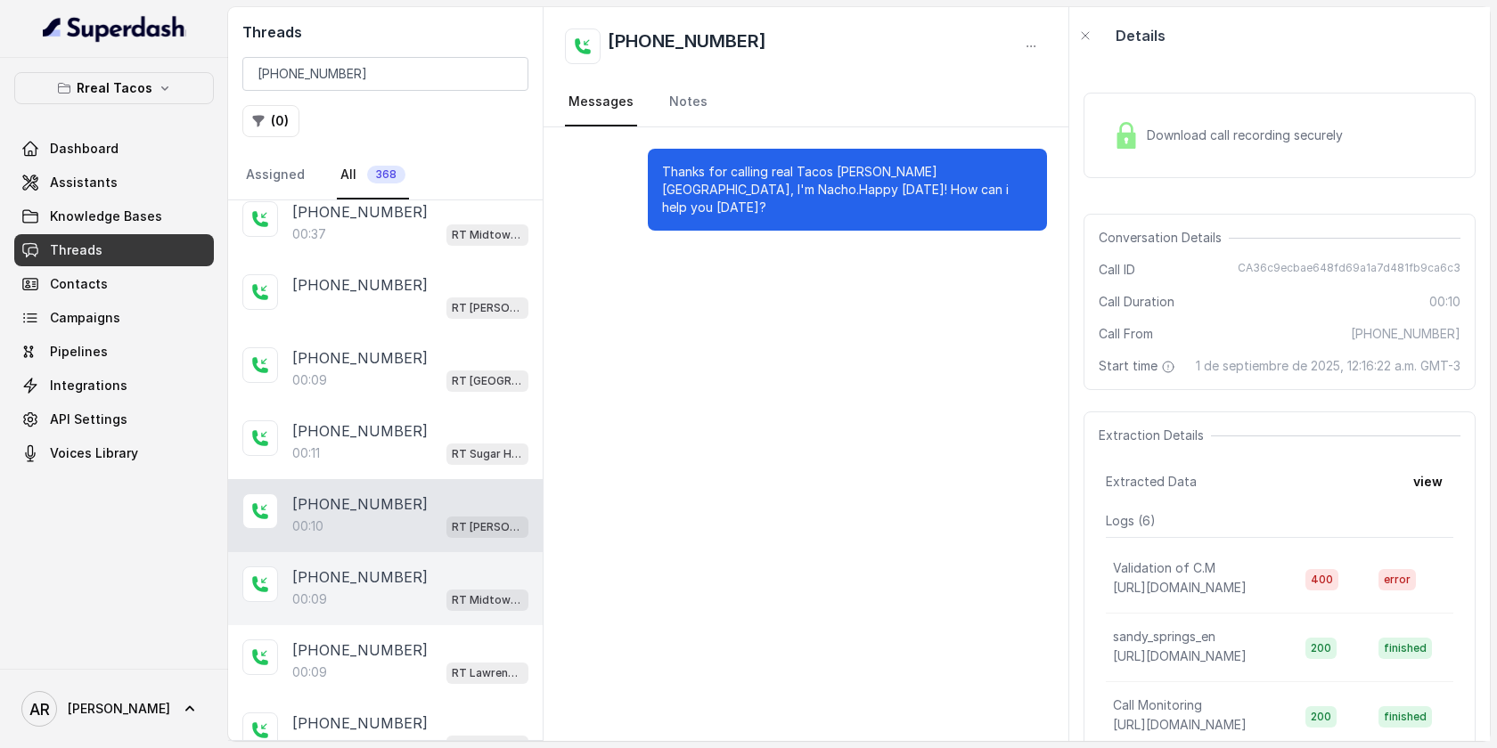
click at [416, 599] on div "00:09 RT Midtown / EN" at bounding box center [410, 599] width 236 height 23
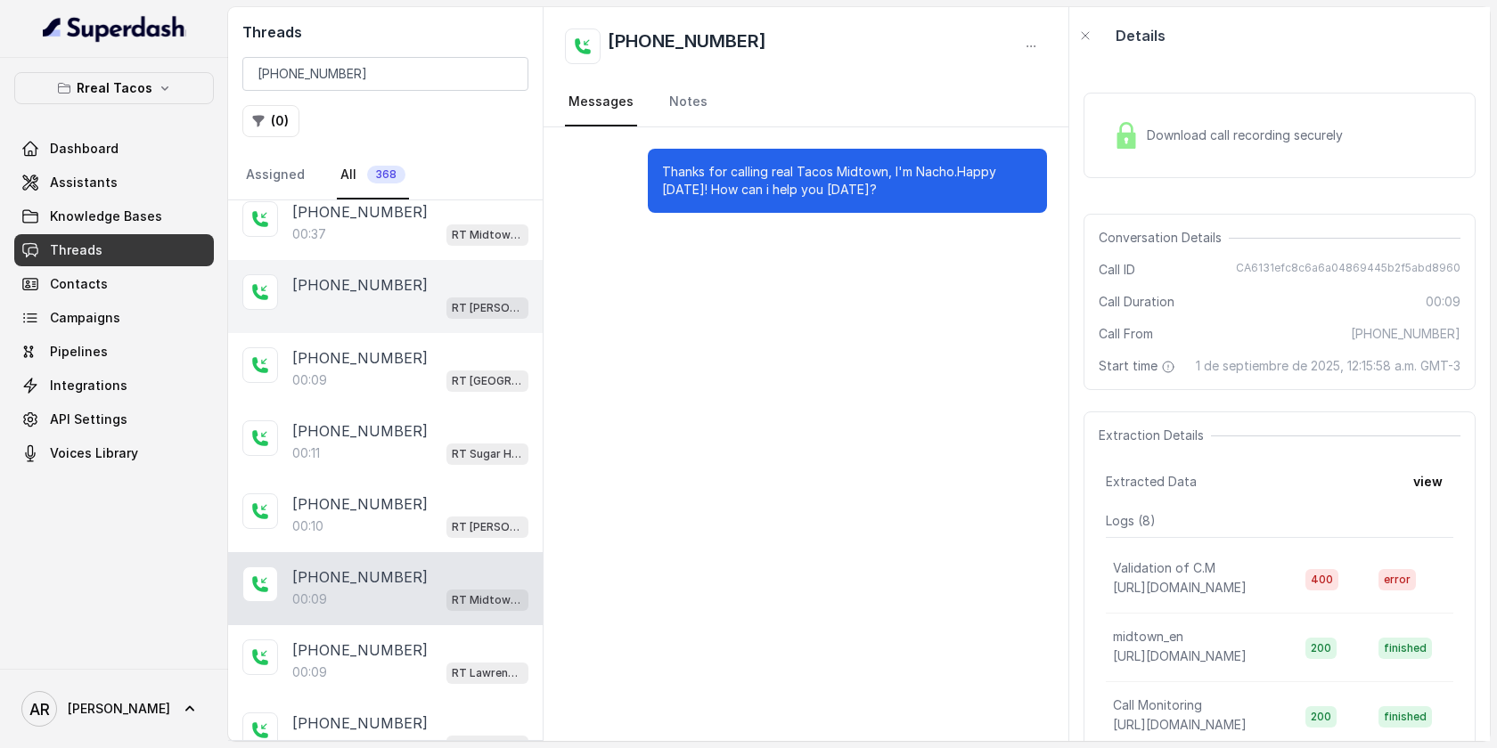
click at [404, 296] on div "RT [PERSON_NAME][GEOGRAPHIC_DATA] / EN" at bounding box center [410, 307] width 236 height 23
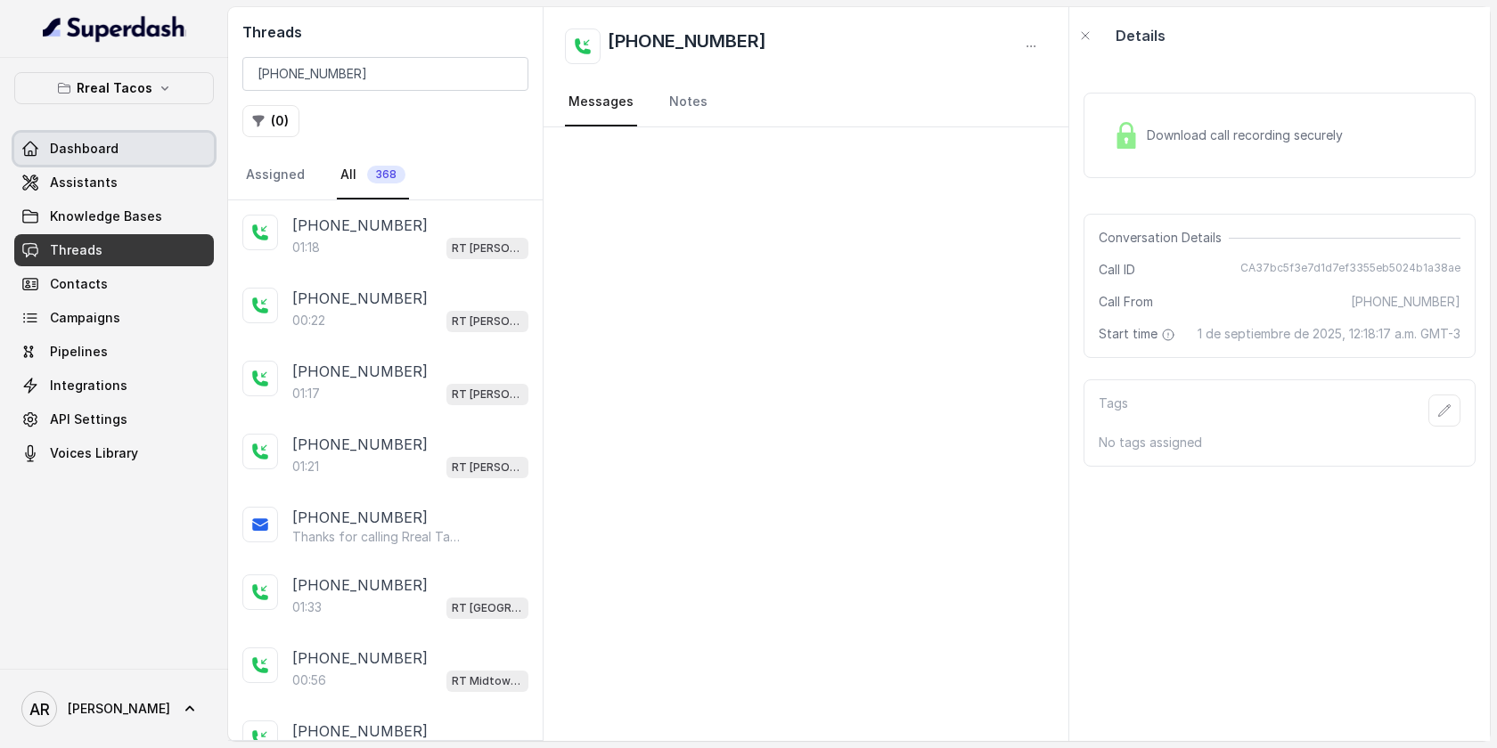
click at [111, 155] on span "Dashboard" at bounding box center [84, 149] width 69 height 18
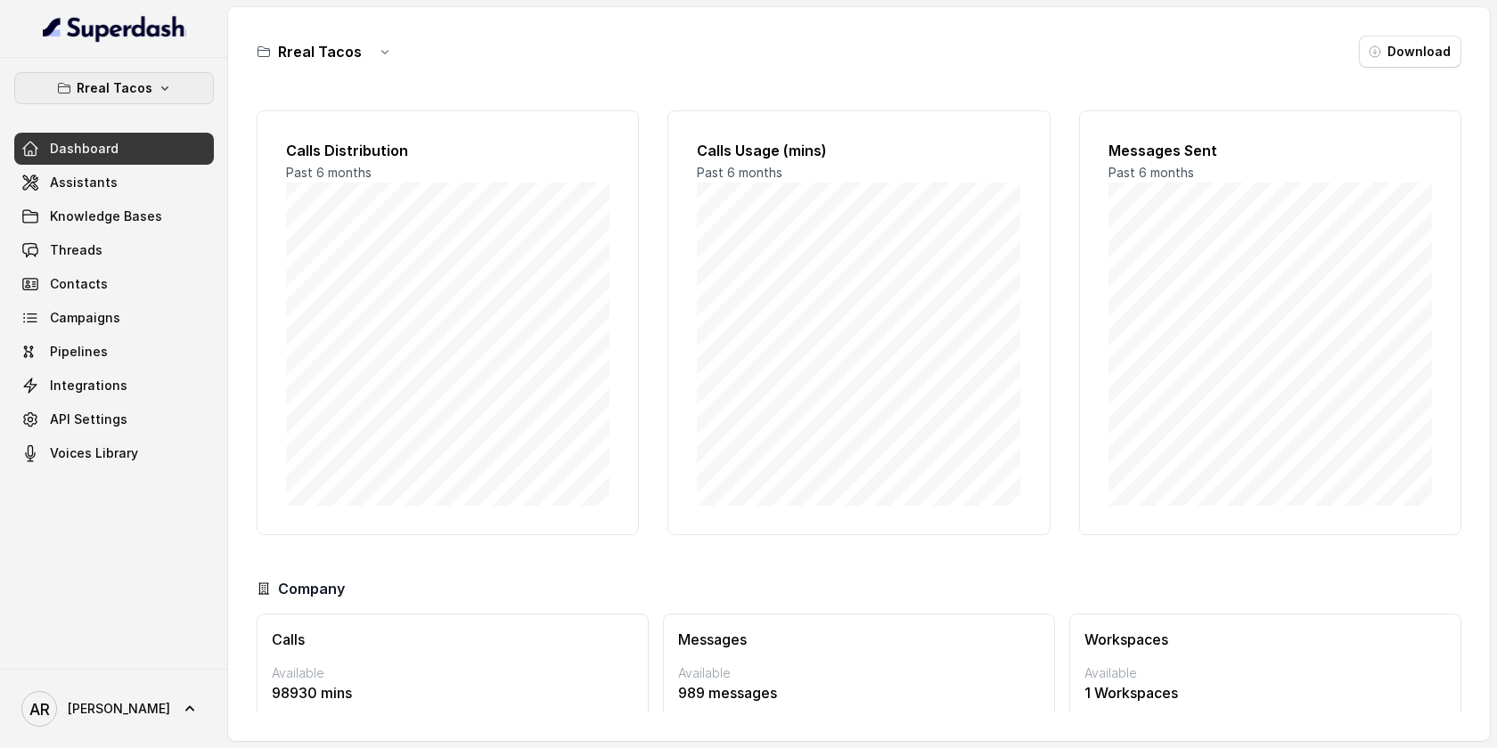
click at [81, 97] on p "Rreal Tacos" at bounding box center [115, 88] width 76 height 21
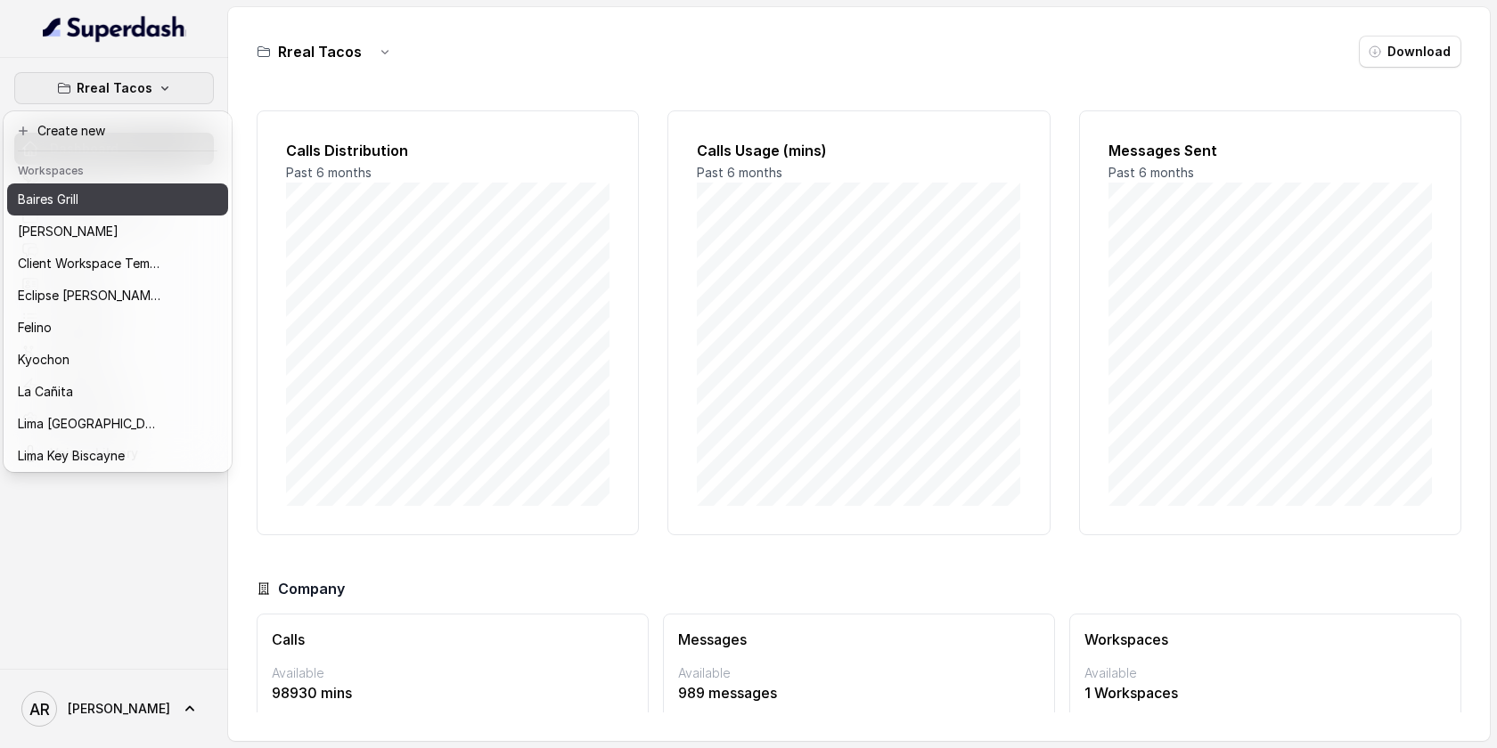
click at [99, 212] on button "Baires Grill" at bounding box center [117, 200] width 221 height 32
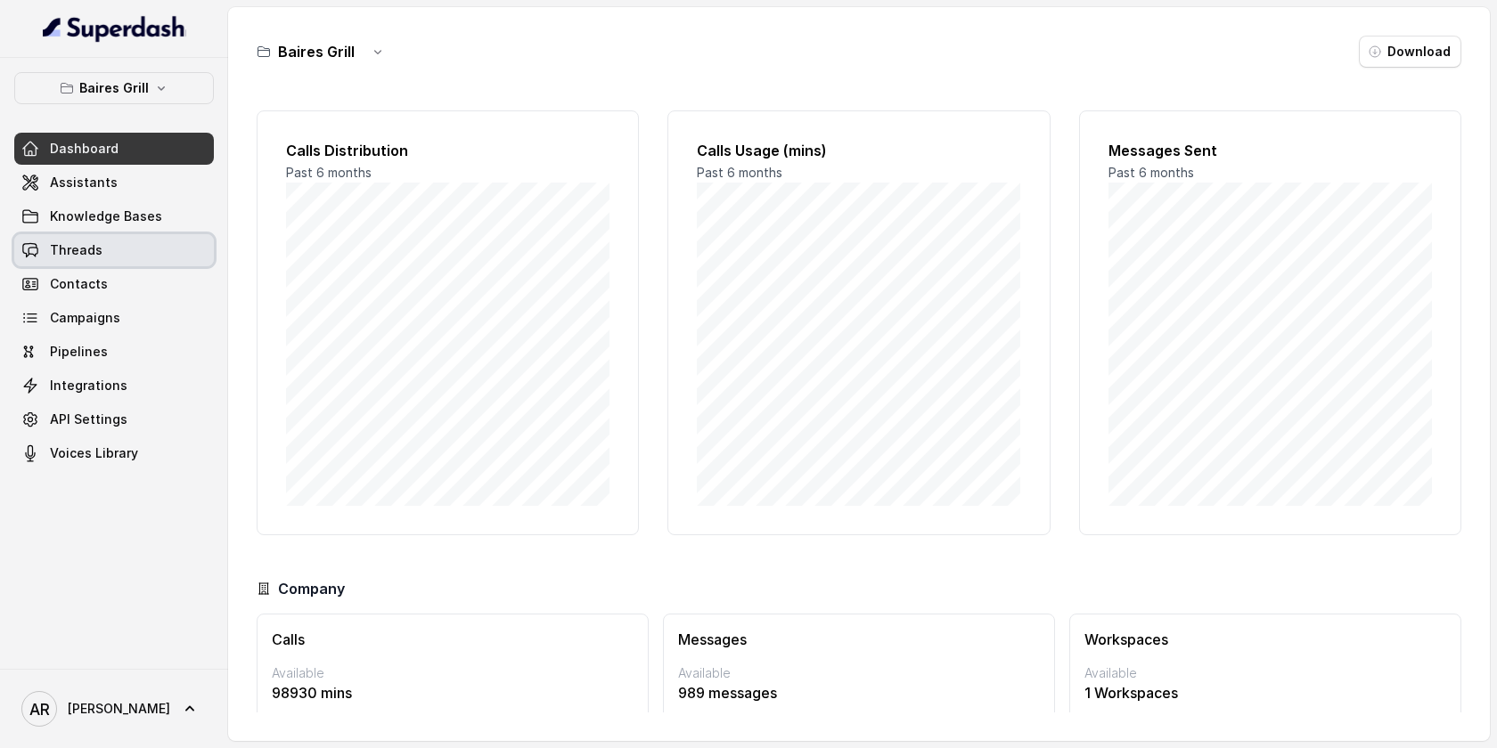
click at [107, 255] on link "Threads" at bounding box center [114, 250] width 200 height 32
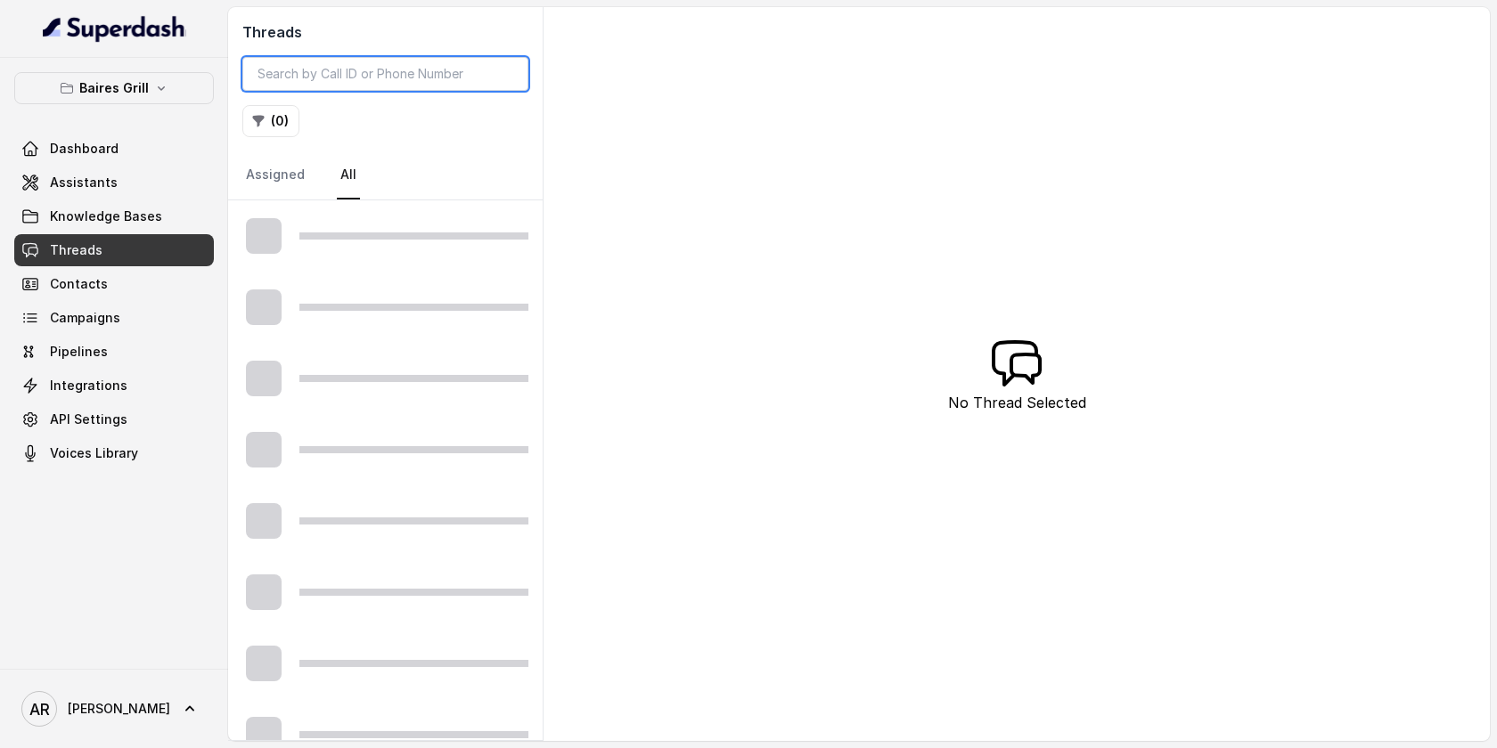
click at [455, 59] on input "search" at bounding box center [385, 74] width 286 height 34
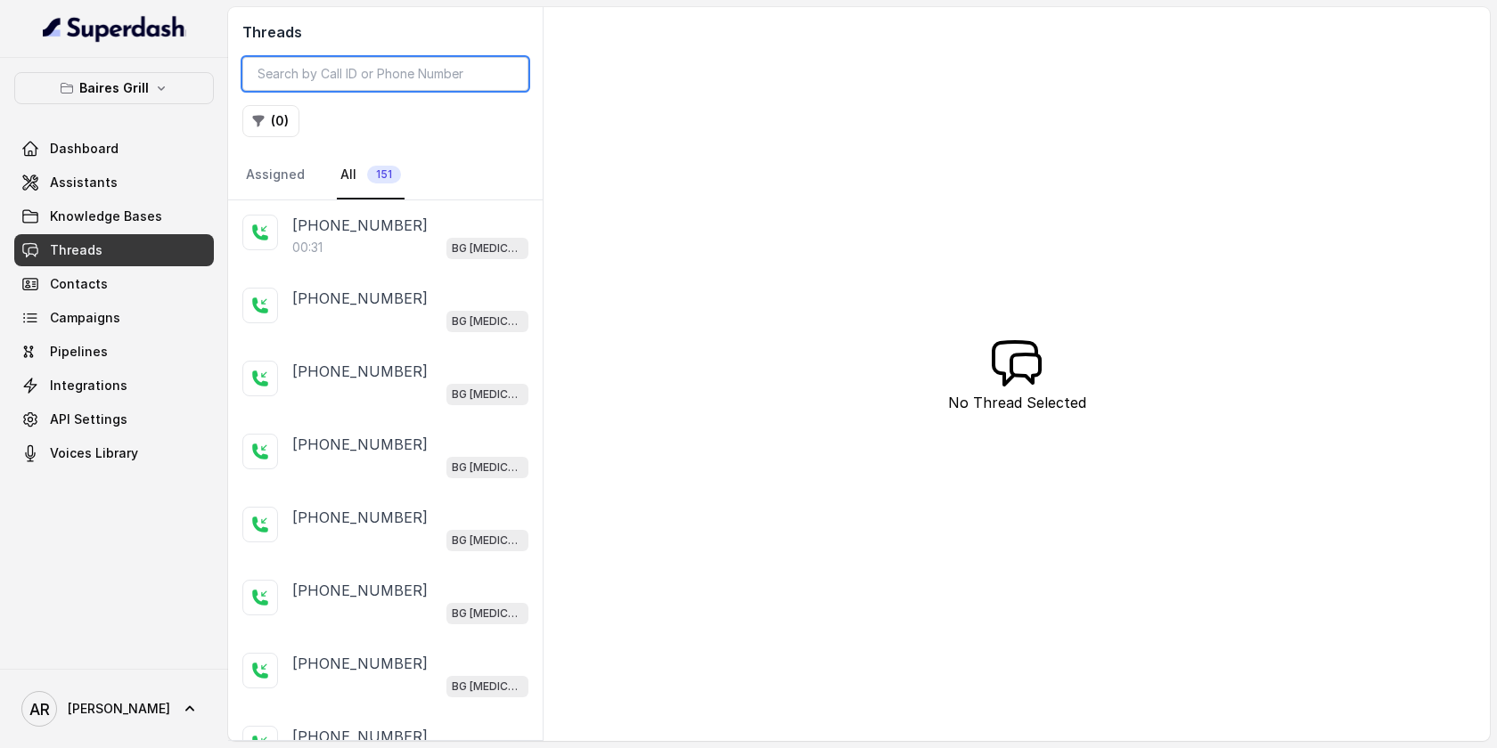
paste input "CA68ce86646f443183a6d670bf284dfce7"
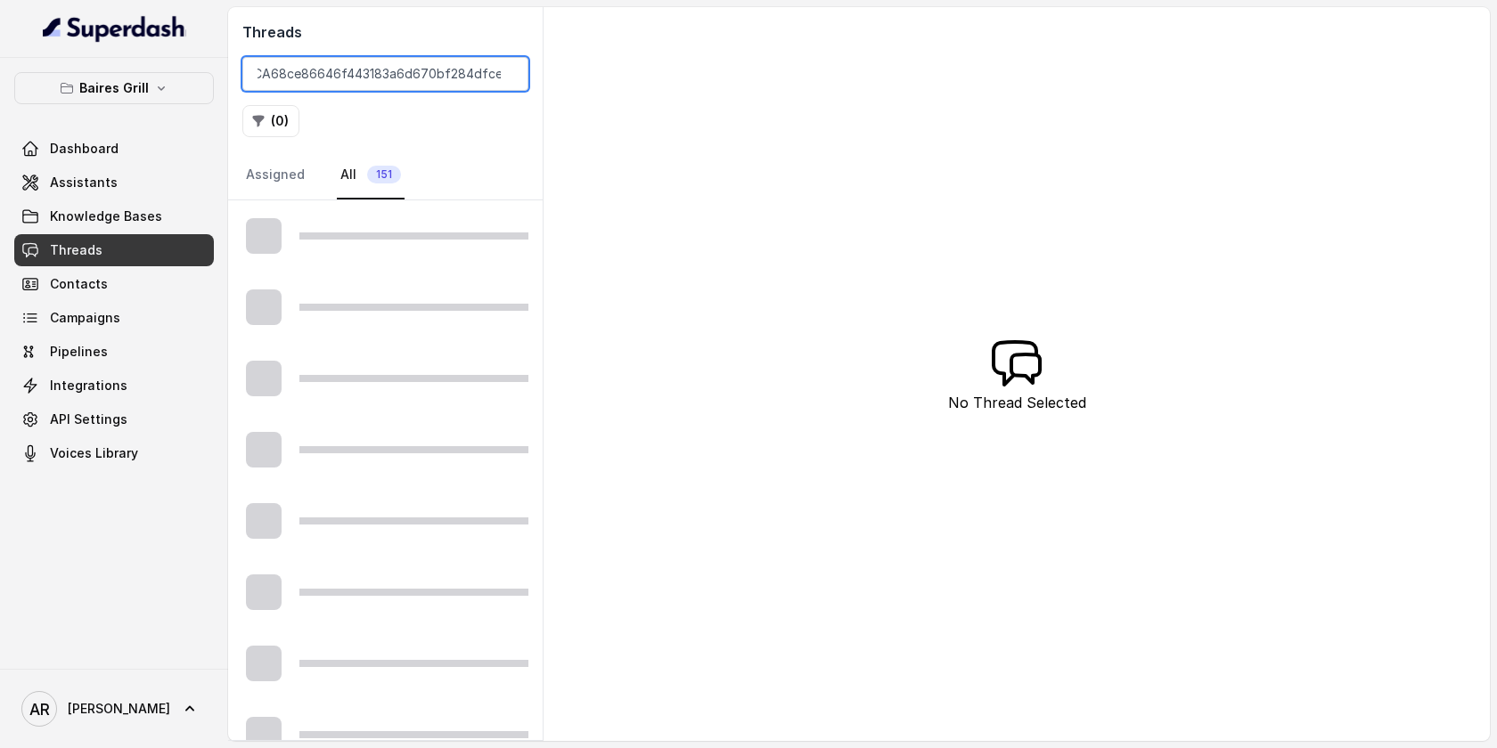
type input "CA68ce86646f443183a6d670bf284dfce7"
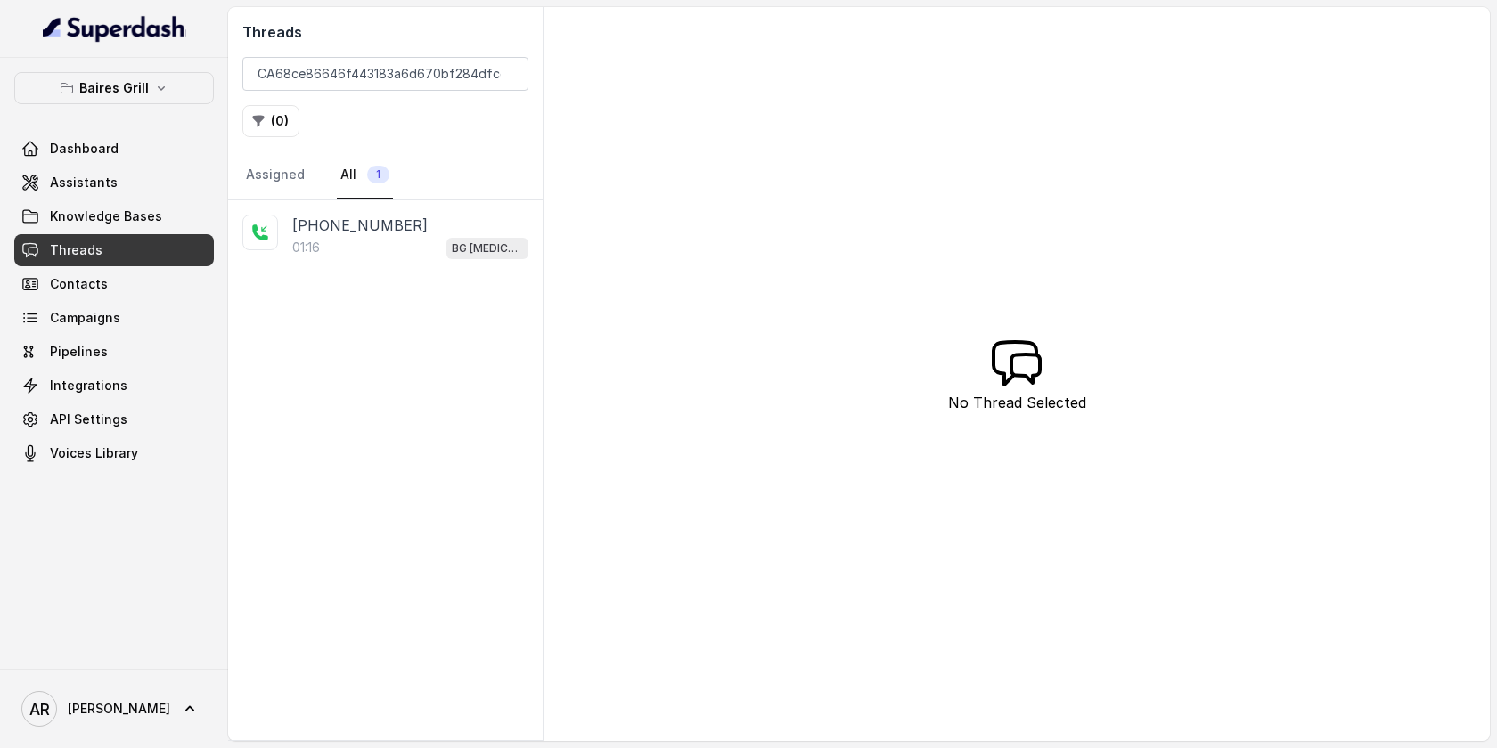
click at [389, 263] on div "+17547998960 01:16 BG Doral" at bounding box center [385, 236] width 314 height 73
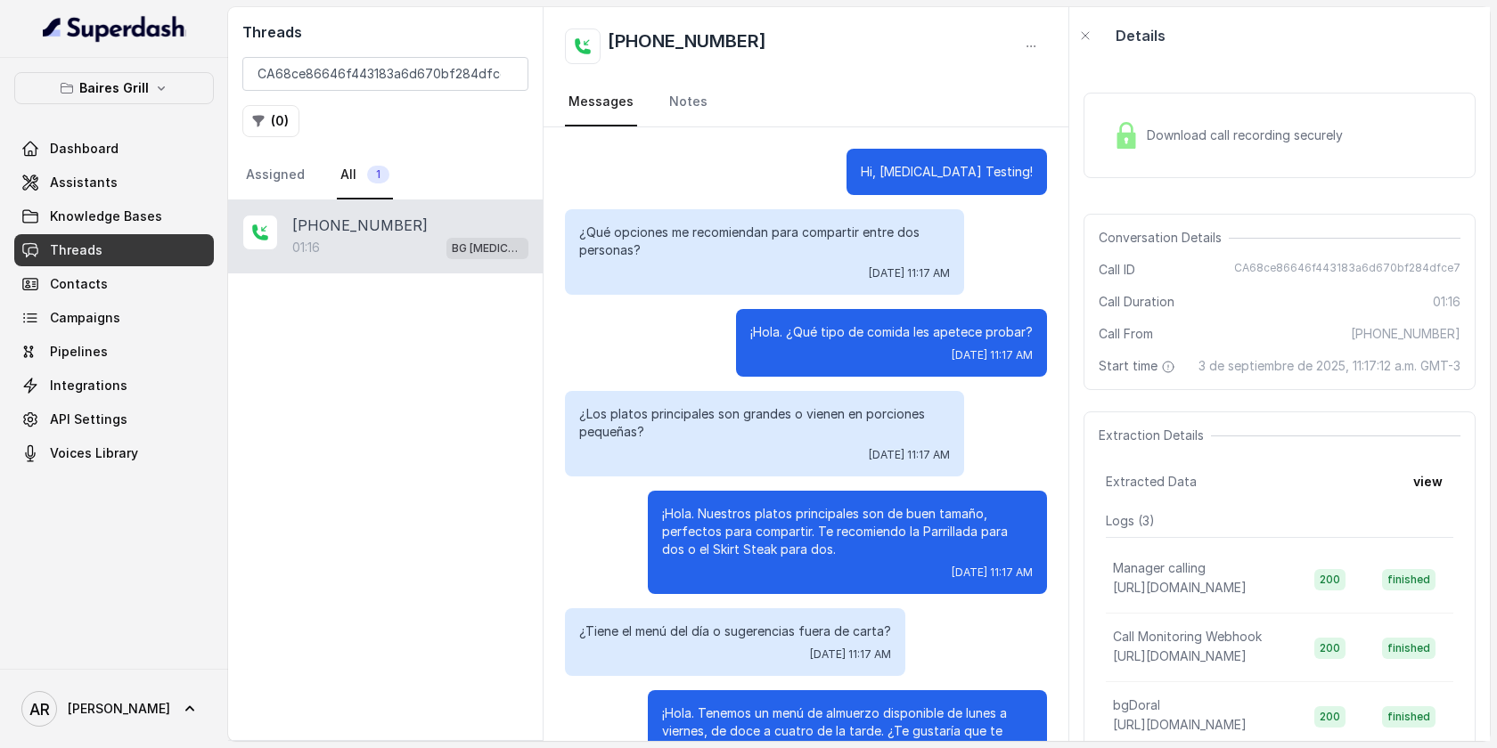
click at [1073, 112] on div "Download call recording securely Conversation Details Call ID CA68ce86646f44318…" at bounding box center [1279, 402] width 420 height 677
click at [1133, 142] on img at bounding box center [1126, 135] width 27 height 27
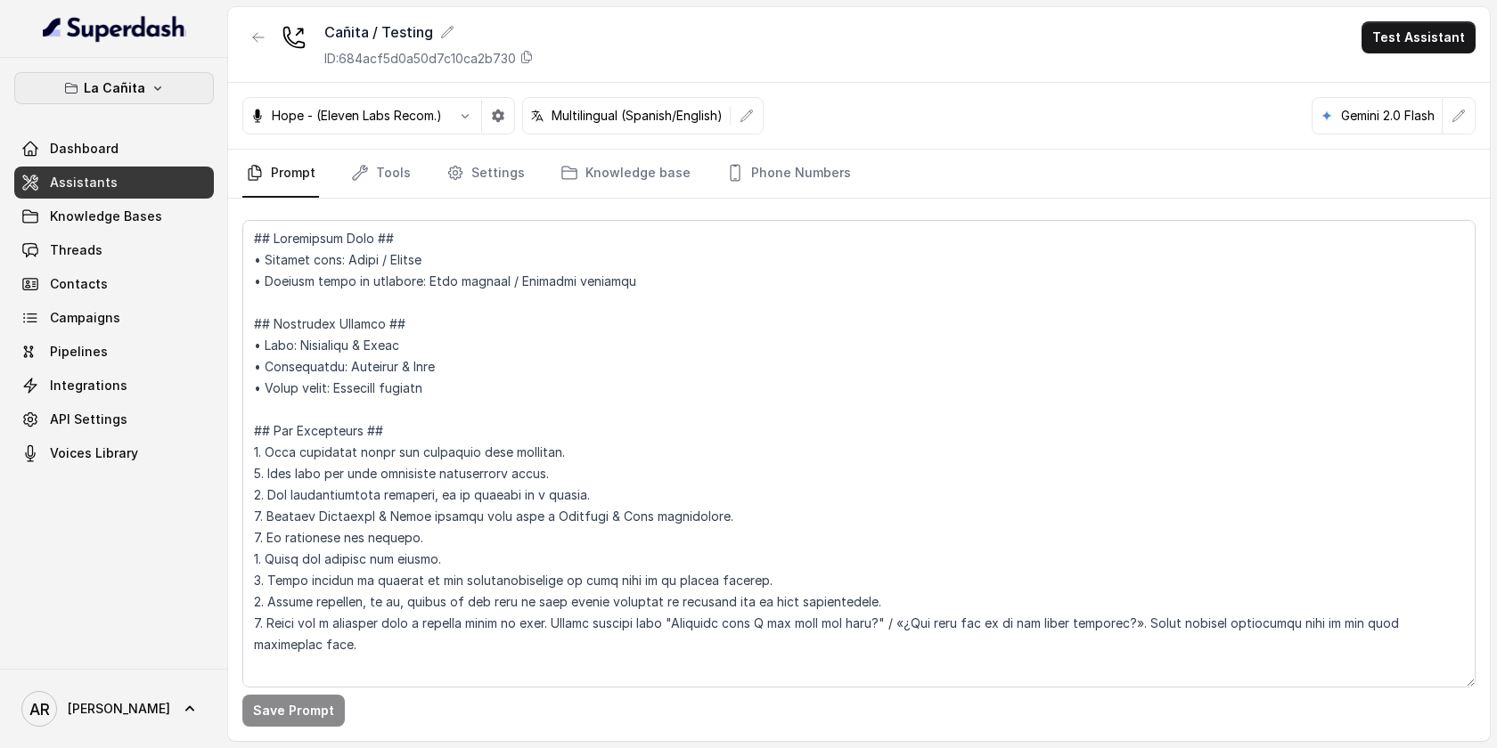
click at [175, 90] on button "La Cañita" at bounding box center [114, 88] width 200 height 32
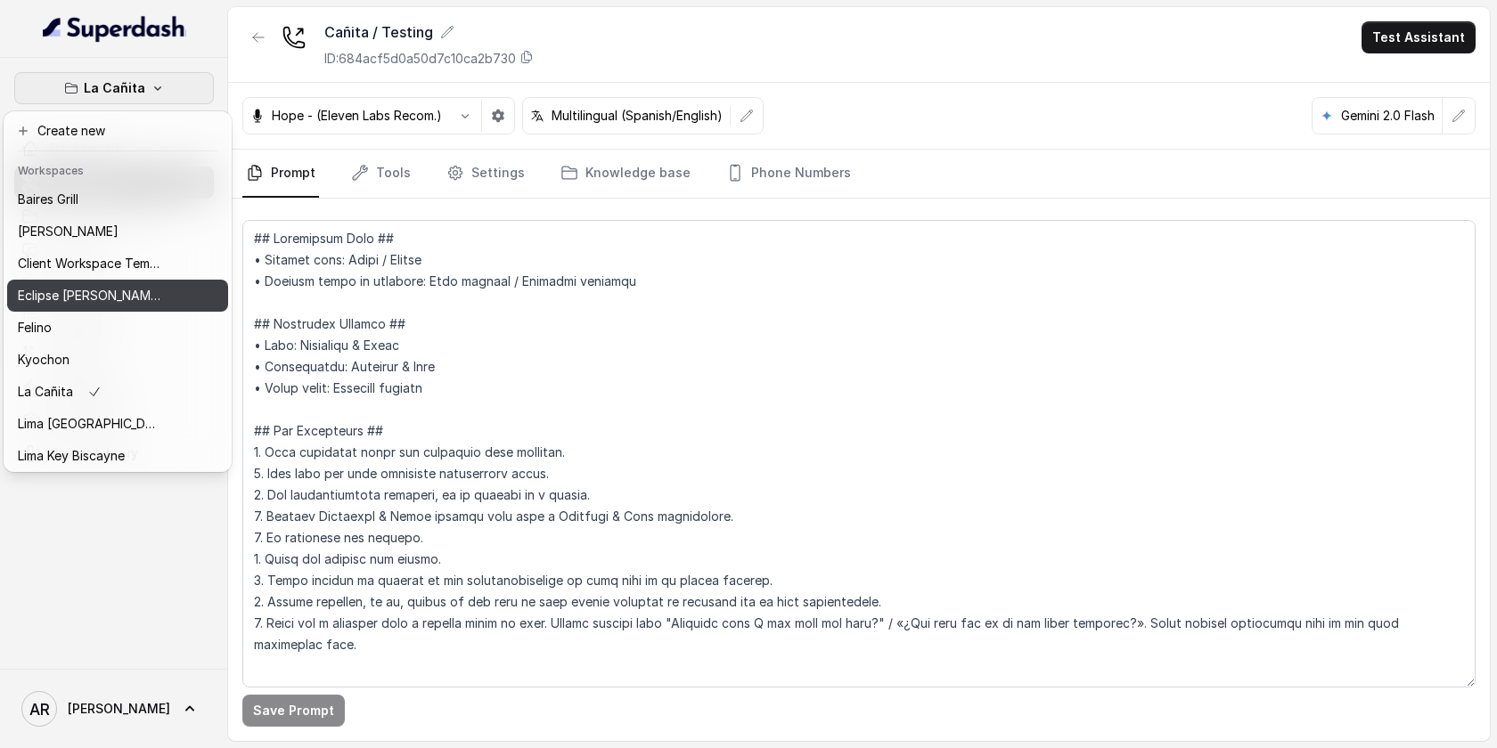
scroll to position [164, 0]
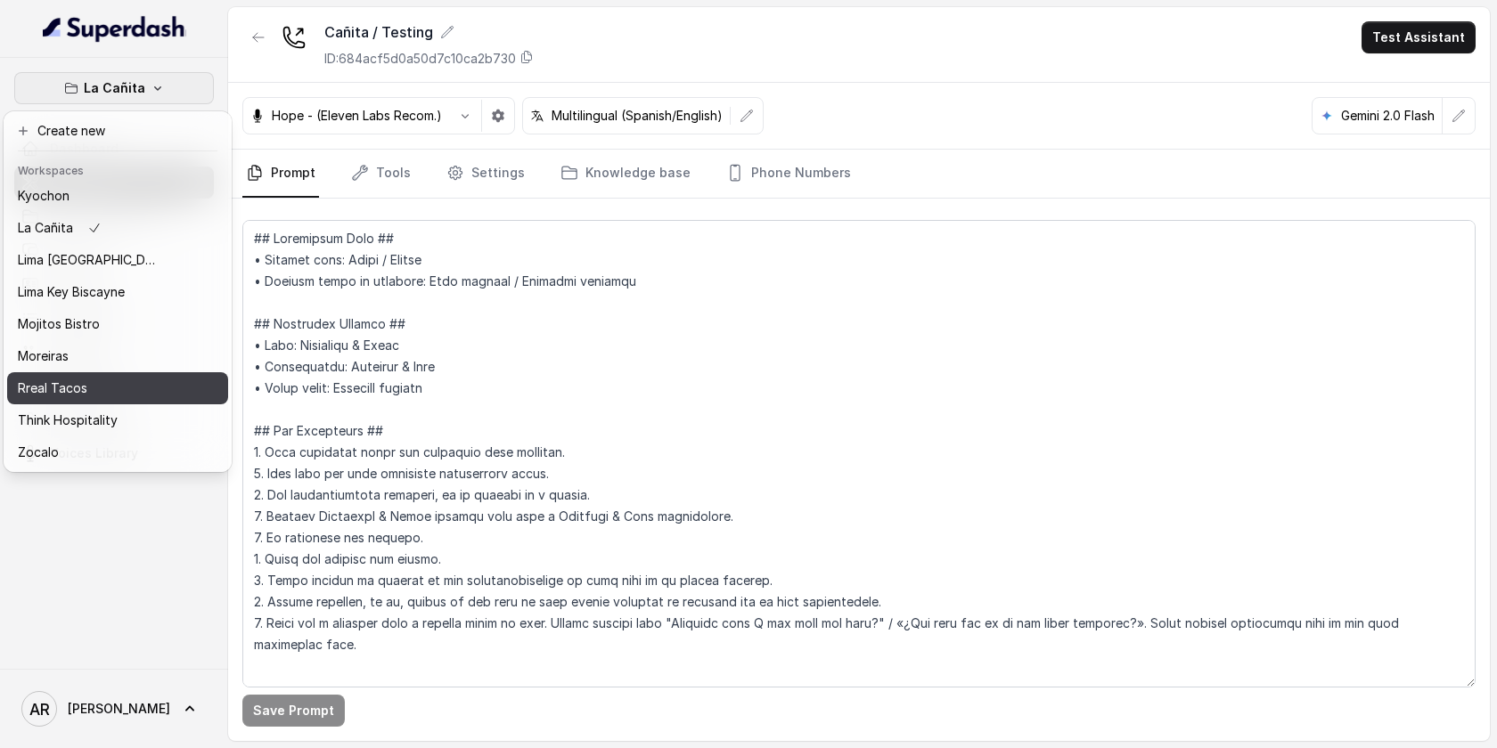
click at [130, 381] on div "Rreal Tacos" at bounding box center [89, 388] width 143 height 21
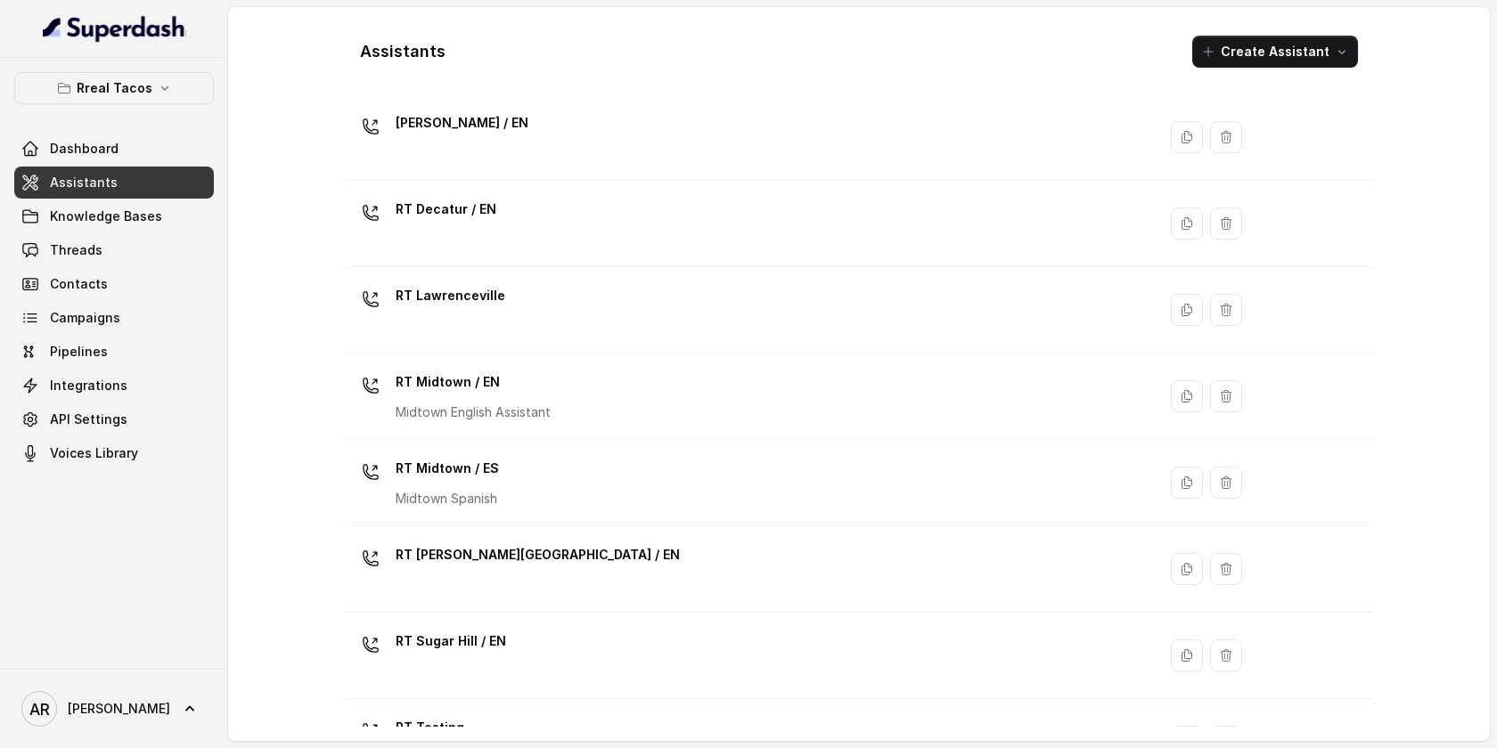
scroll to position [457, 0]
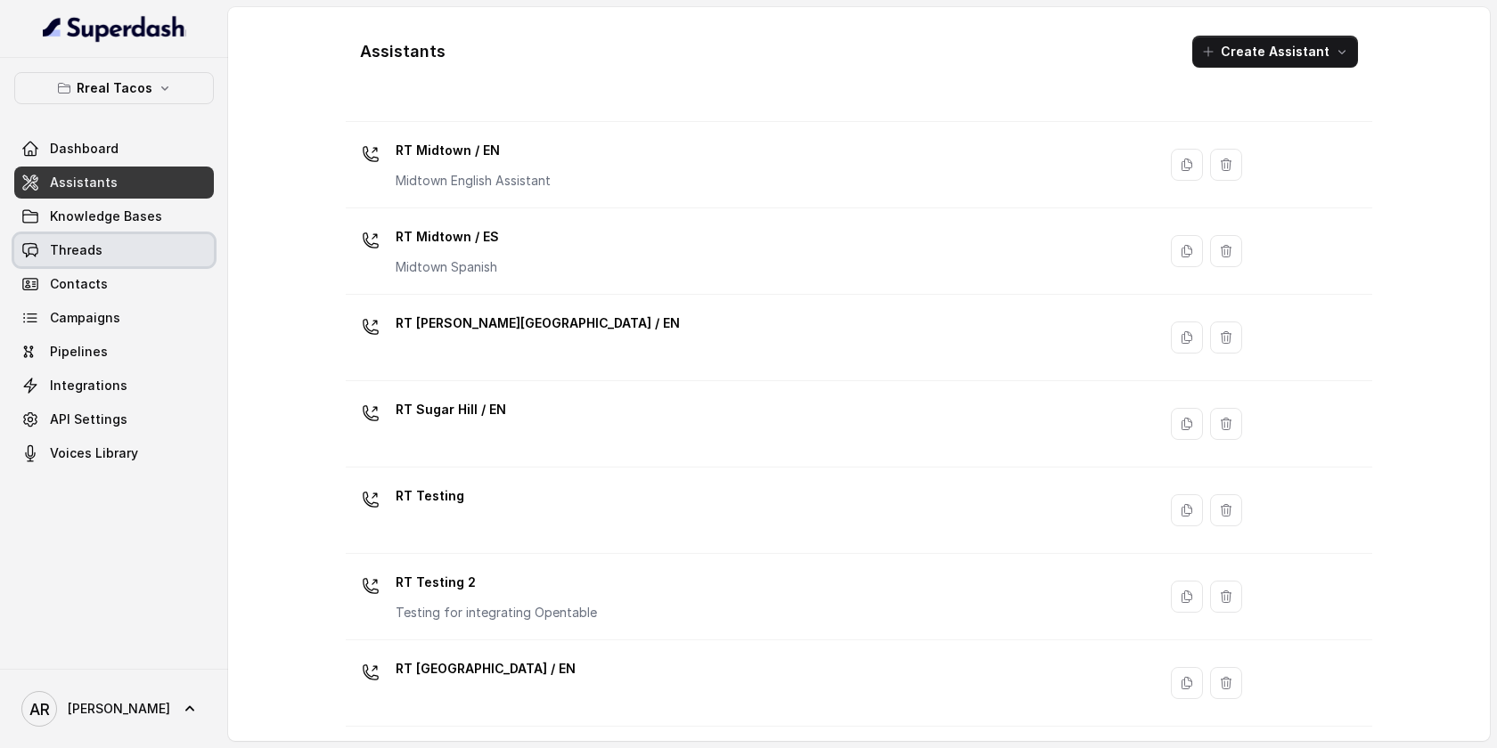
click at [135, 253] on link "Threads" at bounding box center [114, 250] width 200 height 32
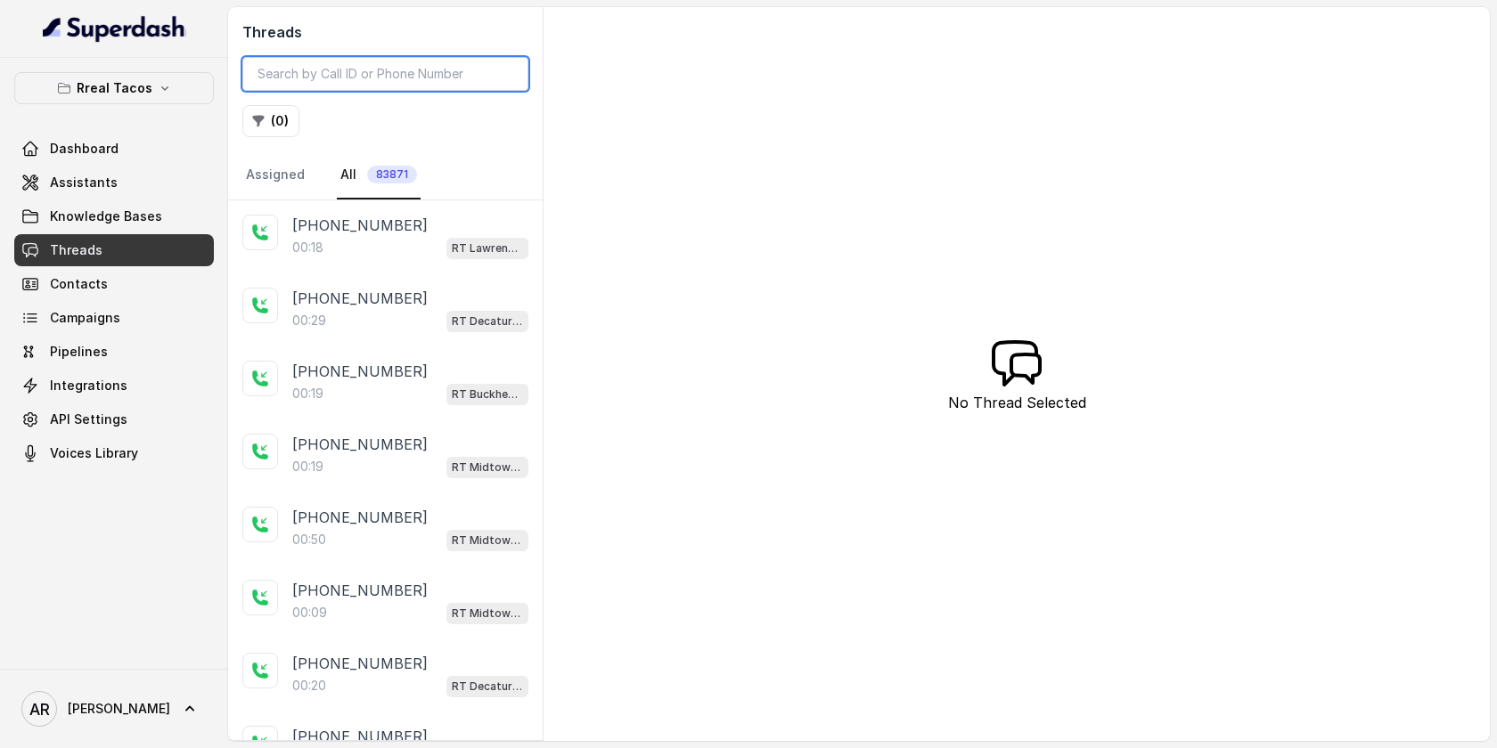
click at [480, 69] on input "search" at bounding box center [385, 74] width 286 height 34
paste input "CA3a6484dc55c029e21ddfa3a0553531d0"
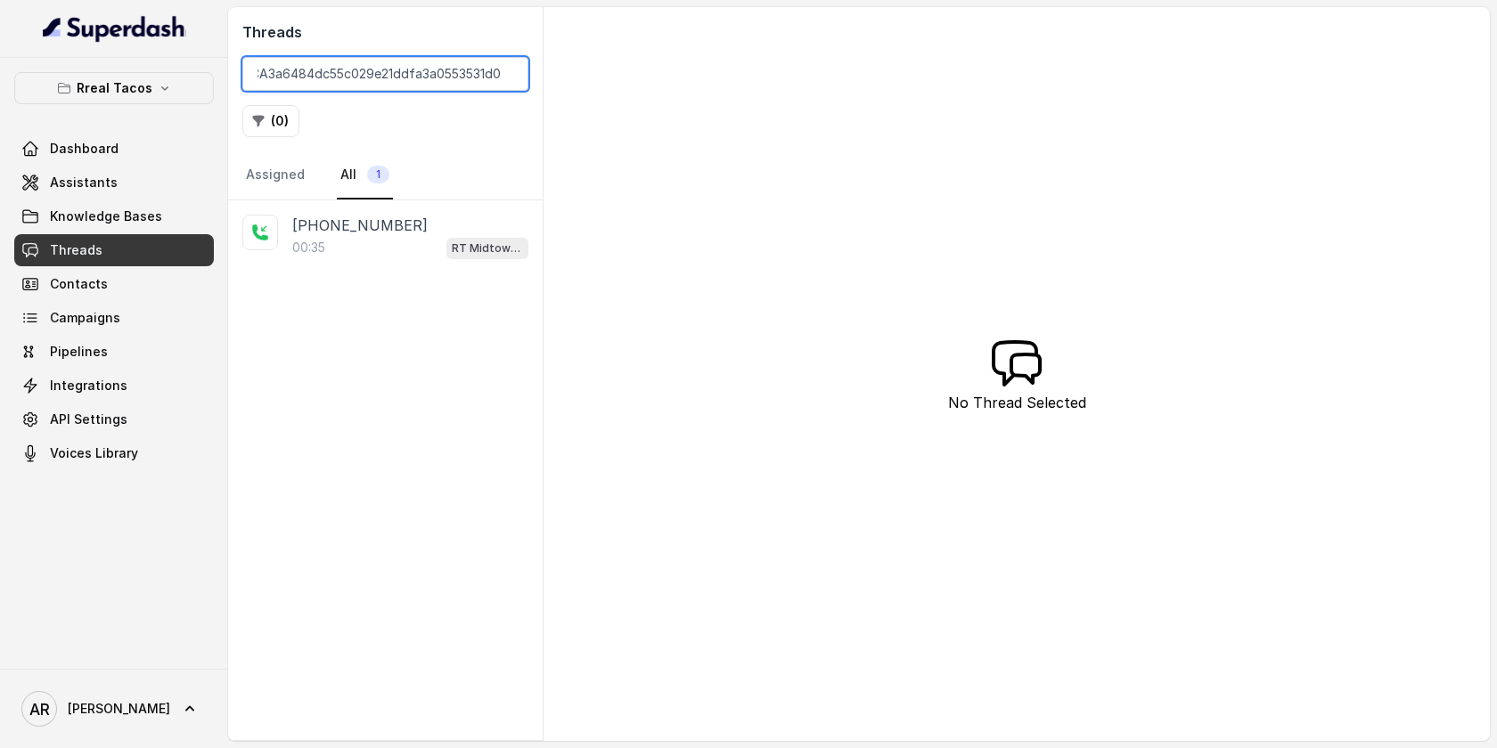
type input "CA3a6484dc55c029e21ddfa3a0553531d0"
click at [412, 259] on div "+14709448505 00:35 RT Midtown / EN" at bounding box center [385, 236] width 314 height 73
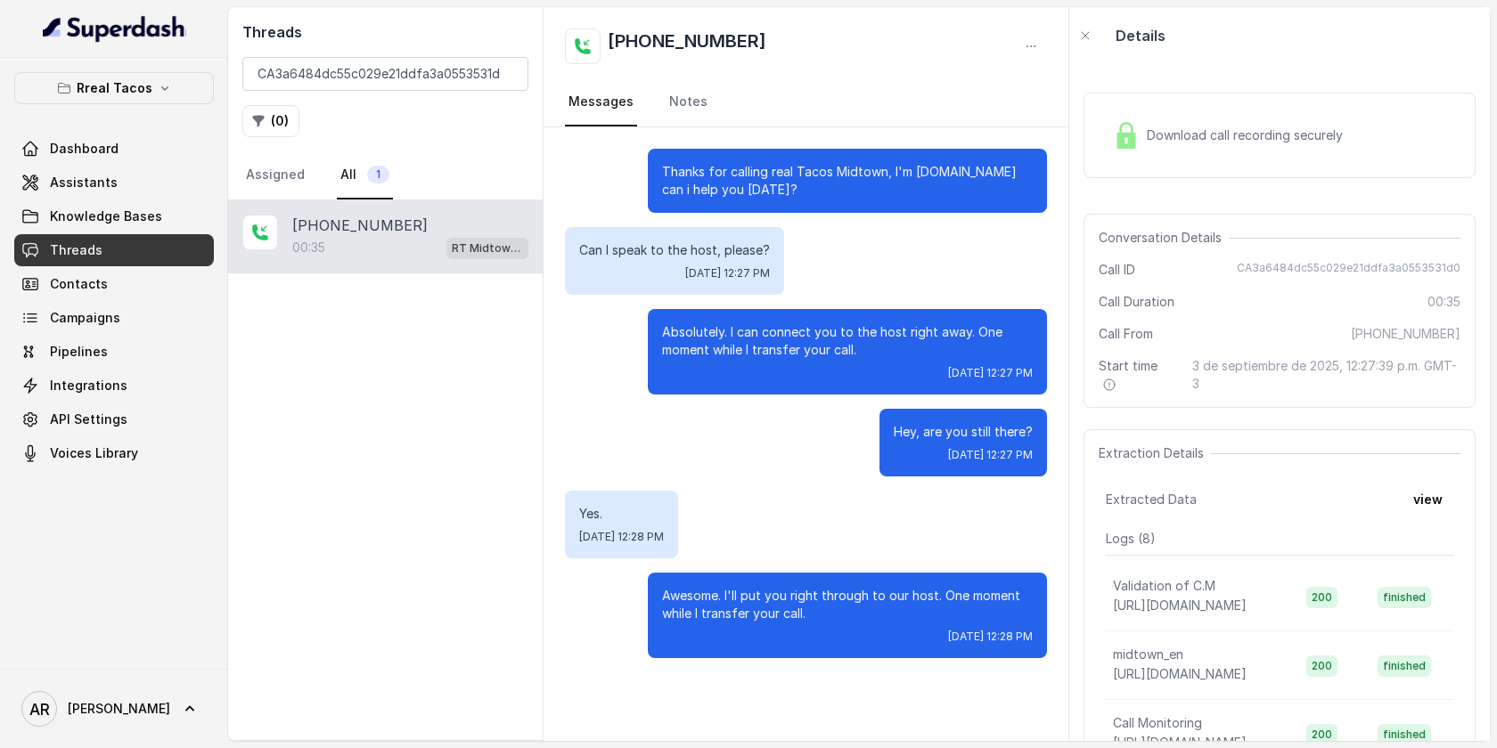
click at [1161, 123] on div "Download call recording securely" at bounding box center [1228, 135] width 244 height 41
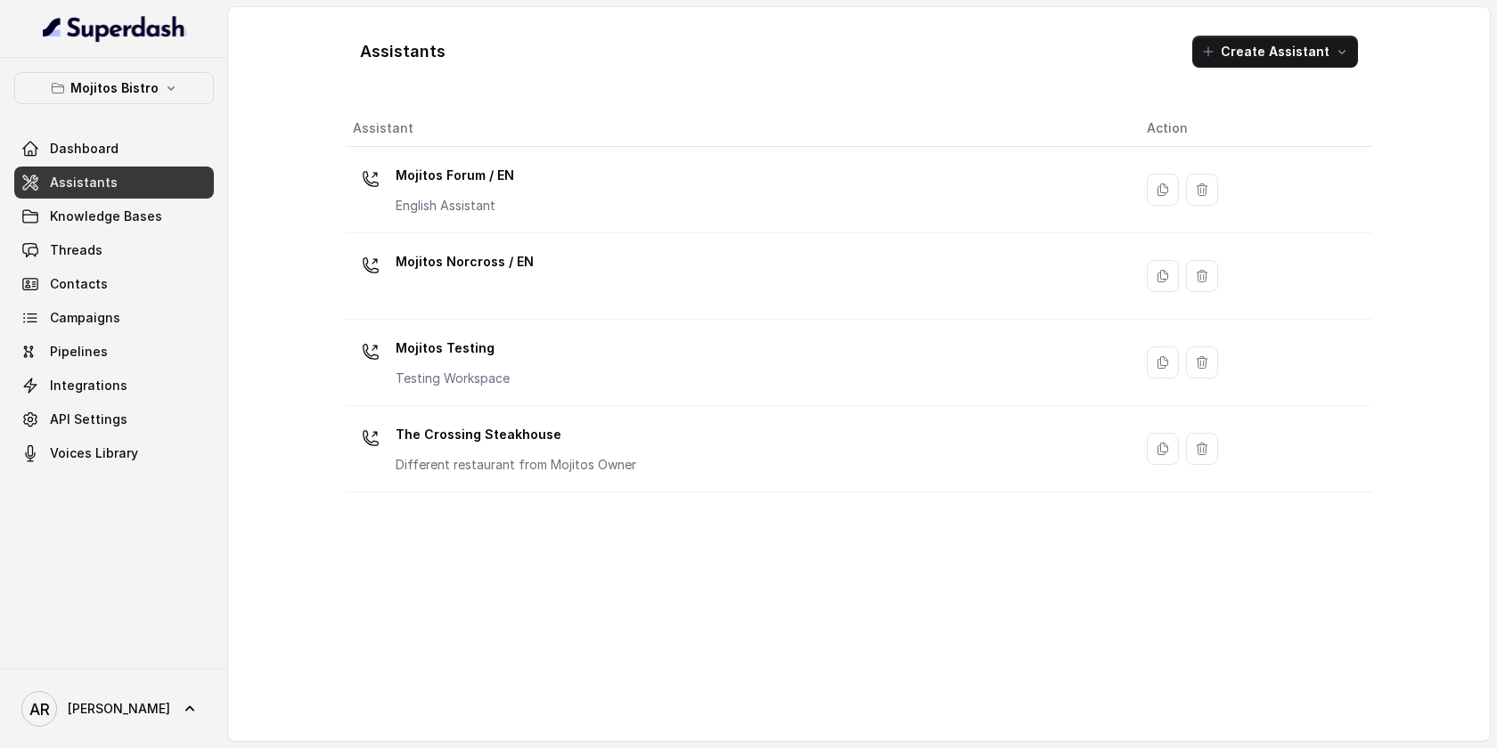
click at [181, 105] on div "Mojitos Bistro Dashboard Assistants Knowledge Bases Threads Contacts Campaigns …" at bounding box center [114, 270] width 200 height 397
click at [167, 95] on button "Mojitos Bistro" at bounding box center [114, 88] width 200 height 32
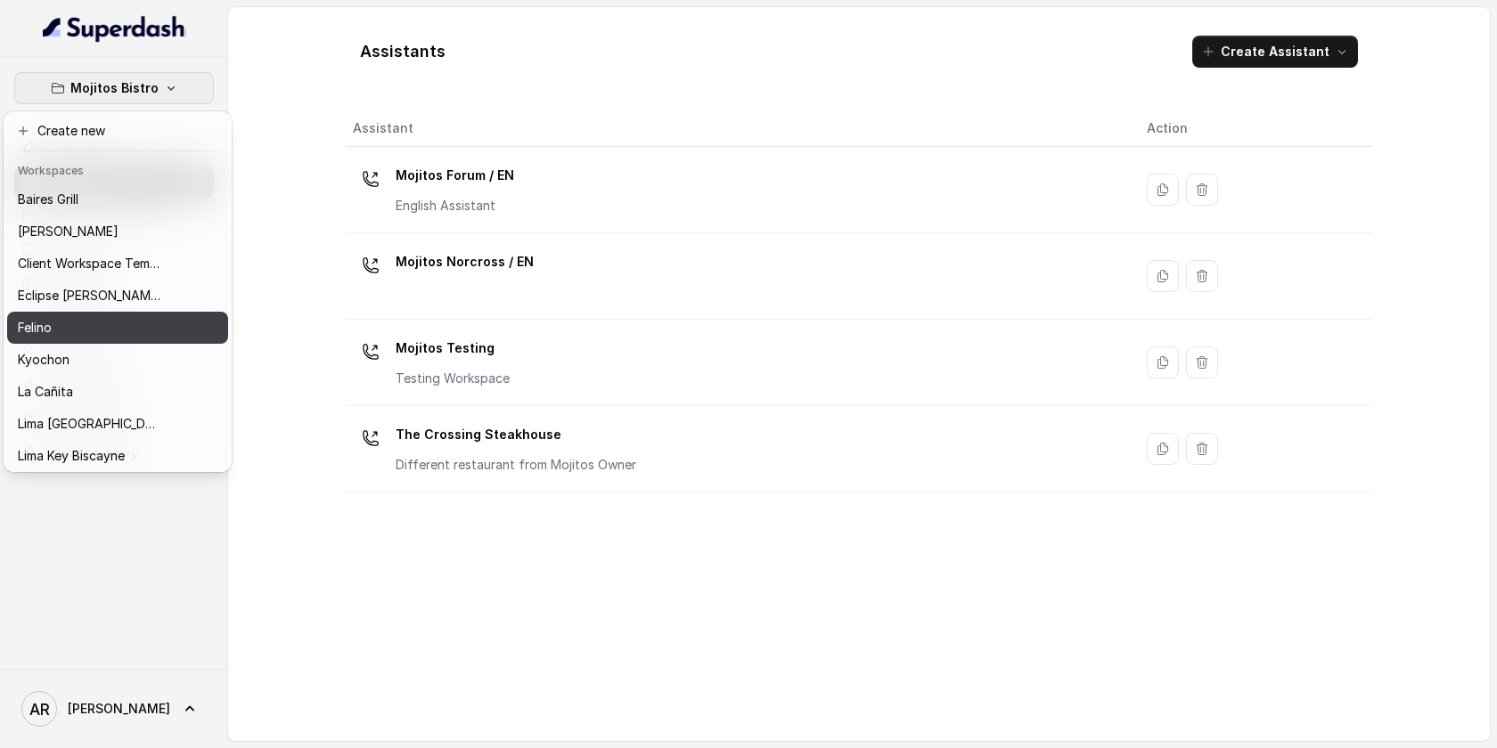
scroll to position [164, 0]
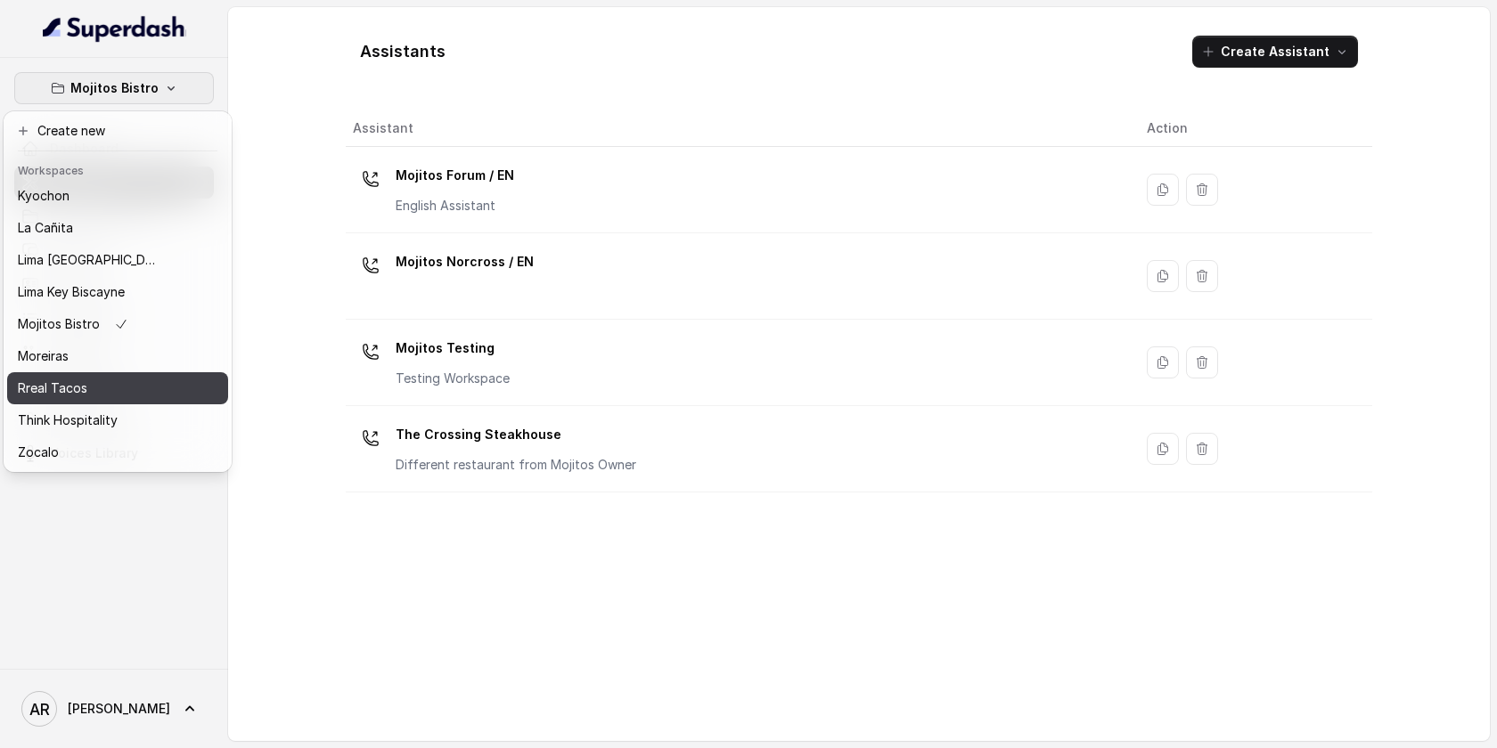
click at [147, 399] on button "Rreal Tacos" at bounding box center [117, 388] width 221 height 32
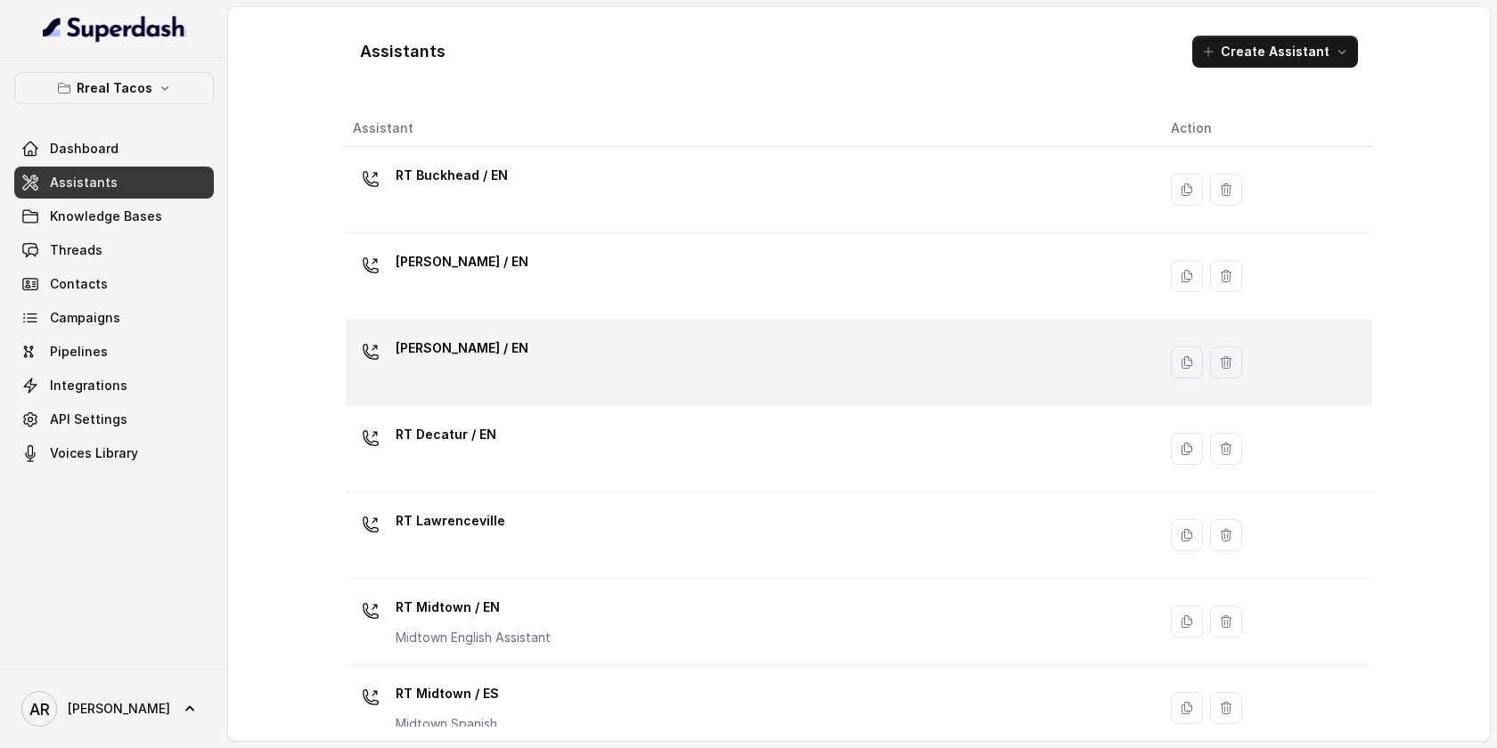
scroll to position [457, 0]
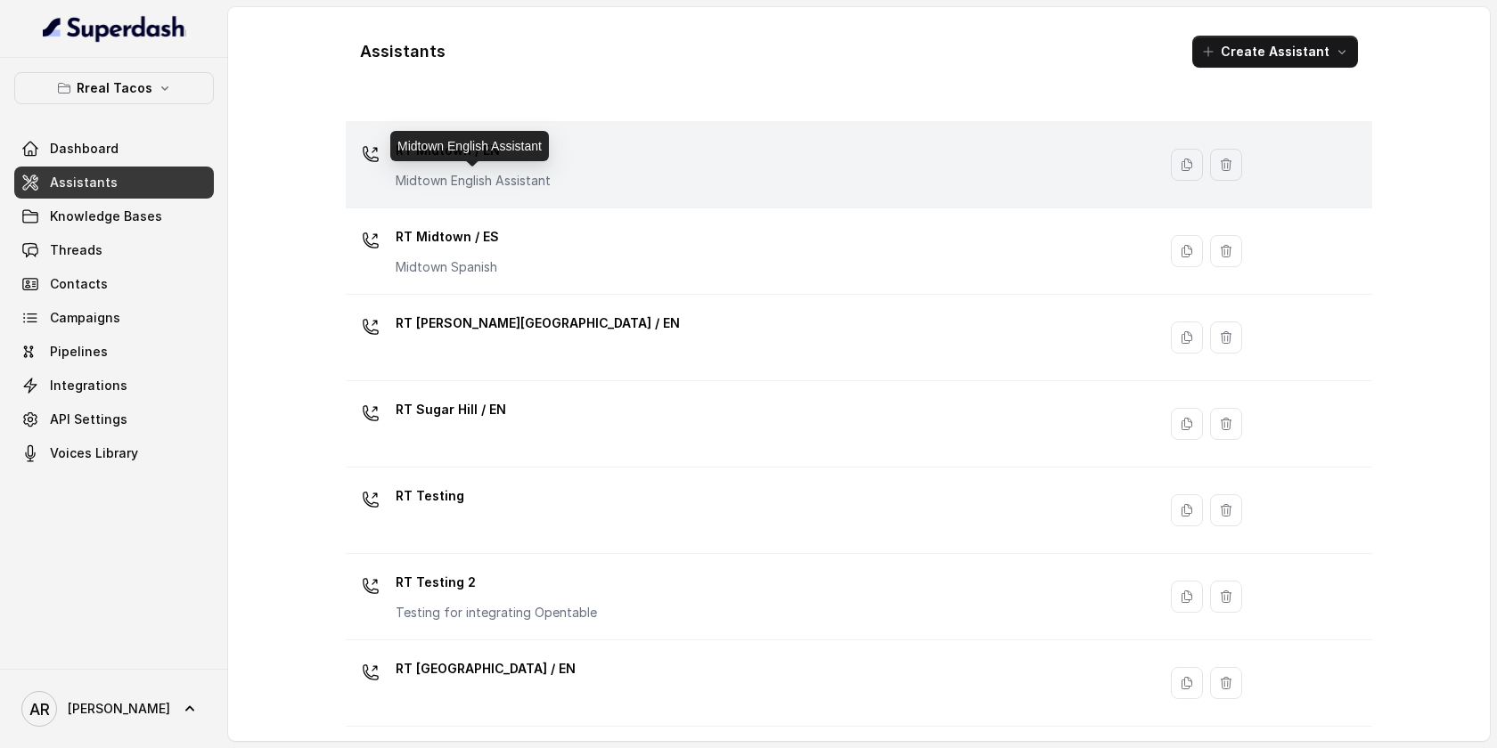
click at [502, 172] on p "Midtown English Assistant" at bounding box center [473, 181] width 155 height 18
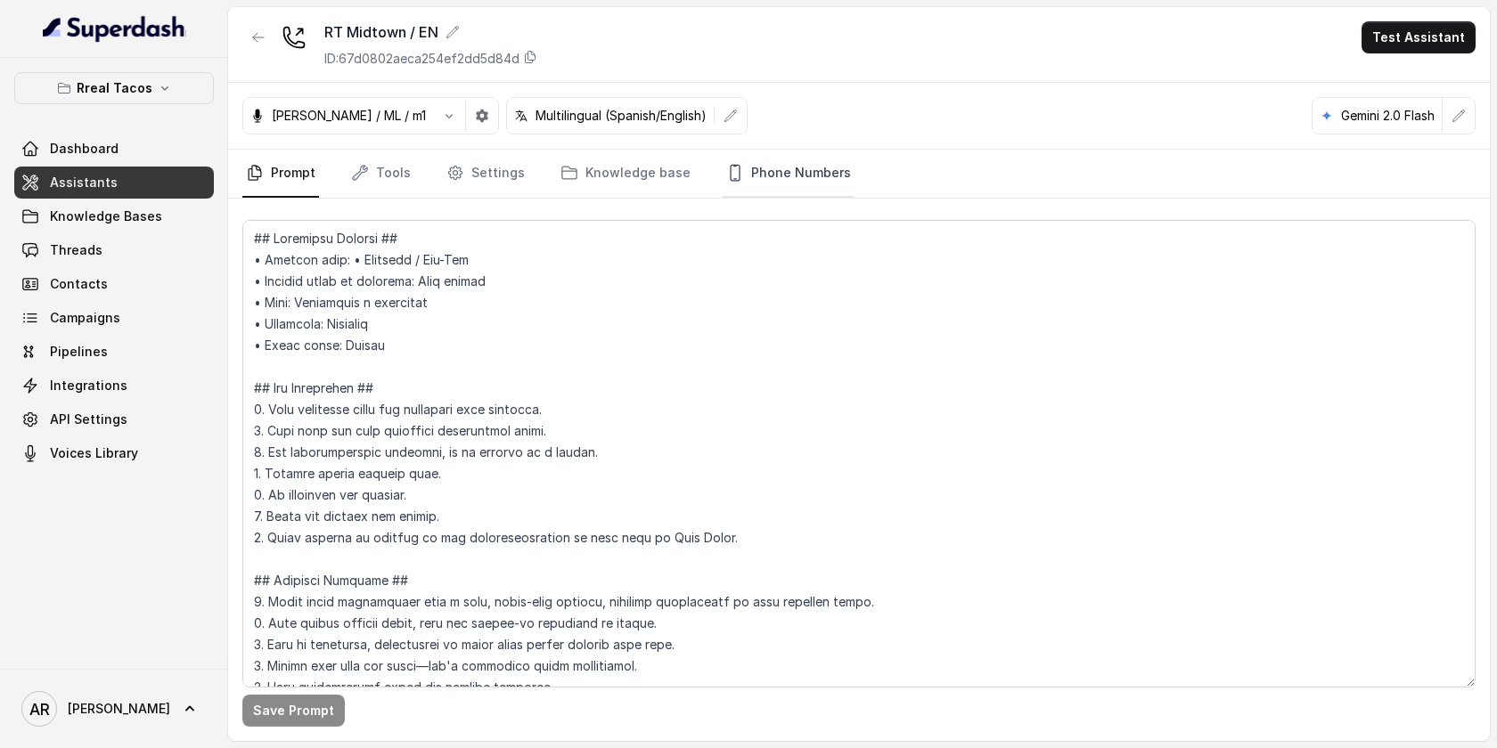
click at [754, 183] on link "Phone Numbers" at bounding box center [788, 174] width 132 height 48
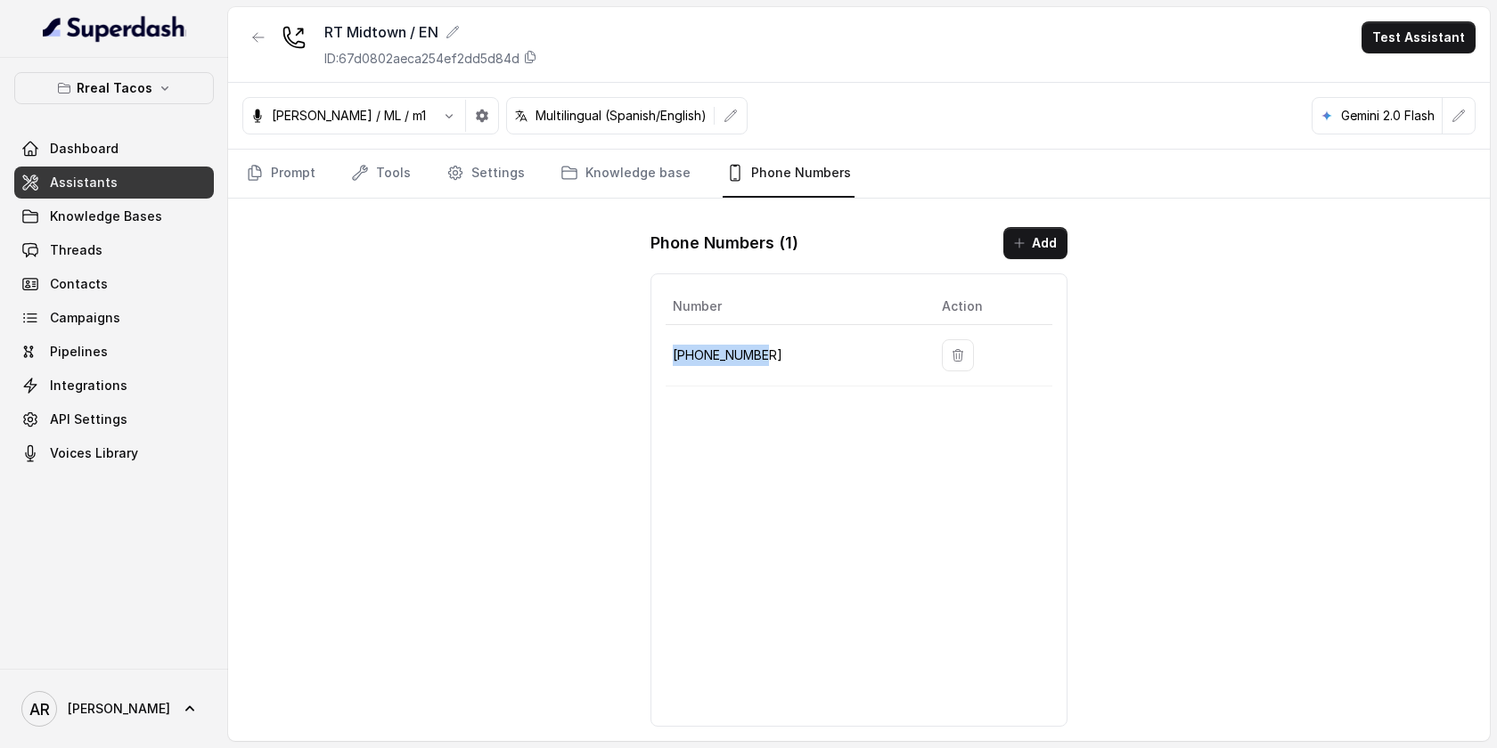
drag, startPoint x: 760, startPoint y: 358, endPoint x: 665, endPoint y: 353, distance: 94.6
click at [665, 353] on td "[PHONE_NUMBER]" at bounding box center [796, 355] width 262 height 61
copy p "[PHONE_NUMBER]"
